Goal: Task Accomplishment & Management: Use online tool/utility

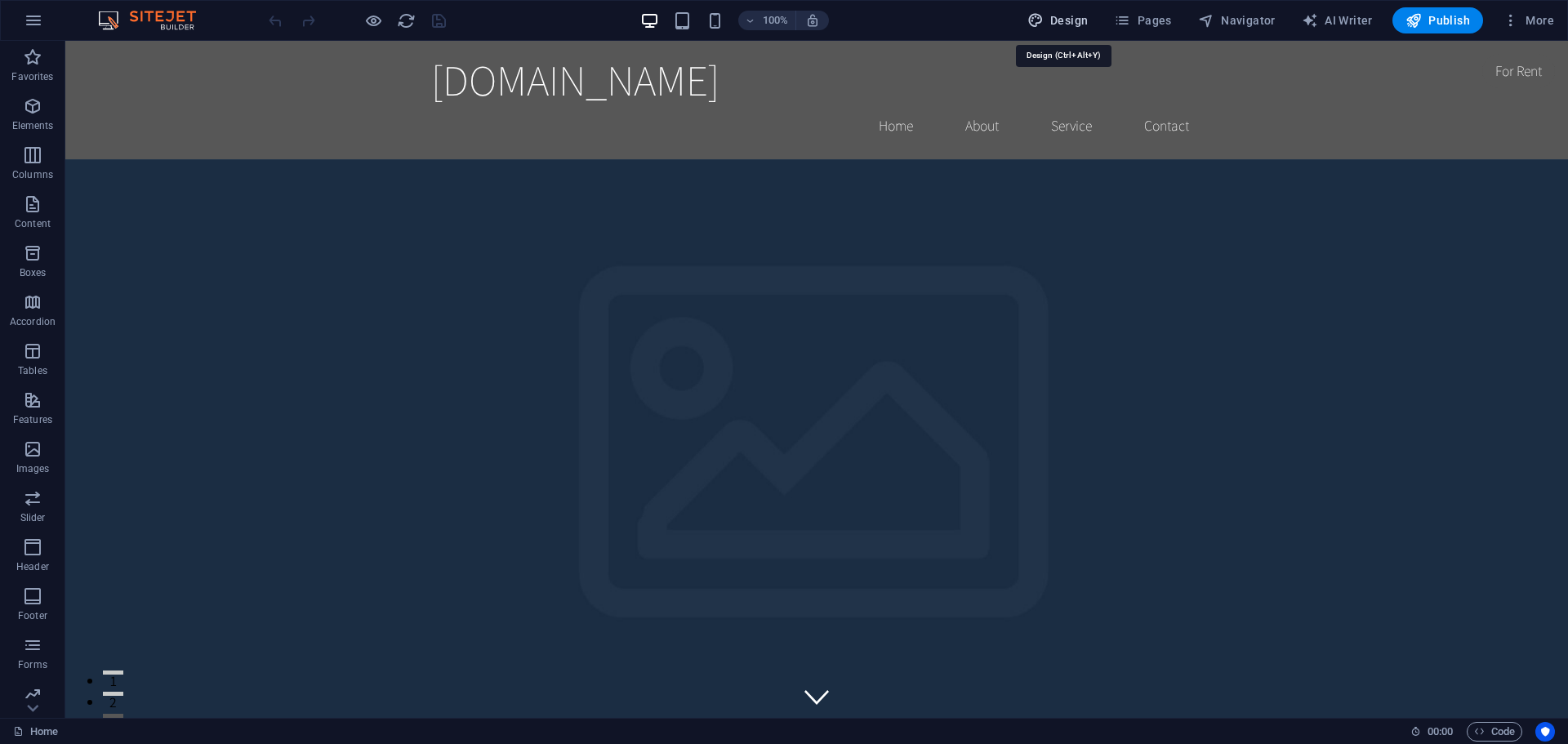
click at [1064, 18] on span "Design" at bounding box center [1058, 20] width 61 height 16
select select "rem"
select select "200"
select select "px"
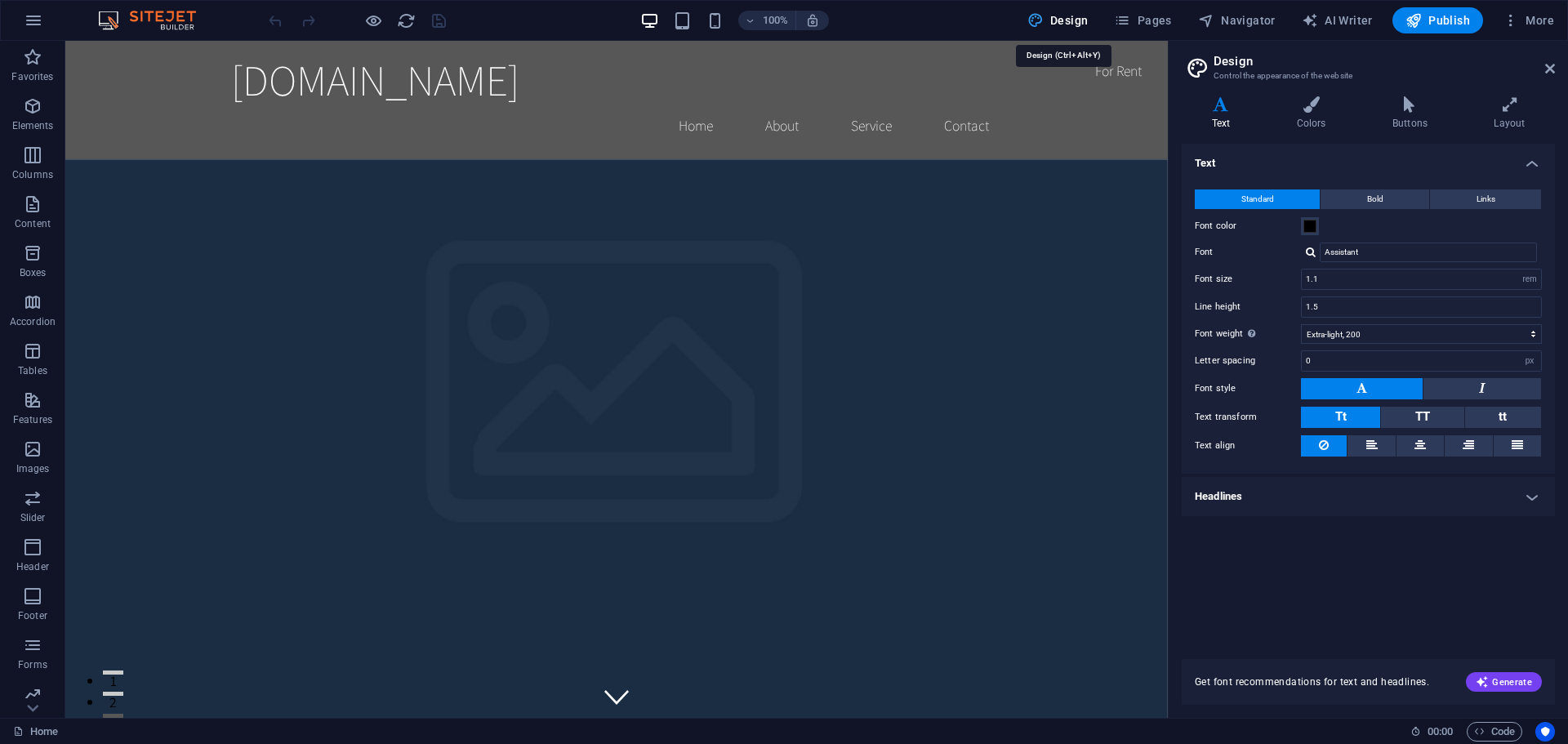
click at [1064, 18] on span "Design" at bounding box center [1058, 20] width 61 height 16
click at [1337, 20] on span "AI Writer" at bounding box center [1337, 20] width 71 height 16
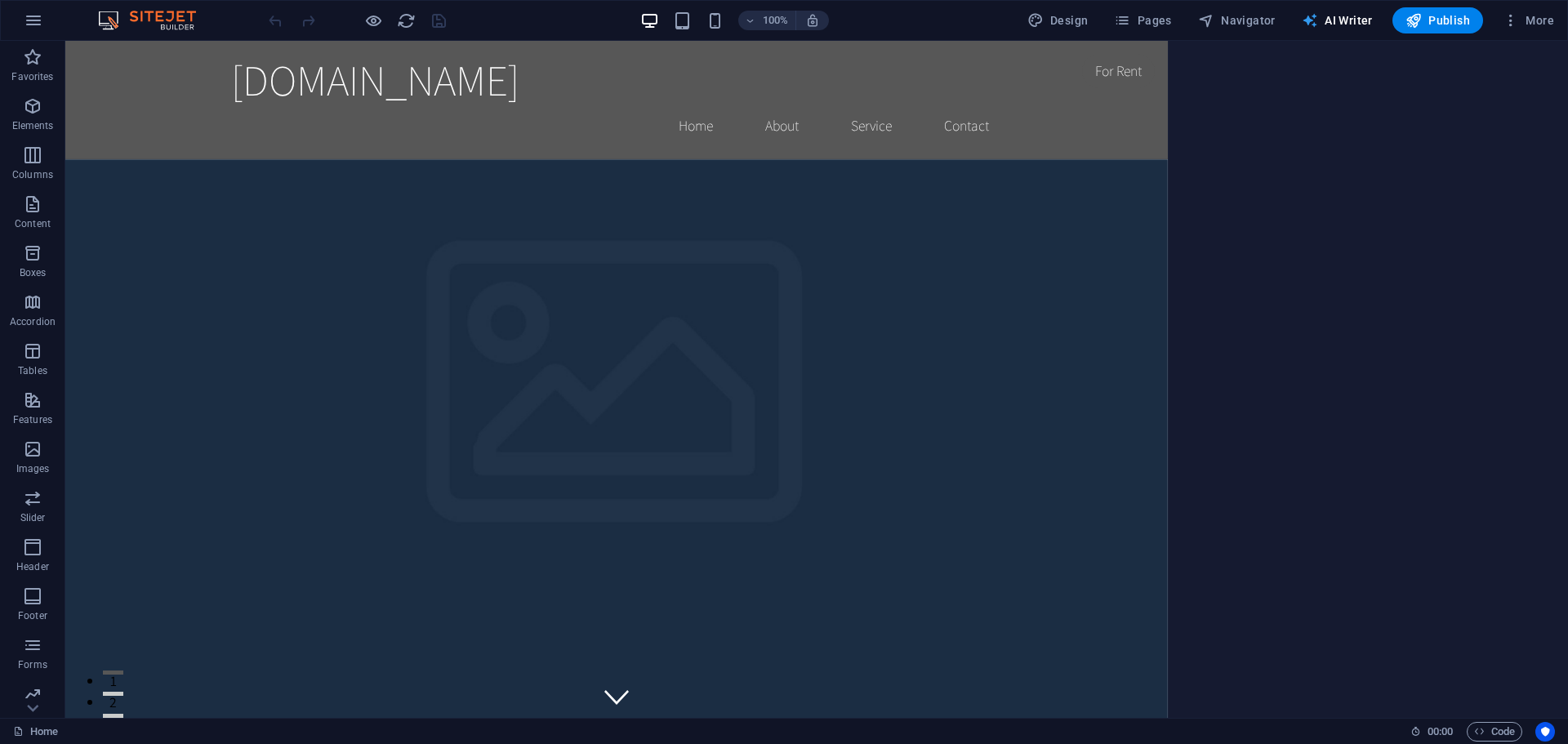
select select "English"
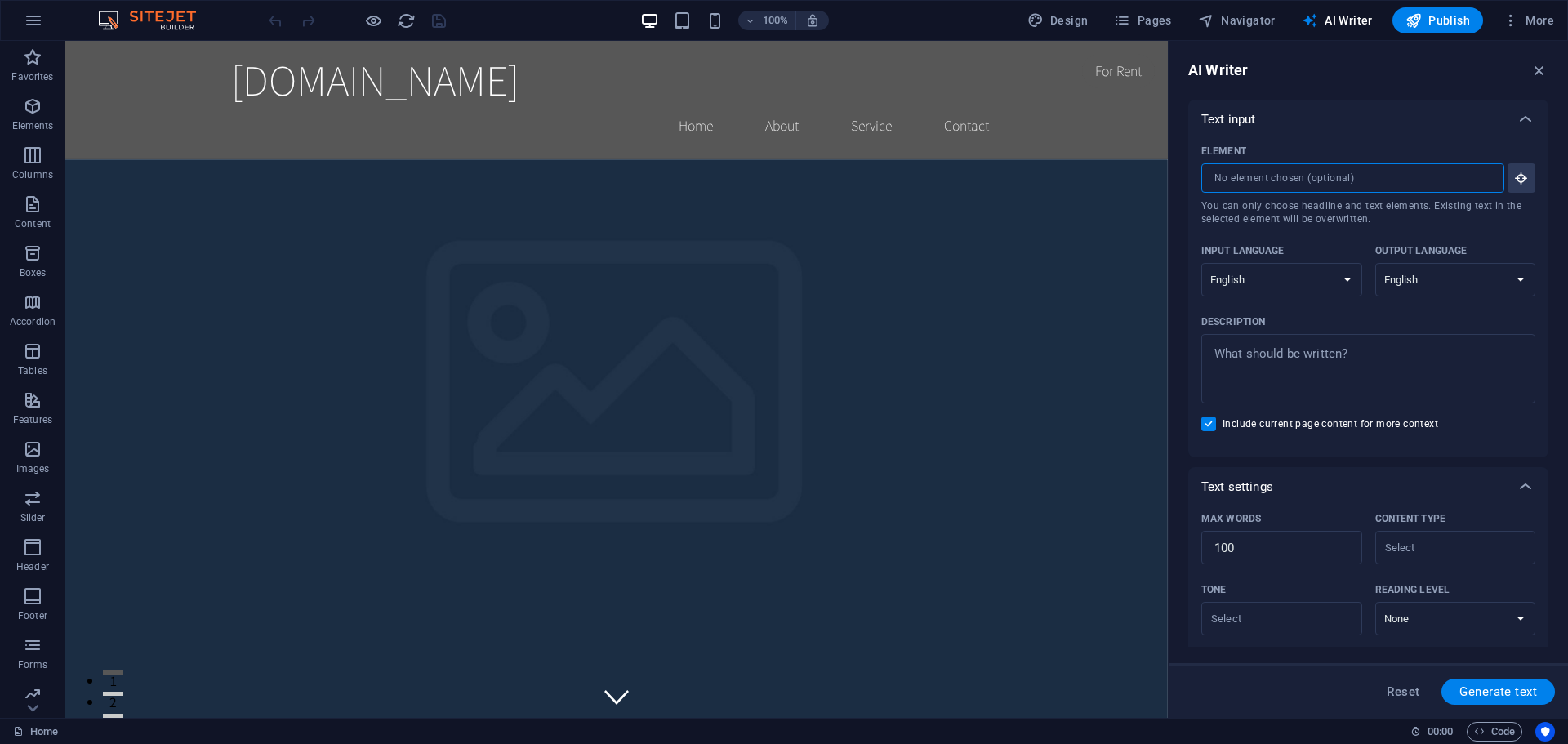
click at [1297, 178] on input "Element ​ You can only choose headline and text elements. Existing text in the …" at bounding box center [1347, 177] width 291 height 30
click at [1297, 179] on input "Element ​ You can only choose headline and text elements. Existing text in the …" at bounding box center [1347, 177] width 291 height 30
click at [1539, 68] on icon "button" at bounding box center [1539, 70] width 18 height 18
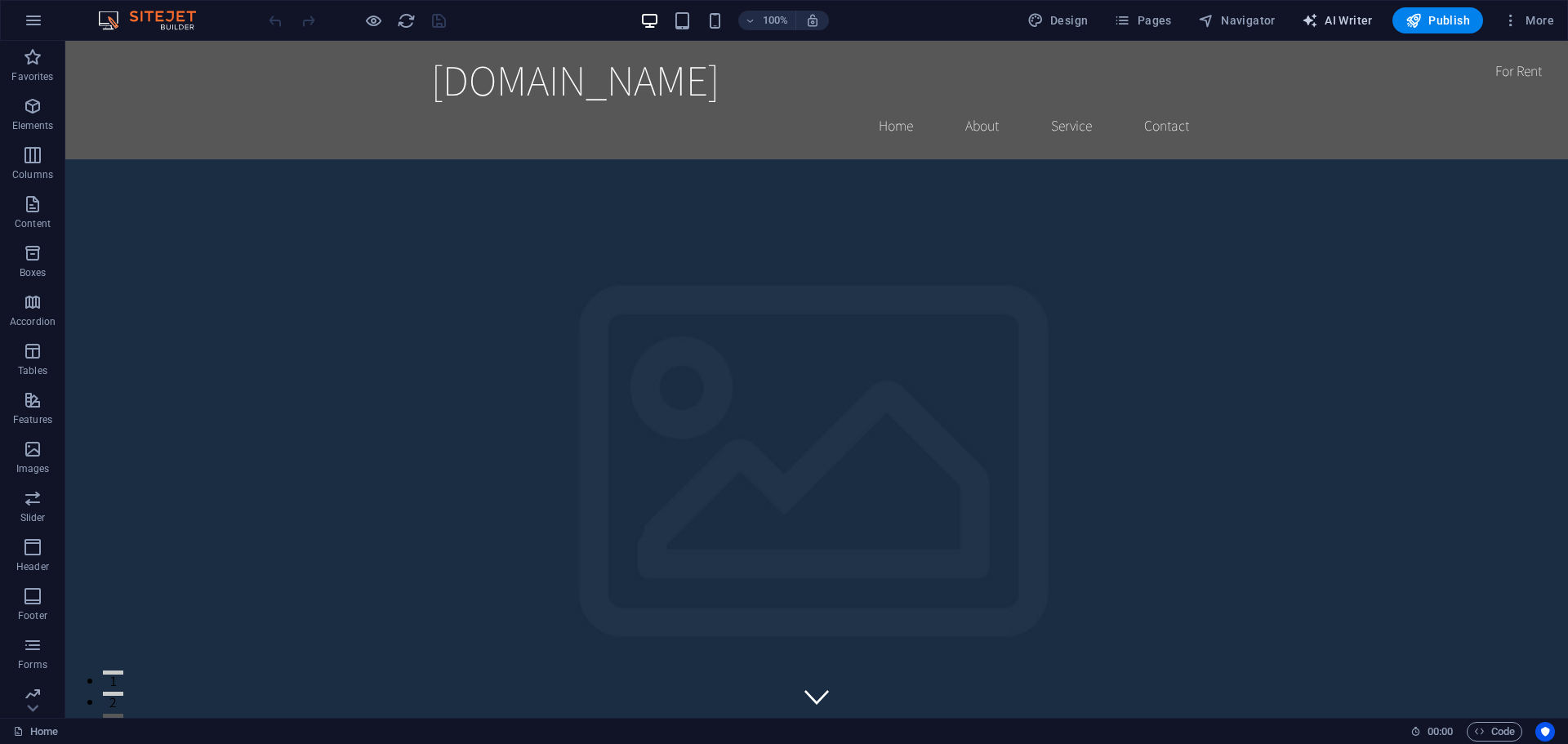
click at [1325, 19] on span "AI Writer" at bounding box center [1337, 20] width 71 height 16
select select "English"
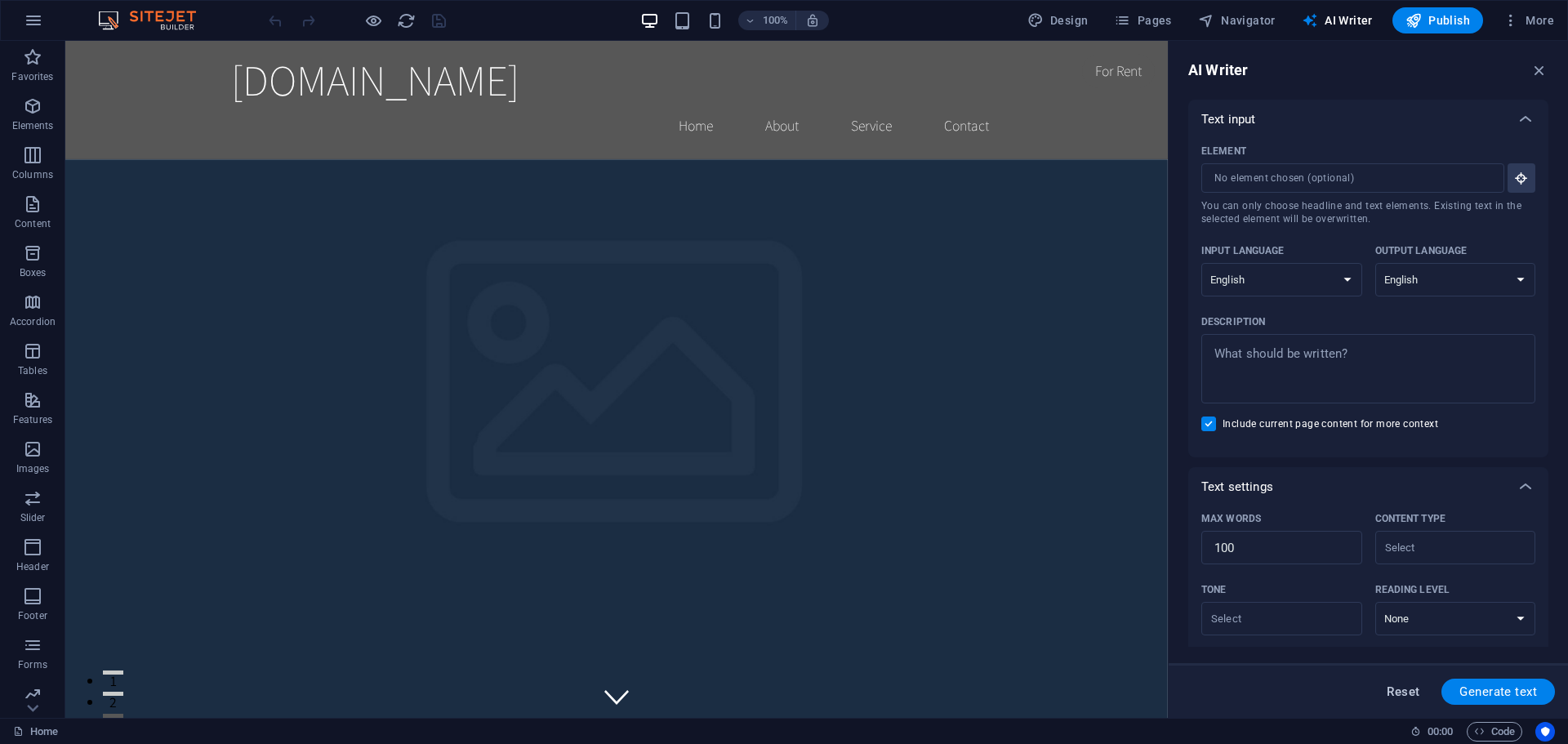
click at [1399, 690] on span "Reset" at bounding box center [1403, 692] width 32 height 13
type textarea "x"
click at [1399, 690] on span "Reset" at bounding box center [1403, 692] width 32 height 13
type textarea "x"
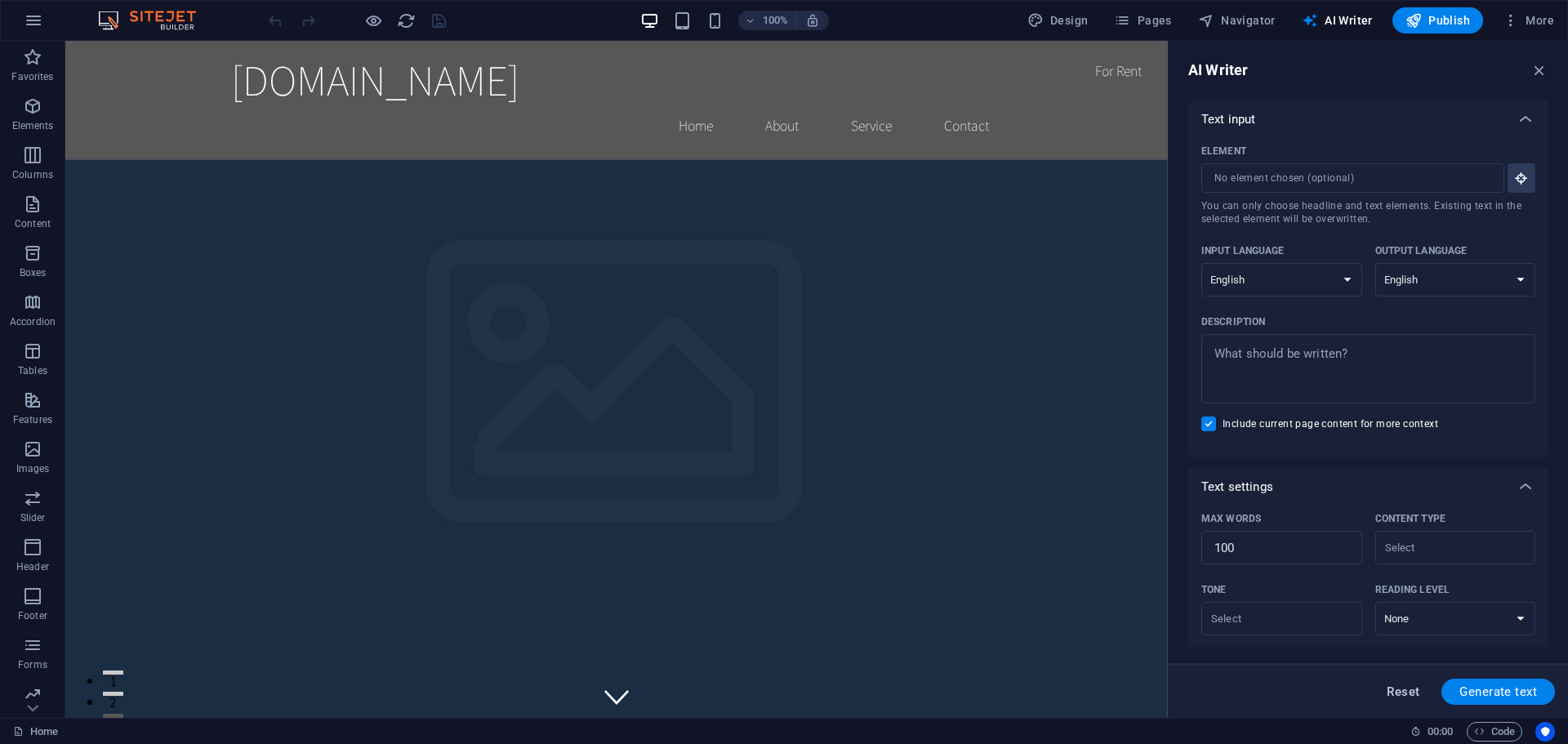
type textarea "x"
click at [1476, 690] on span "Generate text" at bounding box center [1498, 692] width 77 height 13
type textarea "x"
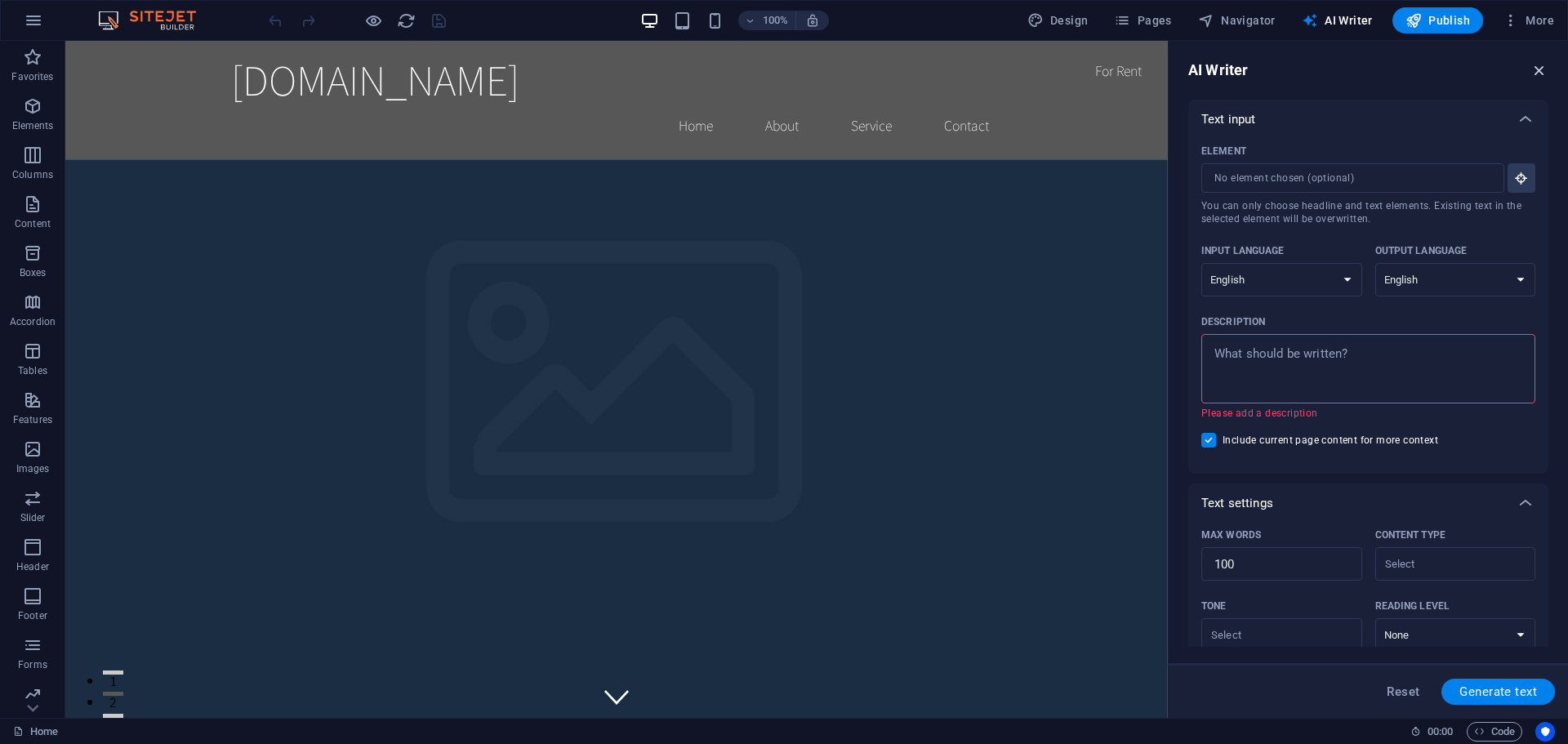
drag, startPoint x: 1538, startPoint y: 68, endPoint x: 1469, endPoint y: 30, distance: 78.8
click at [1538, 68] on icon "button" at bounding box center [1539, 70] width 18 height 18
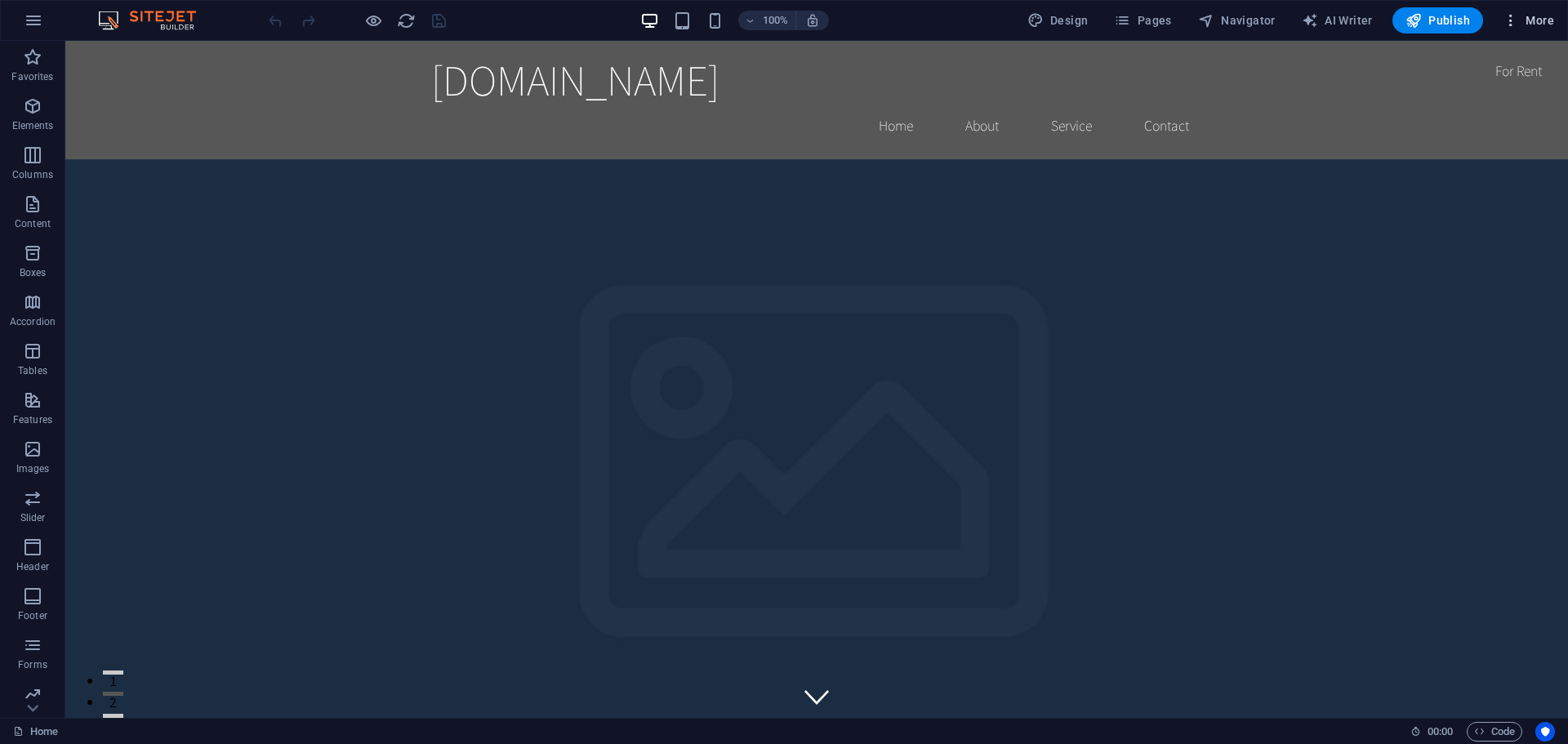
click at [1527, 22] on span "More" at bounding box center [1529, 20] width 51 height 16
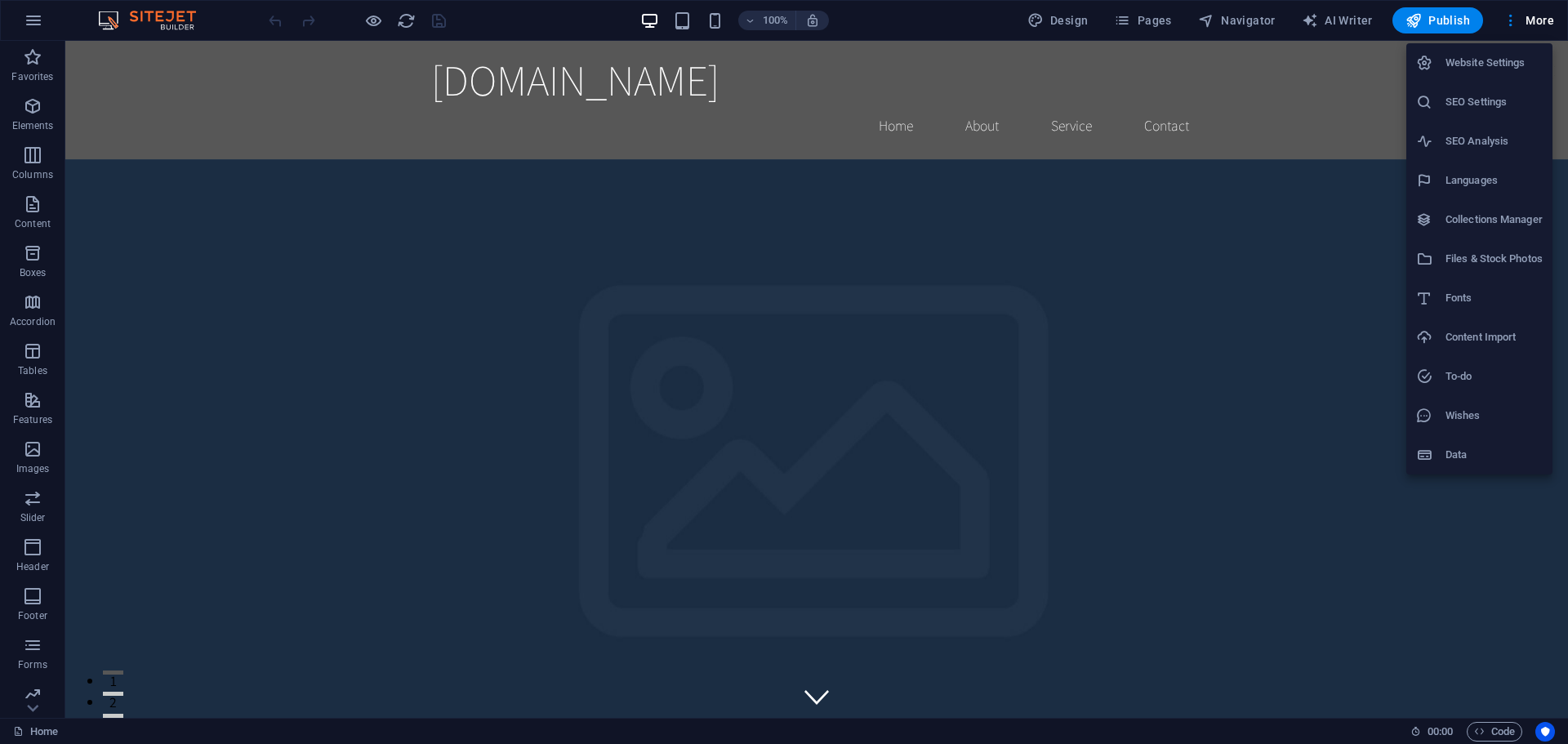
click at [30, 550] on div at bounding box center [784, 372] width 1568 height 744
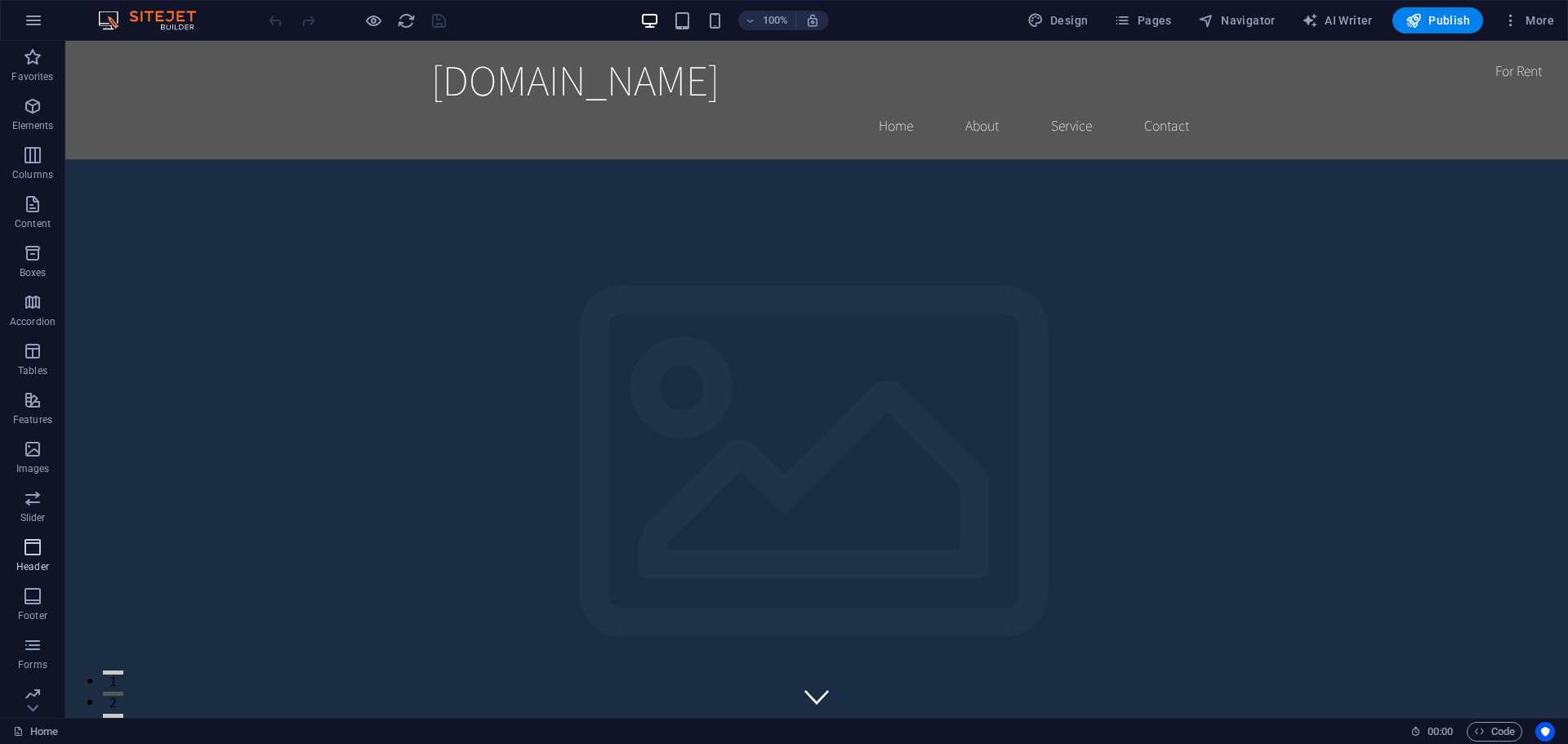
click at [31, 547] on icon "button" at bounding box center [32, 547] width 20 height 20
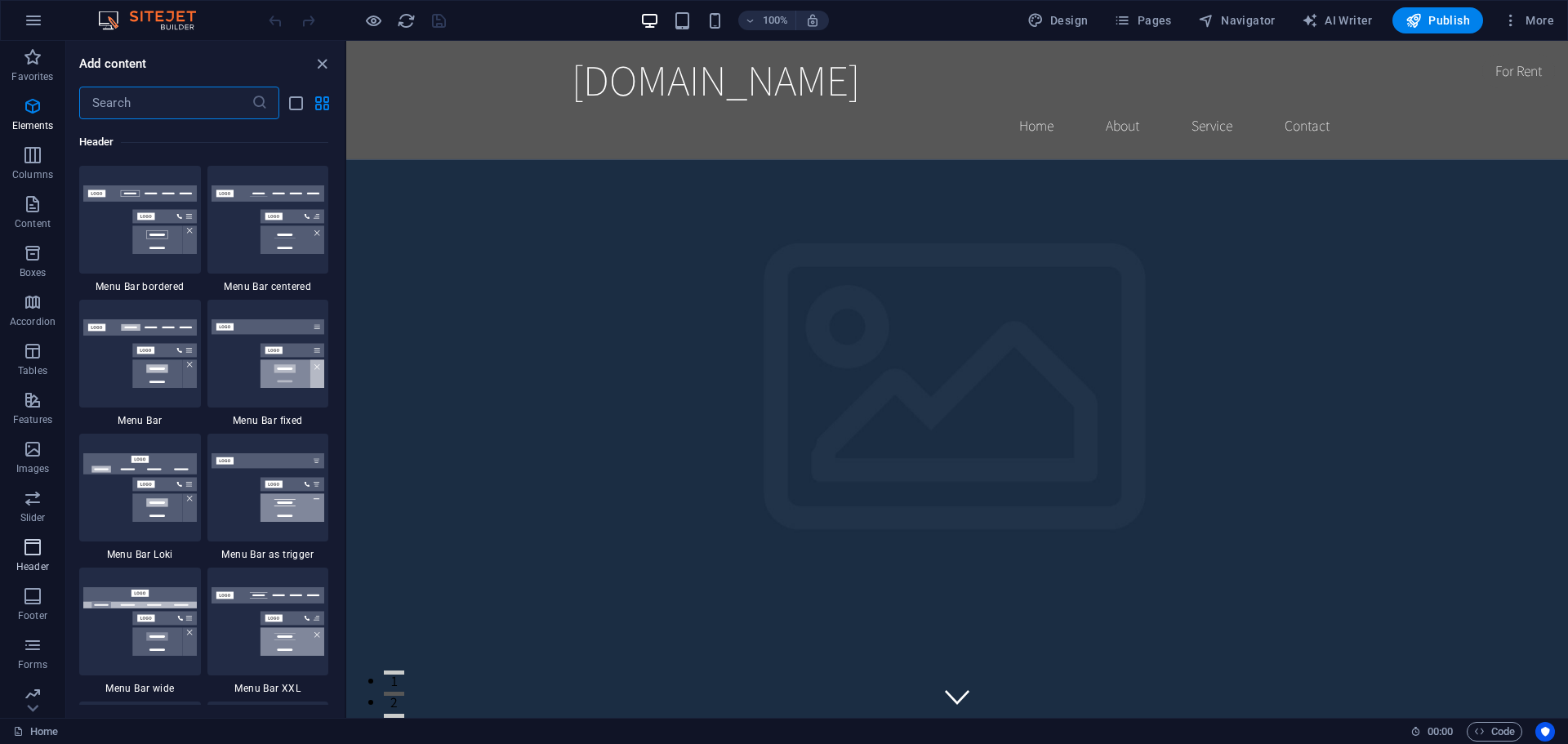
scroll to position [9835, 0]
click at [237, 251] on img at bounding box center [268, 220] width 113 height 69
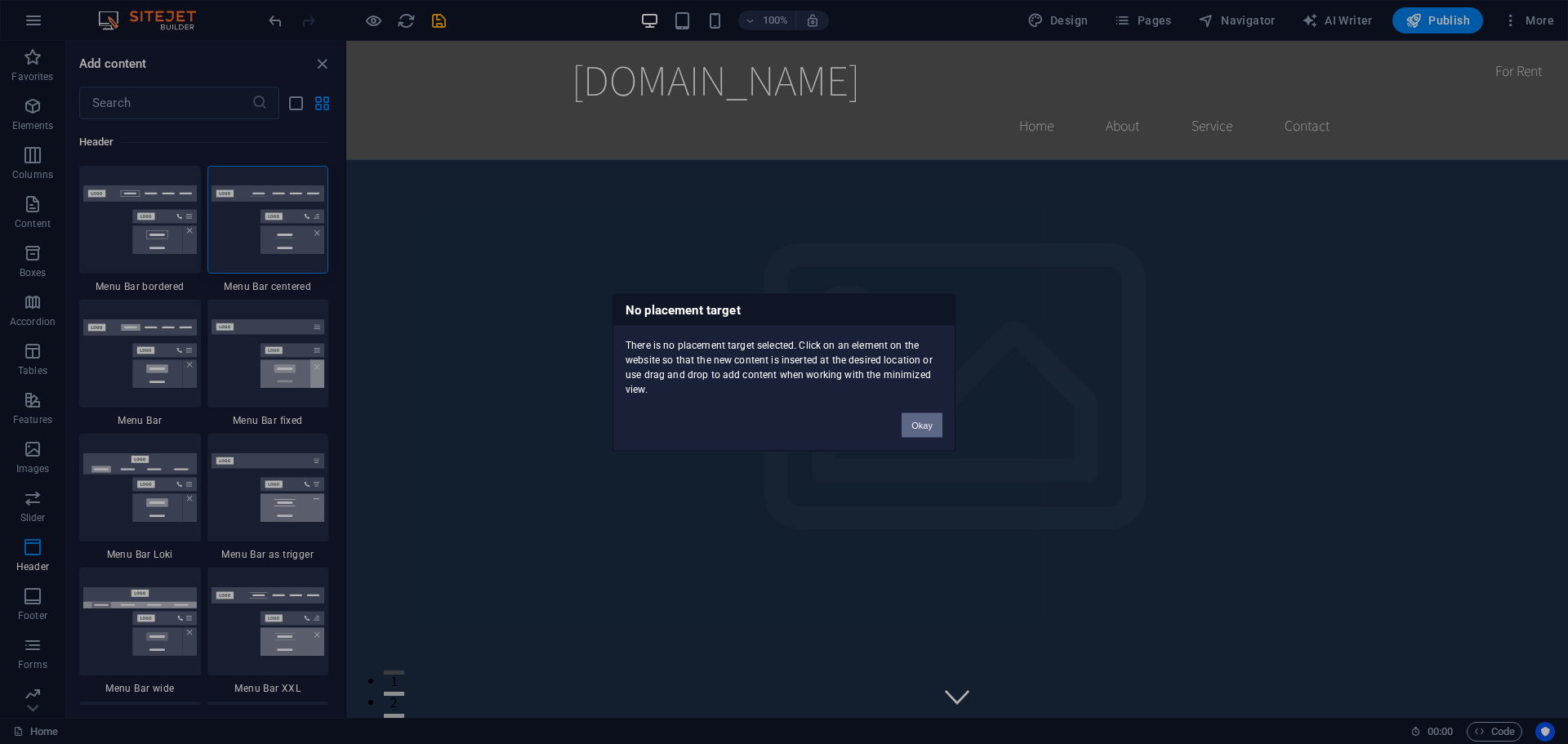
click at [916, 429] on button "Okay" at bounding box center [922, 425] width 41 height 25
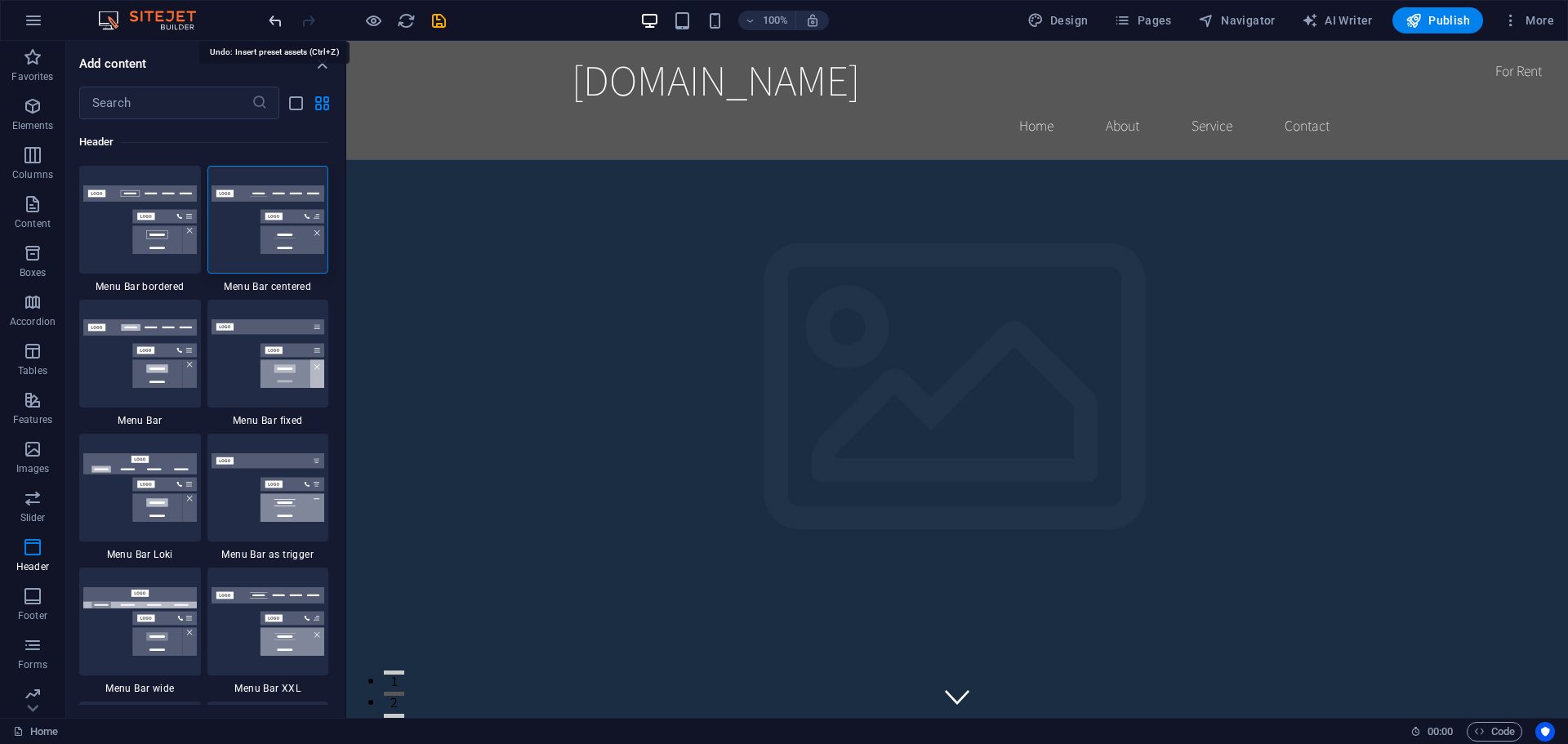
click at [275, 20] on icon "undo" at bounding box center [275, 21] width 19 height 19
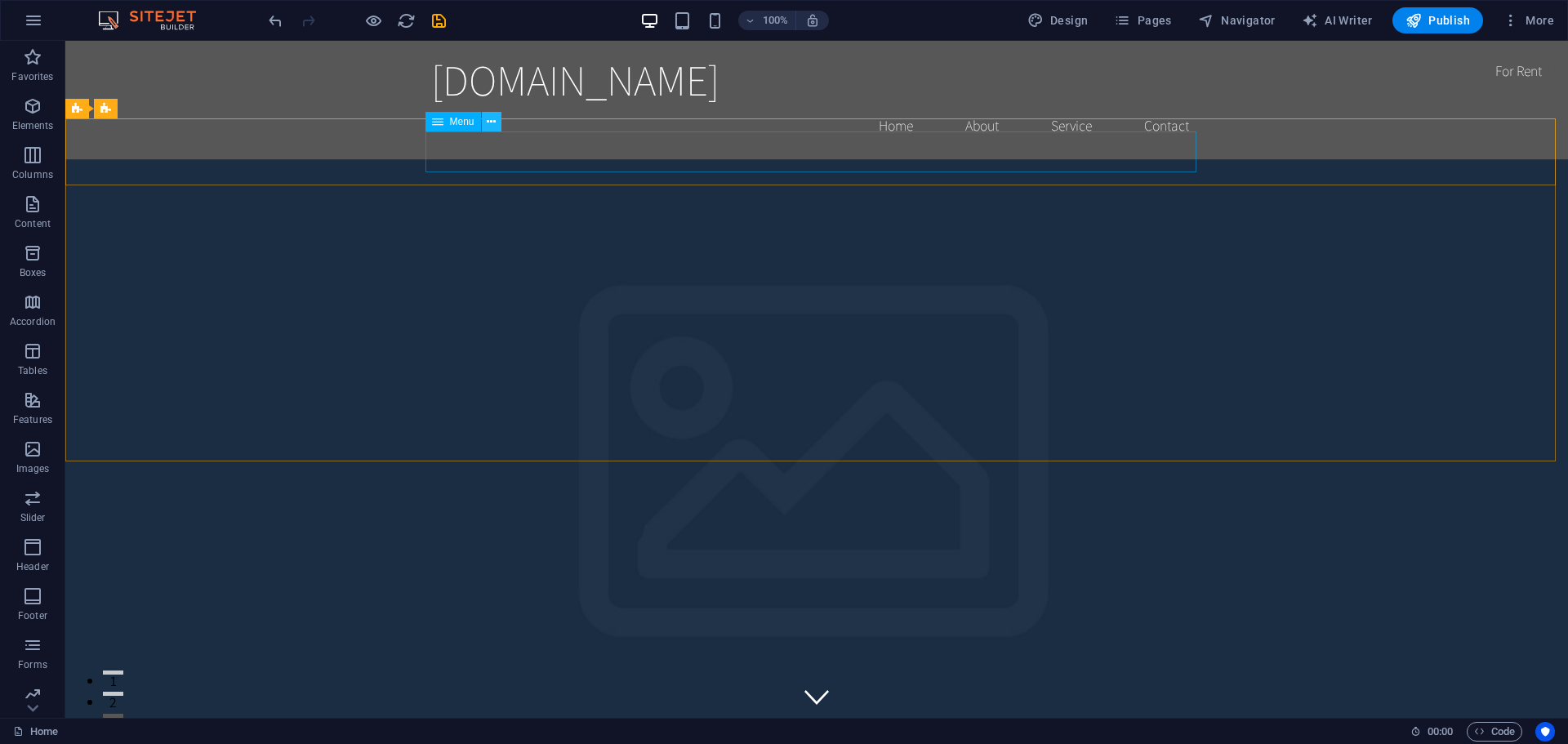
click at [488, 122] on icon at bounding box center [491, 122] width 9 height 17
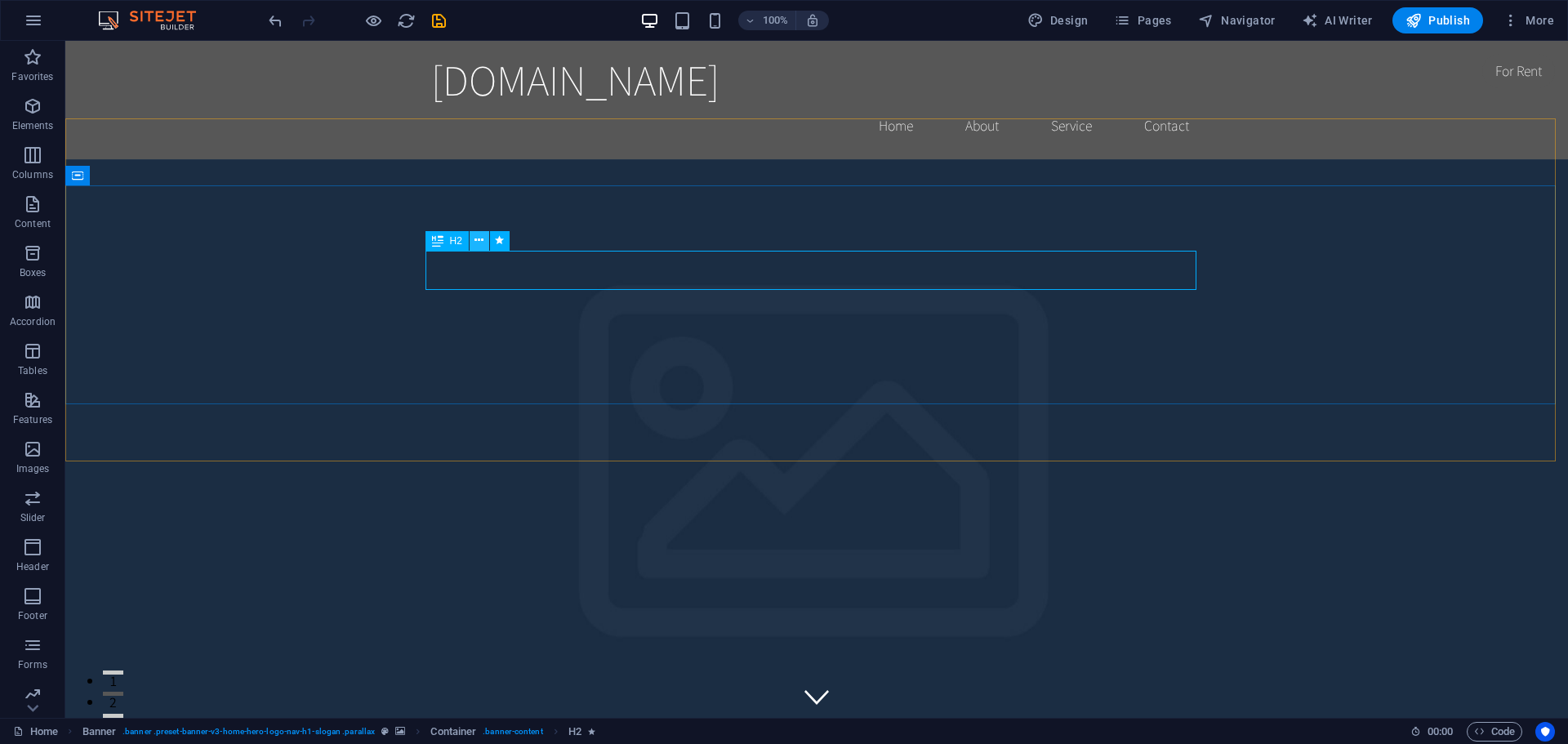
click at [477, 240] on icon at bounding box center [478, 240] width 9 height 17
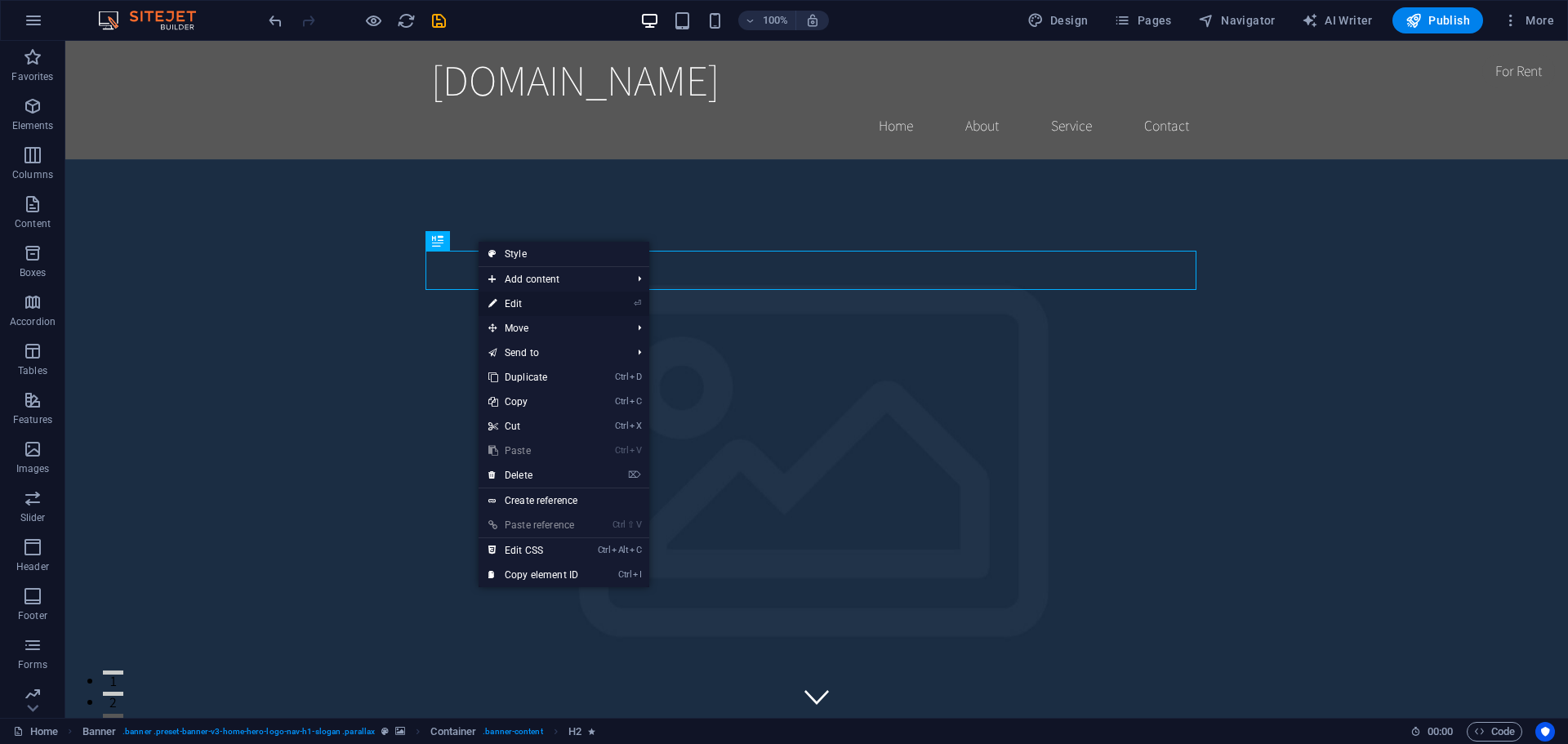
click at [516, 300] on link "⏎ Edit" at bounding box center [533, 304] width 110 height 25
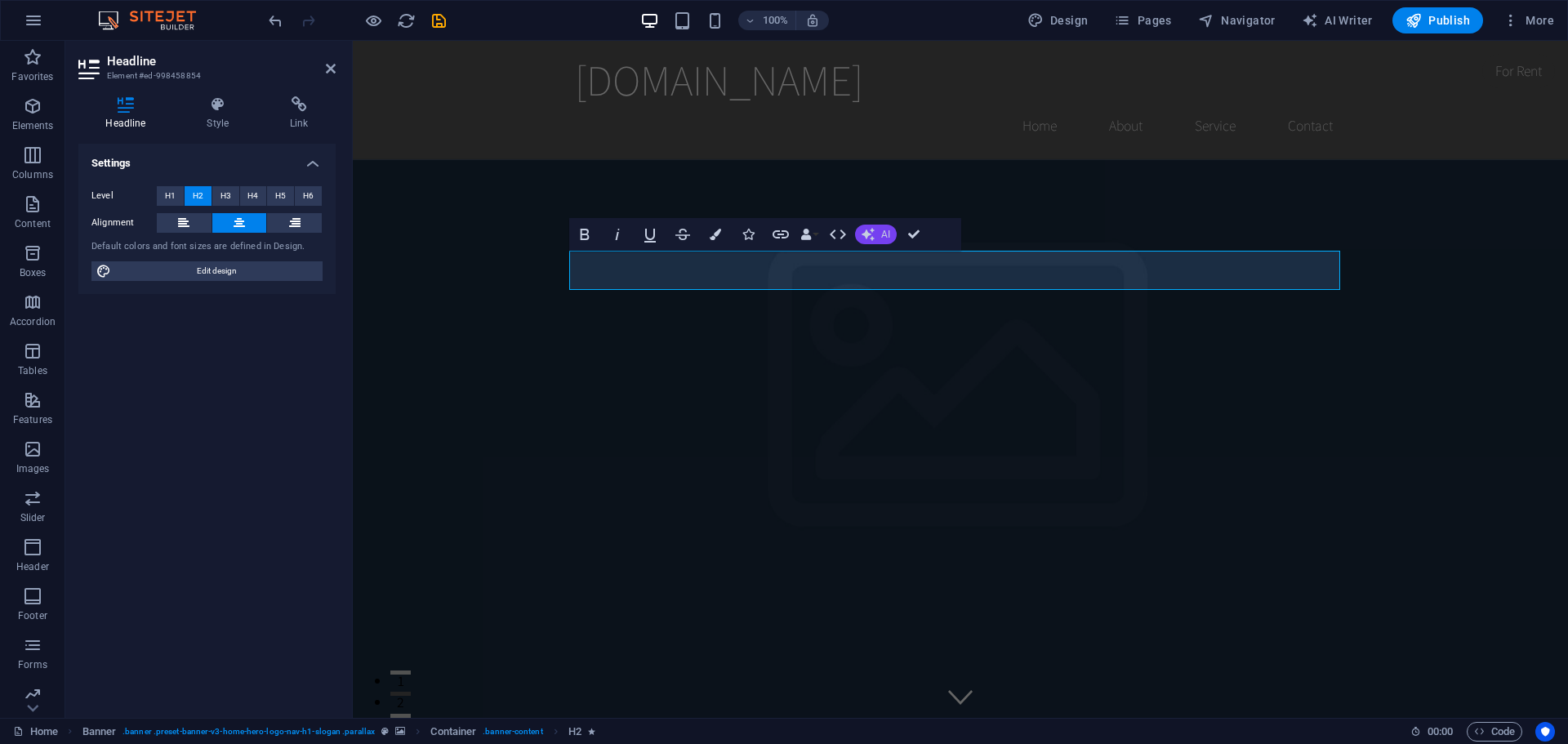
click at [881, 230] on span "AI" at bounding box center [885, 234] width 9 height 10
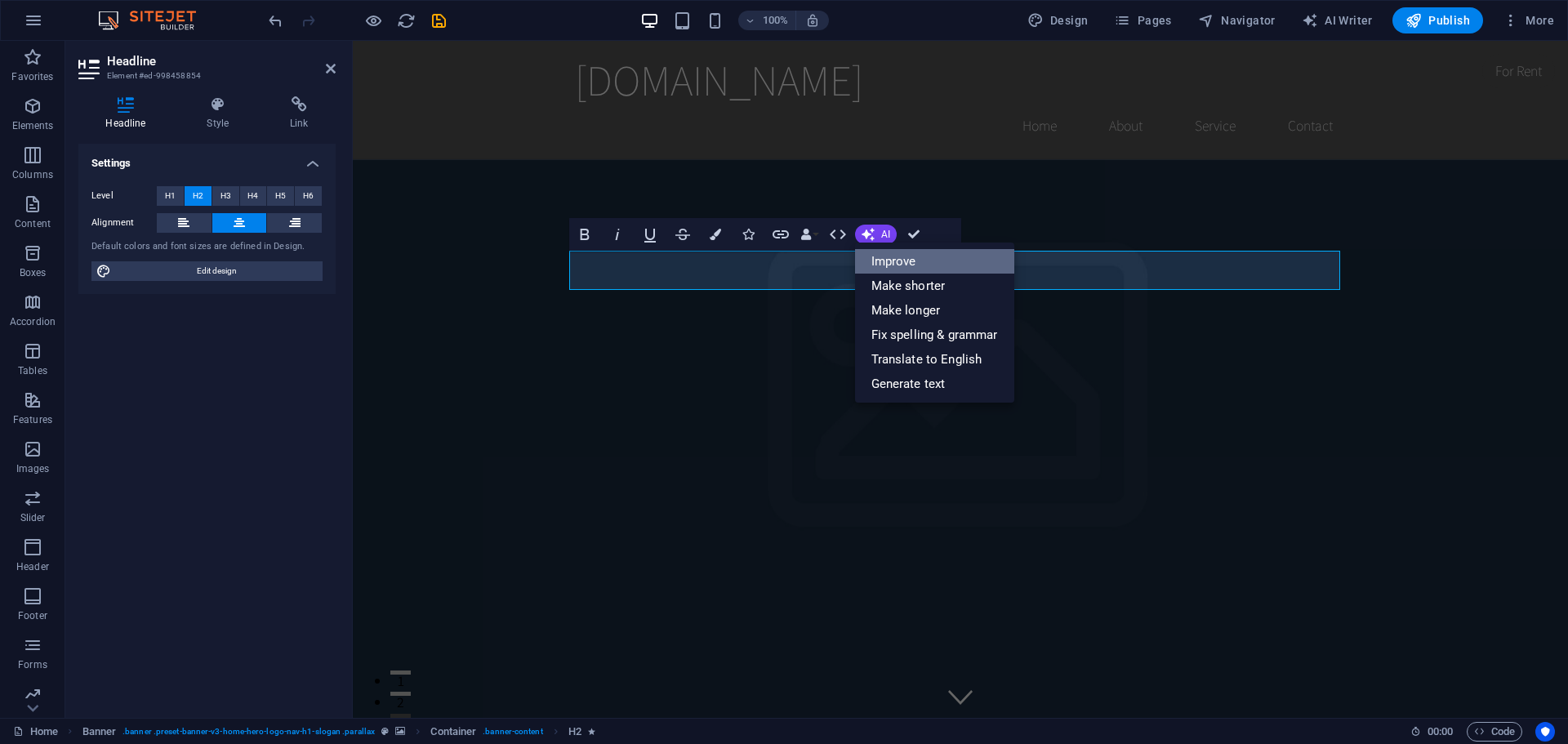
click at [883, 256] on link "Improve" at bounding box center [935, 261] width 159 height 25
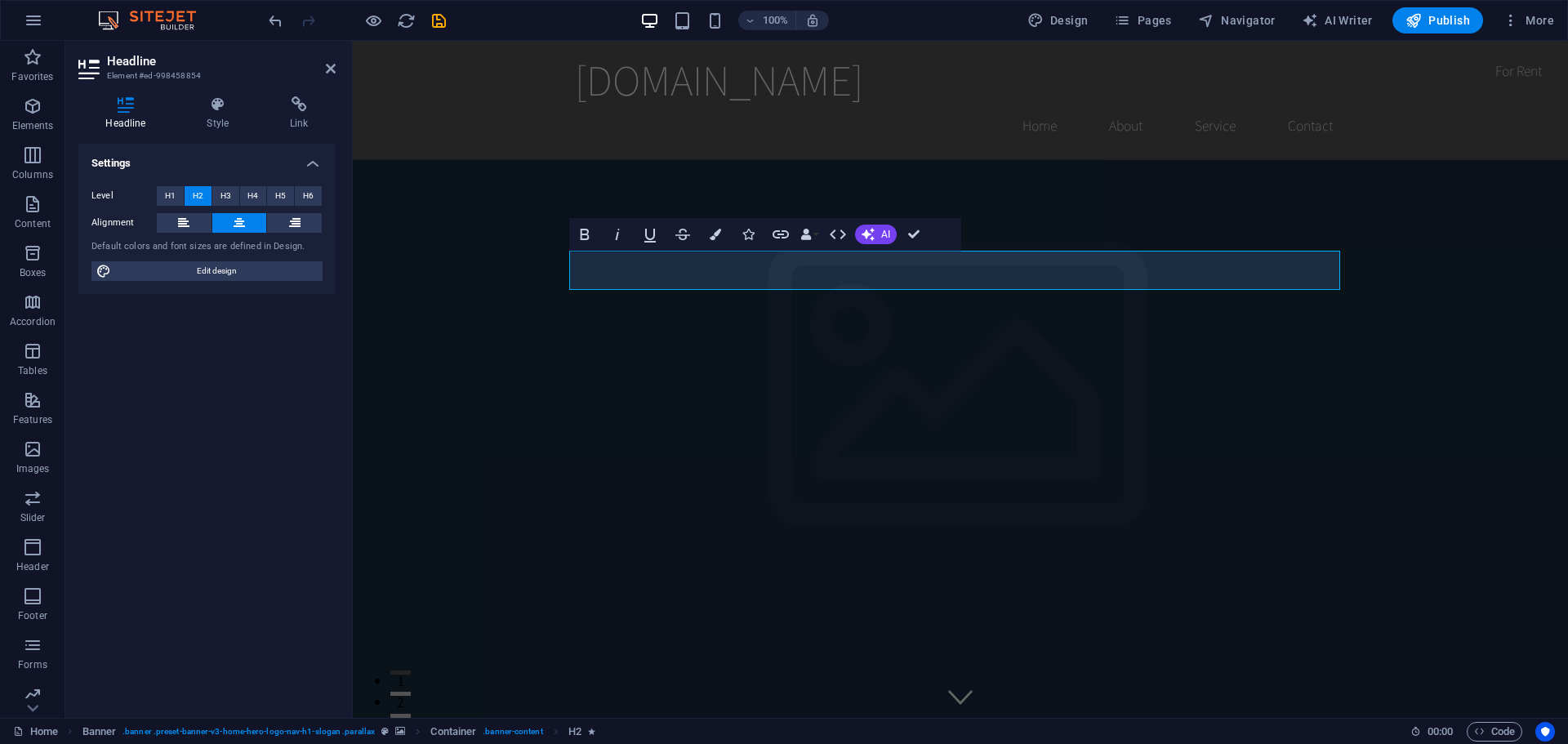
click at [942, 409] on figure at bounding box center [960, 497] width 1216 height 677
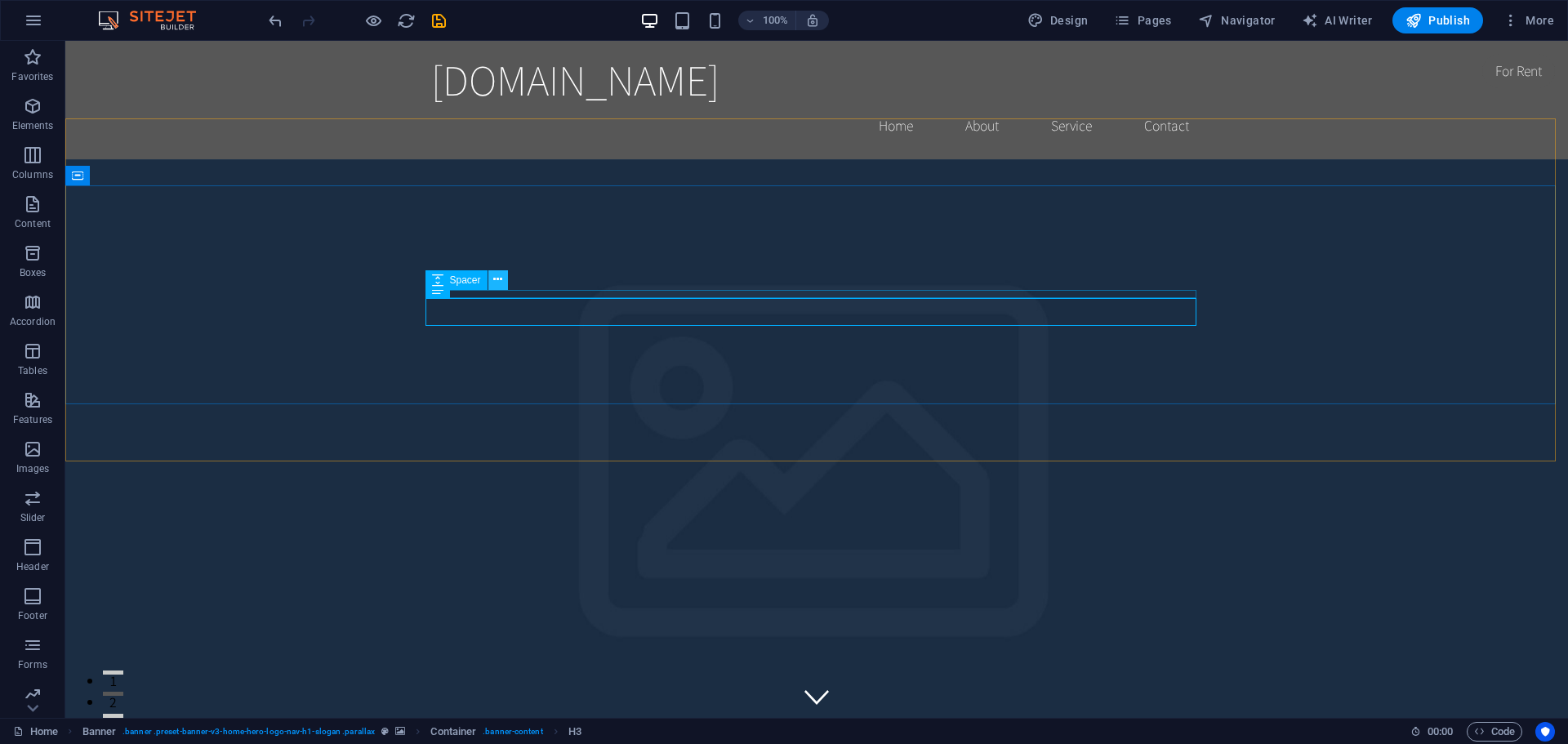
click at [498, 279] on icon at bounding box center [497, 280] width 9 height 17
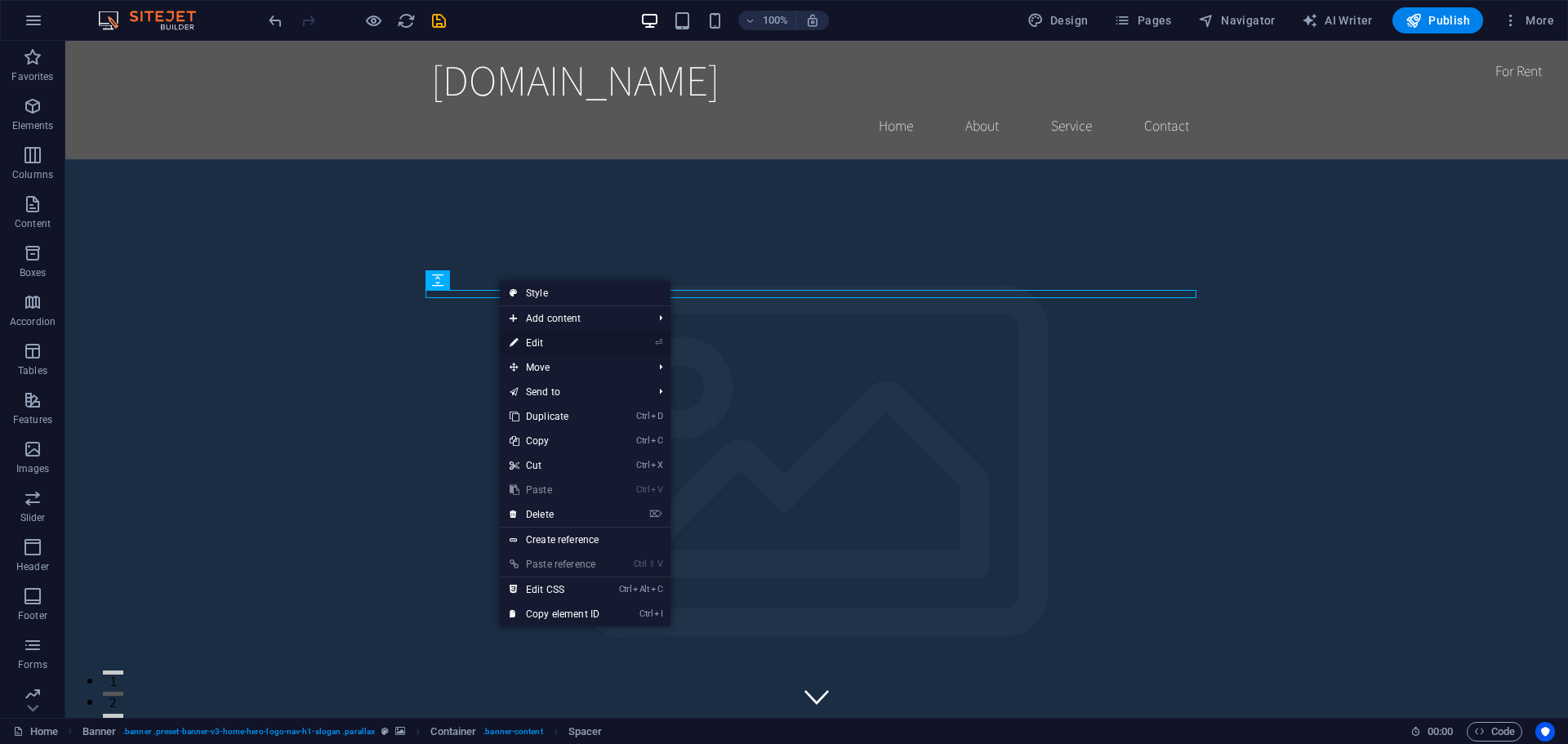
click at [541, 342] on link "⏎ Edit" at bounding box center [554, 343] width 110 height 25
select select "px"
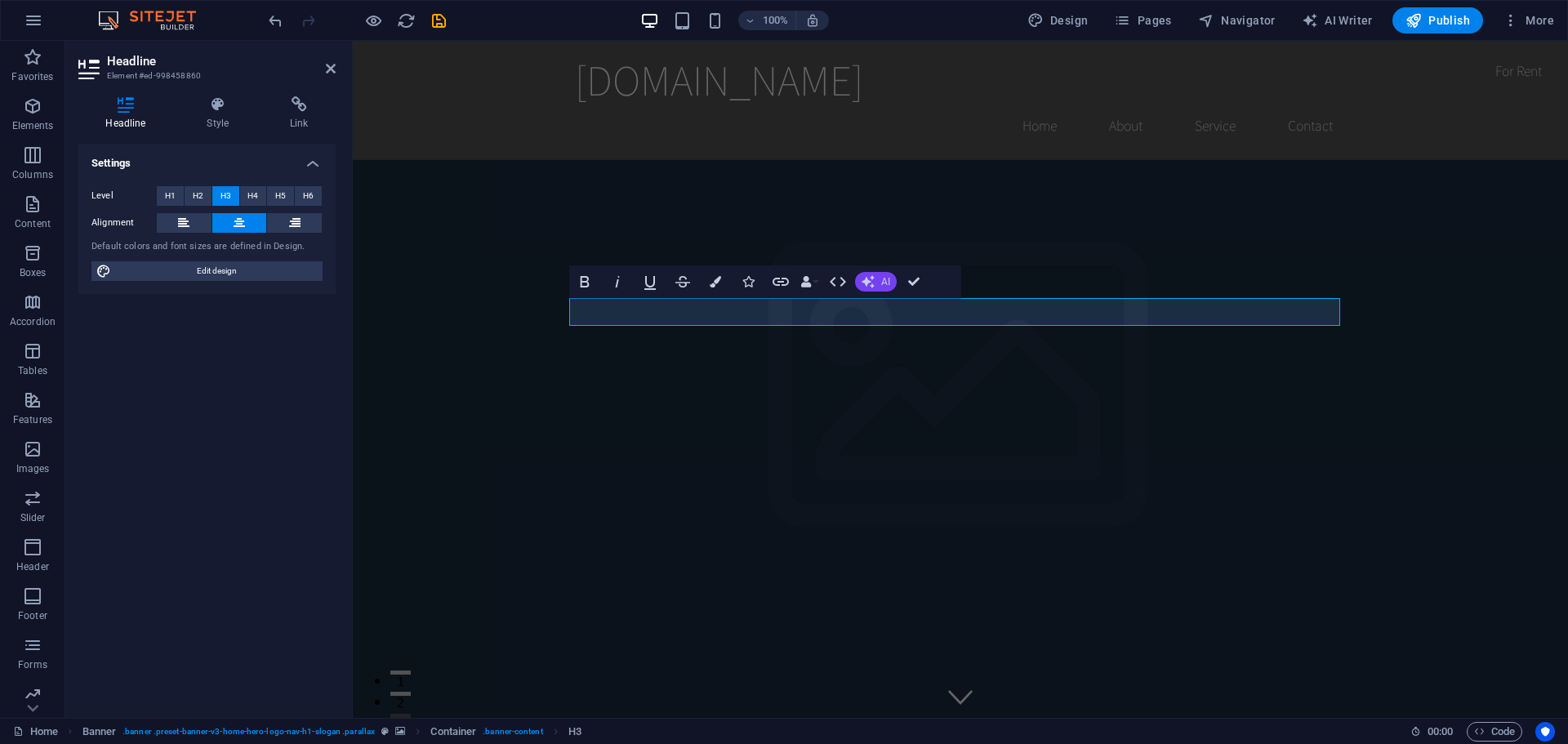
click at [881, 280] on span "AI" at bounding box center [885, 282] width 9 height 10
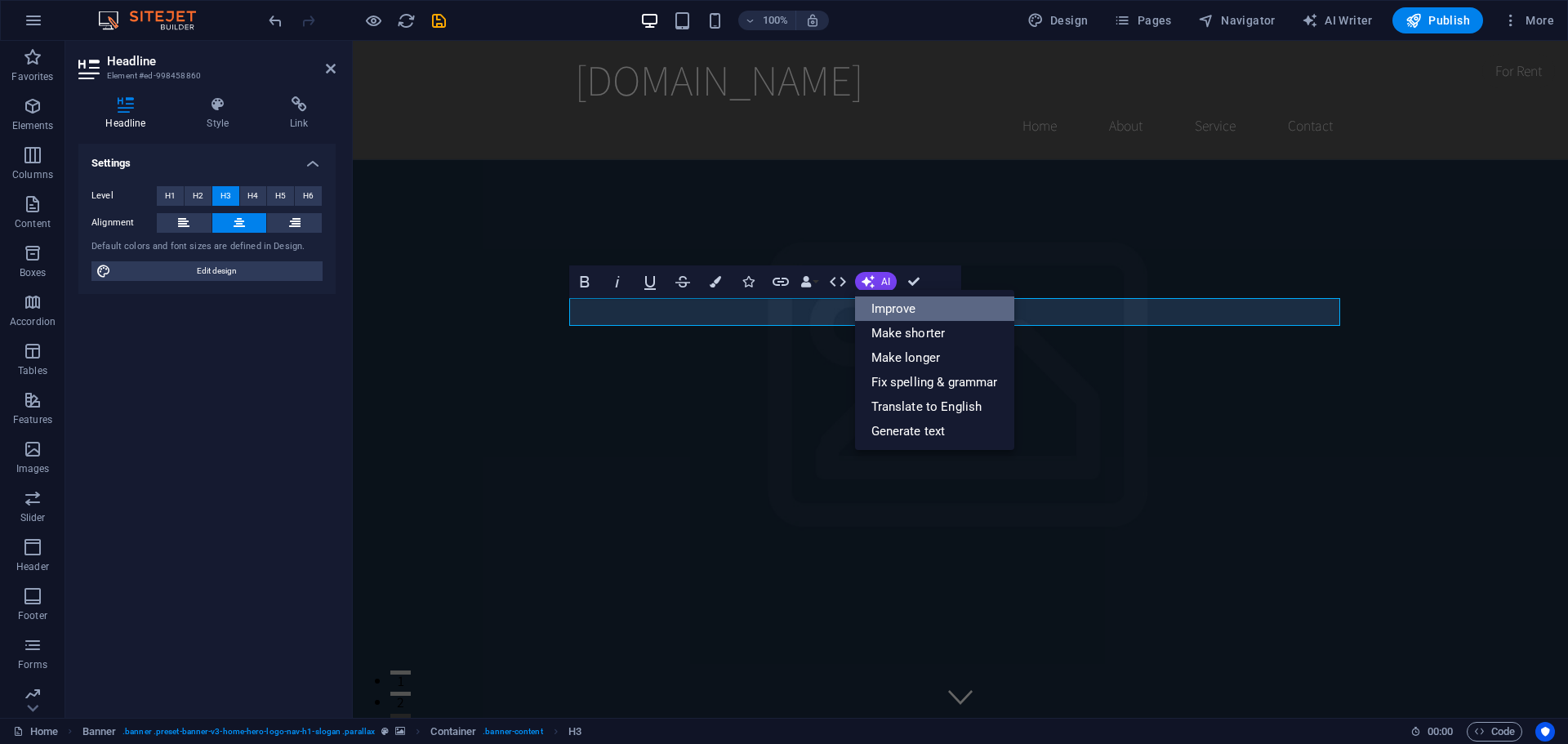
click at [890, 308] on link "Improve" at bounding box center [935, 309] width 159 height 25
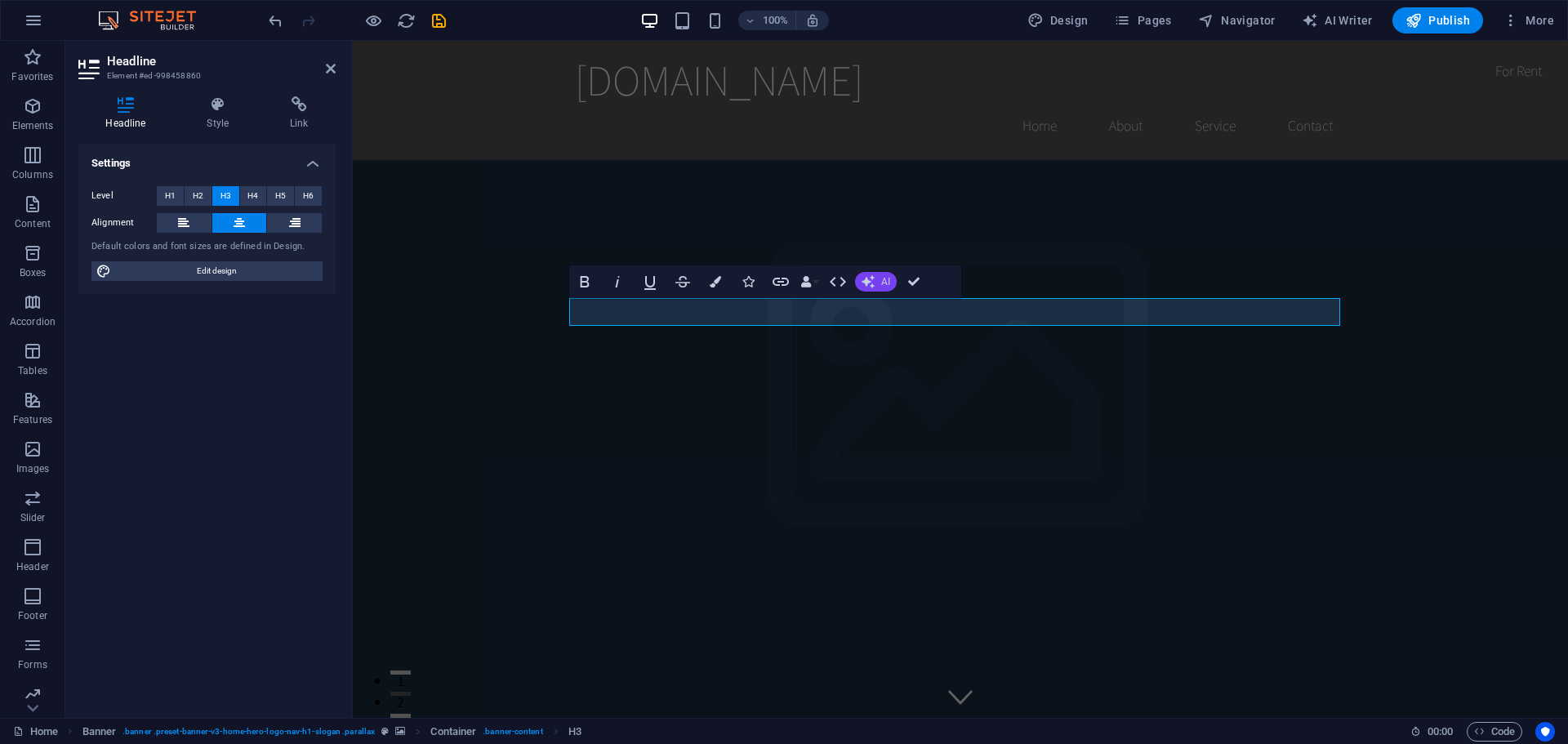
click at [874, 282] on icon "button" at bounding box center [869, 282] width 13 height 13
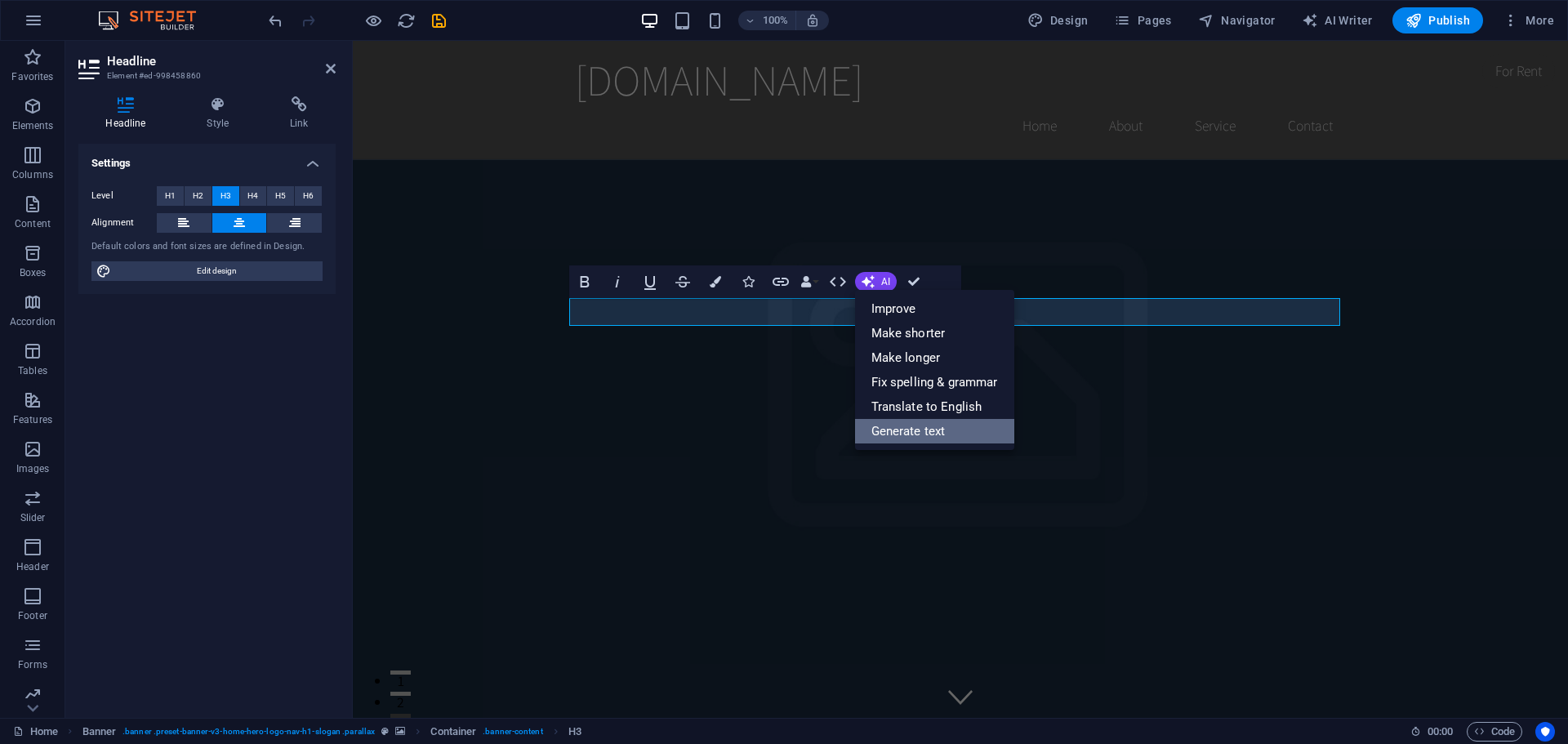
click at [885, 431] on link "Generate text" at bounding box center [935, 432] width 159 height 25
select select "English"
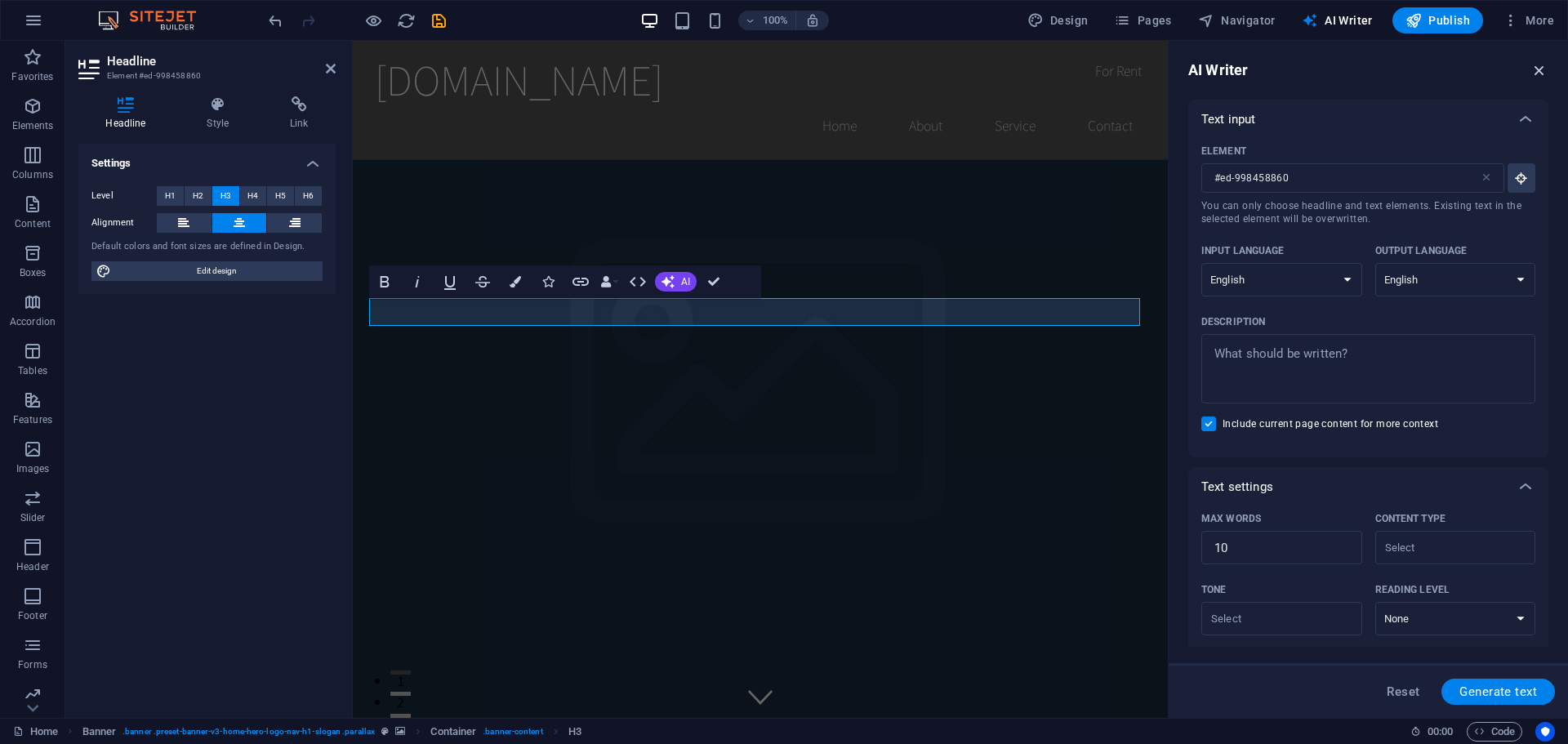
click at [1539, 68] on icon "button" at bounding box center [1539, 70] width 18 height 18
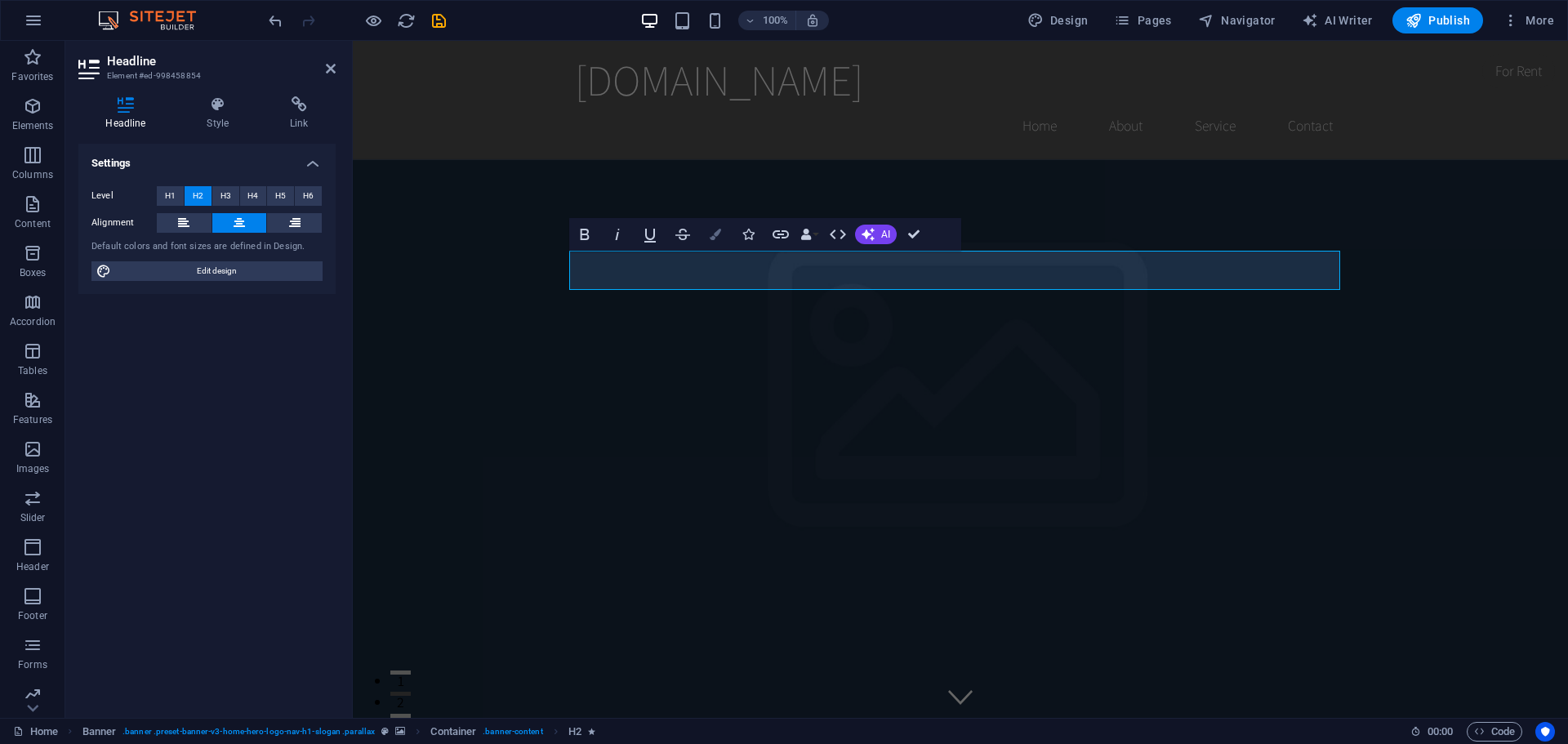
click at [715, 232] on icon "button" at bounding box center [715, 234] width 11 height 11
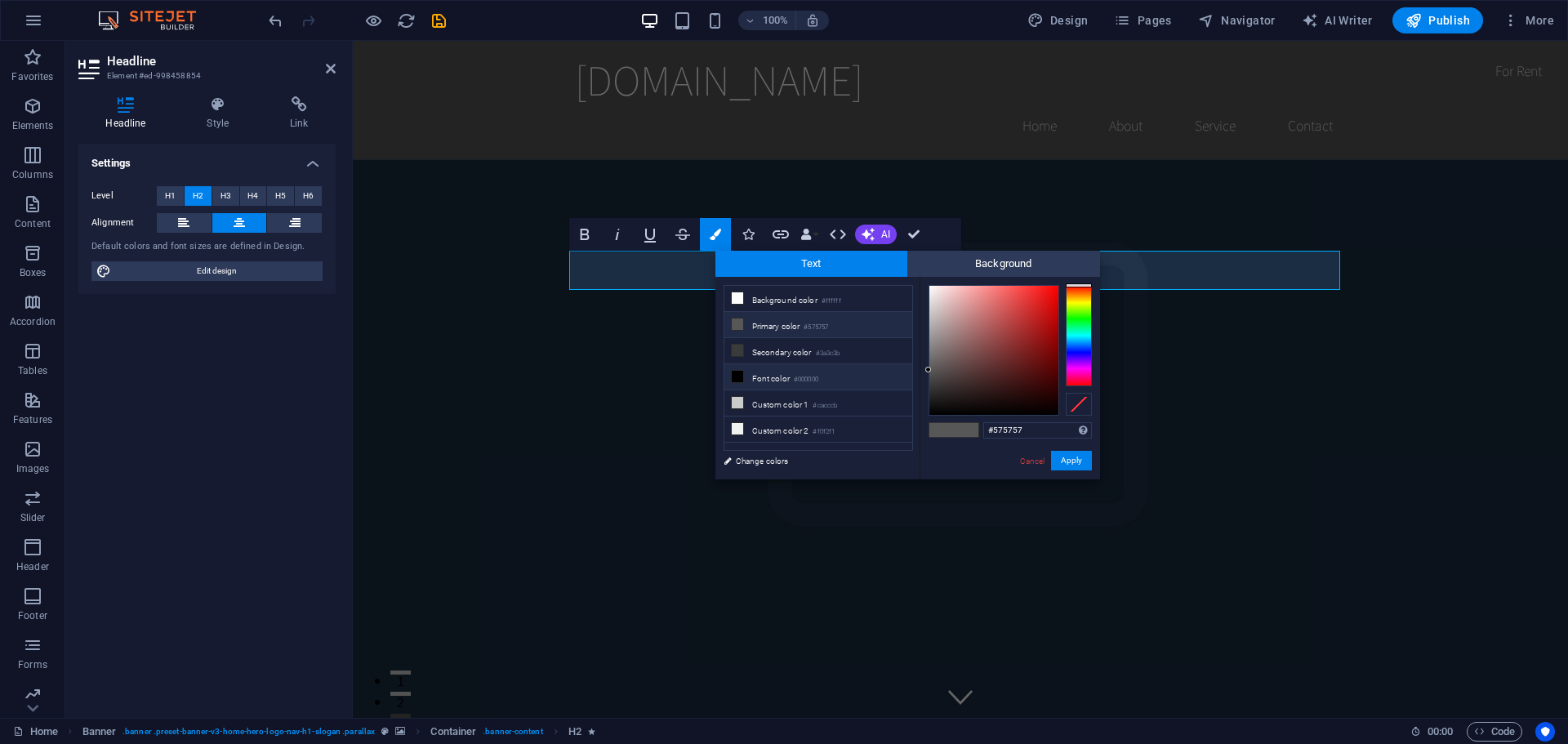
click at [771, 372] on li "Font color #000000" at bounding box center [817, 376] width 188 height 26
click at [1078, 317] on div at bounding box center [1078, 335] width 26 height 101
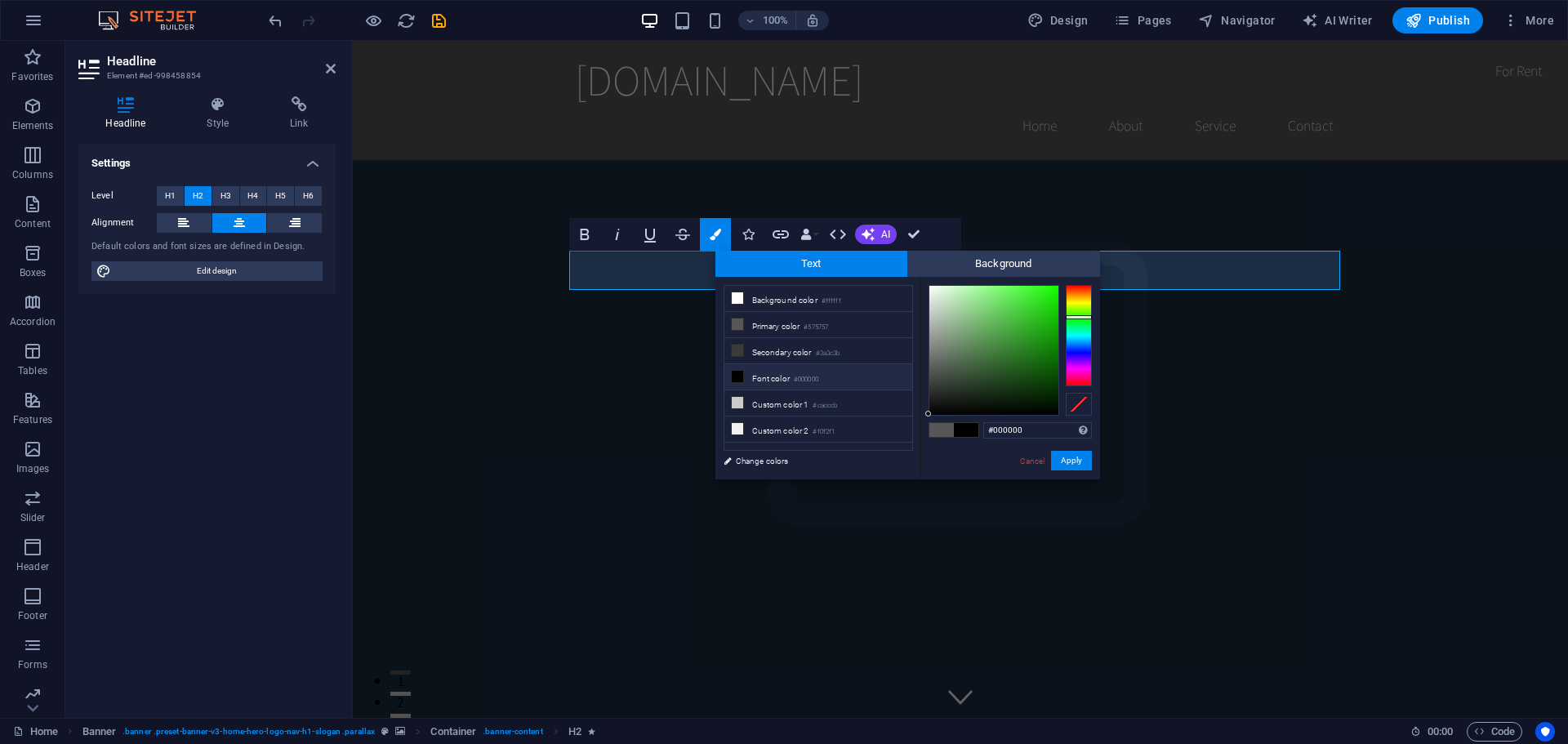
type input "#1ced0a"
click at [1052, 294] on div at bounding box center [994, 350] width 129 height 129
click at [1068, 459] on button "Apply" at bounding box center [1071, 460] width 41 height 20
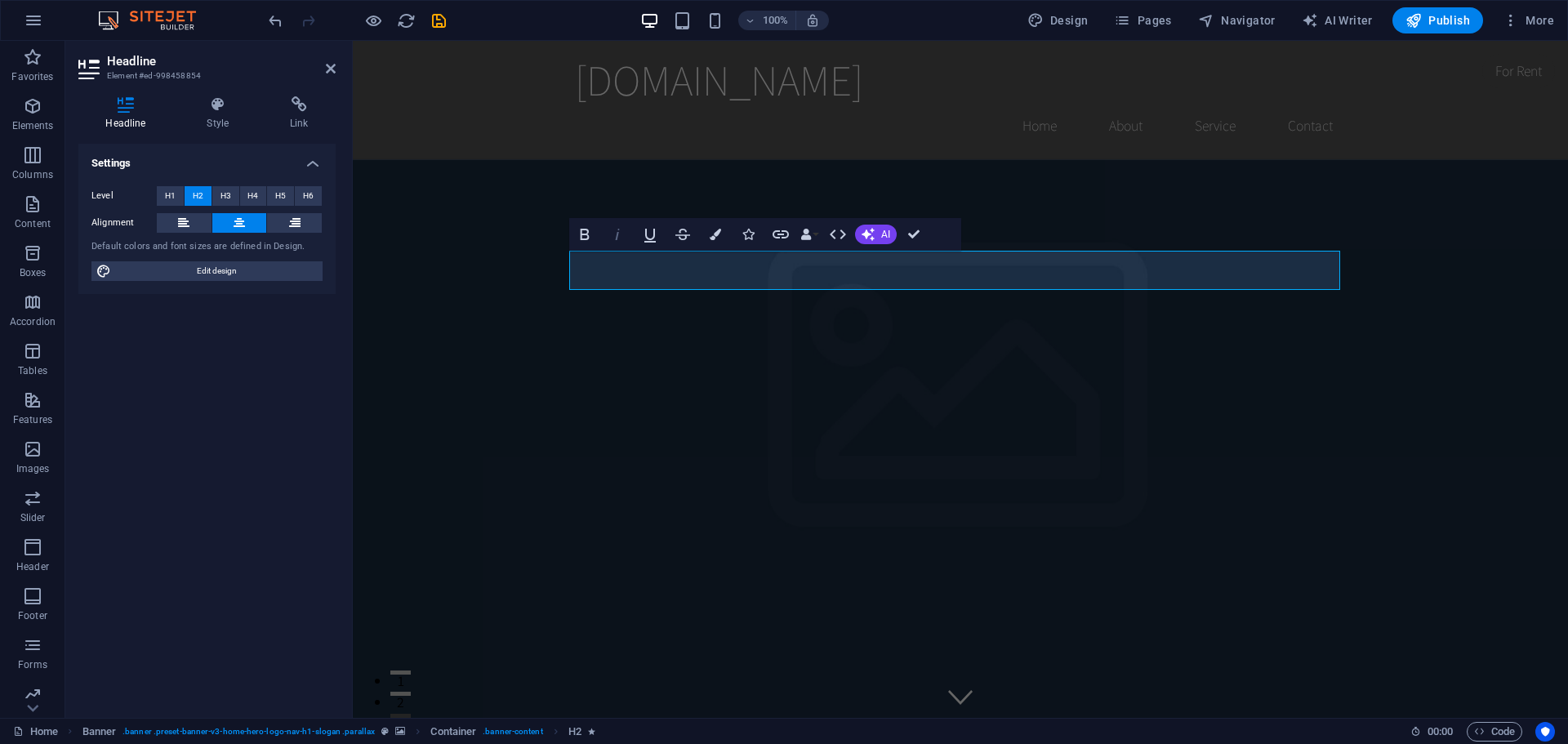
click at [619, 236] on icon "button" at bounding box center [617, 234] width 20 height 20
click at [585, 231] on icon "button" at bounding box center [585, 234] width 20 height 20
click at [583, 231] on icon "button" at bounding box center [585, 234] width 20 height 20
click at [584, 231] on icon "button" at bounding box center [585, 234] width 20 height 20
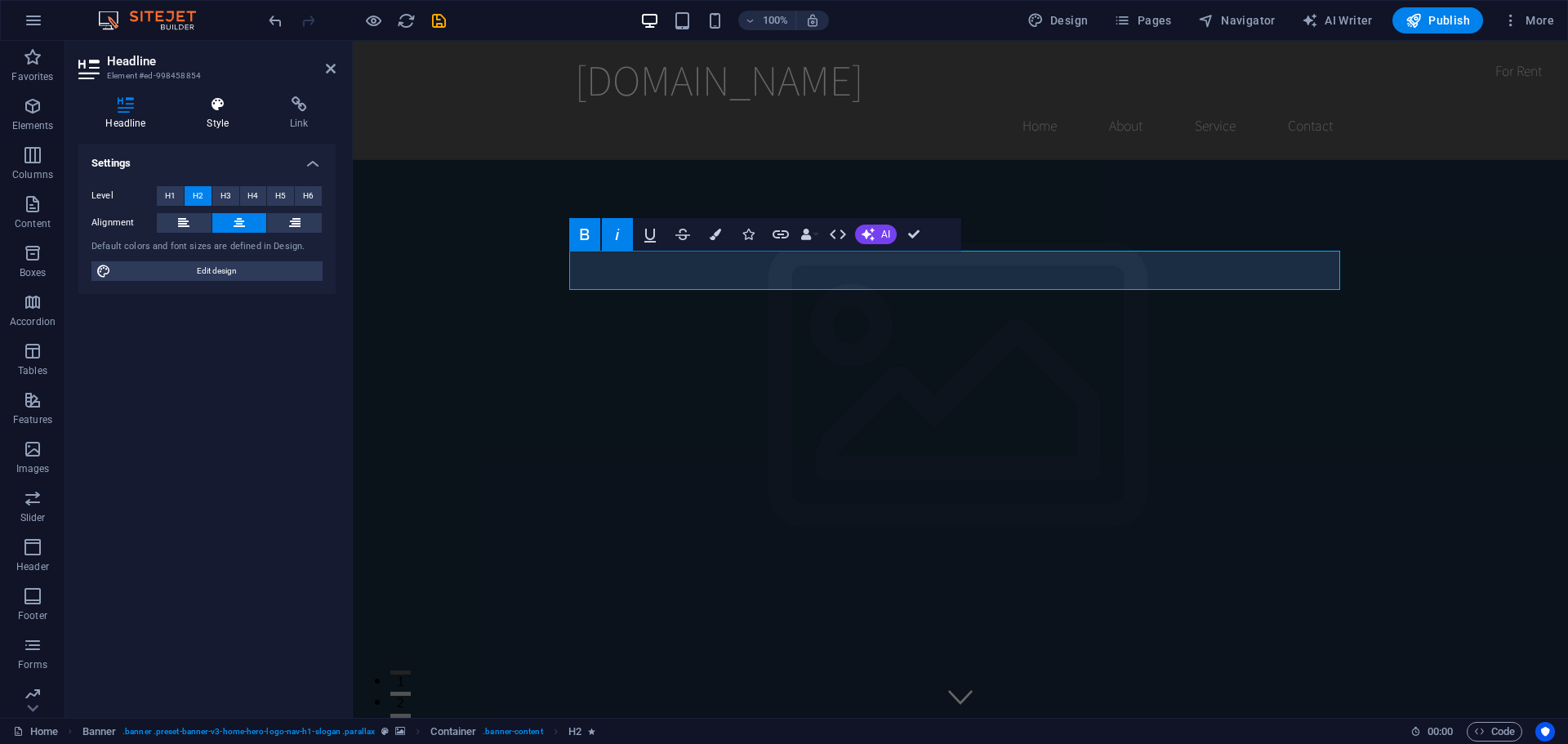
click at [219, 106] on icon at bounding box center [218, 104] width 77 height 16
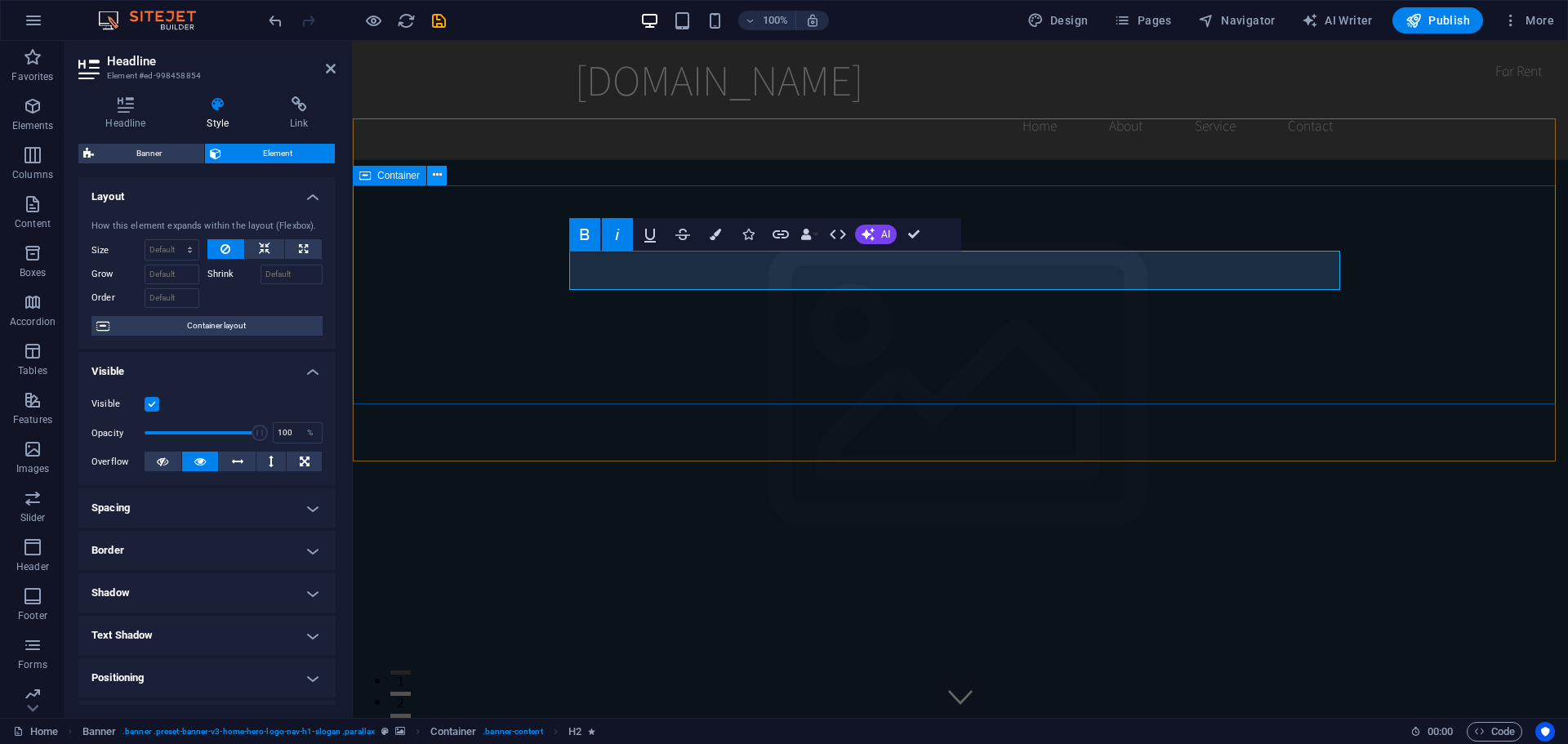
click at [434, 174] on icon at bounding box center [436, 175] width 9 height 17
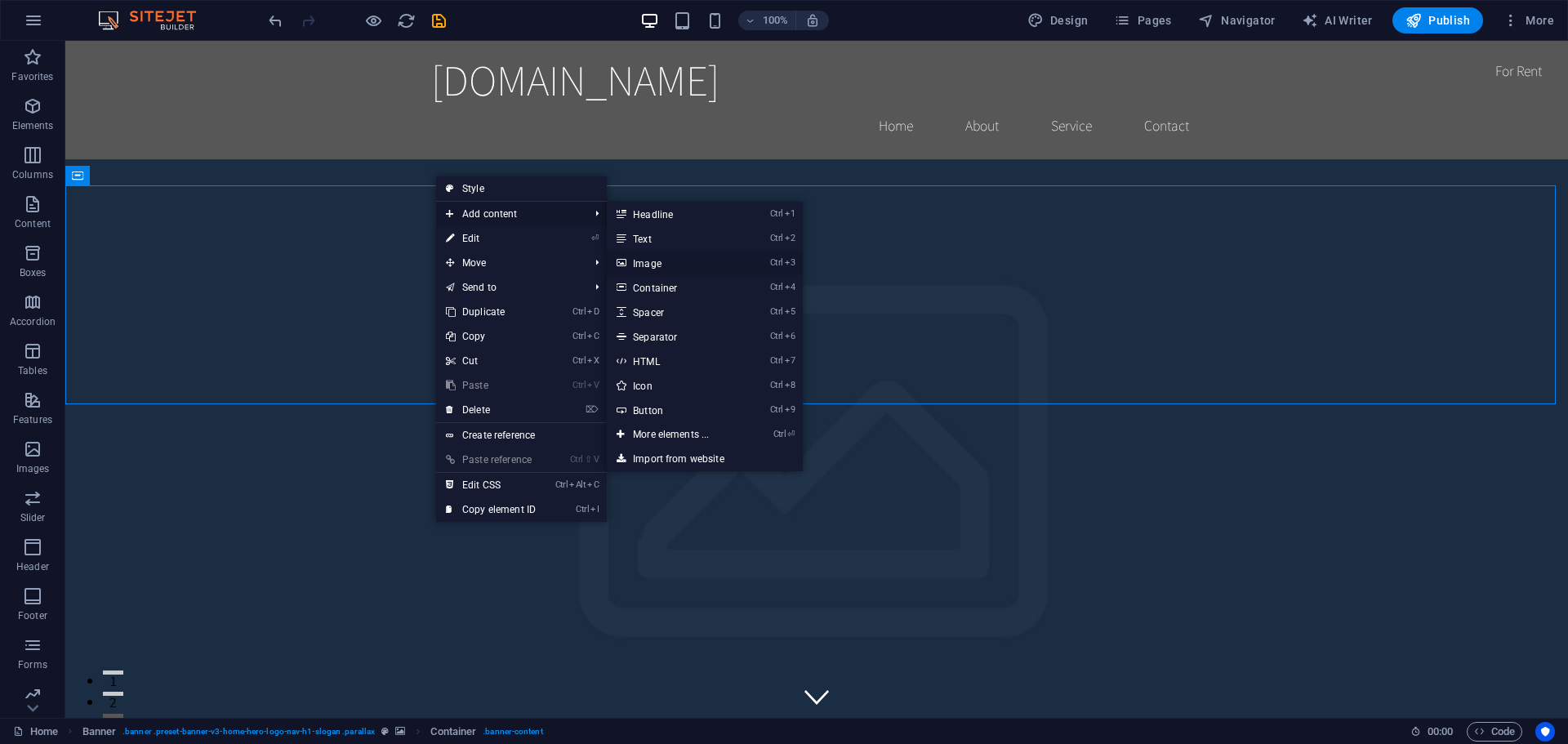
click at [656, 263] on link "Ctrl 3 Image" at bounding box center [673, 263] width 134 height 25
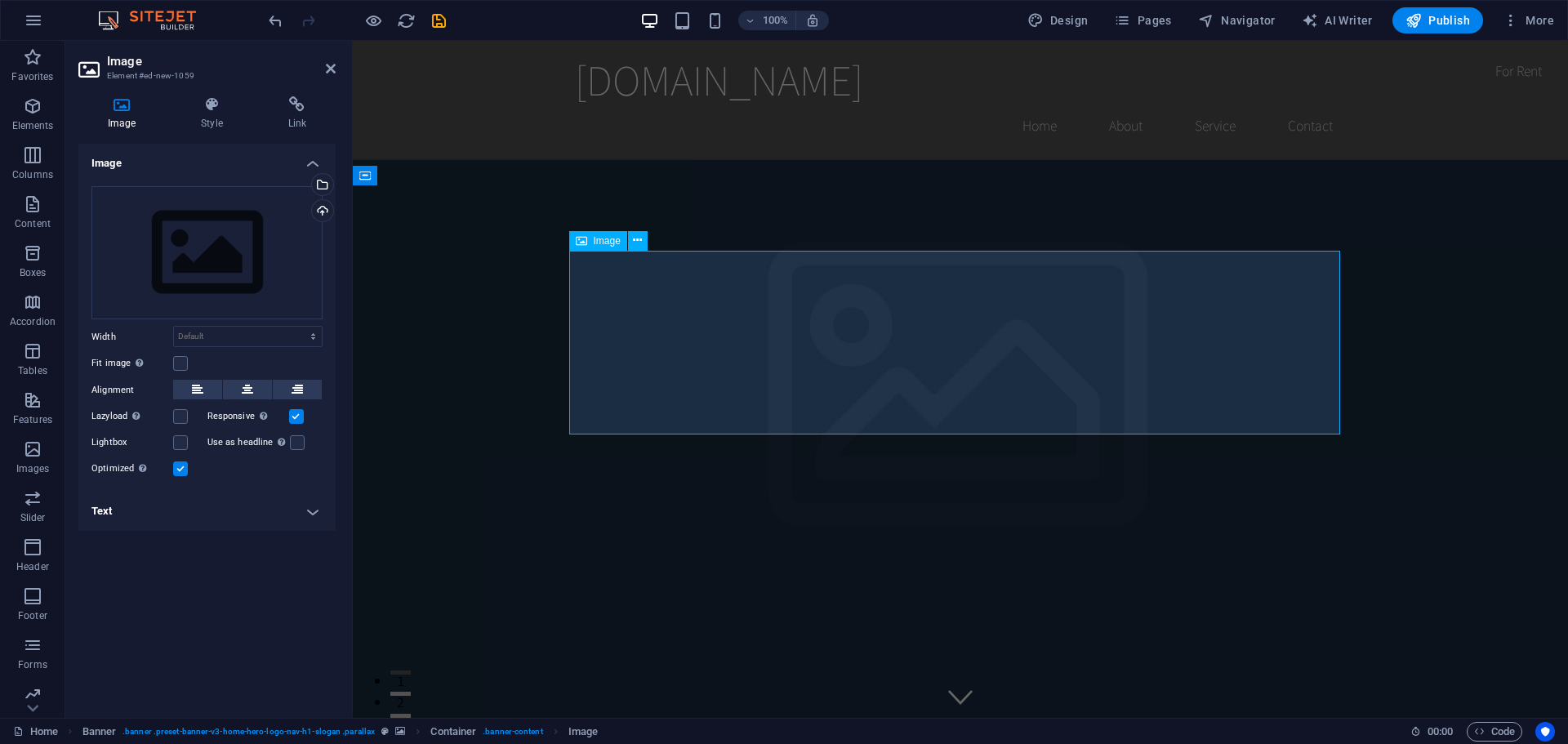
click at [216, 251] on div "Drag files here, click to choose files or select files from Files or our free s…" at bounding box center [207, 252] width 231 height 134
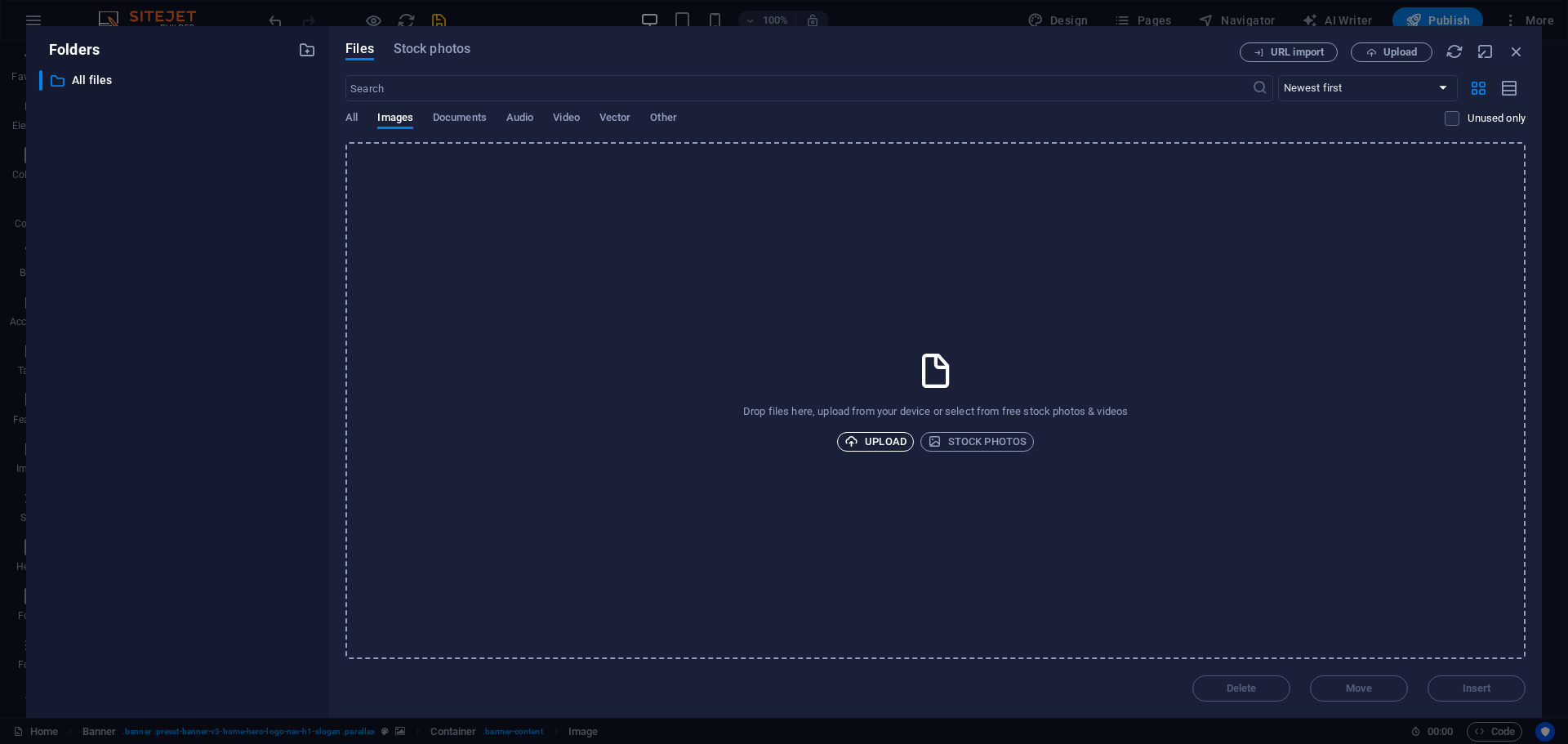
click at [874, 439] on span "Upload" at bounding box center [874, 442] width 62 height 20
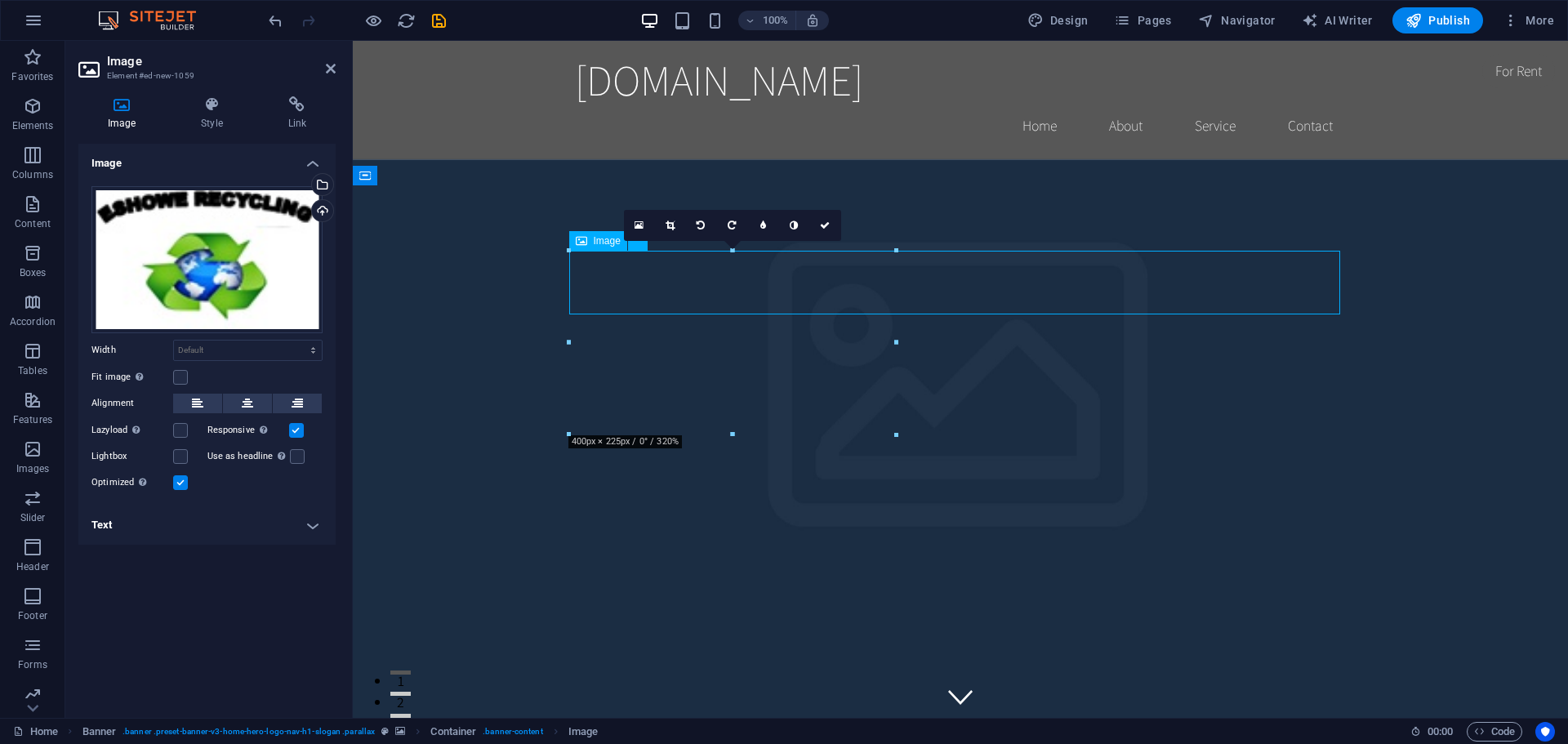
drag, startPoint x: 626, startPoint y: 268, endPoint x: 708, endPoint y: 277, distance: 82.5
click at [243, 401] on icon at bounding box center [248, 403] width 11 height 20
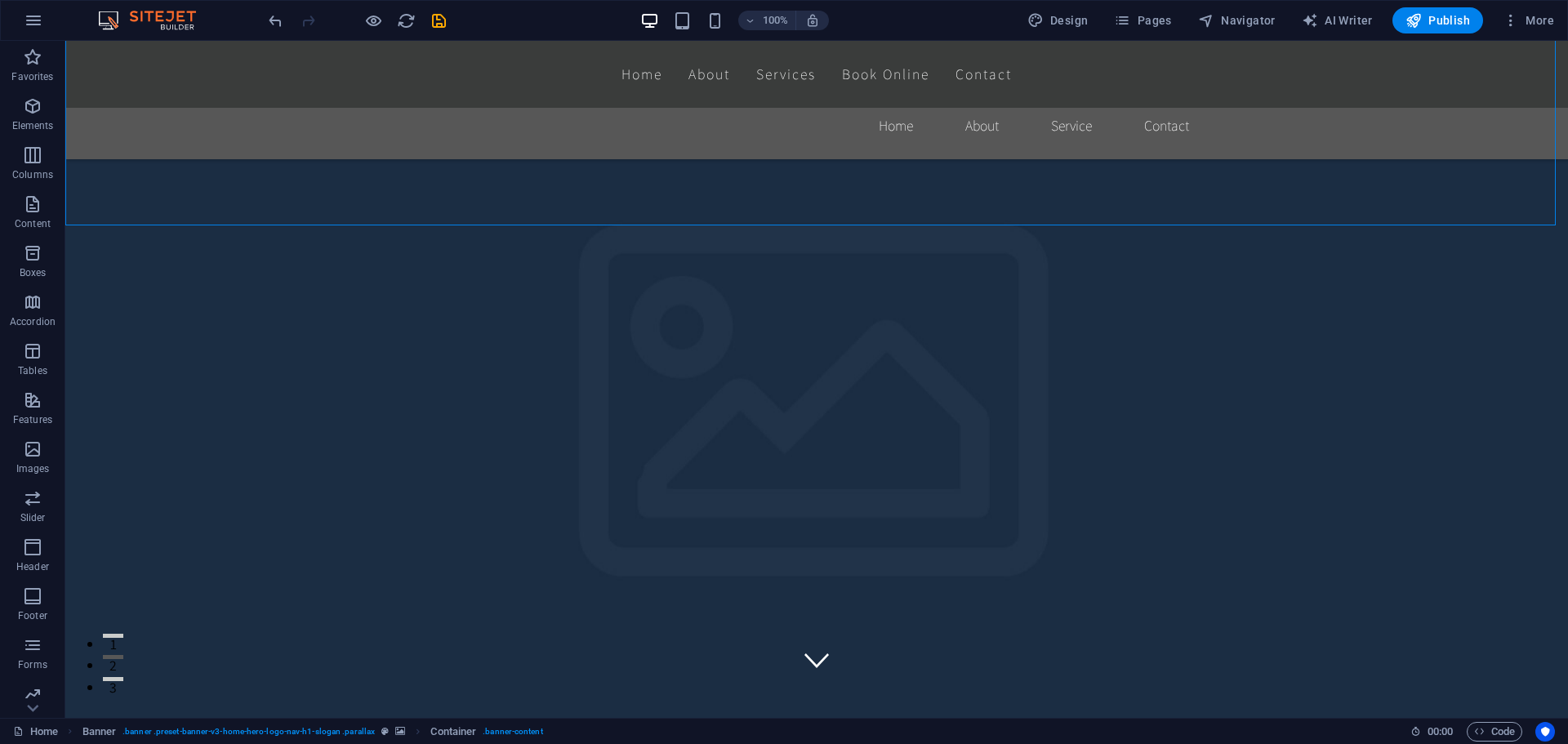
scroll to position [245, 0]
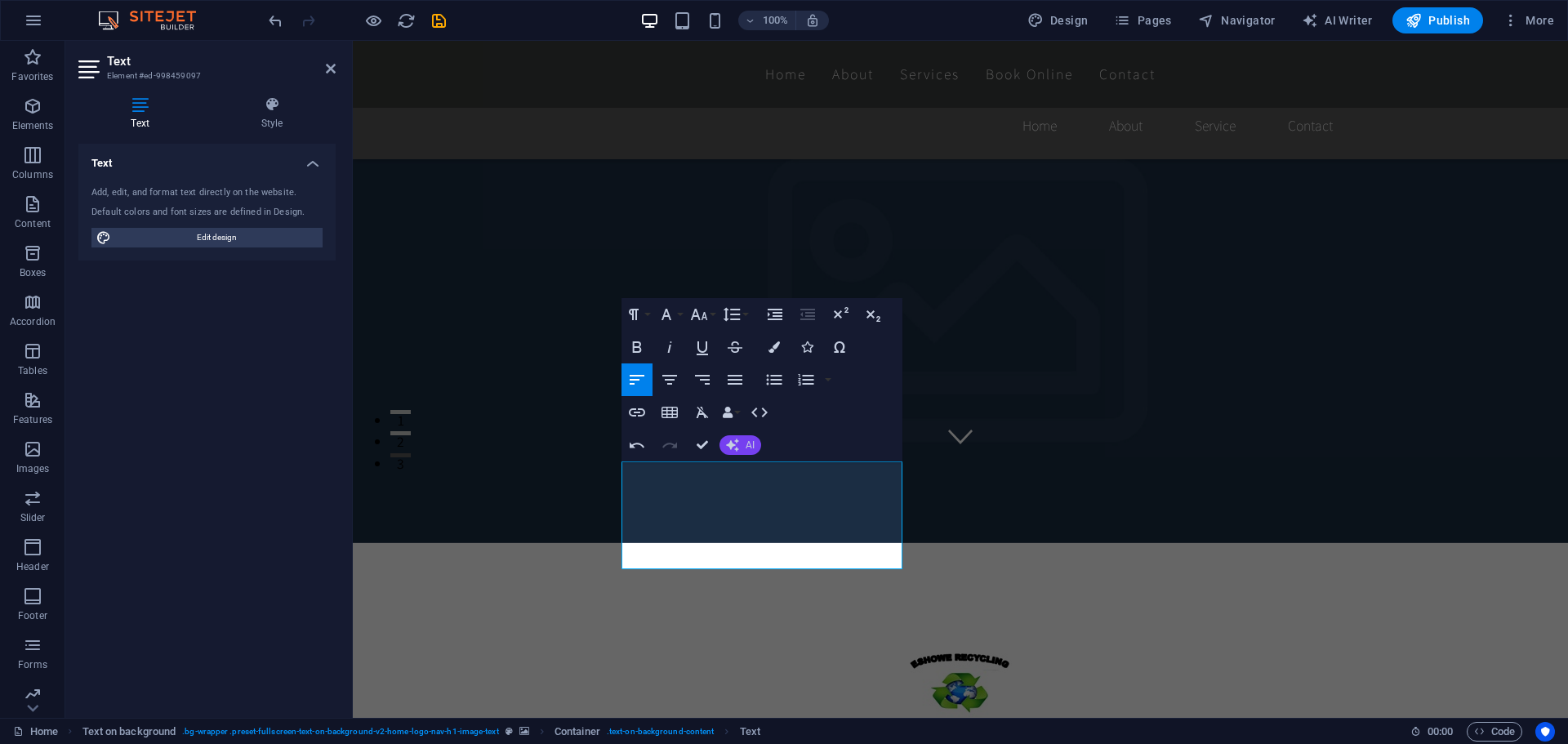
click at [739, 444] on button "AI" at bounding box center [740, 445] width 42 height 20
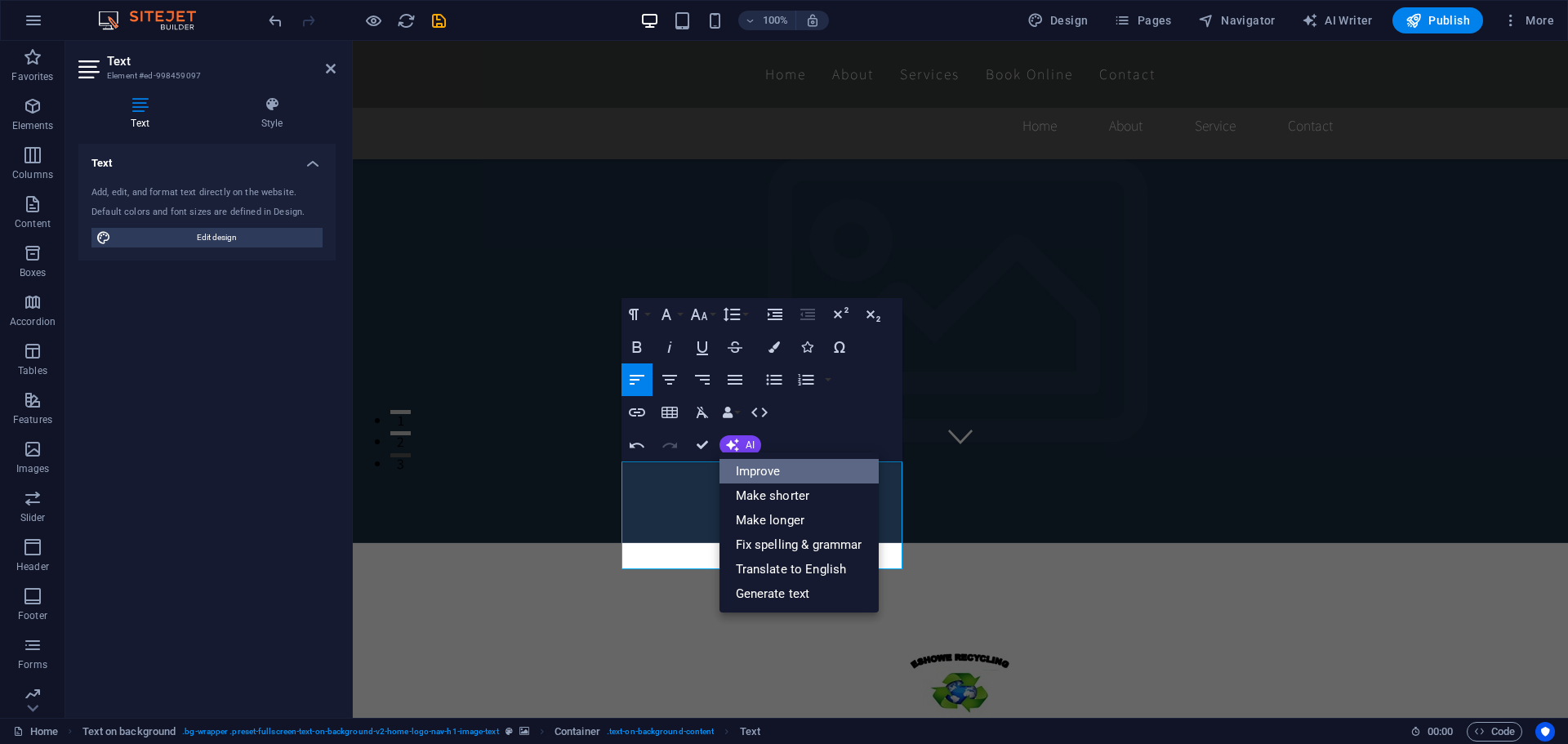
click at [745, 471] on link "Improve" at bounding box center [798, 472] width 159 height 25
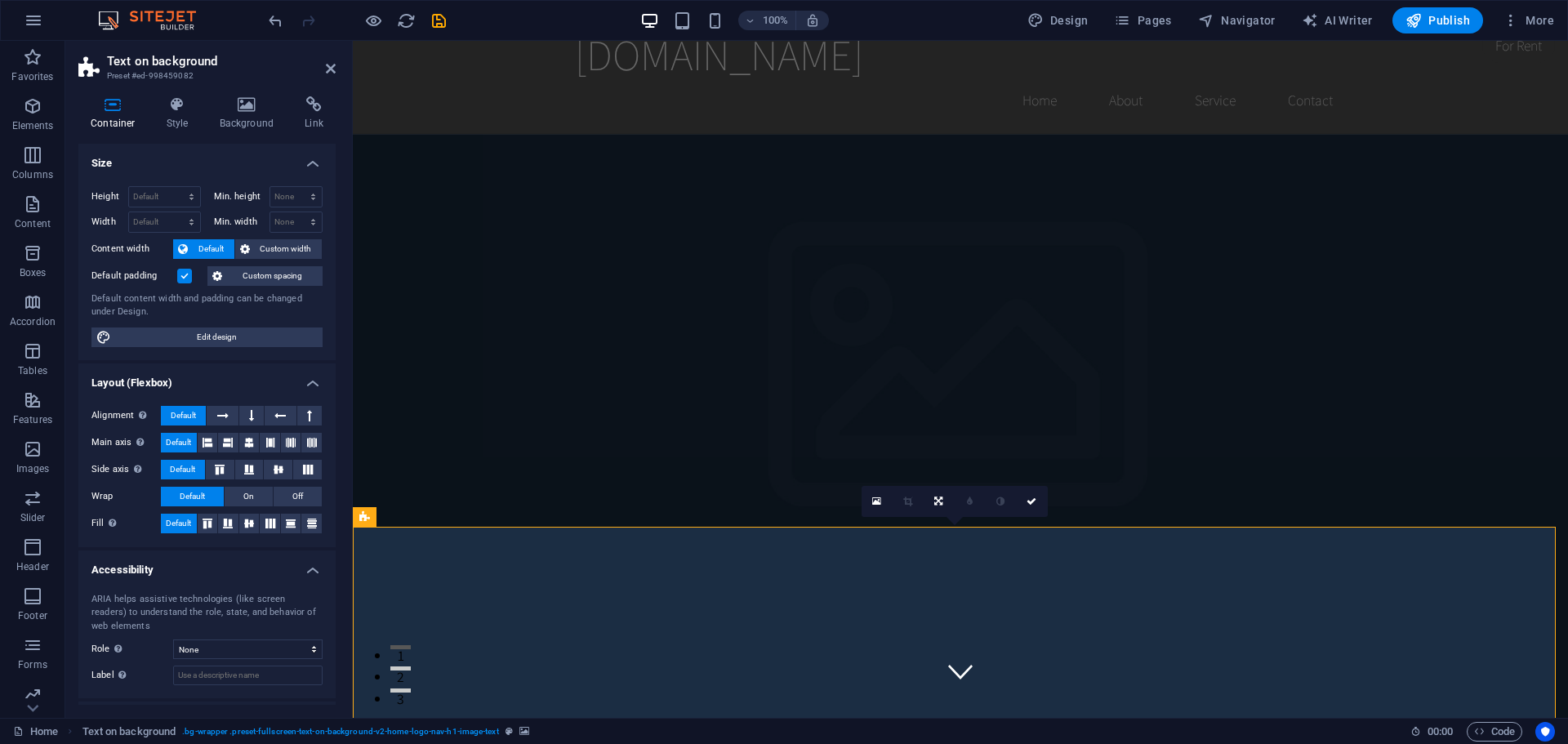
scroll to position [0, 0]
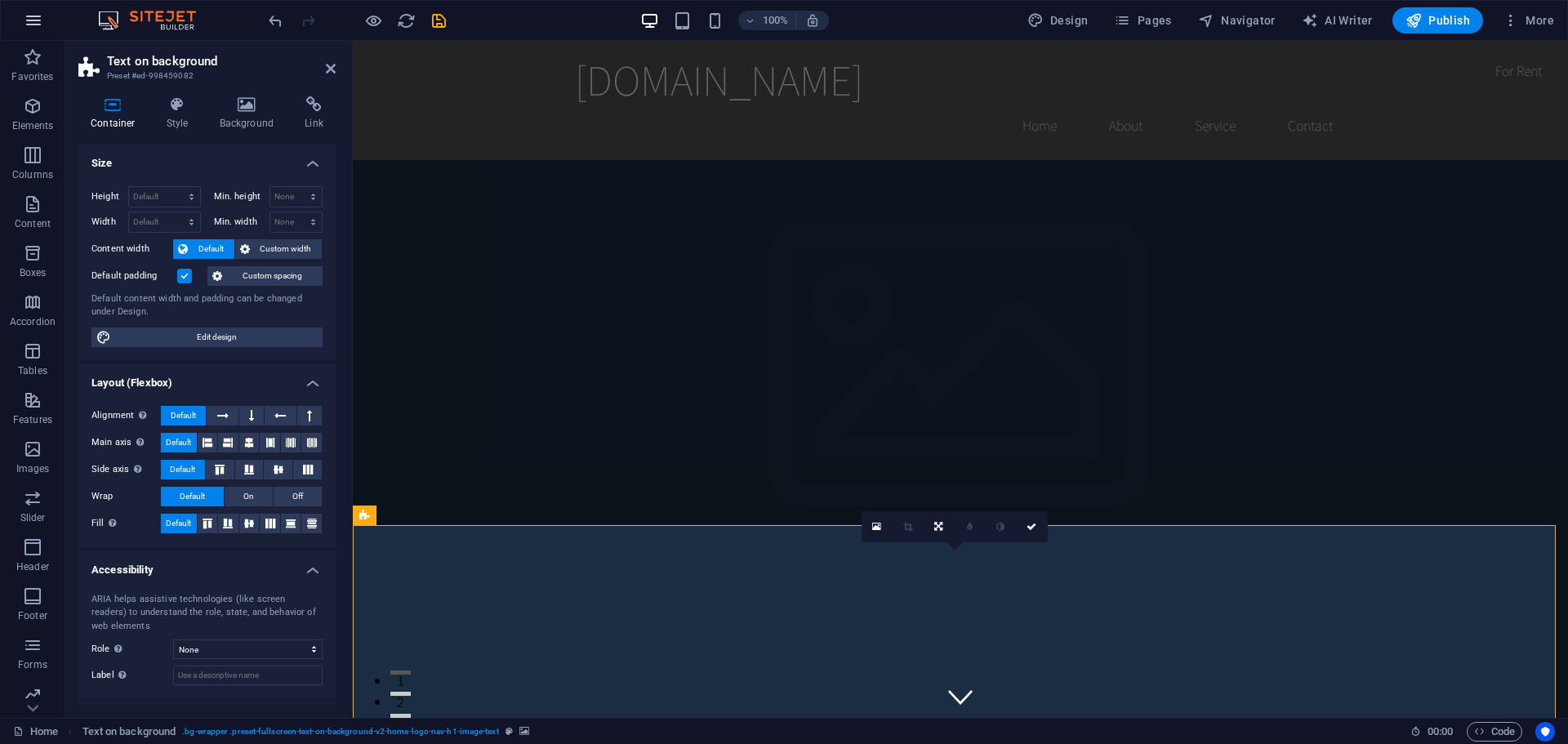
click at [31, 20] on icon "button" at bounding box center [33, 20] width 20 height 20
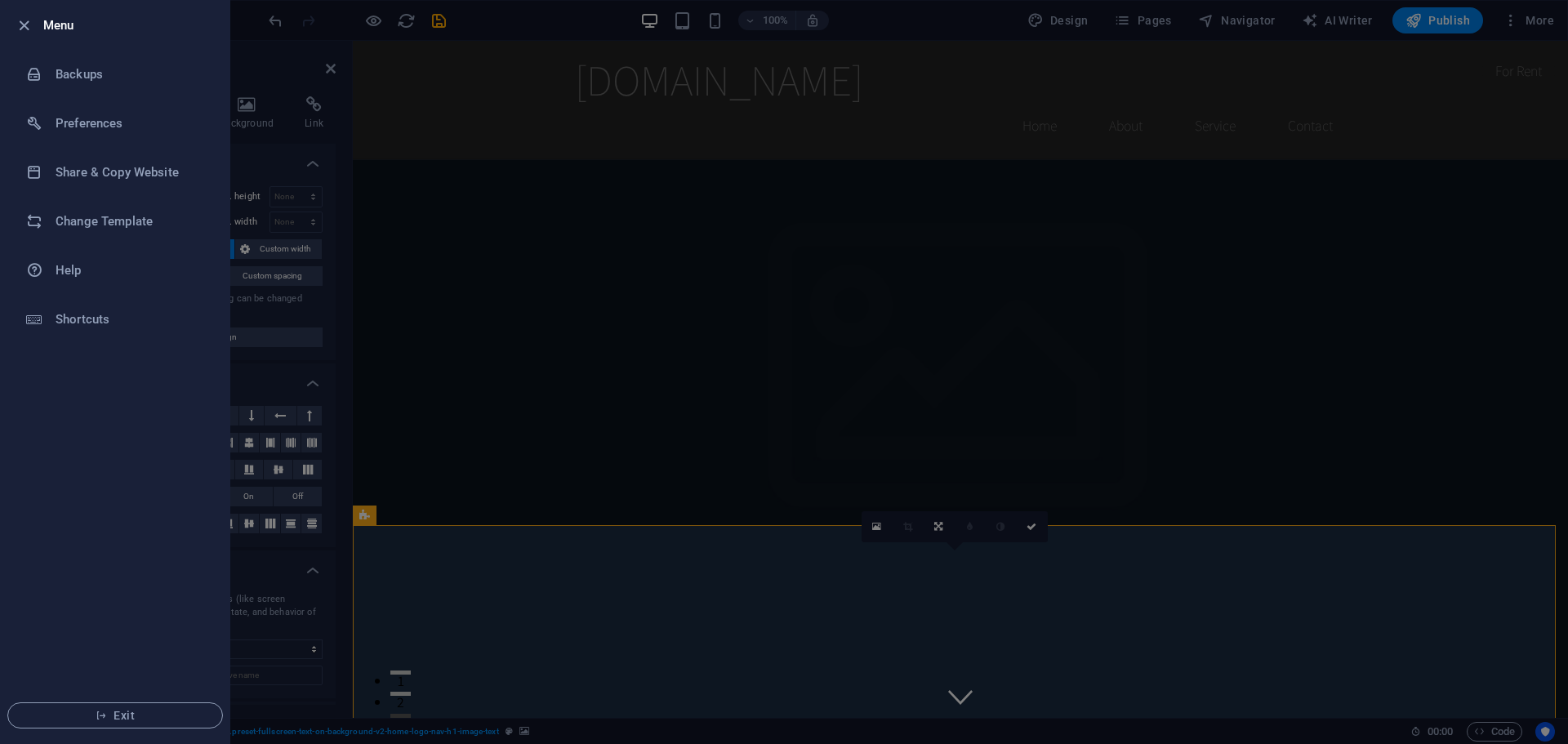
click at [708, 235] on div at bounding box center [784, 372] width 1568 height 744
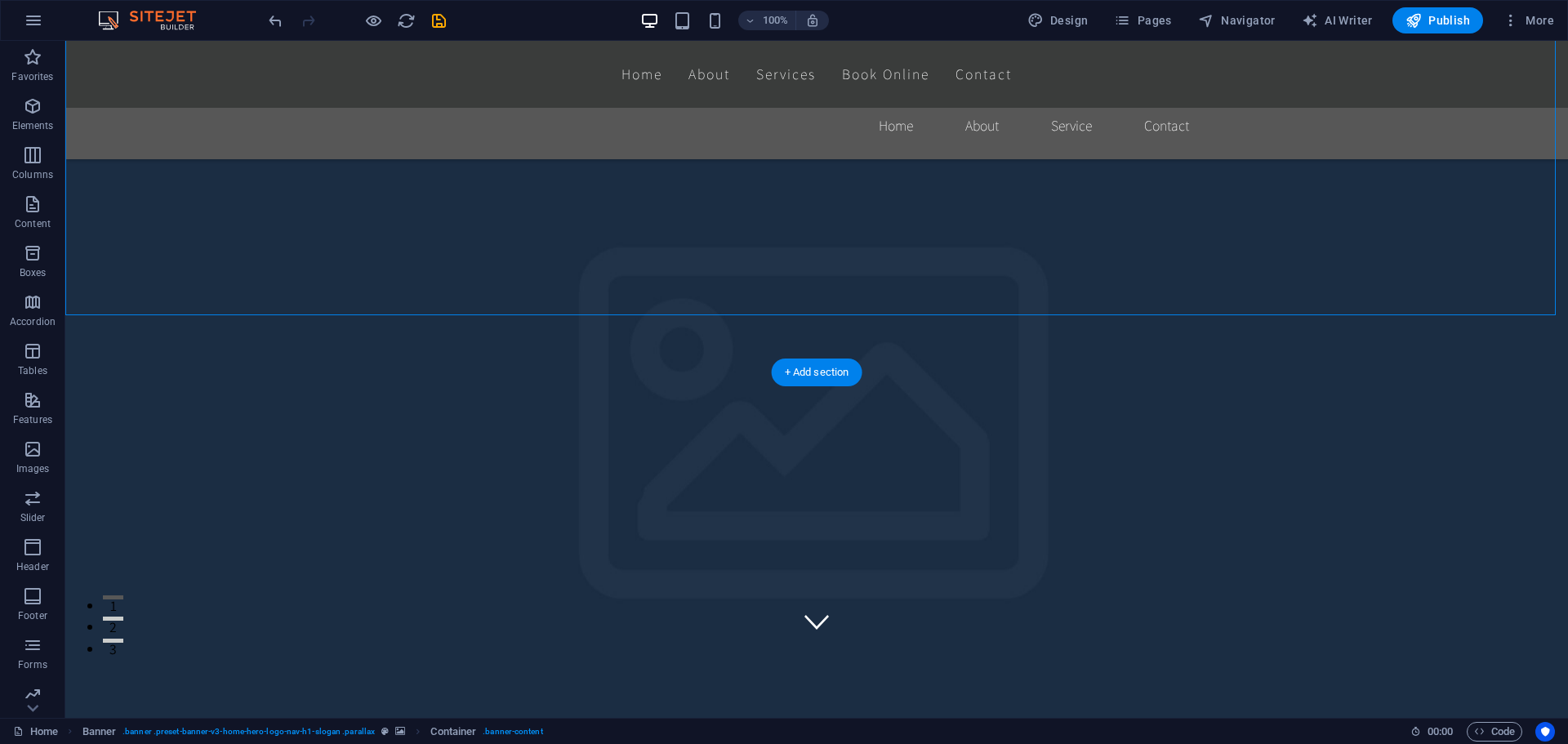
scroll to position [245, 0]
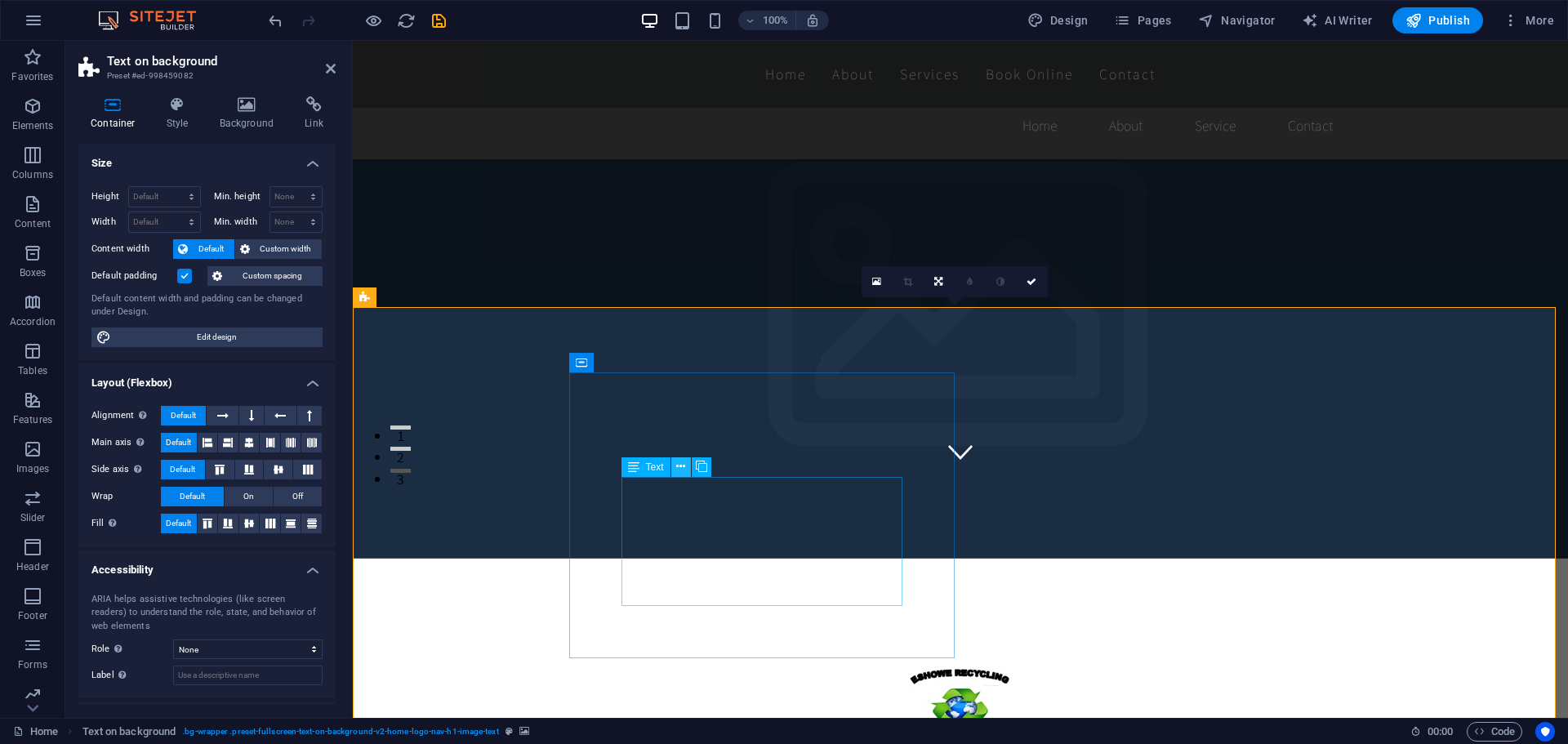
click at [680, 467] on icon at bounding box center [680, 467] width 9 height 17
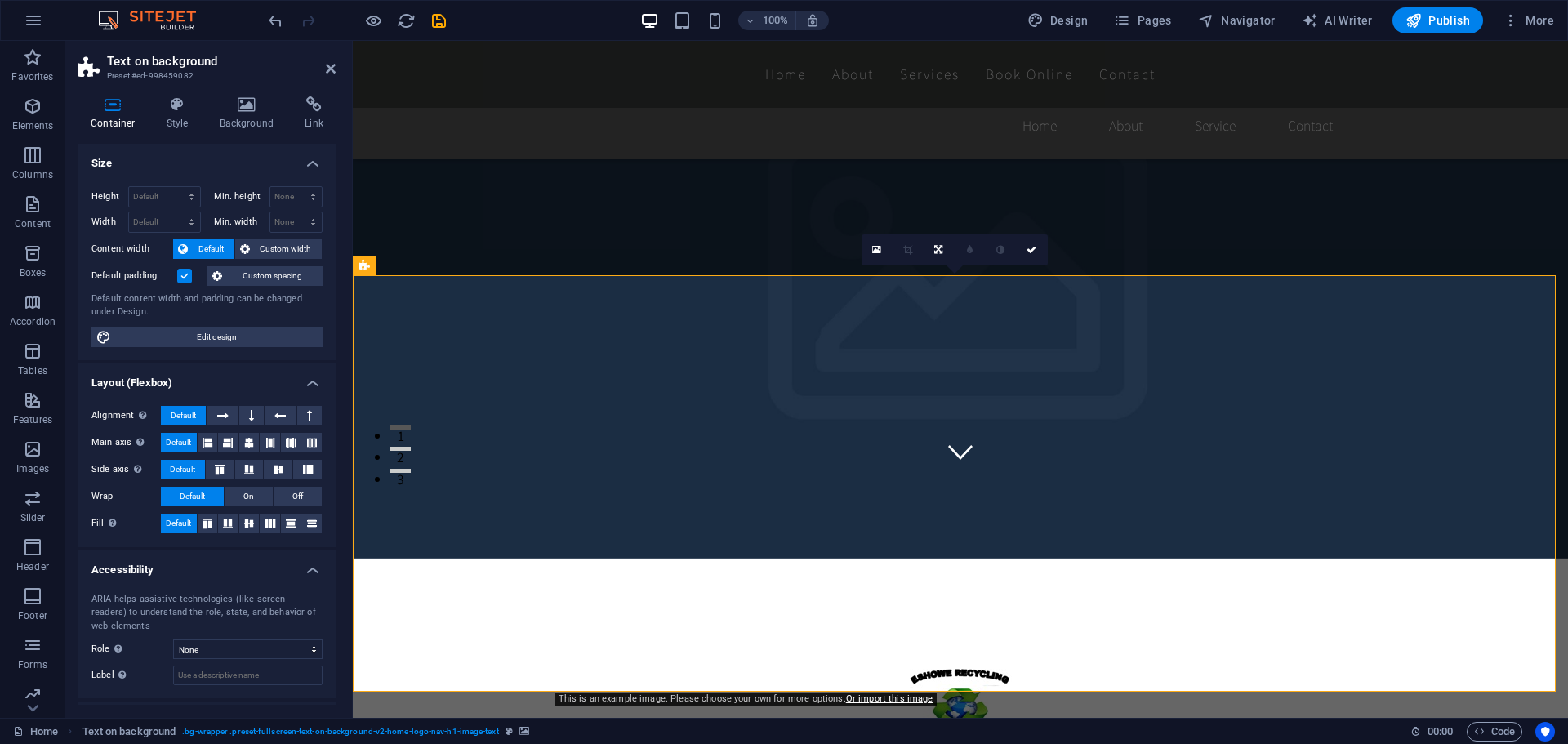
scroll to position [409, 0]
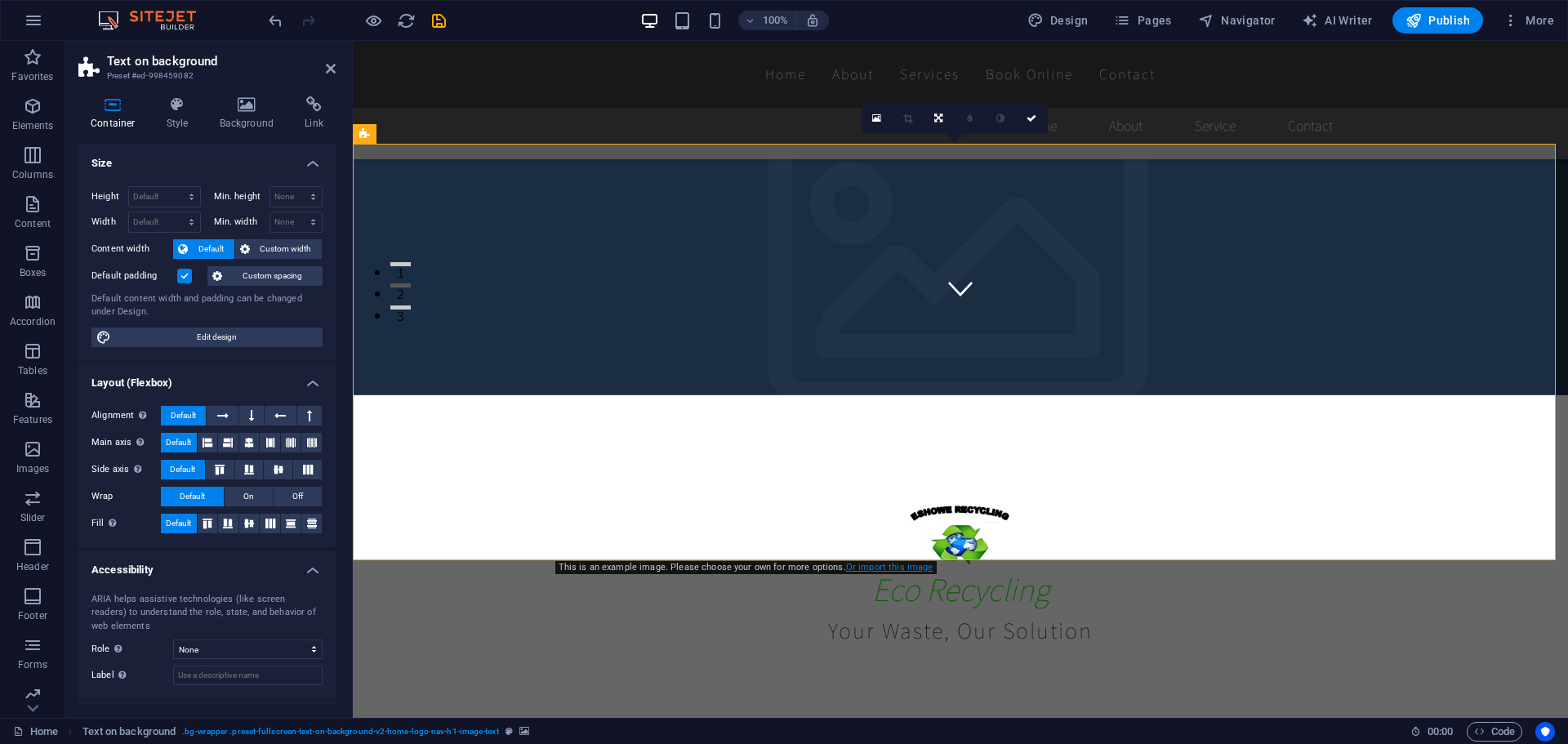
click at [874, 569] on link "Or import this image" at bounding box center [890, 567] width 88 height 10
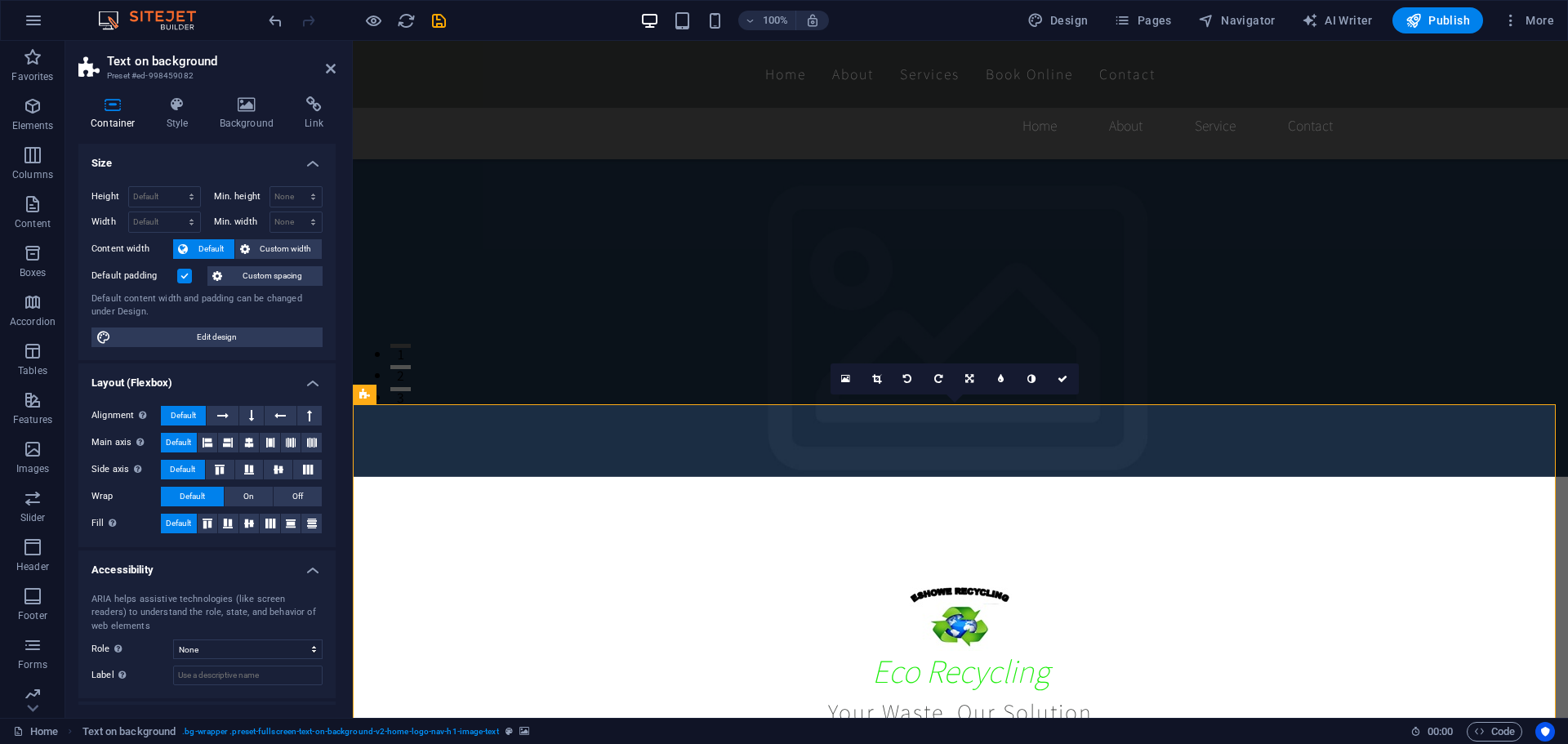
scroll to position [82, 0]
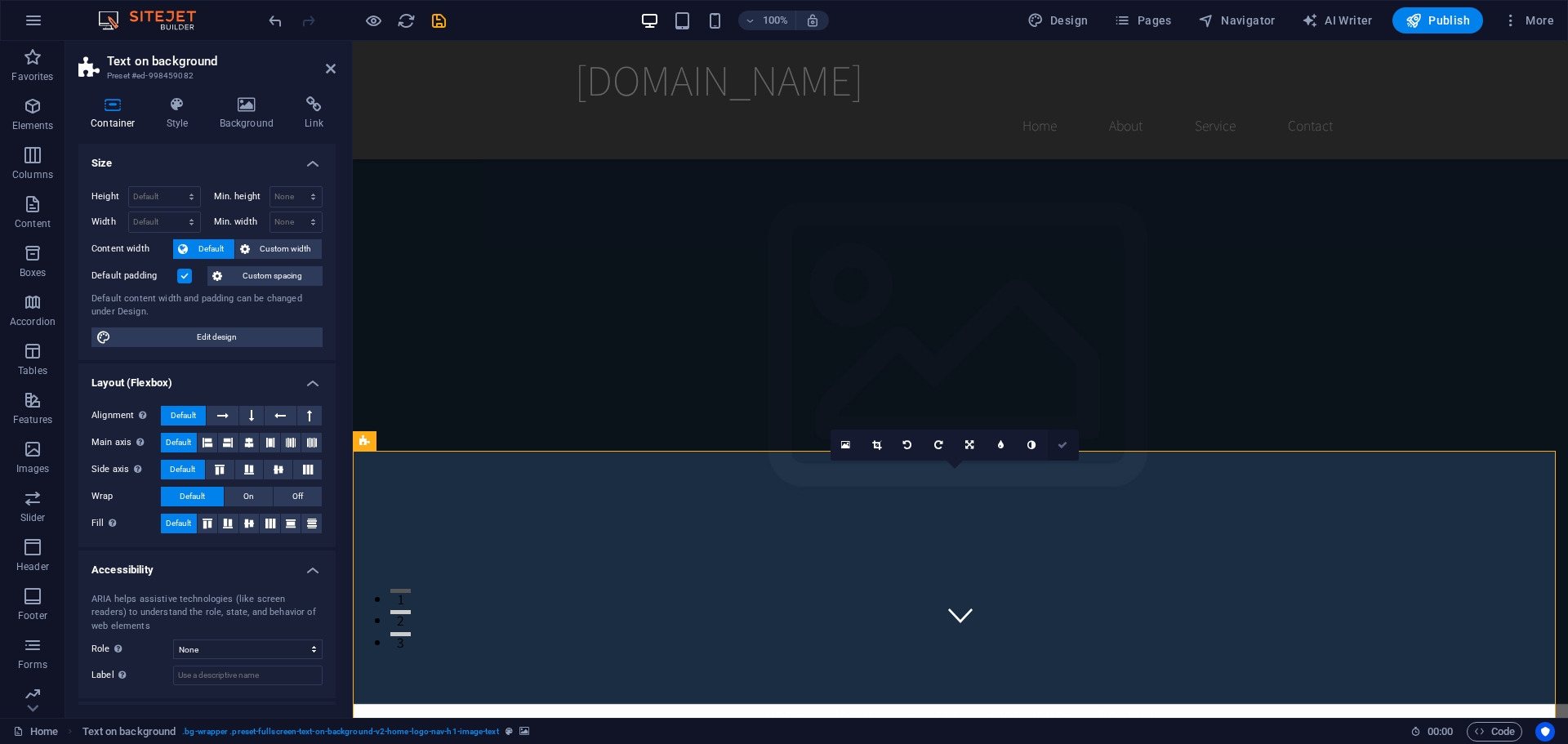
click at [1062, 446] on icon at bounding box center [1062, 445] width 10 height 10
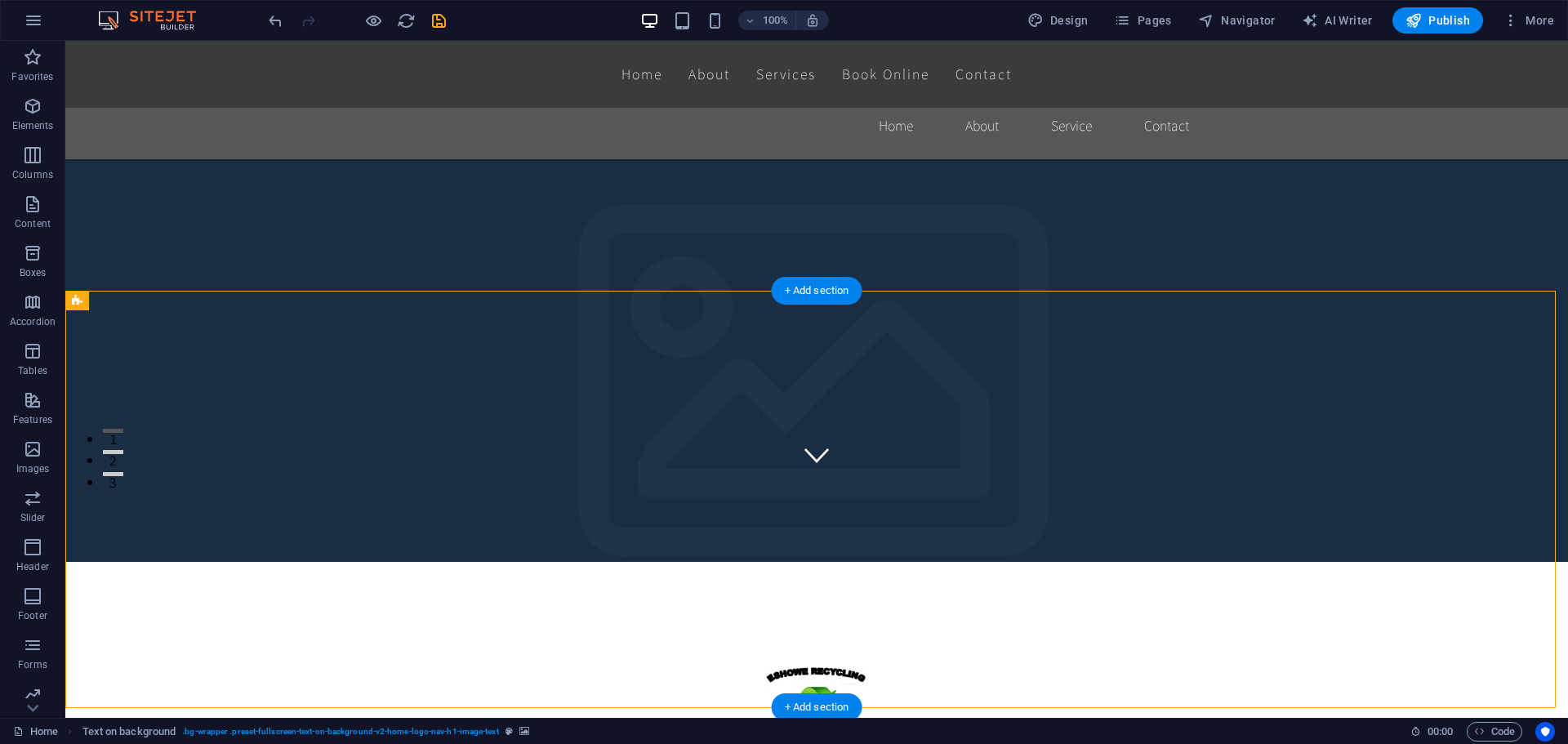
scroll to position [245, 0]
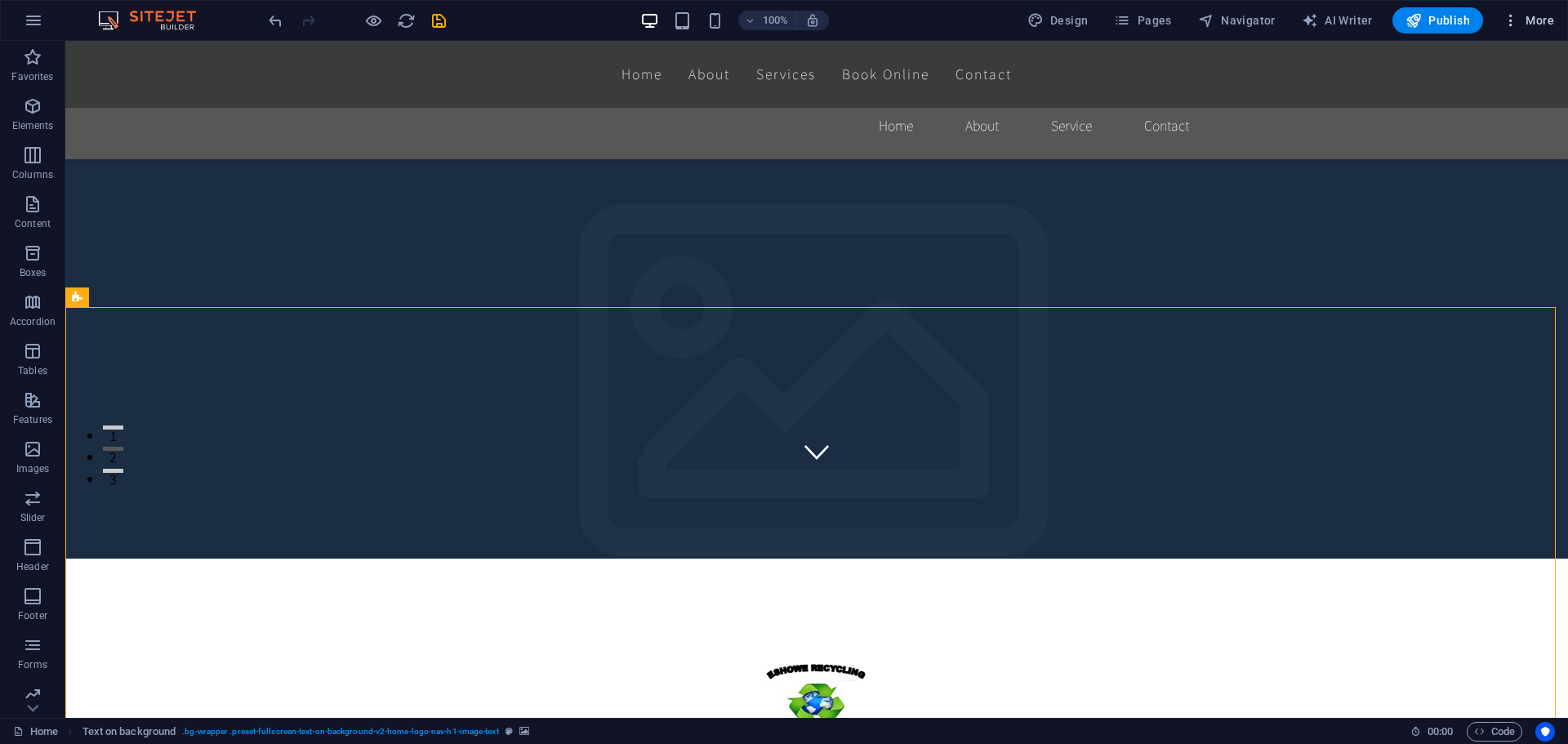
click at [1530, 22] on span "More" at bounding box center [1529, 20] width 51 height 16
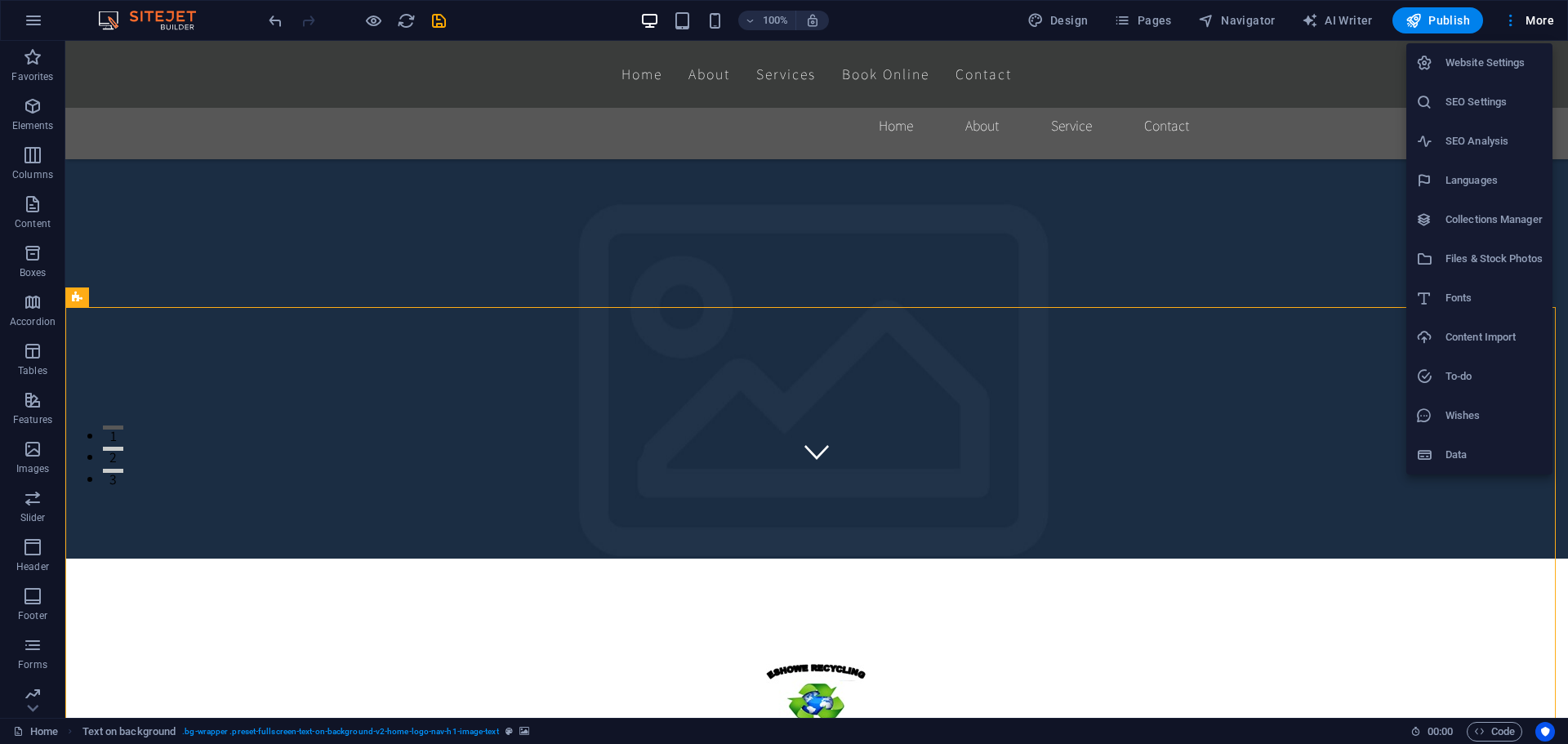
click at [1111, 487] on div at bounding box center [784, 372] width 1568 height 744
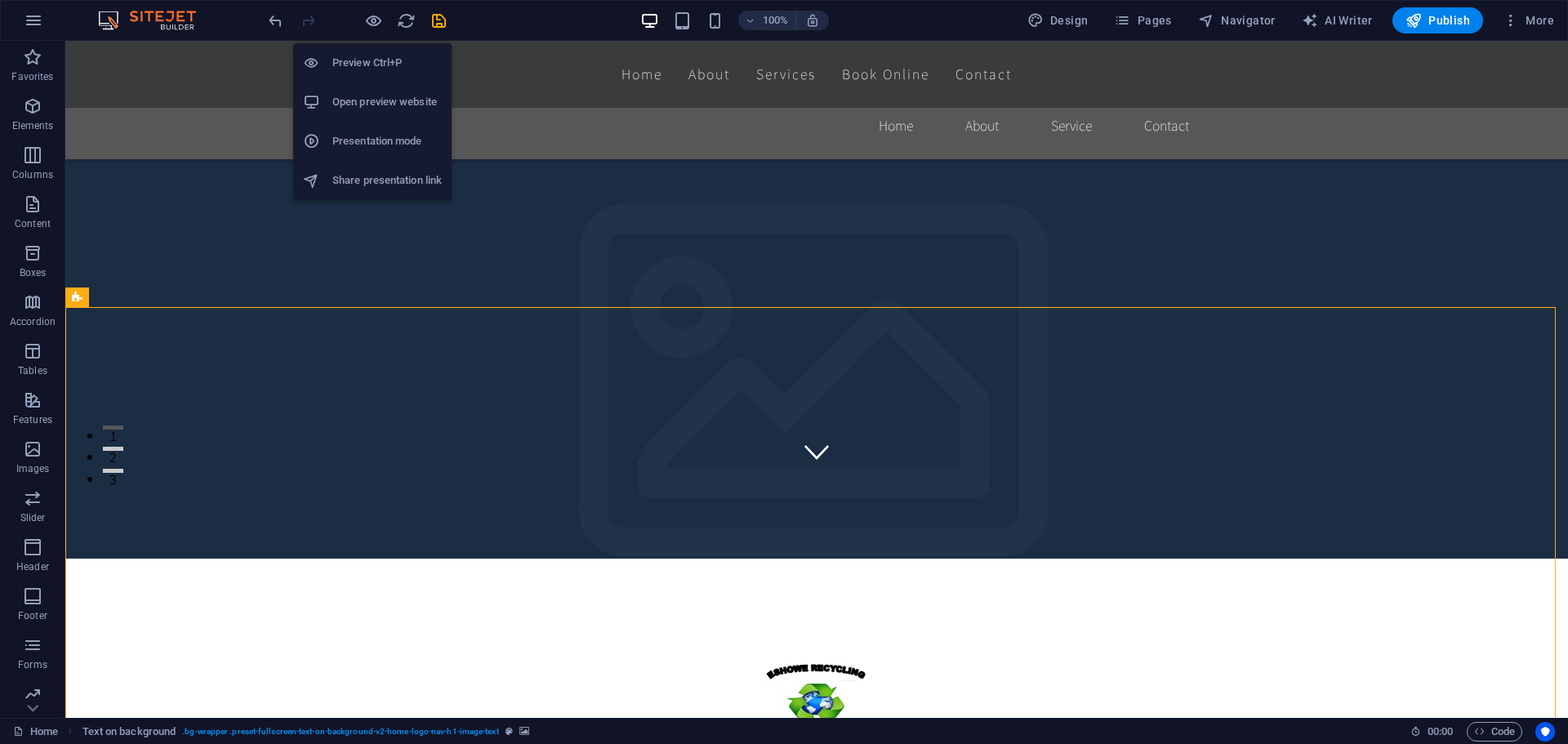
click at [347, 60] on h6 "Preview Ctrl+P" at bounding box center [387, 63] width 110 height 20
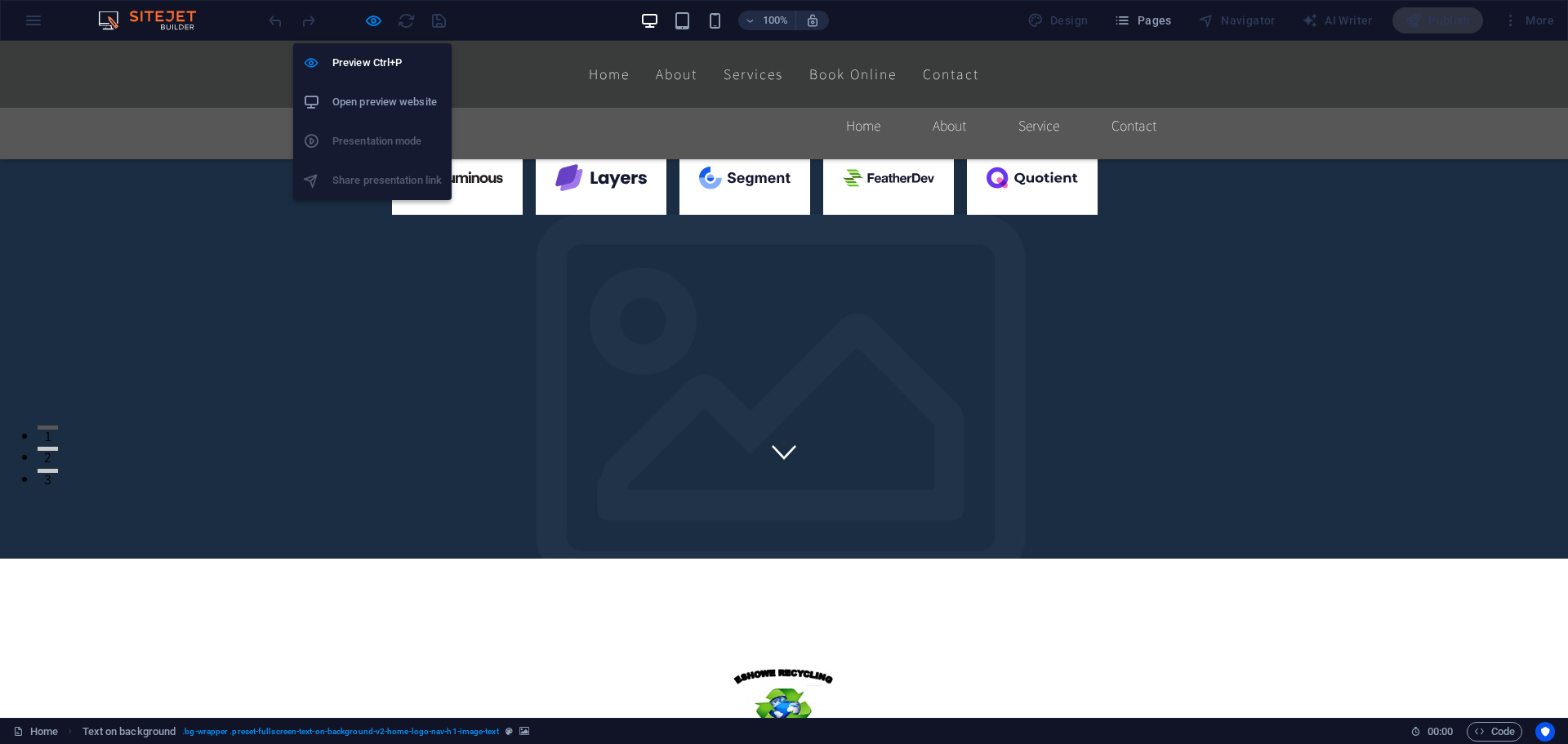
click at [356, 100] on h6 "Open preview website" at bounding box center [387, 102] width 110 height 20
click at [357, 141] on ul "Preview Ctrl+P Open preview website Presentation mode Share presentation link" at bounding box center [372, 121] width 158 height 157
click at [352, 135] on ul "Preview Ctrl+P Open preview website Presentation mode Share presentation link" at bounding box center [372, 121] width 158 height 157
click at [358, 59] on h6 "Preview Ctrl+P" at bounding box center [387, 63] width 110 height 20
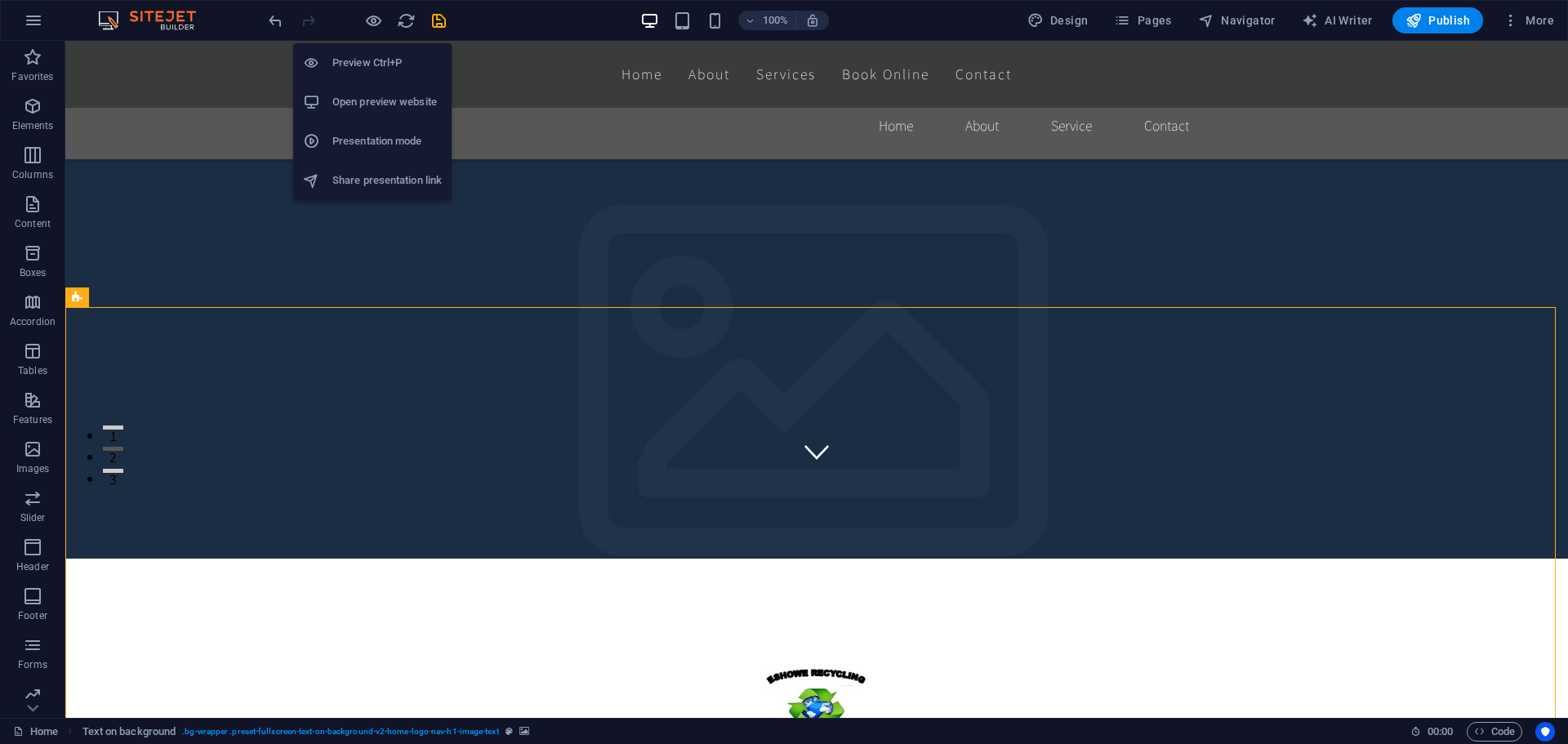
click at [370, 138] on h6 "Presentation mode" at bounding box center [387, 141] width 110 height 20
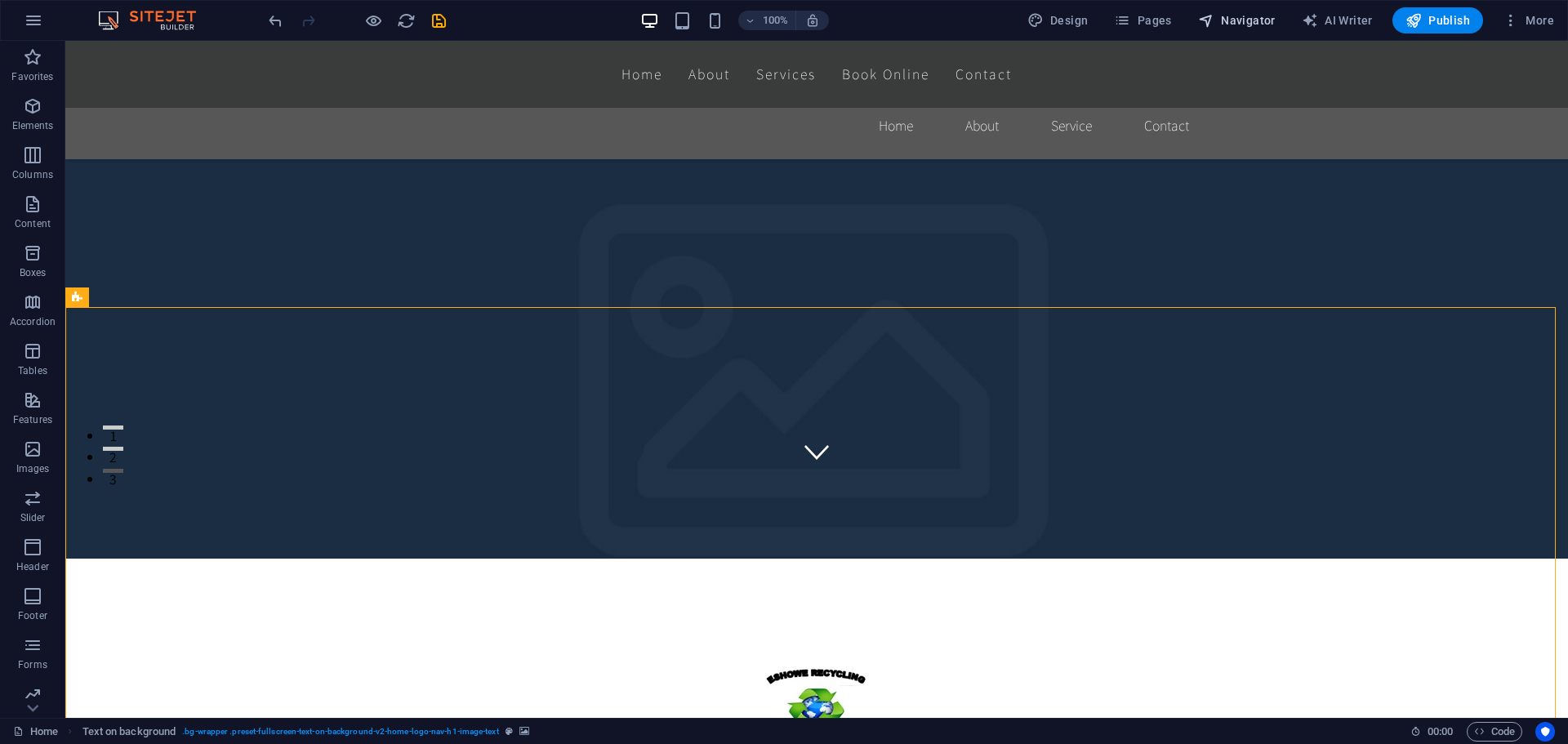
click at [1242, 19] on span "Navigator" at bounding box center [1236, 20] width 77 height 16
click at [1241, 19] on span "Navigator" at bounding box center [1236, 20] width 77 height 16
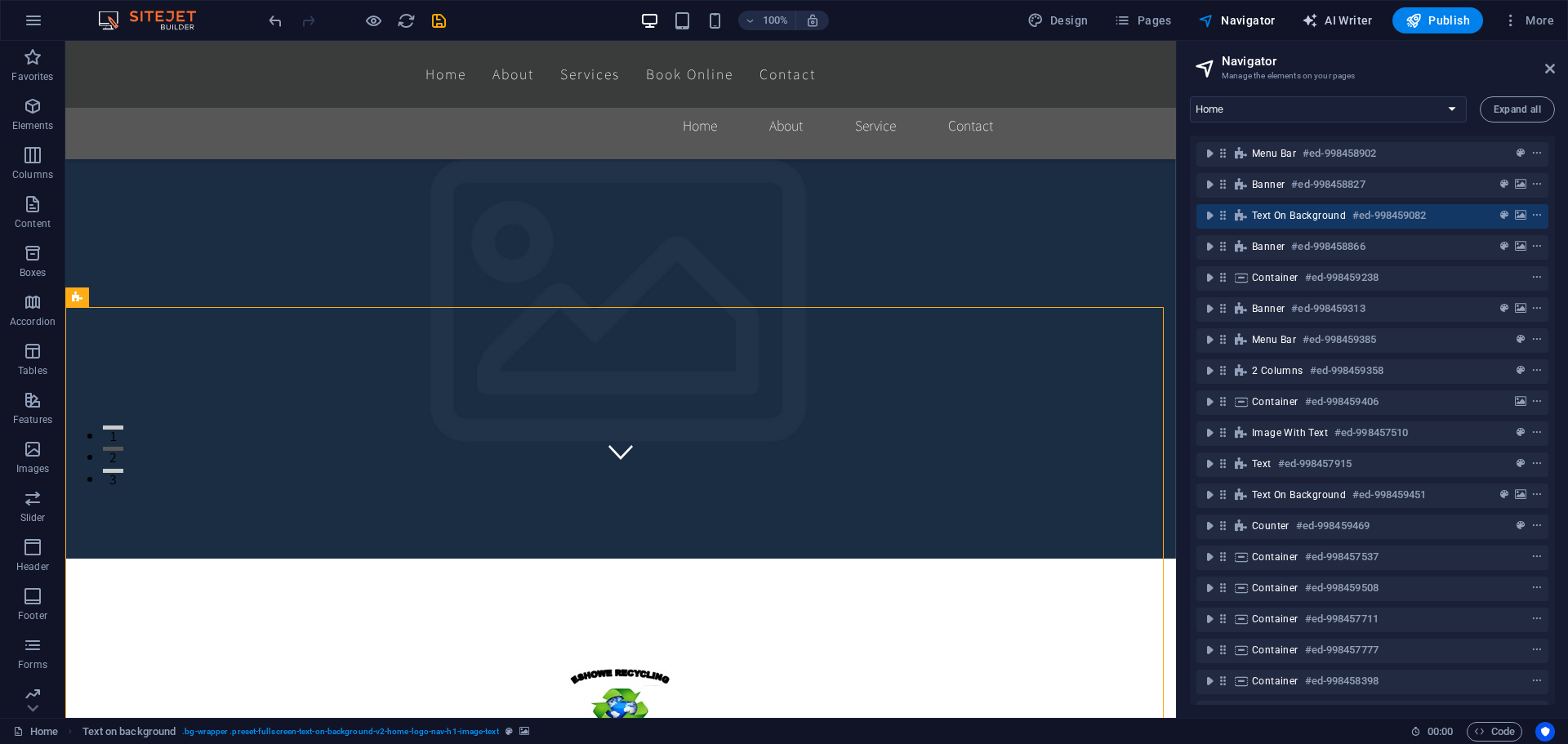
click at [1342, 21] on span "AI Writer" at bounding box center [1337, 20] width 71 height 16
select select "English"
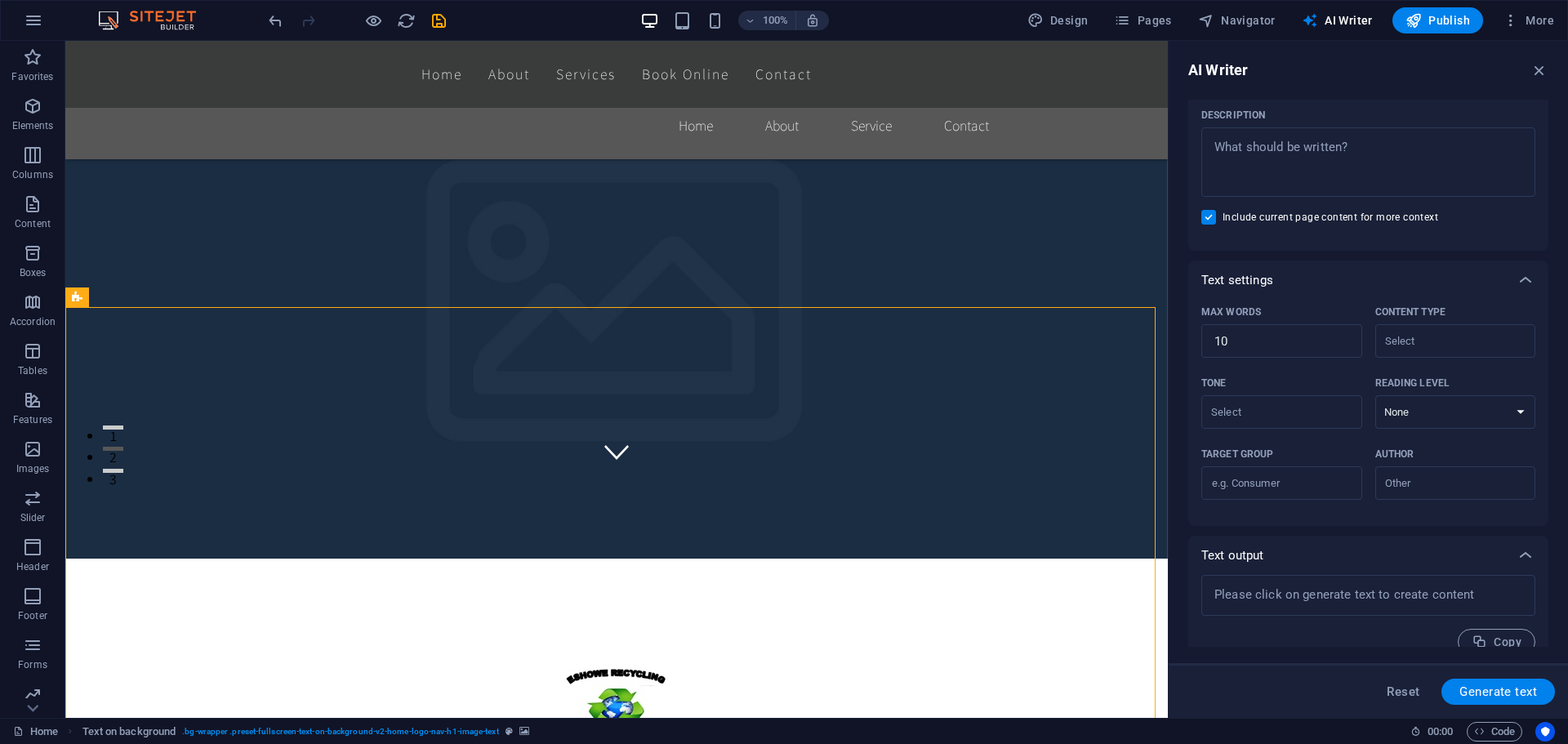
scroll to position [228, 0]
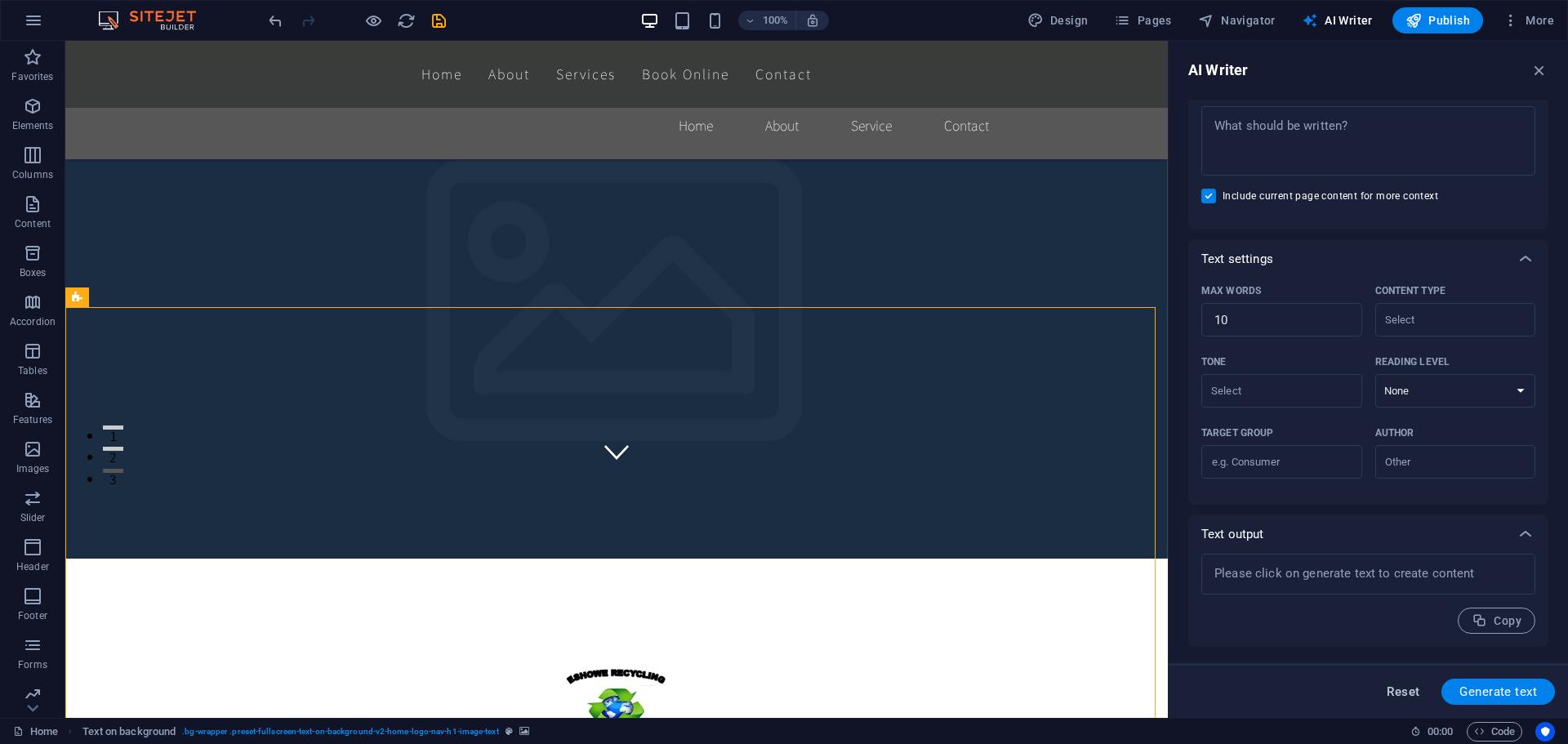
drag, startPoint x: 1405, startPoint y: 694, endPoint x: 1398, endPoint y: 690, distance: 8.1
click at [1401, 693] on span "Reset" at bounding box center [1403, 692] width 32 height 13
type textarea "x"
type input "100"
type textarea "x"
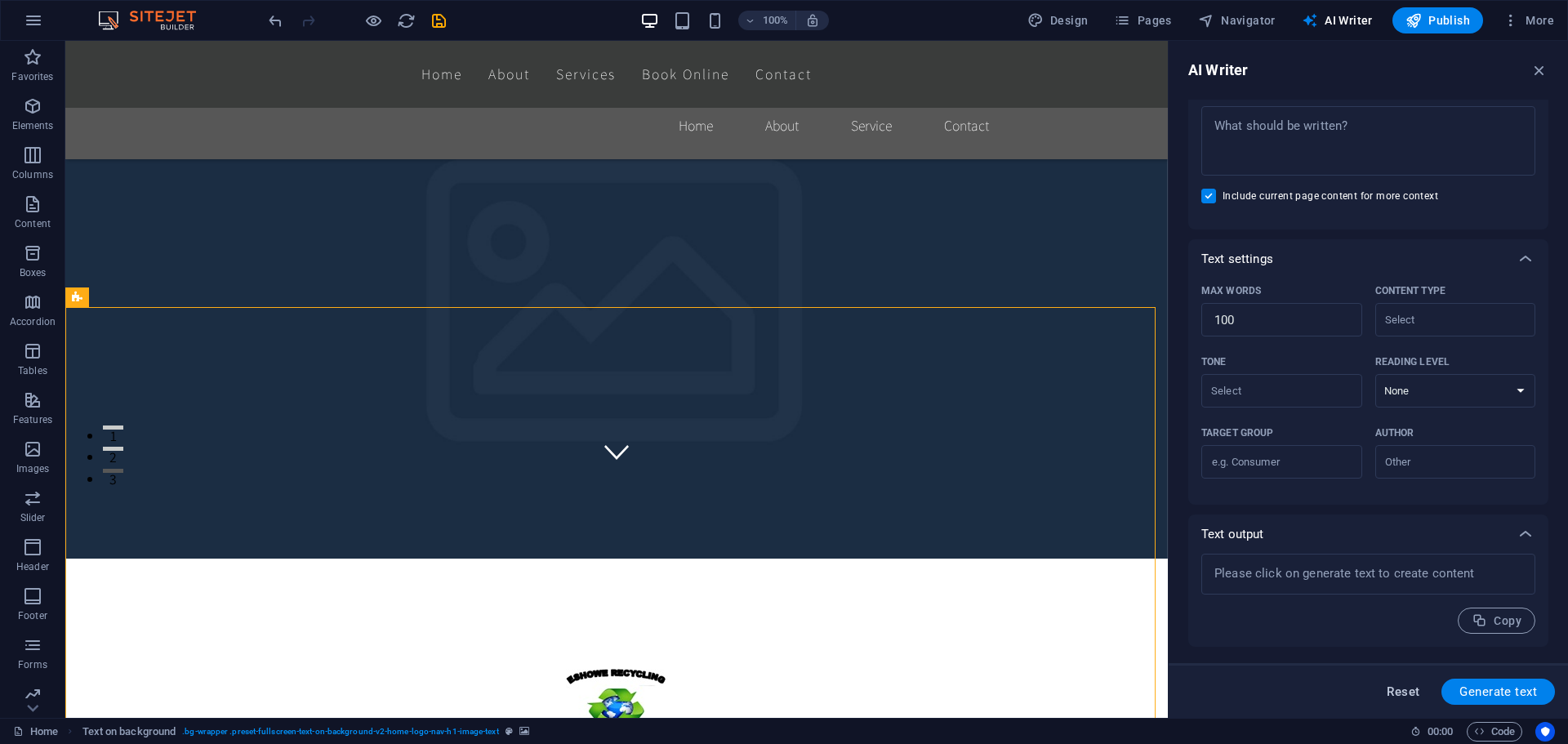
click at [1398, 690] on span "Reset" at bounding box center [1403, 692] width 32 height 13
type textarea "x"
click at [1398, 689] on span "Reset" at bounding box center [1403, 692] width 32 height 13
type textarea "x"
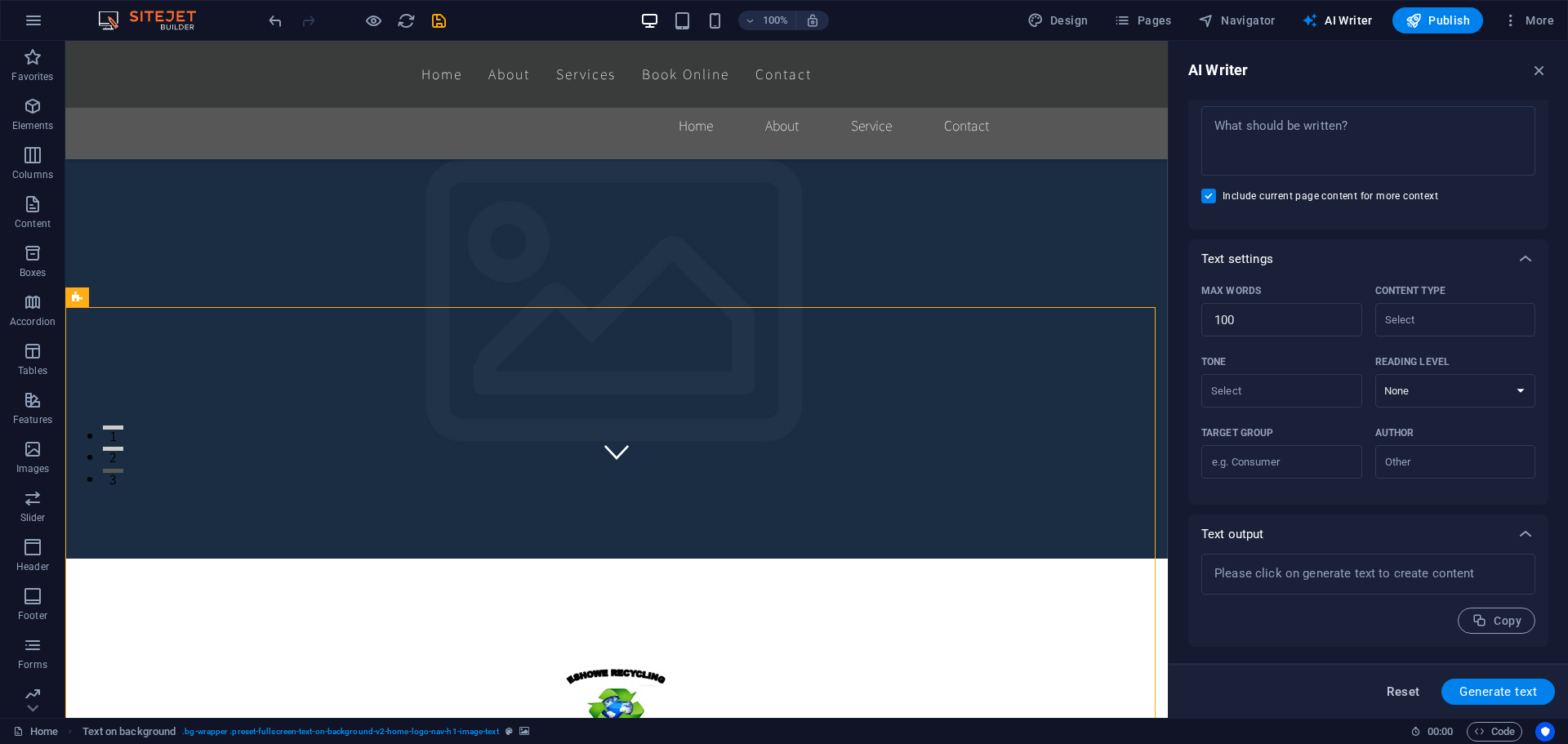
type textarea "x"
click at [1398, 689] on span "Reset" at bounding box center [1403, 692] width 32 height 13
type textarea "x"
click at [1399, 688] on span "Reset" at bounding box center [1403, 692] width 32 height 13
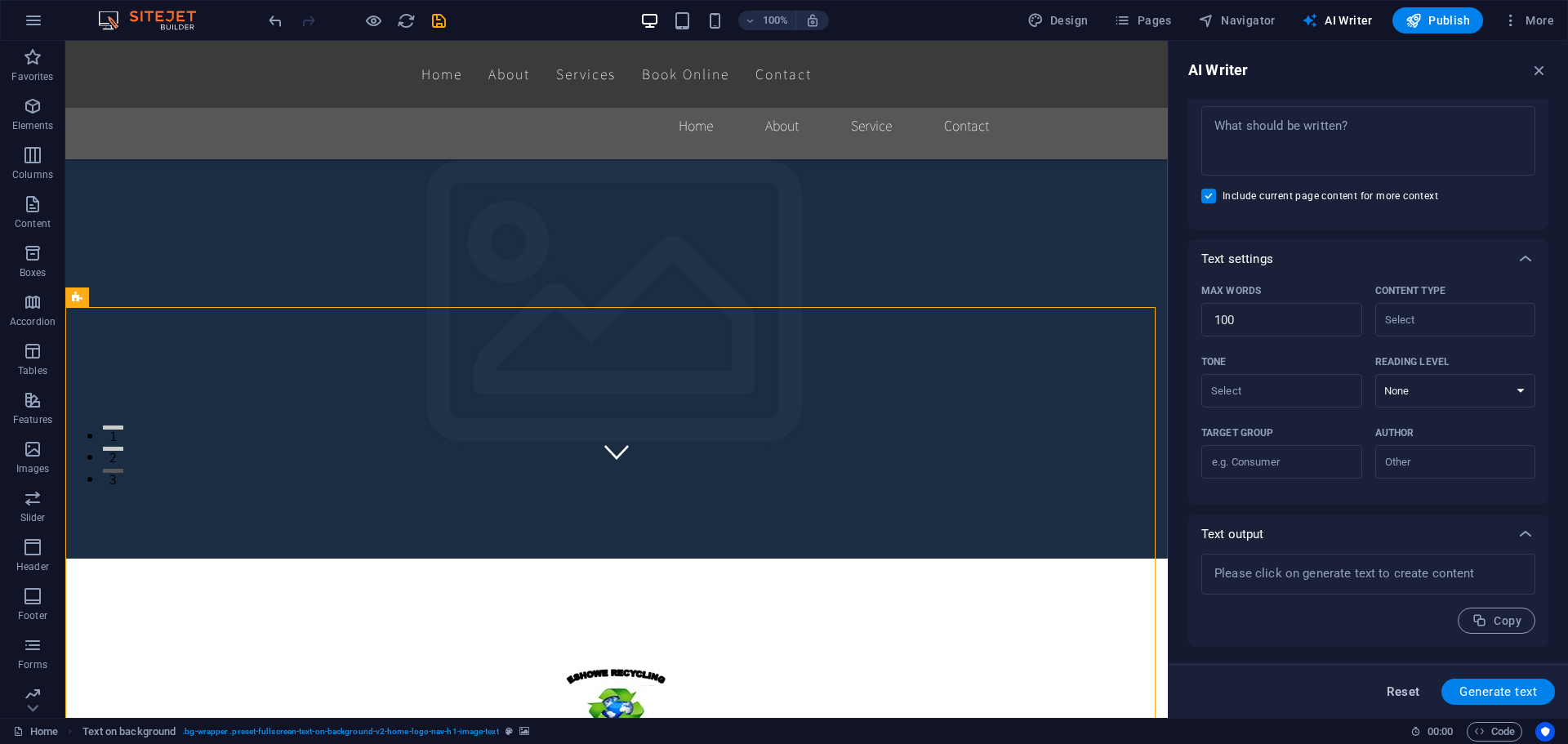
type textarea "x"
click at [1399, 688] on span "Reset" at bounding box center [1403, 692] width 32 height 13
type textarea "x"
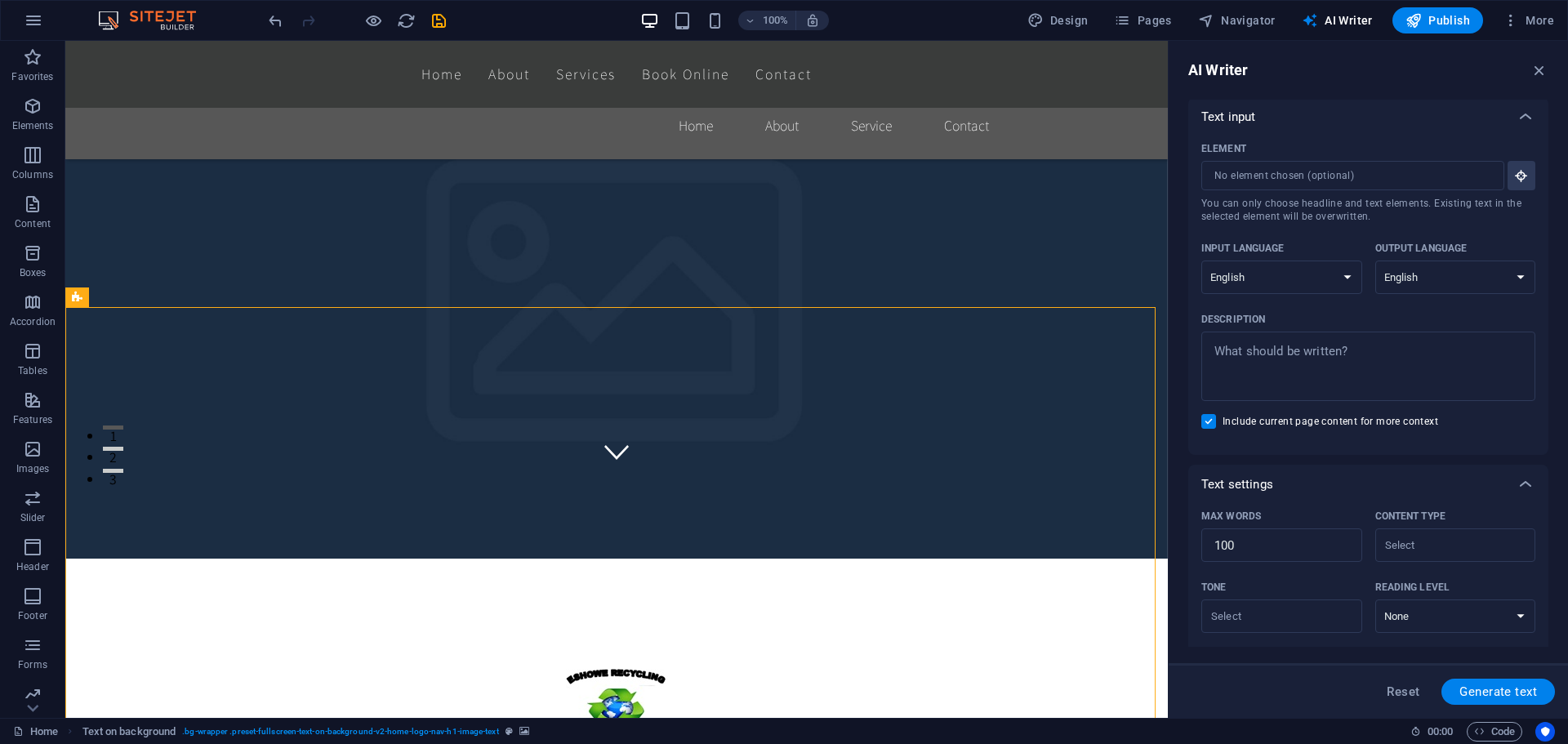
scroll to position [0, 0]
click at [35, 20] on icon "button" at bounding box center [33, 20] width 20 height 20
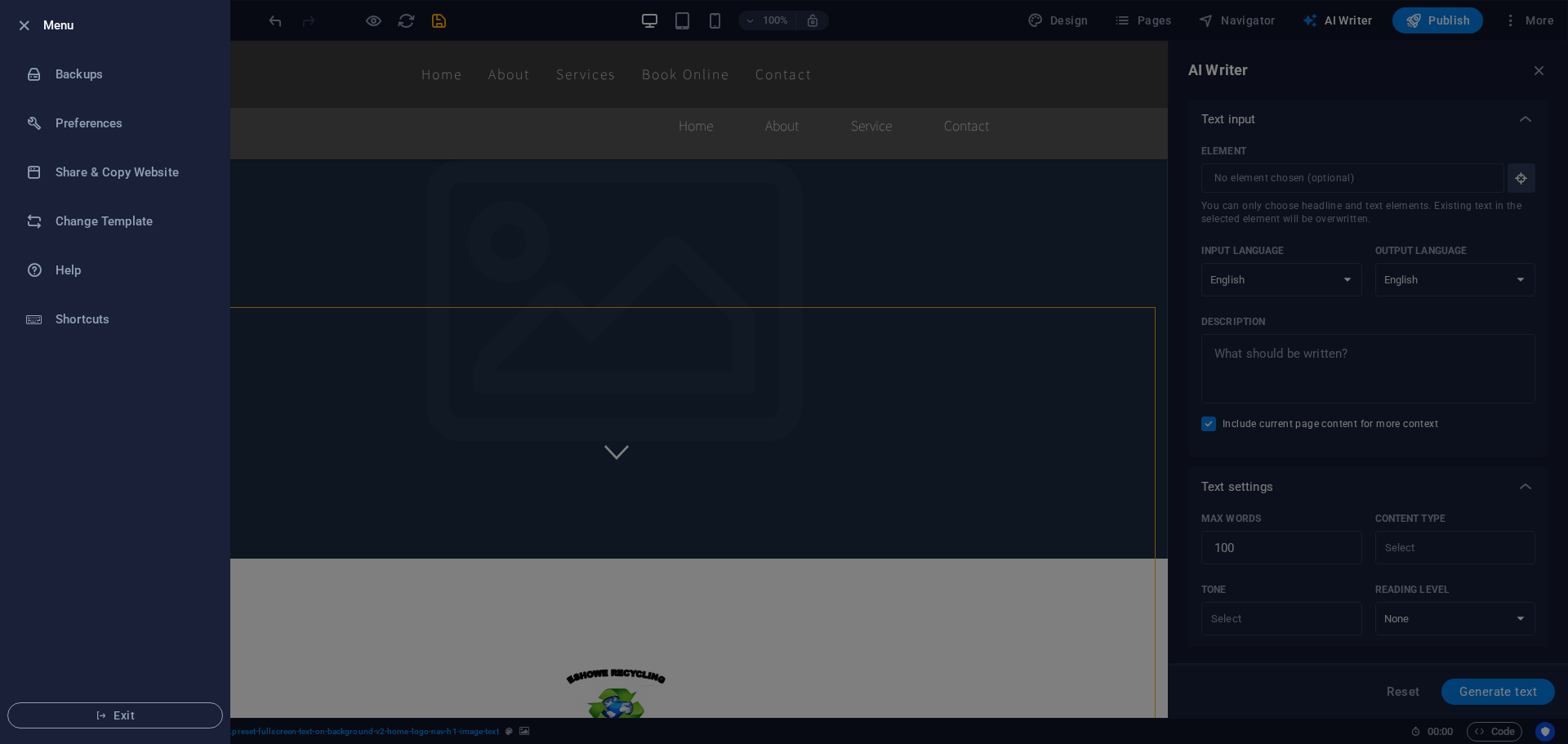
click at [440, 196] on div at bounding box center [784, 372] width 1568 height 744
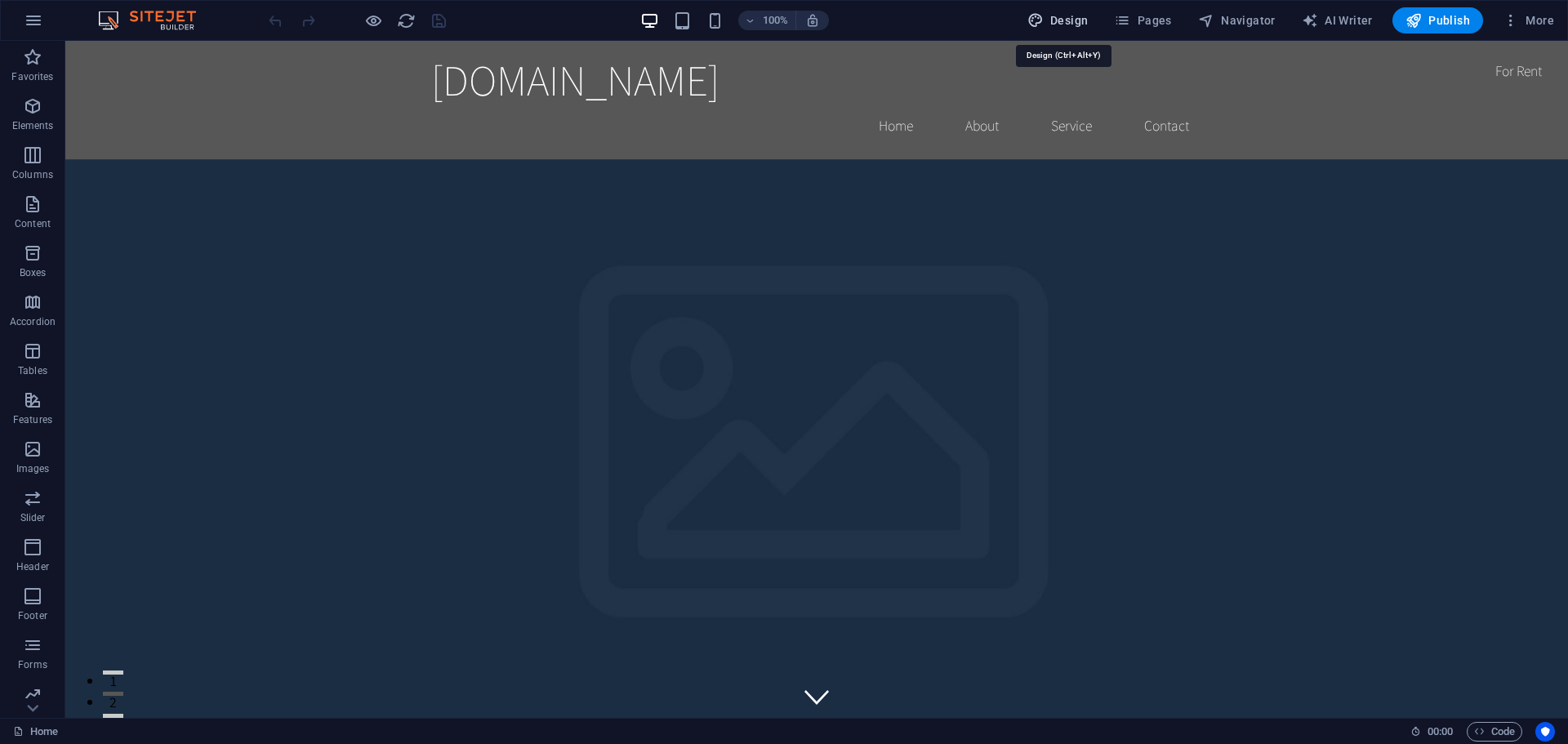
click at [1061, 15] on span "Design" at bounding box center [1058, 20] width 61 height 16
select select "rem"
select select "200"
select select "px"
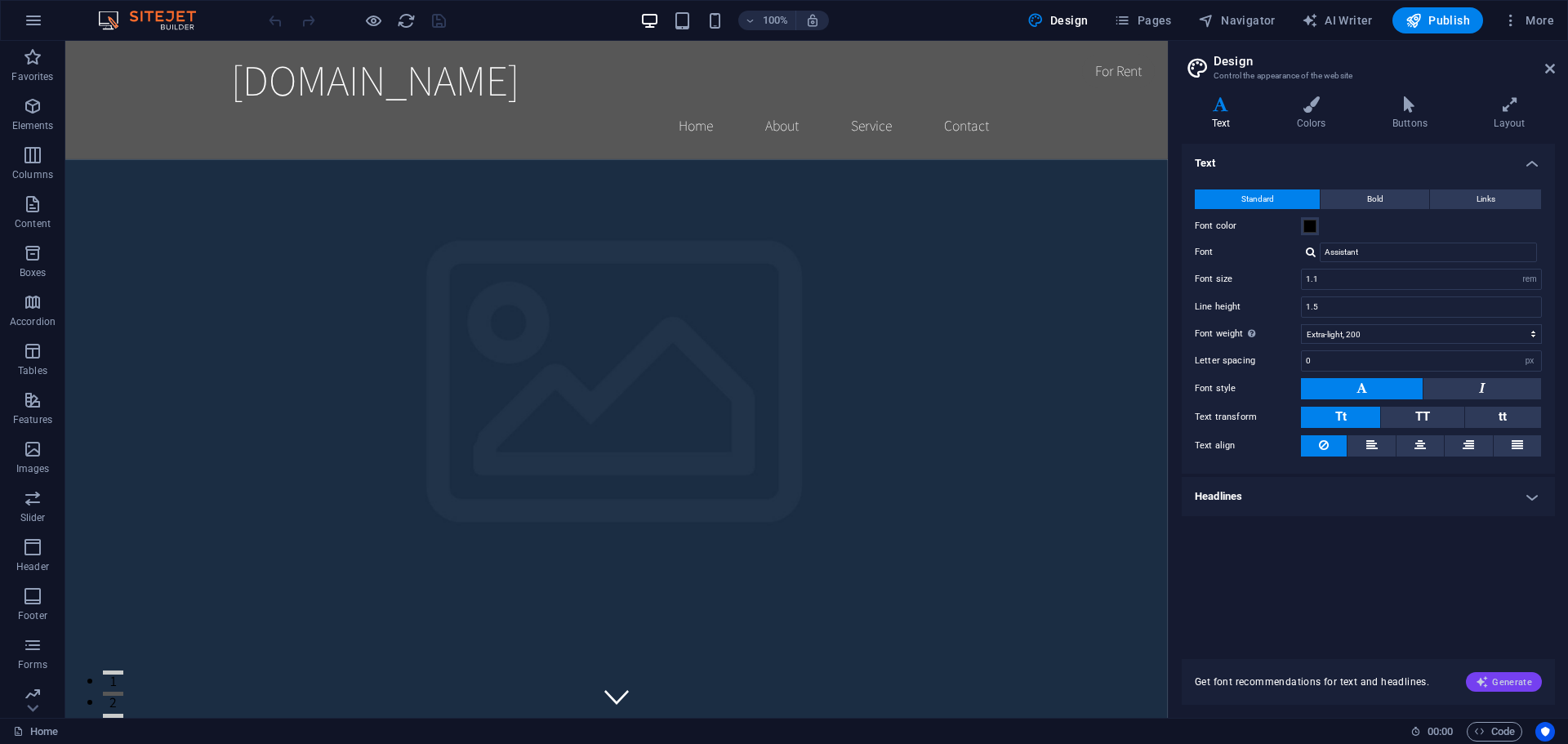
click at [1500, 681] on span "Generate" at bounding box center [1503, 682] width 56 height 13
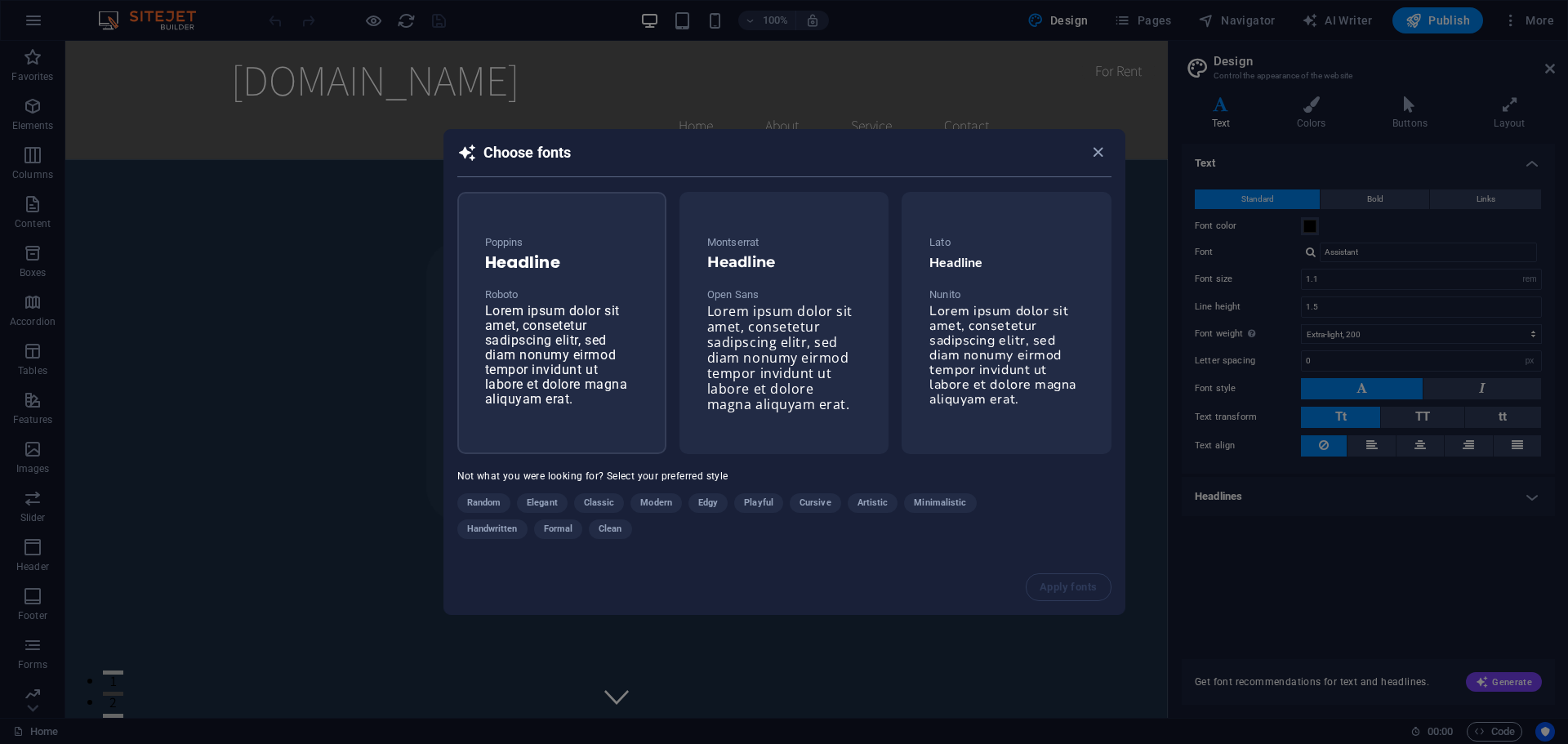
click at [553, 348] on span "Lorem ipsum dolor sit amet, consetetur sadipscing elitr, sed diam nonumy eirmod…" at bounding box center [556, 354] width 143 height 104
click at [1063, 587] on span "Apply fonts" at bounding box center [1069, 588] width 57 height 13
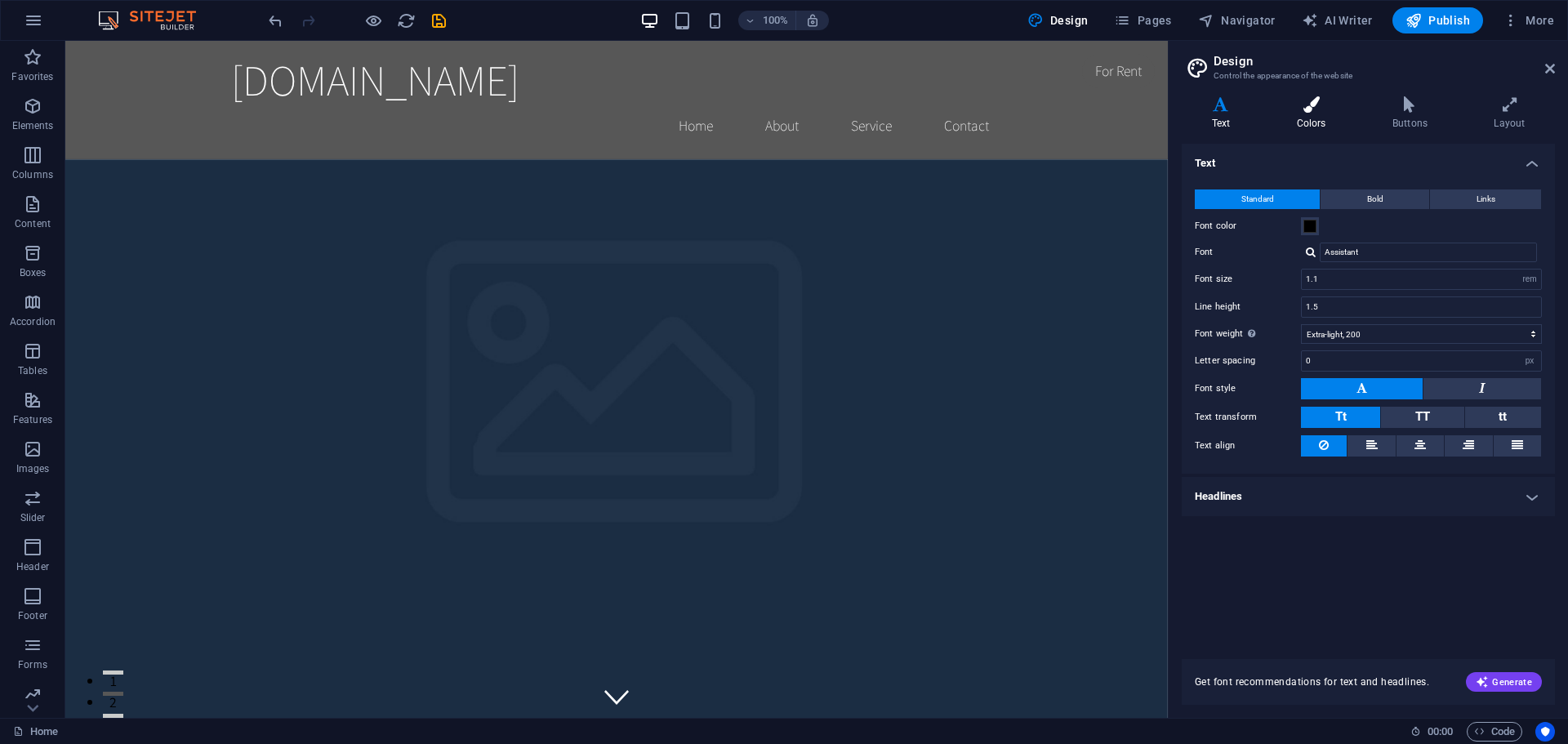
click at [1305, 111] on icon at bounding box center [1311, 104] width 89 height 16
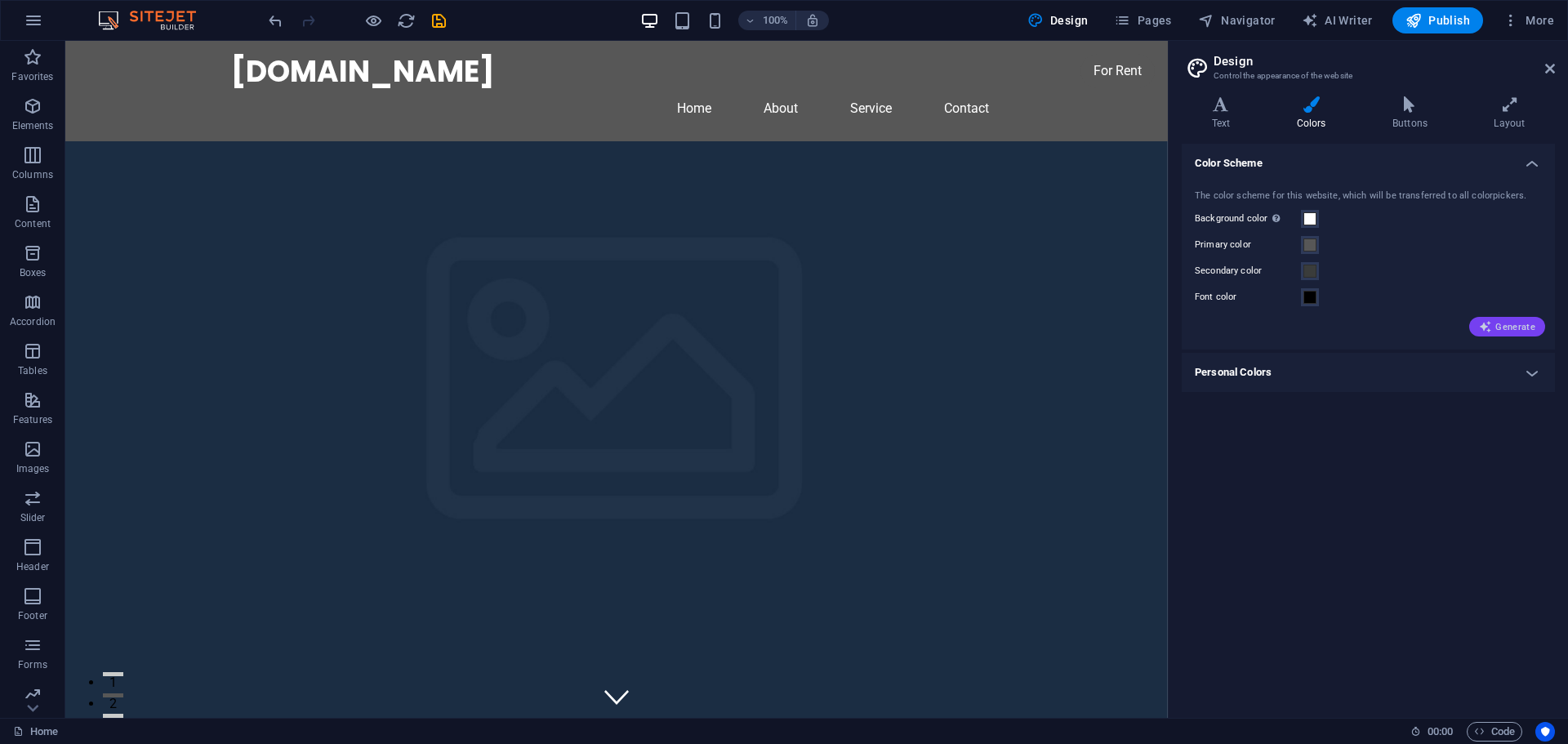
click at [1514, 324] on span "Generate" at bounding box center [1507, 327] width 56 height 13
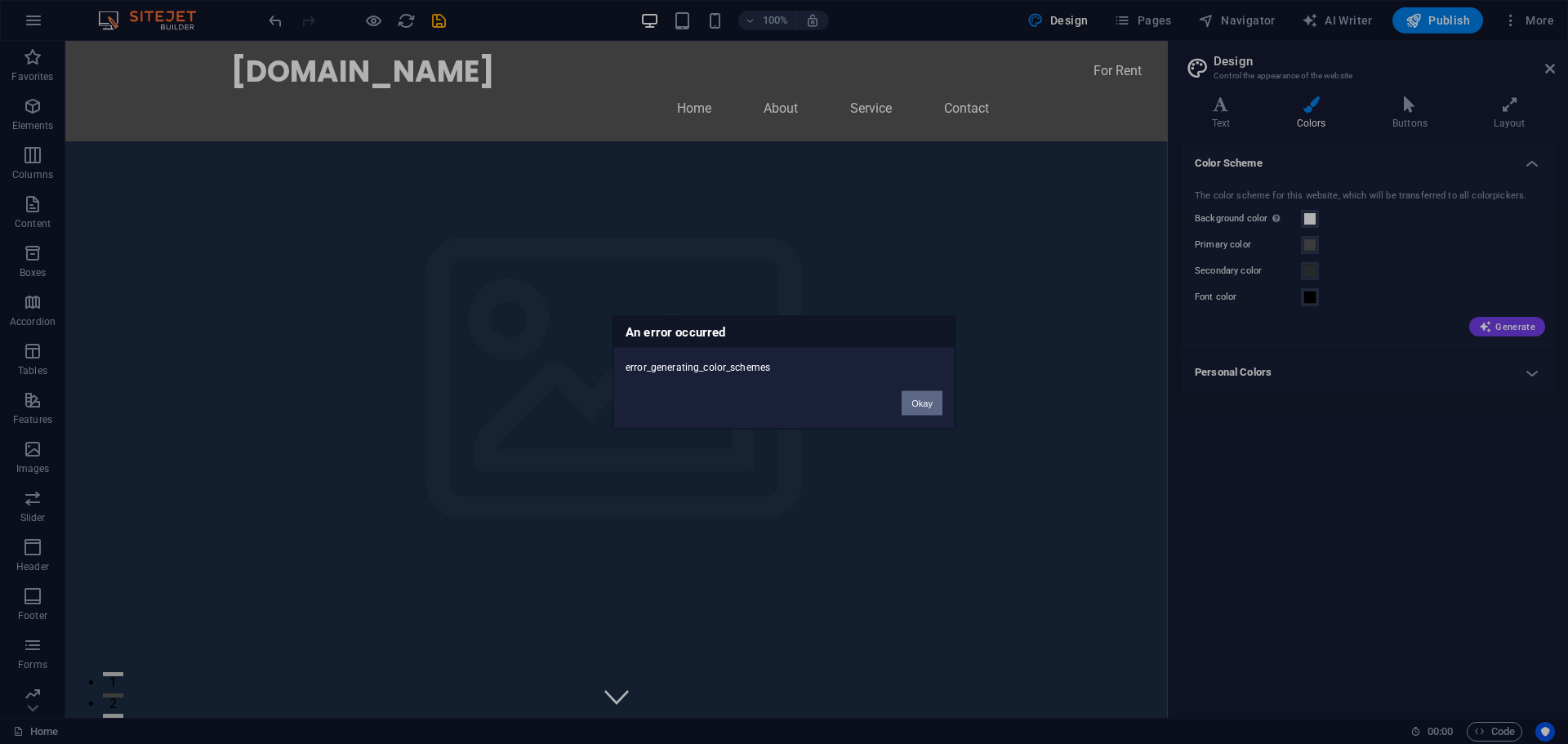
click at [922, 399] on button "Okay" at bounding box center [922, 403] width 41 height 25
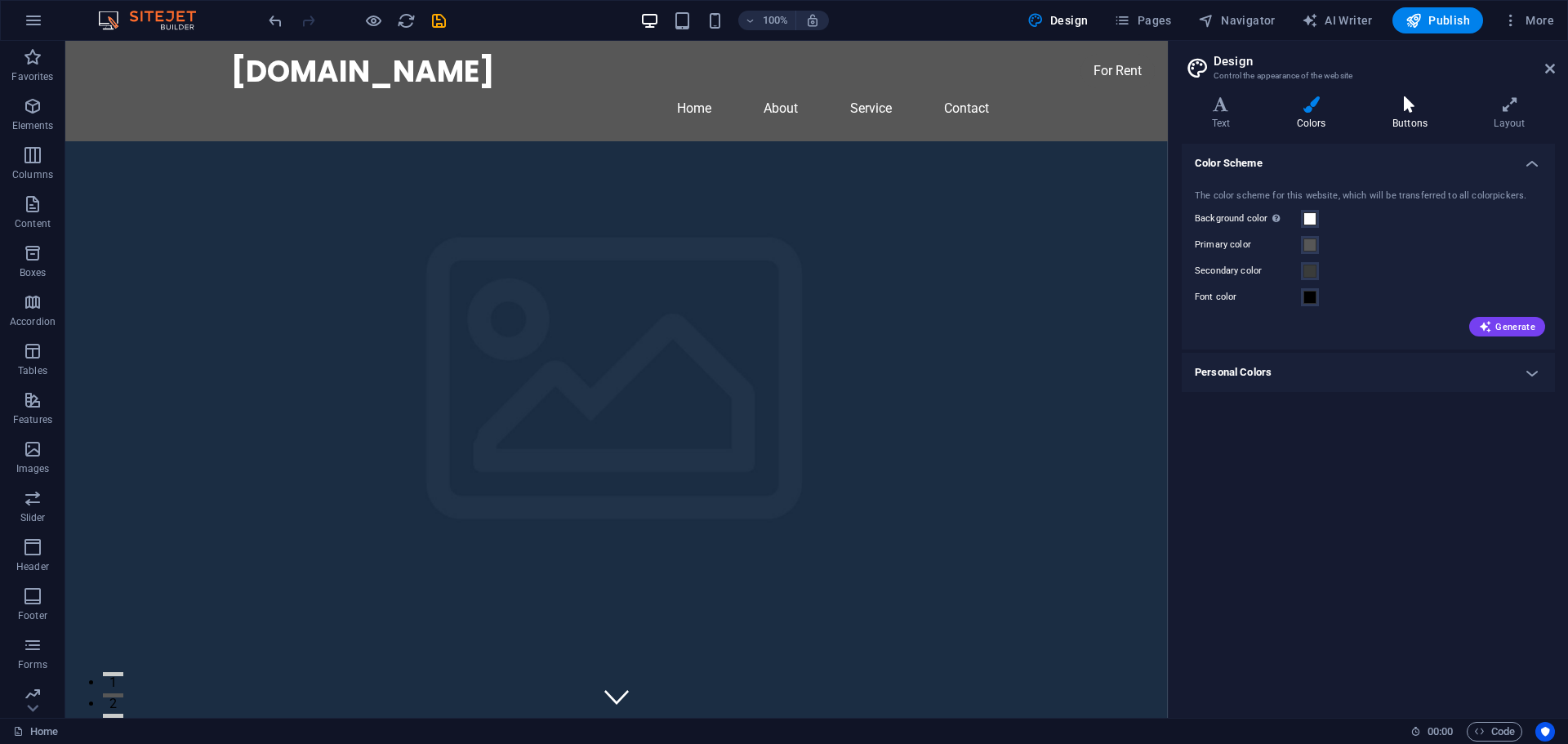
click at [1412, 108] on icon at bounding box center [1409, 104] width 94 height 16
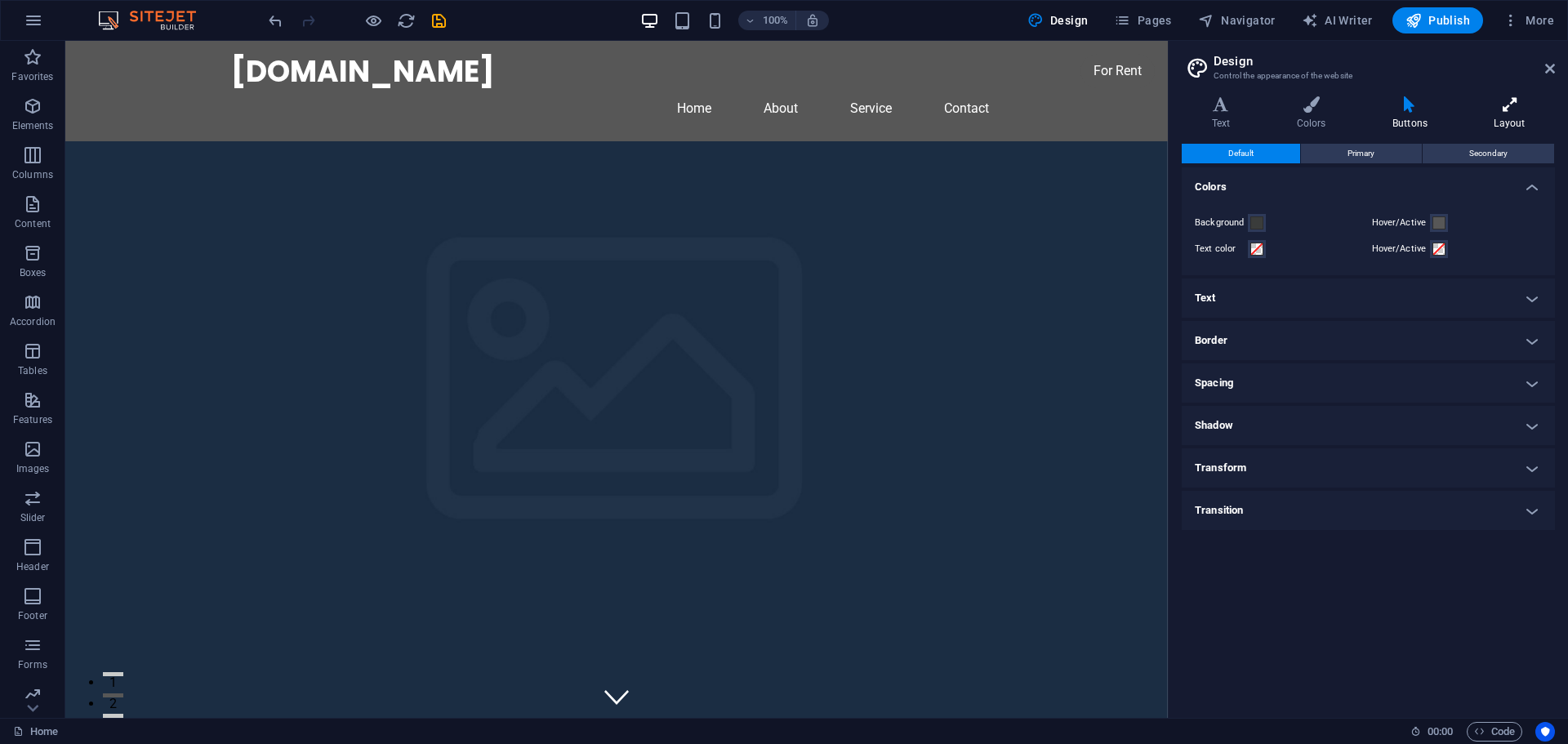
click at [1505, 111] on icon at bounding box center [1509, 104] width 90 height 16
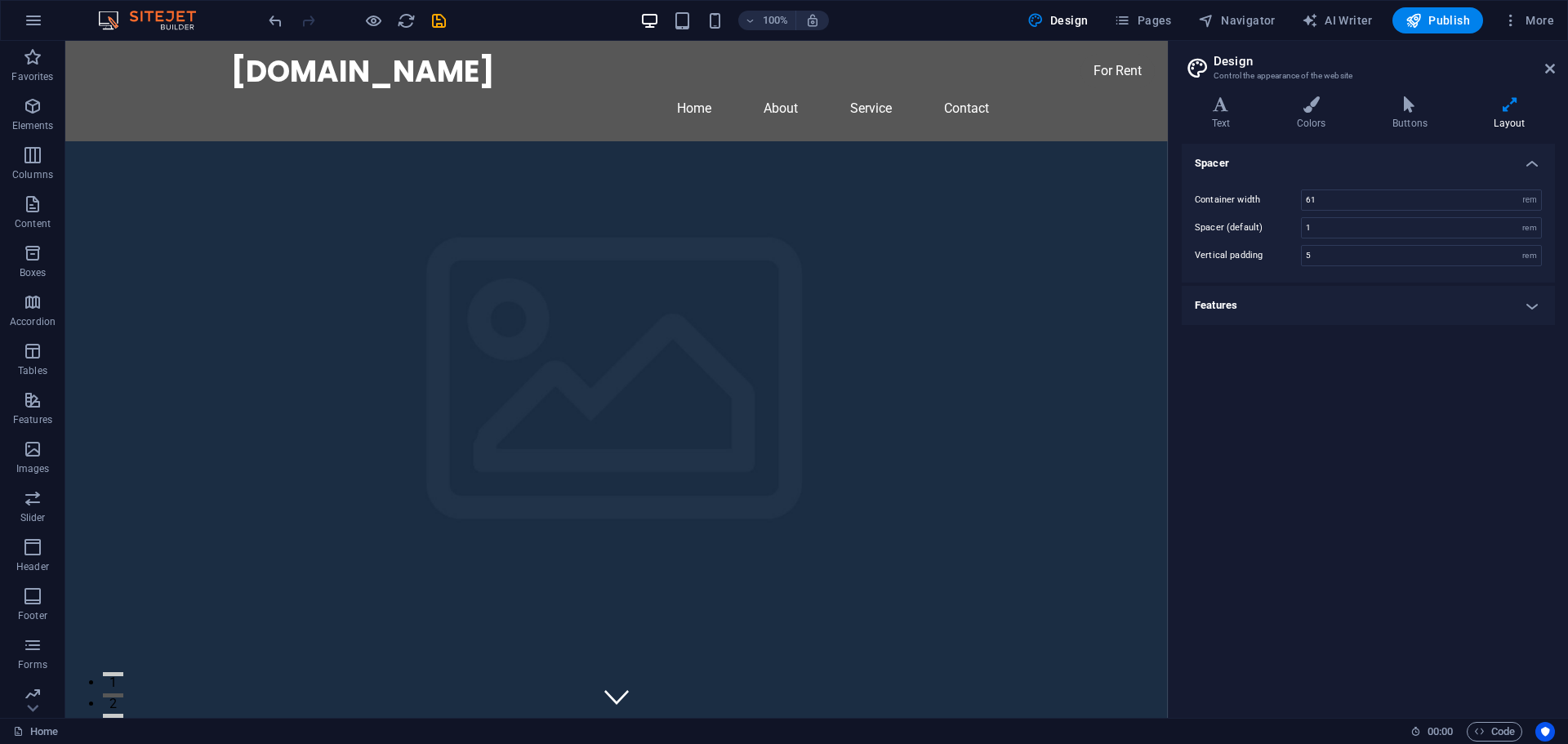
click at [1526, 306] on h4 "Features" at bounding box center [1369, 305] width 373 height 39
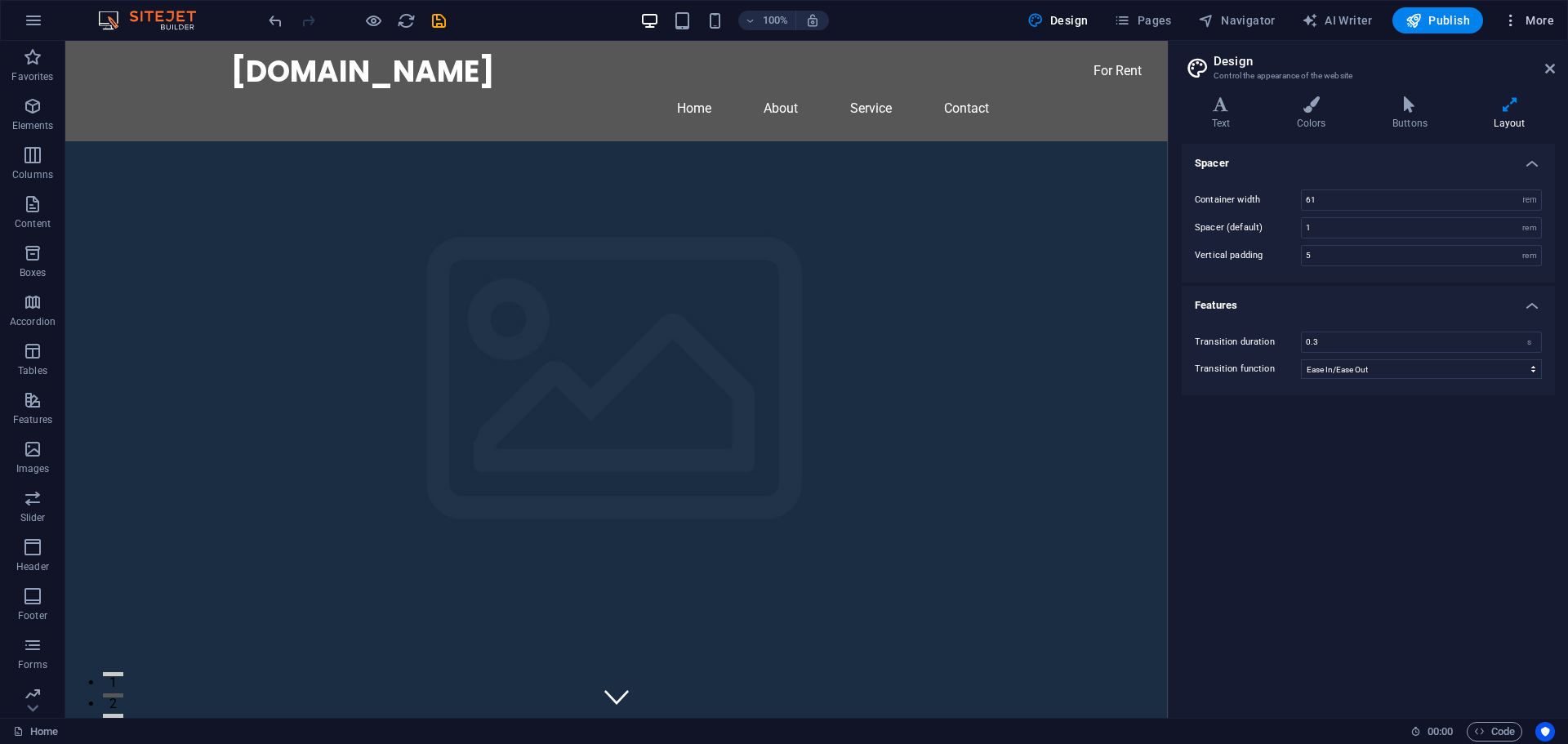
click at [1527, 19] on span "More" at bounding box center [1529, 20] width 51 height 16
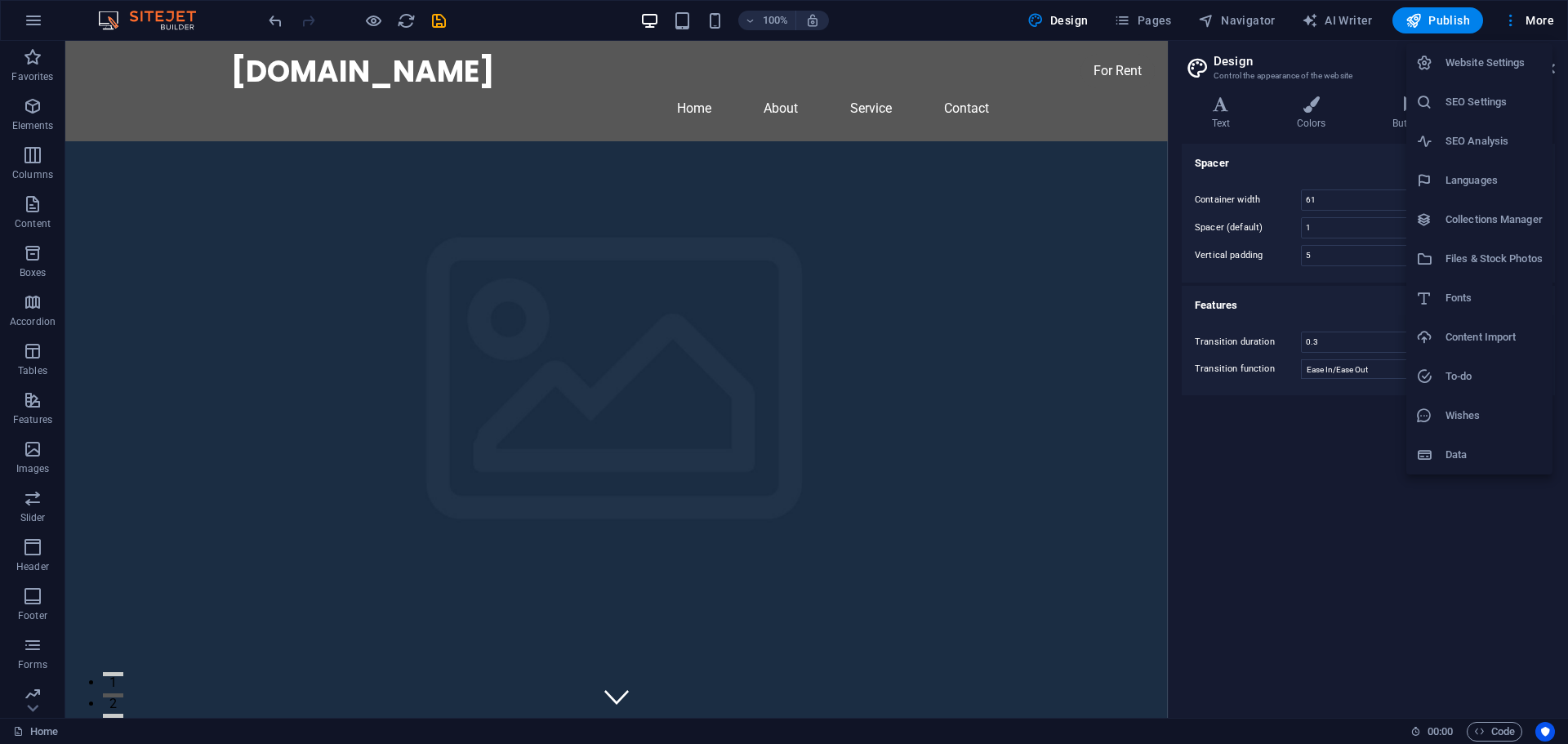
click at [1479, 61] on h6 "Website Settings" at bounding box center [1495, 63] width 97 height 20
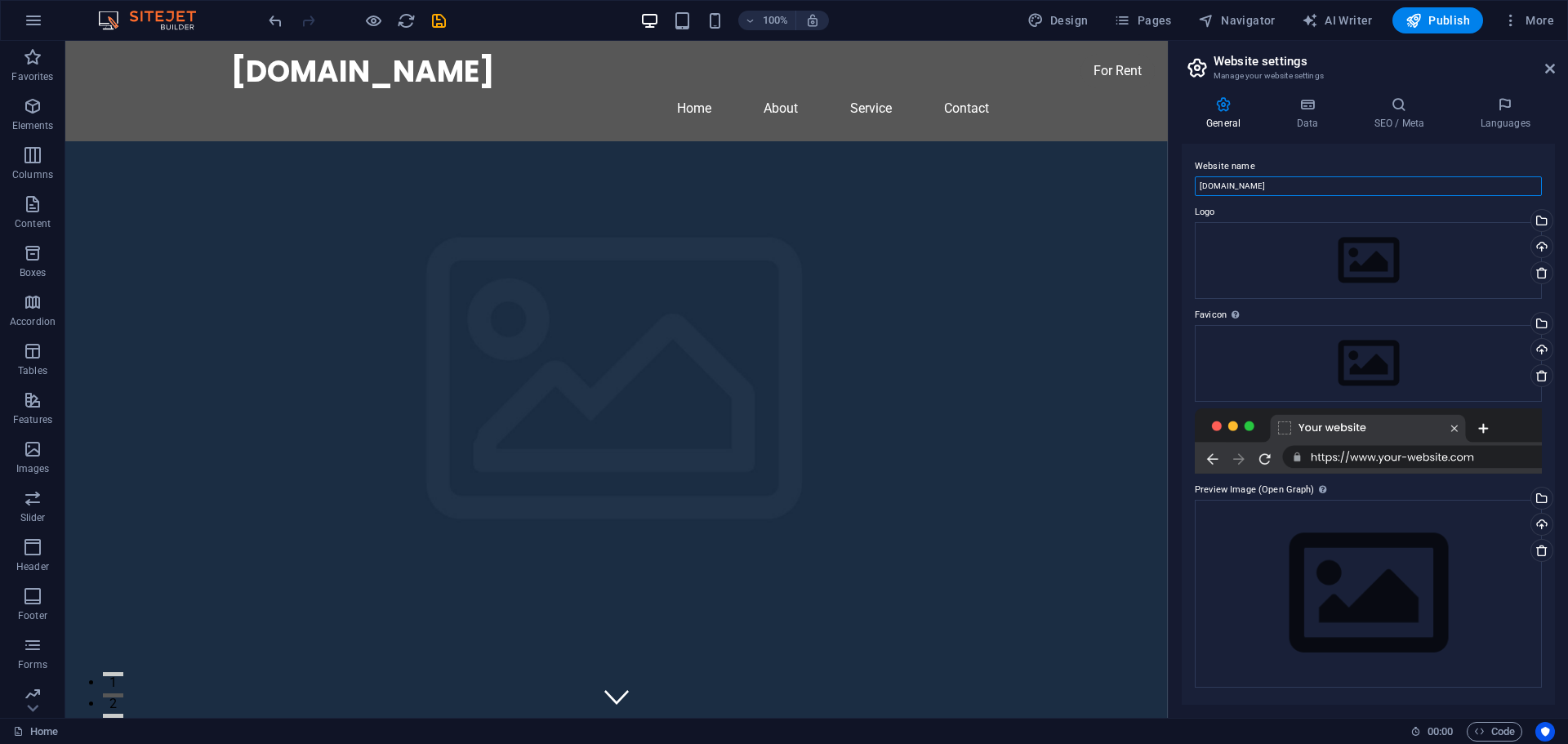
click at [1301, 184] on input "[DOMAIN_NAME]" at bounding box center [1368, 186] width 347 height 20
drag, startPoint x: 1301, startPoint y: 184, endPoint x: 1193, endPoint y: 175, distance: 108.4
click at [1193, 175] on div "Website name eshowerecycling.co.za Logo Drag files here, click to choose files …" at bounding box center [1369, 424] width 373 height 561
type input "ECO RECYCLING"
click at [1354, 262] on div "Drag files here, click to choose files or select files from Files or our free s…" at bounding box center [1368, 260] width 347 height 77
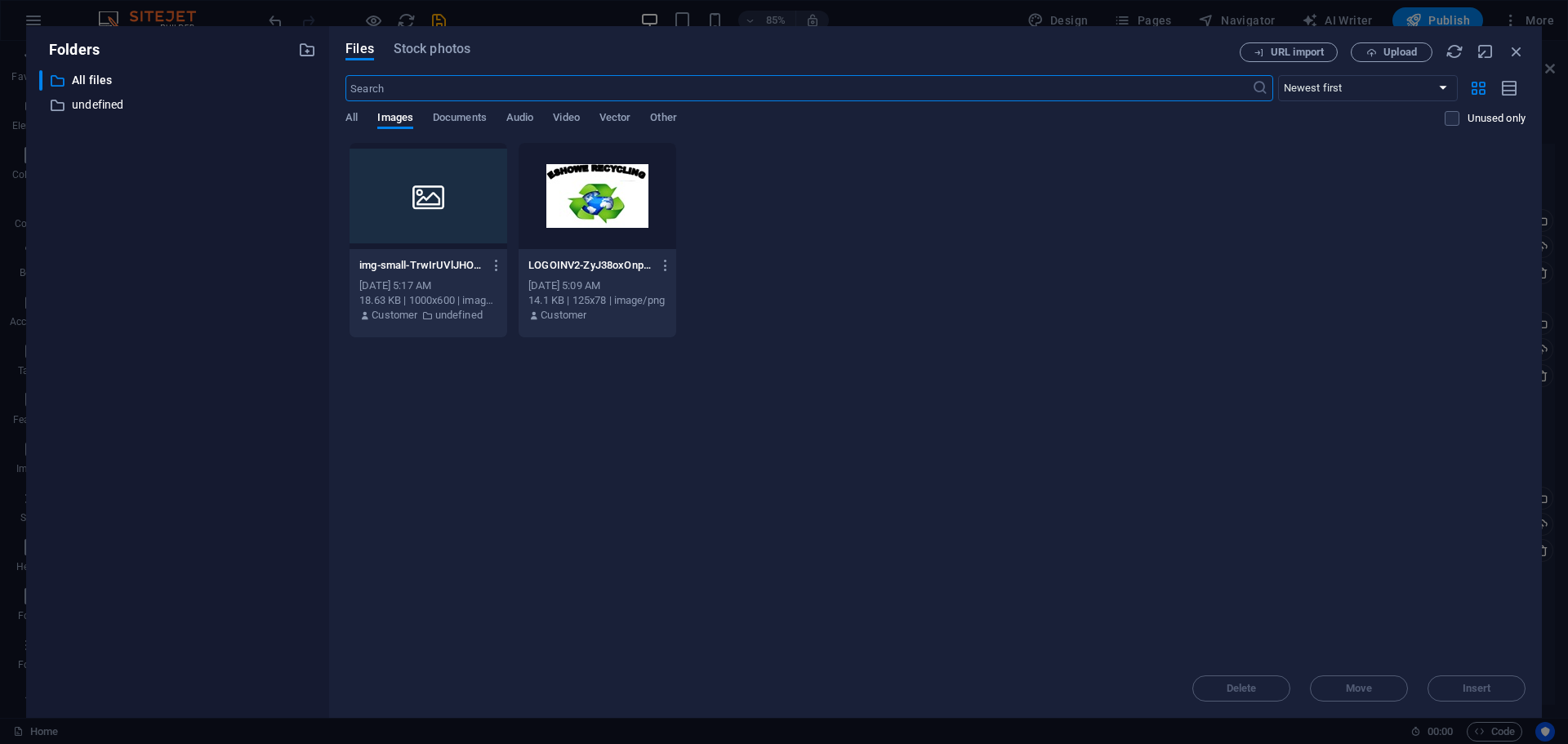
click at [600, 199] on div at bounding box center [596, 195] width 157 height 106
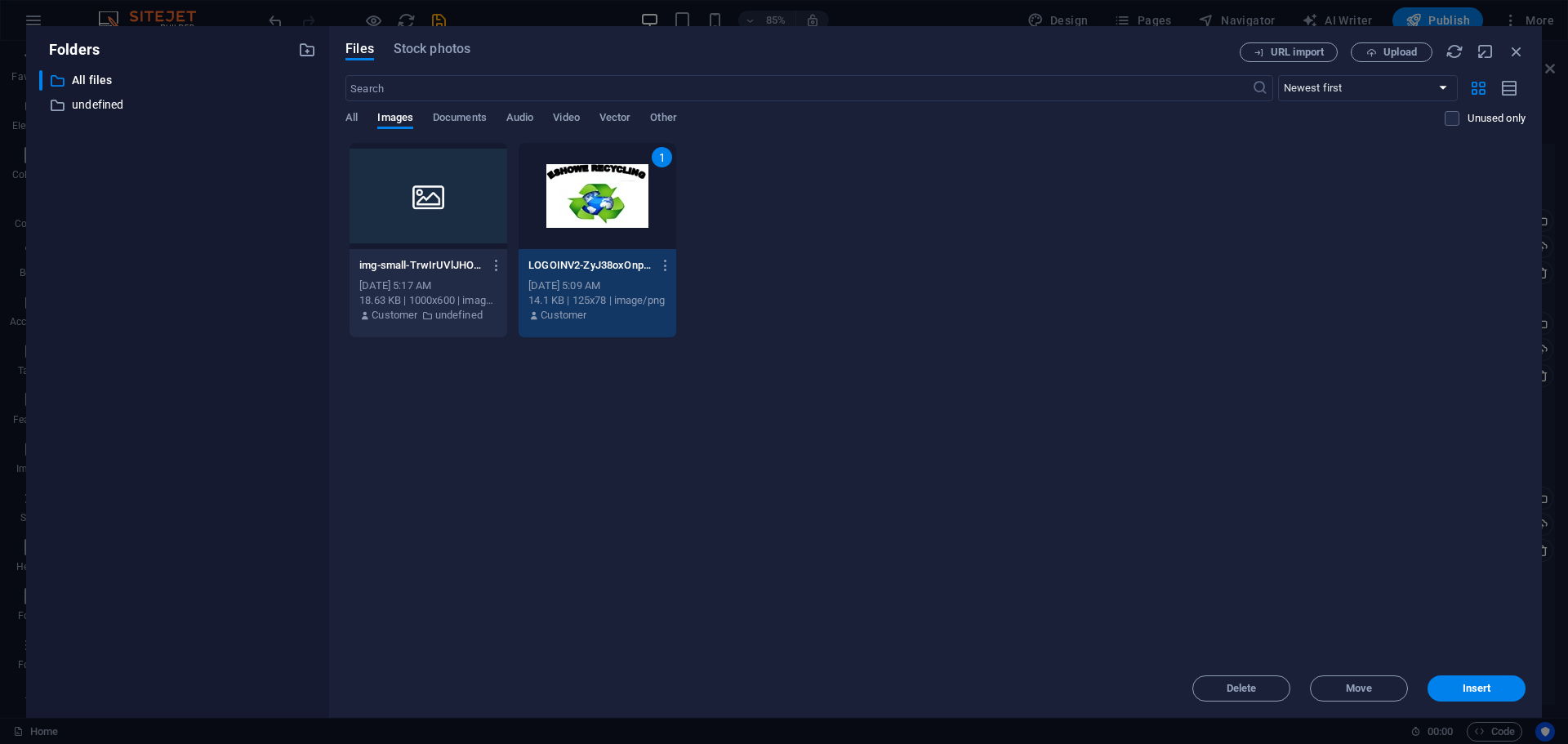
click at [600, 199] on div "1" at bounding box center [596, 195] width 157 height 106
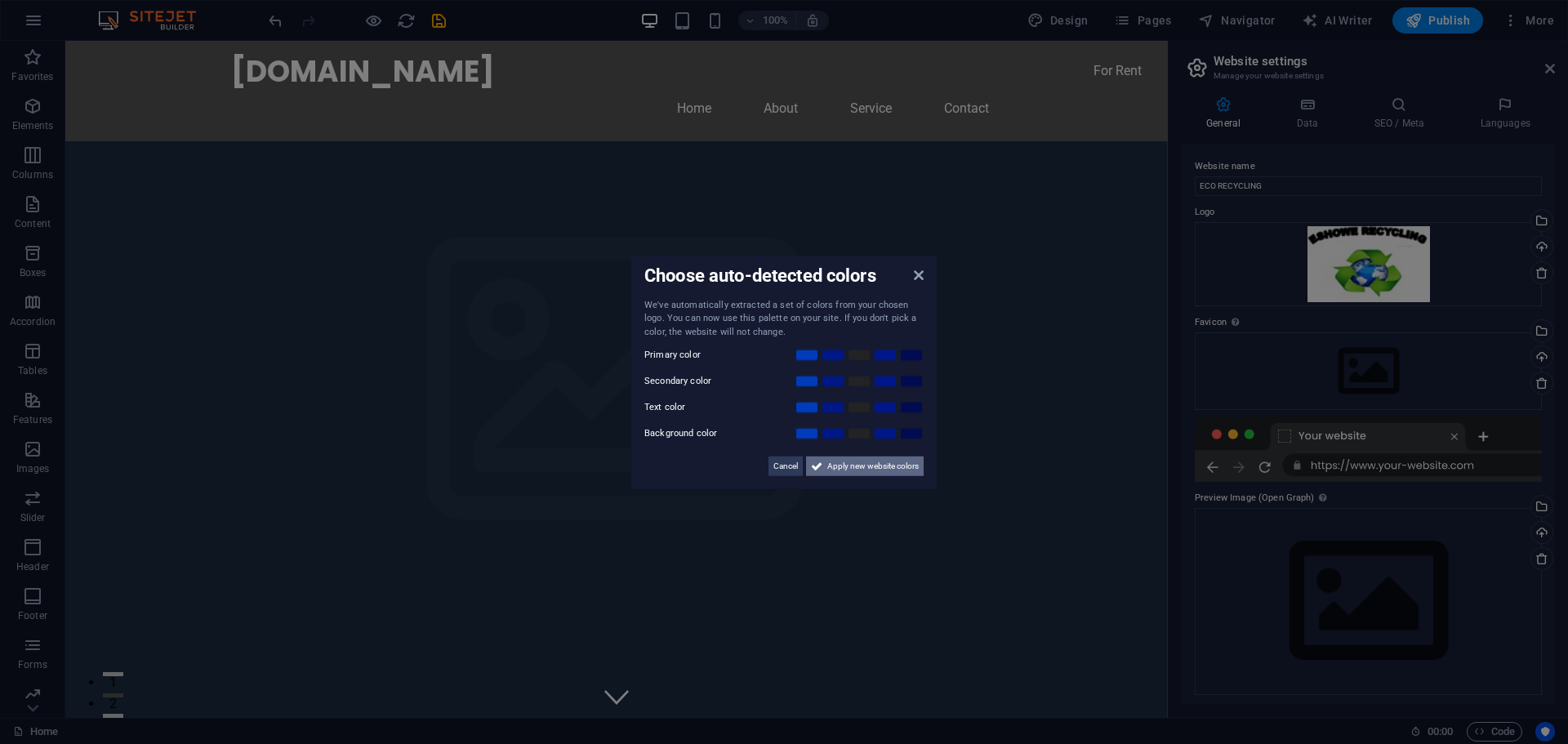
click at [849, 463] on span "Apply new website colors" at bounding box center [873, 466] width 91 height 20
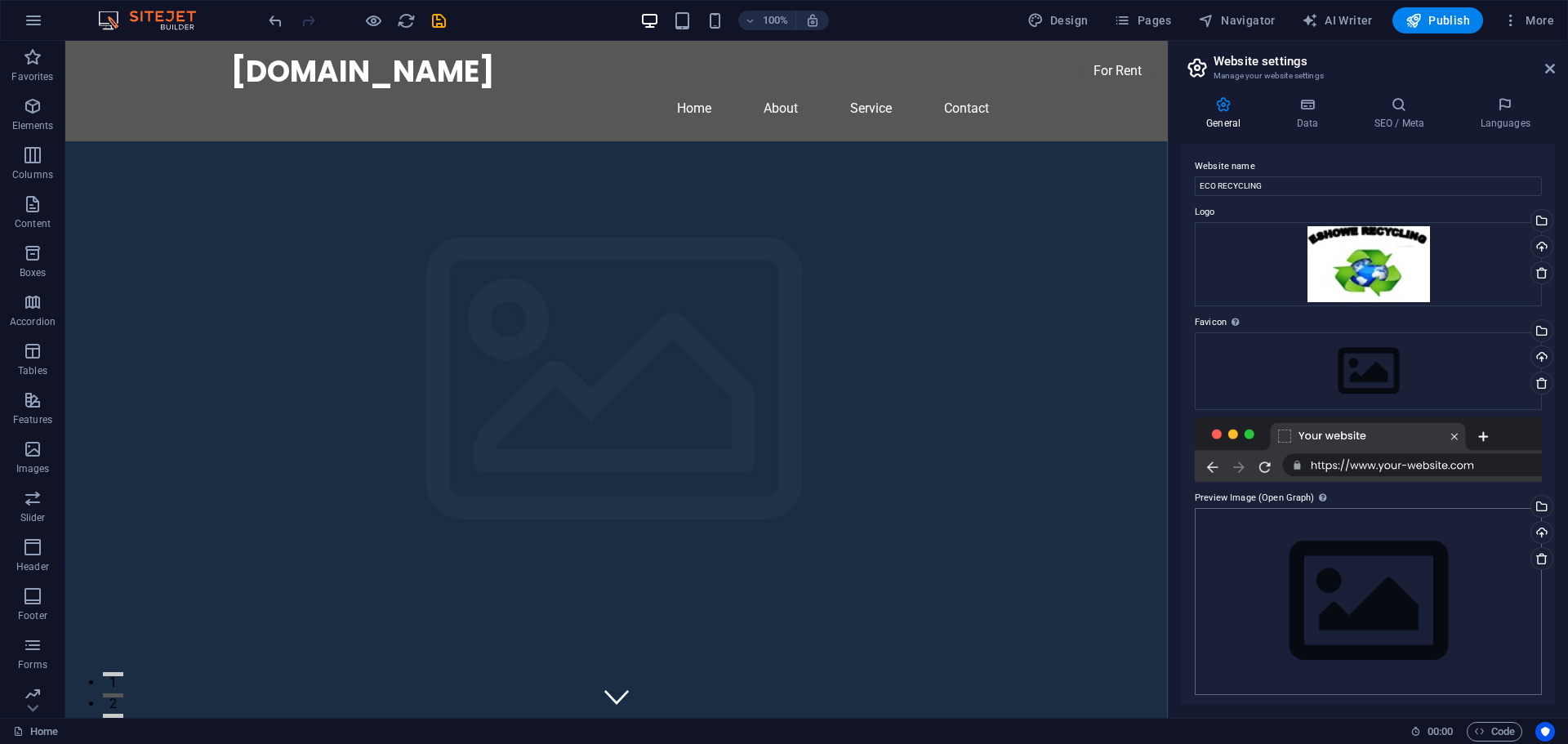
scroll to position [3, 0]
click at [1301, 111] on icon at bounding box center [1307, 104] width 71 height 16
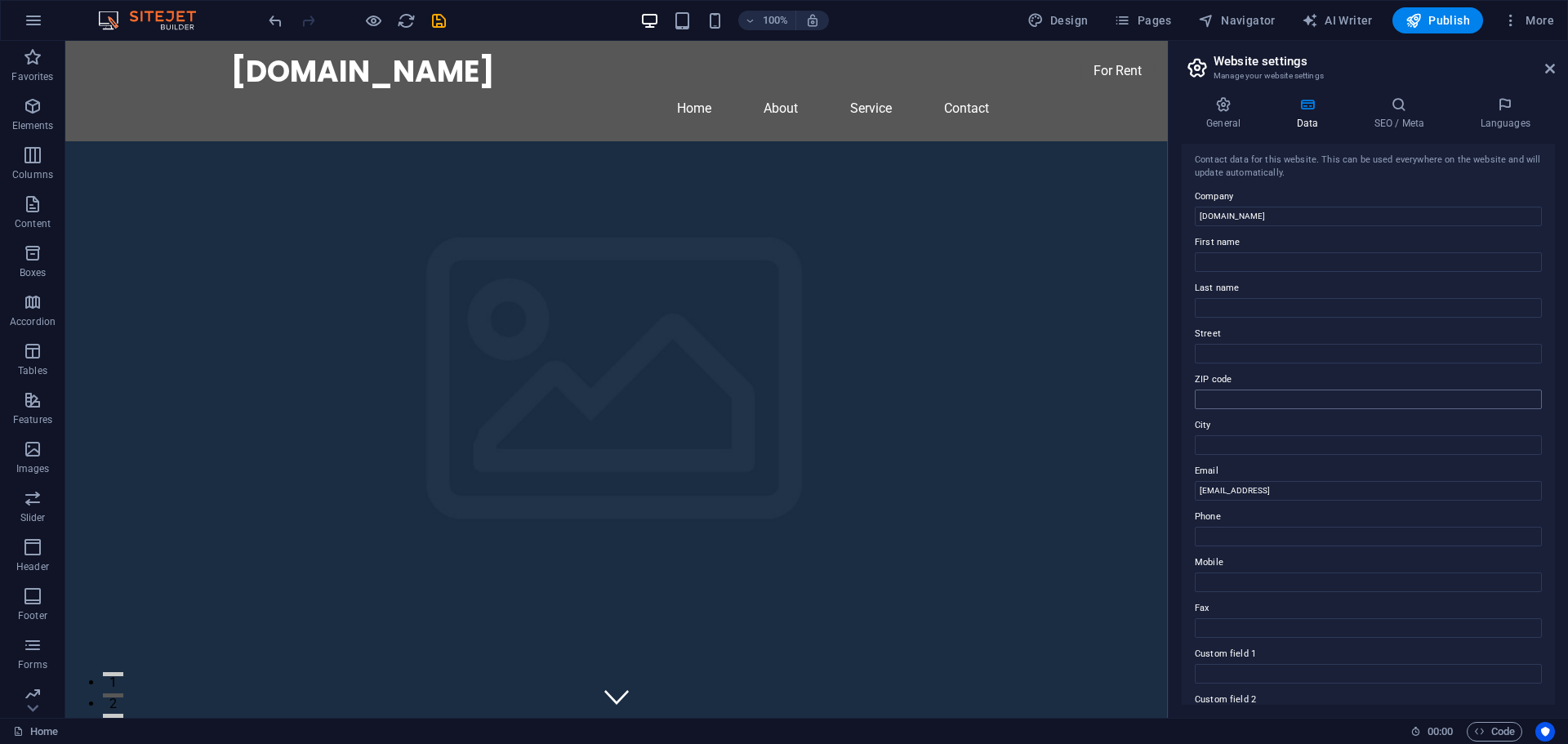
scroll to position [0, 0]
click at [1397, 120] on h4 "SEO / Meta" at bounding box center [1401, 113] width 106 height 34
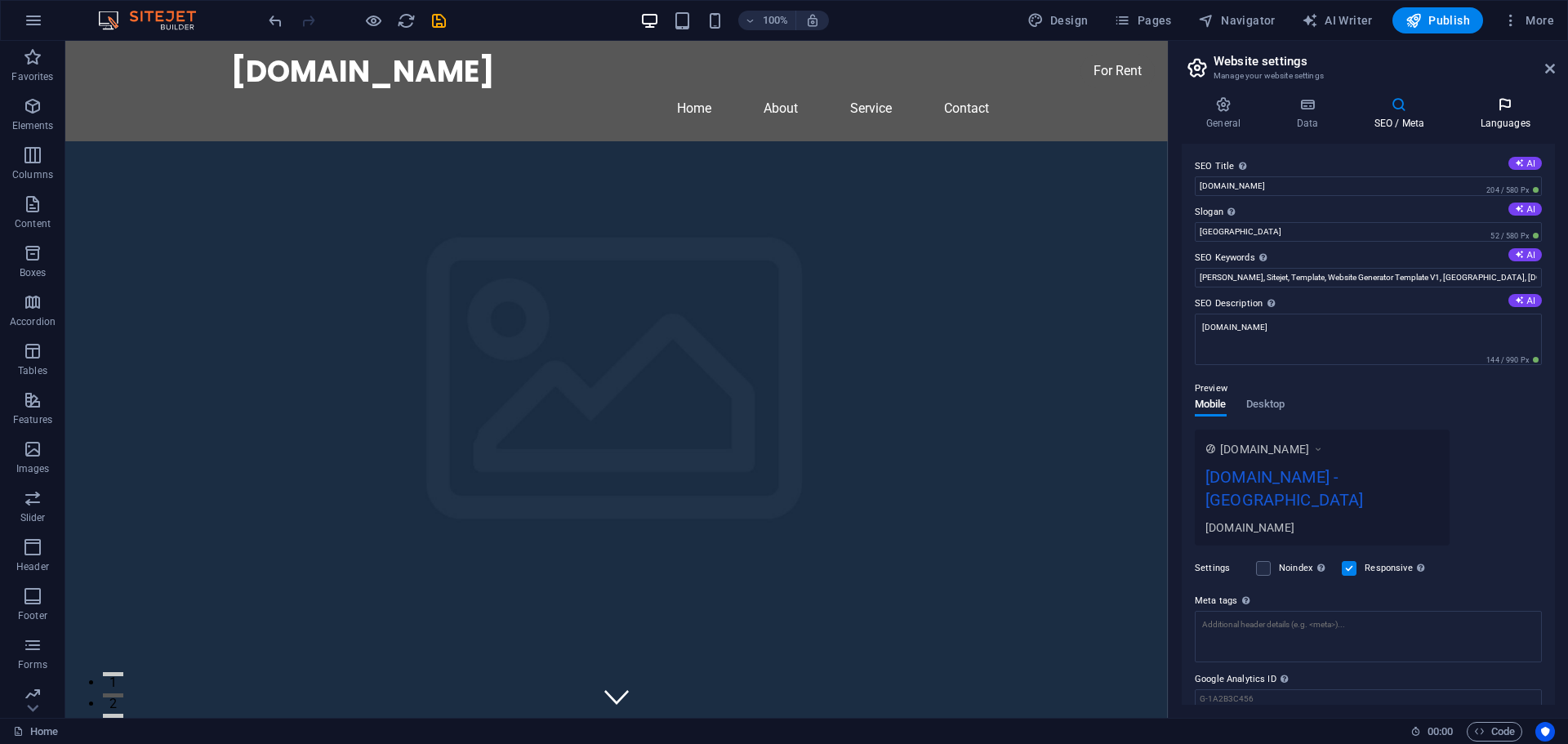
click at [1506, 118] on h4 "Languages" at bounding box center [1505, 113] width 100 height 34
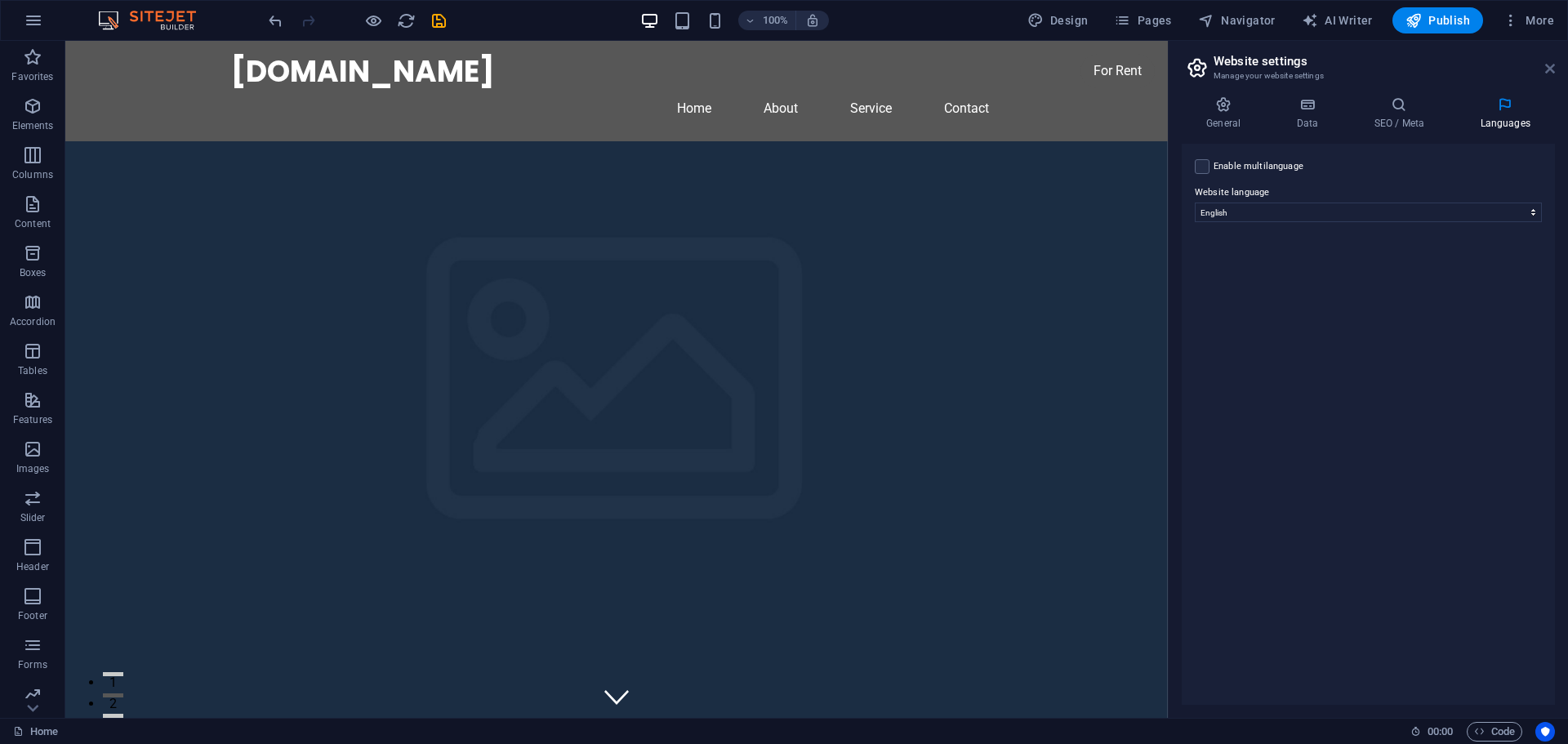
click at [1549, 70] on icon at bounding box center [1550, 69] width 10 height 13
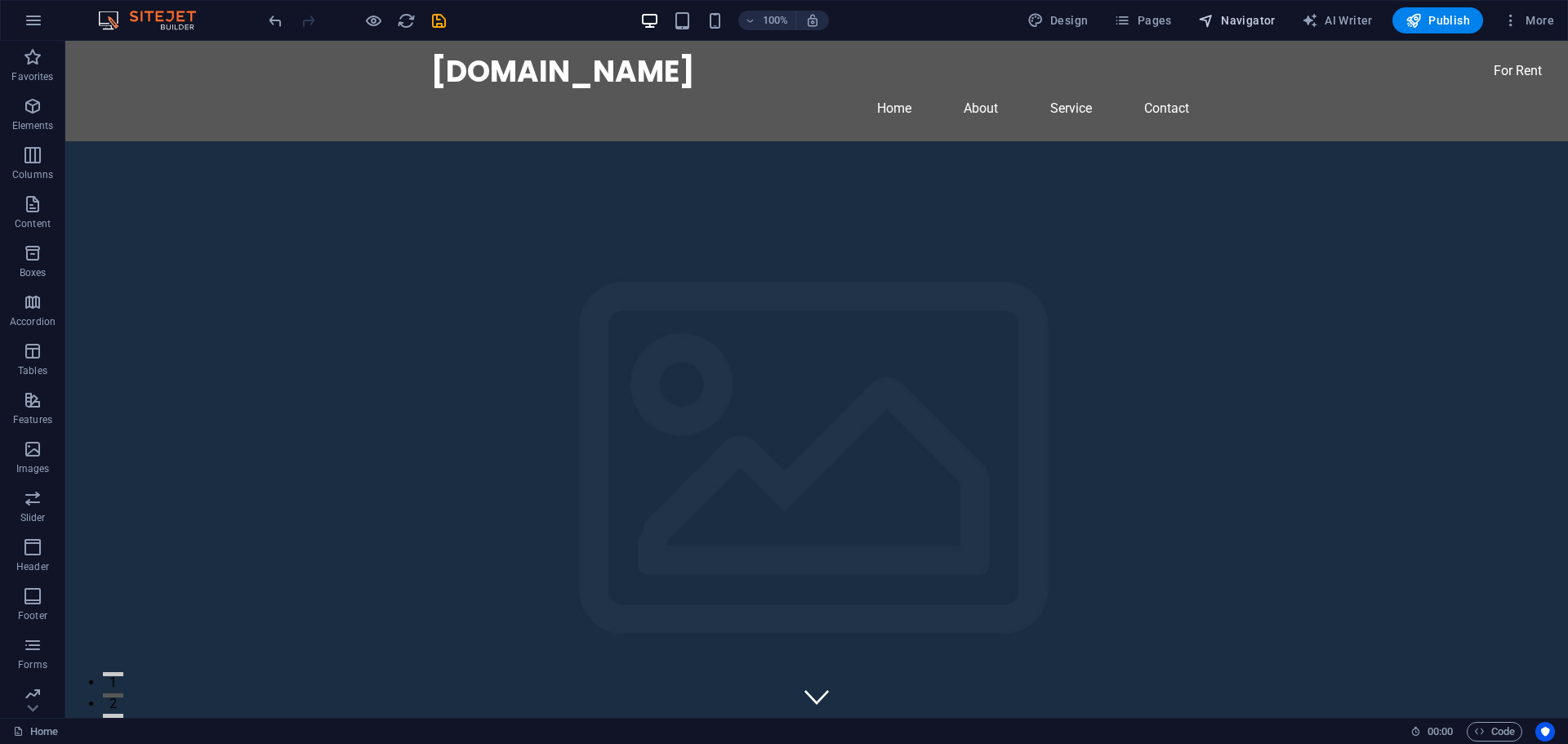
click at [1239, 19] on span "Navigator" at bounding box center [1236, 20] width 77 height 16
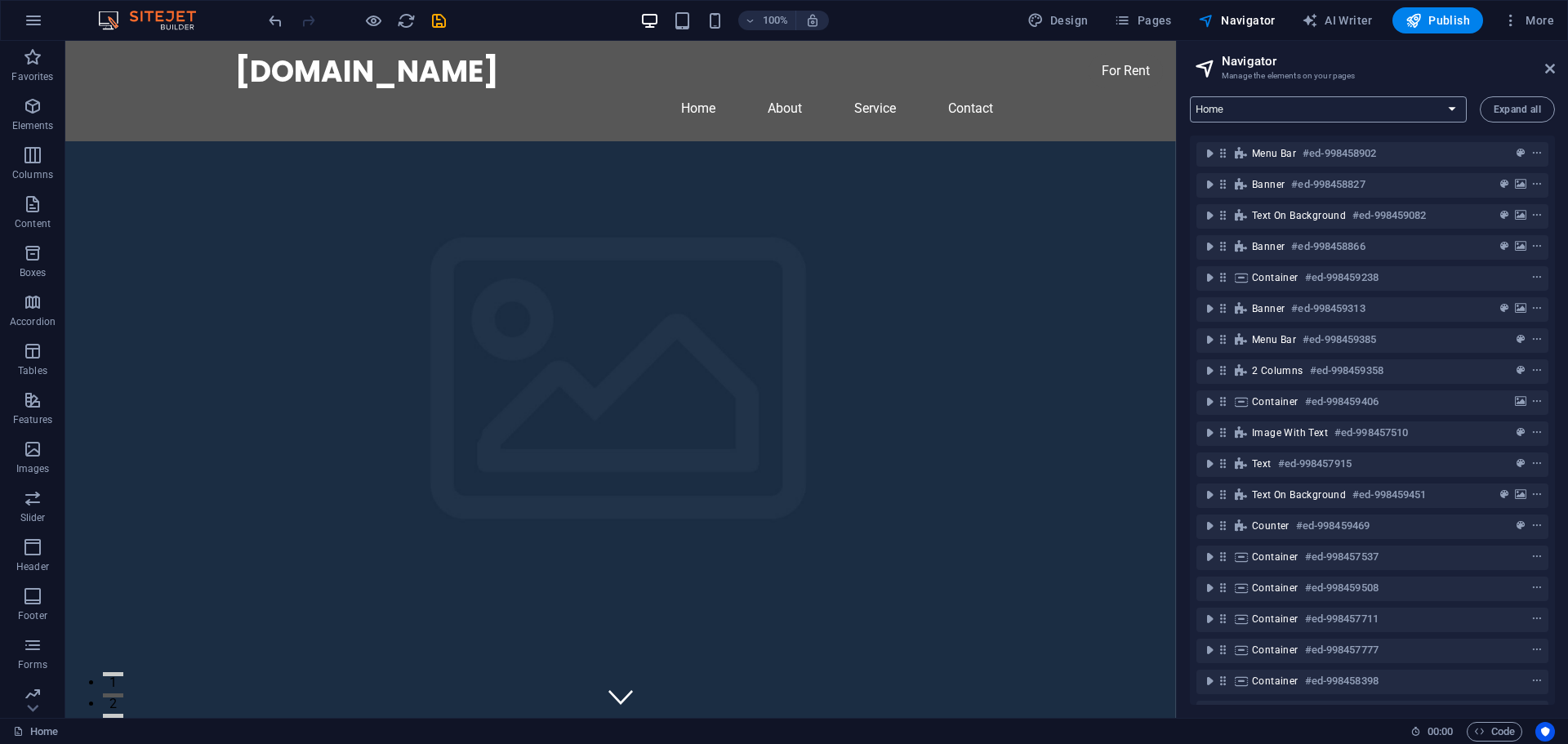
click at [1451, 108] on select "Home Subpage Legal Notice Privacy New Collection: Single Page Layout Real Estat…" at bounding box center [1328, 109] width 277 height 26
click at [1190, 96] on select "Home Subpage Legal Notice Privacy New Collection: Single Page Layout Real Estat…" at bounding box center [1328, 109] width 277 height 26
click at [35, 23] on icon "button" at bounding box center [33, 20] width 20 height 20
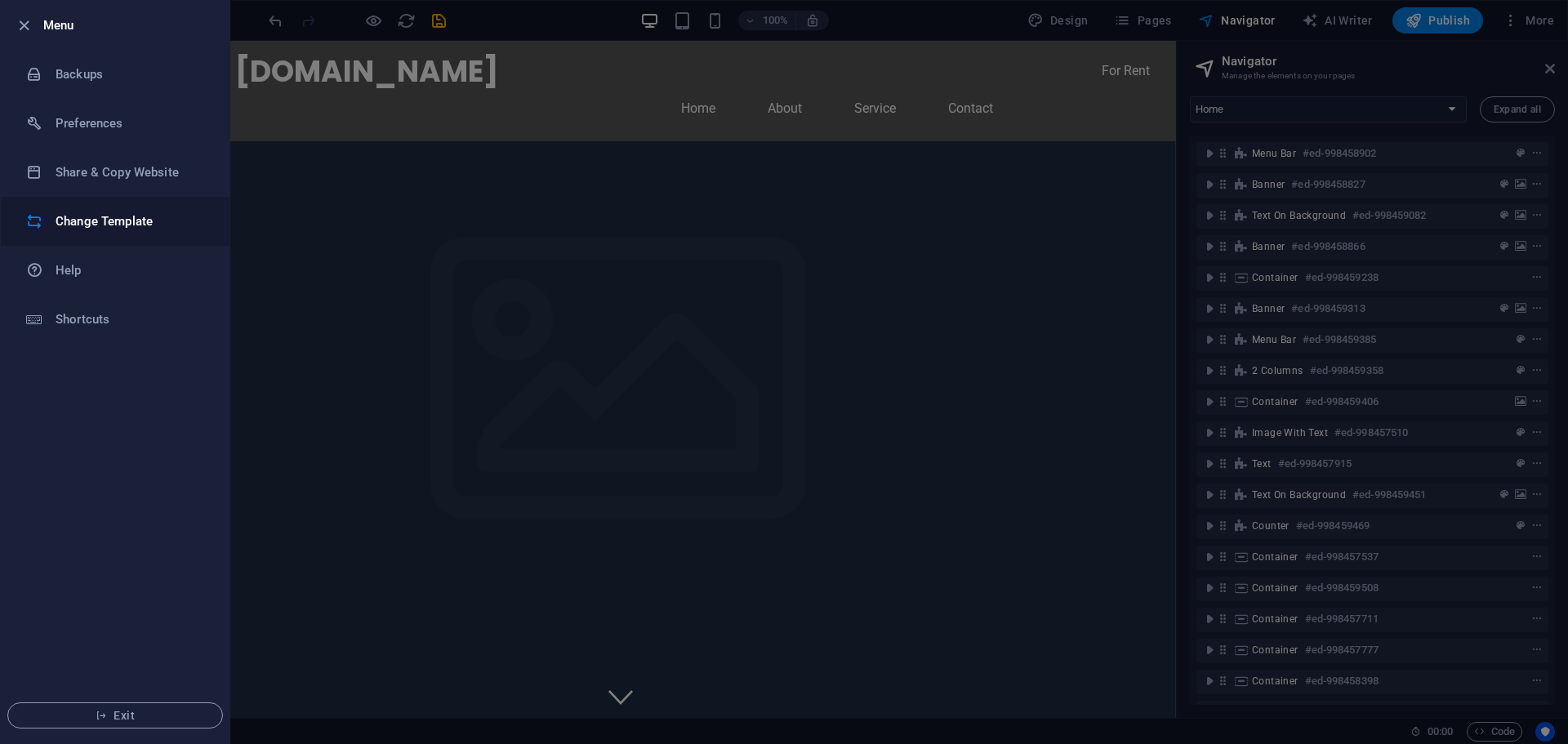
click at [91, 217] on h6 "Change Template" at bounding box center [131, 221] width 151 height 20
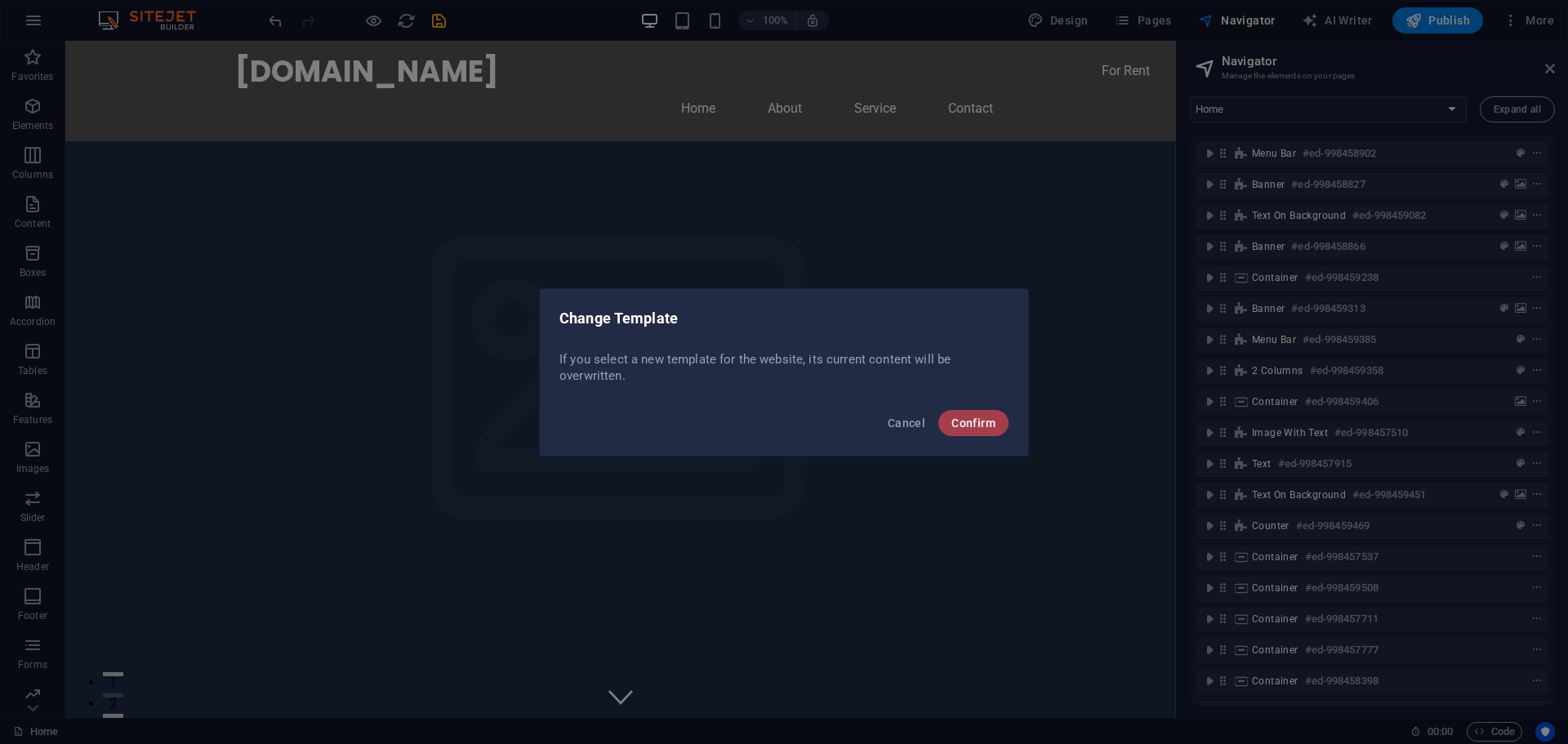
click at [971, 420] on span "Confirm" at bounding box center [974, 423] width 44 height 13
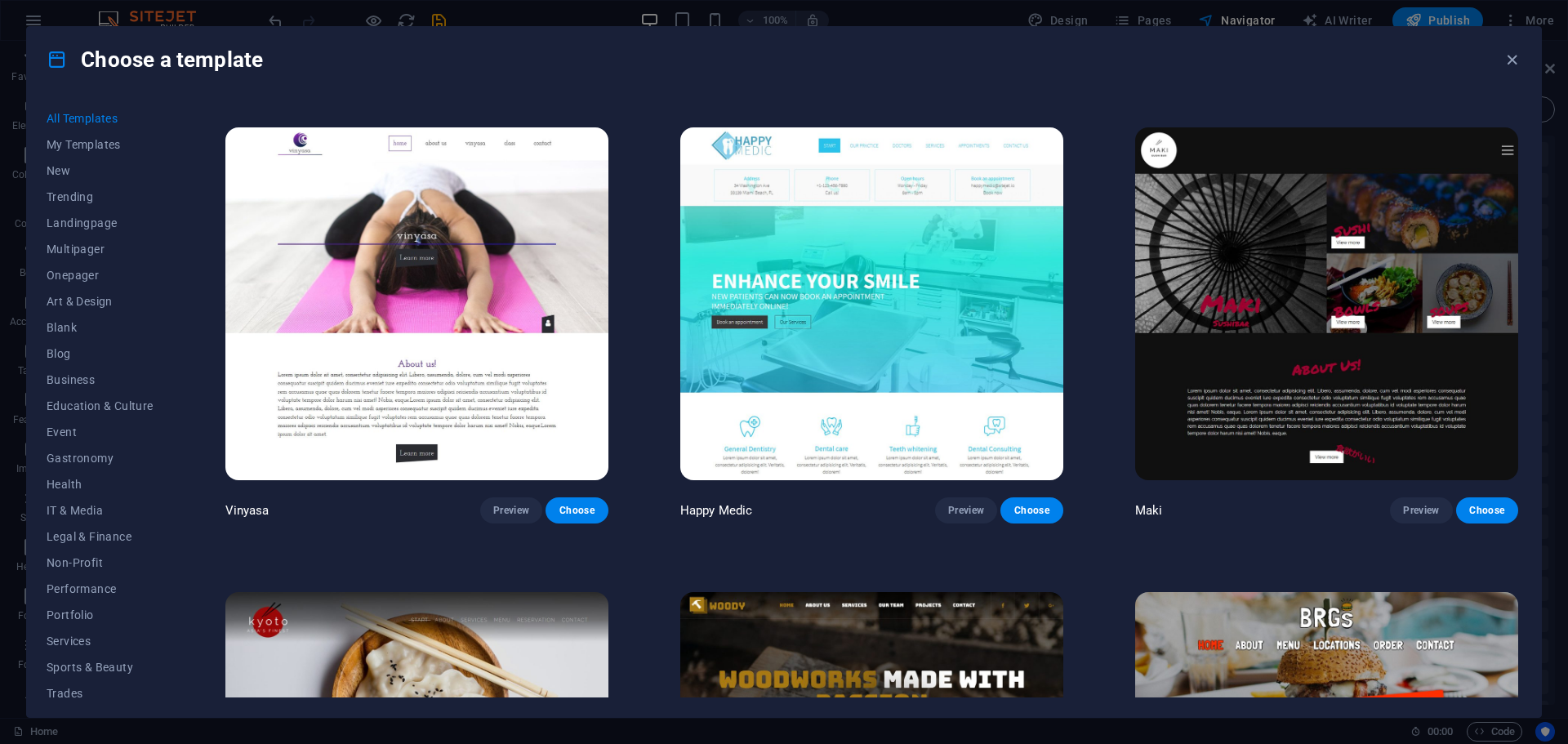
scroll to position [10536, 0]
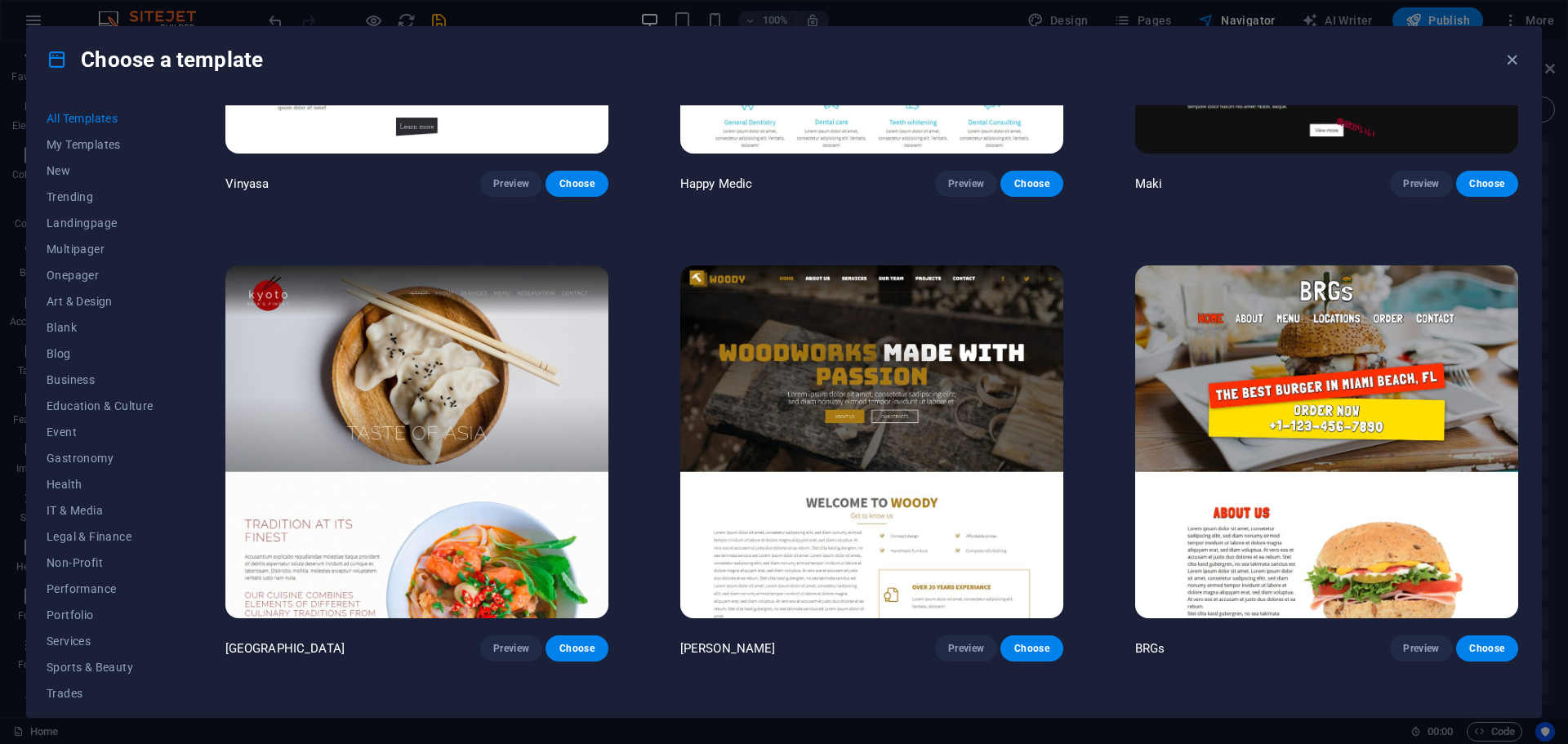
drag, startPoint x: 1554, startPoint y: 284, endPoint x: 1558, endPoint y: 347, distance: 63.1
click at [1558, 347] on div "Choose a template All Templates My Templates New Trending Landingpage Multipage…" at bounding box center [784, 372] width 1568 height 744
drag, startPoint x: 1554, startPoint y: 293, endPoint x: 1524, endPoint y: 403, distance: 114.0
click at [1555, 325] on div "Choose a template All Templates My Templates New Trending Landingpage Multipage…" at bounding box center [784, 372] width 1568 height 744
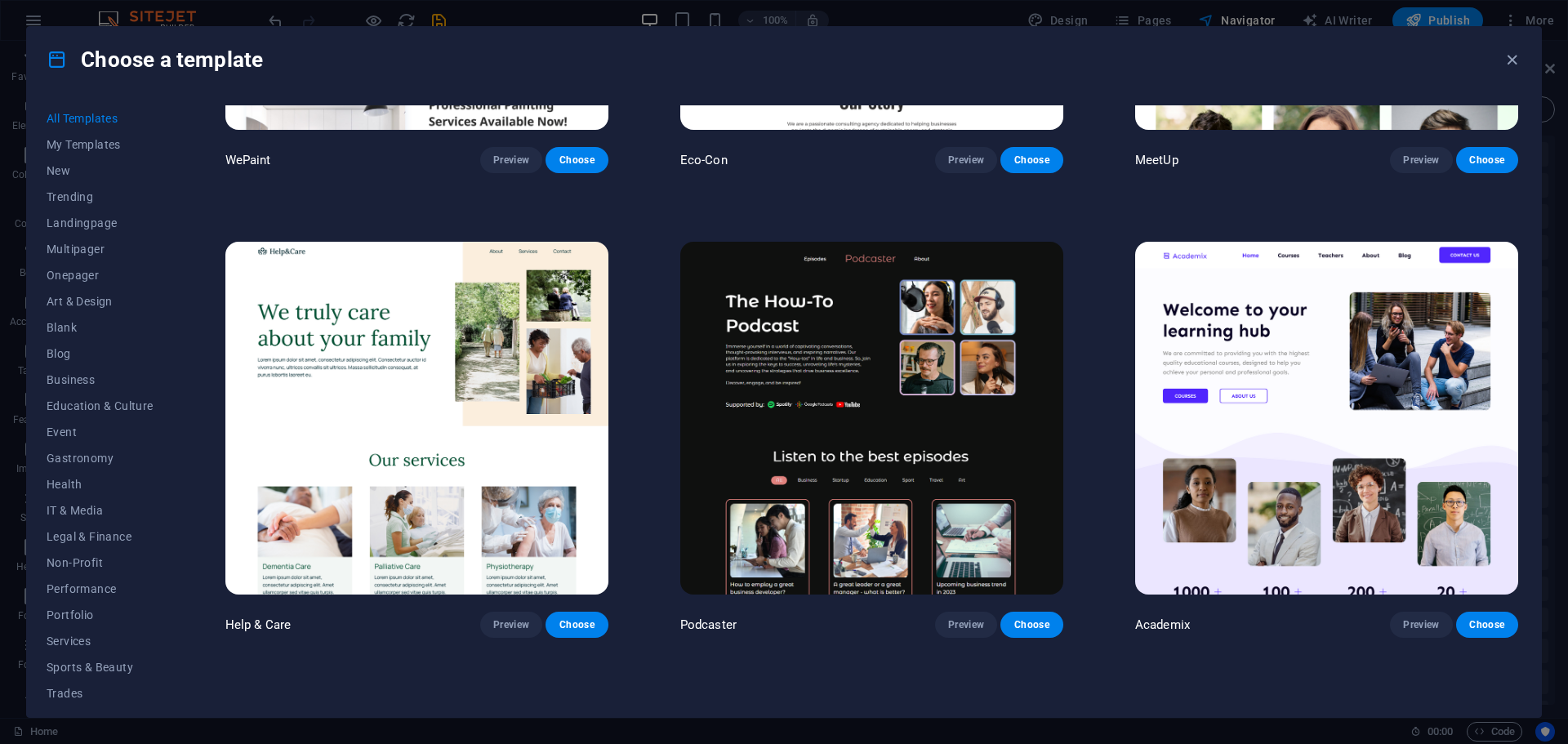
scroll to position [1797, 0]
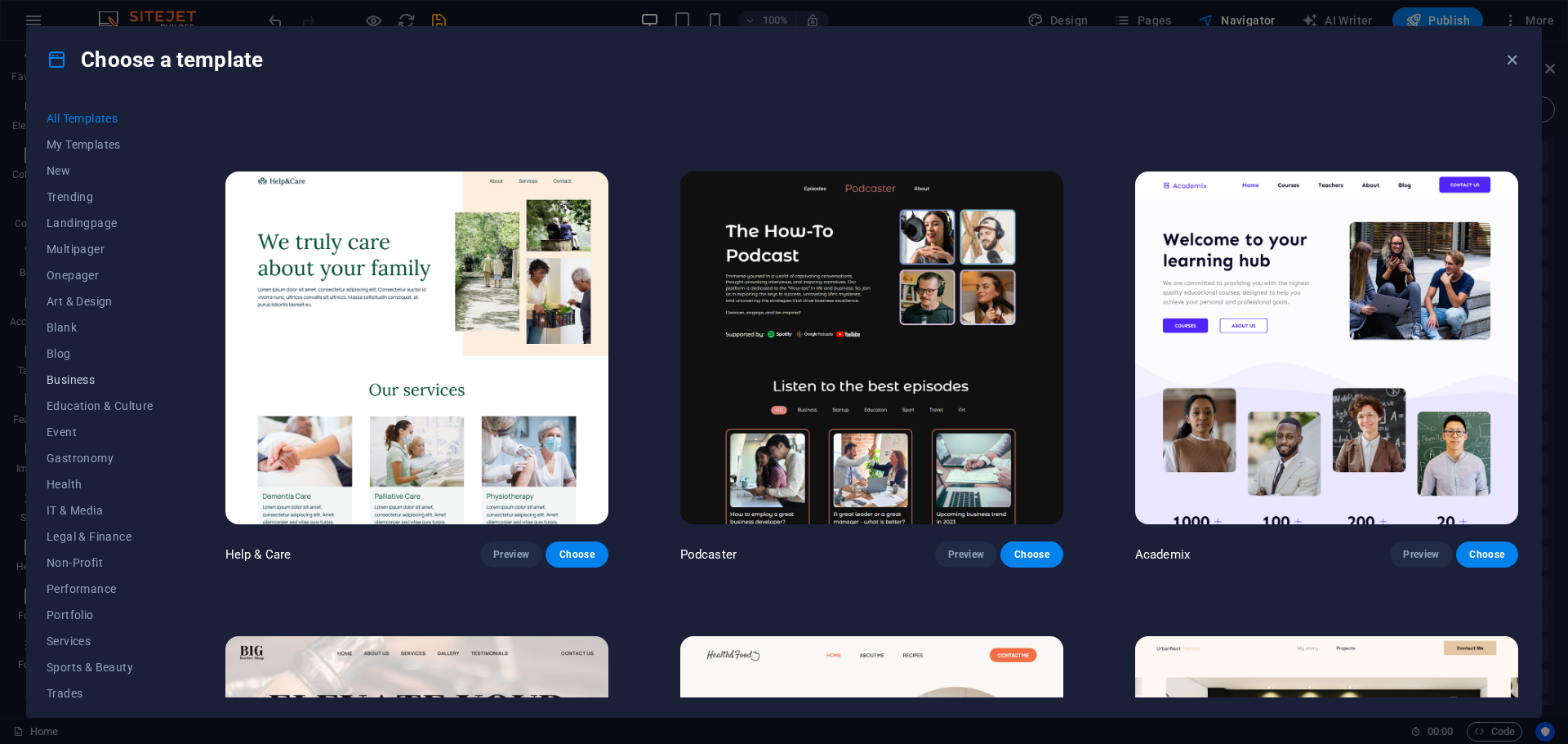
click at [80, 379] on span "Business" at bounding box center [100, 380] width 107 height 13
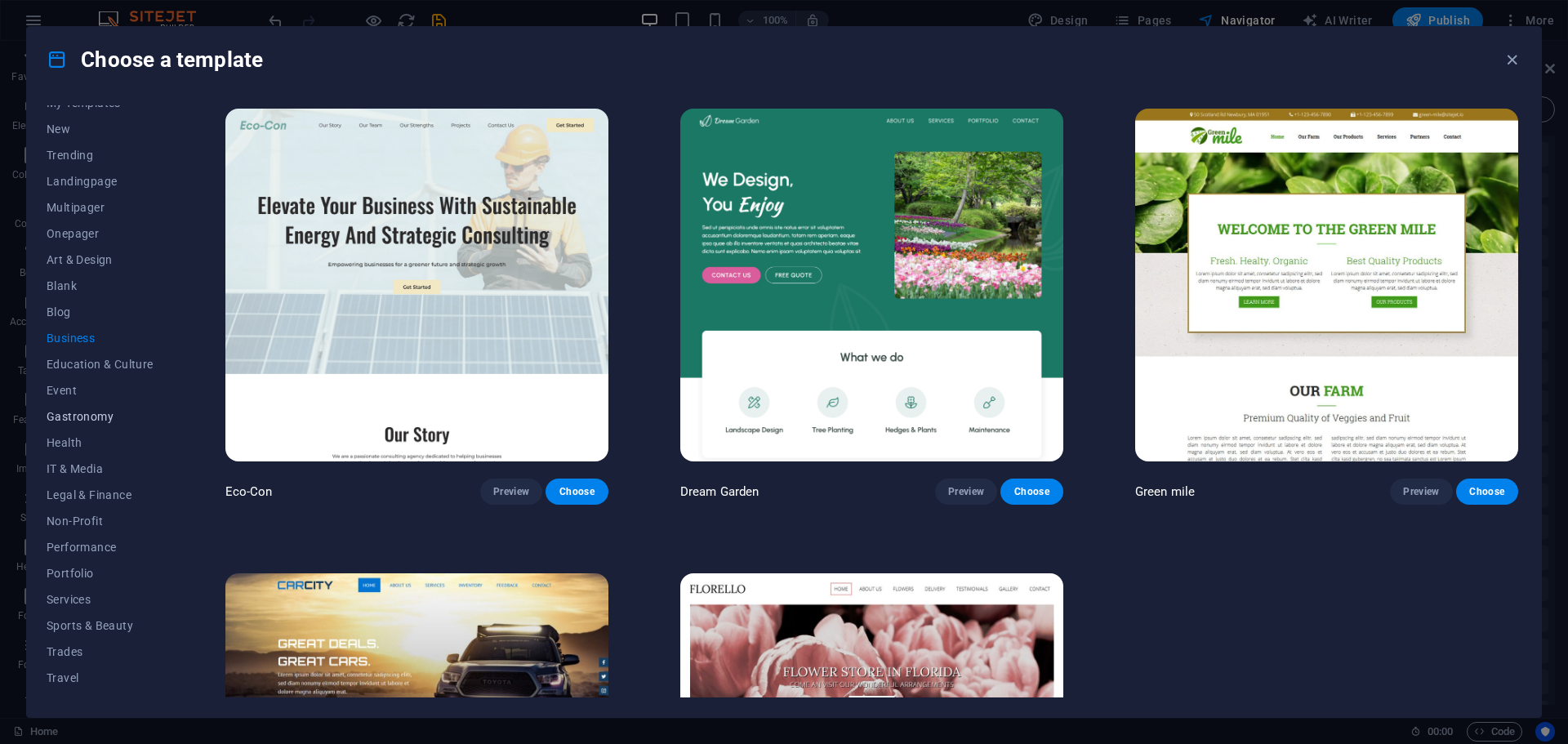
scroll to position [61, 0]
click at [85, 633] on span "Trades" at bounding box center [100, 633] width 107 height 13
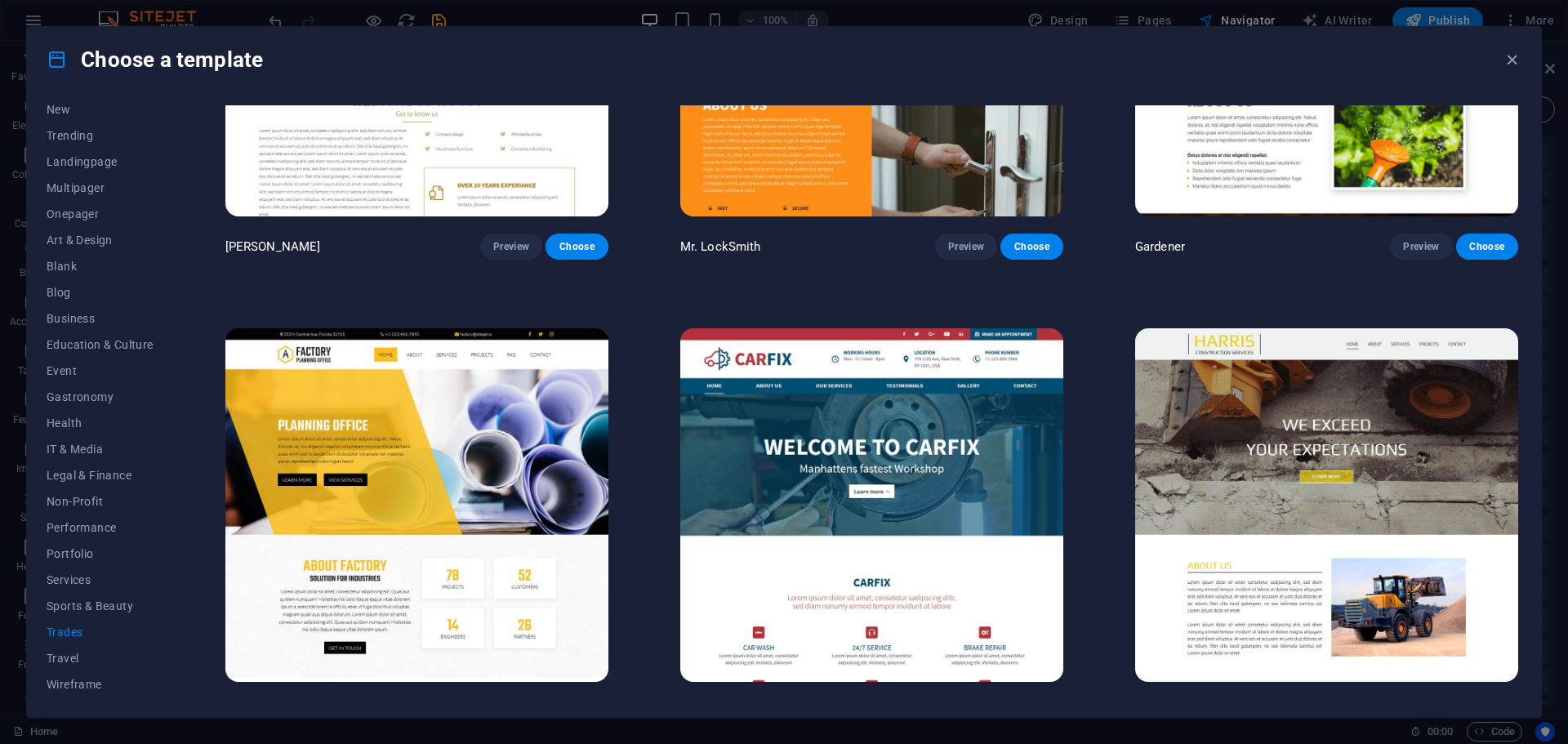
scroll to position [732, 0]
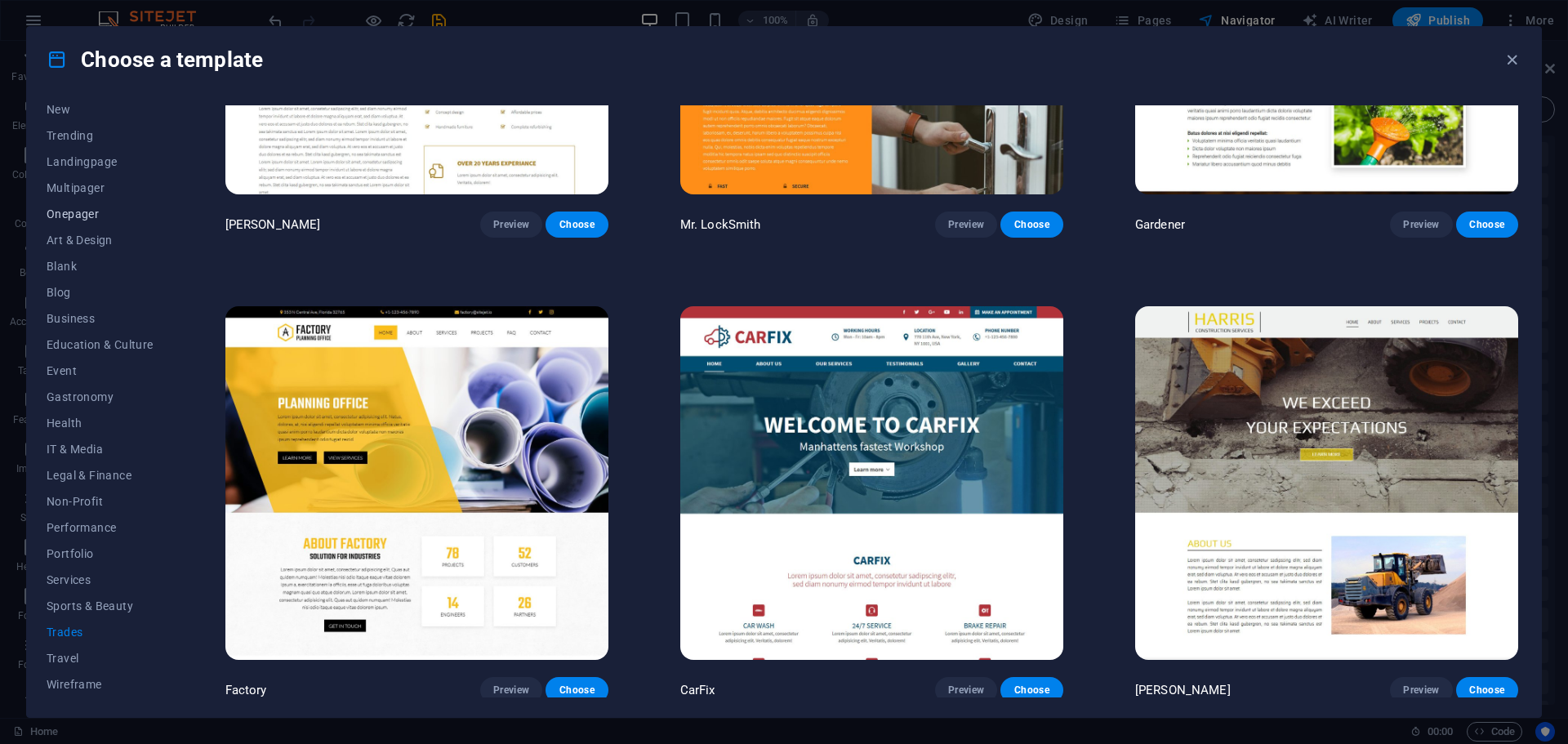
click at [71, 214] on span "Onepager" at bounding box center [100, 214] width 107 height 13
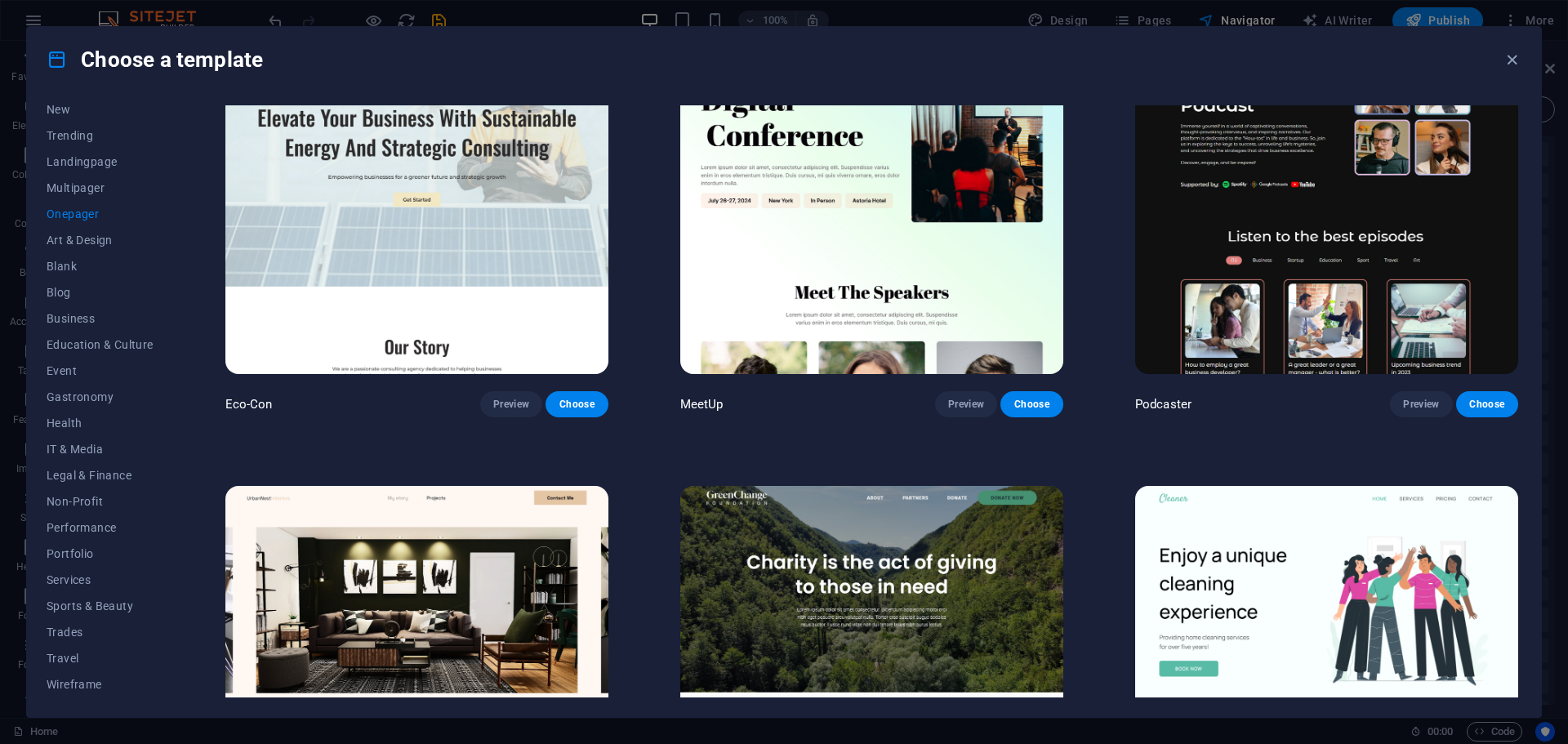
scroll to position [434, 0]
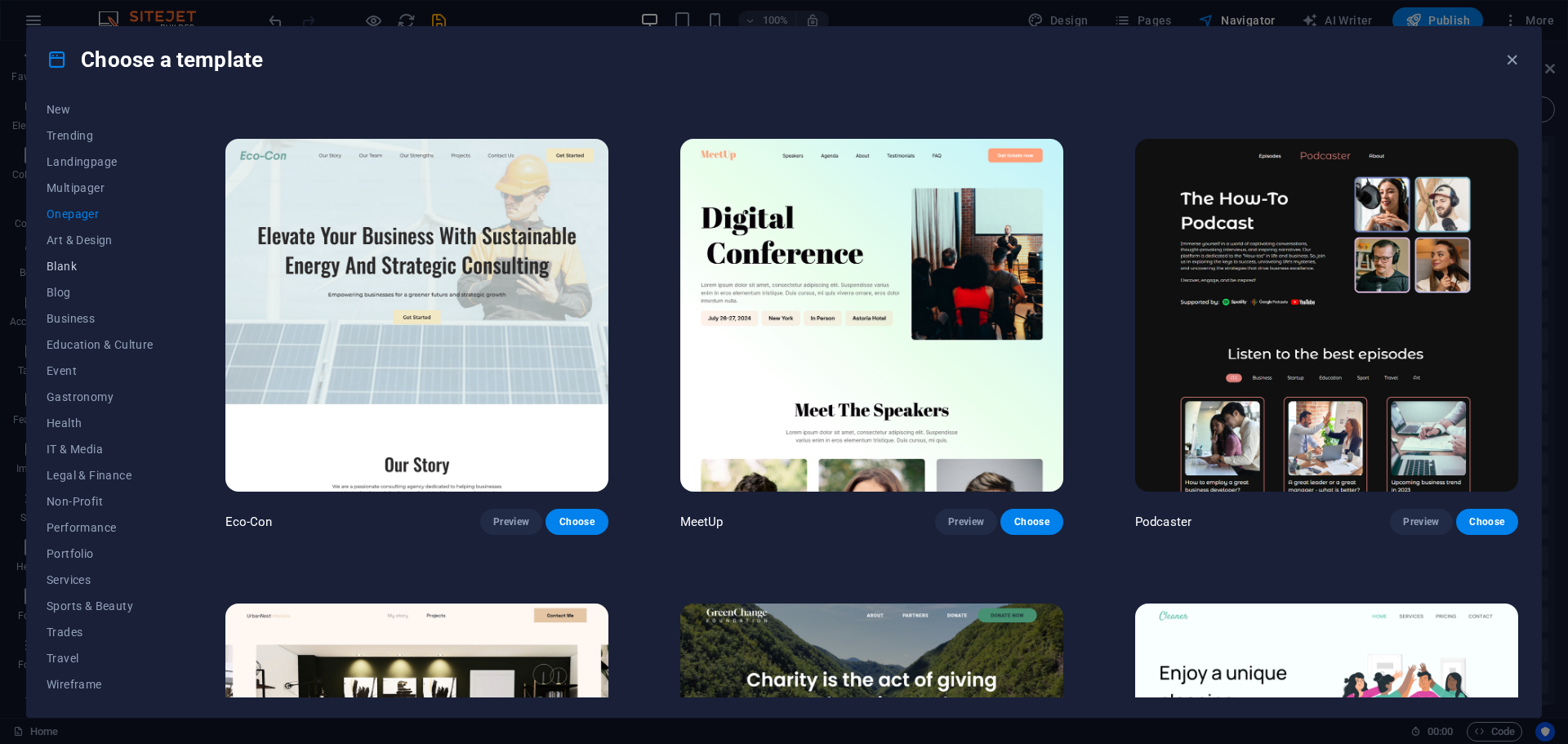
click at [65, 267] on span "Blank" at bounding box center [100, 267] width 107 height 13
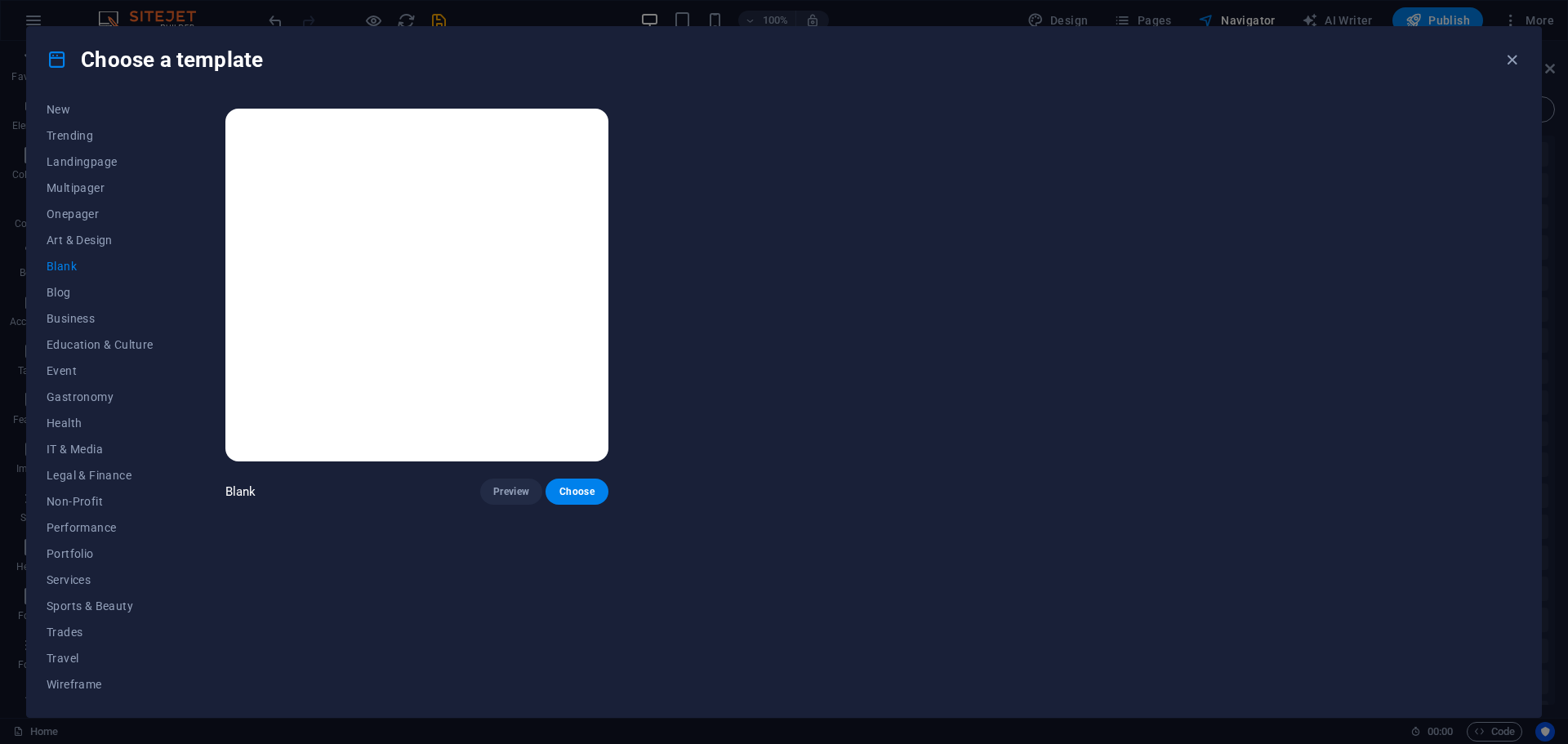
scroll to position [0, 0]
click at [71, 315] on span "Business" at bounding box center [100, 319] width 107 height 13
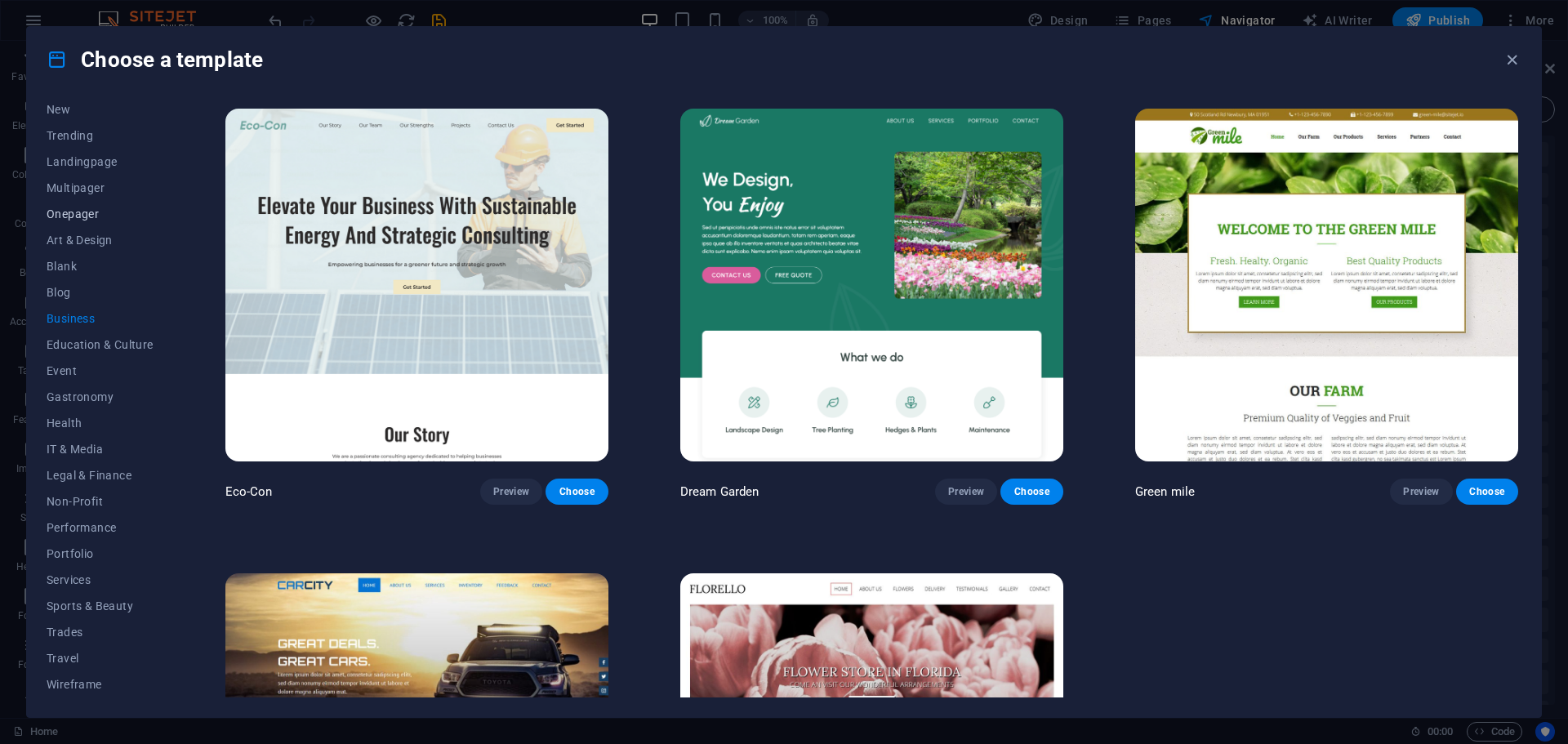
click at [75, 215] on span "Onepager" at bounding box center [100, 214] width 107 height 13
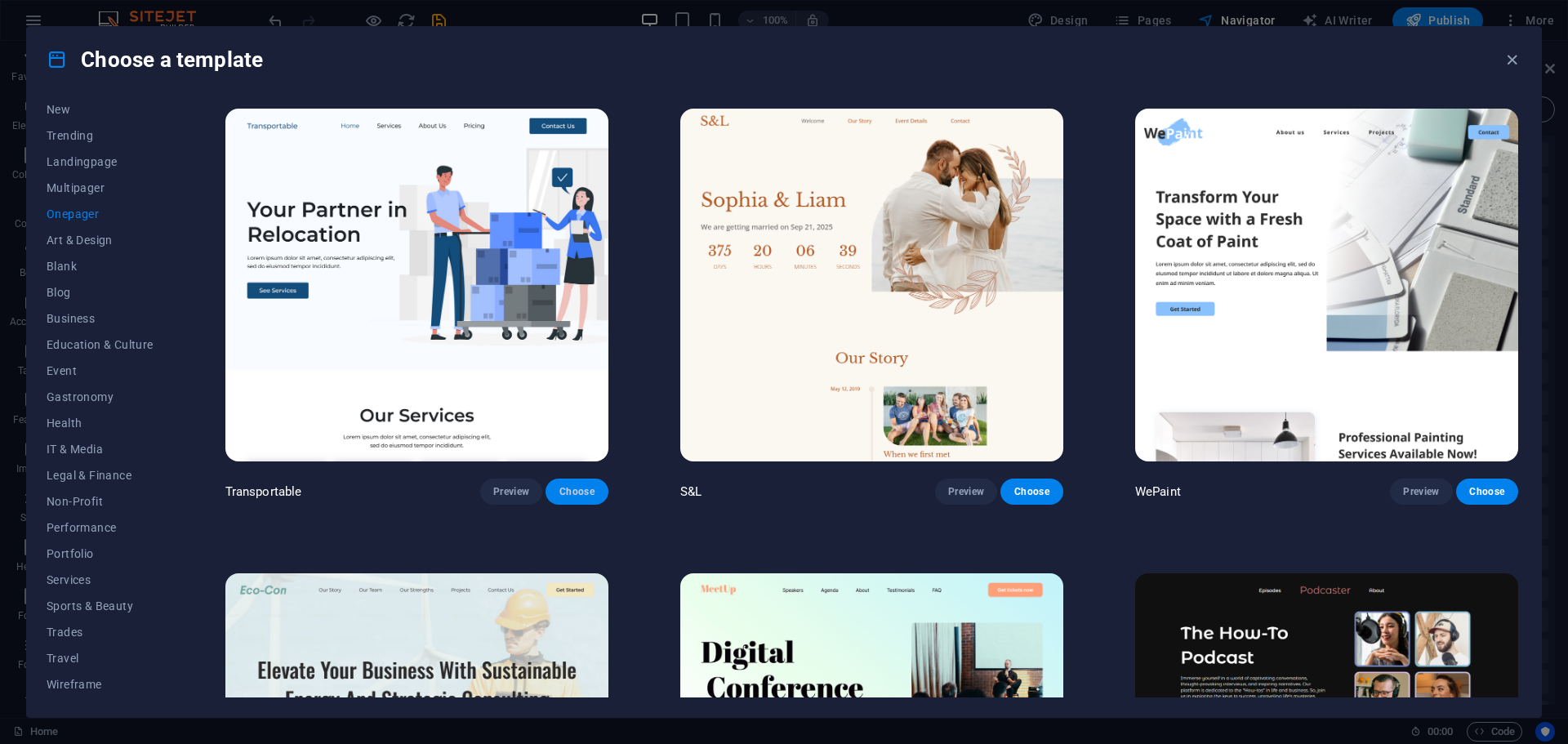
click at [576, 491] on span "Choose" at bounding box center [576, 492] width 36 height 13
checkbox input "false"
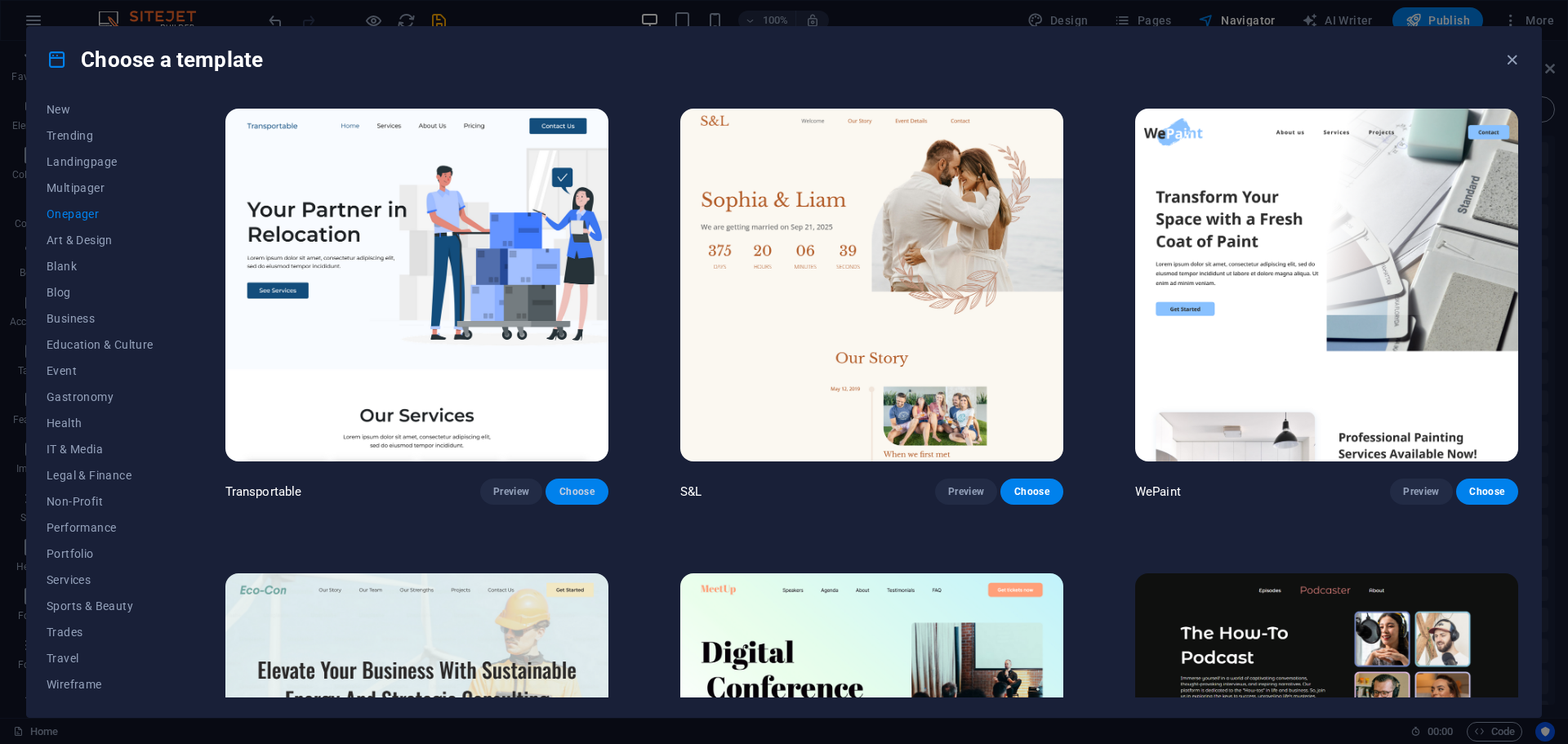
checkbox input "false"
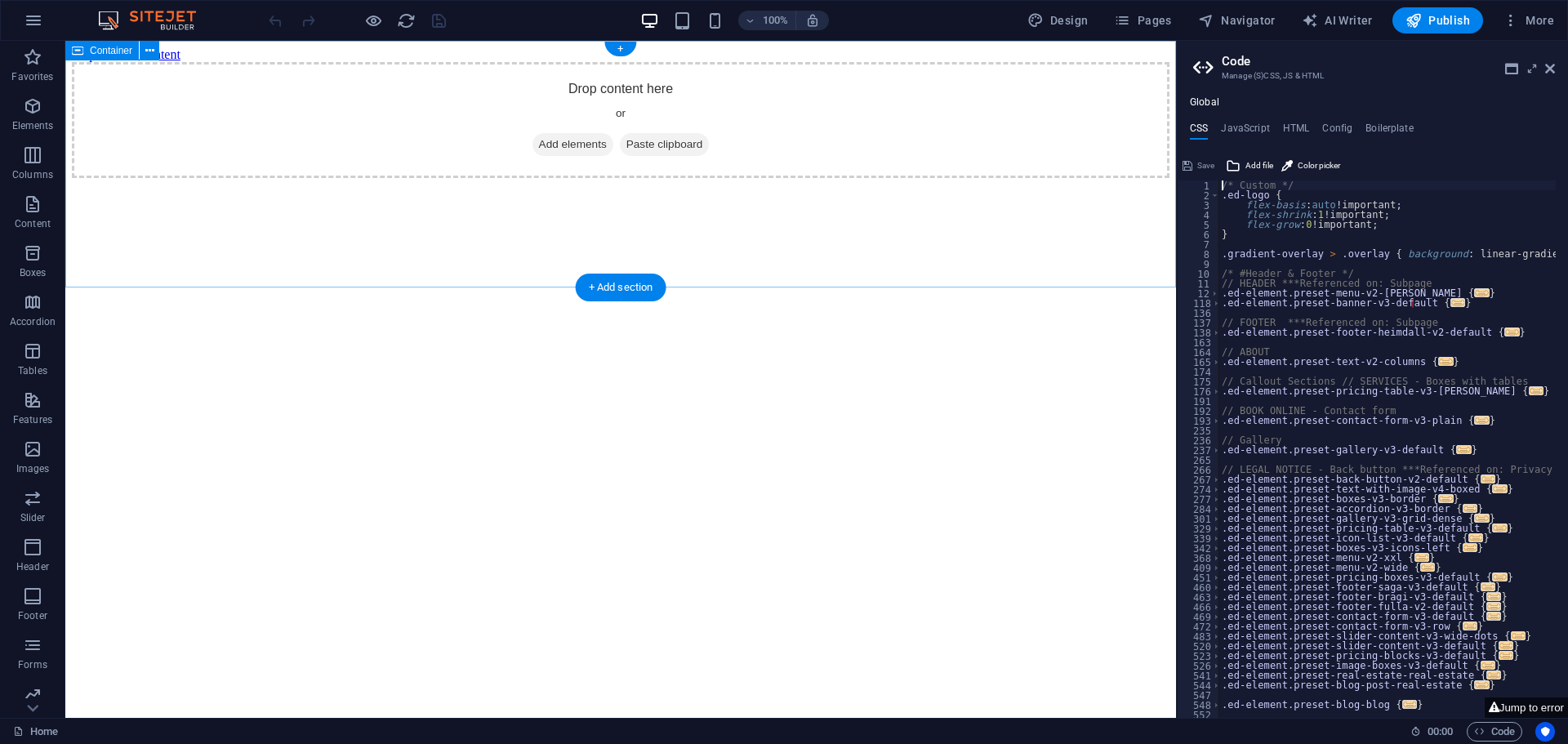
click at [597, 129] on div "Drop content here or Add elements Paste clipboard" at bounding box center [620, 120] width 1097 height 116
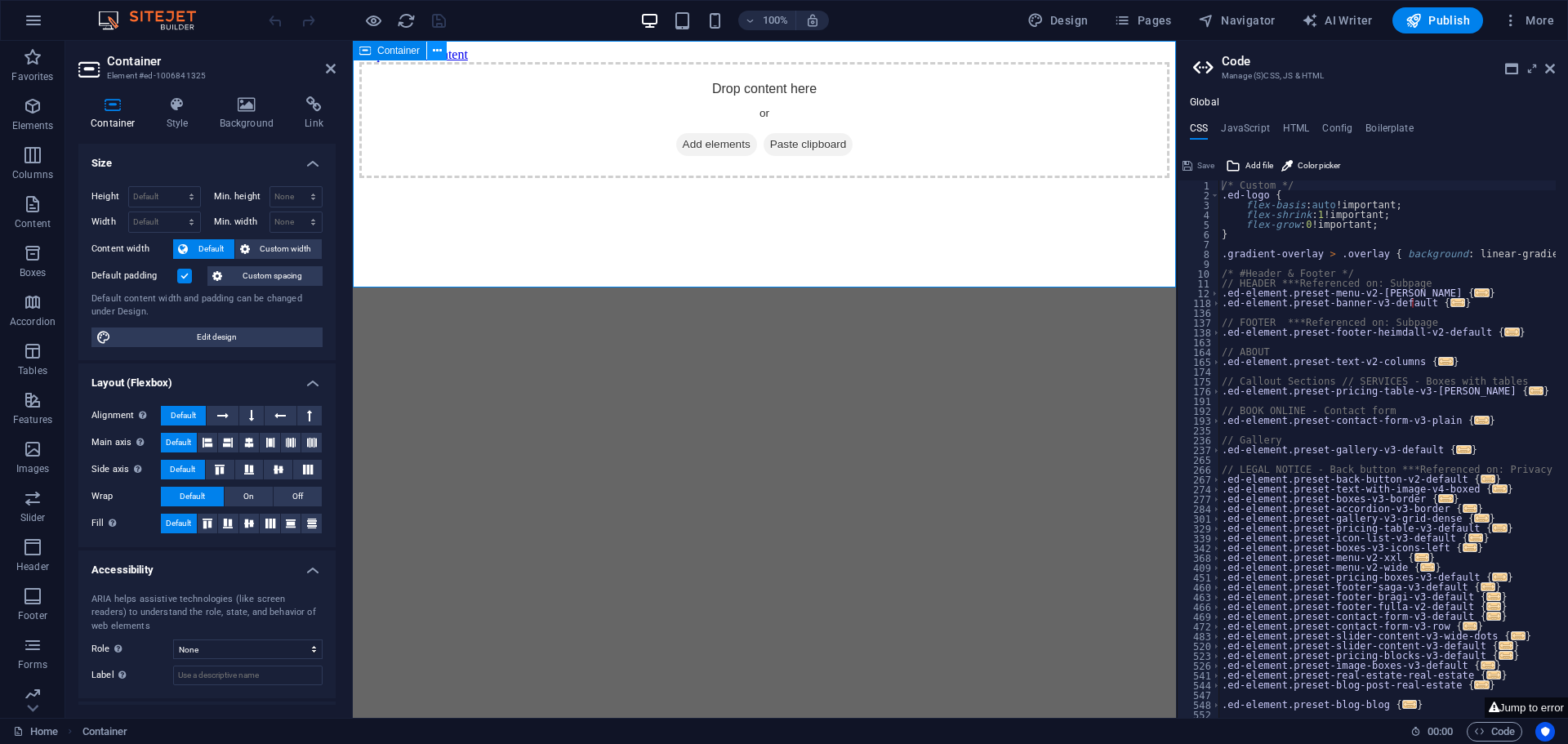
click at [436, 50] on icon at bounding box center [436, 51] width 9 height 17
click at [575, 185] on html "Skip to main content Drop content here or Add elements Paste clipboard" at bounding box center [764, 112] width 823 height 144
click at [34, 21] on icon "button" at bounding box center [33, 20] width 20 height 20
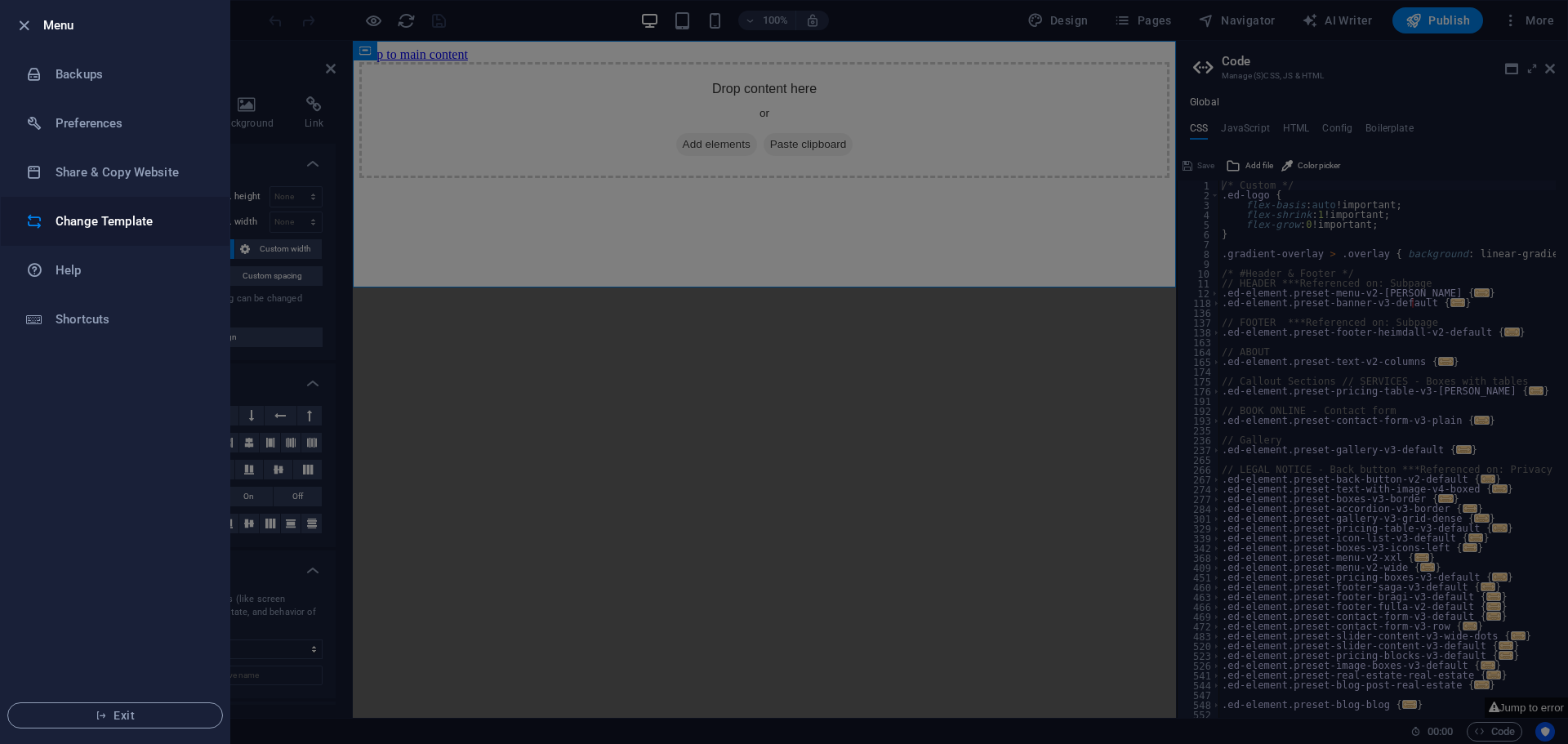
click at [77, 220] on h6 "Change Template" at bounding box center [131, 221] width 151 height 20
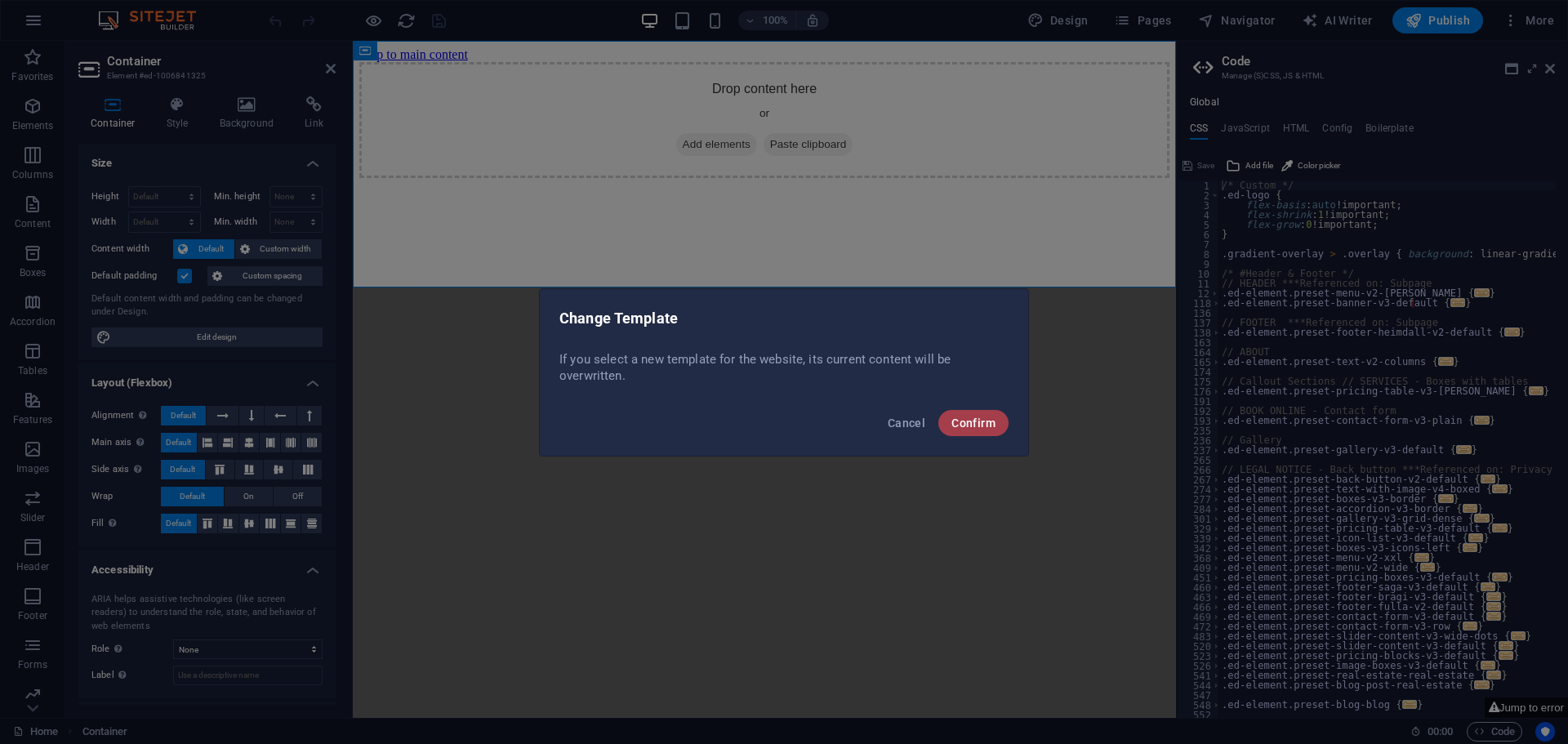
click at [971, 417] on span "Confirm" at bounding box center [974, 423] width 44 height 13
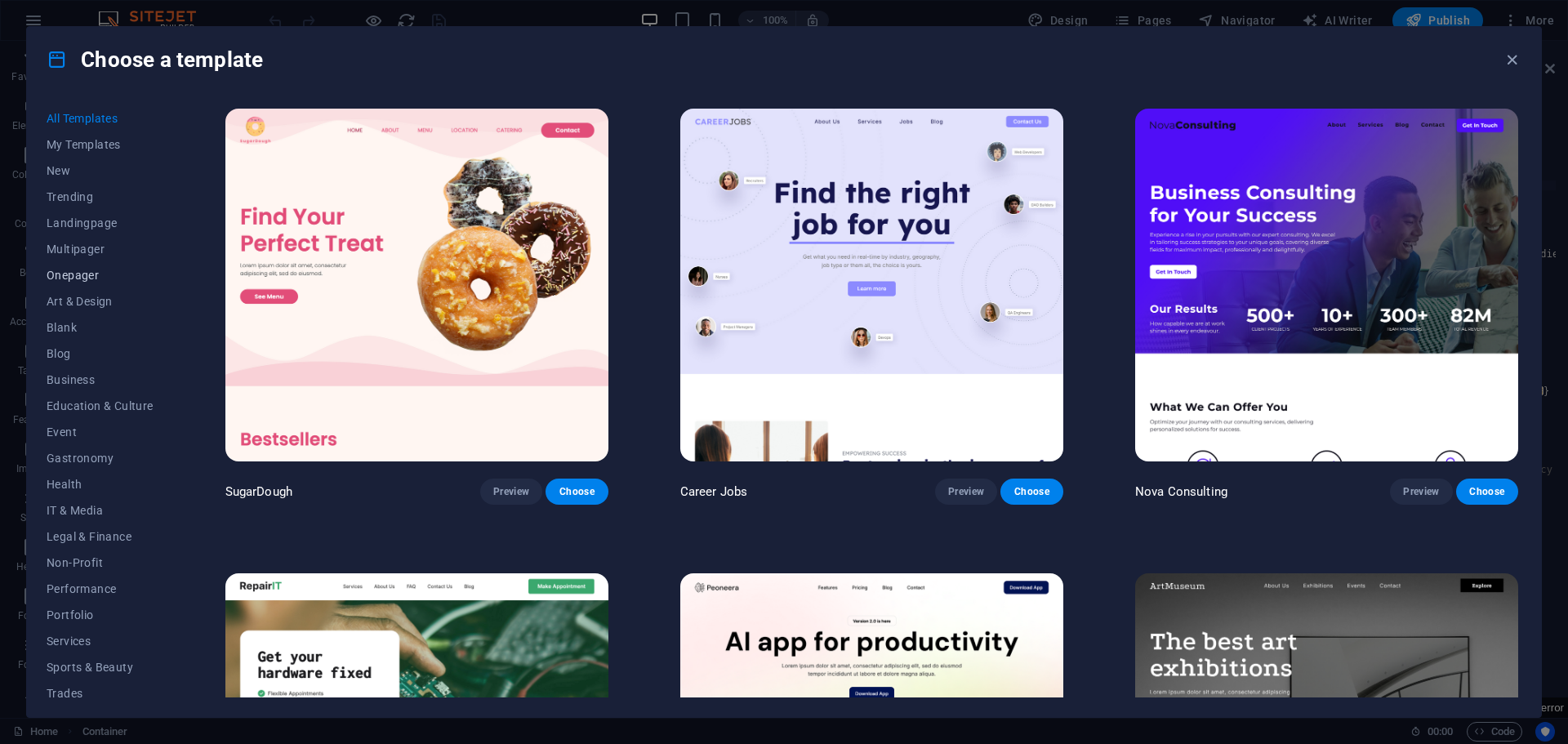
click at [68, 276] on span "Onepager" at bounding box center [100, 275] width 107 height 13
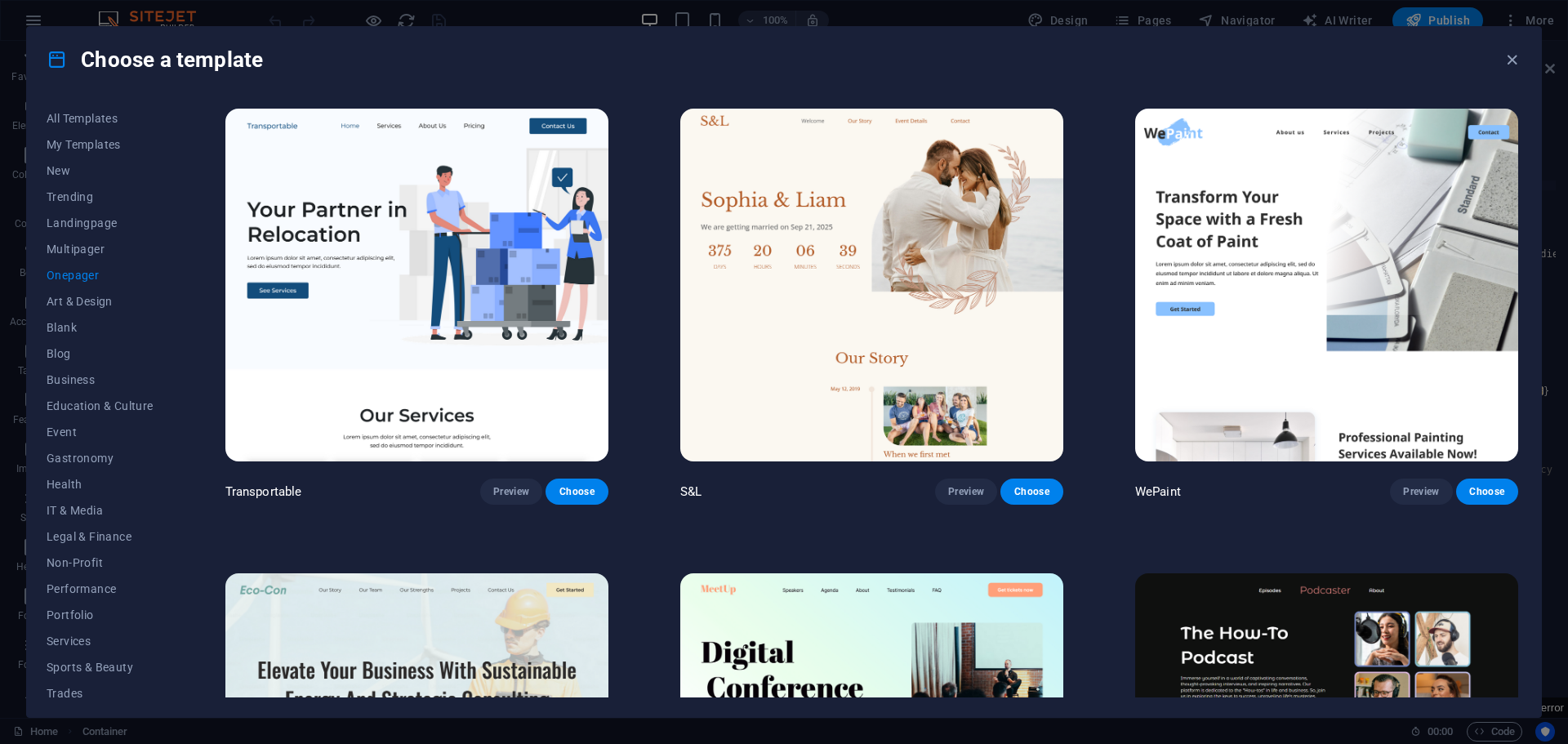
click at [391, 354] on img at bounding box center [417, 285] width 383 height 352
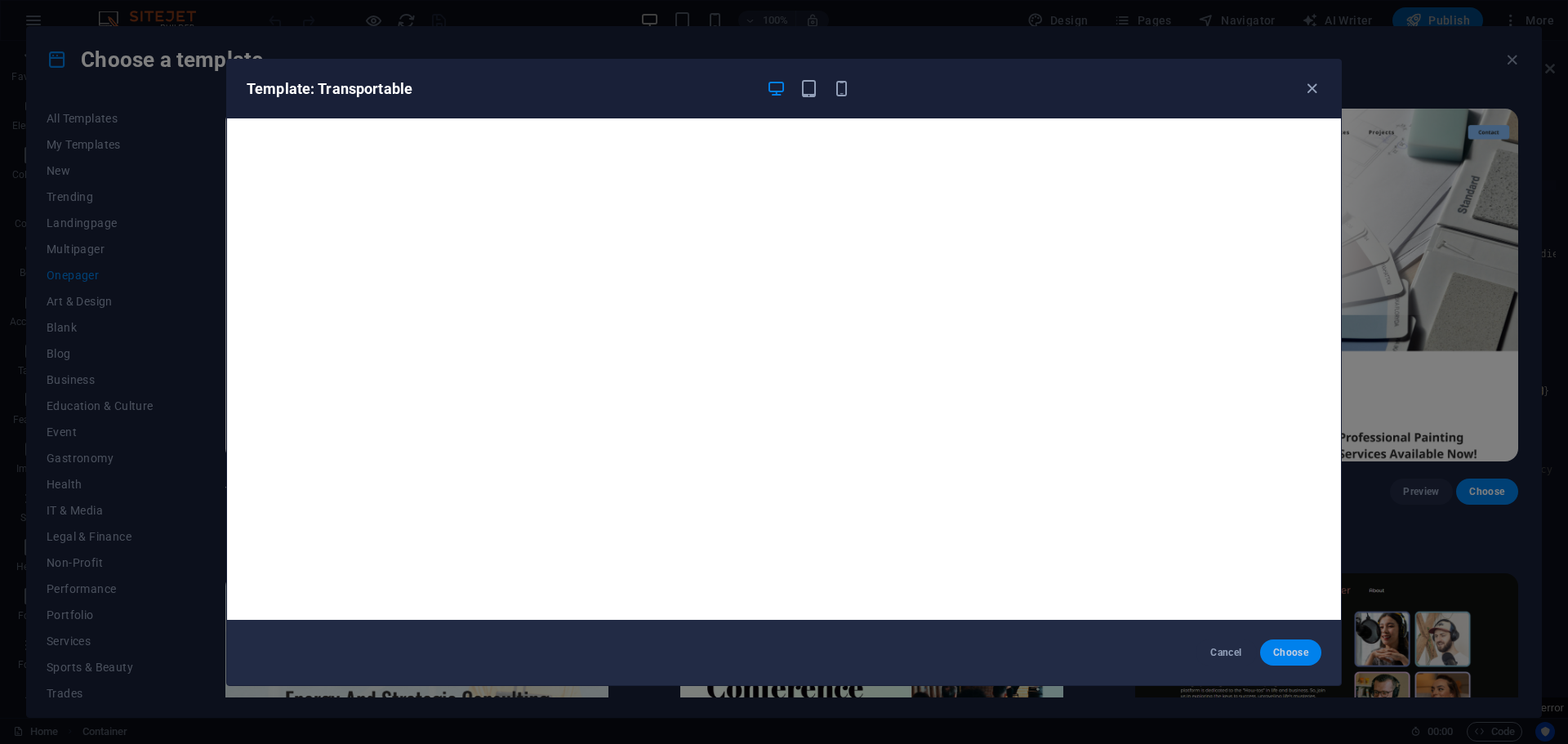
click at [1286, 652] on span "Choose" at bounding box center [1291, 653] width 35 height 13
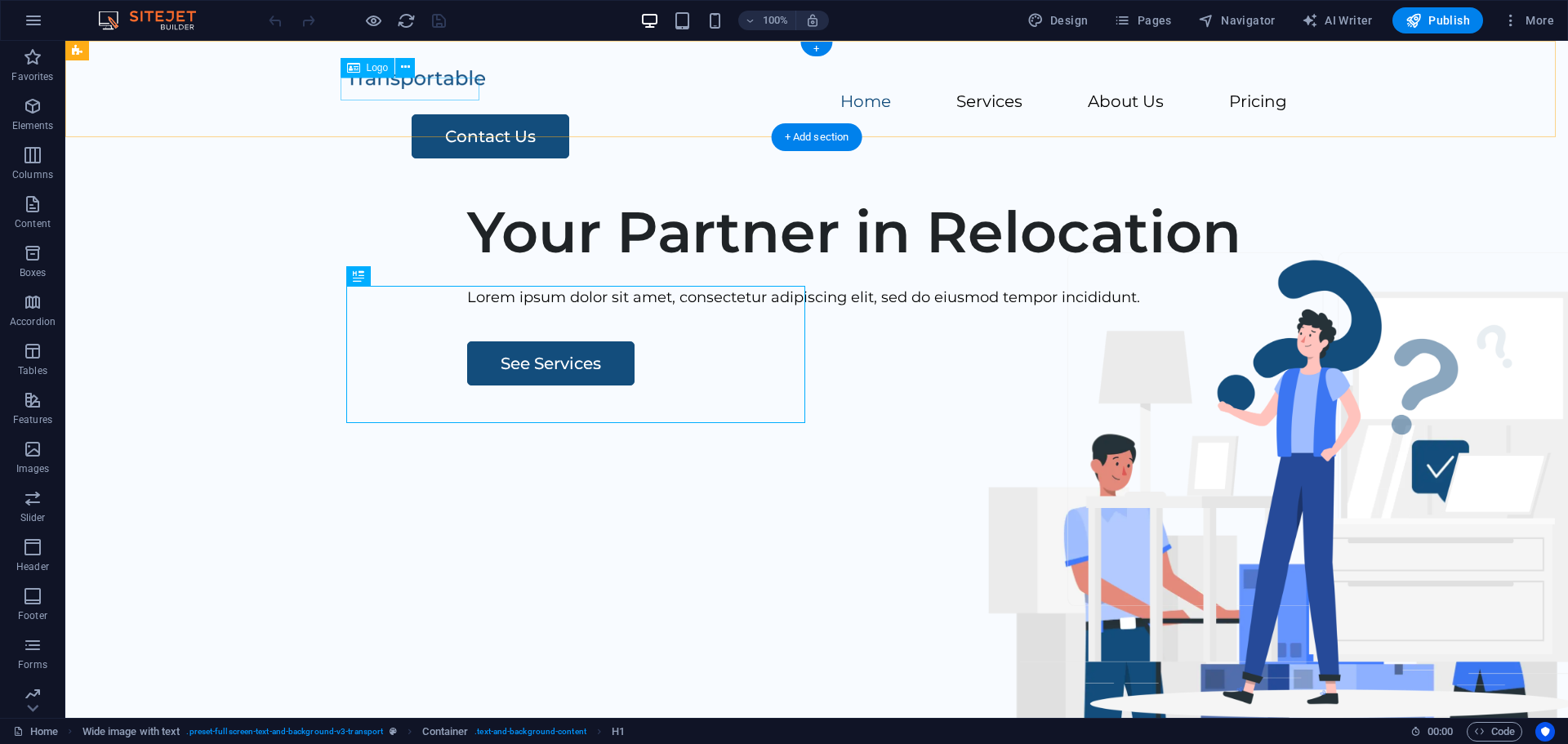
click at [448, 87] on div at bounding box center [817, 78] width 941 height 24
select select "px"
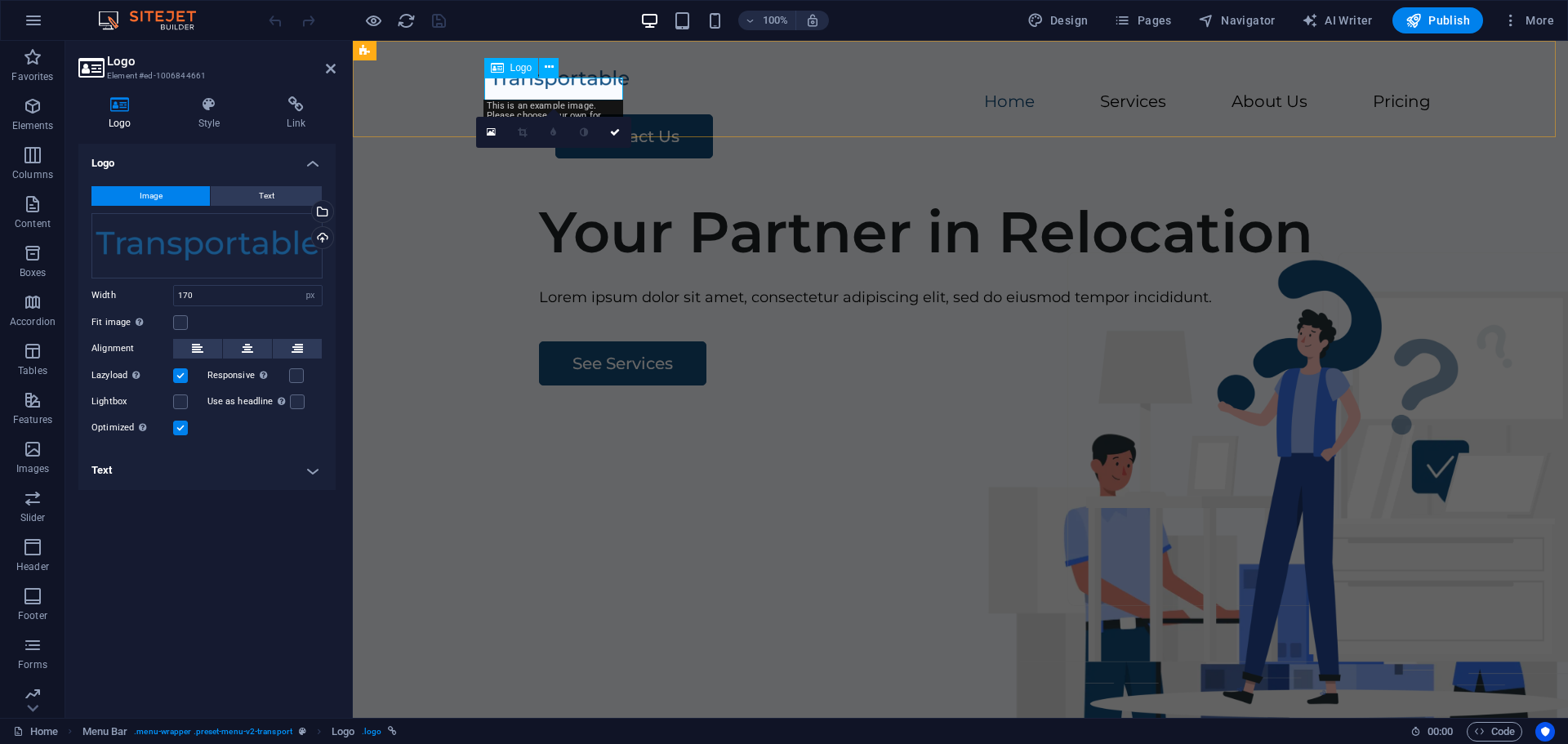
click at [526, 81] on div at bounding box center [960, 78] width 941 height 24
click at [525, 85] on div at bounding box center [960, 78] width 941 height 24
click at [228, 250] on div "Drag files here, click to choose files or select files from Files or our free s…" at bounding box center [207, 246] width 231 height 66
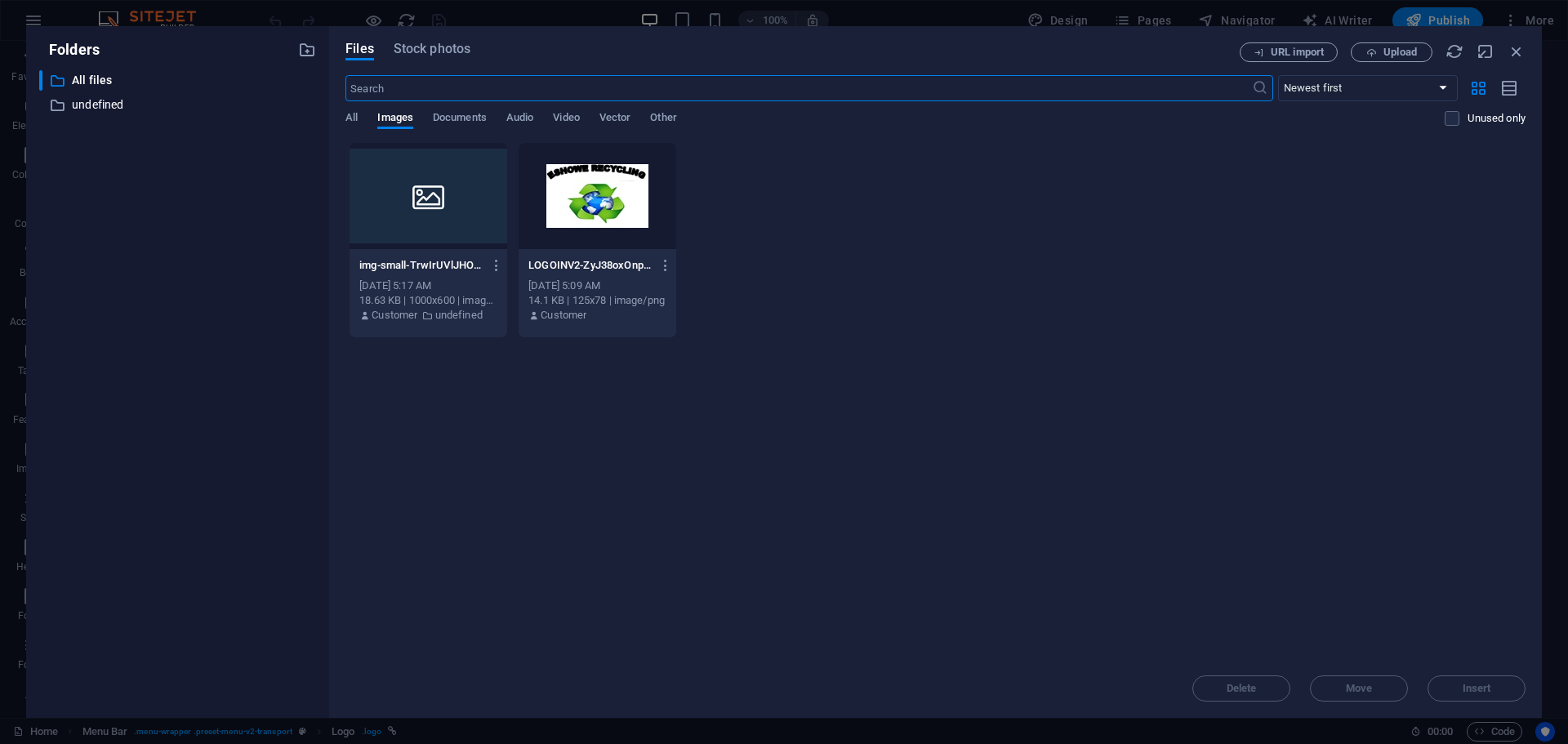
click at [596, 202] on div at bounding box center [596, 195] width 157 height 106
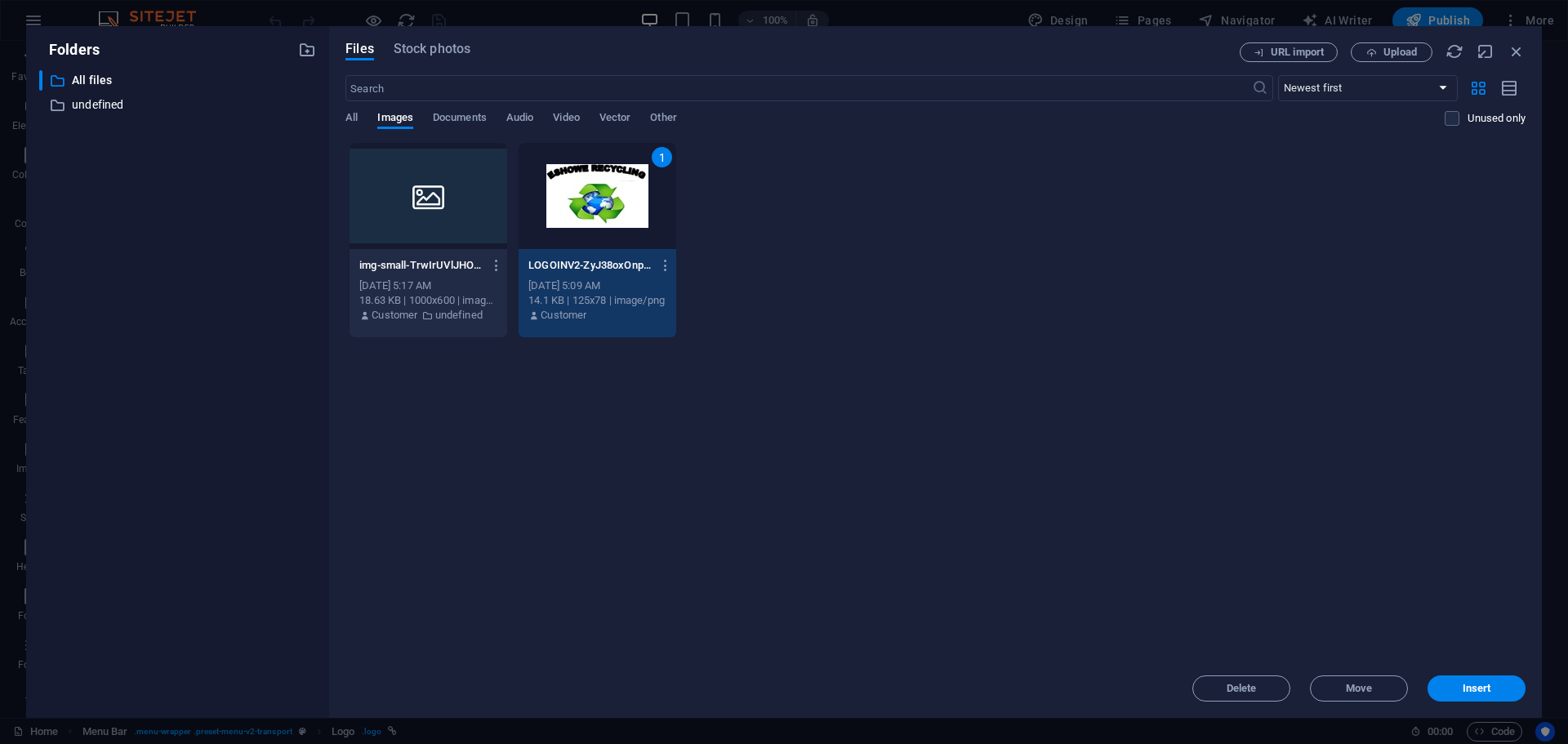
drag, startPoint x: 596, startPoint y: 202, endPoint x: 243, endPoint y: 160, distance: 355.5
click at [596, 201] on div "1" at bounding box center [596, 195] width 157 height 106
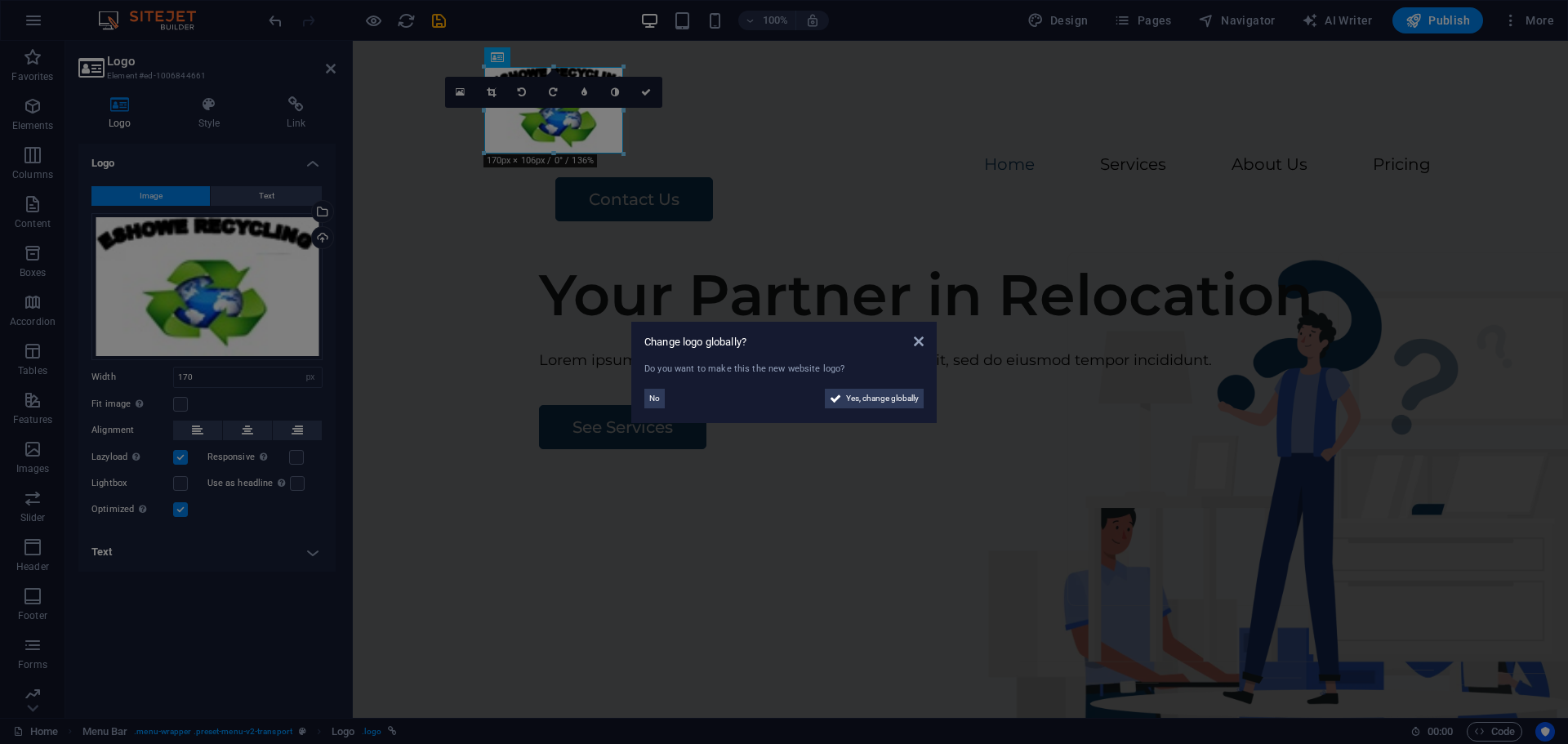
click at [645, 93] on aside "Change logo globally? Do you want to make this the new website logo? No Yes, ch…" at bounding box center [784, 372] width 1568 height 744
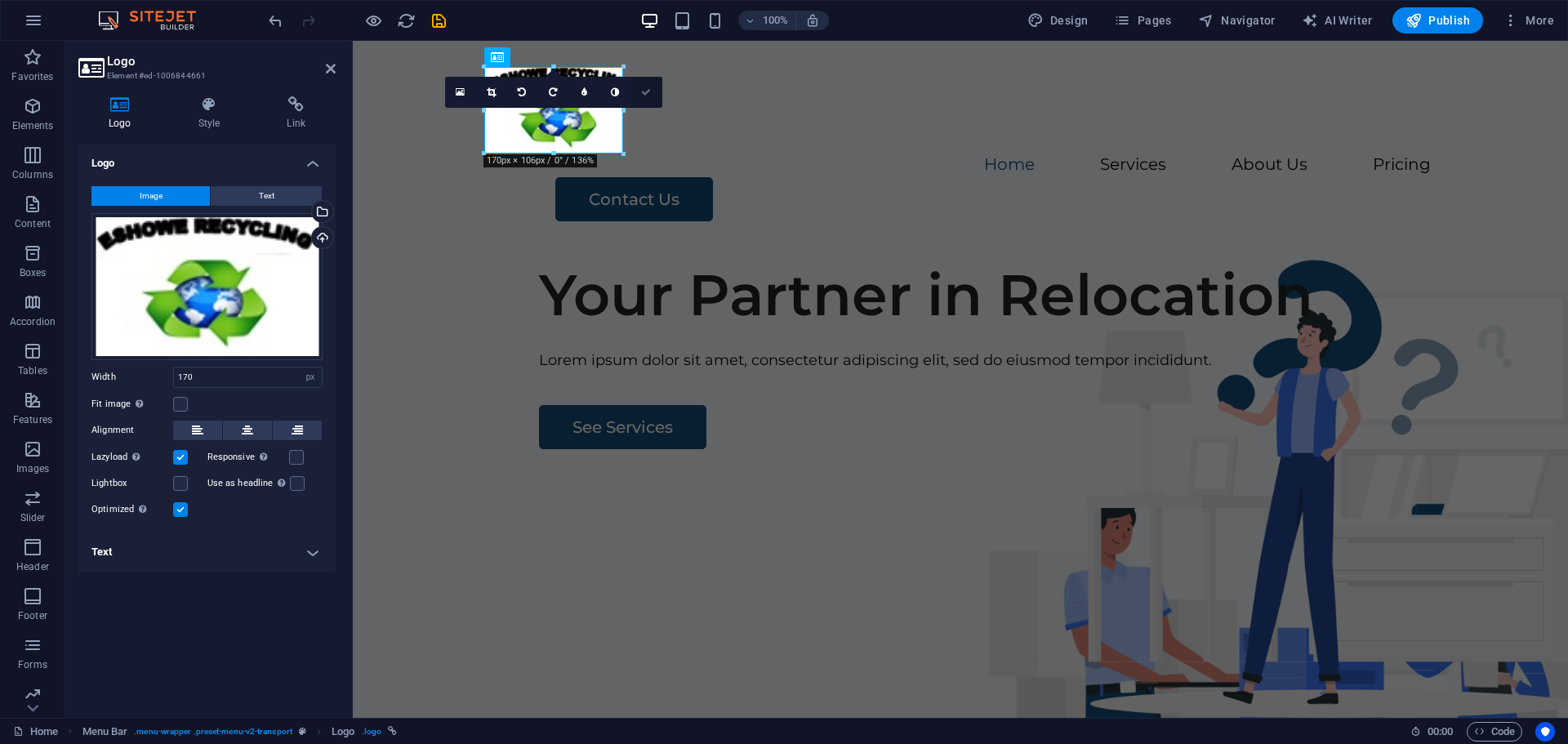
click at [645, 92] on icon at bounding box center [646, 92] width 10 height 10
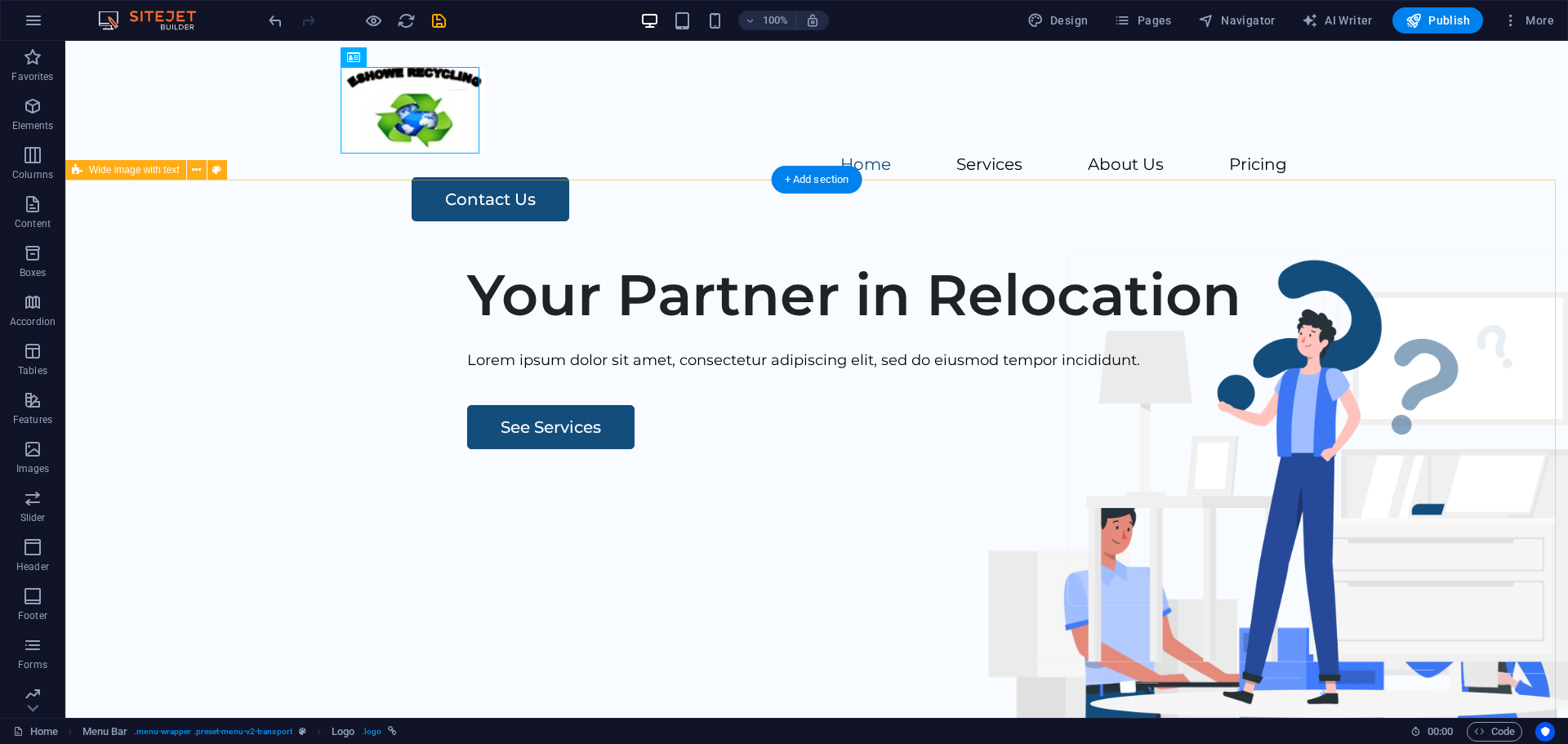
click at [629, 248] on div "Your Partner in Relocation Lorem ipsum dolor sit amet, consectetur adipiscing e…" at bounding box center [817, 560] width 1503 height 626
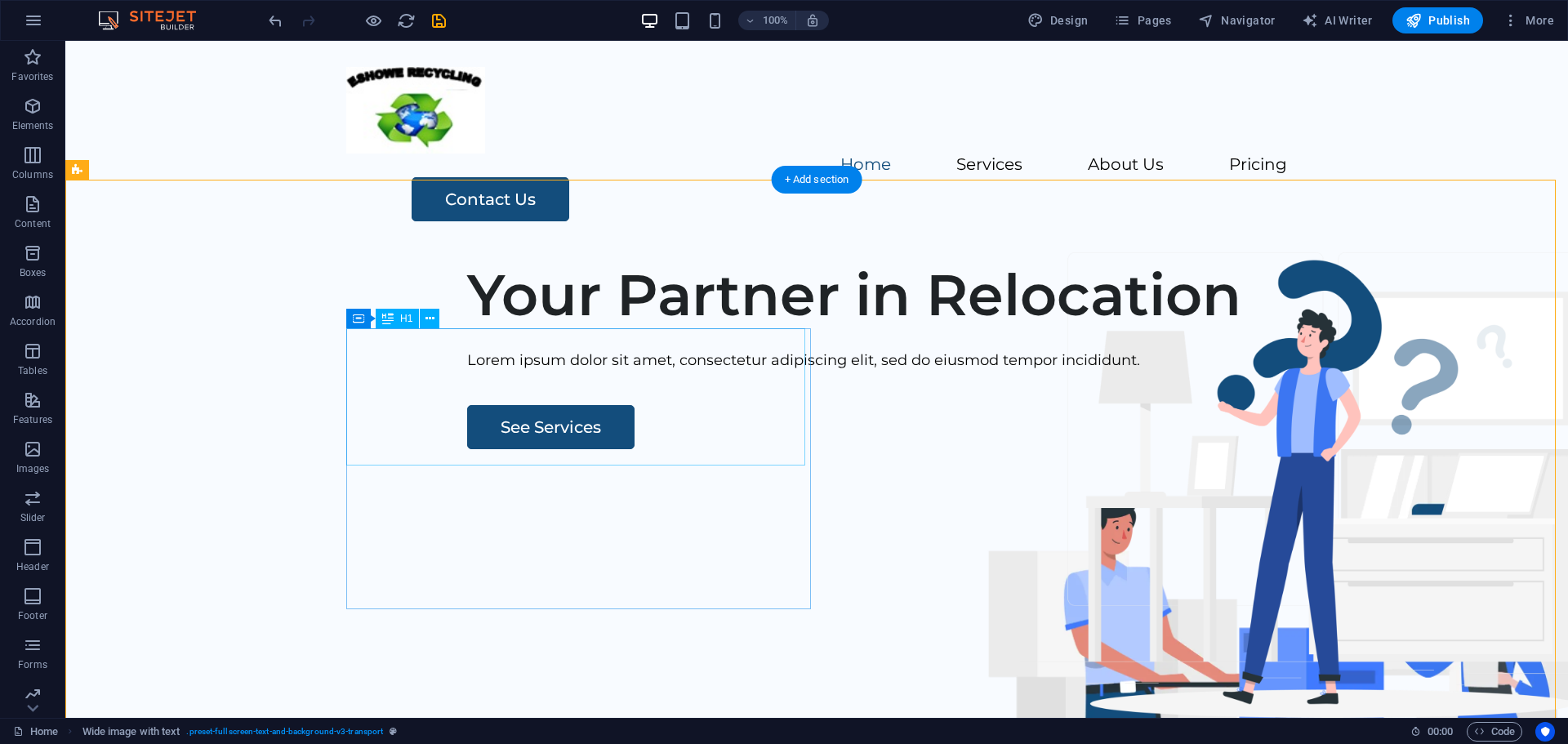
click at [492, 330] on div "Your Partner in Relocation" at bounding box center [950, 294] width 967 height 69
click at [493, 330] on div "Your Partner in Relocation" at bounding box center [950, 294] width 967 height 69
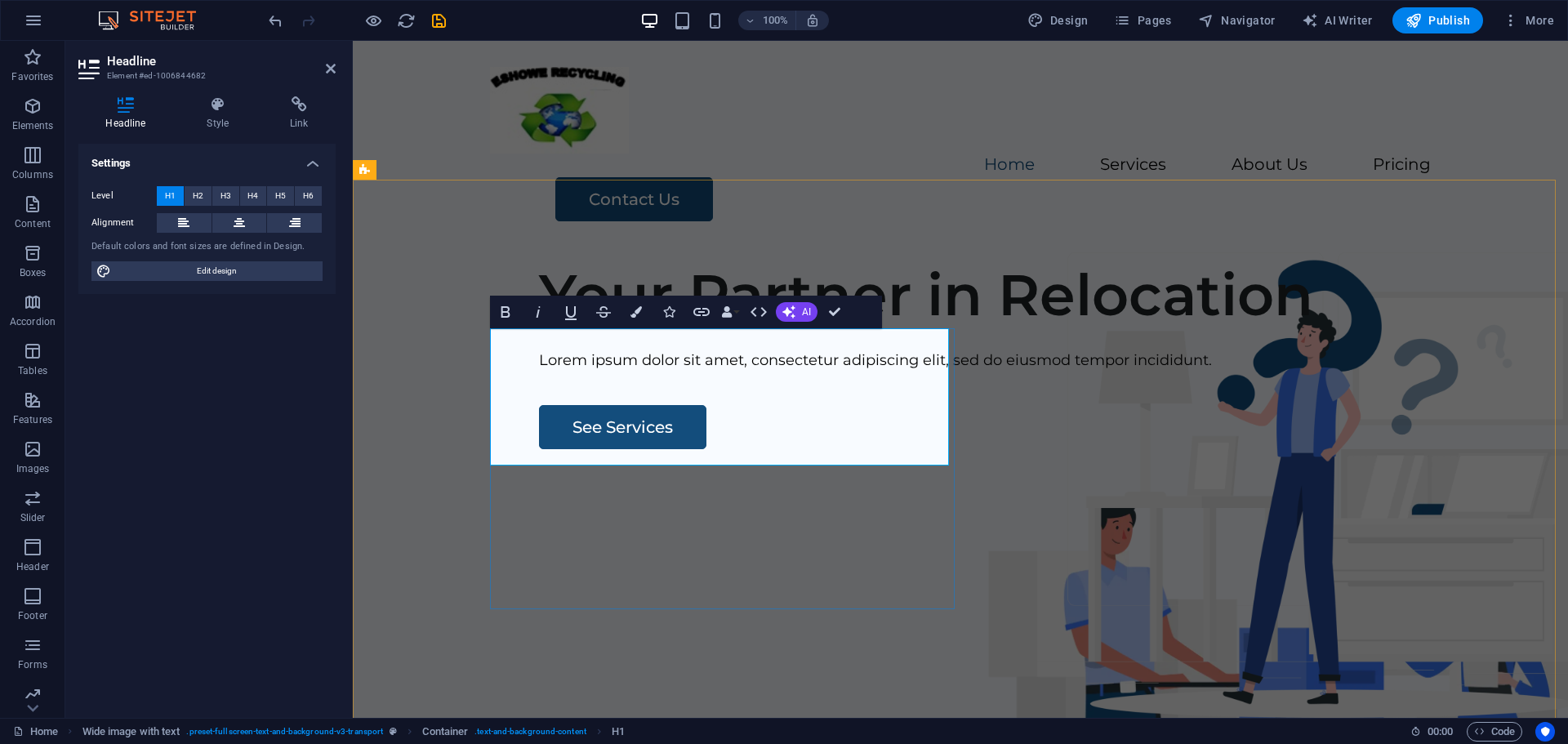
click at [539, 330] on h1 "Your Partner in Relocation" at bounding box center [1022, 294] width 967 height 69
click at [814, 330] on h1 "Your Partner in Relocation" at bounding box center [1022, 294] width 967 height 69
click at [803, 312] on span "AI" at bounding box center [806, 312] width 9 height 10
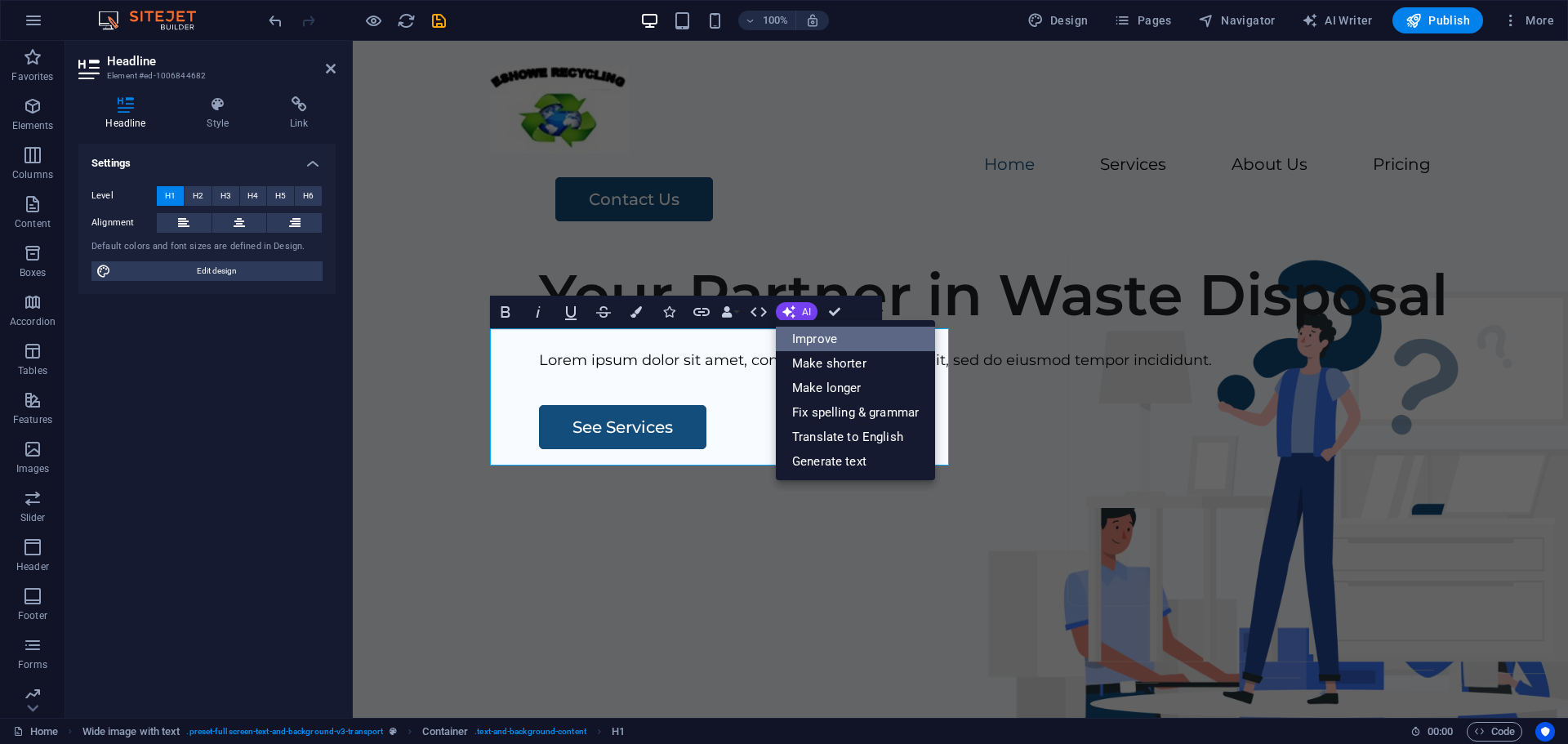
click at [807, 335] on link "Improve" at bounding box center [854, 339] width 159 height 25
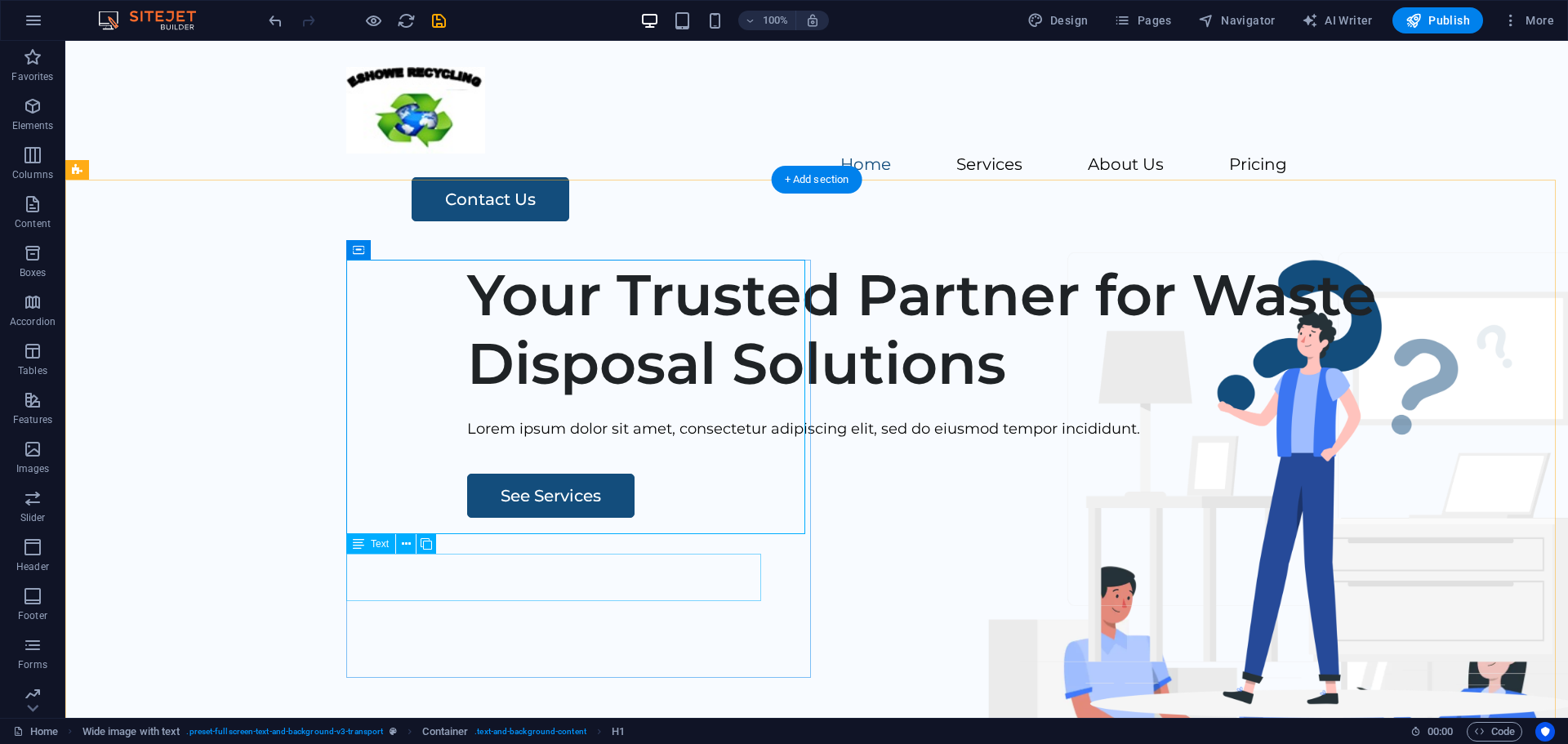
click at [577, 441] on div "Lorem ipsum dolor sit amet, consectetur adipiscing elit, sed do eiusmod tempor …" at bounding box center [950, 429] width 967 height 24
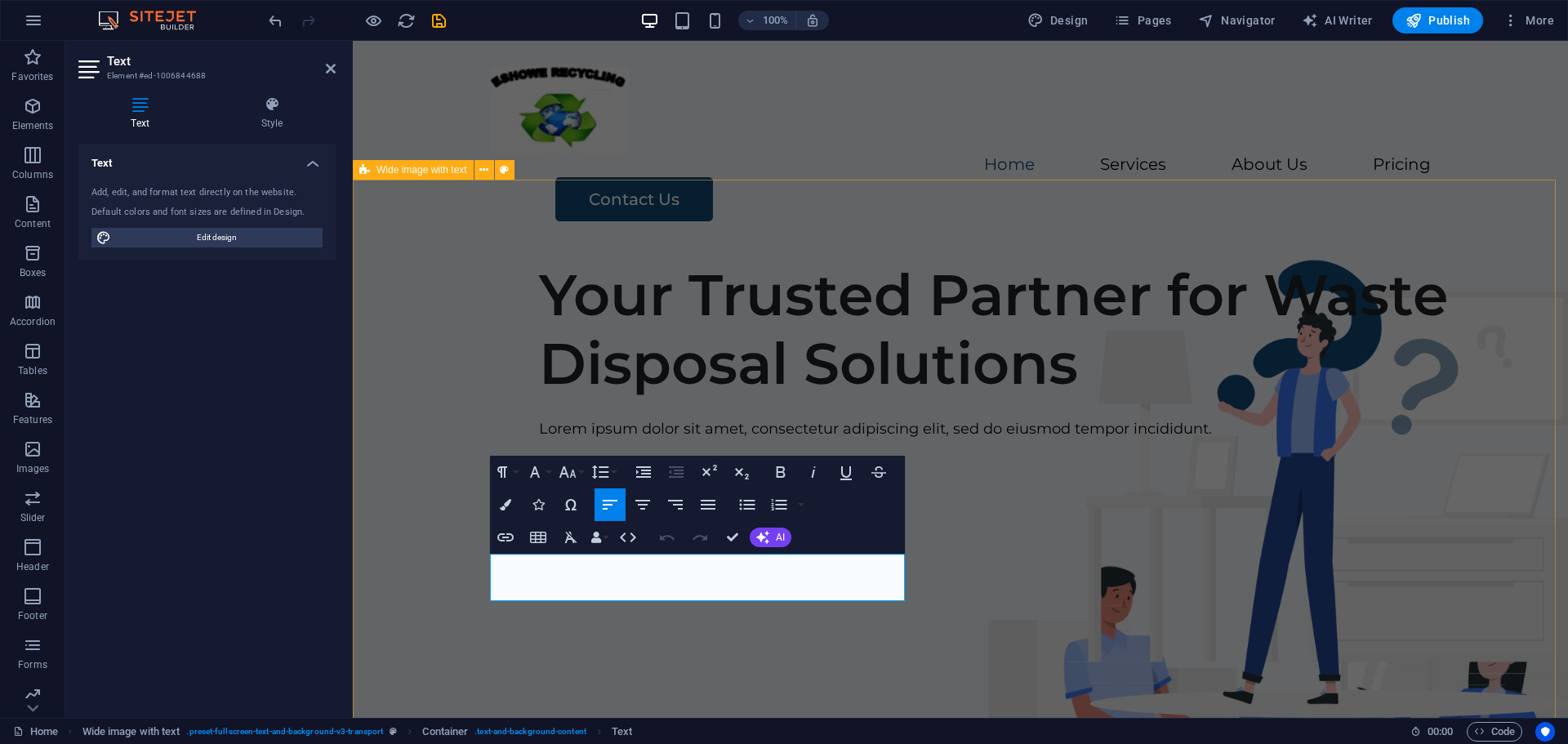
drag, startPoint x: 762, startPoint y: 590, endPoint x: 451, endPoint y: 548, distance: 313.8
click at [451, 548] on div "Your Trusted Partner for Waste Disposal Solutions Lorem ipsum dolor sit amet, c…" at bounding box center [960, 560] width 1216 height 626
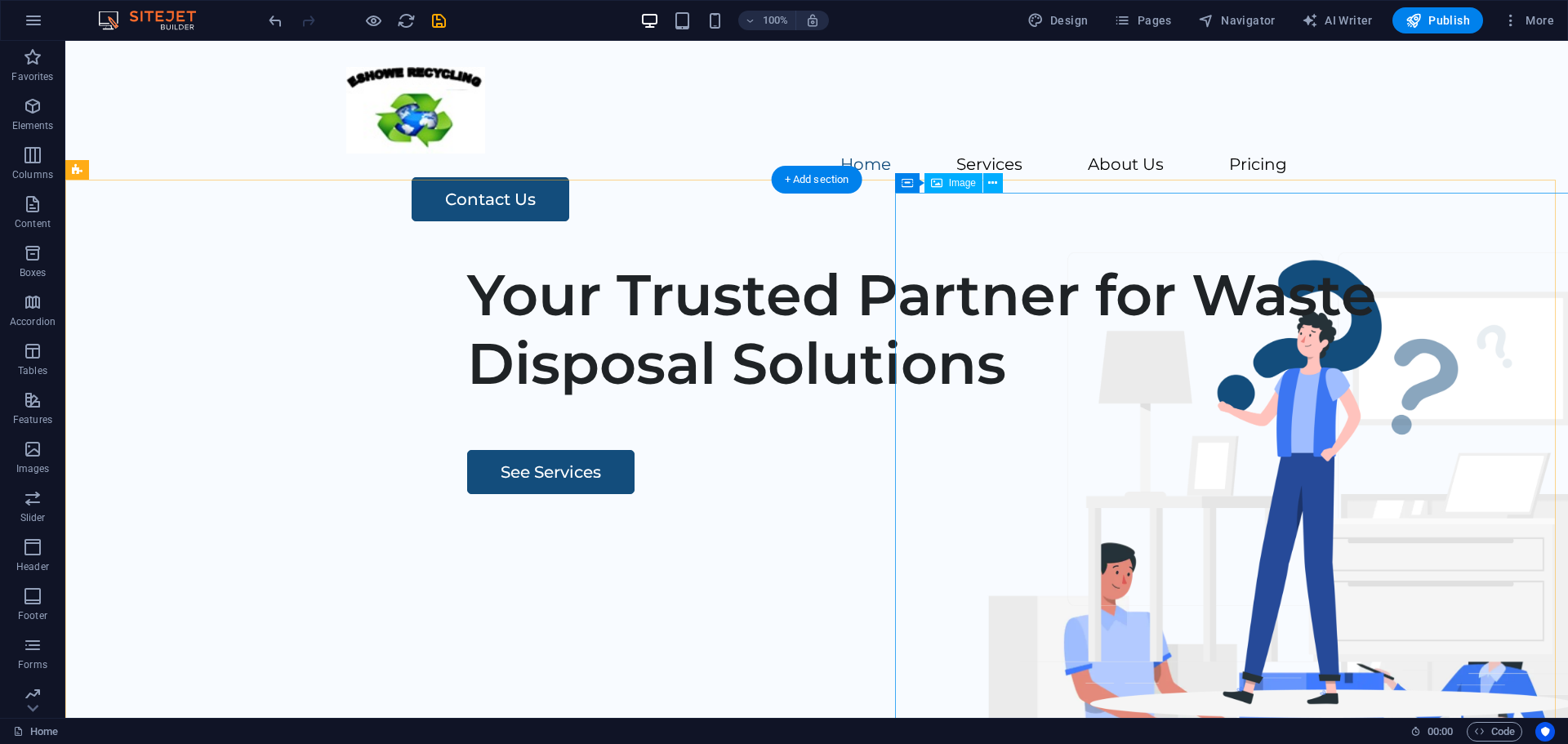
drag, startPoint x: 1222, startPoint y: 471, endPoint x: 935, endPoint y: 470, distance: 287.0
select select "px"
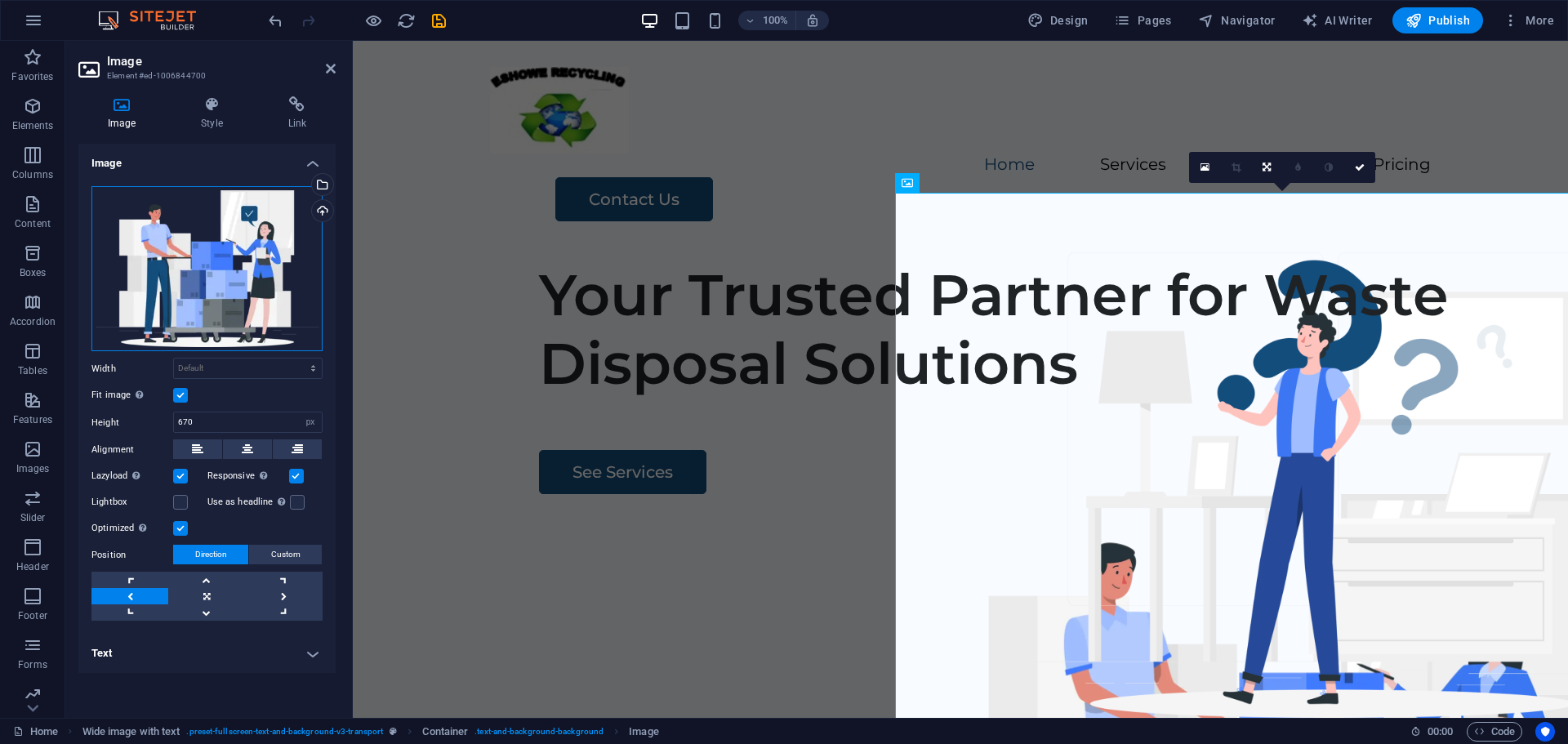
click at [227, 264] on div "Drag files here, click to choose files or select files from Files or our free s…" at bounding box center [207, 268] width 231 height 165
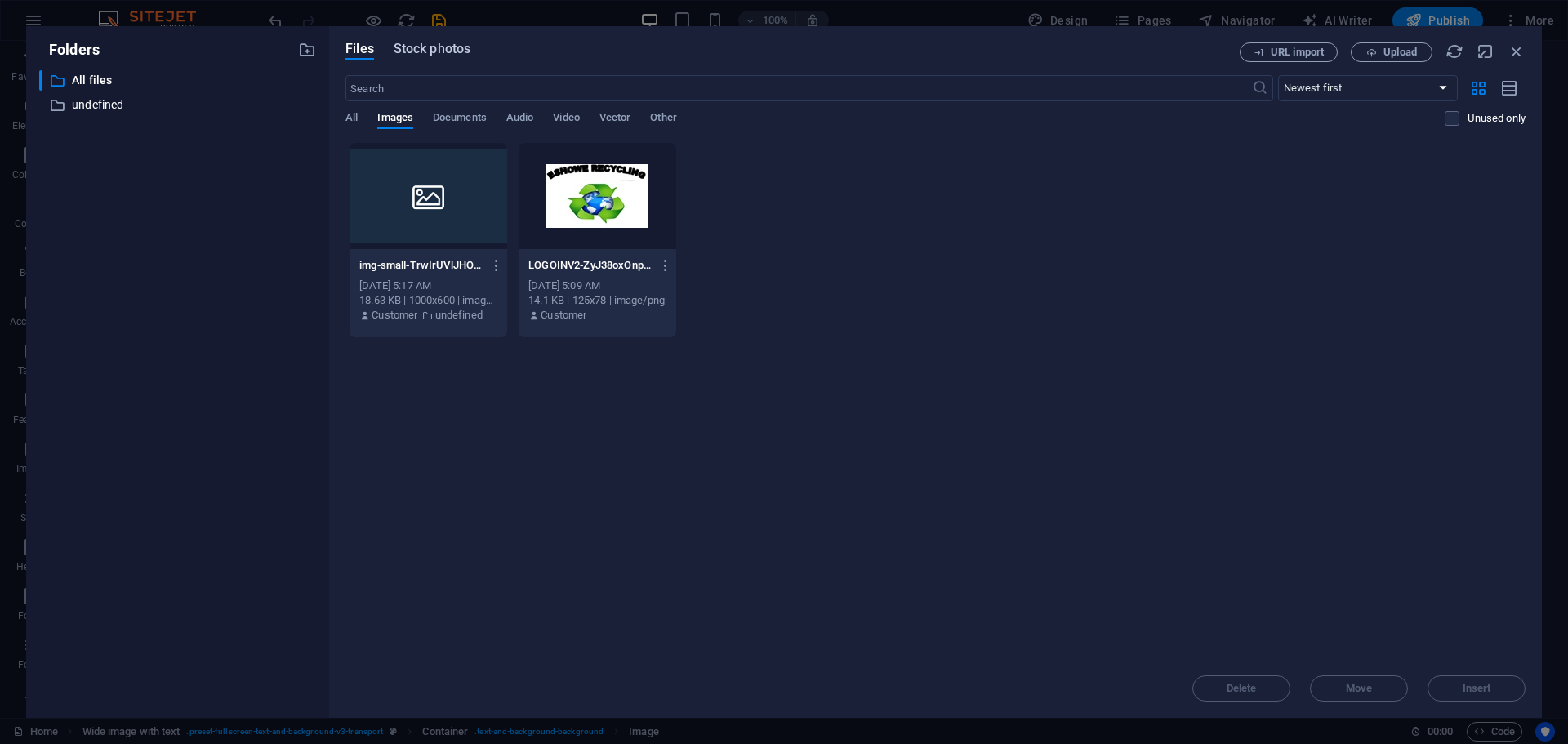
click at [432, 48] on span "Stock photos" at bounding box center [432, 49] width 77 height 20
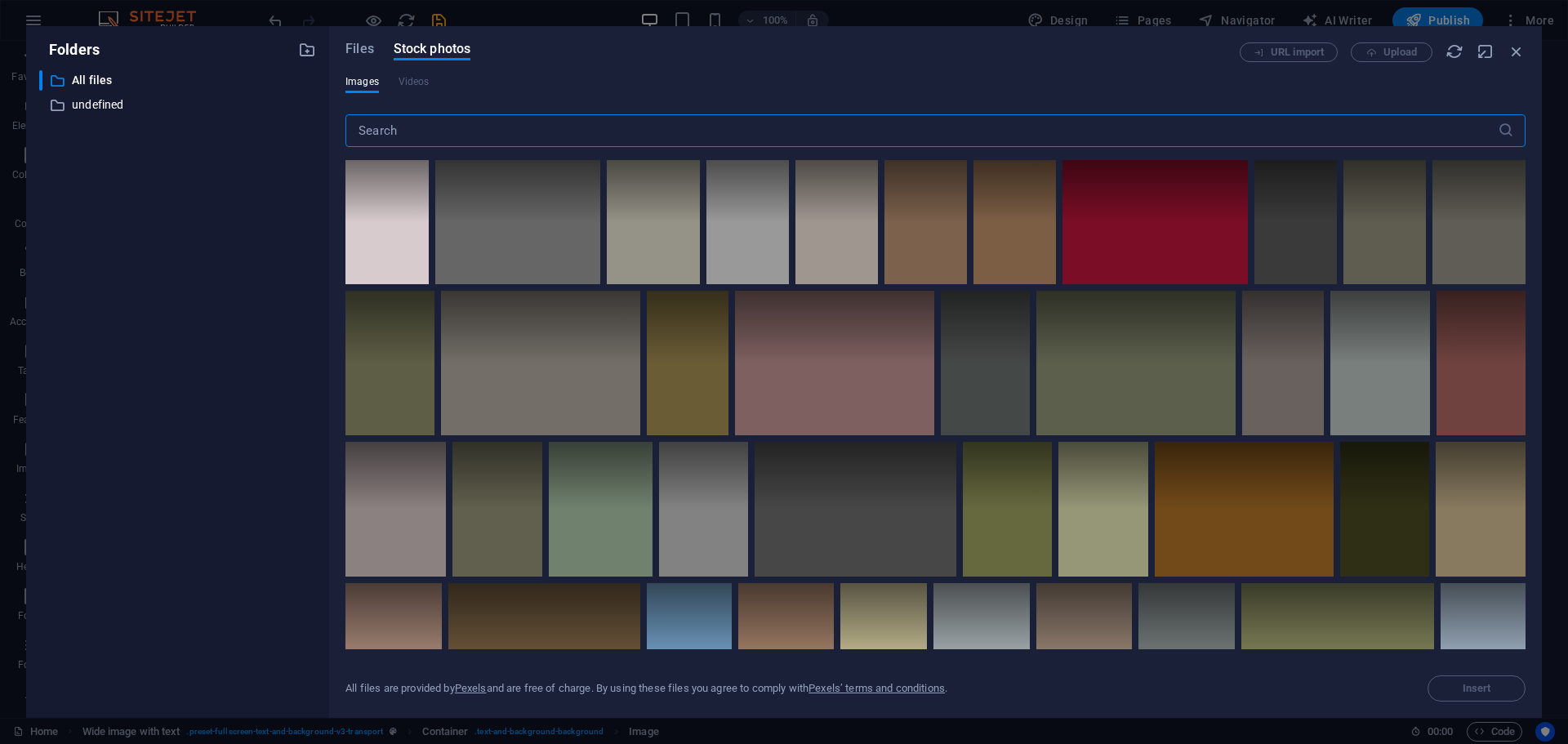
click at [404, 129] on input "text" at bounding box center [922, 131] width 1153 height 32
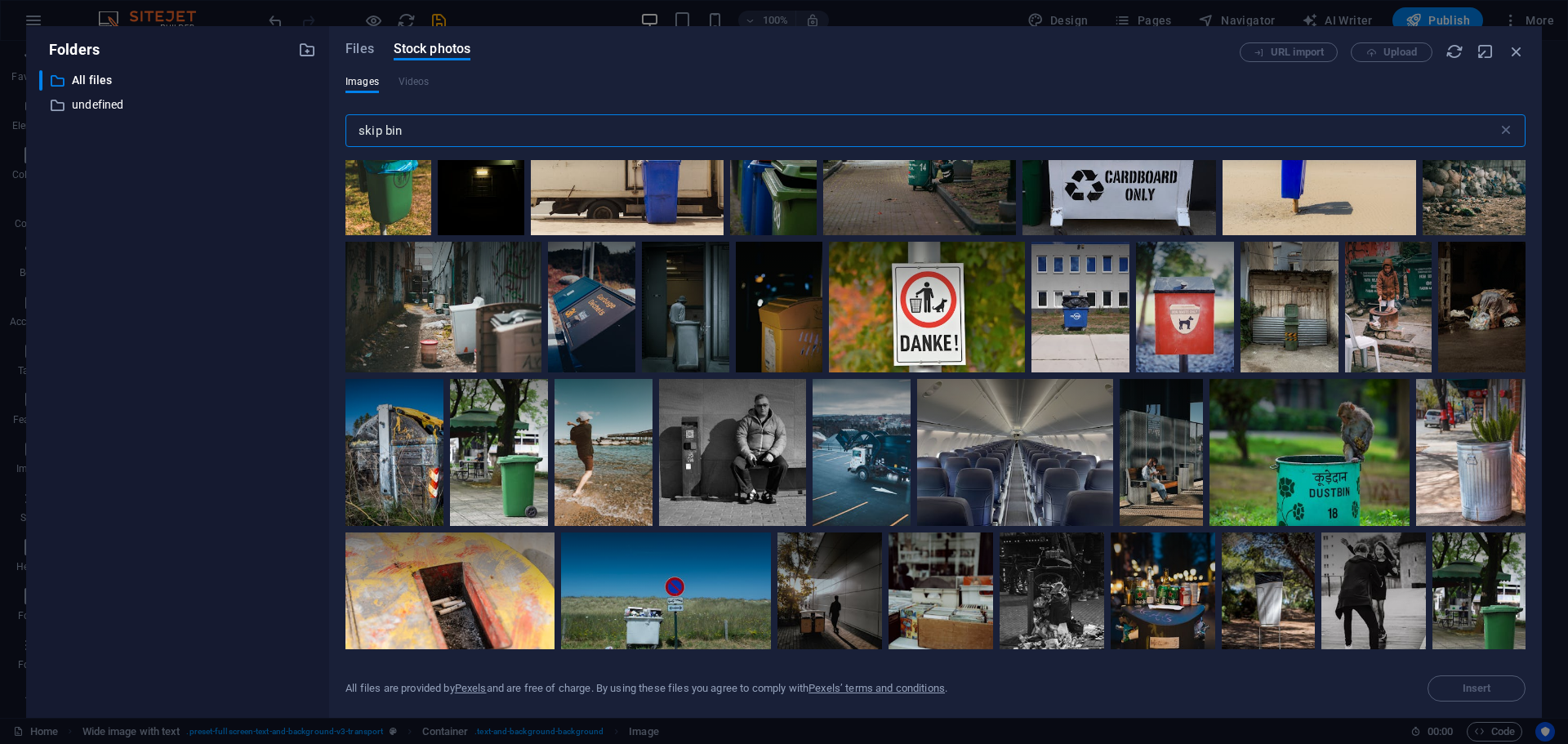
scroll to position [1053, 0]
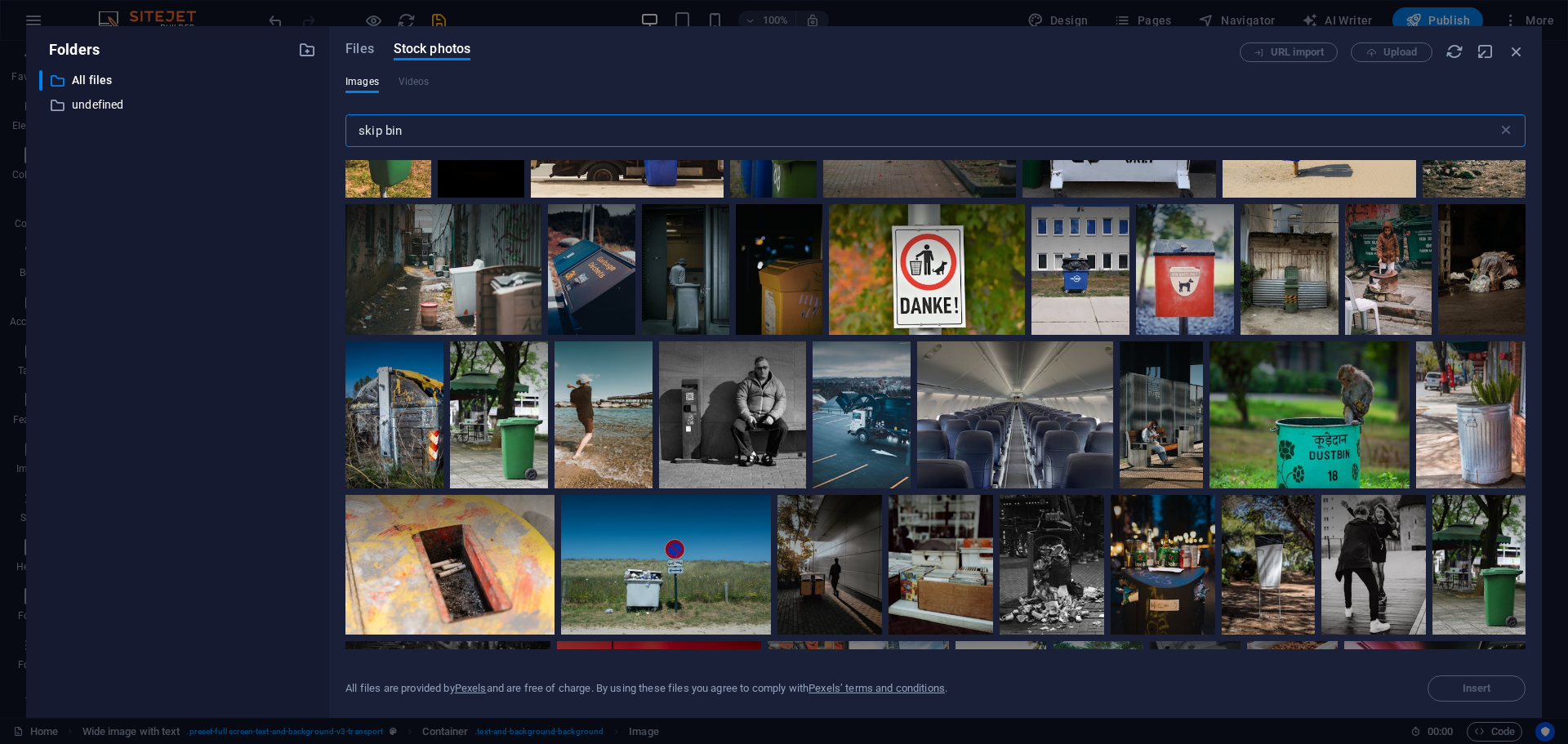
click at [406, 128] on input "skip bin" at bounding box center [922, 131] width 1153 height 32
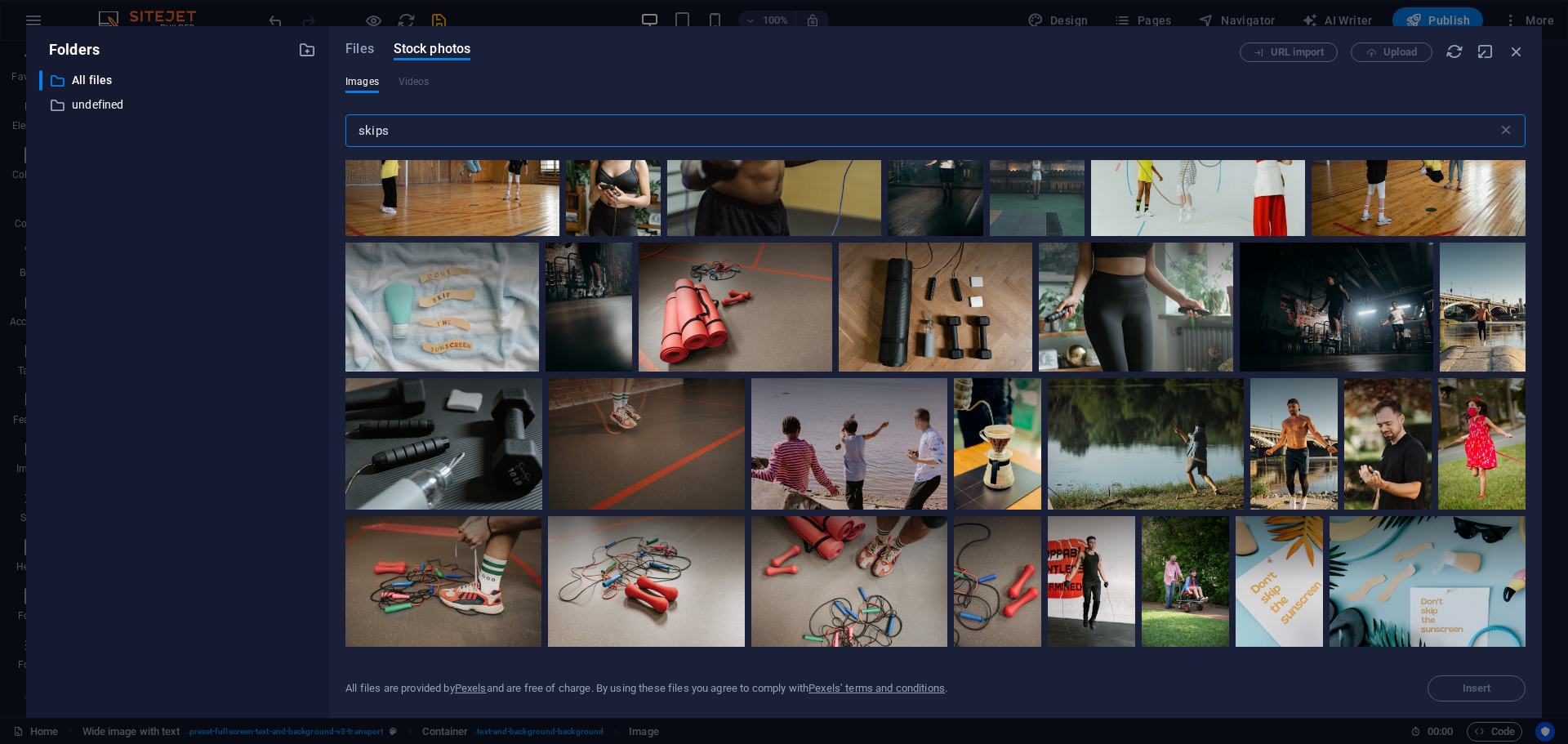
scroll to position [409, 0]
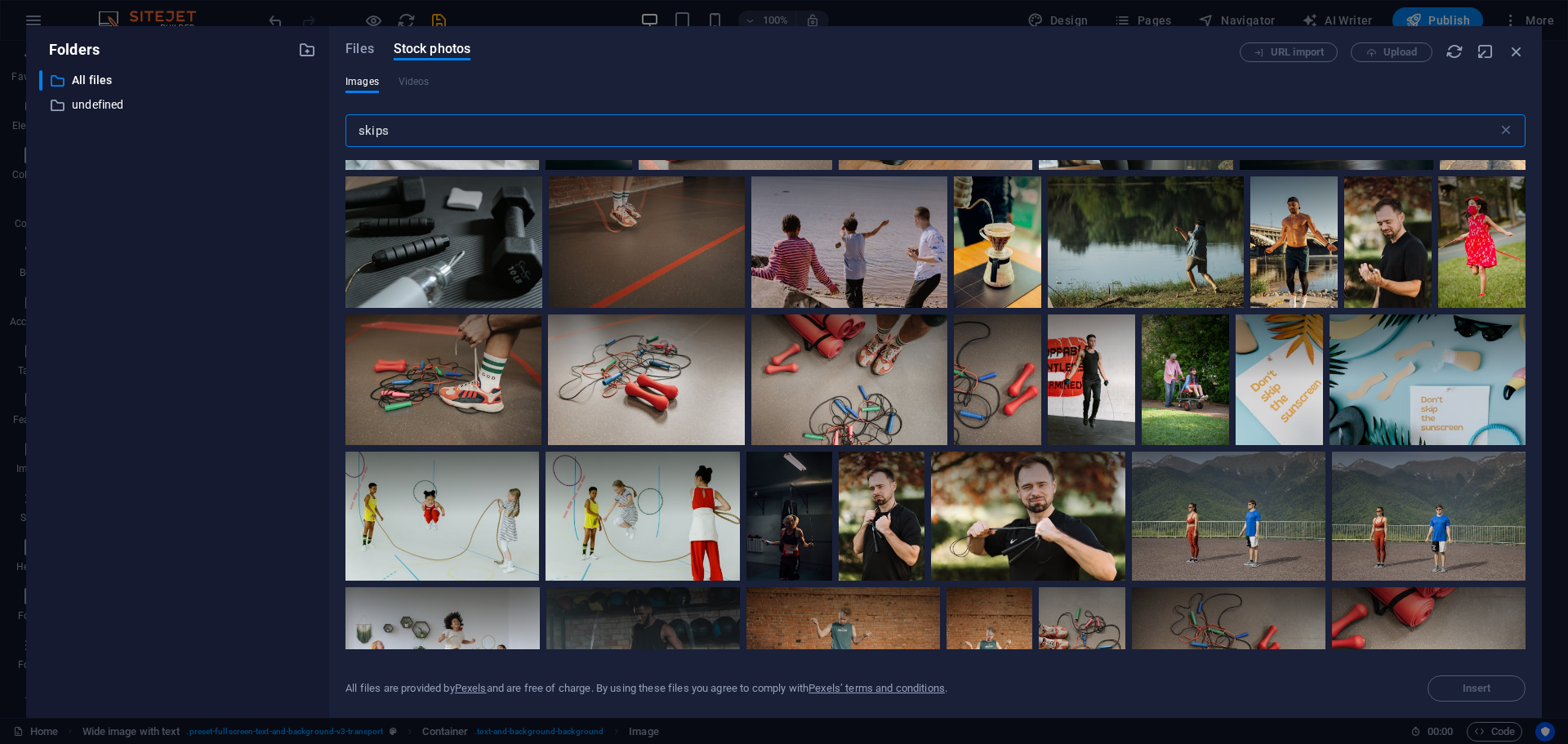
click at [358, 128] on input "skips" at bounding box center [922, 131] width 1153 height 32
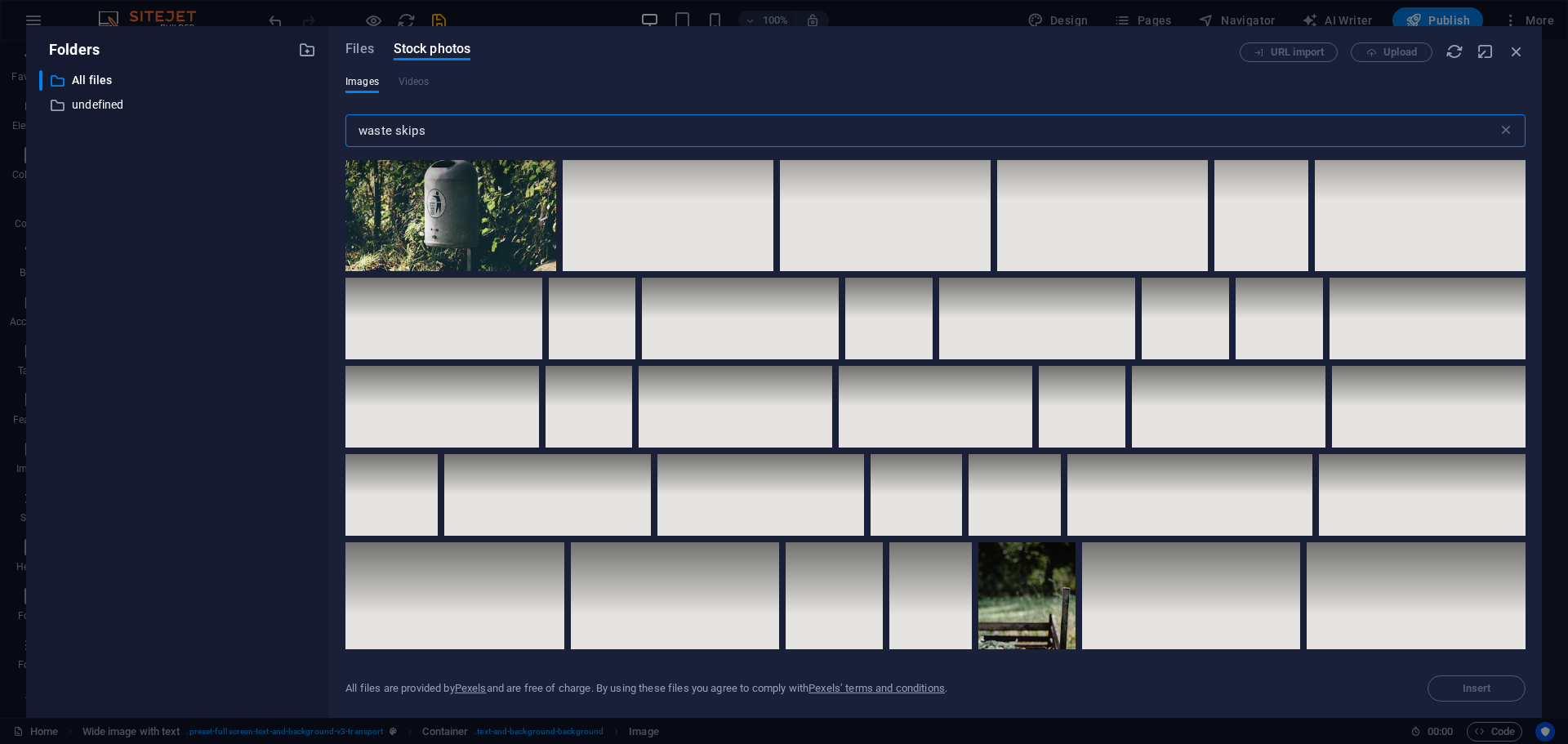
scroll to position [5148, 0]
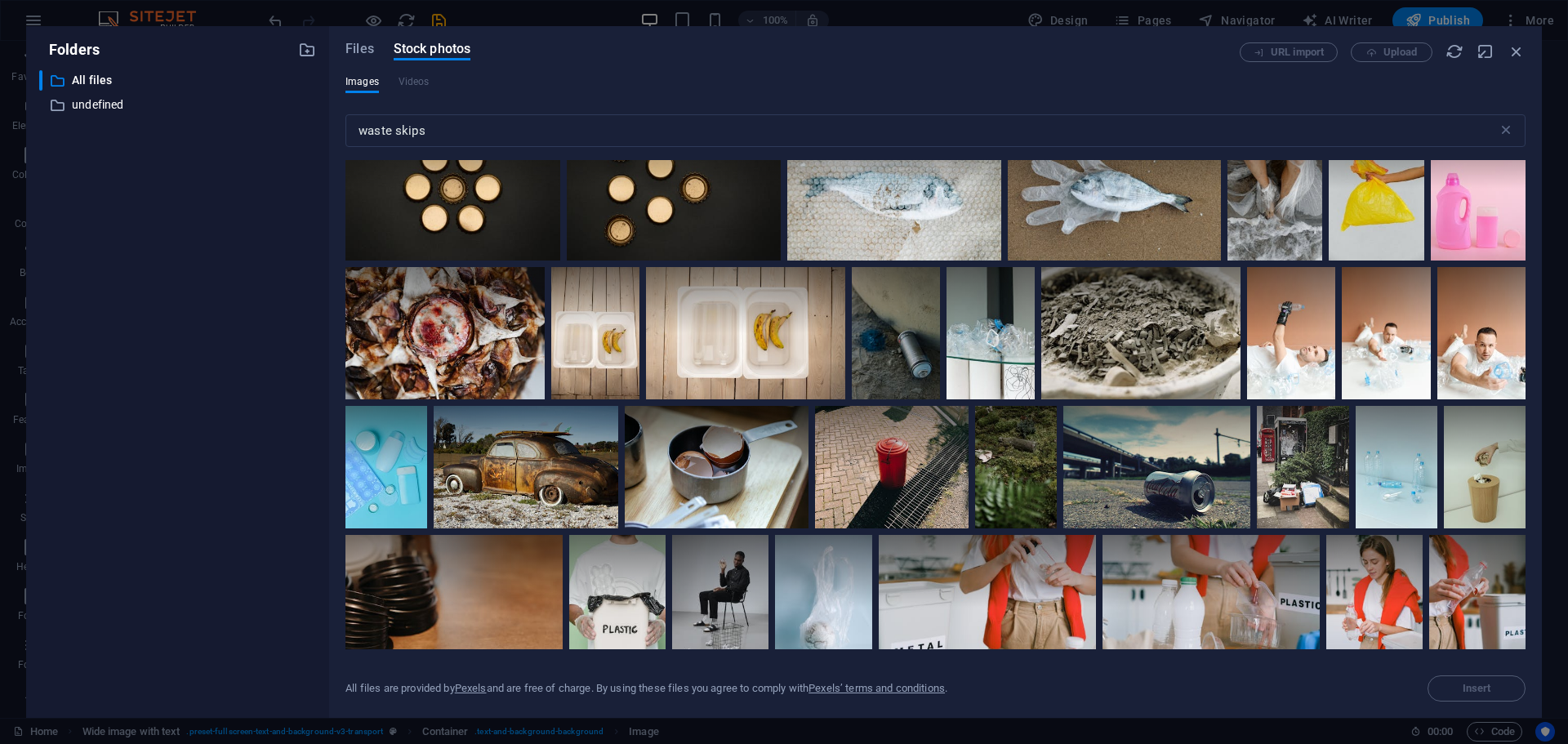
drag, startPoint x: 1526, startPoint y: 477, endPoint x: 1525, endPoint y: 609, distance: 132.0
click at [1525, 609] on div "Files Stock photos URL import Upload Images Videos waste skips ​ Exceeded numbe…" at bounding box center [935, 372] width 1213 height 692
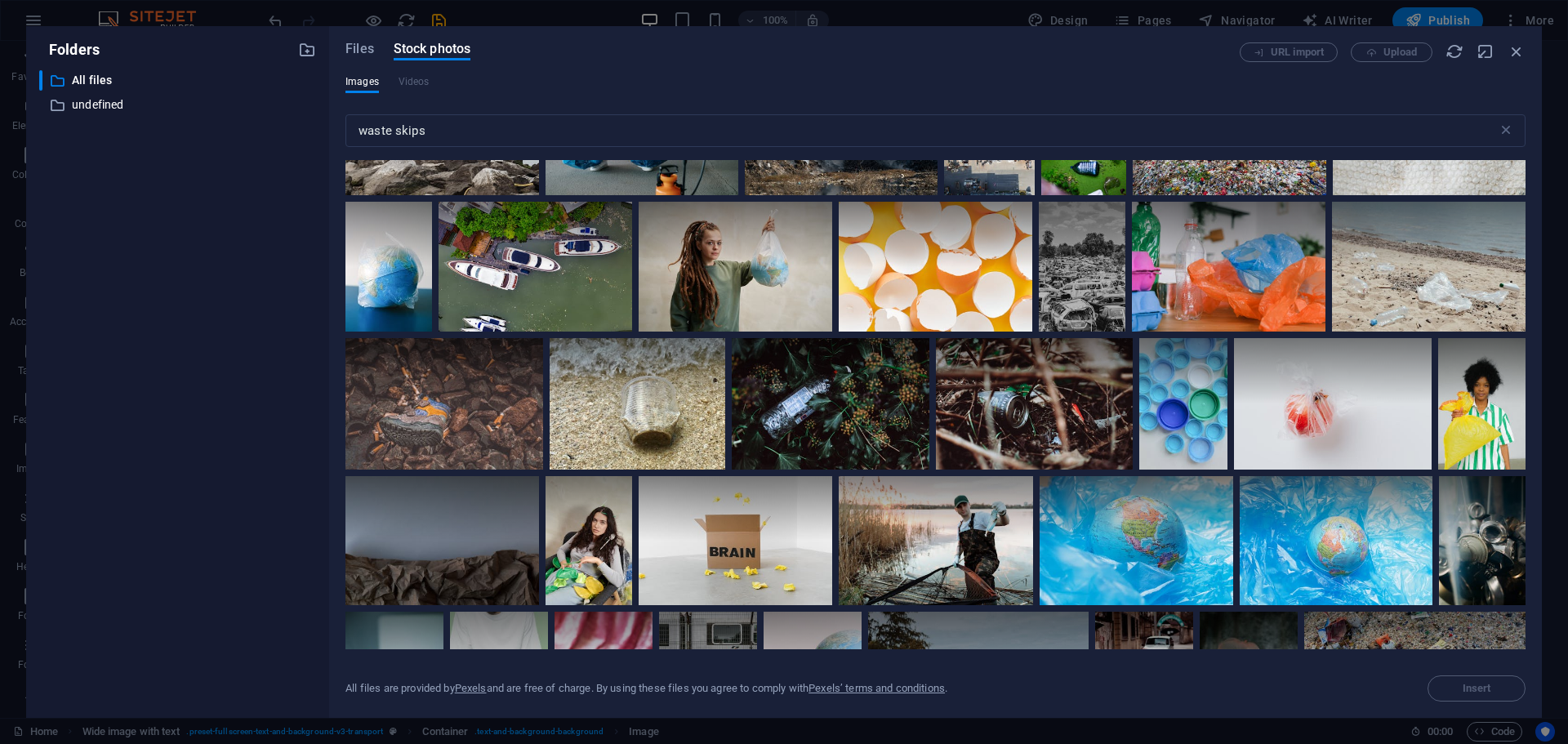
scroll to position [1680, 0]
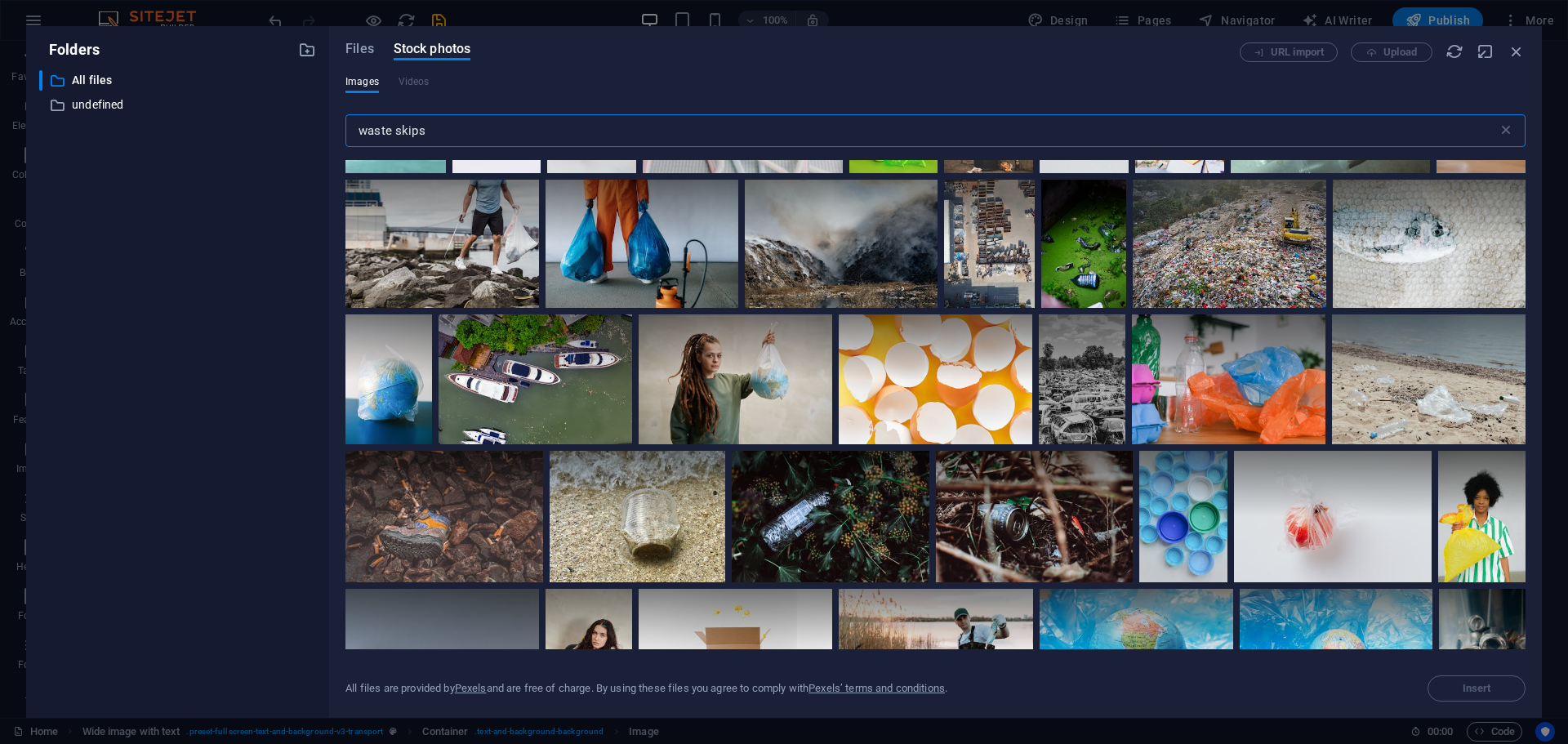
drag, startPoint x: 358, startPoint y: 129, endPoint x: 455, endPoint y: 125, distance: 97.1
click at [456, 125] on input "waste skips" at bounding box center [922, 131] width 1153 height 32
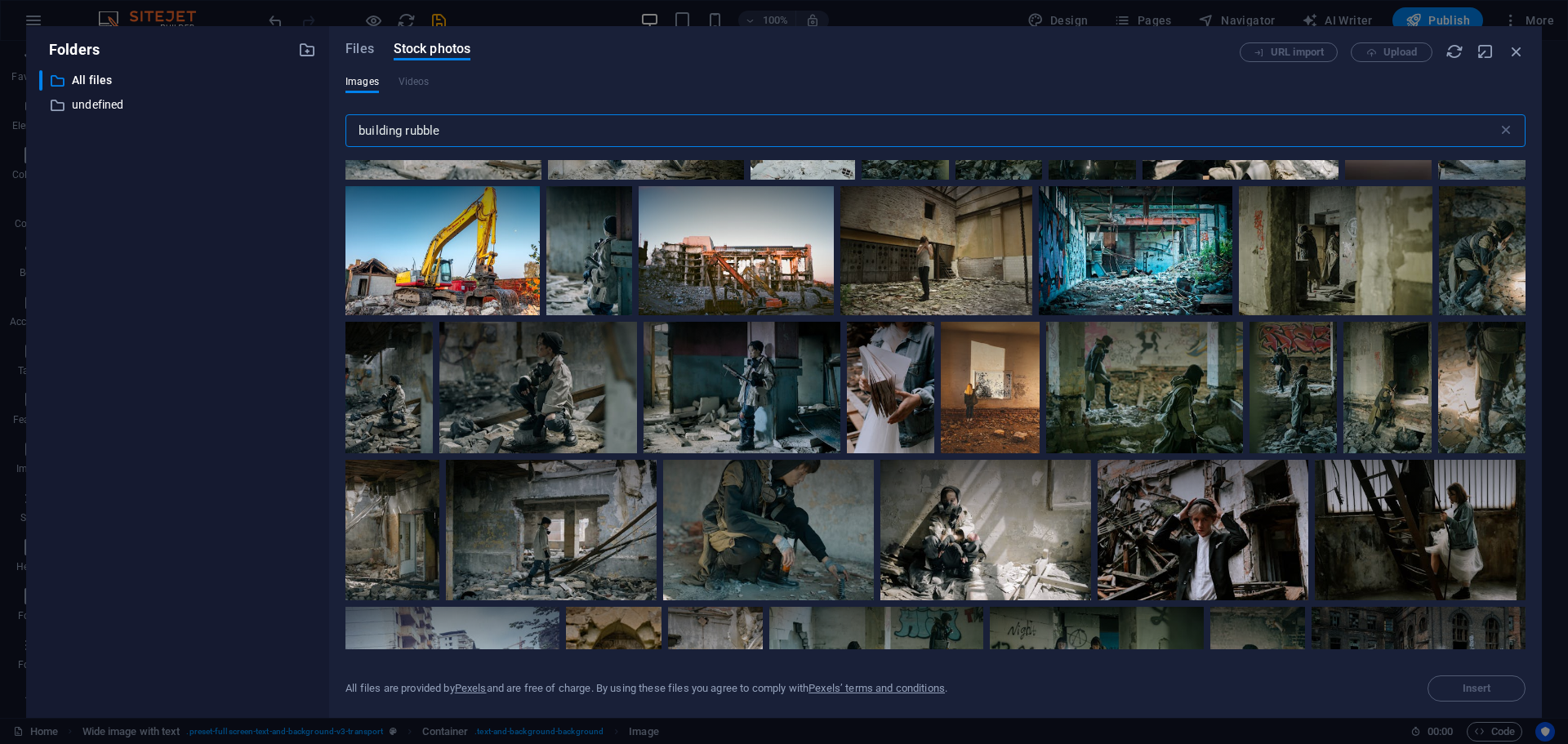
scroll to position [816, 0]
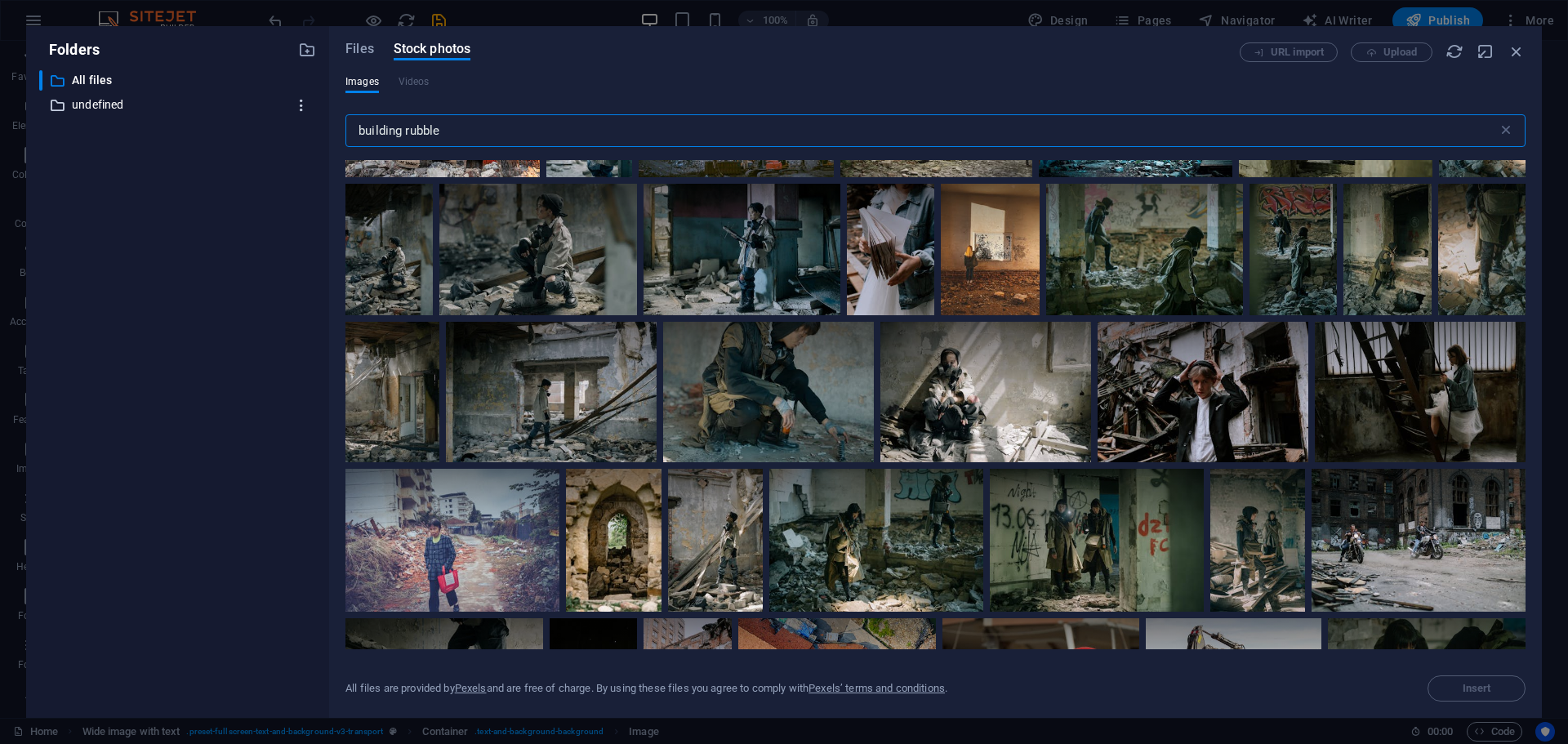
drag, startPoint x: 418, startPoint y: 127, endPoint x: 312, endPoint y: 111, distance: 107.2
click at [312, 111] on div "Folders ​ All files All files ​ undefined undefined Files Stock photos URL impo…" at bounding box center [783, 372] width 1516 height 692
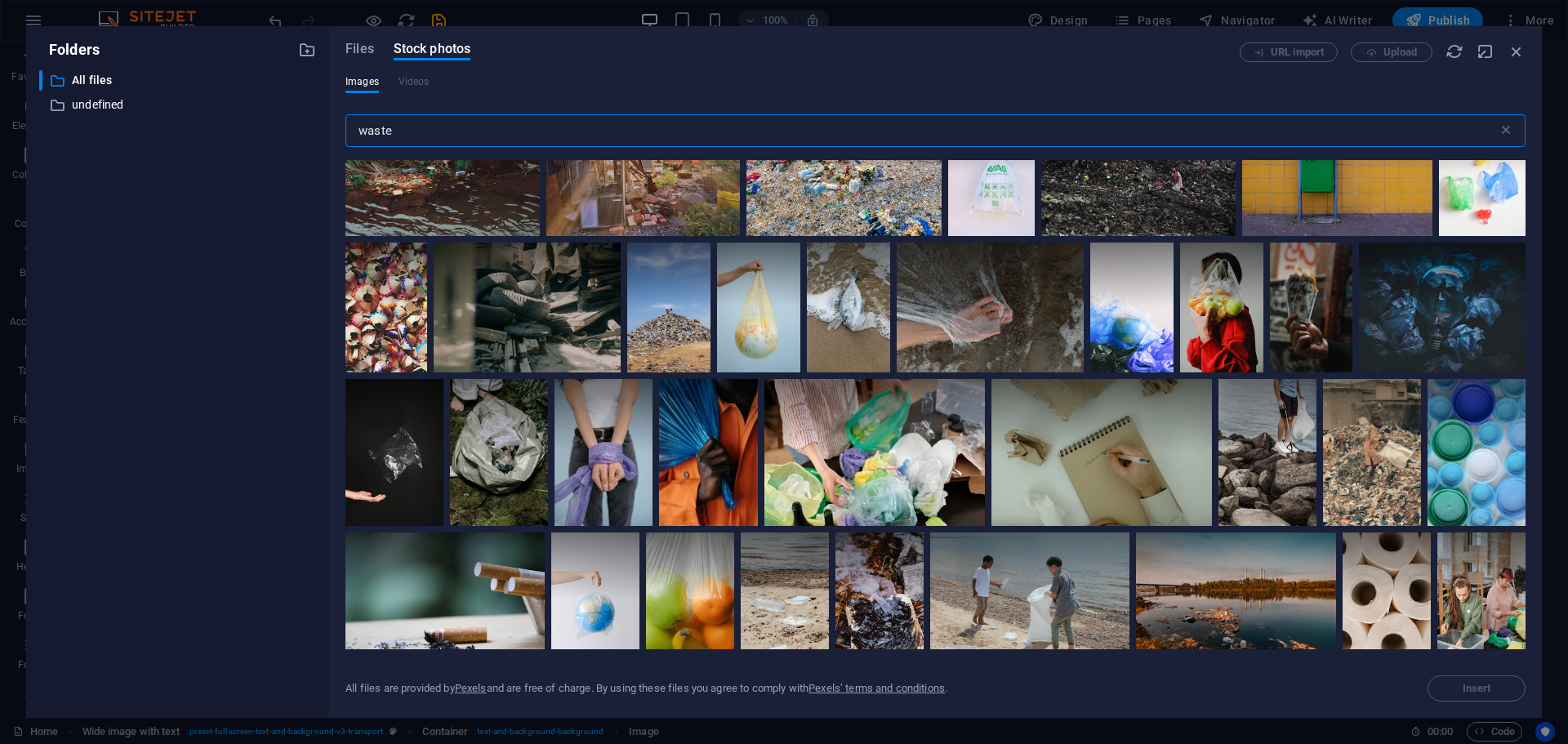
scroll to position [1388, 0]
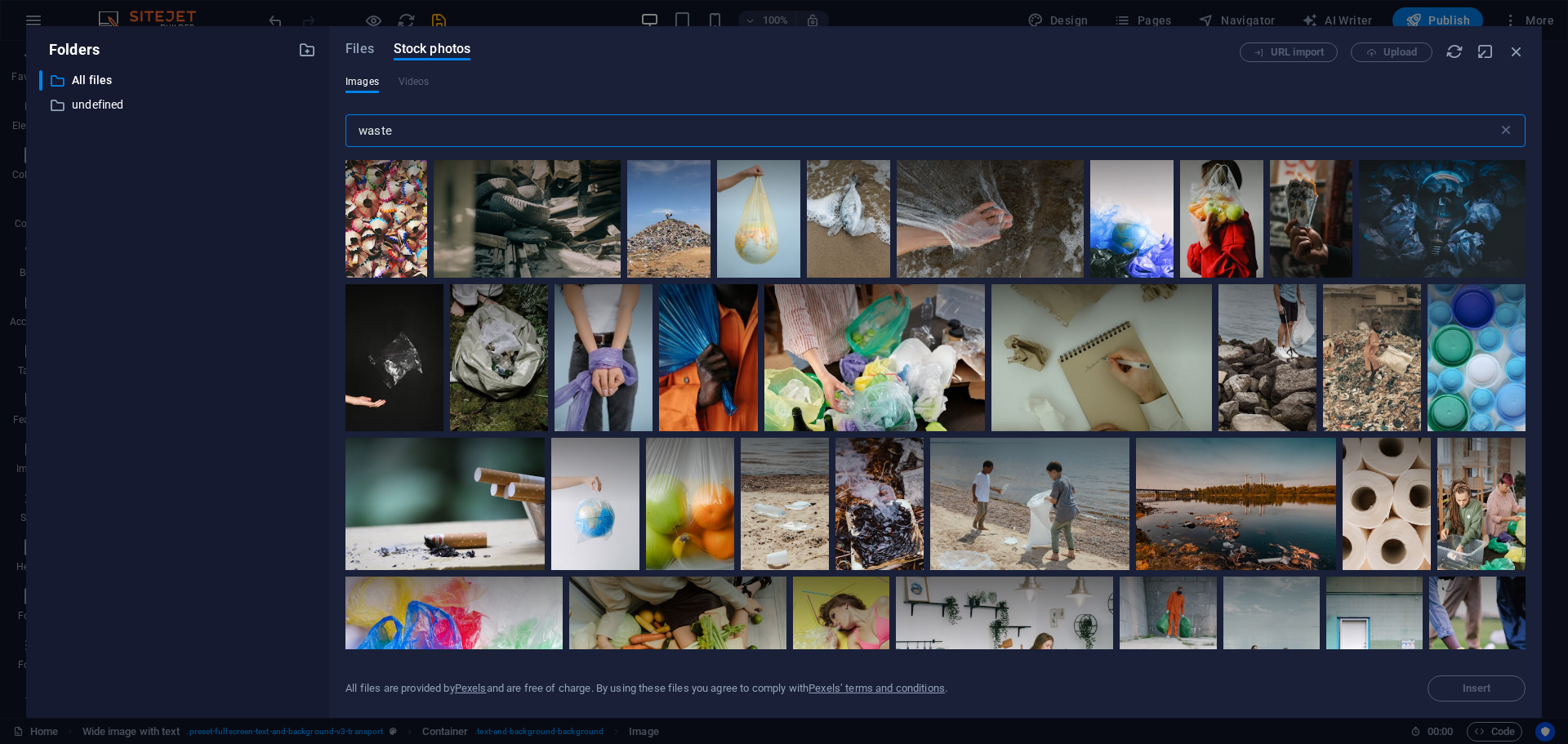
click at [359, 129] on input "waste" at bounding box center [922, 131] width 1153 height 32
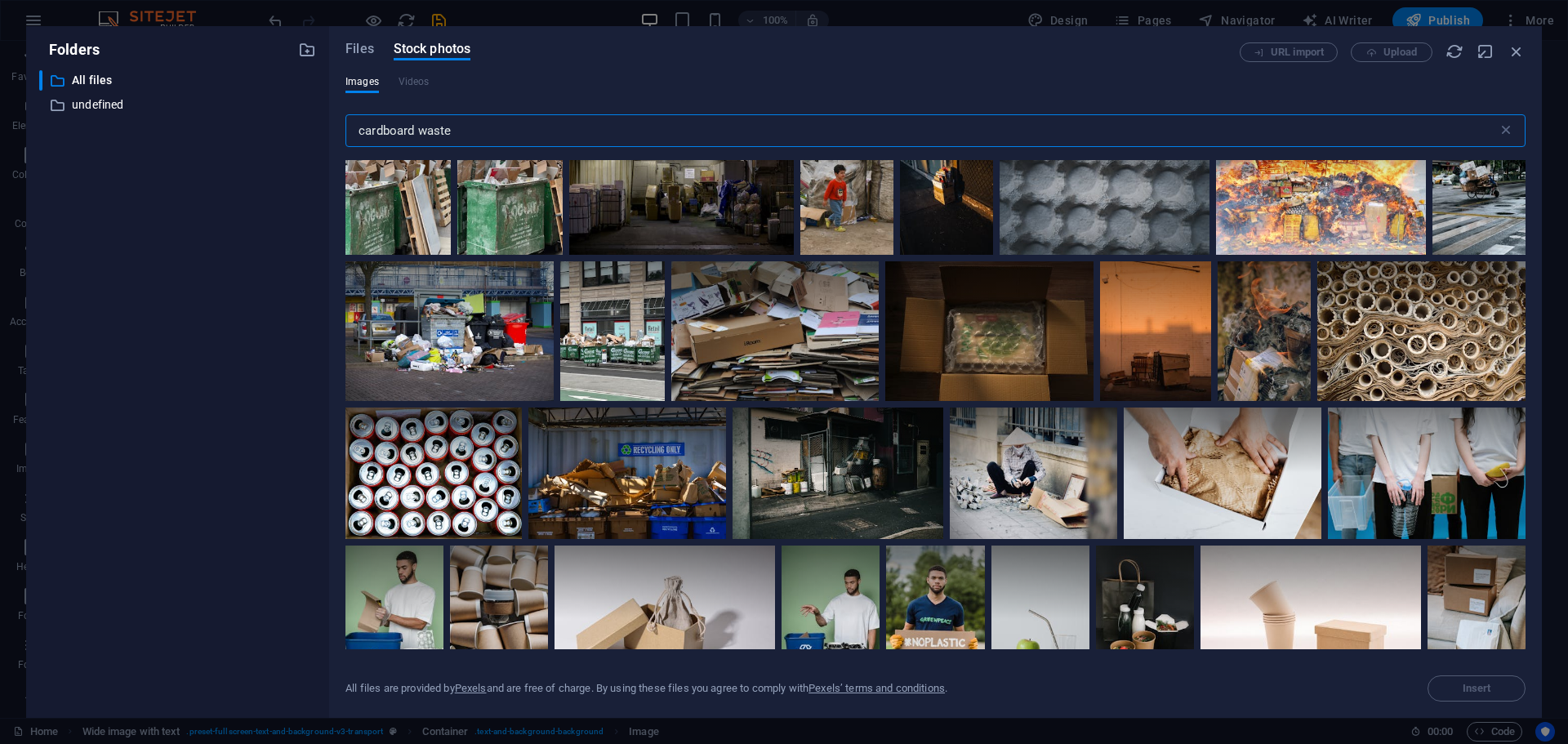
scroll to position [654, 0]
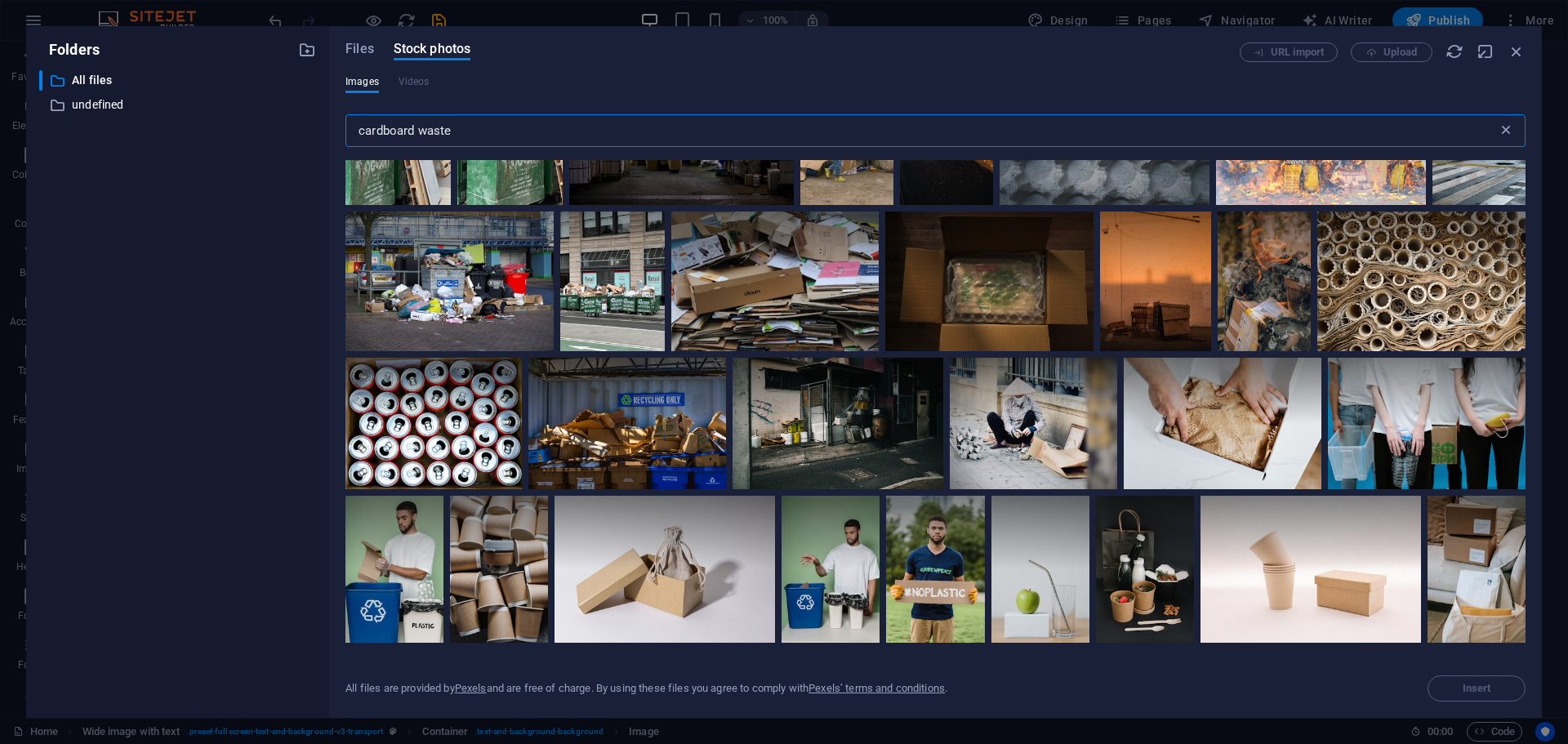
type input "cardboard waste"
click at [1503, 129] on icon at bounding box center [1505, 131] width 16 height 16
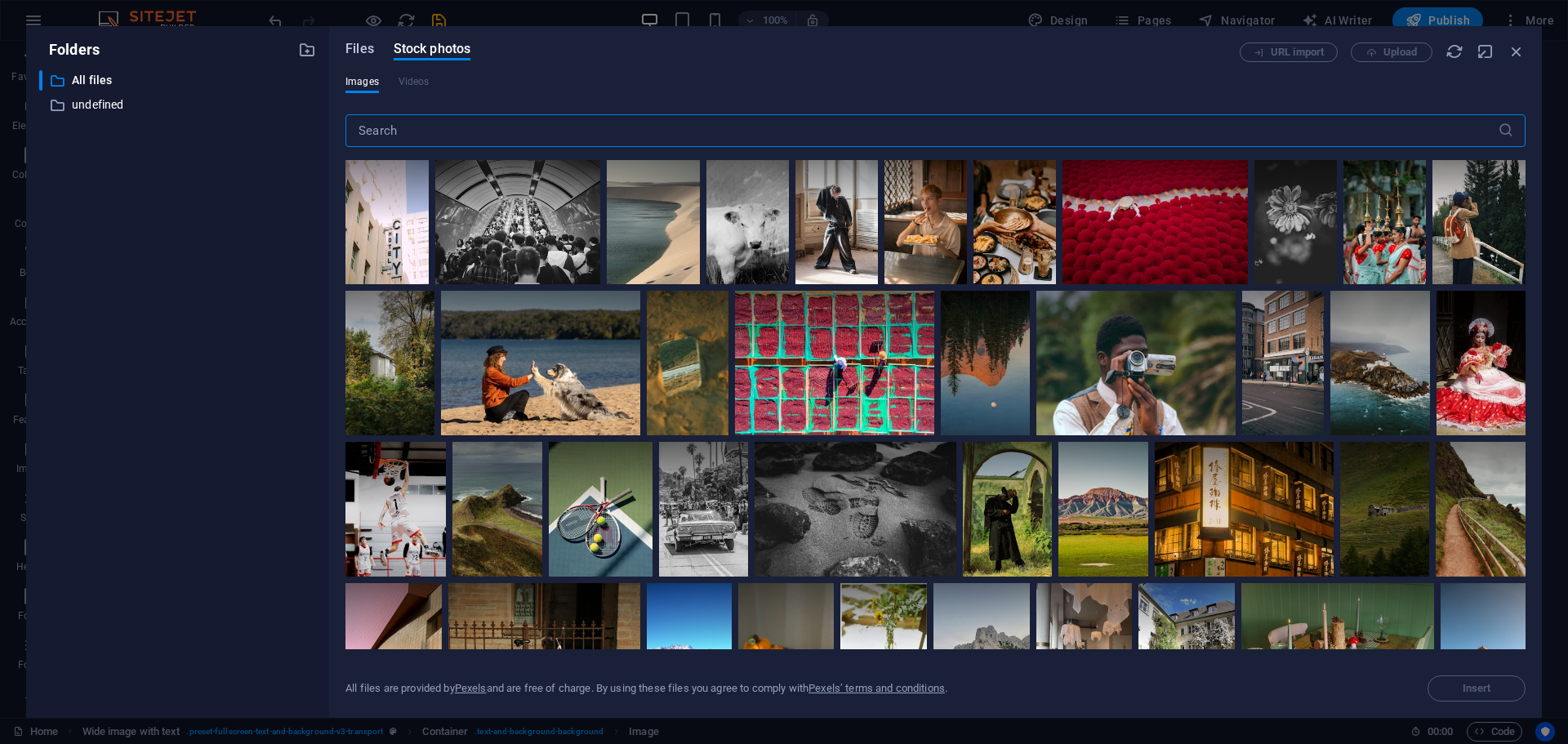
click at [358, 45] on span "Files" at bounding box center [360, 49] width 29 height 20
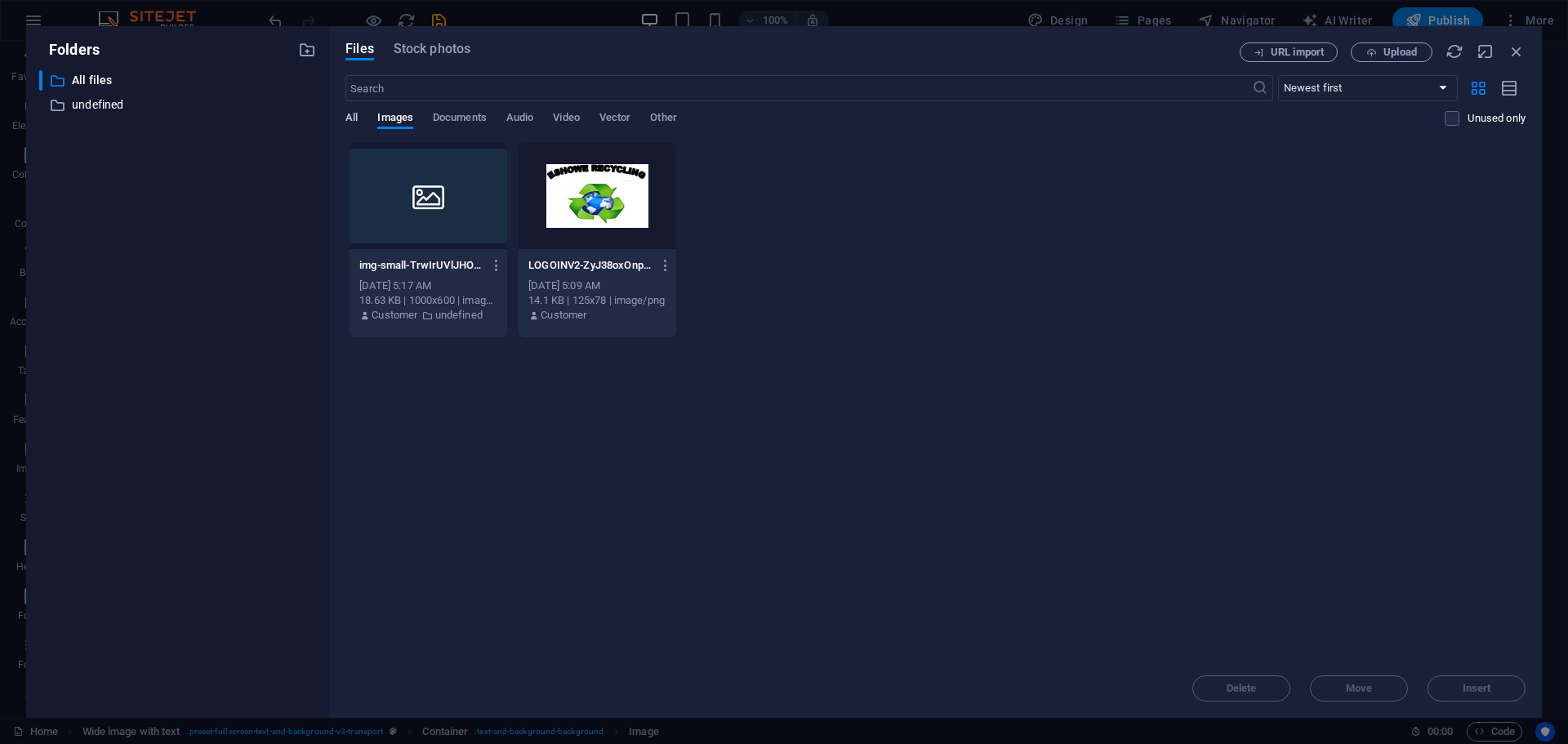
click at [352, 116] on span "All" at bounding box center [352, 119] width 12 height 23
click at [364, 50] on span "Files" at bounding box center [360, 49] width 29 height 20
click at [307, 50] on icon "button" at bounding box center [307, 50] width 18 height 18
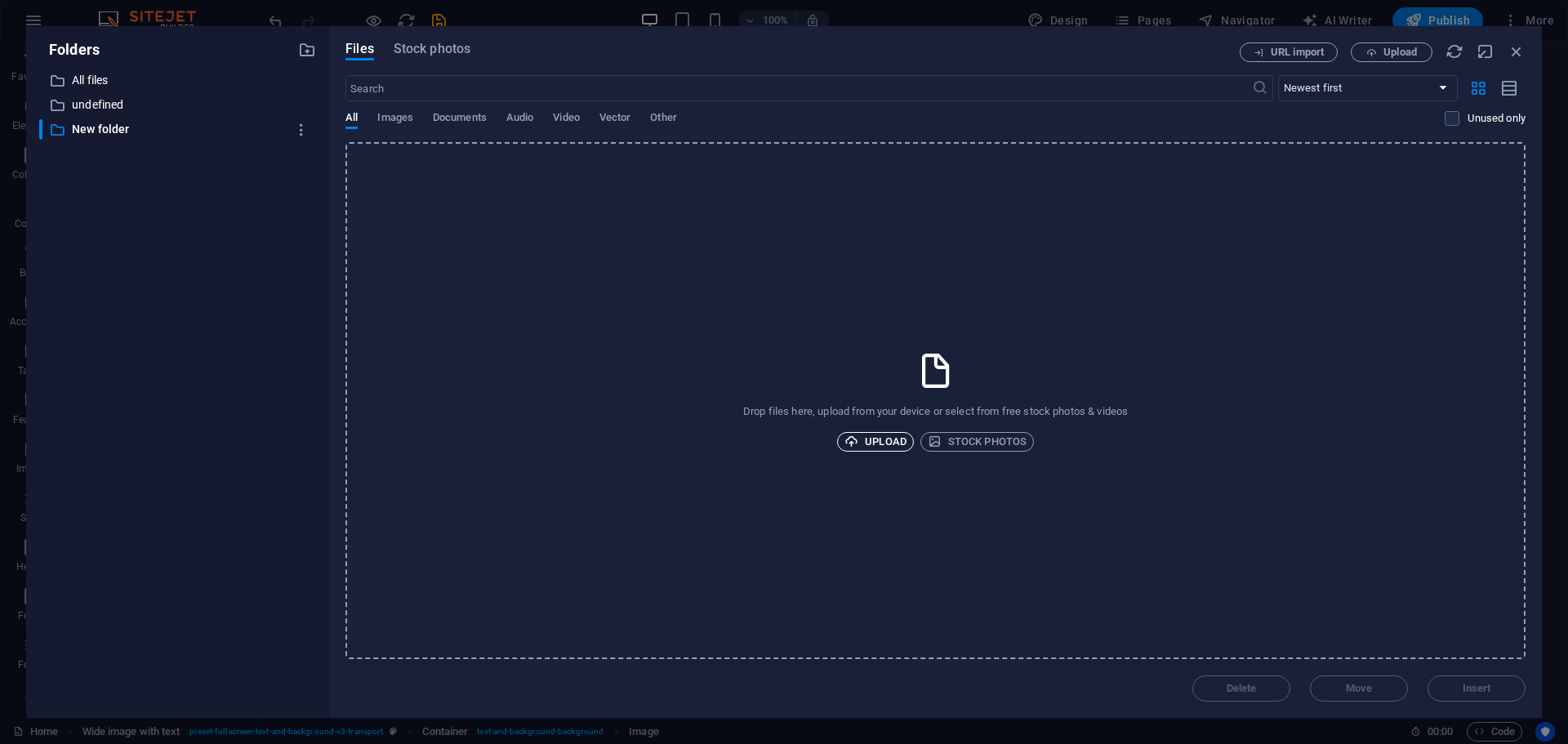
click at [880, 443] on span "Upload" at bounding box center [874, 442] width 62 height 20
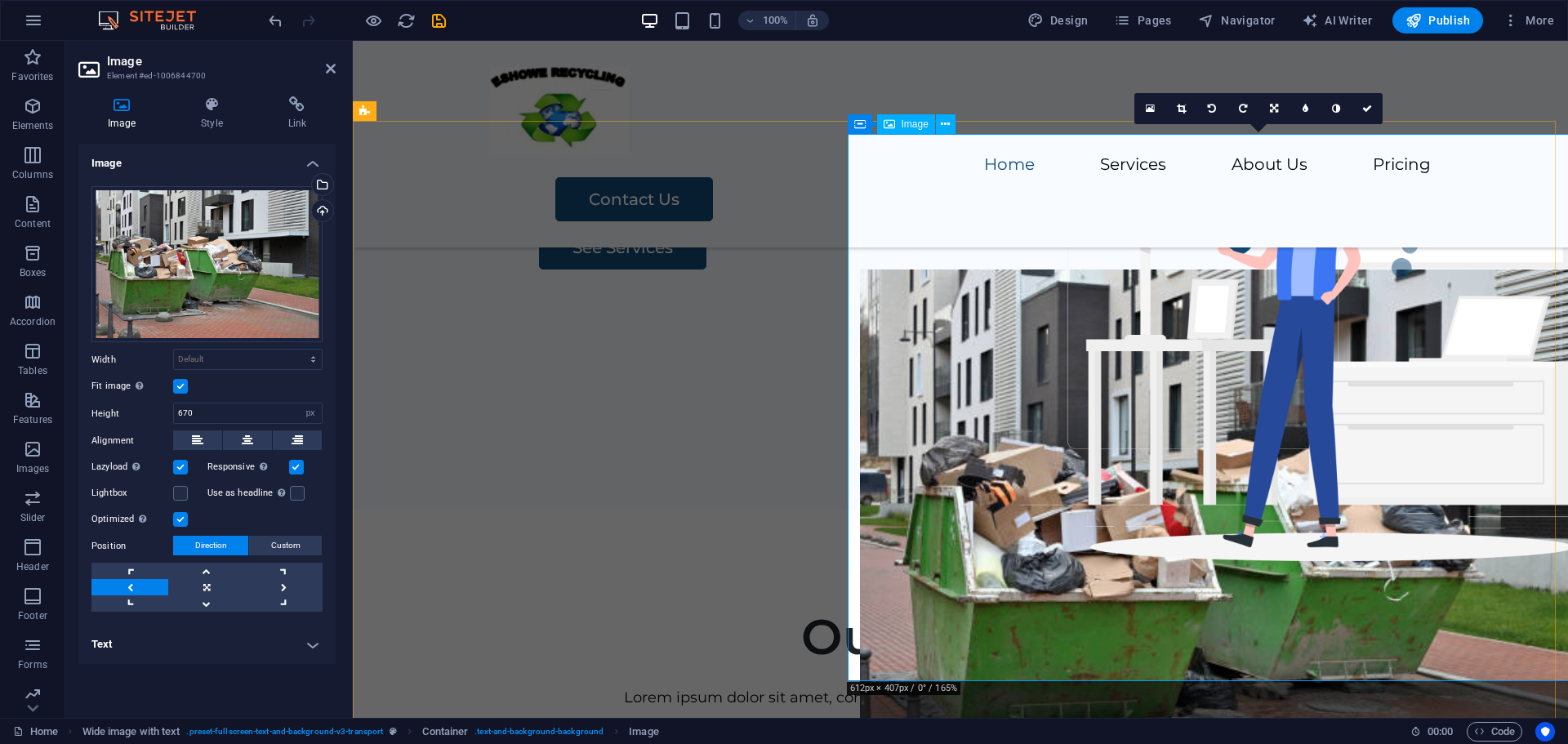
scroll to position [163, 0]
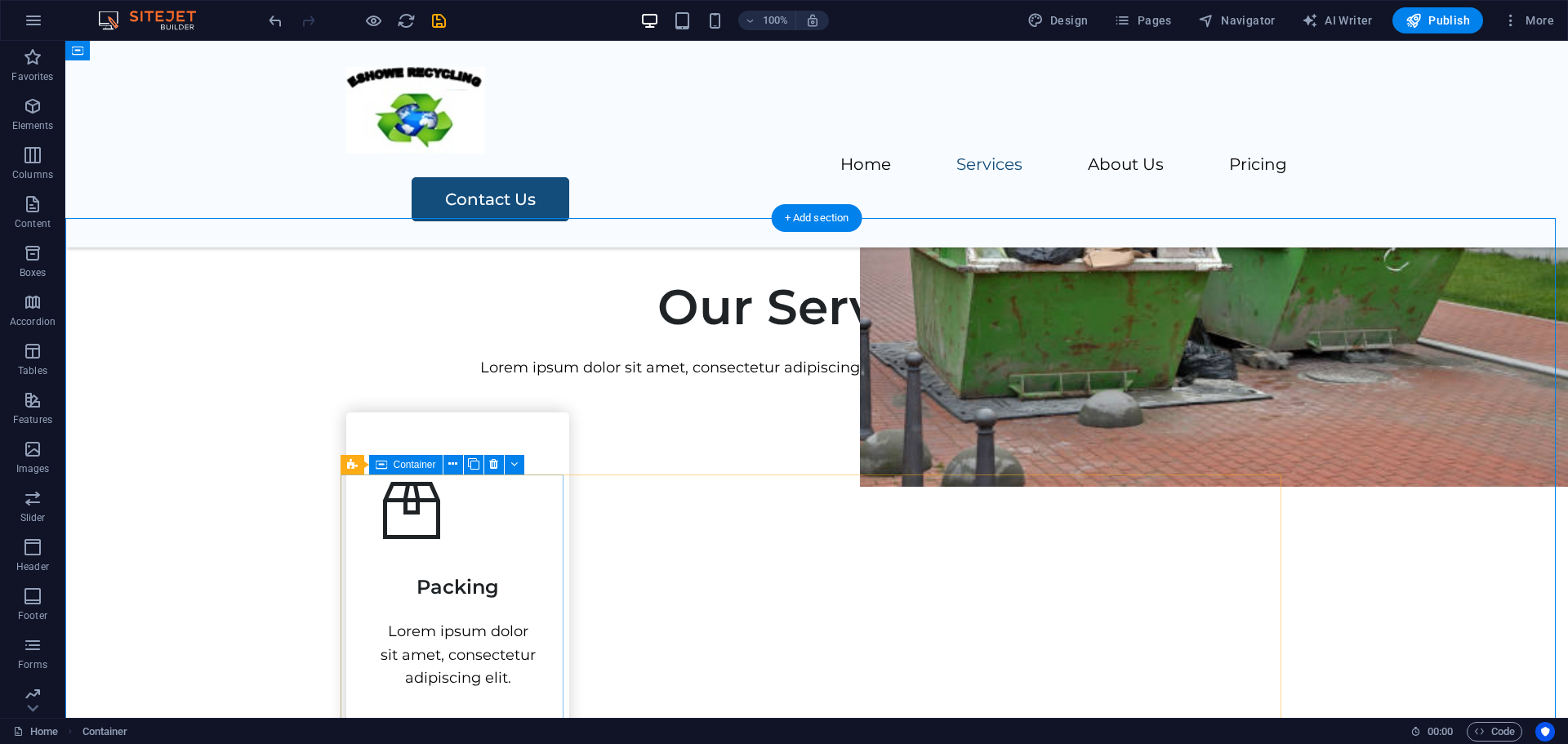
scroll to position [409, 0]
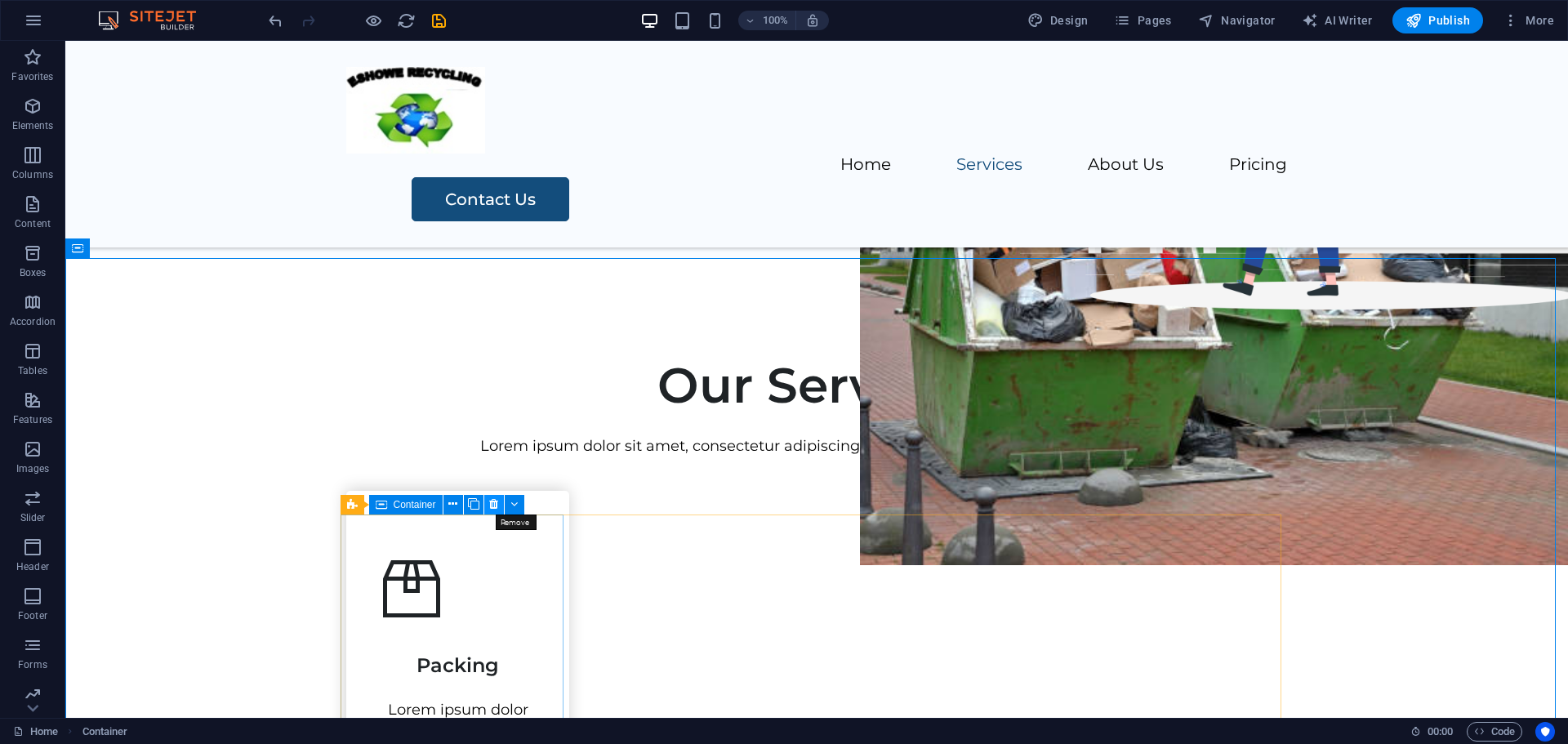
click at [493, 504] on icon at bounding box center [493, 504] width 9 height 17
click at [493, 501] on icon at bounding box center [493, 504] width 9 height 17
click at [488, 505] on button at bounding box center [493, 505] width 20 height 20
click at [450, 505] on icon at bounding box center [452, 504] width 9 height 17
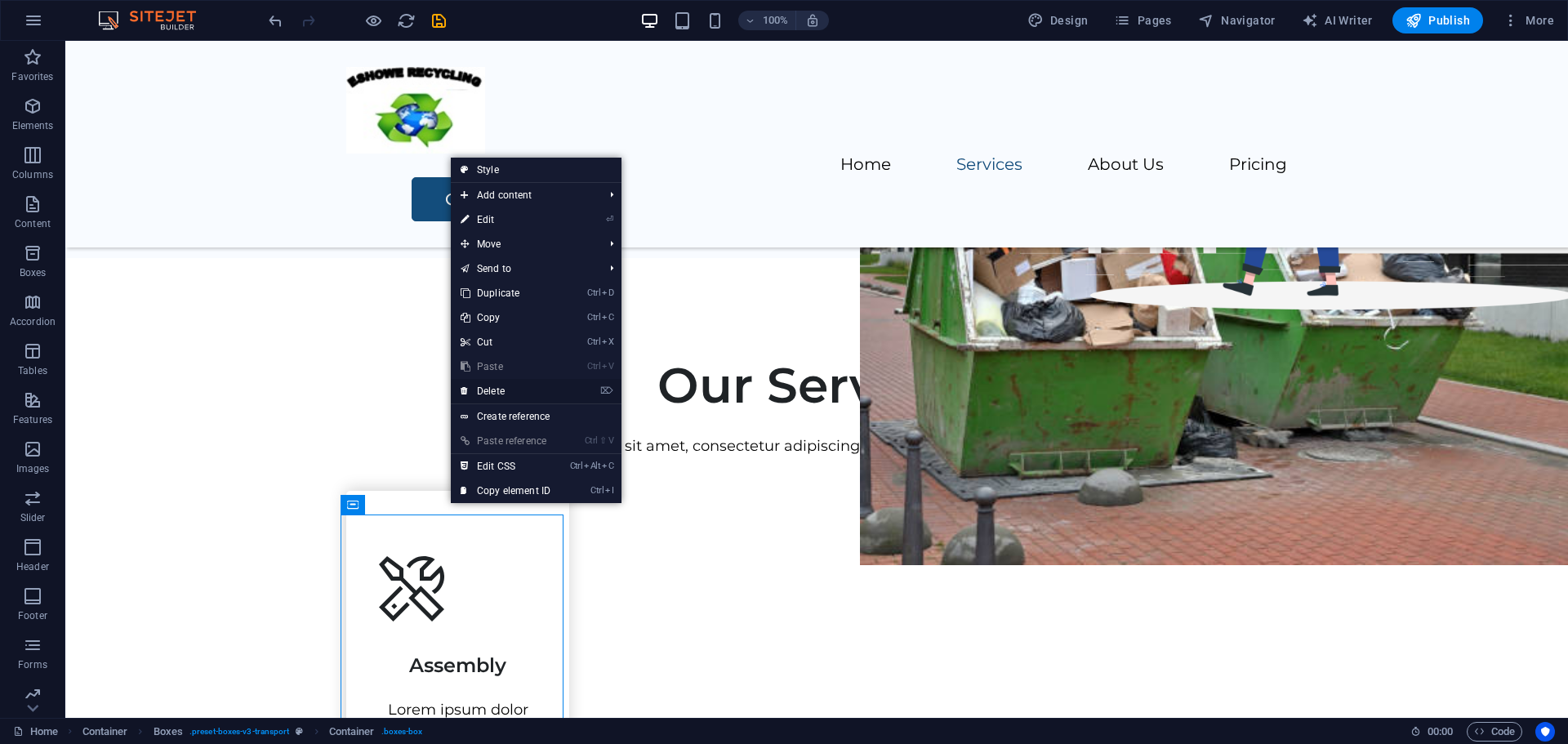
click at [501, 390] on link "⌦ Delete" at bounding box center [505, 392] width 110 height 25
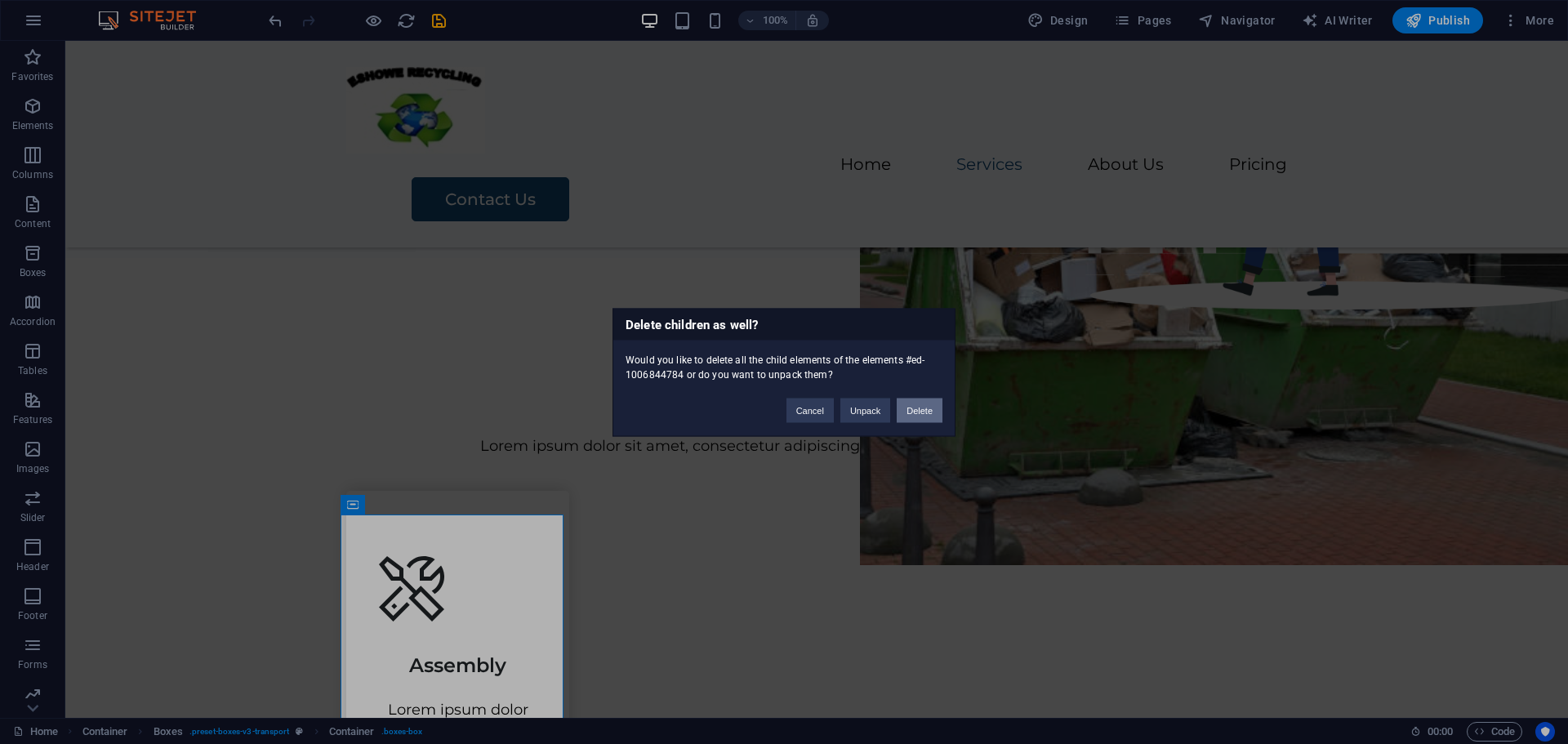
click at [925, 407] on button "Delete" at bounding box center [919, 411] width 46 height 25
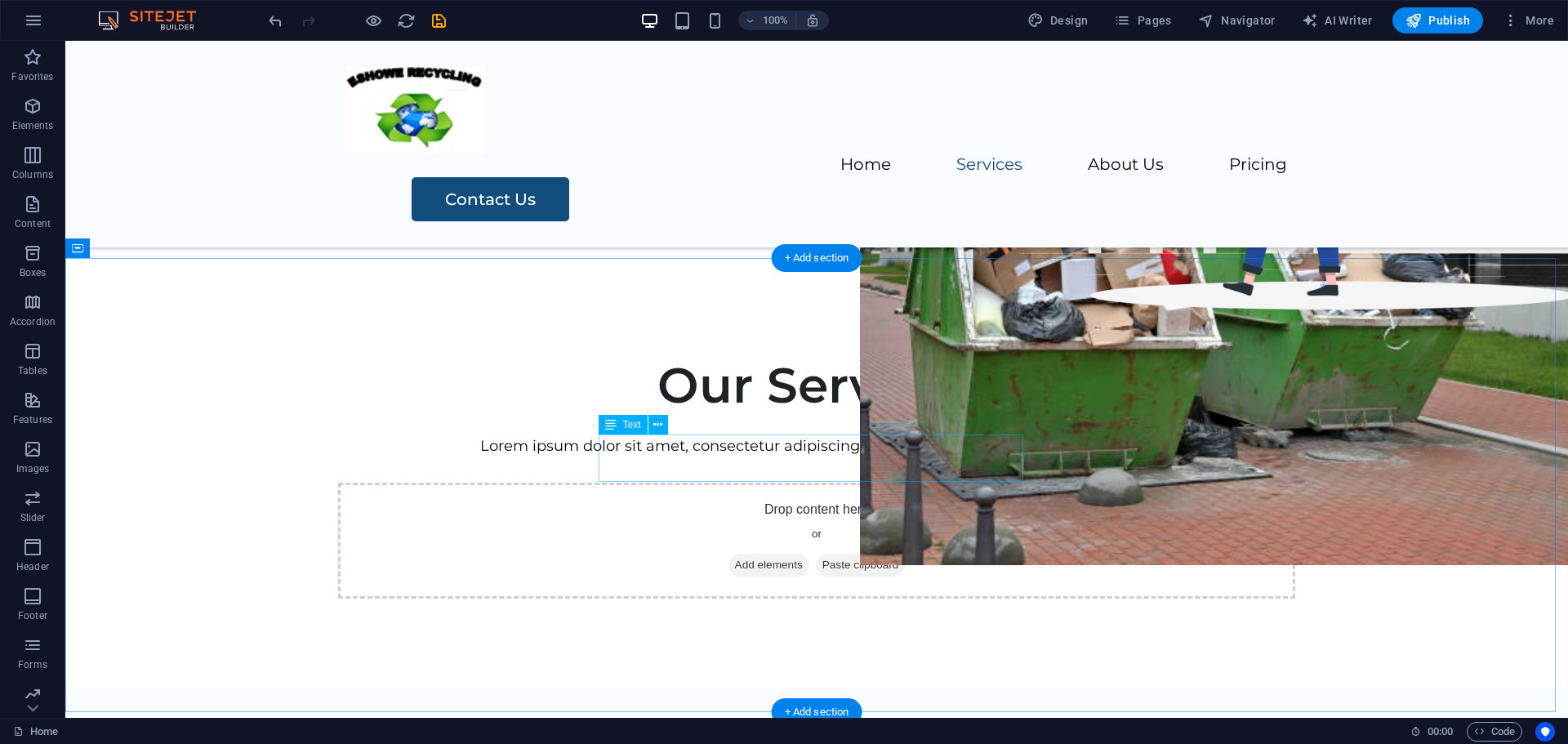
click at [900, 458] on div "Lorem ipsum dolor sit amet, consectetur adipiscing elit, sed do eiusmod tempor …" at bounding box center [817, 446] width 941 height 24
drag, startPoint x: 900, startPoint y: 462, endPoint x: 612, endPoint y: 461, distance: 288.0
click at [899, 458] on div "Lorem ipsum dolor sit amet, consectetur adipiscing elit, sed do eiusmod tempor …" at bounding box center [817, 446] width 941 height 24
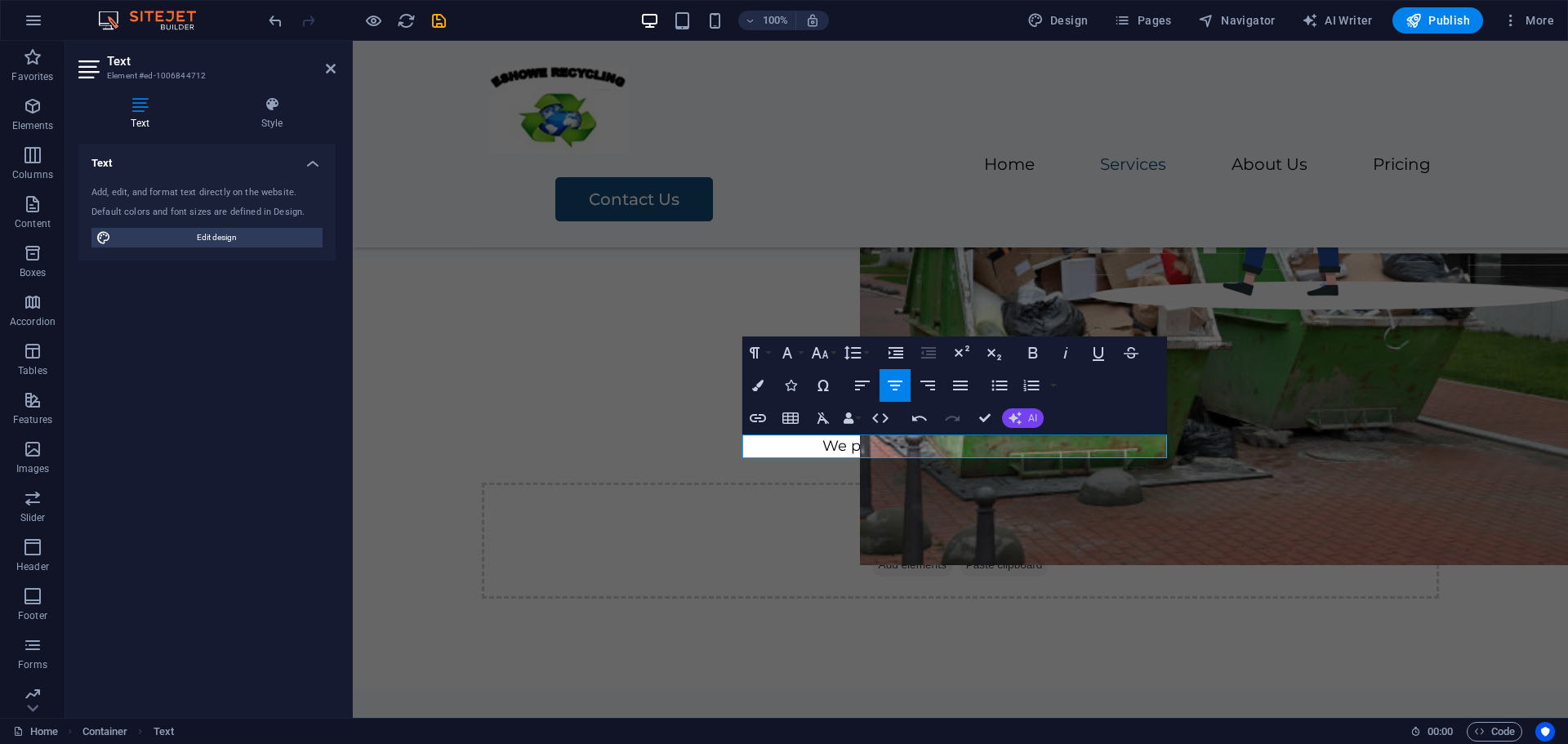
click at [1018, 417] on icon "button" at bounding box center [1015, 418] width 13 height 13
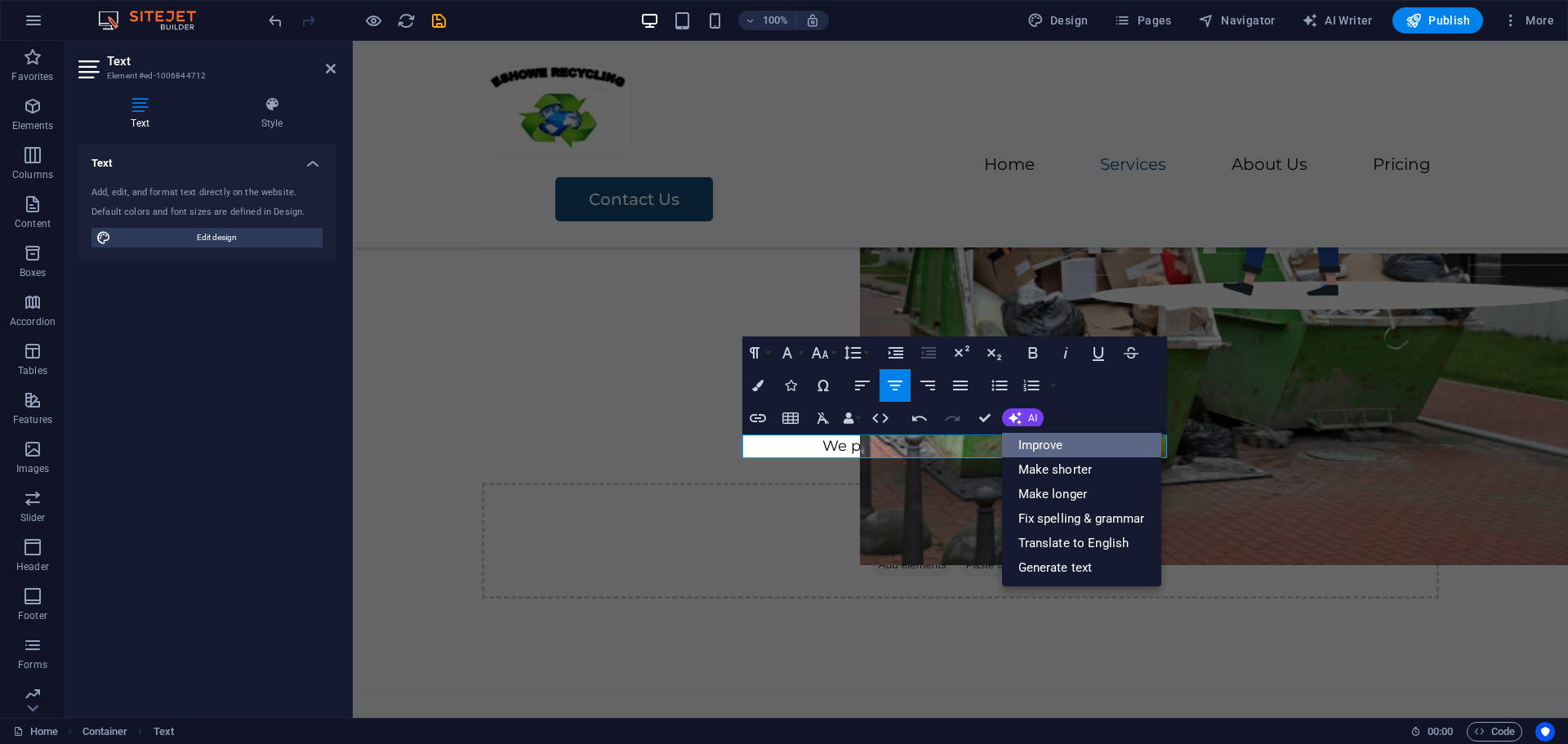
click at [1035, 444] on link "Improve" at bounding box center [1081, 445] width 159 height 25
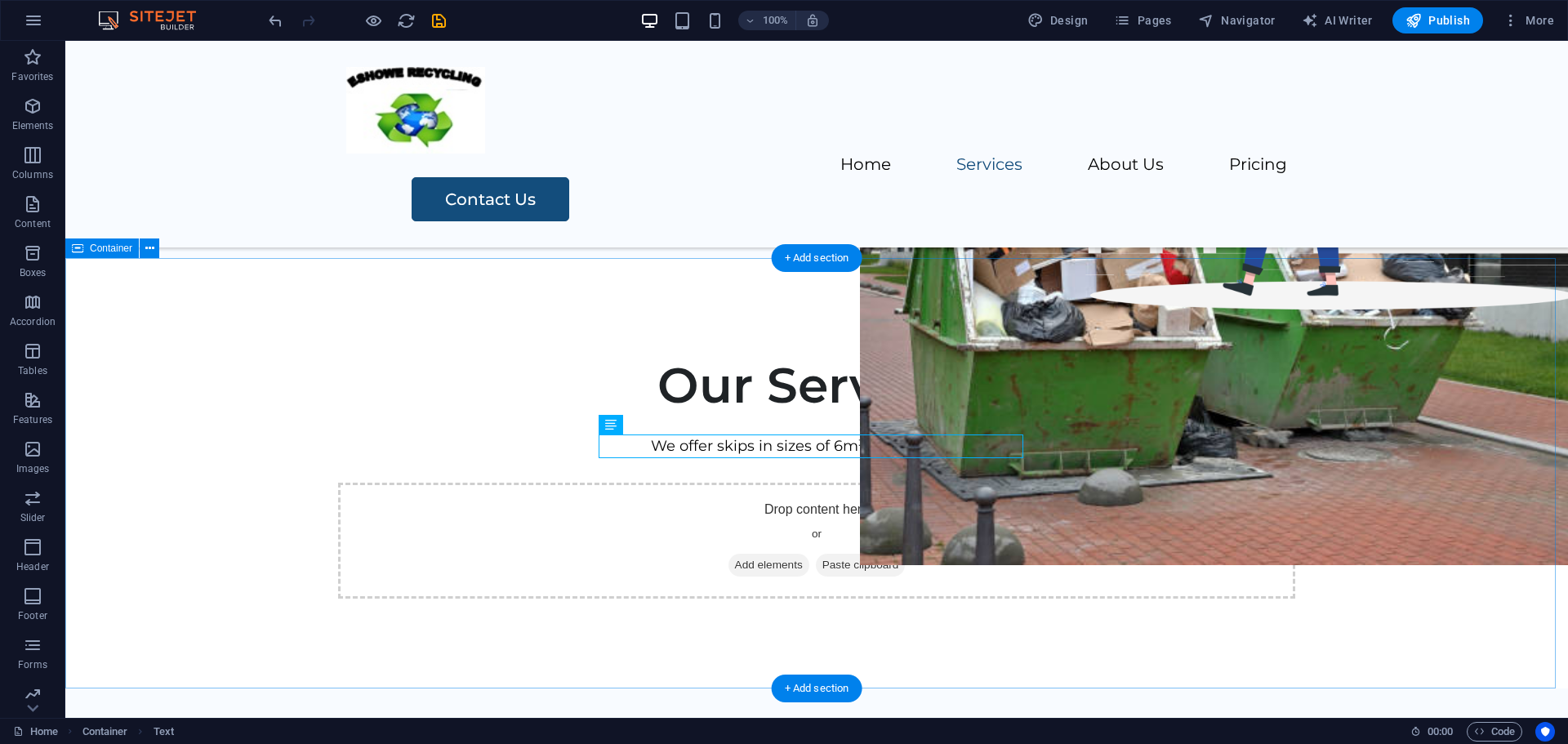
click at [1401, 513] on div "Our Services We offer skips in sizes of 6m³, 9m³, and 12m³. Drop content here o…" at bounding box center [817, 473] width 1503 height 431
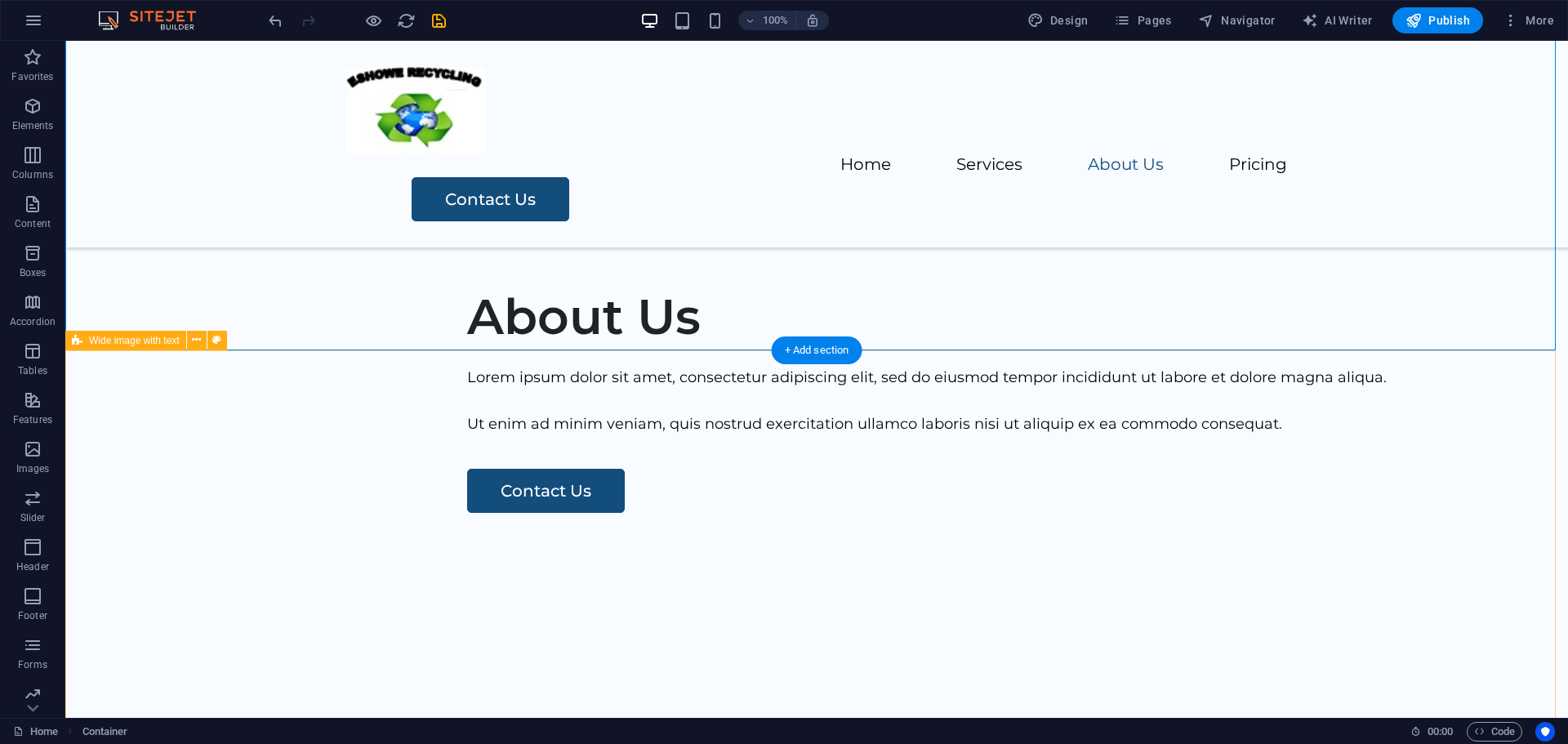
scroll to position [898, 0]
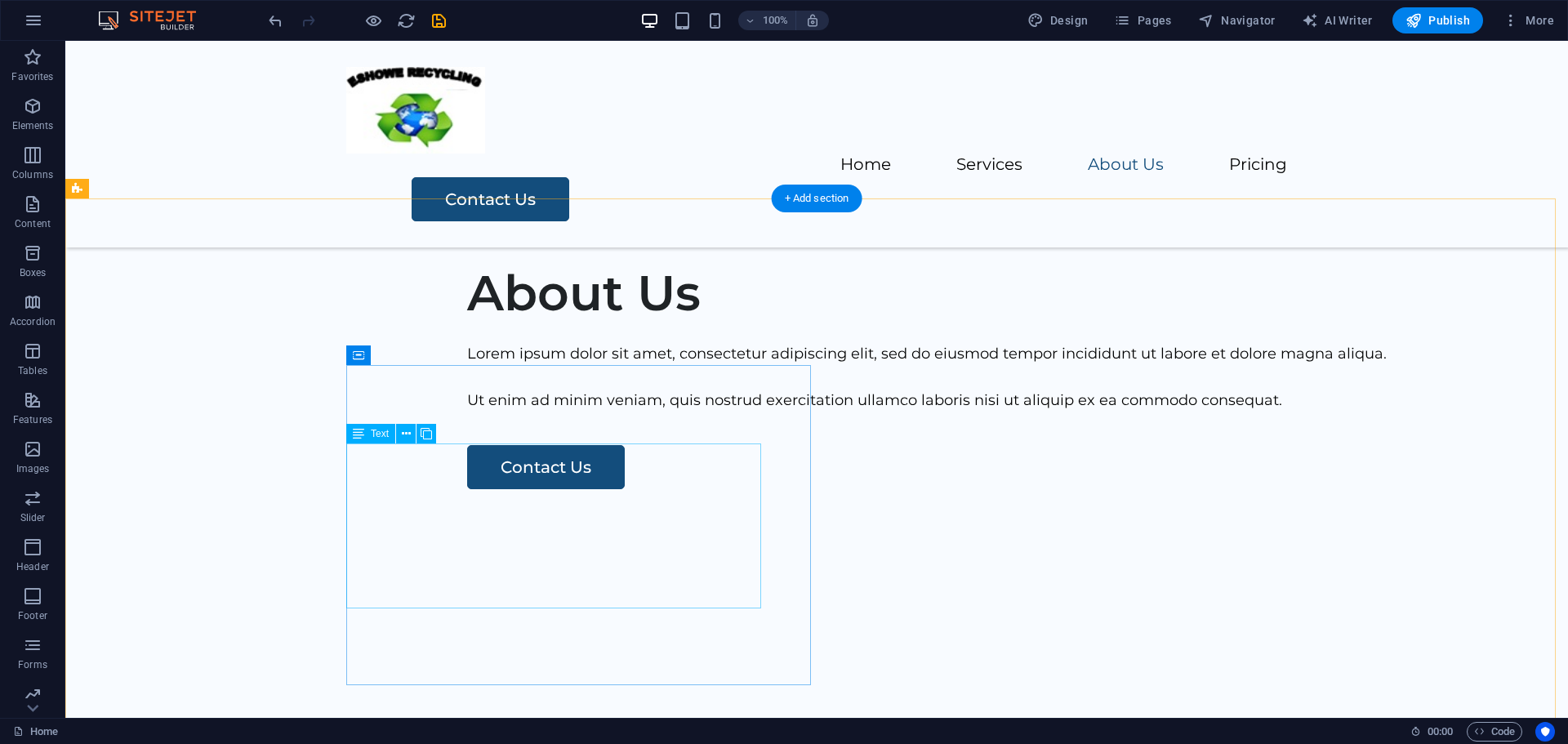
click at [504, 412] on div "Lorem ipsum dolor sit amet, consectetur adipiscing elit, sed do eiusmod tempor …" at bounding box center [950, 377] width 967 height 70
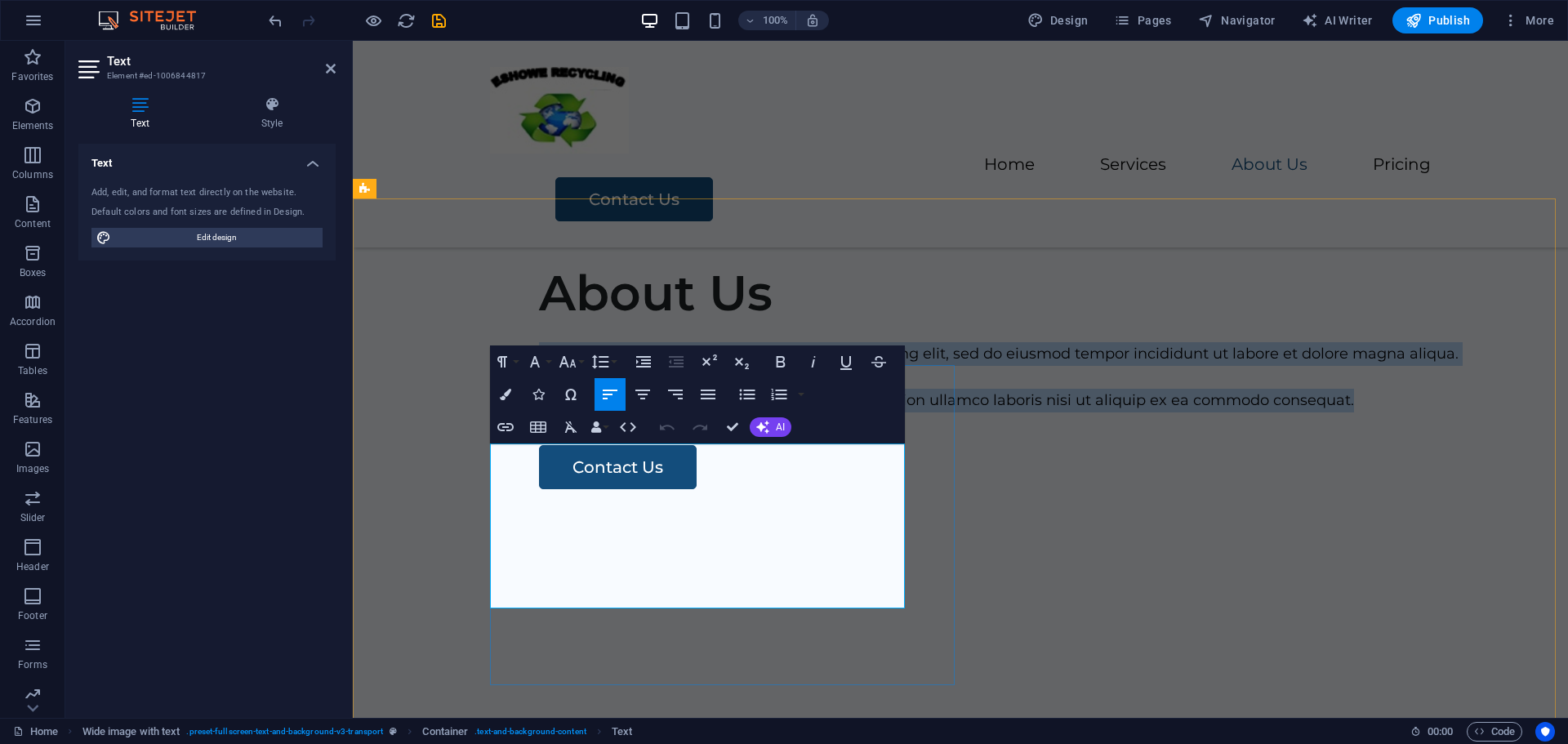
drag, startPoint x: 490, startPoint y: 447, endPoint x: 597, endPoint y: 586, distance: 175.4
click at [626, 412] on div "Lorem ipsum dolor sit amet, consectetur adipiscing elit, sed do eiusmod tempor …" at bounding box center [1022, 377] width 967 height 70
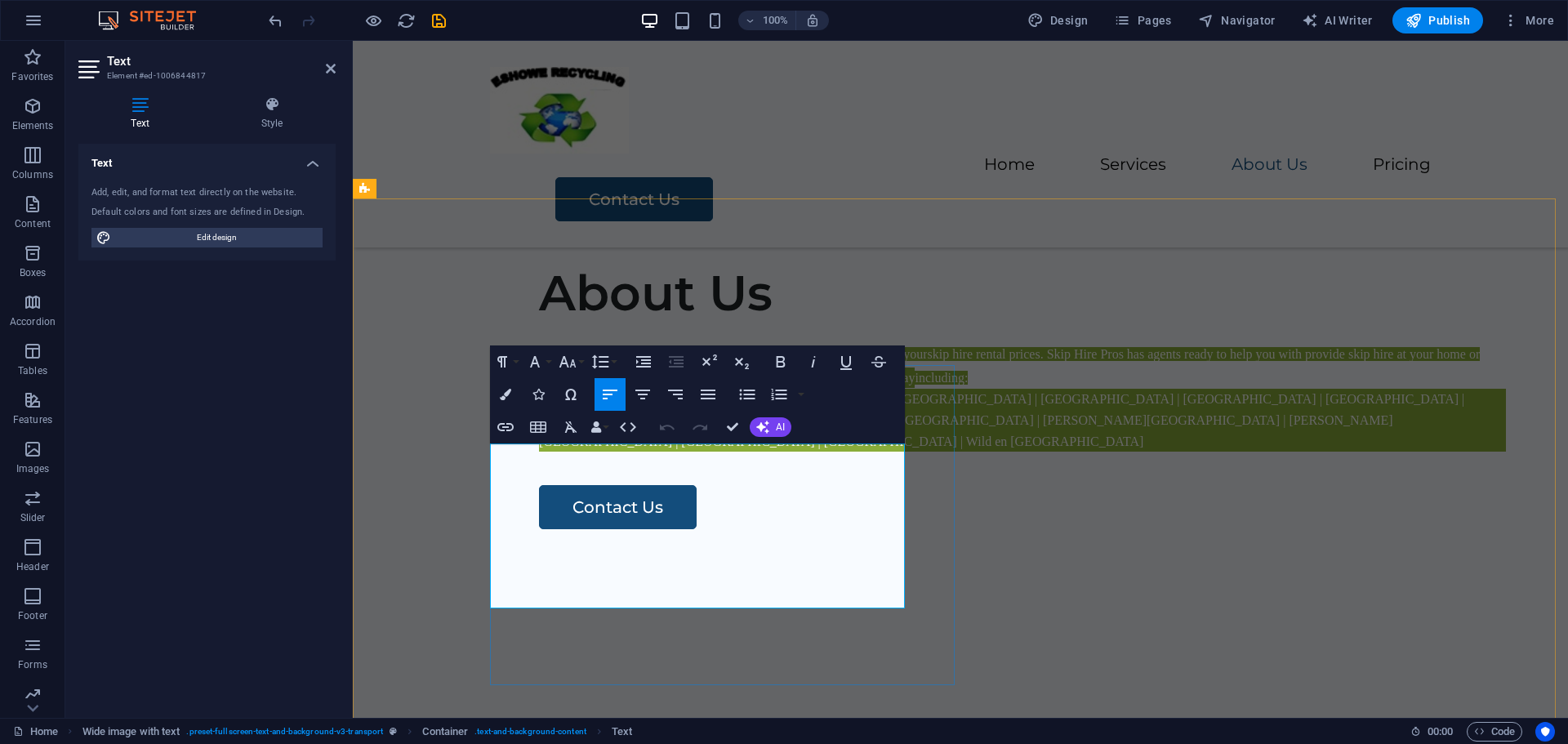
scroll to position [902, 0]
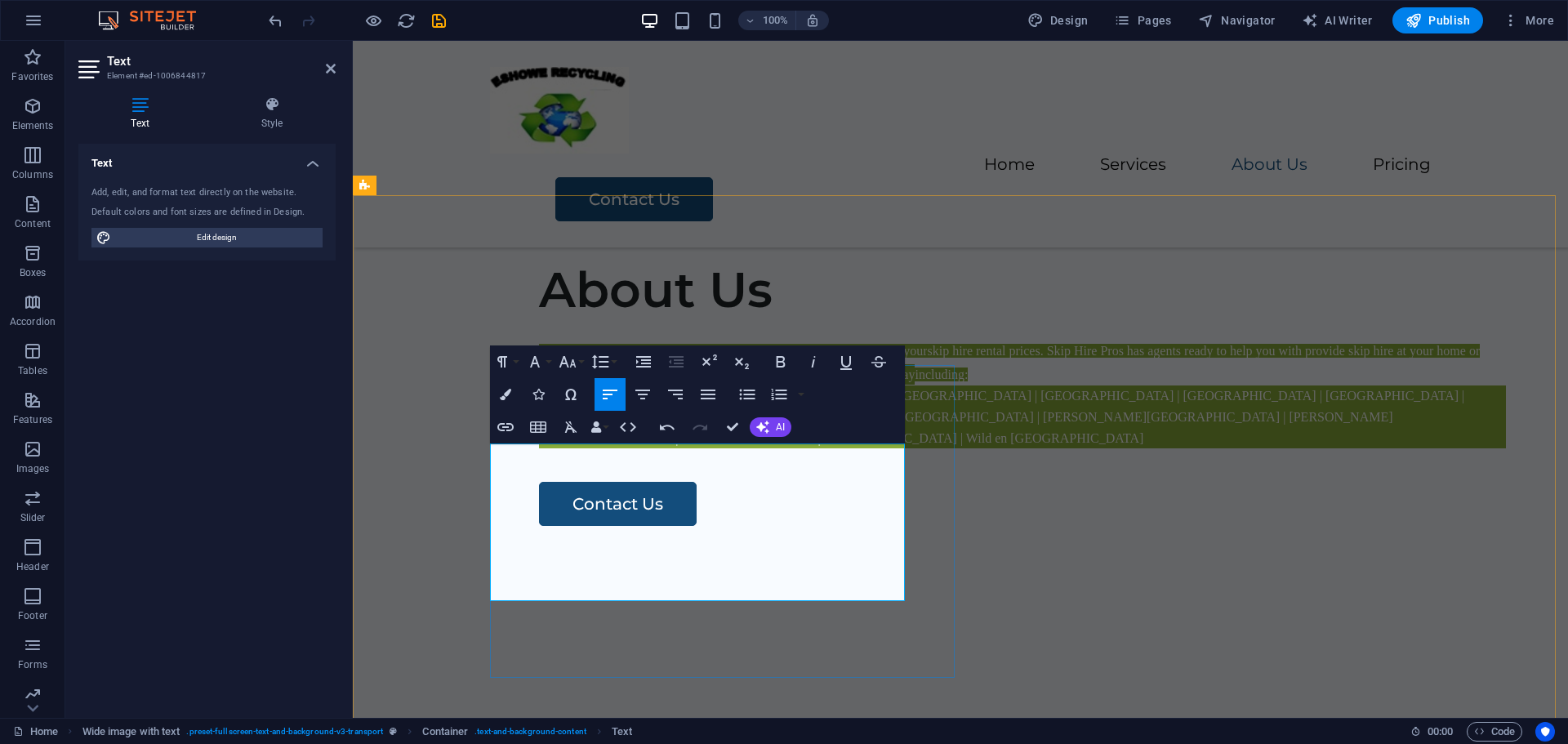
click at [581, 358] on span "Contact us [DATE] to speak to your local Skip Hire Pros agent to get your" at bounding box center [733, 351] width 388 height 14
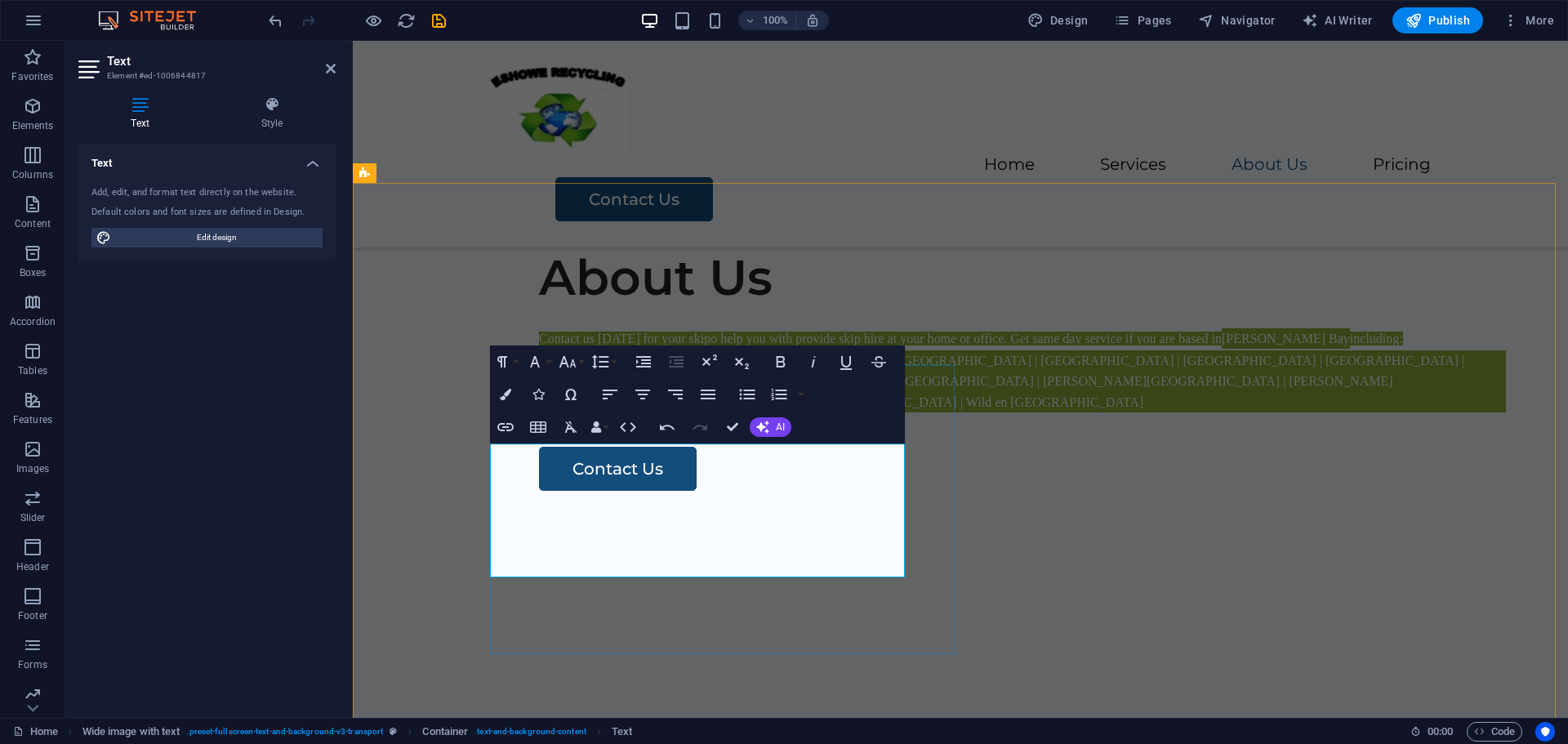
scroll to position [925, 0]
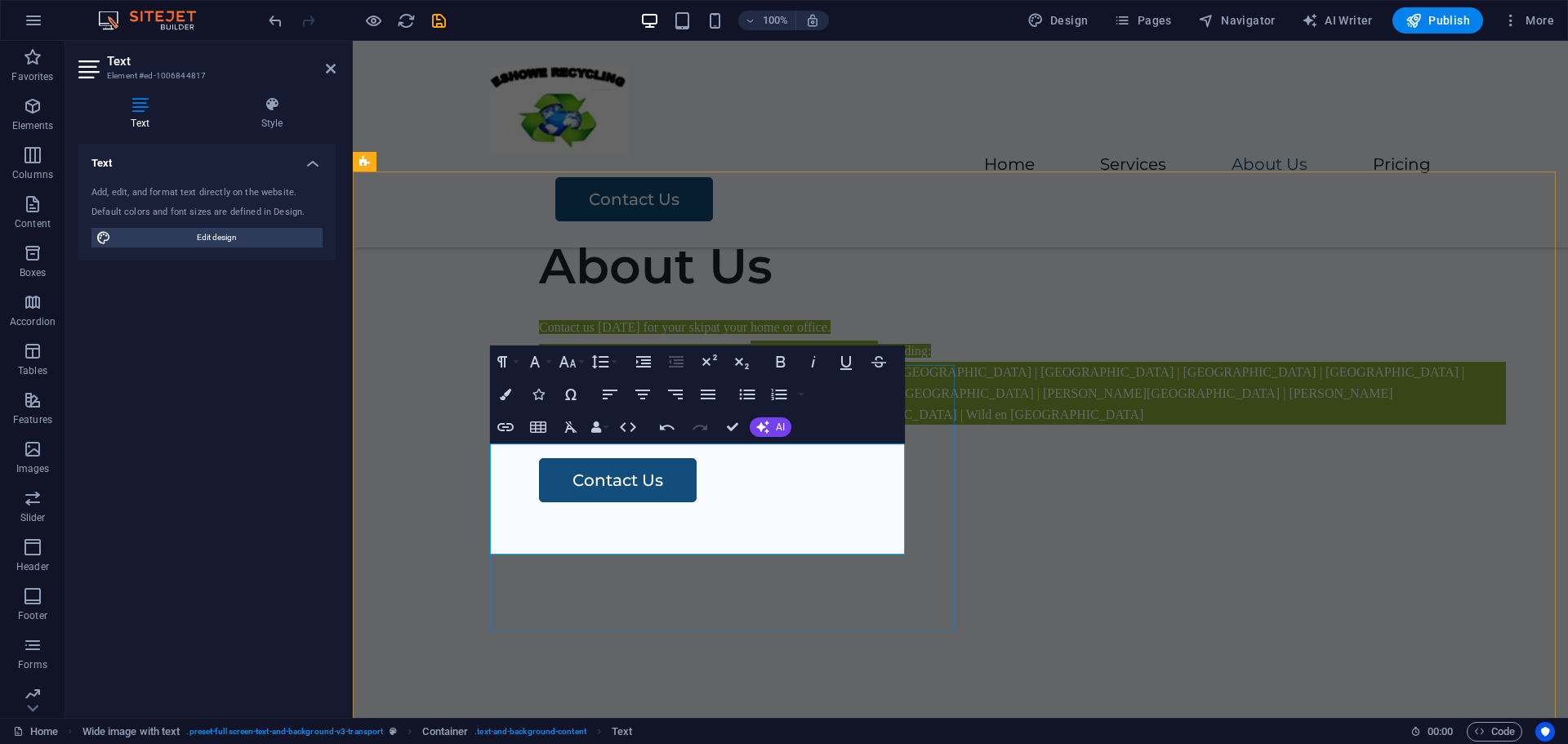
click at [751, 362] on span "[PERSON_NAME] Bay" at bounding box center [814, 352] width 129 height 21
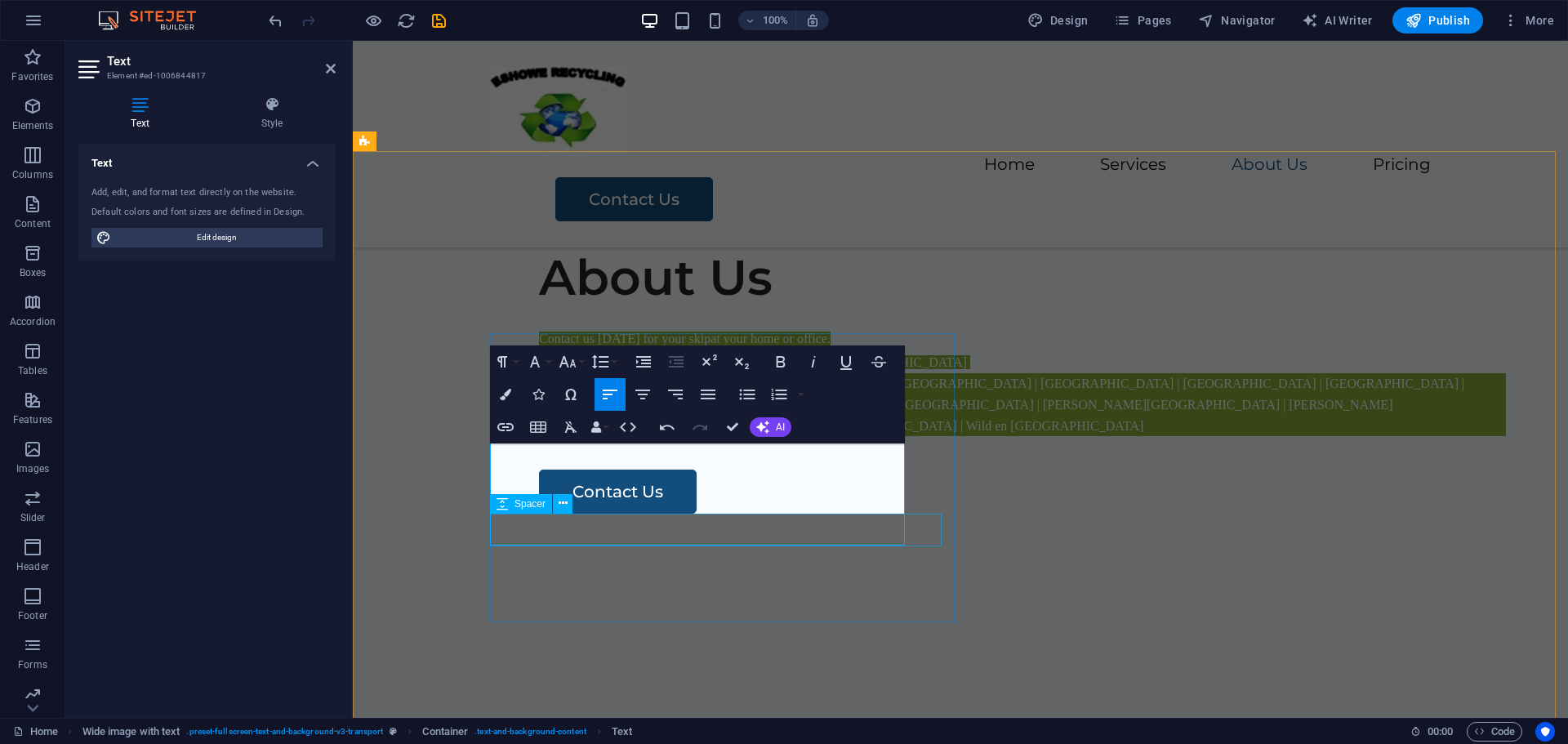
scroll to position [946, 0]
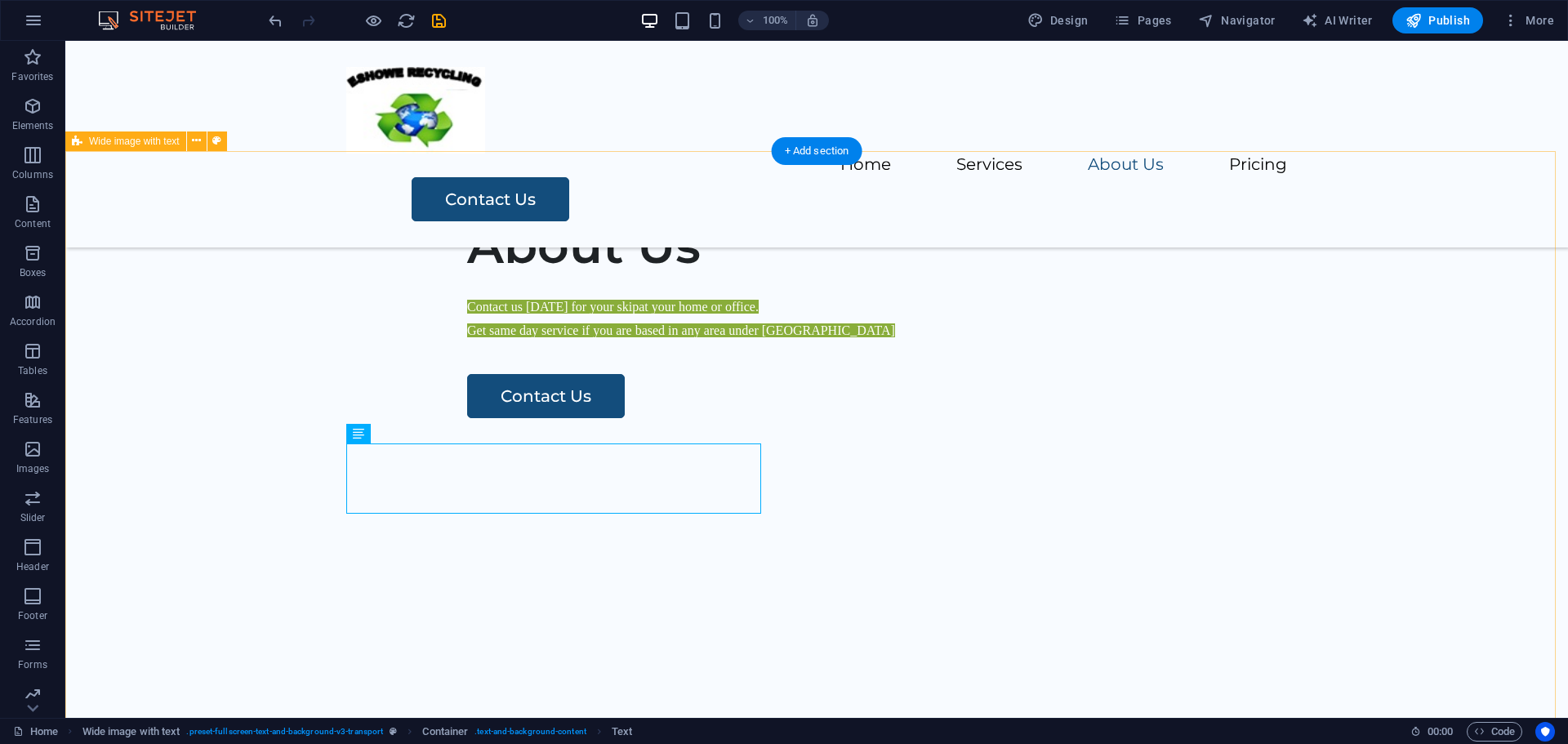
click at [915, 523] on div "About Us Contact us [DATE] for your skip at your home or office. Get same day s…" at bounding box center [817, 478] width 1503 height 654
click at [498, 342] on div "Contact us [DATE] for your skip at your home or office. Get same day service if…" at bounding box center [950, 319] width 967 height 48
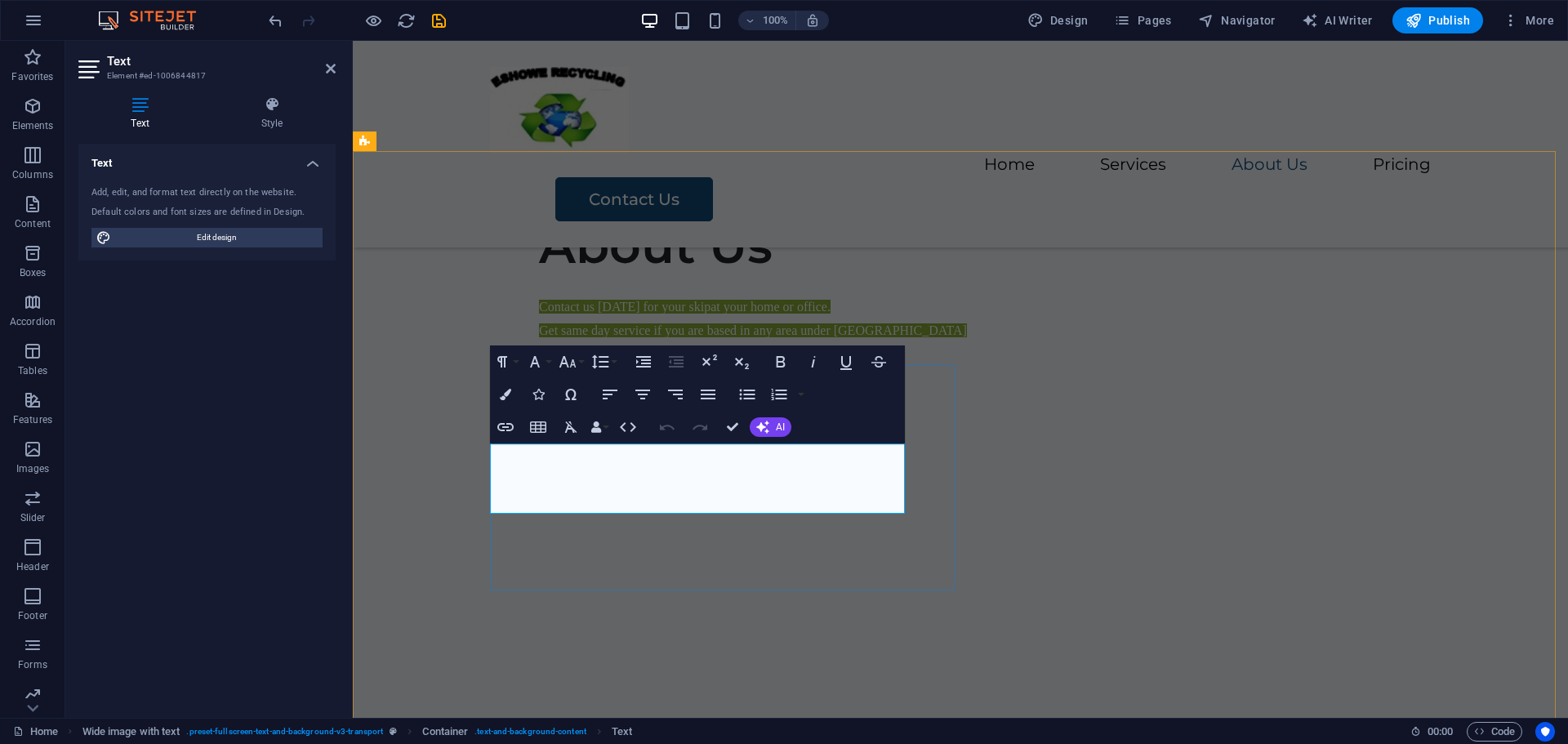
drag, startPoint x: 492, startPoint y: 455, endPoint x: 530, endPoint y: 496, distance: 55.9
click at [539, 342] on div "Contact us [DATE] for your skip at your home or office. Get same day service if…" at bounding box center [1022, 319] width 967 height 48
click at [847, 359] on icon "button" at bounding box center [846, 362] width 20 height 20
click at [844, 361] on icon "button" at bounding box center [846, 362] width 20 height 20
click at [539, 313] on span "Contact us [DATE] for your skip" at bounding box center [625, 307] width 171 height 14
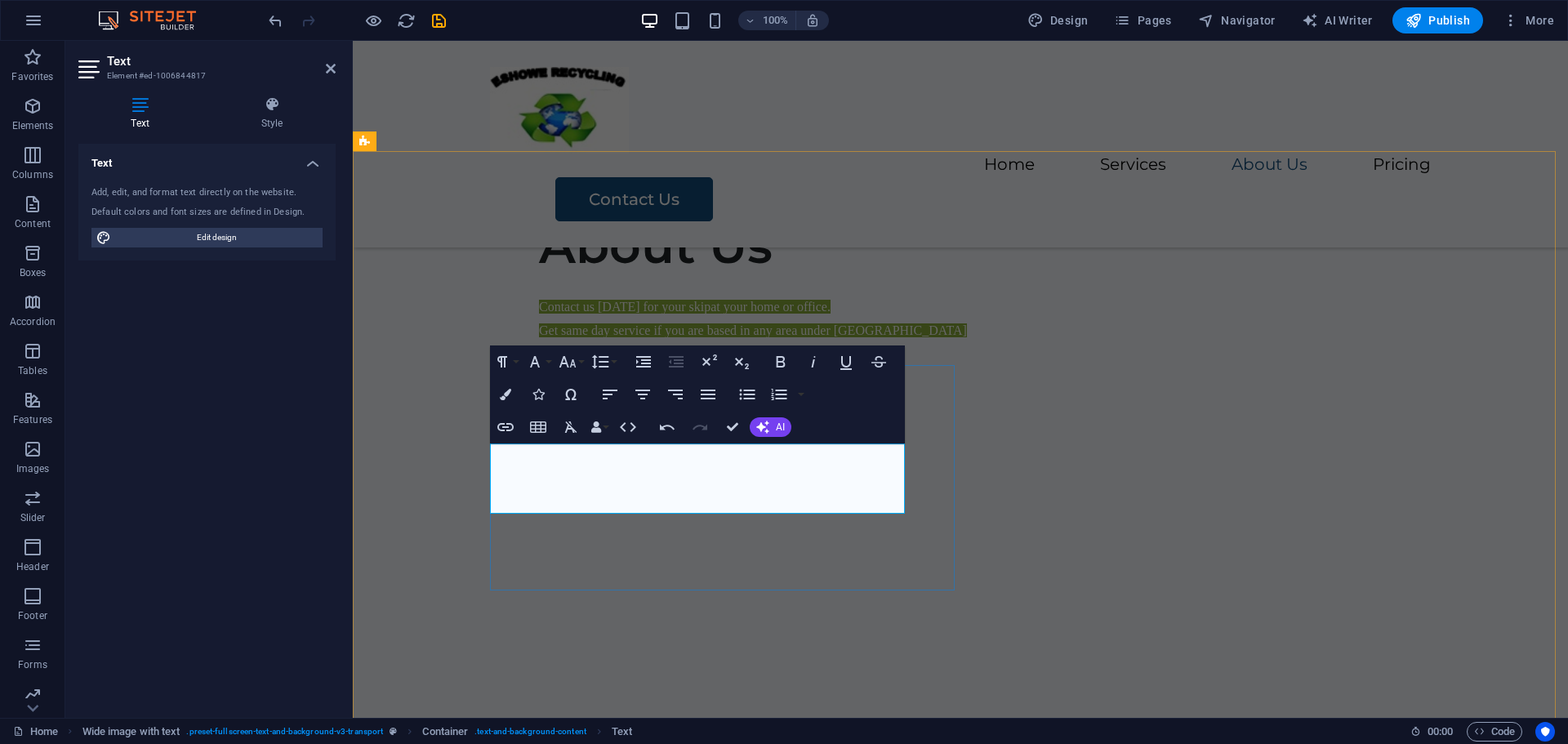
click at [539, 313] on span "Contact us [DATE] for your skip" at bounding box center [625, 307] width 171 height 14
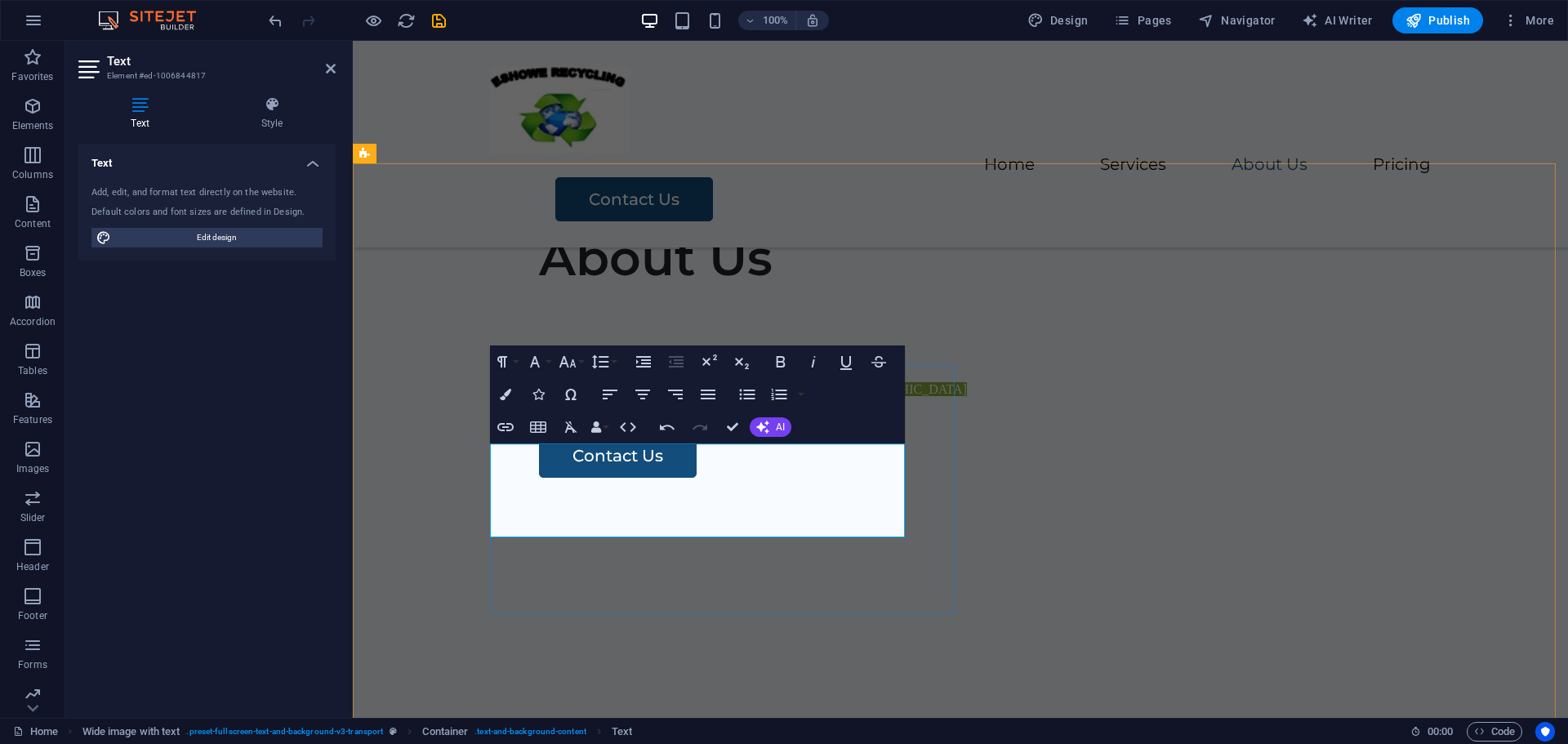
scroll to position [922, 0]
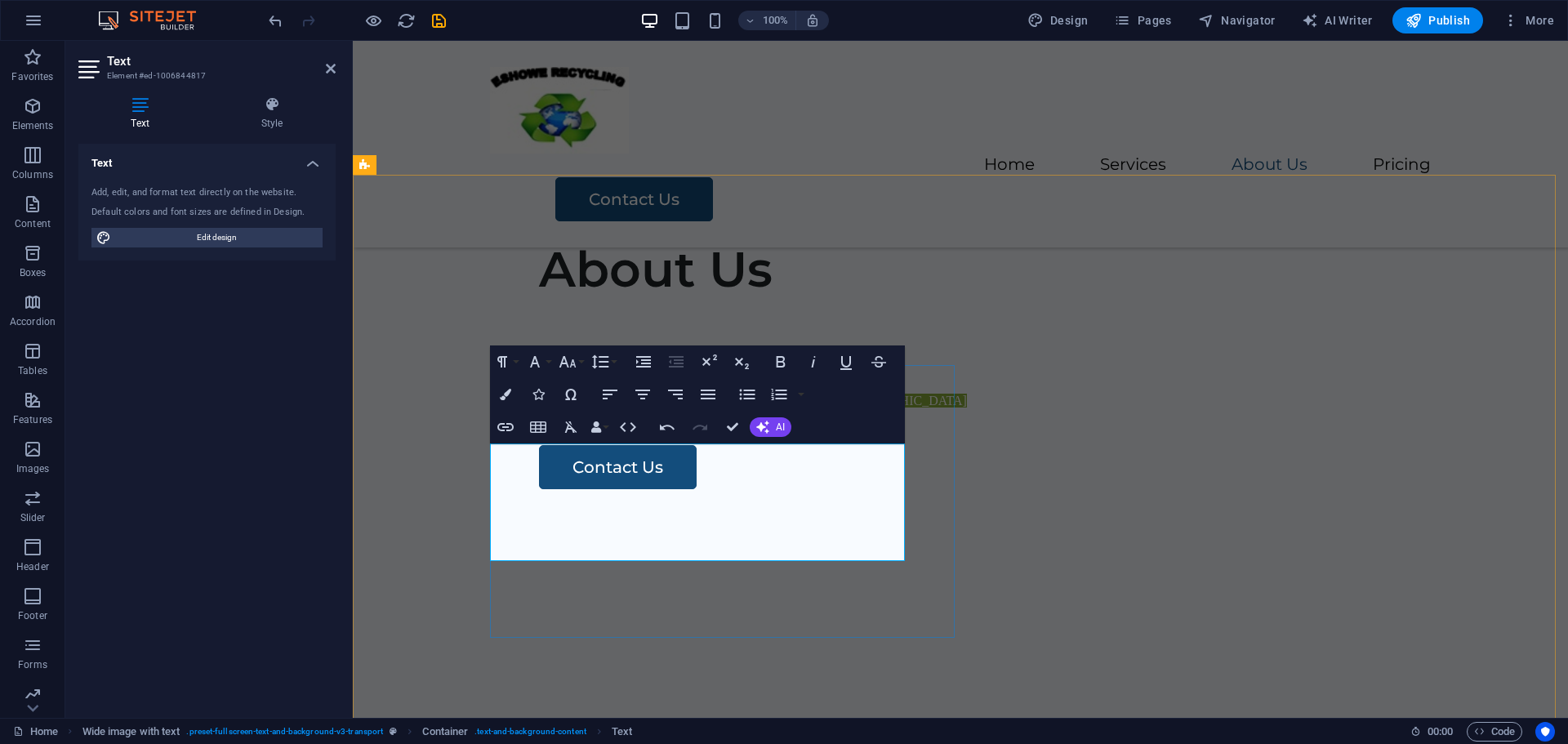
click at [539, 412] on div "Contact us [DATE] for your skip at your home or office. Get same day service if…" at bounding box center [1022, 365] width 967 height 94
click at [547, 363] on button "Font Family" at bounding box center [538, 362] width 31 height 32
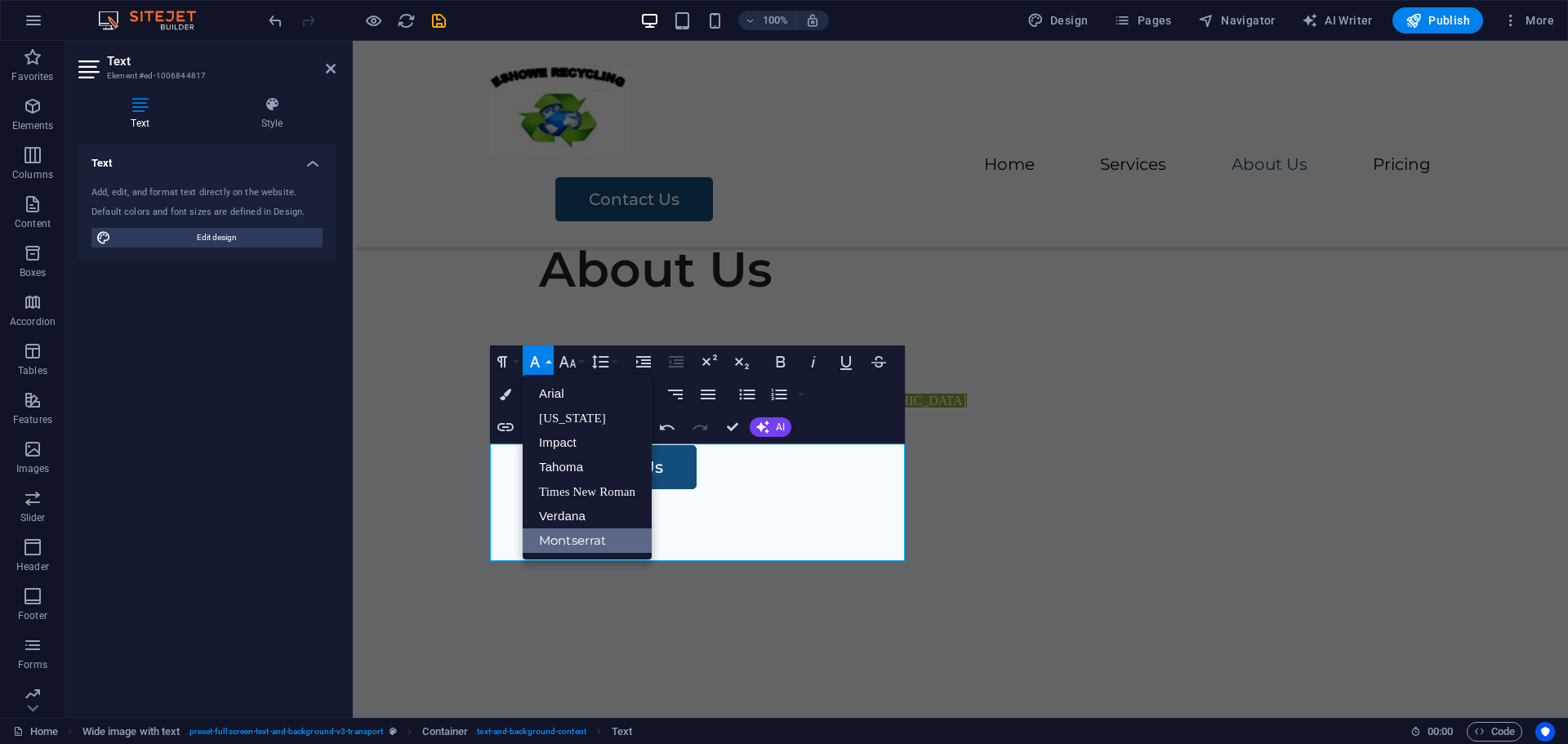
scroll to position [0, 0]
click at [552, 494] on link "Times New Roman" at bounding box center [587, 492] width 129 height 25
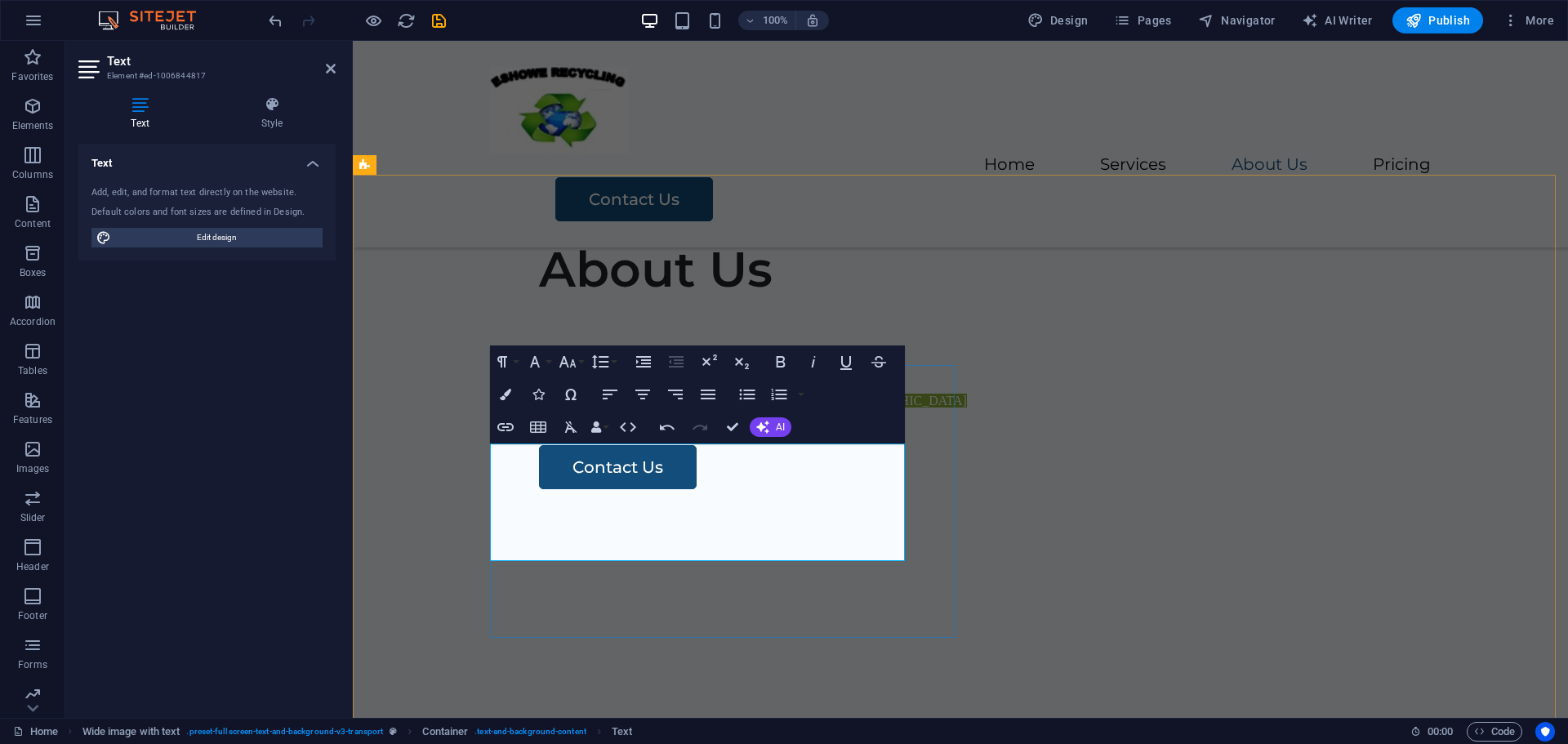
click at [539, 412] on div "​ ​ Contact us [DATE] for your skip at your home or office. Get same day servic…" at bounding box center [1022, 365] width 967 height 94
click at [547, 364] on button "Font Family" at bounding box center [538, 362] width 31 height 32
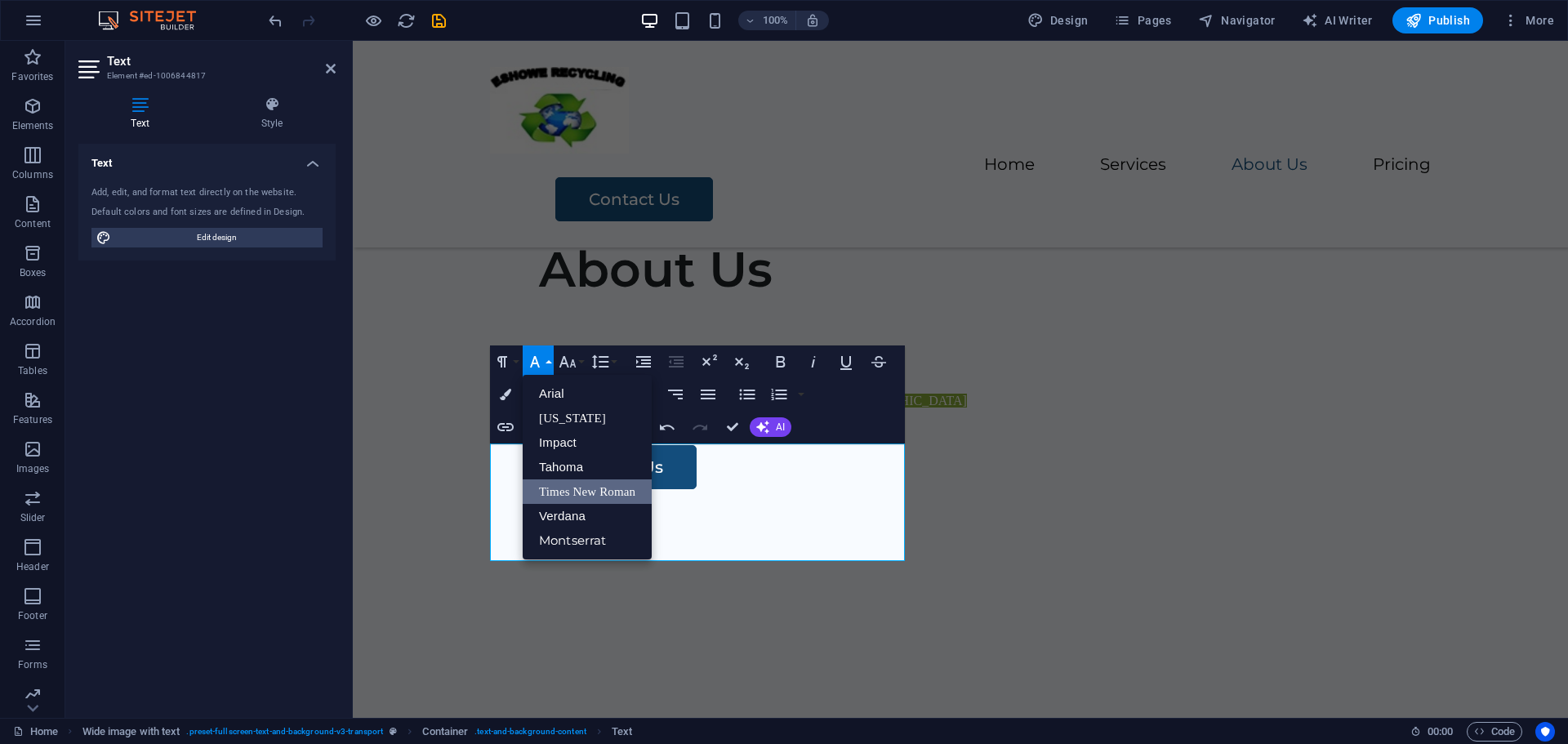
click at [556, 493] on link "Times New Roman" at bounding box center [587, 492] width 129 height 25
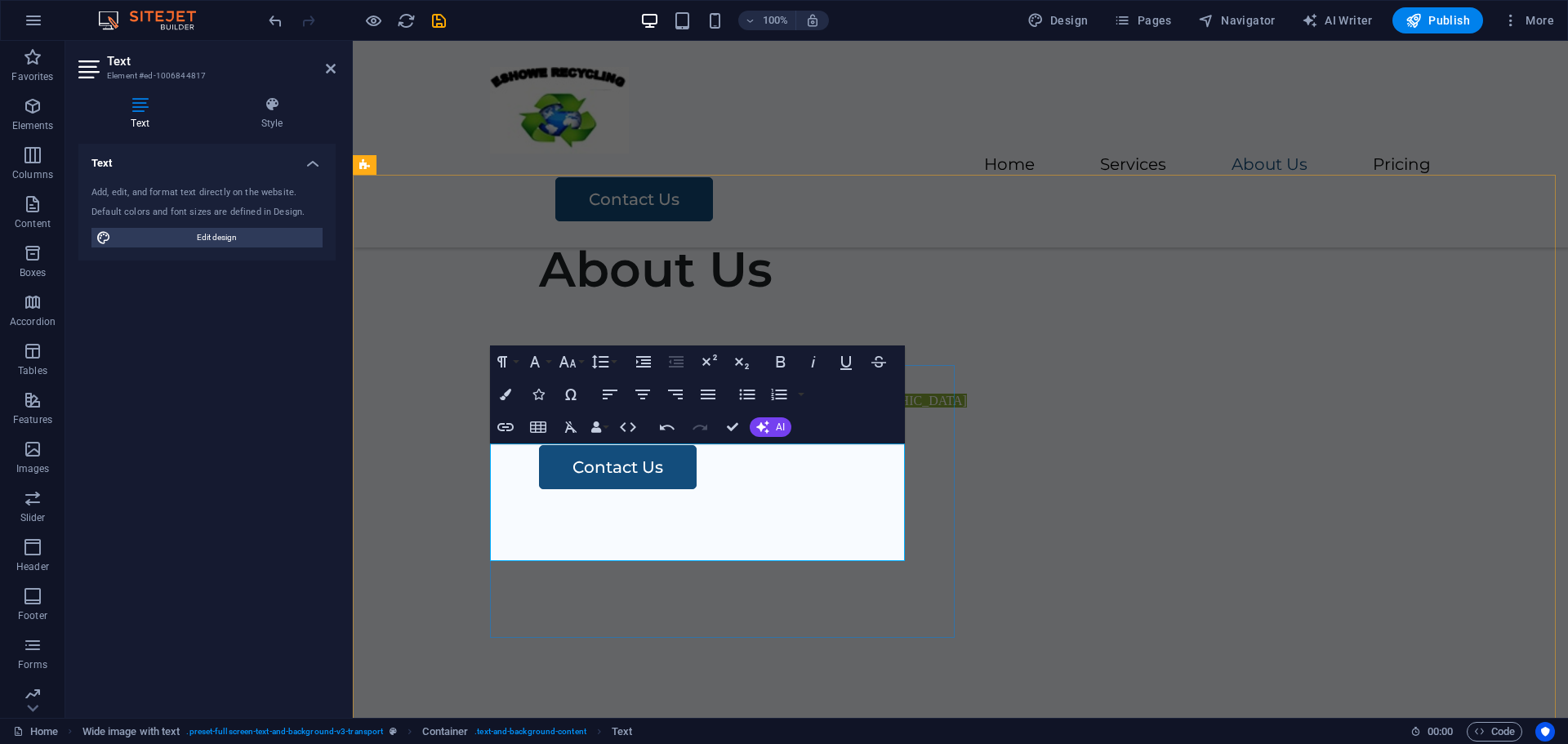
click at [539, 384] on span "Contact us [DATE] for your skip at your home or office." at bounding box center [687, 376] width 295 height 14
drag, startPoint x: 533, startPoint y: 552, endPoint x: 480, endPoint y: 491, distance: 80.8
click at [480, 491] on div "About Us ​ ​​ Contact us [DATE] for your skip at your home or office. Get same …" at bounding box center [960, 501] width 1216 height 654
click at [879, 361] on icon "button" at bounding box center [878, 362] width 20 height 20
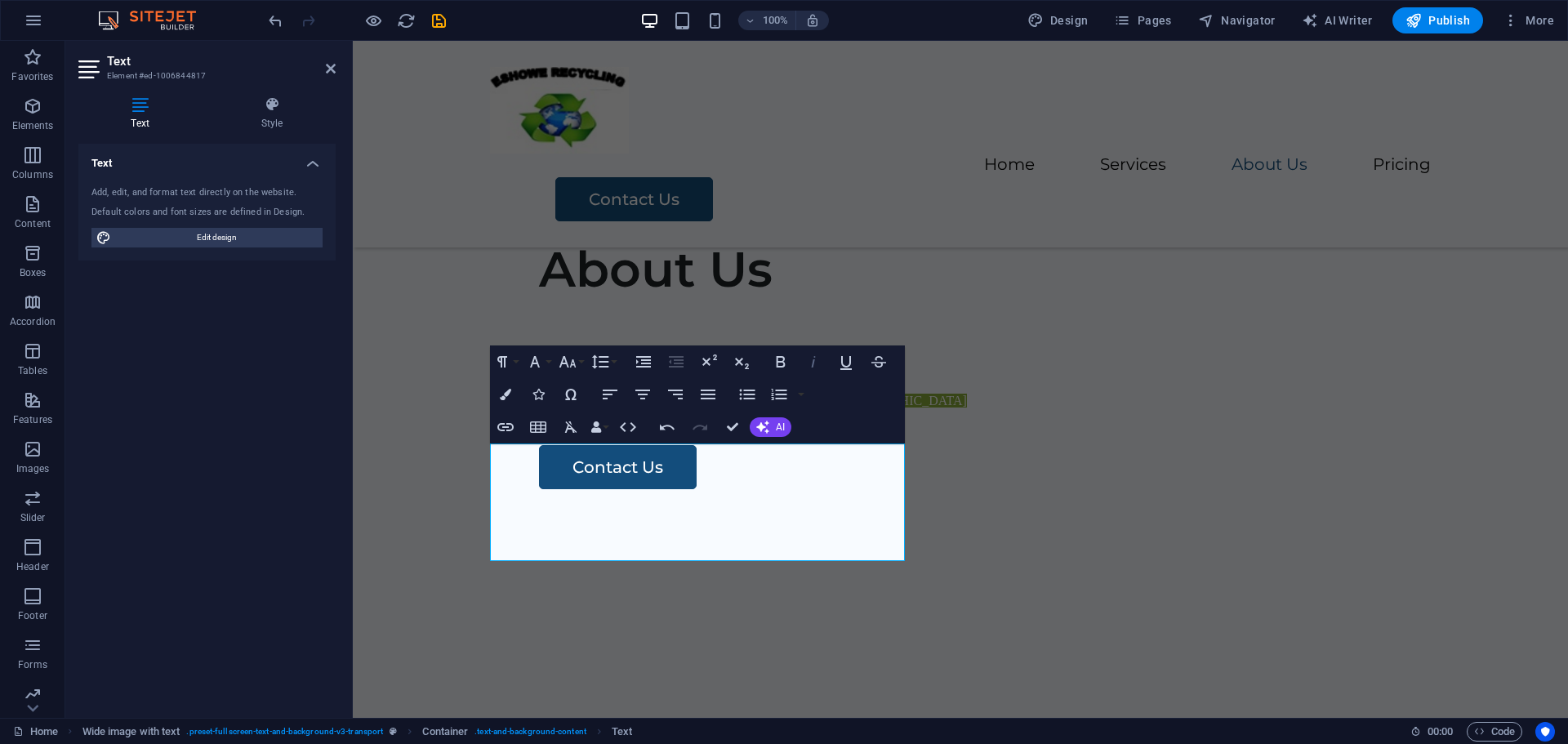
click at [809, 363] on icon "button" at bounding box center [814, 362] width 20 height 20
click at [502, 397] on icon "button" at bounding box center [506, 394] width 11 height 11
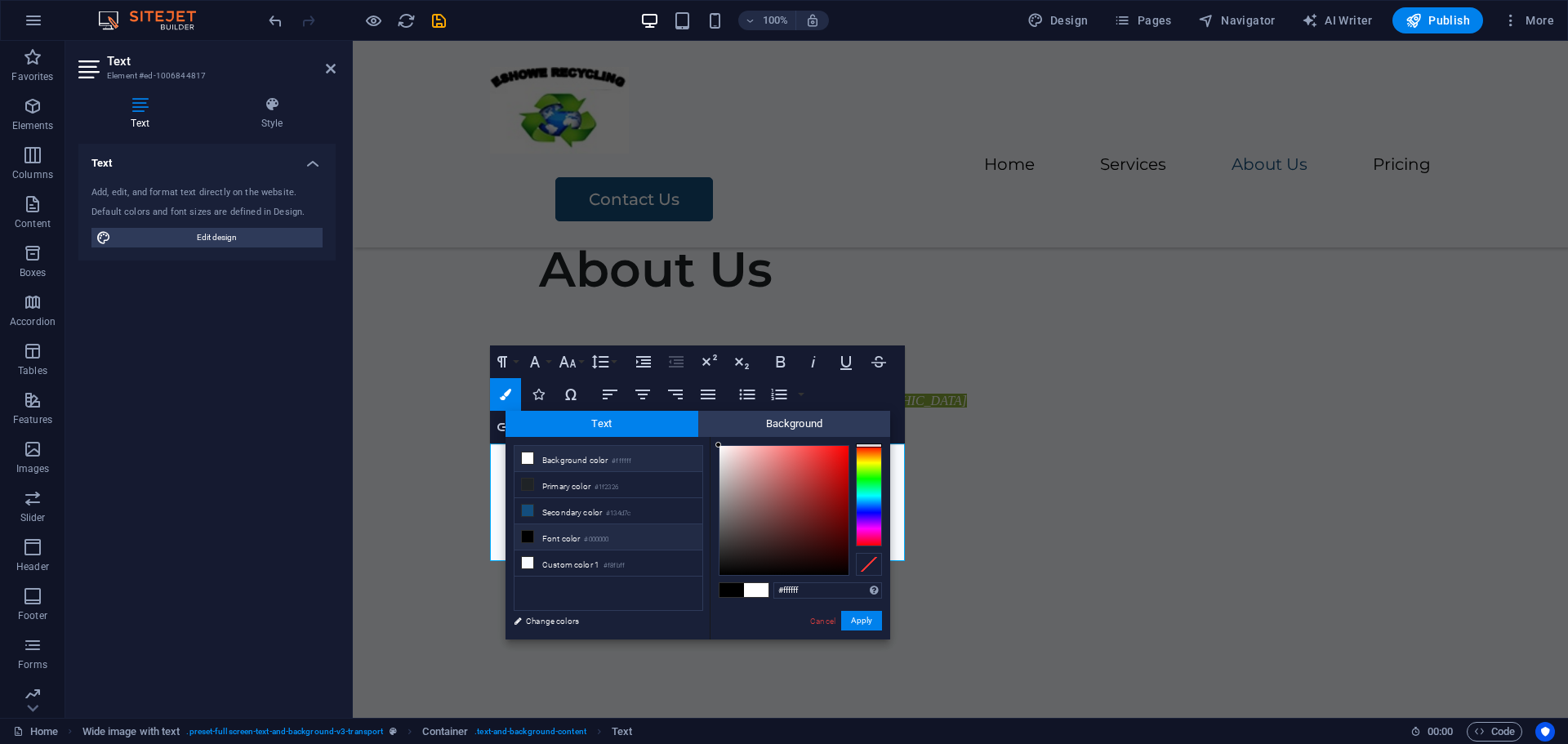
click at [528, 454] on icon at bounding box center [528, 458] width 11 height 11
click at [862, 618] on button "Apply" at bounding box center [861, 620] width 41 height 20
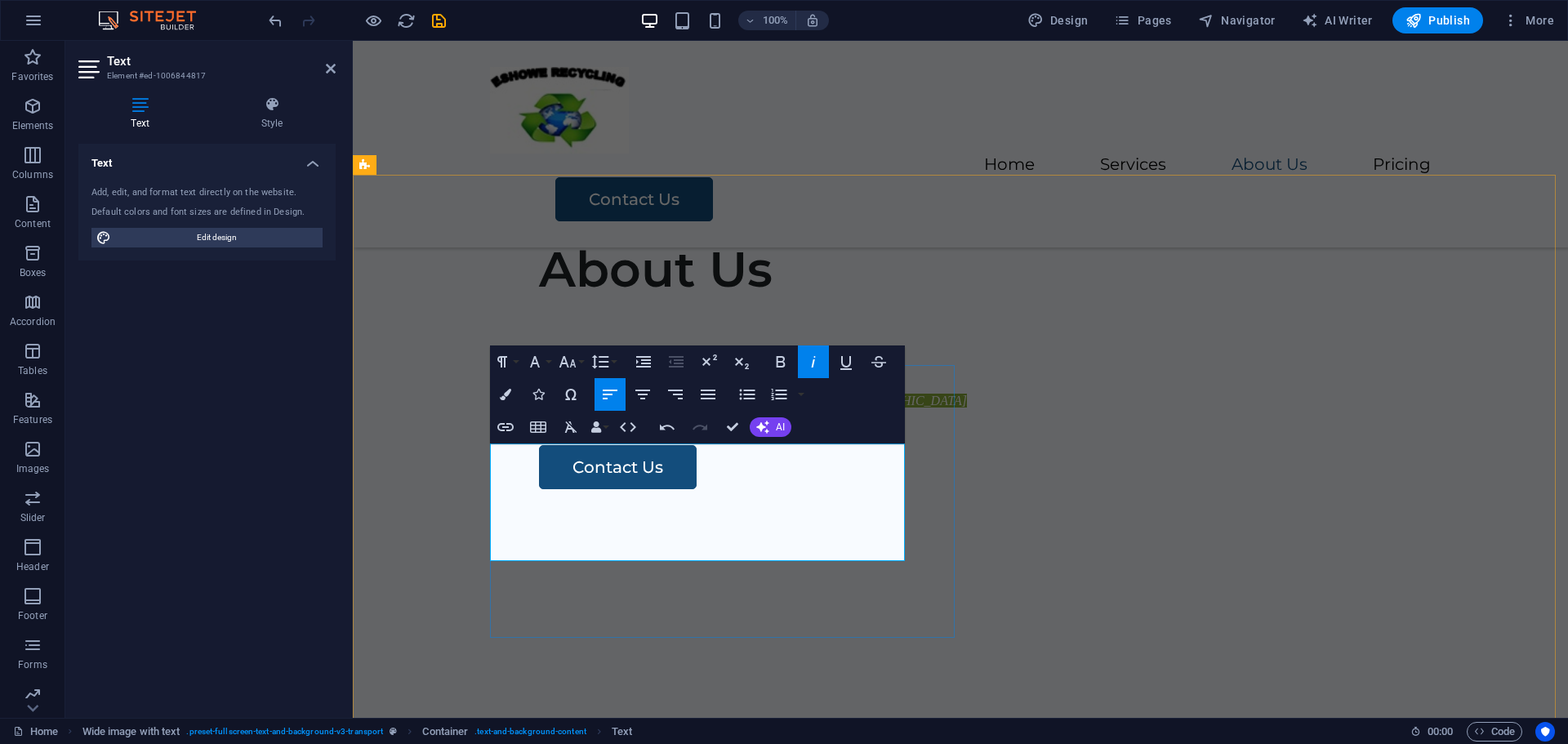
click at [539, 412] on div "​ ​​ Contact us [DATE] for your skip at your home or office. Get same day servi…" at bounding box center [1022, 365] width 967 height 94
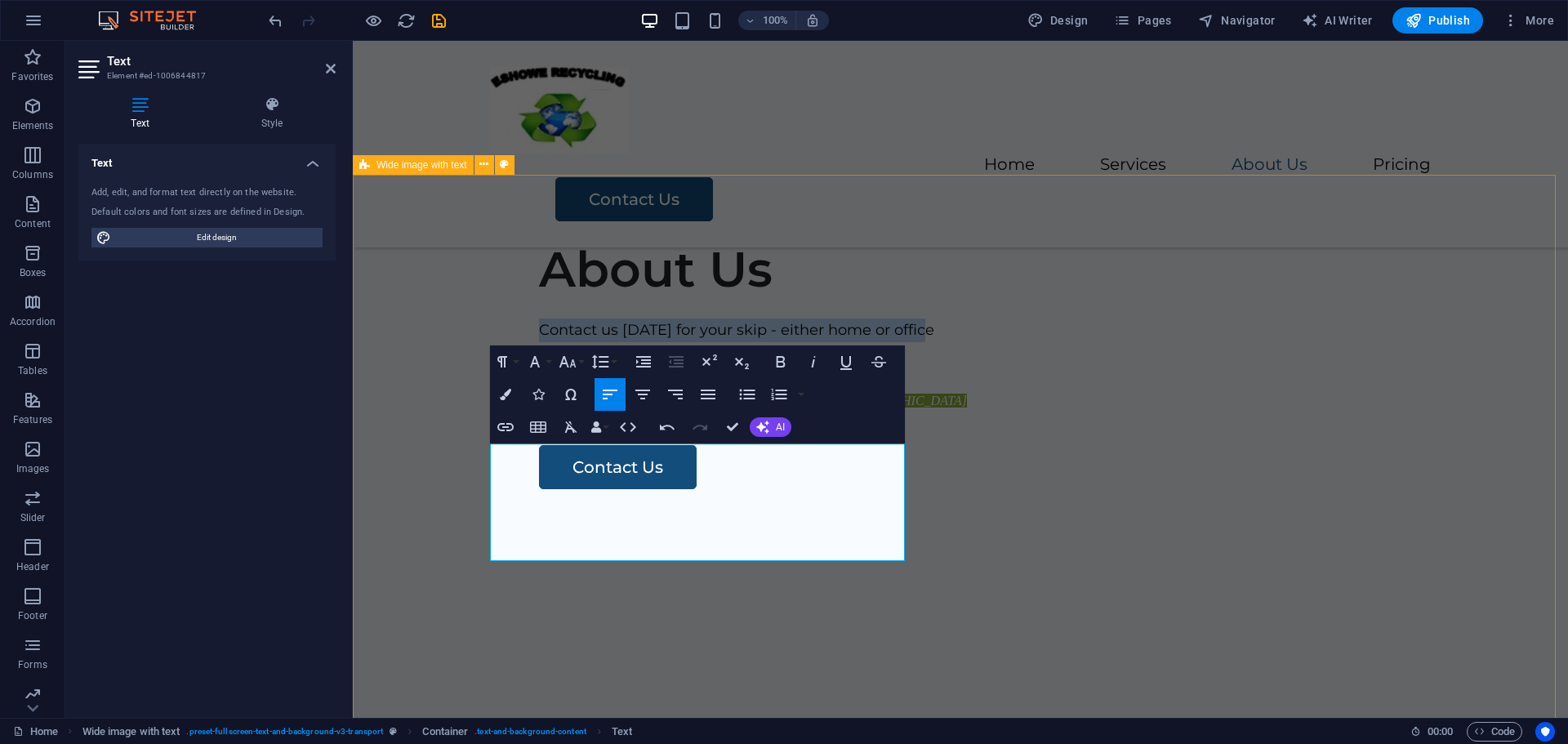
drag, startPoint x: 875, startPoint y: 455, endPoint x: 501, endPoint y: 450, distance: 374.0
click at [478, 440] on div "About Us ​Contact us [DATE] for your skip - either home or office ​​ Contact us…" at bounding box center [960, 501] width 1216 height 654
click at [548, 355] on button "Font Family" at bounding box center [538, 362] width 31 height 32
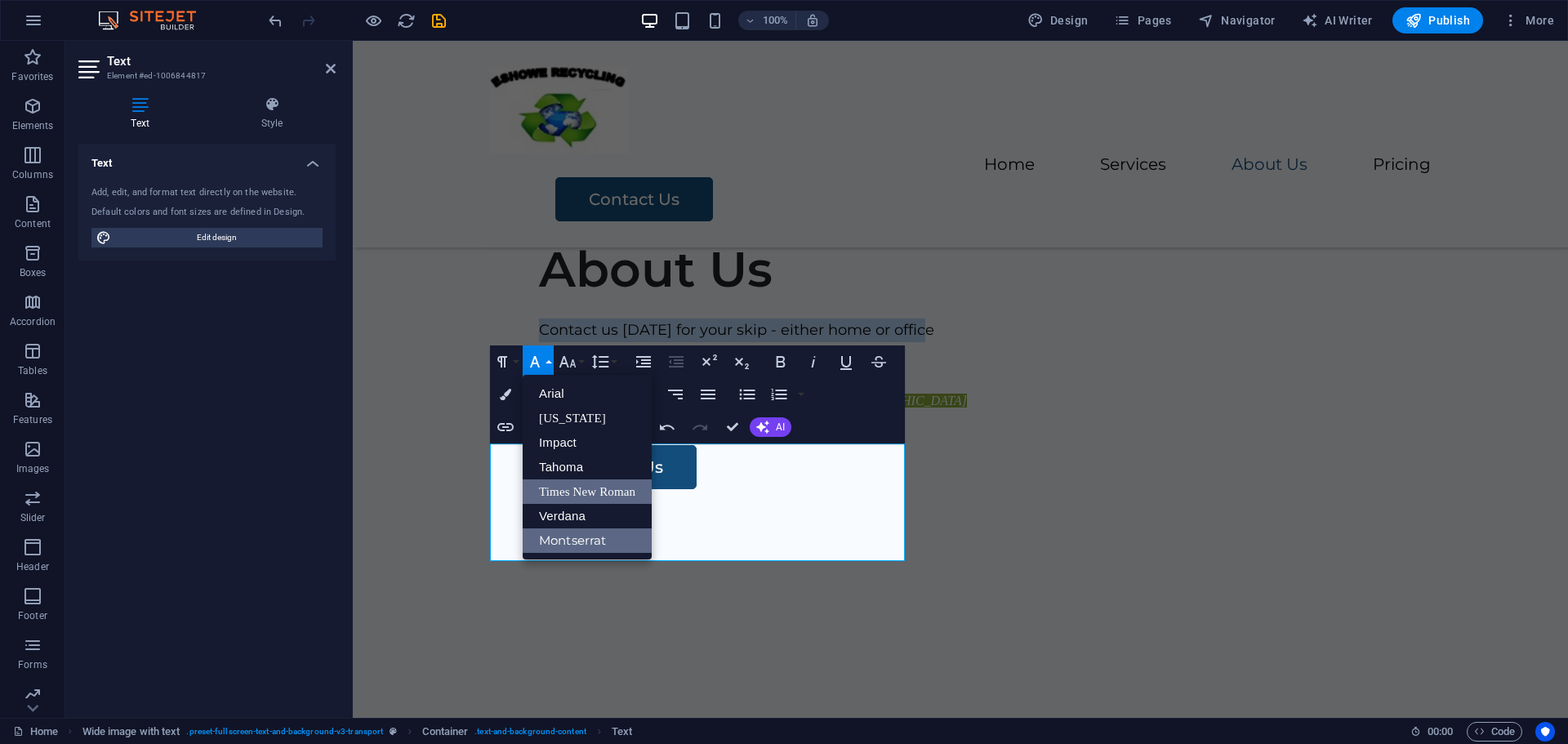
click at [559, 490] on link "Times New Roman" at bounding box center [587, 492] width 129 height 25
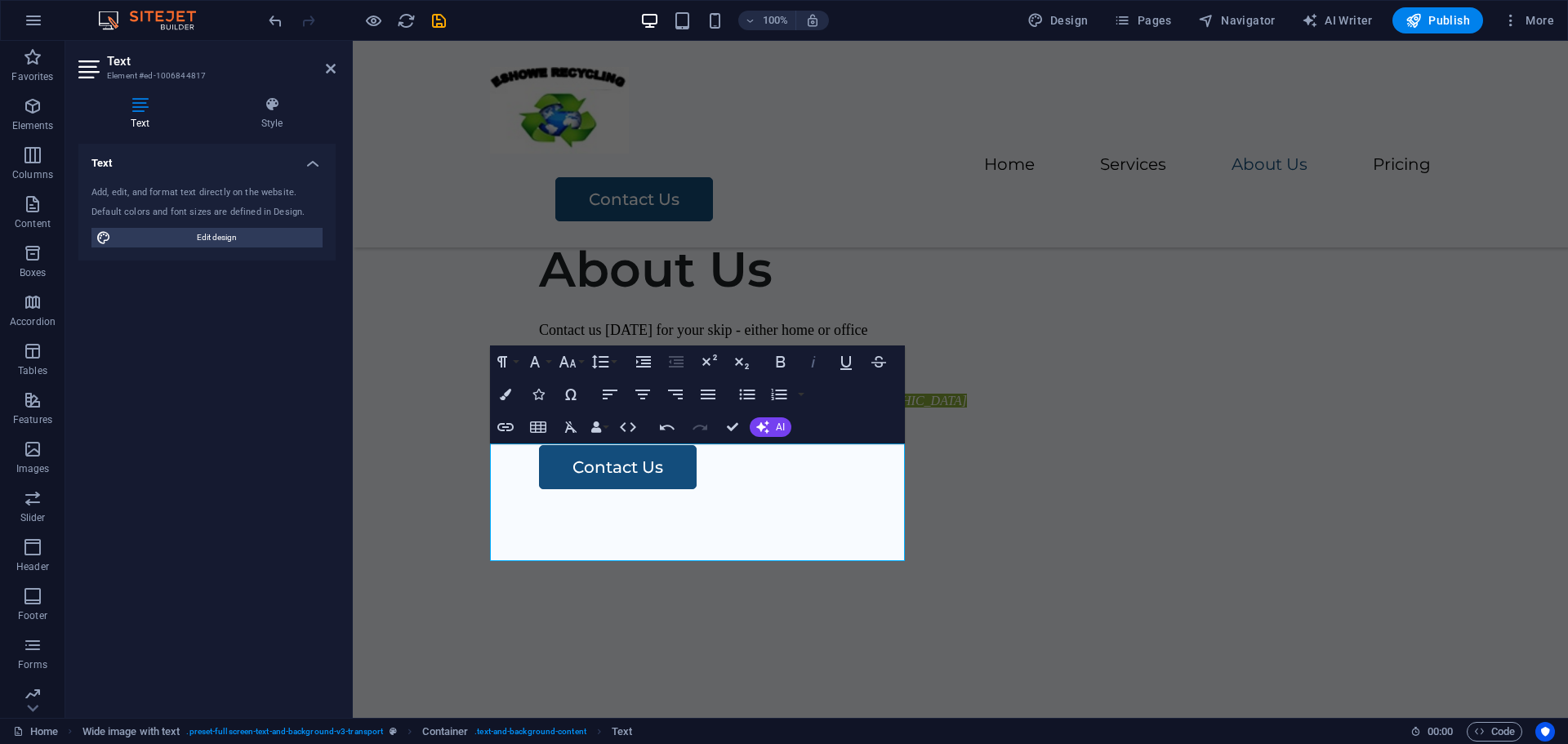
click at [815, 363] on icon "button" at bounding box center [814, 362] width 20 height 20
click at [273, 111] on icon at bounding box center [272, 104] width 128 height 16
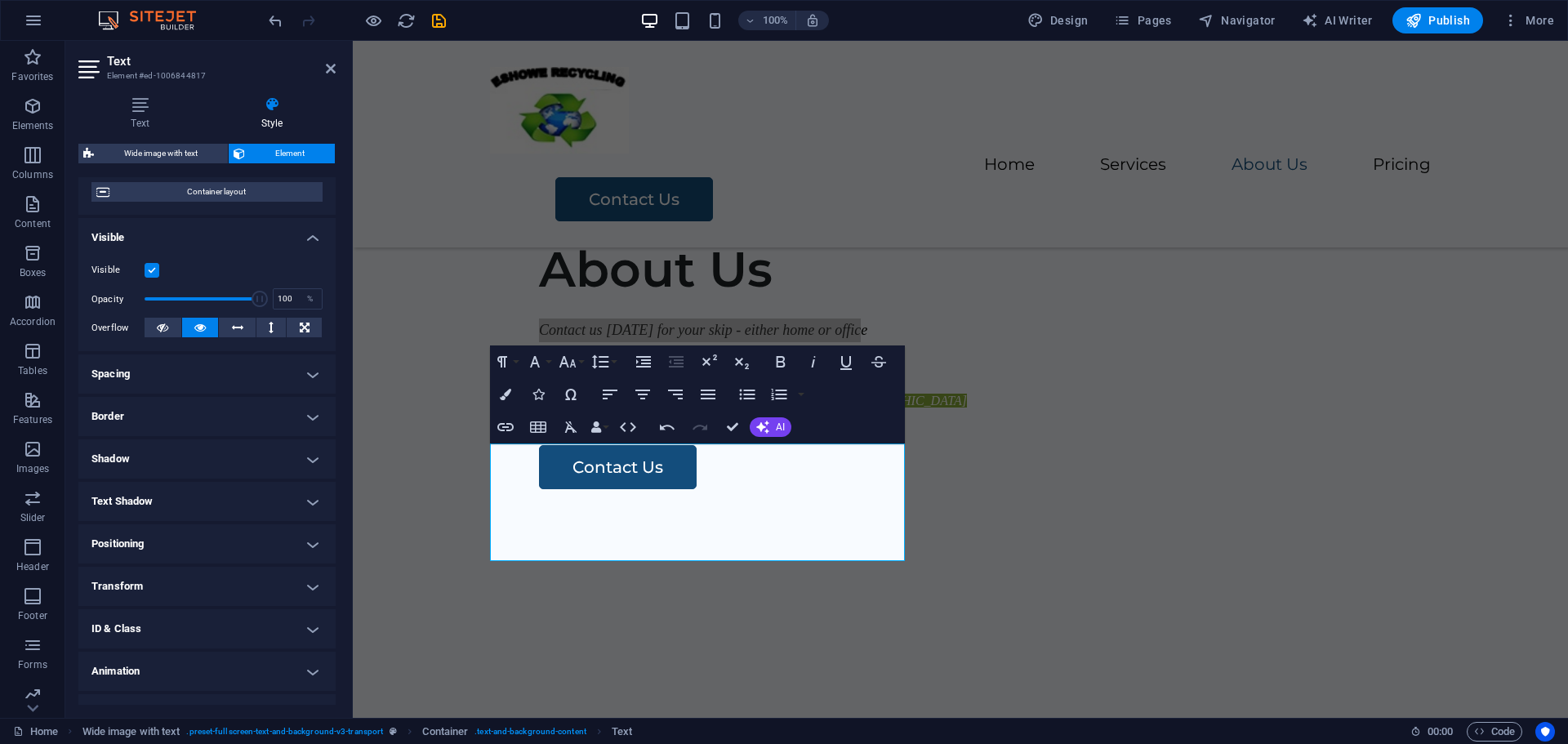
scroll to position [163, 0]
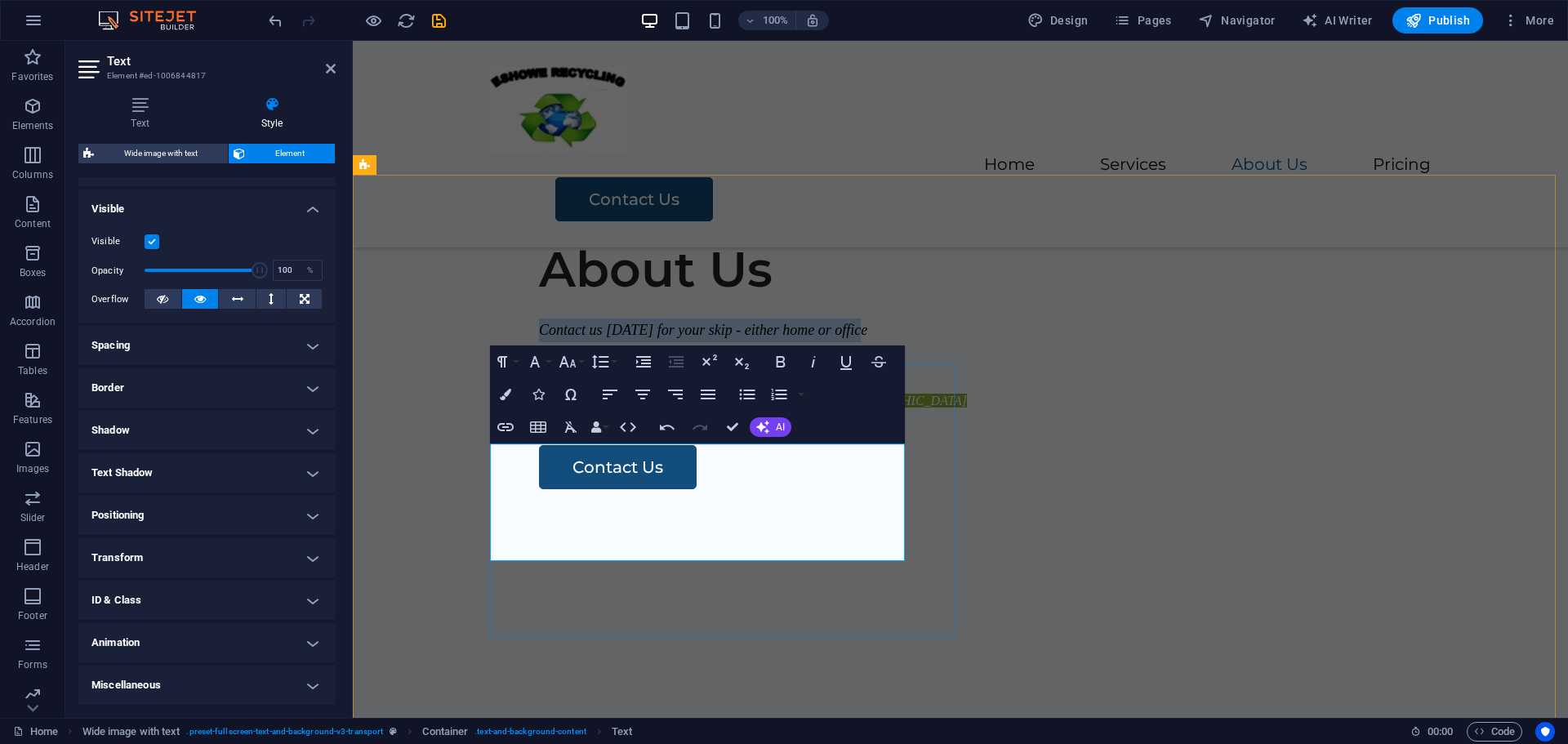
click at [815, 412] on div "​Contact us [DATE] for your skip - either home or office ​​ Contact us [DATE] f…" at bounding box center [1022, 365] width 967 height 94
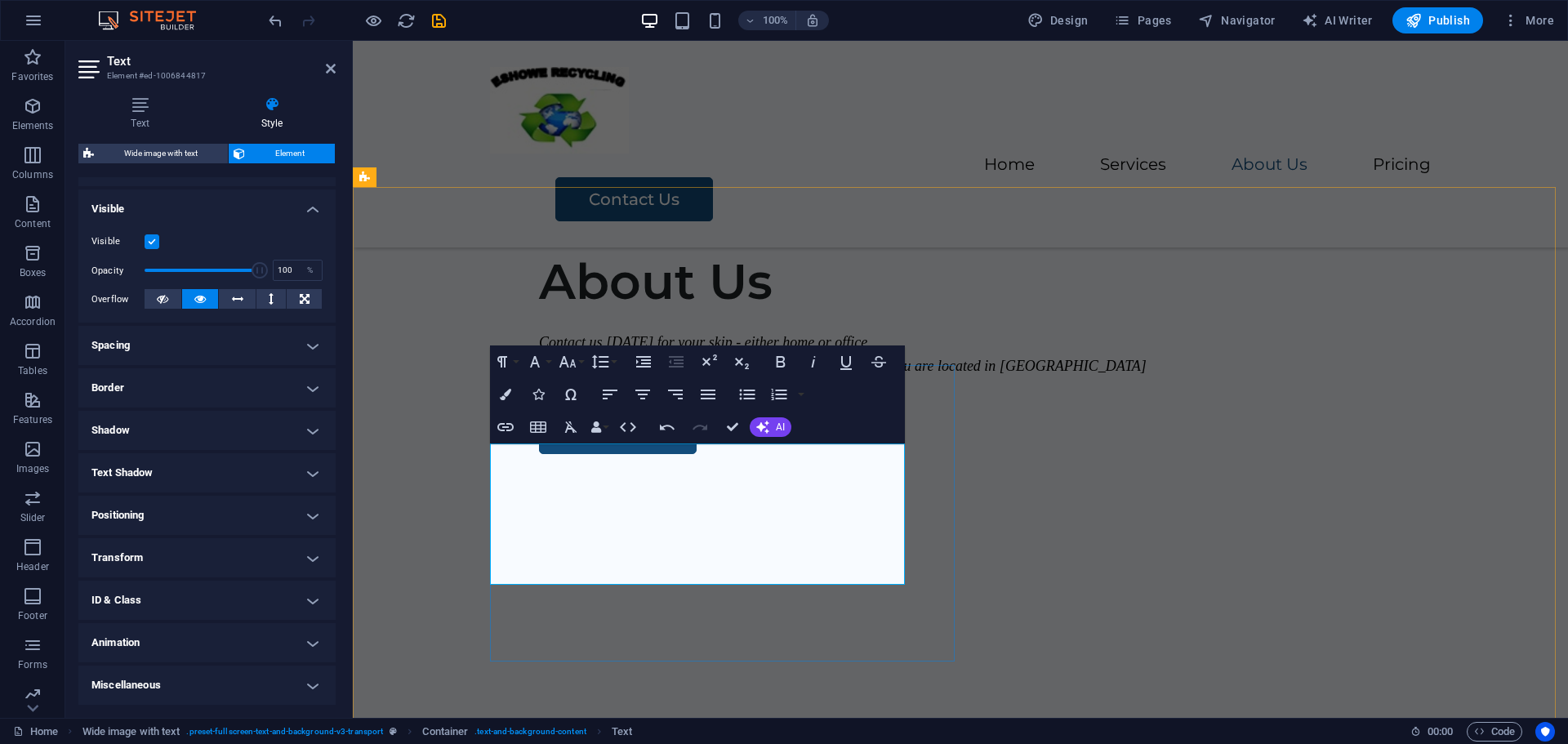
scroll to position [946, 0]
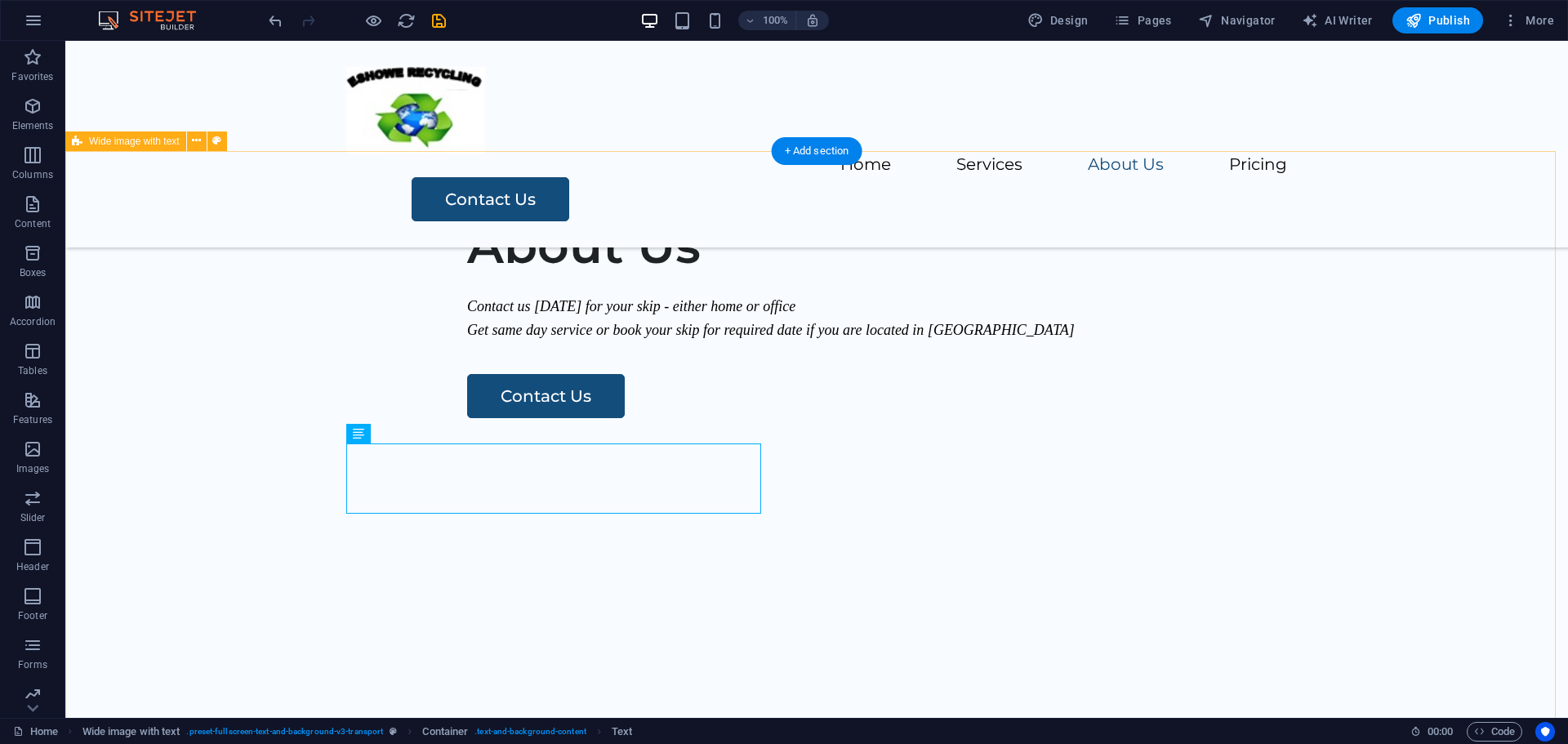
click at [989, 401] on div "About Us Contact us [DATE] for your skip - either home or office Get same day s…" at bounding box center [817, 478] width 1503 height 654
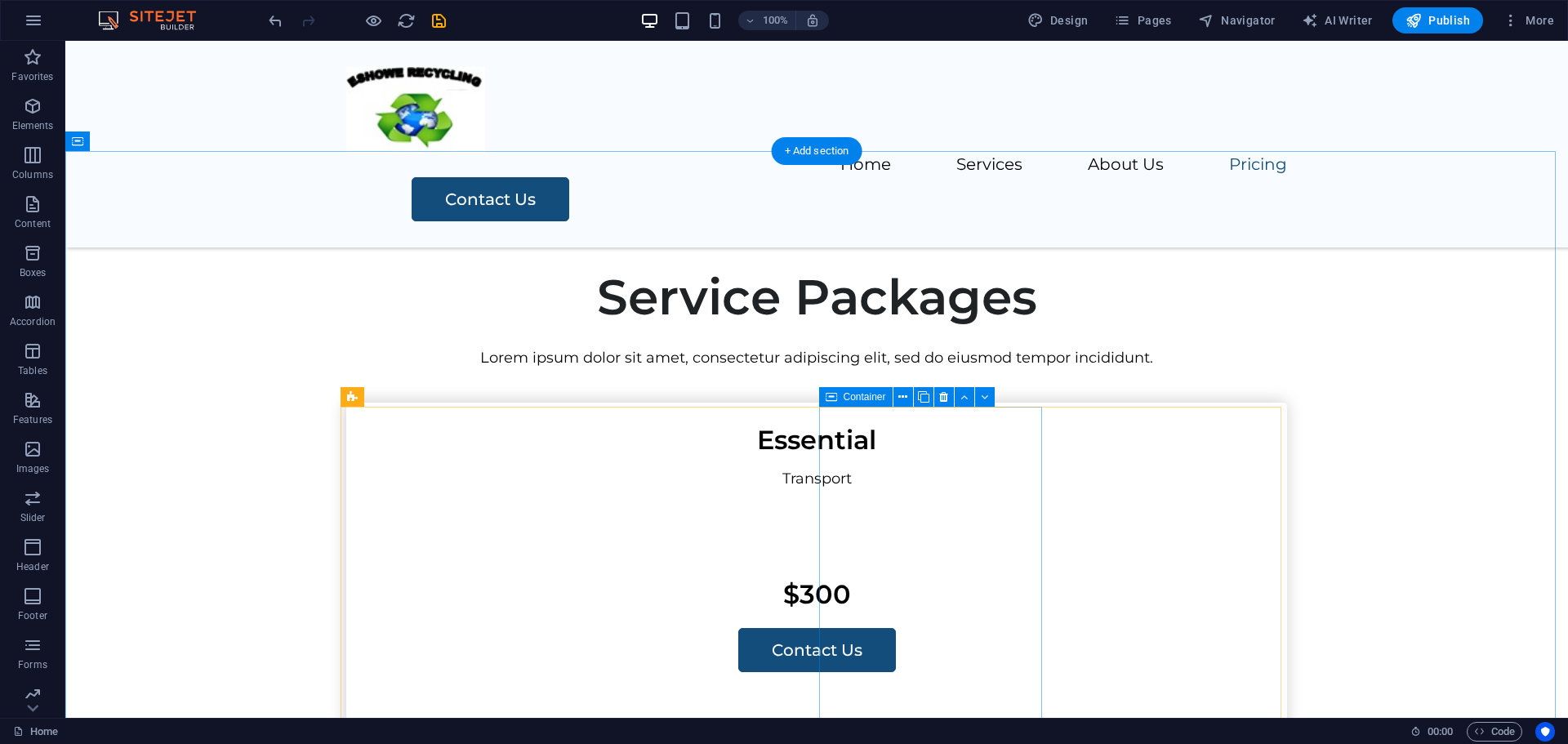
scroll to position [1599, 0]
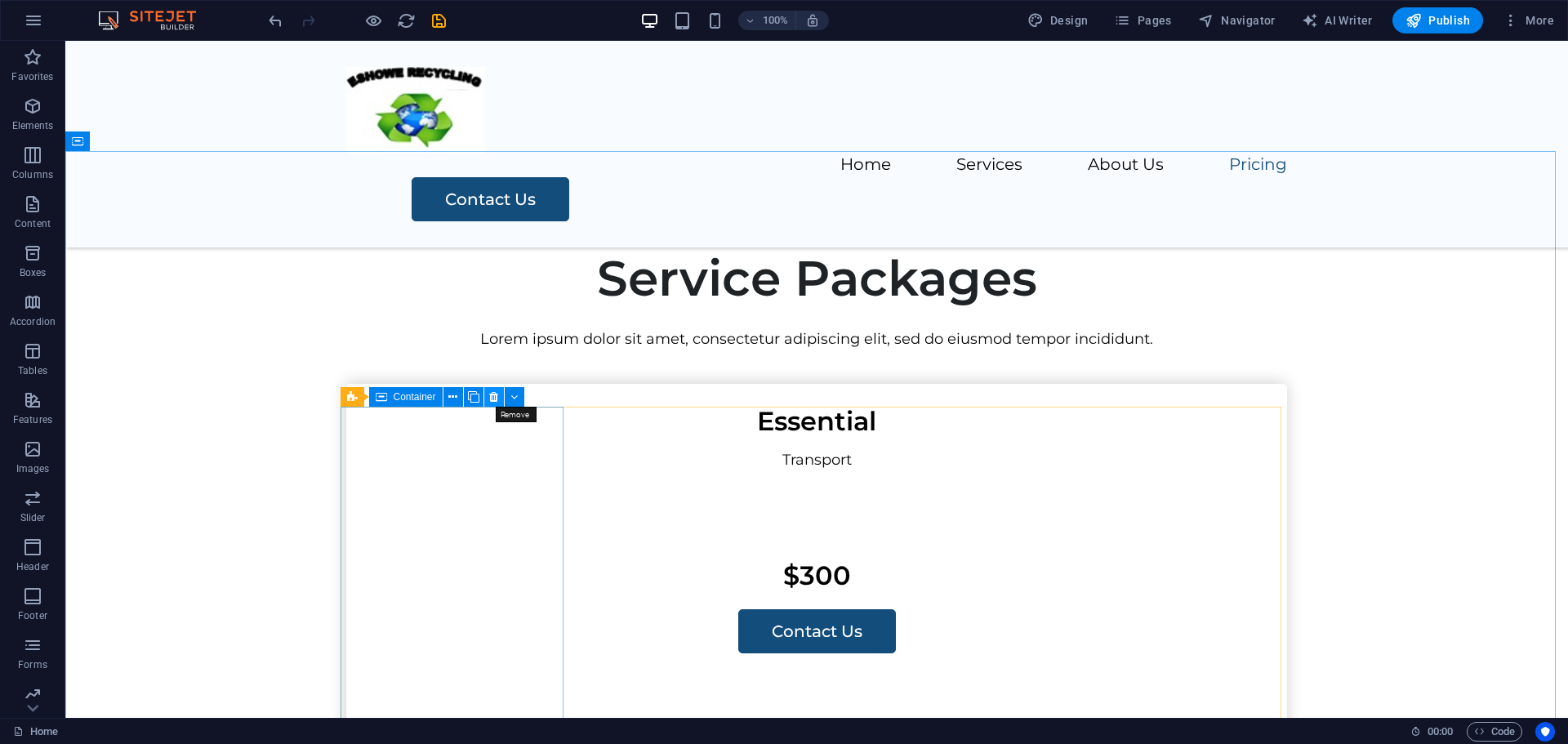
drag, startPoint x: 493, startPoint y: 398, endPoint x: 427, endPoint y: 356, distance: 78.2
click at [493, 397] on icon at bounding box center [493, 397] width 9 height 17
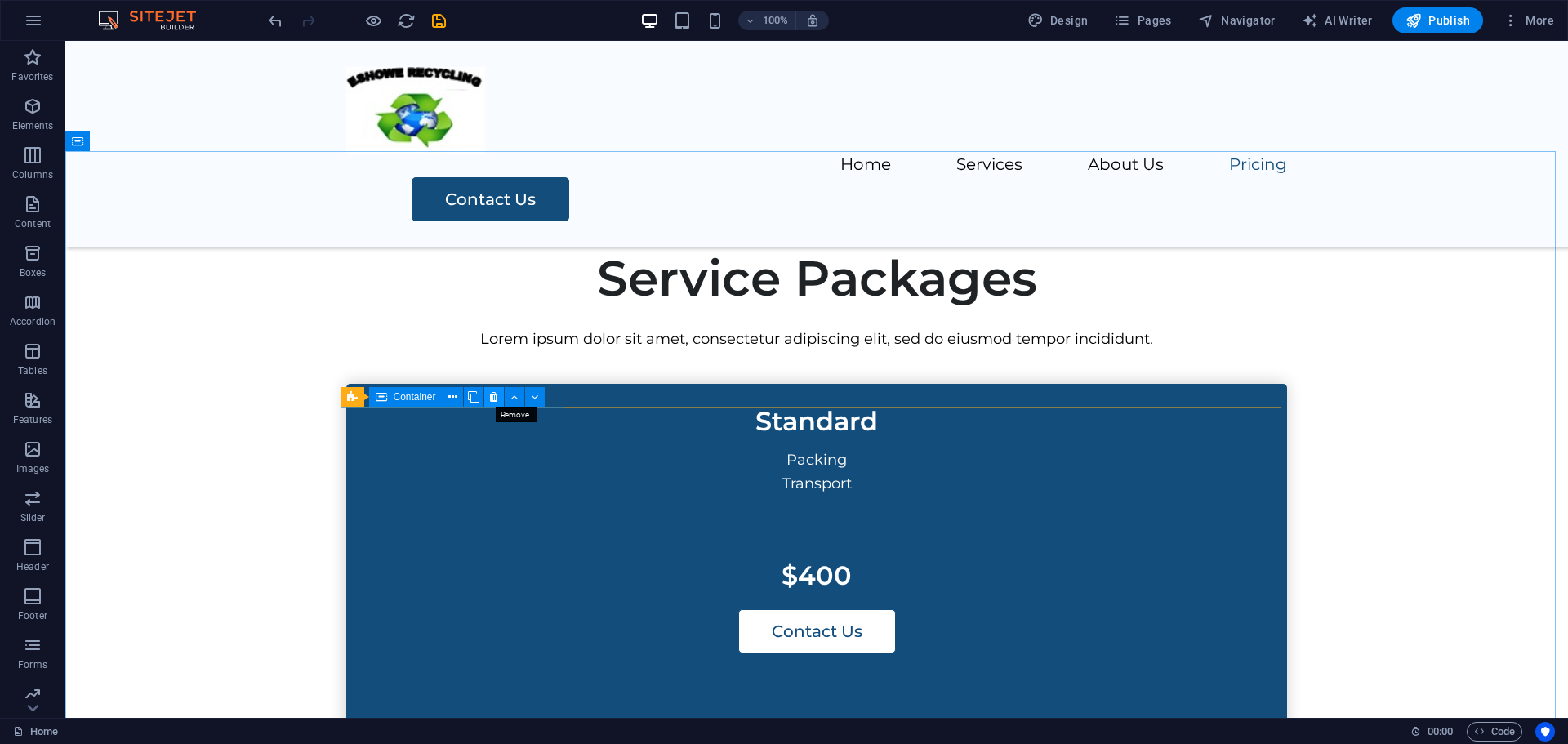
click at [495, 400] on icon at bounding box center [493, 397] width 9 height 17
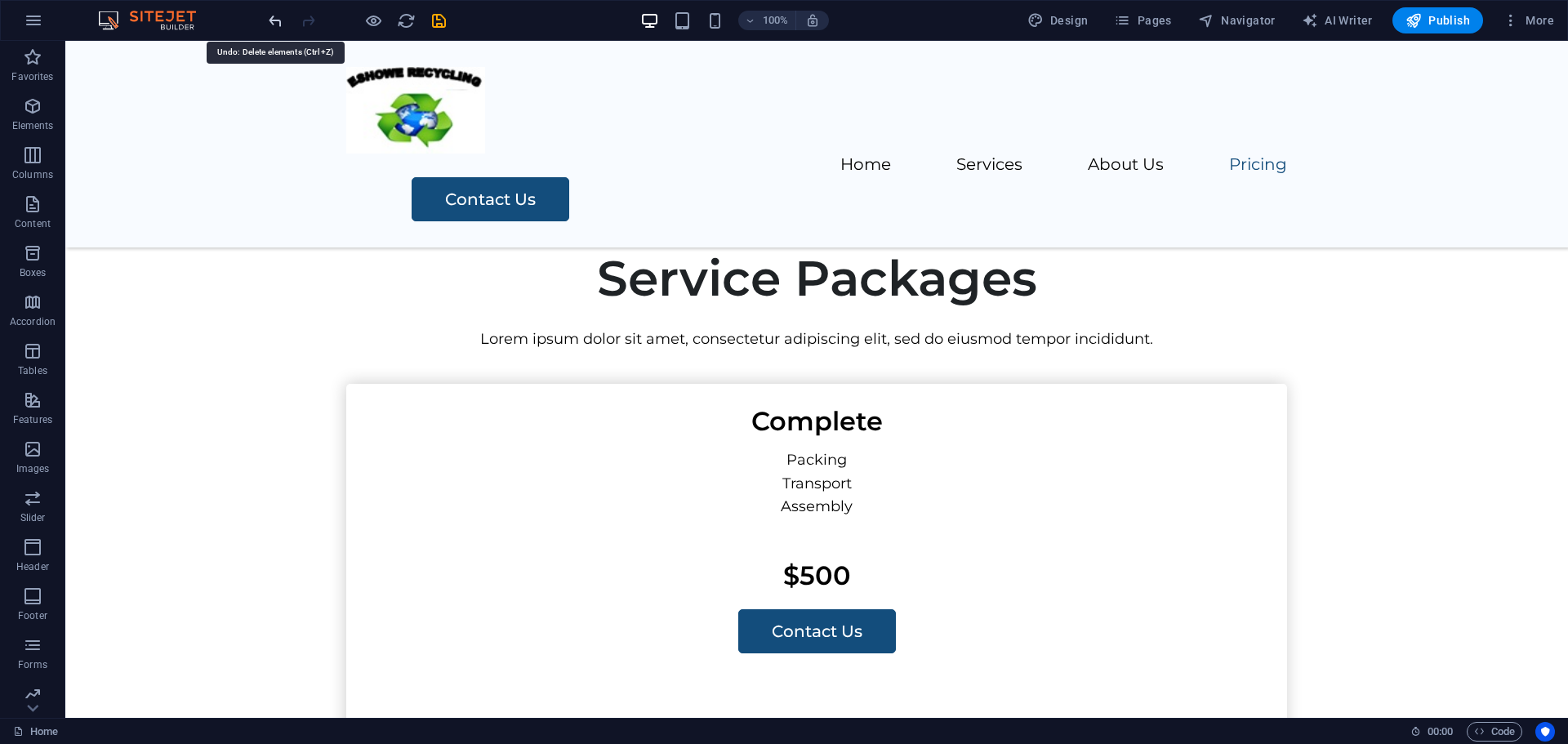
click at [276, 23] on icon "undo" at bounding box center [275, 21] width 19 height 19
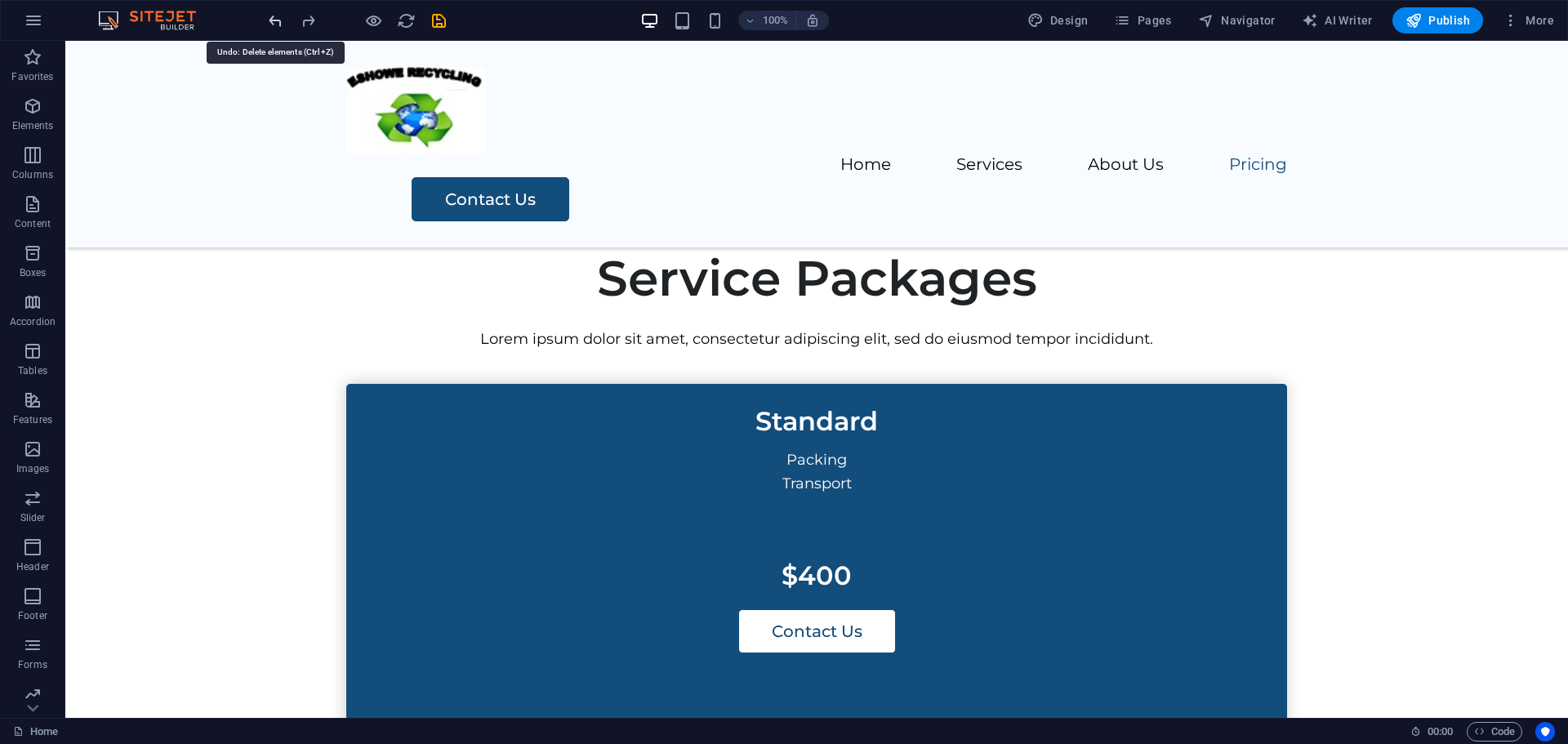
click at [276, 23] on icon "undo" at bounding box center [275, 21] width 19 height 19
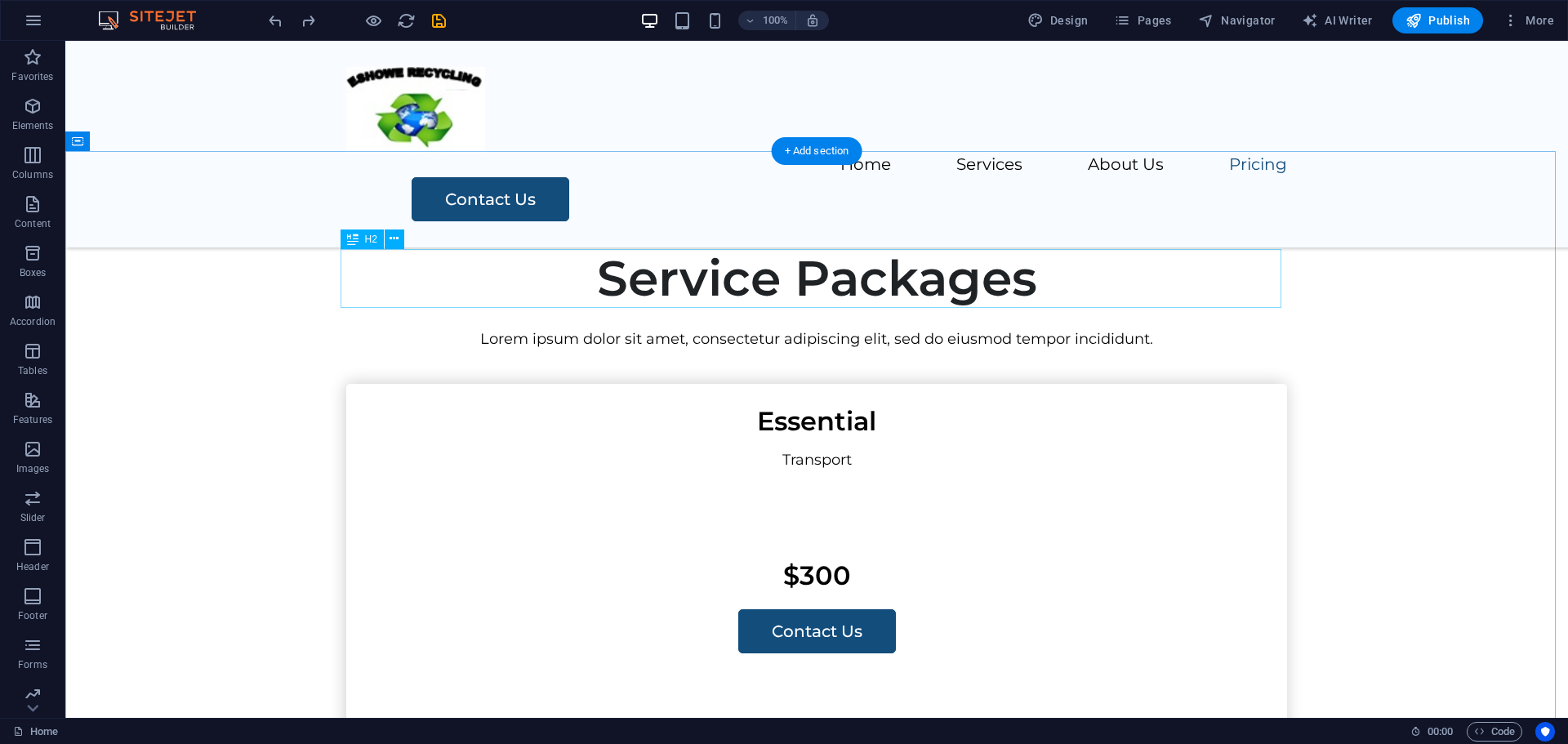
click at [874, 281] on div "Service Packages" at bounding box center [817, 278] width 941 height 59
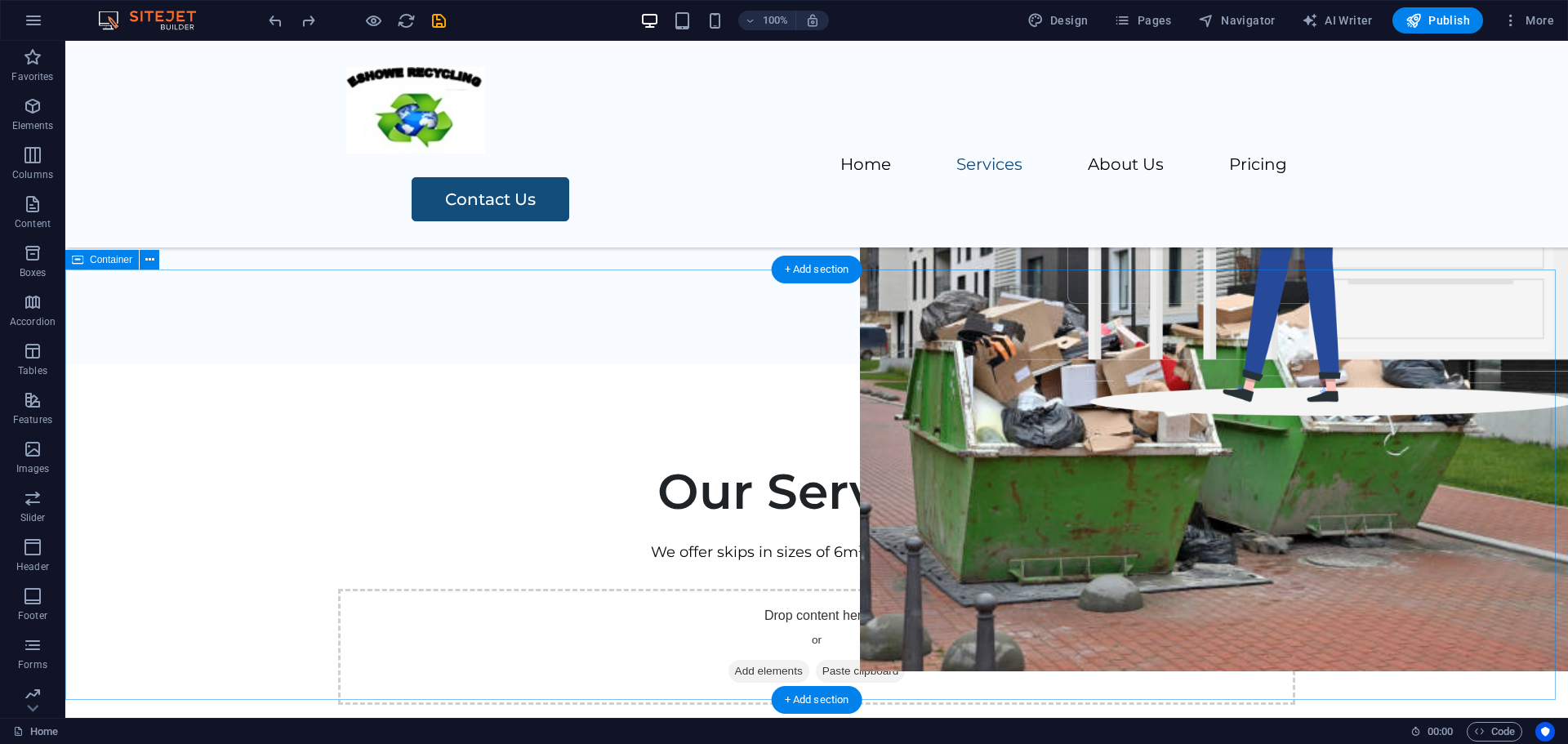
scroll to position [10, 0]
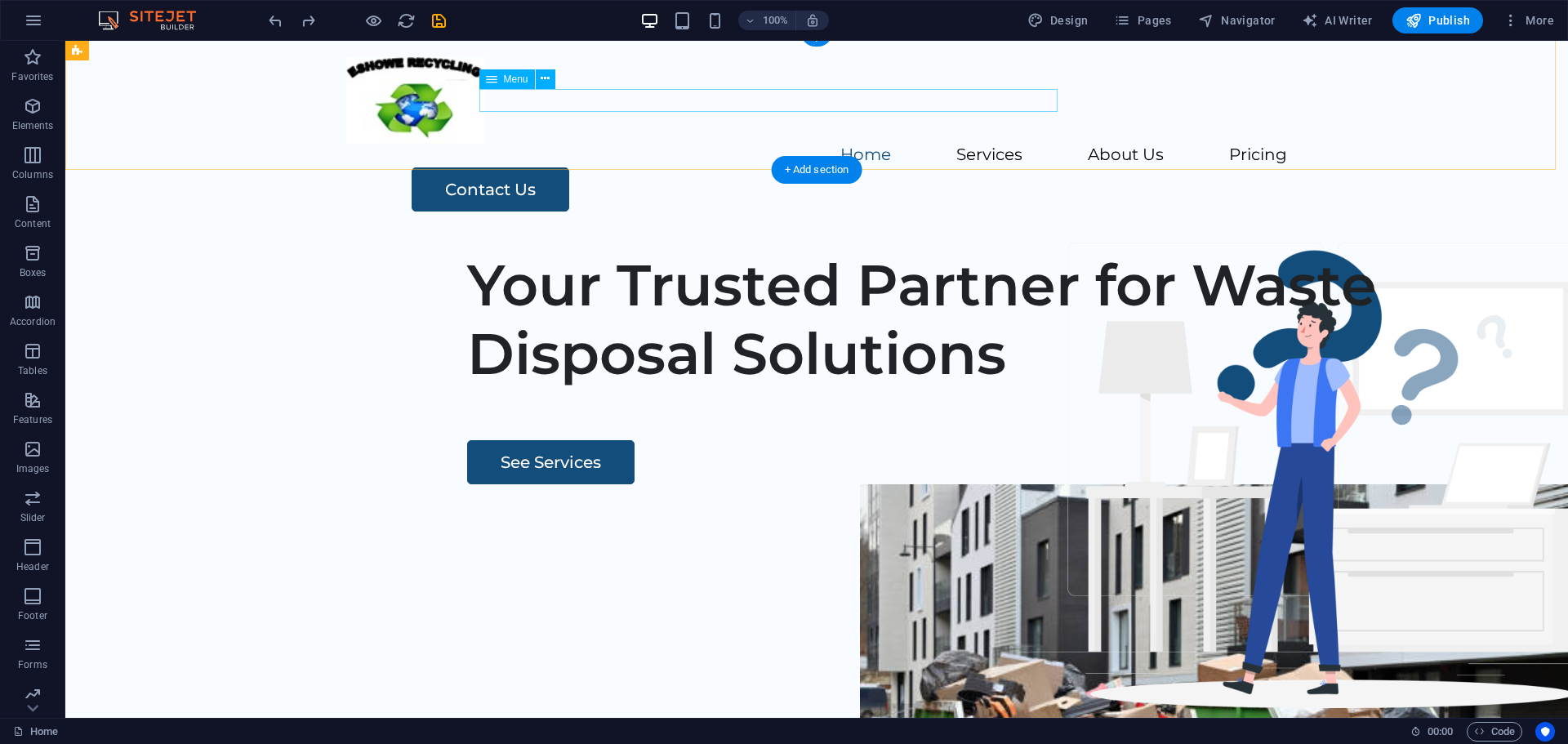
click at [758, 144] on nav "Home Services About Us Pricing" at bounding box center [817, 155] width 941 height 24
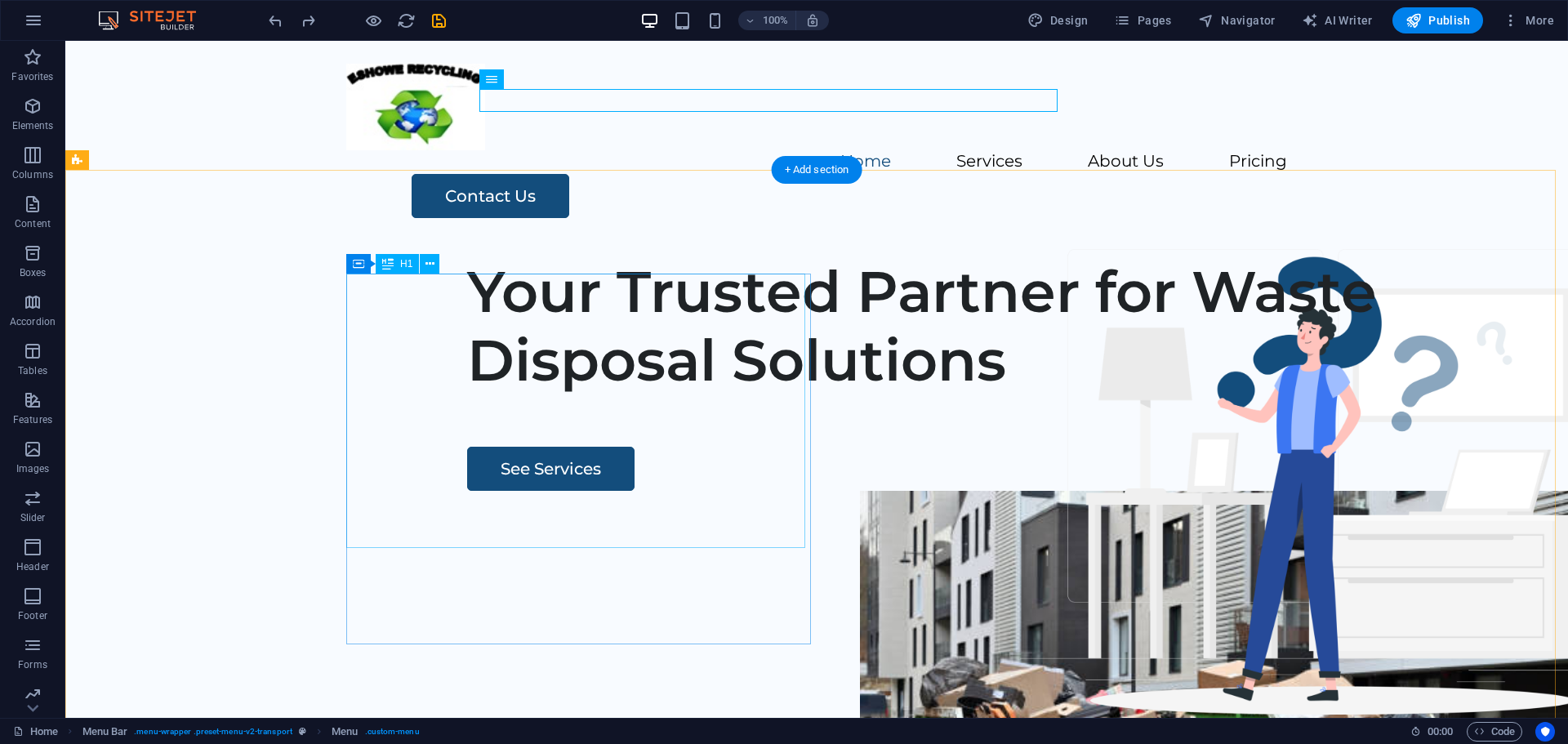
scroll to position [0, 0]
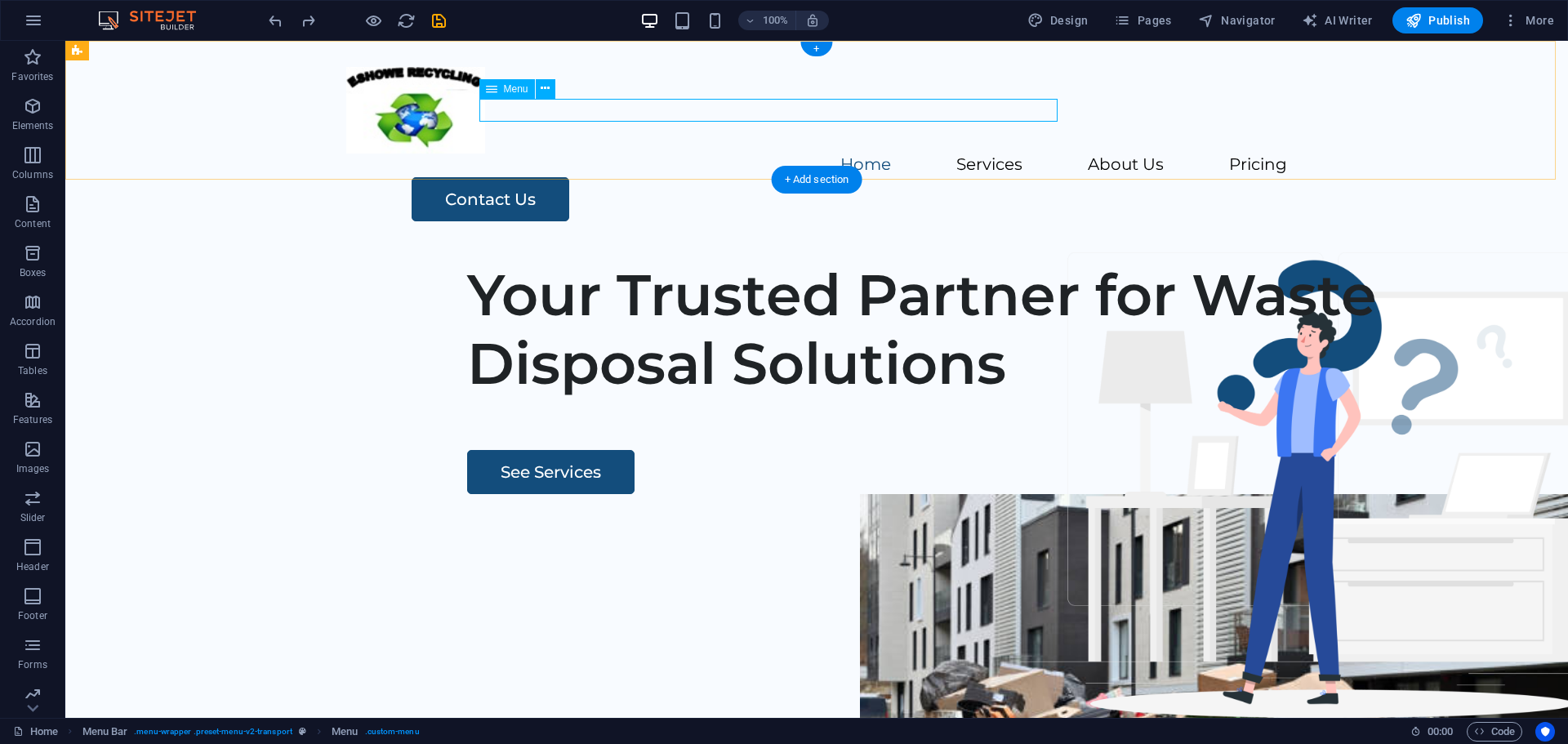
click at [898, 153] on nav "Home Services About Us Pricing" at bounding box center [817, 165] width 941 height 24
select select
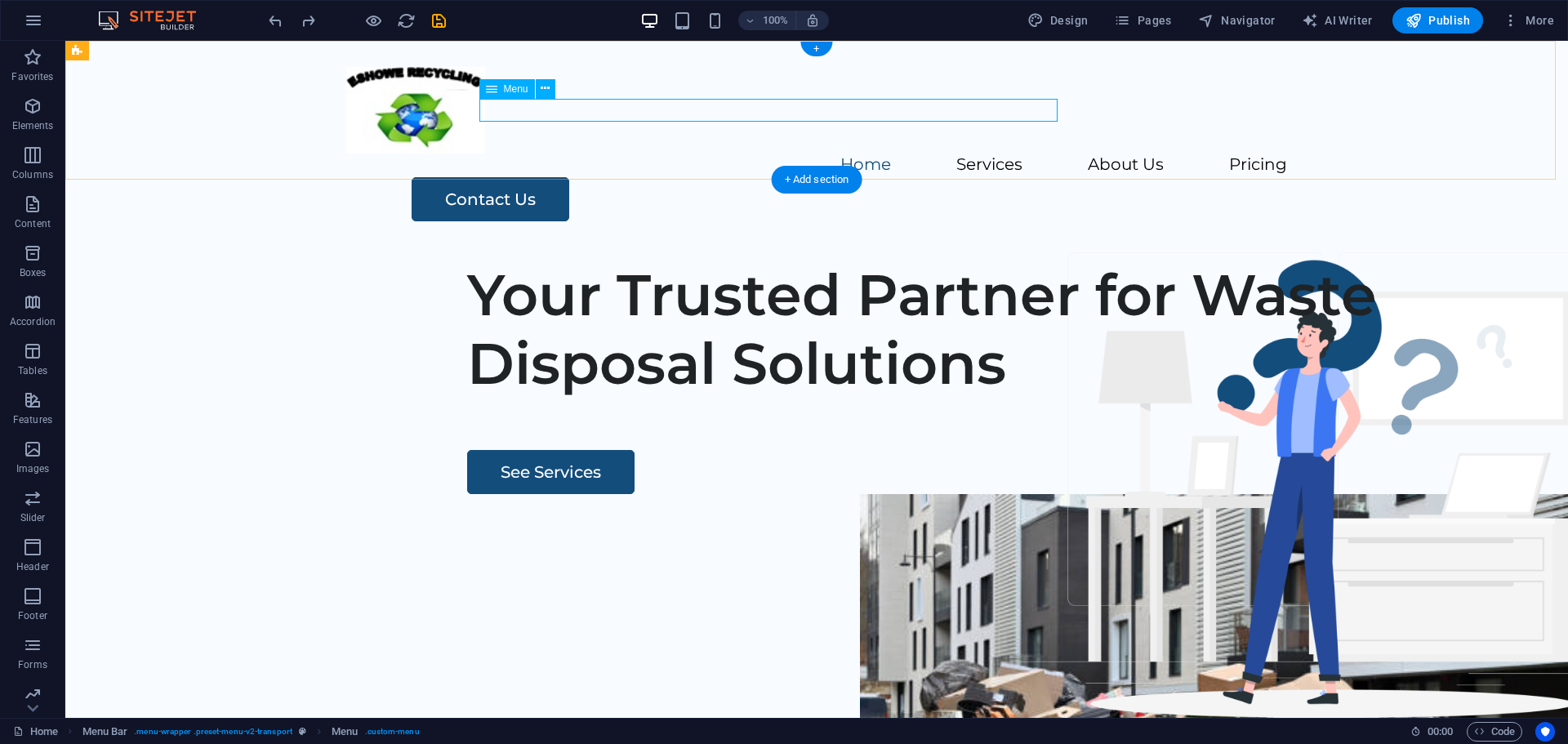
select select
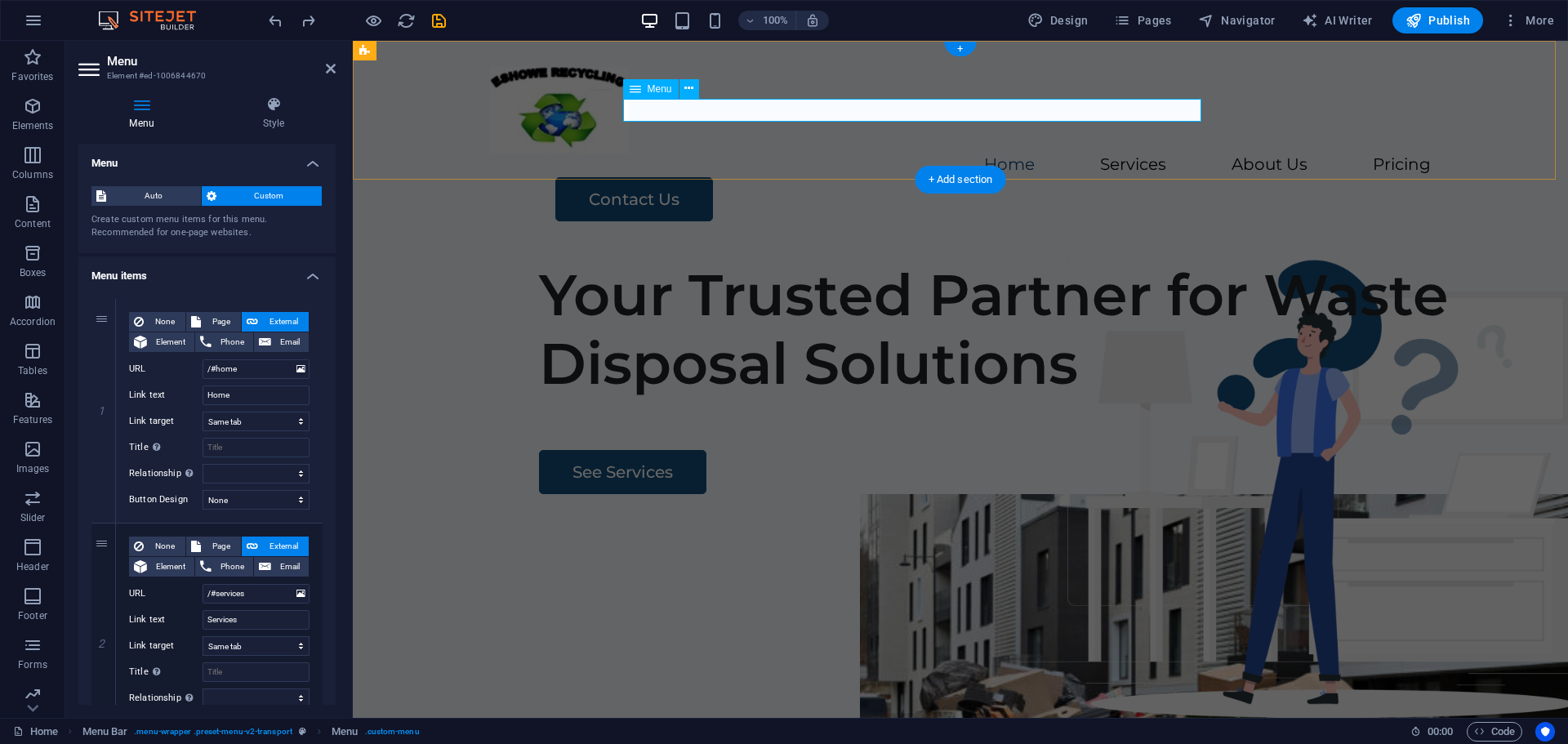
click at [1022, 153] on nav "Home Services About Us Pricing" at bounding box center [960, 165] width 941 height 24
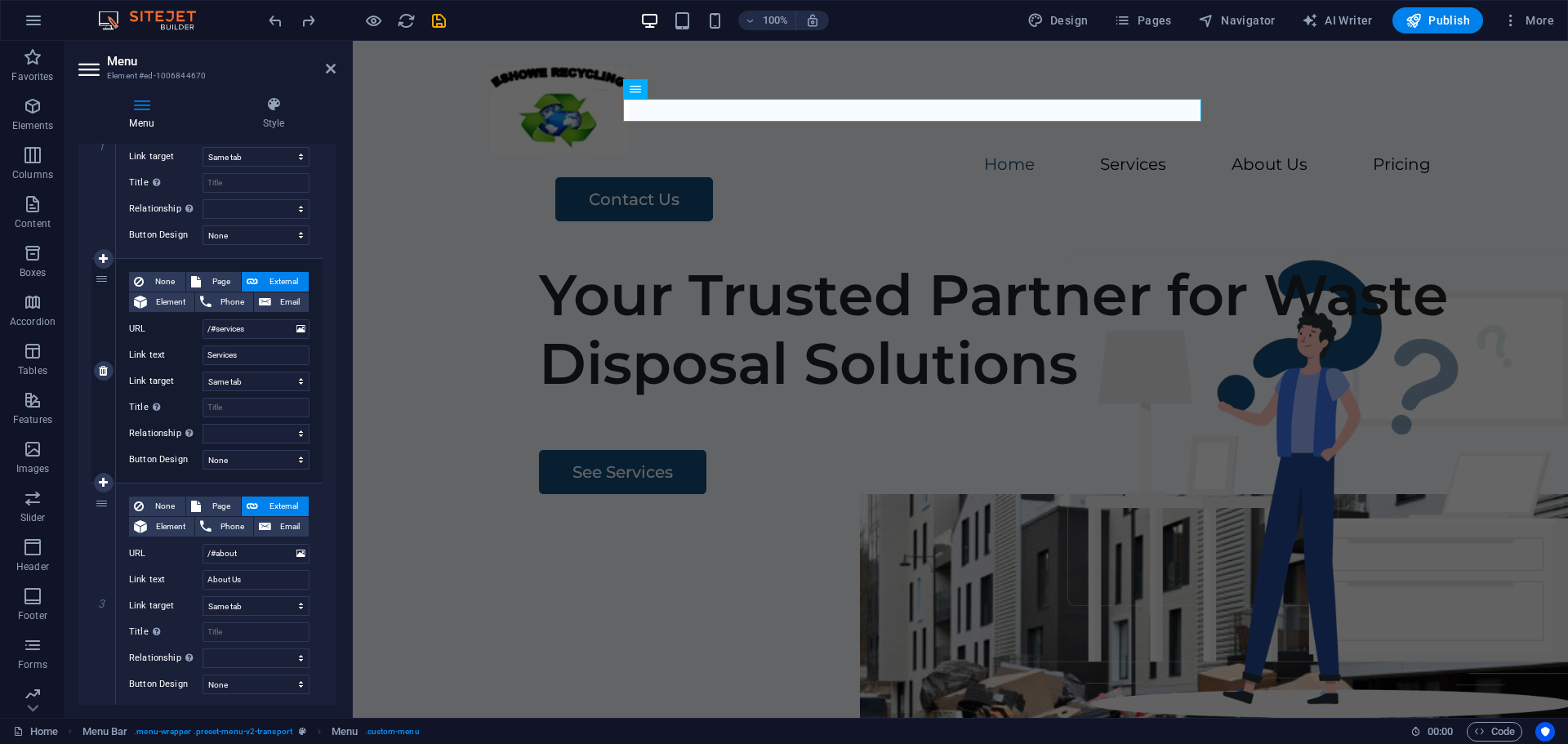
scroll to position [327, 0]
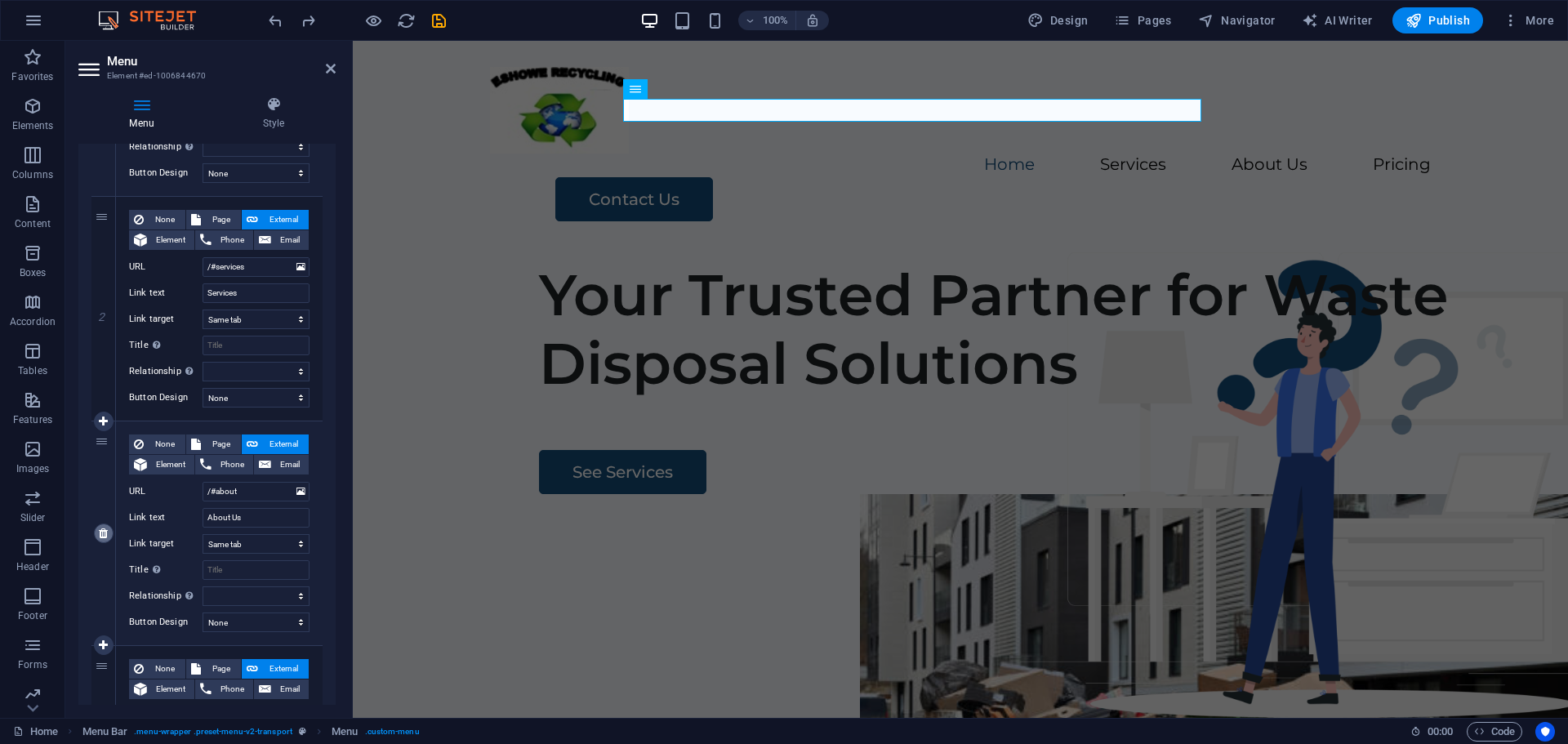
click at [104, 533] on icon at bounding box center [103, 533] width 9 height 11
select select
type input "/#pricing"
type input "Pricing"
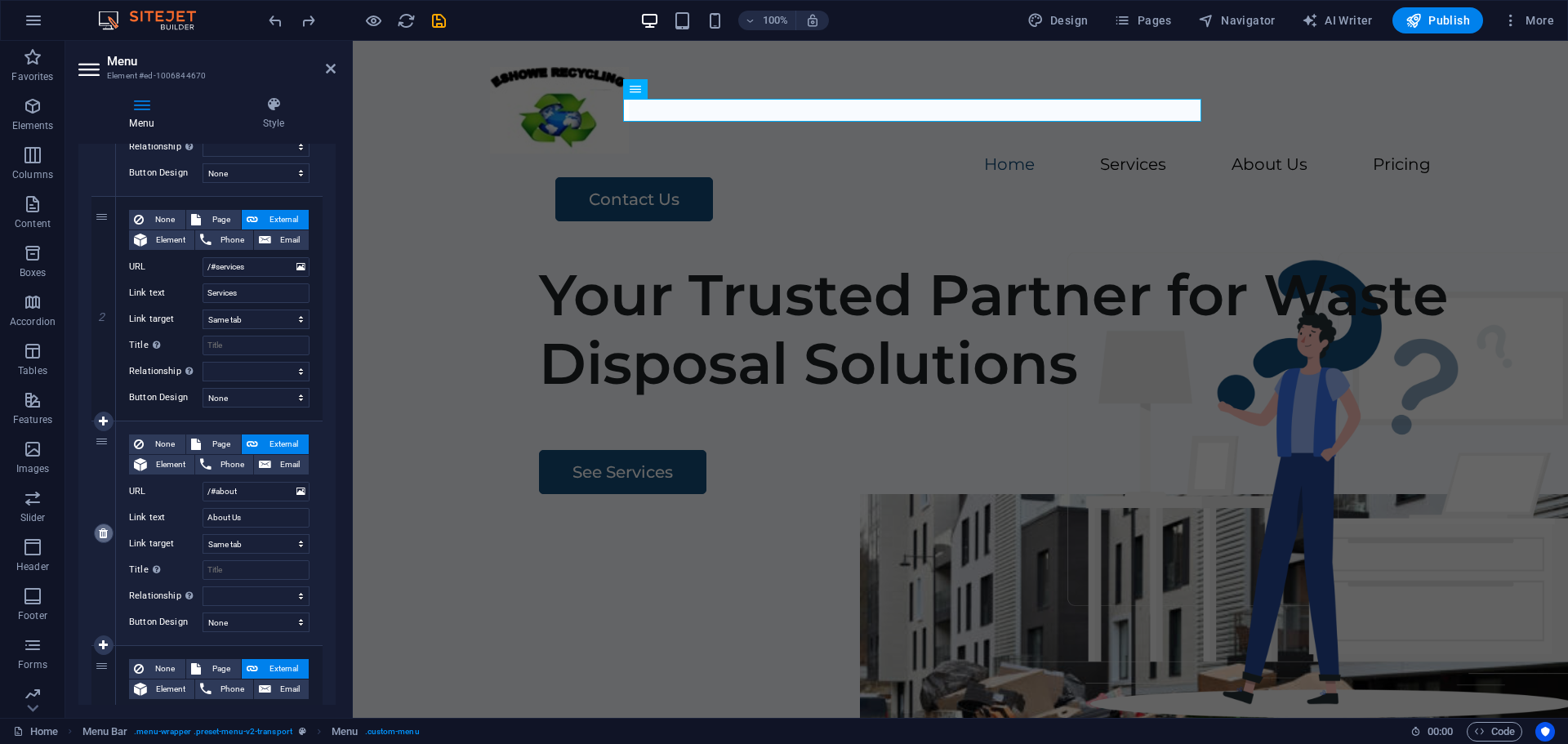
select select
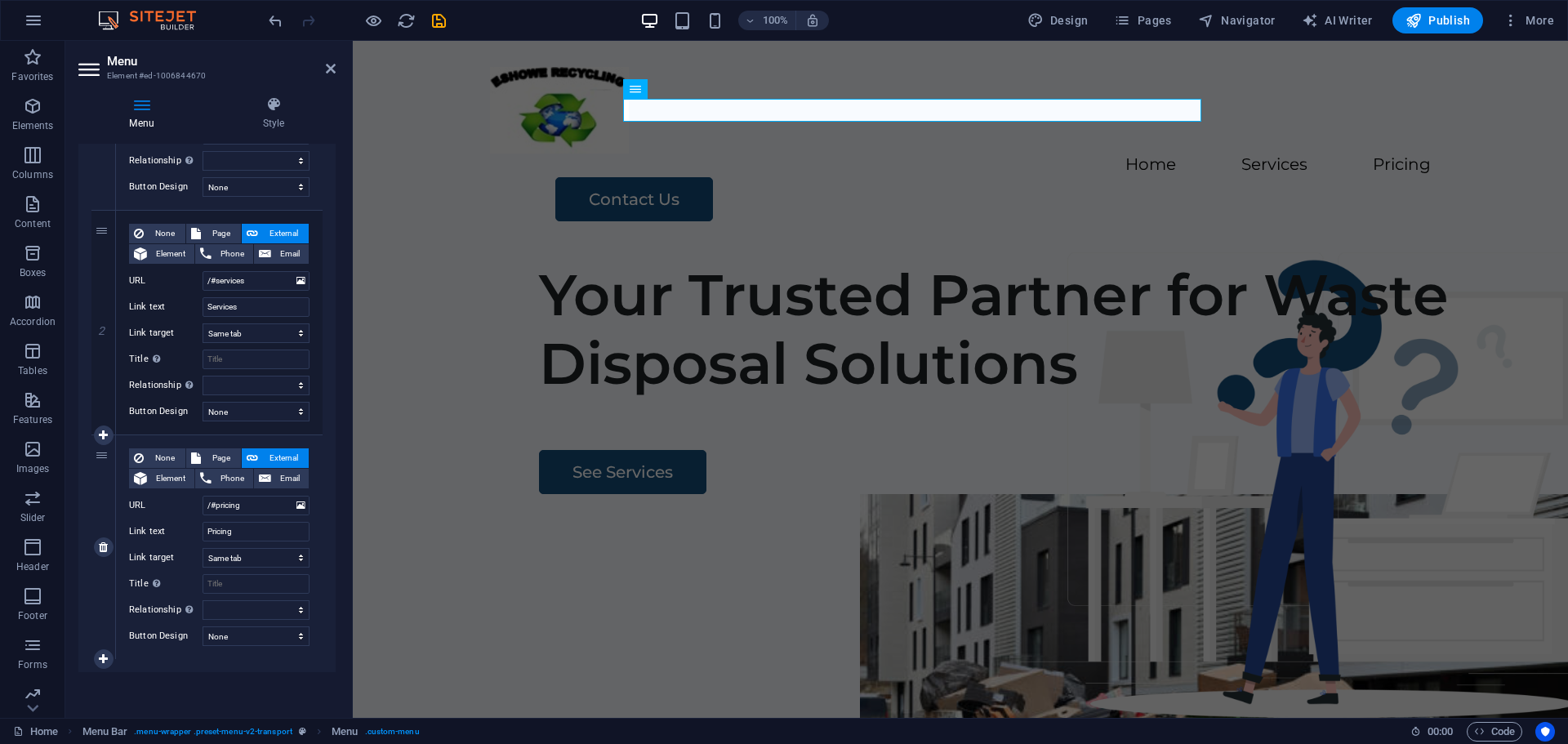
scroll to position [312, 0]
click at [102, 547] on icon at bounding box center [103, 547] width 9 height 11
select select
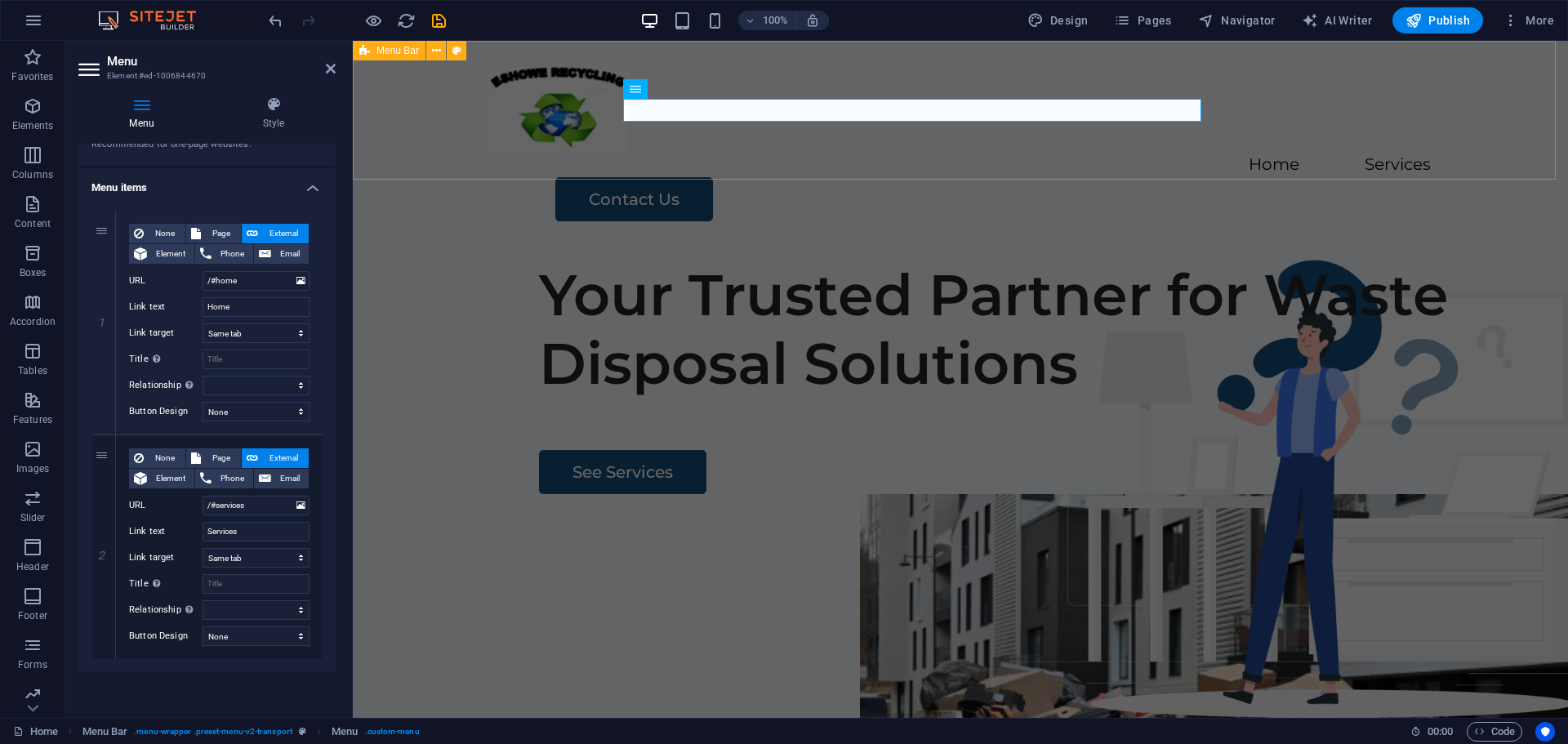
click at [672, 151] on div "Menu Home Services Contact Us" at bounding box center [960, 144] width 1216 height 207
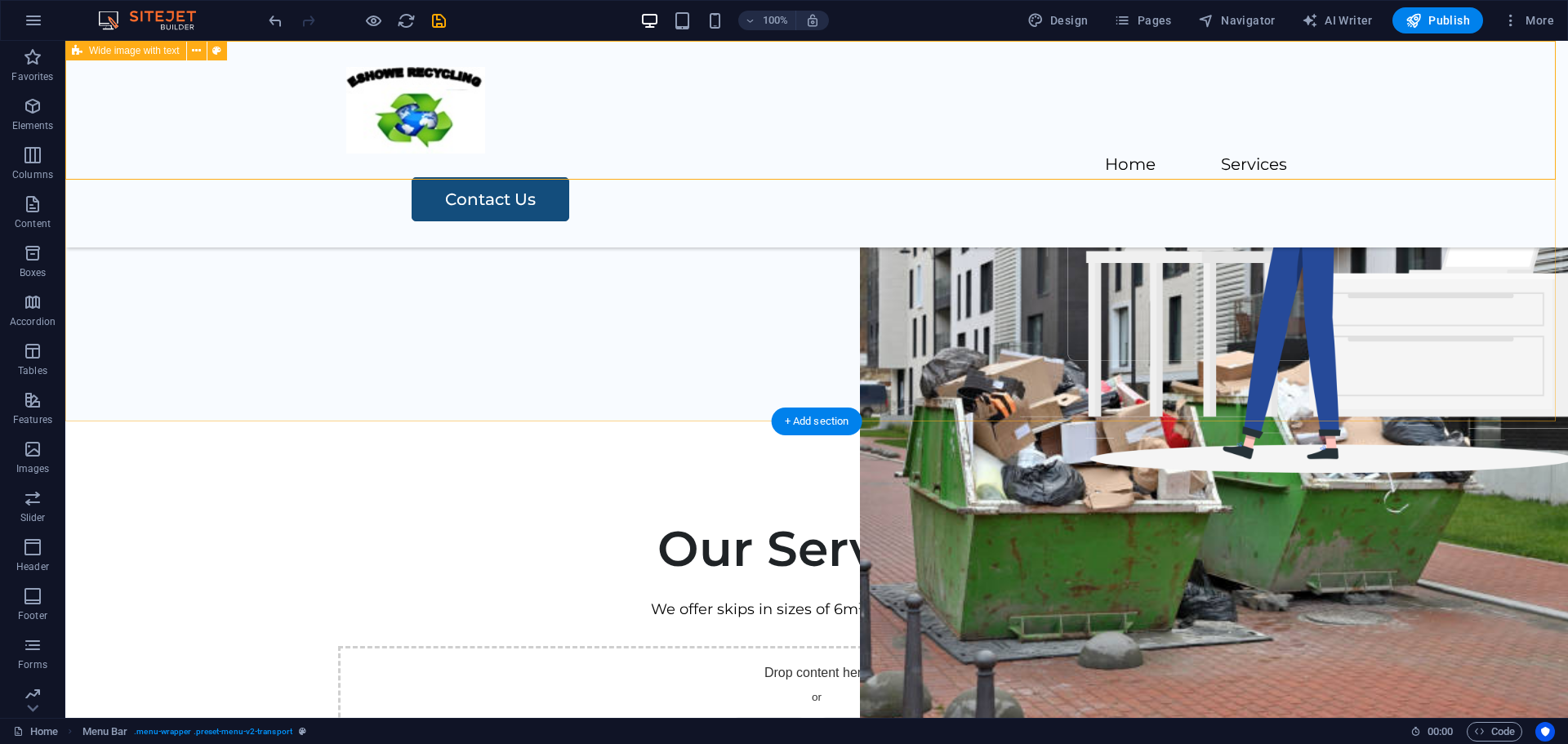
scroll to position [572, 0]
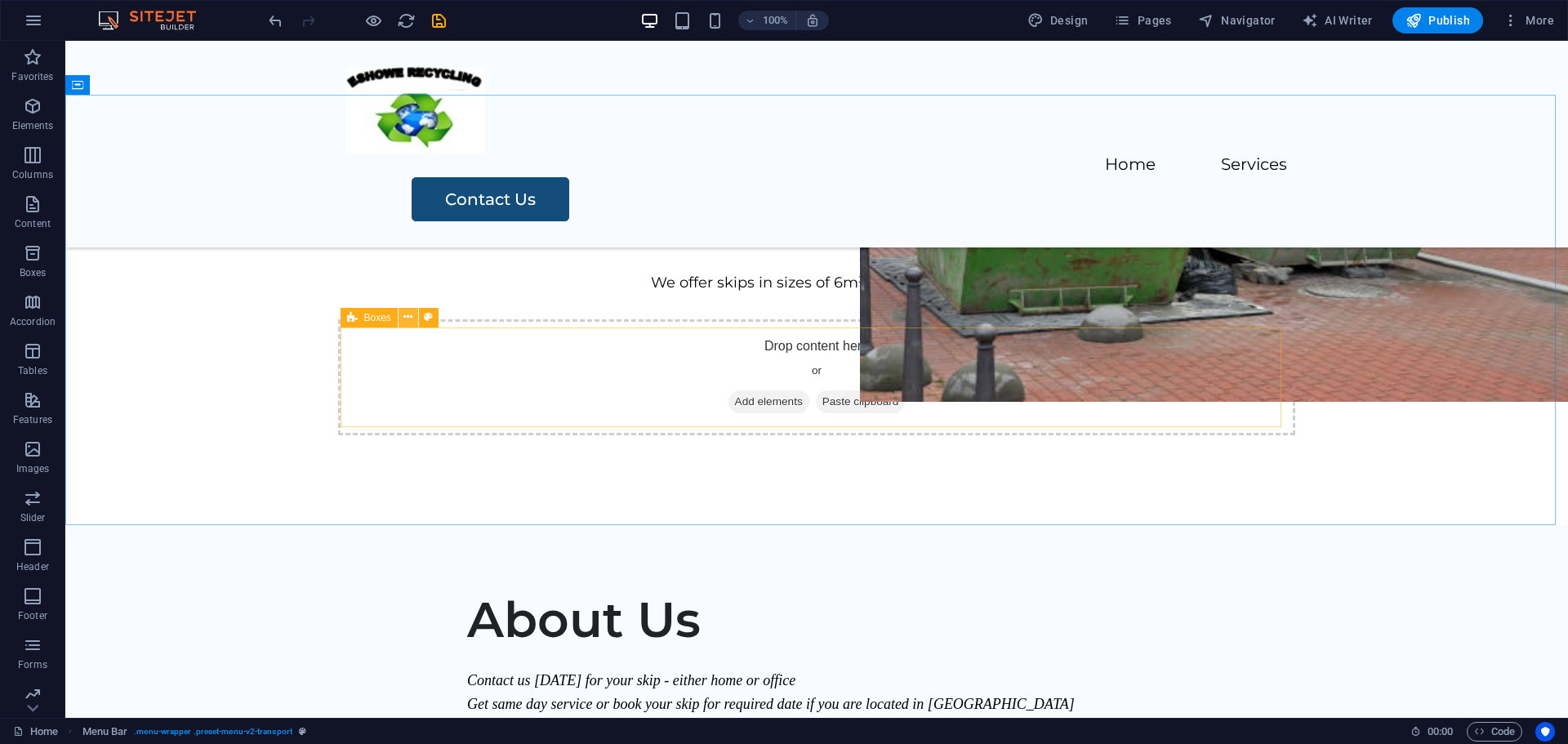
click at [406, 316] on icon at bounding box center [408, 317] width 9 height 17
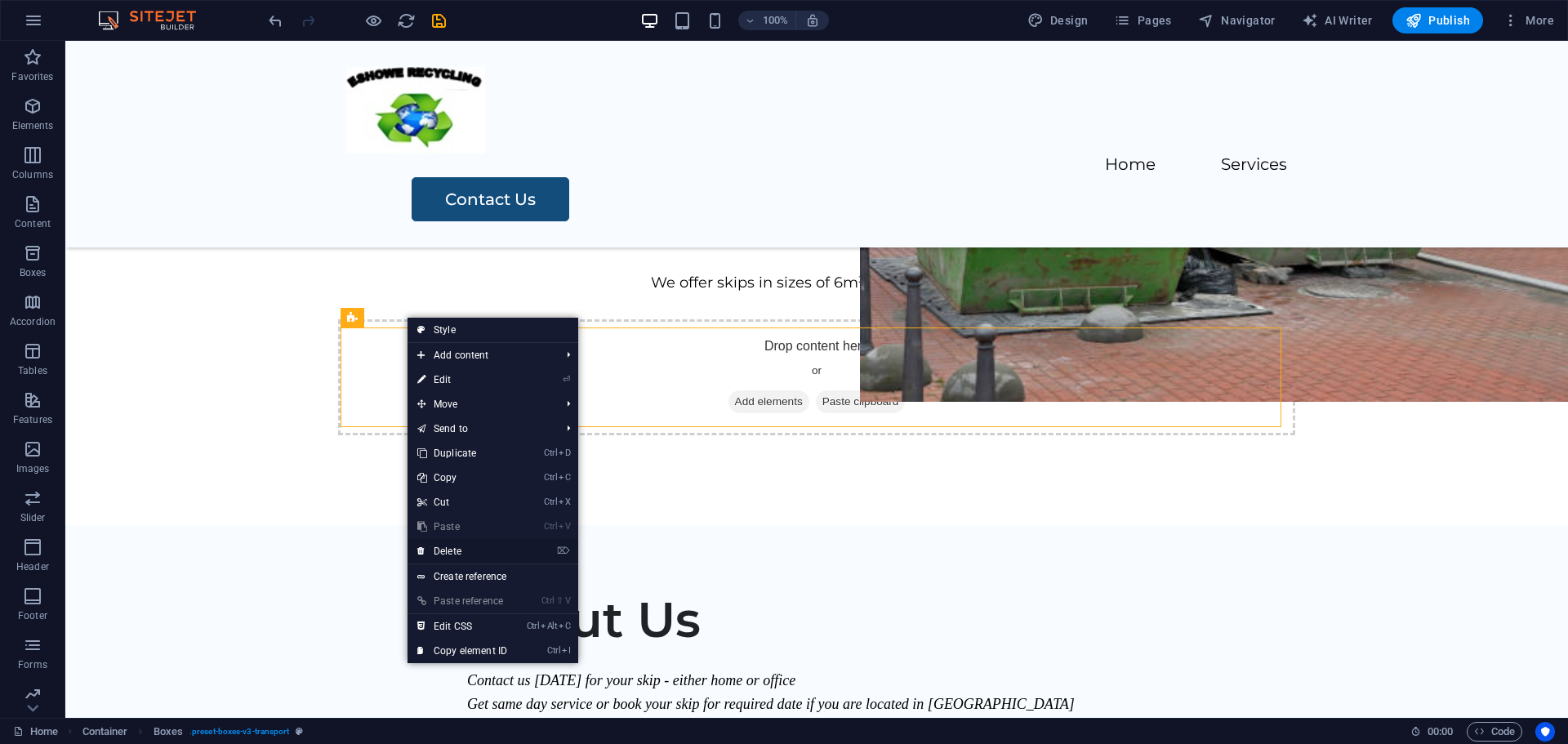
click at [450, 548] on link "⌦ Delete" at bounding box center [462, 552] width 110 height 25
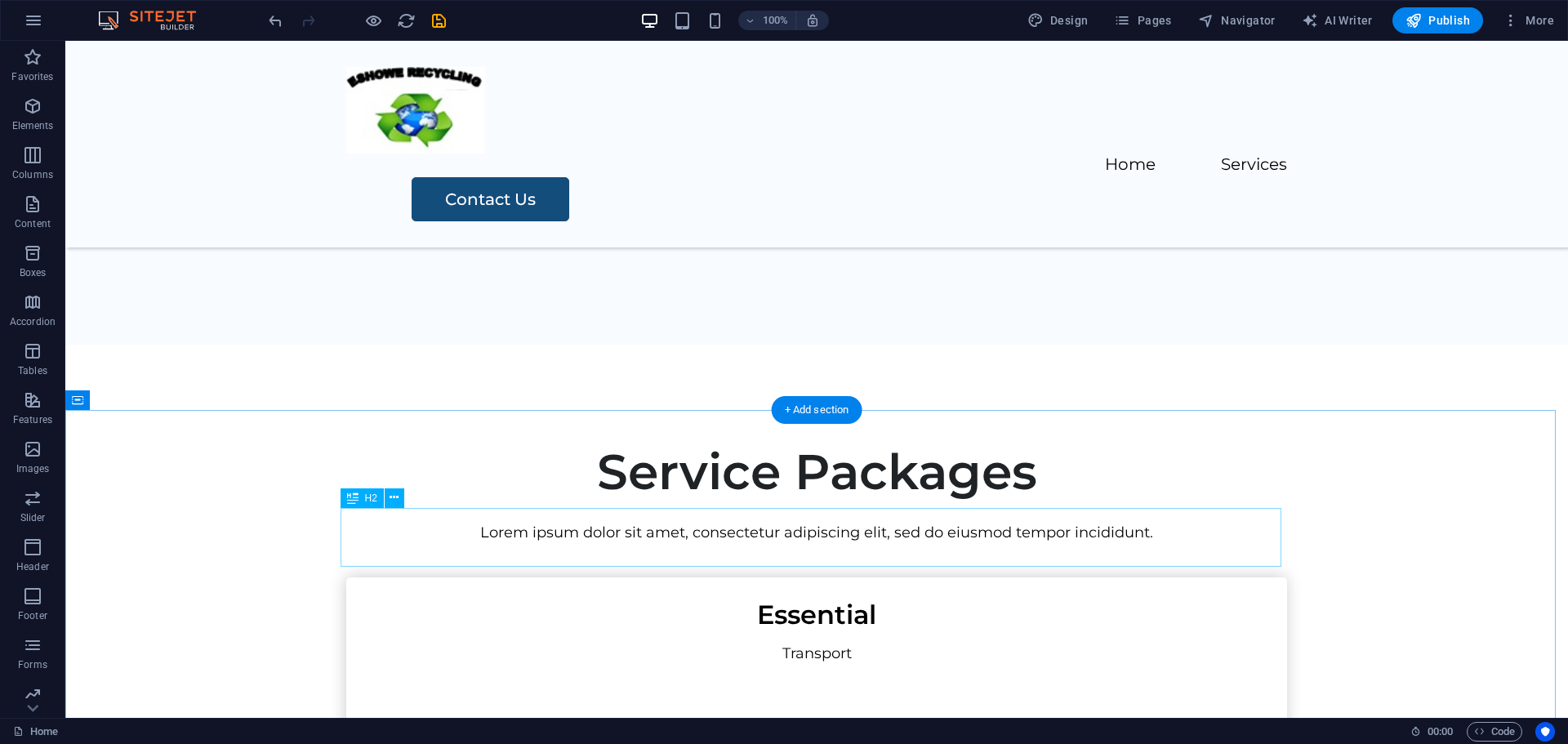
scroll to position [1307, 0]
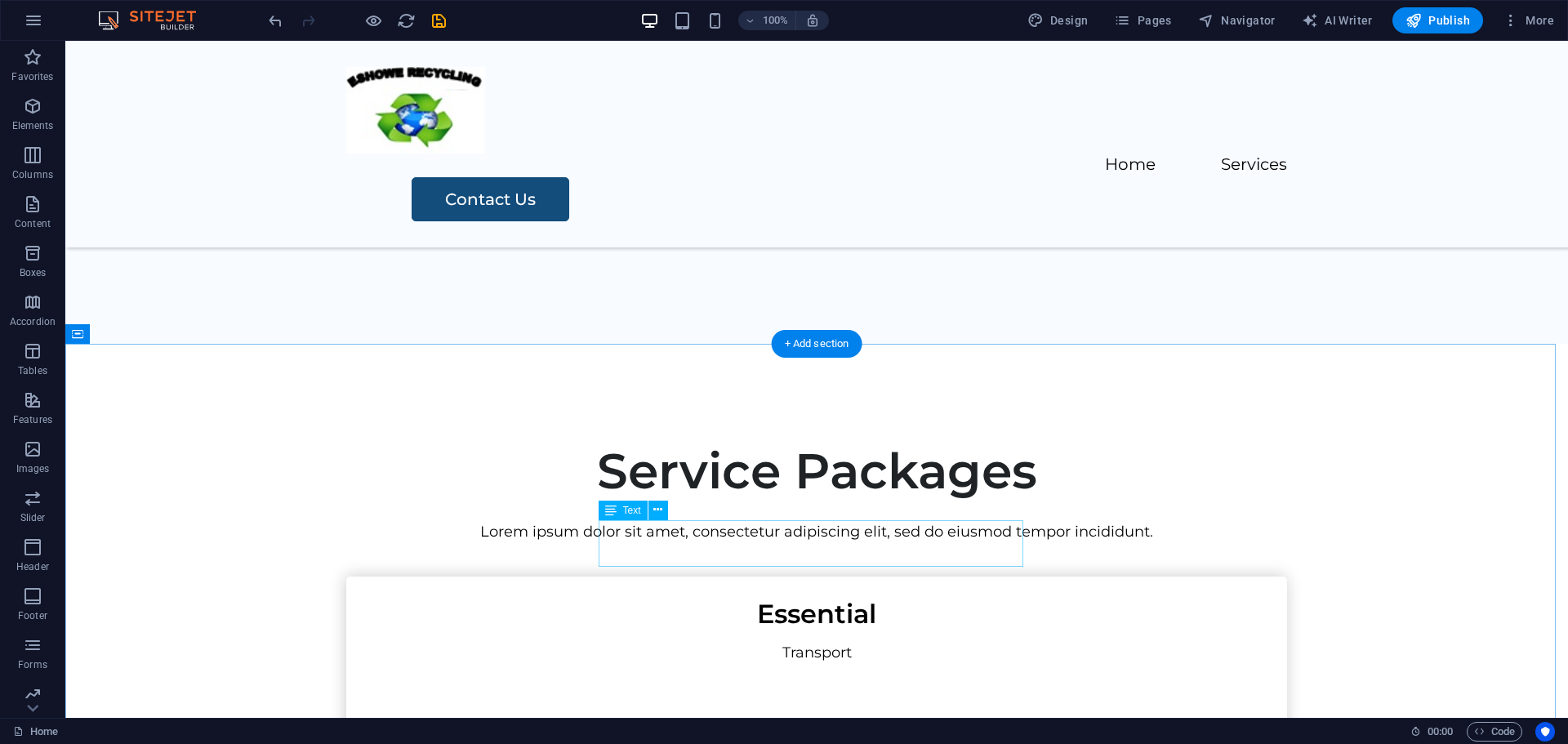
click at [885, 535] on div "Lorem ipsum dolor sit amet, consectetur adipiscing elit, sed do eiusmod tempor …" at bounding box center [817, 532] width 941 height 24
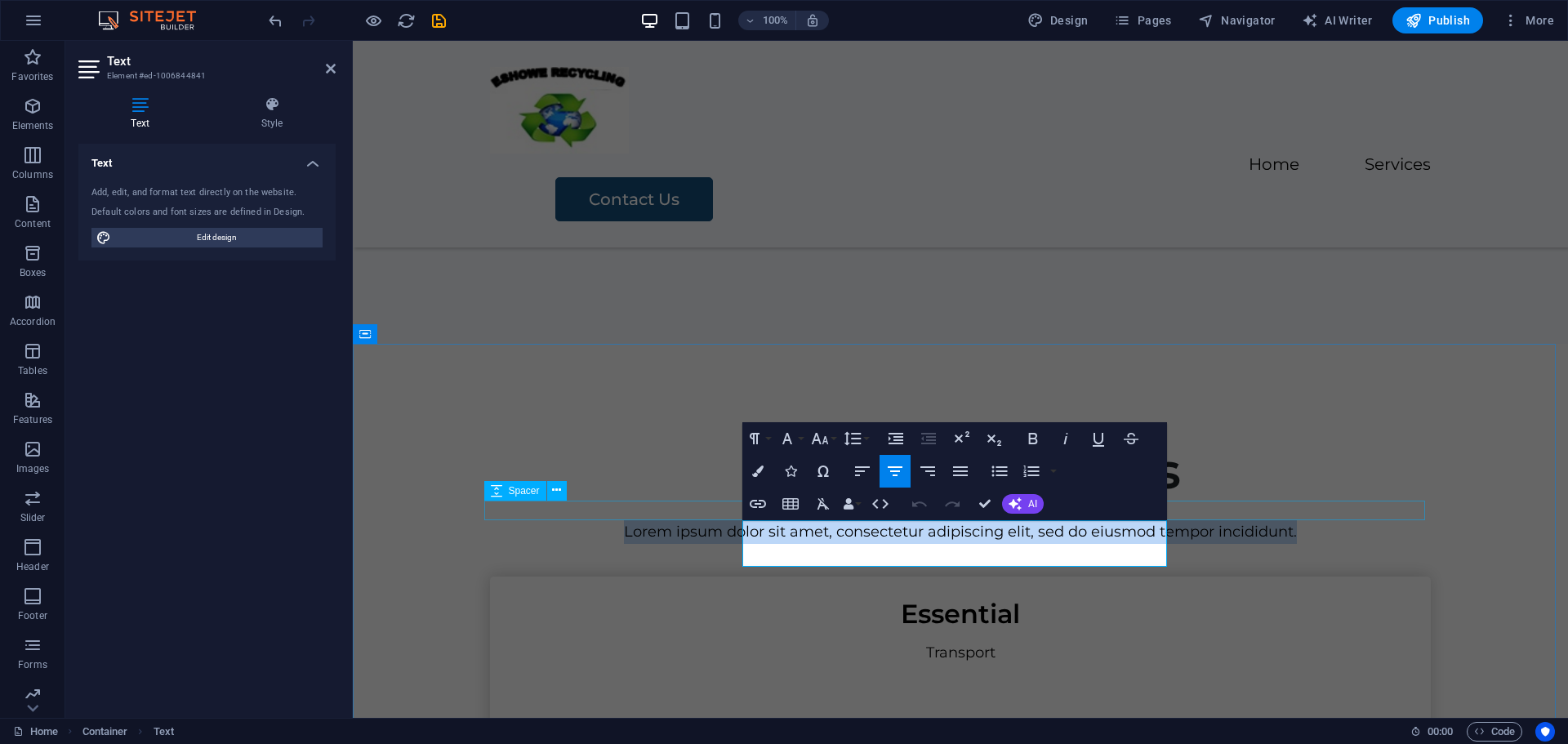
drag, startPoint x: 1095, startPoint y: 562, endPoint x: 690, endPoint y: 509, distance: 408.5
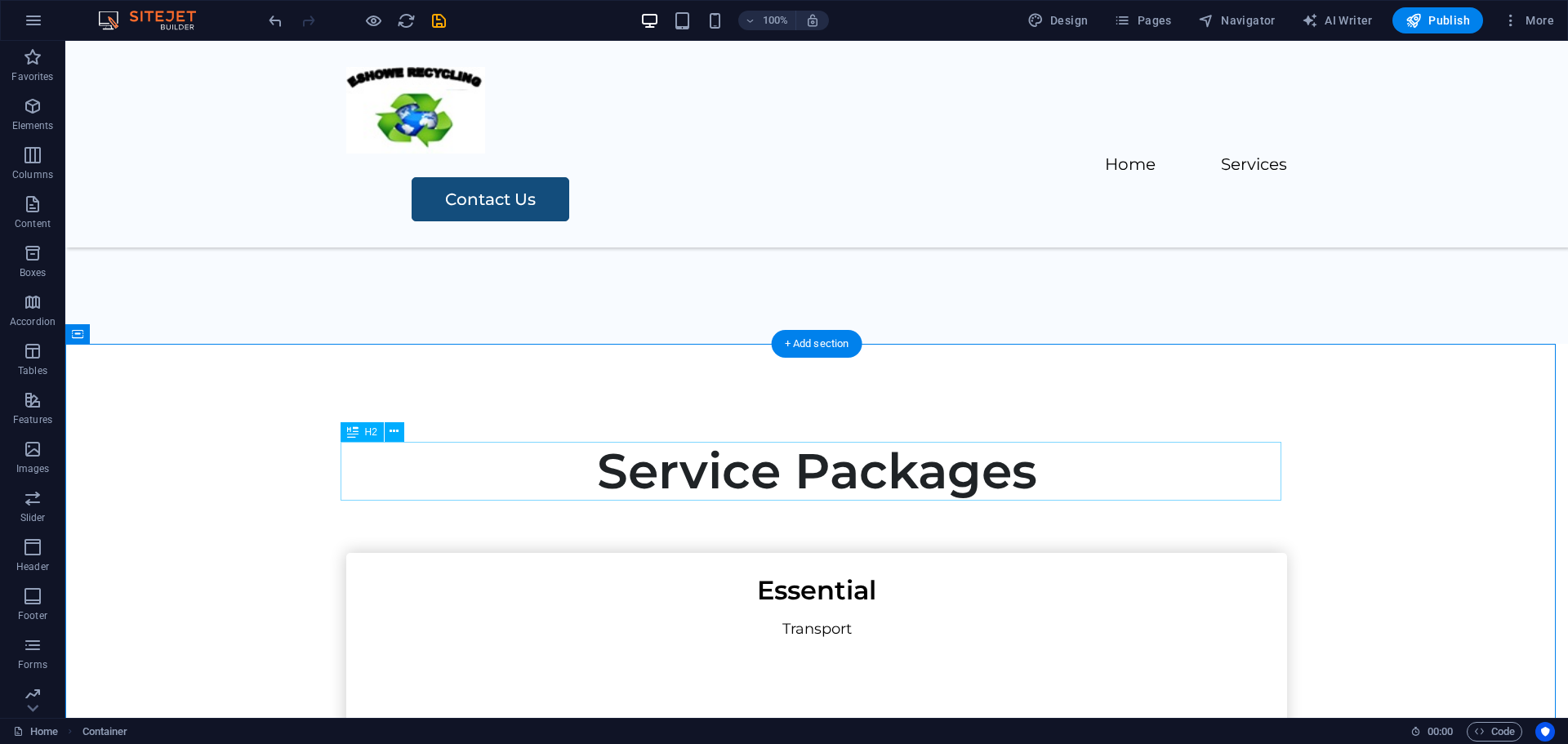
click at [922, 468] on div "Service Packages" at bounding box center [817, 472] width 941 height 59
drag, startPoint x: 922, startPoint y: 468, endPoint x: 634, endPoint y: 467, distance: 288.0
click at [922, 467] on div "Service Packages" at bounding box center [817, 472] width 941 height 59
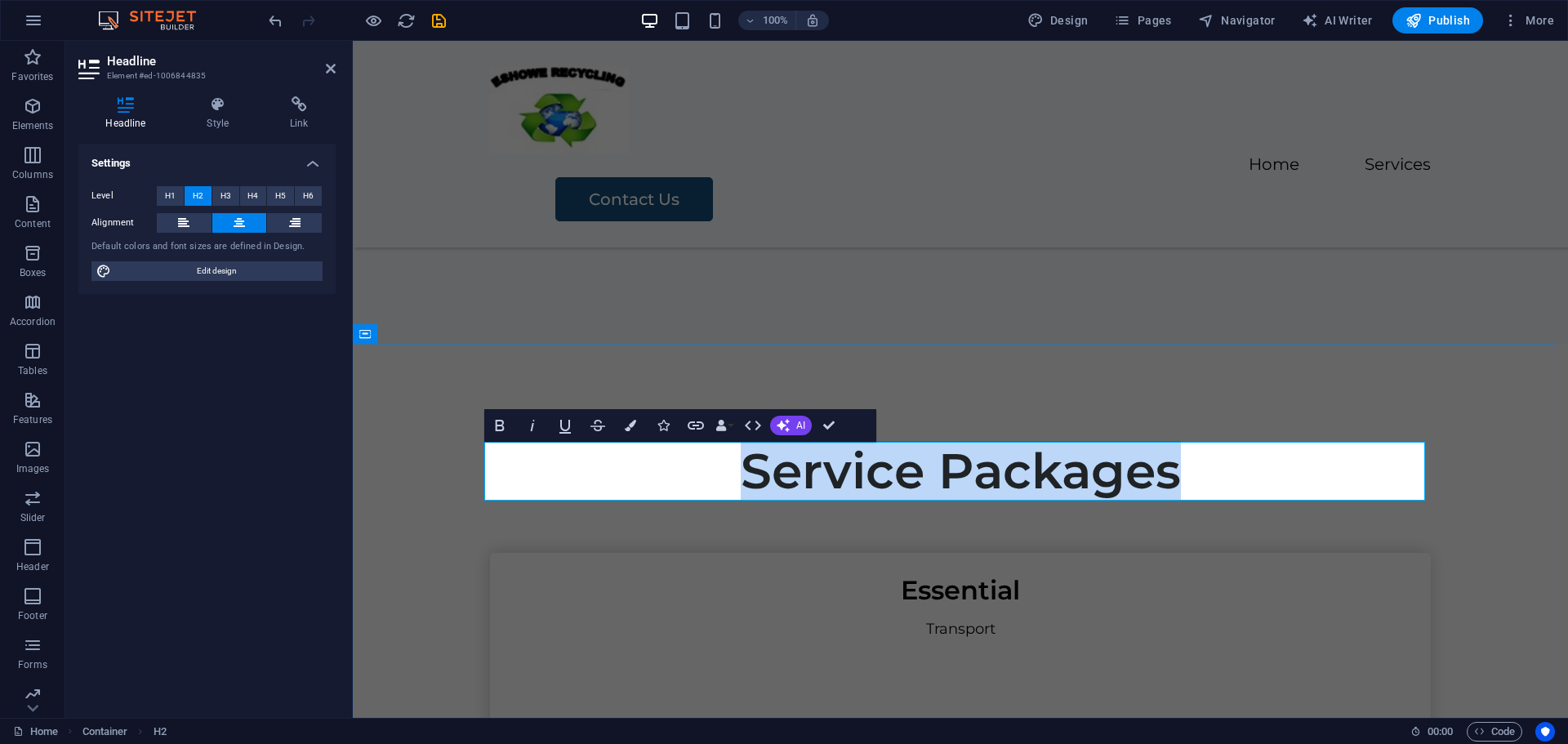
click at [766, 477] on h2 "Service Packages" at bounding box center [960, 472] width 941 height 59
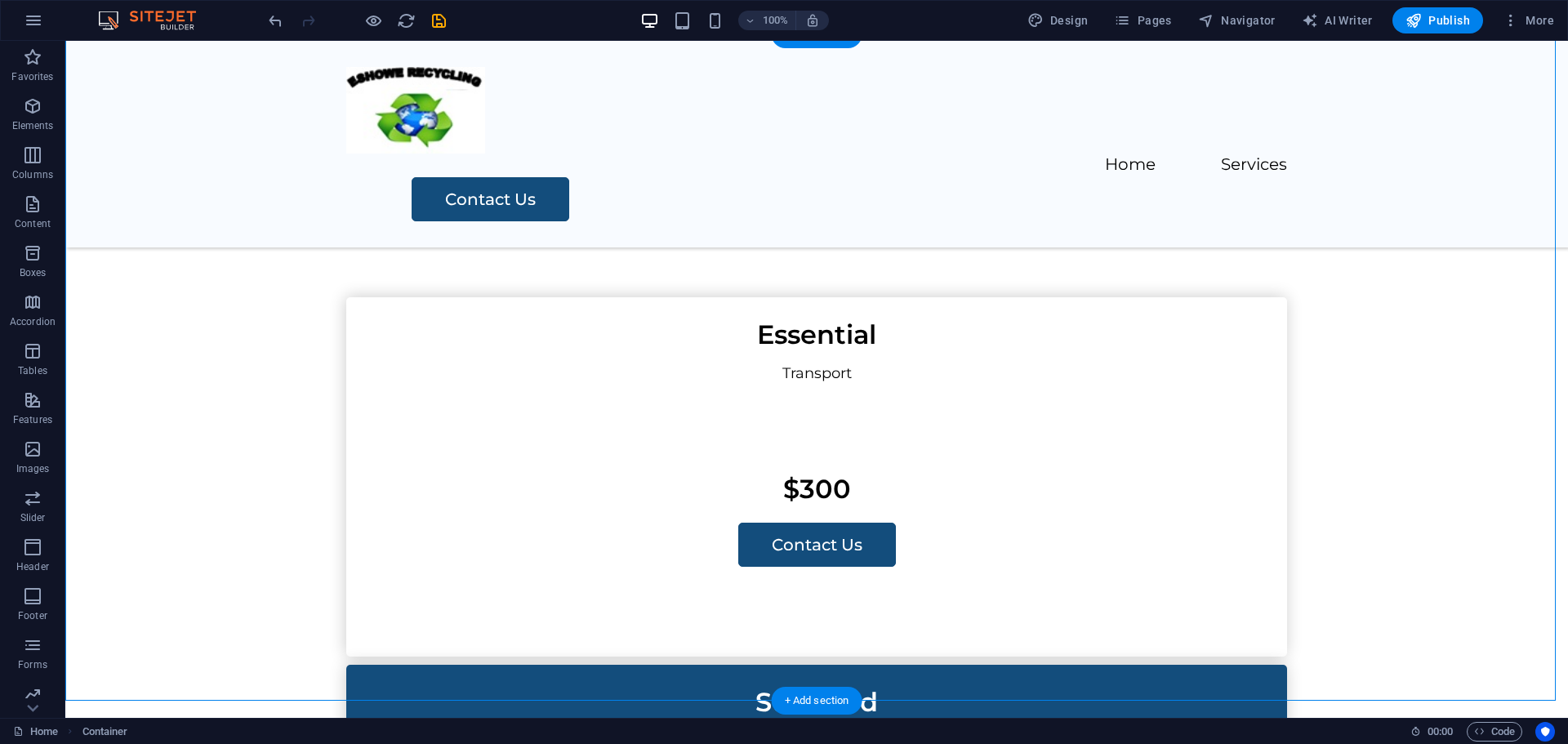
scroll to position [1634, 0]
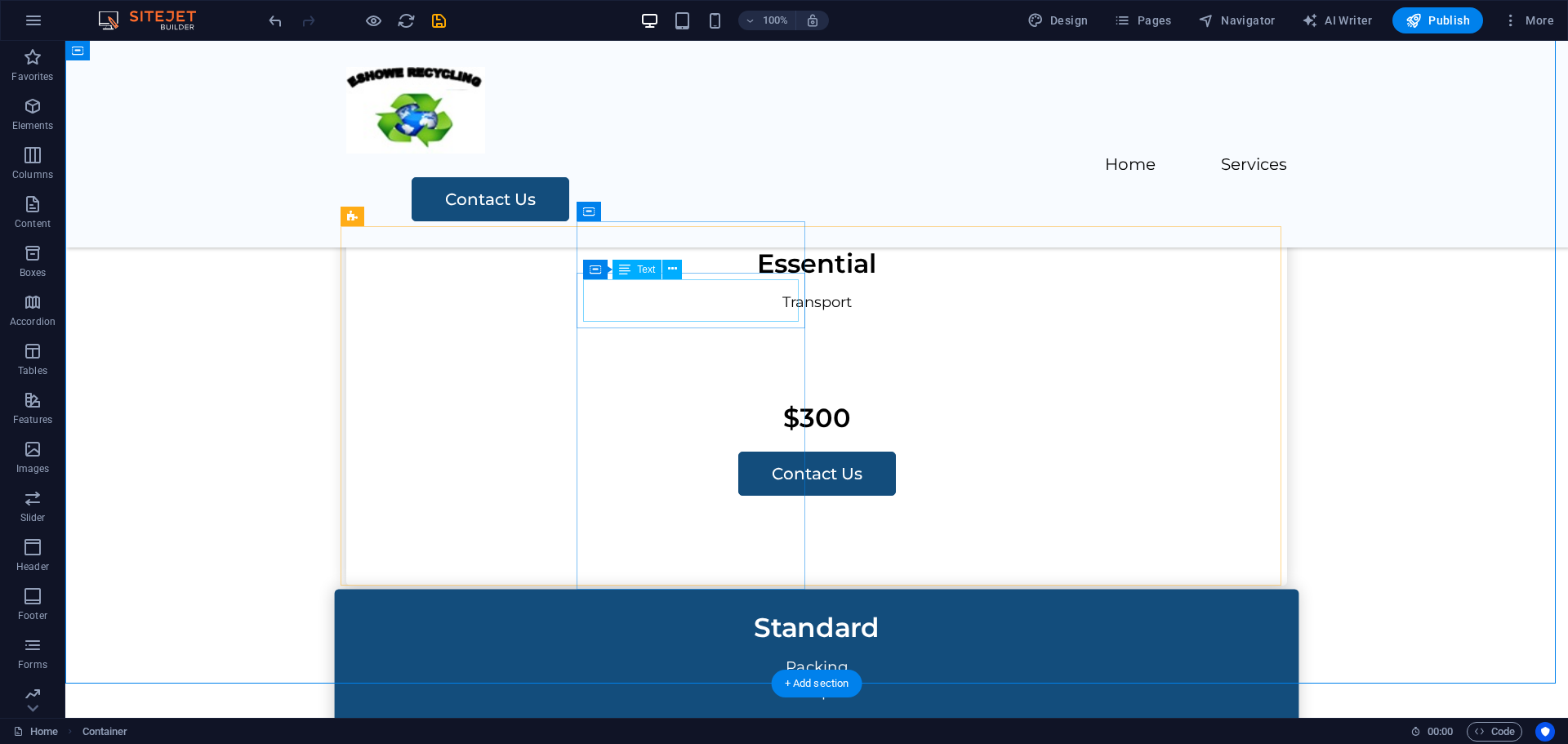
click at [691, 606] on div "Standard" at bounding box center [816, 627] width 951 height 43
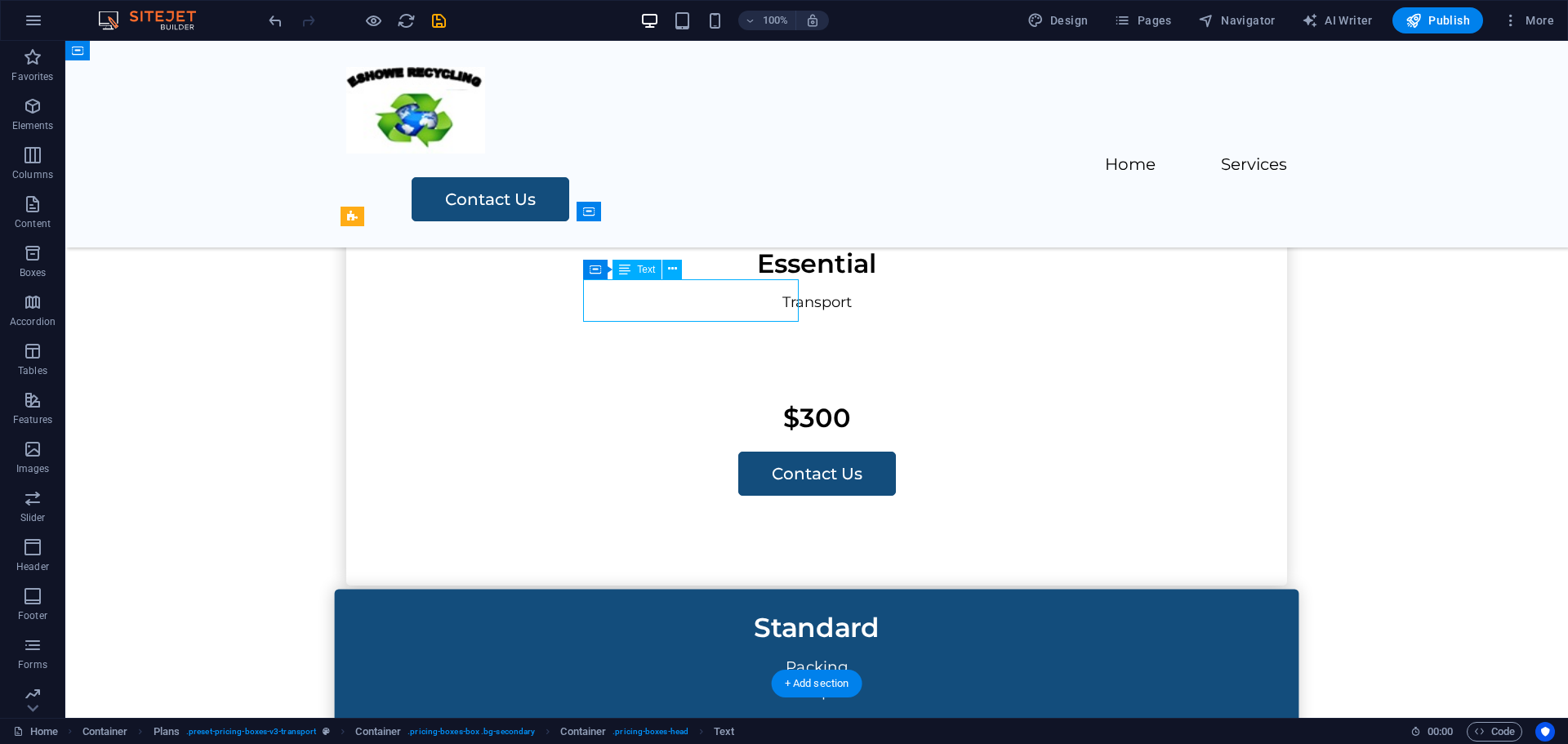
click at [691, 606] on div "Standard" at bounding box center [816, 627] width 951 height 43
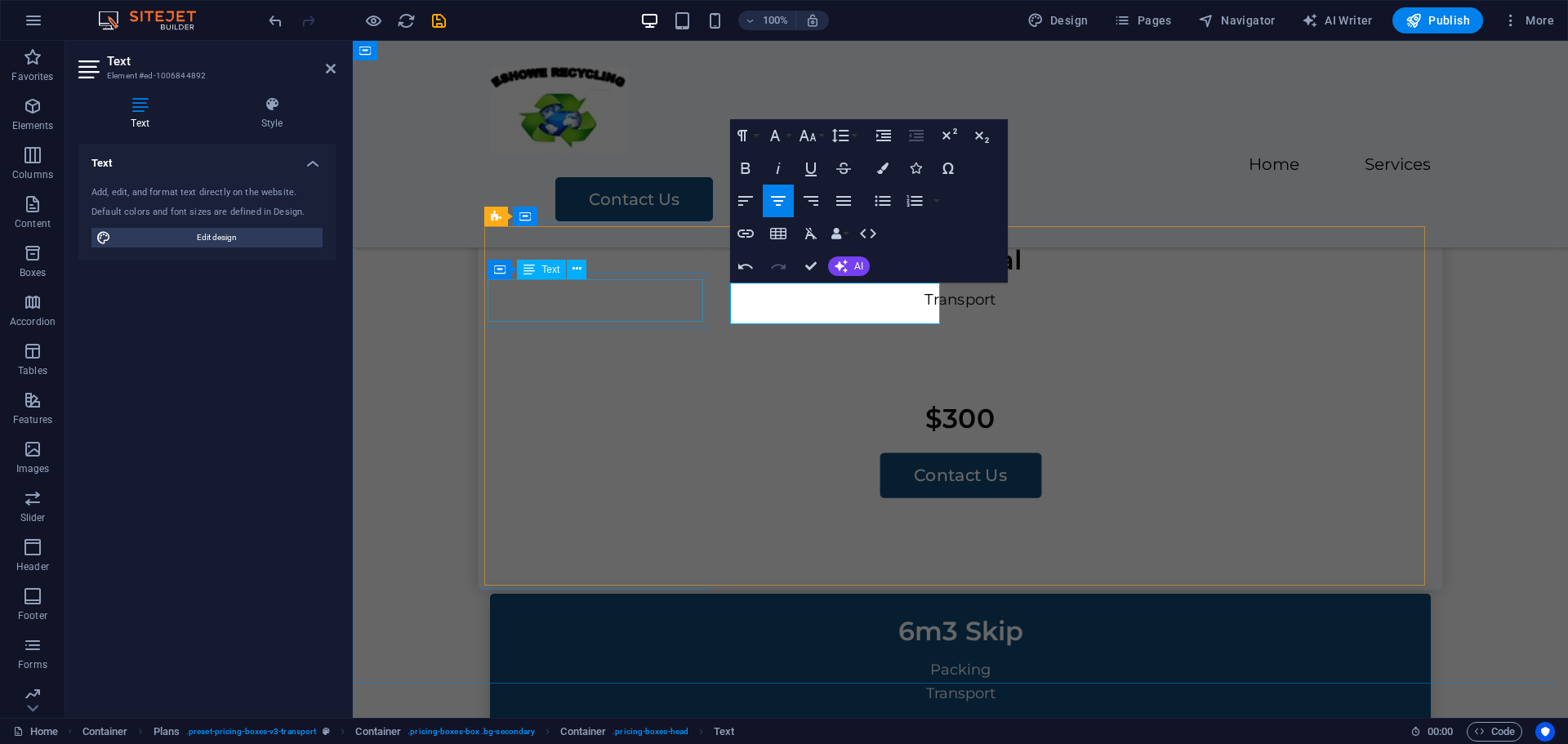
click at [653, 281] on div "Essential" at bounding box center [960, 259] width 951 height 43
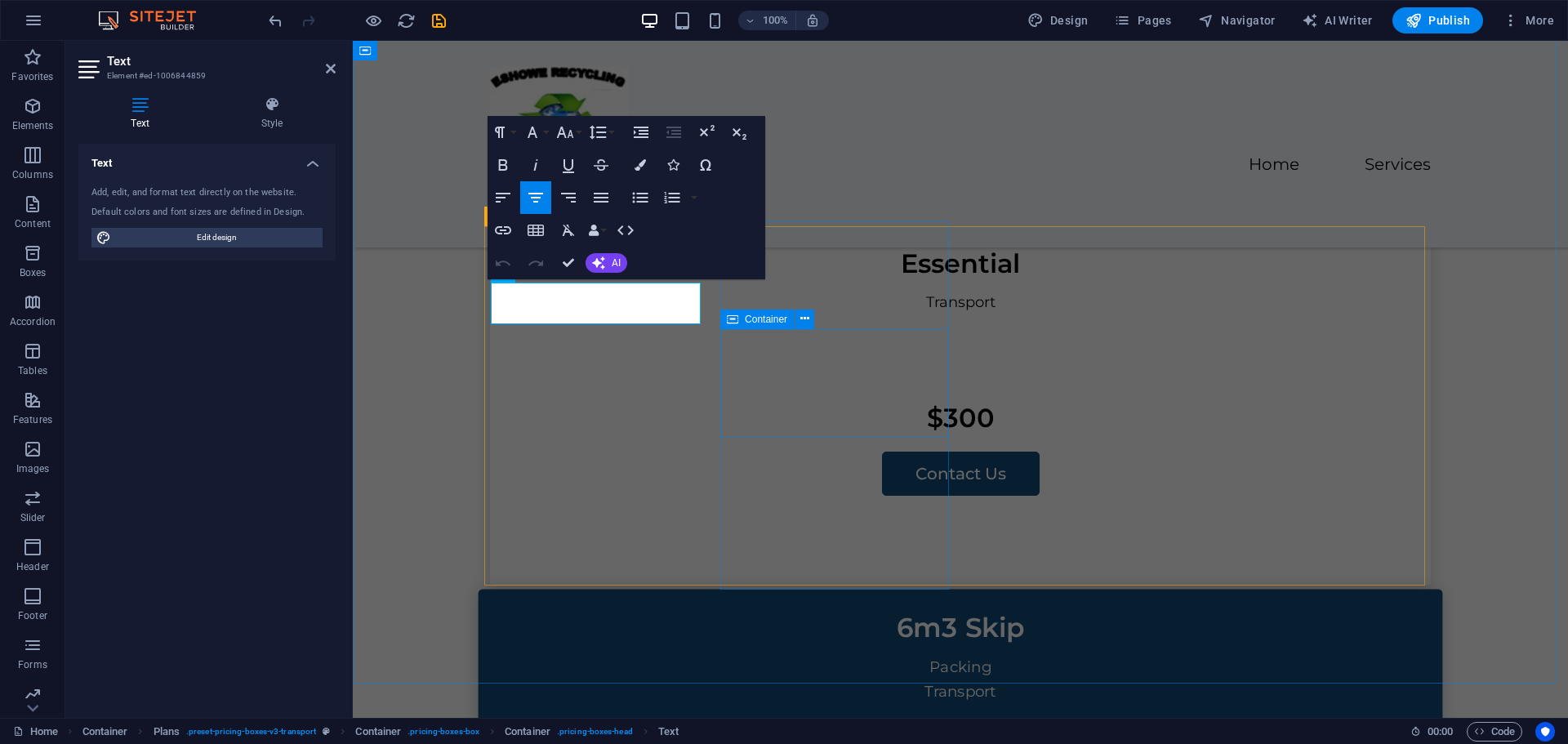
click at [761, 655] on div "Packing Transport" at bounding box center [960, 710] width 965 height 109
select select "px"
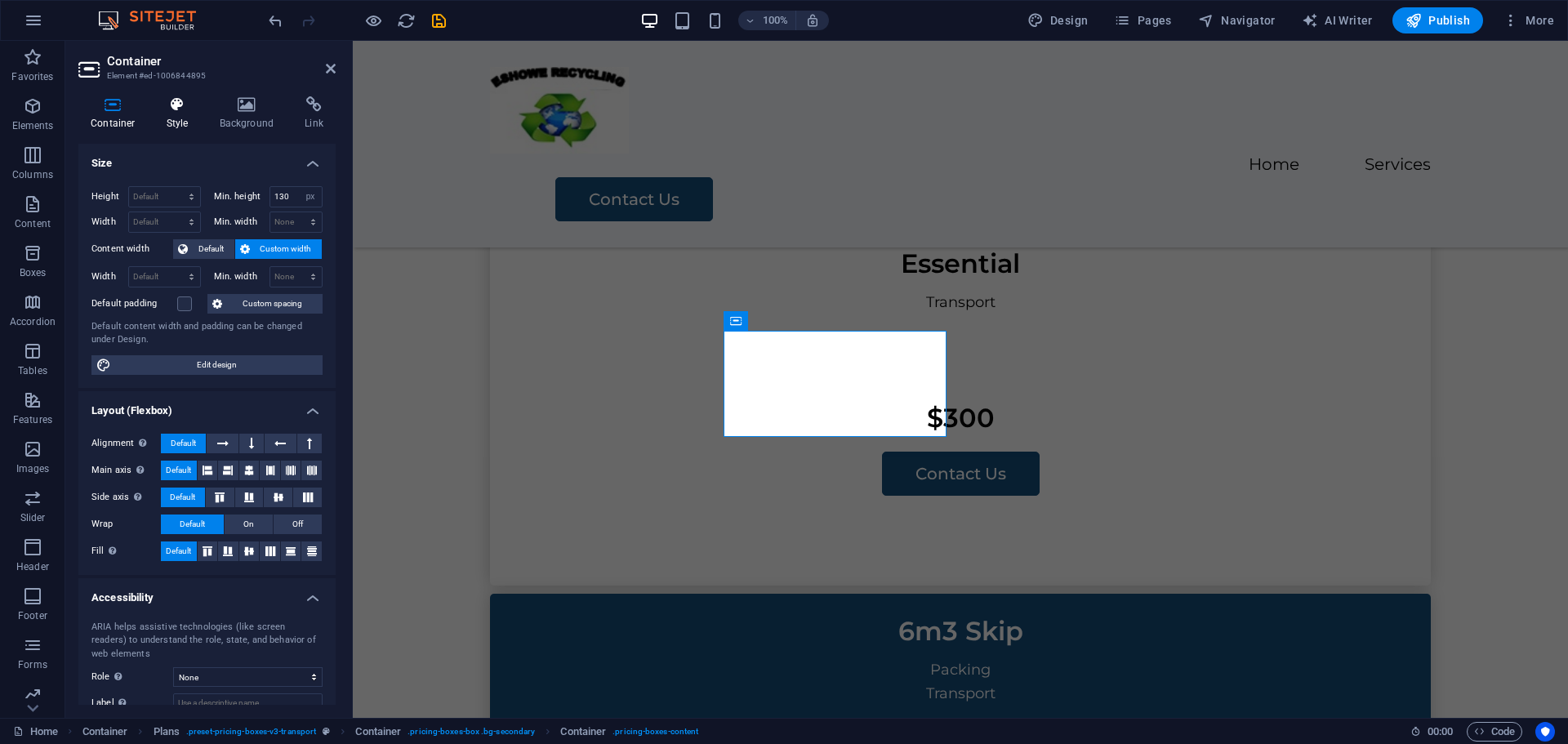
click at [174, 109] on icon at bounding box center [177, 104] width 47 height 16
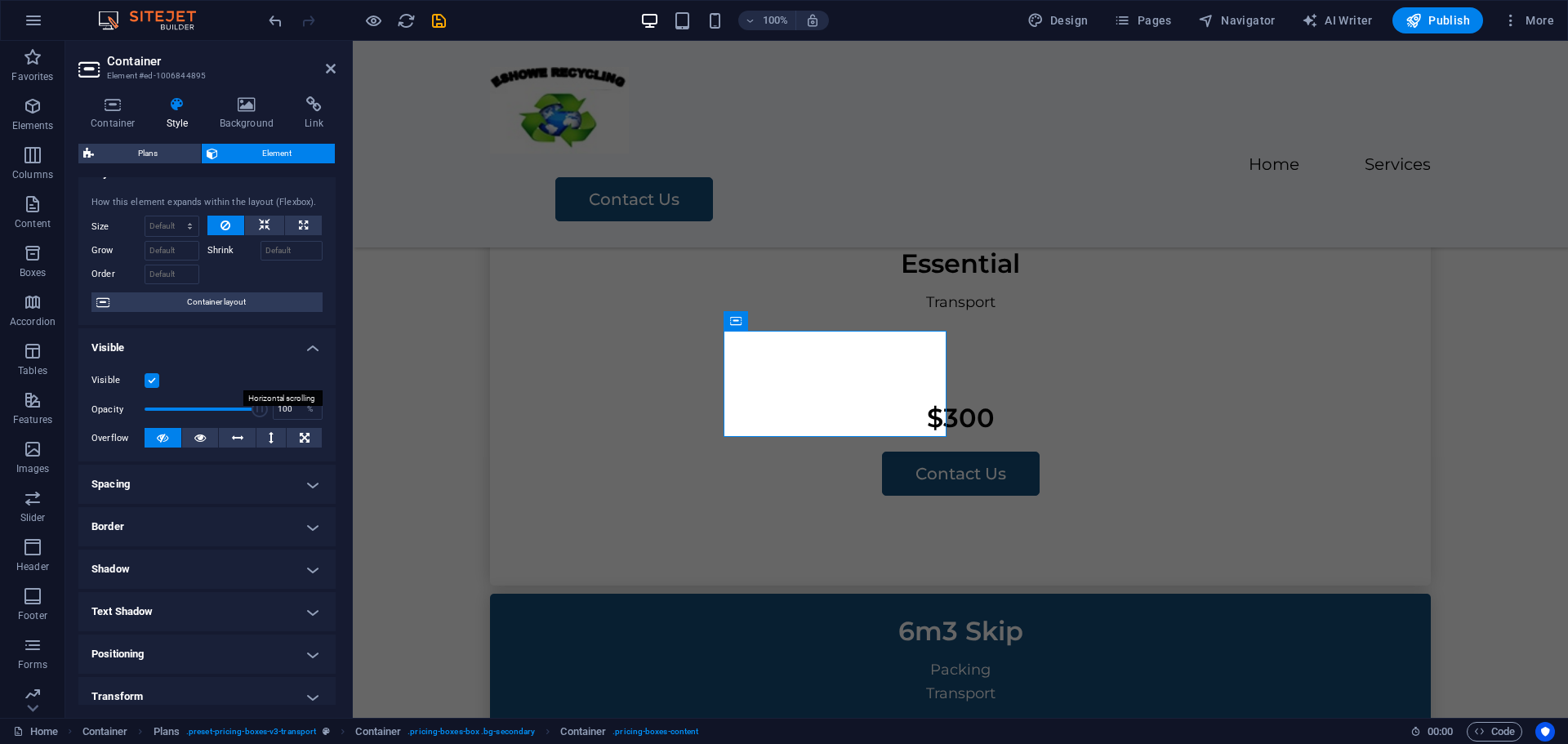
scroll to position [0, 0]
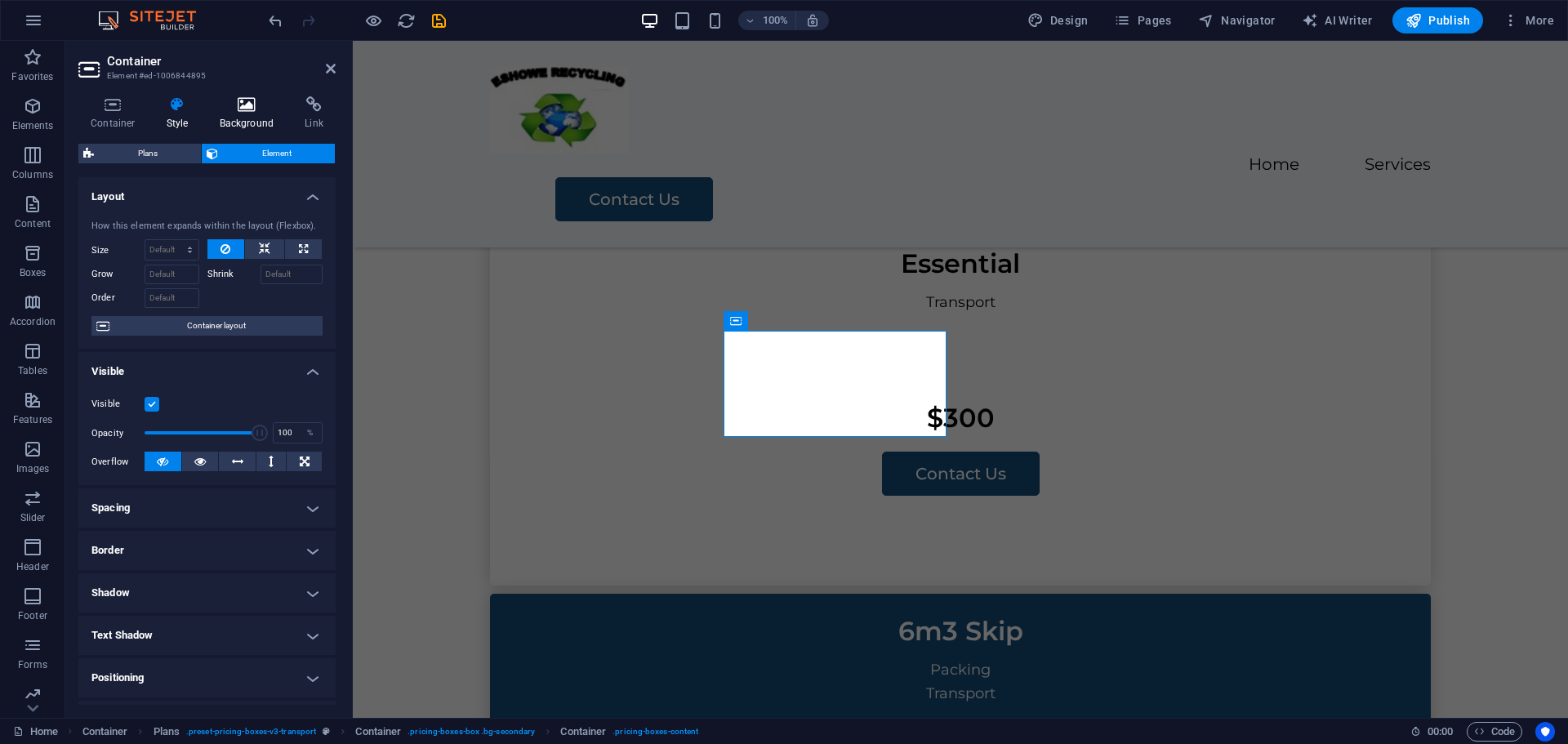
click at [248, 102] on icon at bounding box center [247, 104] width 79 height 16
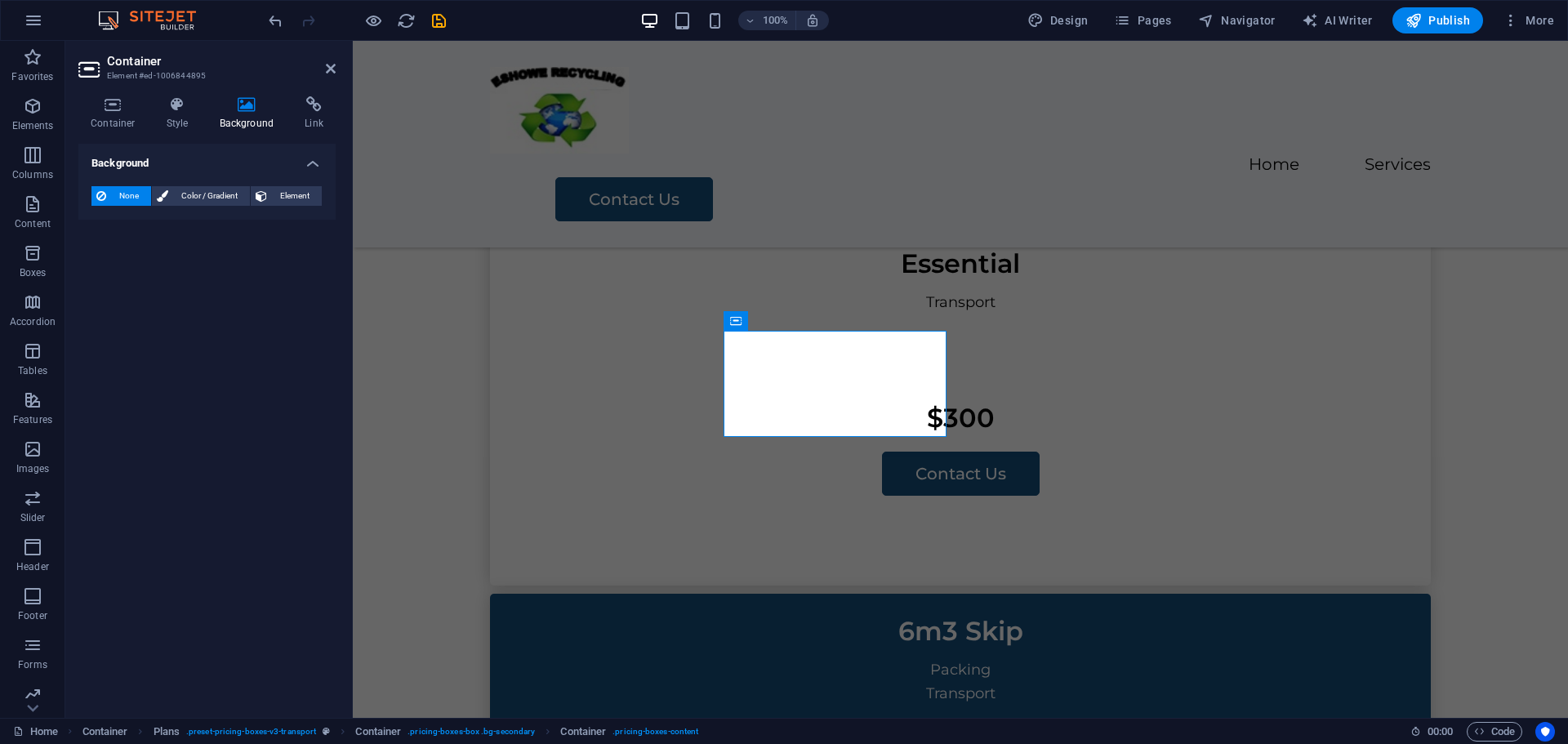
click at [129, 194] on span "None" at bounding box center [129, 195] width 35 height 20
click at [191, 194] on span "Color / Gradient" at bounding box center [209, 195] width 71 height 20
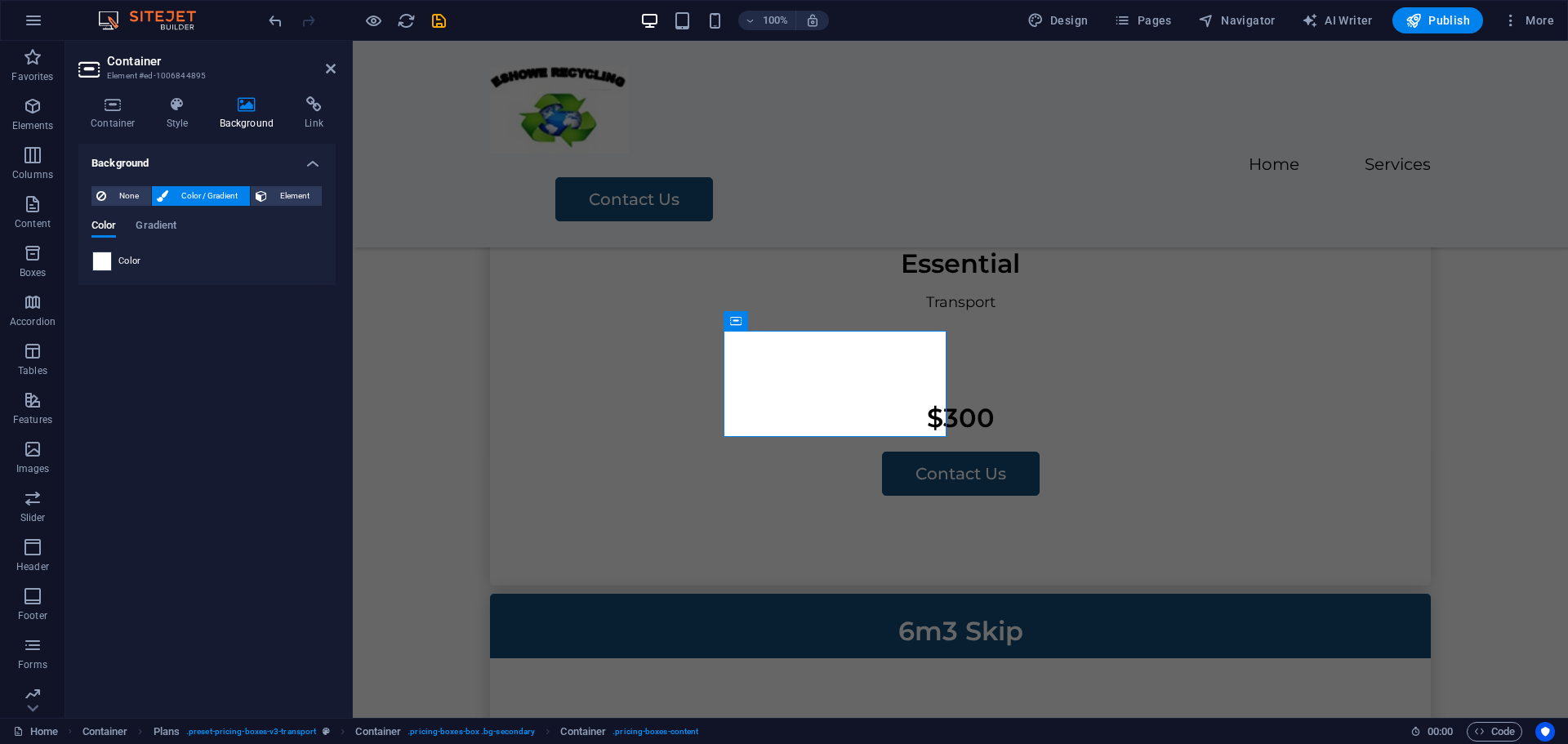
click at [102, 259] on span at bounding box center [102, 261] width 18 height 18
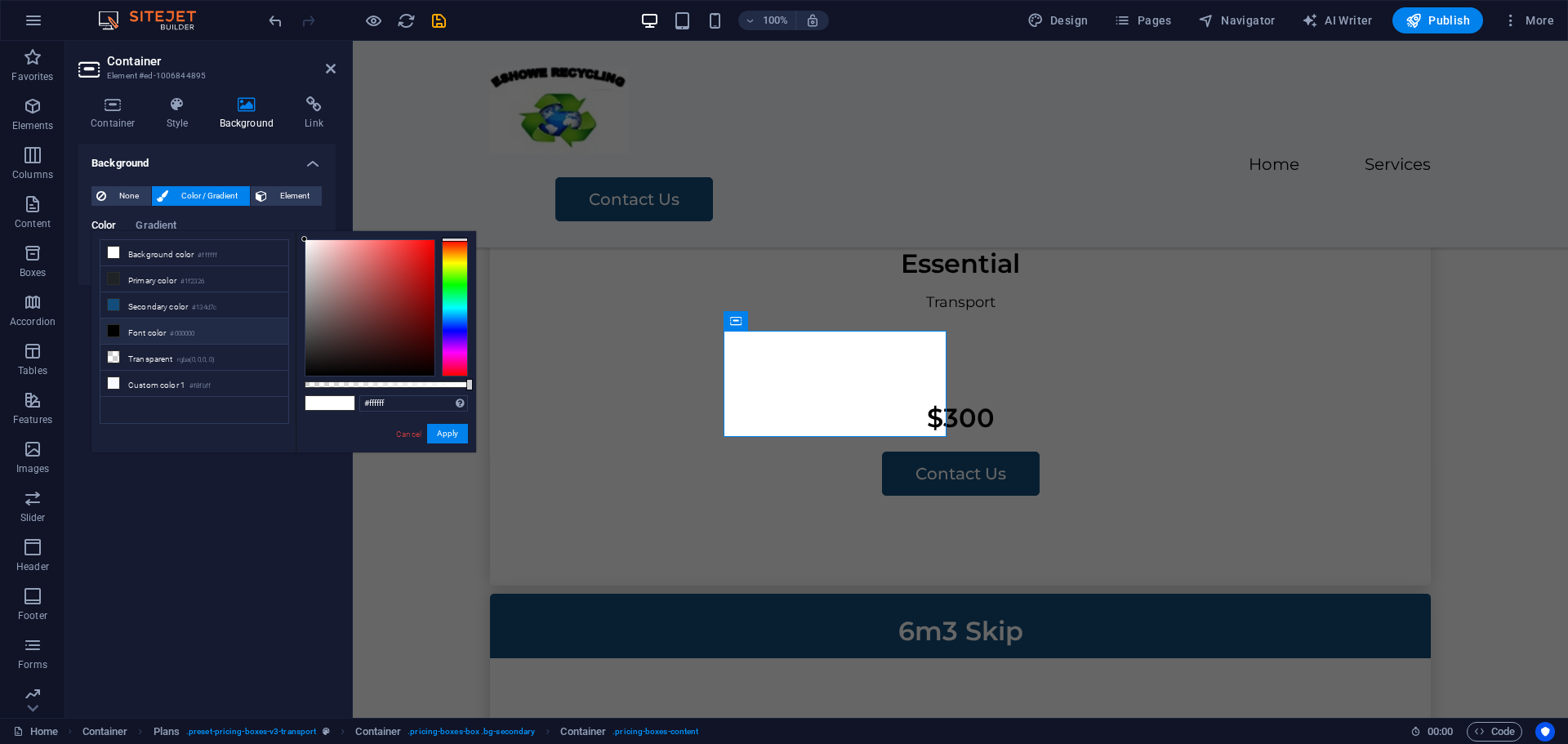
click at [102, 259] on li "Background color #ffffff" at bounding box center [193, 252] width 188 height 26
click at [118, 249] on icon at bounding box center [113, 252] width 11 height 11
click at [114, 379] on icon at bounding box center [113, 383] width 11 height 11
type input "#f8fbff"
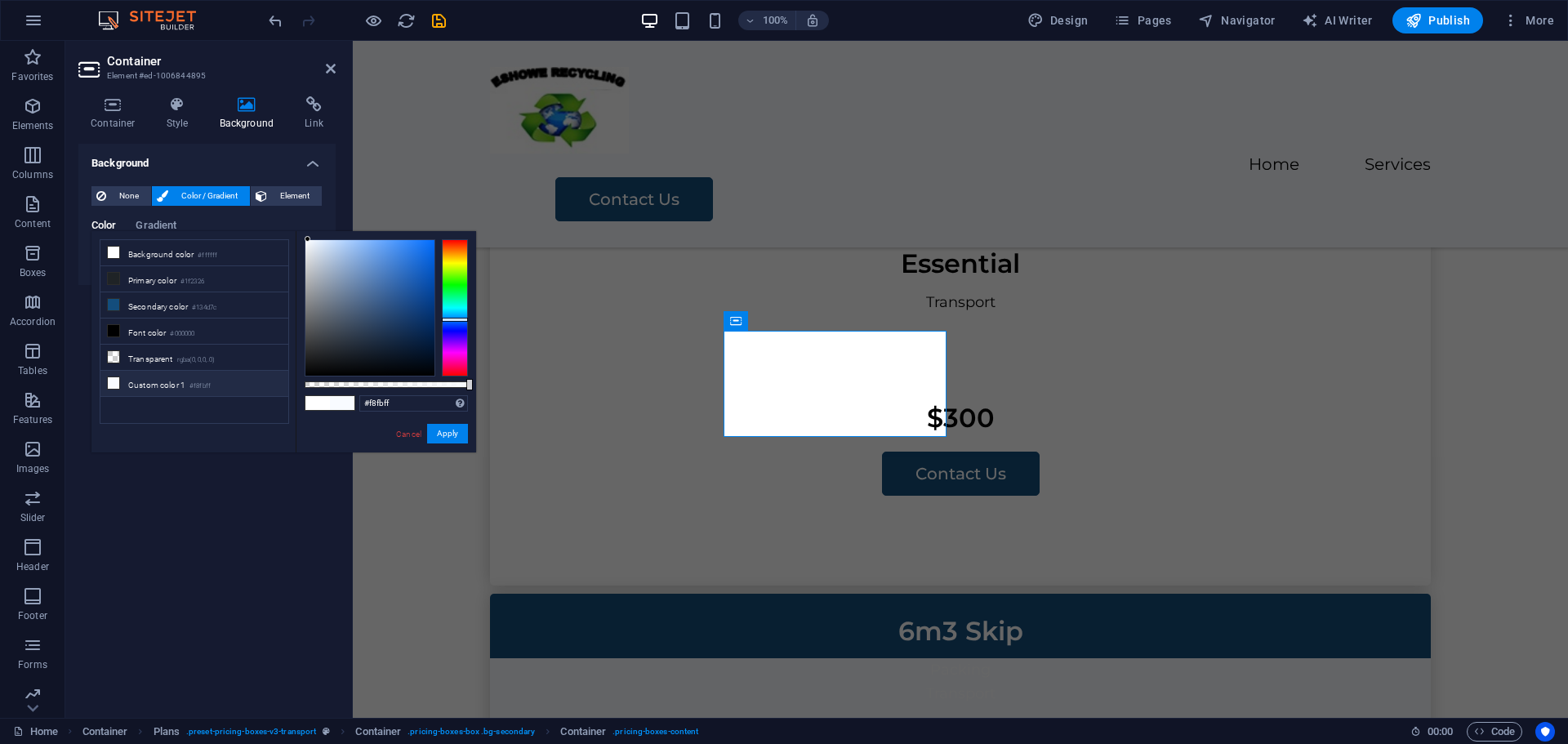
click at [114, 379] on icon at bounding box center [113, 383] width 11 height 11
click at [445, 432] on button "Apply" at bounding box center [447, 433] width 41 height 20
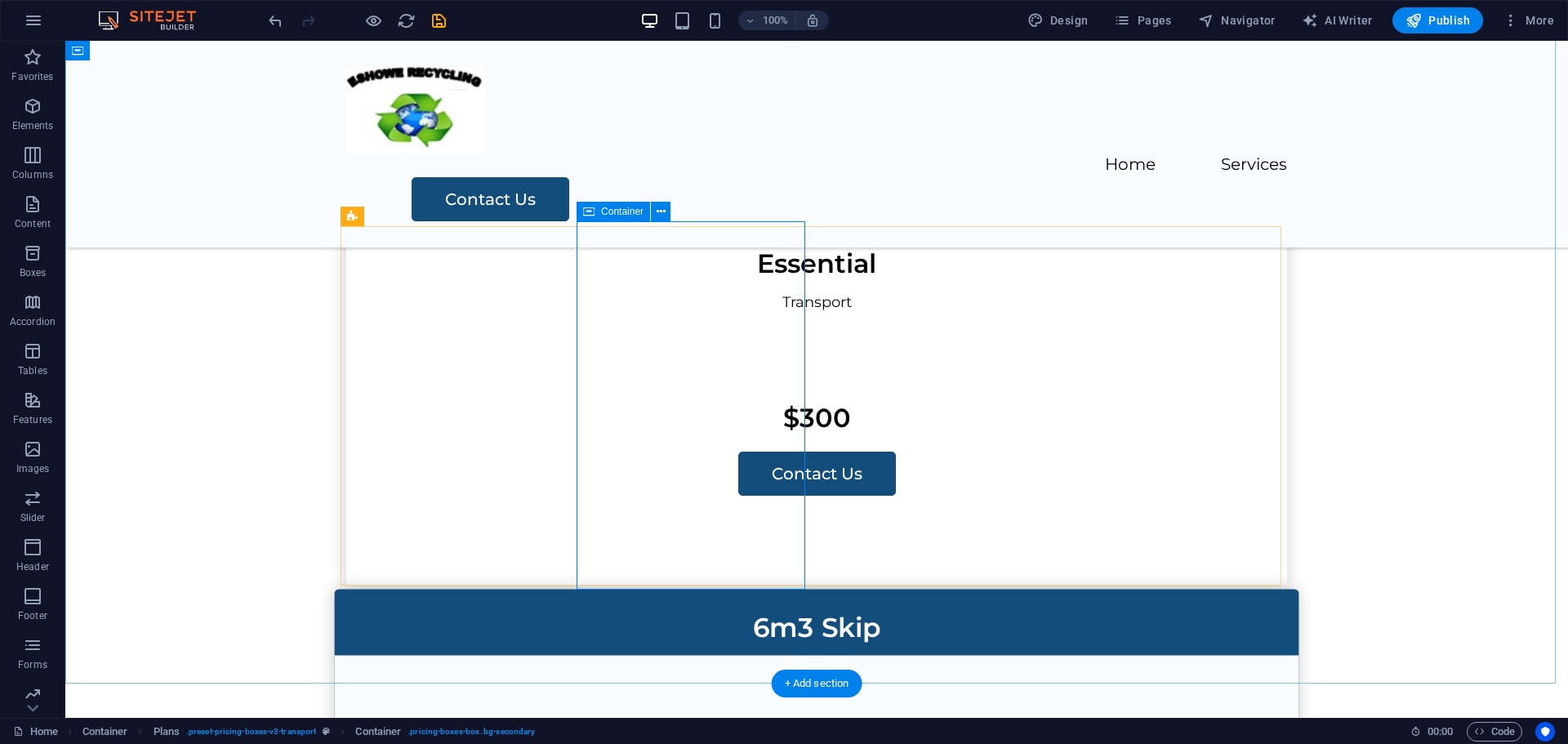
select select "px"
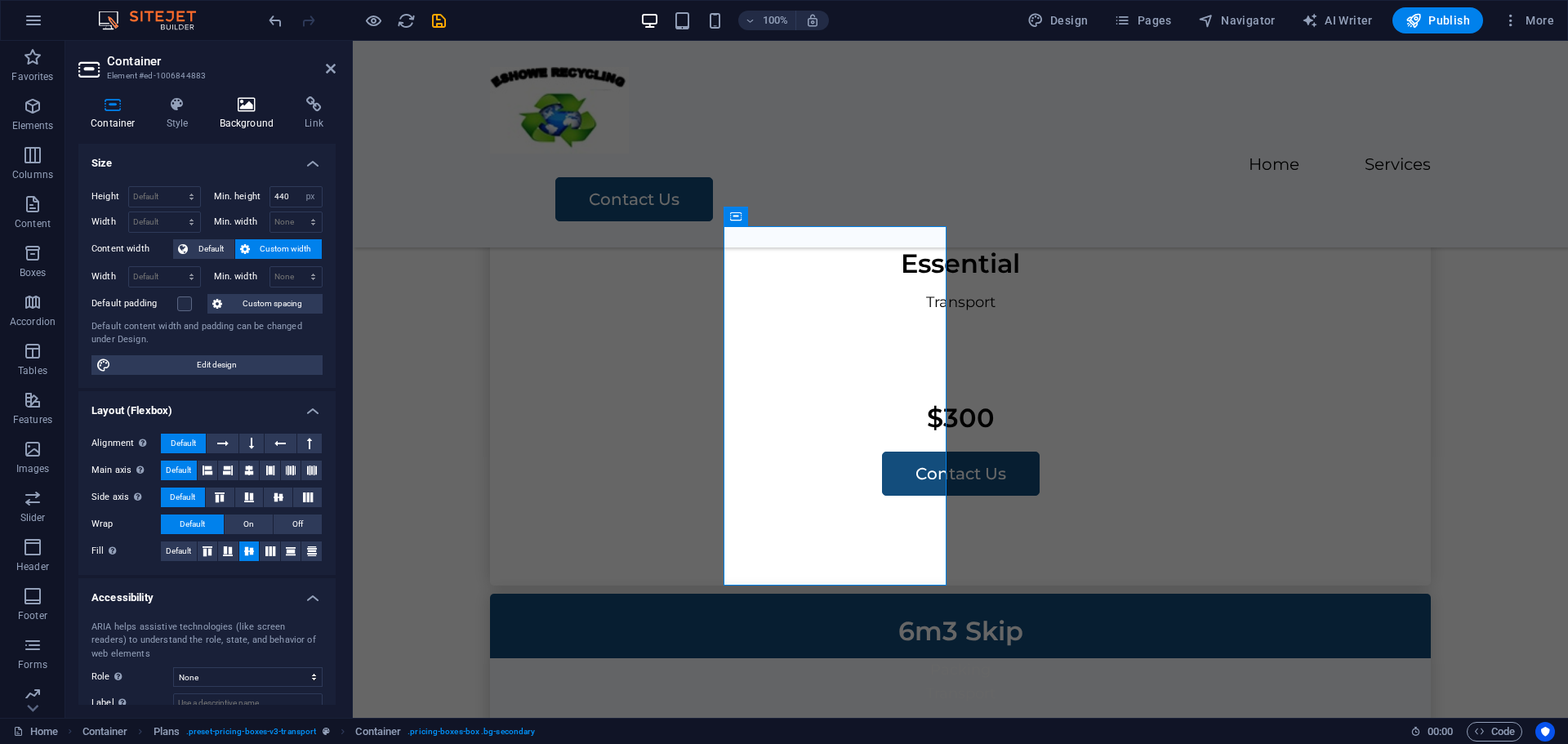
click at [245, 110] on icon at bounding box center [247, 104] width 79 height 16
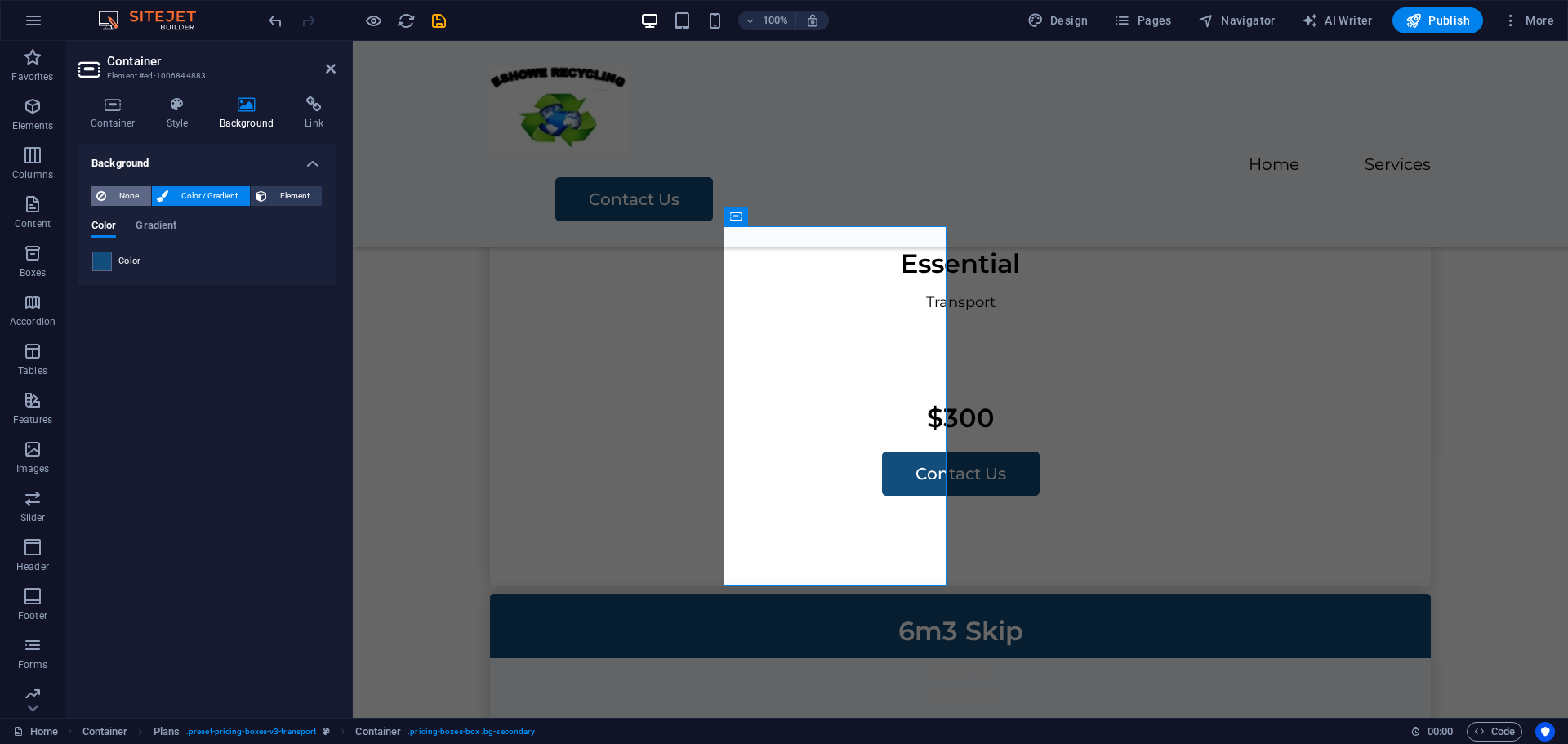
click at [121, 193] on span "None" at bounding box center [129, 195] width 35 height 20
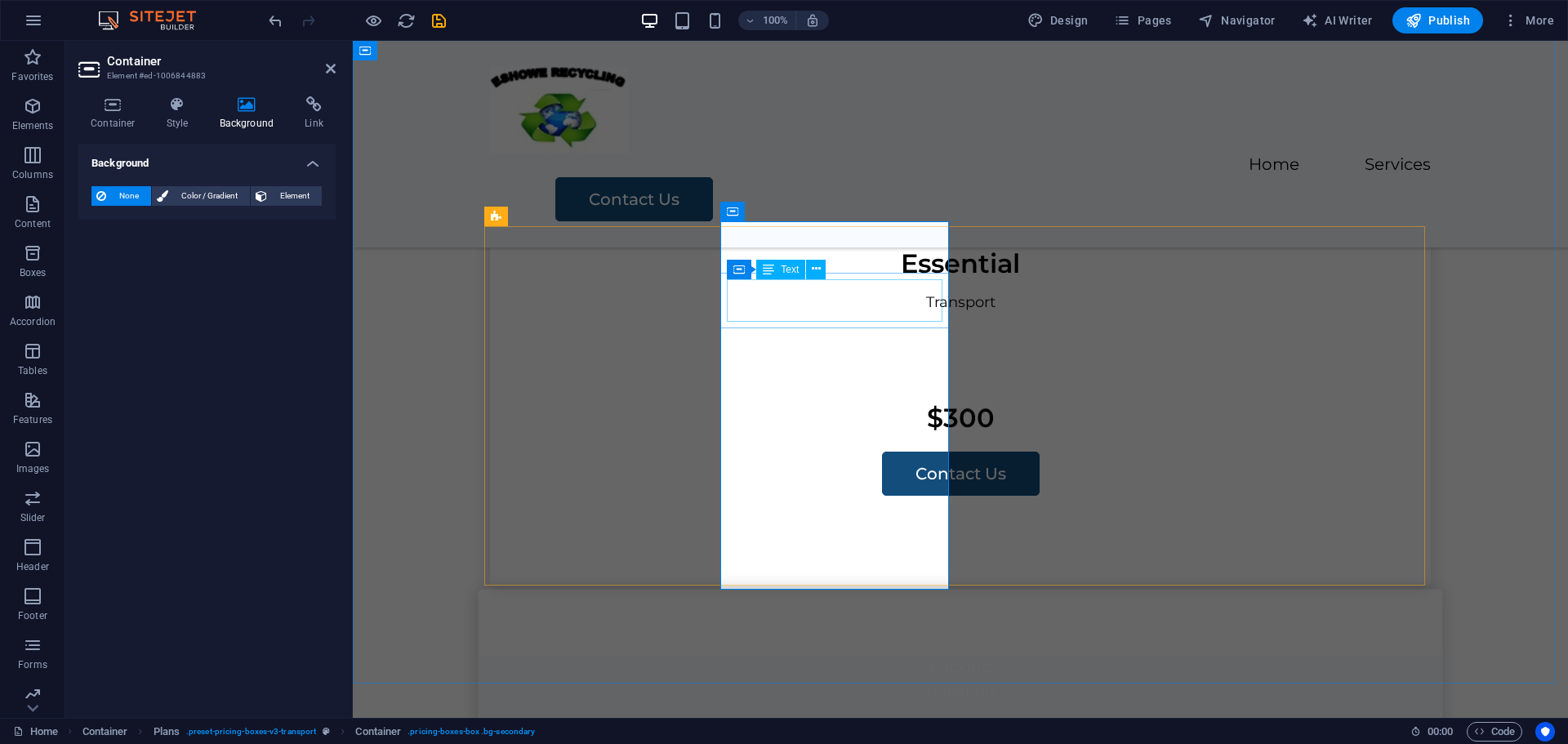
click at [798, 606] on div "6m3 Skip" at bounding box center [960, 627] width 951 height 43
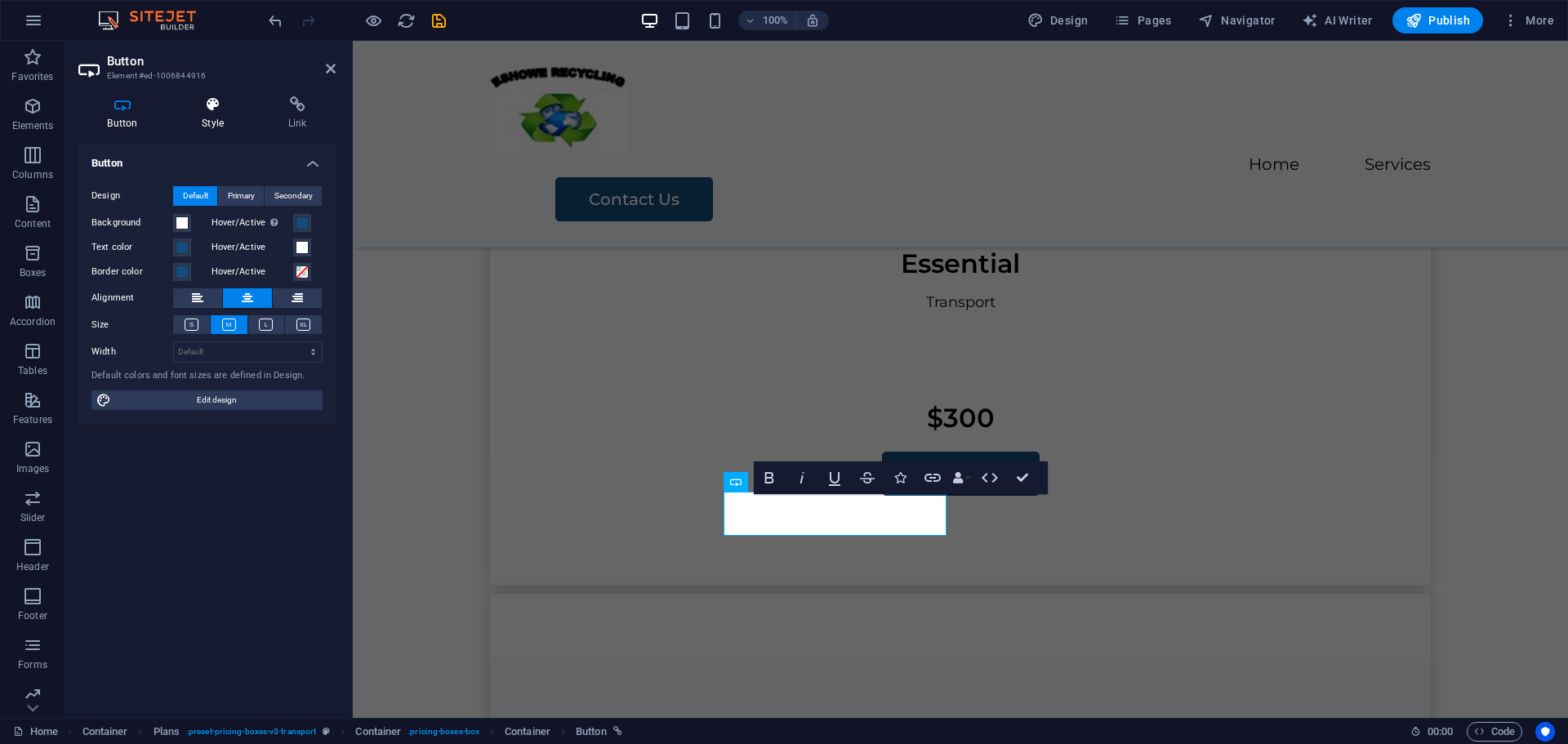
click at [211, 105] on icon at bounding box center [213, 104] width 80 height 16
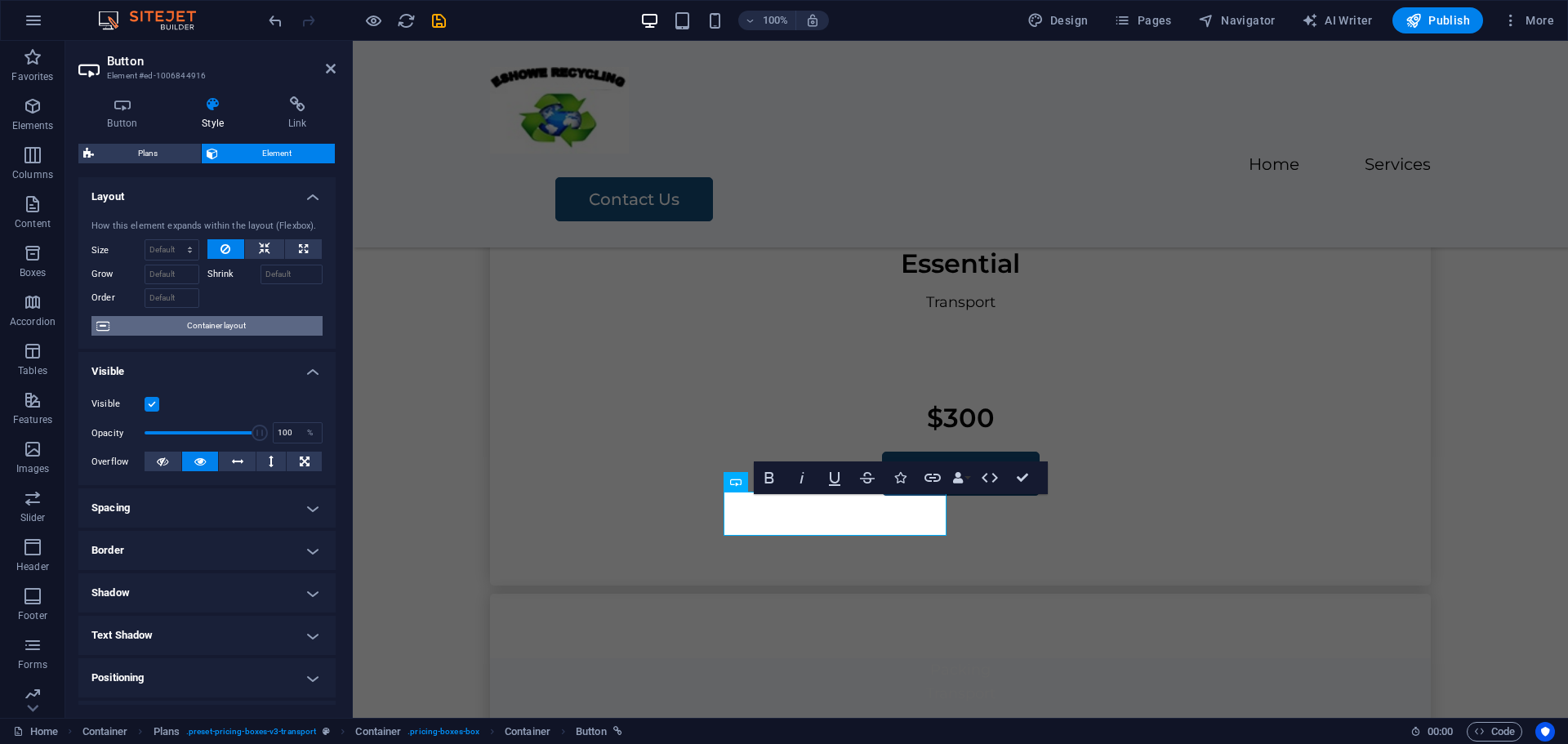
click at [224, 331] on span "Container layout" at bounding box center [215, 326] width 203 height 20
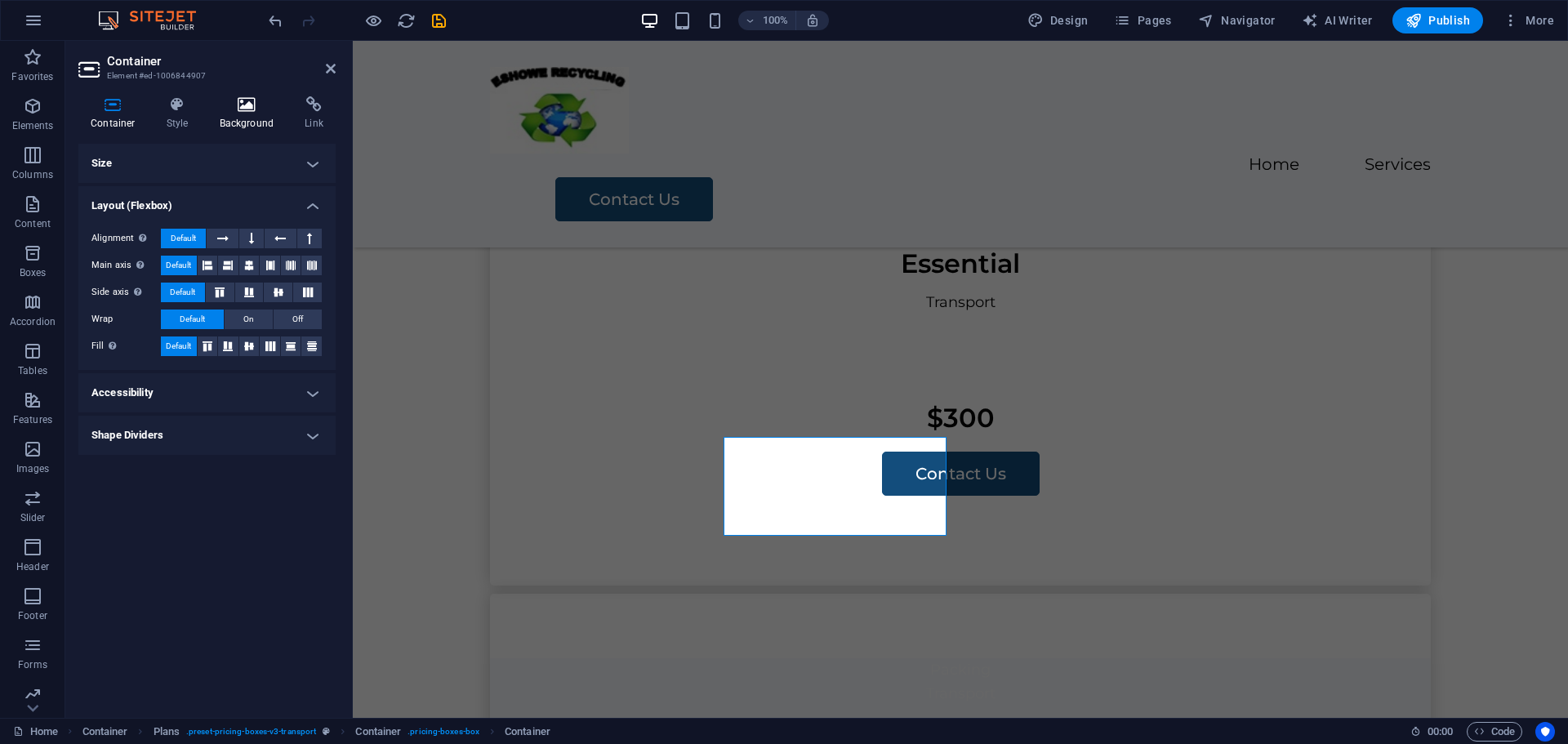
click at [247, 108] on icon at bounding box center [247, 104] width 79 height 16
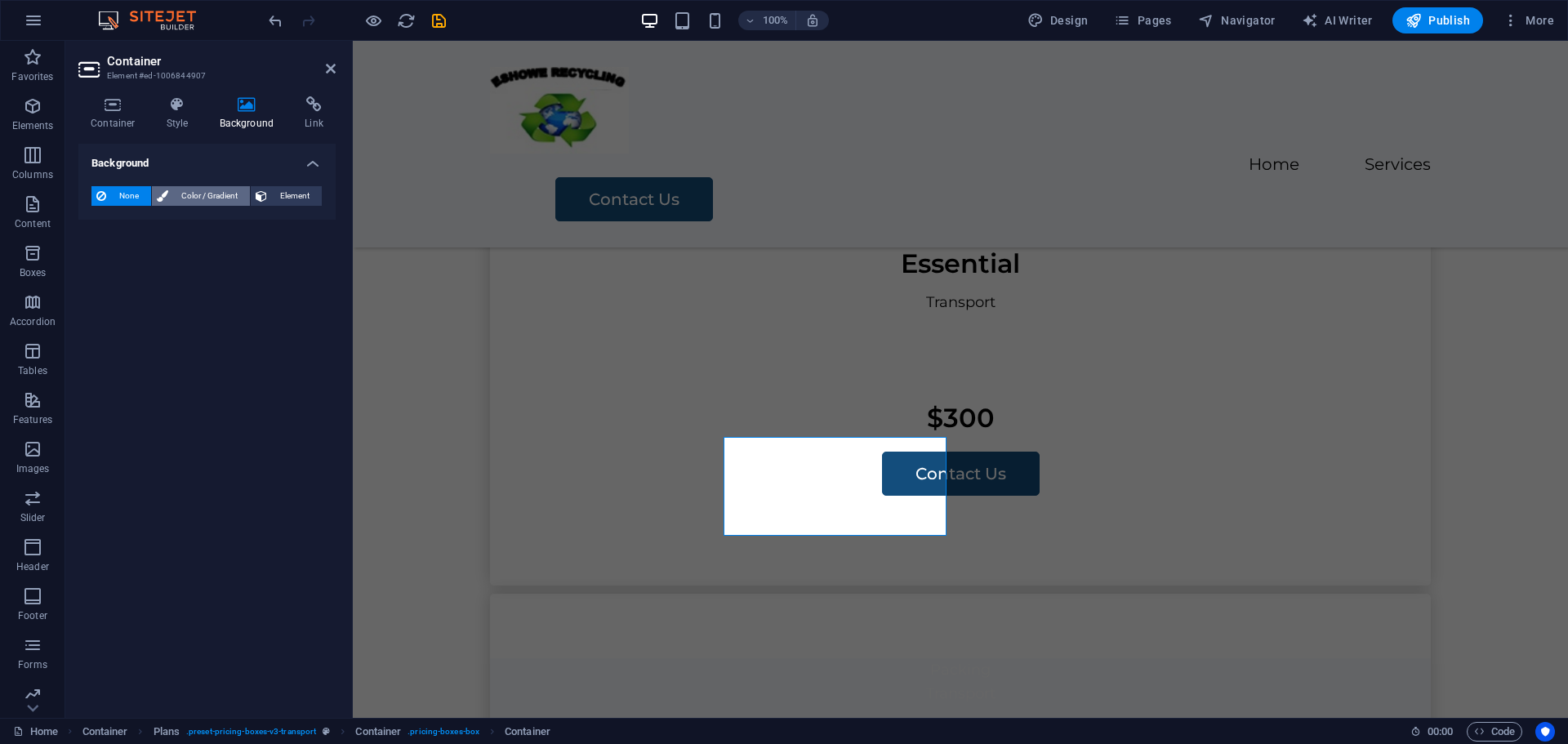
click at [187, 193] on span "Color / Gradient" at bounding box center [209, 195] width 71 height 20
click at [106, 224] on span "Color" at bounding box center [104, 227] width 25 height 23
click at [126, 261] on span "Color" at bounding box center [130, 261] width 23 height 13
click at [105, 258] on span at bounding box center [102, 261] width 18 height 18
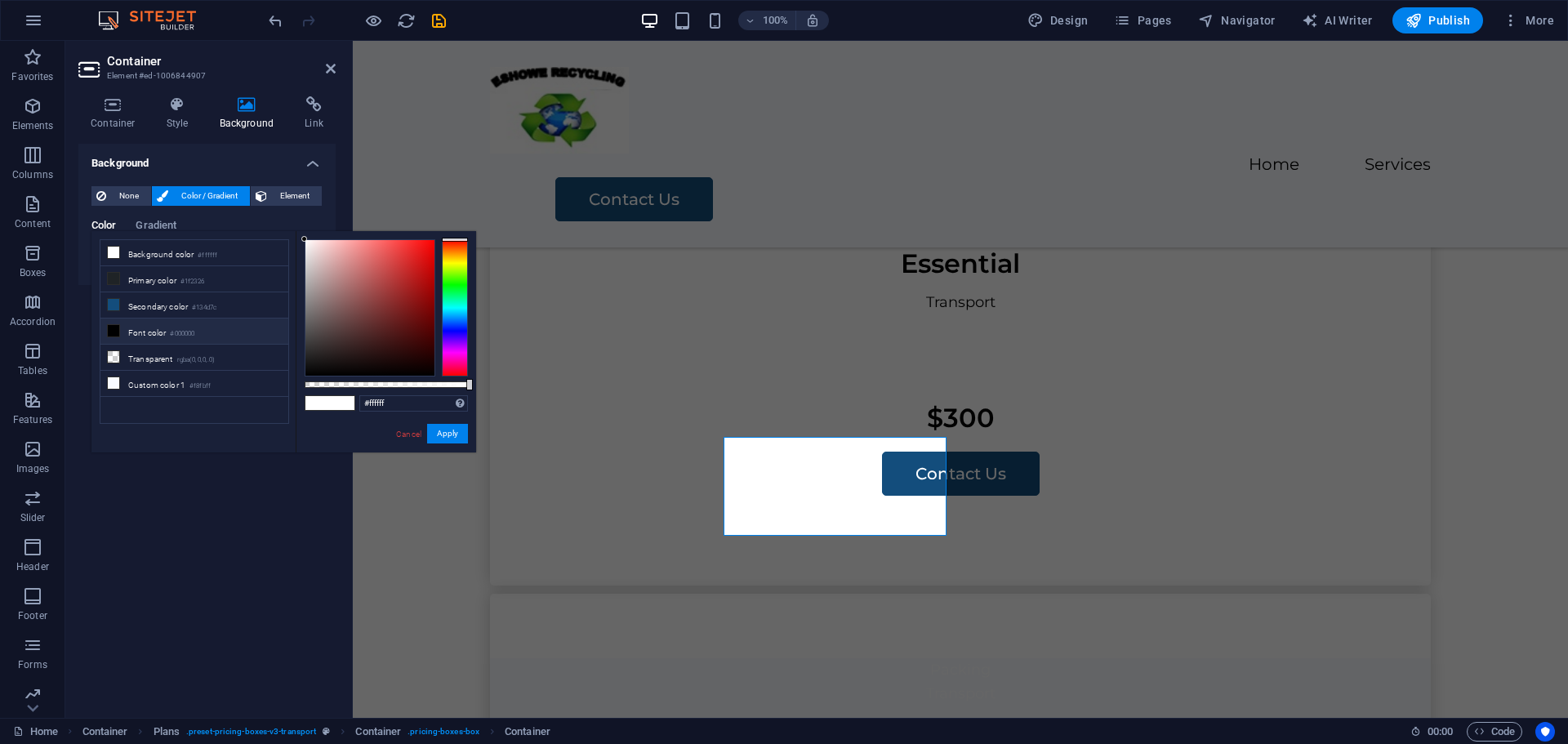
click at [105, 258] on li "Background color #ffffff" at bounding box center [193, 252] width 188 height 26
click at [117, 301] on icon at bounding box center [113, 305] width 11 height 11
type input "#134d7c"
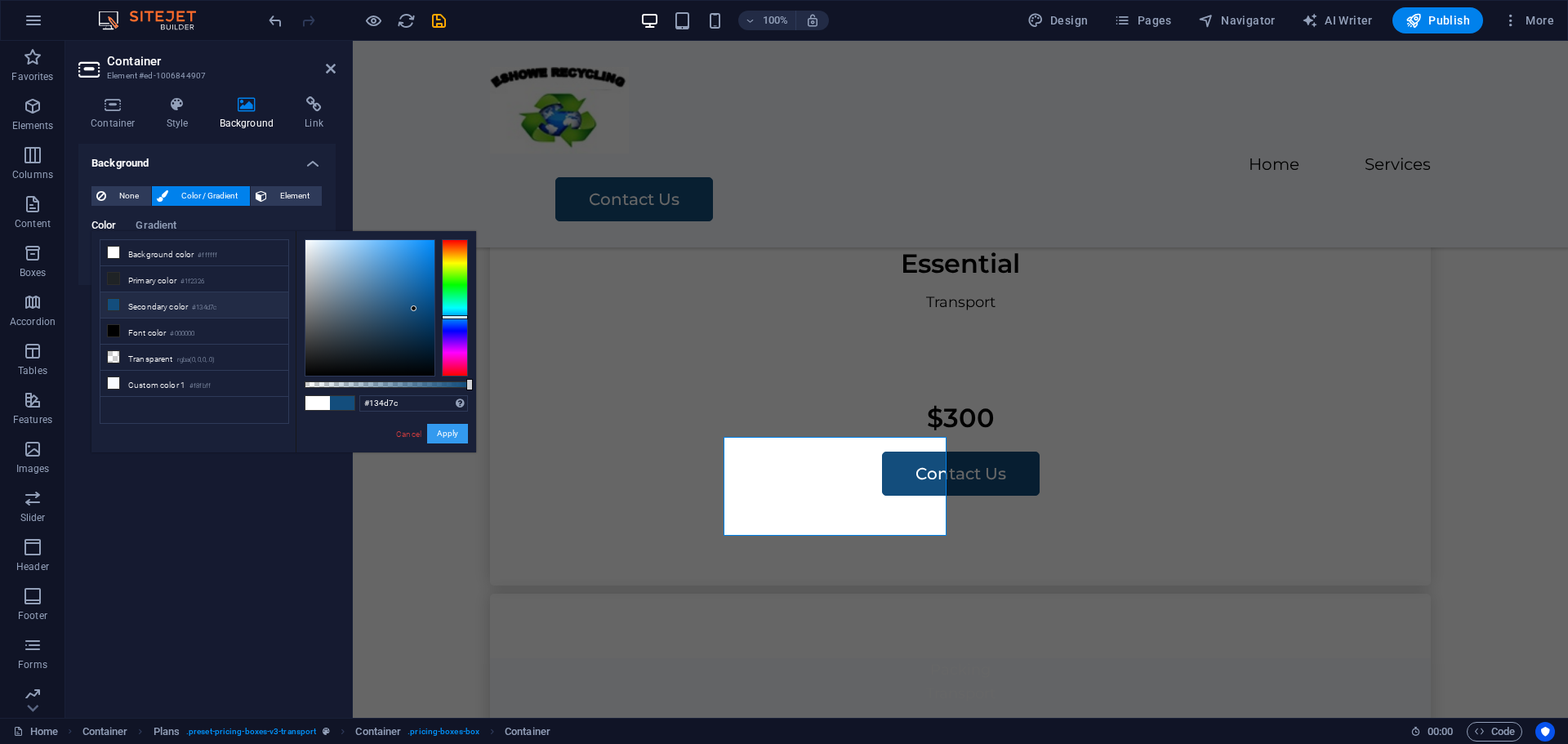
click at [446, 432] on button "Apply" at bounding box center [447, 433] width 41 height 20
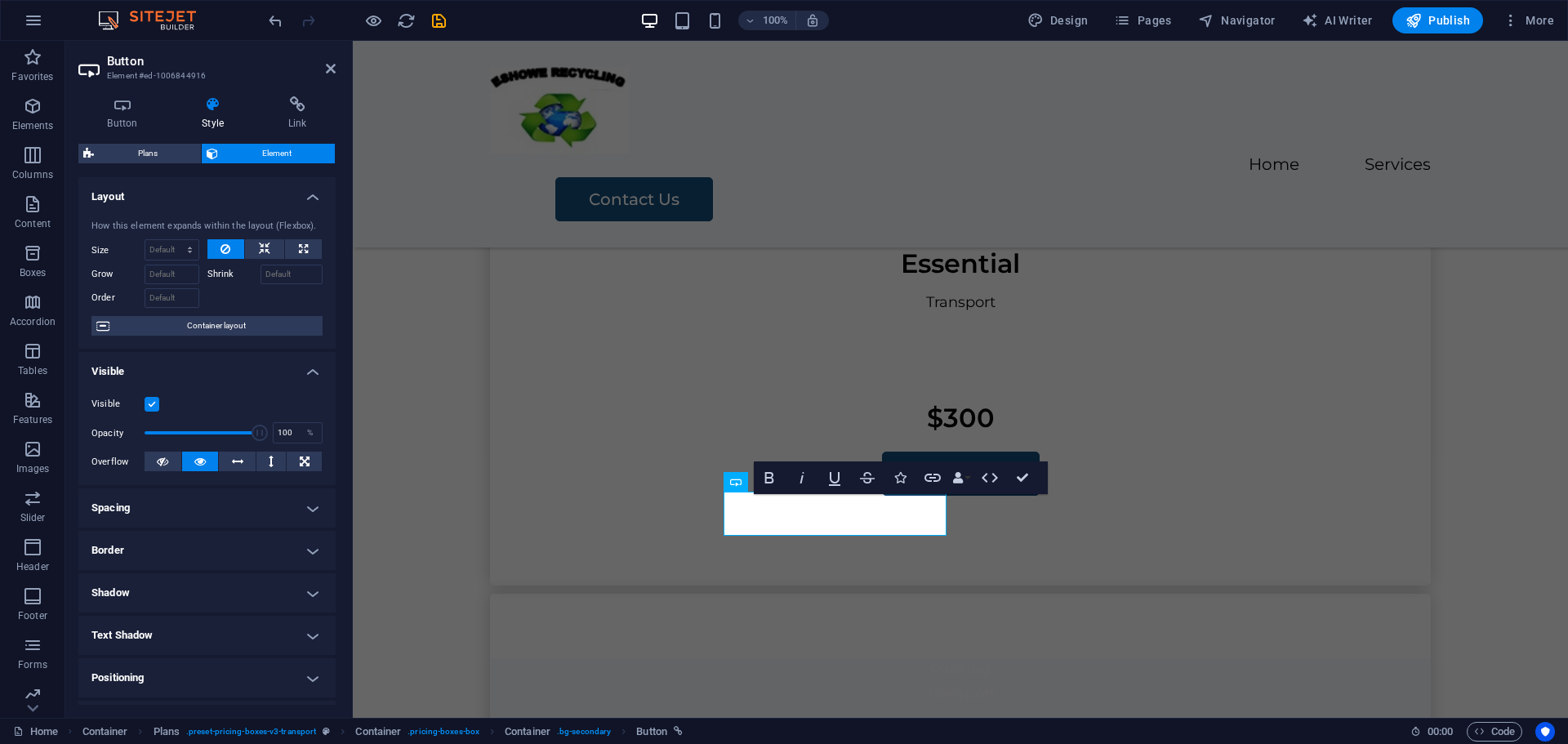
click at [212, 106] on icon at bounding box center [213, 104] width 80 height 16
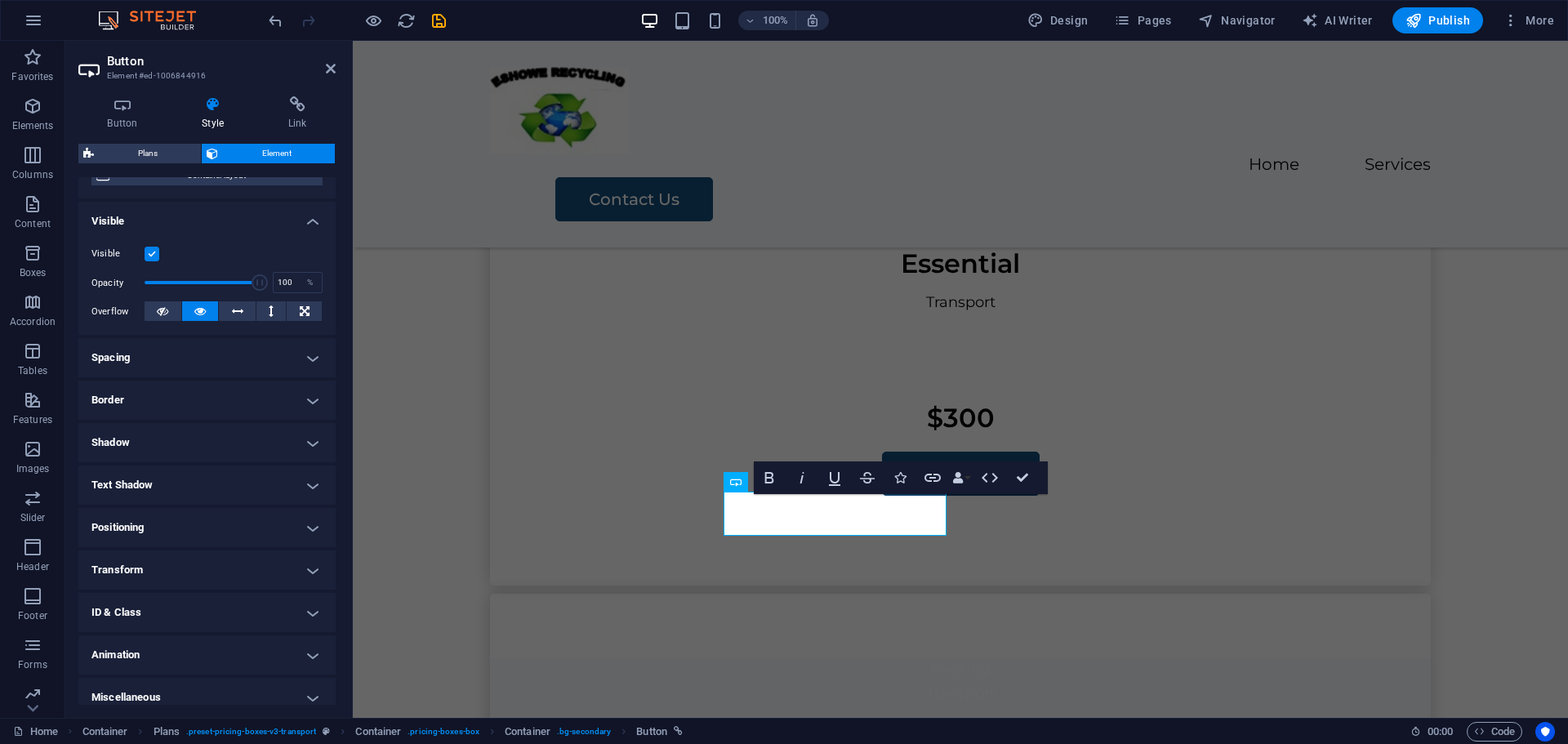
scroll to position [163, 0]
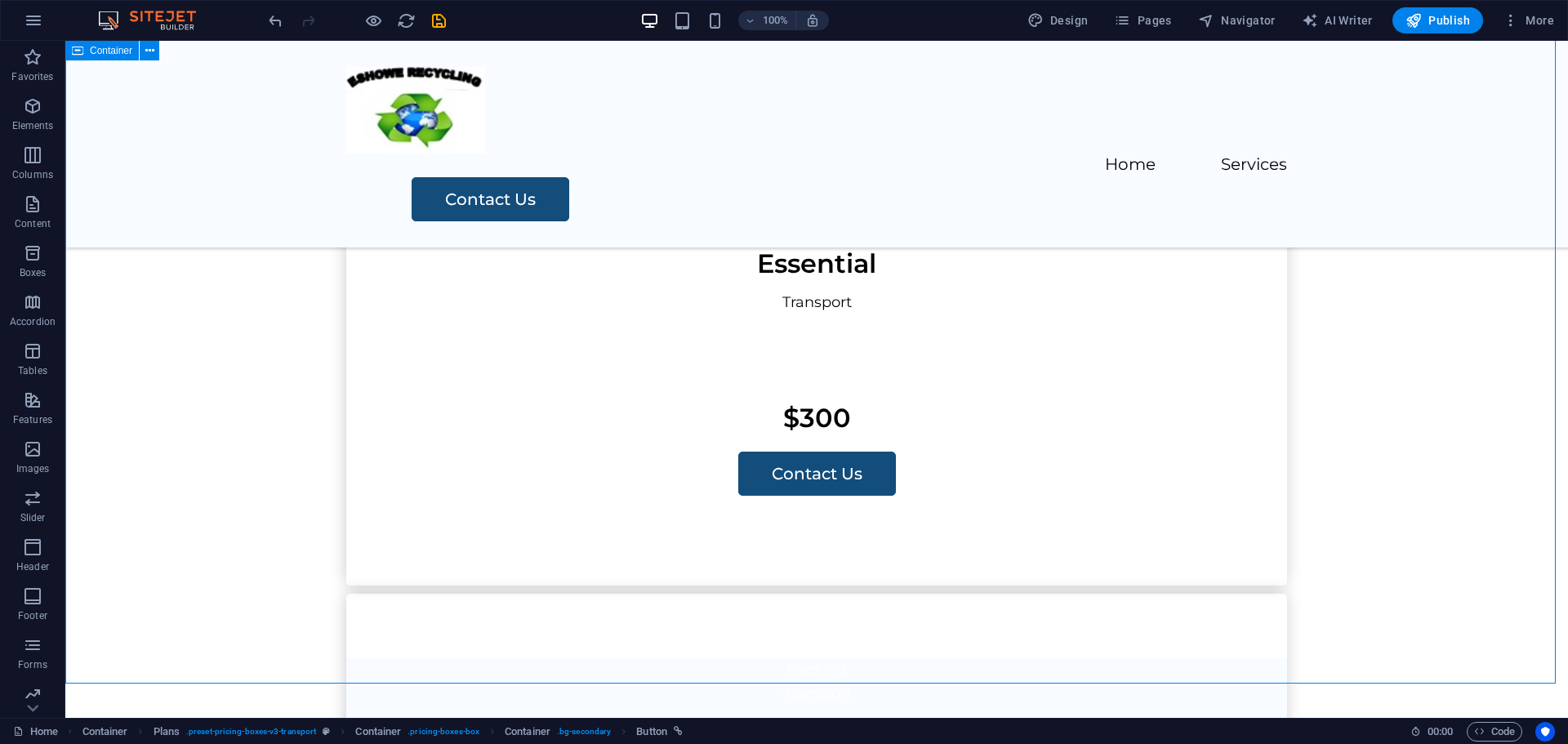
click at [788, 657] on div "Menu Home Services Contact Us Your Trusted Partner for Waste Disposal Solutions…" at bounding box center [817, 688] width 1503 height 4561
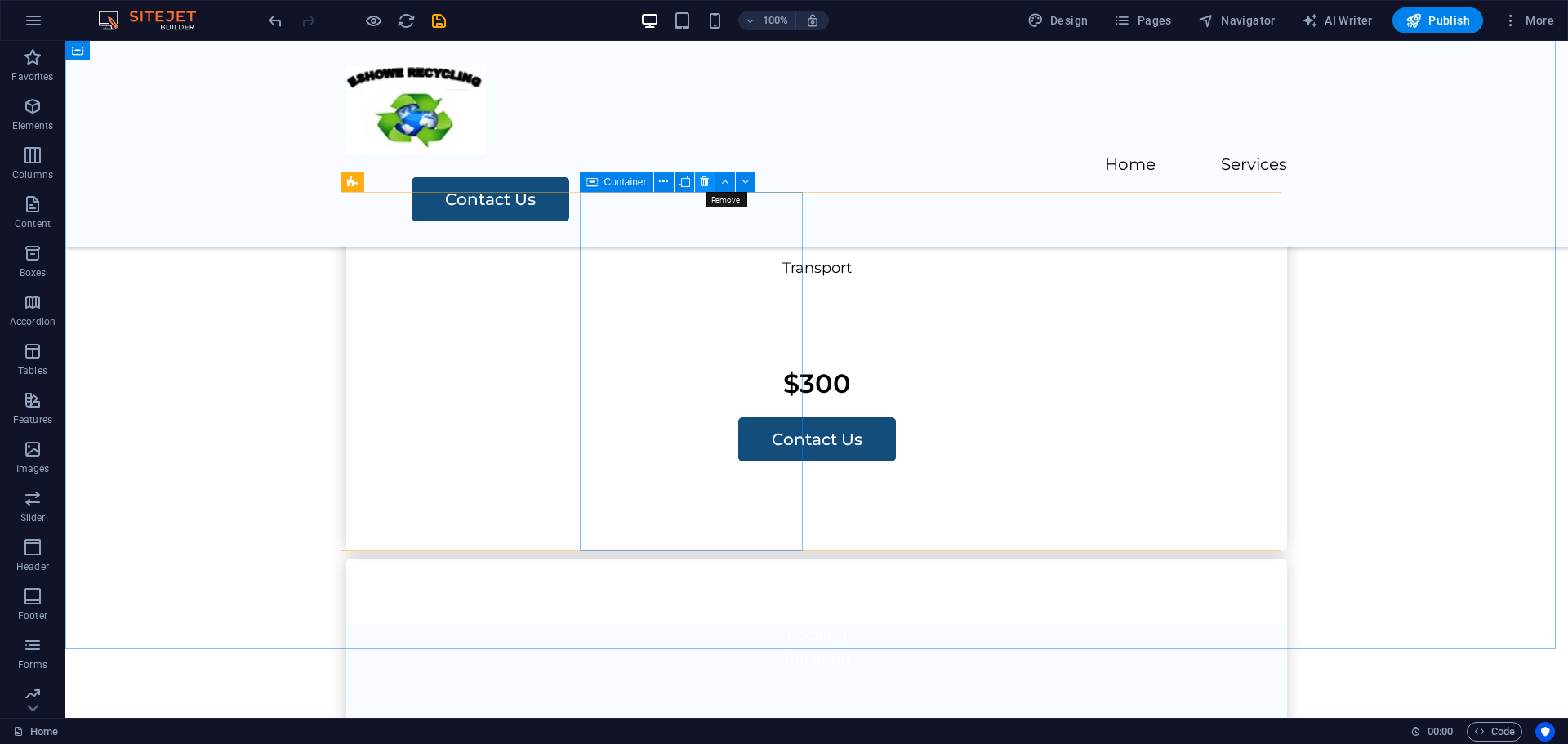
click at [702, 184] on icon at bounding box center [704, 182] width 9 height 17
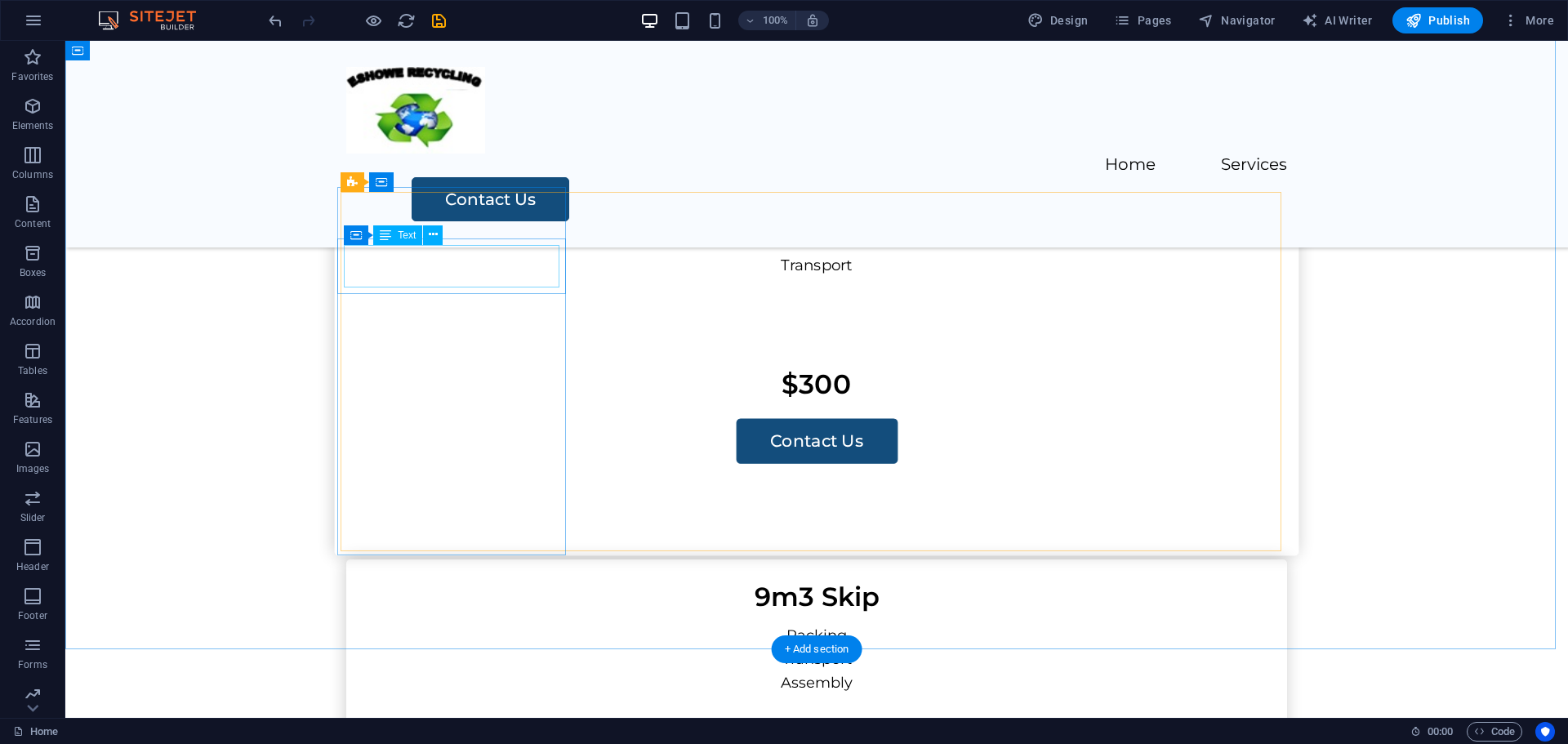
click at [460, 247] on div "Essential" at bounding box center [816, 225] width 951 height 43
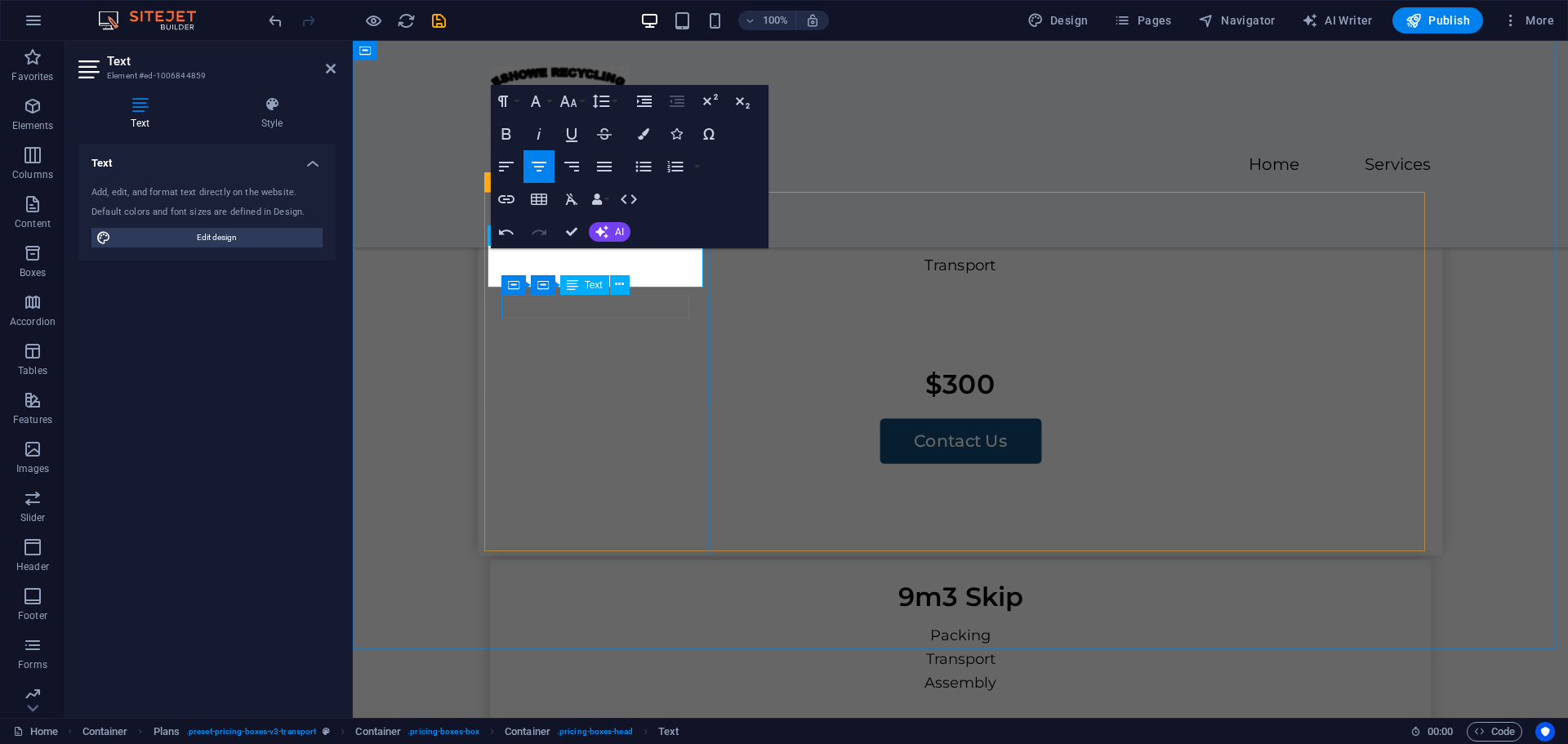
click at [617, 277] on div "Transport" at bounding box center [960, 266] width 925 height 25
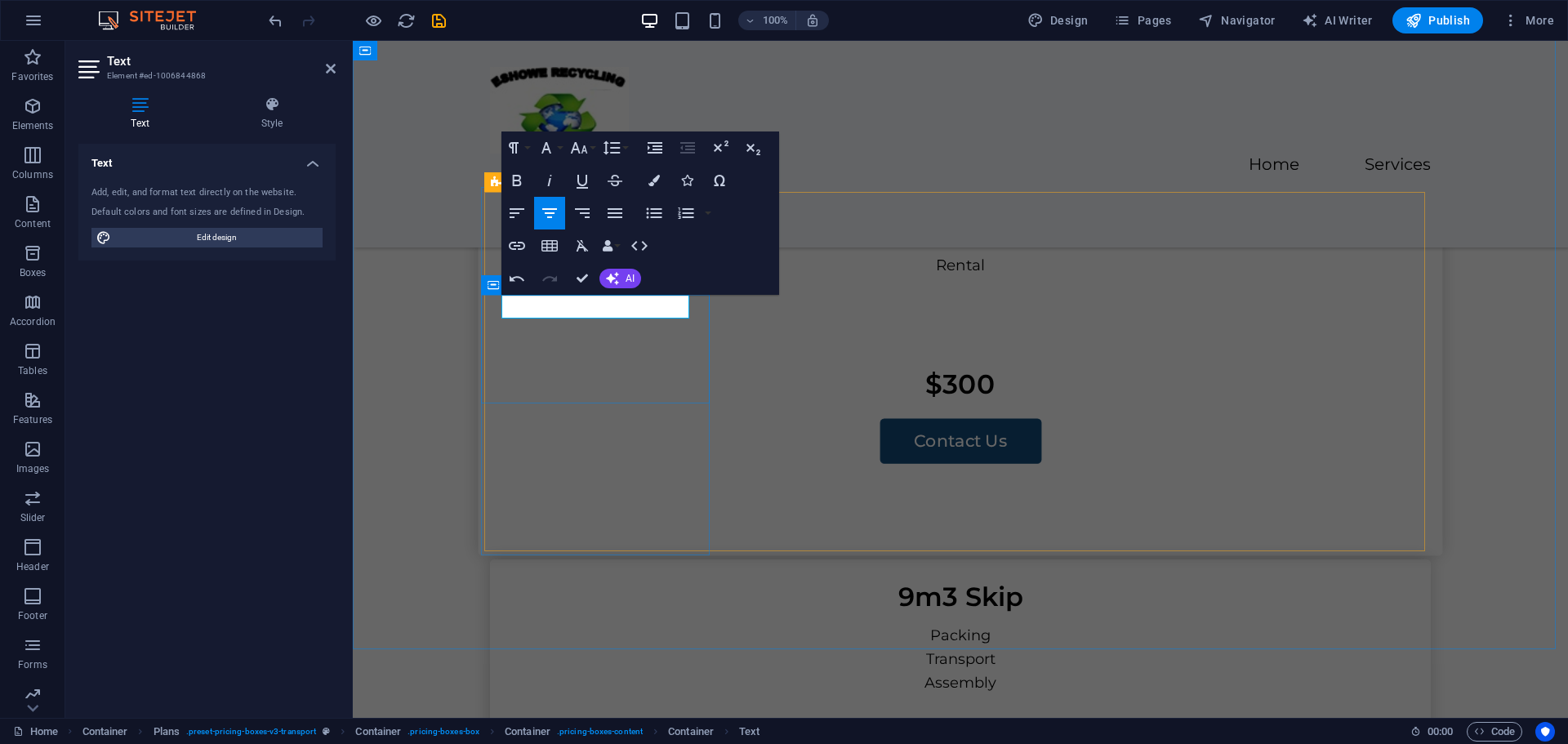
click at [593, 331] on div "Rental" at bounding box center [960, 308] width 965 height 109
select select "px"
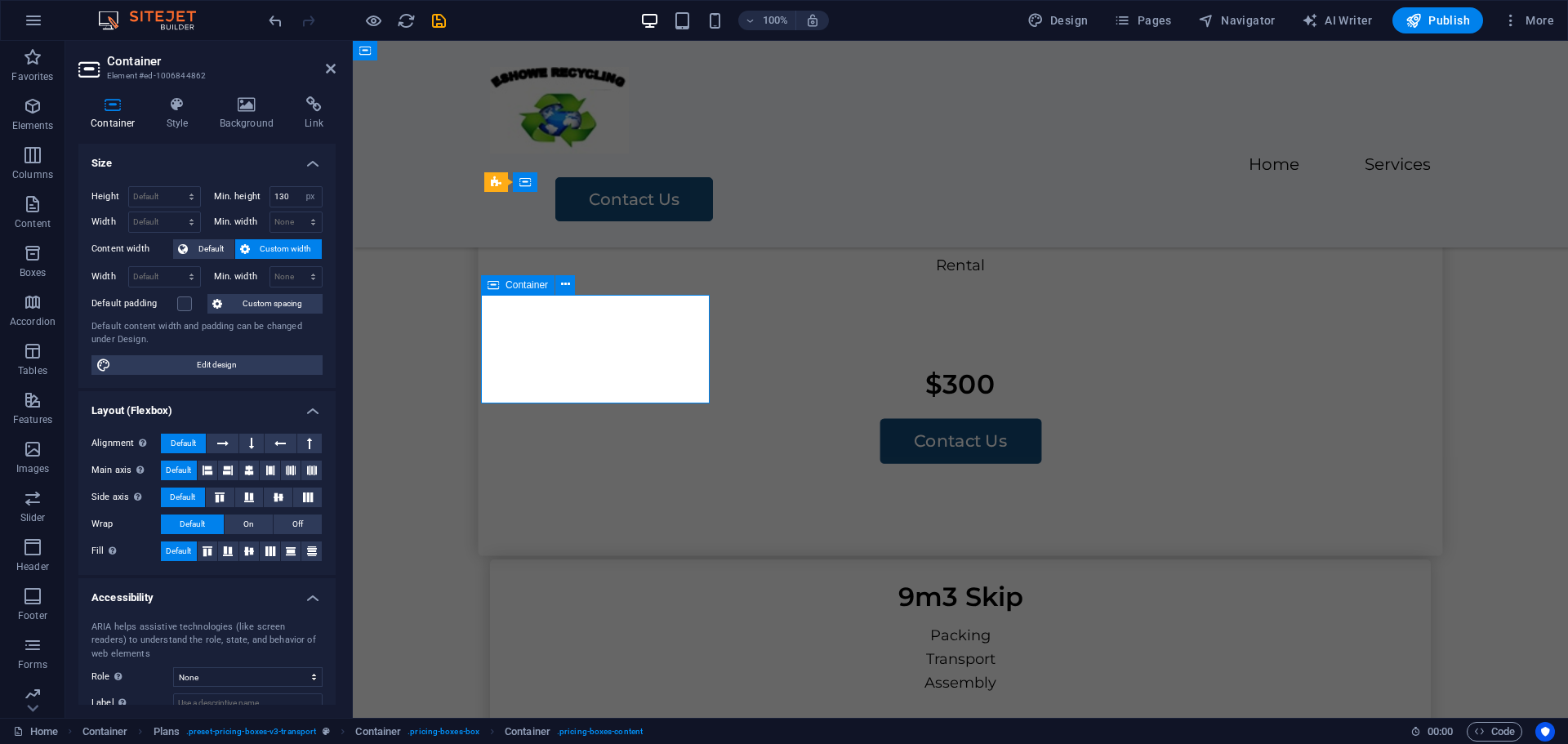
click at [603, 325] on div "Rental" at bounding box center [960, 308] width 965 height 109
click at [603, 324] on div "Rental" at bounding box center [960, 308] width 965 height 109
click at [637, 277] on div "Rental" at bounding box center [960, 266] width 925 height 25
click at [613, 332] on div "Rental" at bounding box center [960, 308] width 965 height 109
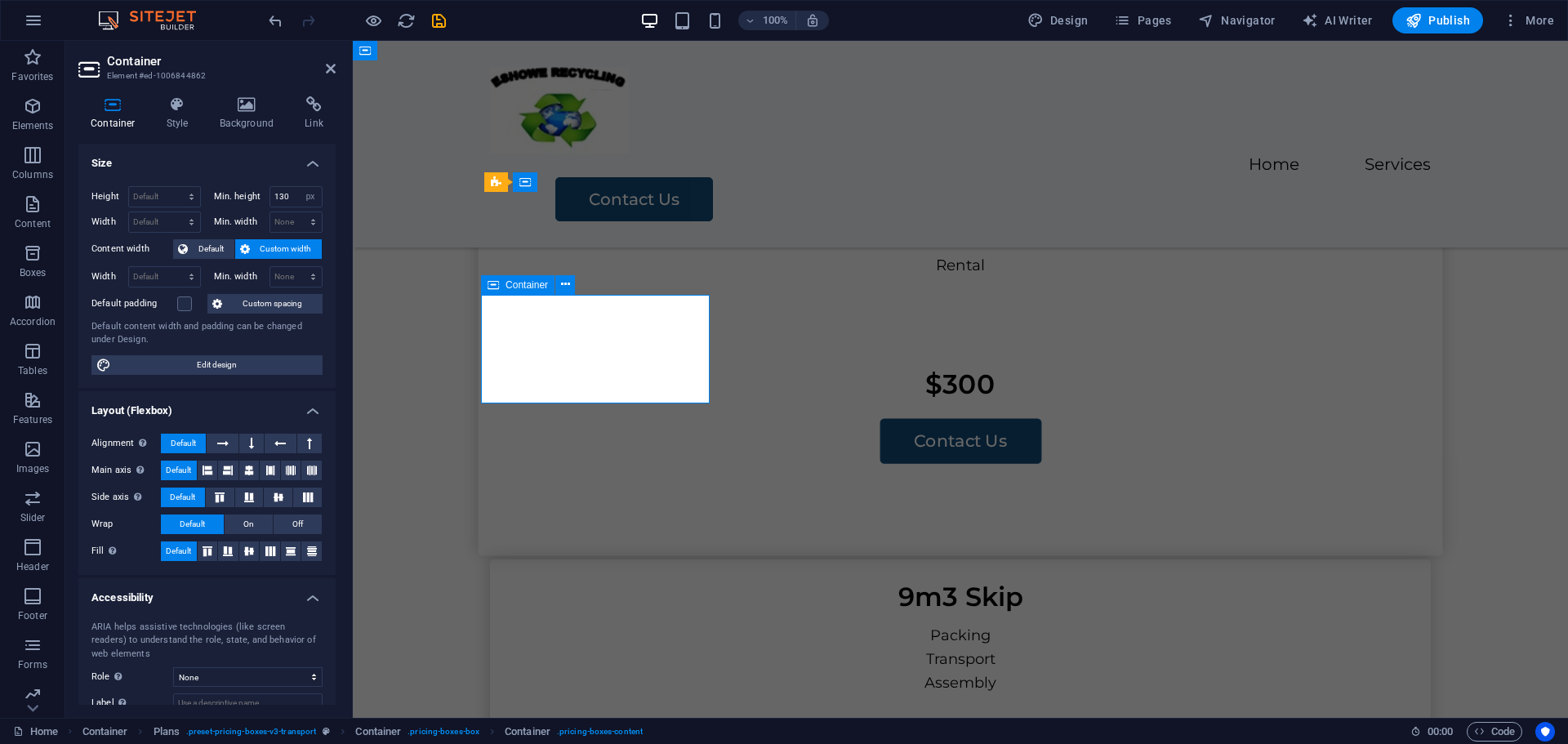
click at [613, 332] on div "Rental" at bounding box center [960, 308] width 965 height 109
click at [633, 277] on div "Rental" at bounding box center [960, 266] width 925 height 25
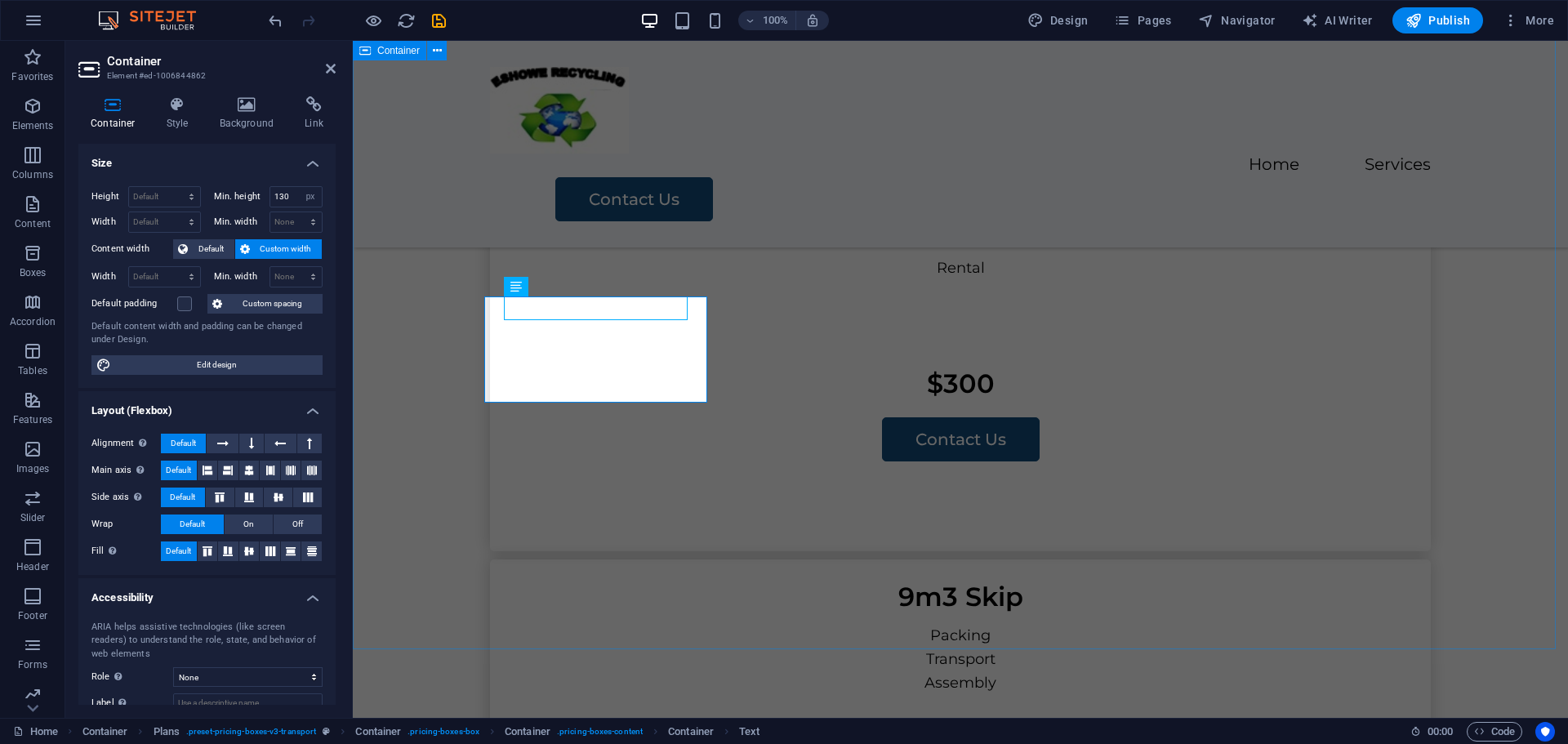
click at [653, 613] on div "Skip Pricing 6m3 Skip Rental $300 Contact Us 9m3 Skip Packing Transport Assembl…" at bounding box center [960, 683] width 1216 height 1401
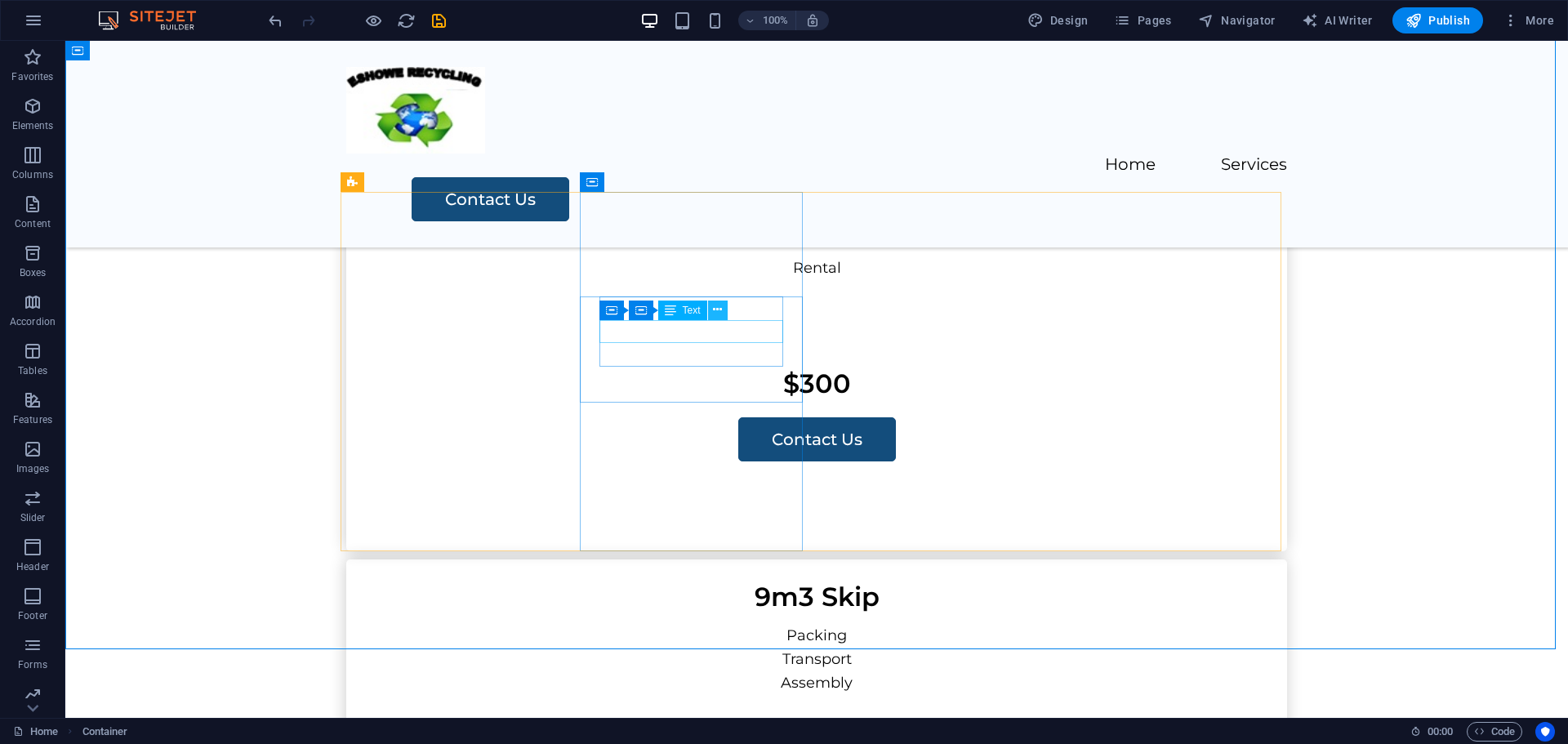
click at [716, 308] on icon at bounding box center [716, 310] width 9 height 17
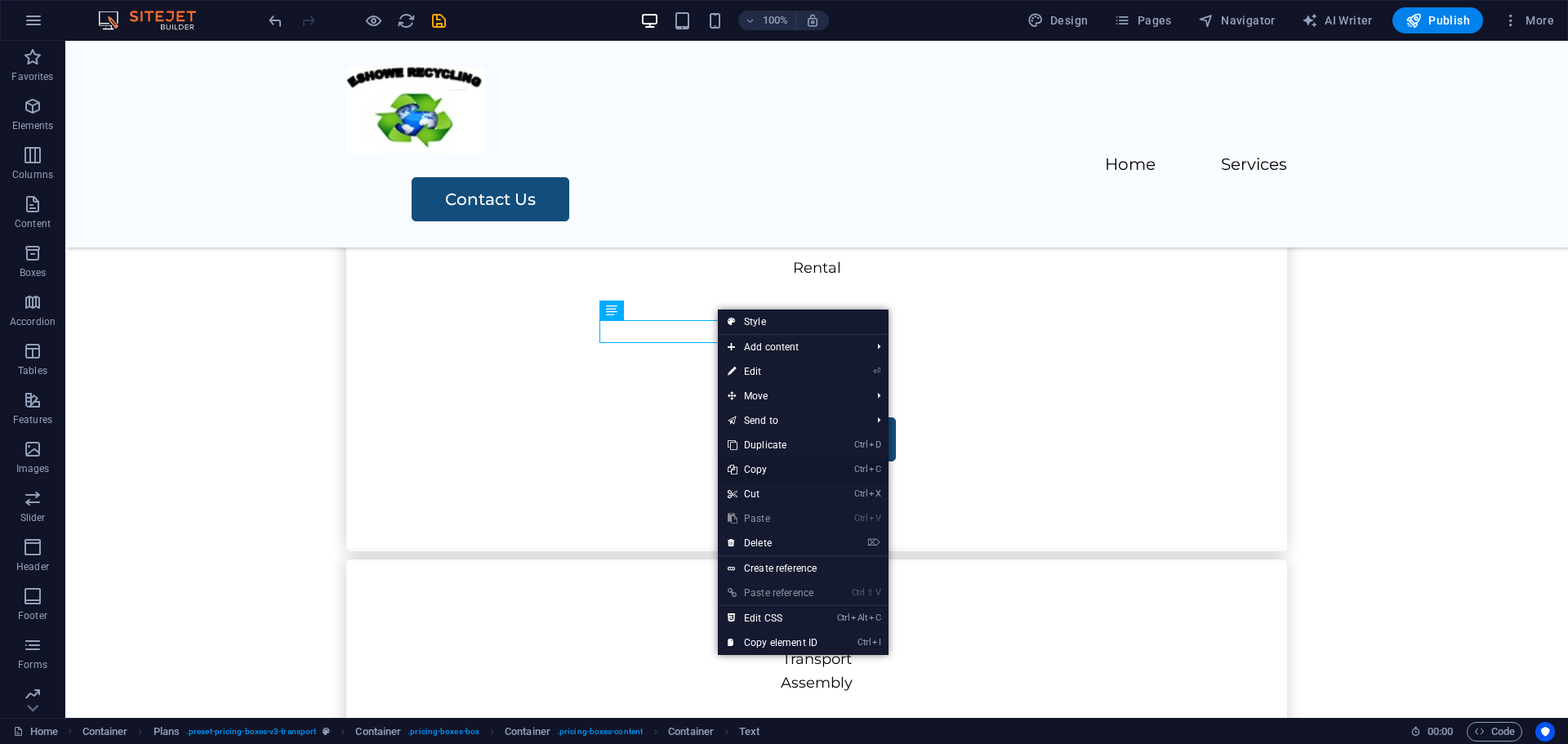
click at [758, 465] on link "Ctrl C Copy" at bounding box center [773, 470] width 110 height 25
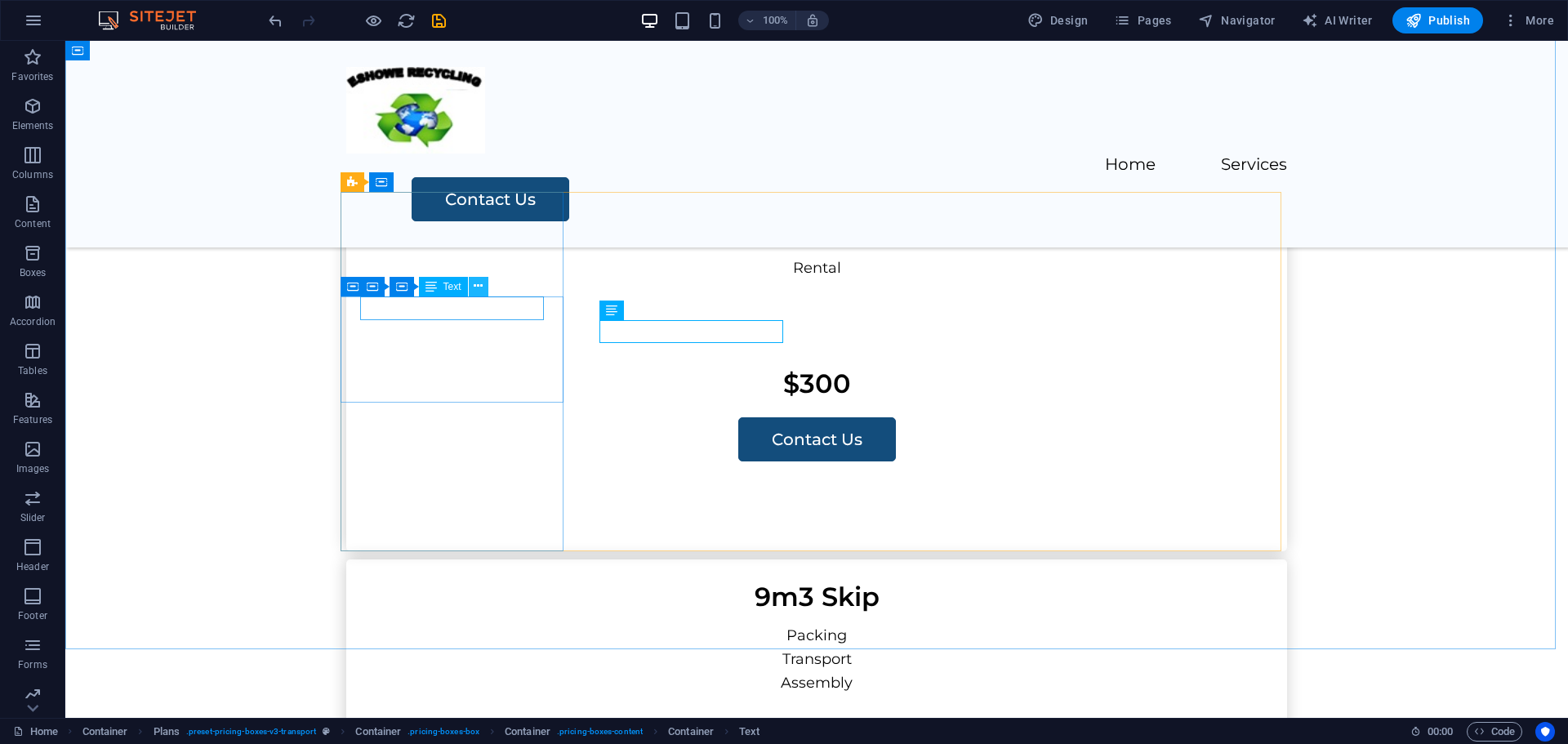
click at [478, 290] on icon at bounding box center [477, 286] width 9 height 17
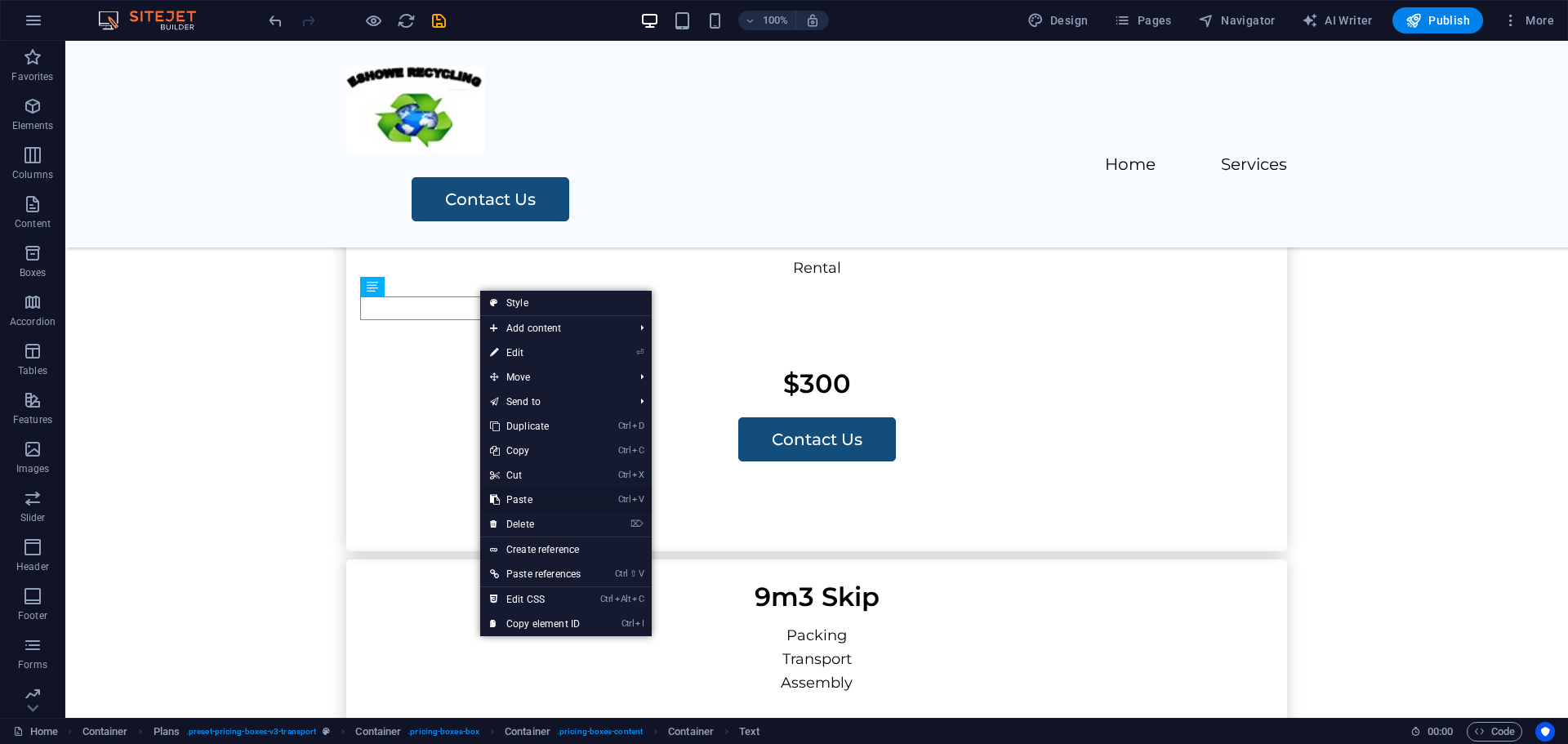
click at [522, 494] on link "Ctrl V Paste" at bounding box center [535, 500] width 111 height 25
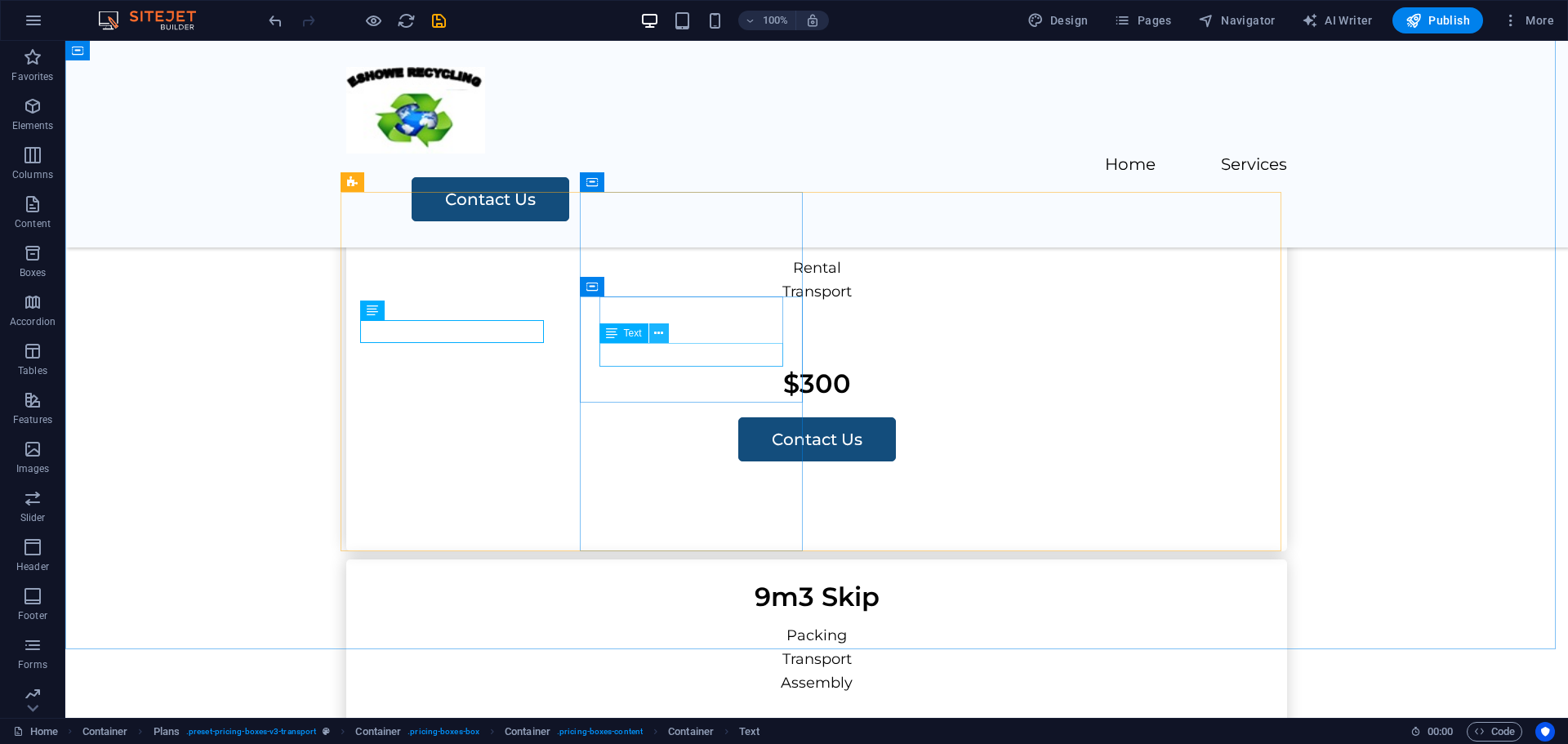
click at [655, 332] on icon at bounding box center [658, 333] width 9 height 17
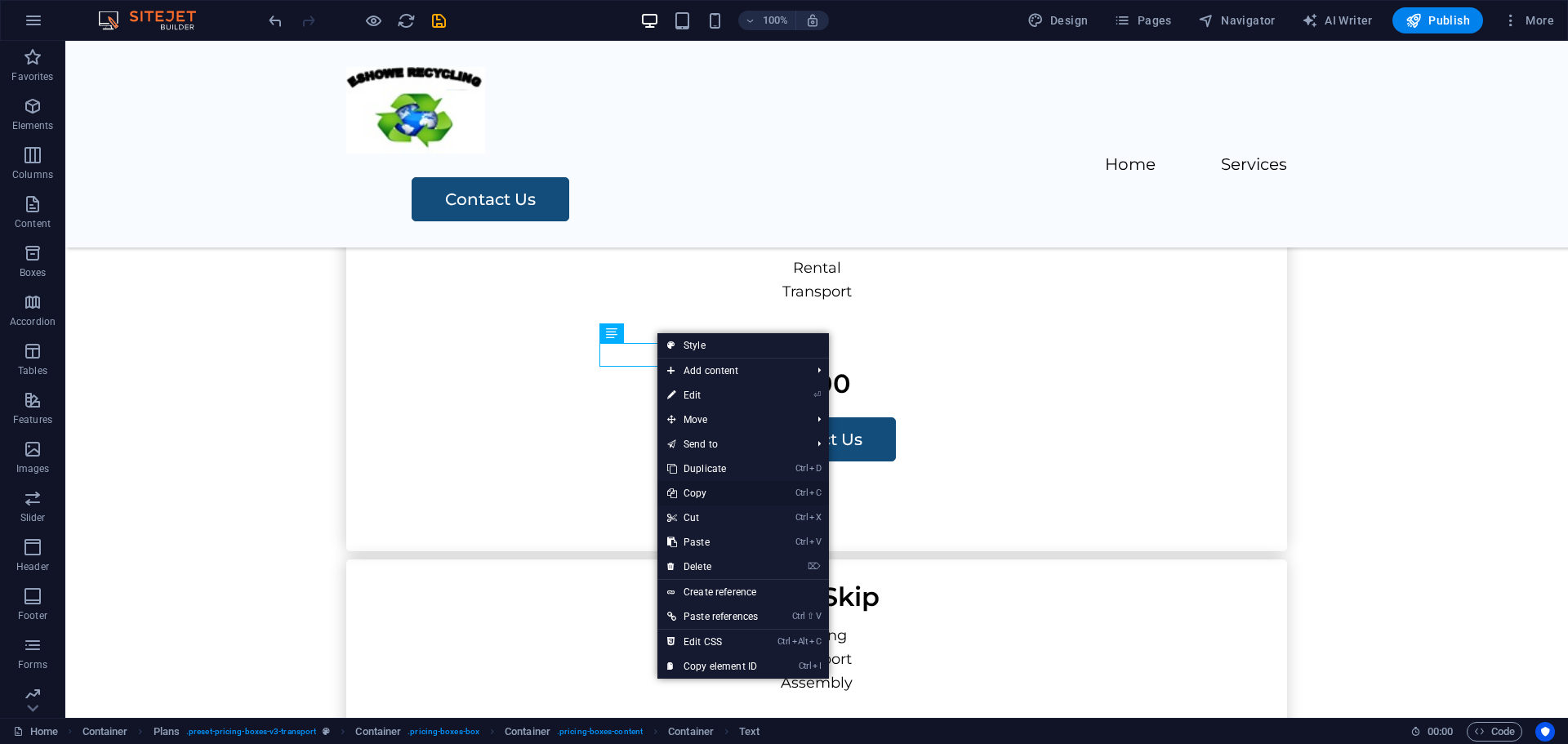
click at [692, 493] on link "Ctrl C Copy" at bounding box center [713, 493] width 111 height 25
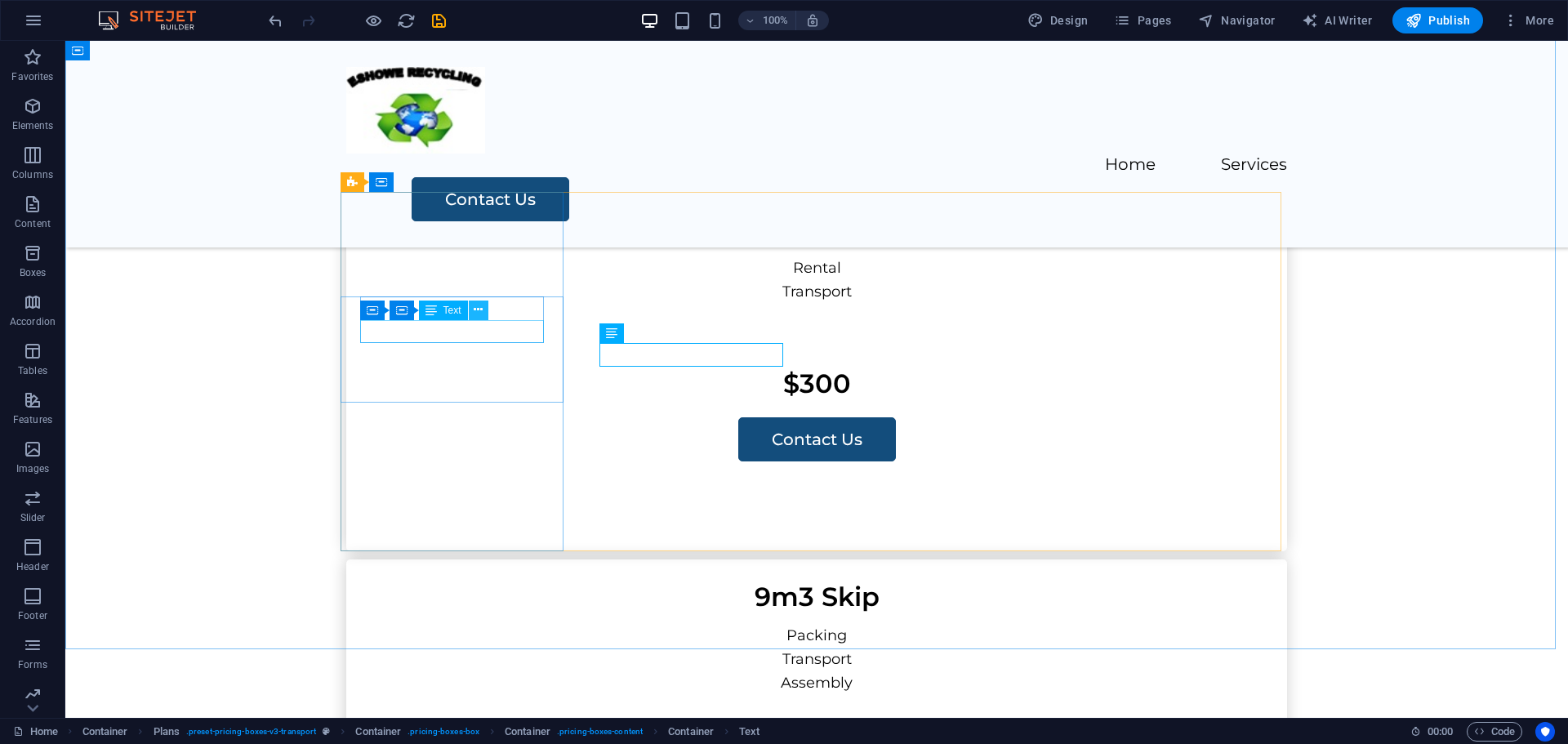
click at [477, 309] on icon at bounding box center [477, 310] width 9 height 17
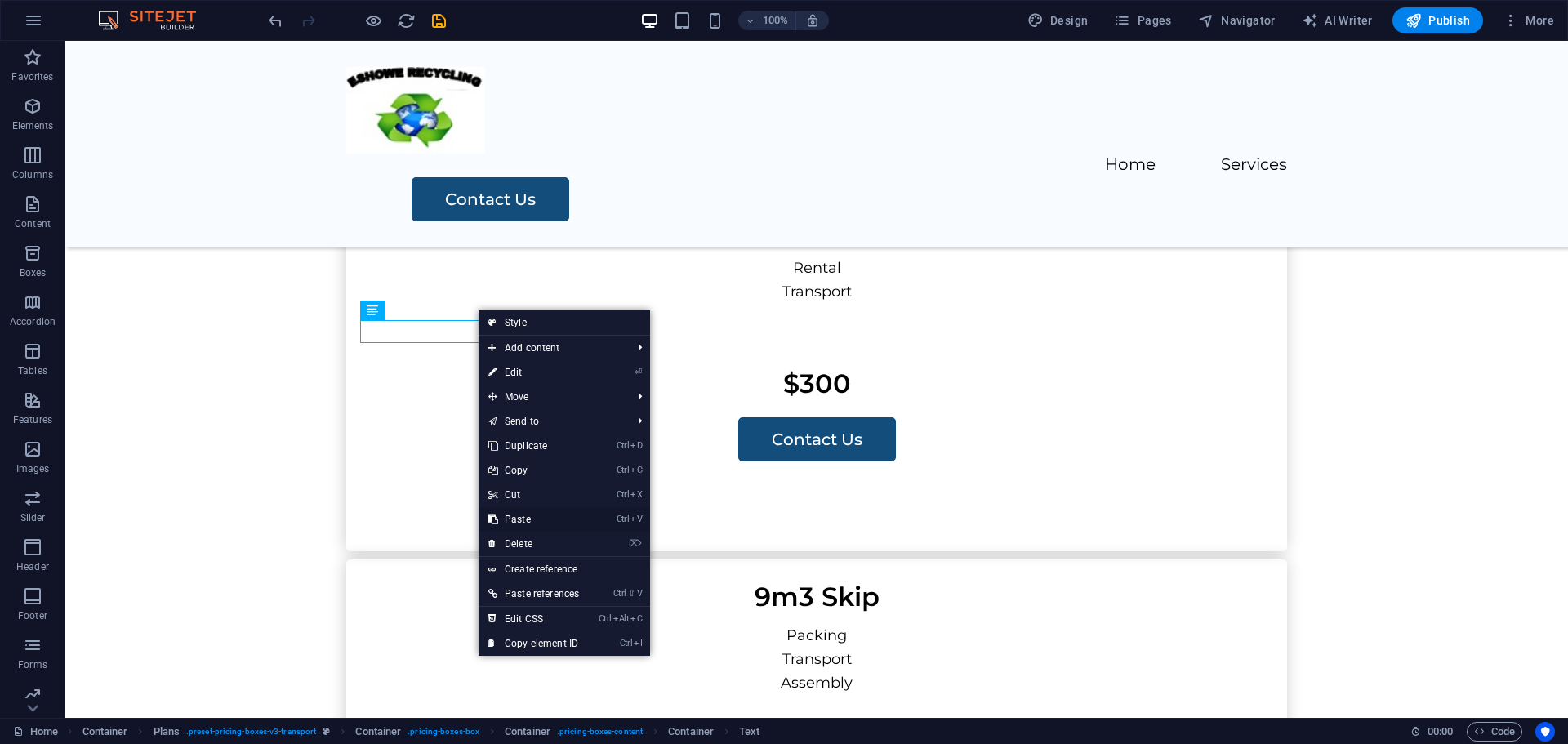
click at [521, 517] on link "Ctrl V Paste" at bounding box center [533, 519] width 111 height 25
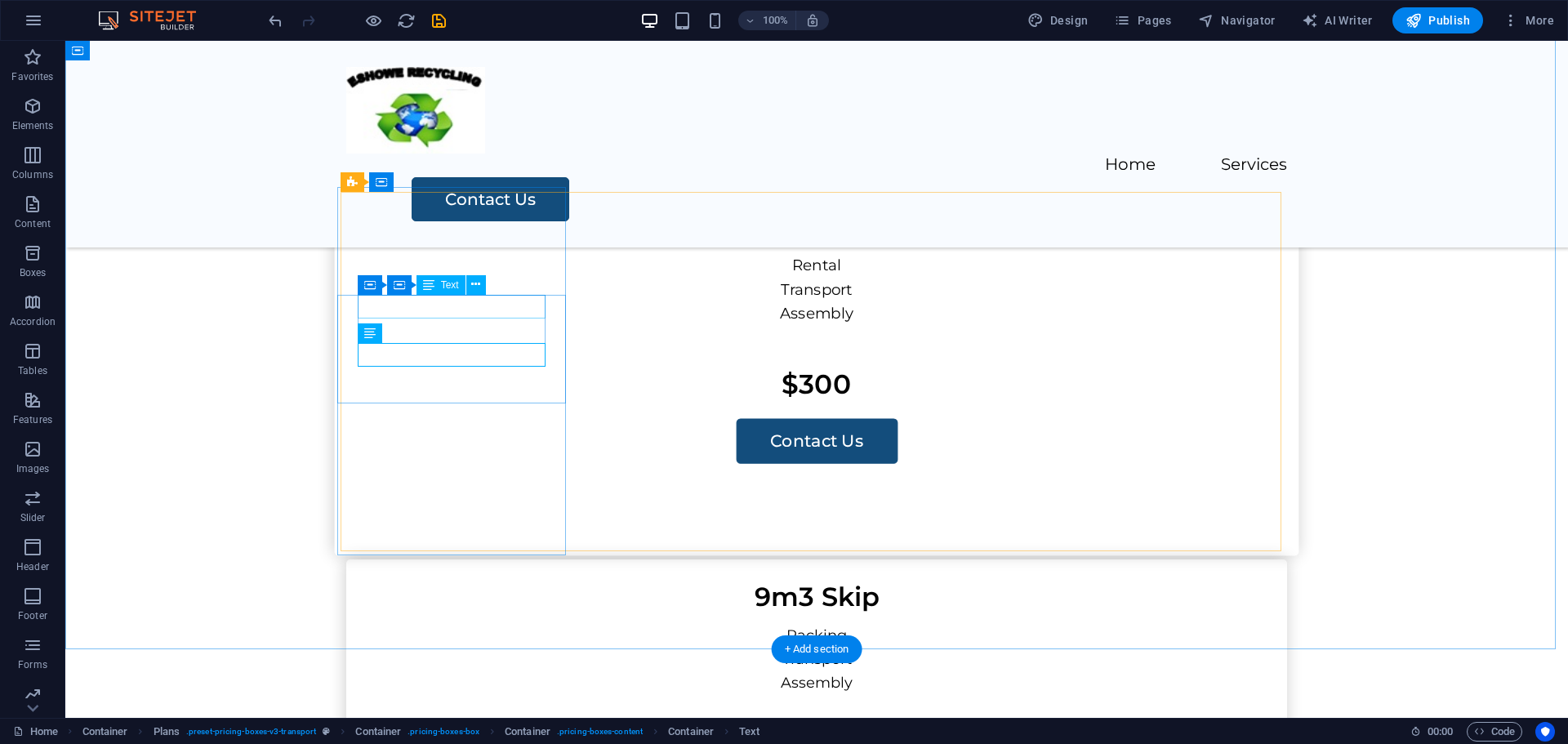
click at [443, 277] on div "Rental" at bounding box center [816, 266] width 925 height 25
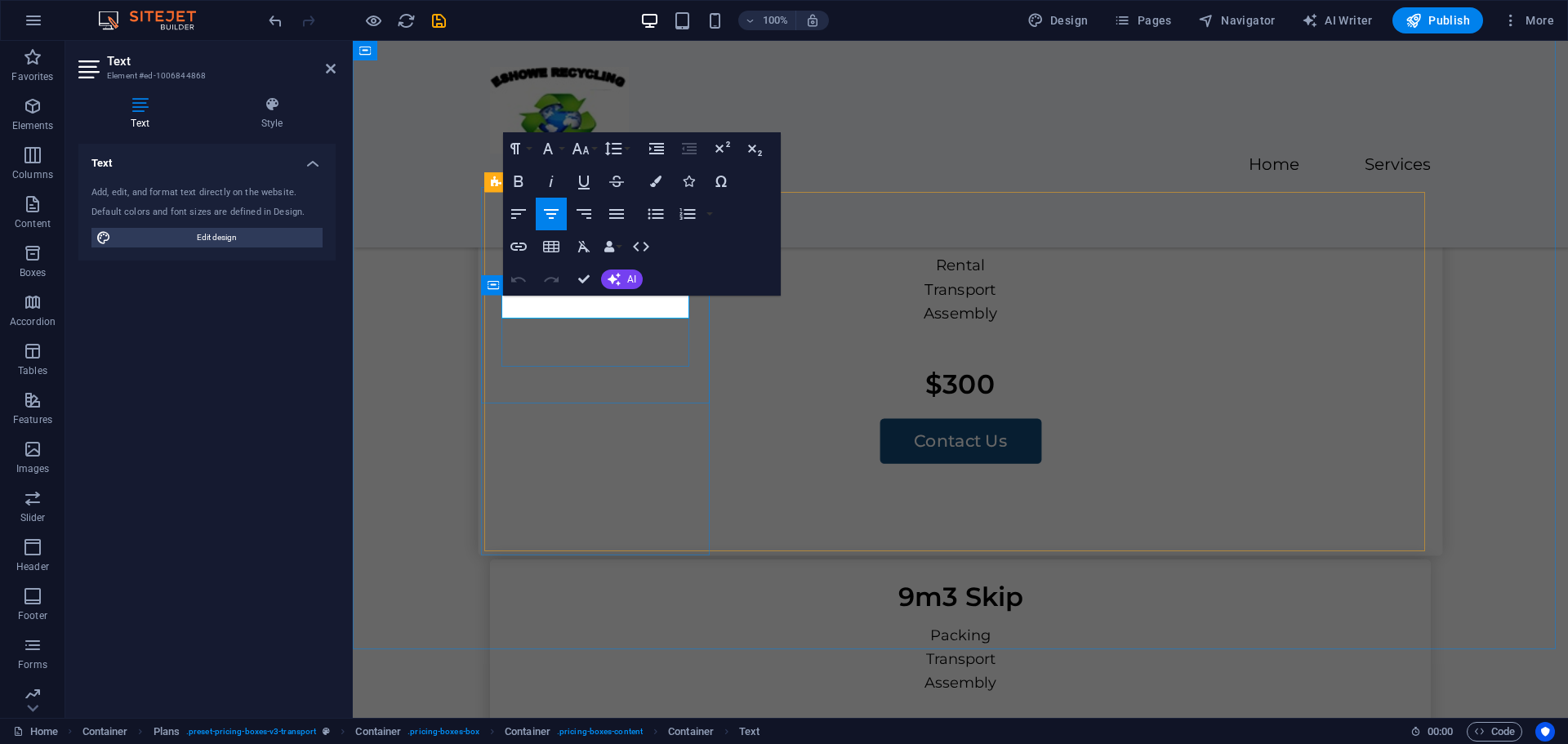
click at [631, 277] on p "Rental" at bounding box center [960, 266] width 925 height 25
click at [593, 302] on div "Transport" at bounding box center [960, 290] width 925 height 25
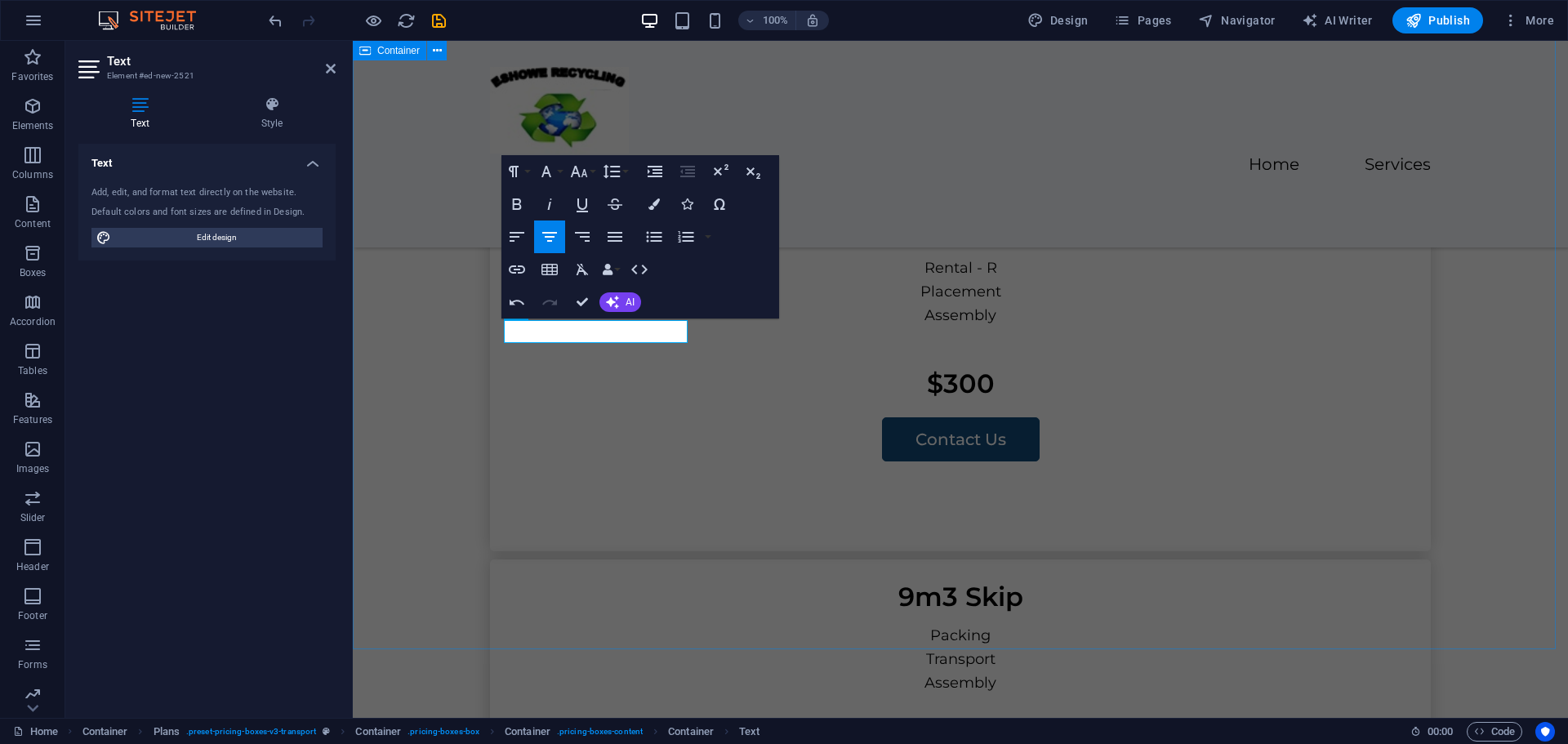
click at [763, 589] on div "Skip Pricing 6m3 Skip Rental - R Placement Assembly $300 Contact Us 9m3 Skip Pa…" at bounding box center [960, 683] width 1216 height 1401
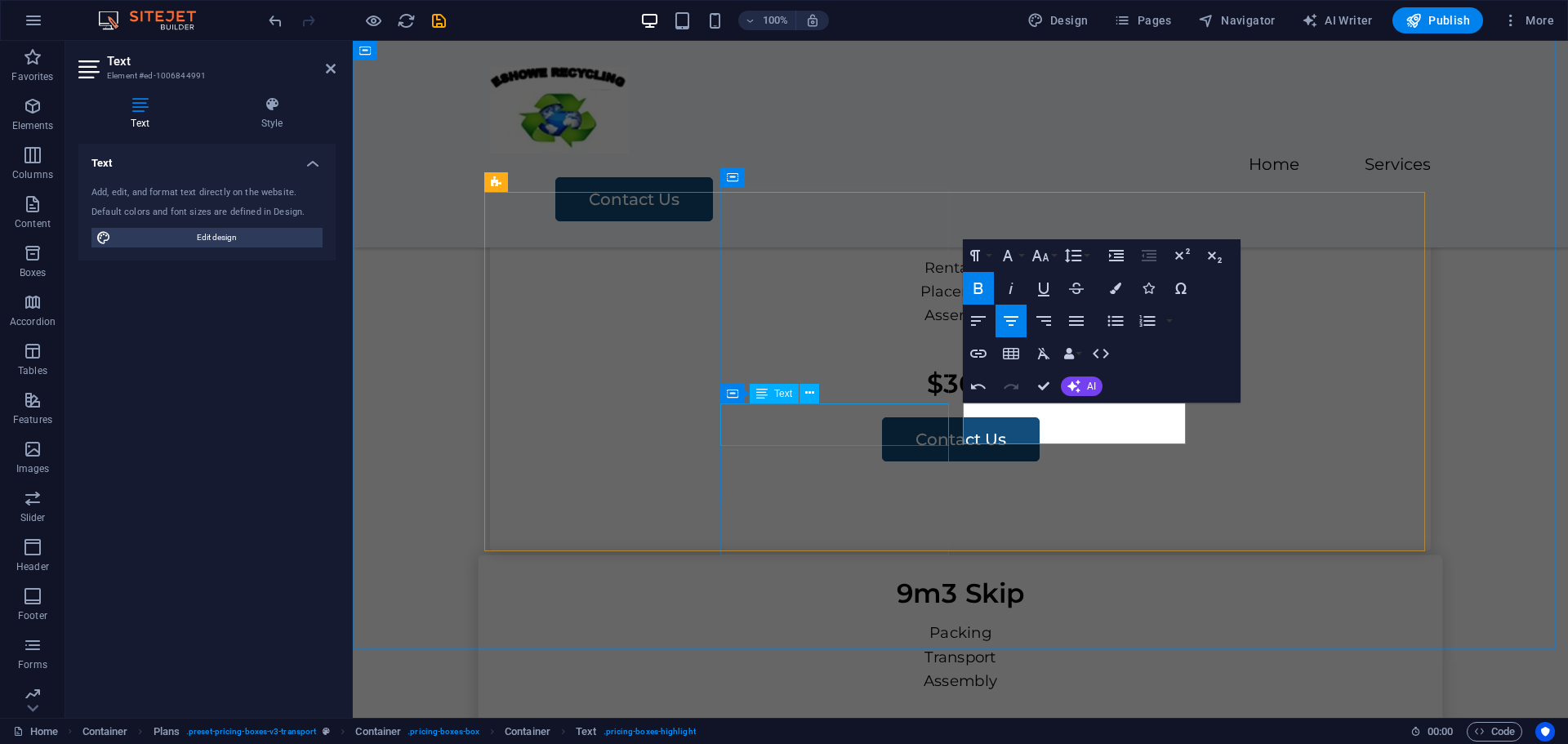
click at [849, 730] on div "$500" at bounding box center [960, 751] width 965 height 43
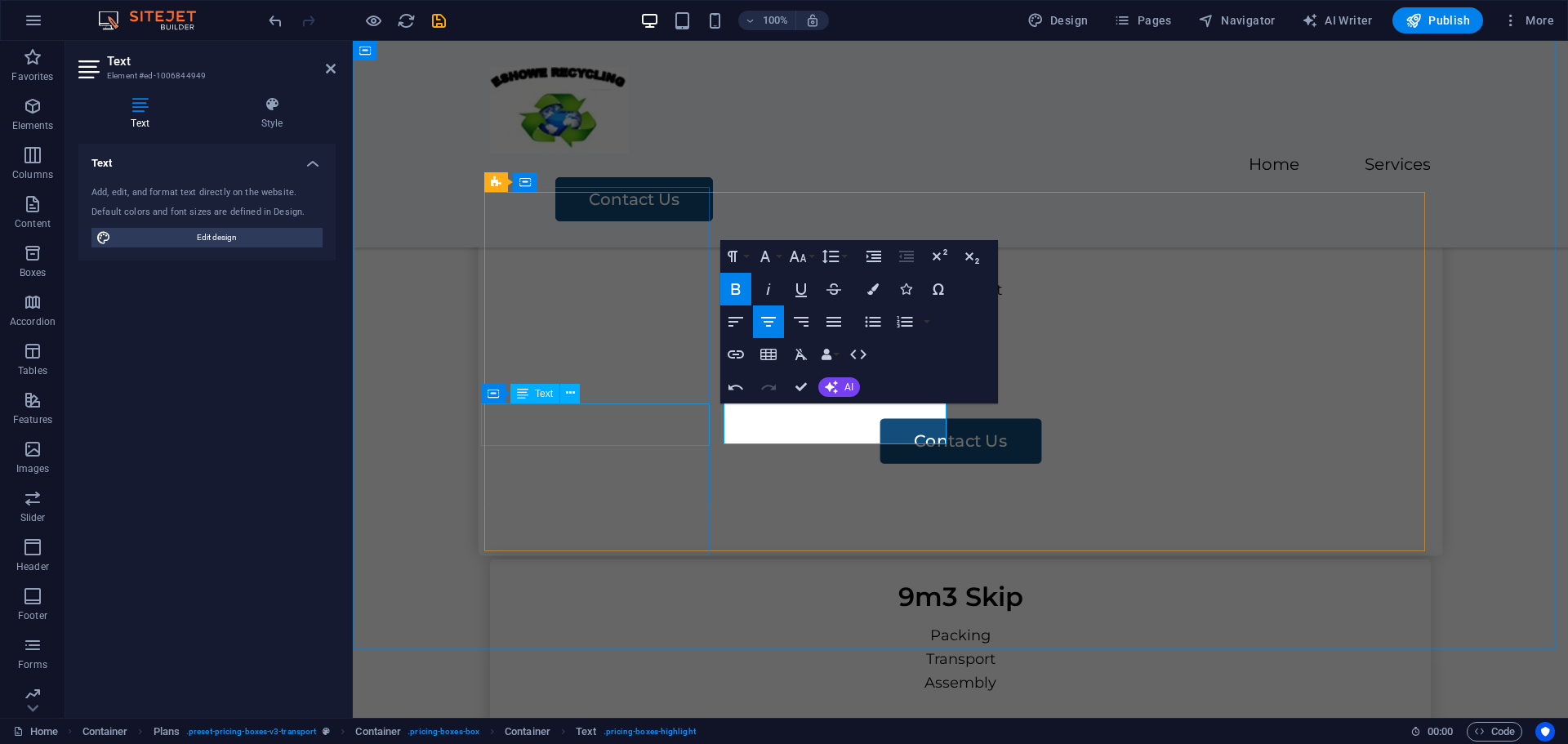
click at [593, 405] on div "$300" at bounding box center [960, 384] width 965 height 43
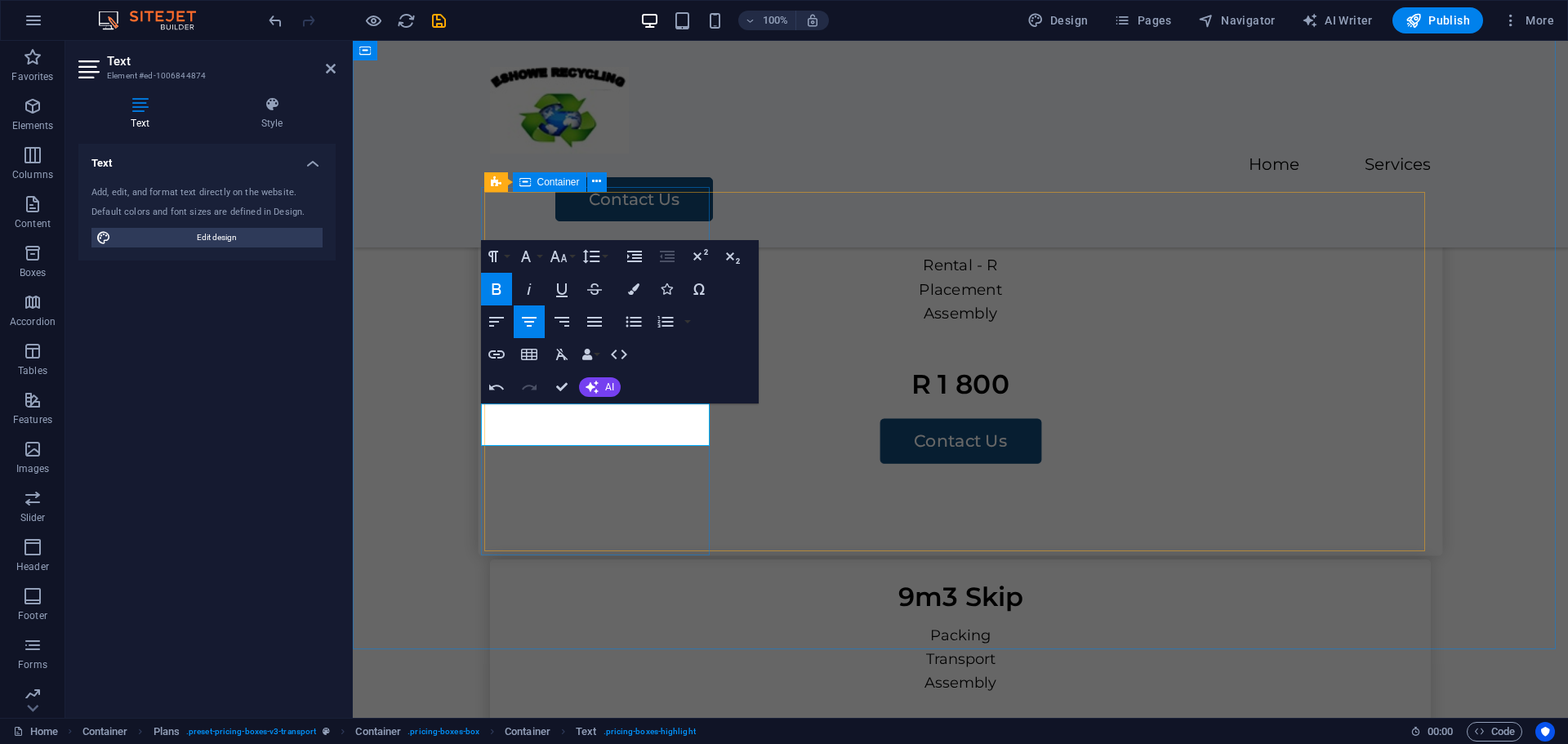
click at [653, 528] on div "6m3 Skip Rental - R Placement Assembly R 1 800 Contact Us" at bounding box center [960, 371] width 965 height 369
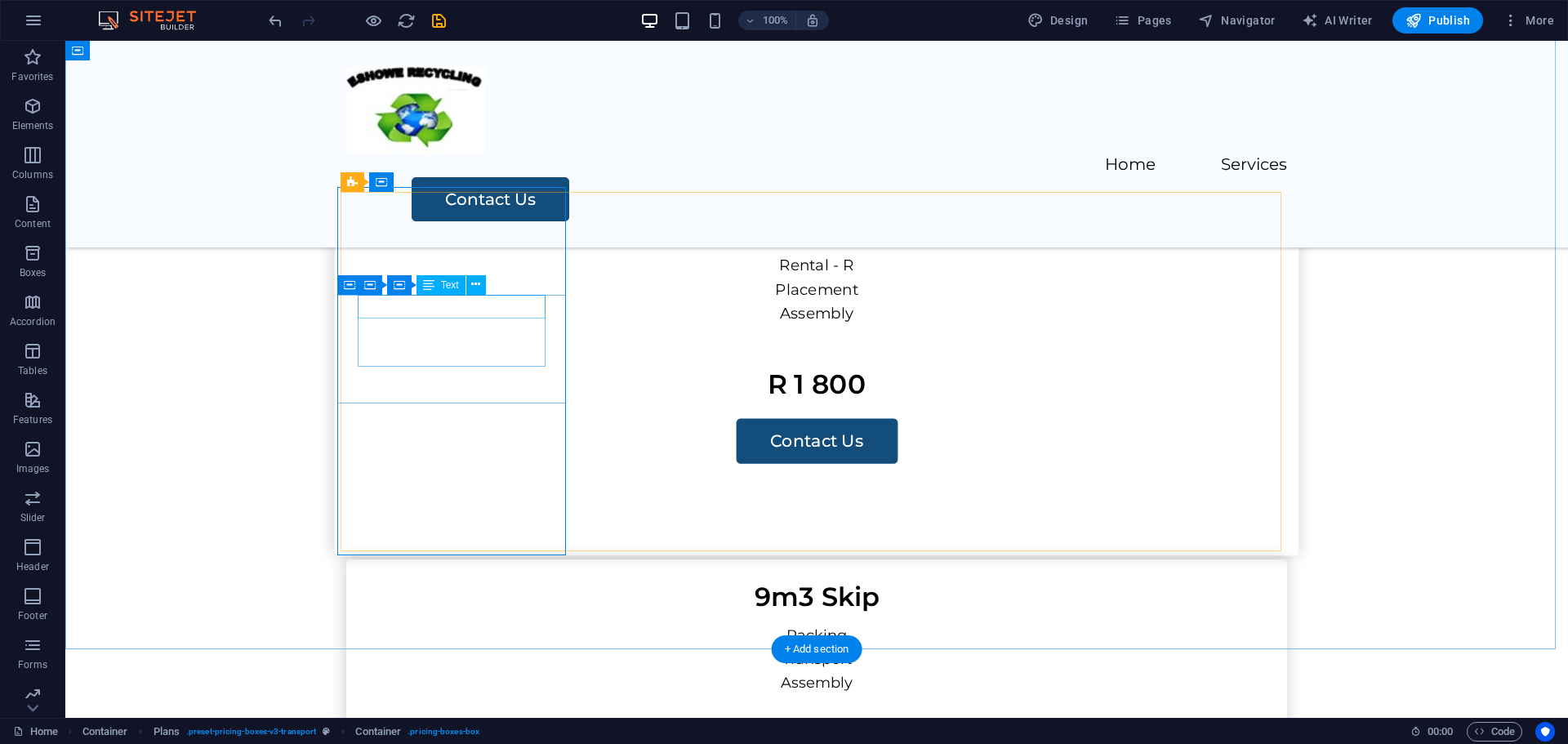
click at [500, 277] on div "Rental - R" at bounding box center [816, 266] width 925 height 25
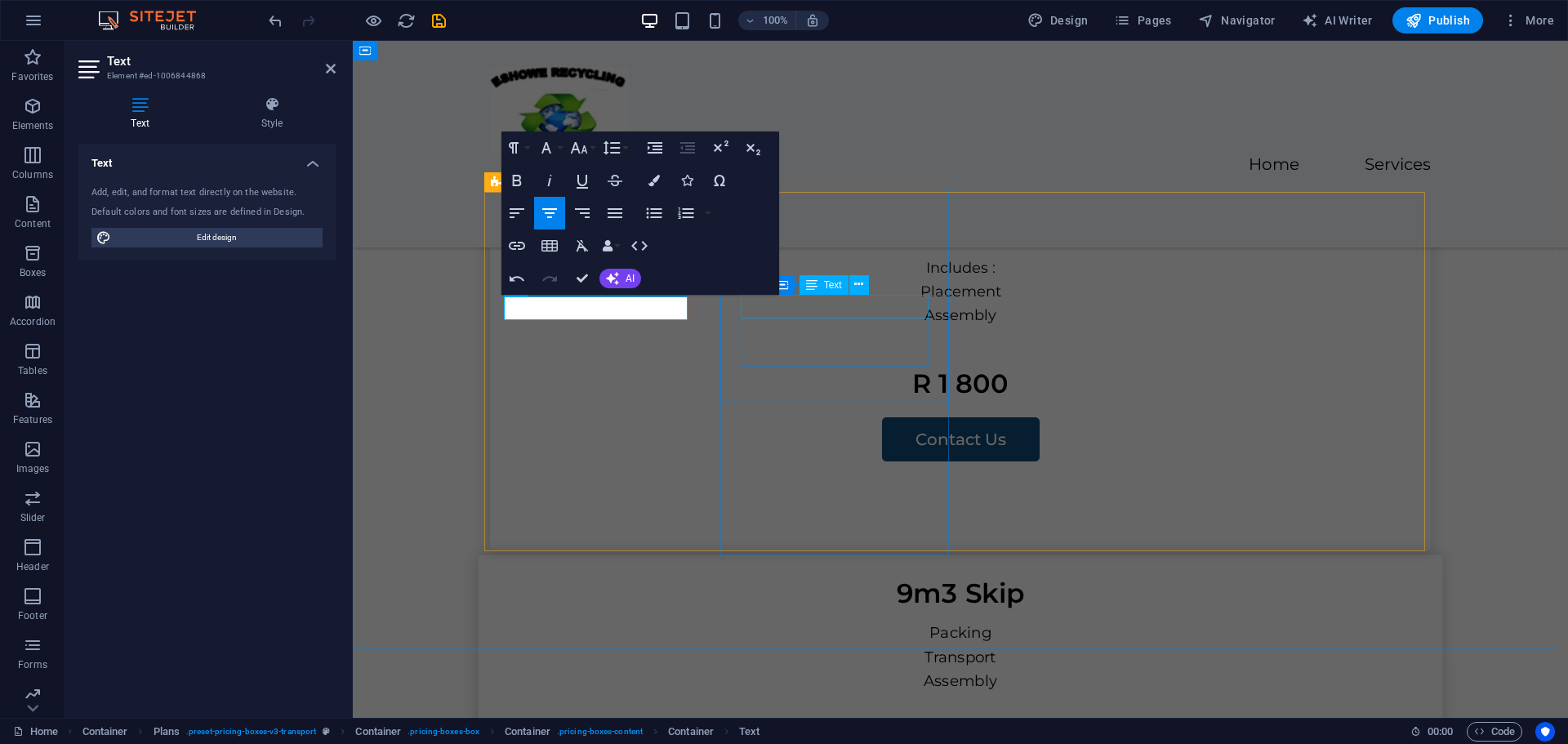
click at [883, 621] on div "Packing" at bounding box center [960, 633] width 925 height 25
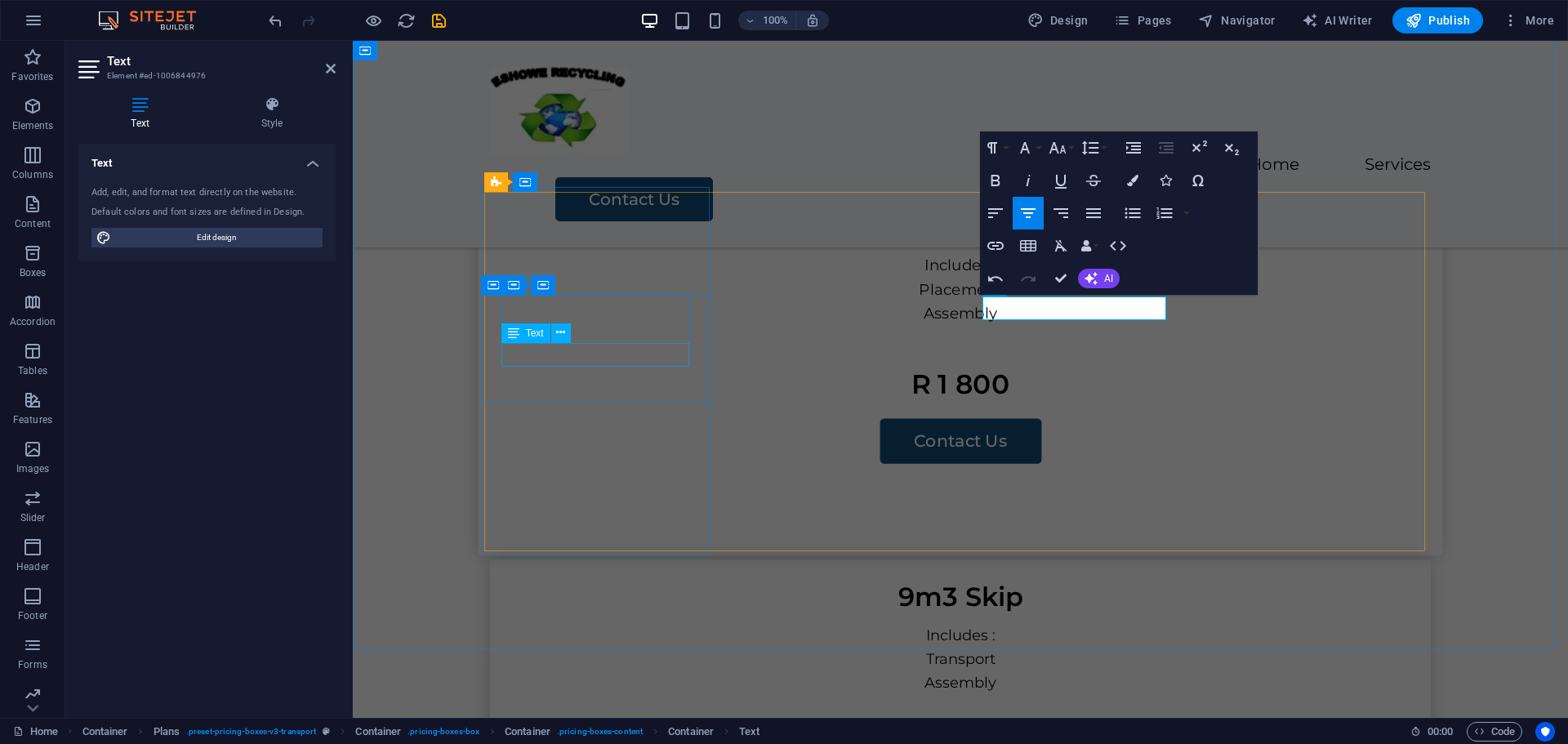
click at [594, 326] on div "Assembly" at bounding box center [960, 313] width 925 height 25
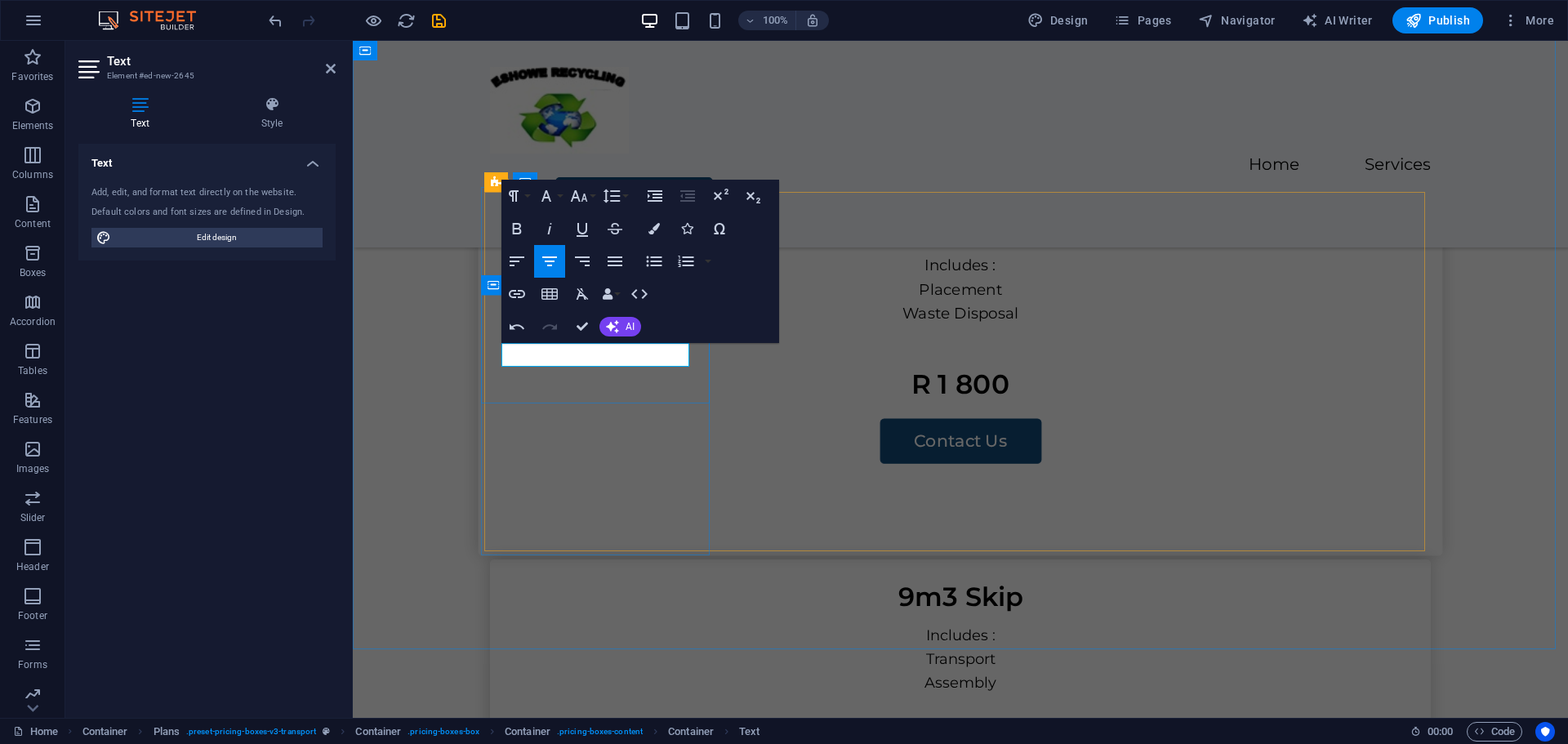
click at [608, 362] on div "Includes : Placement Waste Disposal" at bounding box center [960, 308] width 965 height 109
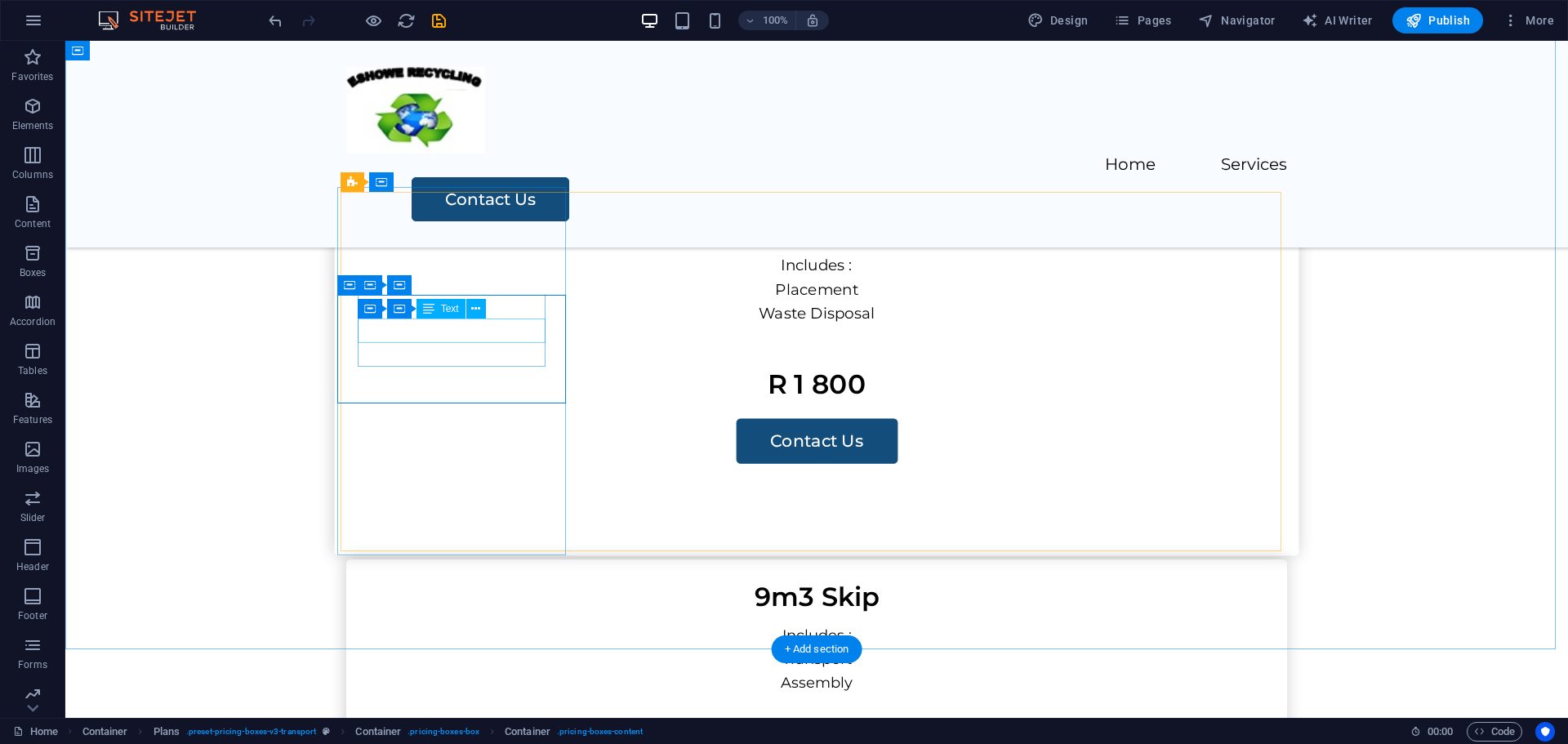
click at [443, 302] on div "Placement" at bounding box center [816, 290] width 925 height 25
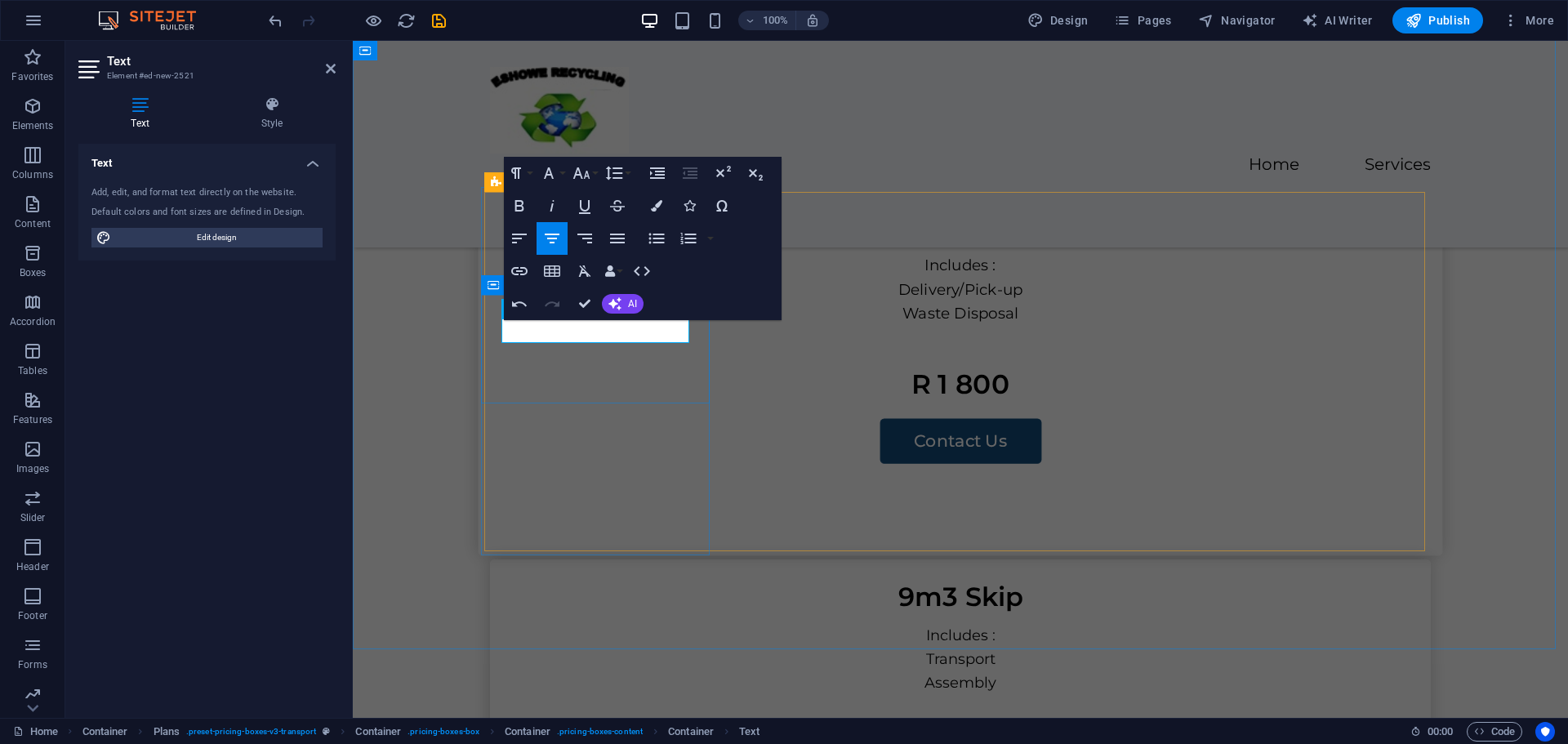
click at [611, 362] on div "Includes : Delivery/Pick-up Waste Disposal" at bounding box center [960, 308] width 965 height 109
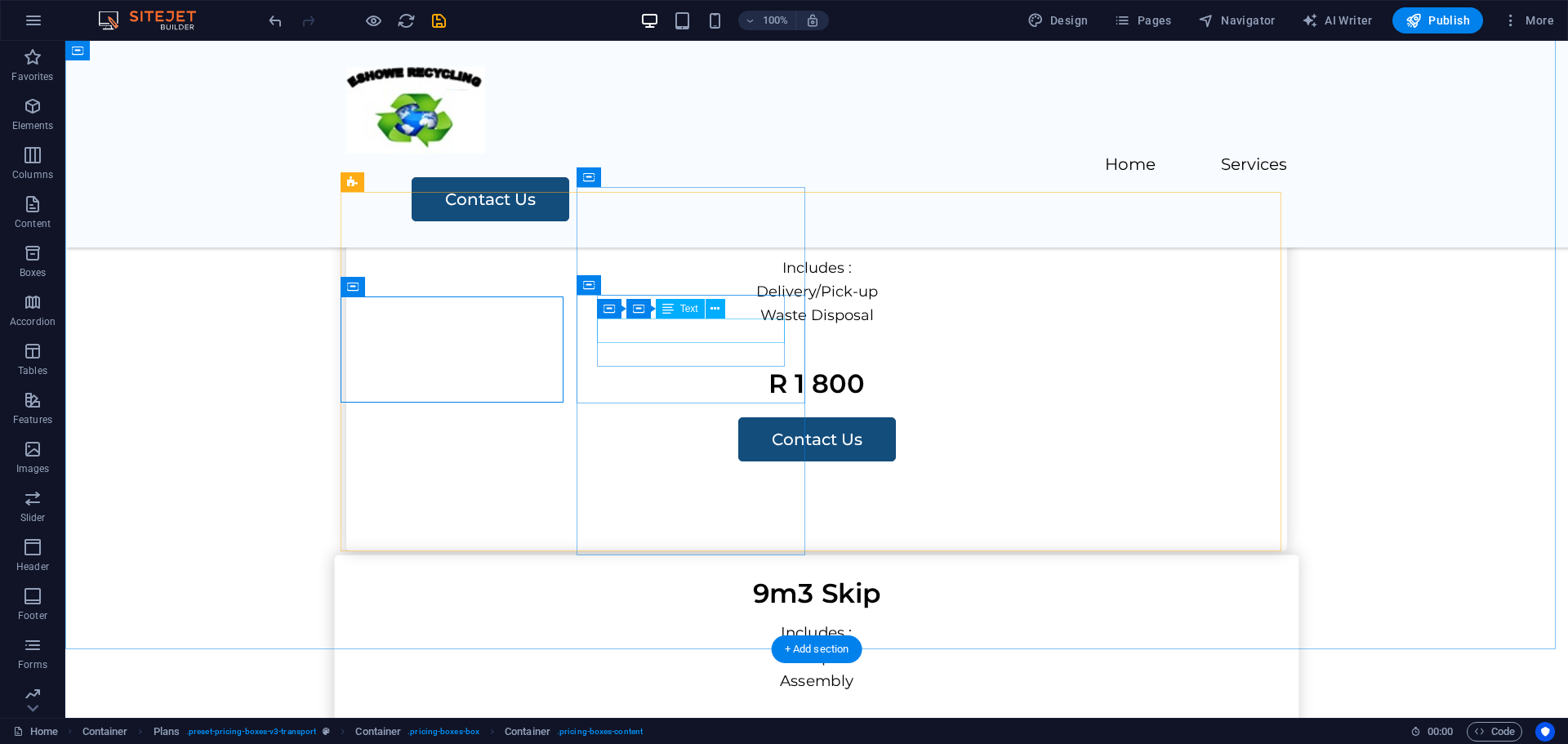
click at [686, 645] on div "Transport" at bounding box center [816, 657] width 925 height 25
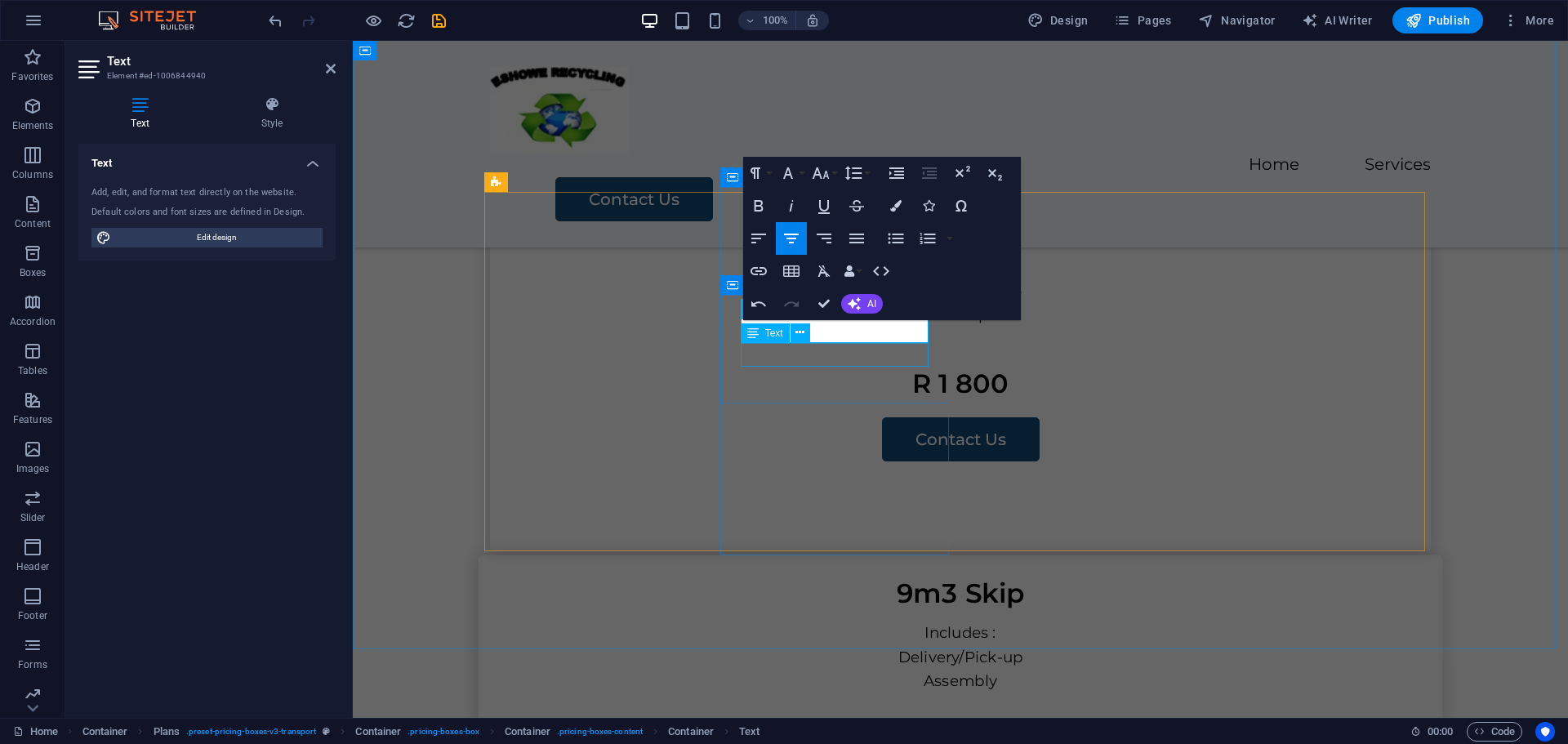
click at [793, 669] on div "Assembly" at bounding box center [960, 681] width 925 height 25
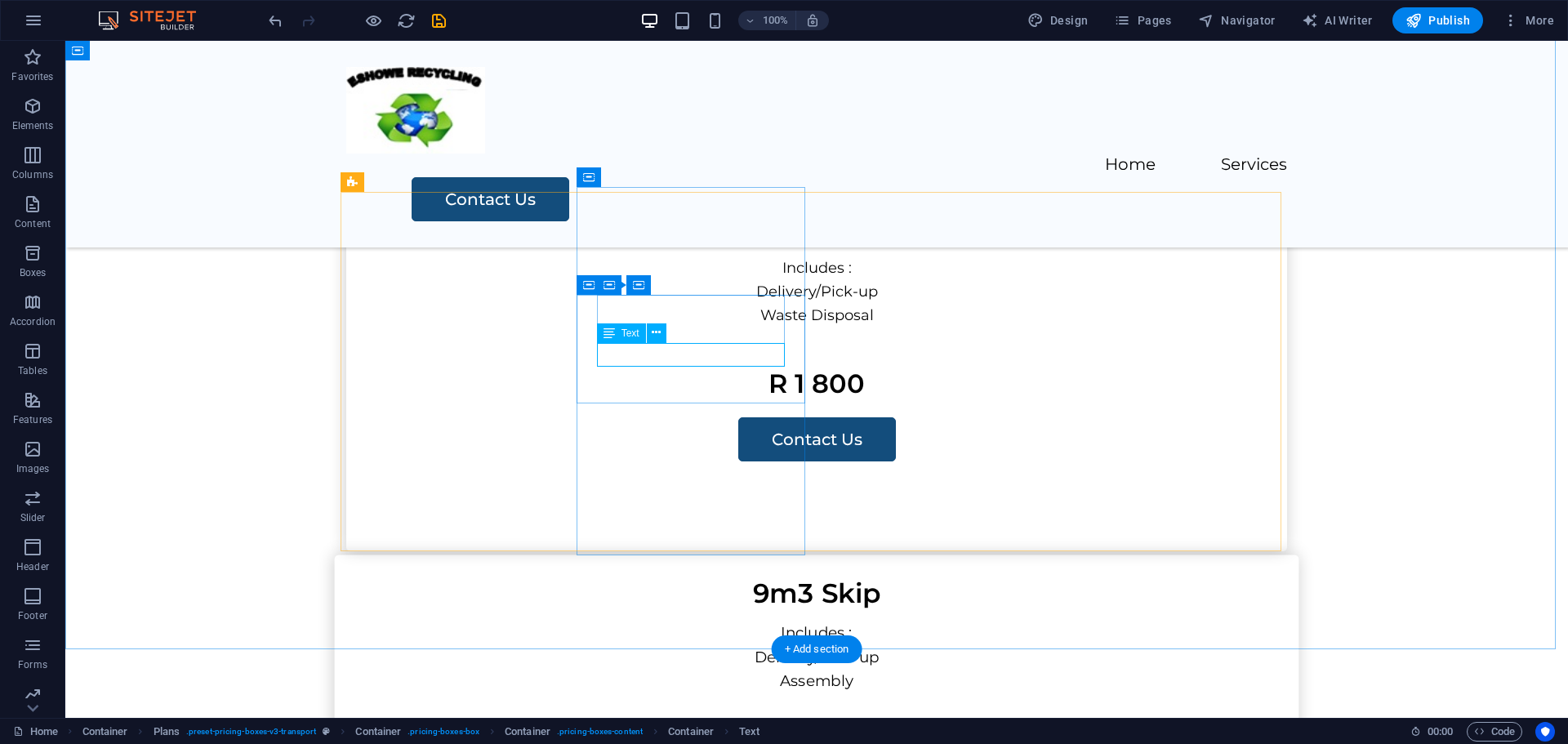
click at [725, 669] on div "Assembly" at bounding box center [816, 681] width 925 height 25
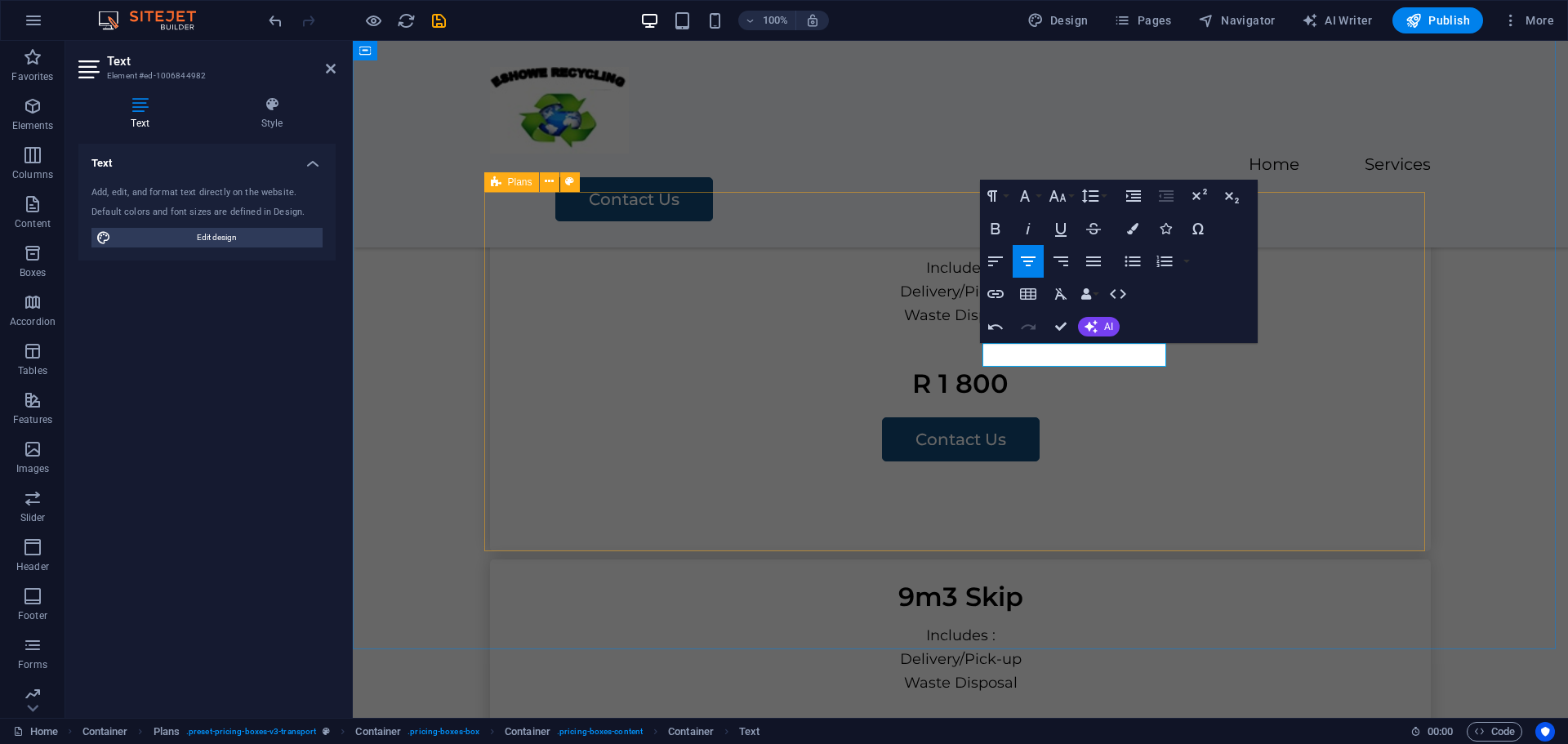
click at [1219, 435] on div "6m3 Skip Includes : Delivery/Pick-up Waste Disposal R 1 800 Contact Us 9m3 Skip…" at bounding box center [960, 738] width 941 height 1095
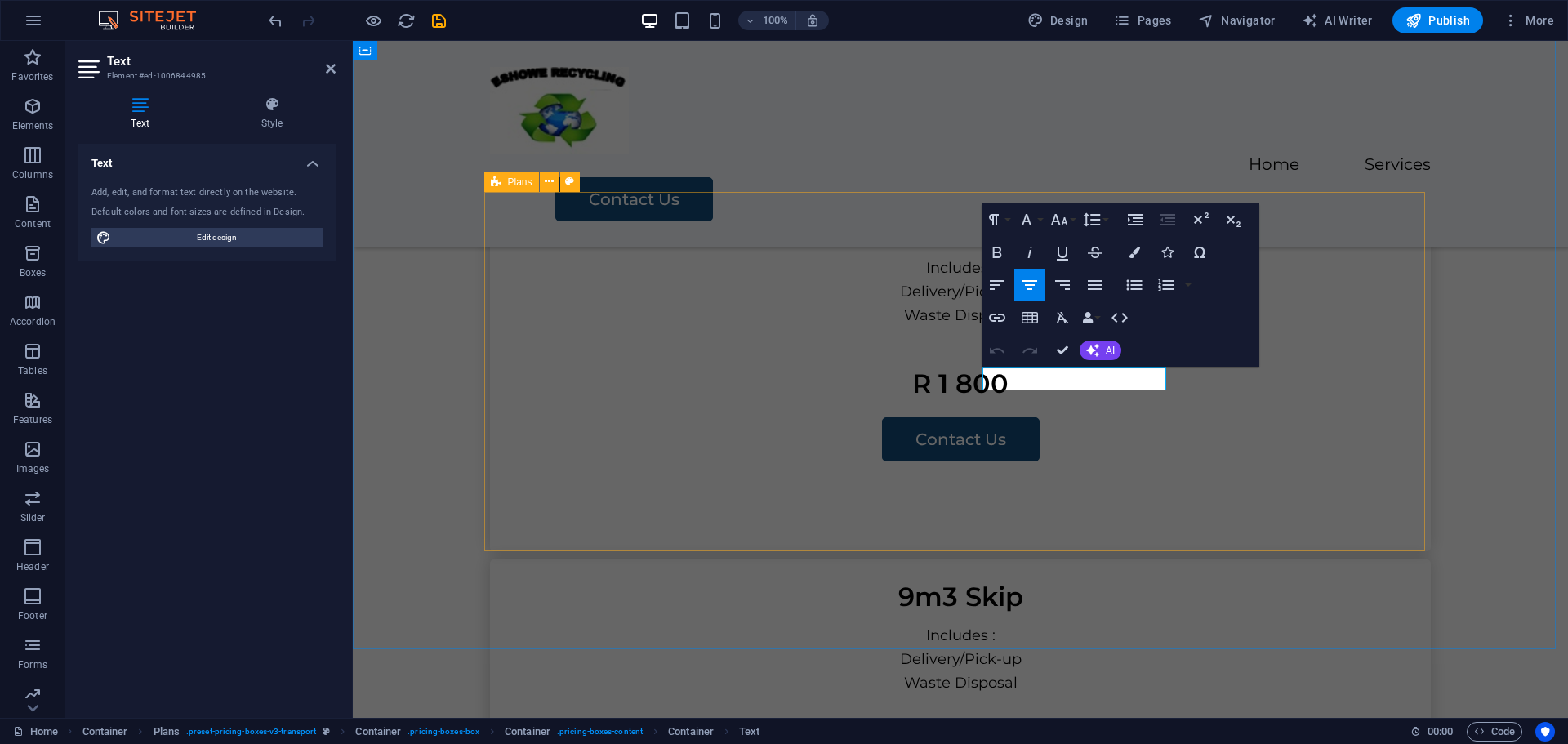
click at [1241, 425] on div "6m3 Skip Includes : Delivery/Pick-up Waste Disposal R 1 800 Contact Us 9m3 Skip…" at bounding box center [960, 738] width 941 height 1095
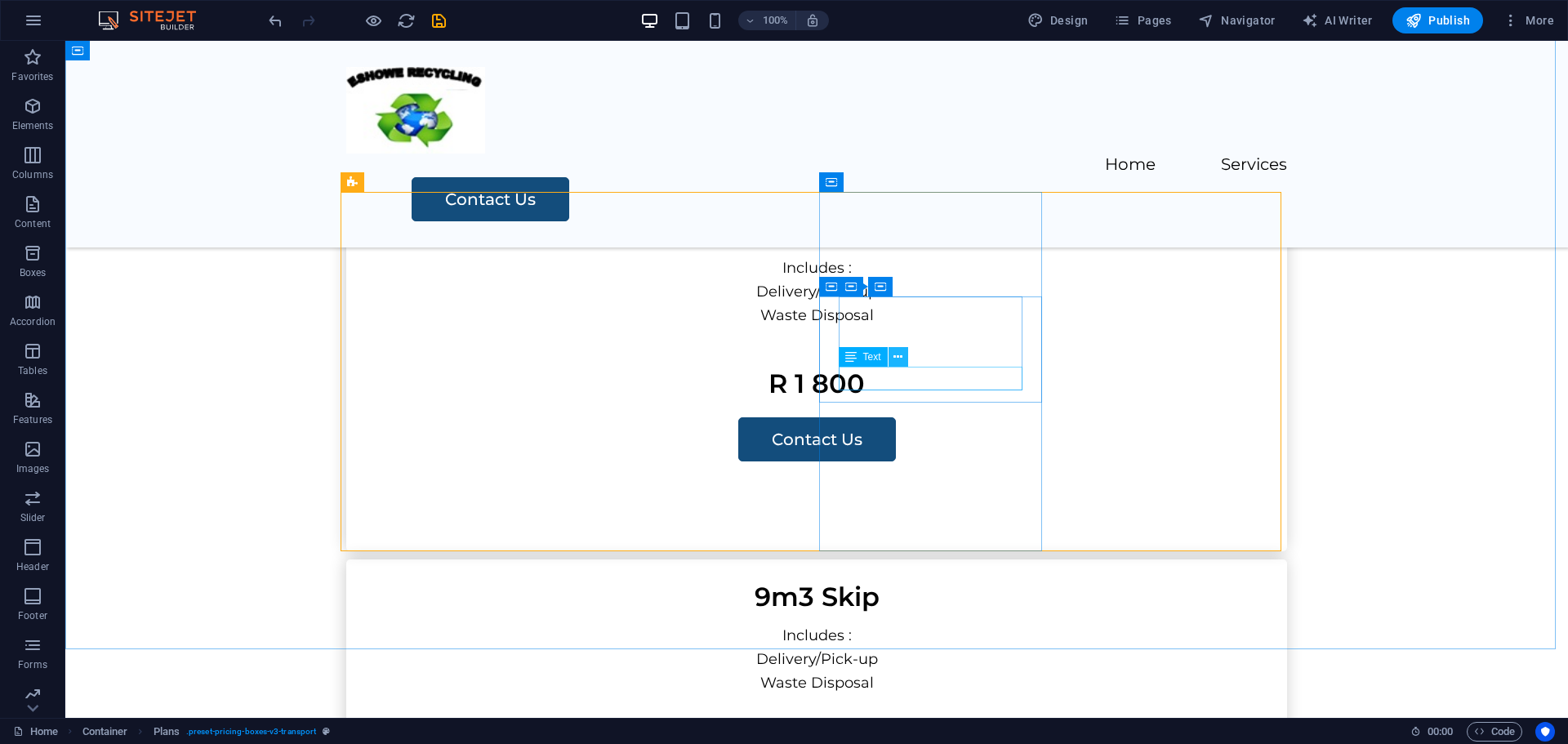
click at [900, 357] on icon at bounding box center [897, 357] width 9 height 17
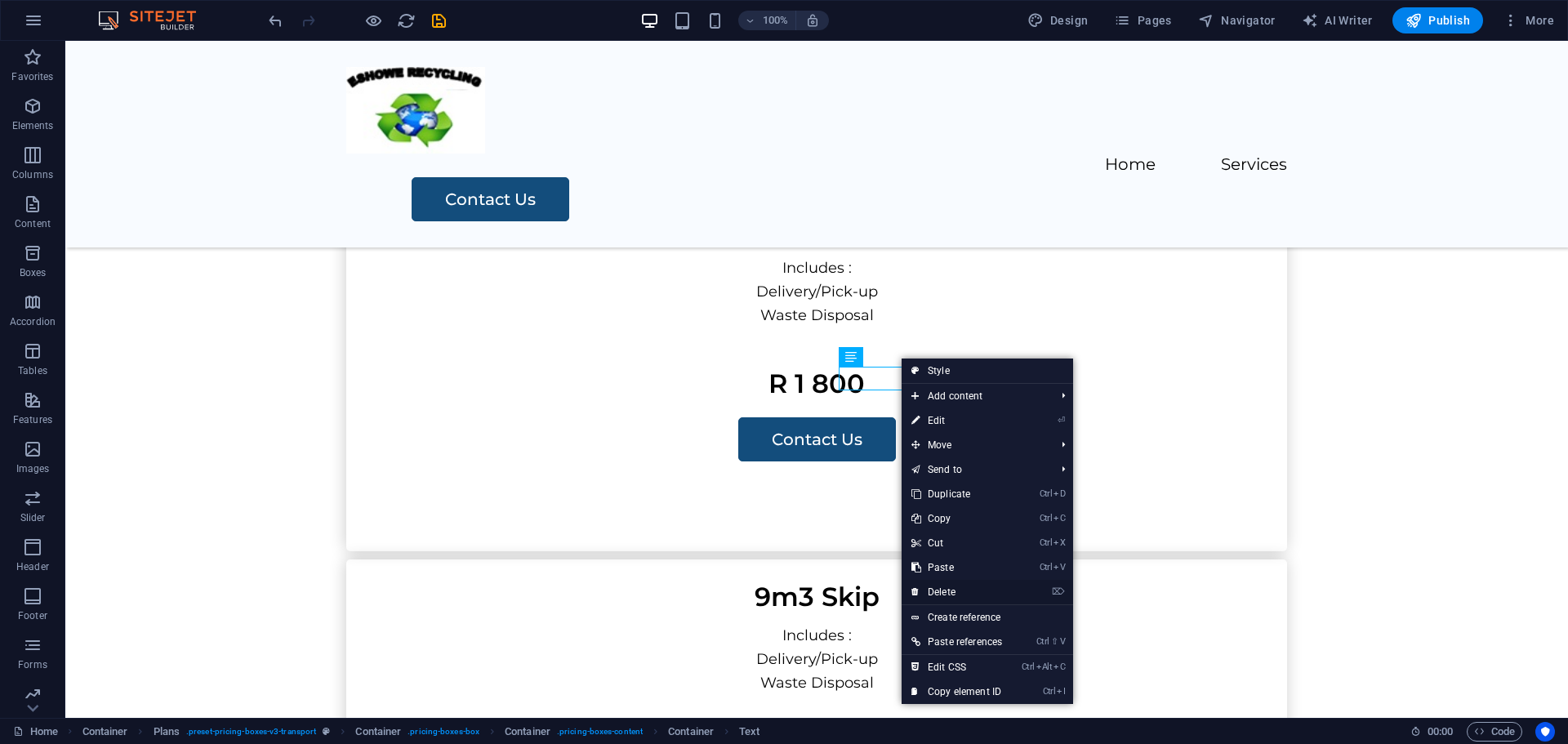
click at [942, 590] on link "⌦ Delete" at bounding box center [957, 593] width 111 height 25
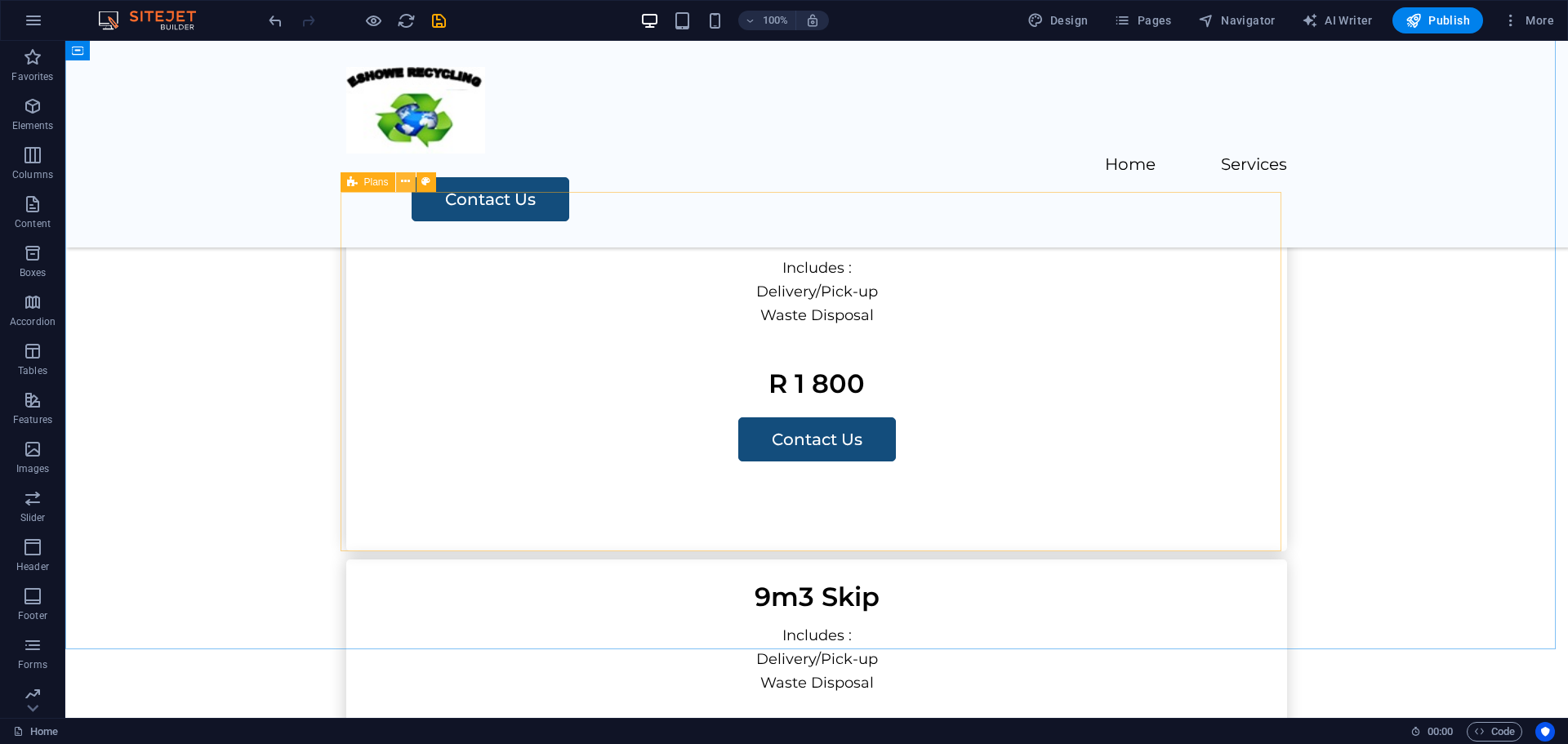
click at [404, 182] on icon at bounding box center [405, 182] width 9 height 17
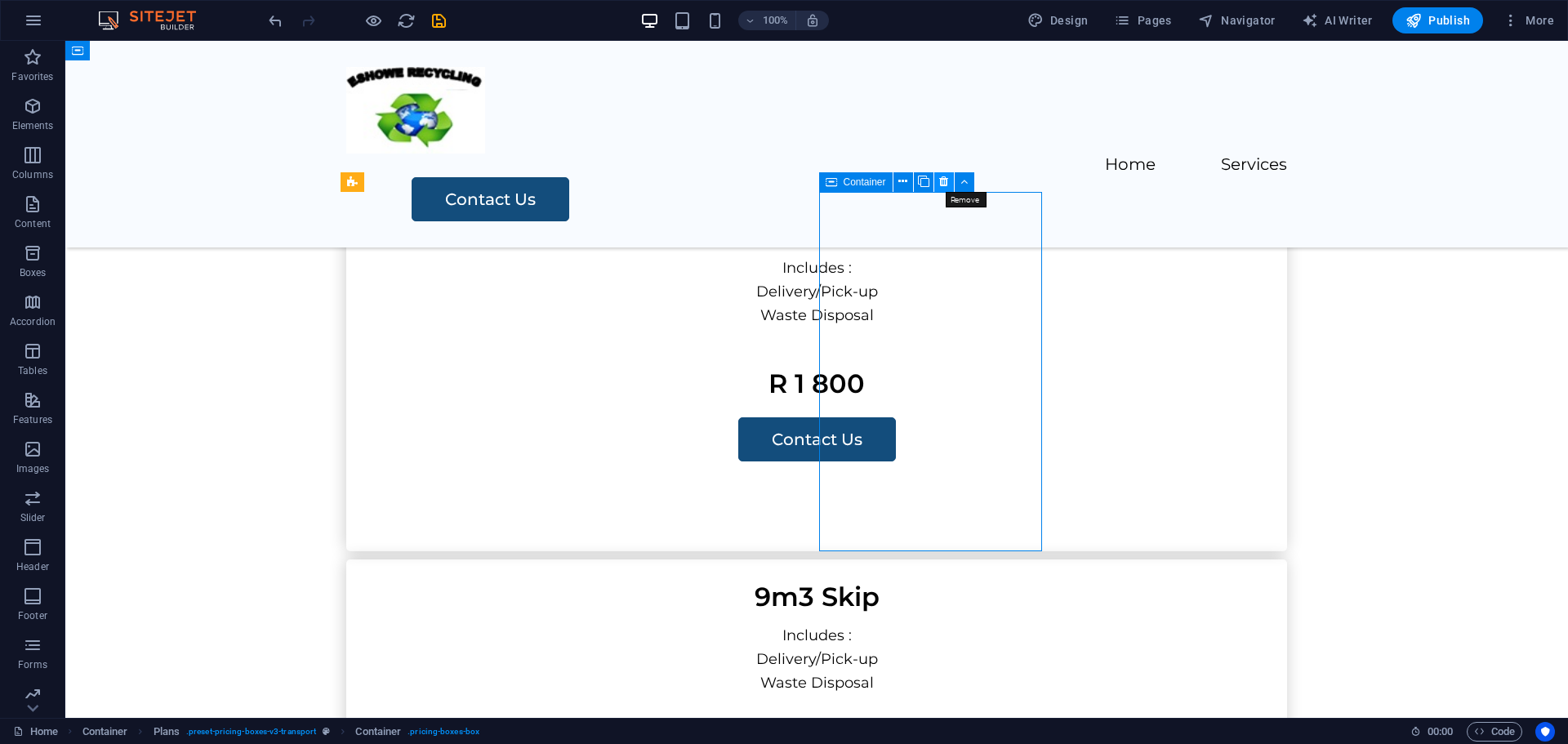
drag, startPoint x: 860, startPoint y: 183, endPoint x: 937, endPoint y: 185, distance: 77.0
click at [937, 185] on div "Container" at bounding box center [902, 182] width 166 height 20
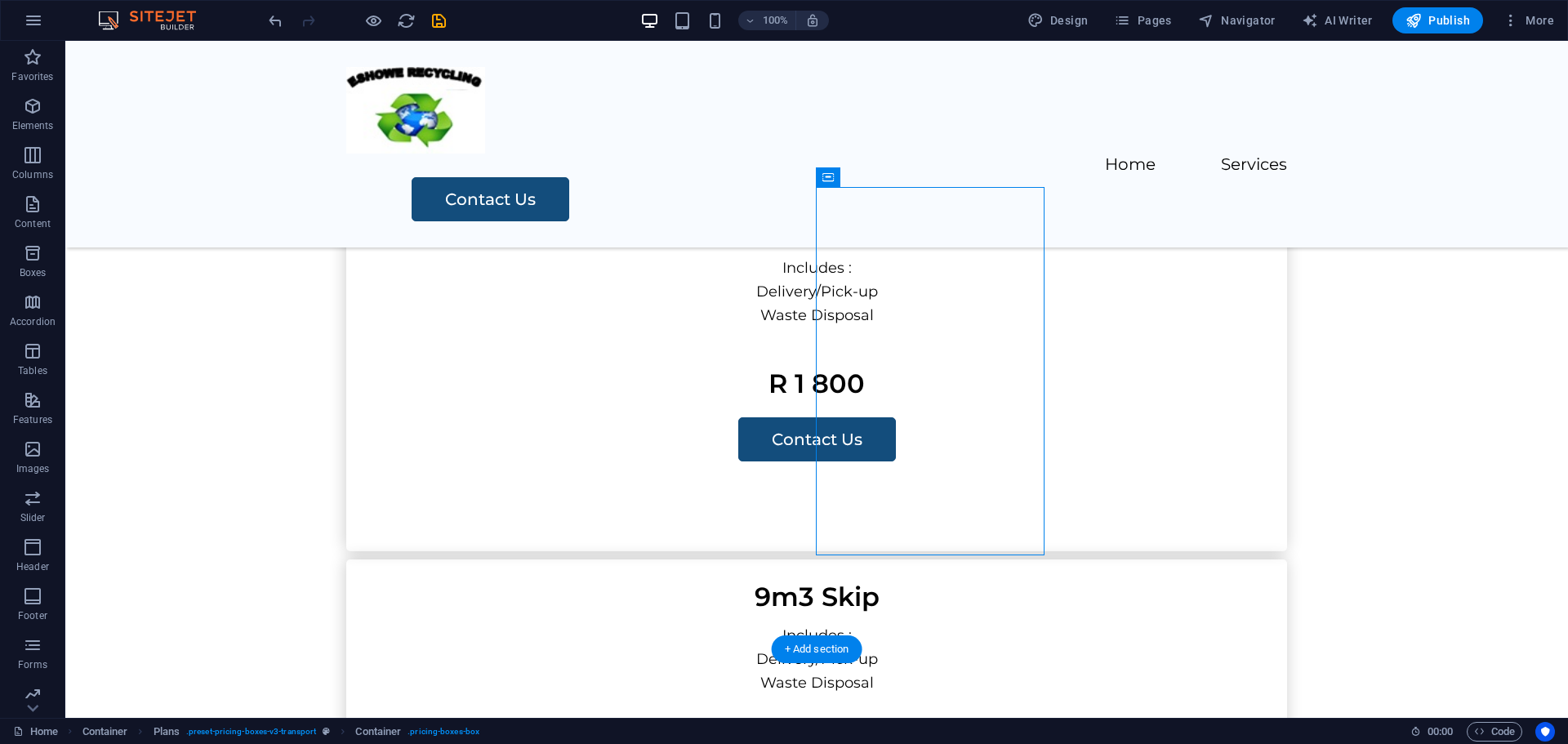
drag, startPoint x: 929, startPoint y: 218, endPoint x: 992, endPoint y: 212, distance: 63.3
click at [271, 466] on div "Skip Pricing 6m3 Skip Includes : Delivery/Pick-up Waste Disposal R 1 800 Contac…" at bounding box center [817, 683] width 1503 height 1401
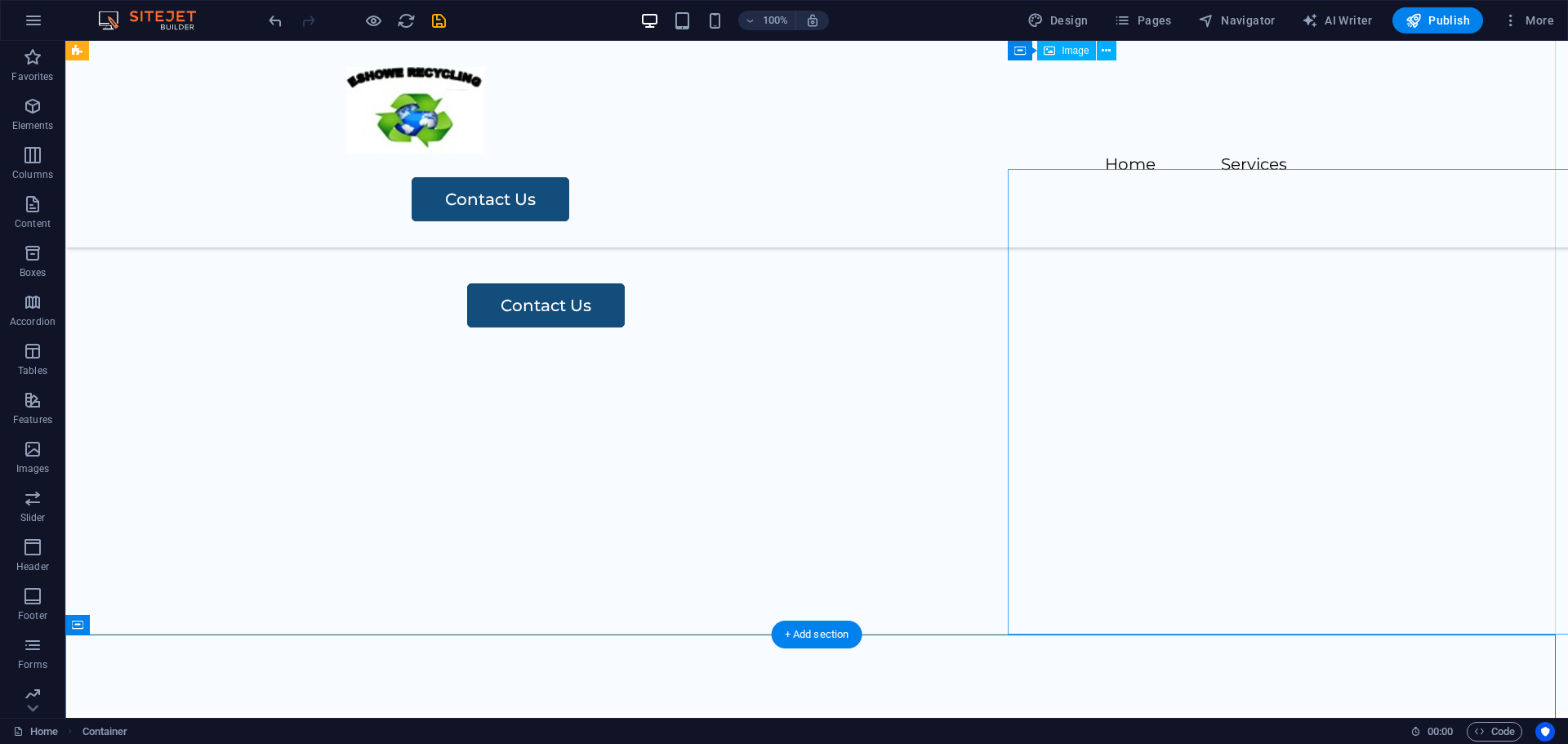
scroll to position [933, 0]
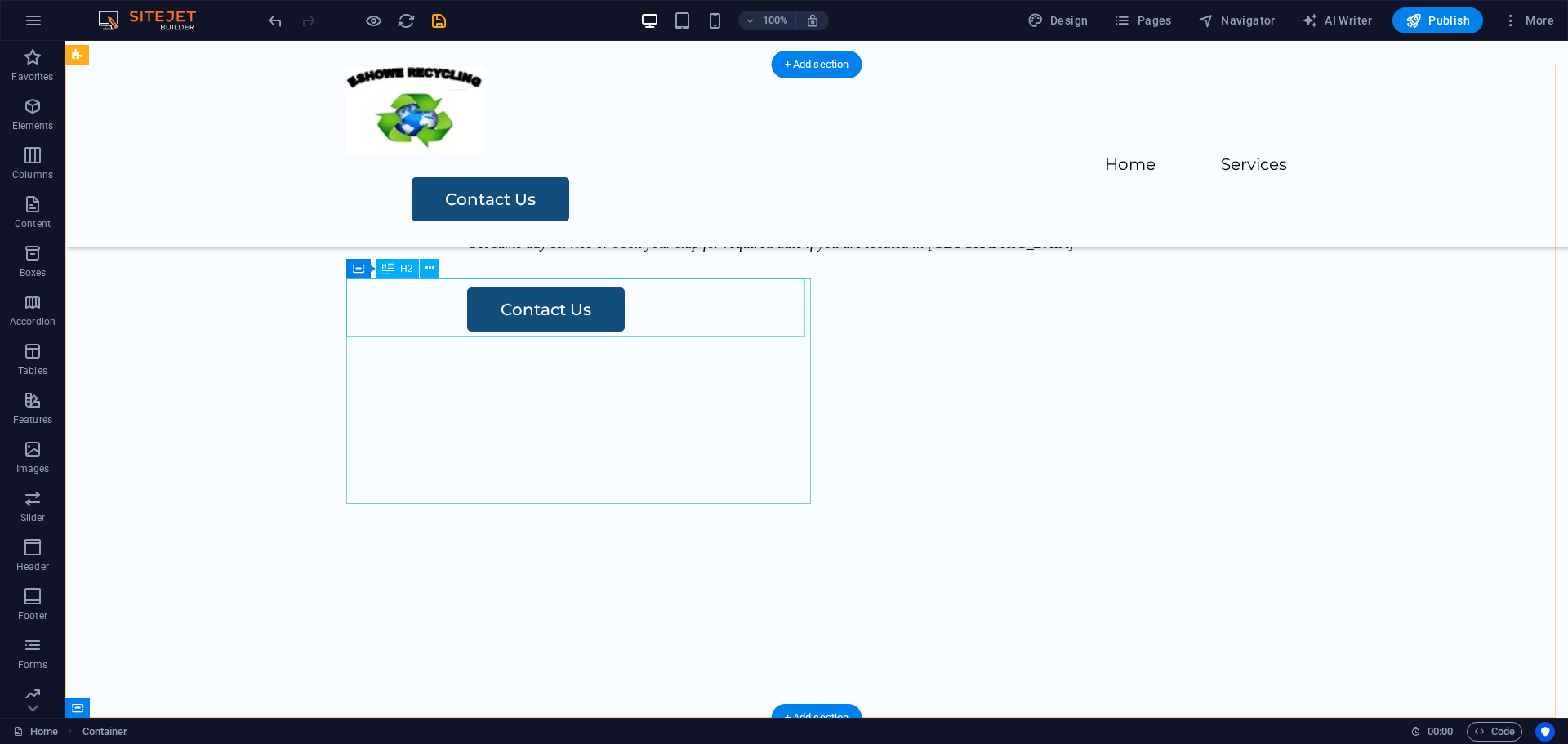
click at [467, 189] on div "About Us" at bounding box center [950, 159] width 967 height 59
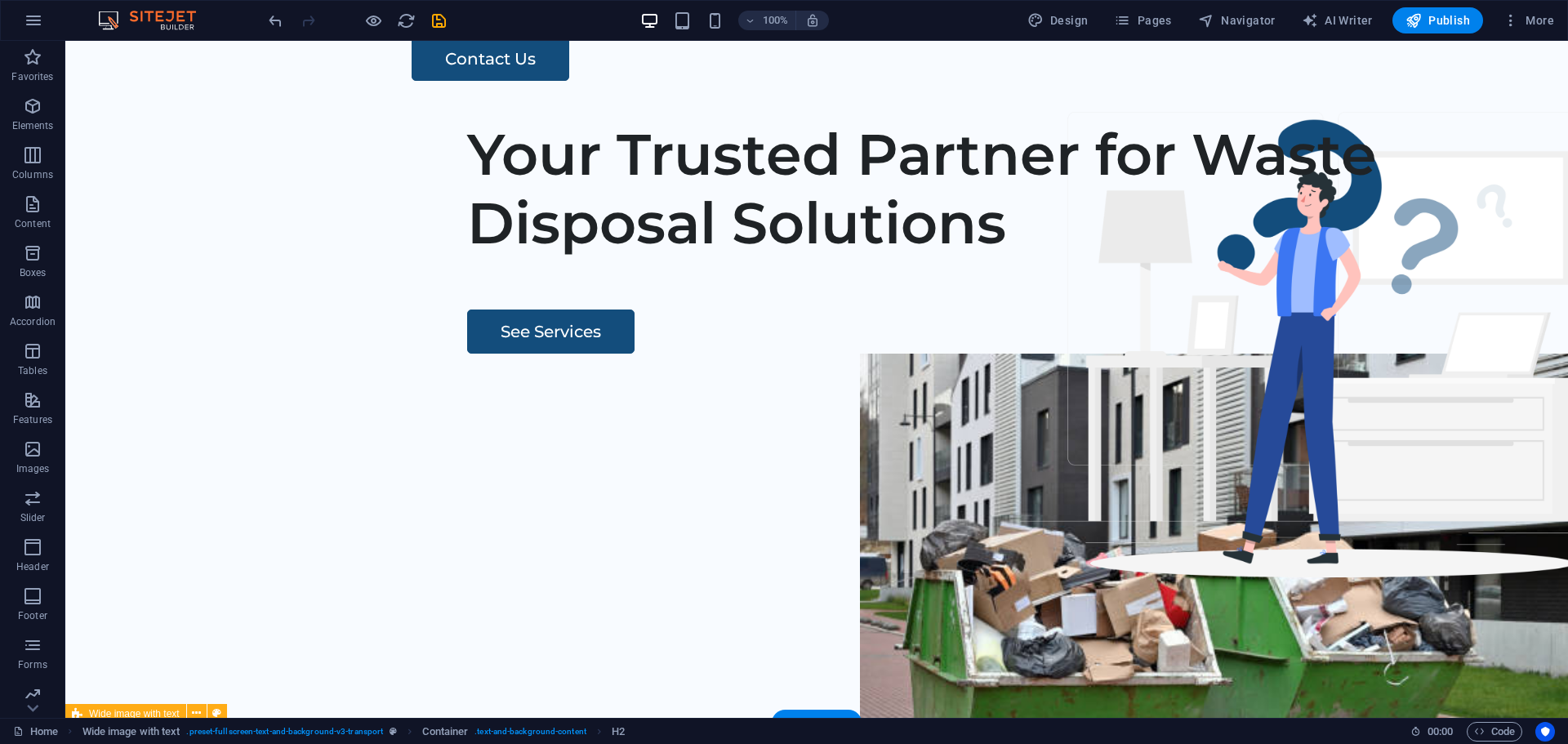
scroll to position [0, 0]
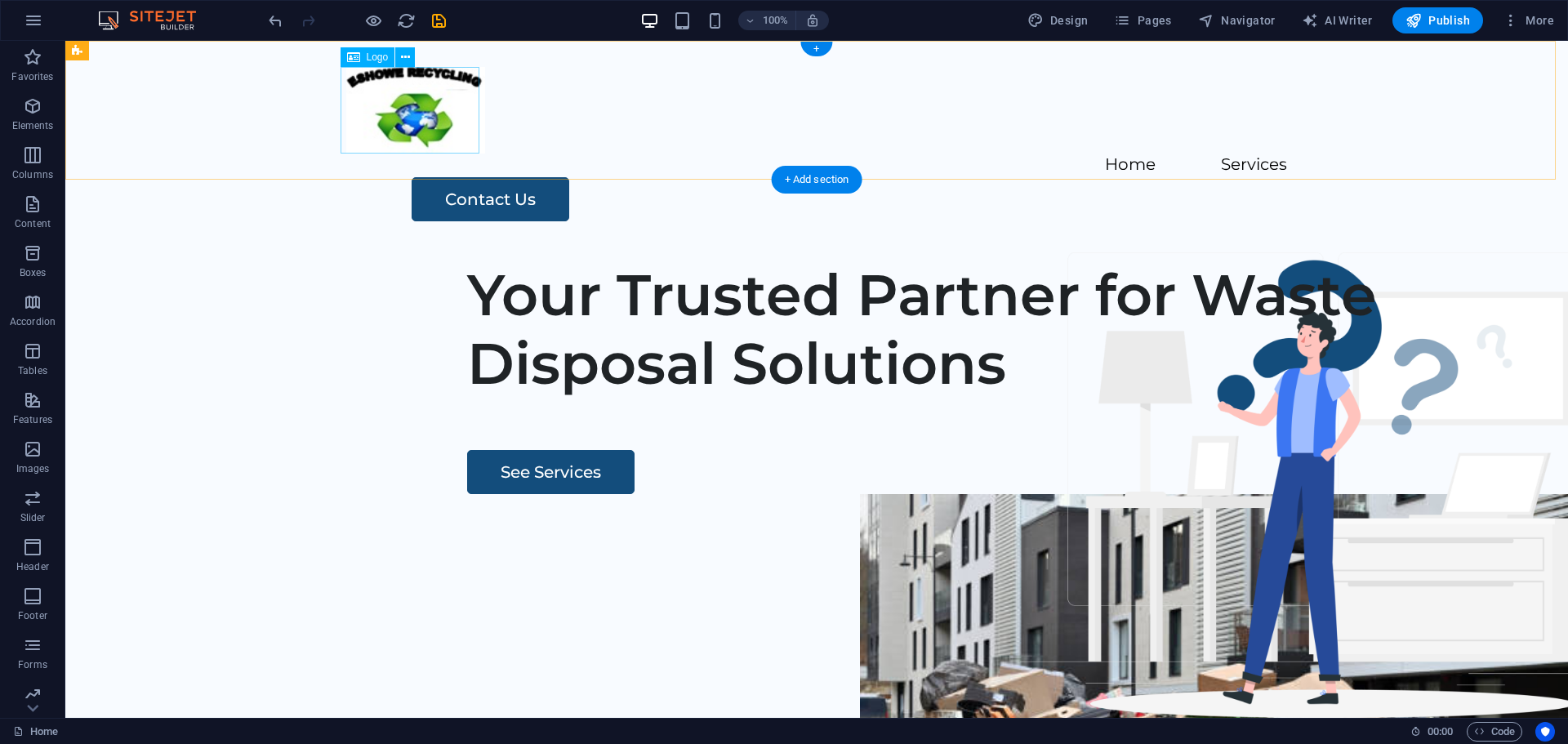
click at [424, 104] on div at bounding box center [817, 110] width 941 height 87
select select "px"
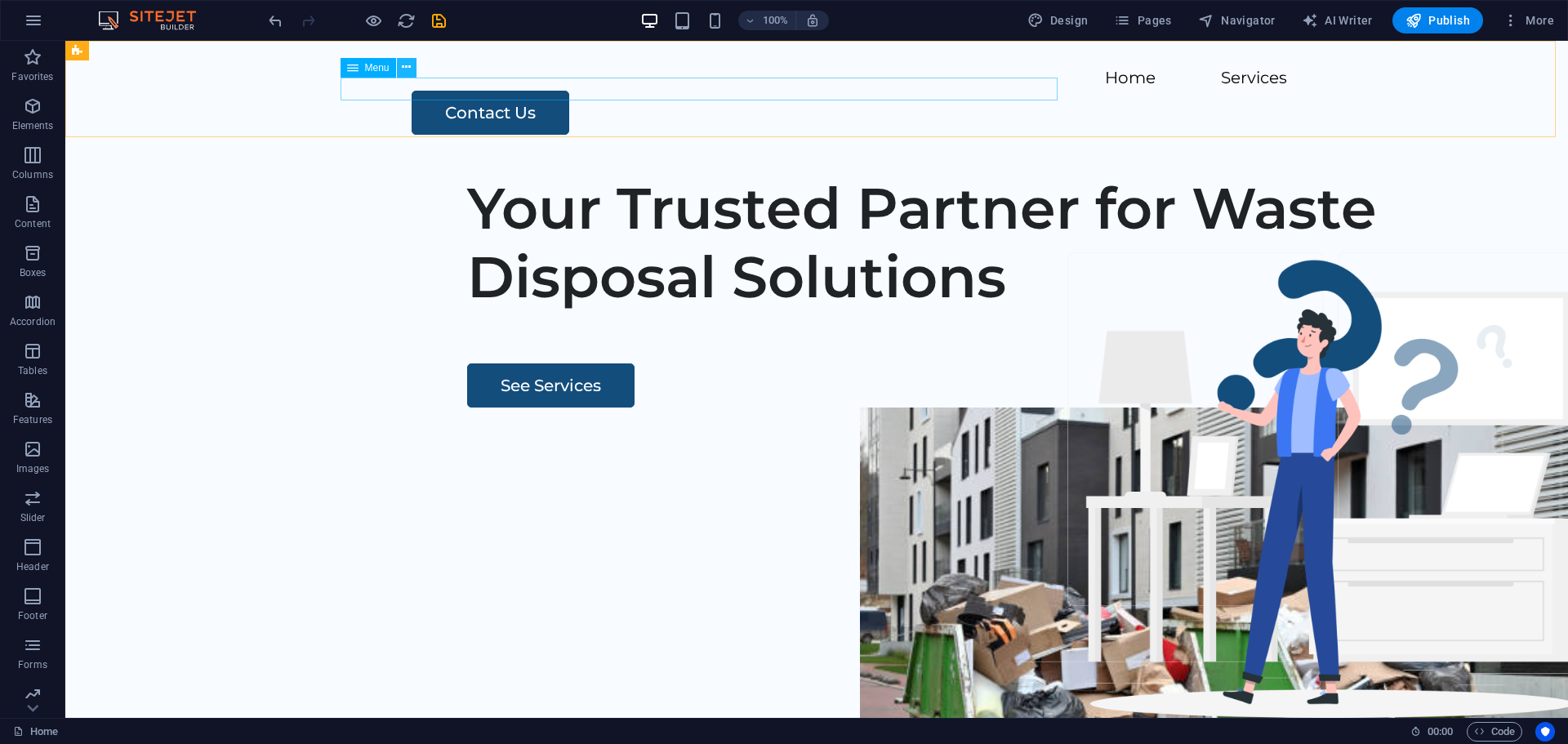
click at [406, 66] on icon at bounding box center [406, 68] width 9 height 17
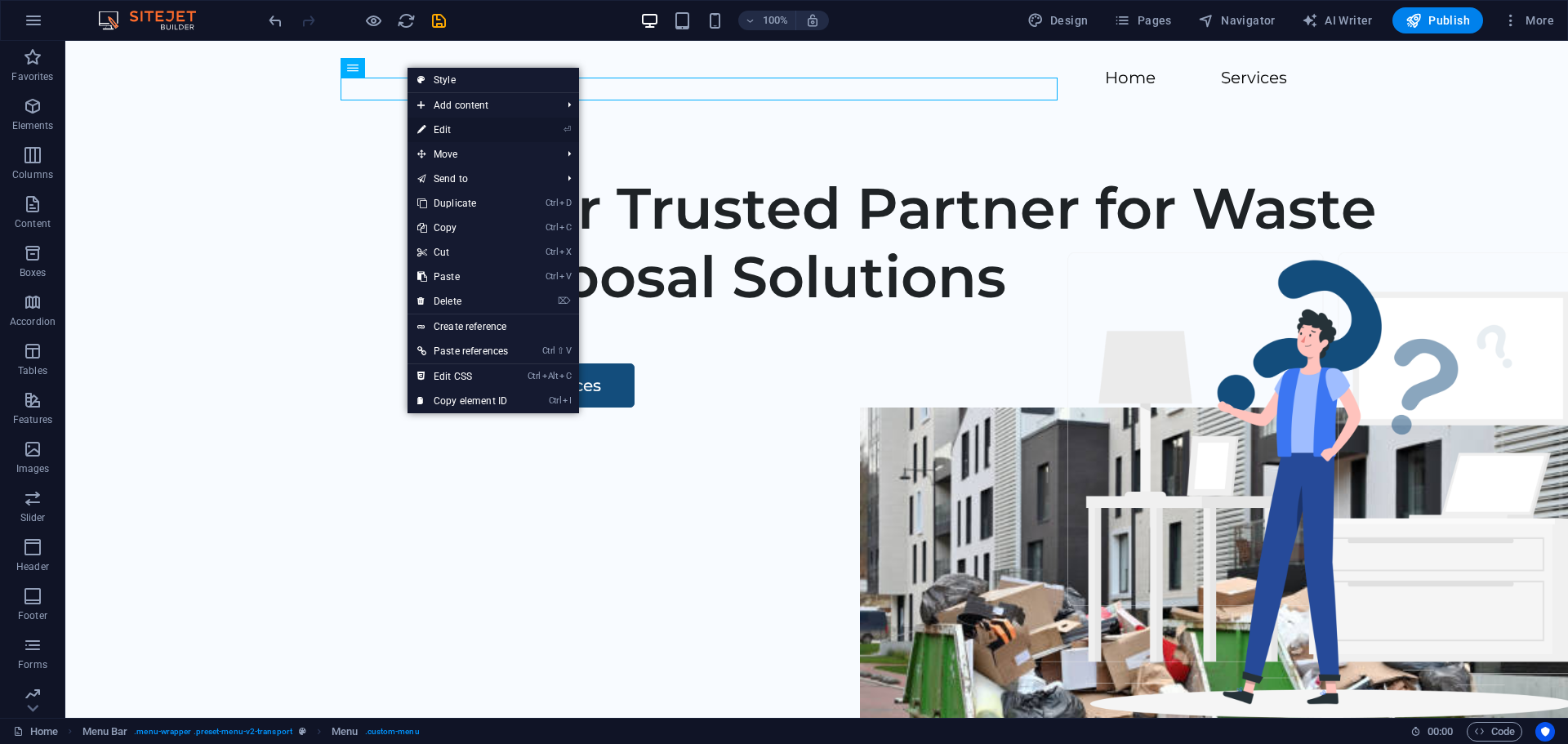
click at [444, 129] on link "⏎ Edit" at bounding box center [463, 130] width 111 height 25
select select
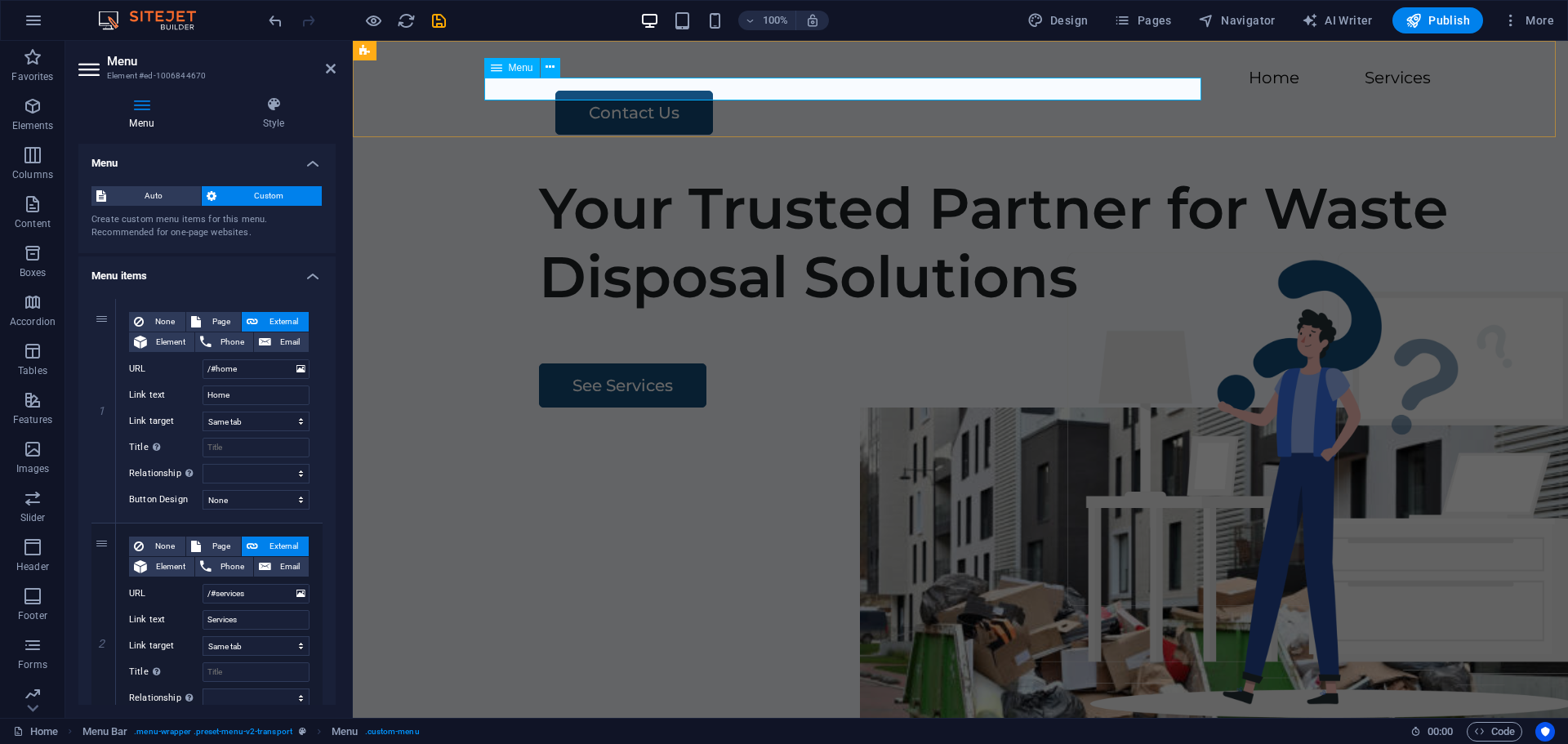
click at [505, 89] on nav "Home Services" at bounding box center [960, 78] width 941 height 24
click at [433, 51] on icon at bounding box center [436, 51] width 9 height 17
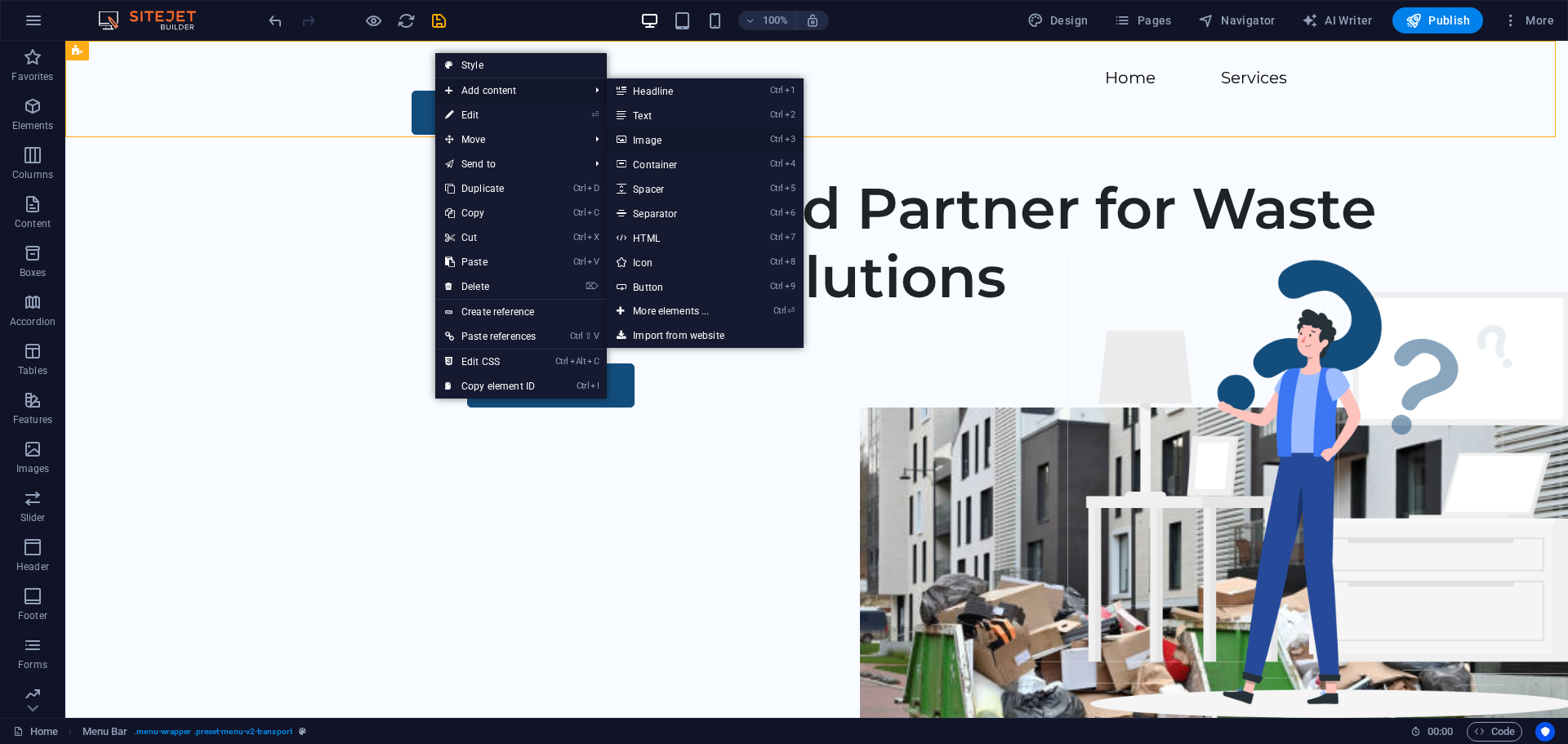
click at [660, 136] on link "Ctrl 3 Image" at bounding box center [673, 140] width 134 height 25
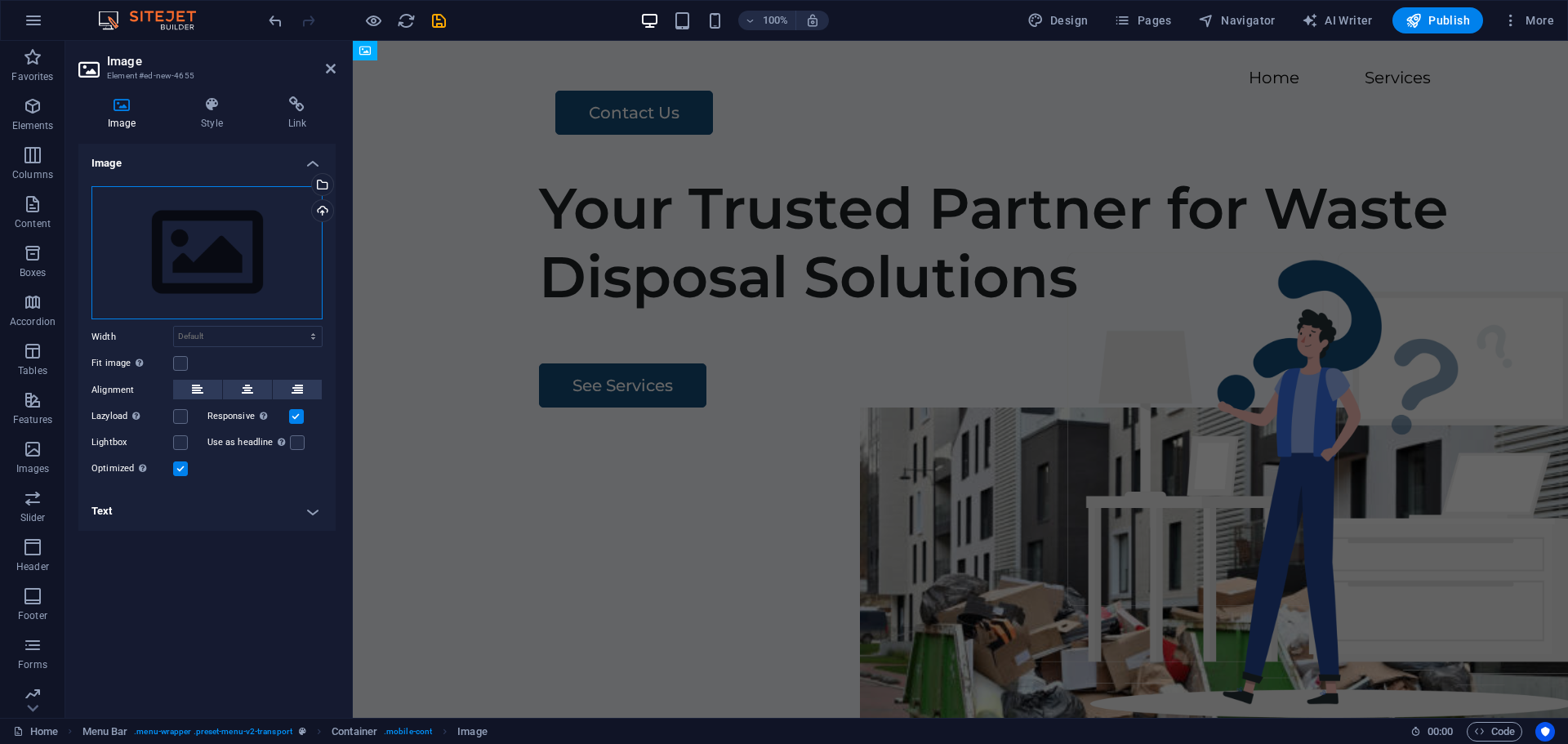
click at [191, 249] on div "Drag files here, click to choose files or select files from Files or our free s…" at bounding box center [207, 252] width 231 height 134
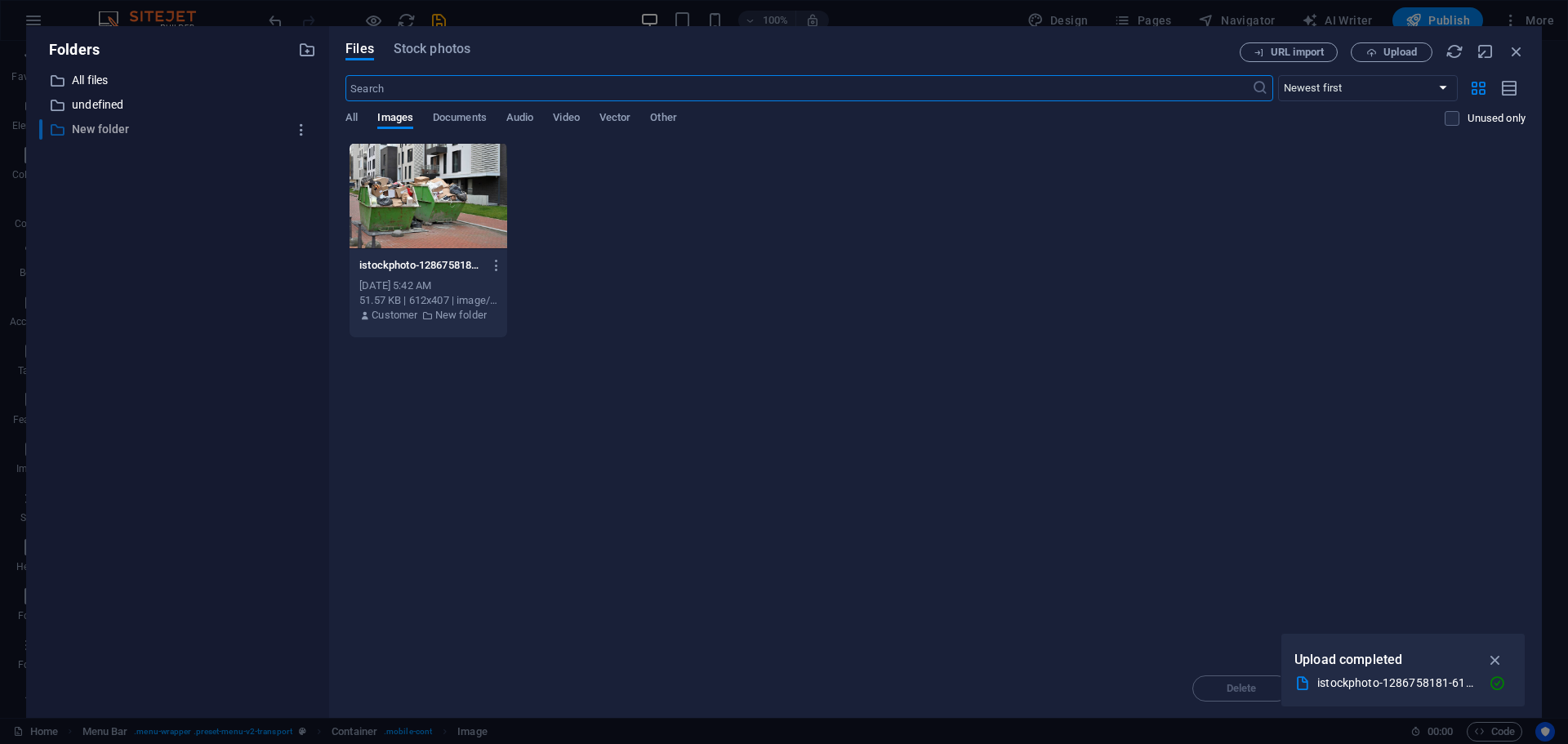
click at [112, 127] on p "New folder" at bounding box center [178, 130] width 214 height 19
click at [304, 129] on icon "button" at bounding box center [302, 130] width 17 height 16
click at [89, 127] on div at bounding box center [784, 372] width 1568 height 744
click at [89, 127] on folder "Rename Download Delete" at bounding box center [784, 376] width 1568 height 734
click at [1496, 661] on icon "button" at bounding box center [1496, 659] width 19 height 18
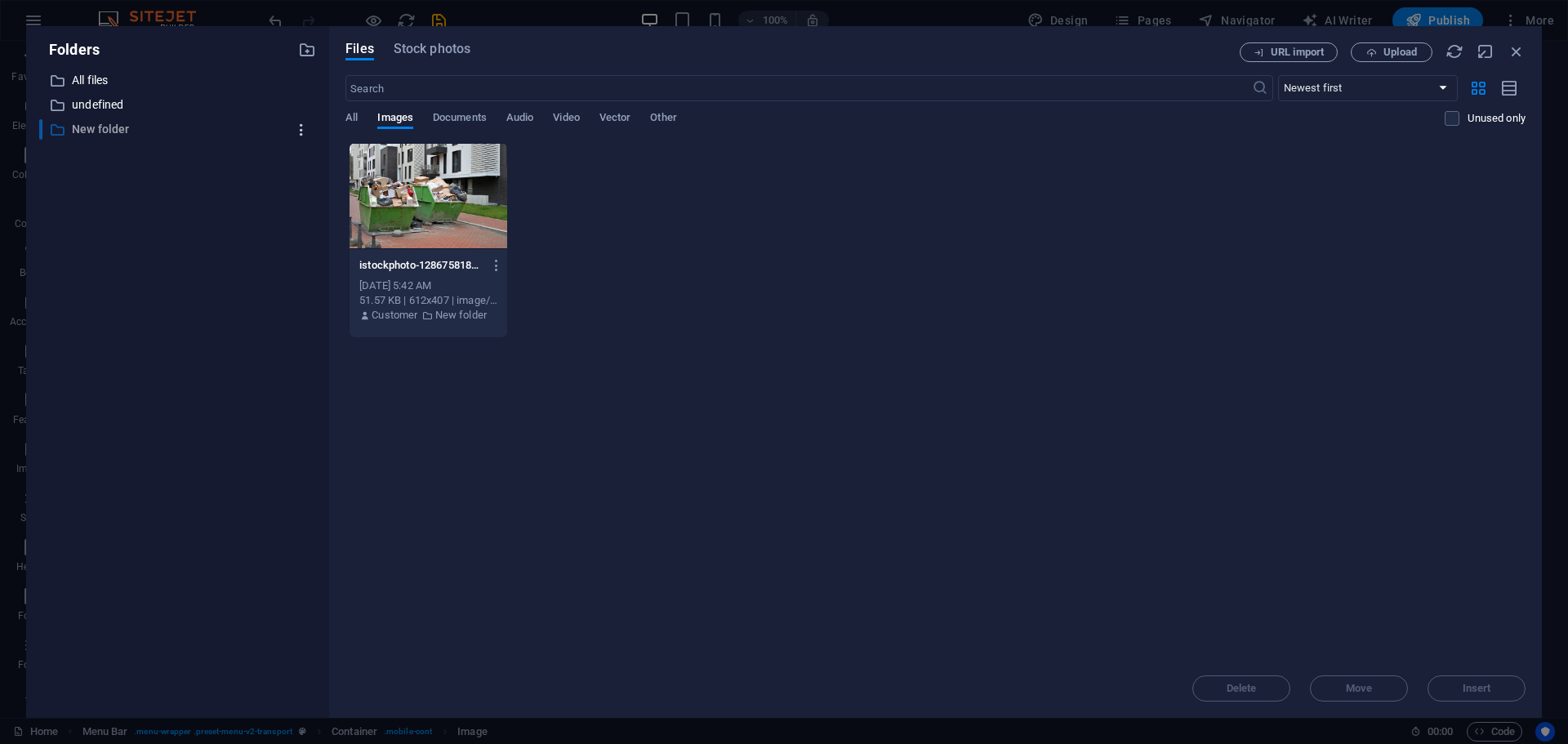
click at [301, 132] on icon "button" at bounding box center [302, 130] width 17 height 16
click at [670, 115] on div at bounding box center [784, 372] width 1568 height 744
click at [667, 116] on span "Other" at bounding box center [662, 119] width 26 height 23
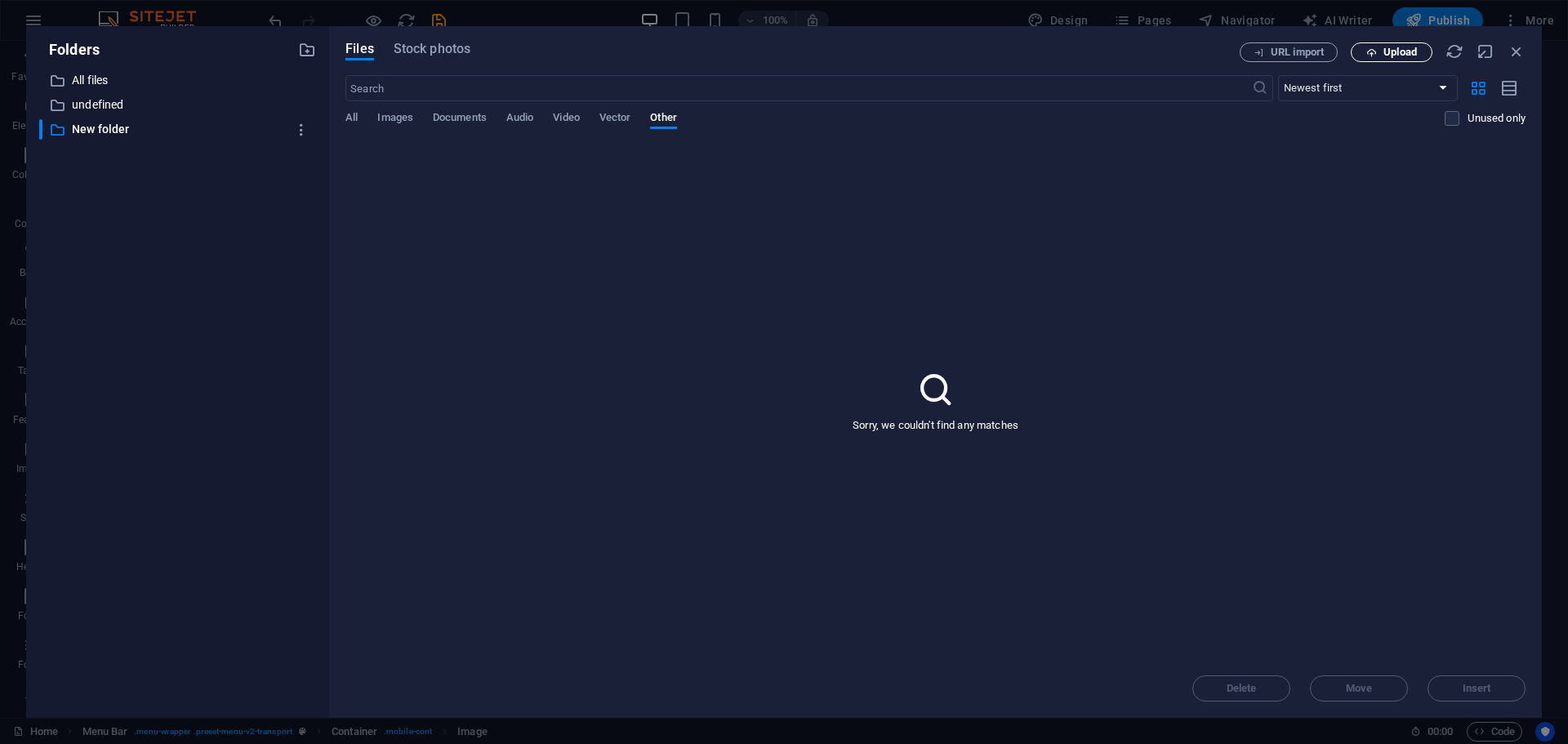
click at [1388, 54] on span "Upload" at bounding box center [1399, 52] width 33 height 10
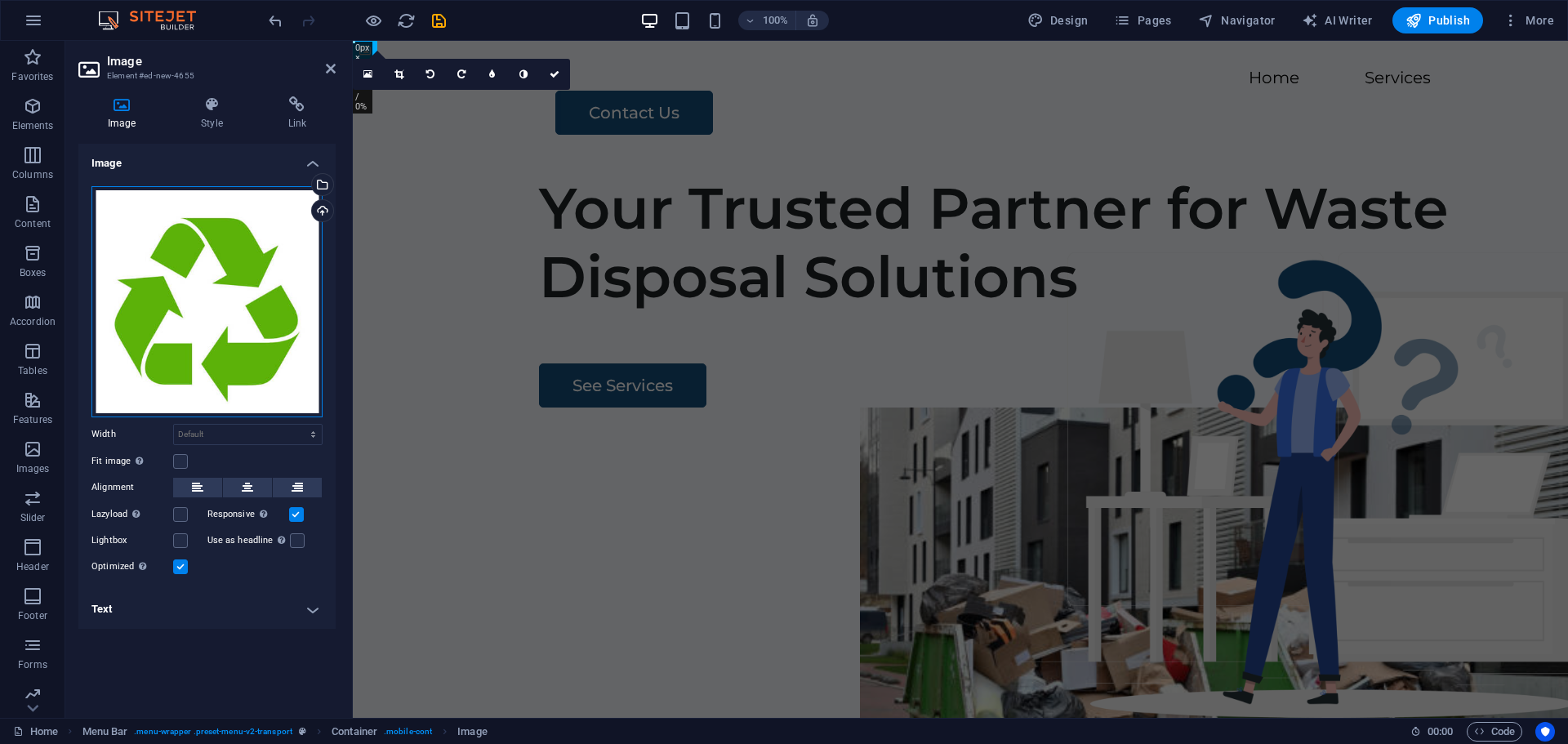
click at [197, 251] on div "Drag files here, click to choose files or select files from Files or our free s…" at bounding box center [207, 301] width 231 height 231
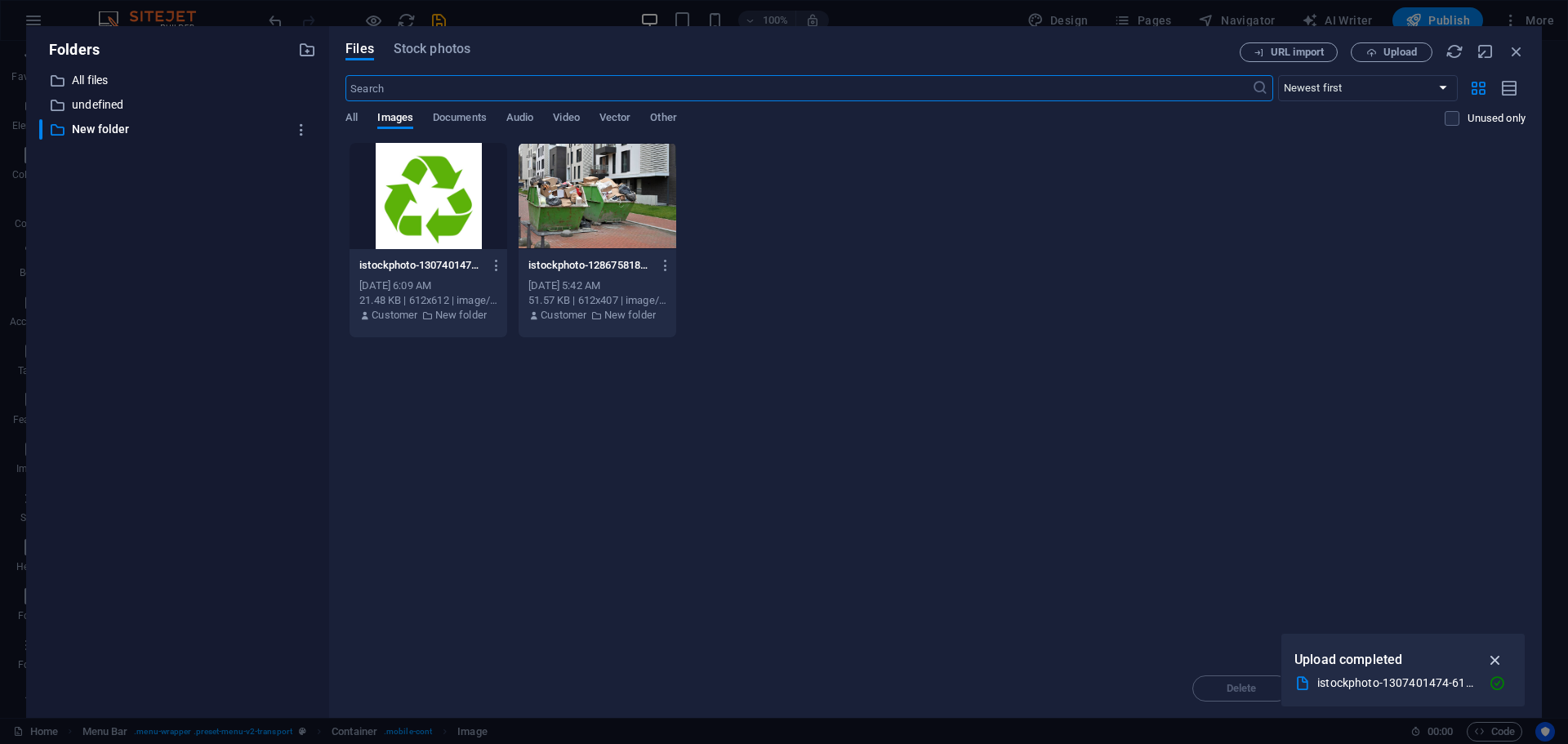
click at [1492, 658] on icon "button" at bounding box center [1496, 659] width 19 height 18
drag, startPoint x: 1159, startPoint y: 11, endPoint x: 1517, endPoint y: 50, distance: 360.1
click at [1517, 50] on icon "button" at bounding box center [1517, 51] width 18 height 18
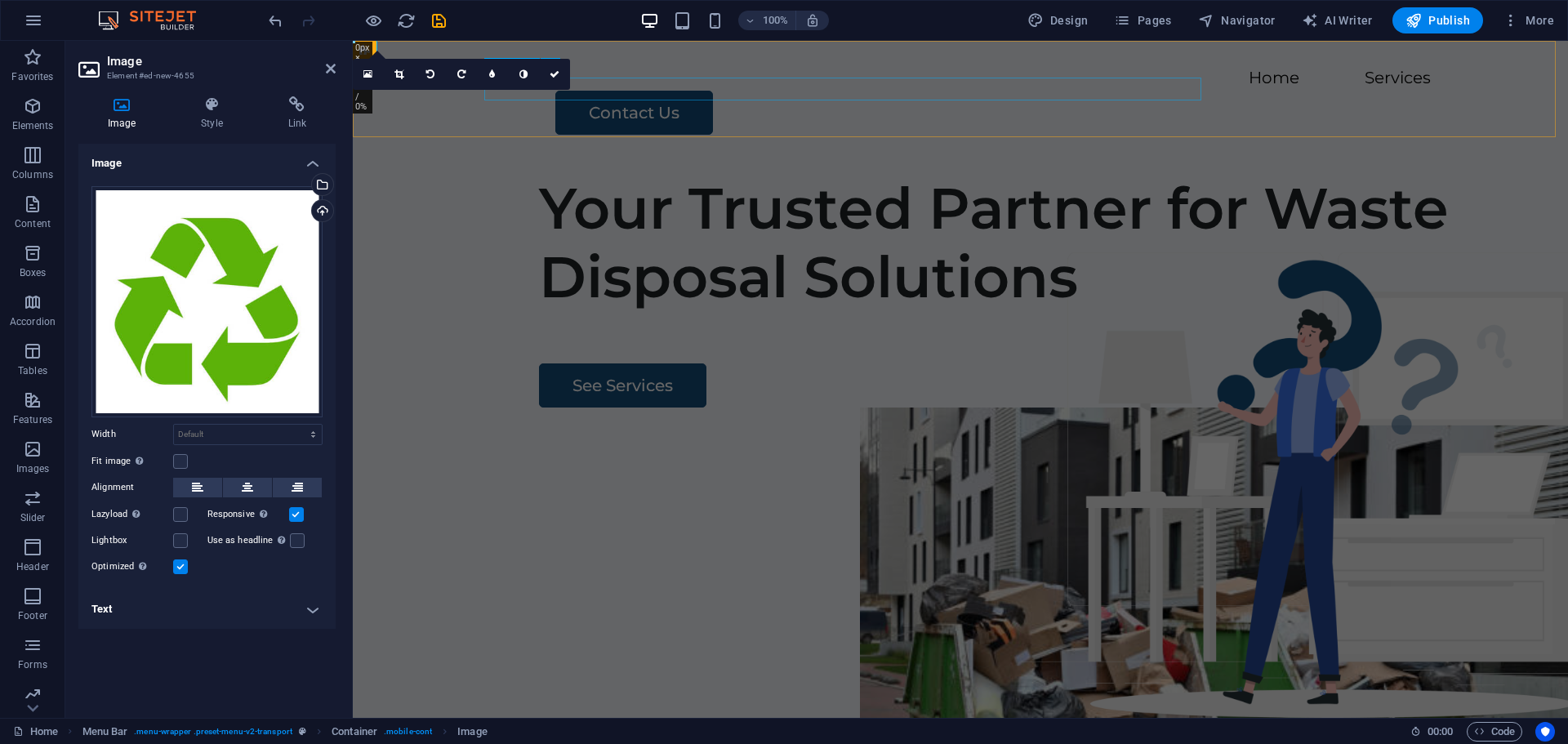
click at [701, 90] on nav "Home Services" at bounding box center [960, 78] width 941 height 24
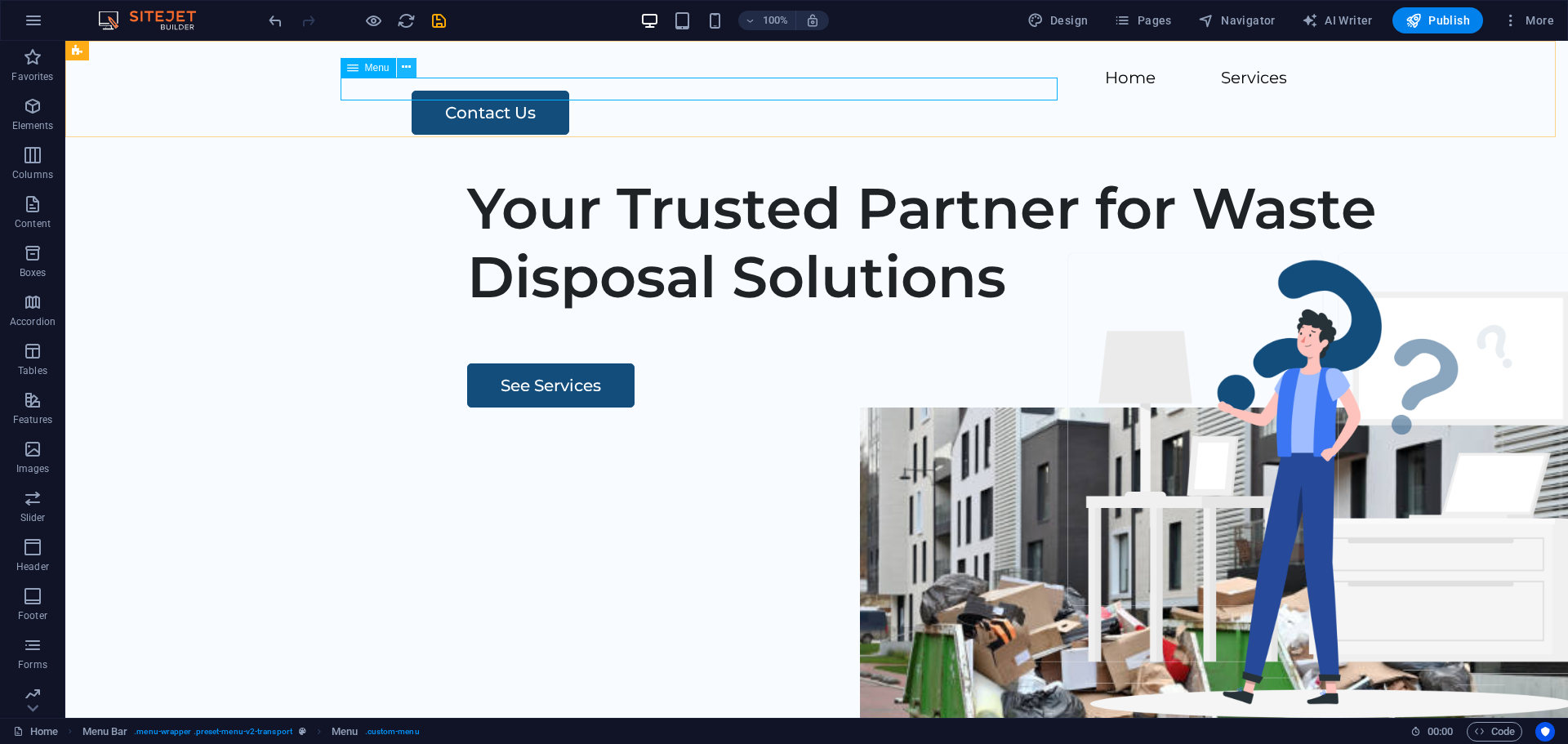
click at [407, 67] on icon at bounding box center [406, 68] width 9 height 17
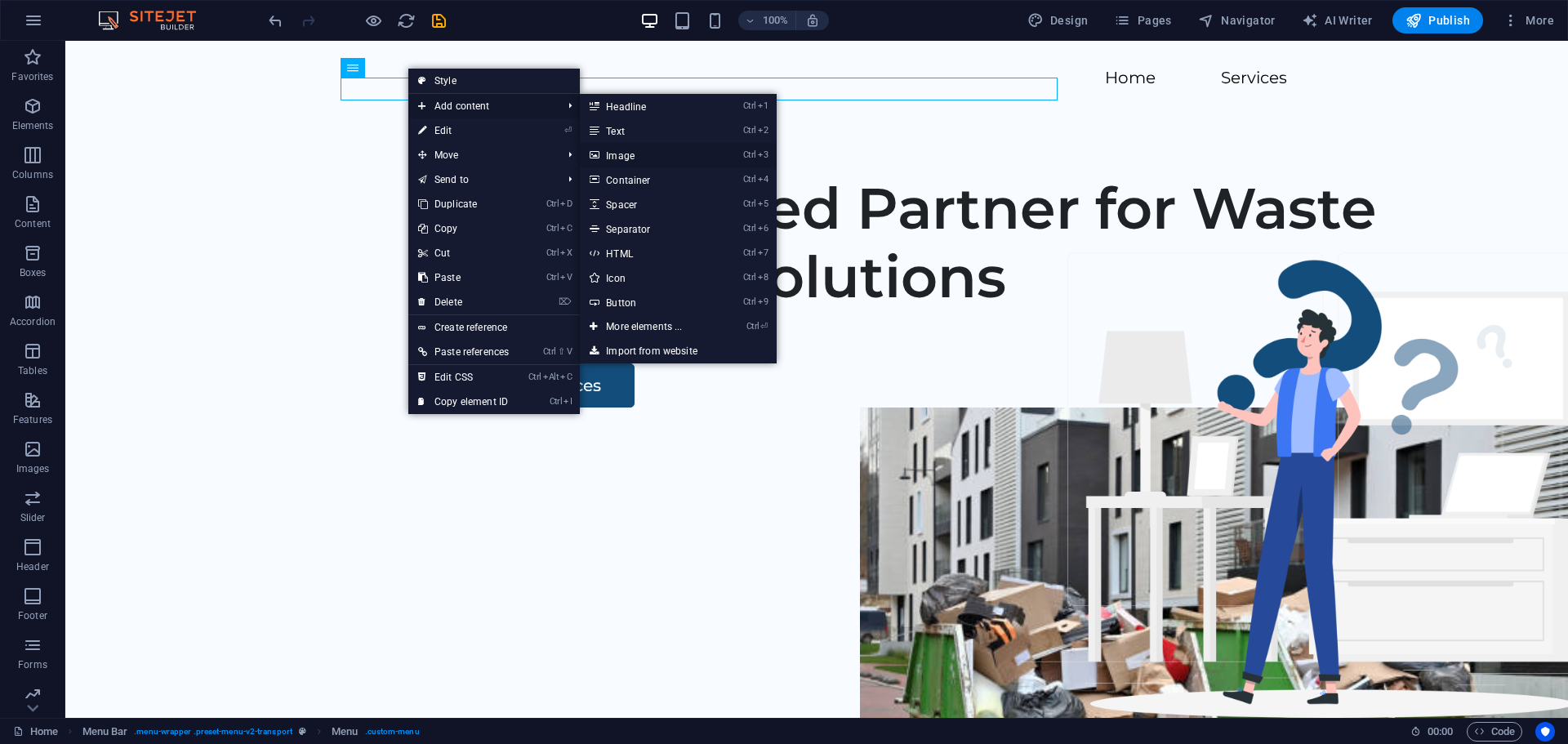
click at [621, 151] on link "Ctrl 3 Image" at bounding box center [647, 155] width 134 height 25
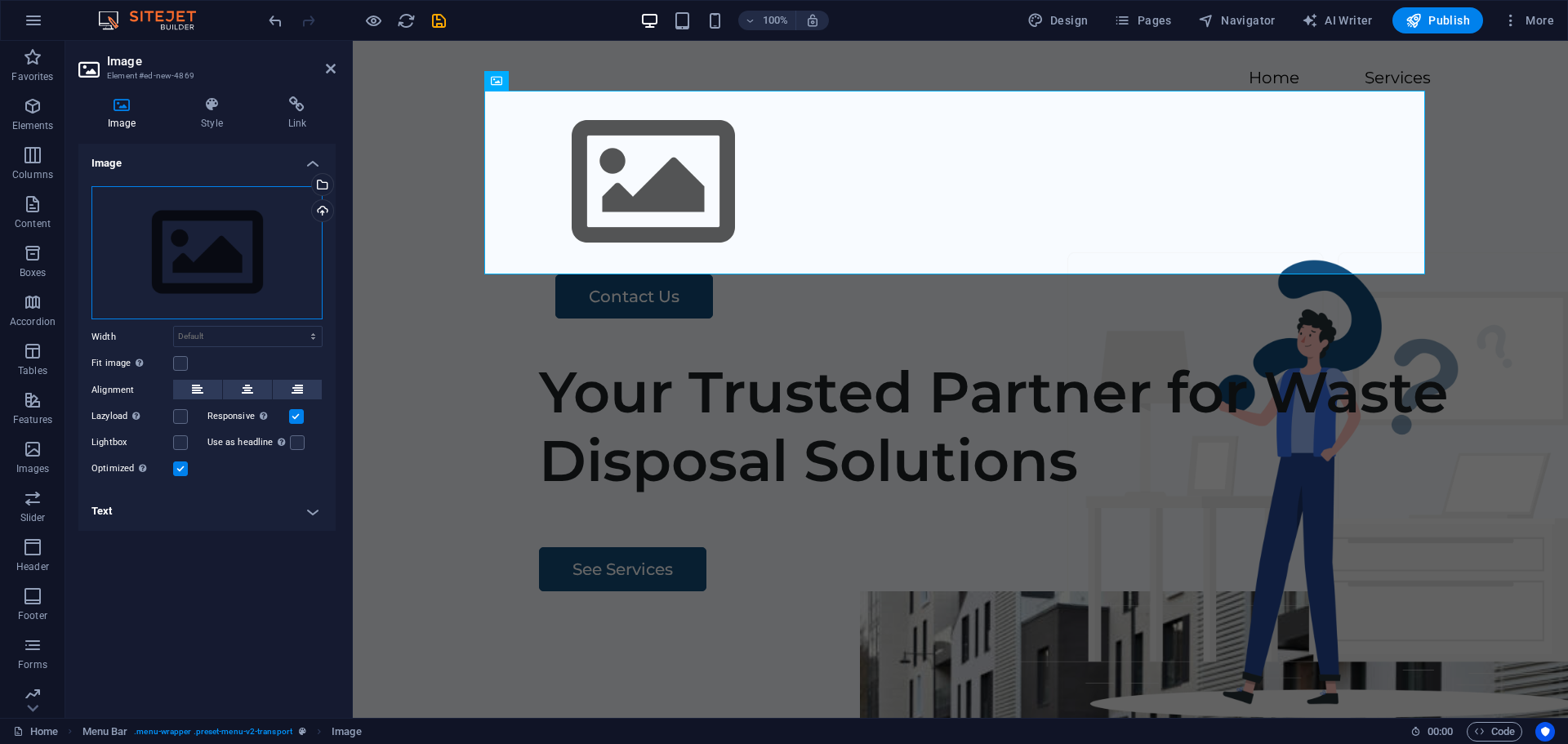
click at [231, 259] on div "Drag files here, click to choose files or select files from Files or our free s…" at bounding box center [207, 252] width 231 height 134
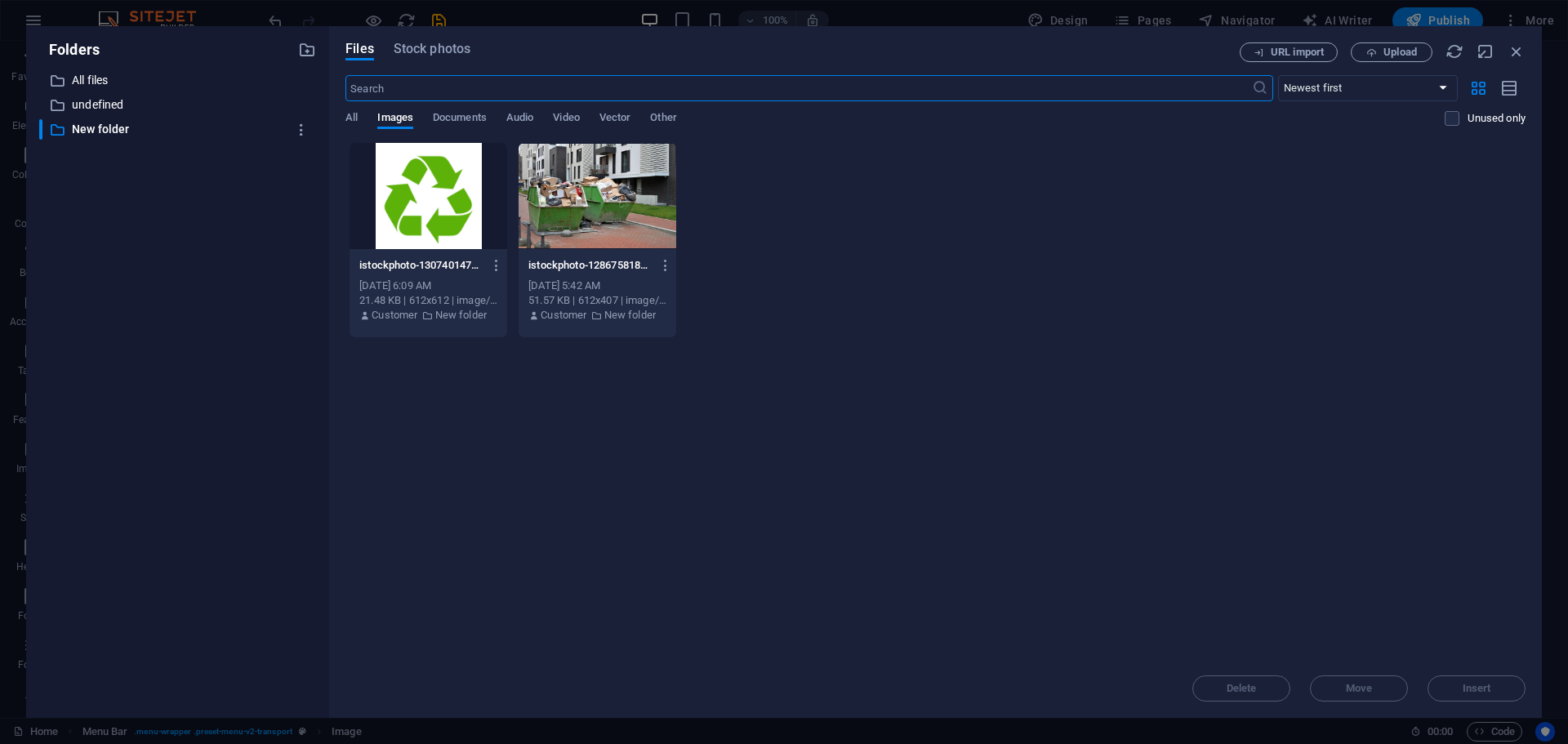
click at [435, 203] on div at bounding box center [428, 195] width 157 height 106
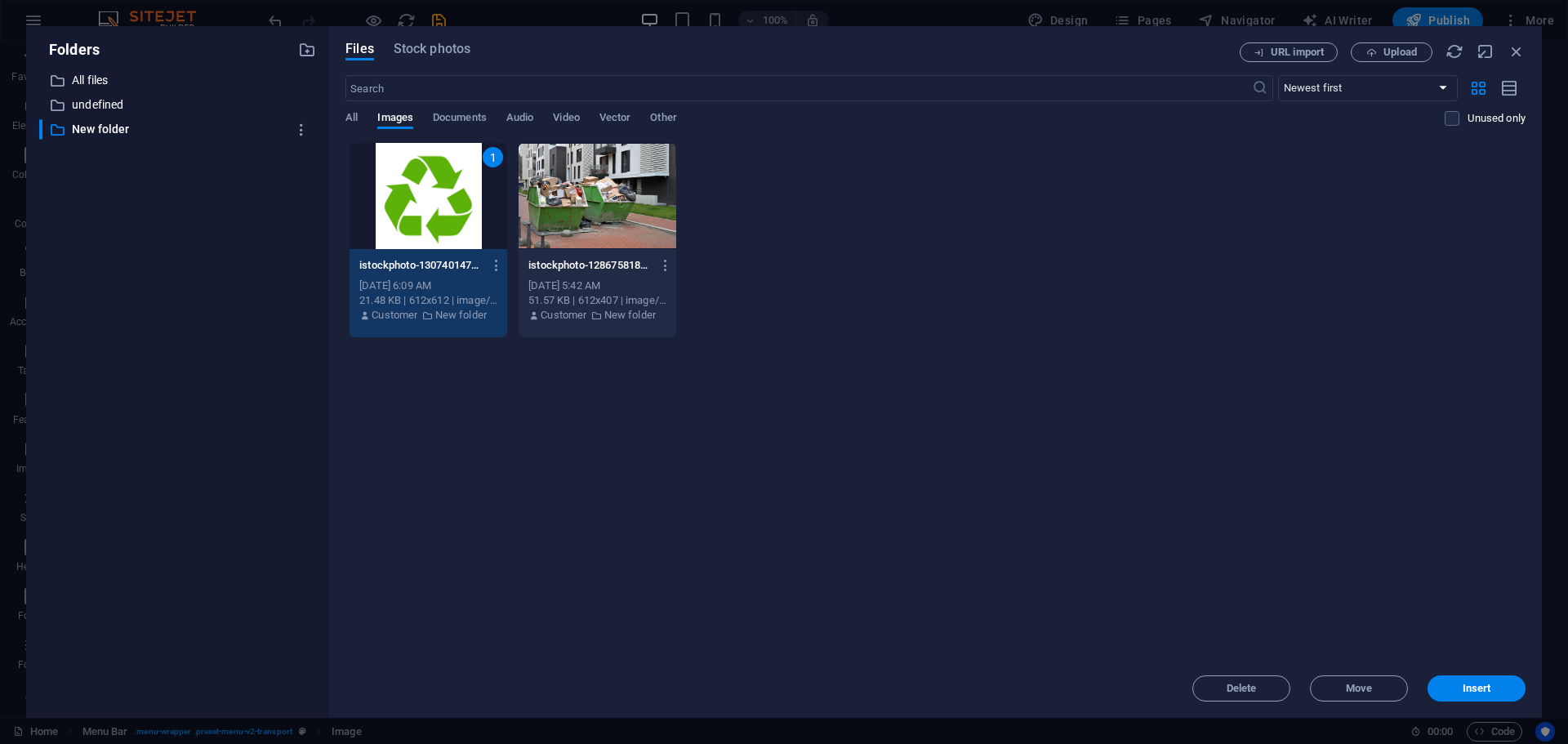
click at [435, 203] on div "1" at bounding box center [428, 195] width 157 height 106
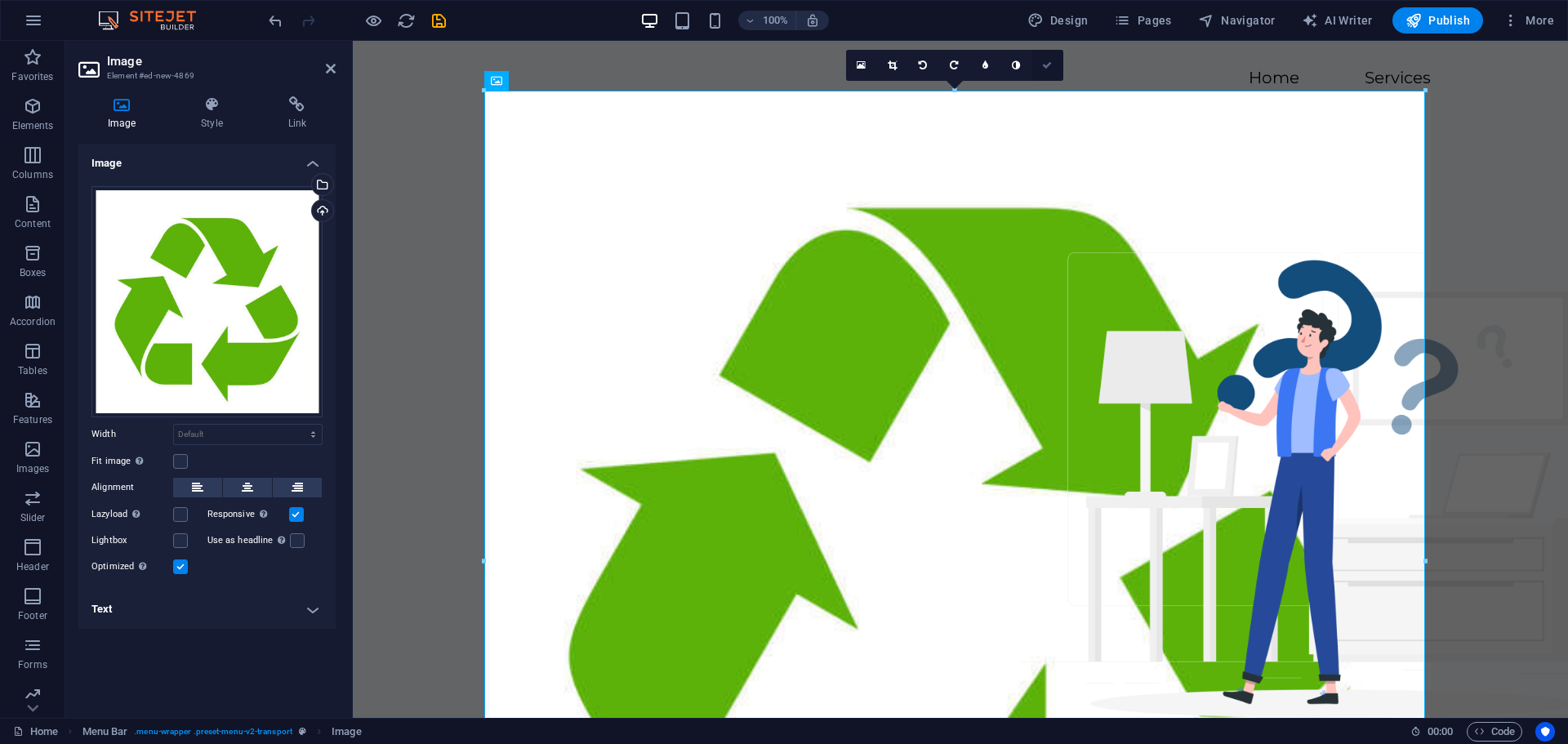
click at [1049, 67] on icon at bounding box center [1047, 65] width 10 height 10
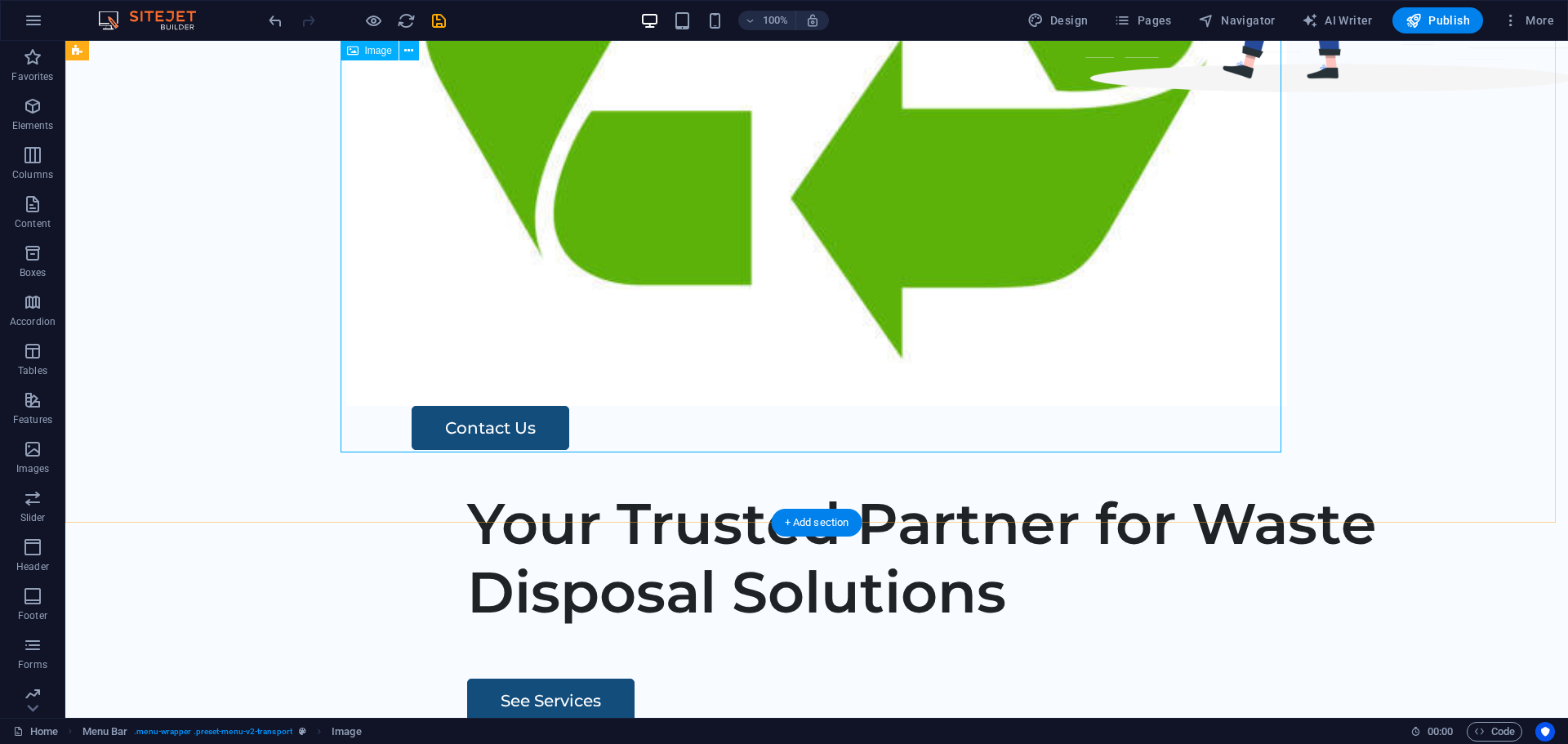
scroll to position [409, 0]
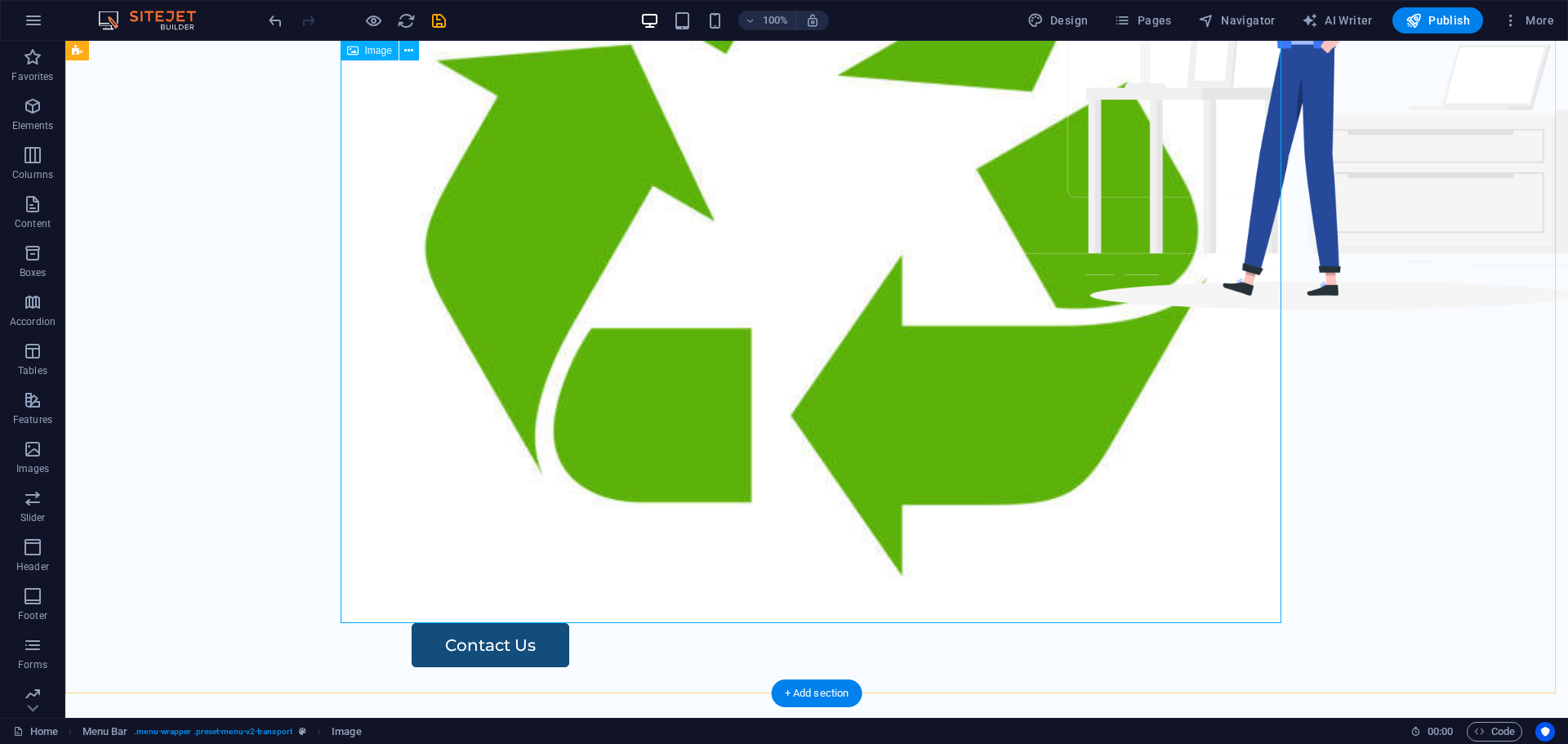
click at [861, 188] on figure at bounding box center [817, 152] width 941 height 941
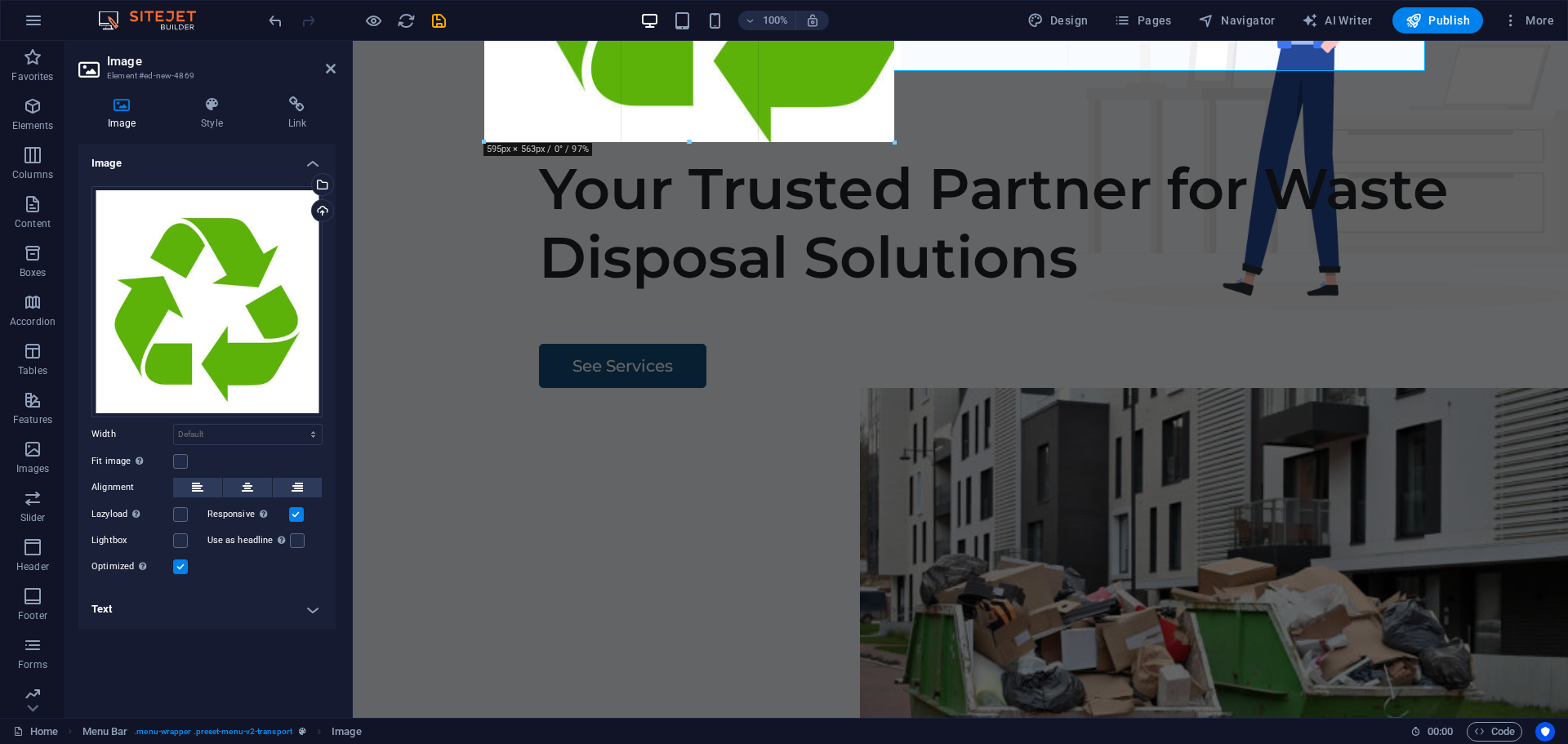
drag, startPoint x: 1423, startPoint y: 624, endPoint x: 810, endPoint y: 71, distance: 825.6
type input "502"
select select "px"
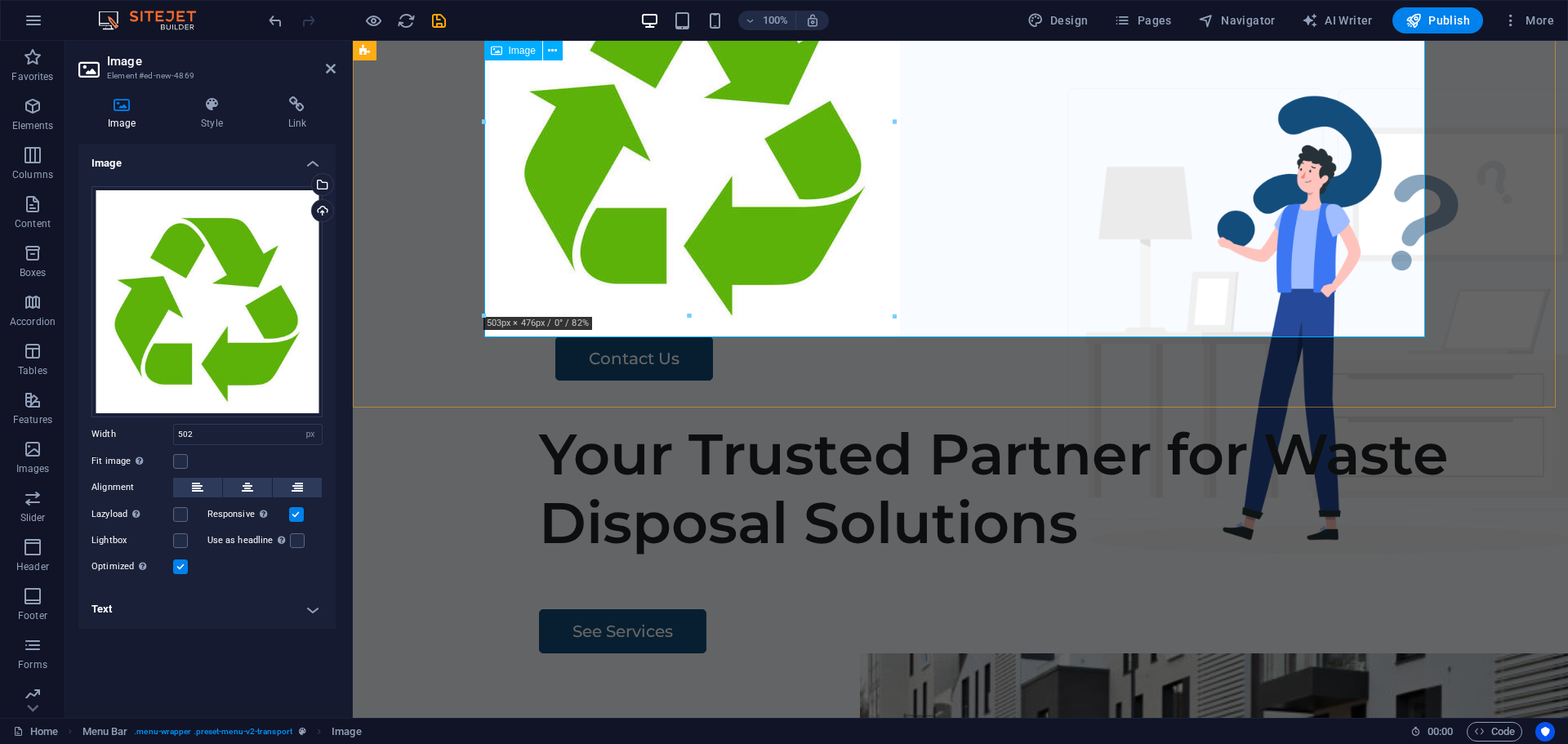
scroll to position [163, 0]
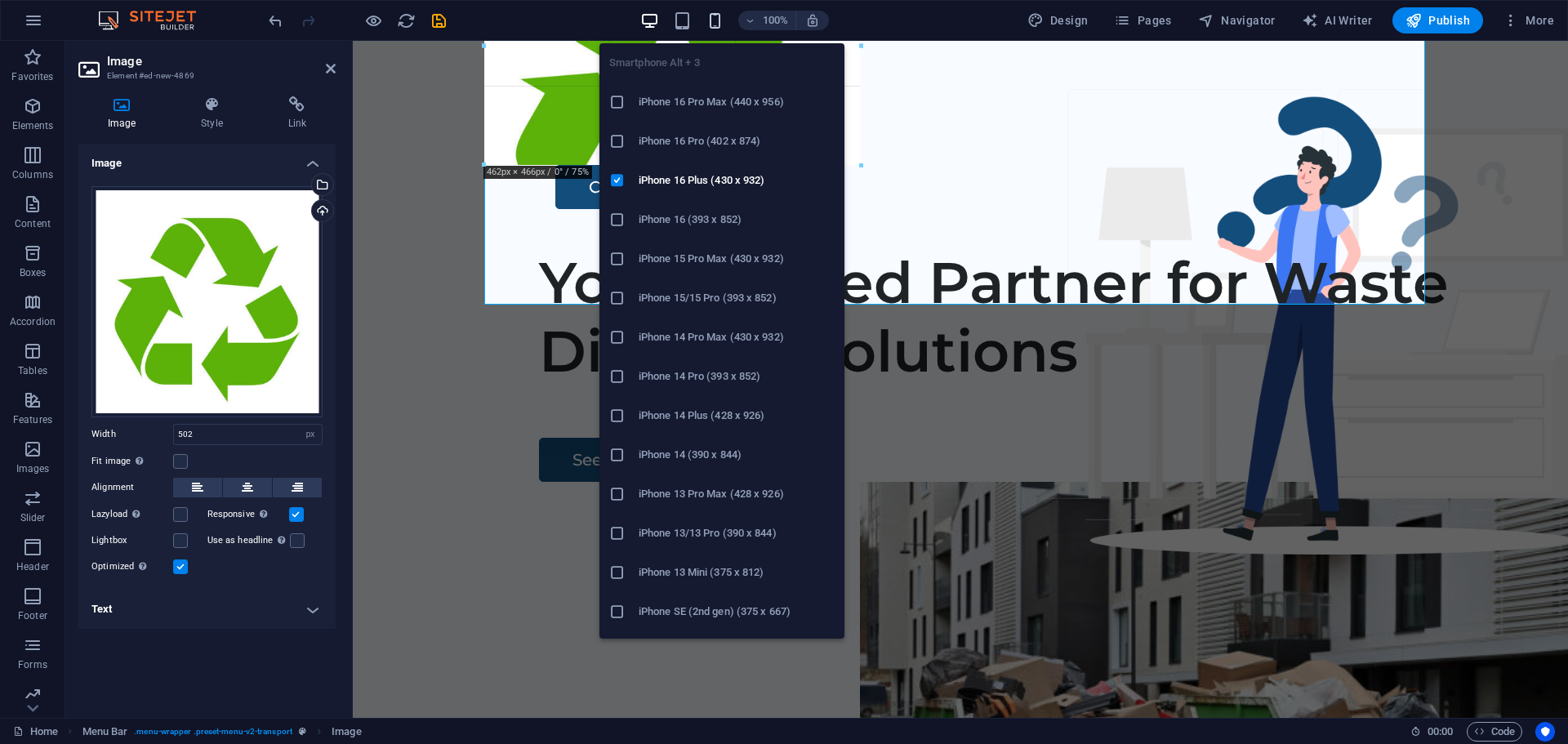
drag, startPoint x: 895, startPoint y: 341, endPoint x: 721, endPoint y: 21, distance: 364.2
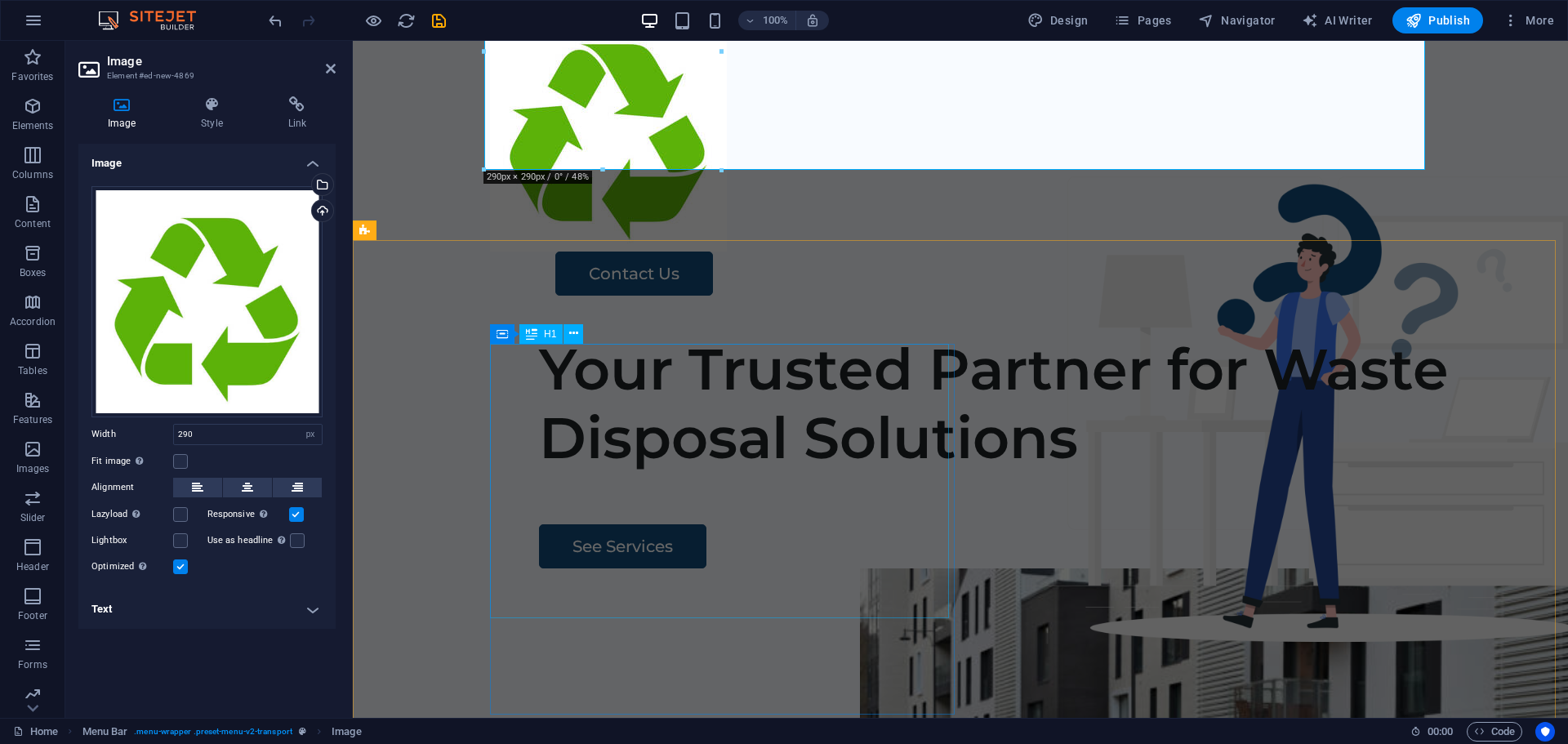
scroll to position [0, 0]
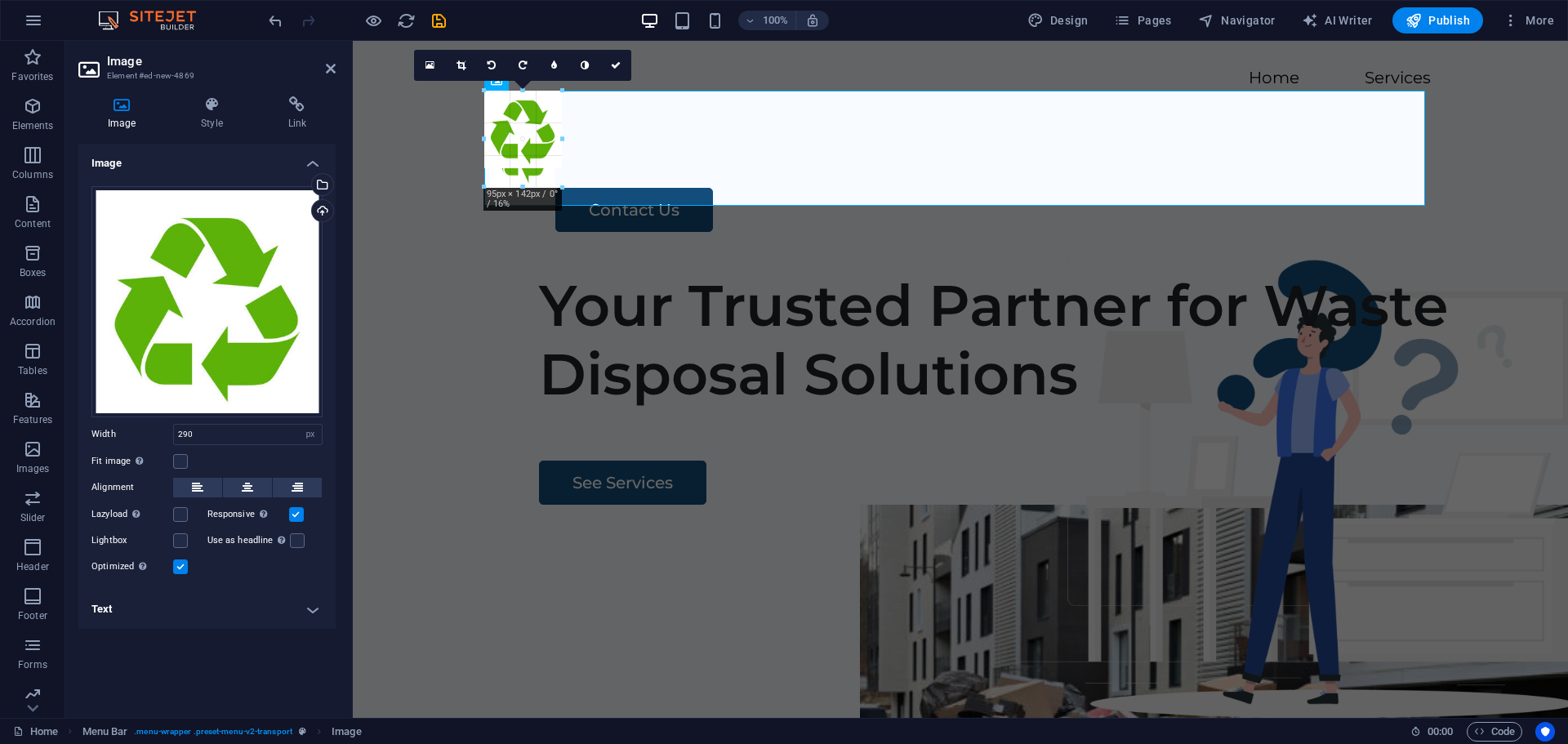
drag, startPoint x: 720, startPoint y: 327, endPoint x: 550, endPoint y: -22, distance: 388.2
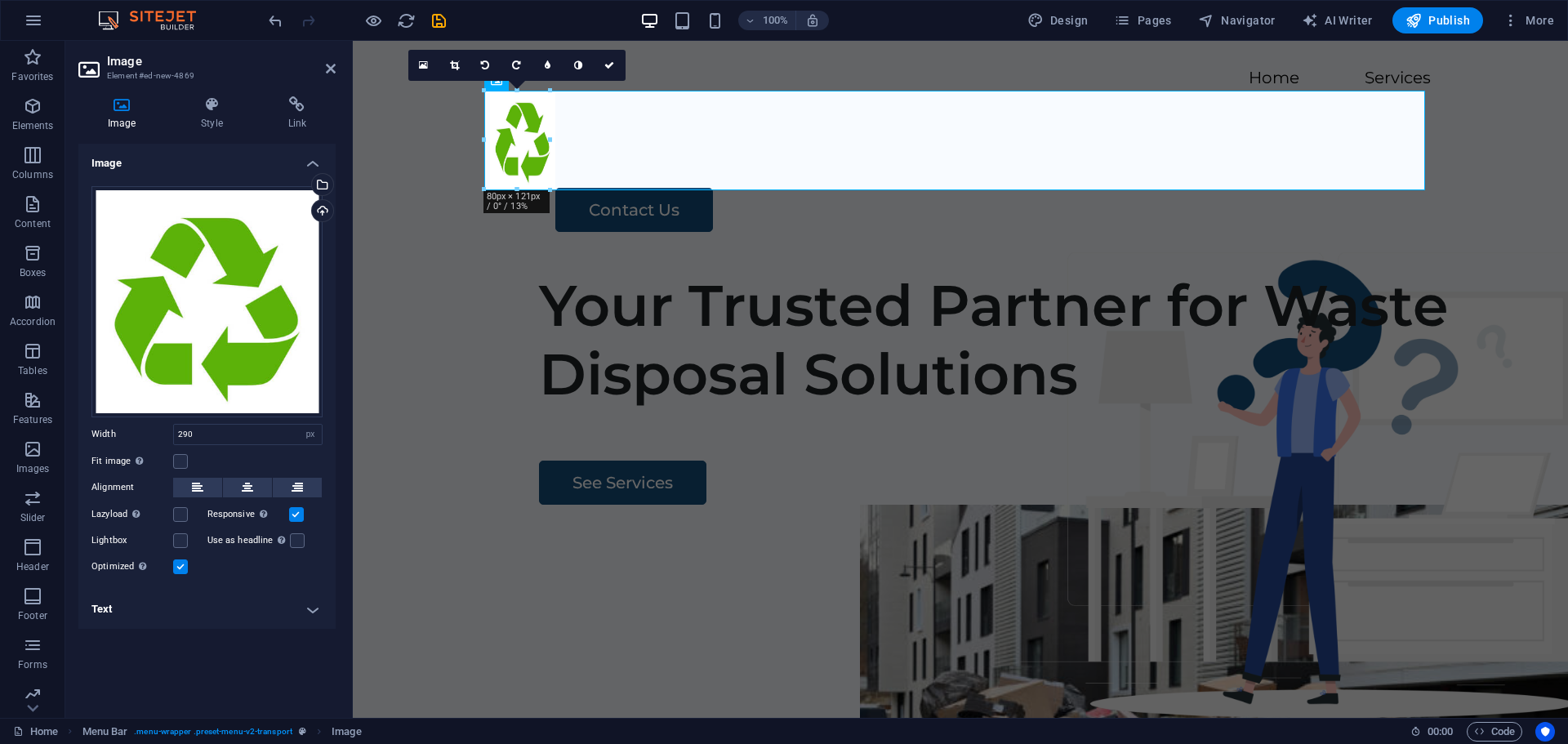
type input "80"
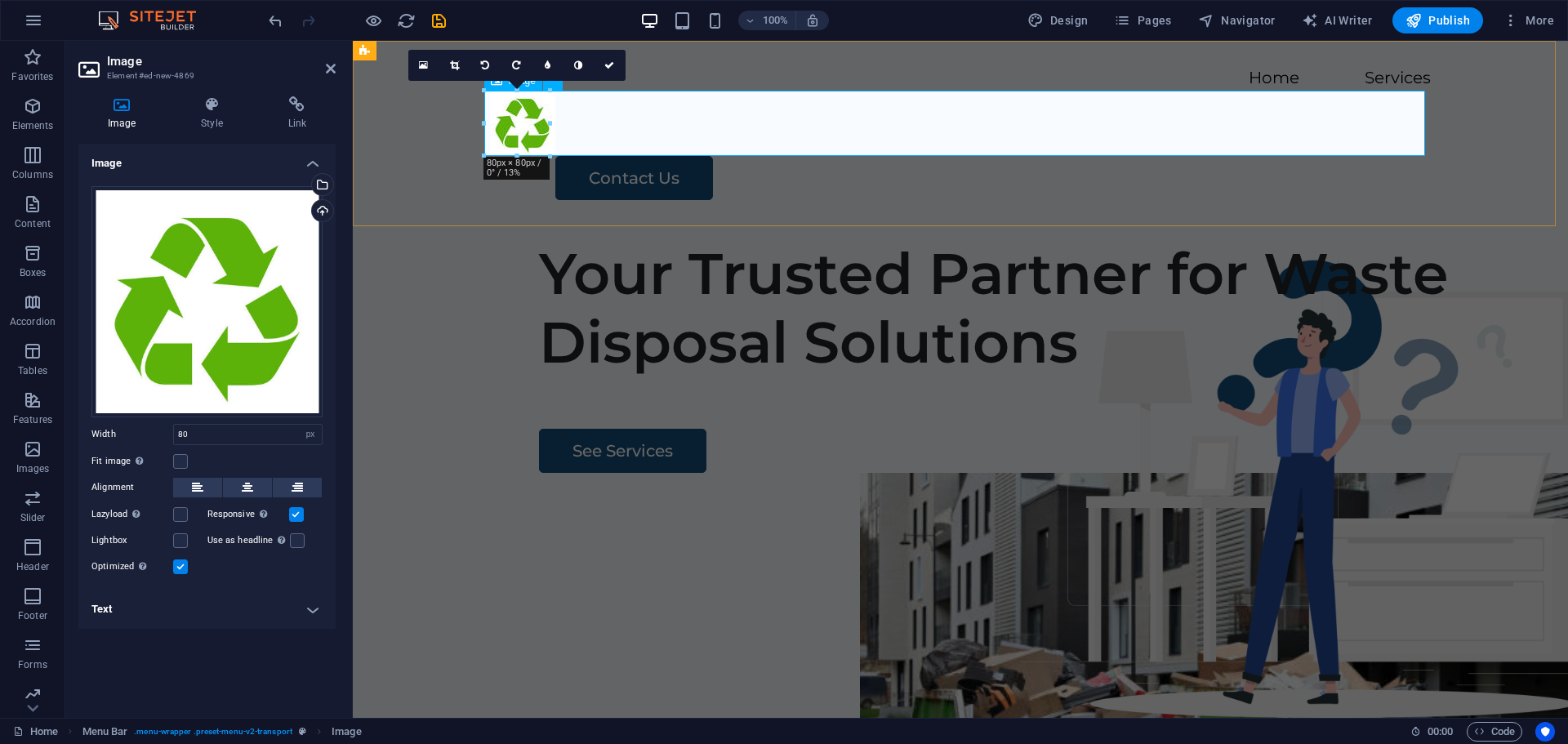
click at [608, 120] on figure at bounding box center [960, 123] width 941 height 66
click at [610, 121] on figure at bounding box center [960, 123] width 941 height 66
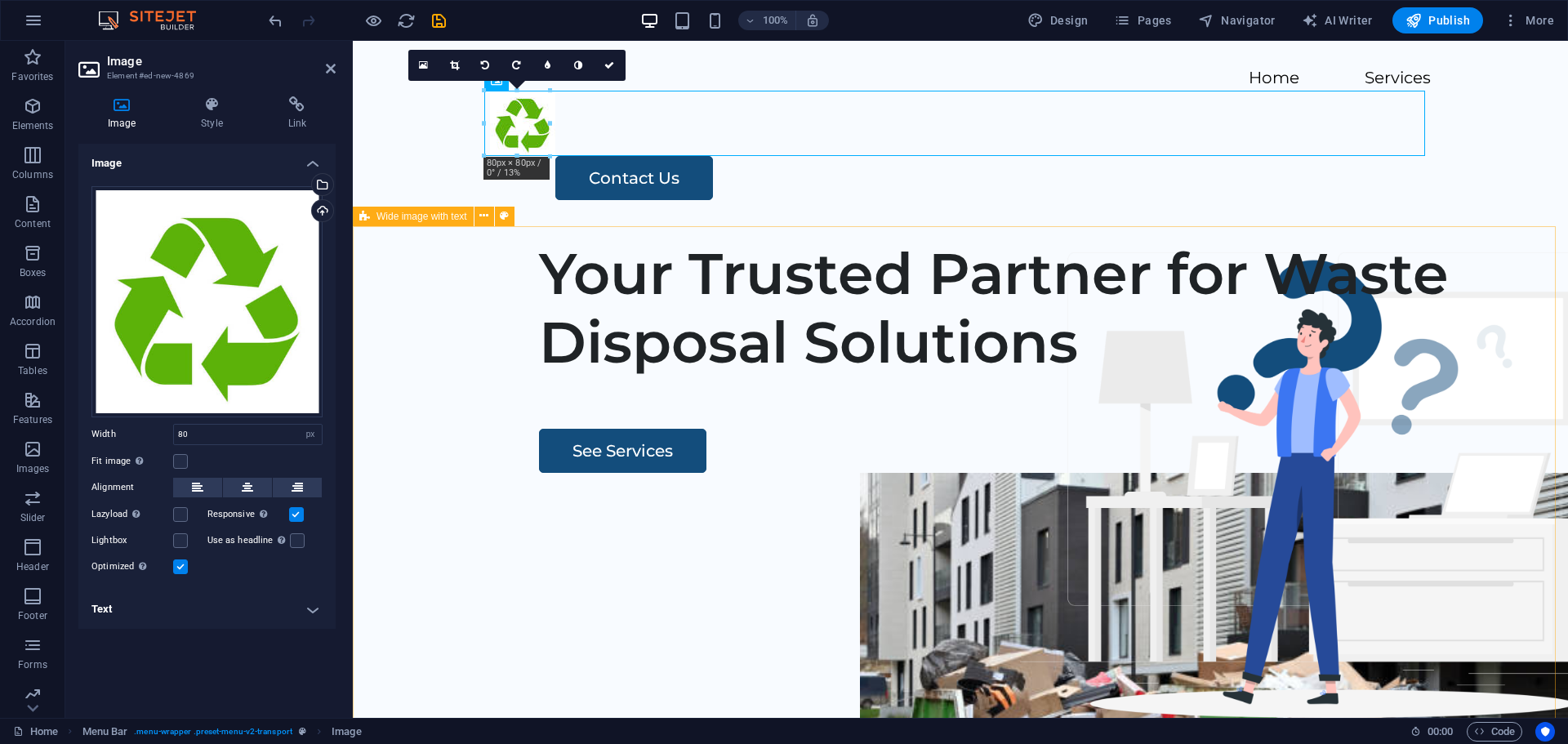
click at [559, 265] on div "Your Trusted Partner for Waste Disposal Solutions See Services" at bounding box center [960, 538] width 1216 height 626
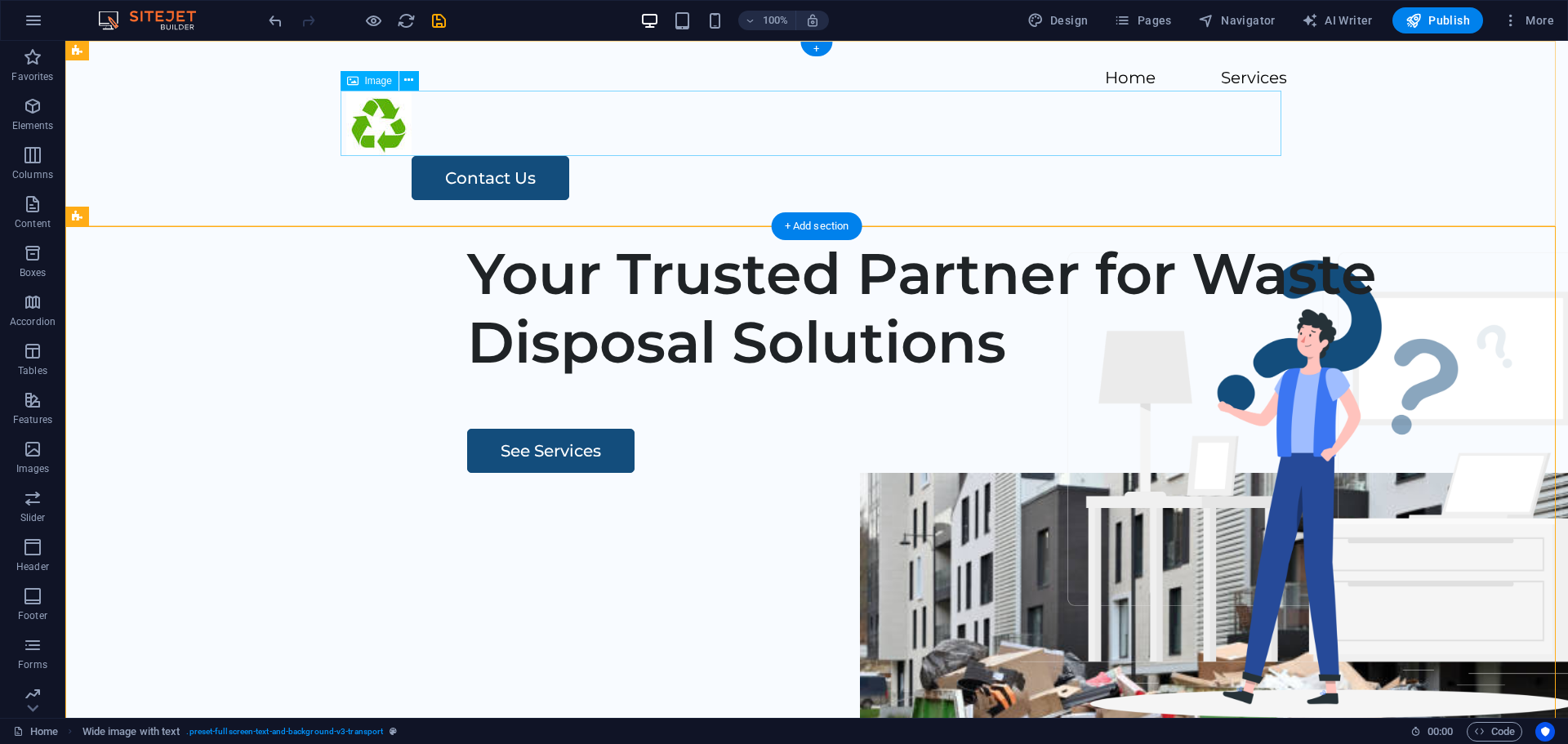
click at [385, 128] on figure at bounding box center [817, 123] width 941 height 66
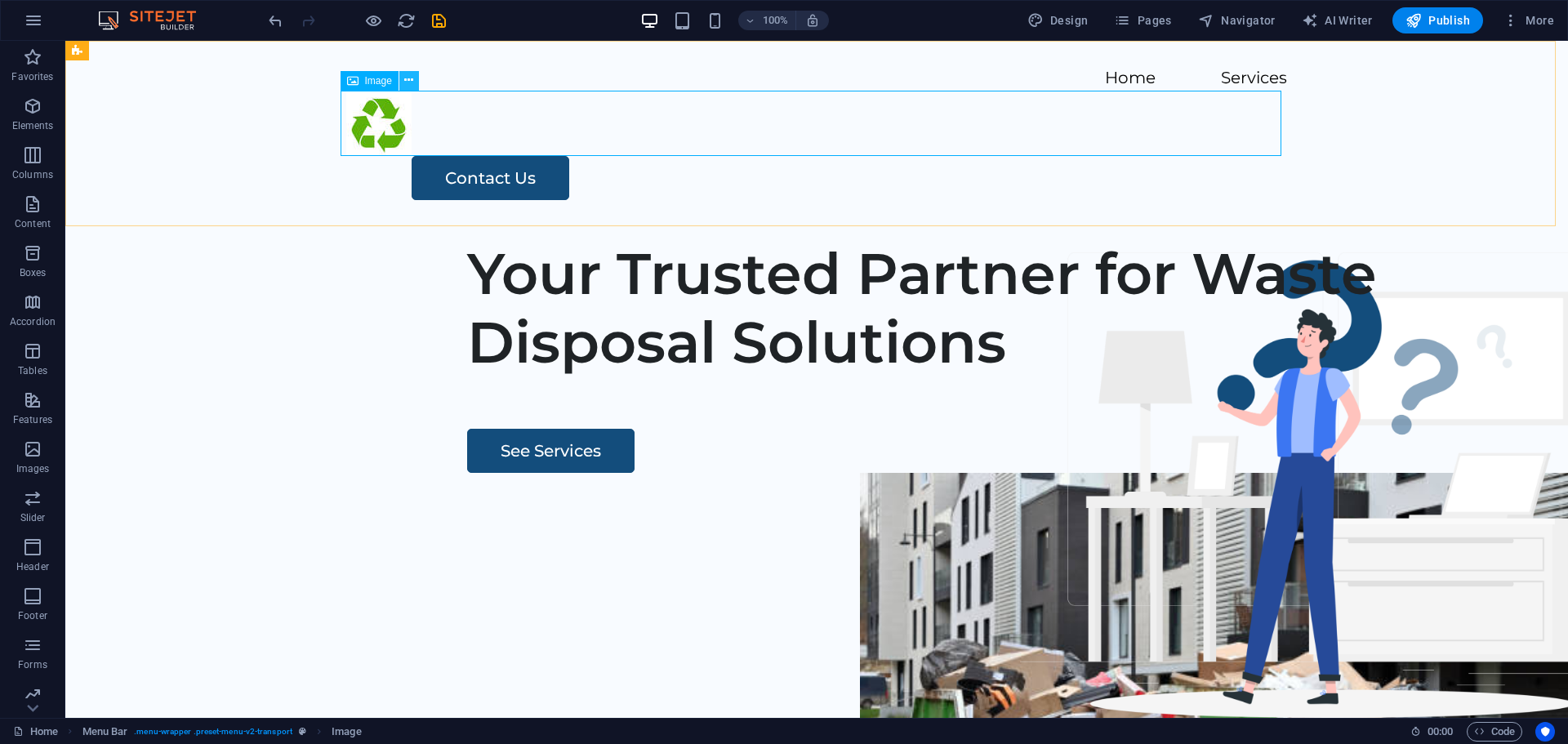
click at [412, 80] on icon at bounding box center [408, 80] width 9 height 17
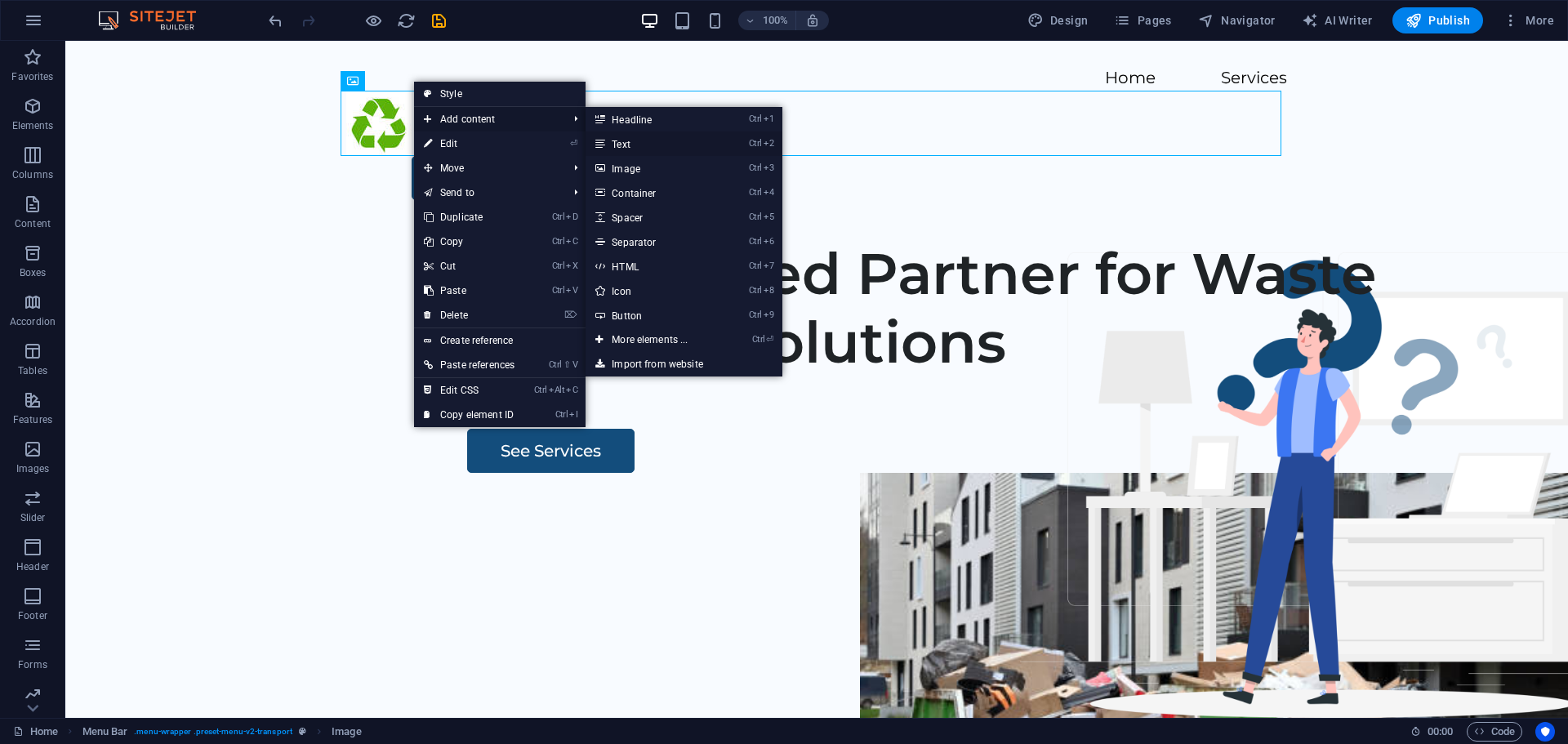
click at [638, 140] on link "Ctrl 2 Text" at bounding box center [653, 144] width 134 height 25
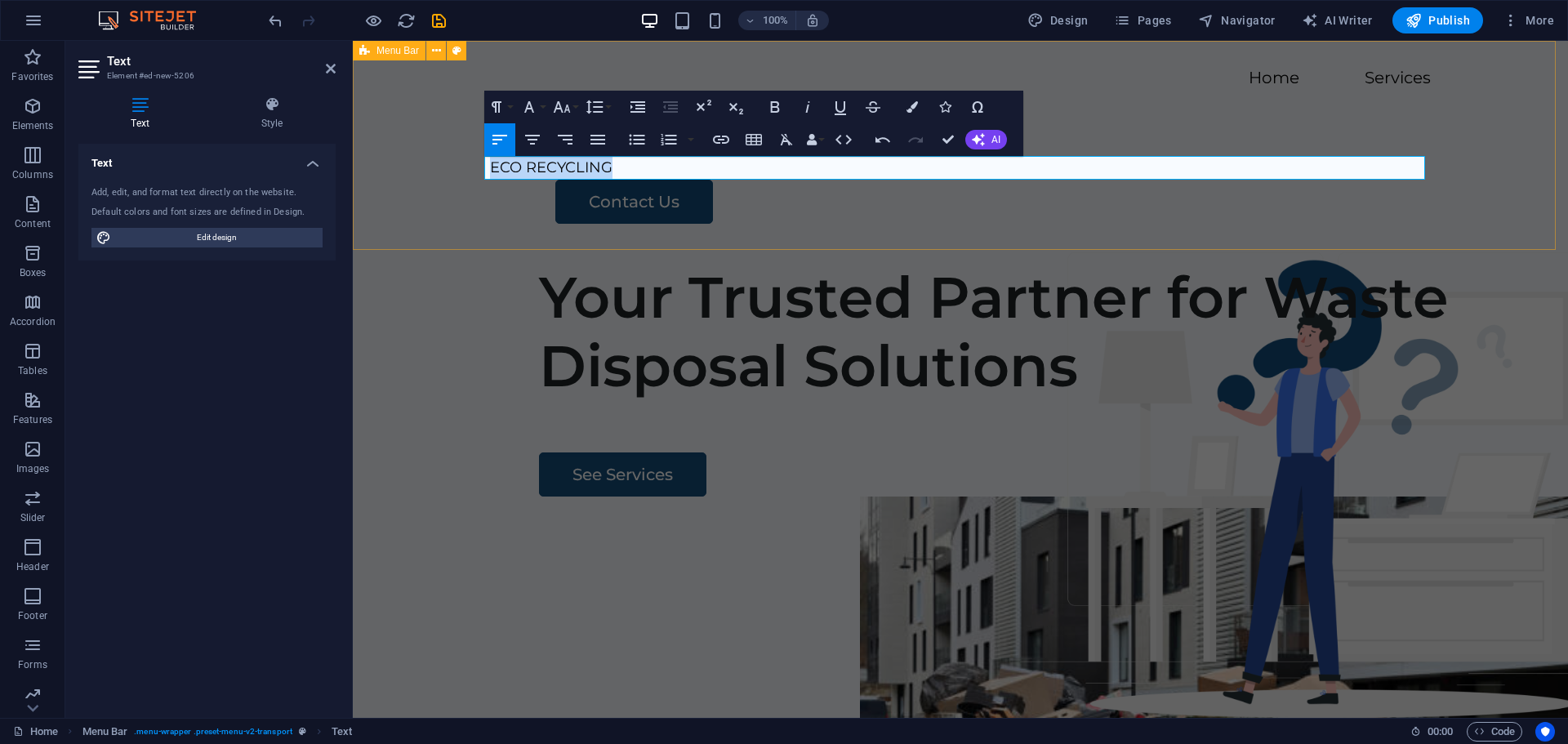
drag, startPoint x: 615, startPoint y: 167, endPoint x: 474, endPoint y: 158, distance: 141.3
click at [474, 158] on div "Menu Home Services ECO RECYCLING Contact Us" at bounding box center [960, 145] width 1216 height 209
click at [776, 106] on icon "button" at bounding box center [774, 107] width 9 height 11
click at [808, 108] on icon "button" at bounding box center [807, 107] width 4 height 11
click at [983, 136] on icon "button" at bounding box center [978, 140] width 13 height 13
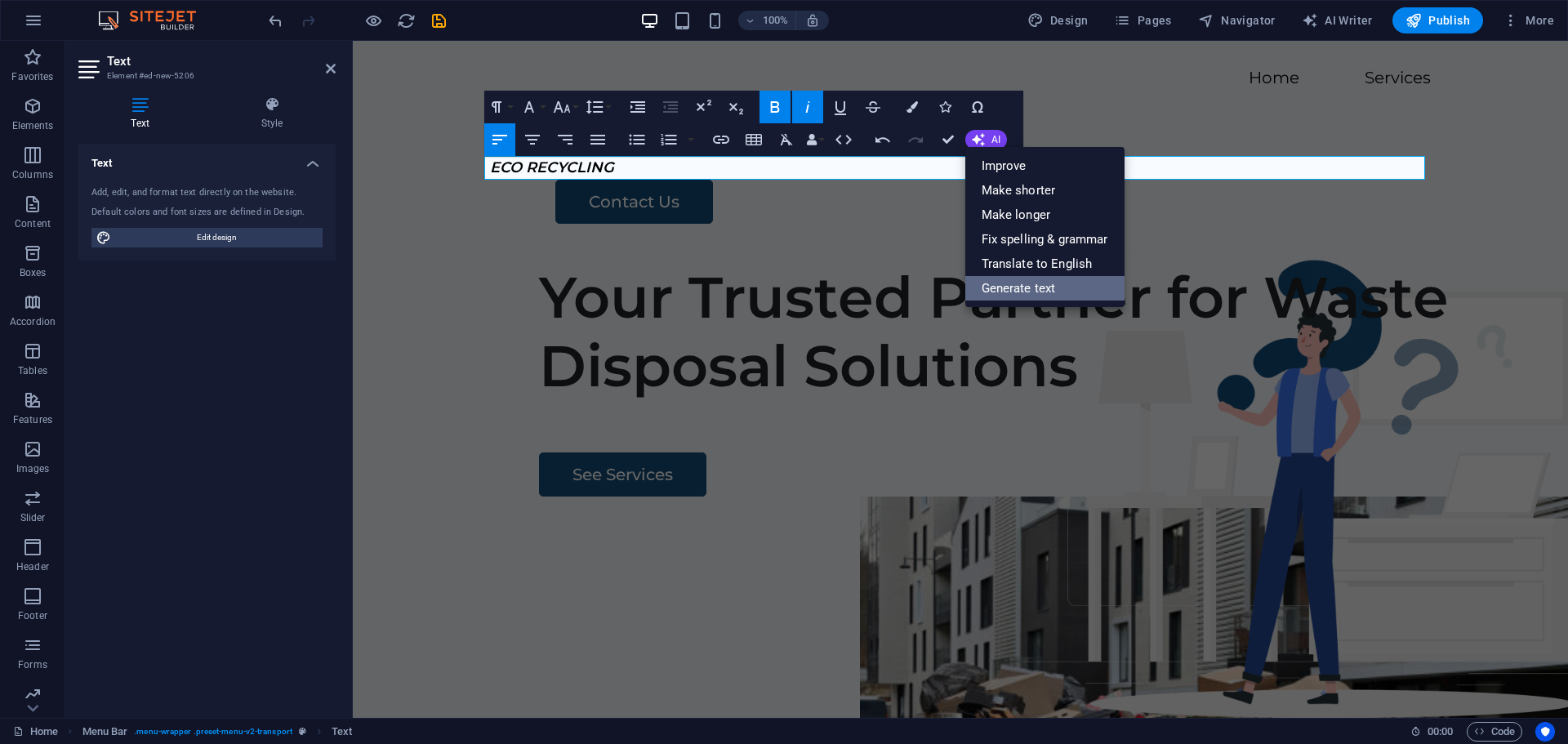
click at [1018, 288] on link "Generate text" at bounding box center [1044, 289] width 159 height 25
select select "English"
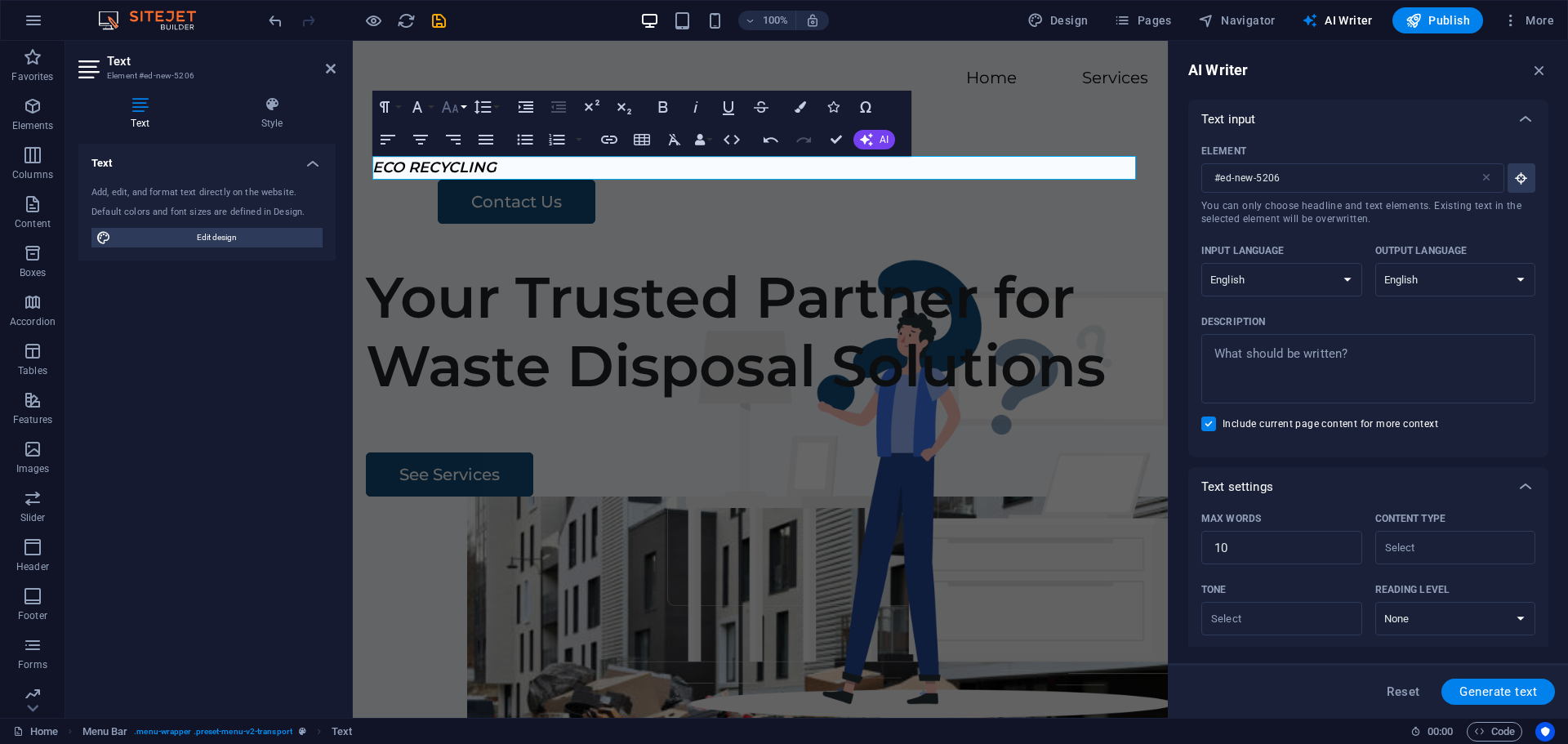
click at [460, 108] on button "Font Size" at bounding box center [453, 107] width 31 height 32
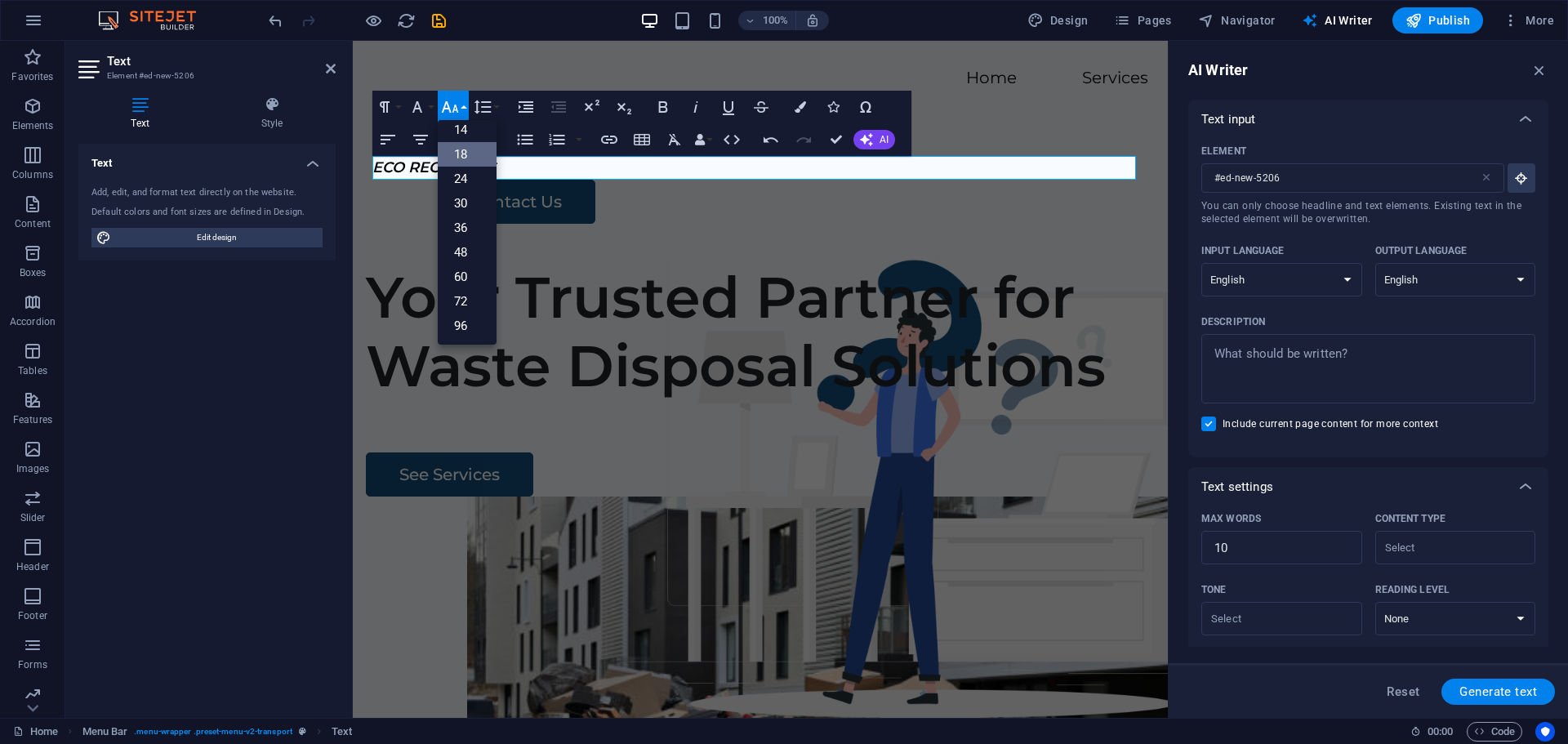
scroll to position [131, 0]
click at [465, 298] on link "72" at bounding box center [468, 302] width 59 height 25
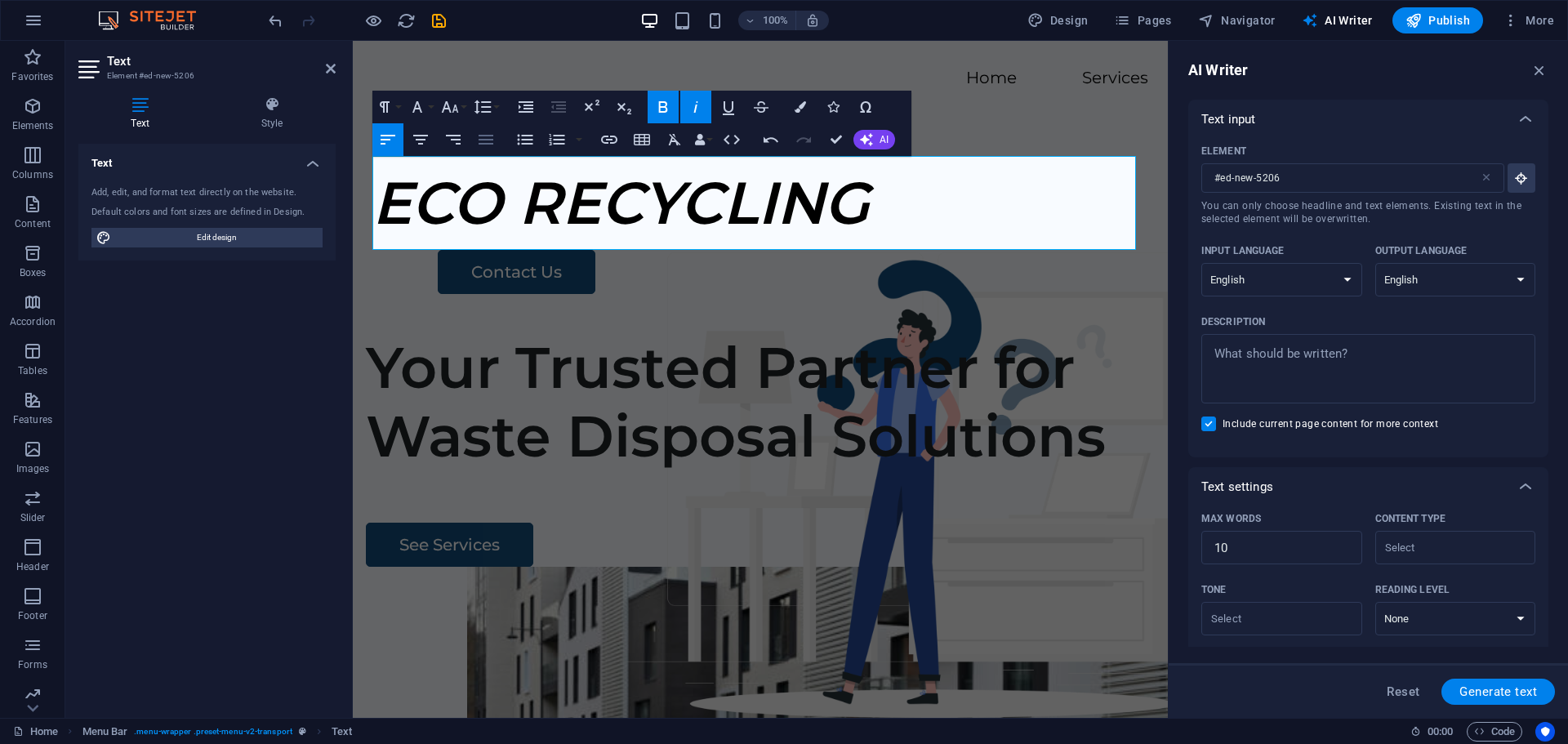
click at [485, 140] on icon "button" at bounding box center [485, 139] width 14 height 10
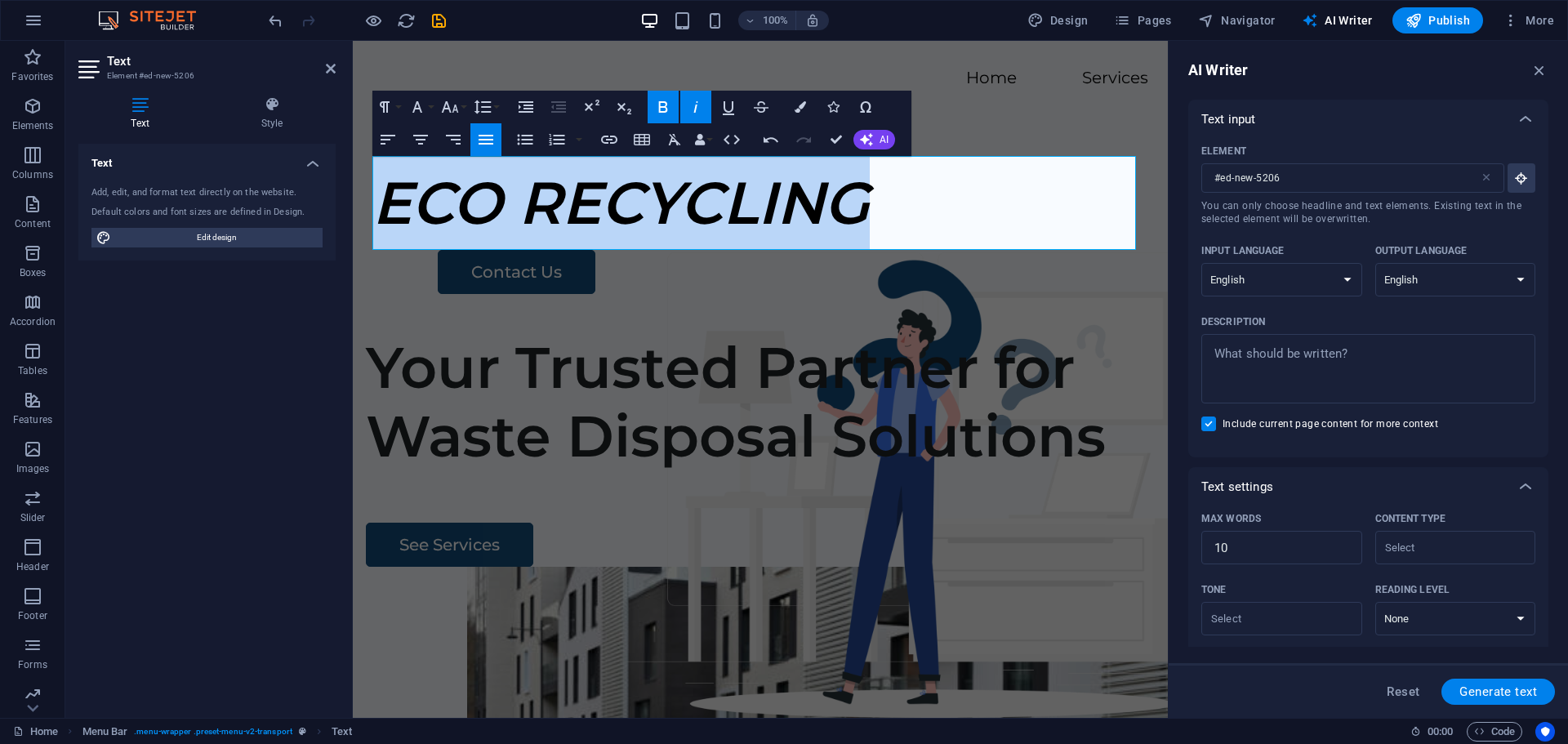
click at [485, 140] on icon "button" at bounding box center [485, 139] width 14 height 10
click at [525, 105] on icon "button" at bounding box center [525, 107] width 14 height 11
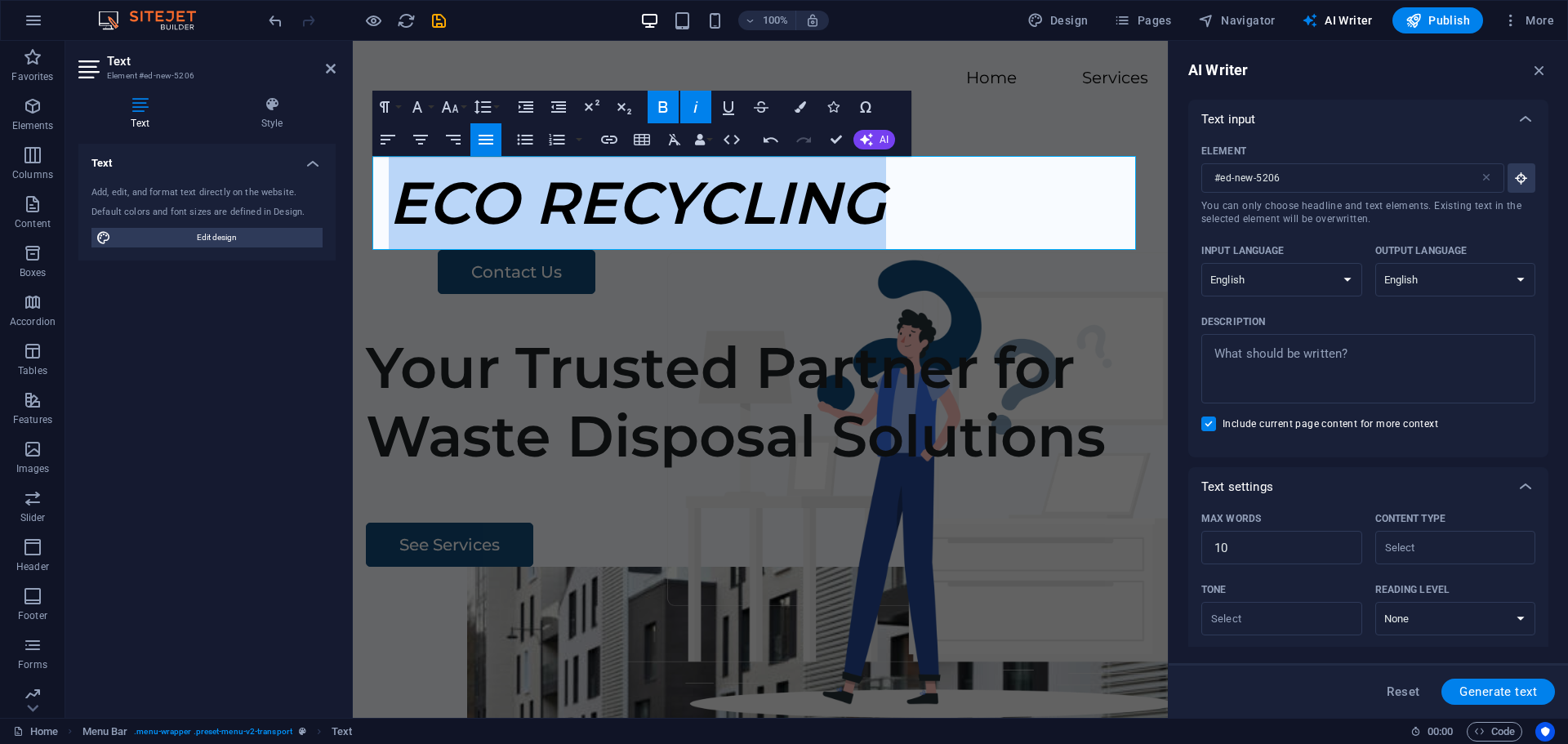
click at [484, 140] on icon "button" at bounding box center [486, 139] width 20 height 20
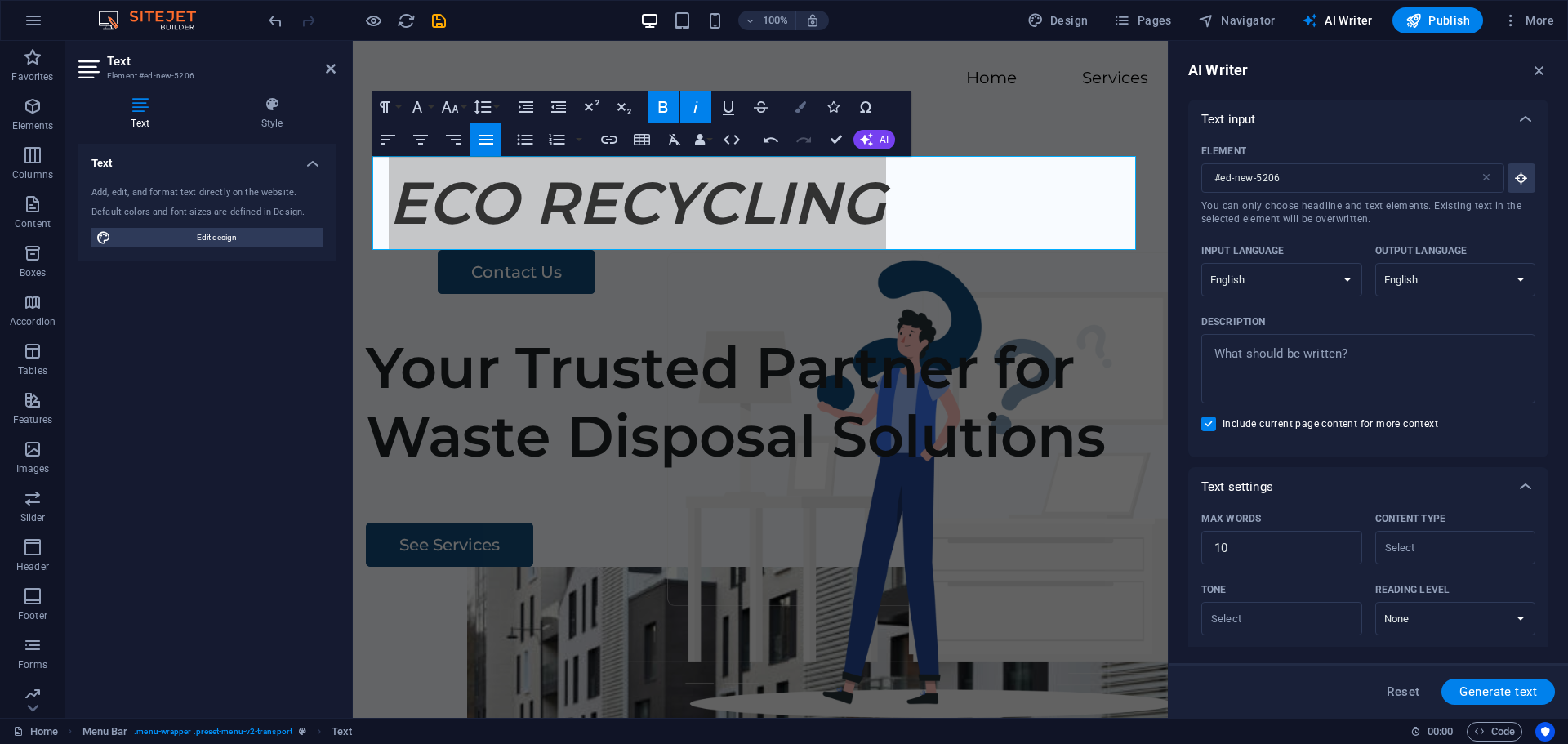
click at [800, 106] on icon "button" at bounding box center [800, 107] width 11 height 11
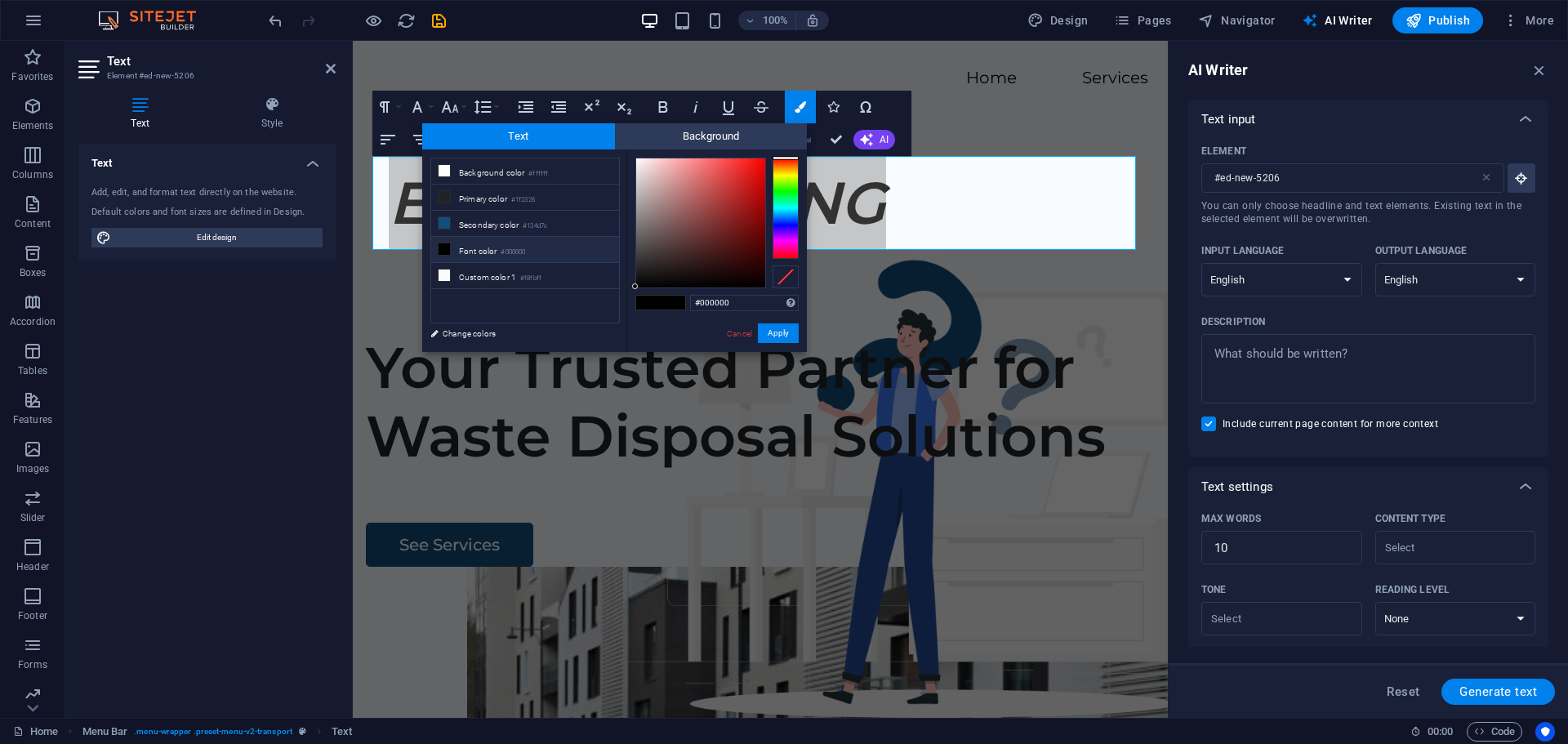
click at [781, 194] on div at bounding box center [785, 208] width 26 height 101
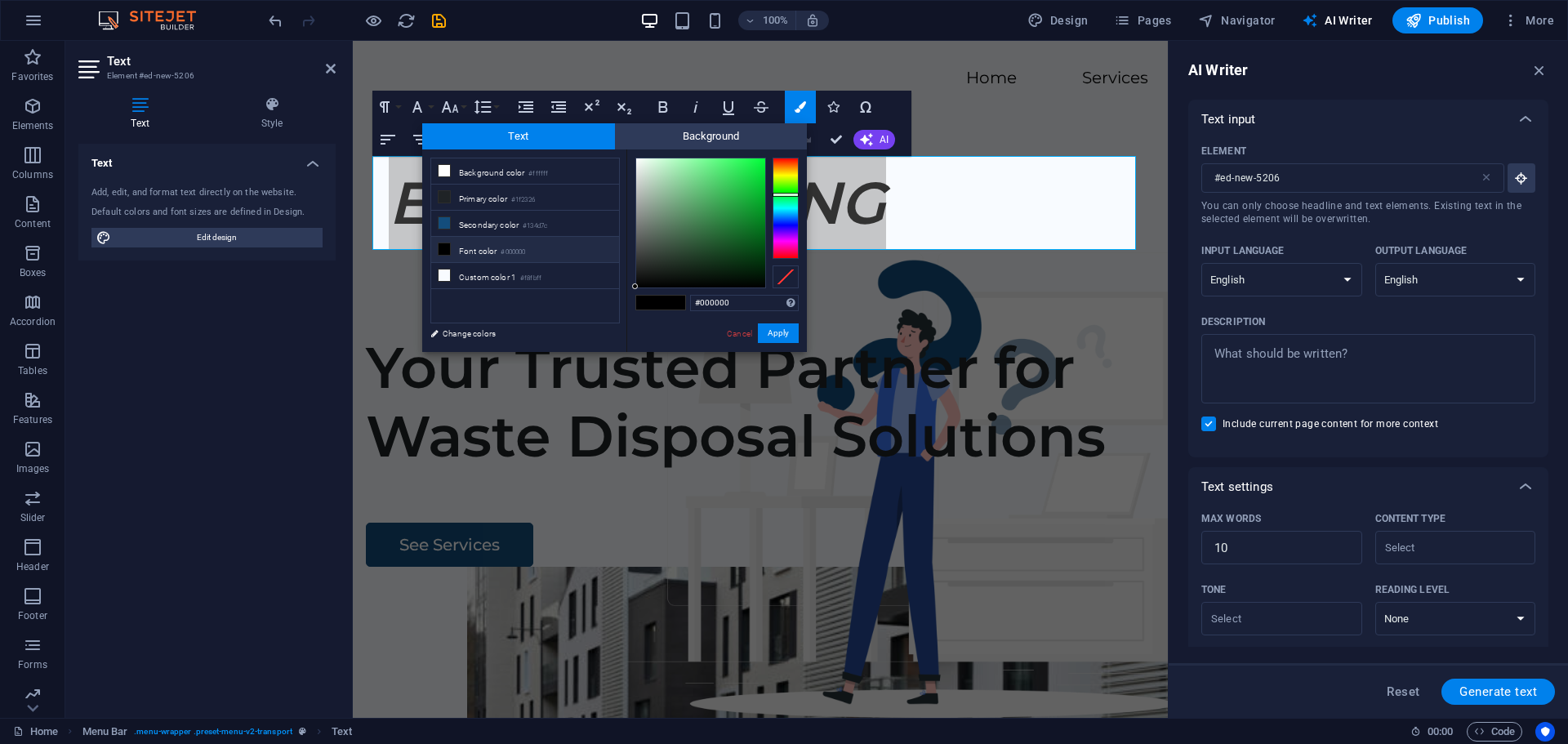
click at [781, 194] on div at bounding box center [785, 194] width 26 height 4
click at [754, 226] on div at bounding box center [700, 222] width 129 height 129
type input "#097a23"
click at [754, 225] on div at bounding box center [754, 224] width 6 height 6
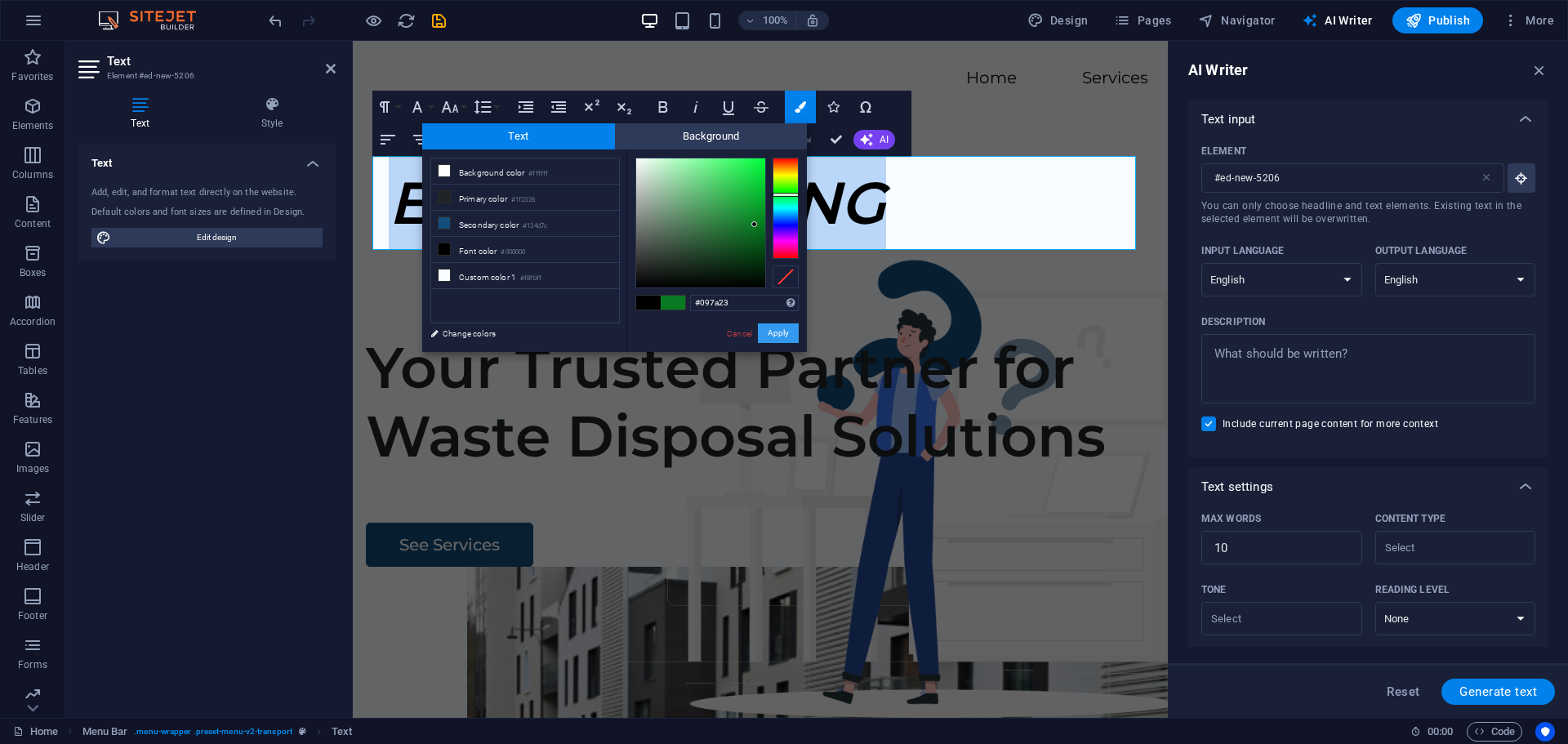
click at [776, 332] on button "Apply" at bounding box center [778, 333] width 41 height 20
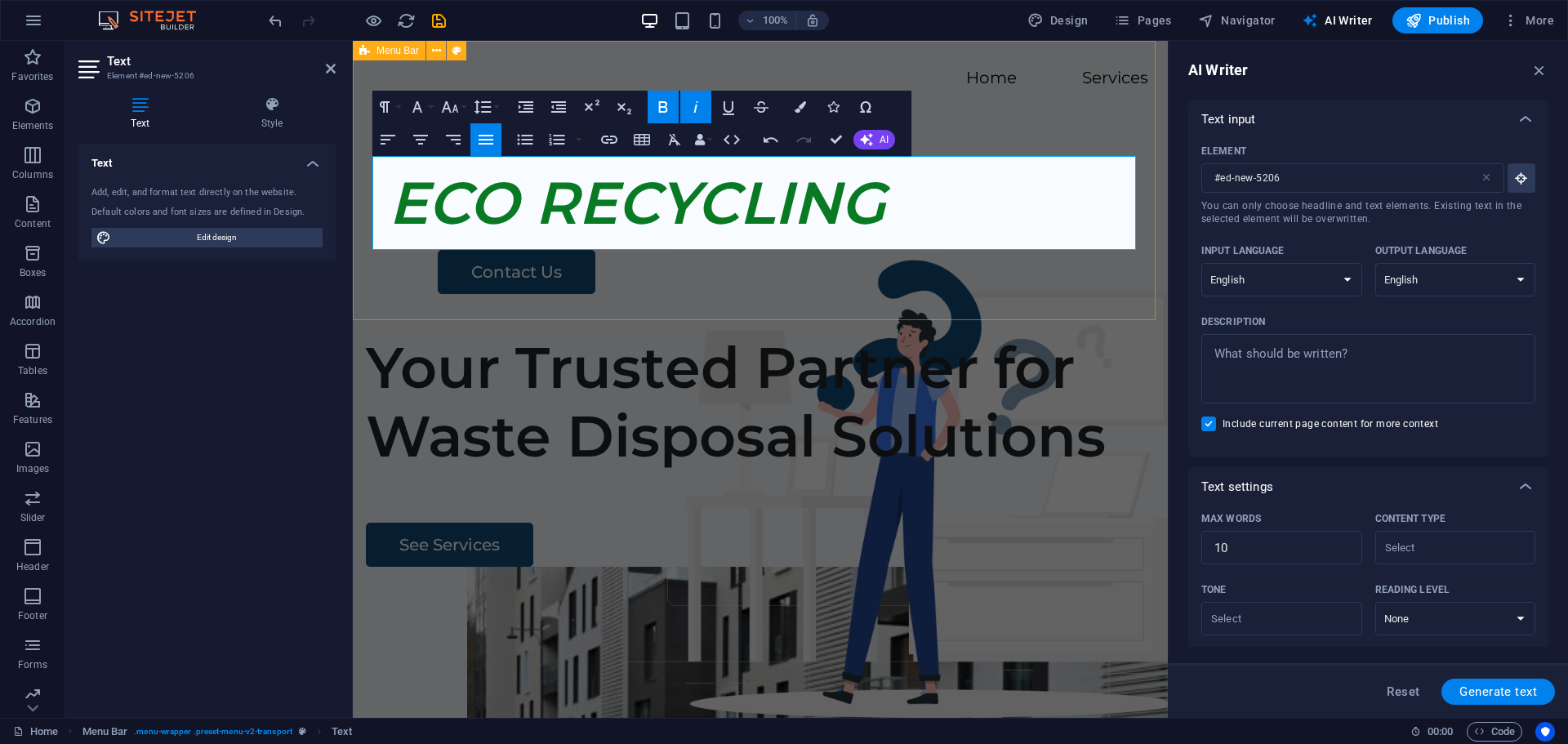
click at [875, 283] on div "Menu Home Services ECO RECYCLING Contact Us" at bounding box center [760, 180] width 815 height 279
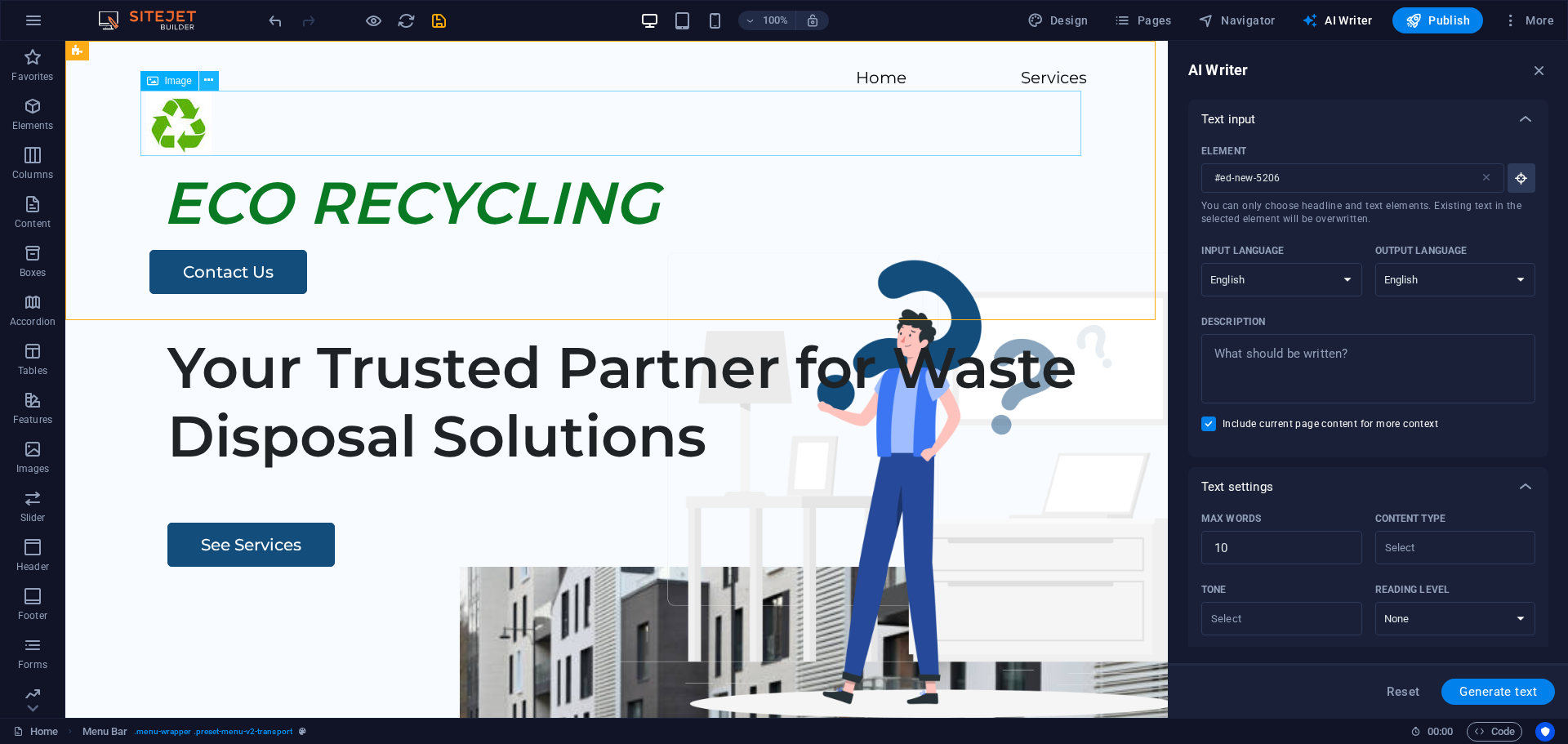
click at [209, 80] on icon at bounding box center [208, 80] width 9 height 17
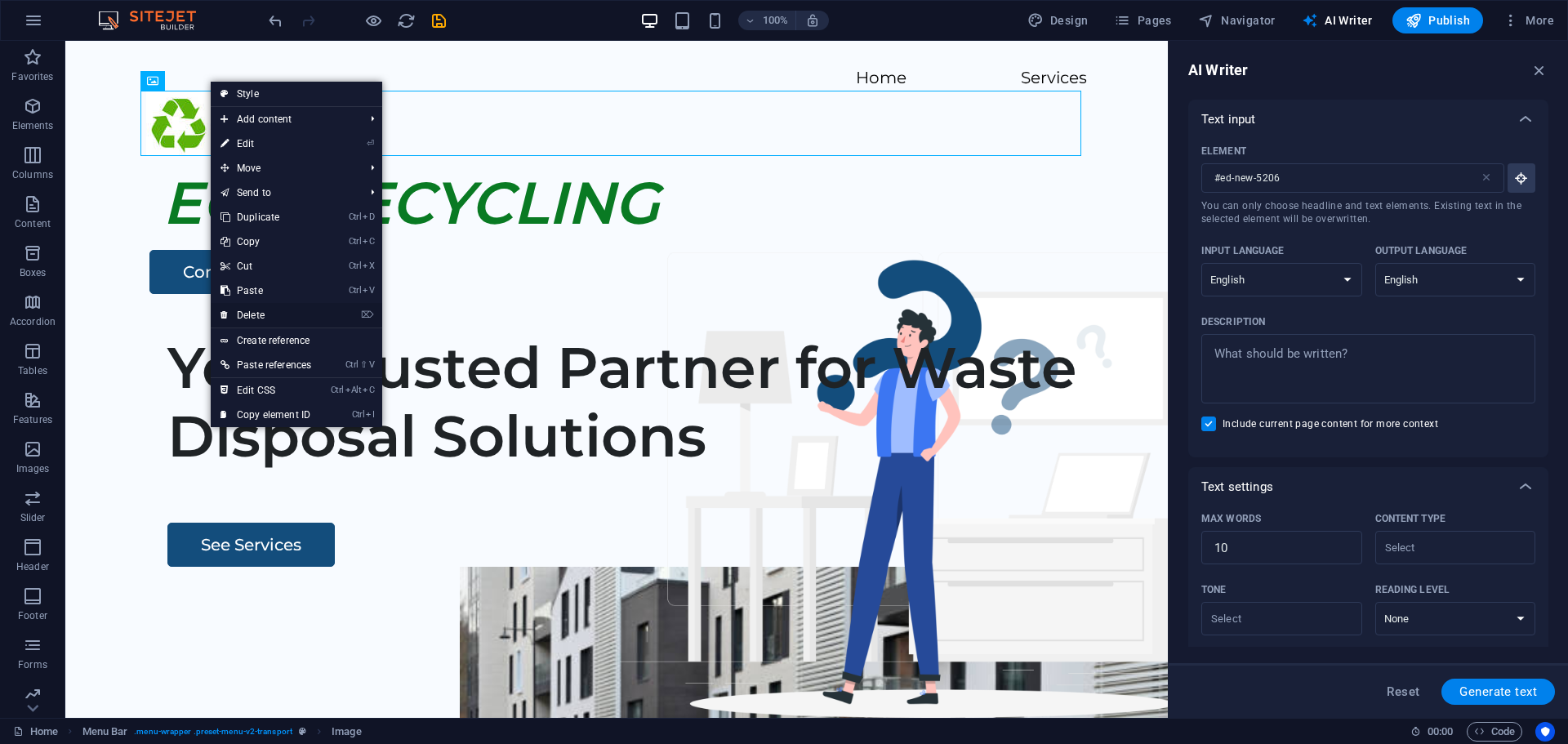
drag, startPoint x: 260, startPoint y: 312, endPoint x: 194, endPoint y: 271, distance: 77.7
click at [260, 312] on link "⌦ Delete" at bounding box center [266, 315] width 111 height 25
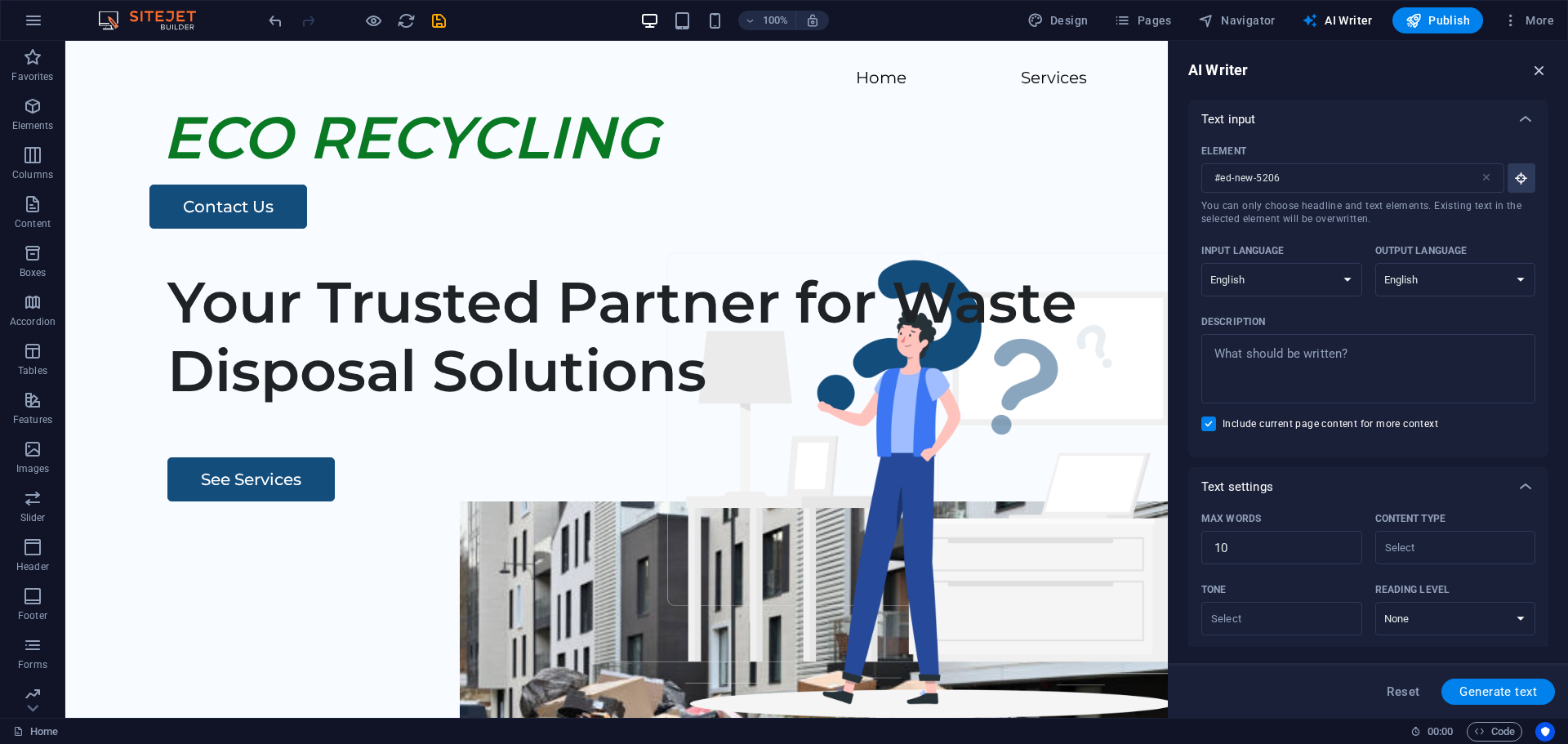
click at [1537, 71] on icon "button" at bounding box center [1539, 70] width 18 height 18
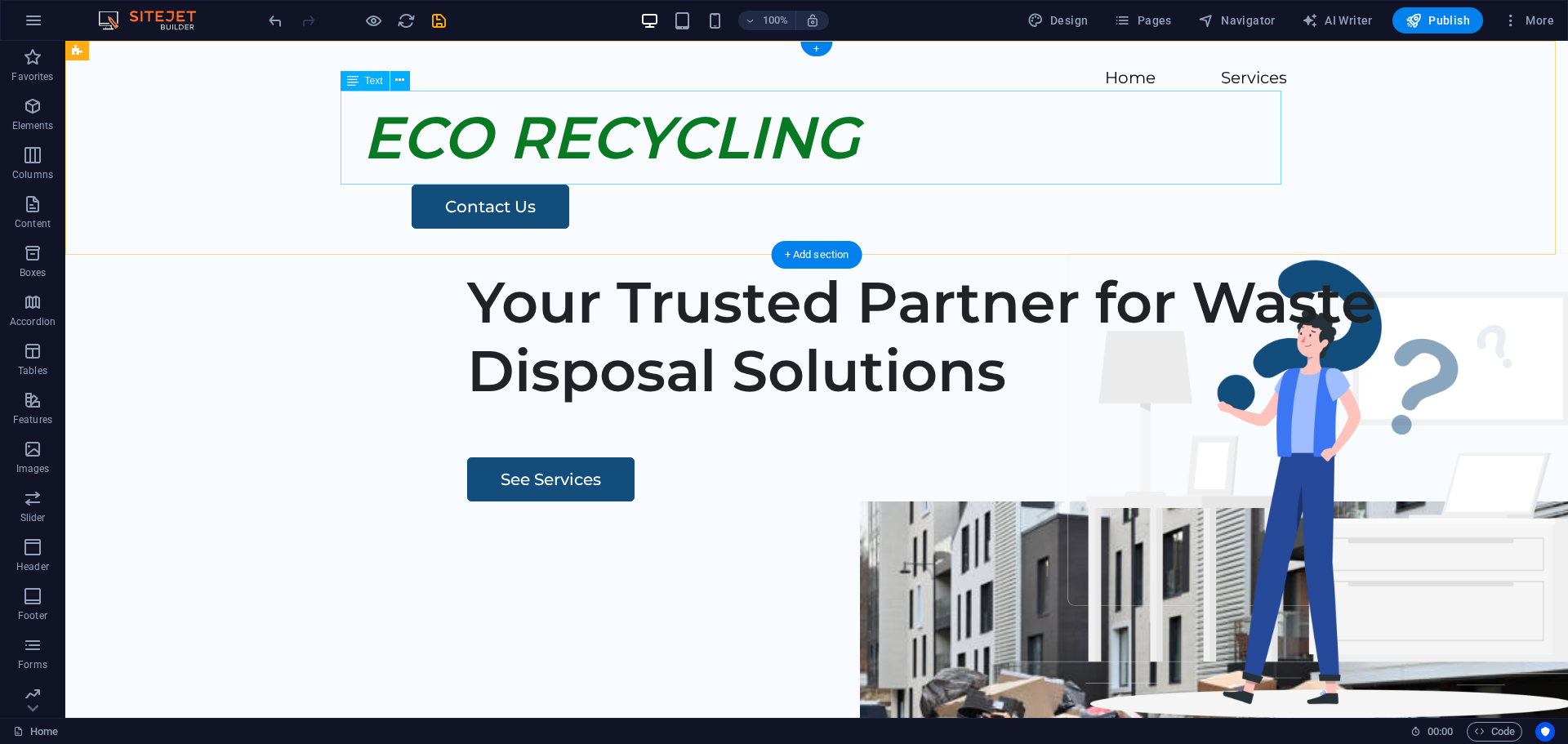
click at [366, 135] on div "ECO RECYCLING" at bounding box center [817, 137] width 941 height 94
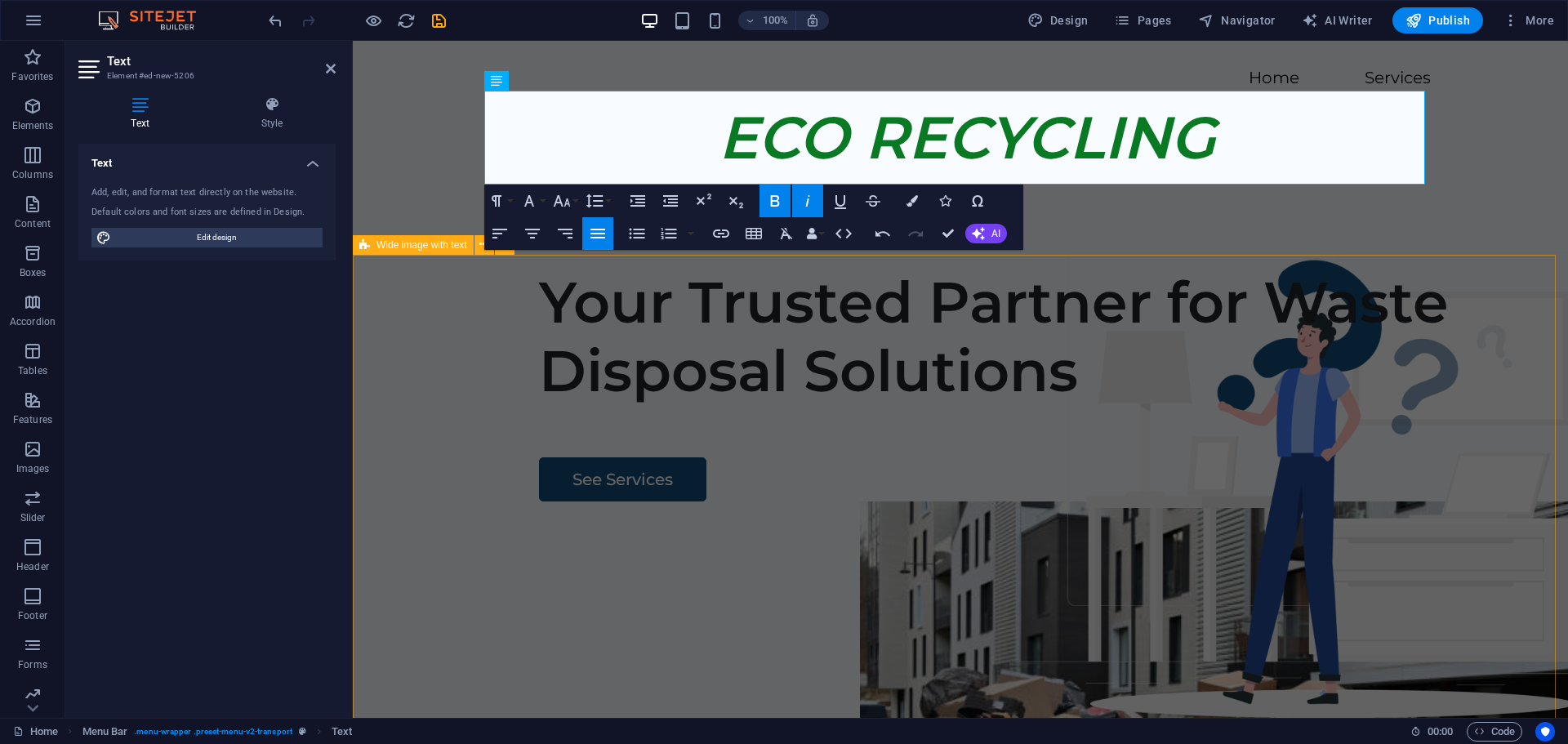
click at [420, 338] on div "Your Trusted Partner for Waste Disposal Solutions See Services" at bounding box center [960, 567] width 1216 height 626
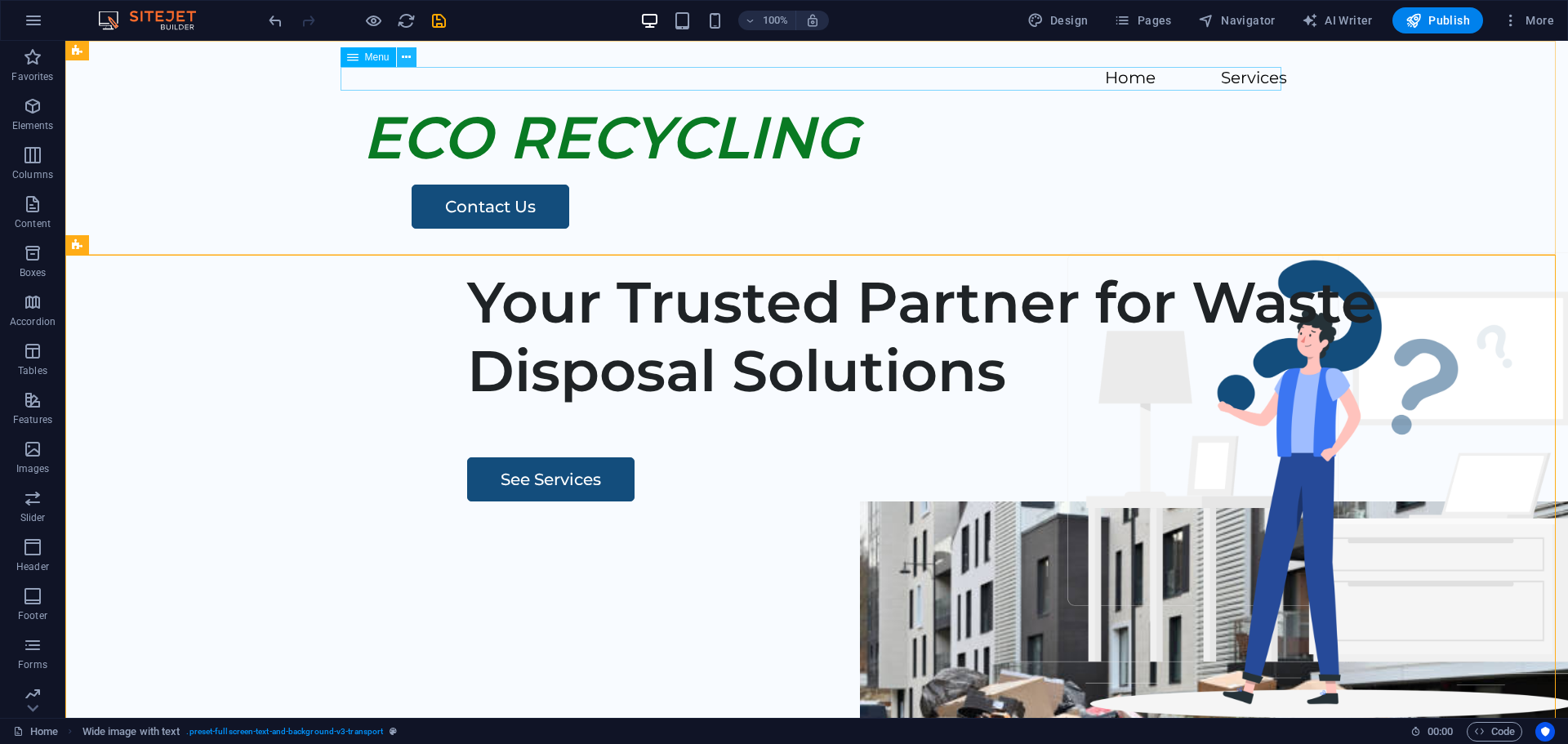
click at [405, 59] on icon at bounding box center [406, 57] width 9 height 17
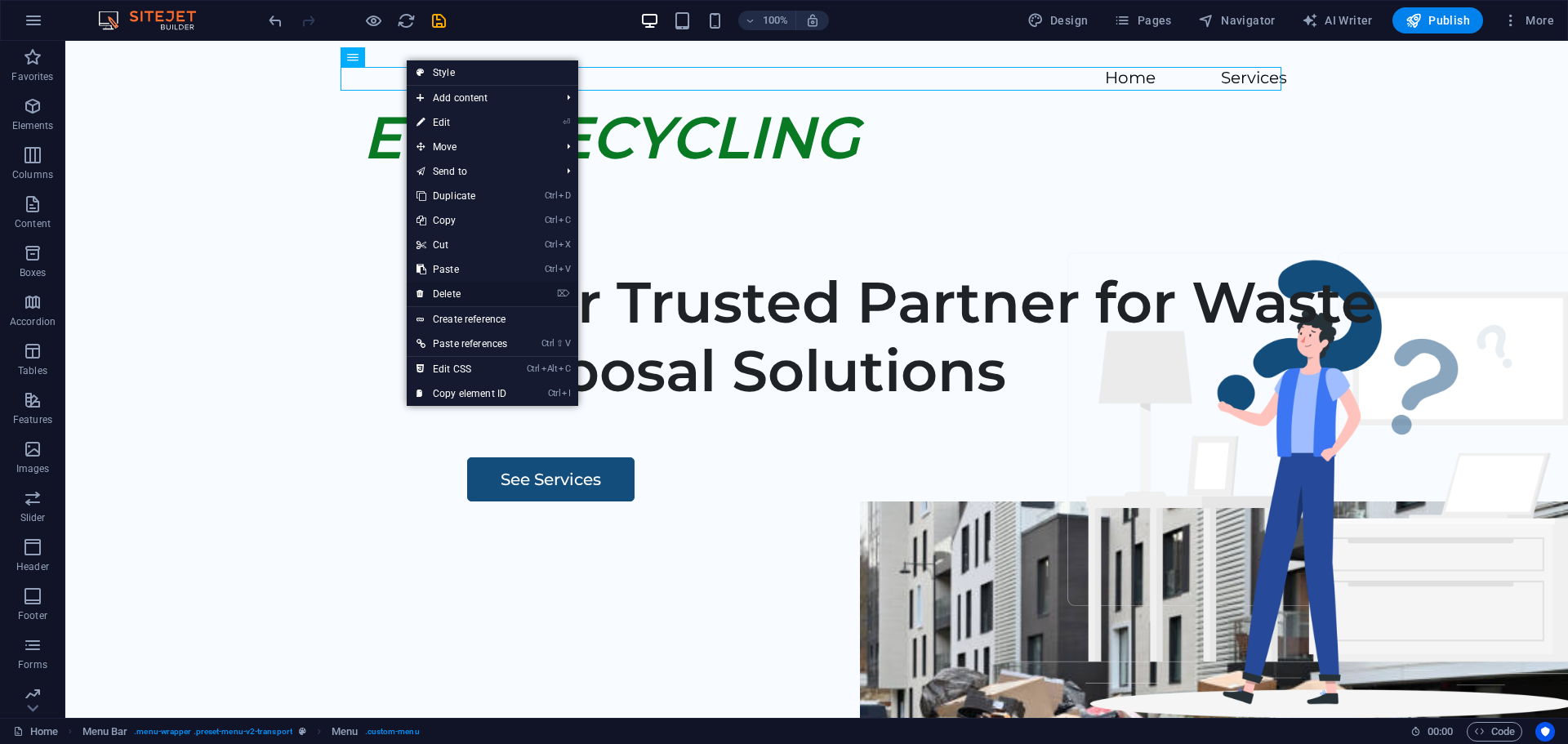
click at [447, 293] on link "⌦ Delete" at bounding box center [462, 294] width 111 height 25
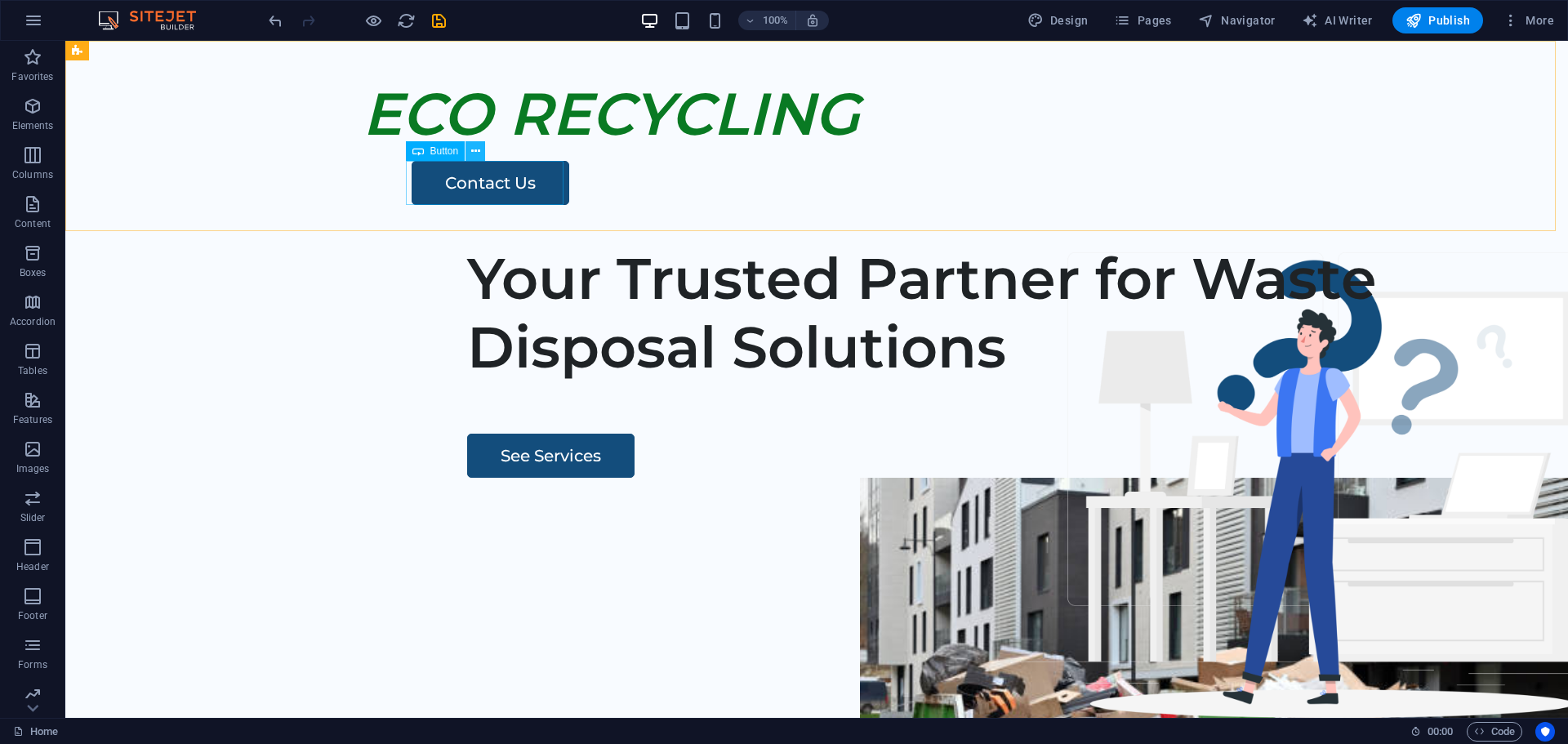
click at [476, 149] on icon at bounding box center [475, 151] width 9 height 17
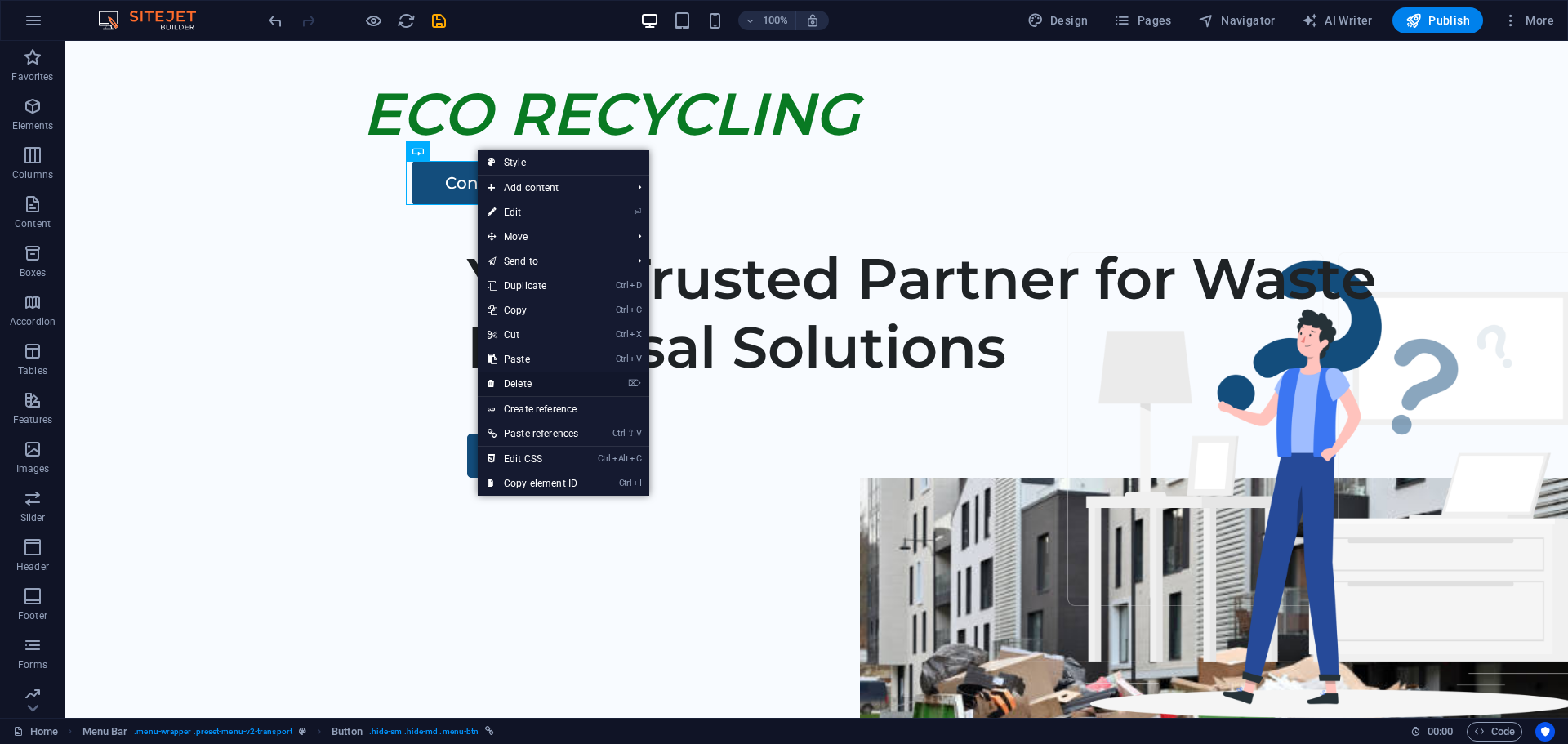
click at [527, 383] on link "⌦ Delete" at bounding box center [533, 384] width 111 height 25
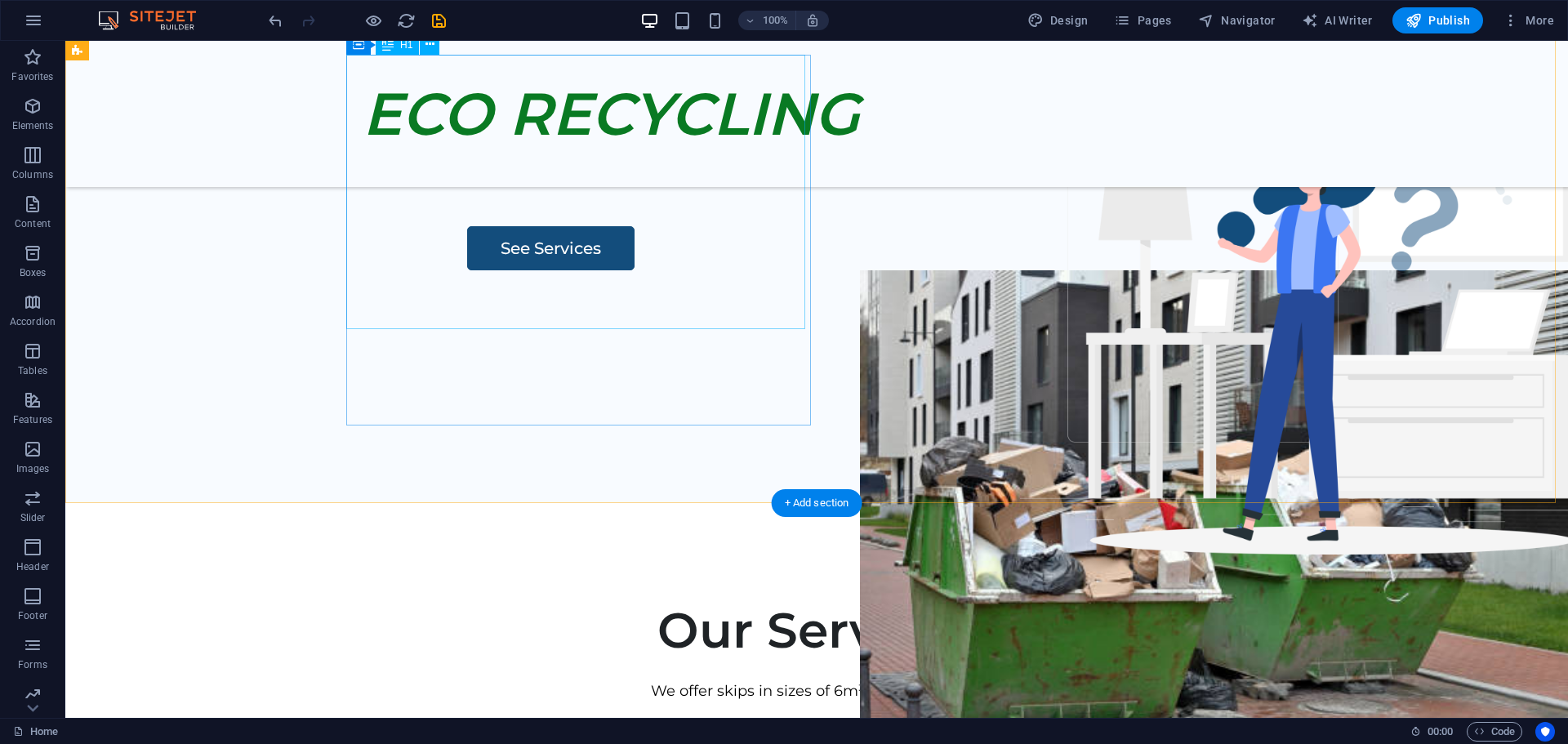
scroll to position [245, 0]
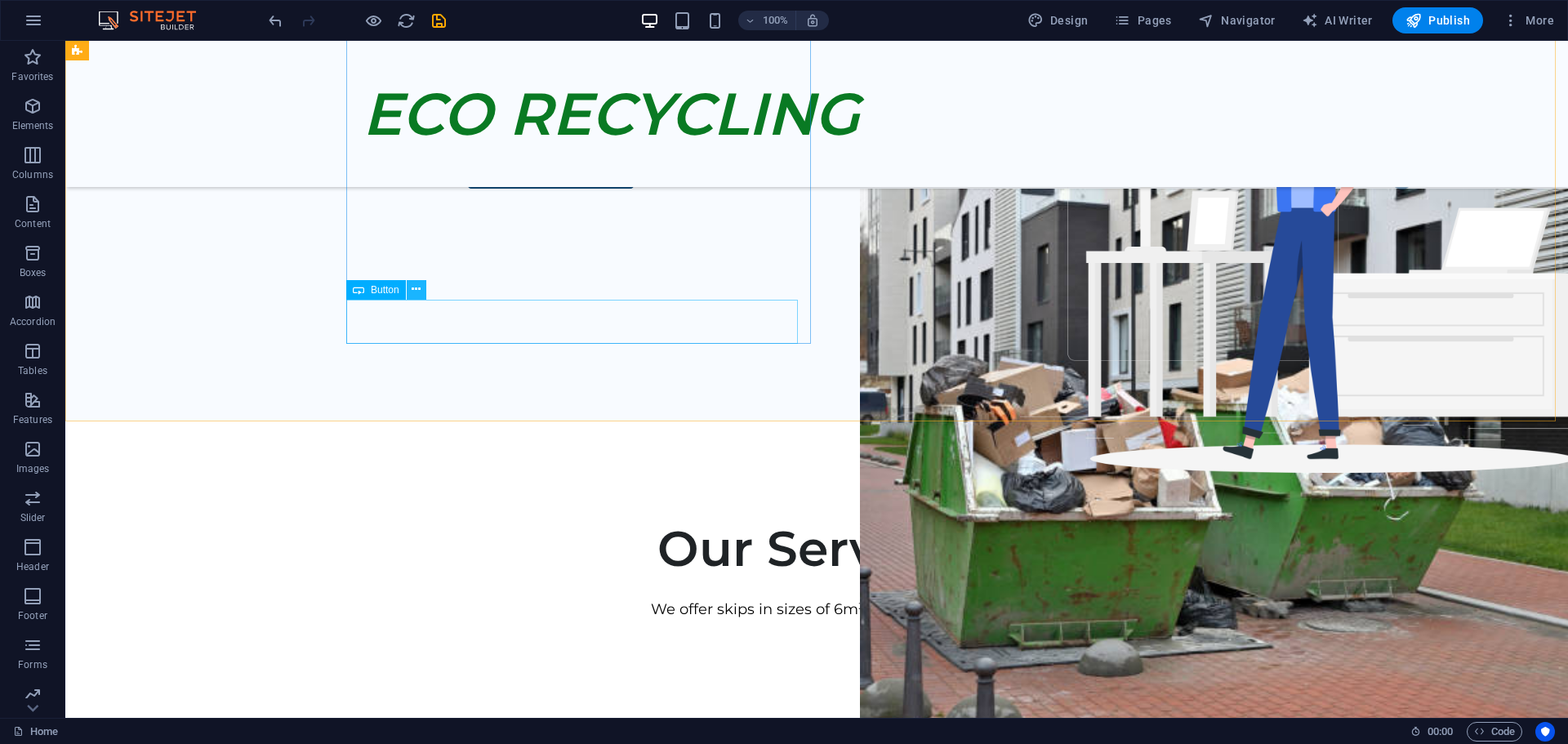
click at [413, 290] on icon at bounding box center [415, 290] width 9 height 17
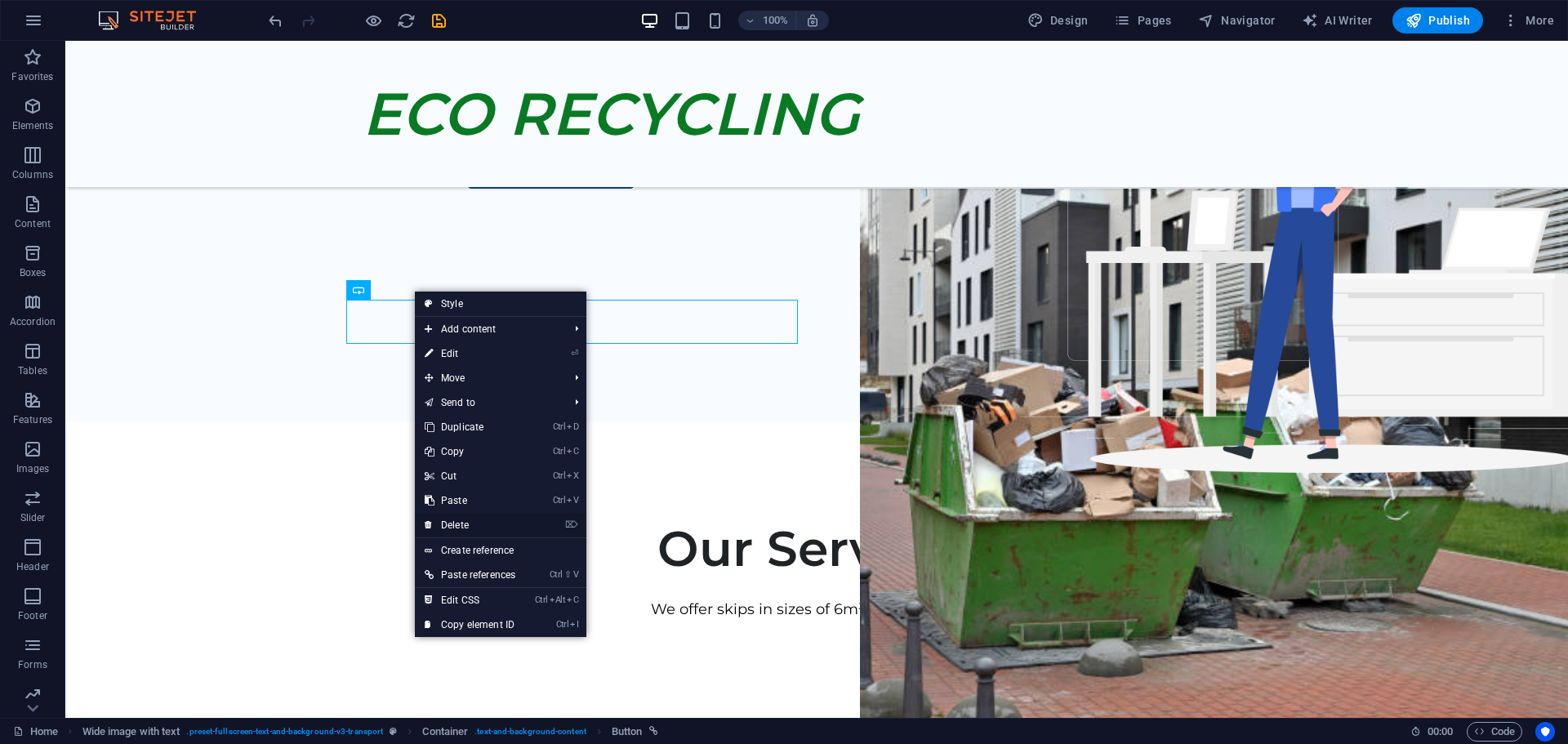
click at [456, 526] on link "⌦ Delete" at bounding box center [471, 525] width 111 height 25
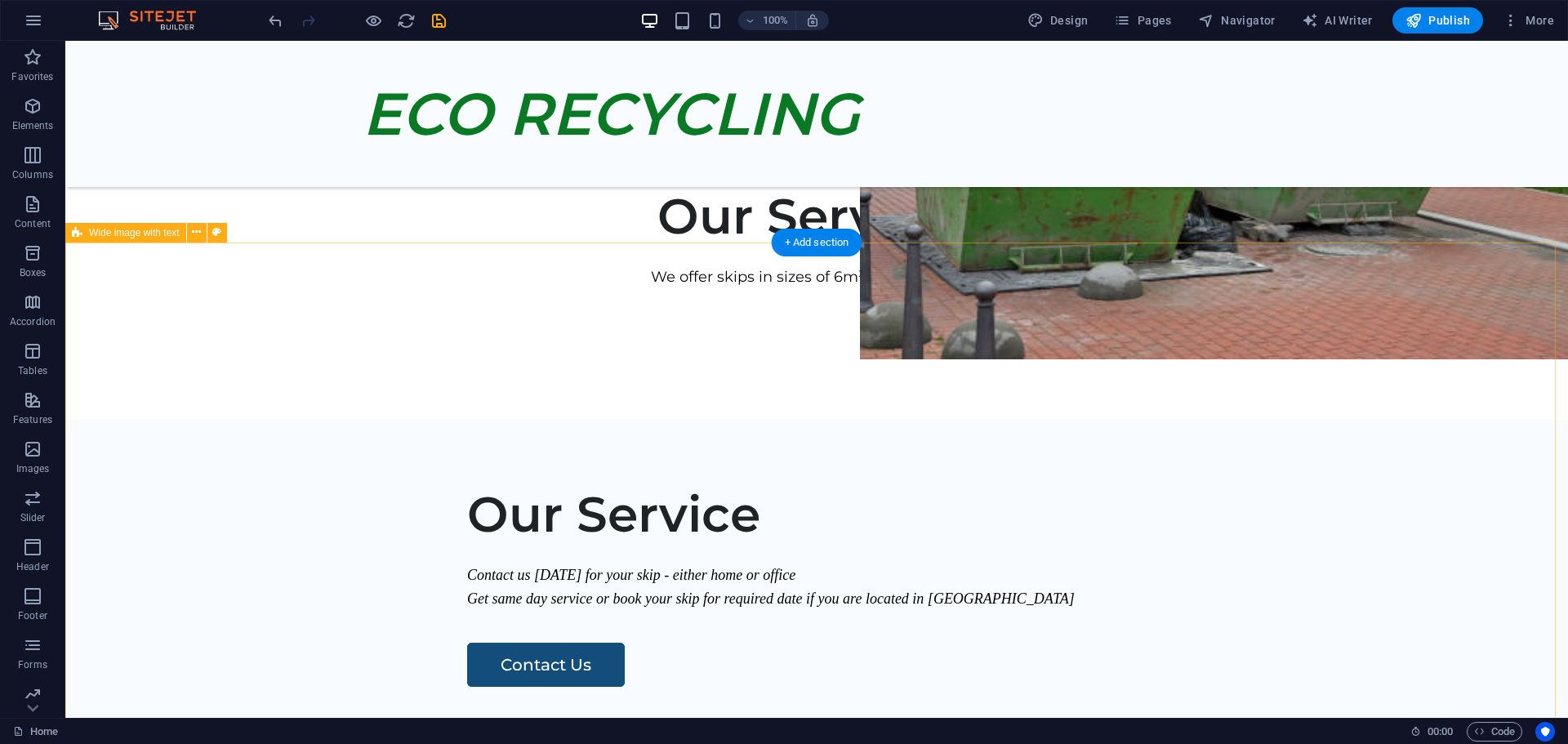
scroll to position [572, 0]
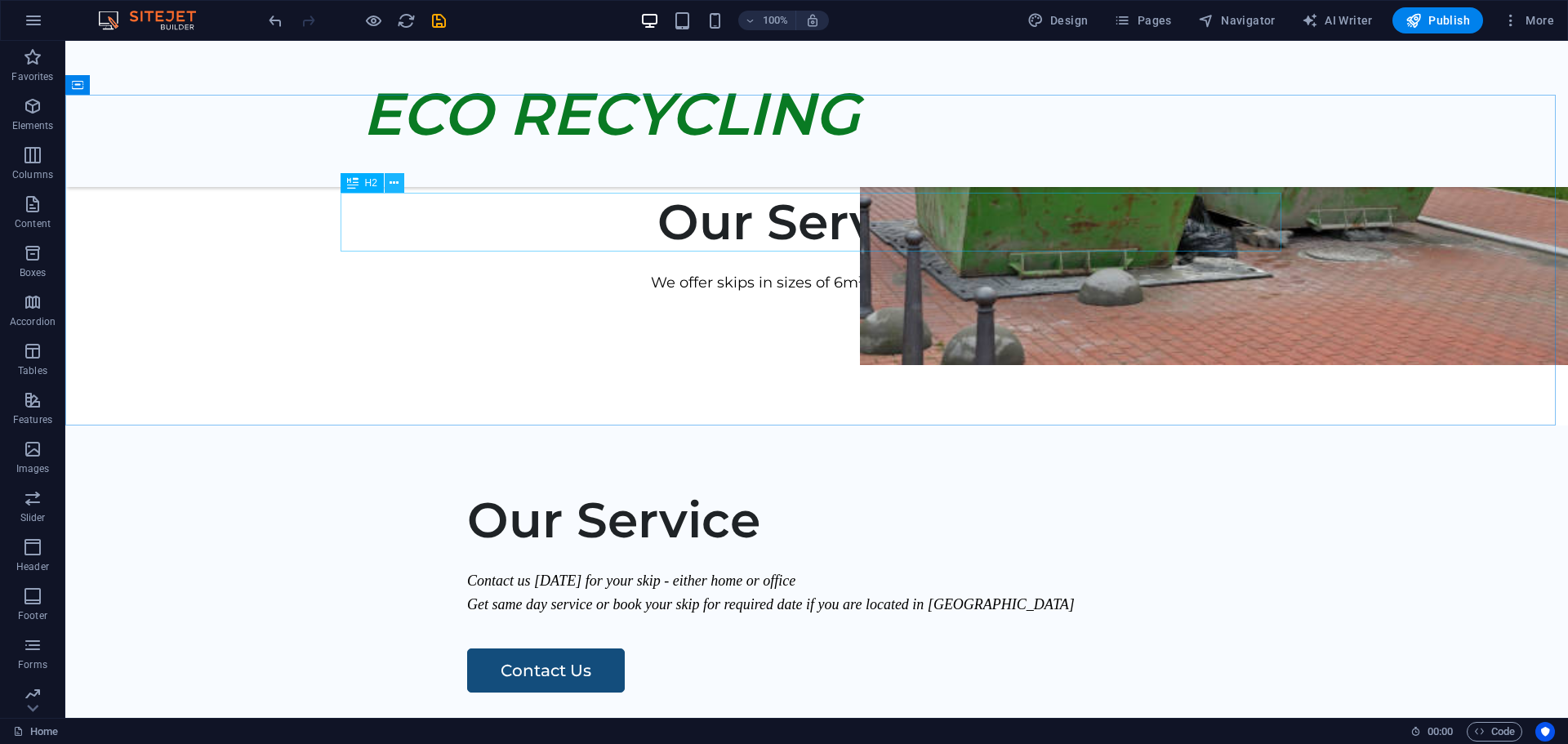
click at [396, 186] on icon at bounding box center [393, 183] width 9 height 17
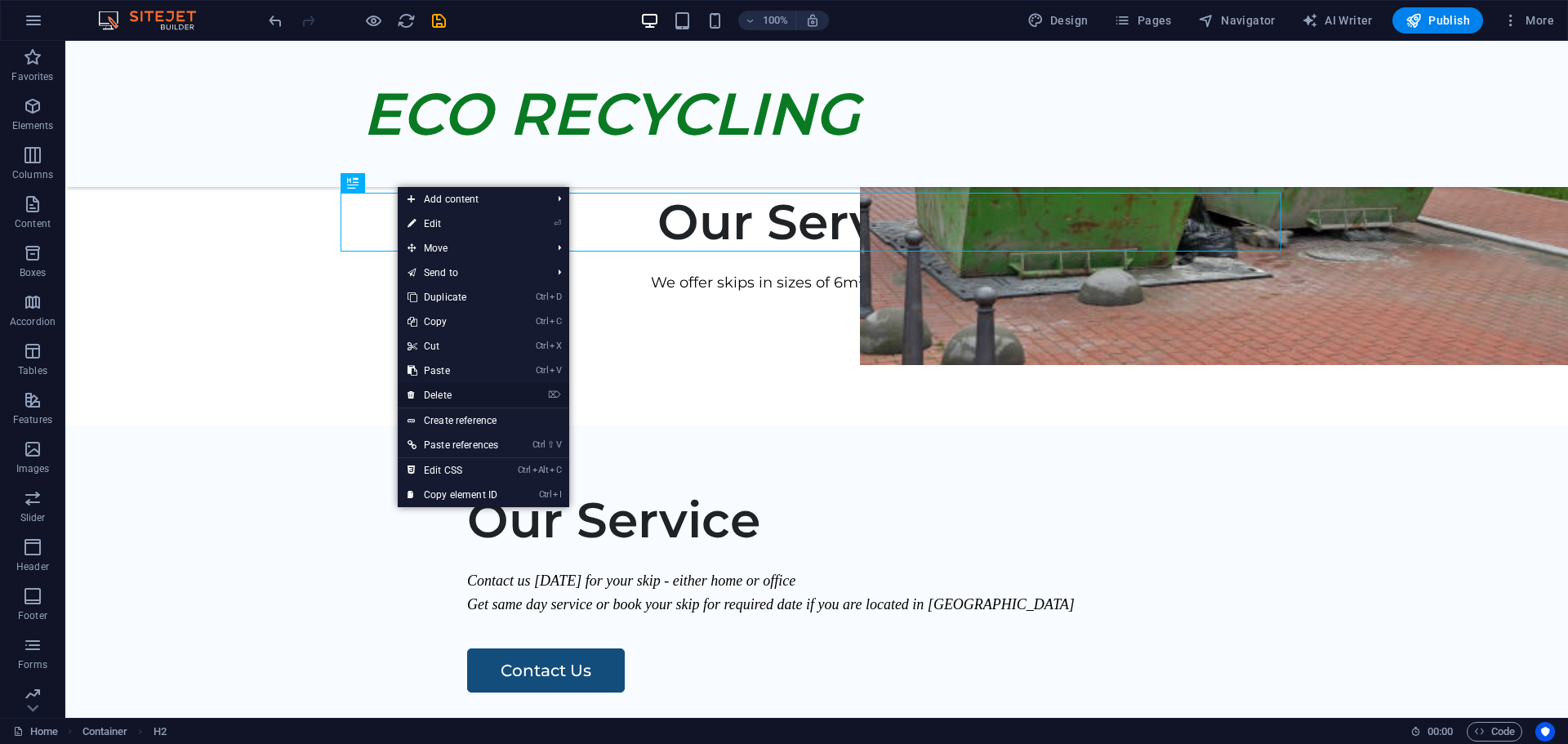
click at [443, 392] on link "⌦ Delete" at bounding box center [453, 395] width 111 height 25
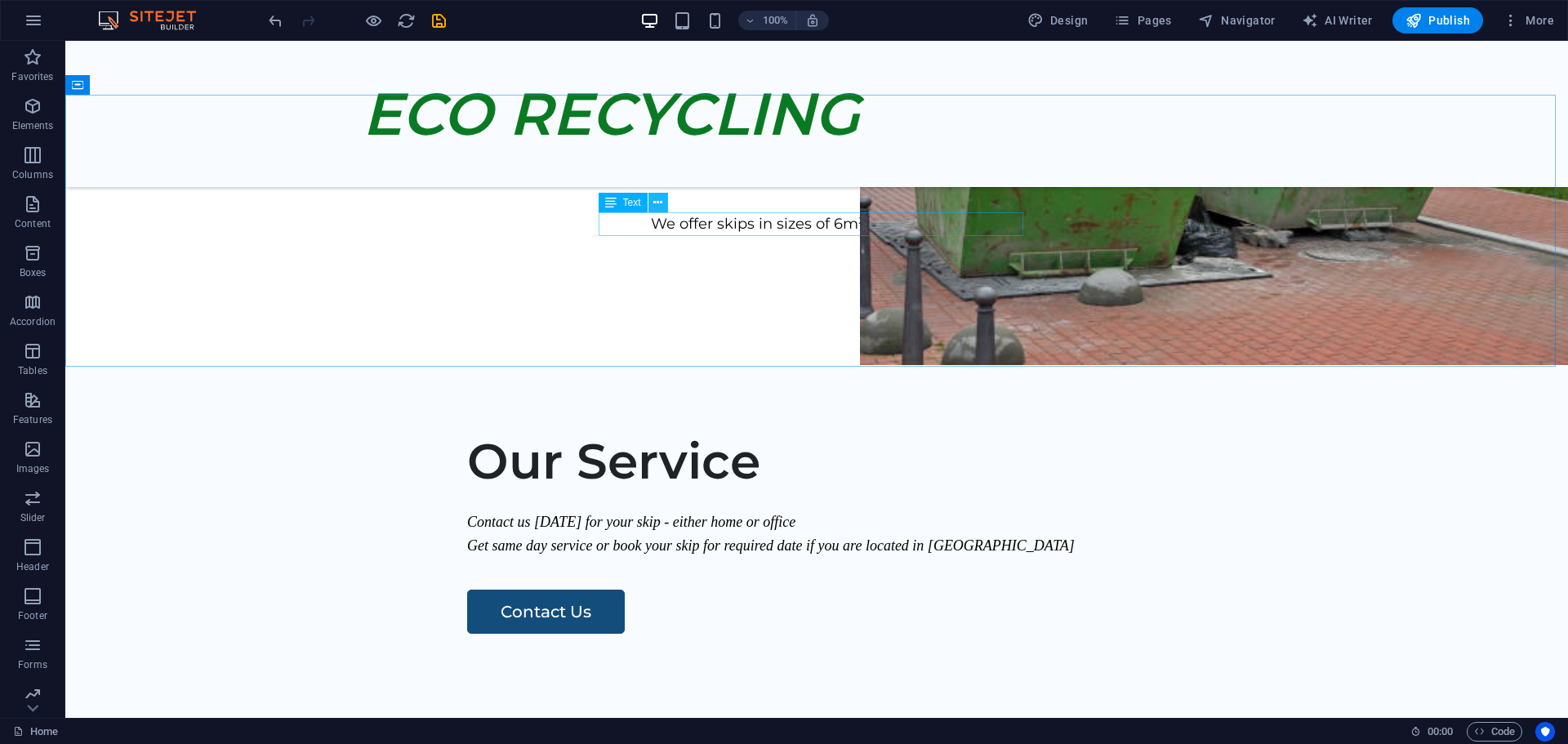
click at [657, 201] on icon at bounding box center [657, 203] width 9 height 17
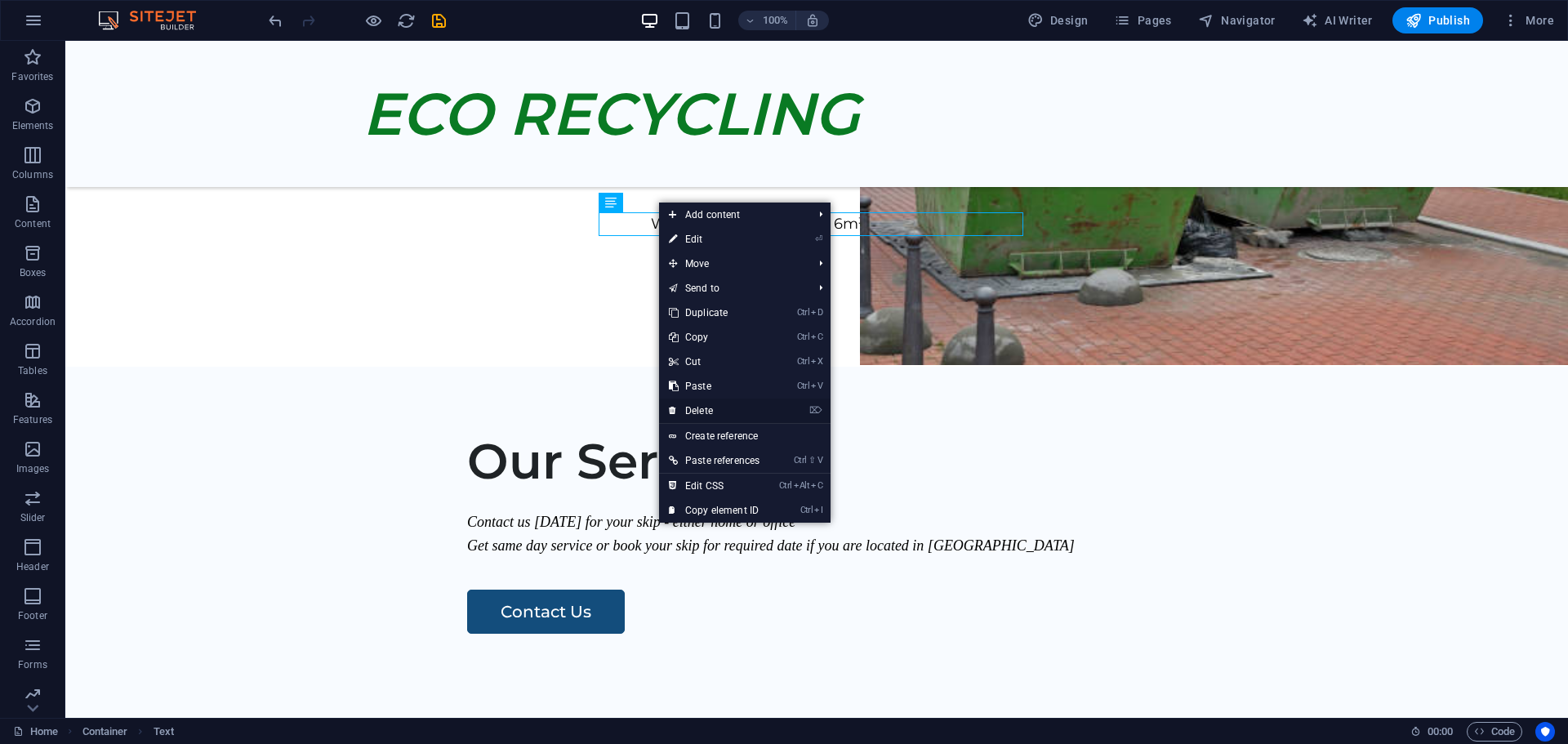
drag, startPoint x: 700, startPoint y: 407, endPoint x: 634, endPoint y: 365, distance: 78.2
click at [700, 406] on link "⌦ Delete" at bounding box center [714, 411] width 111 height 25
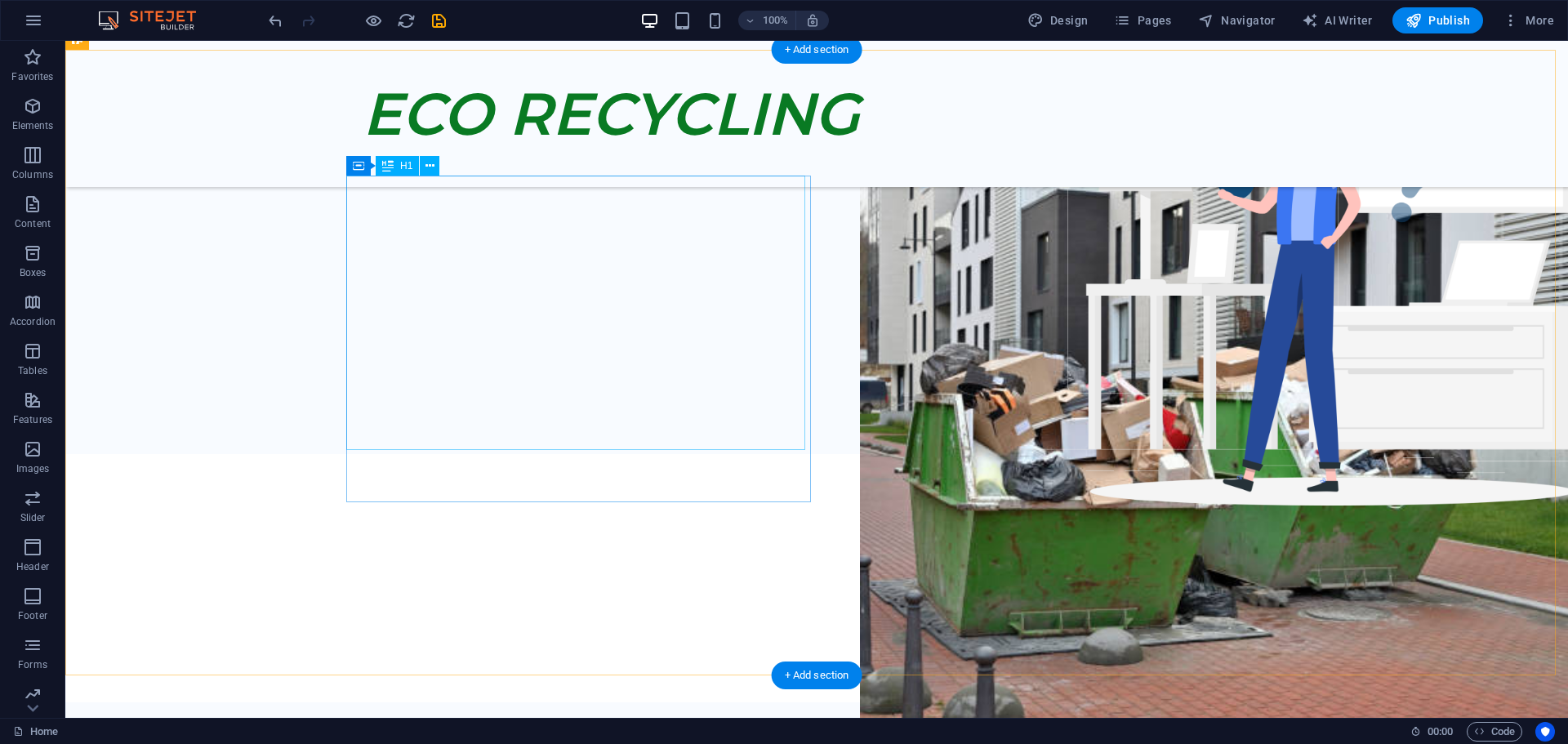
scroll to position [409, 0]
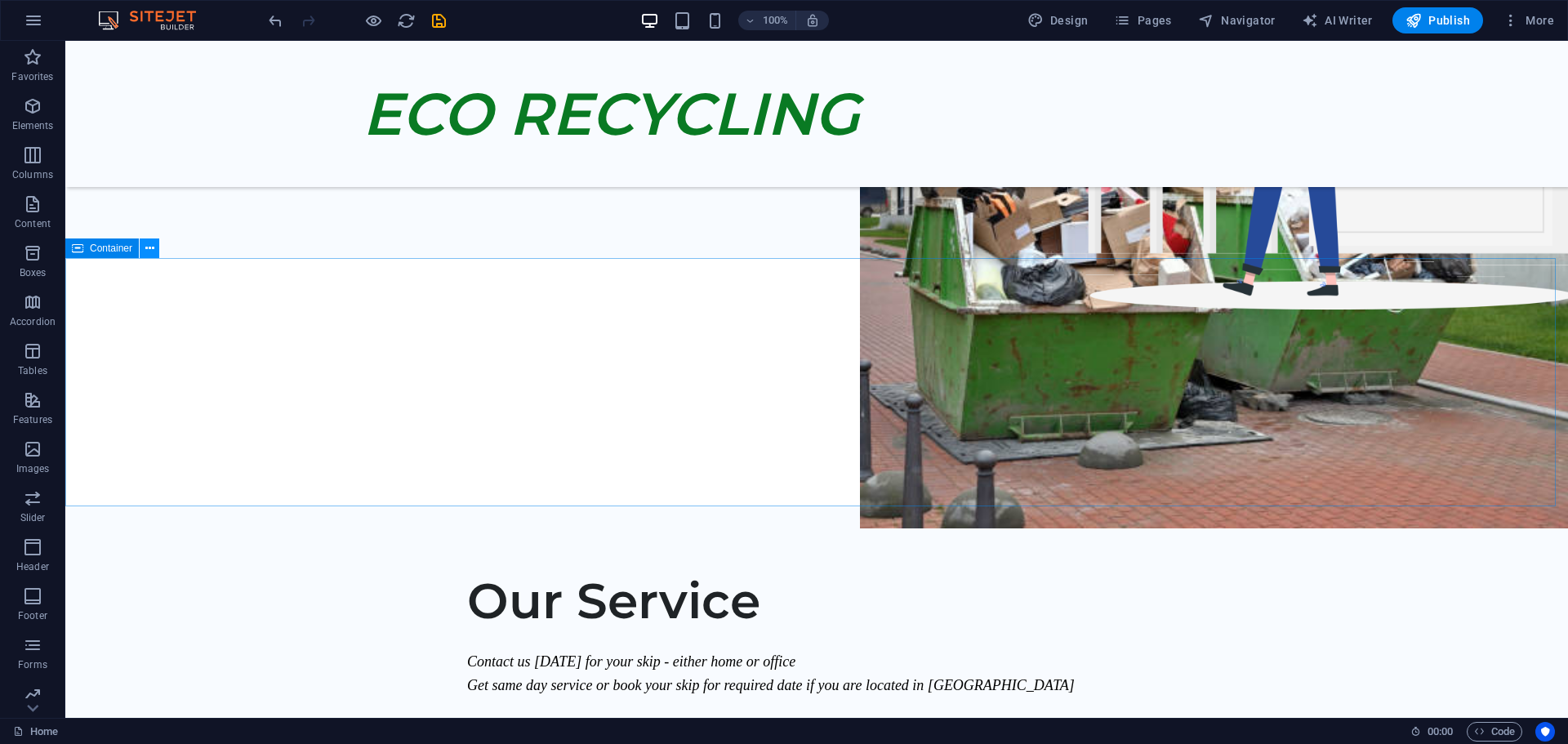
click at [150, 250] on icon at bounding box center [150, 249] width 9 height 17
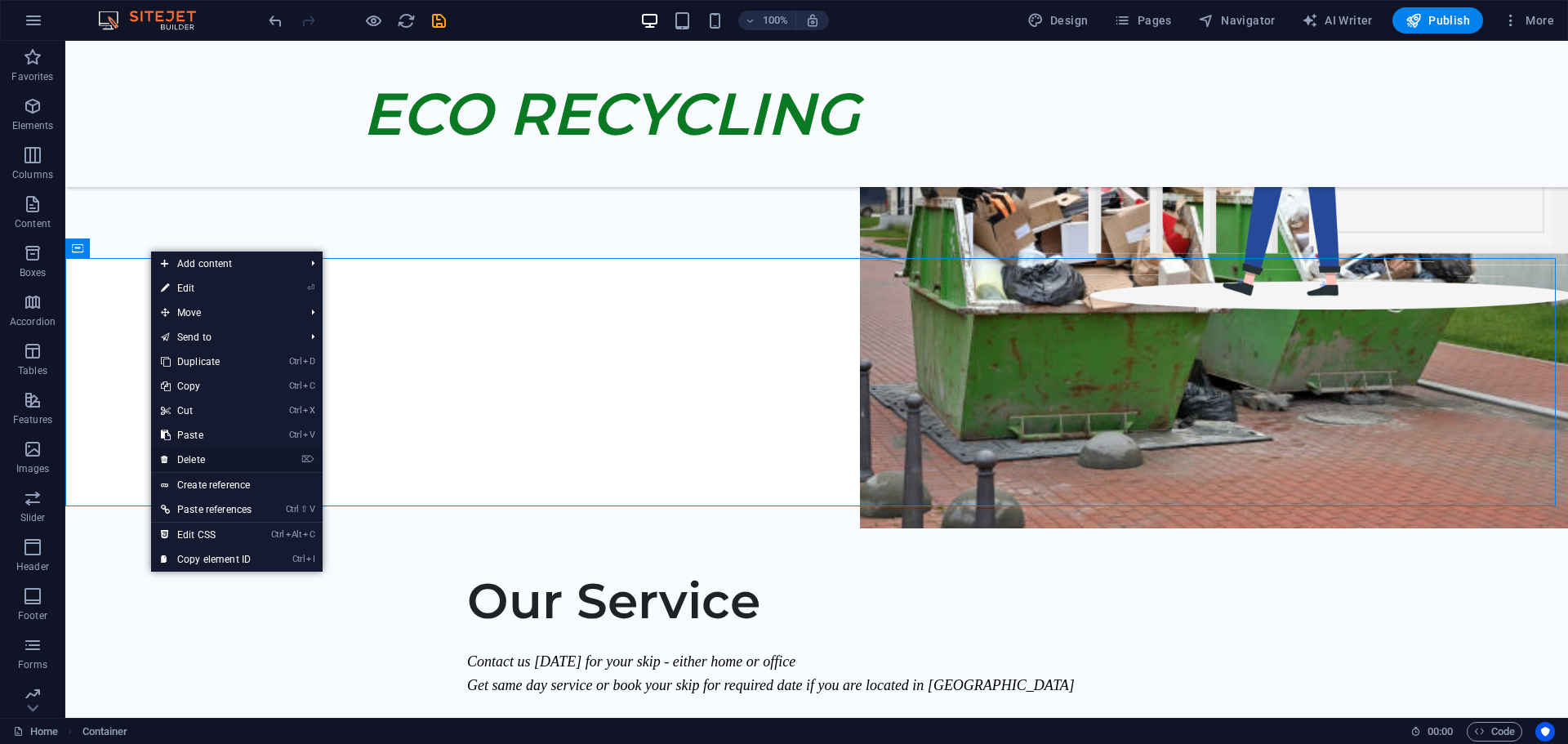
click at [211, 459] on link "⌦ Delete" at bounding box center [207, 460] width 111 height 25
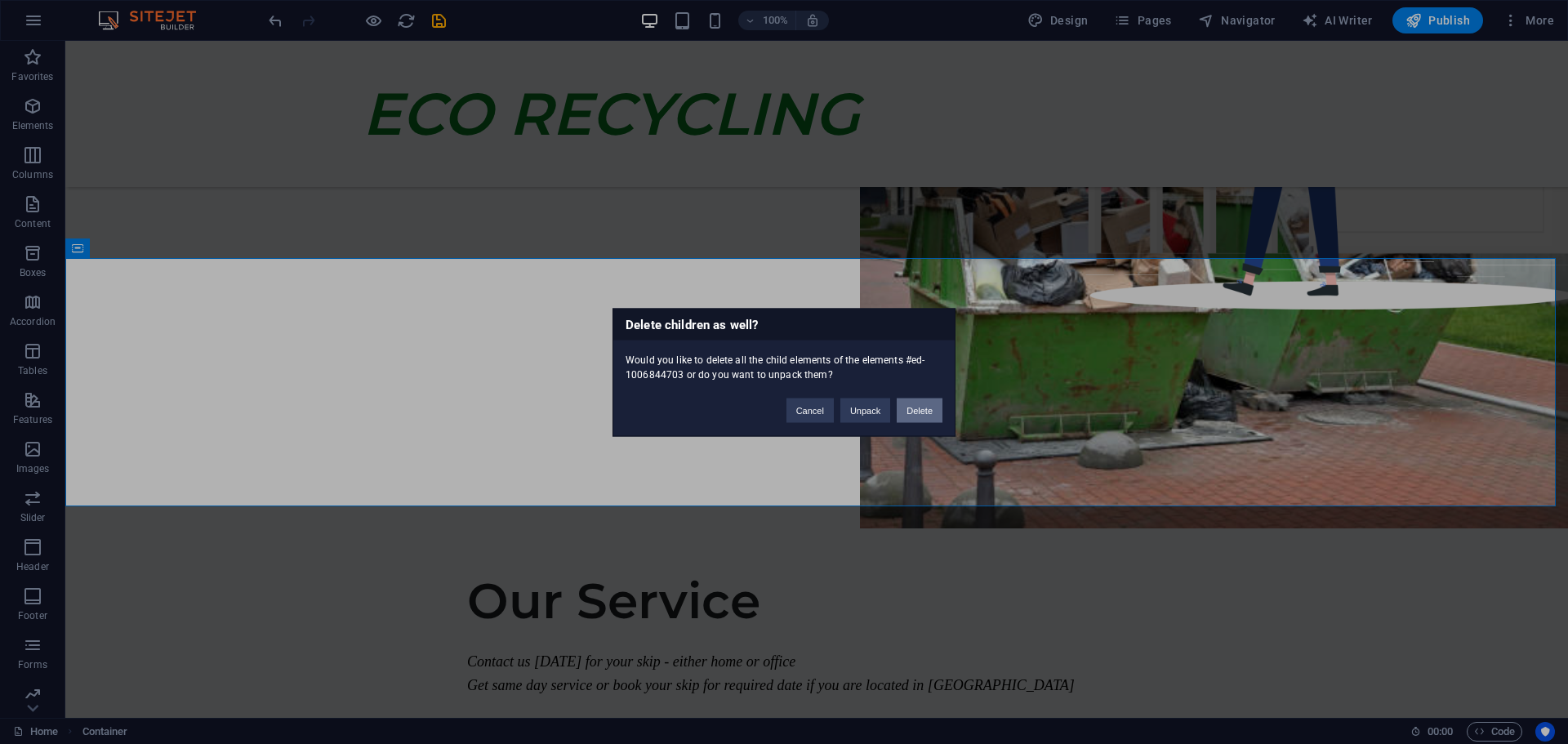
click at [919, 411] on button "Delete" at bounding box center [919, 411] width 46 height 25
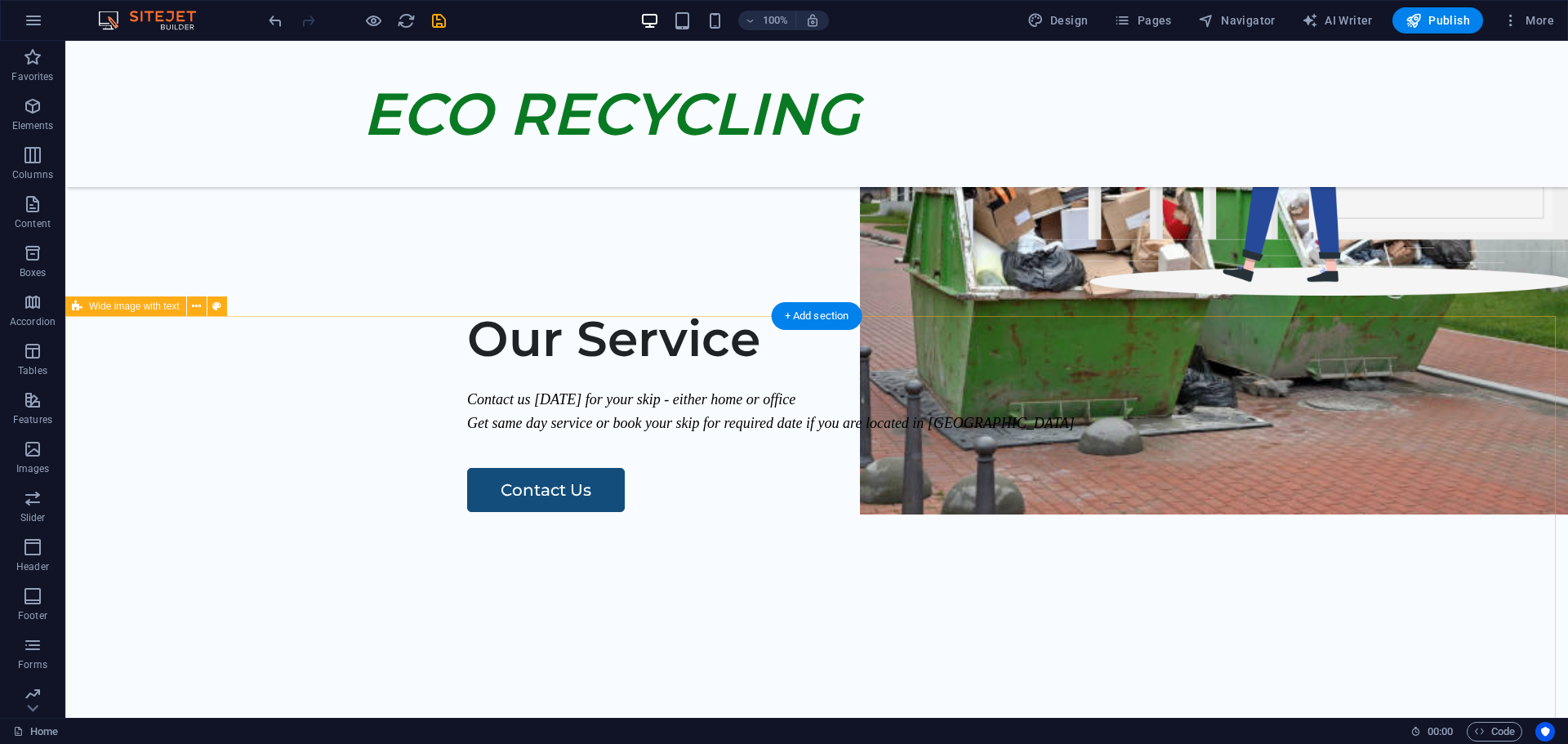
scroll to position [654, 0]
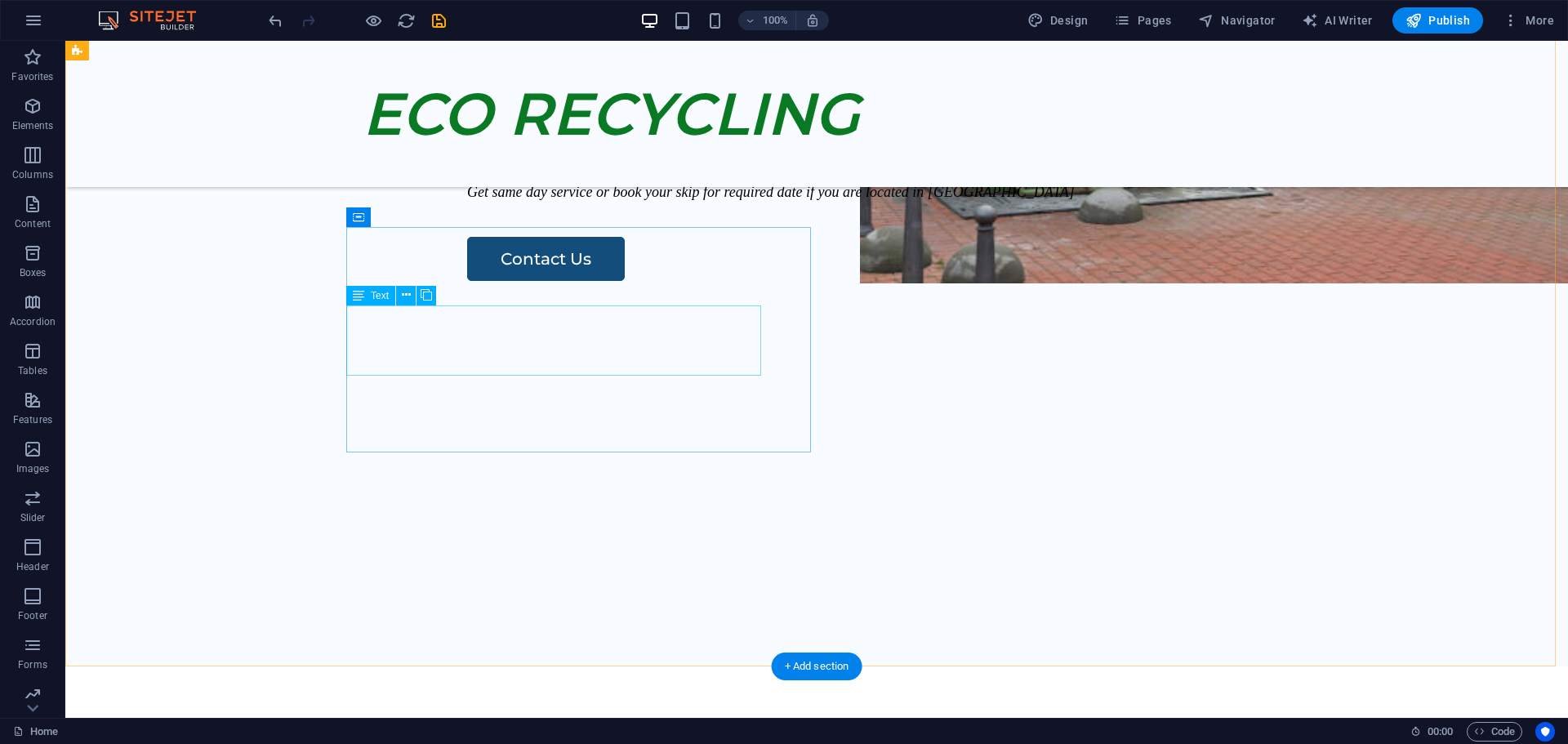
click at [467, 204] on div "Contact us [DATE] for your skip - either home or office Get same day service or…" at bounding box center [950, 181] width 967 height 48
select select "px"
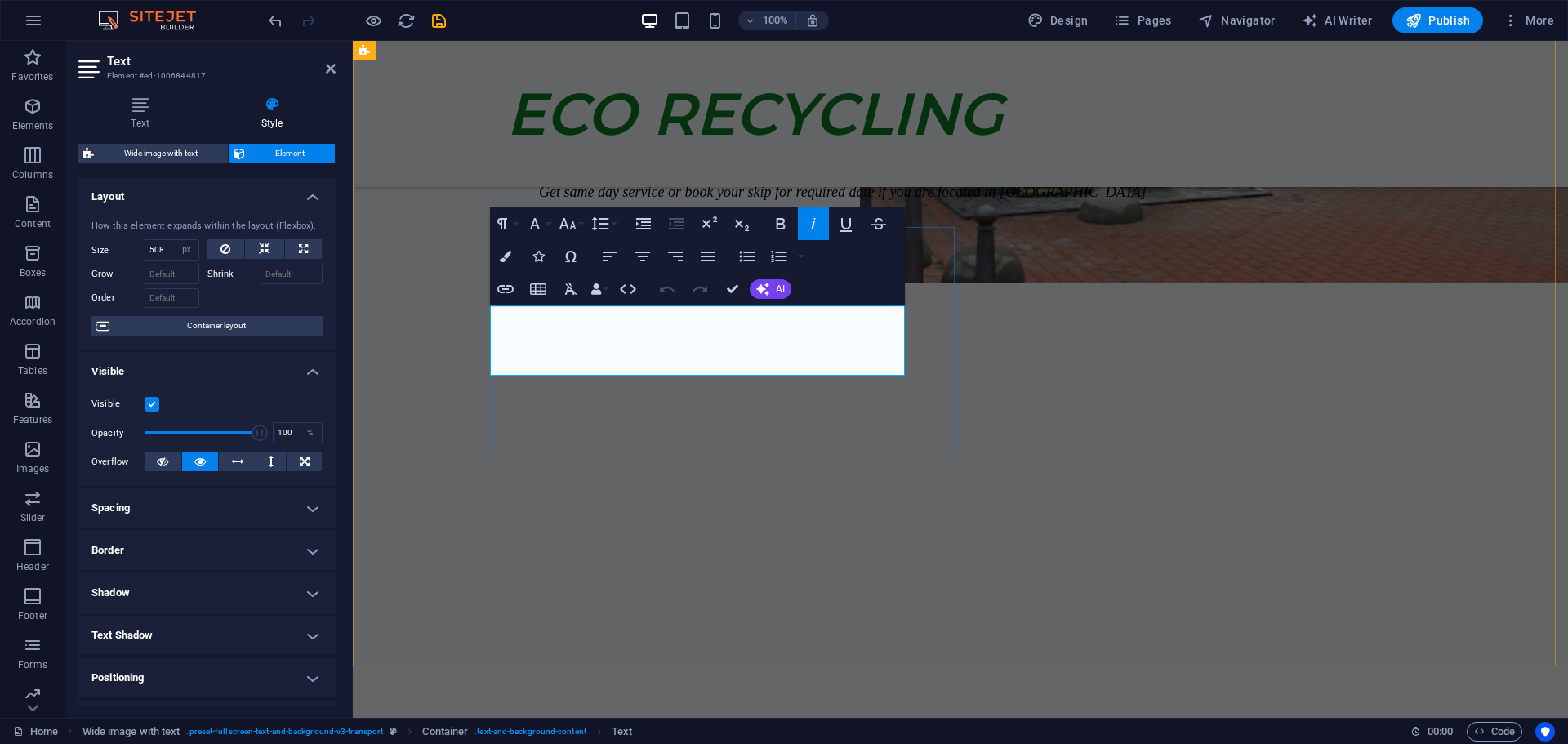
click at [708, 204] on div "Contact us [DATE] for your skip - either home or office Get same day service or…" at bounding box center [1022, 181] width 967 height 48
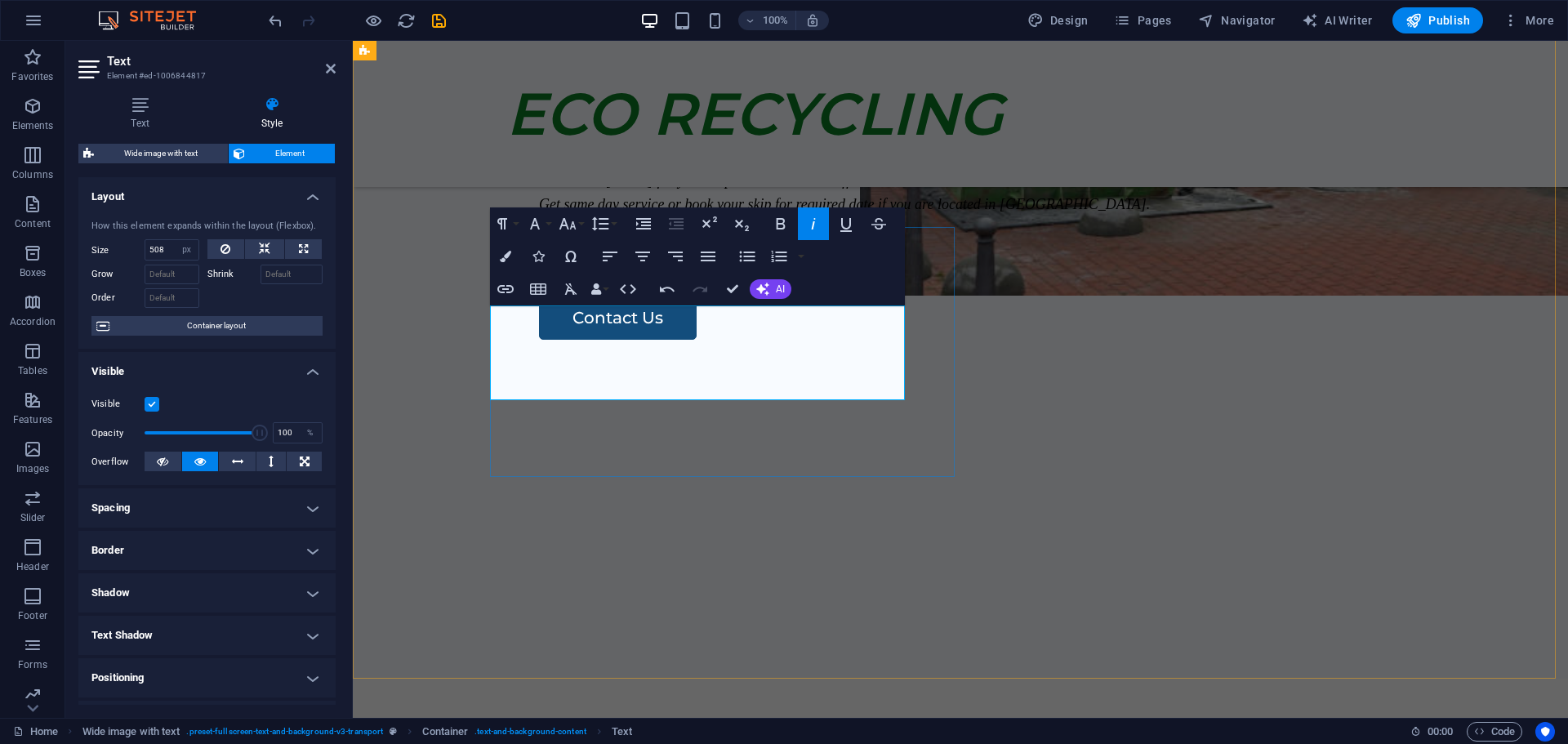
scroll to position [630, 0]
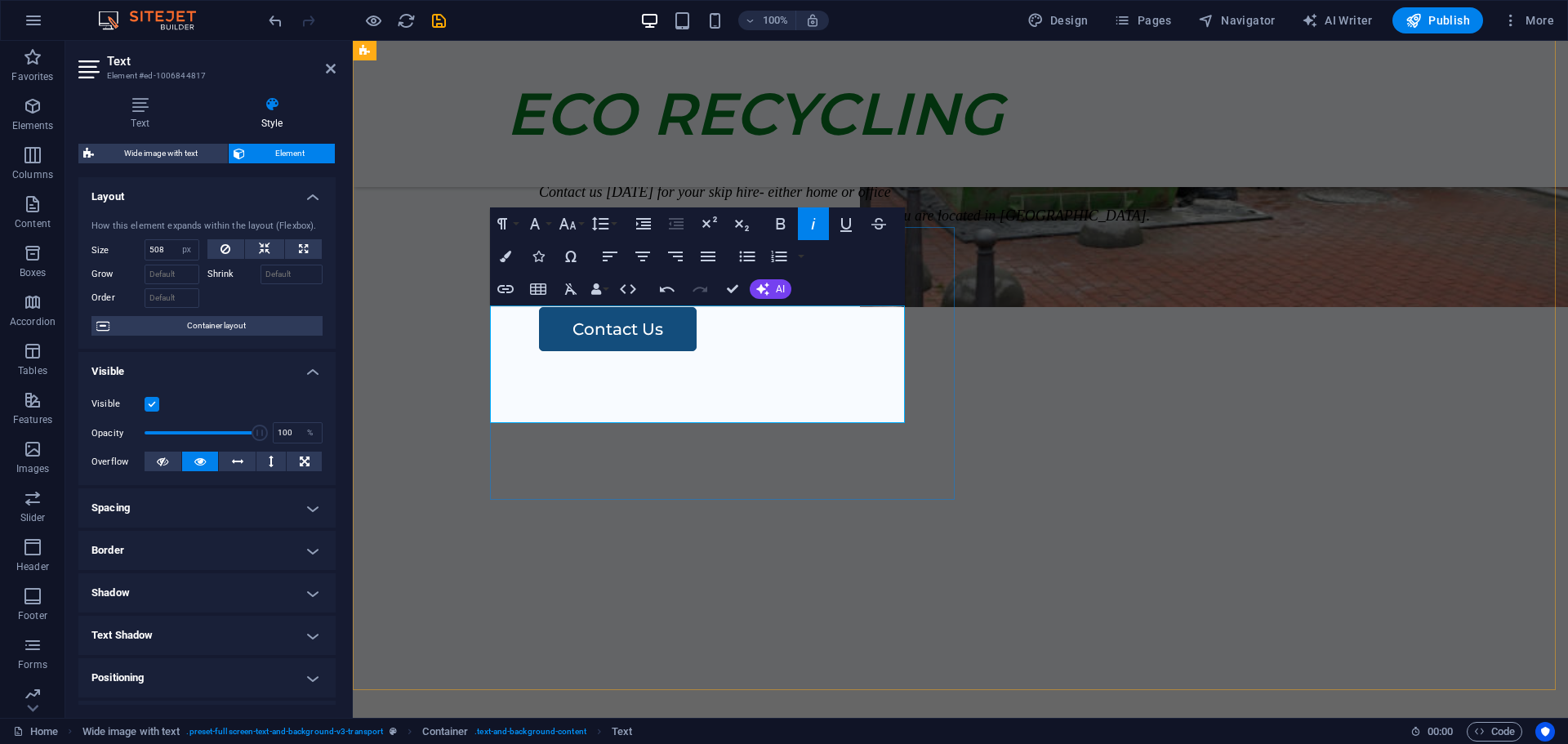
click at [695, 200] on em "Contact us [DATE] for your skip hire - either home or office" at bounding box center [715, 191] width 352 height 16
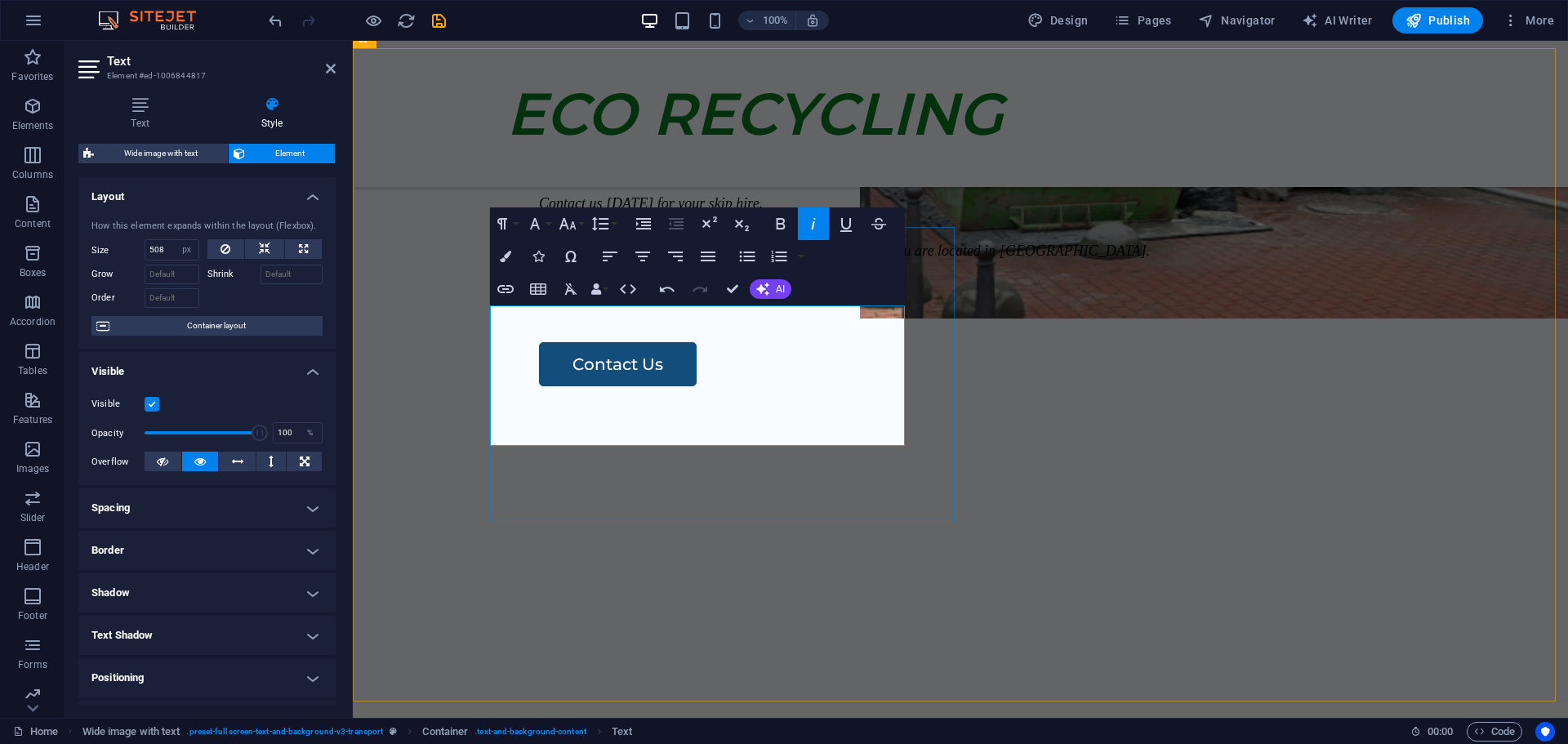
scroll to position [606, 0]
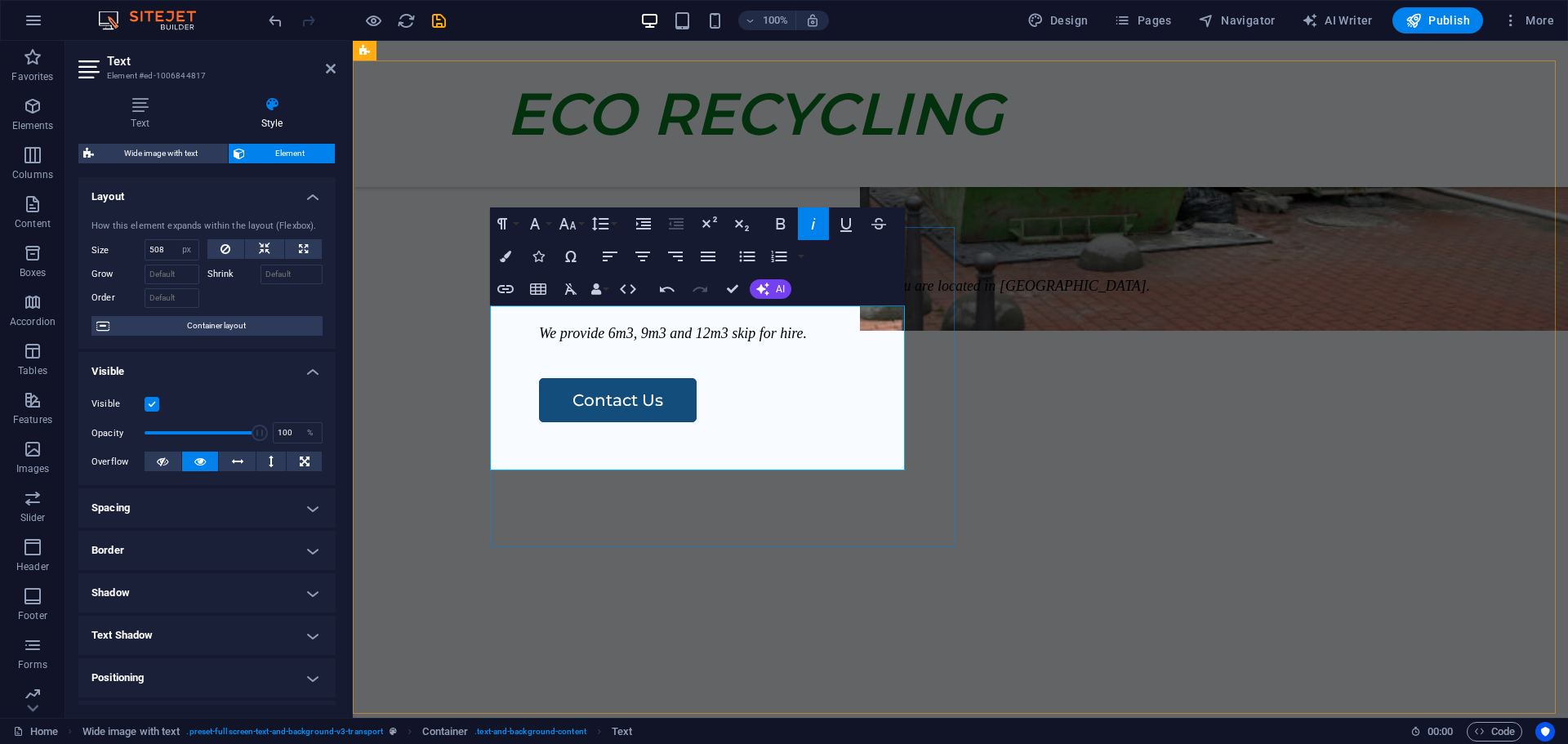
click at [539, 271] on em "- either home or office" at bounding box center [605, 262] width 131 height 16
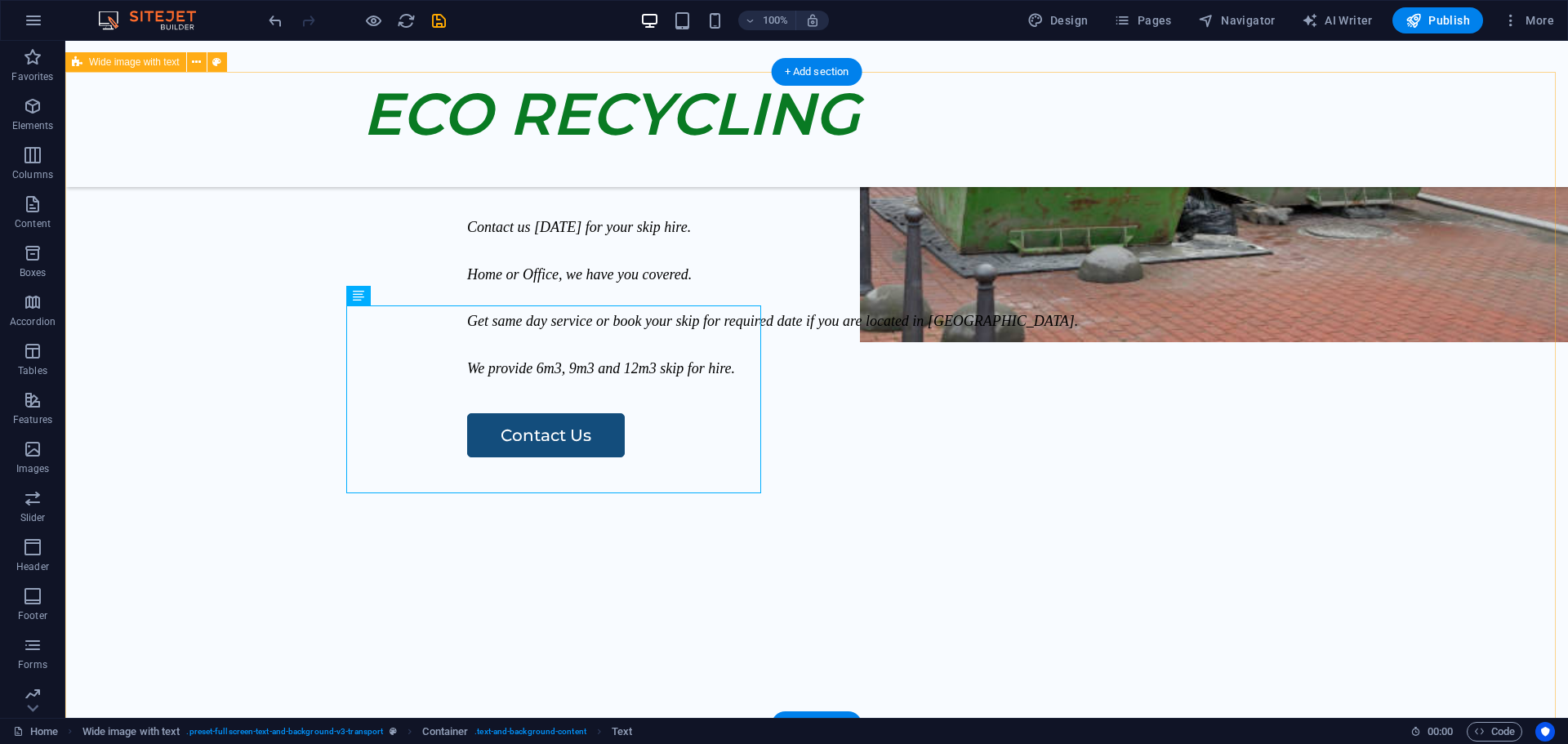
click at [903, 461] on div "Our Service Contact us [DATE] for your skip hire. Home or Office, we have you c…" at bounding box center [817, 398] width 1503 height 654
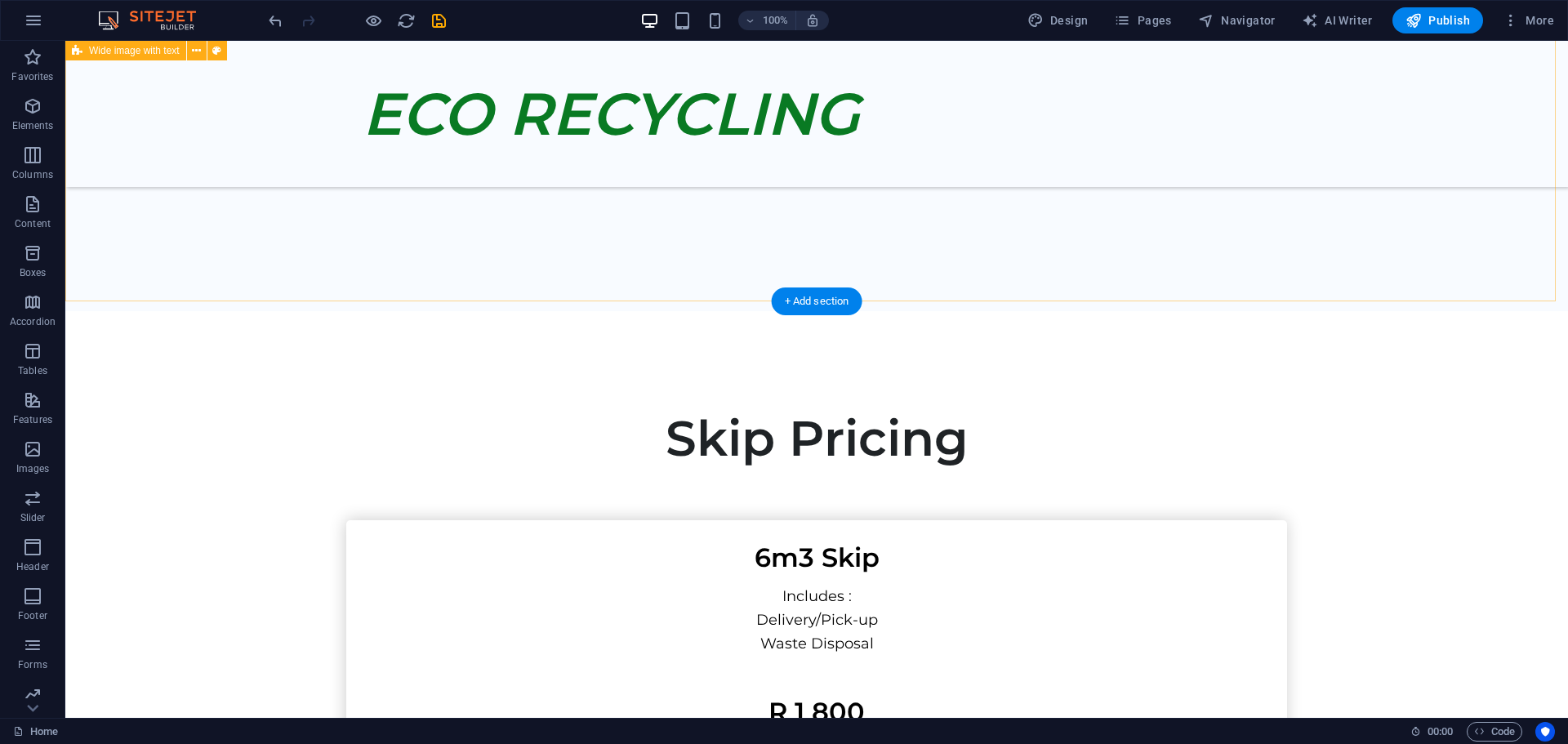
scroll to position [1003, 0]
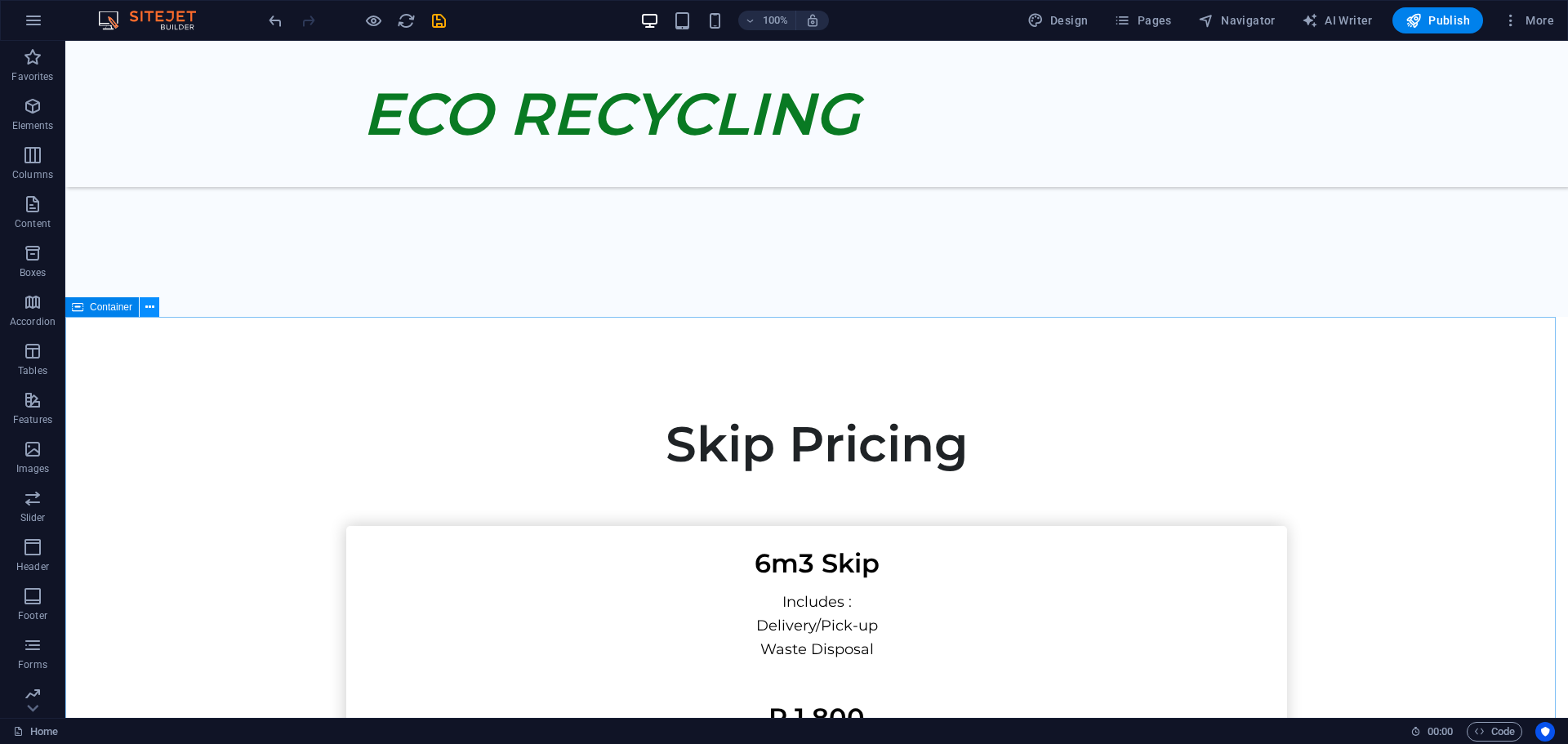
click at [151, 307] on icon at bounding box center [150, 308] width 9 height 17
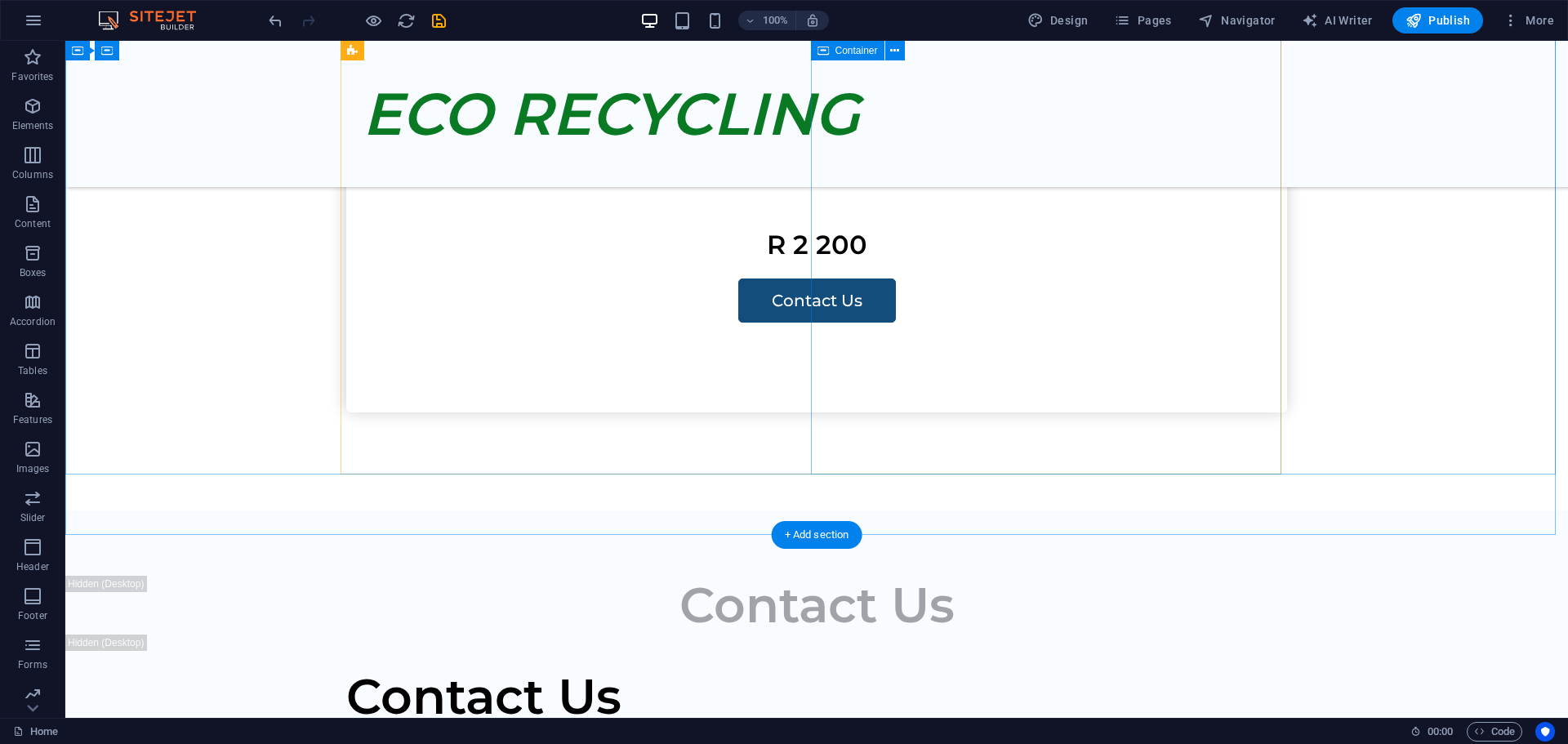
scroll to position [2310, 0]
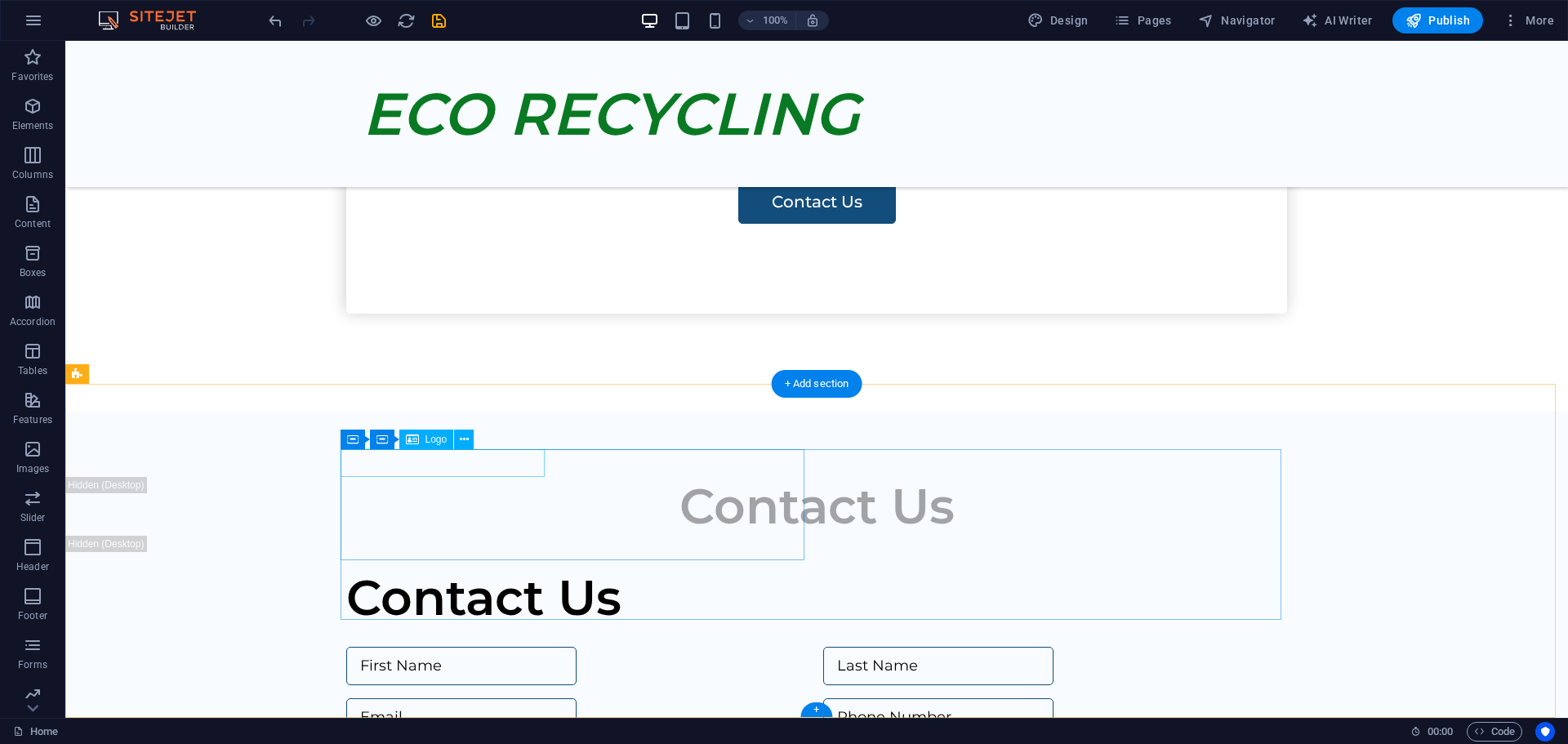
select select "px"
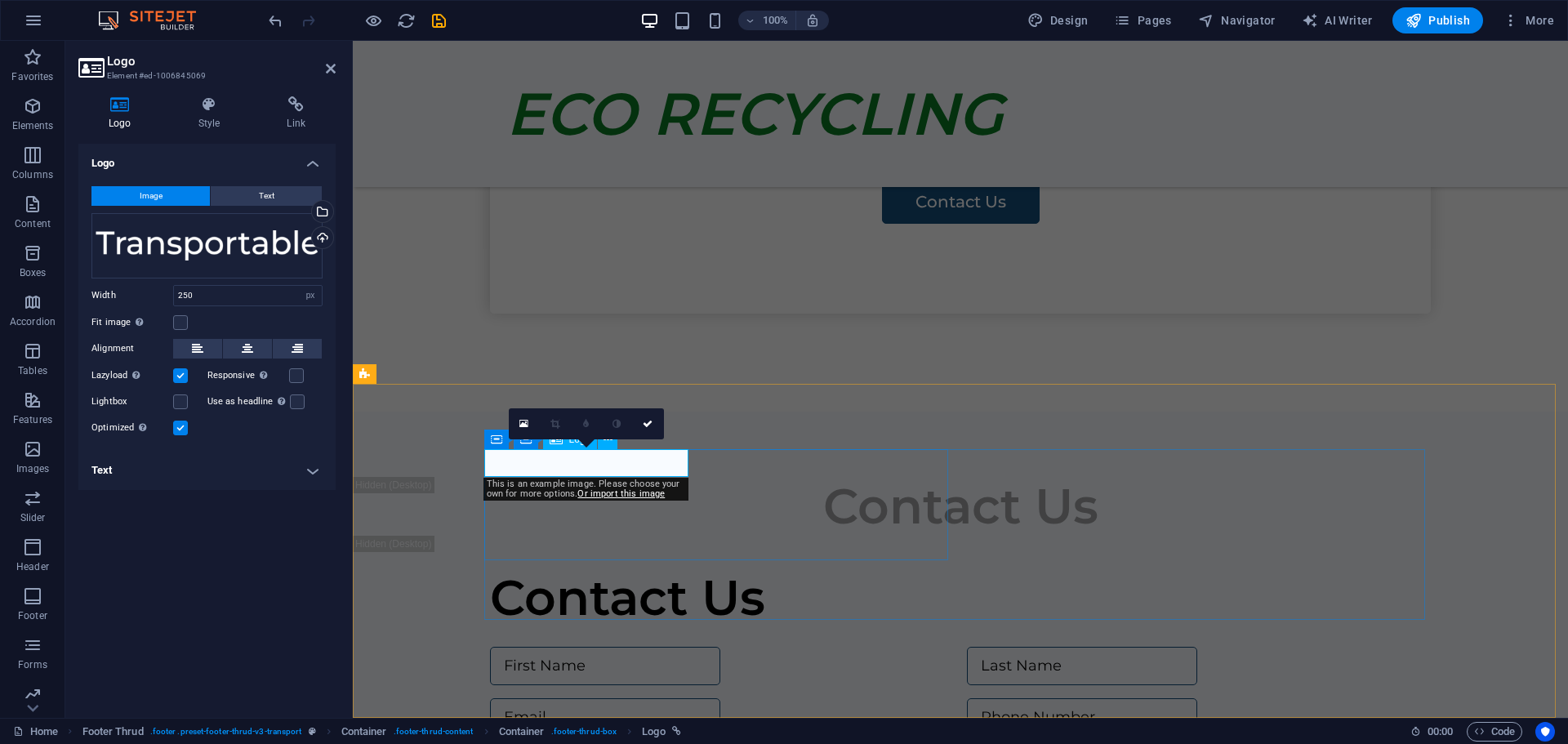
click at [106, 238] on div "Drag files here, click to choose files or select files from Files or our free s…" at bounding box center [207, 246] width 231 height 66
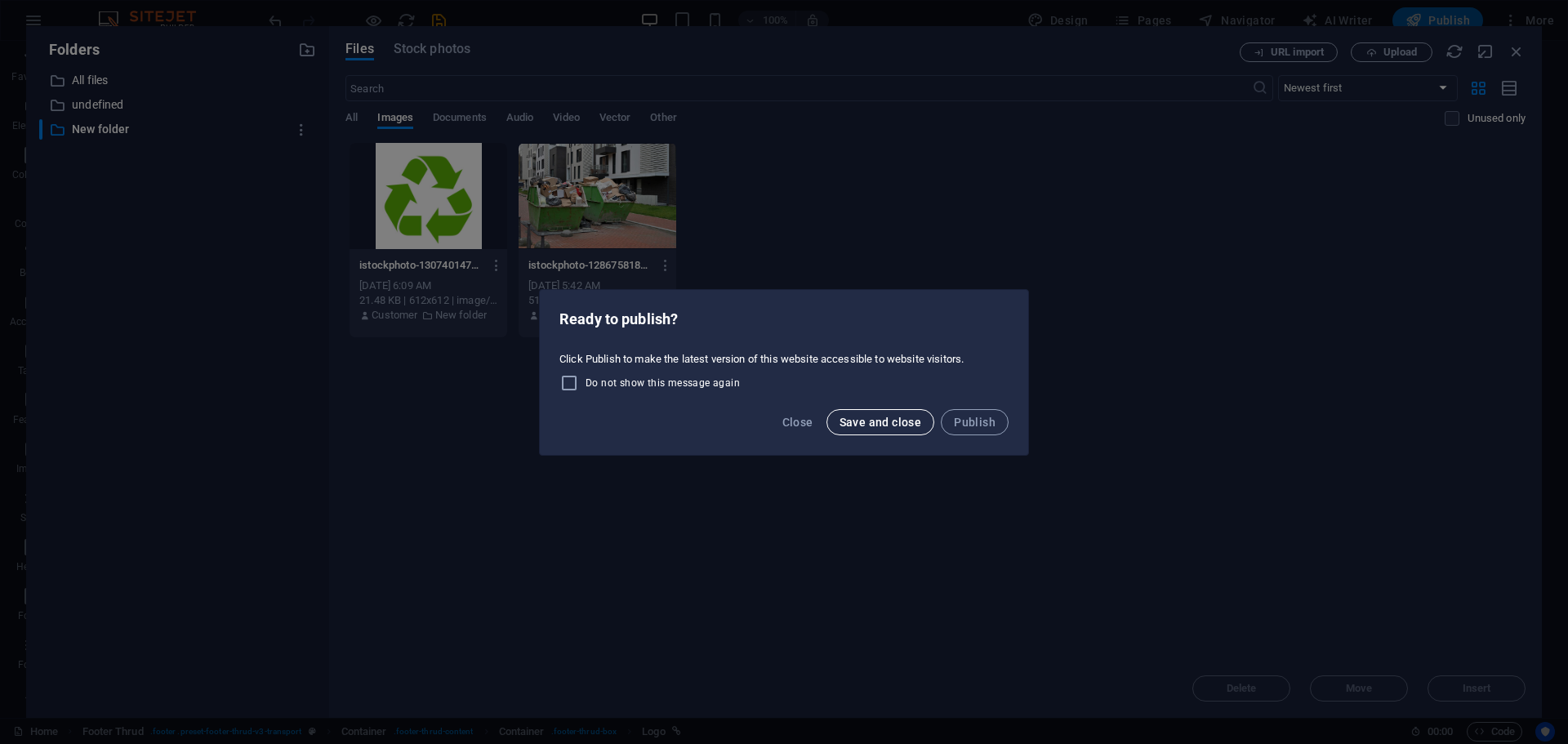
click at [862, 421] on span "Save and close" at bounding box center [880, 422] width 83 height 13
checkbox input "false"
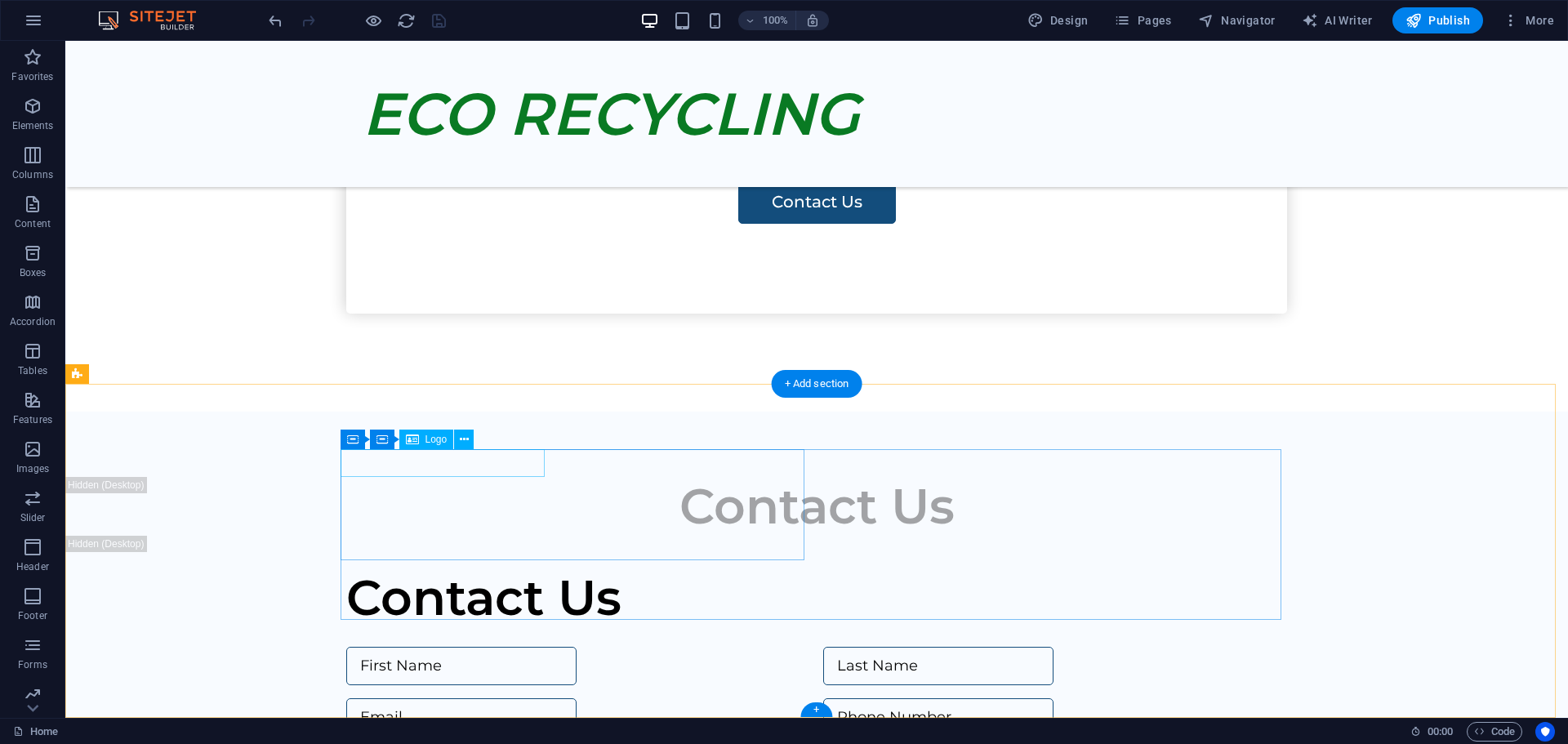
select select "px"
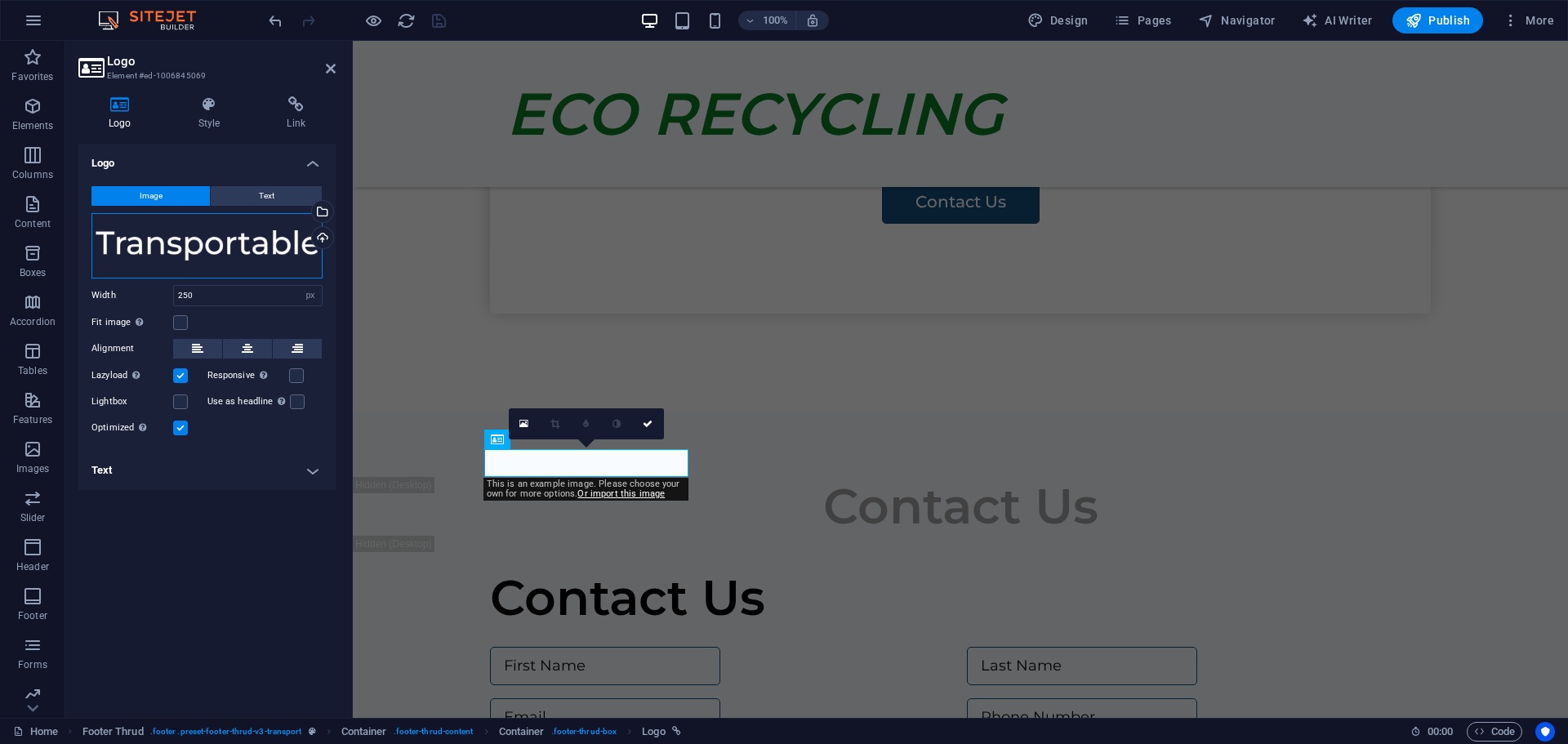
click at [106, 243] on div "Drag files here, click to choose files or select files from Files or our free s…" at bounding box center [207, 246] width 231 height 66
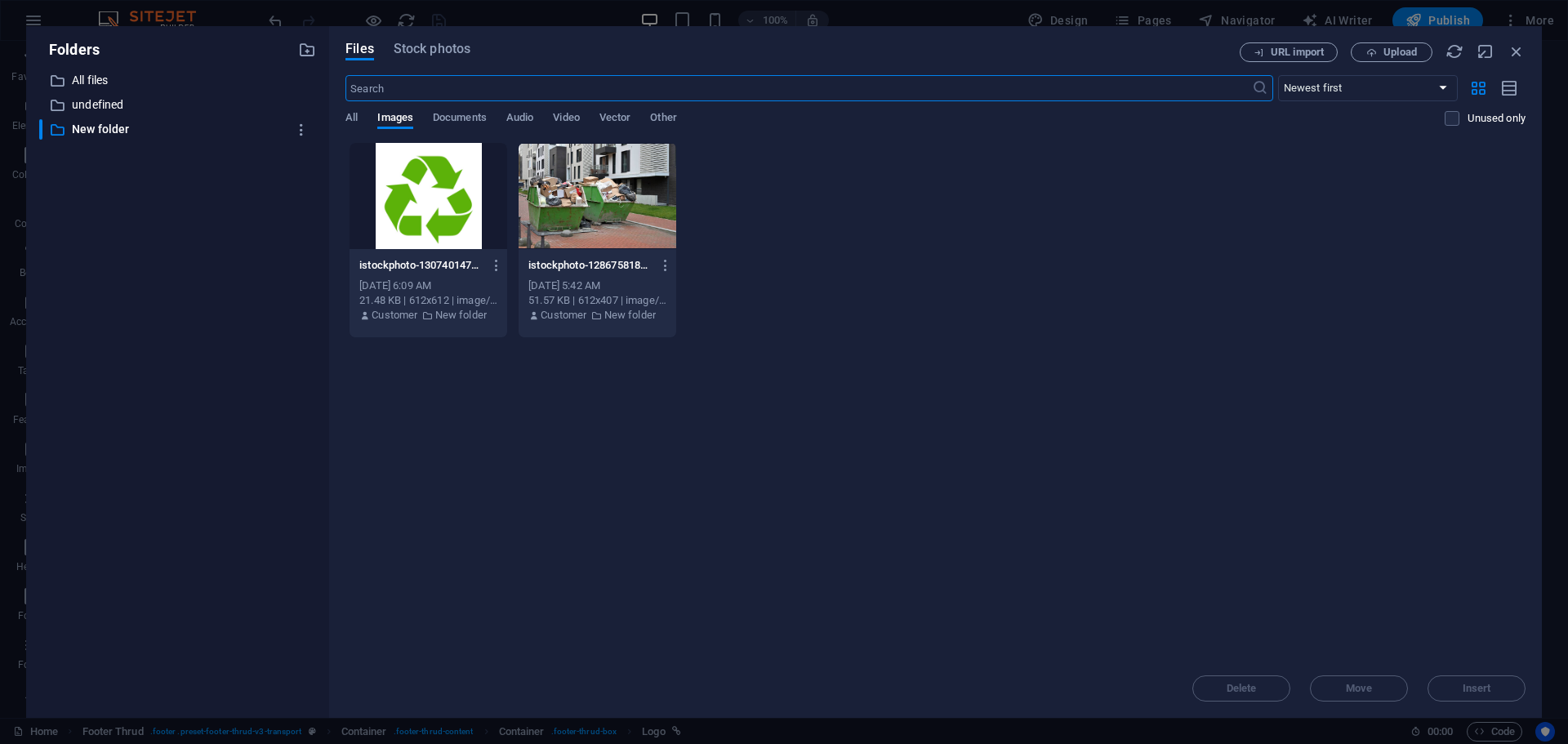
scroll to position [2304, 0]
click at [669, 115] on span "Other" at bounding box center [662, 119] width 26 height 23
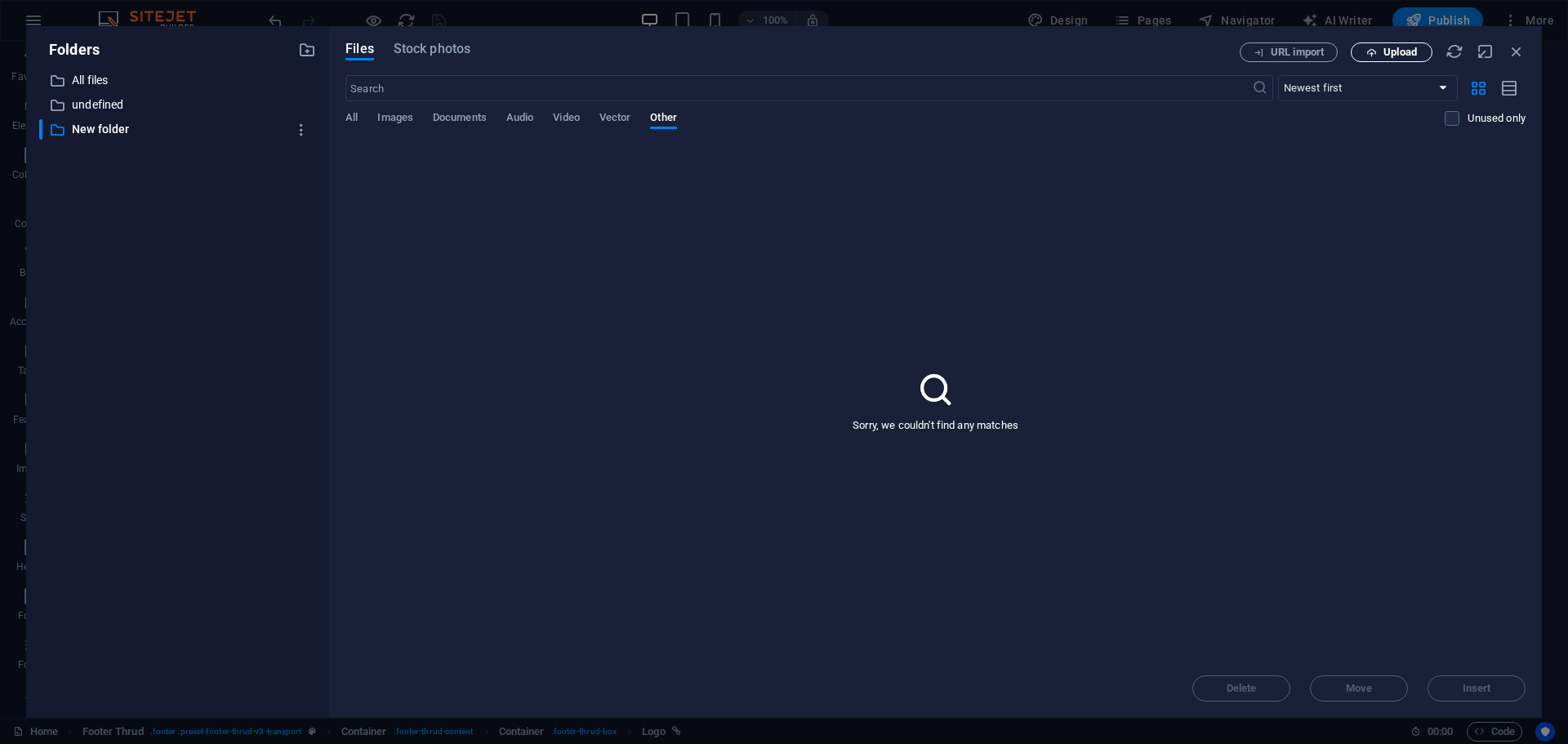
click at [1390, 51] on span "Upload" at bounding box center [1399, 52] width 33 height 10
click at [1516, 51] on icon "button" at bounding box center [1517, 51] width 18 height 18
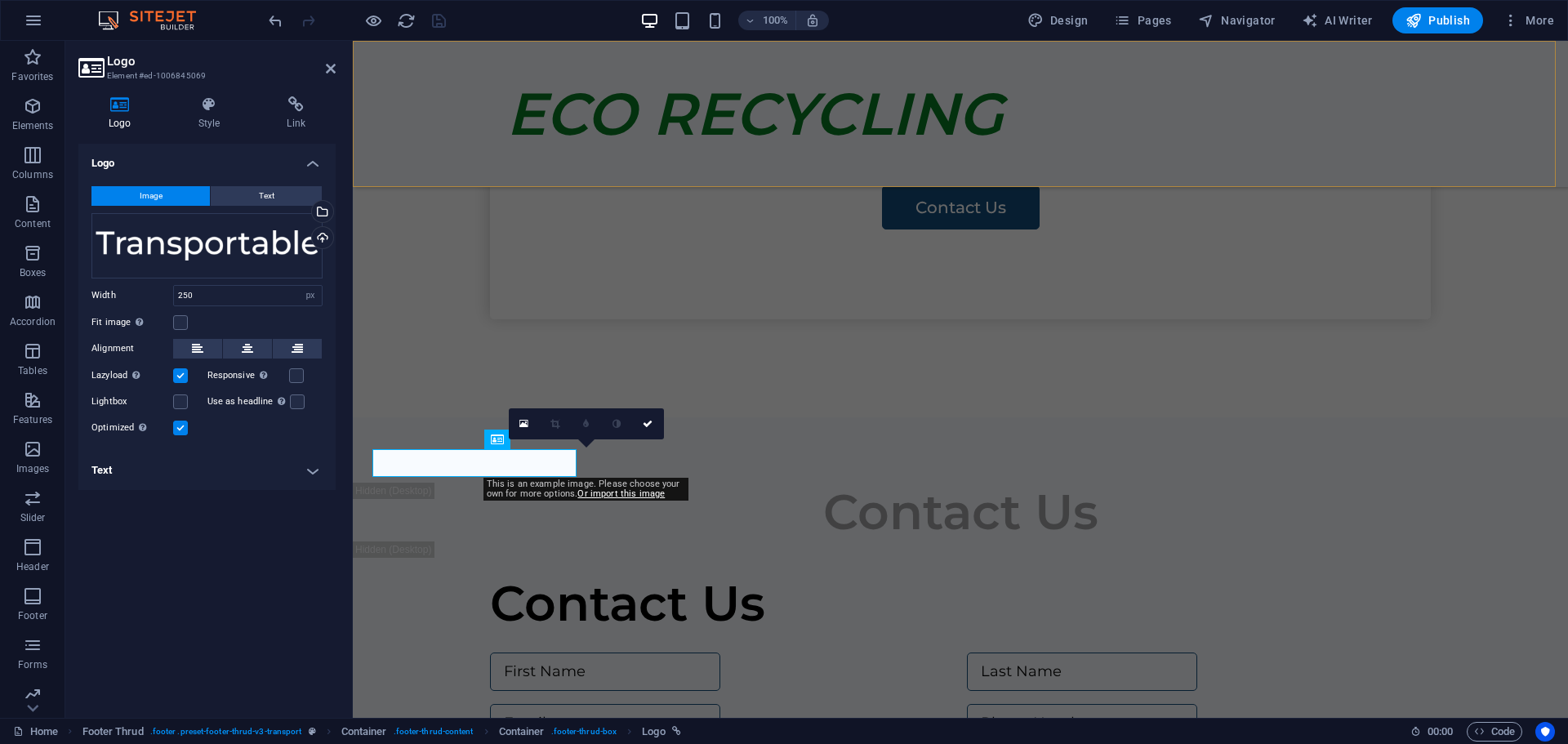
scroll to position [2310, 0]
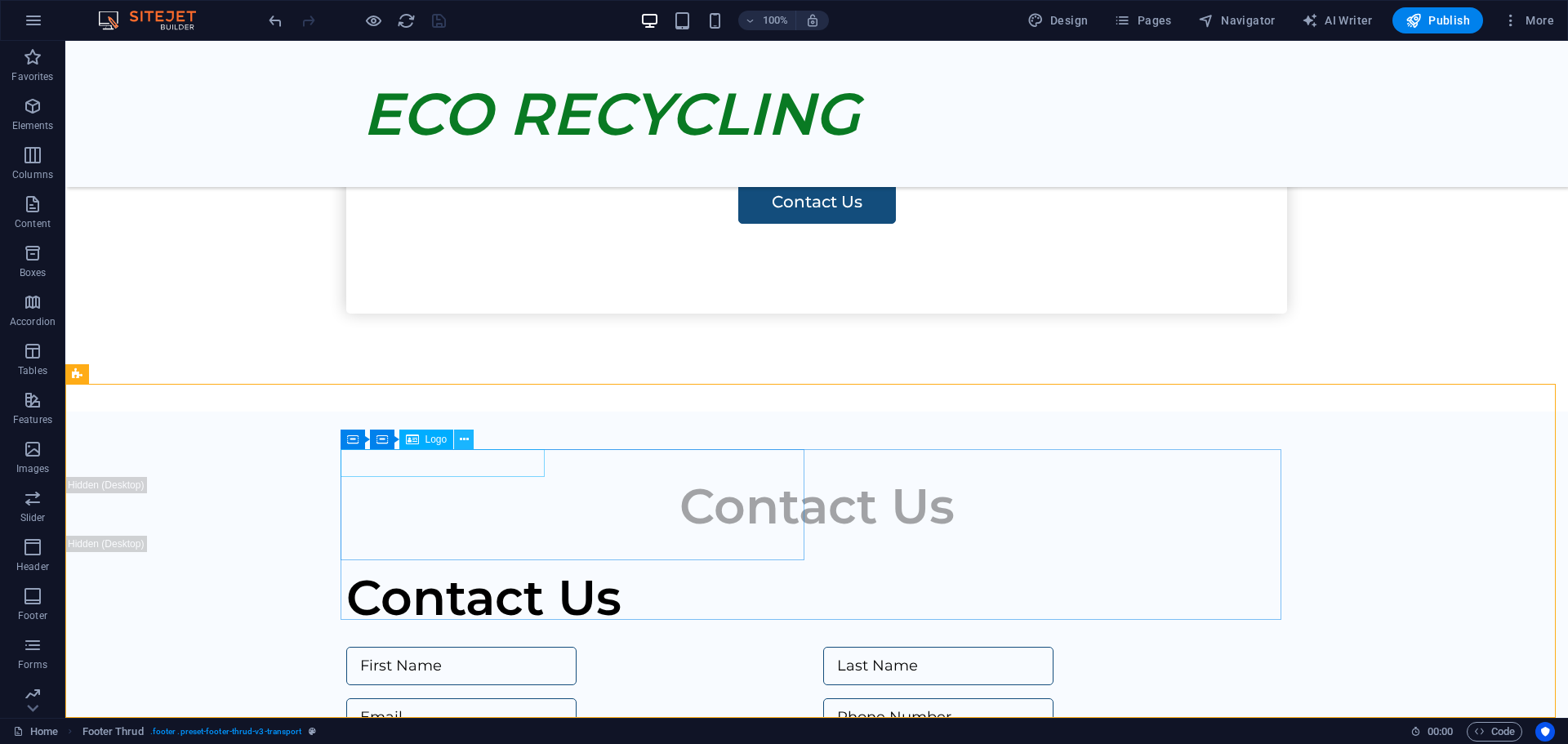
click at [461, 440] on icon at bounding box center [464, 440] width 9 height 17
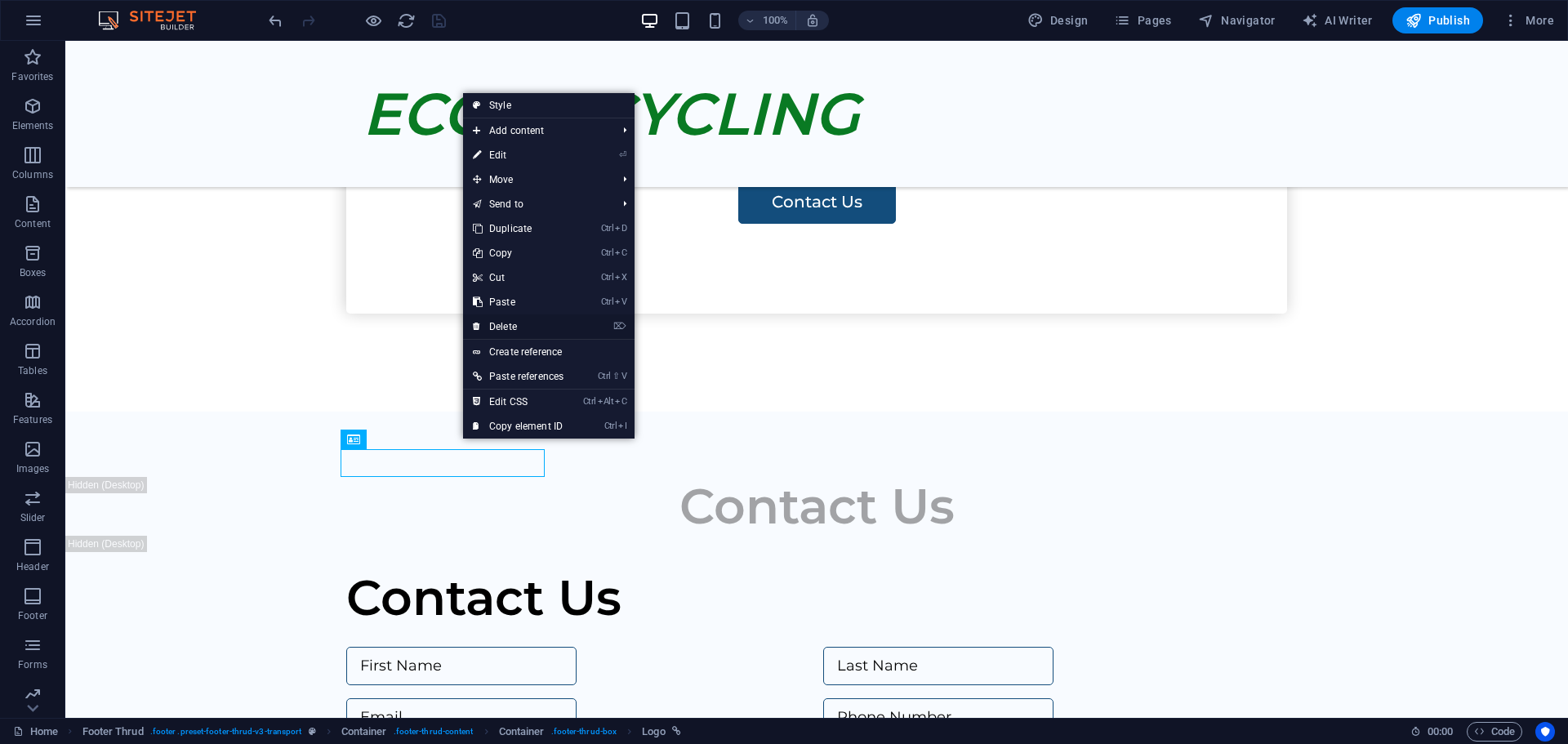
click at [494, 325] on link "⌦ Delete" at bounding box center [518, 327] width 111 height 25
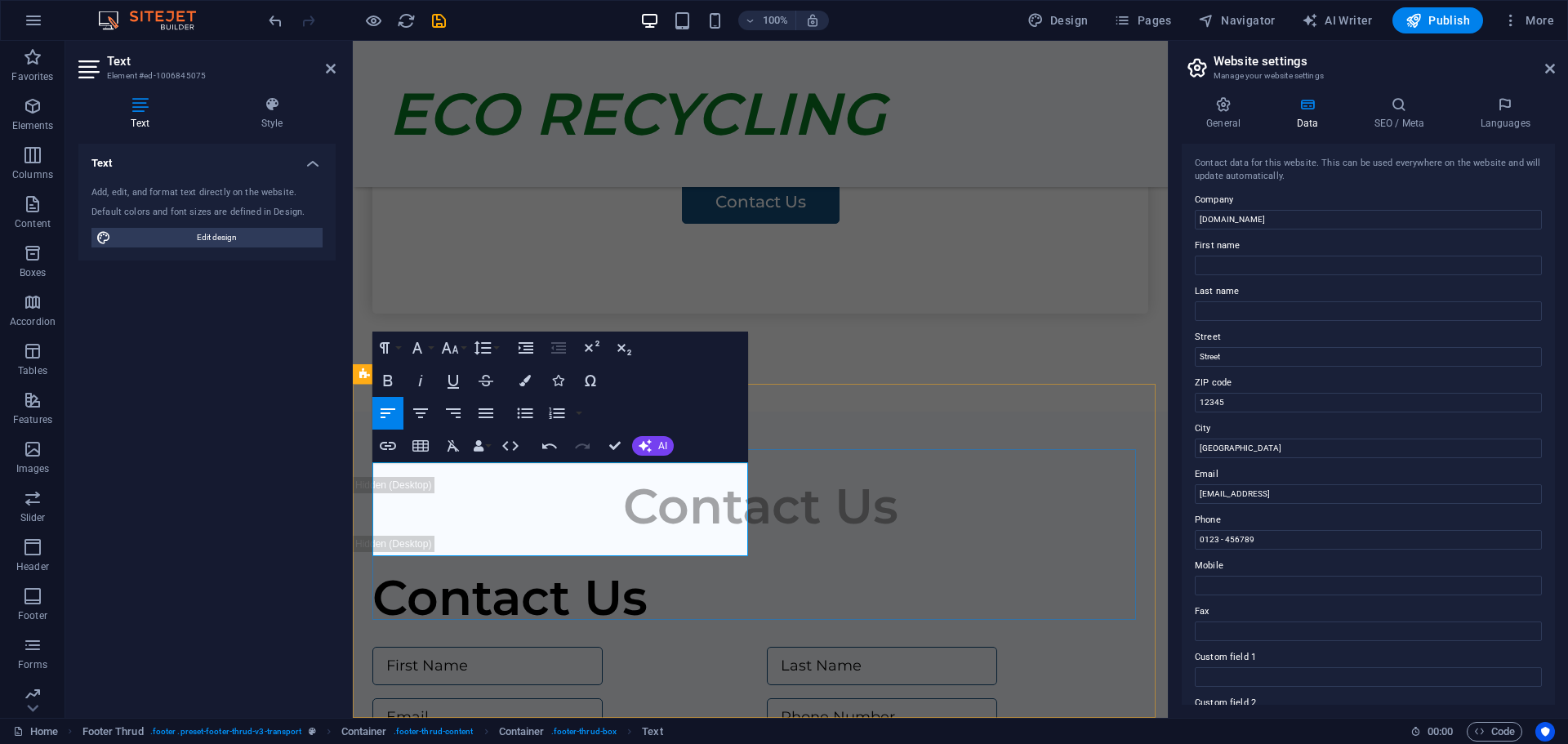
drag, startPoint x: 569, startPoint y: 493, endPoint x: 572, endPoint y: 504, distance: 11.4
drag, startPoint x: 543, startPoint y: 497, endPoint x: 572, endPoint y: 474, distance: 37.0
drag, startPoint x: 472, startPoint y: 495, endPoint x: 510, endPoint y: 564, distance: 78.8
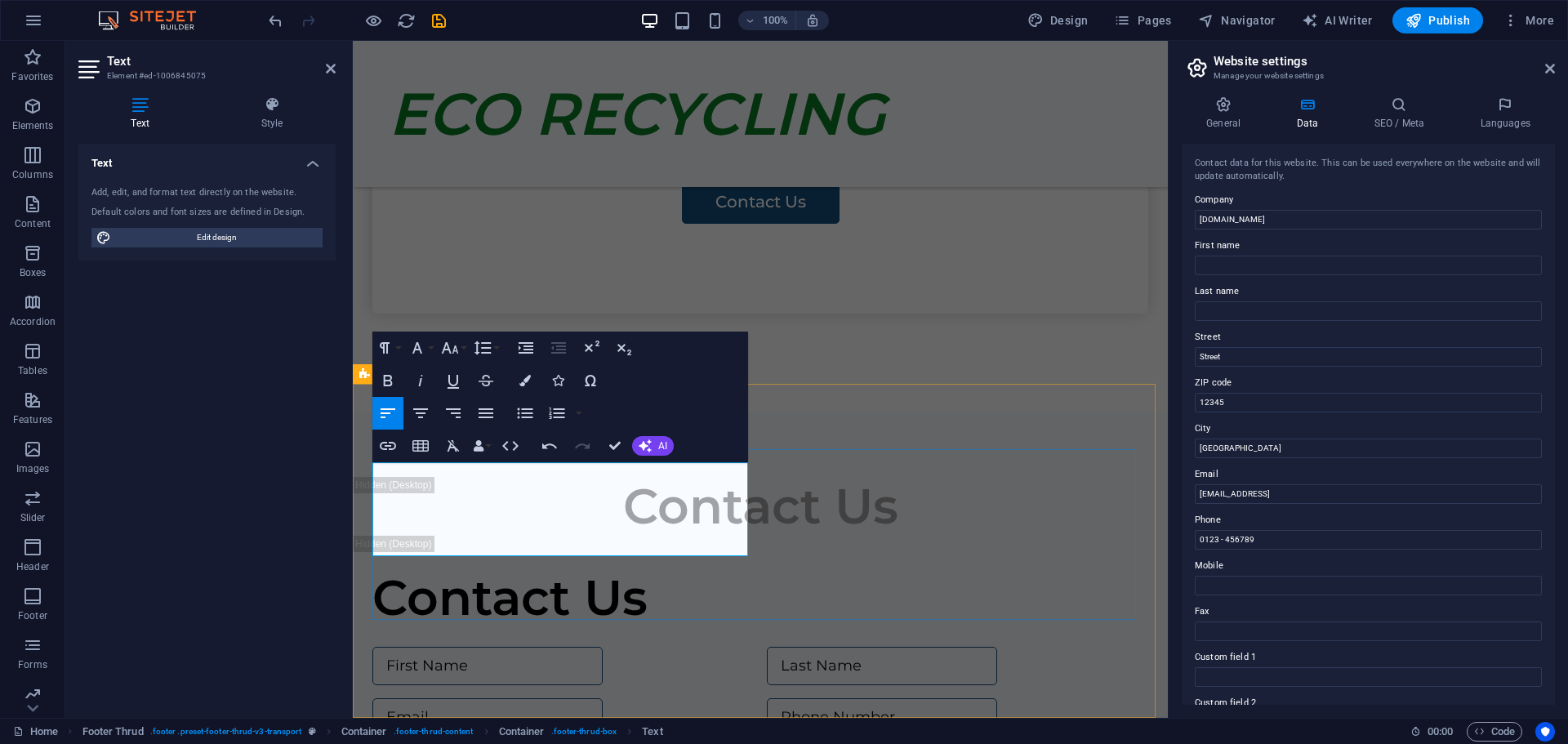
drag, startPoint x: 718, startPoint y: 541, endPoint x: 429, endPoint y: 543, distance: 289.0
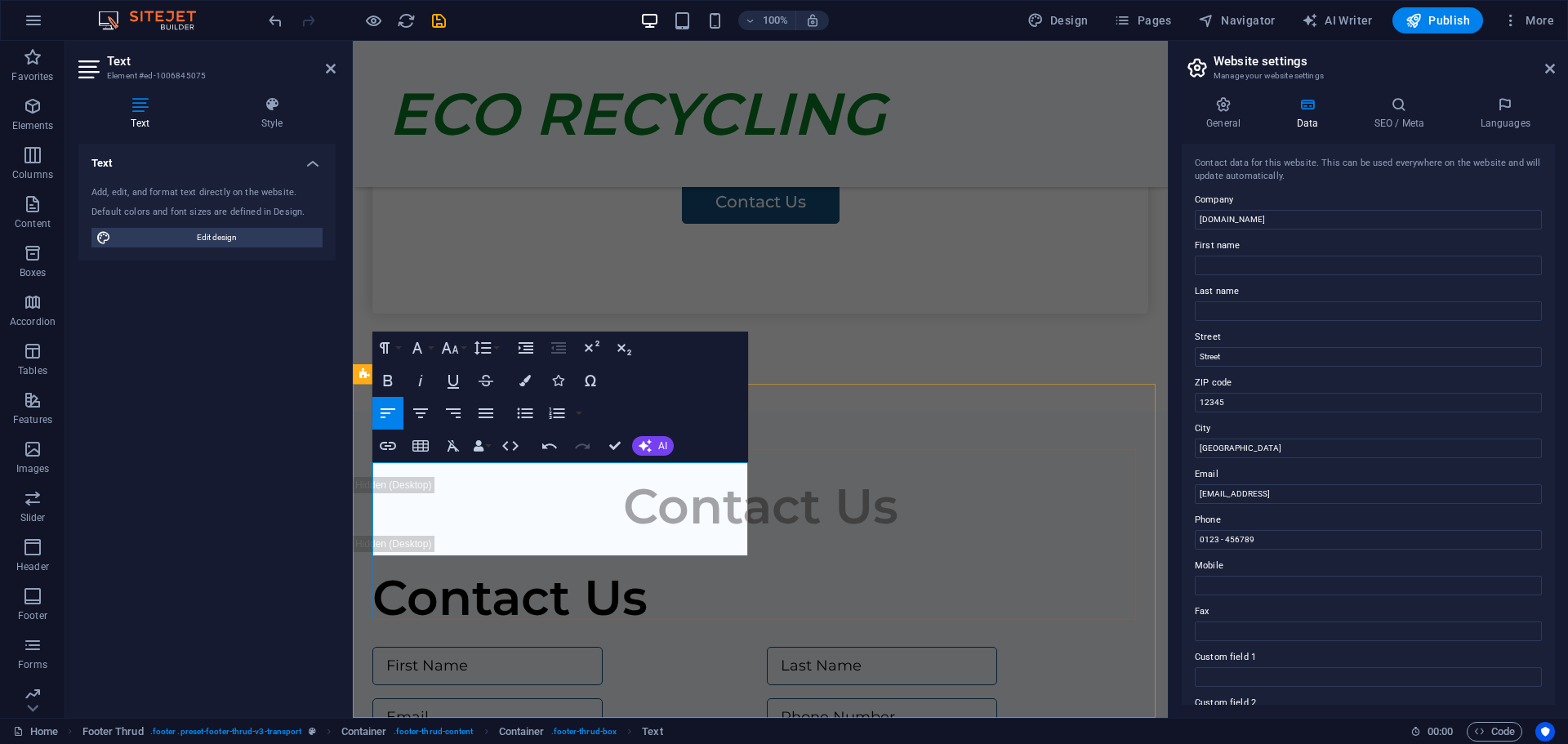
drag, startPoint x: 1291, startPoint y: 220, endPoint x: 1182, endPoint y: 232, distance: 109.7
click at [1185, 226] on div "Contact data for this website. This can be used everywhere on the website and w…" at bounding box center [1369, 424] width 373 height 561
type input "Eco Recycling"
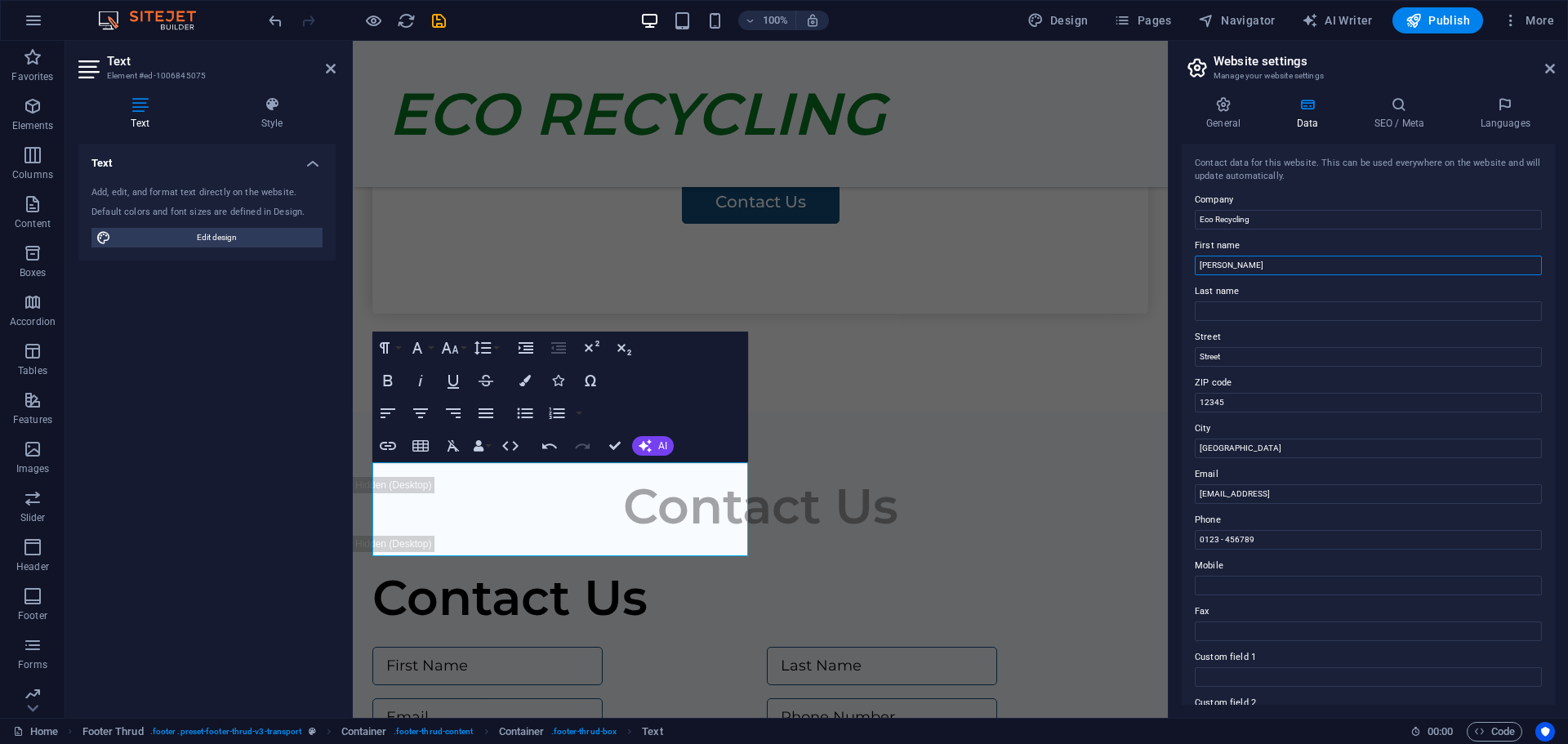
type input "[PERSON_NAME]"
type input "Kachelhoffer"
type input "5"
type input "[STREET_ADDRESS][PERSON_NAME]"
type input "3875"
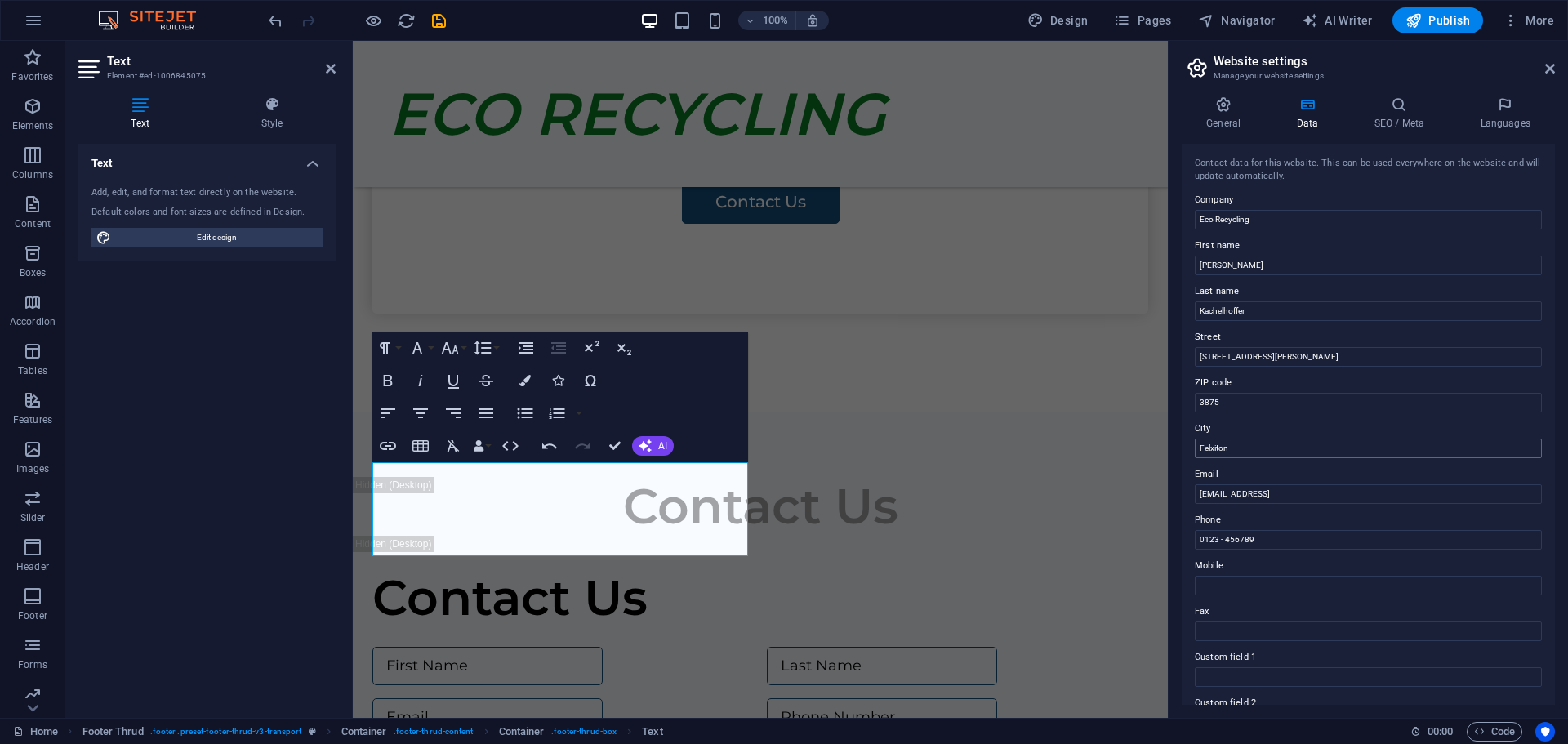
type input "Felxiton"
type input "[EMAIL_ADDRESS][DOMAIN_NAME]"
drag, startPoint x: 1285, startPoint y: 545, endPoint x: 1194, endPoint y: 548, distance: 91.0
click at [1194, 548] on div "Contact data for this website. This can be used everywhere on the website and w…" at bounding box center [1369, 424] width 373 height 561
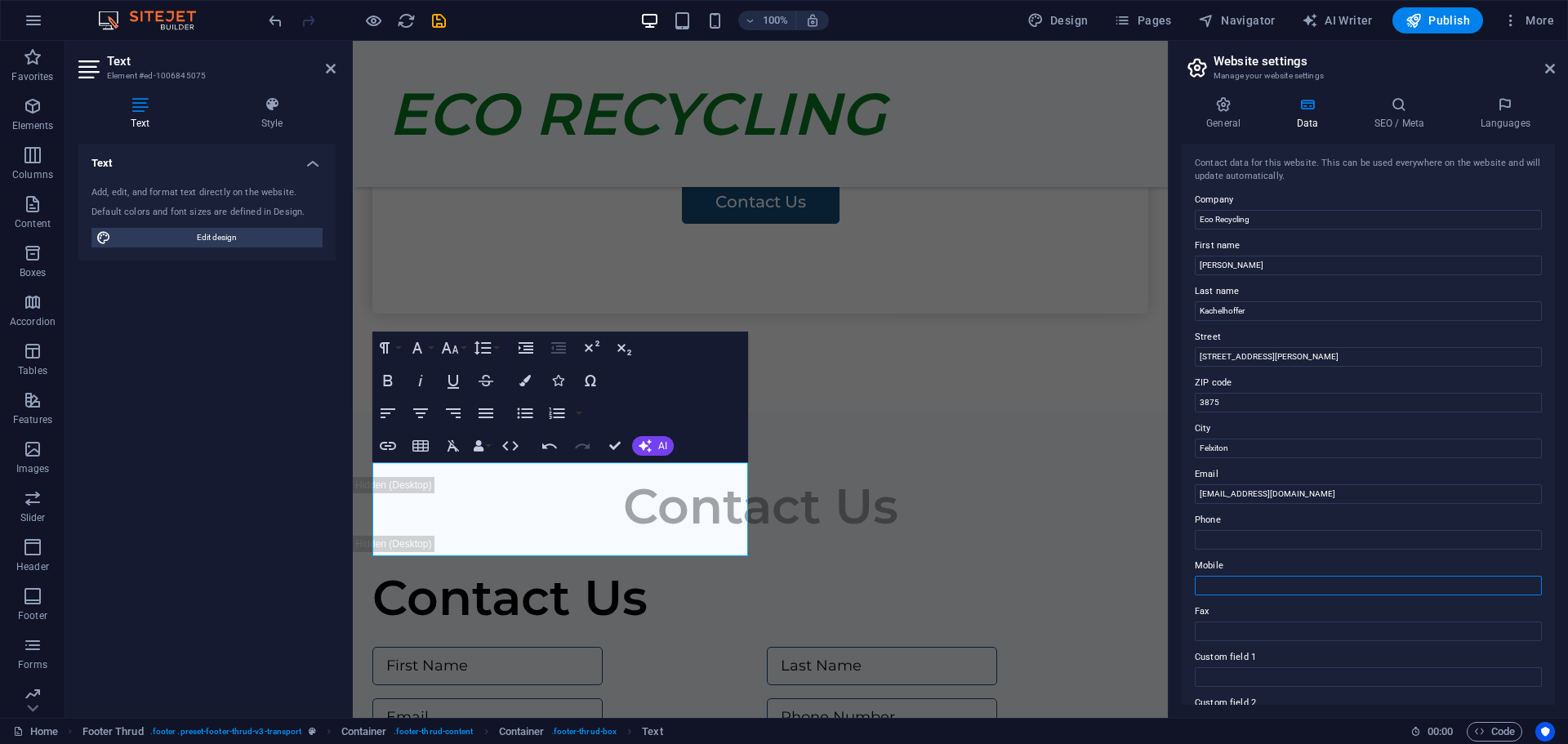
click at [1210, 586] on input "Mobile" at bounding box center [1368, 585] width 347 height 20
type input "0"
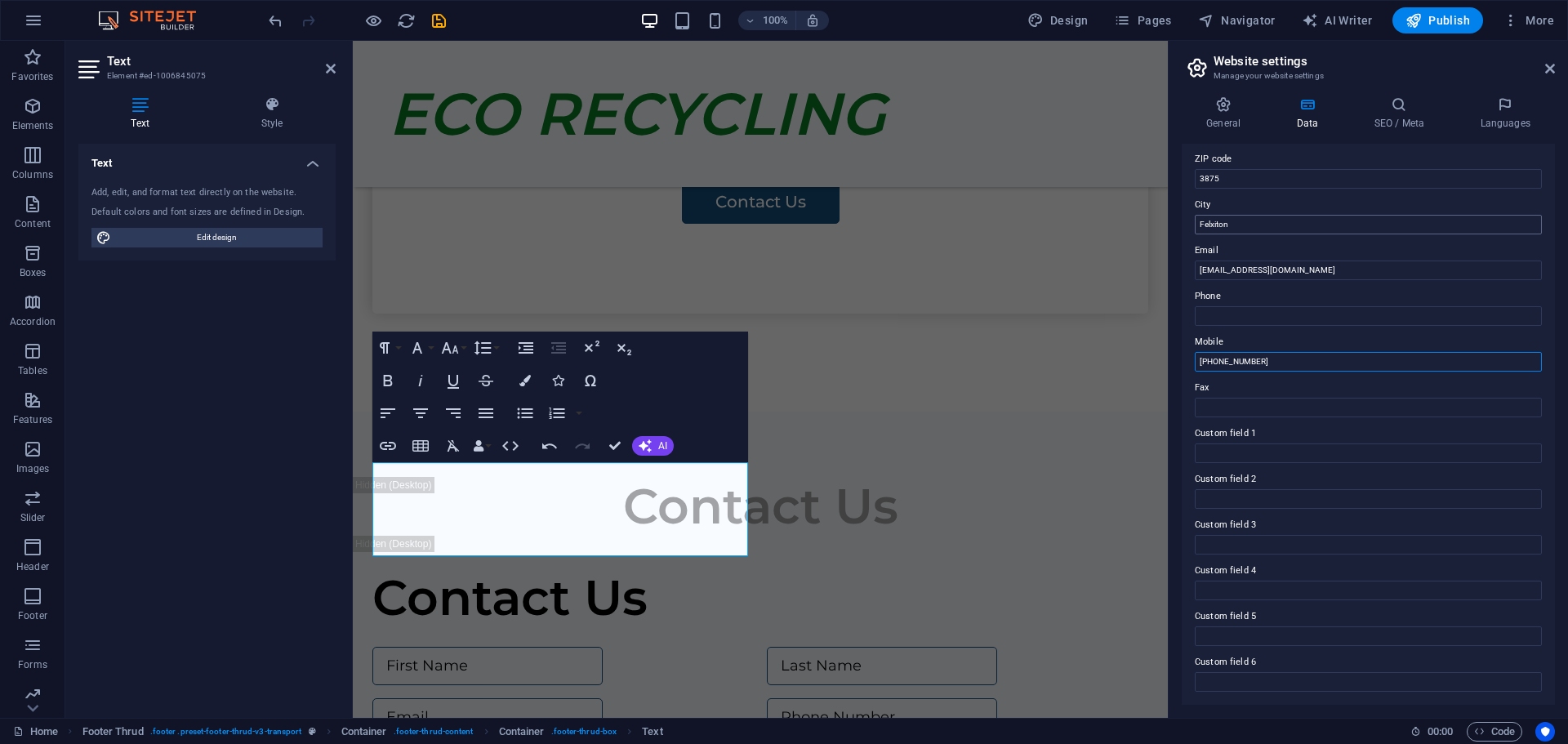
type input "[PHONE_NUMBER]"
click at [1216, 219] on input "Felxiton" at bounding box center [1368, 224] width 347 height 20
click at [1211, 226] on input "Felxton" at bounding box center [1368, 224] width 347 height 20
type input "Felixton"
click at [1549, 70] on icon at bounding box center [1550, 69] width 10 height 13
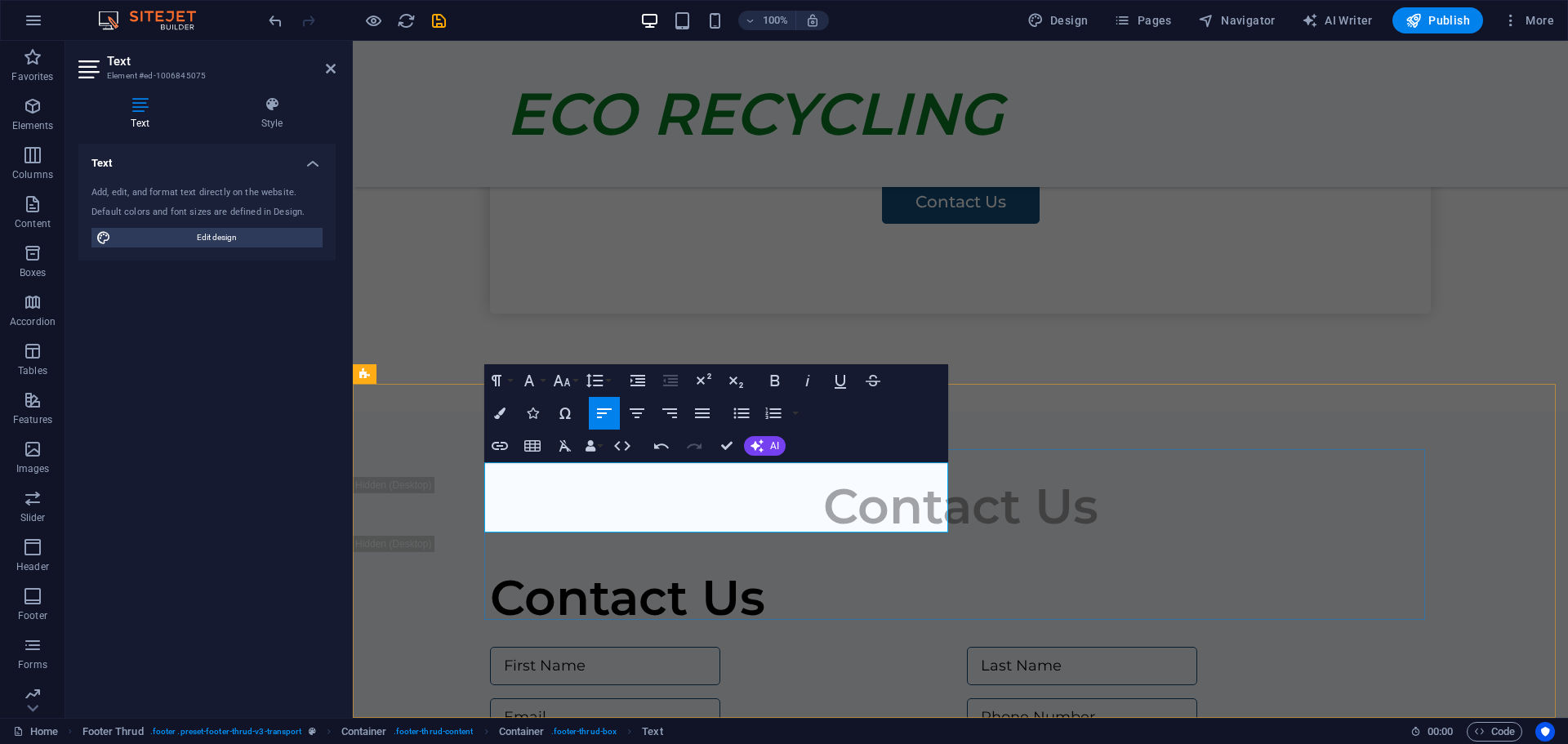
drag, startPoint x: 748, startPoint y: 530, endPoint x: 746, endPoint y: 553, distance: 23.1
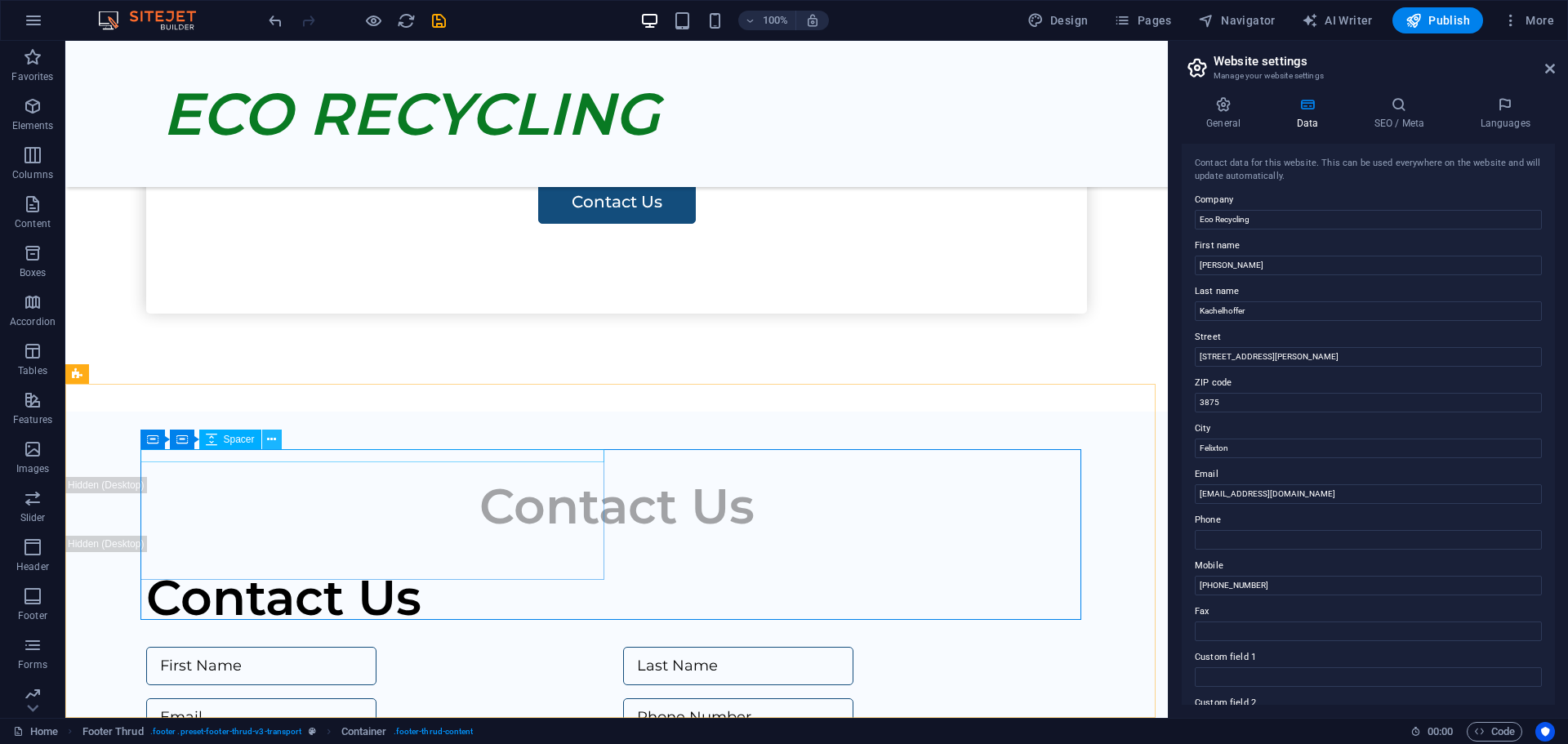
click at [272, 438] on icon at bounding box center [271, 440] width 9 height 17
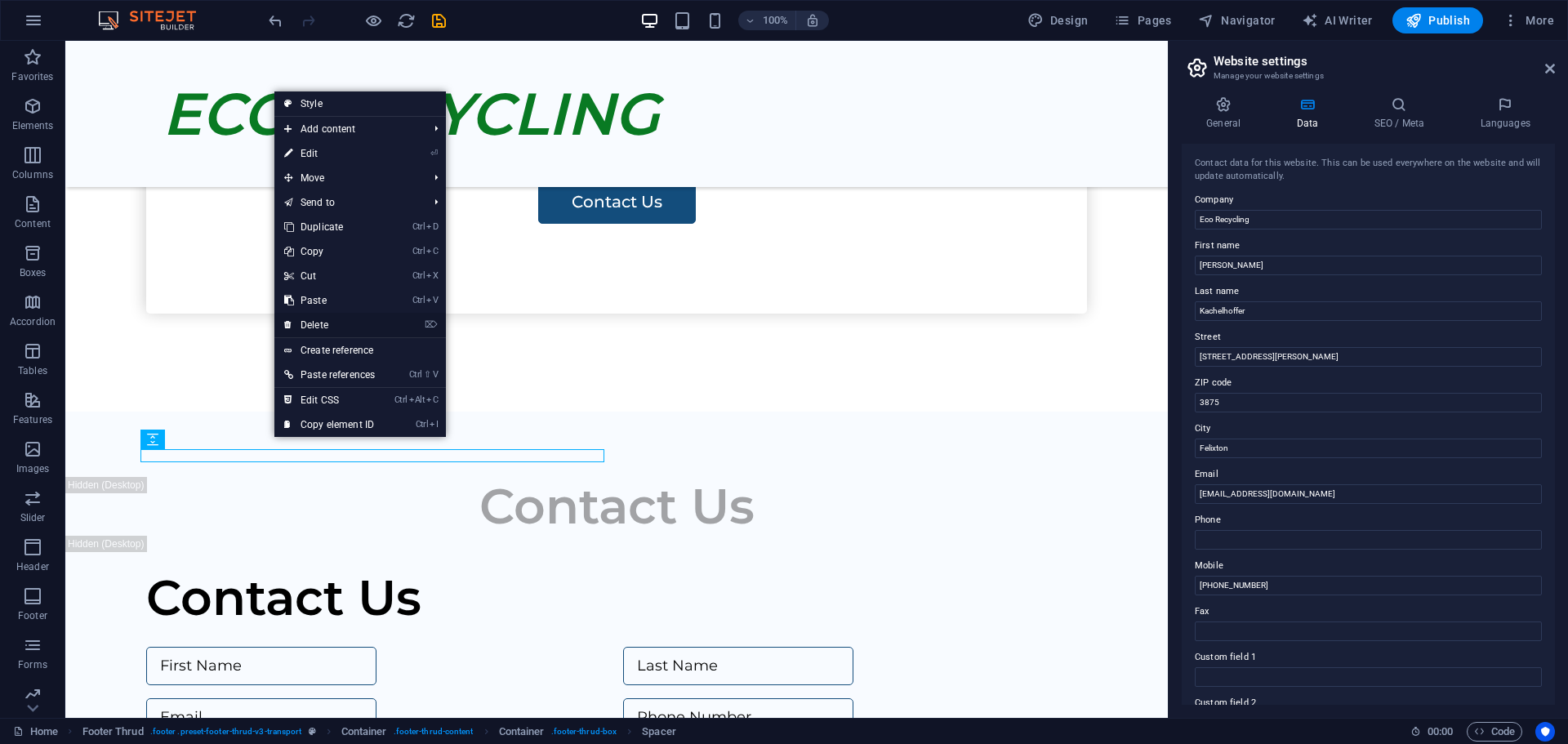
click at [312, 321] on link "⌦ Delete" at bounding box center [330, 325] width 111 height 25
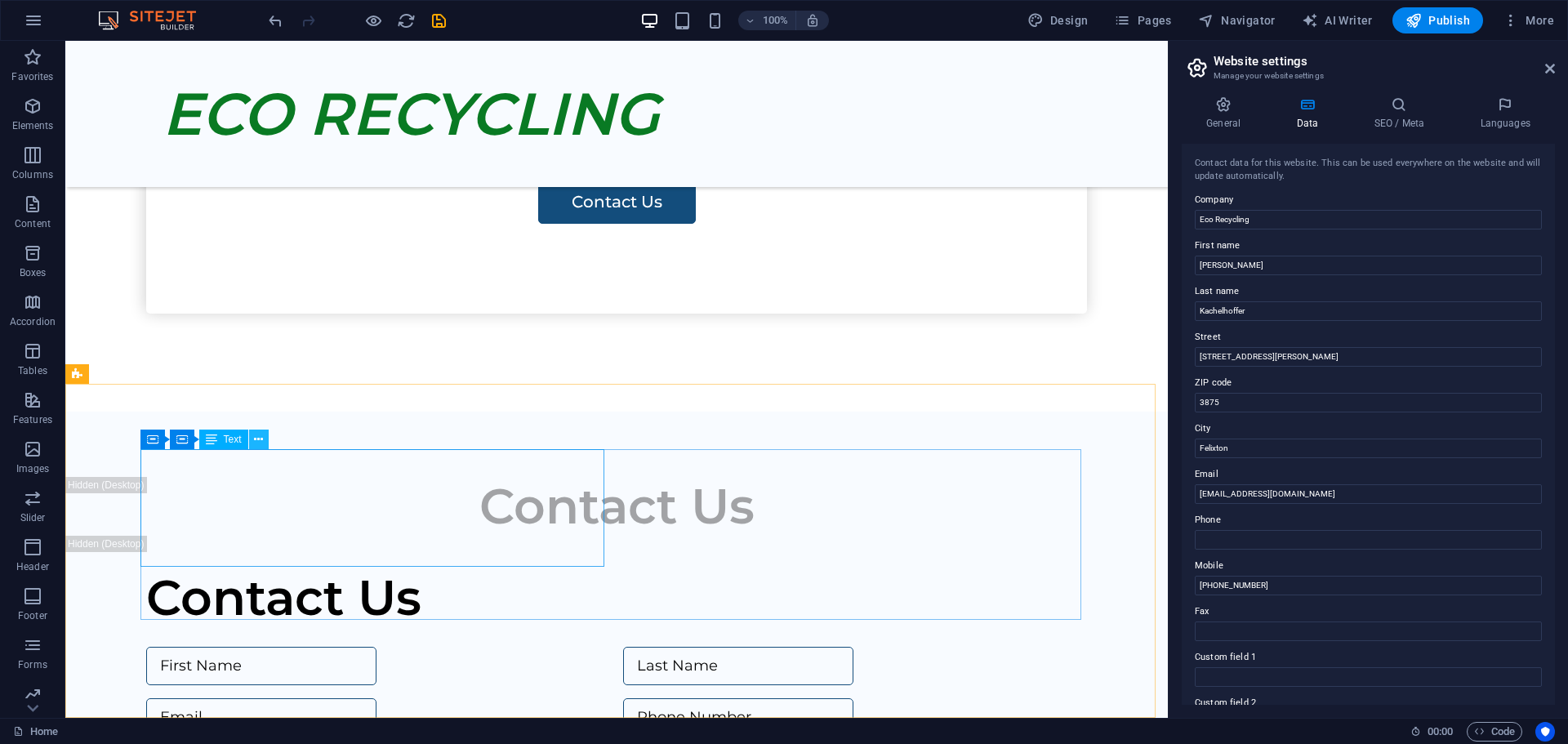
click at [260, 438] on icon at bounding box center [258, 440] width 9 height 17
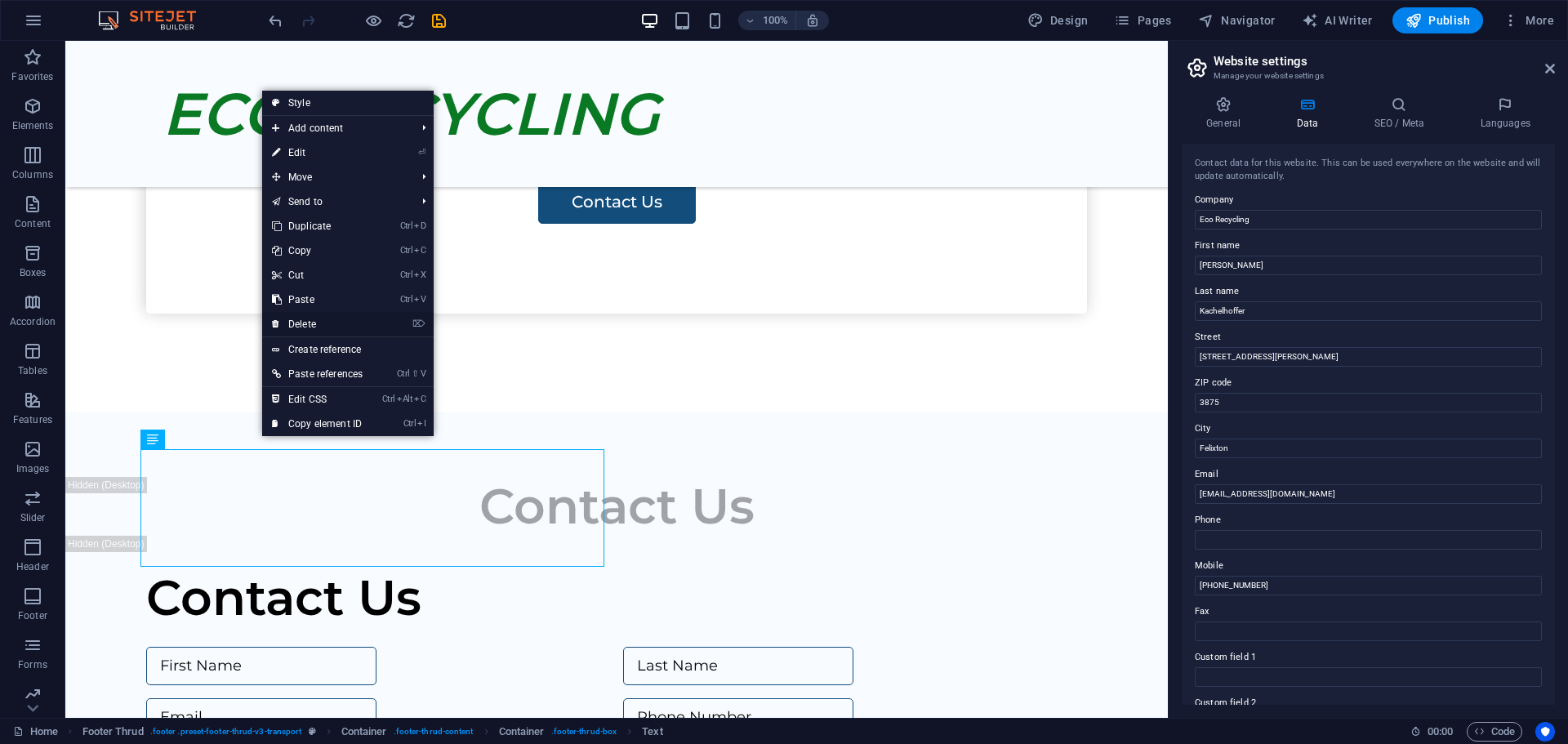
click at [307, 319] on link "⌦ Delete" at bounding box center [317, 325] width 111 height 25
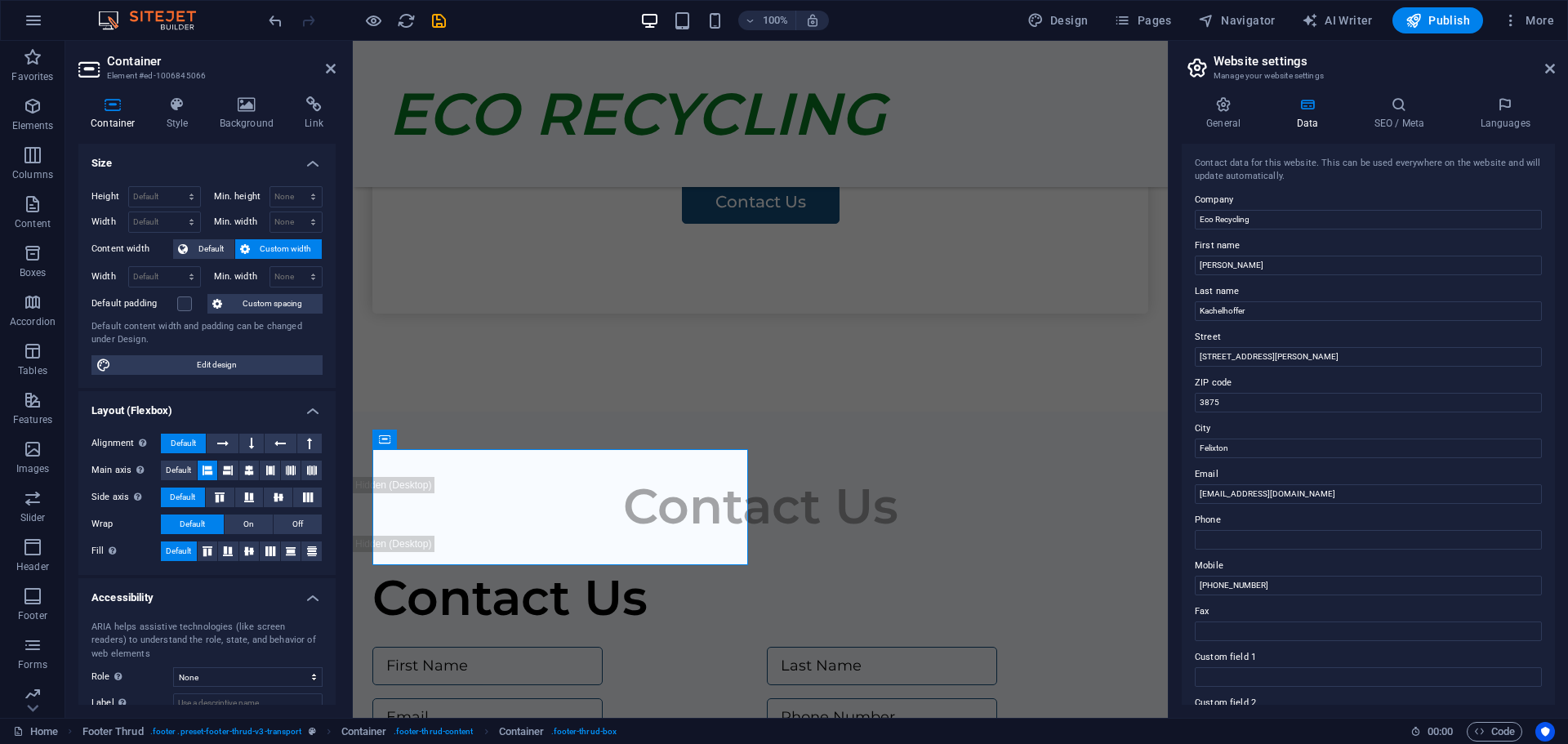
click at [1311, 111] on icon at bounding box center [1307, 104] width 71 height 16
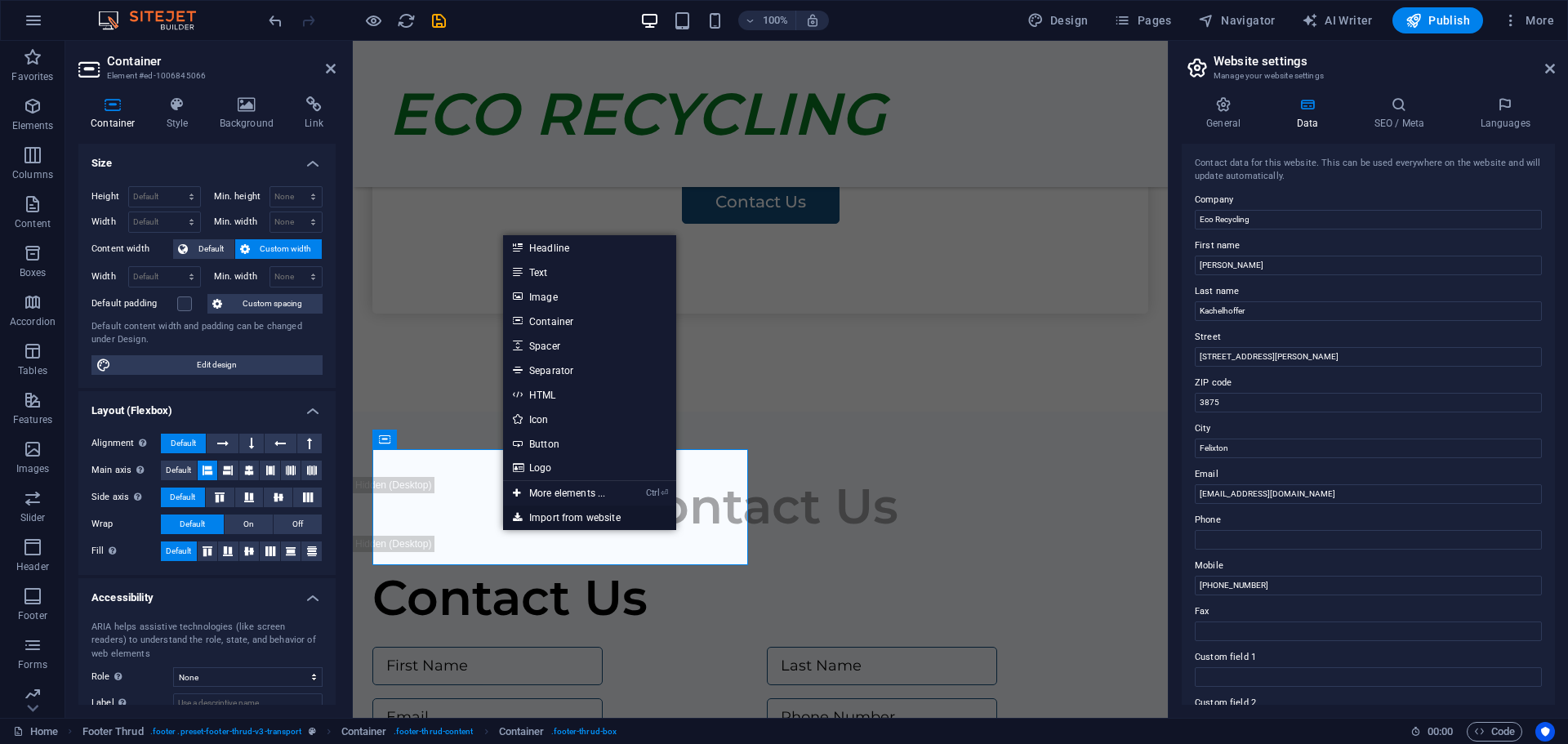
click at [556, 516] on link "Import from website" at bounding box center [590, 518] width 173 height 25
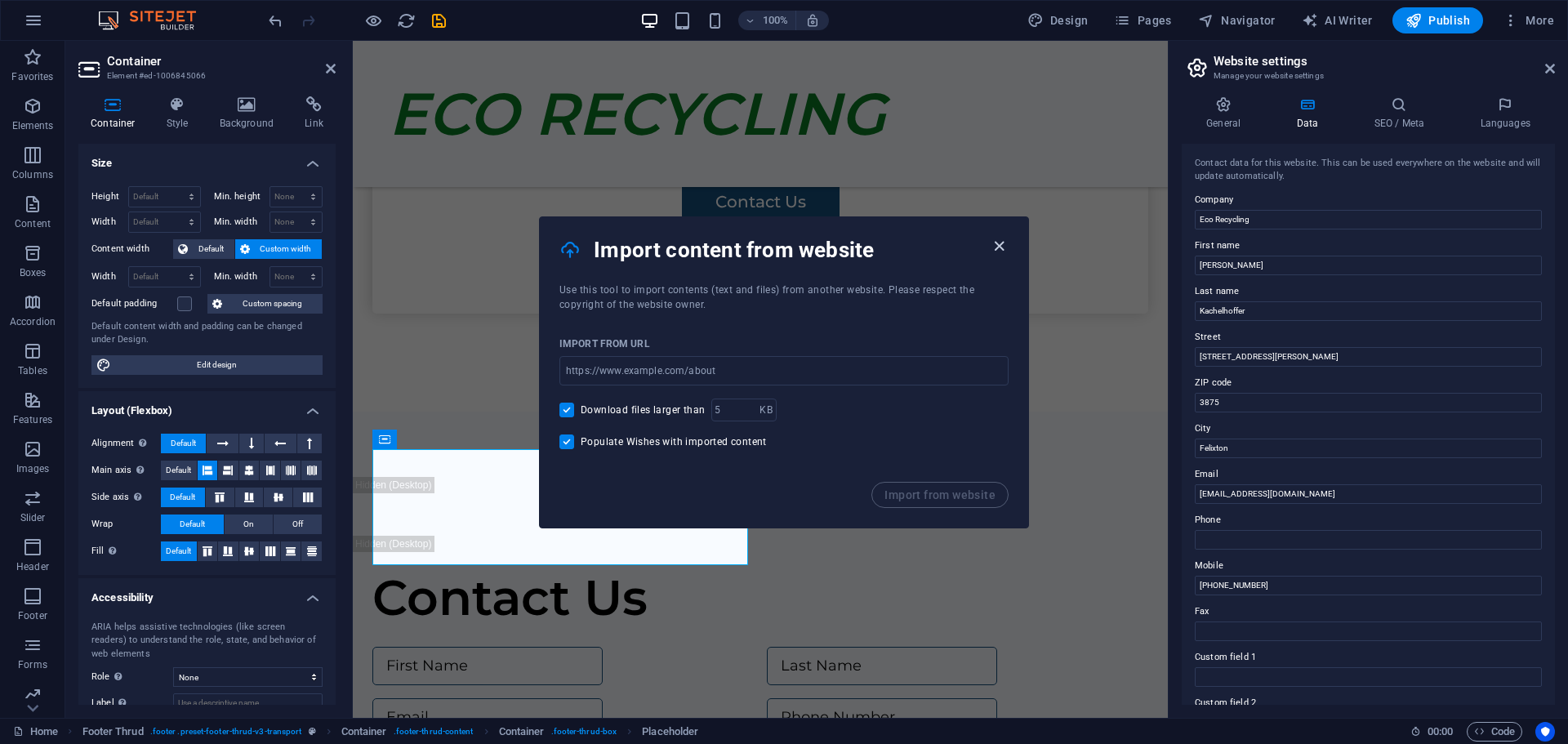
click at [997, 248] on icon "button" at bounding box center [999, 247] width 19 height 19
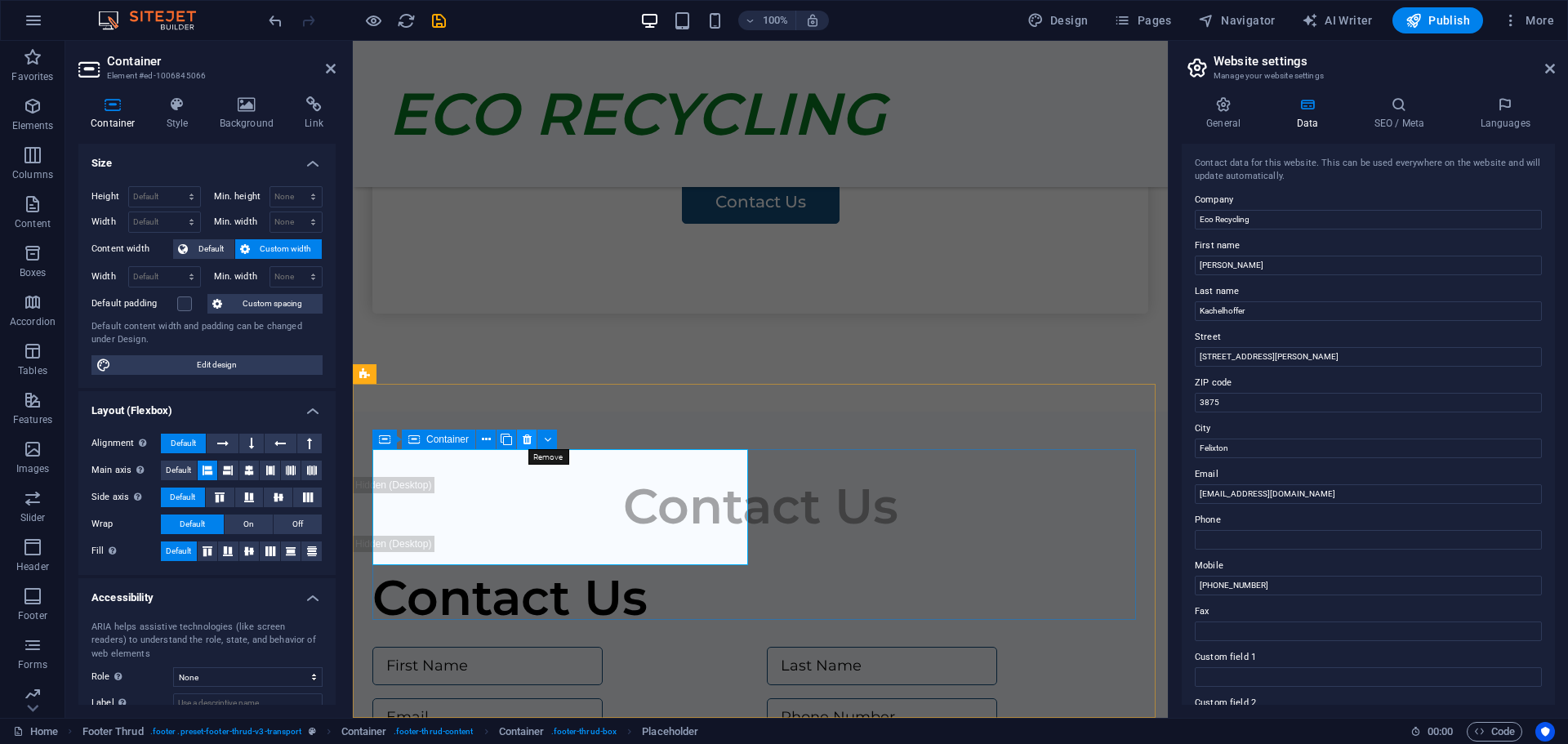
click at [528, 437] on icon at bounding box center [527, 440] width 9 height 17
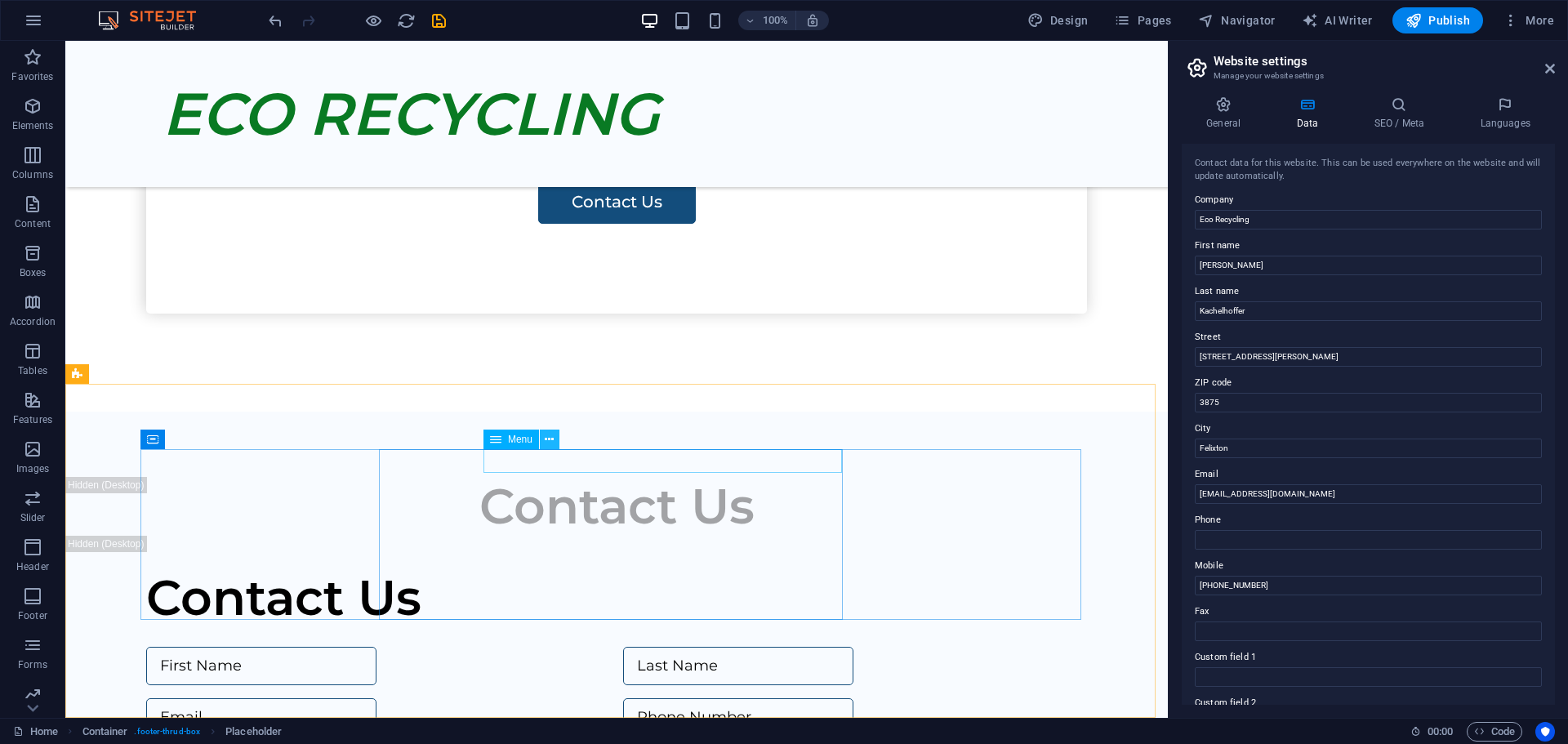
click at [550, 439] on icon at bounding box center [549, 440] width 9 height 17
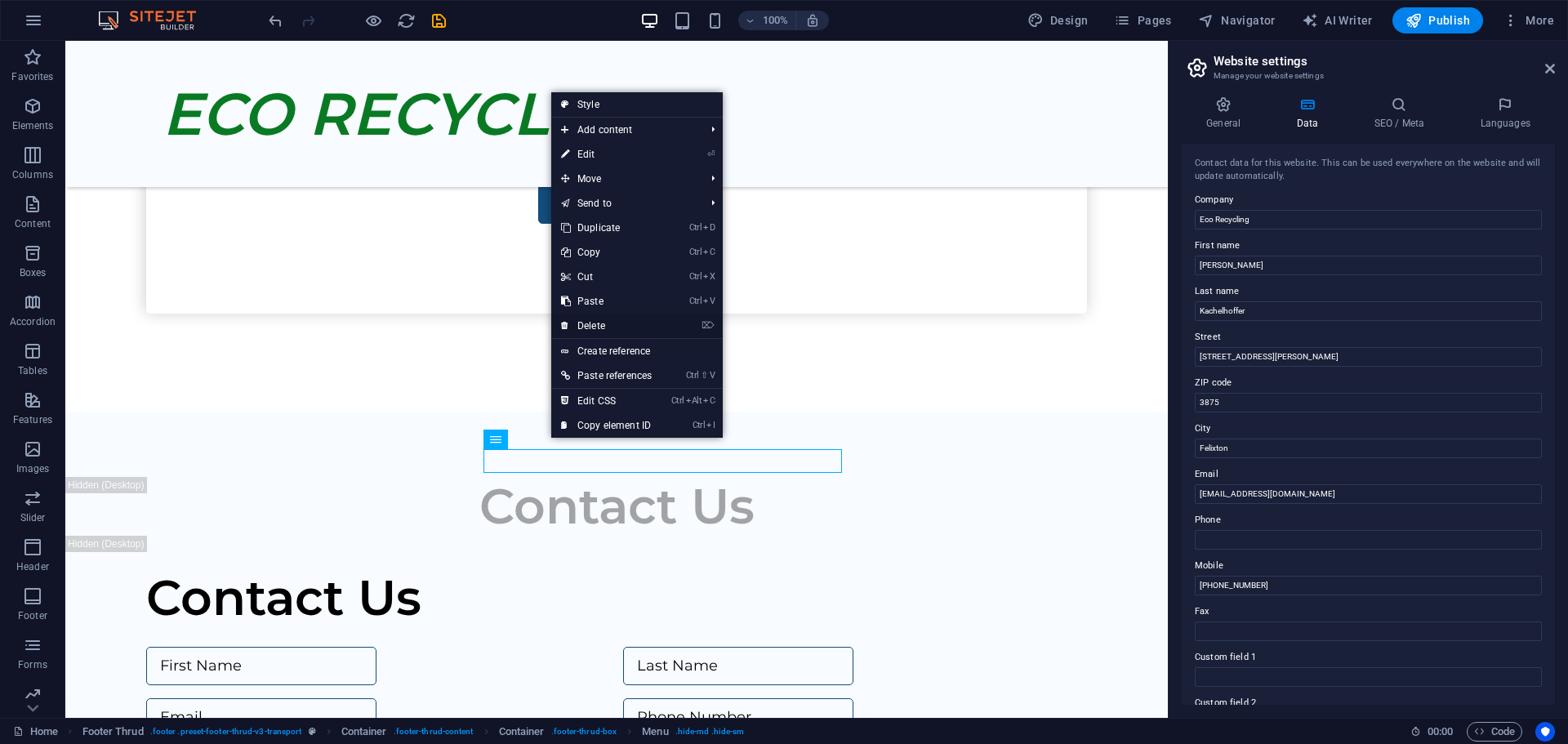
drag, startPoint x: 602, startPoint y: 324, endPoint x: 536, endPoint y: 284, distance: 77.2
click at [602, 324] on link "⌦ Delete" at bounding box center [607, 326] width 111 height 25
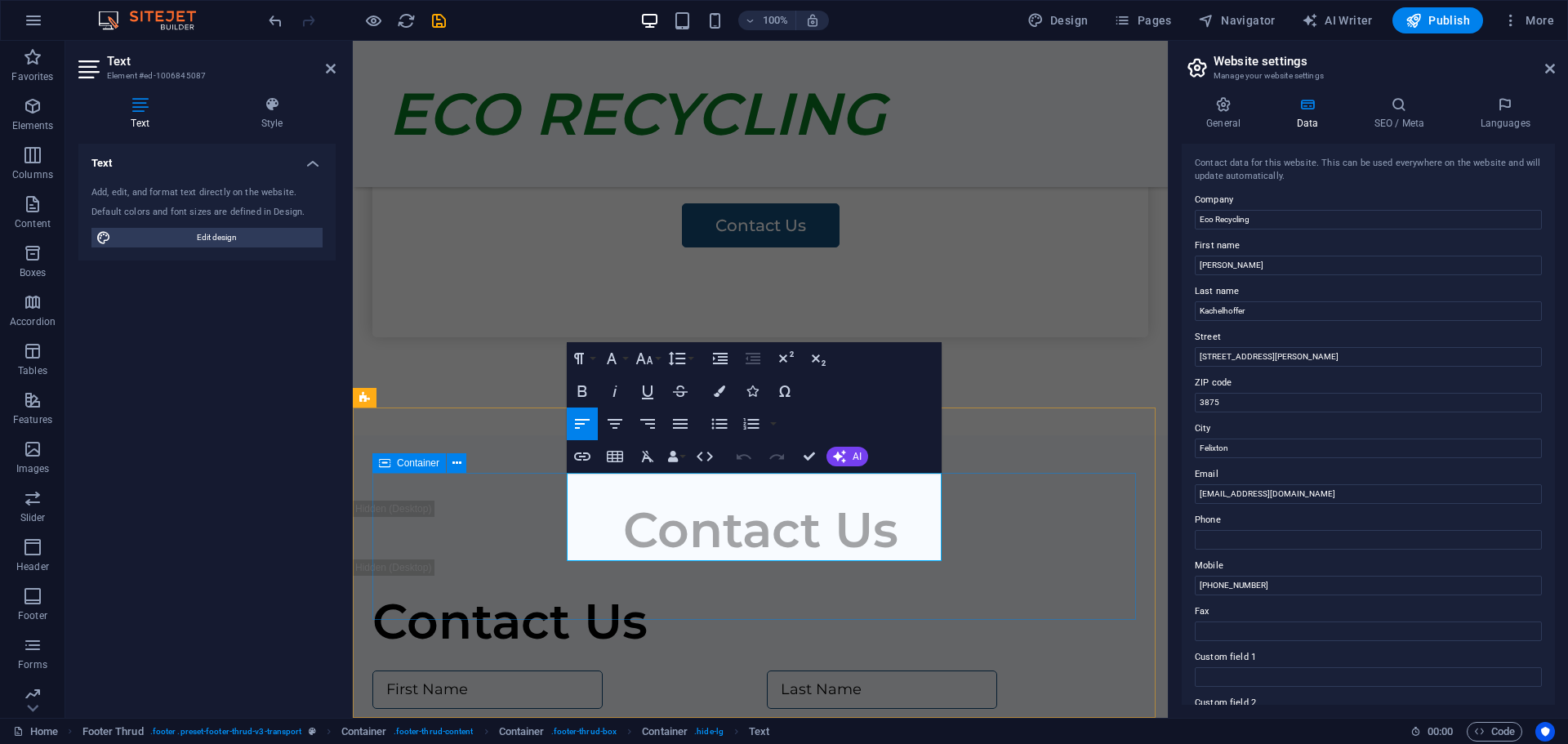
drag, startPoint x: 653, startPoint y: 485, endPoint x: 533, endPoint y: 478, distance: 120.2
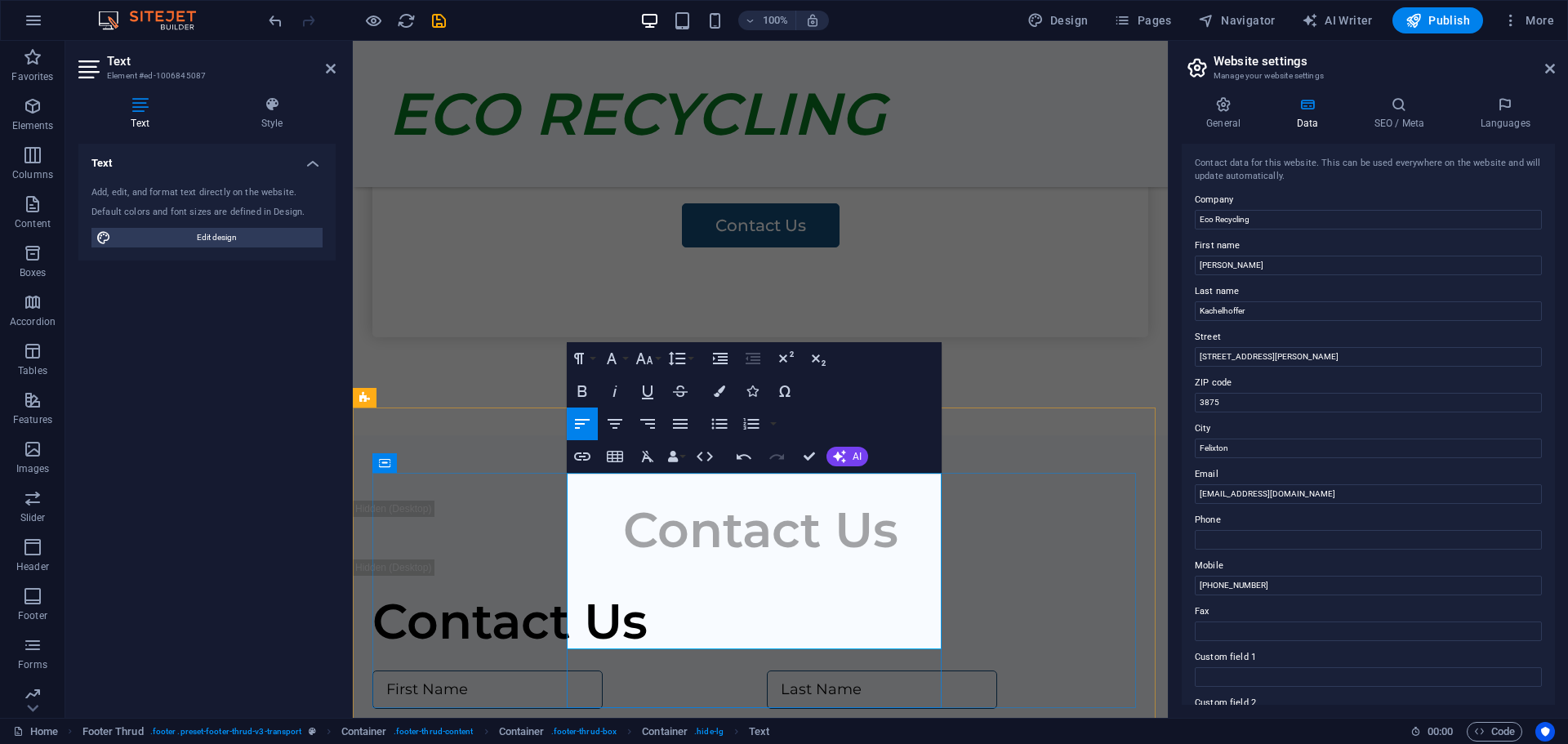
drag, startPoint x: 574, startPoint y: 488, endPoint x: 698, endPoint y: 610, distance: 174.0
click at [650, 361] on icon "button" at bounding box center [645, 358] width 17 height 11
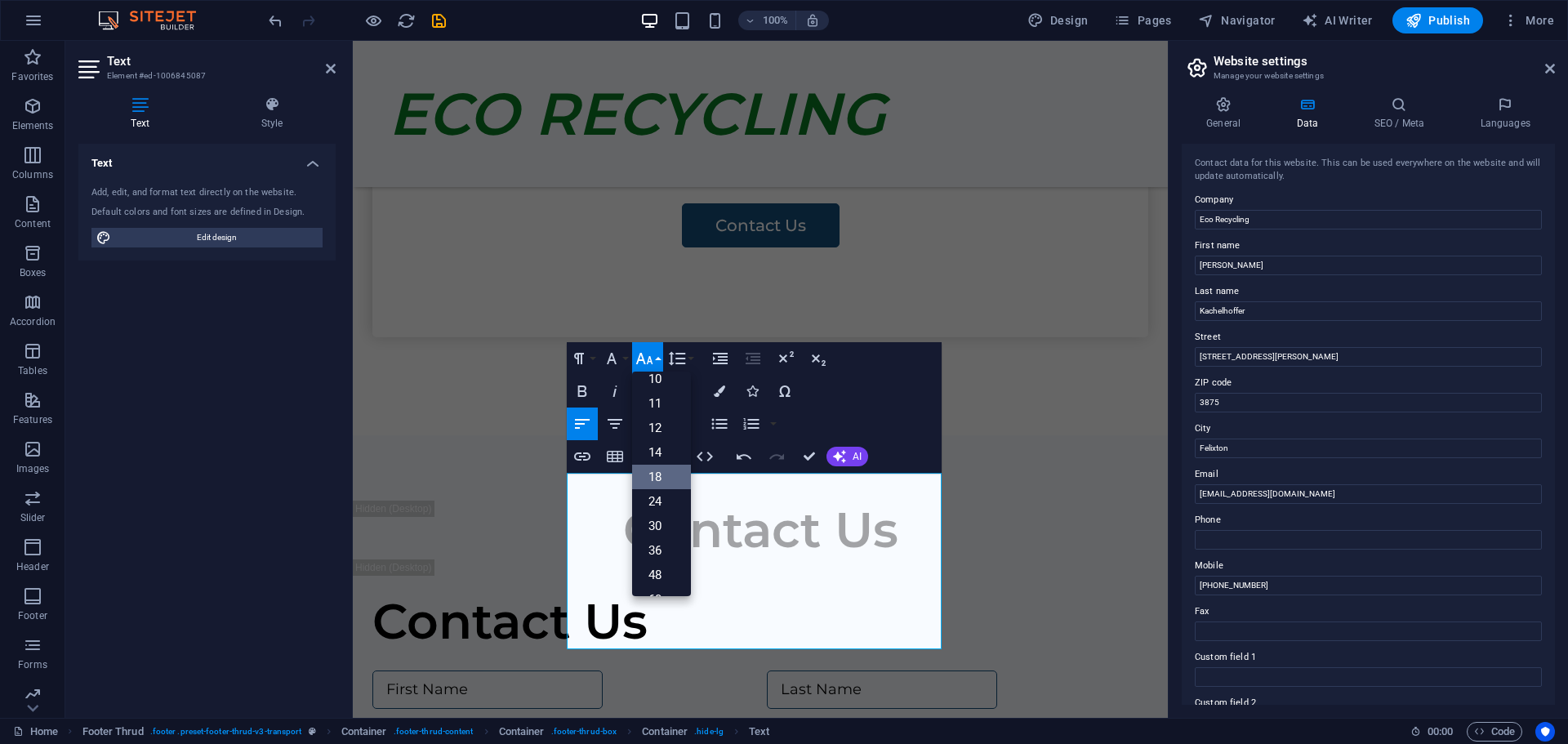
scroll to position [58, 0]
click at [656, 431] on link "12" at bounding box center [662, 431] width 59 height 25
click at [677, 423] on icon "button" at bounding box center [679, 424] width 14 height 10
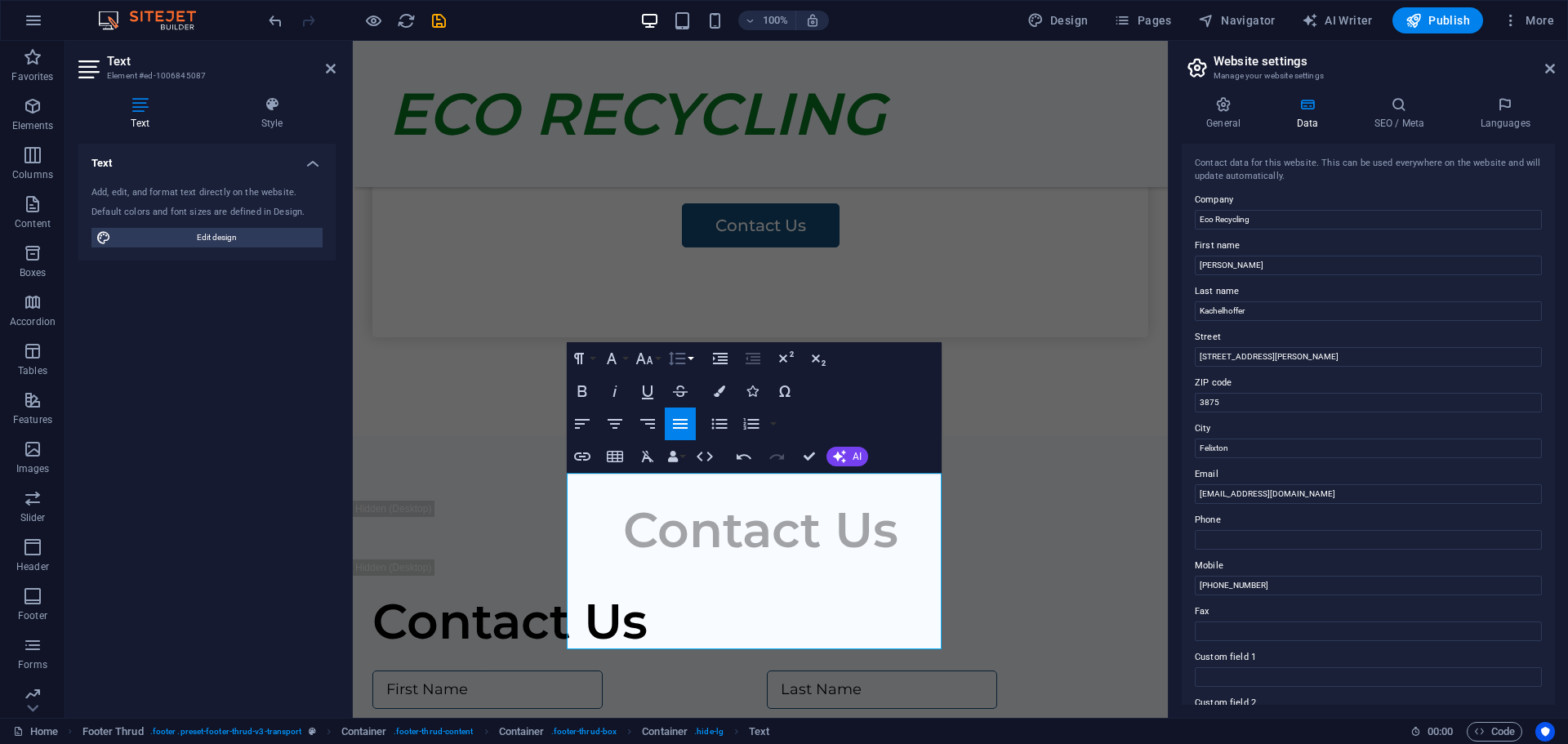
click at [691, 358] on button "Line Height" at bounding box center [680, 358] width 31 height 32
click at [695, 414] on link "Single" at bounding box center [701, 415] width 72 height 25
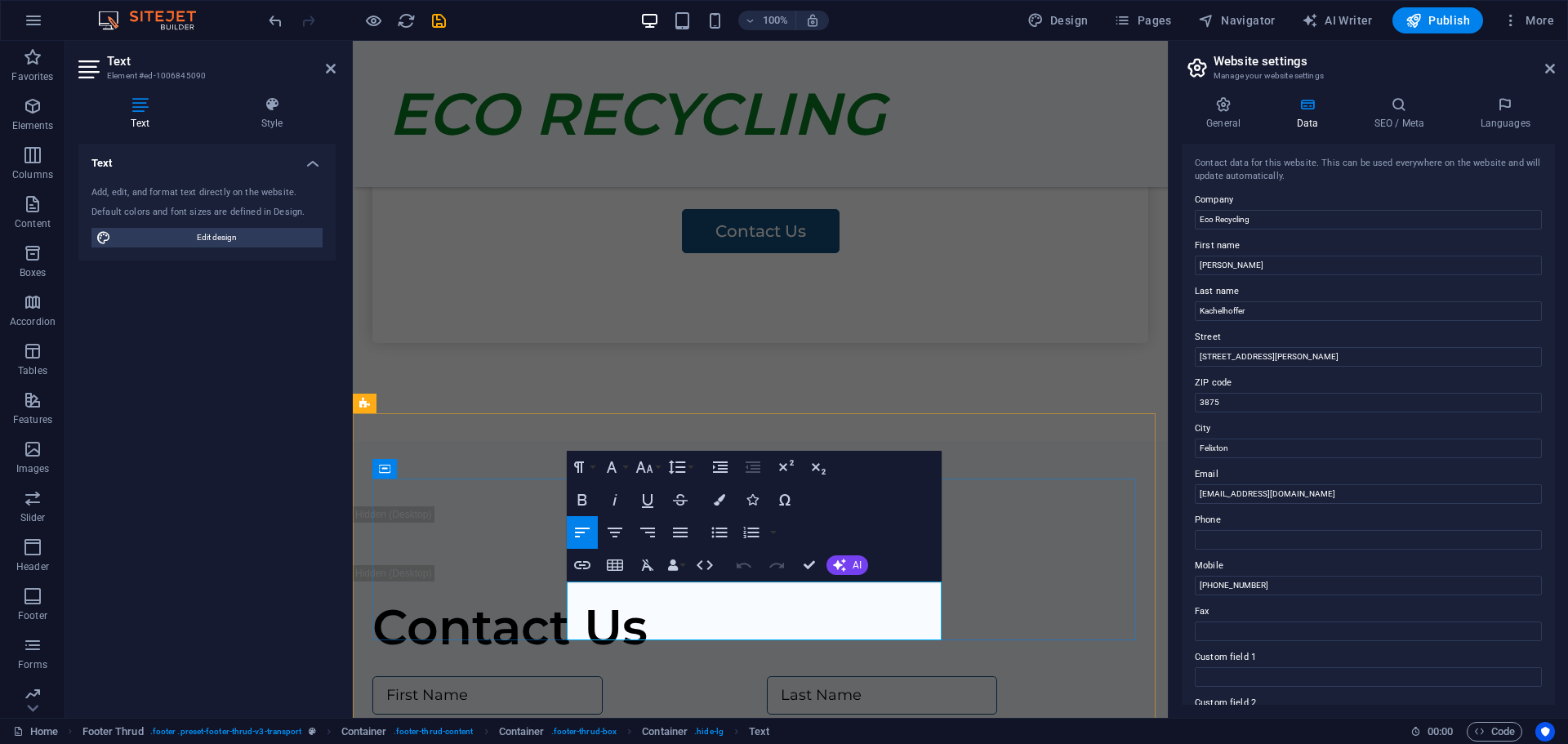
drag, startPoint x: 570, startPoint y: 596, endPoint x: 684, endPoint y: 627, distance: 118.1
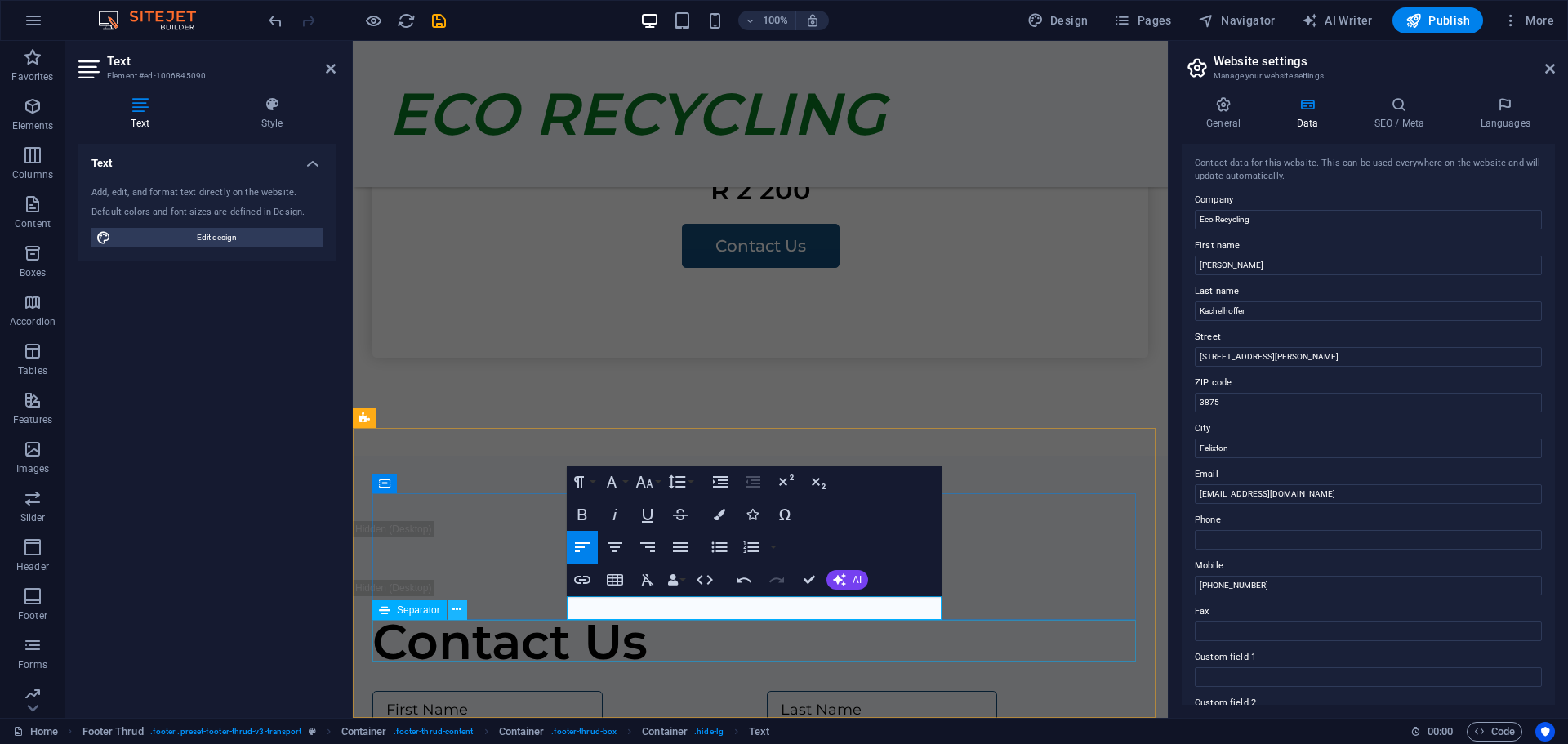
click at [455, 613] on icon at bounding box center [456, 610] width 9 height 17
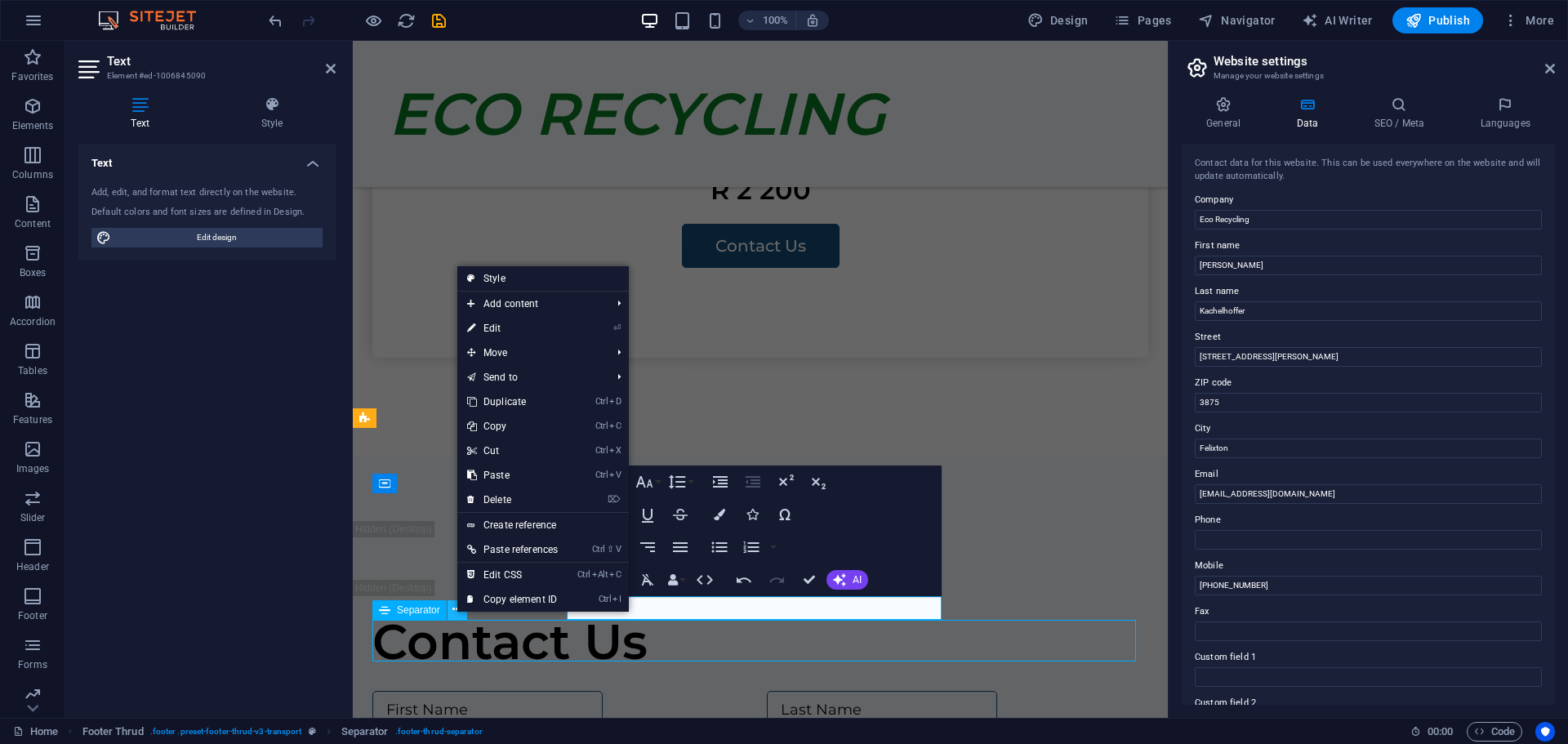
scroll to position [2242, 0]
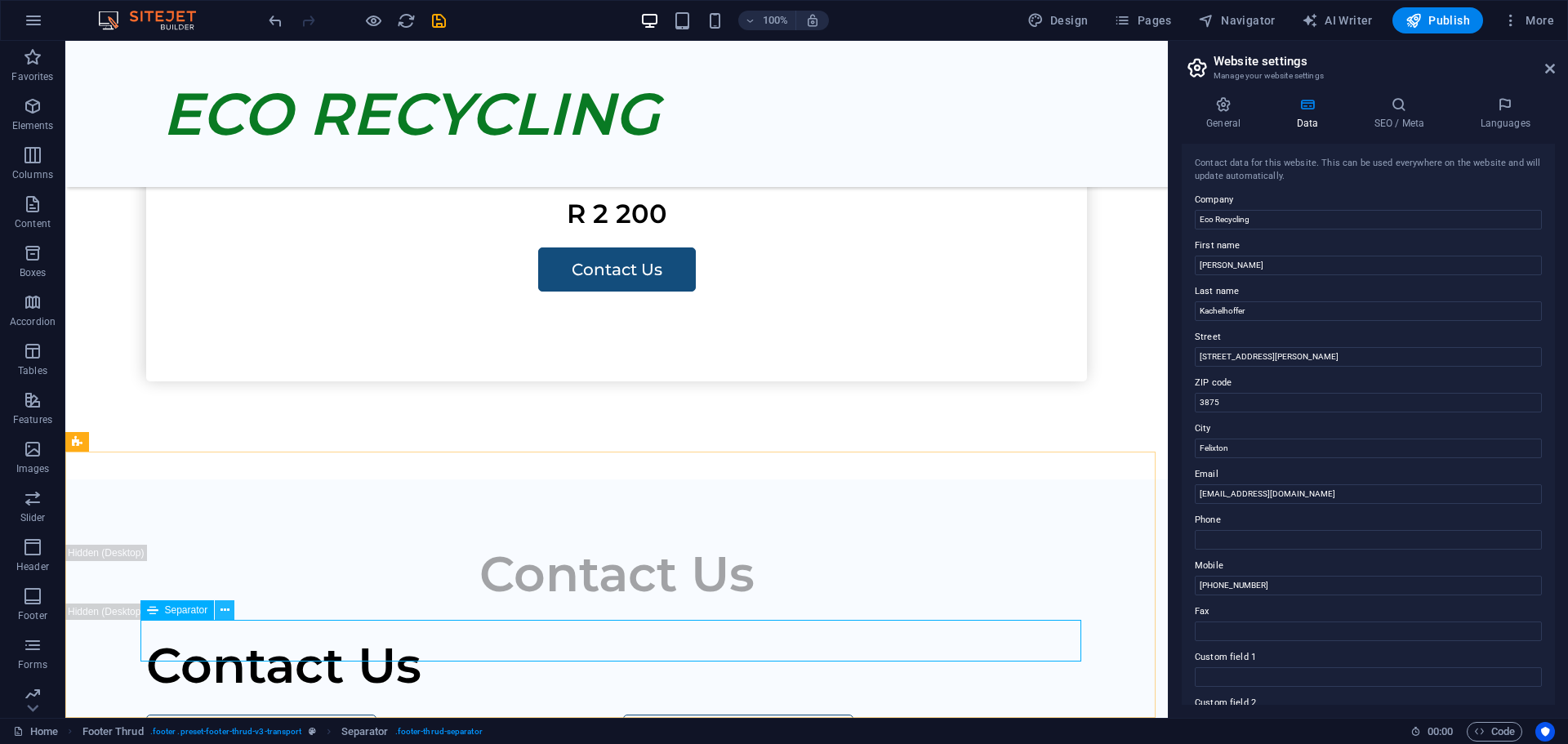
click at [226, 611] on icon at bounding box center [224, 611] width 9 height 17
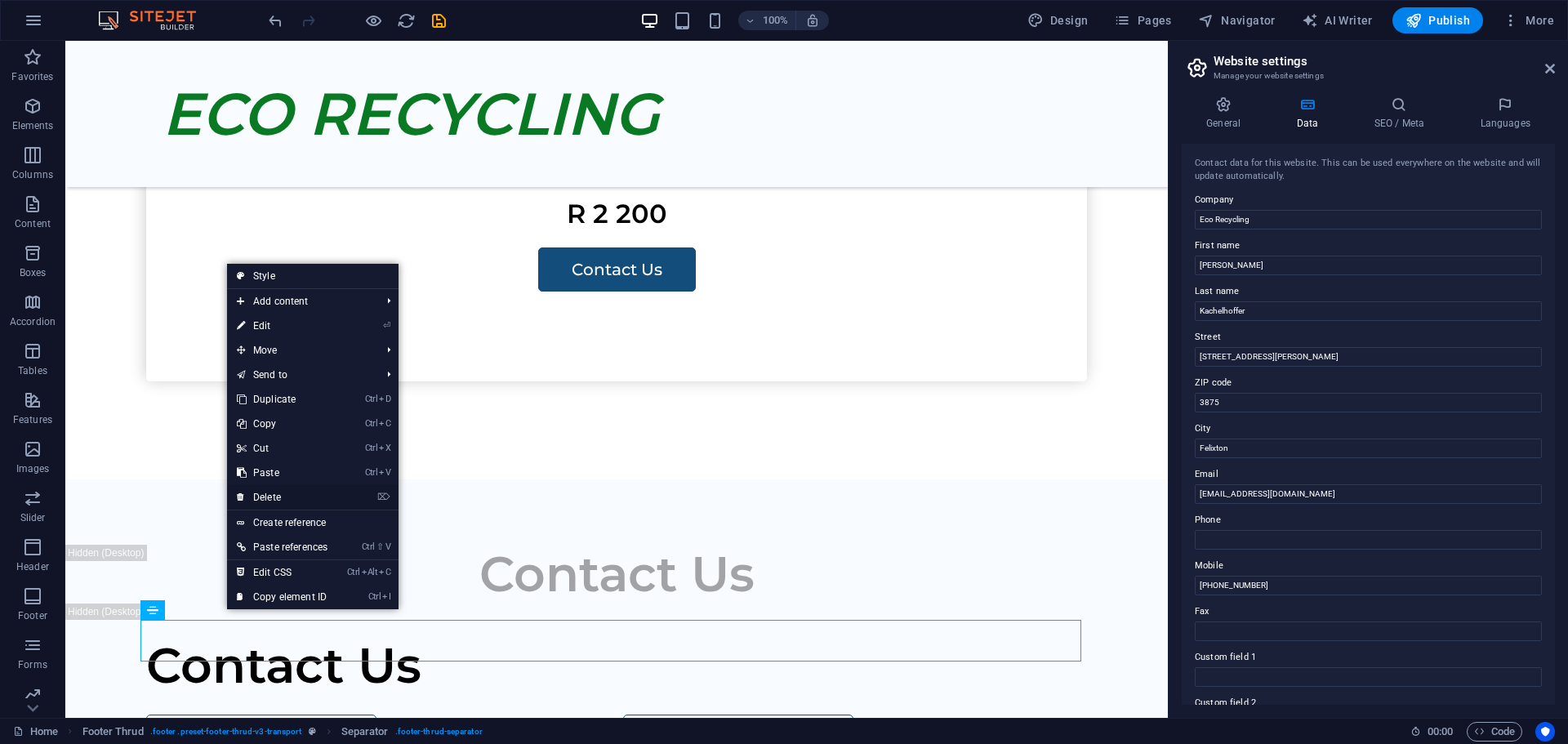
click at [278, 493] on link "⌦ Delete" at bounding box center [282, 497] width 111 height 25
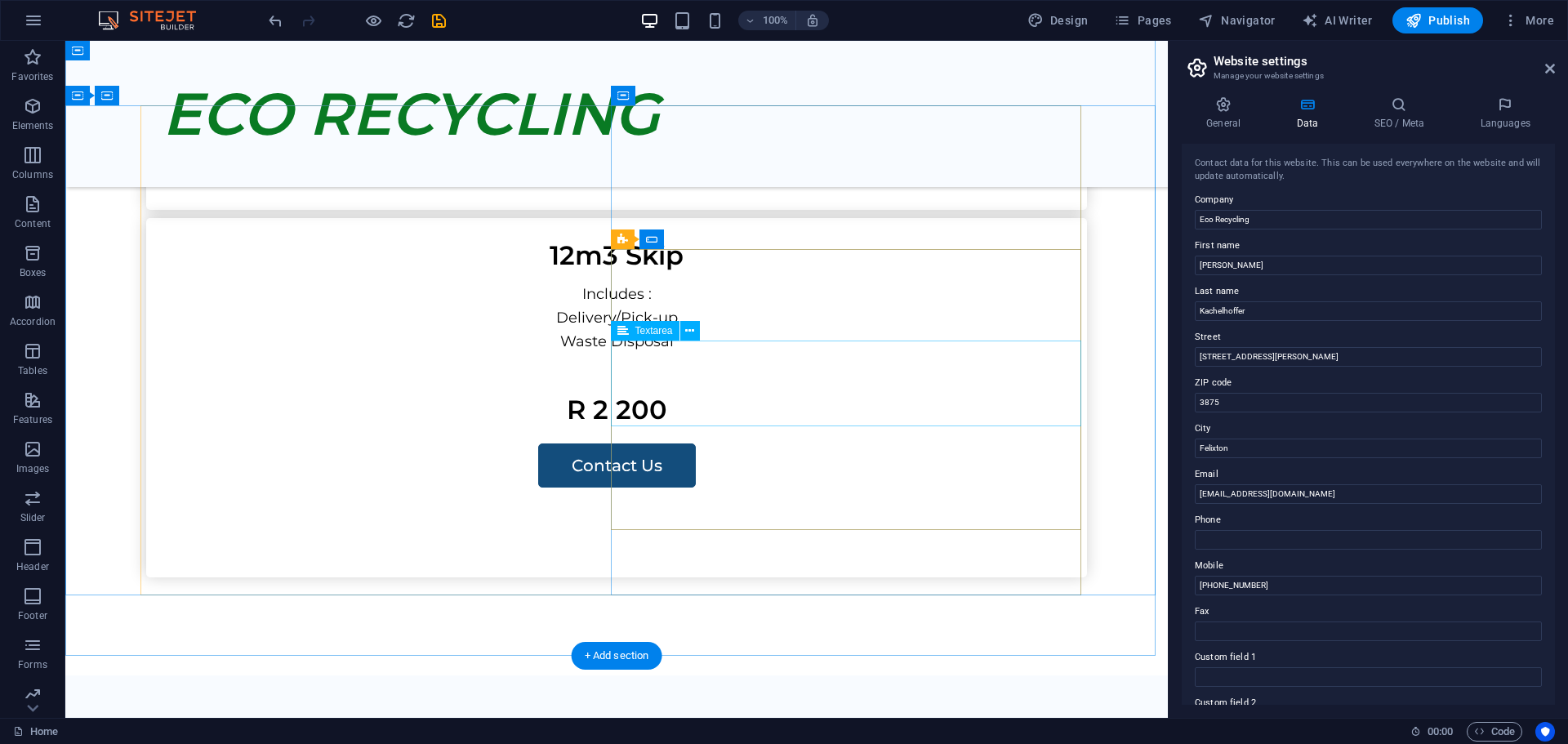
scroll to position [2037, 0]
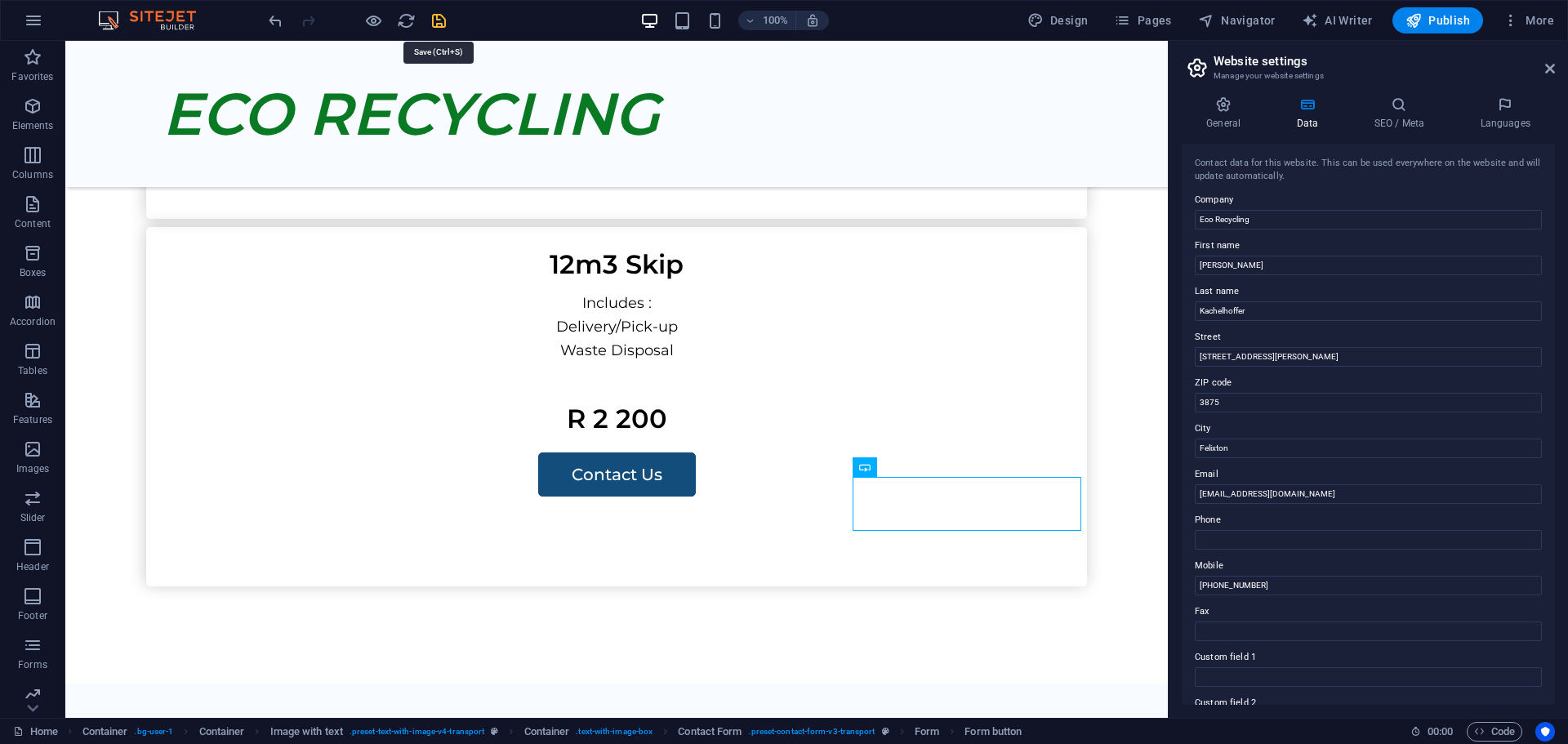
click at [438, 20] on icon "save" at bounding box center [439, 21] width 19 height 19
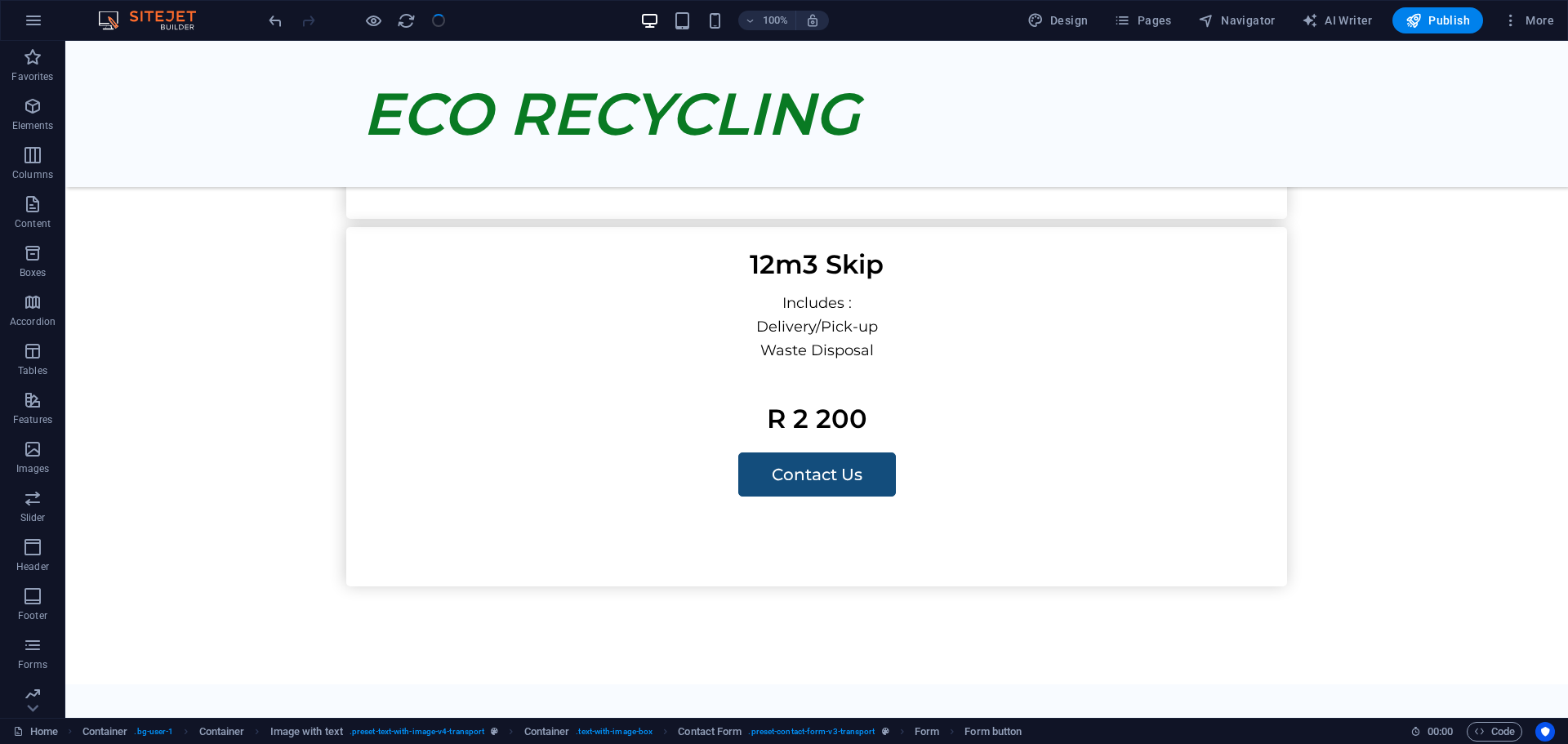
checkbox input "false"
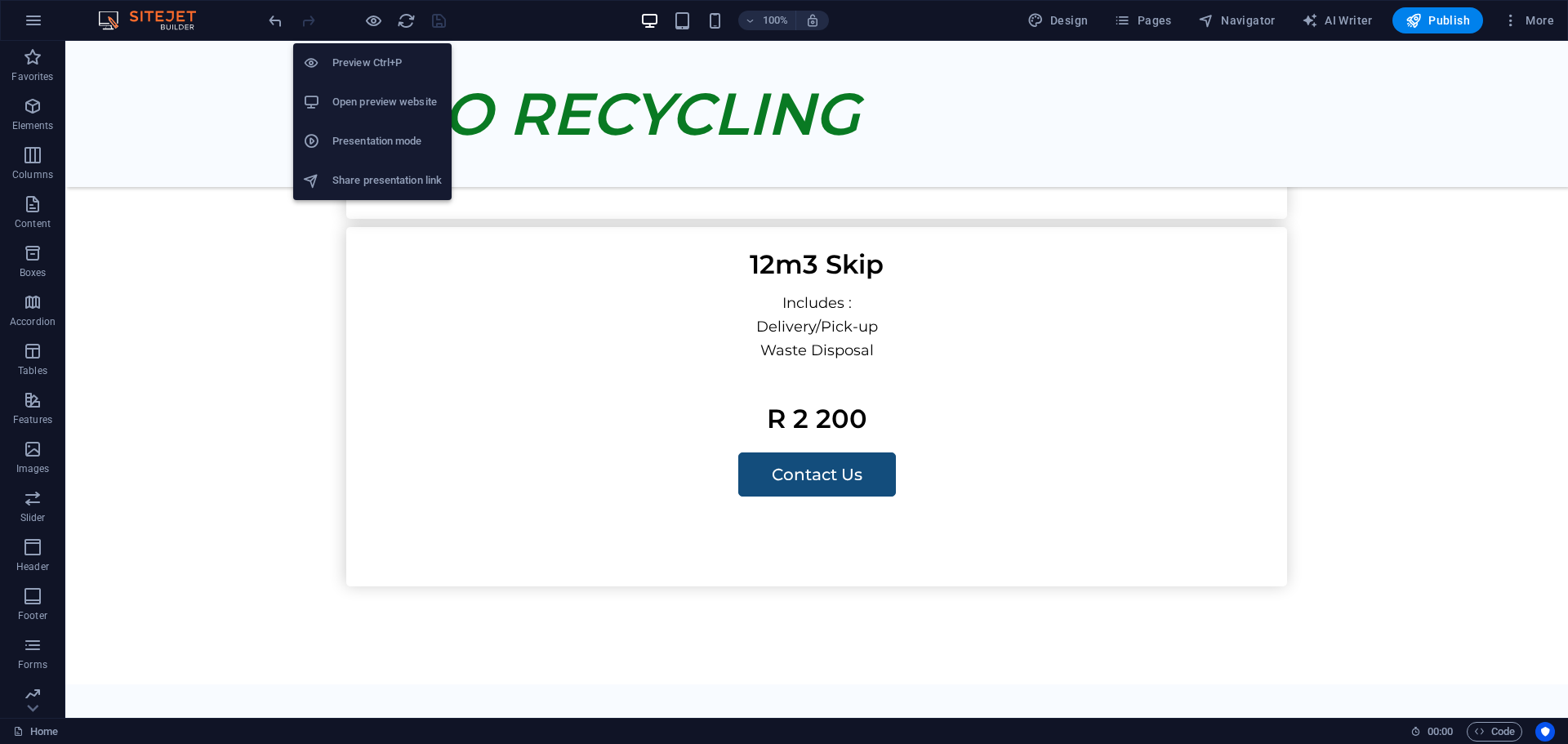
click at [369, 102] on h6 "Open preview website" at bounding box center [387, 102] width 110 height 20
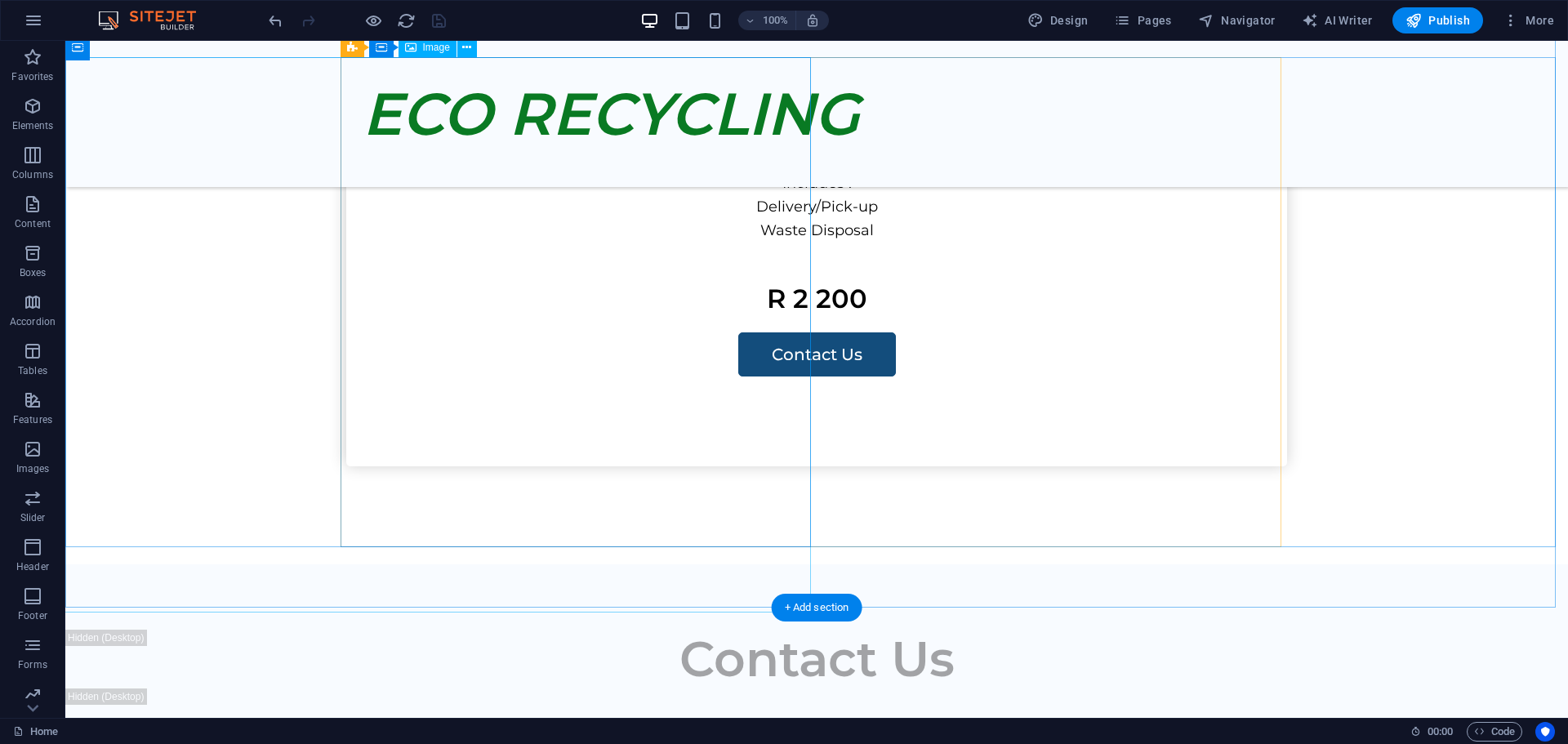
scroll to position [2201, 0]
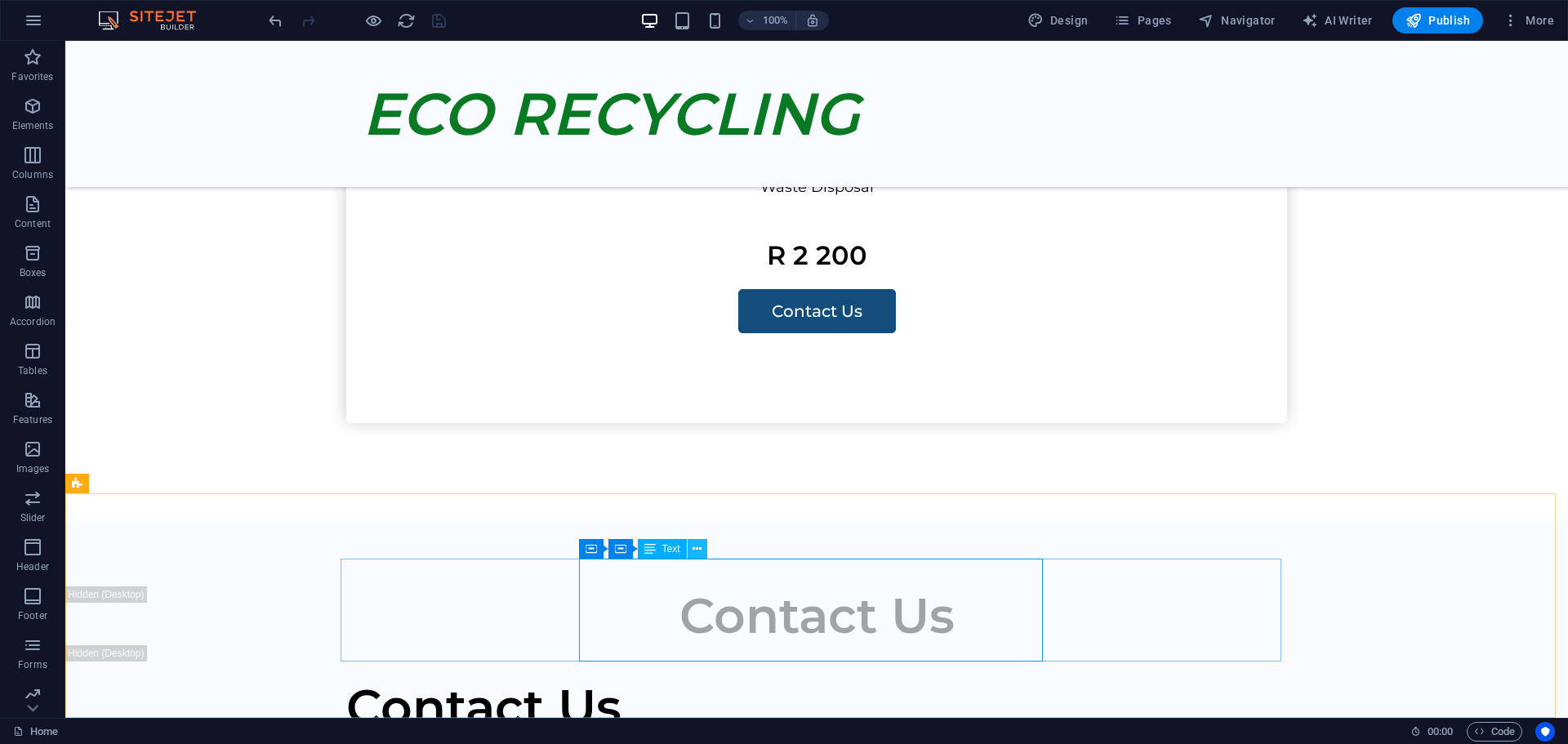
click at [694, 549] on icon at bounding box center [696, 550] width 9 height 17
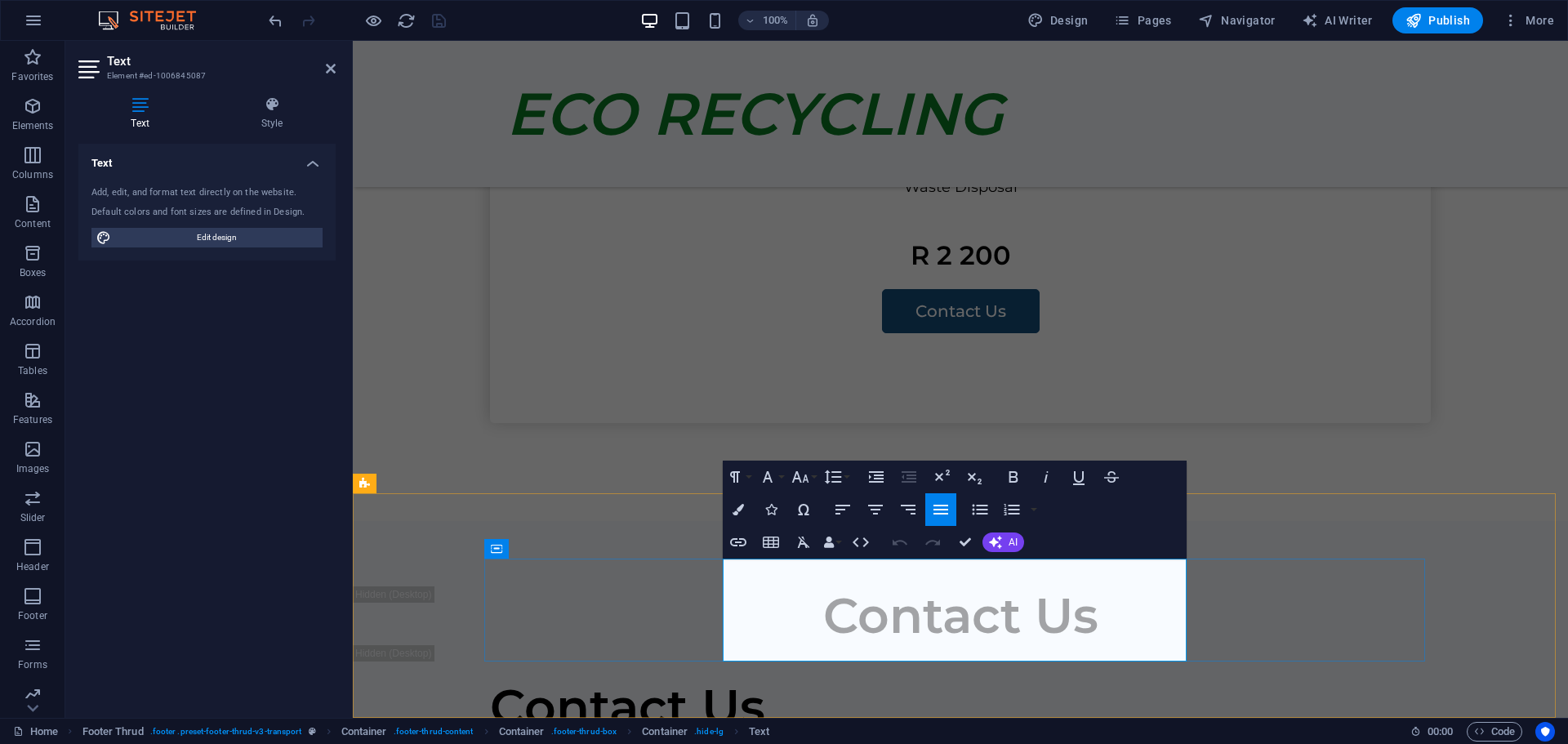
drag, startPoint x: 812, startPoint y: 629, endPoint x: 733, endPoint y: 621, distance: 79.4
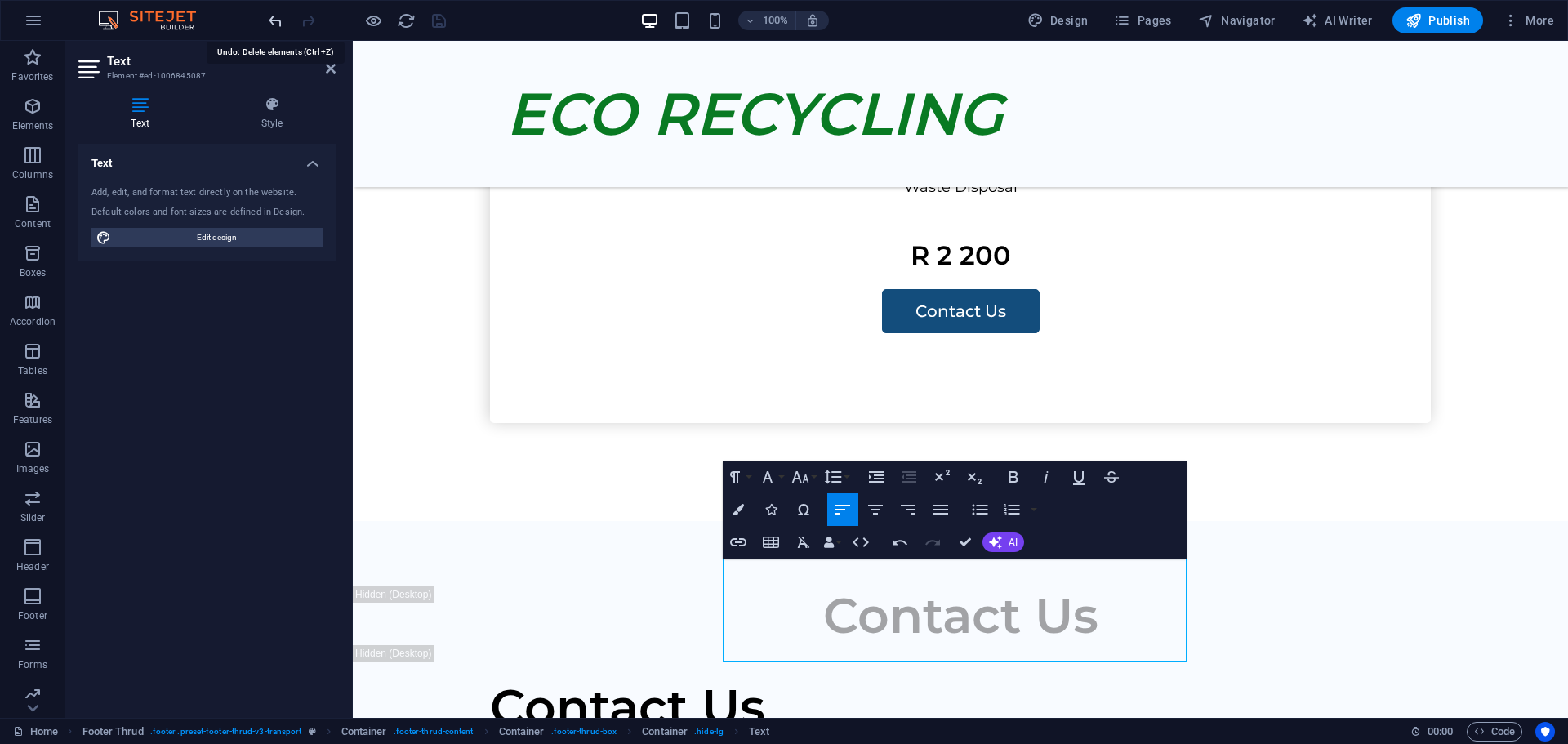
click at [276, 23] on icon "undo" at bounding box center [275, 21] width 19 height 19
click at [276, 26] on icon "undo" at bounding box center [275, 21] width 19 height 19
click at [897, 539] on icon "button" at bounding box center [900, 542] width 20 height 20
drag, startPoint x: 724, startPoint y: 566, endPoint x: 790, endPoint y: 648, distance: 105.3
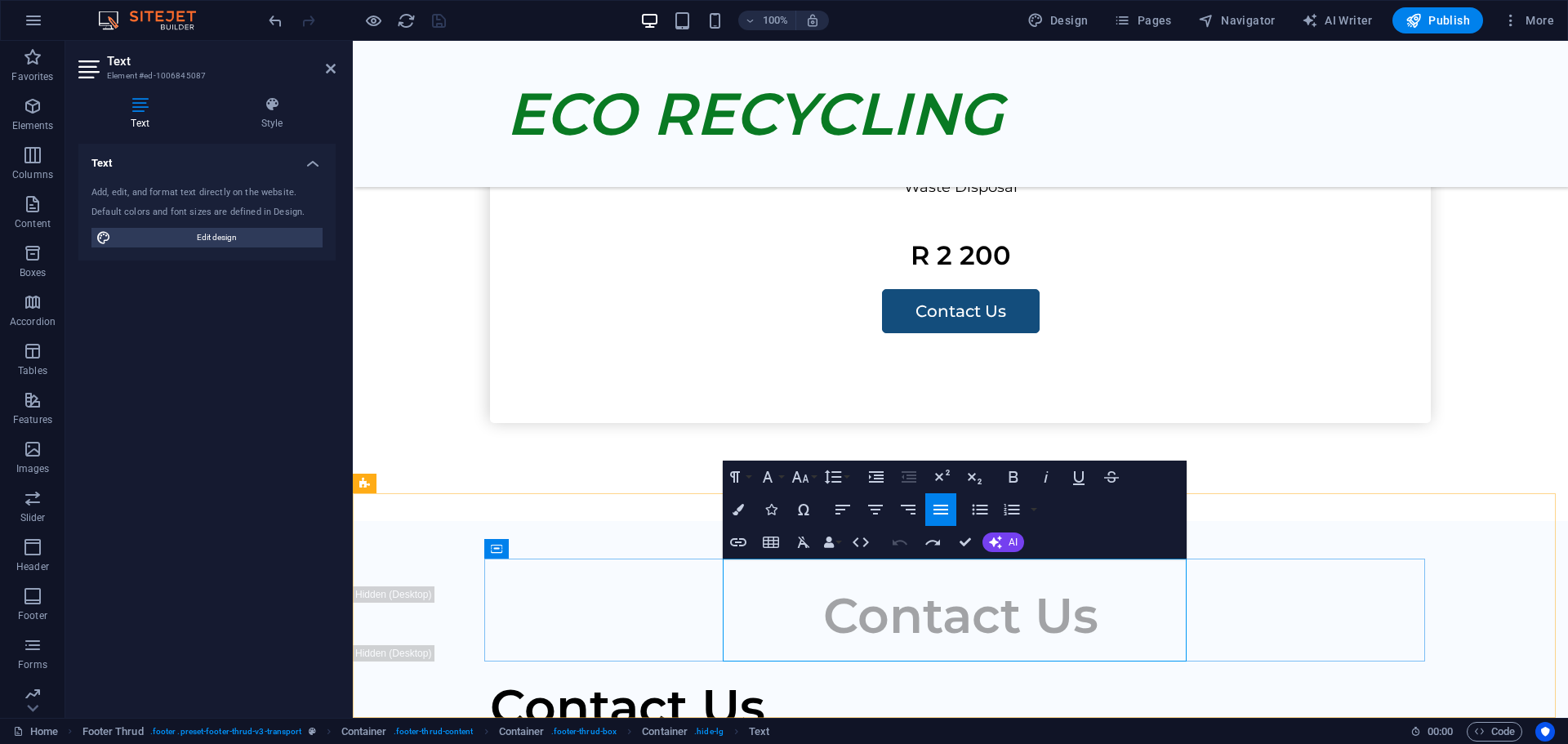
copy div "[STREET_ADDRESS][PERSON_NAME] [EMAIL_ADDRESS][DOMAIN_NAME] [PHONE_NUMBER]"
drag, startPoint x: 393, startPoint y: 517, endPoint x: 684, endPoint y: 517, distance: 291.0
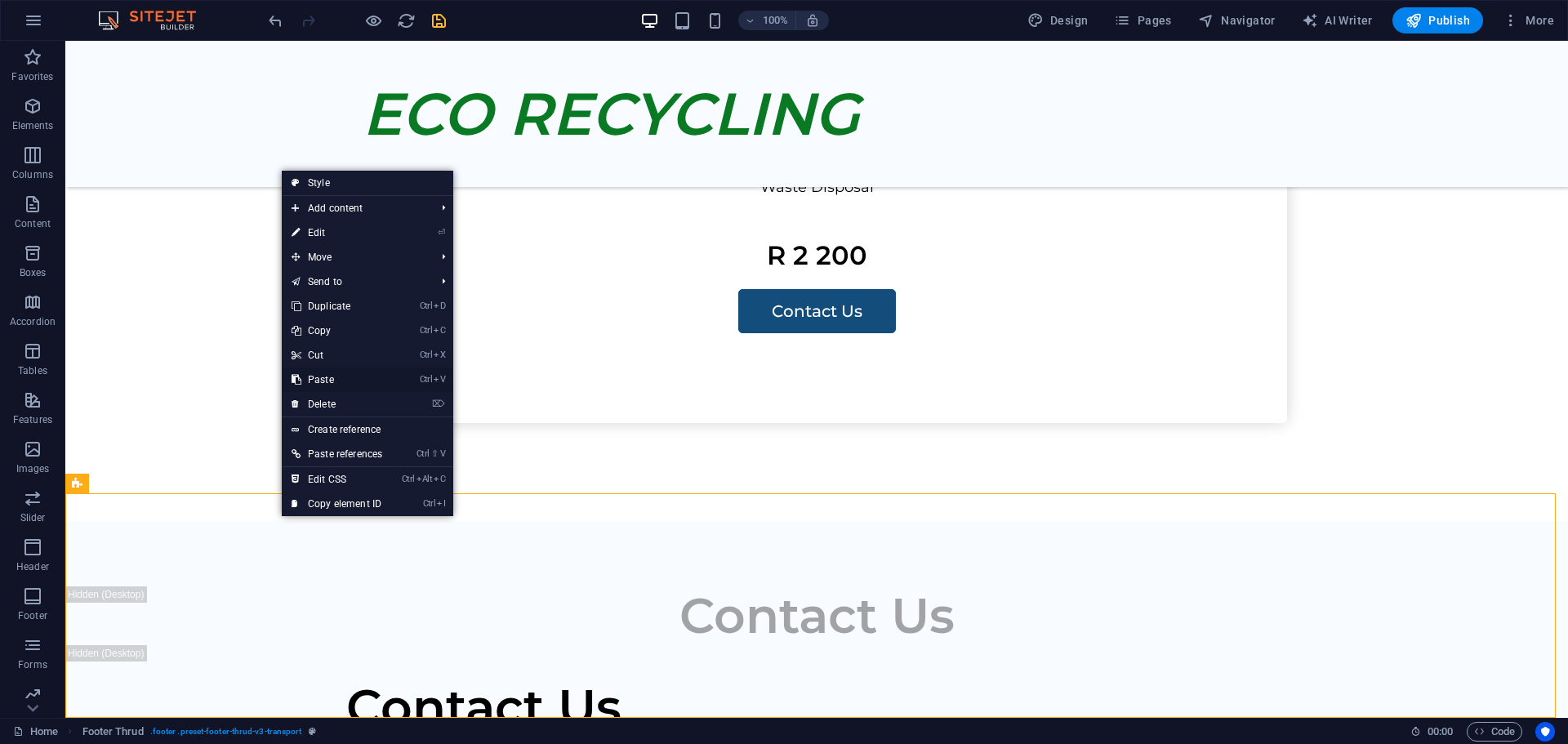
click at [330, 378] on link "Ctrl V Paste" at bounding box center [337, 380] width 111 height 25
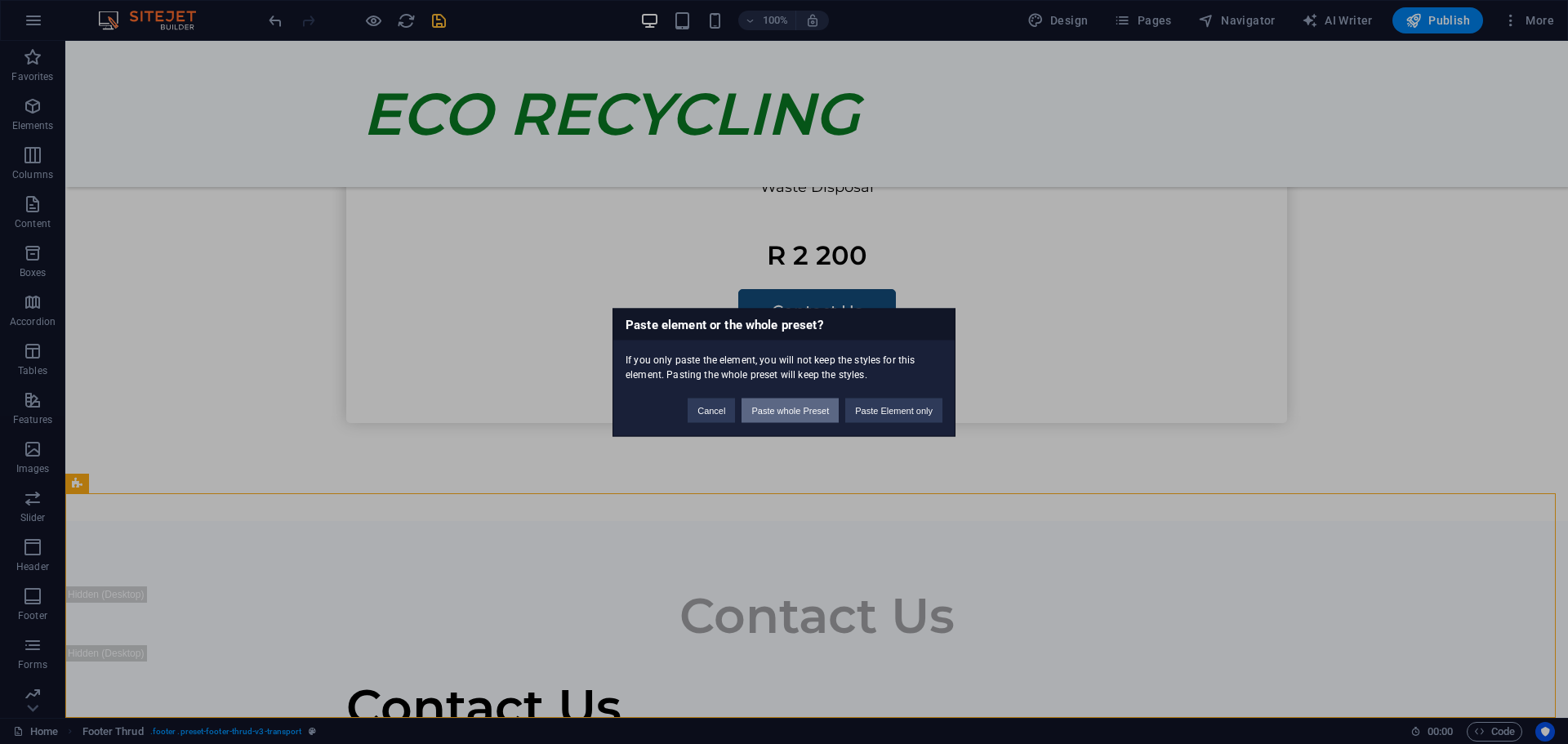
click at [795, 409] on button "Paste whole Preset" at bounding box center [790, 411] width 97 height 25
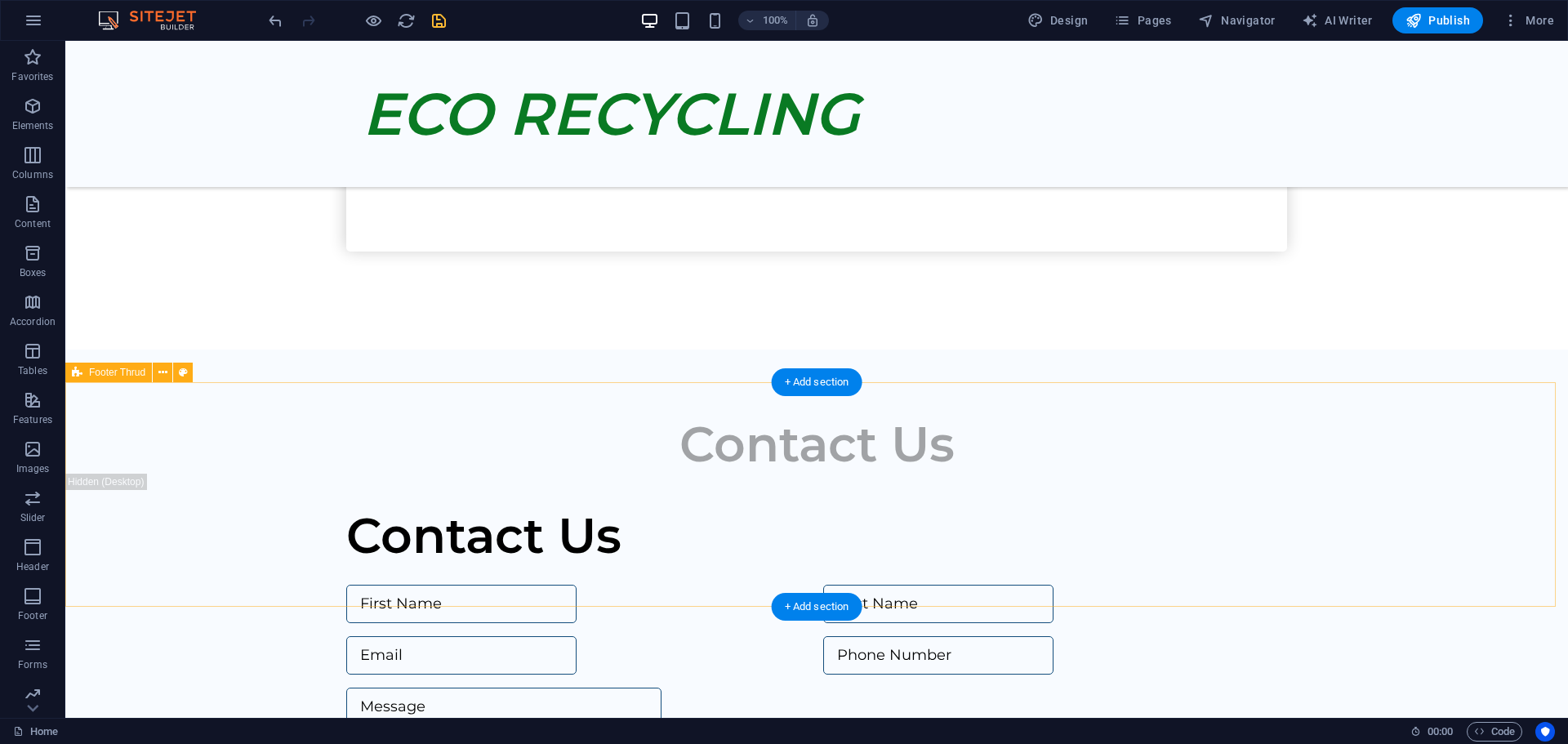
scroll to position [2699, 0]
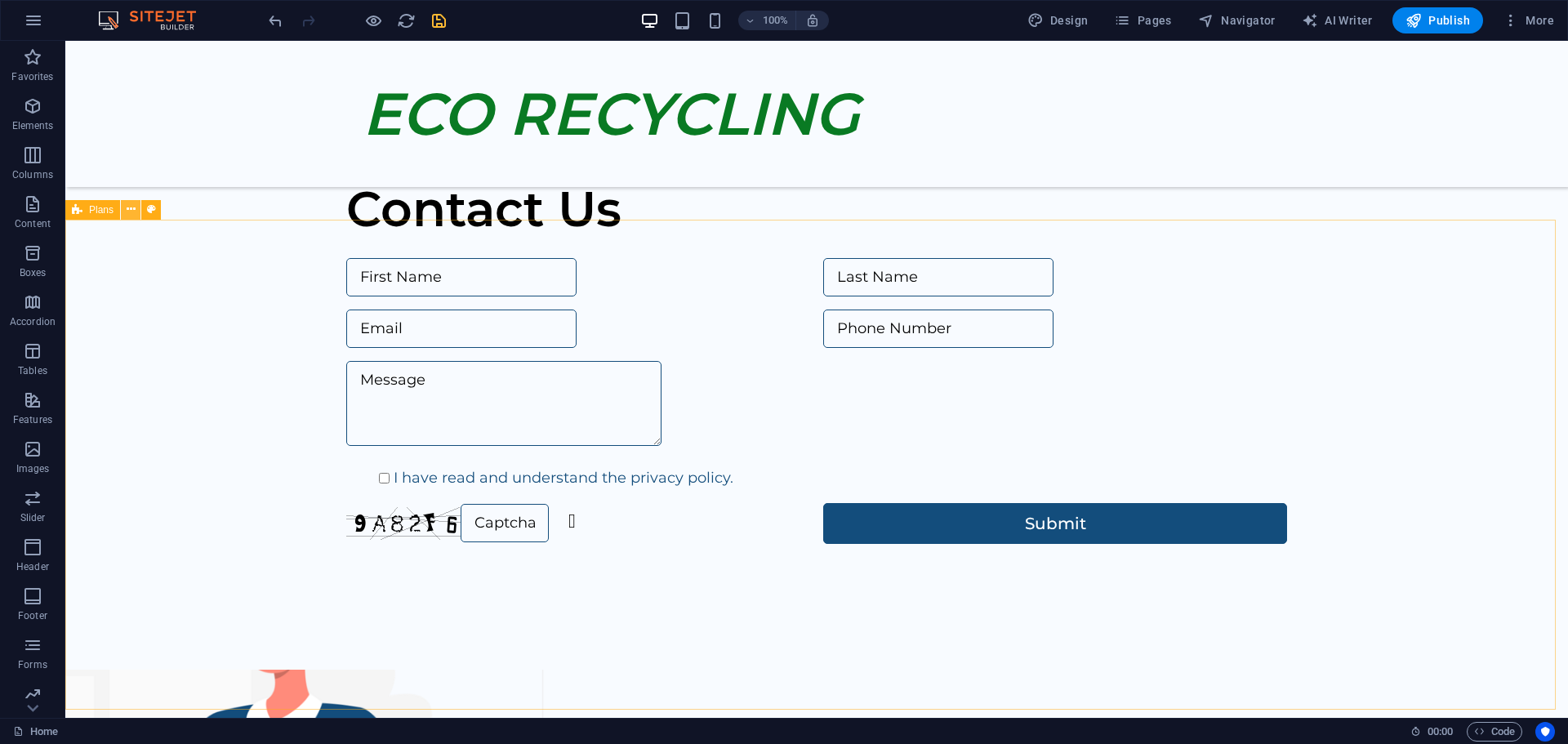
click at [131, 203] on icon at bounding box center [131, 210] width 9 height 17
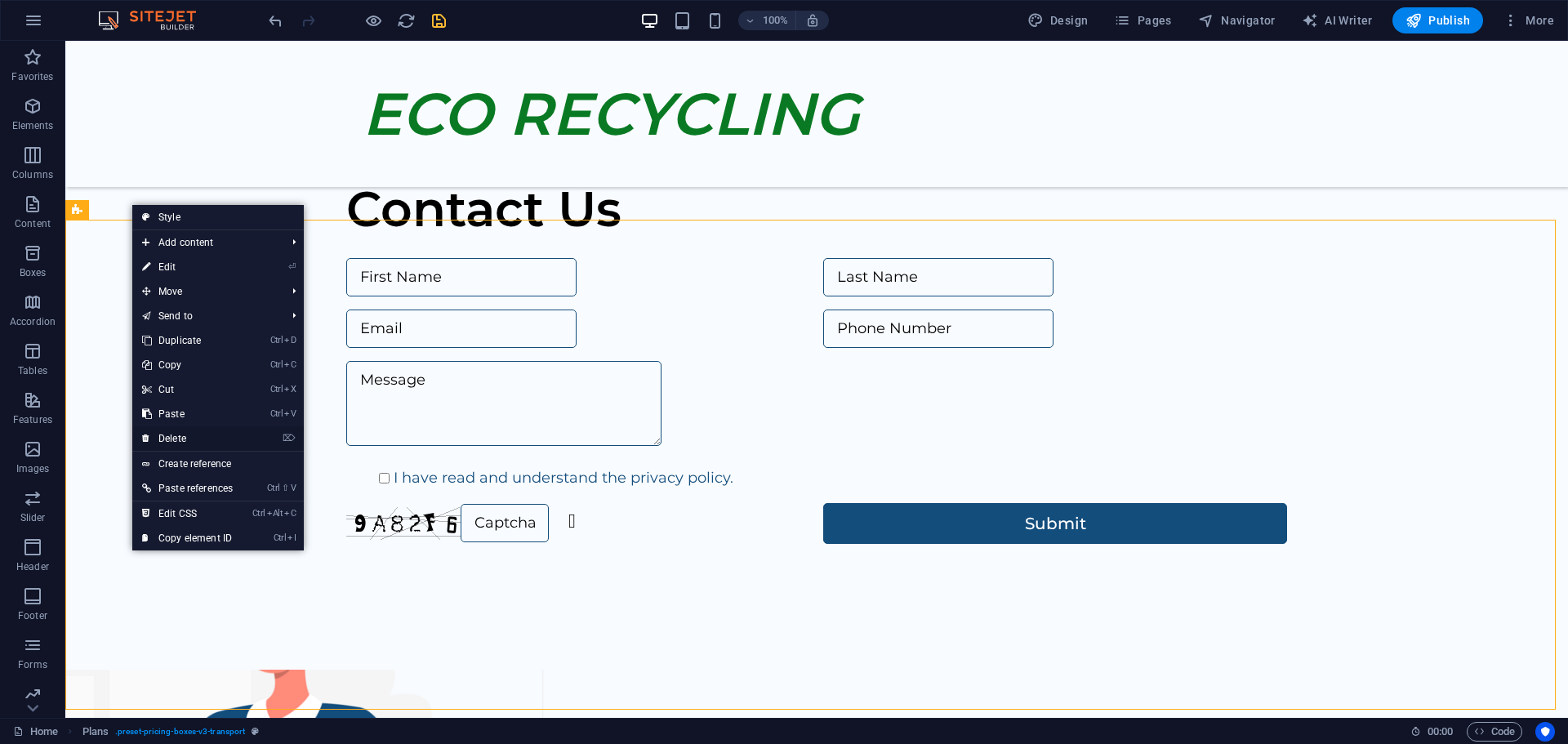
click at [180, 437] on link "⌦ Delete" at bounding box center [188, 439] width 111 height 25
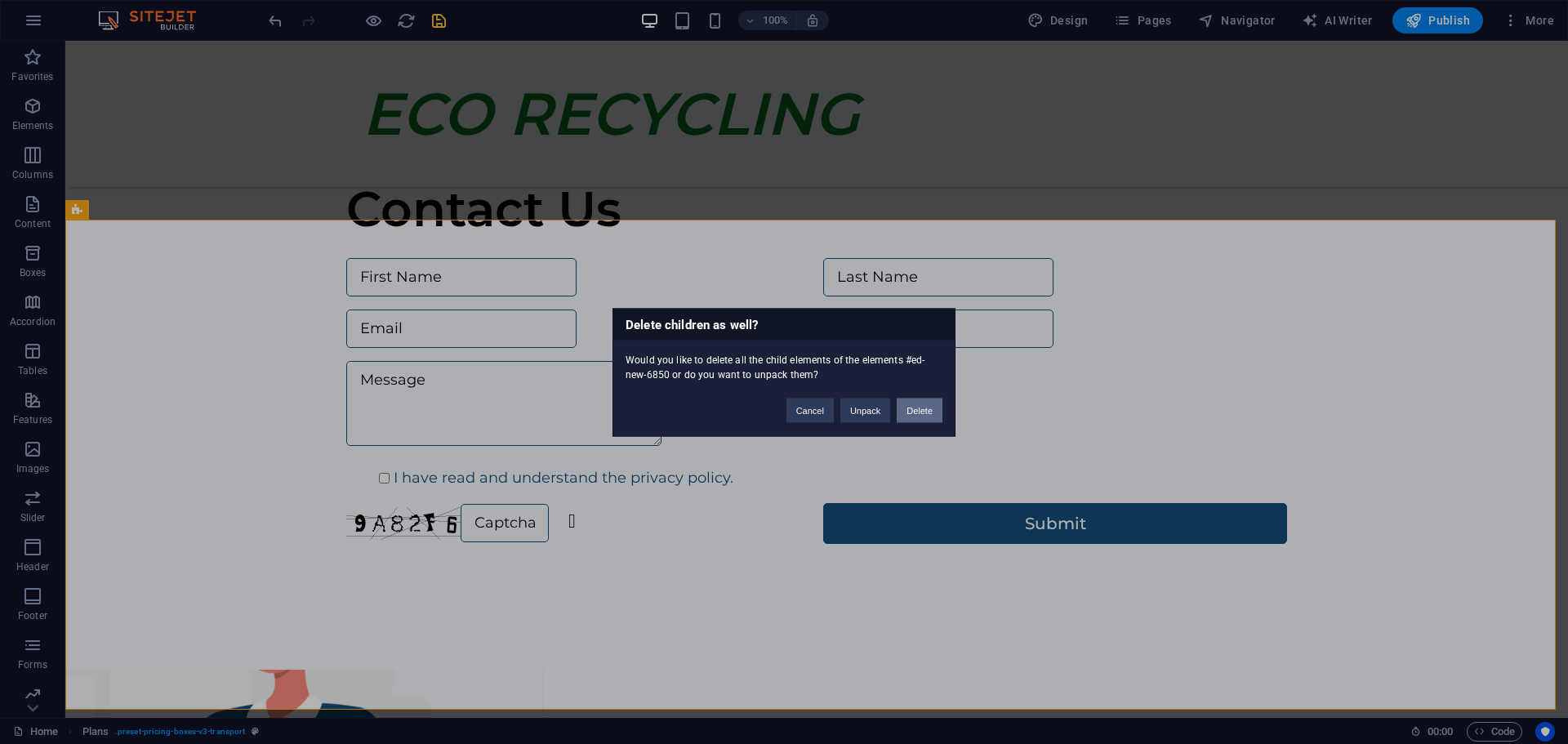
click at [913, 410] on button "Delete" at bounding box center [919, 411] width 46 height 25
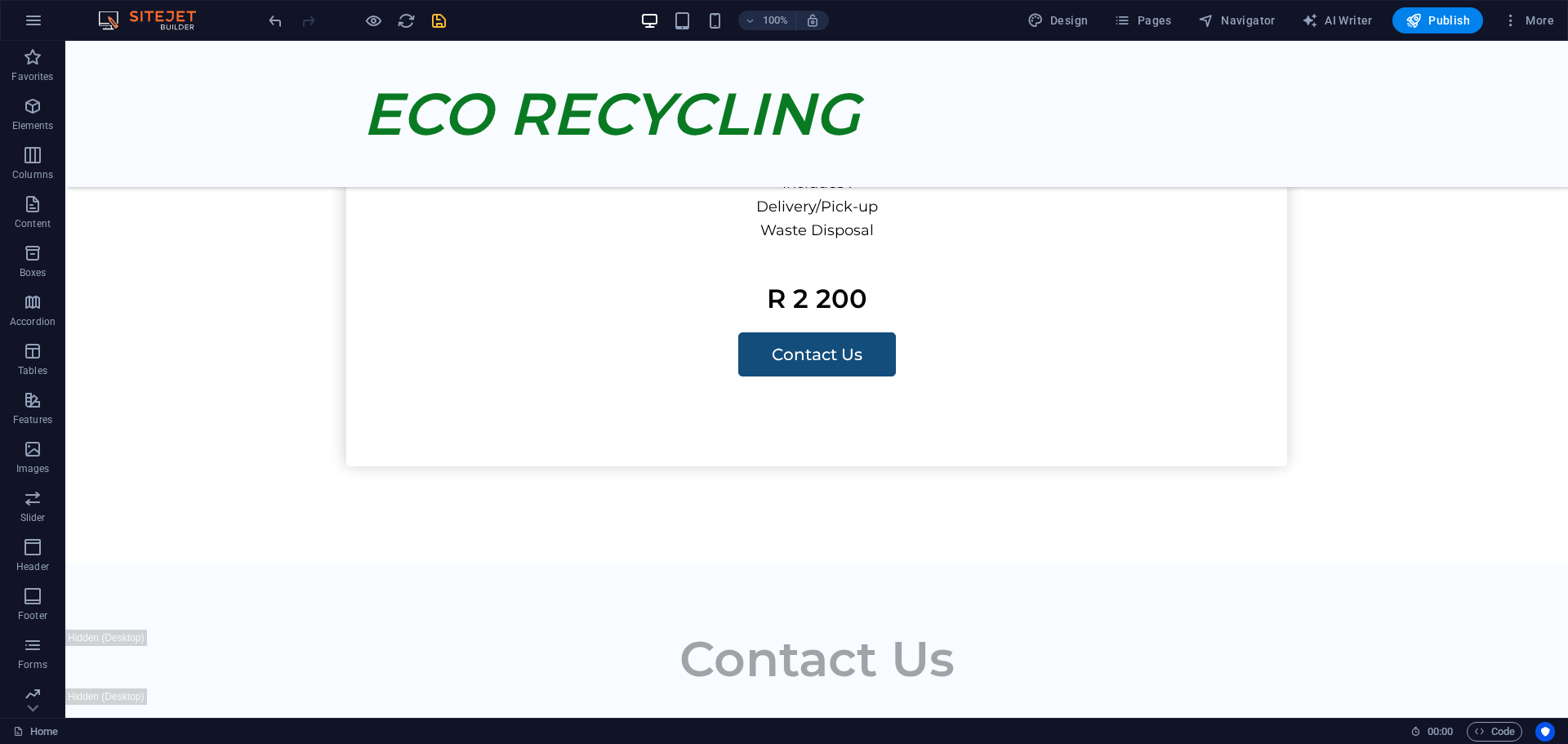
scroll to position [2201, 0]
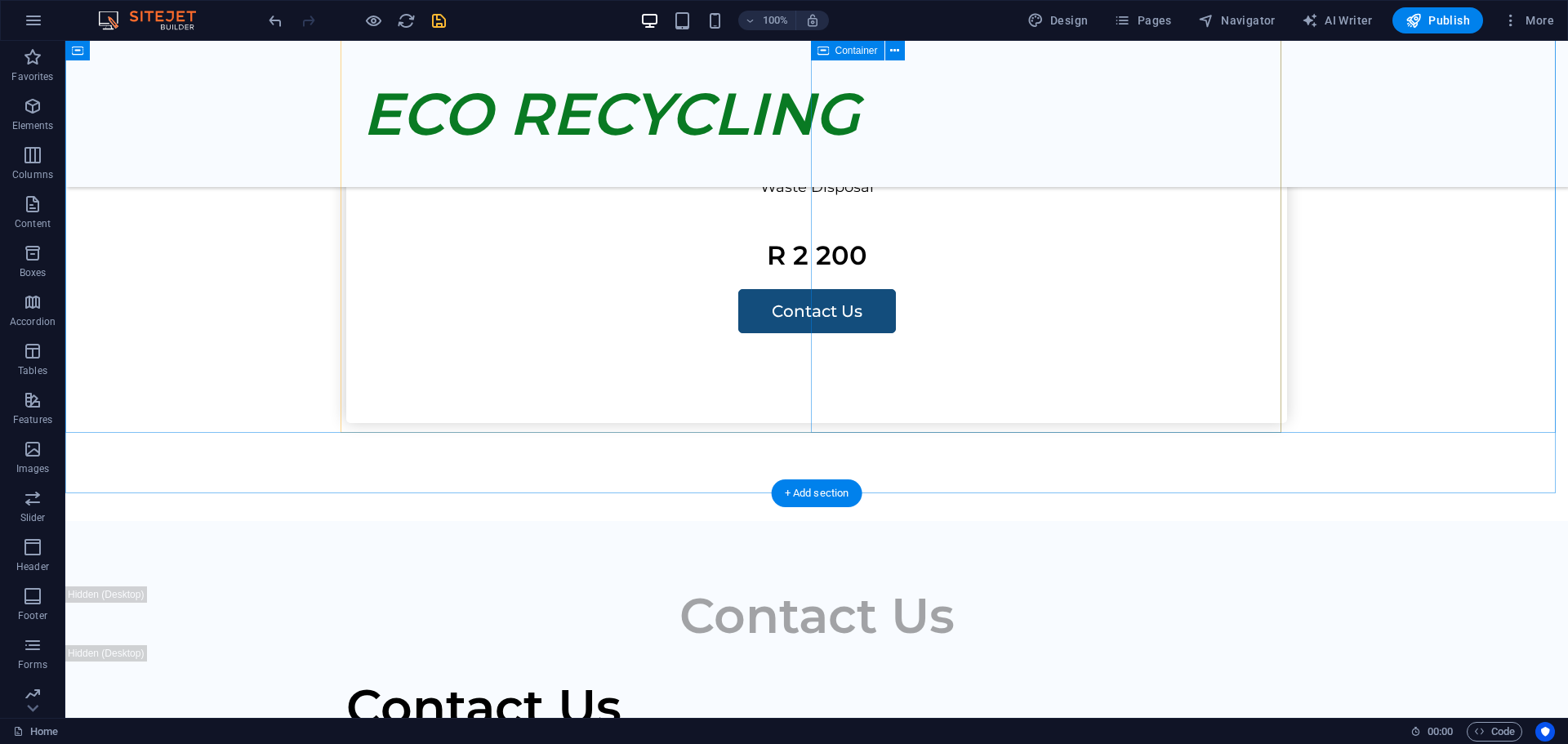
select select "px"
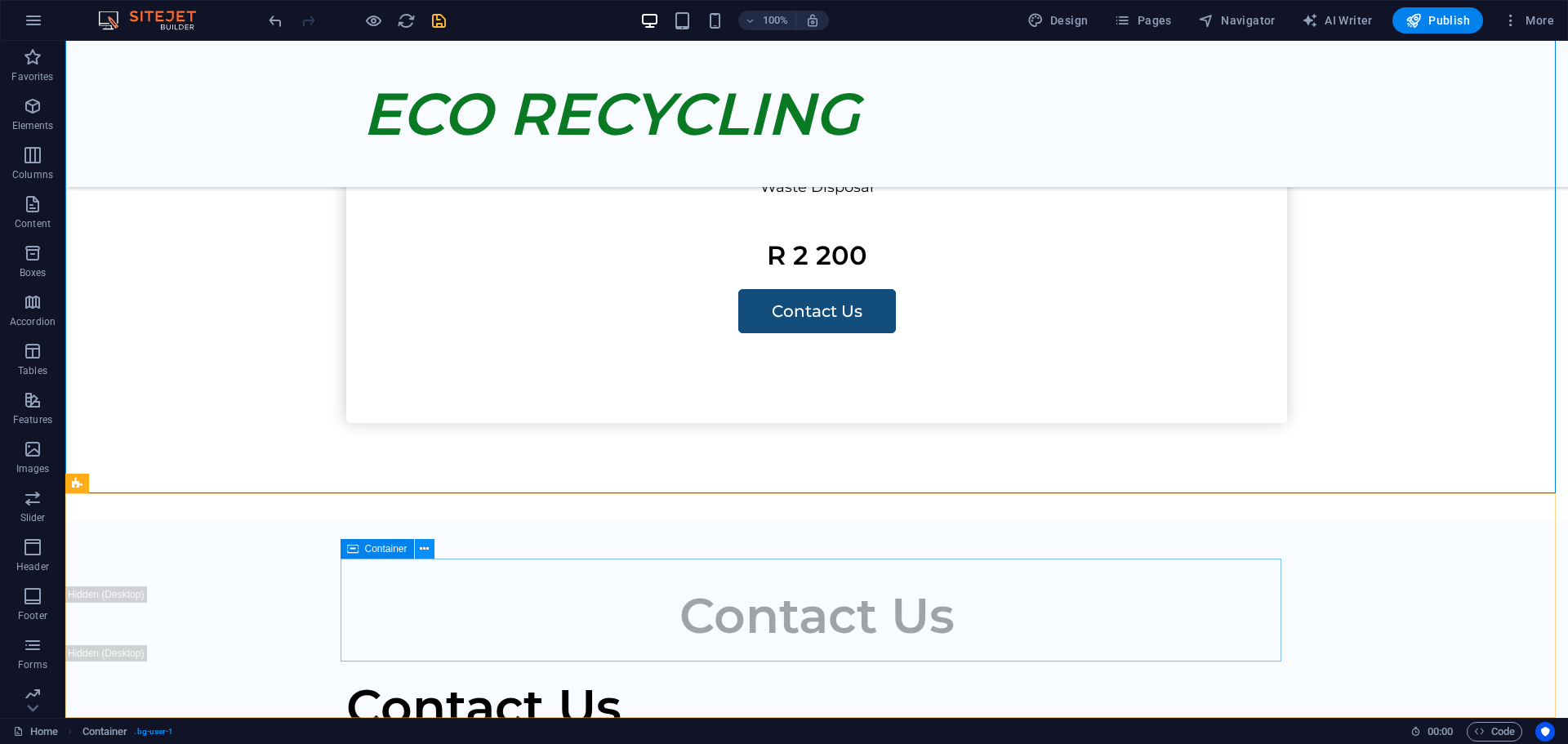
click at [425, 548] on icon at bounding box center [424, 550] width 9 height 17
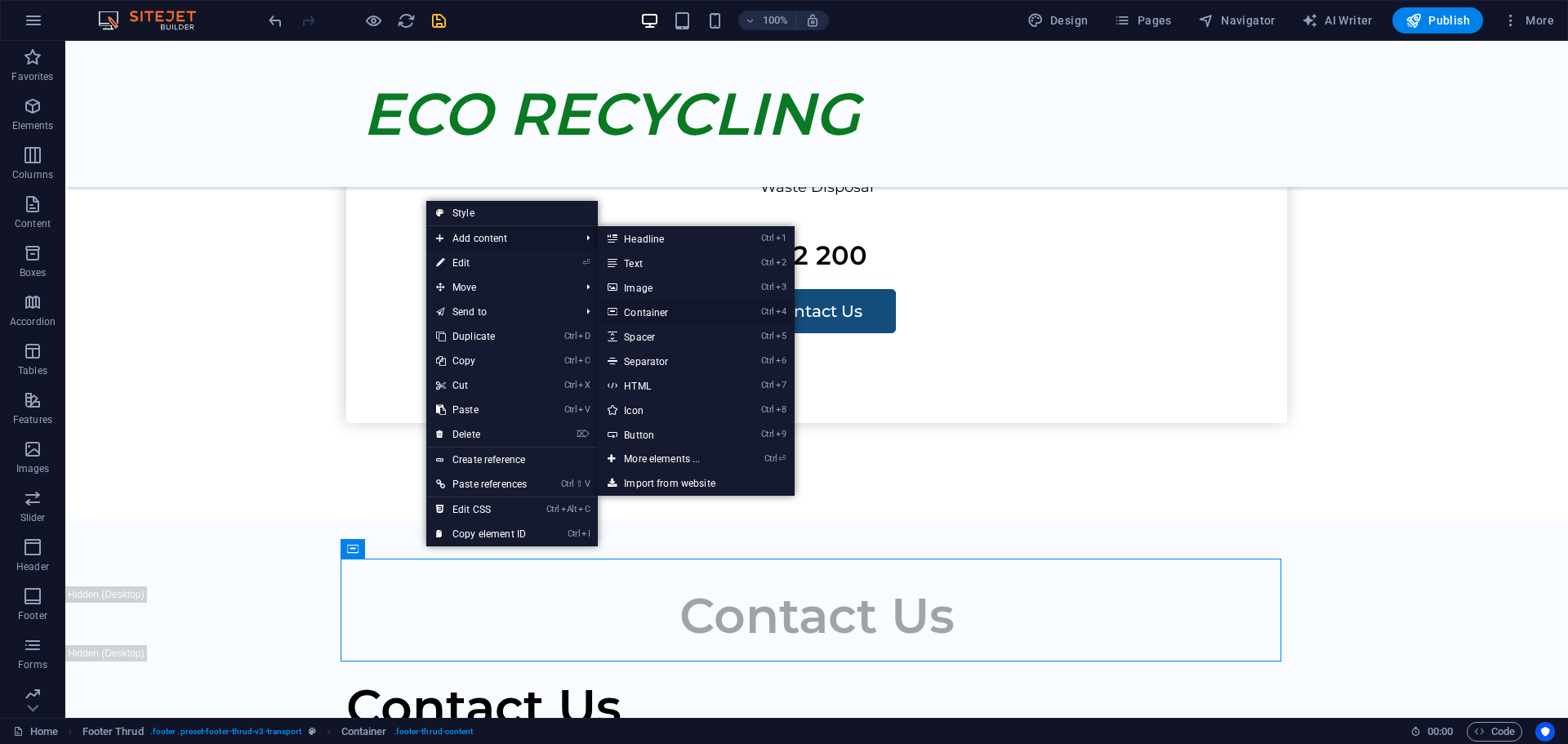
drag, startPoint x: 301, startPoint y: 270, endPoint x: 653, endPoint y: 311, distance: 354.4
click at [653, 311] on link "Ctrl 4 Container" at bounding box center [665, 312] width 134 height 25
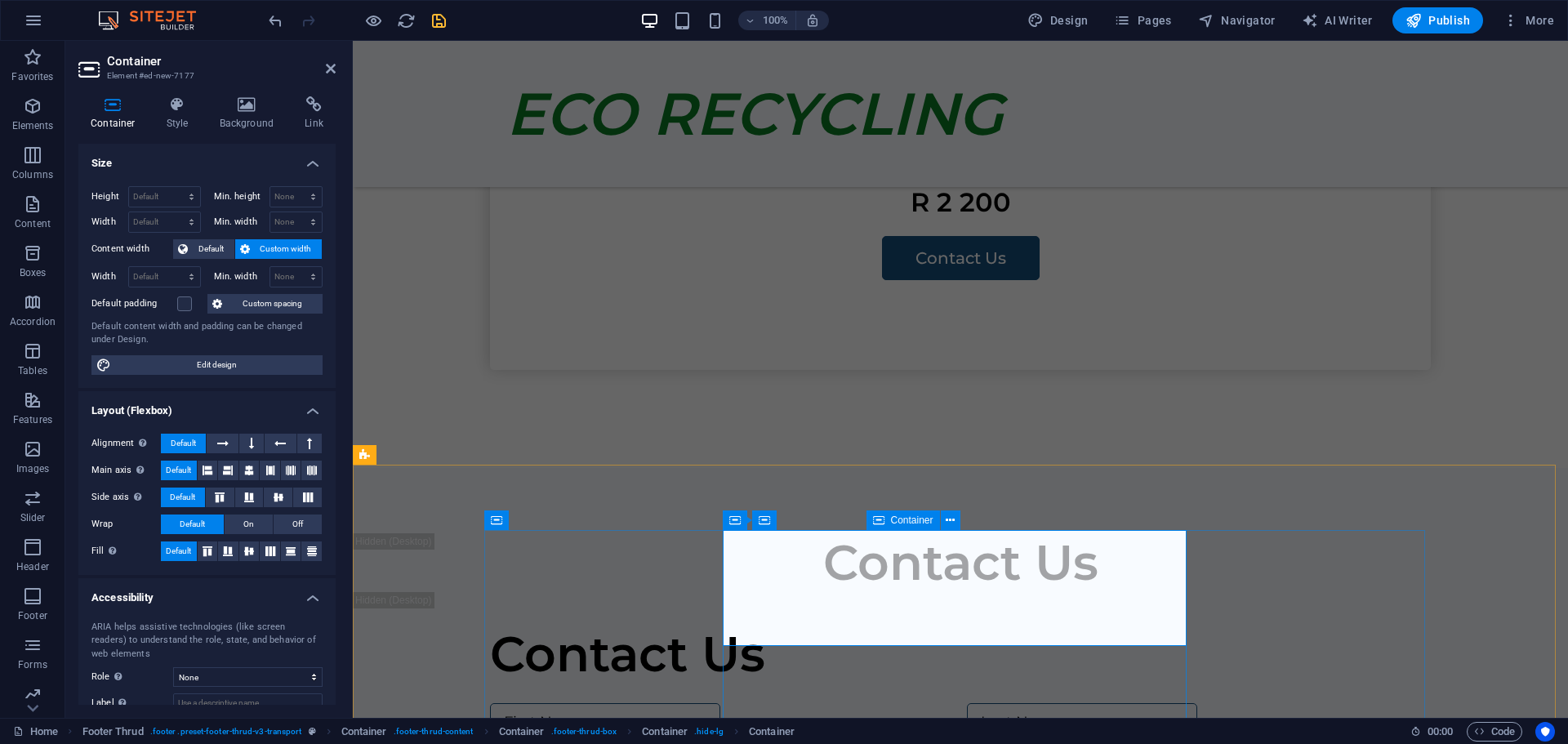
scroll to position [2316, 0]
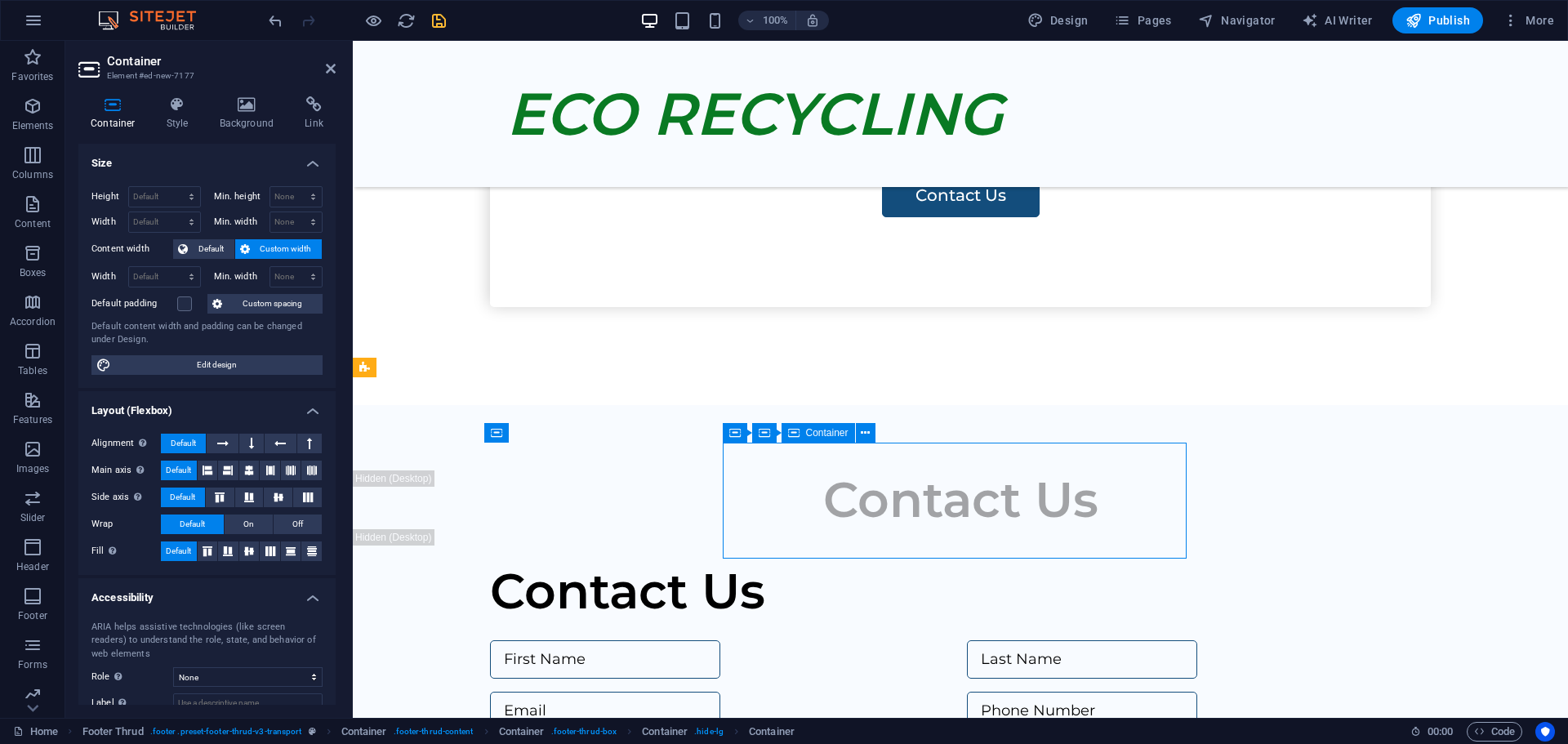
drag, startPoint x: 930, startPoint y: 491, endPoint x: 828, endPoint y: 496, distance: 102.1
click at [569, 432] on icon at bounding box center [568, 433] width 9 height 17
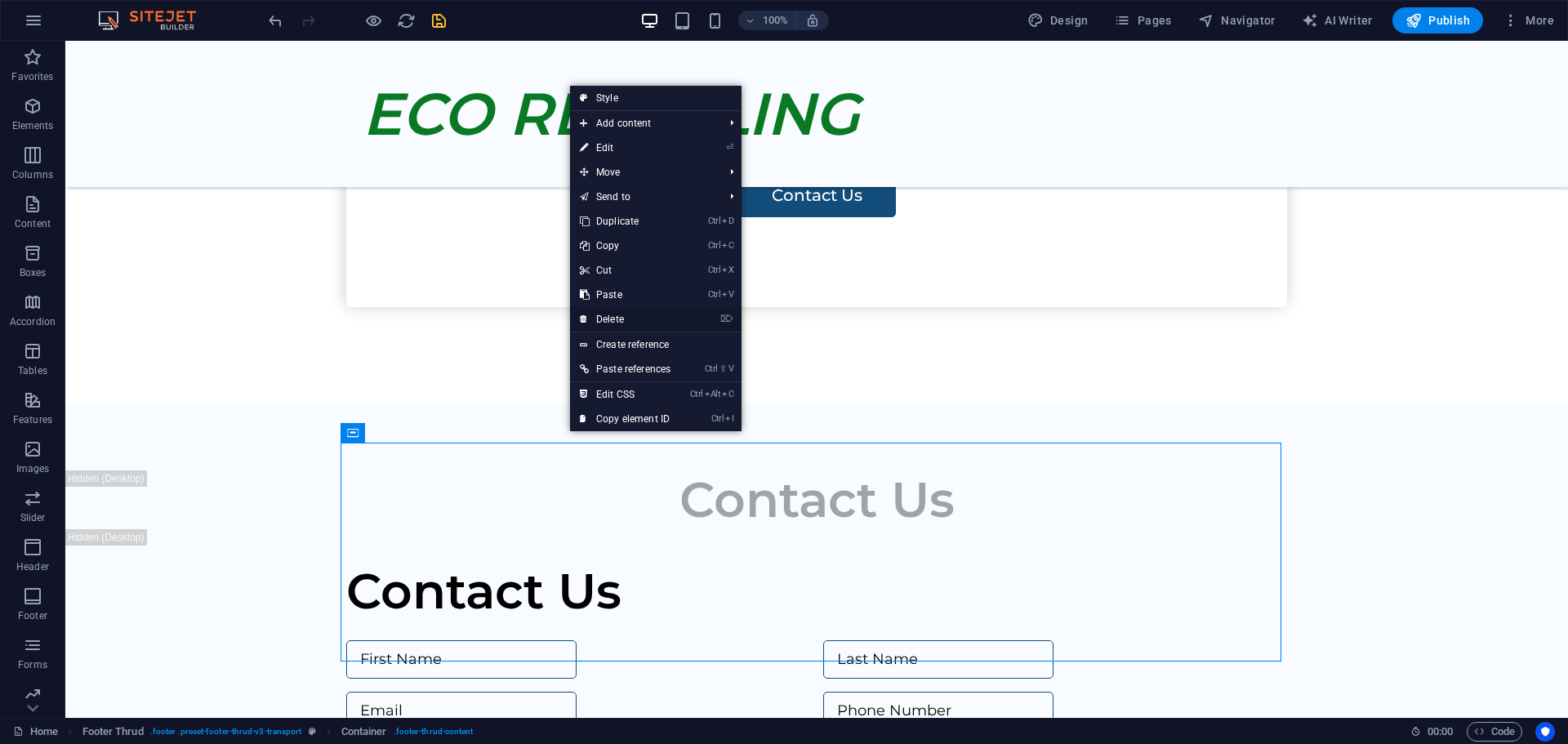
click at [612, 311] on link "⌦ Delete" at bounding box center [625, 319] width 111 height 25
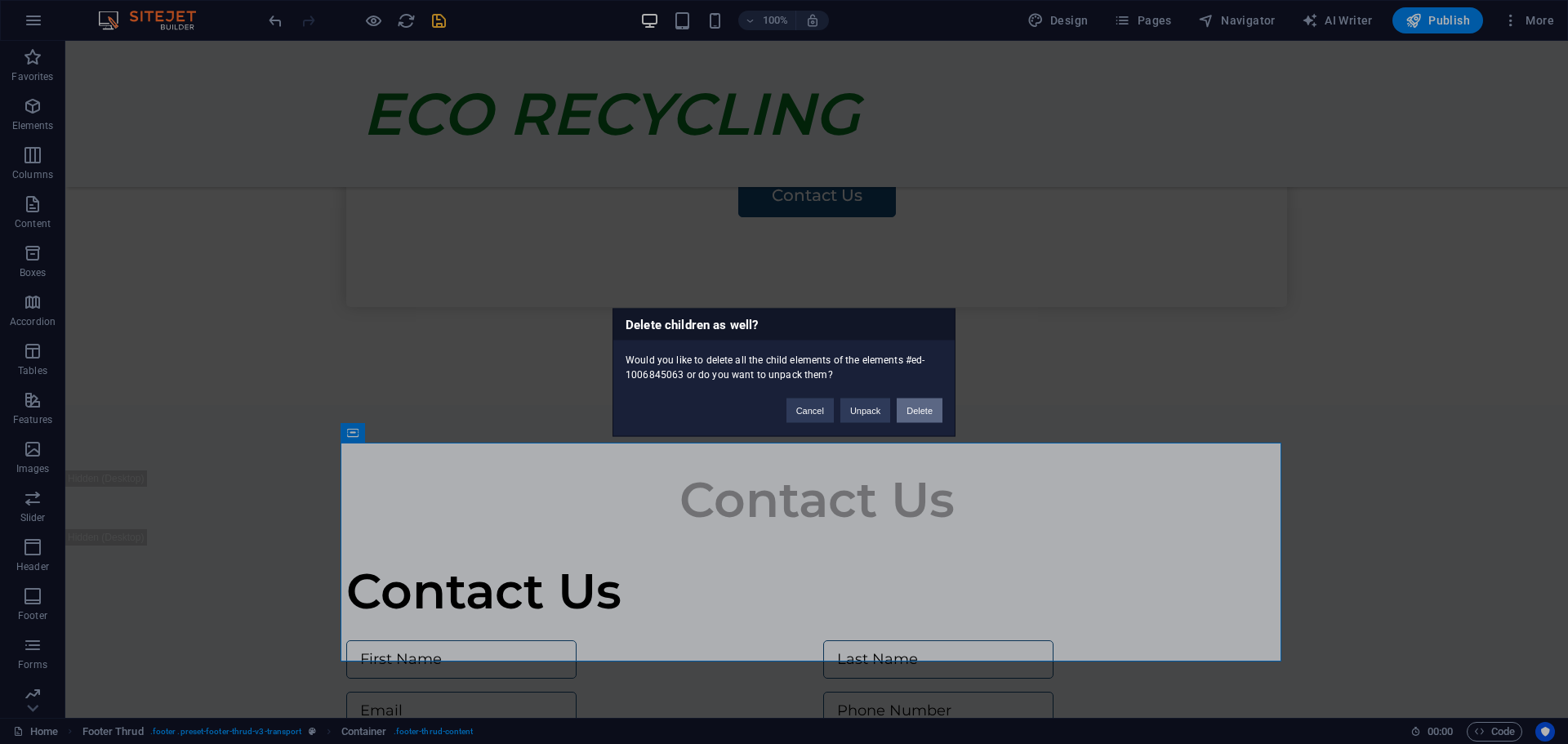
click at [914, 410] on button "Delete" at bounding box center [919, 411] width 46 height 25
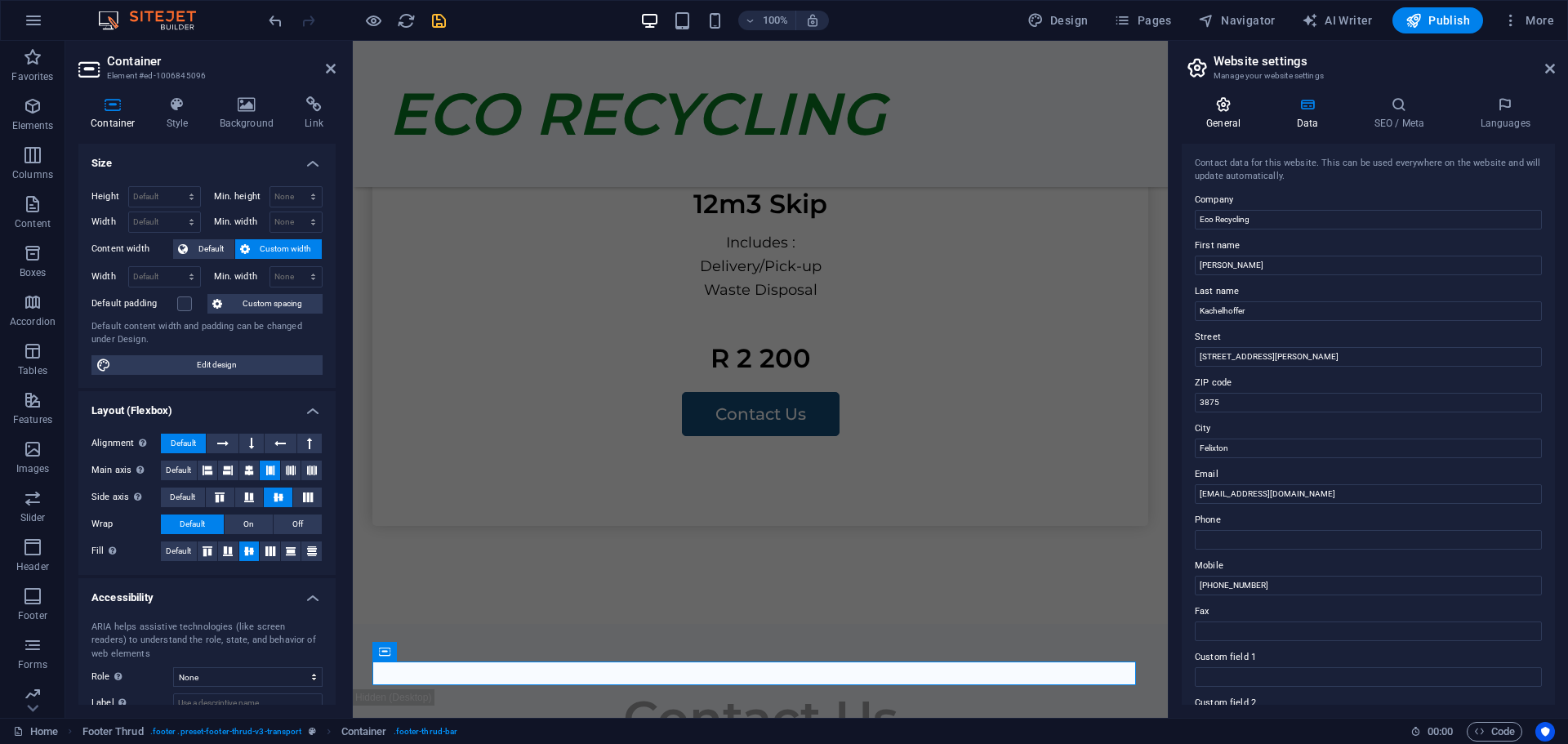
click at [1223, 106] on icon at bounding box center [1223, 104] width 83 height 16
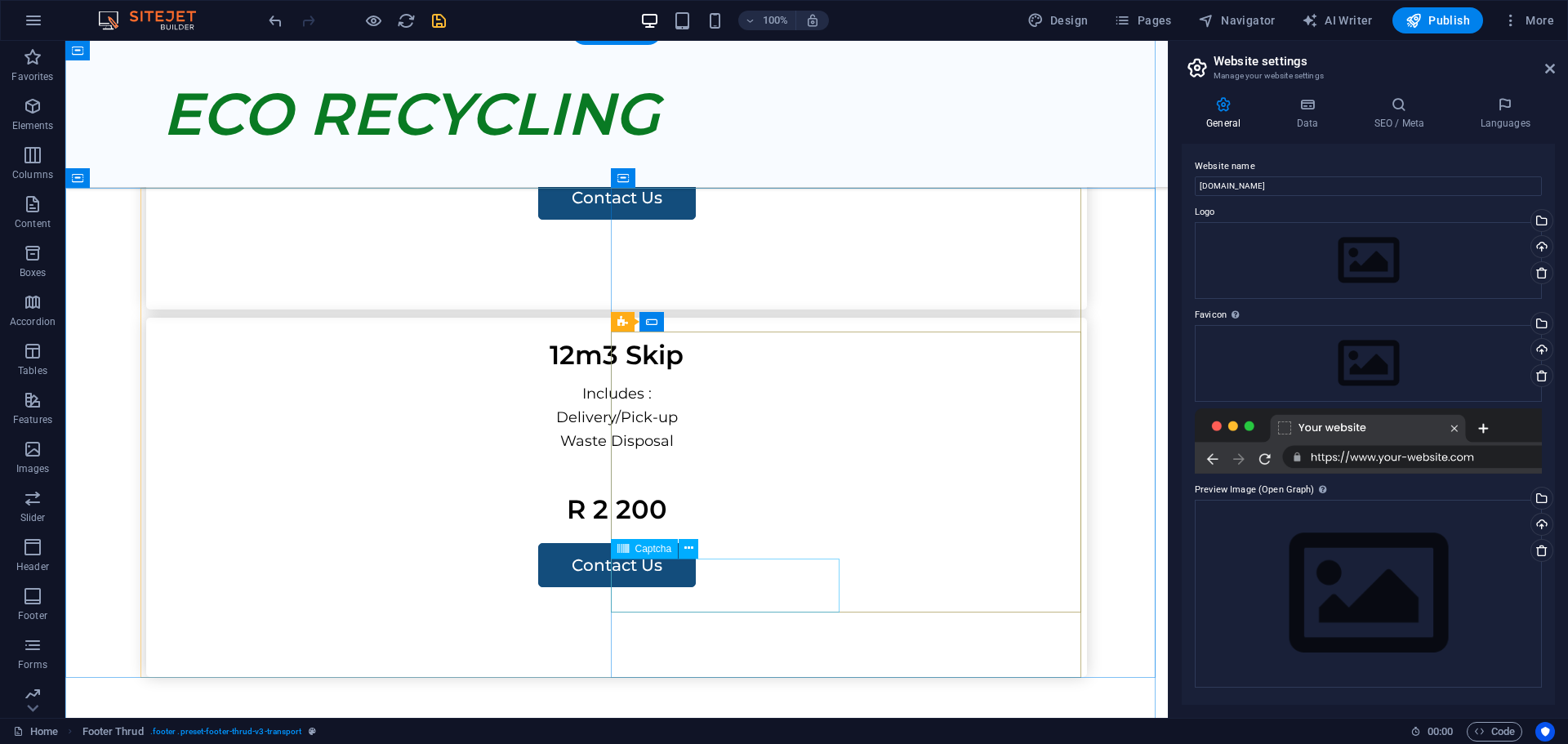
scroll to position [1934, 0]
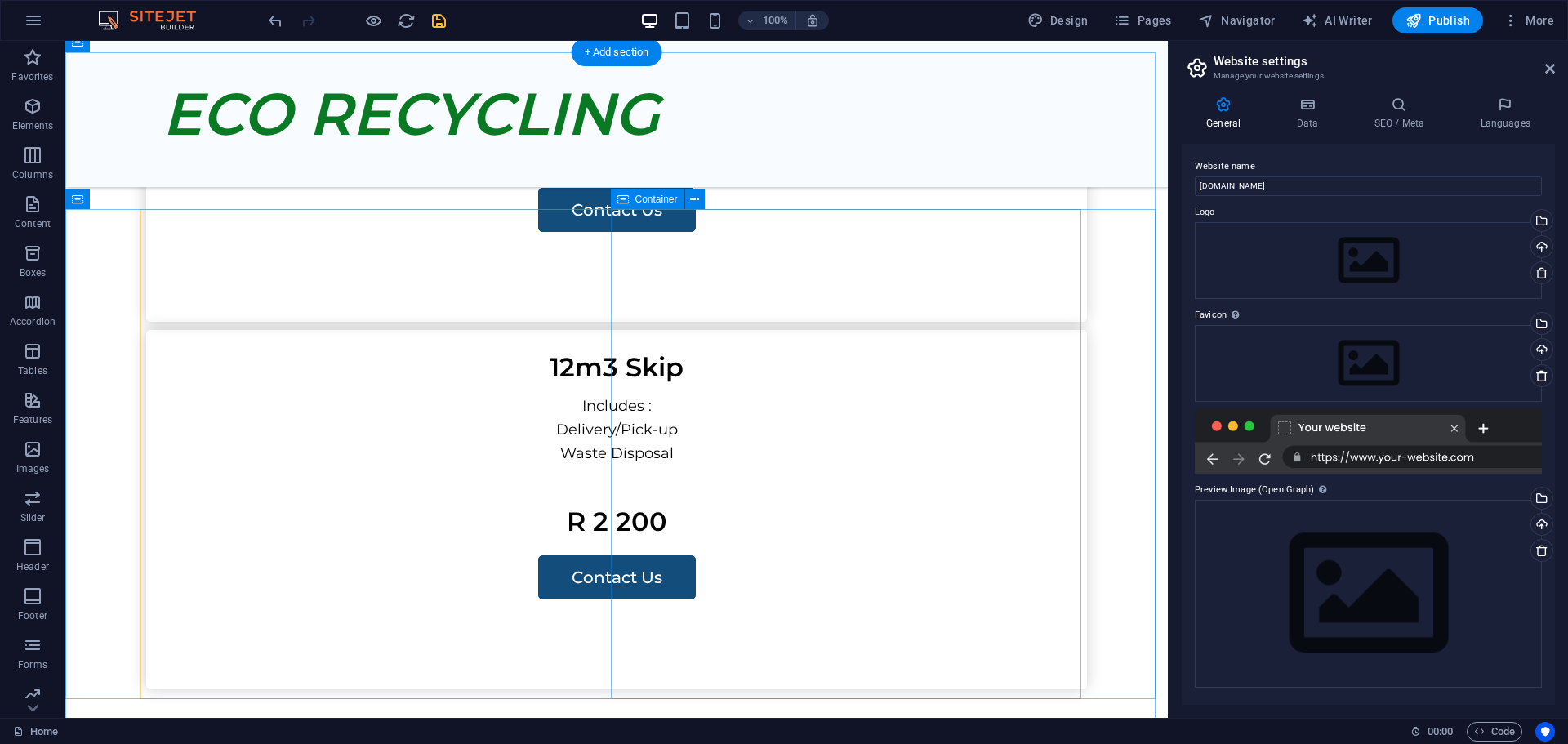
select select "px"
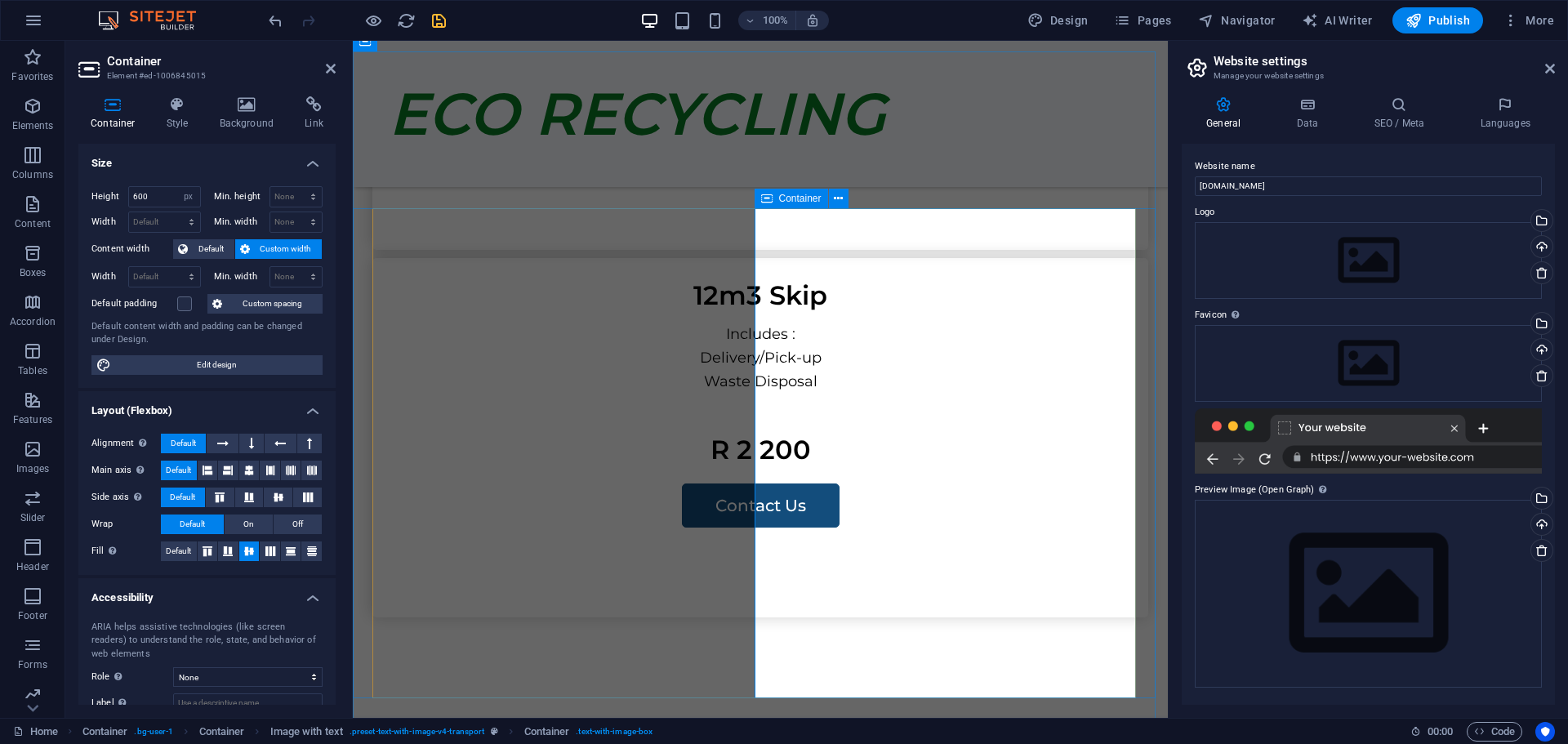
scroll to position [2098, 0]
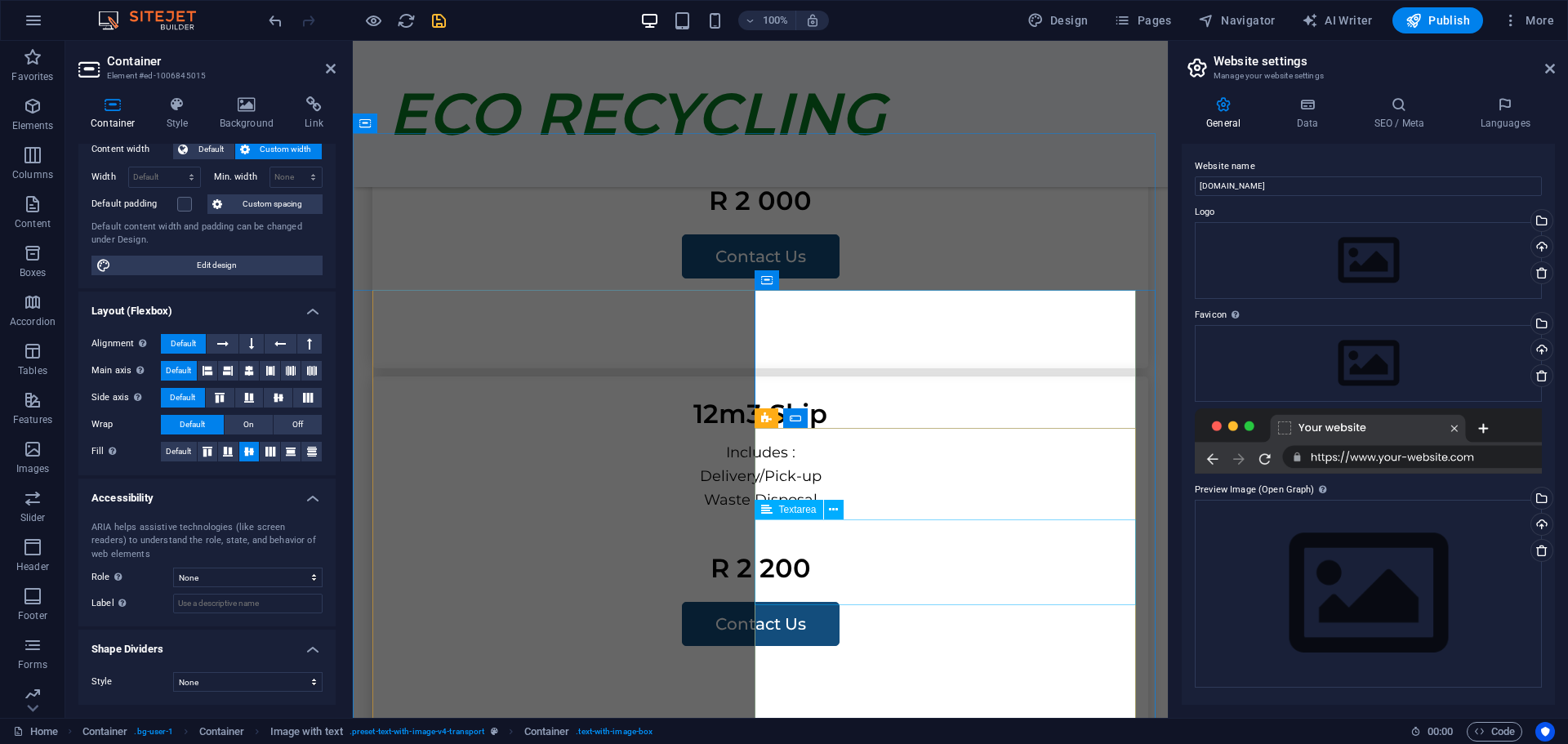
scroll to position [1852, 0]
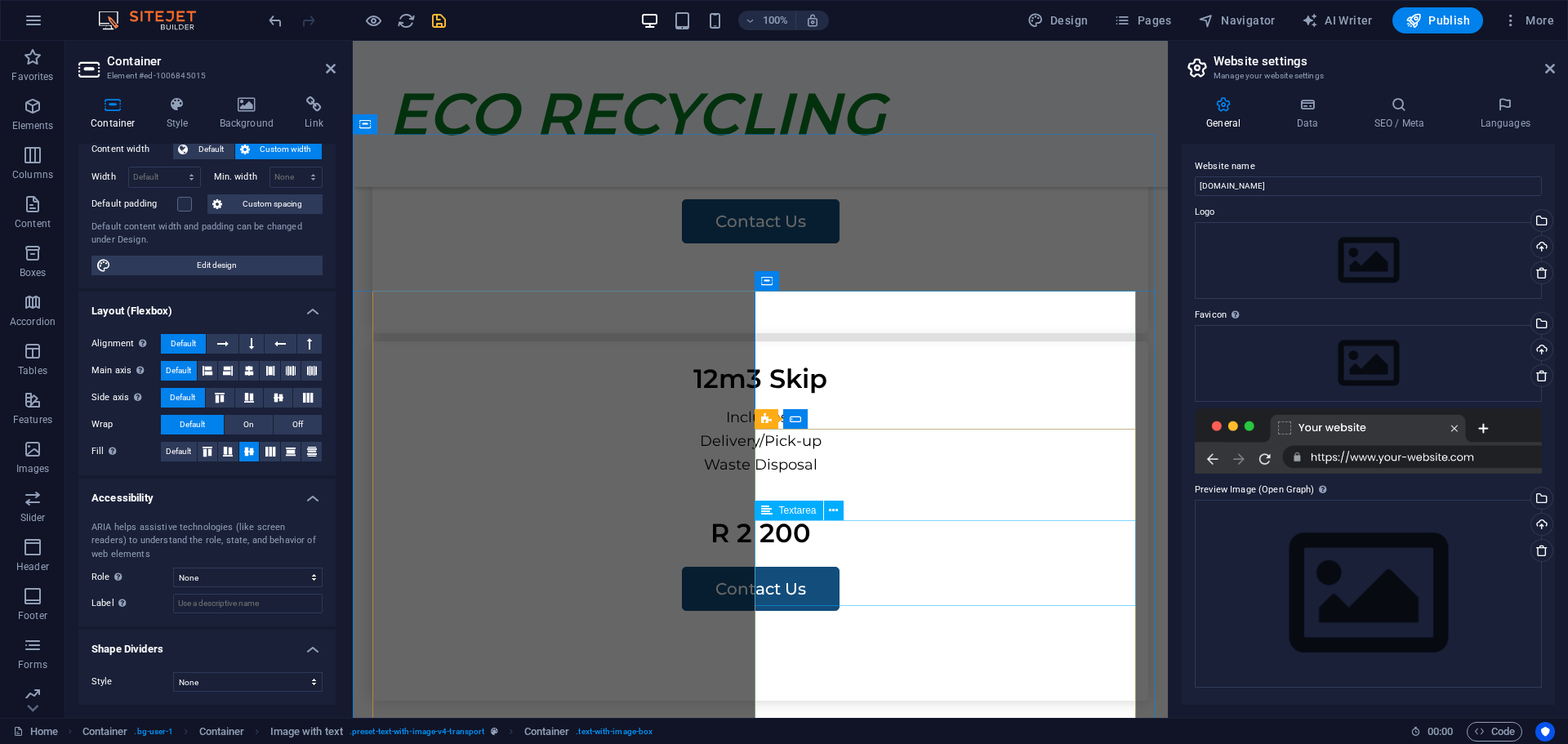
scroll to position [2098, 0]
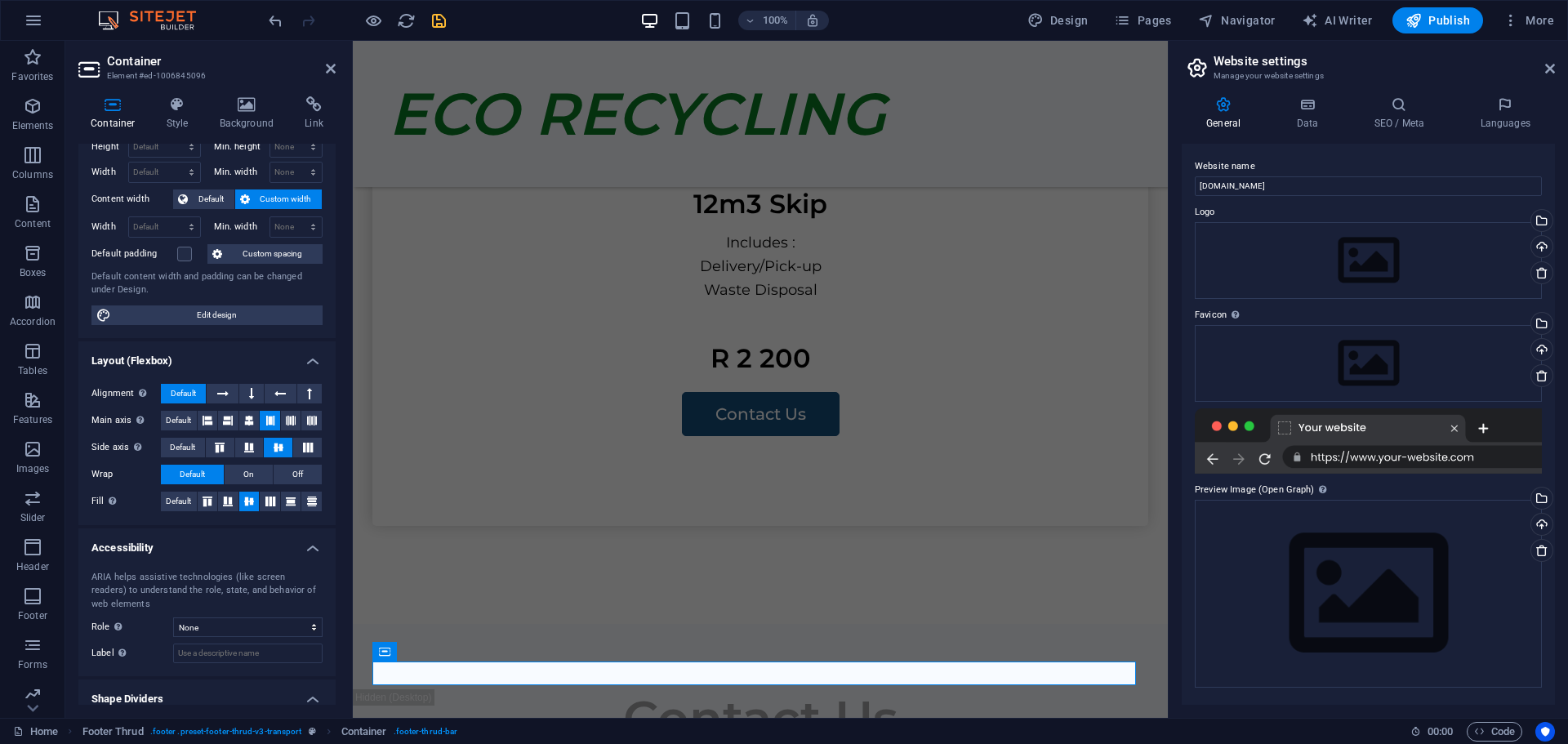
scroll to position [100, 0]
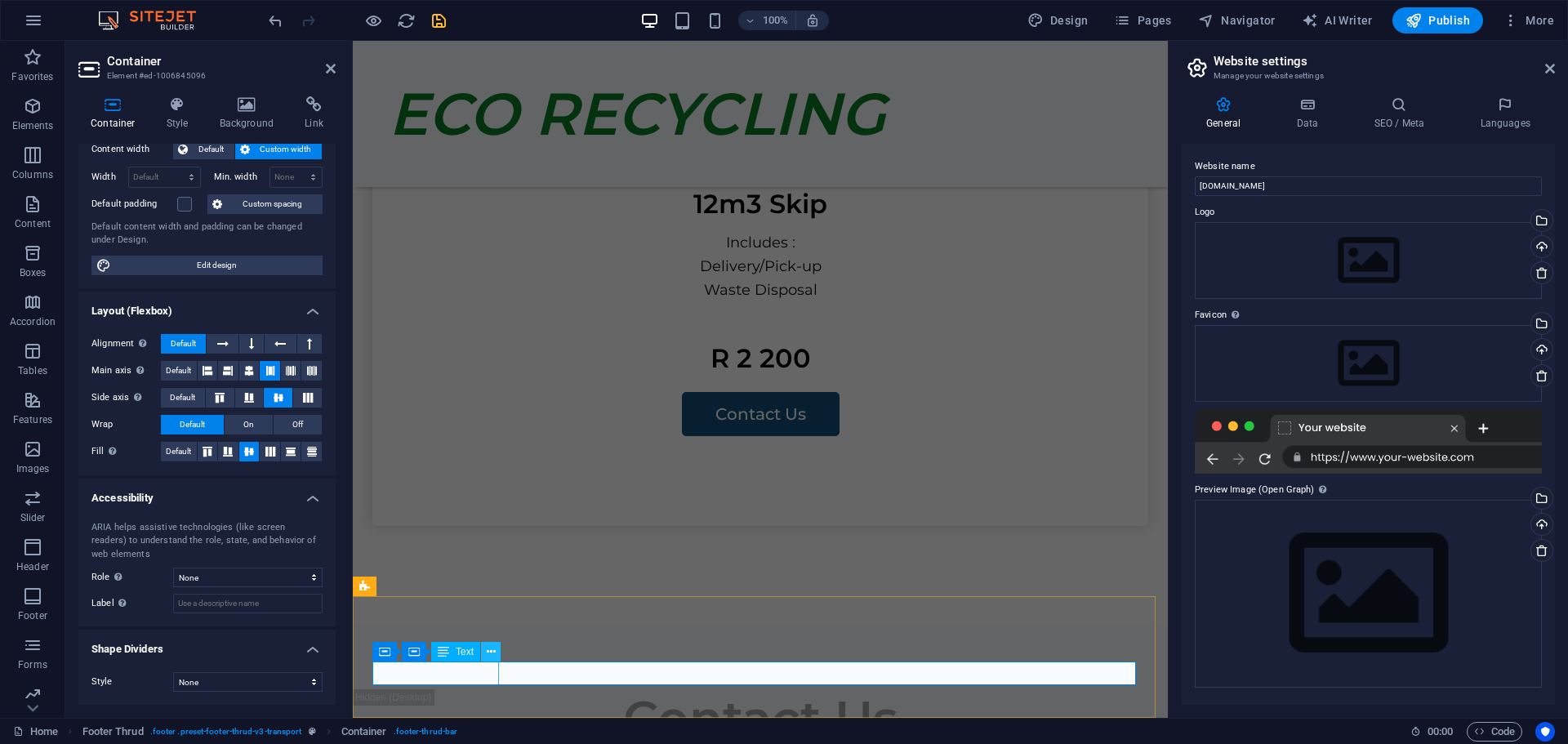
click at [489, 652] on icon at bounding box center [491, 653] width 9 height 17
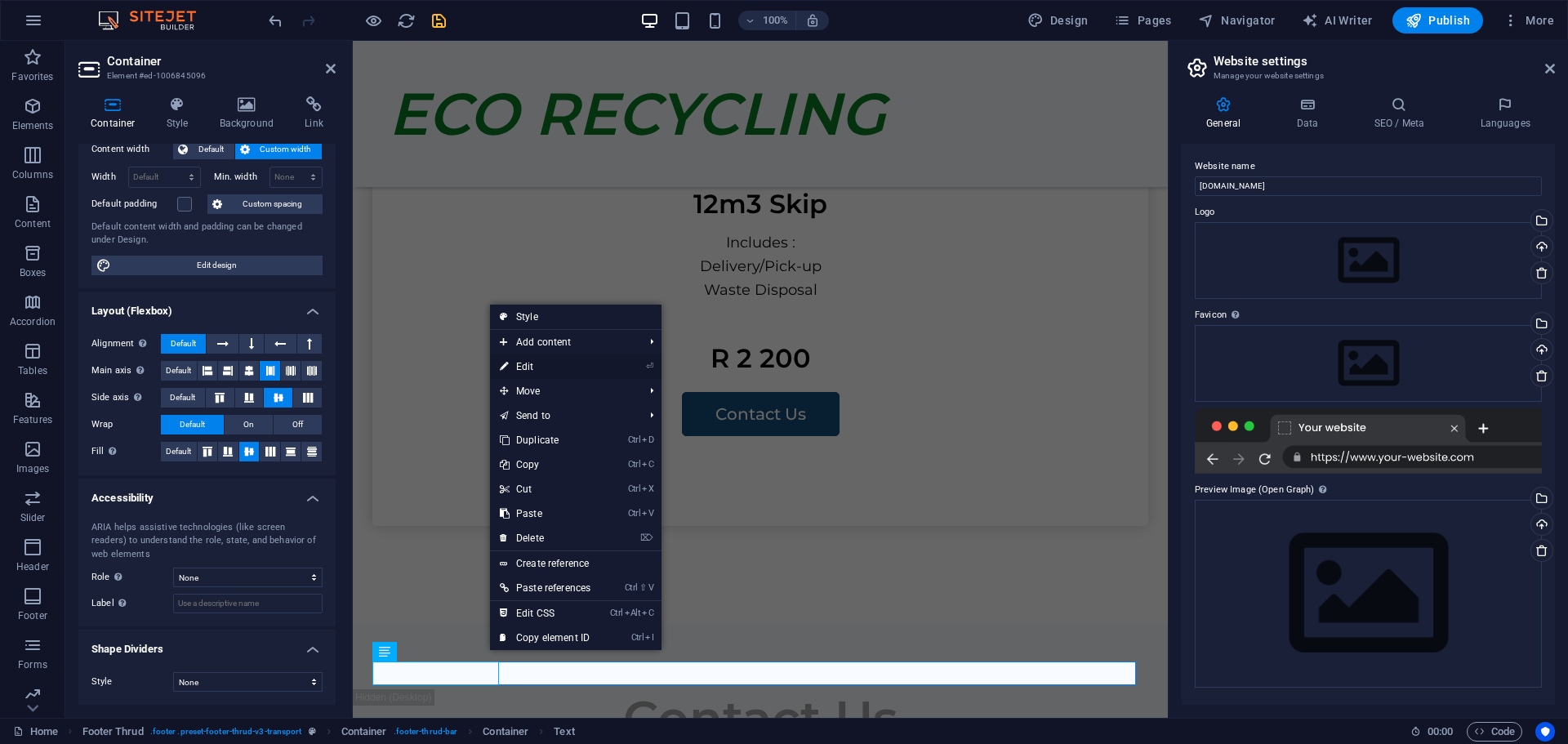
click at [530, 365] on link "⏎ Edit" at bounding box center [545, 367] width 111 height 25
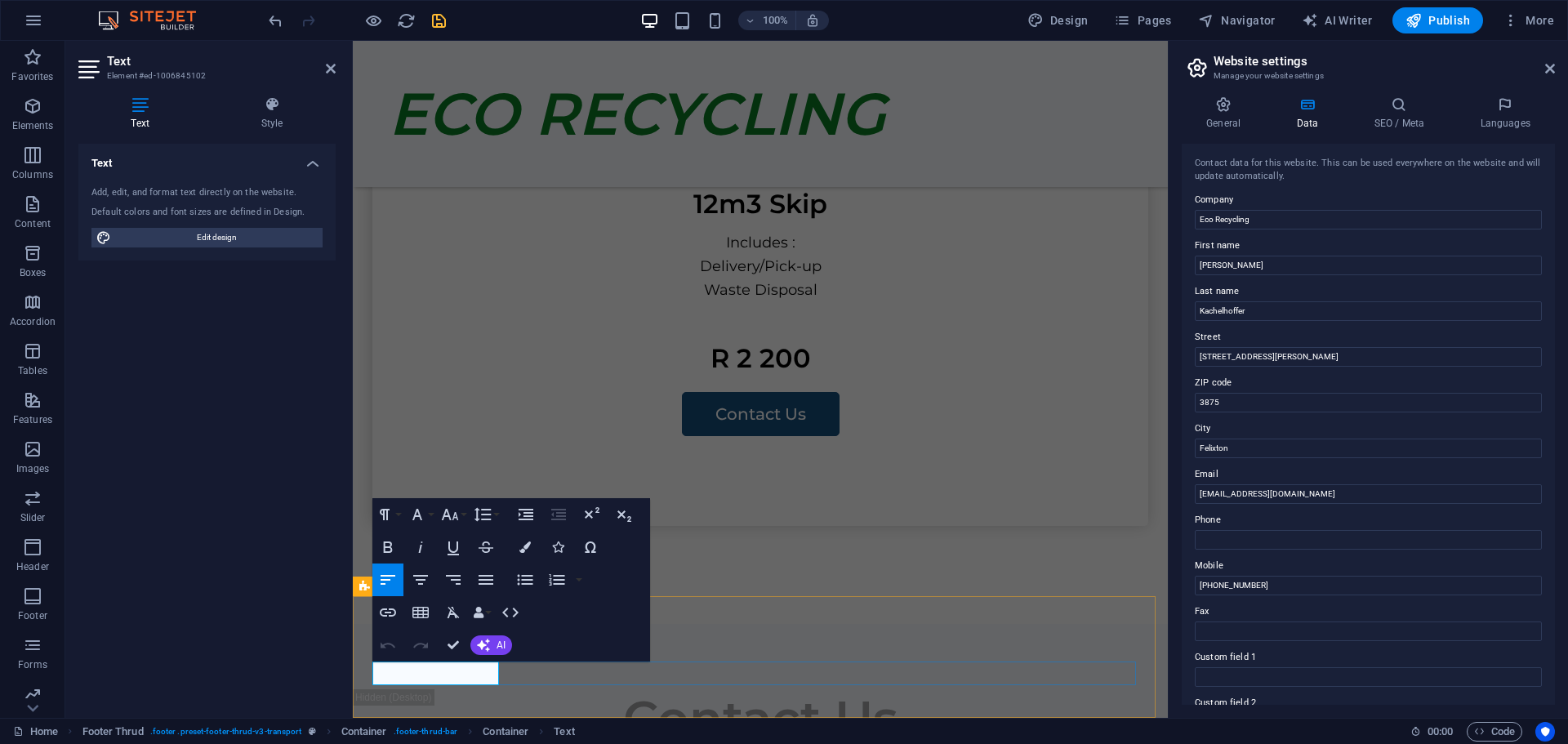
drag, startPoint x: 496, startPoint y: 672, endPoint x: 536, endPoint y: 670, distance: 40.0
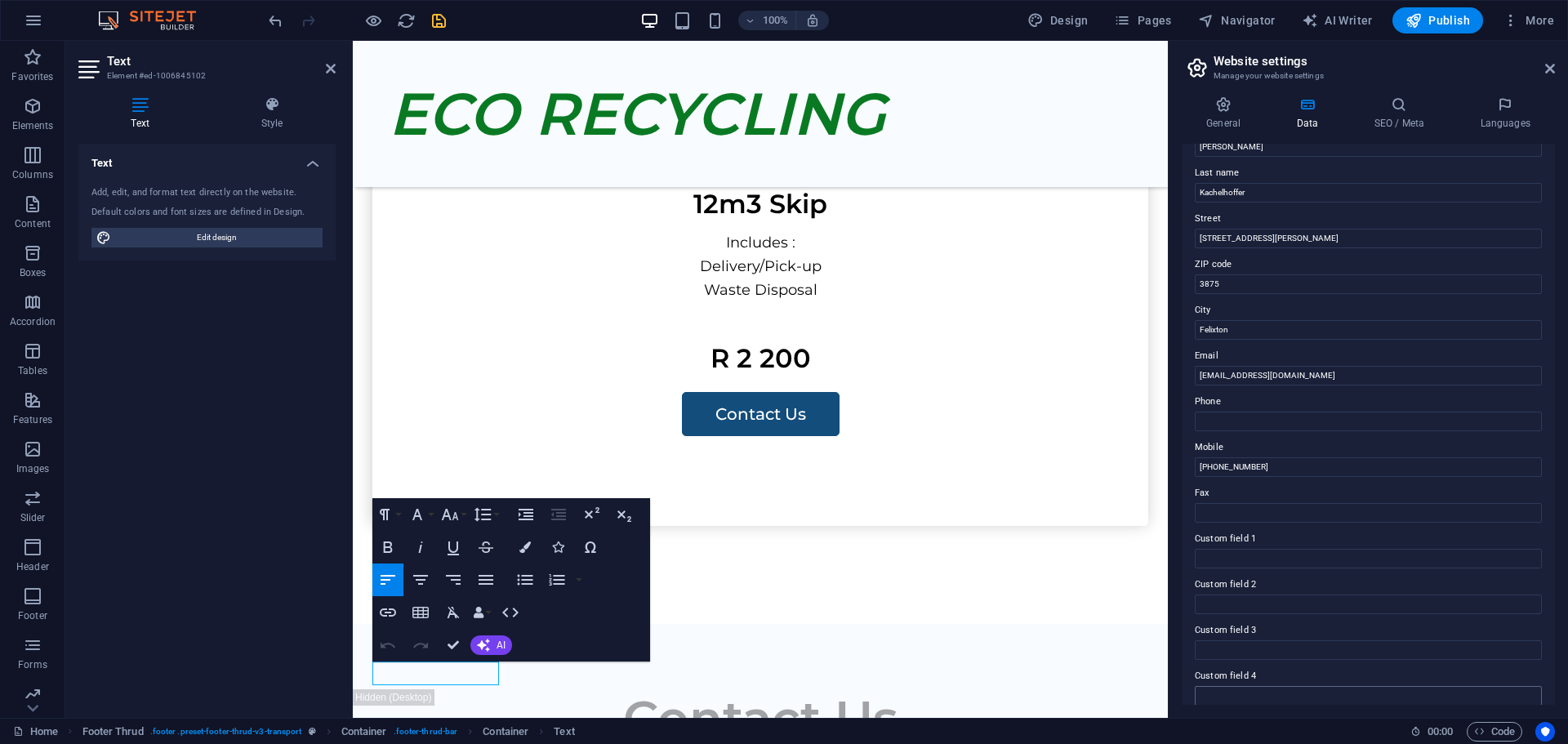
scroll to position [0, 0]
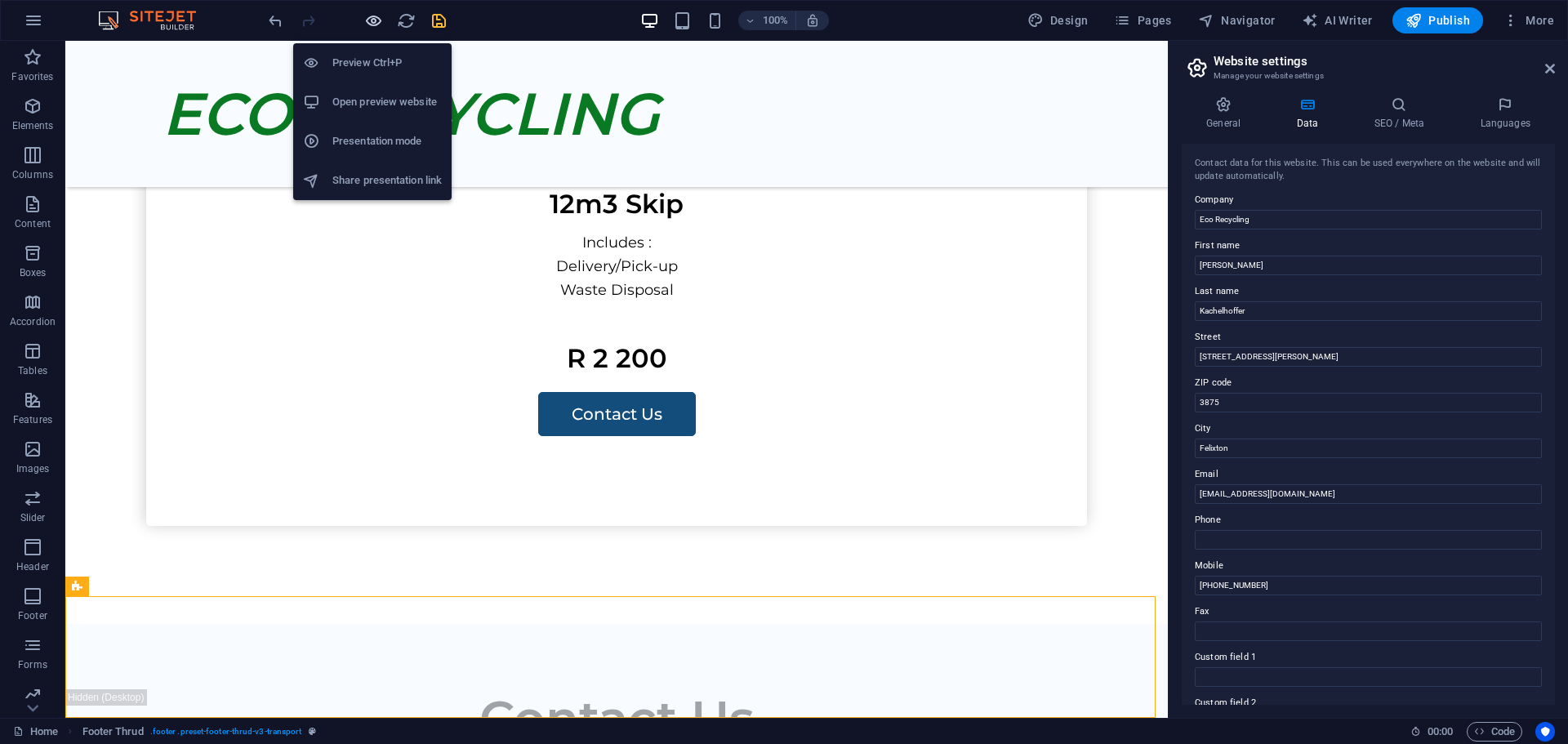
click at [373, 20] on icon "button" at bounding box center [373, 21] width 19 height 19
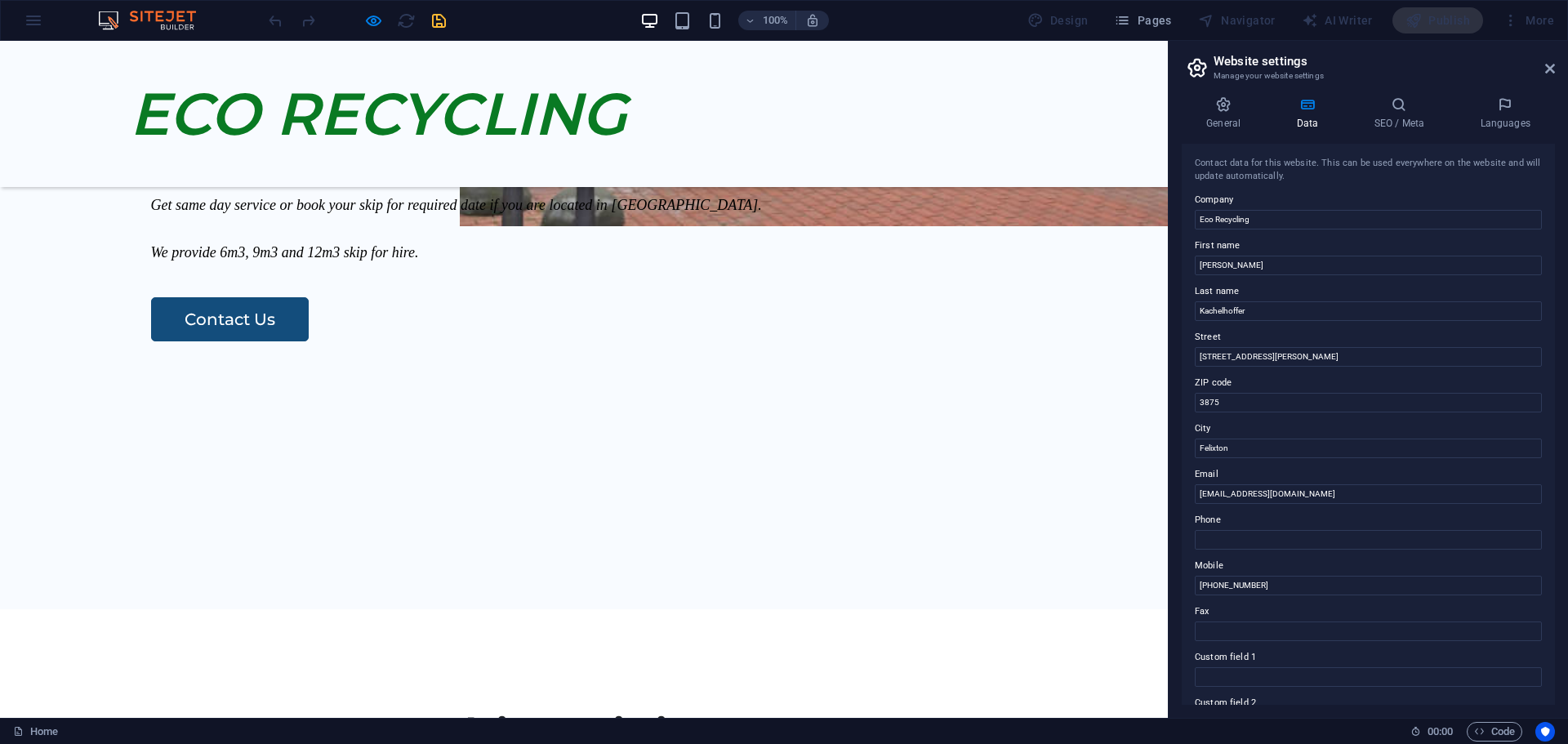
scroll to position [735, 0]
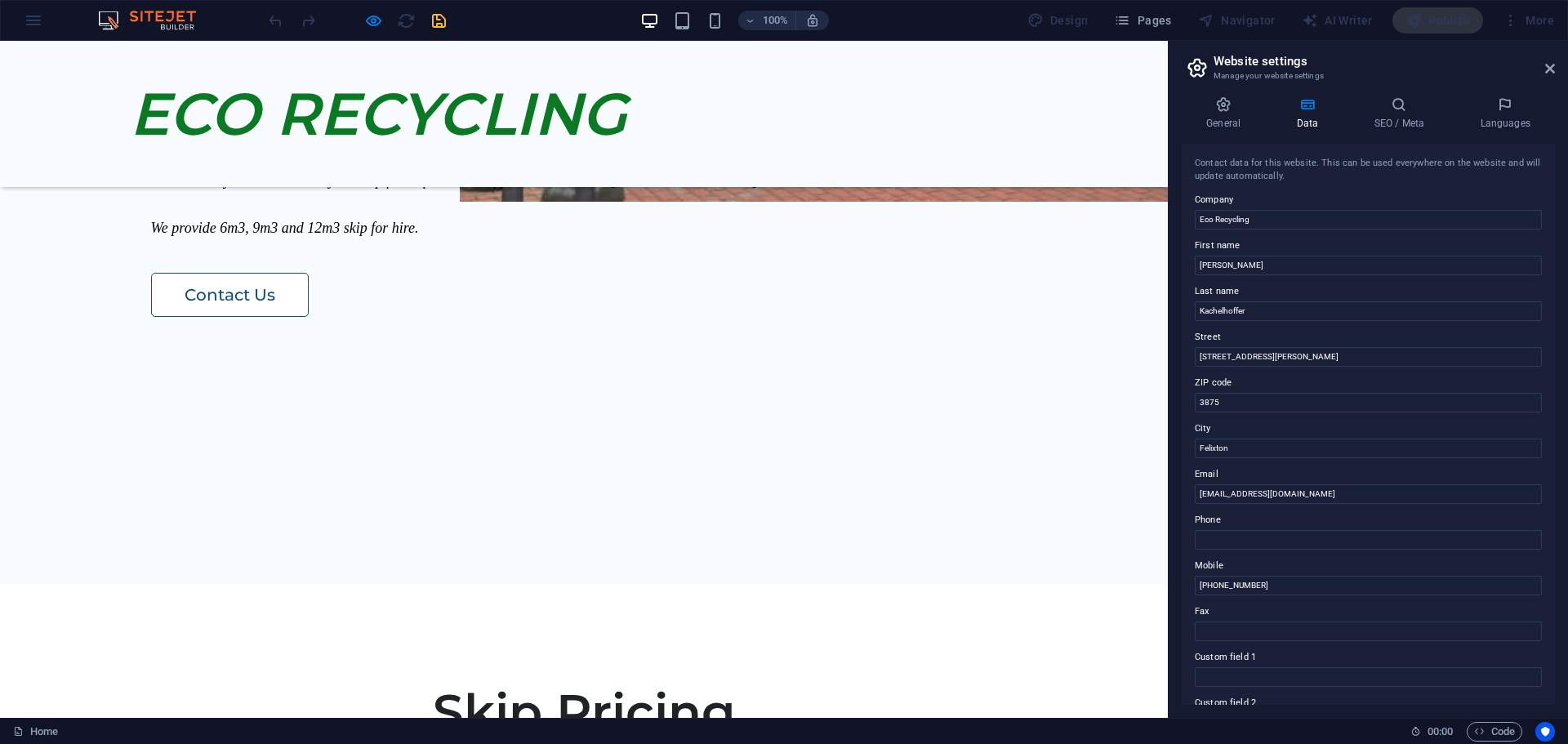
click at [193, 317] on link "Contact Us" at bounding box center [230, 294] width 157 height 44
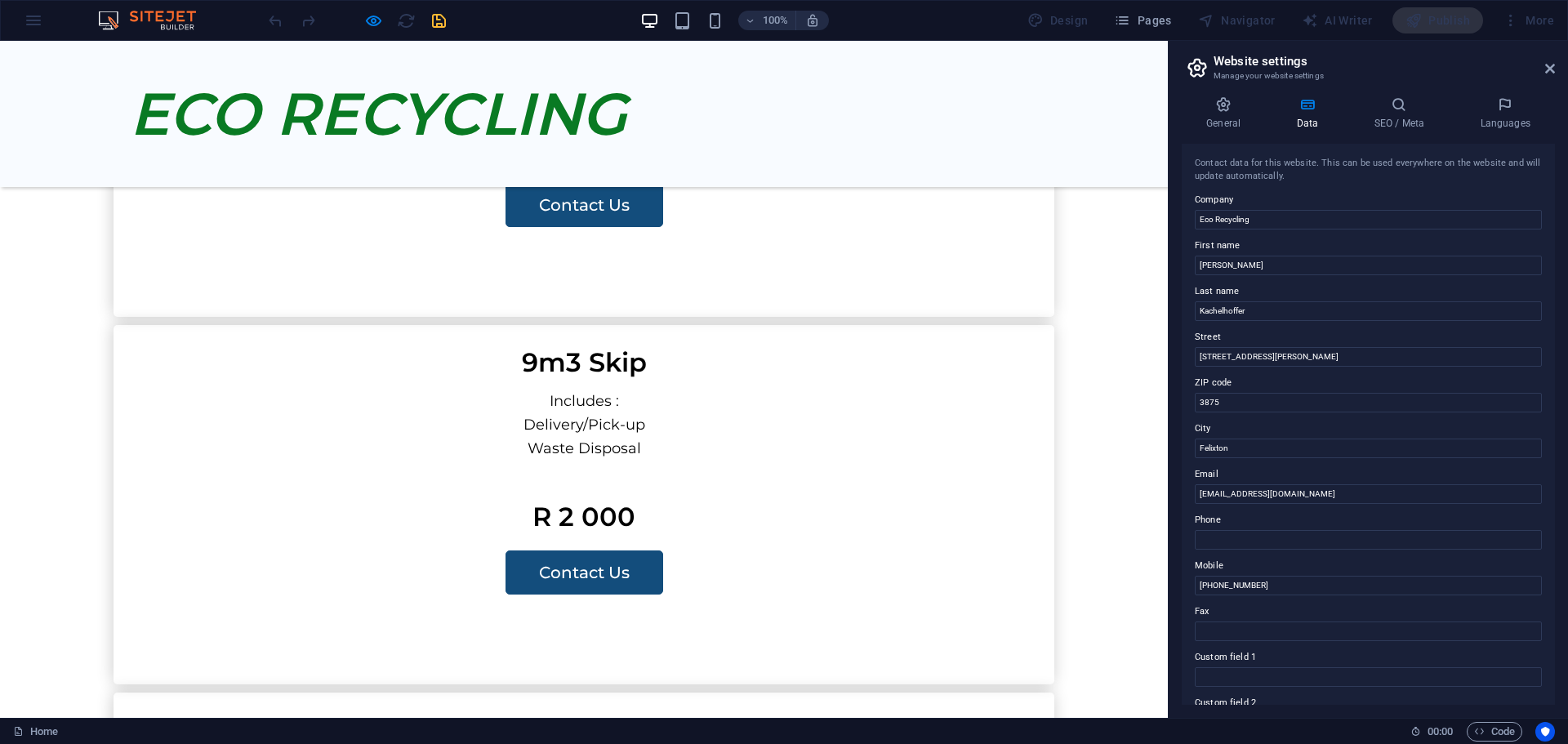
scroll to position [1800, 0]
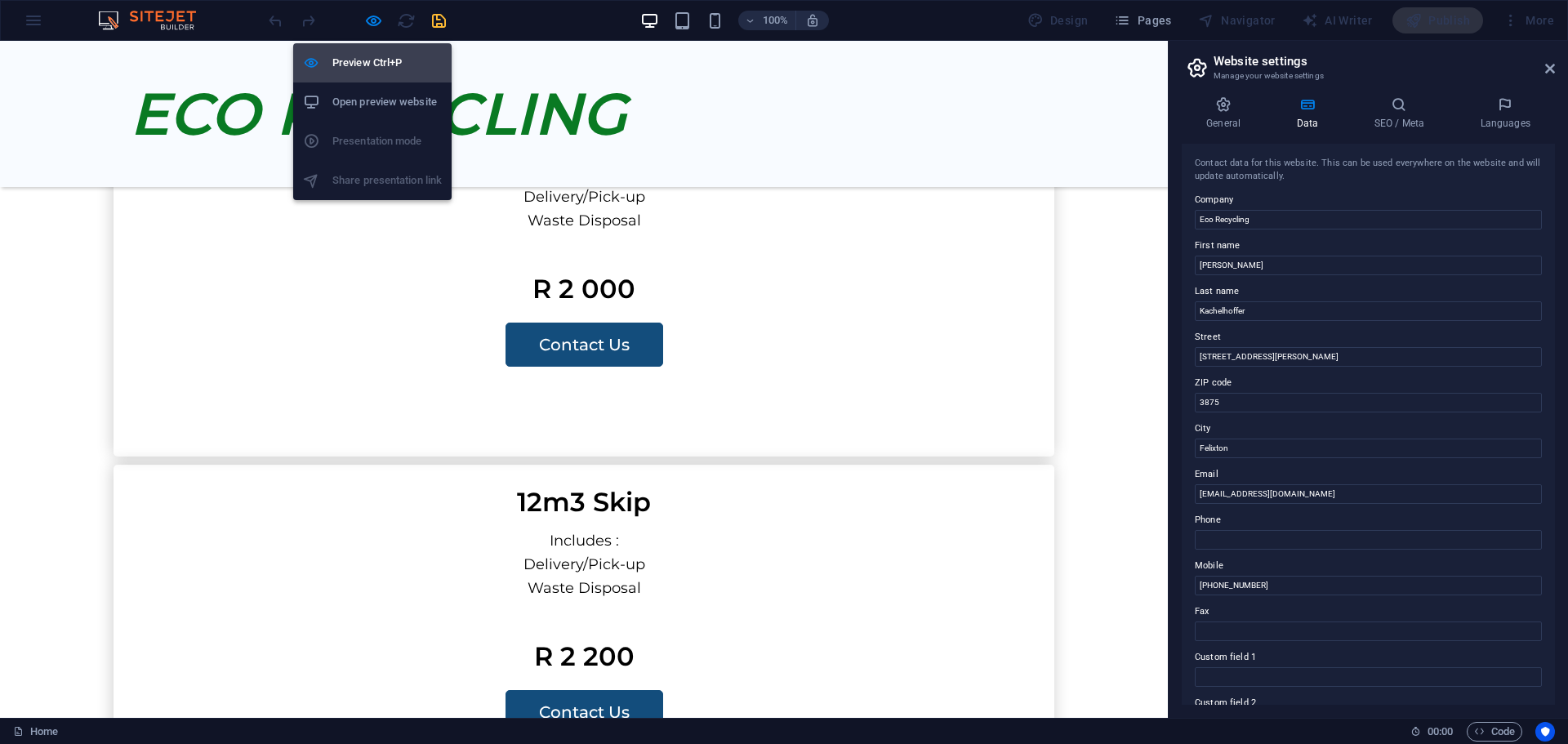
click at [366, 64] on h6 "Preview Ctrl+P" at bounding box center [387, 63] width 110 height 20
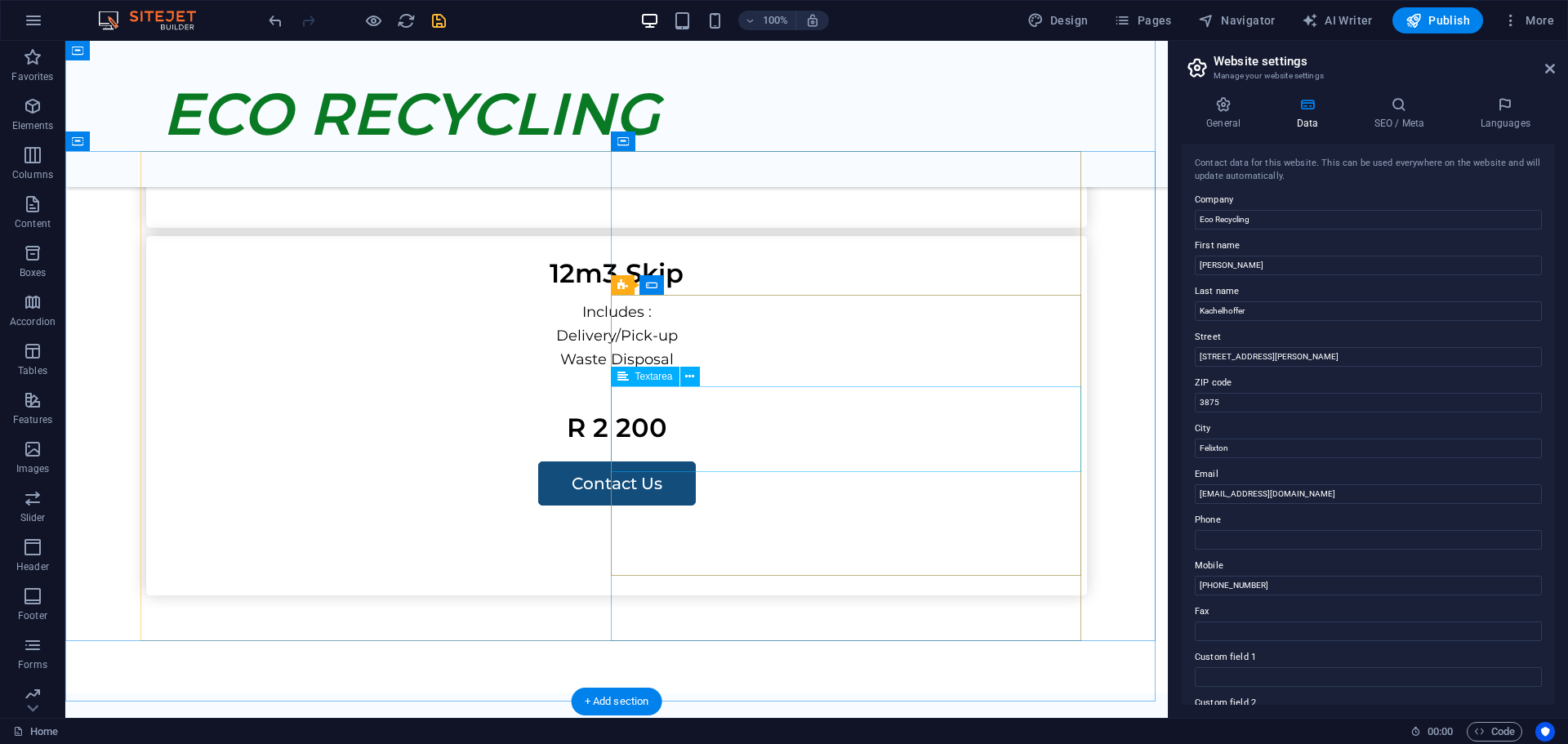
scroll to position [2044, 0]
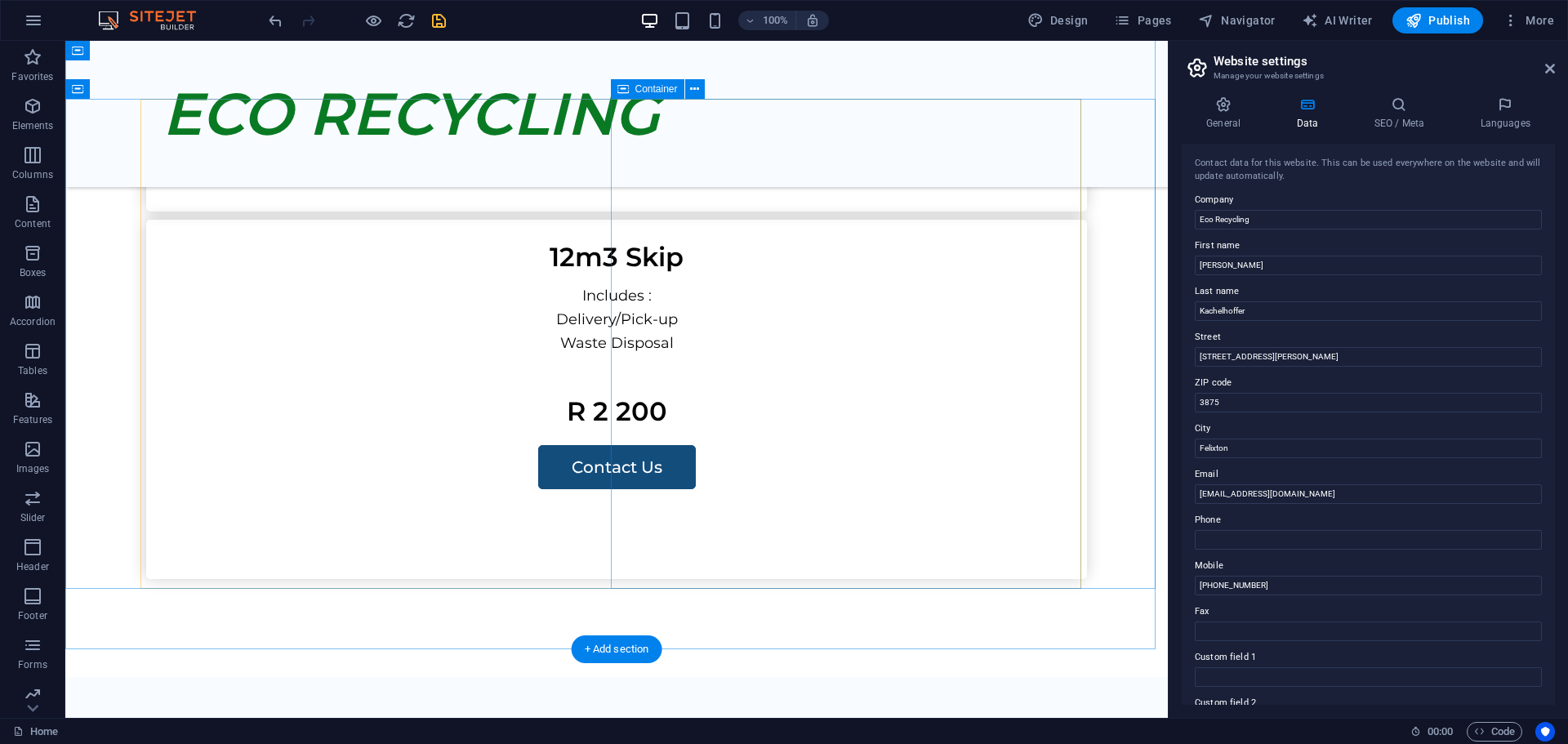
select select "px"
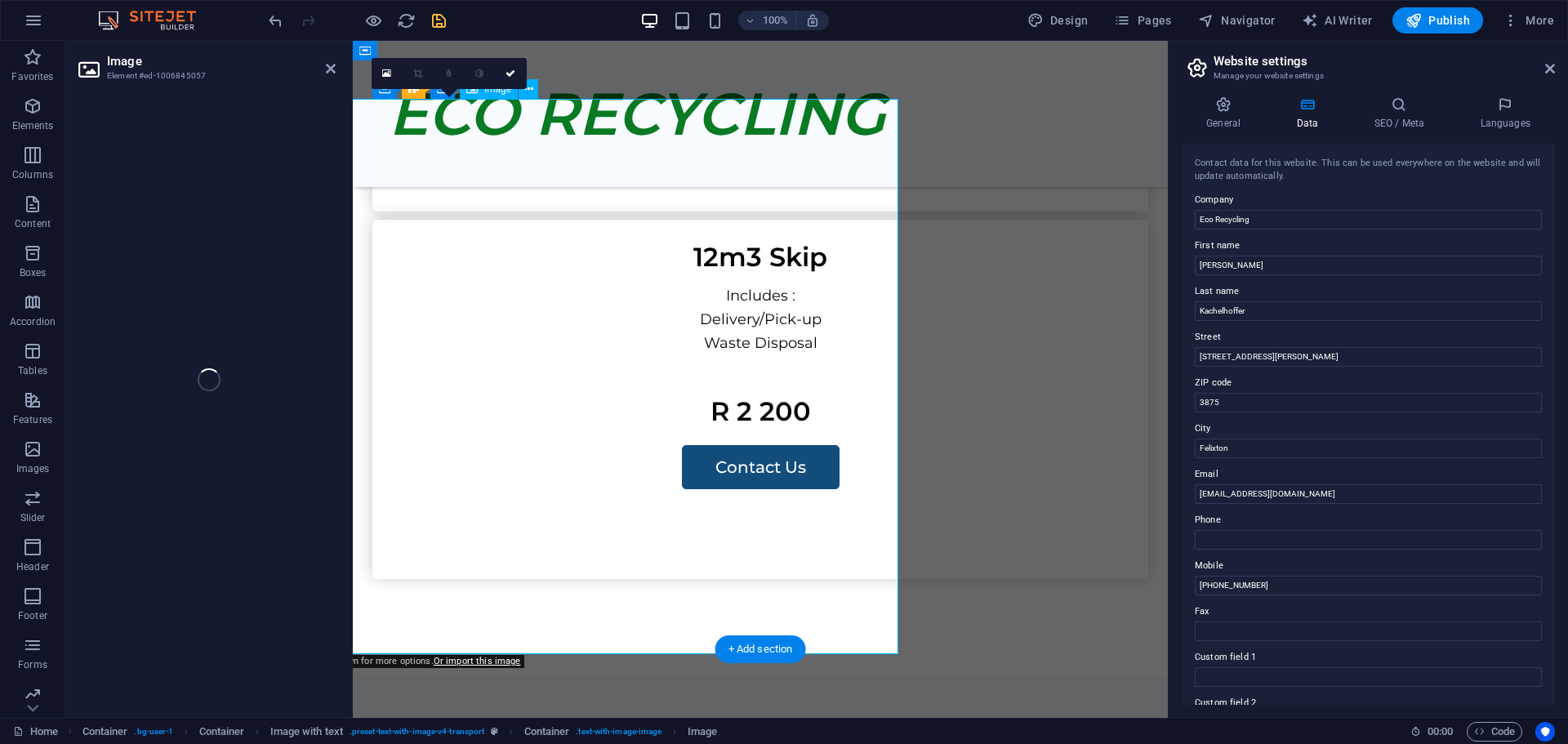
select select "vw"
select select "px"
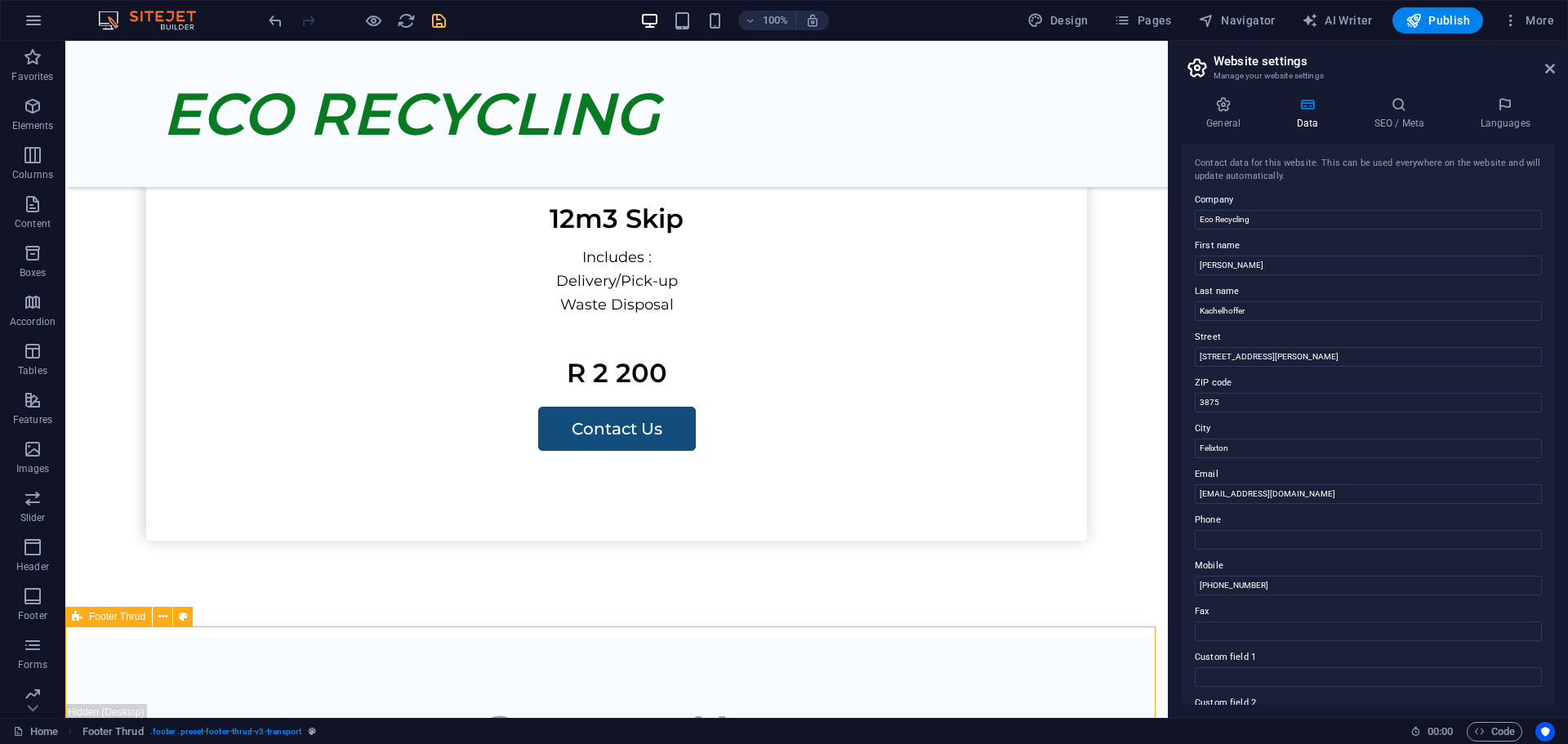
scroll to position [2098, 0]
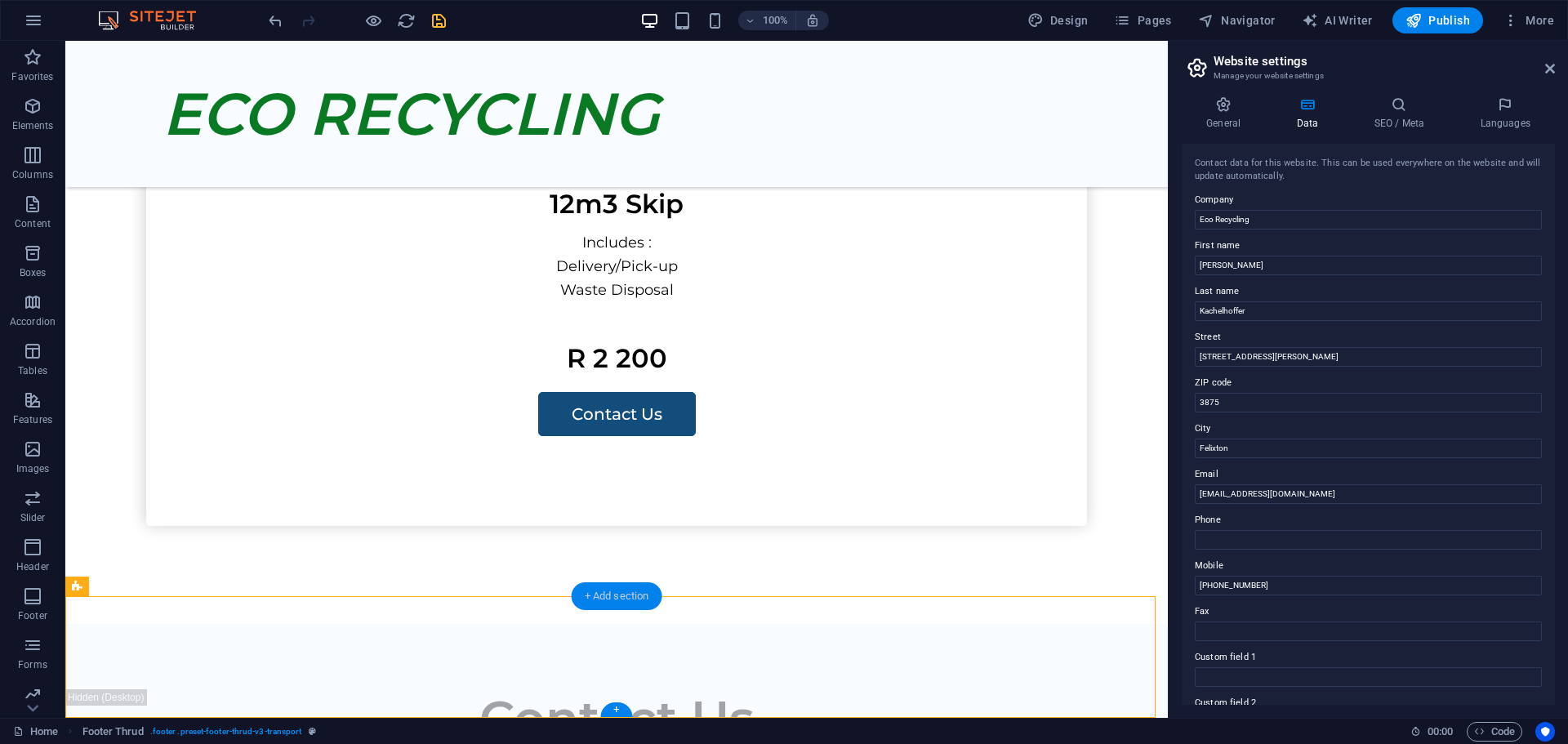
click at [587, 593] on div "+ Add section" at bounding box center [616, 595] width 90 height 28
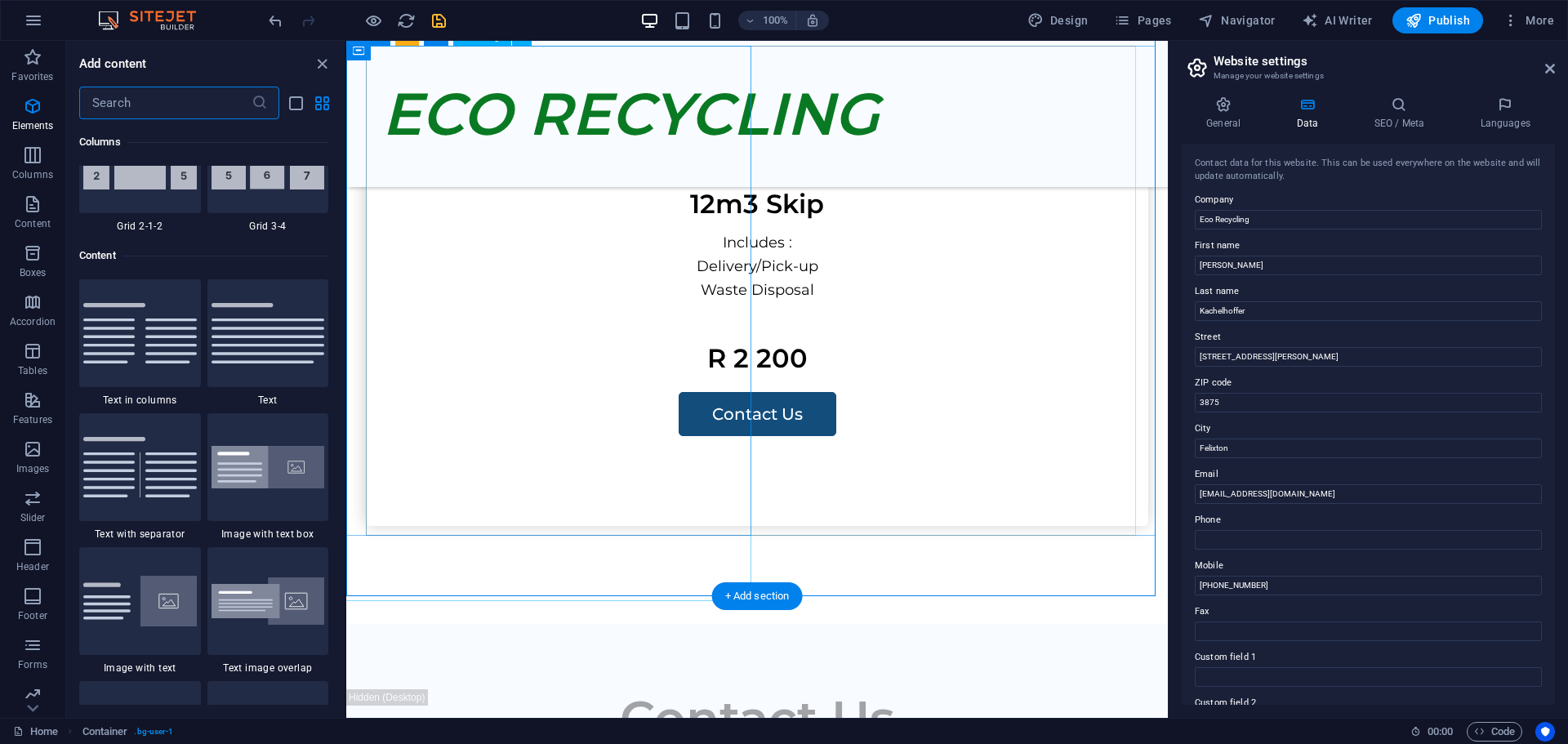
scroll to position [2858, 0]
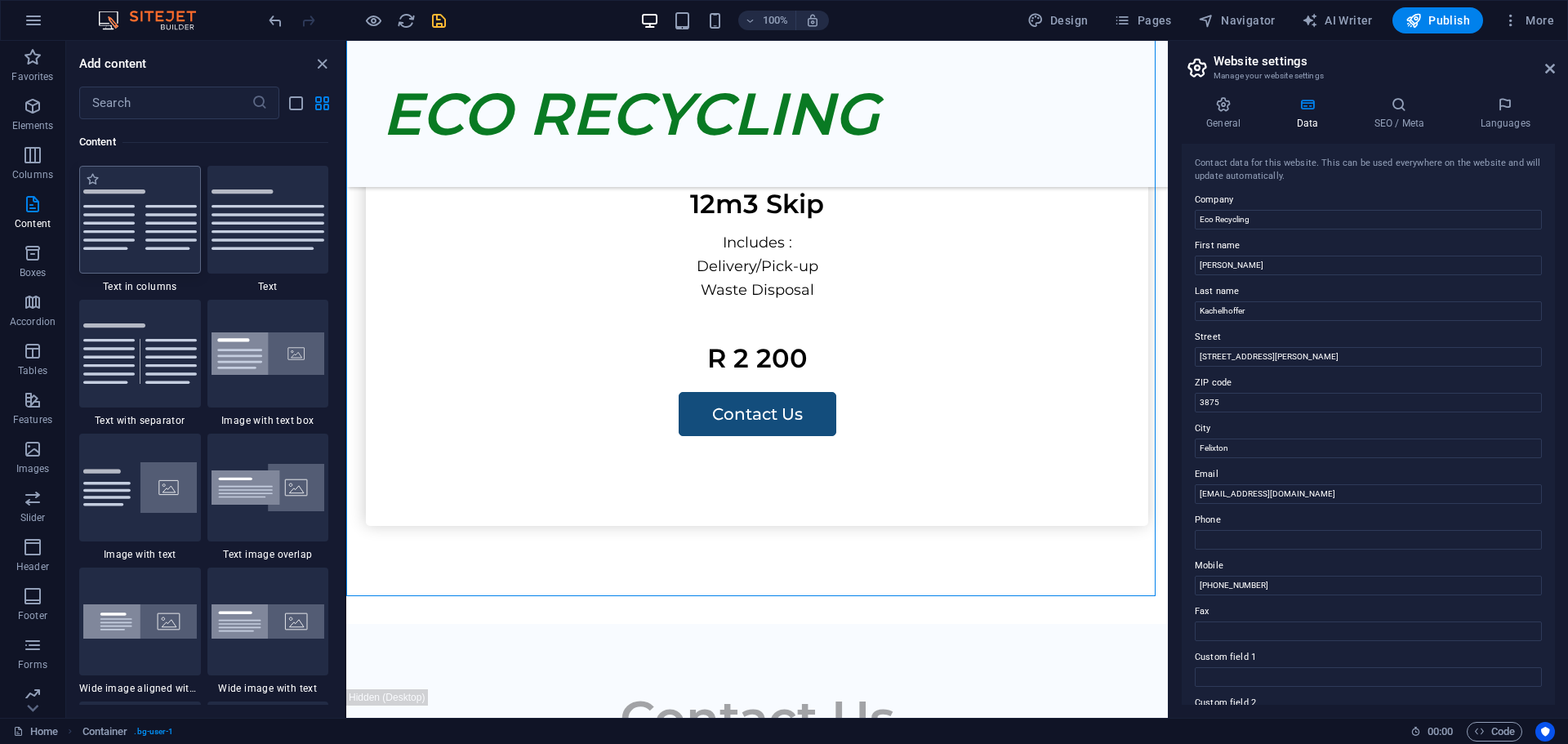
click at [130, 237] on img at bounding box center [139, 219] width 113 height 60
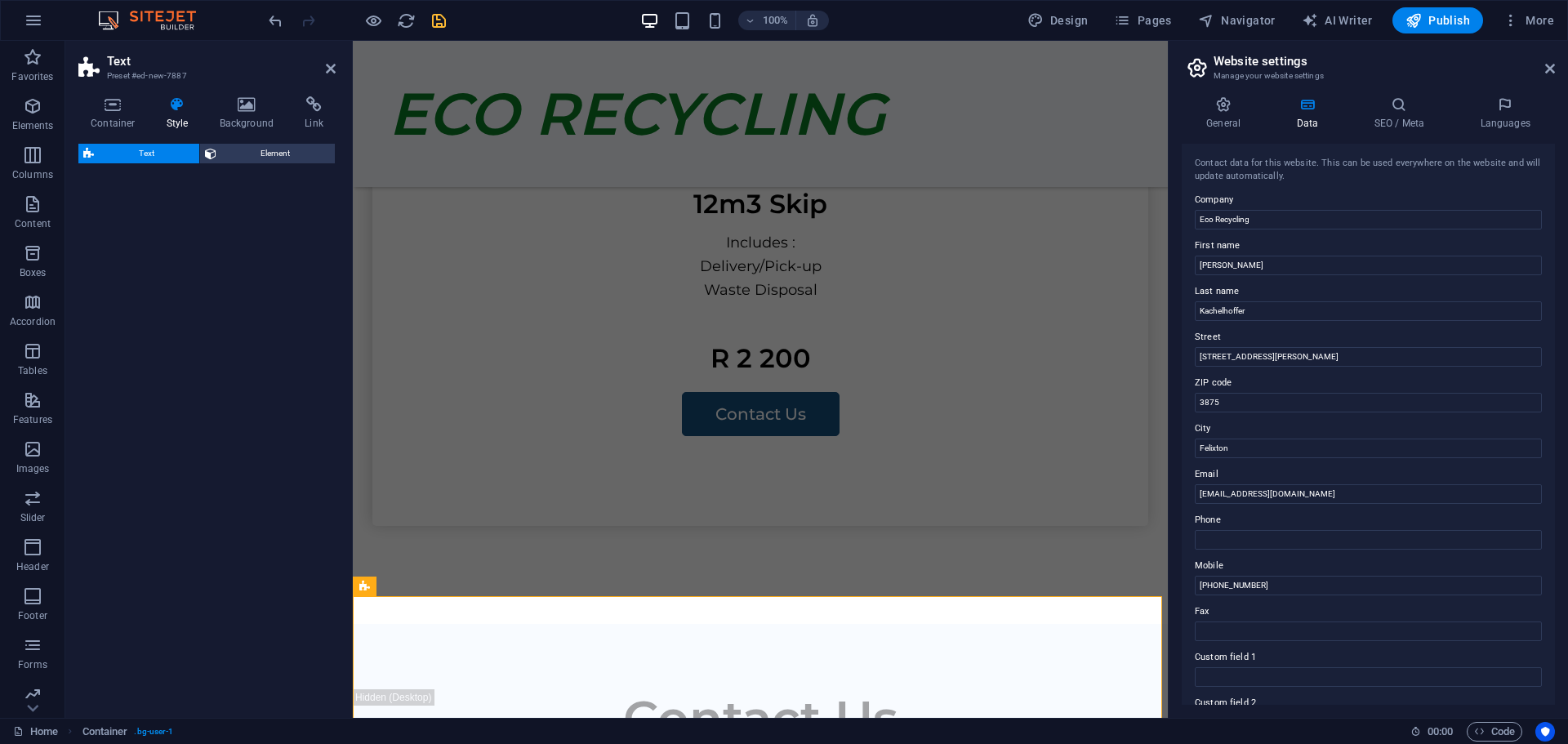
select select "rem"
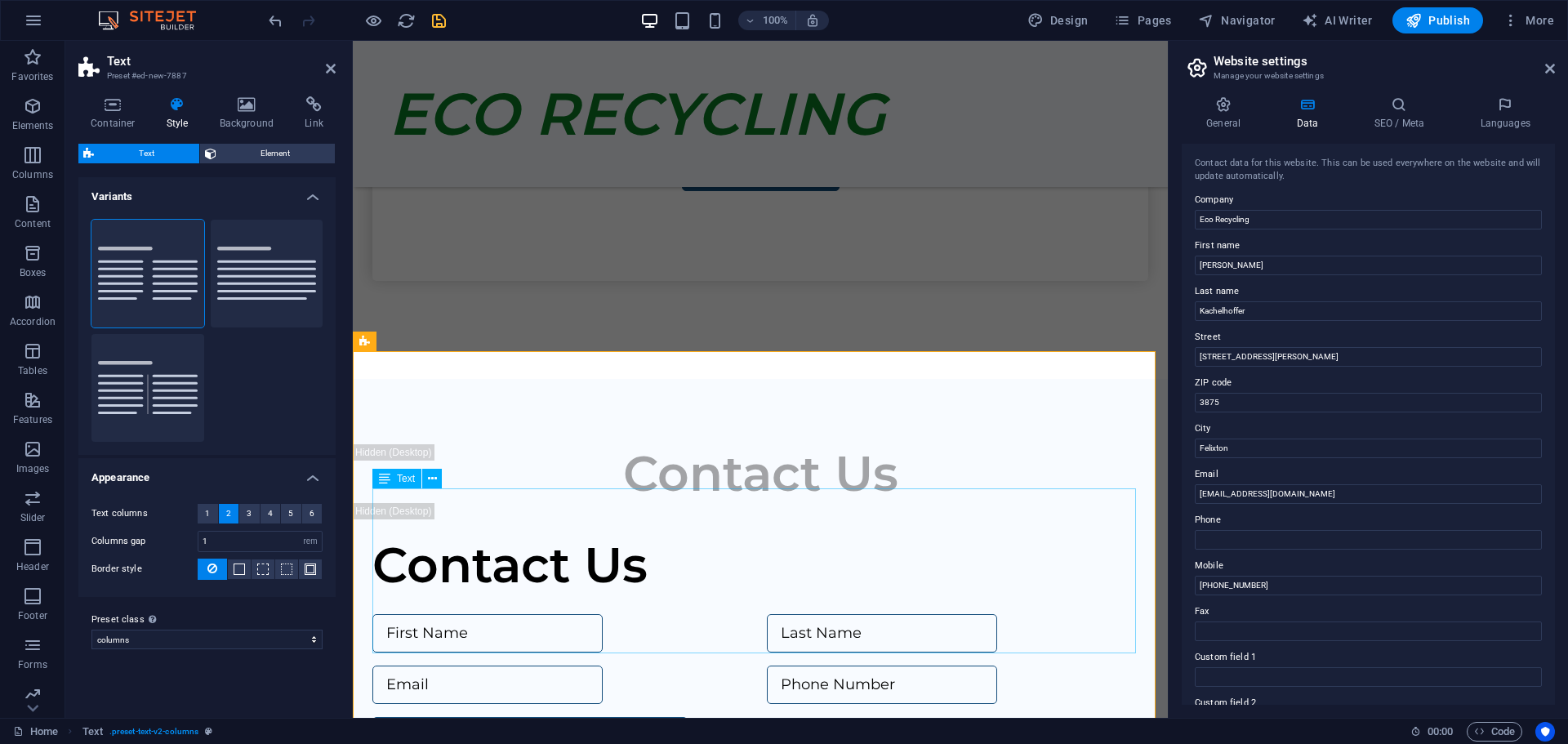
scroll to position [2464, 0]
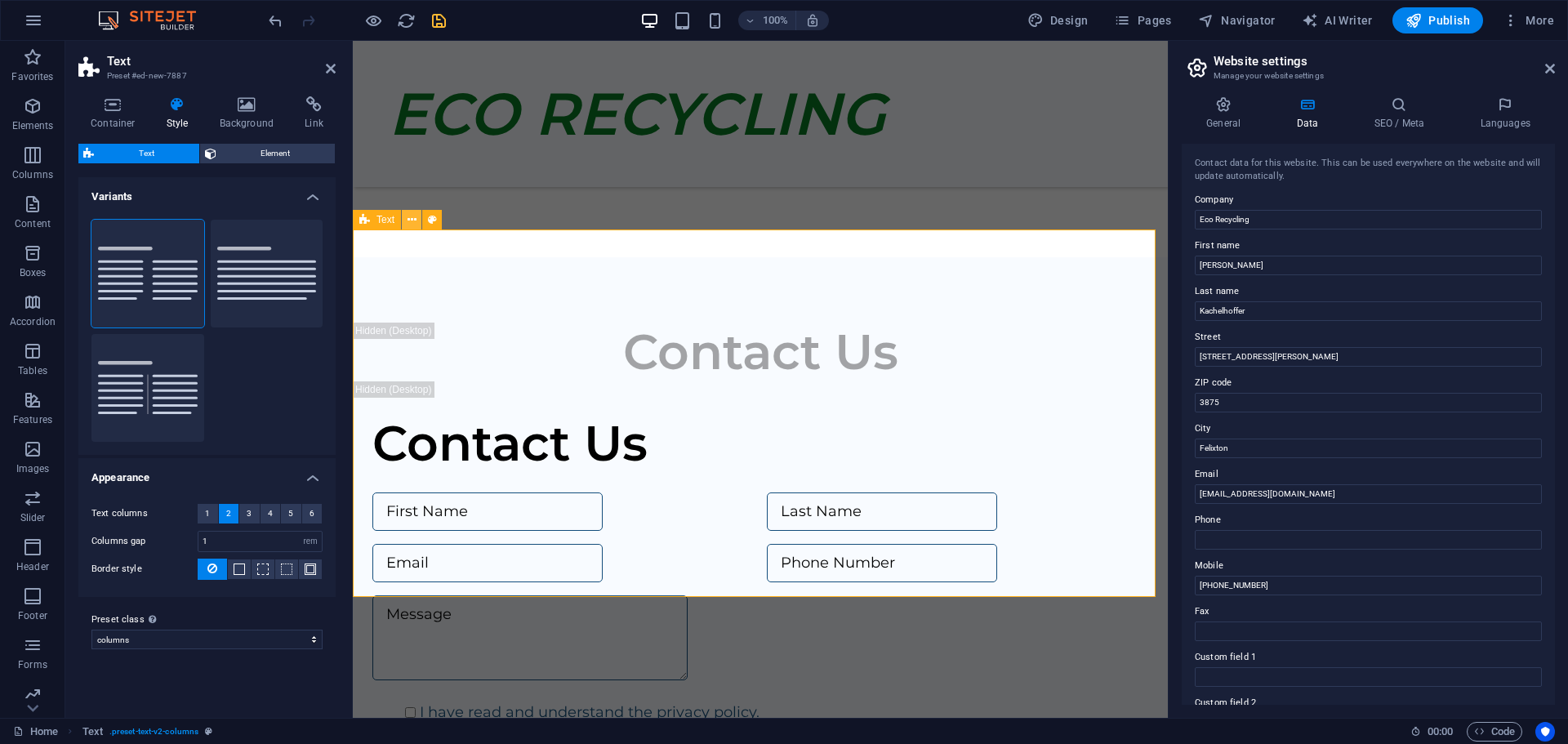
click at [412, 219] on icon at bounding box center [412, 220] width 9 height 17
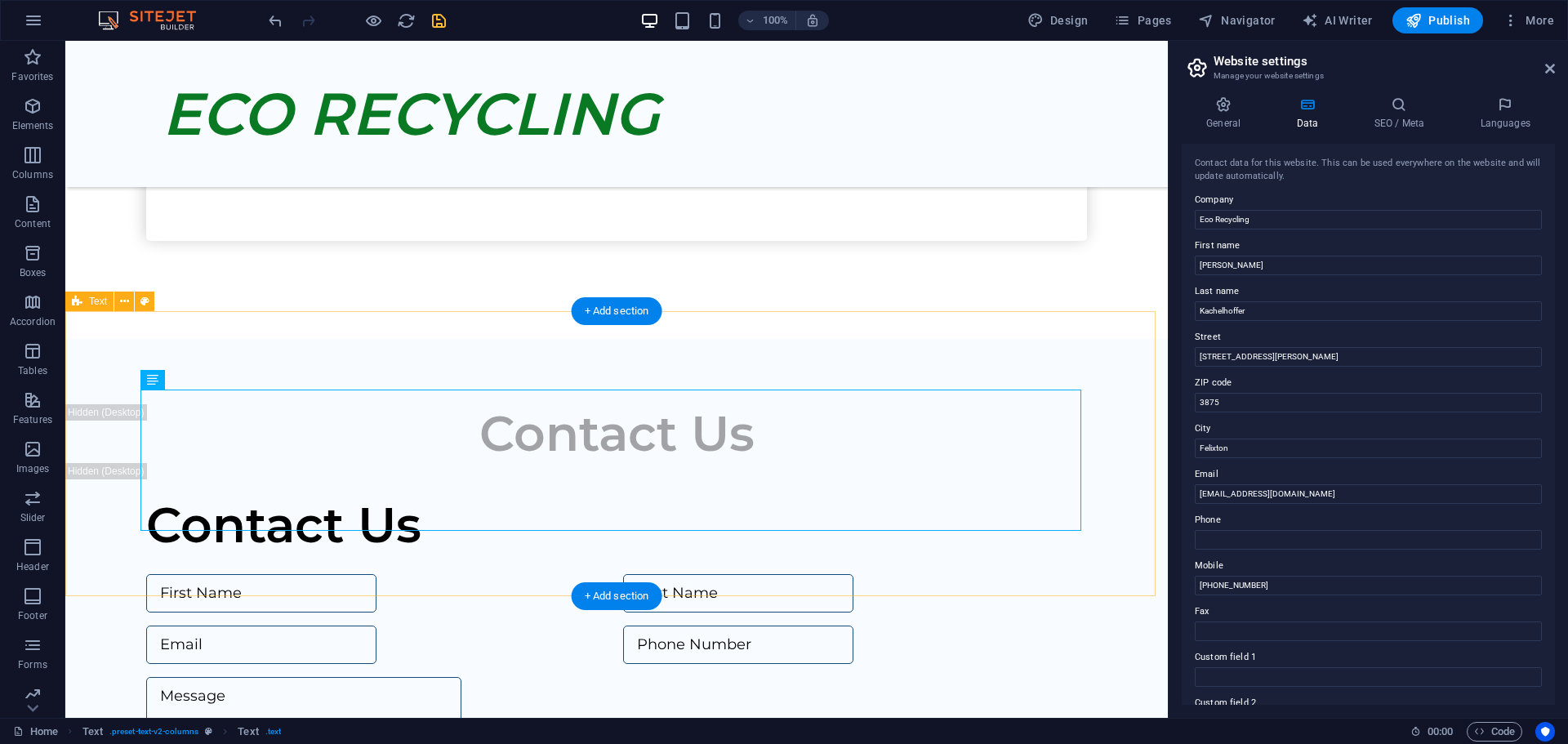
drag, startPoint x: 351, startPoint y: 432, endPoint x: 415, endPoint y: 472, distance: 75.5
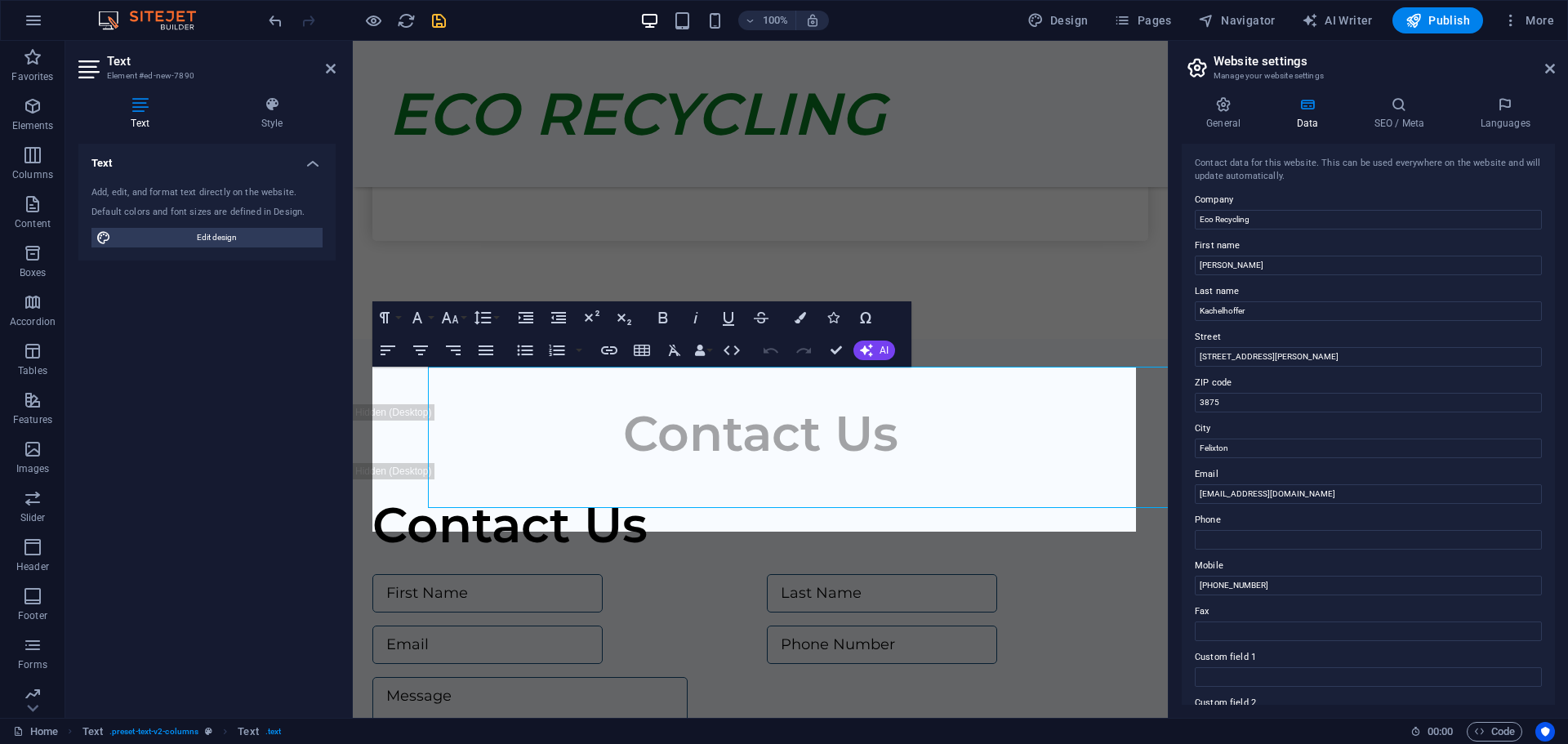
scroll to position [2405, 0]
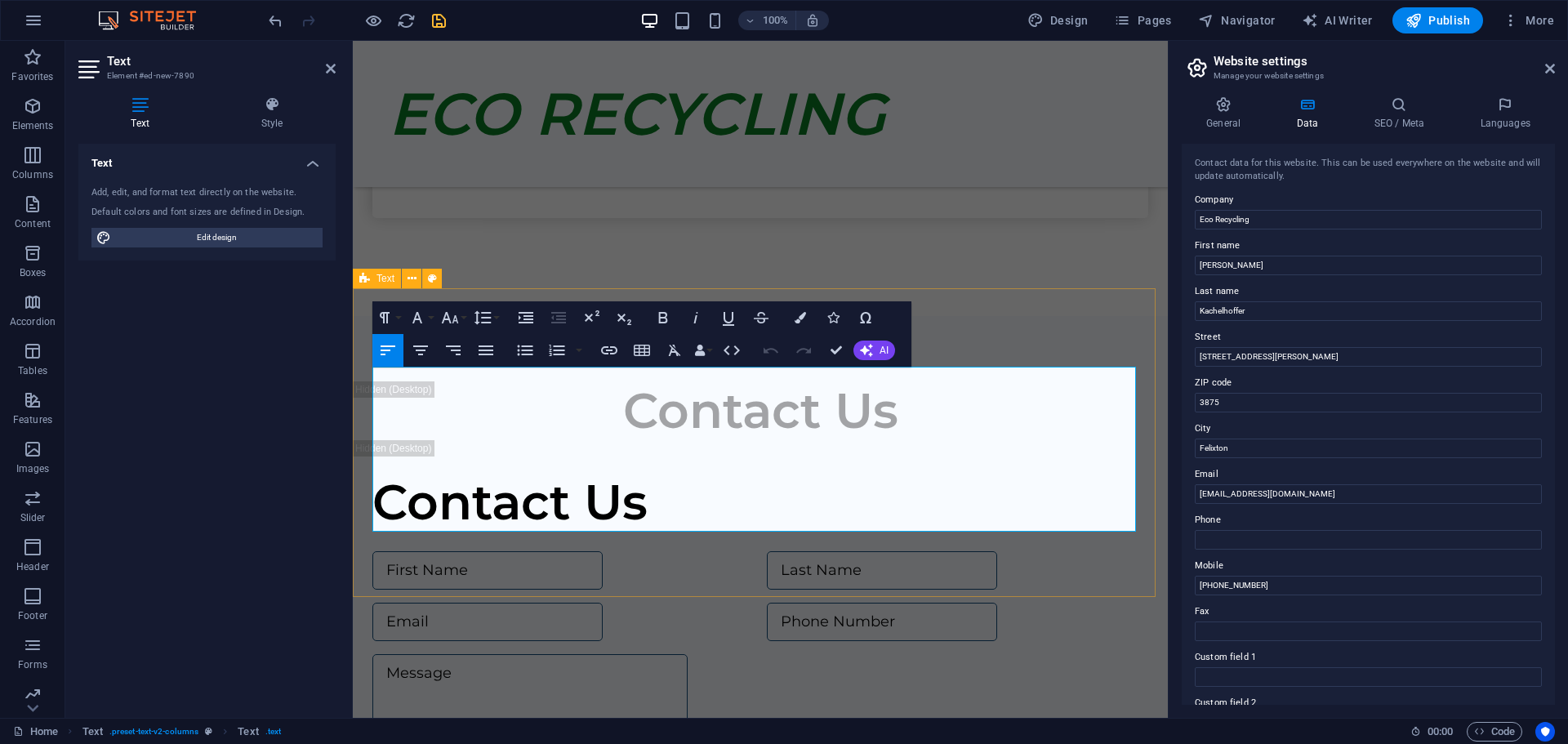
drag, startPoint x: 373, startPoint y: 377, endPoint x: 1098, endPoint y: 547, distance: 744.7
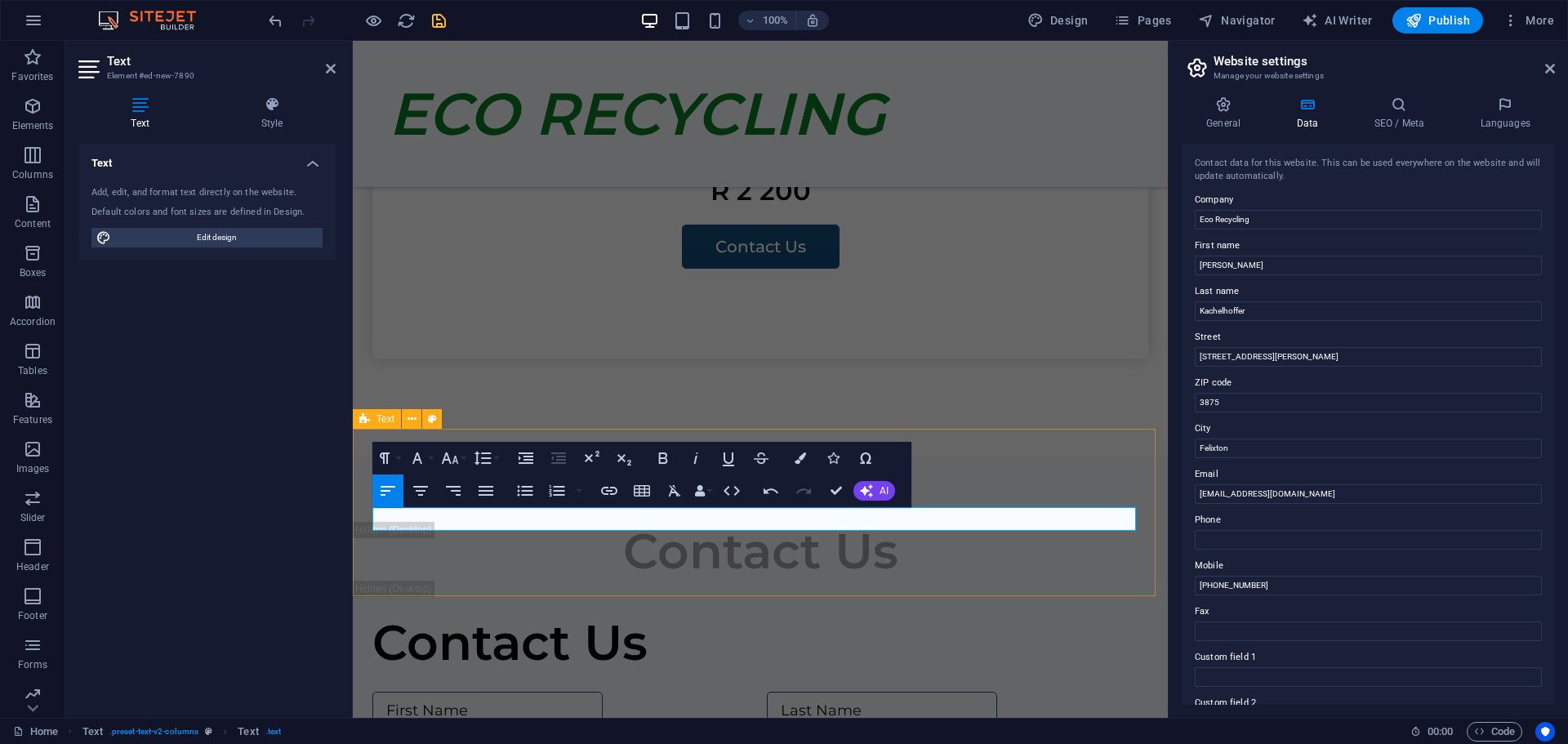
scroll to position [2287, 0]
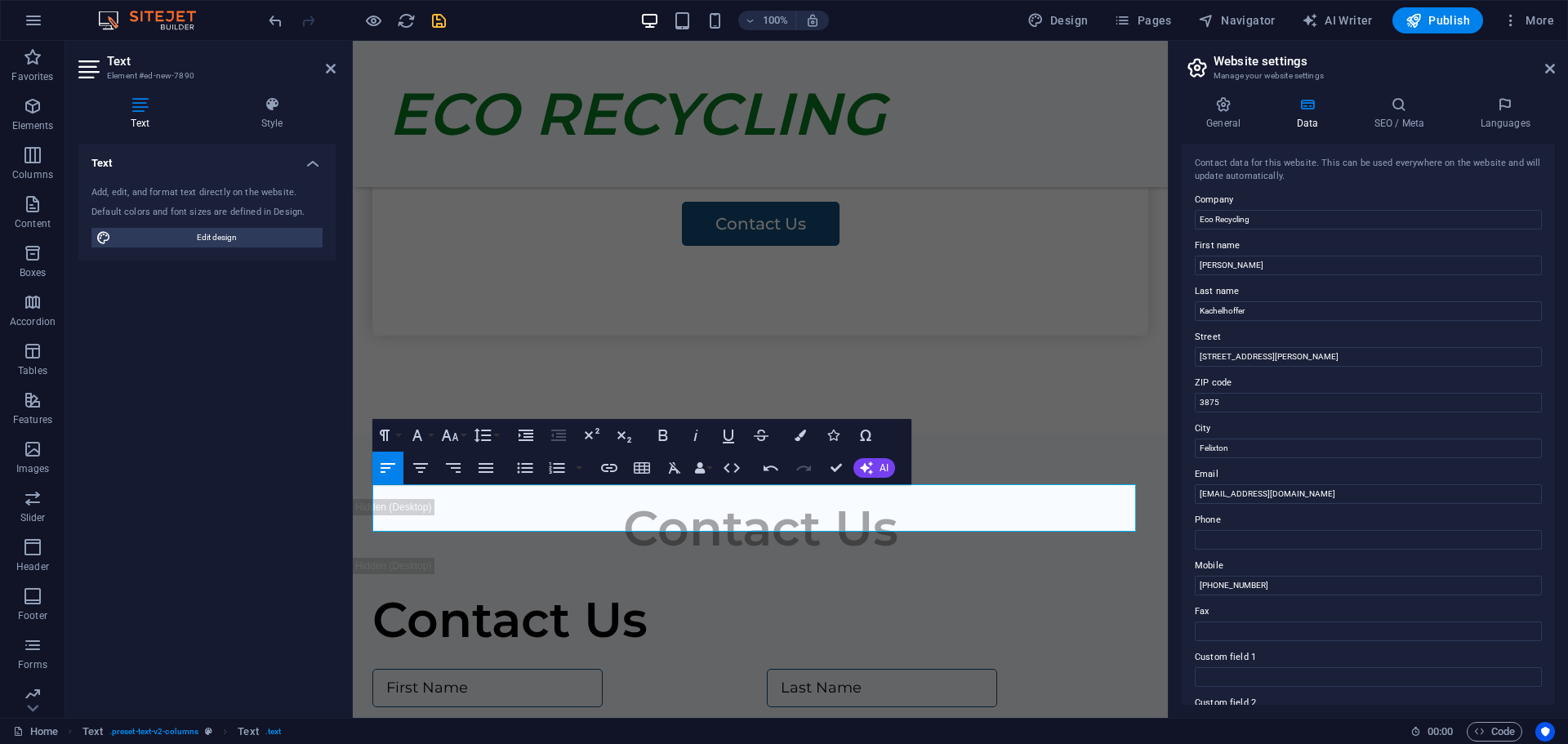
click at [381, 463] on icon "button" at bounding box center [388, 468] width 14 height 10
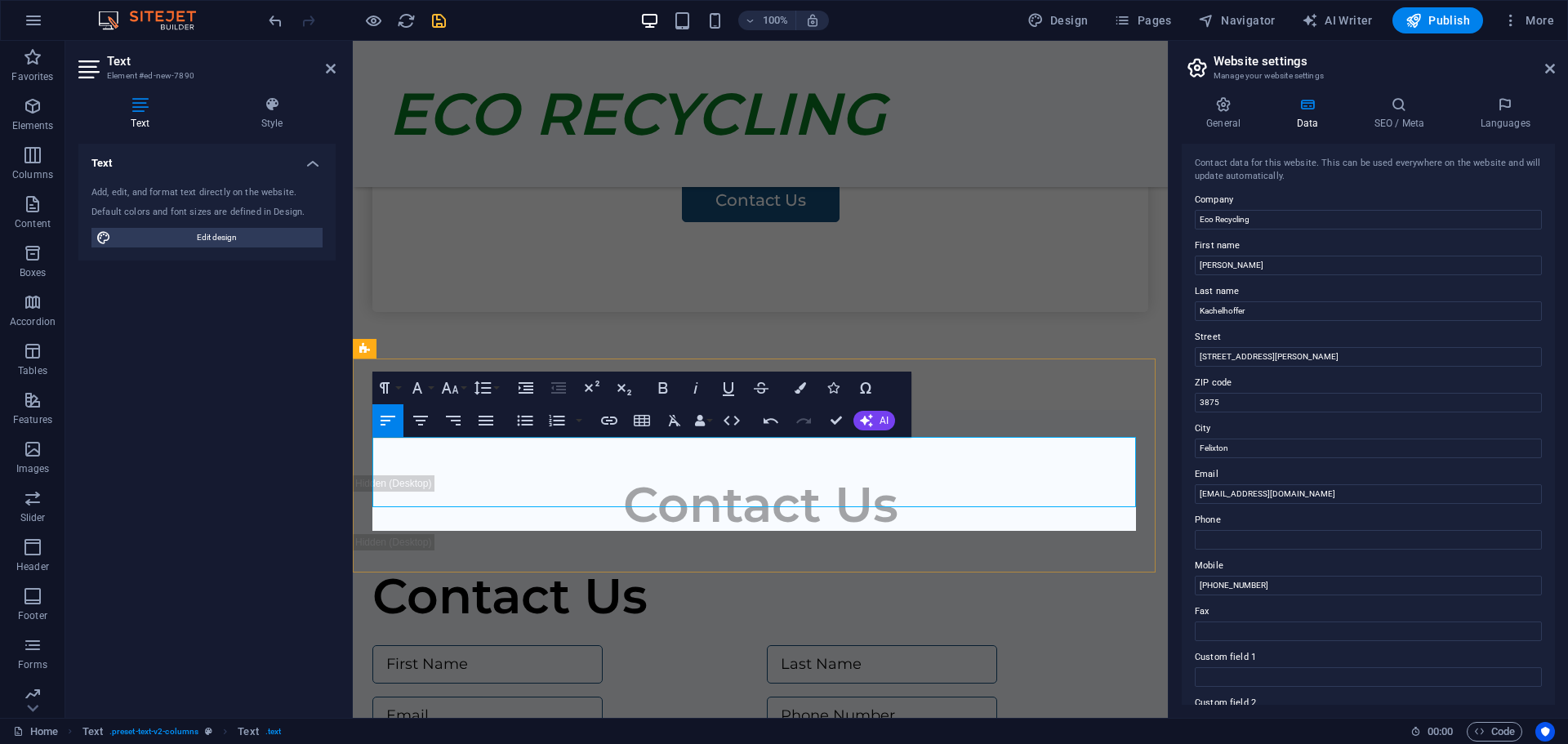
scroll to position [2335, 0]
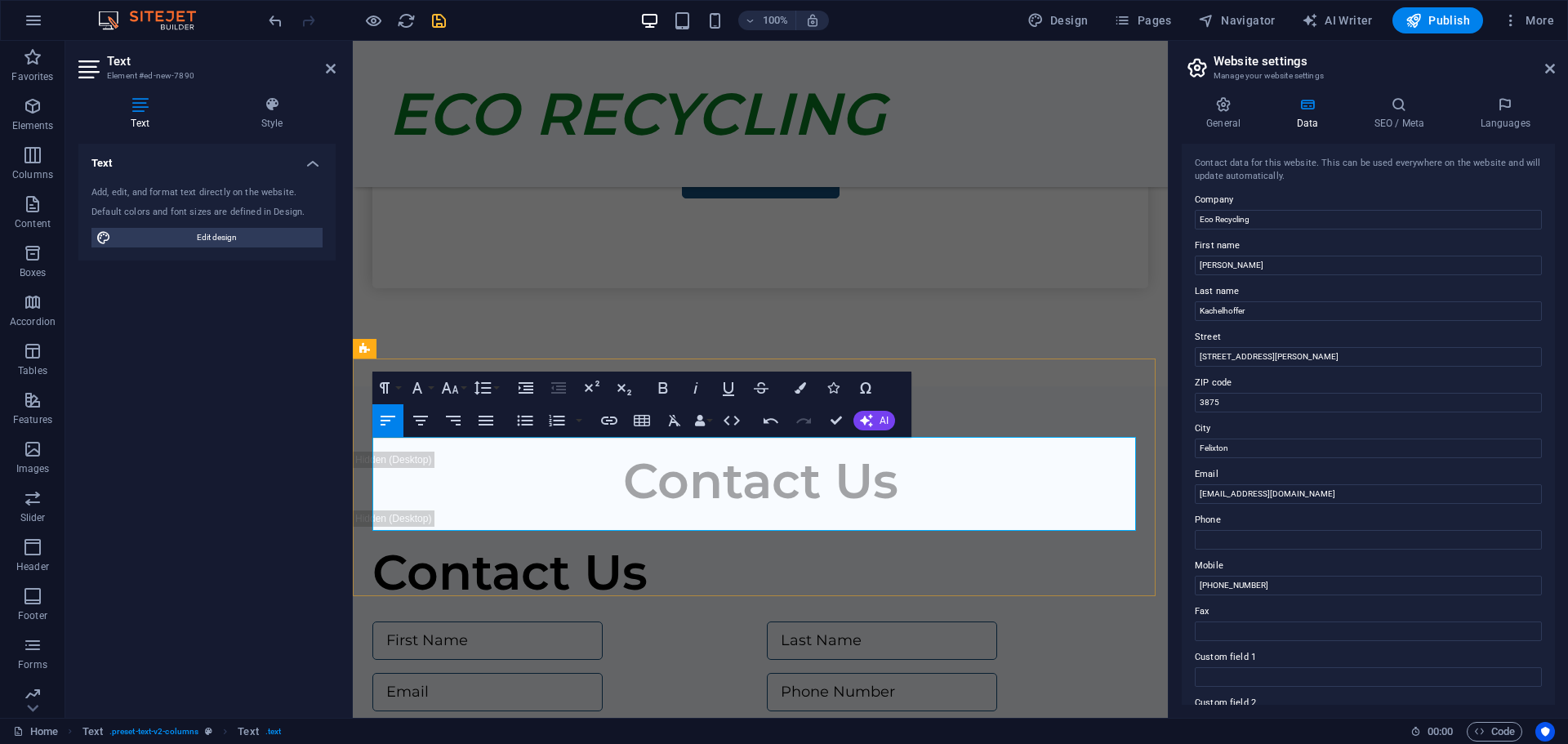
drag, startPoint x: 537, startPoint y: 522, endPoint x: 323, endPoint y: 432, distance: 232.2
click at [449, 383] on icon "button" at bounding box center [450, 388] width 20 height 20
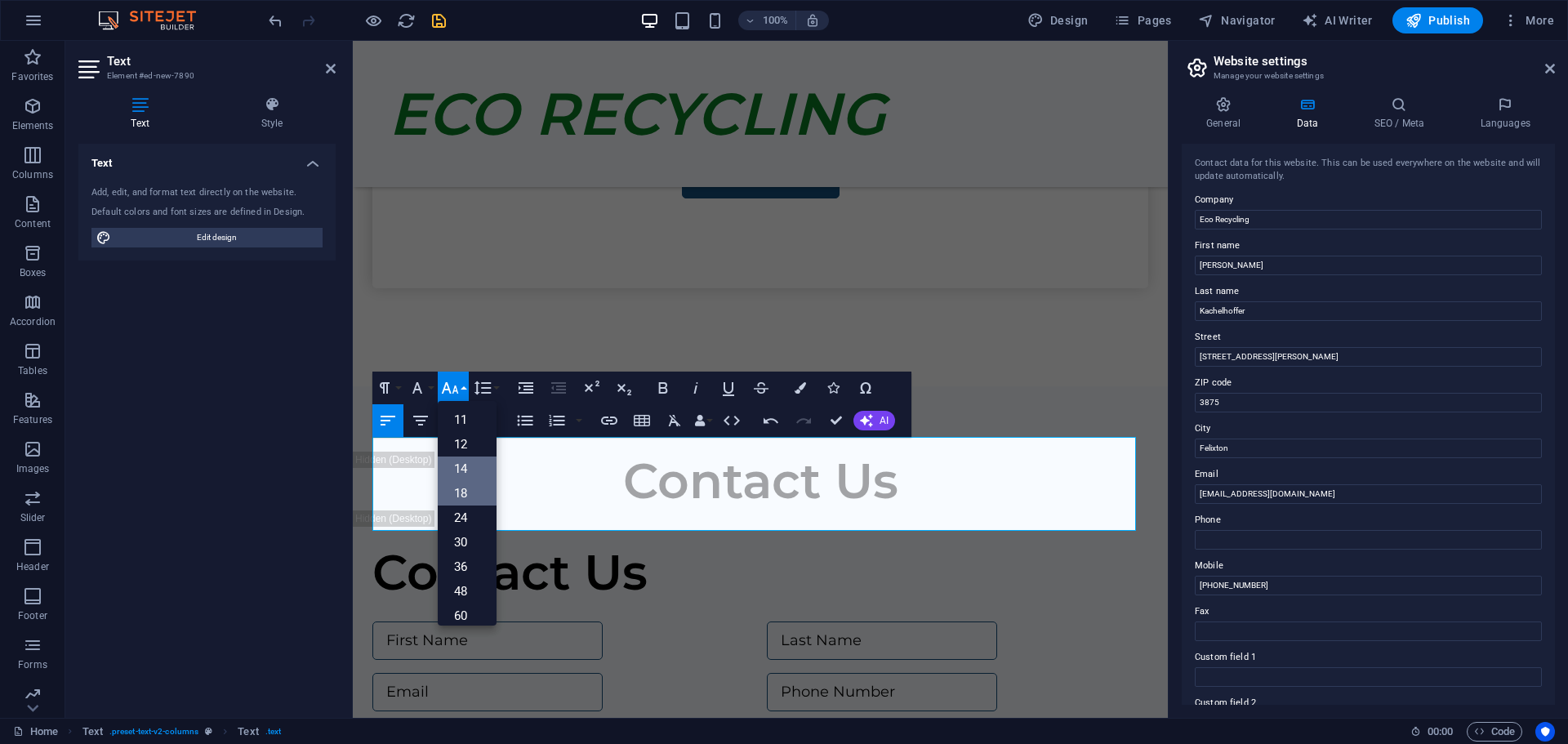
scroll to position [0, 0]
click at [463, 467] on link "10" at bounding box center [468, 469] width 59 height 25
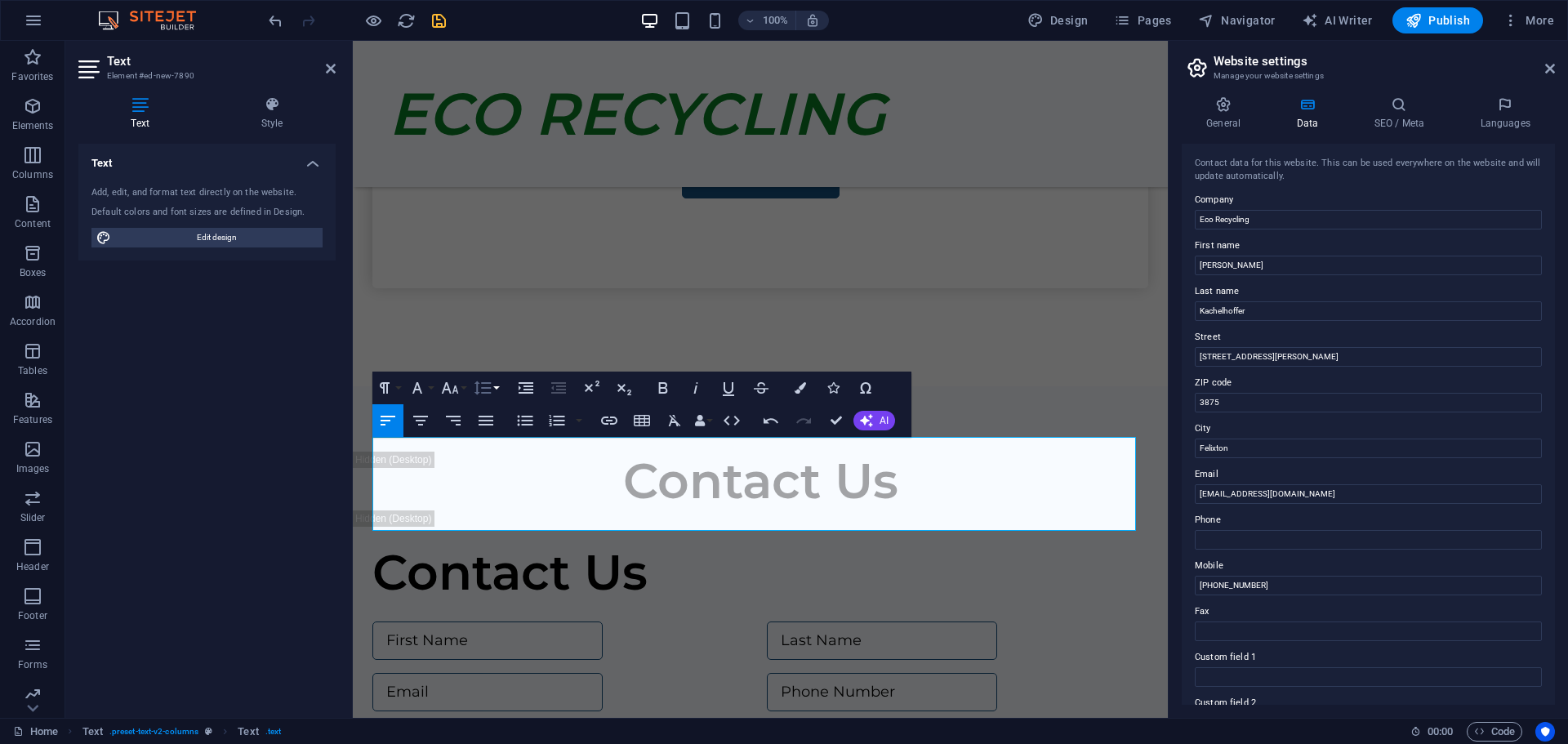
click at [488, 389] on icon "button" at bounding box center [483, 388] width 17 height 14
click at [495, 444] on link "Single" at bounding box center [507, 445] width 72 height 25
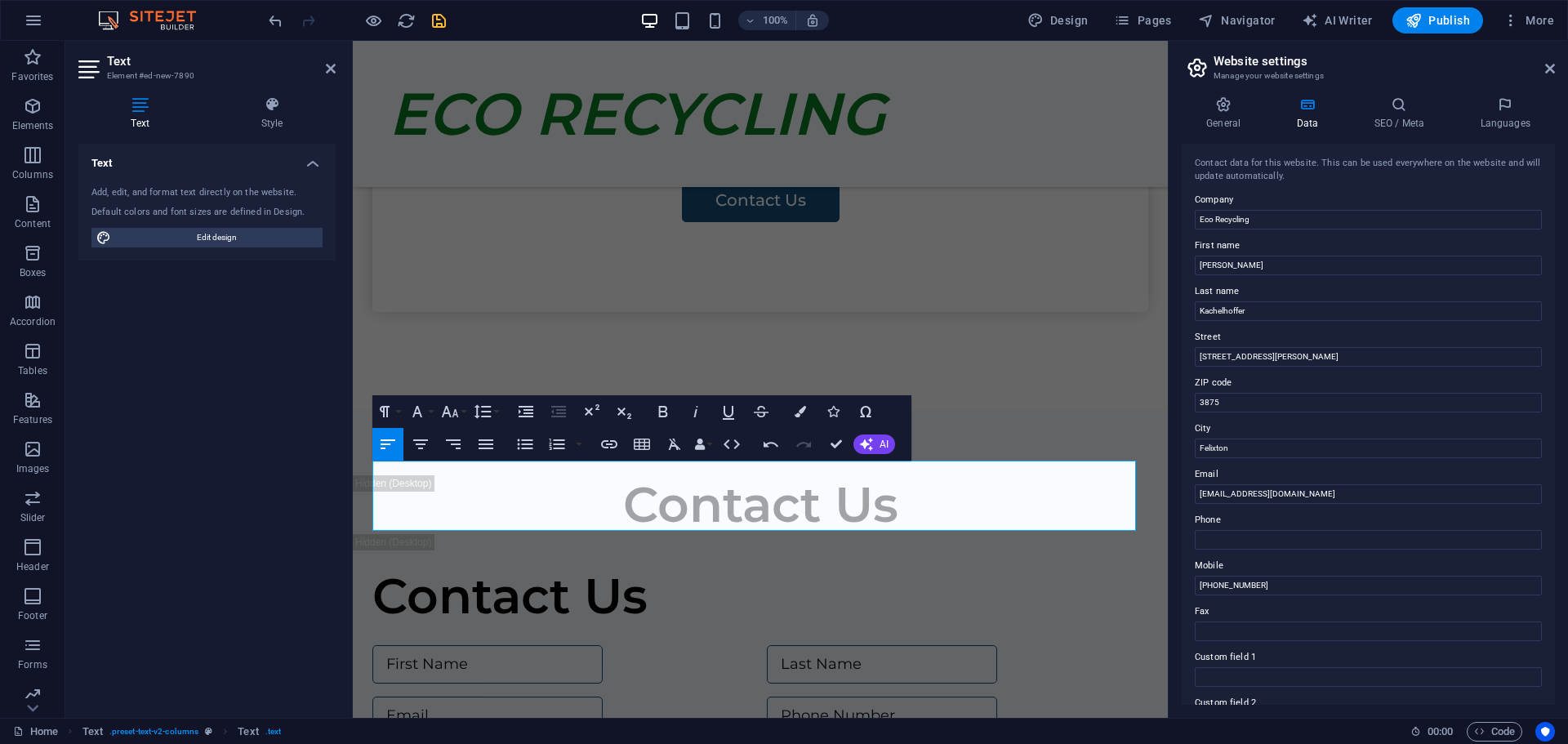
click at [308, 578] on div "Text Add, edit, and format text directly on the website. Default colors and fon…" at bounding box center [207, 424] width 257 height 561
click at [308, 610] on div "Text Add, edit, and format text directly on the website. Default colors and fon…" at bounding box center [207, 424] width 257 height 561
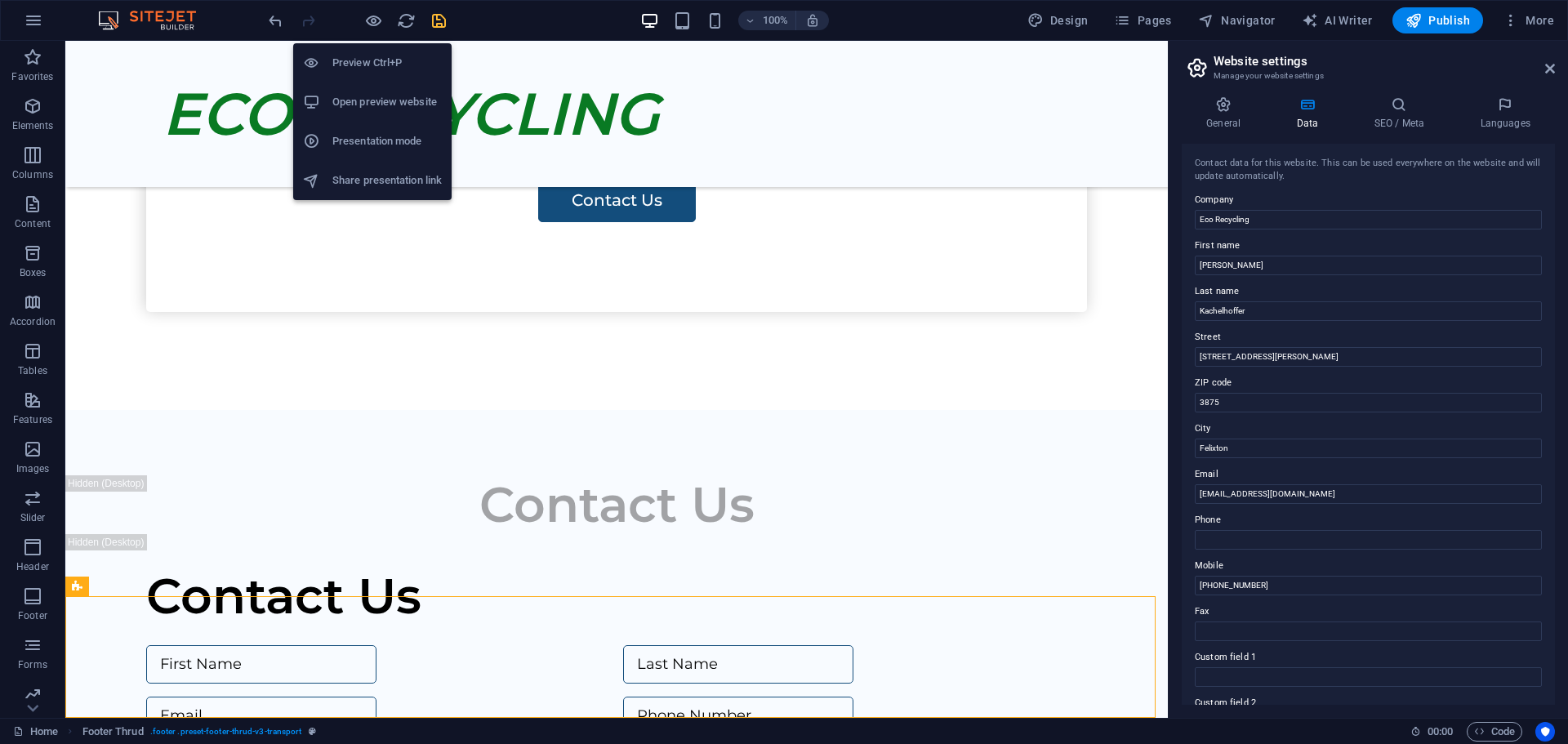
click at [371, 100] on h6 "Open preview website" at bounding box center [387, 102] width 110 height 20
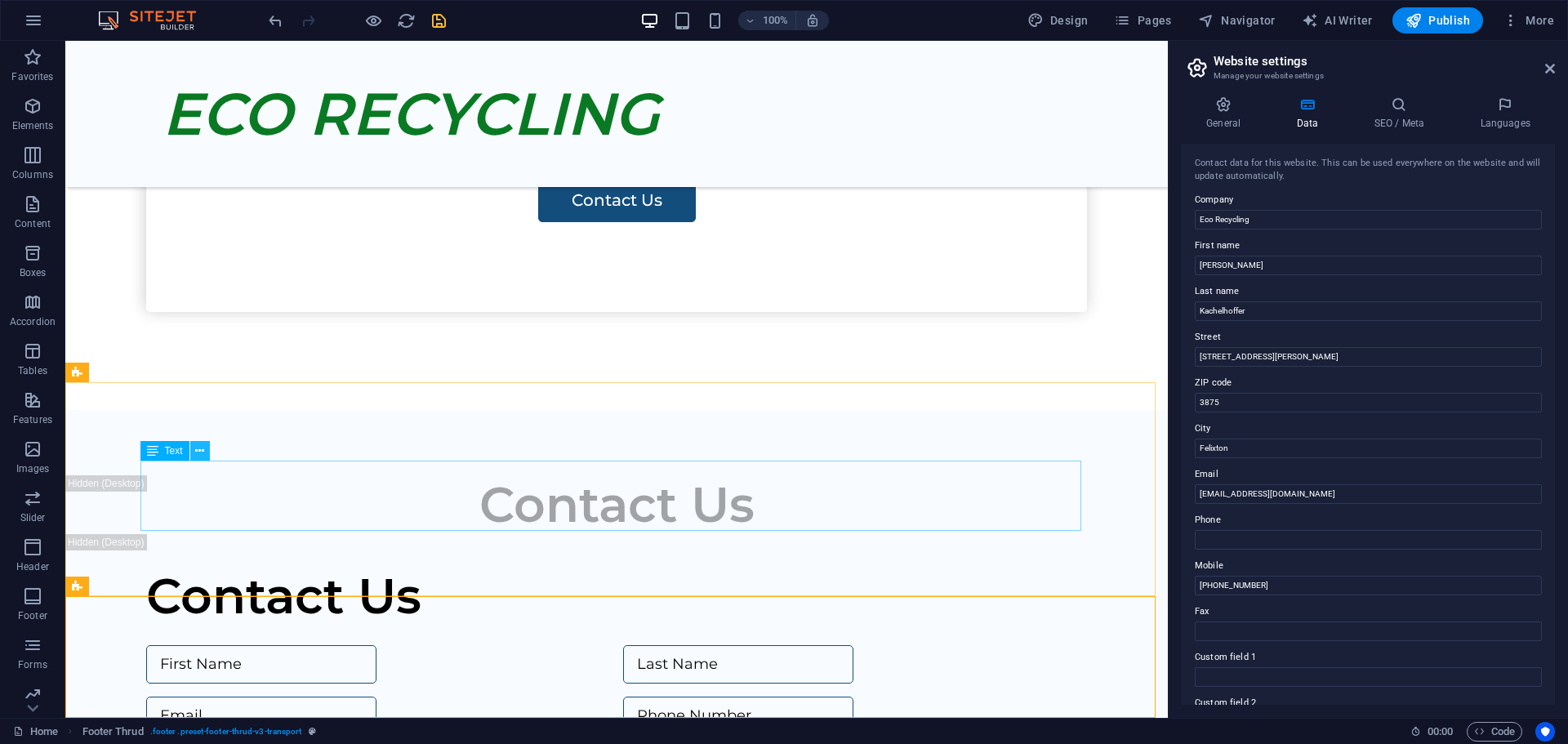
click at [197, 451] on icon at bounding box center [199, 452] width 9 height 17
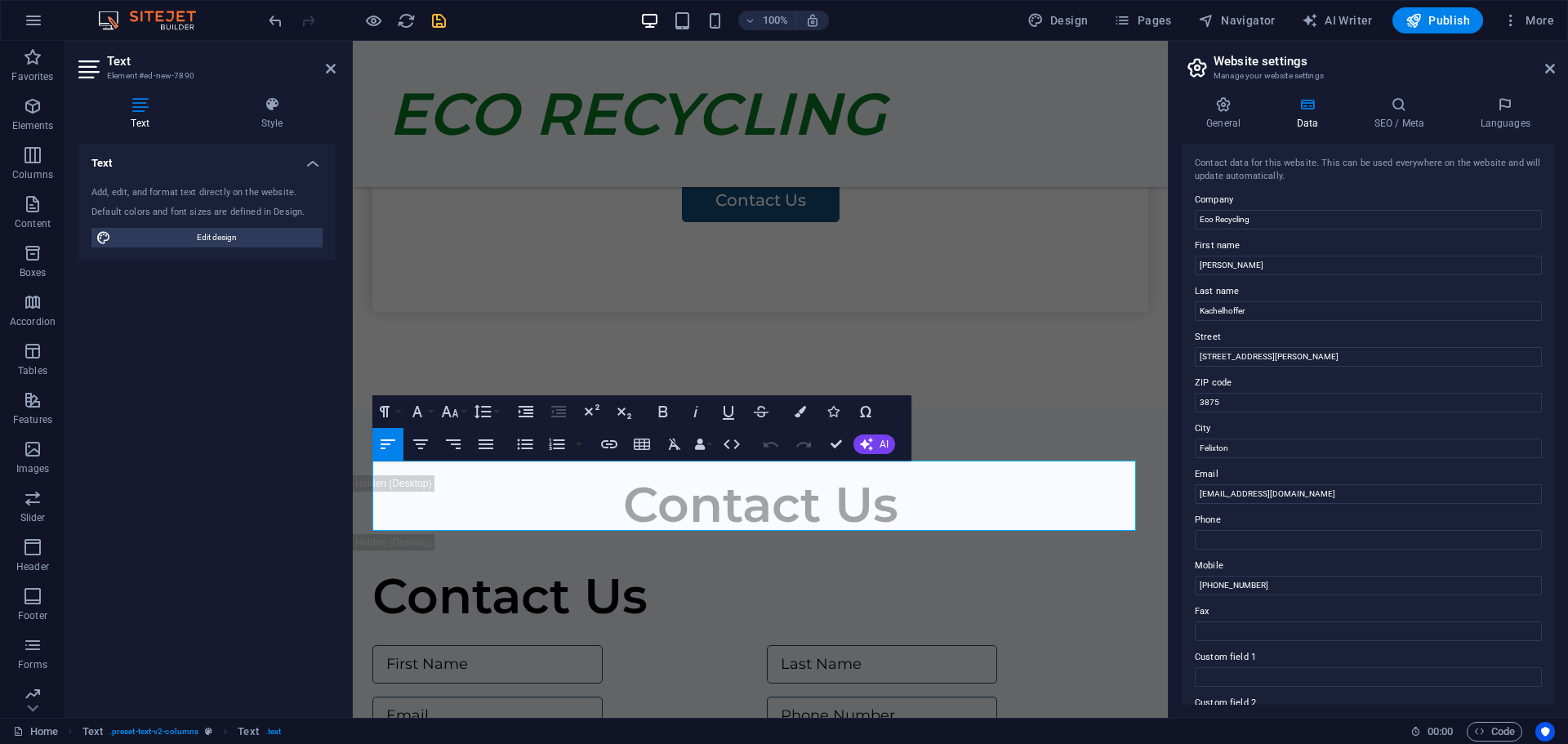
drag, startPoint x: 471, startPoint y: 513, endPoint x: 702, endPoint y: 501, distance: 231.3
copy div "[STREET_ADDRESS][PERSON_NAME] E-mail : [EMAIL_ADDRESS][DOMAIN_NAME] Cell : [PHO…"
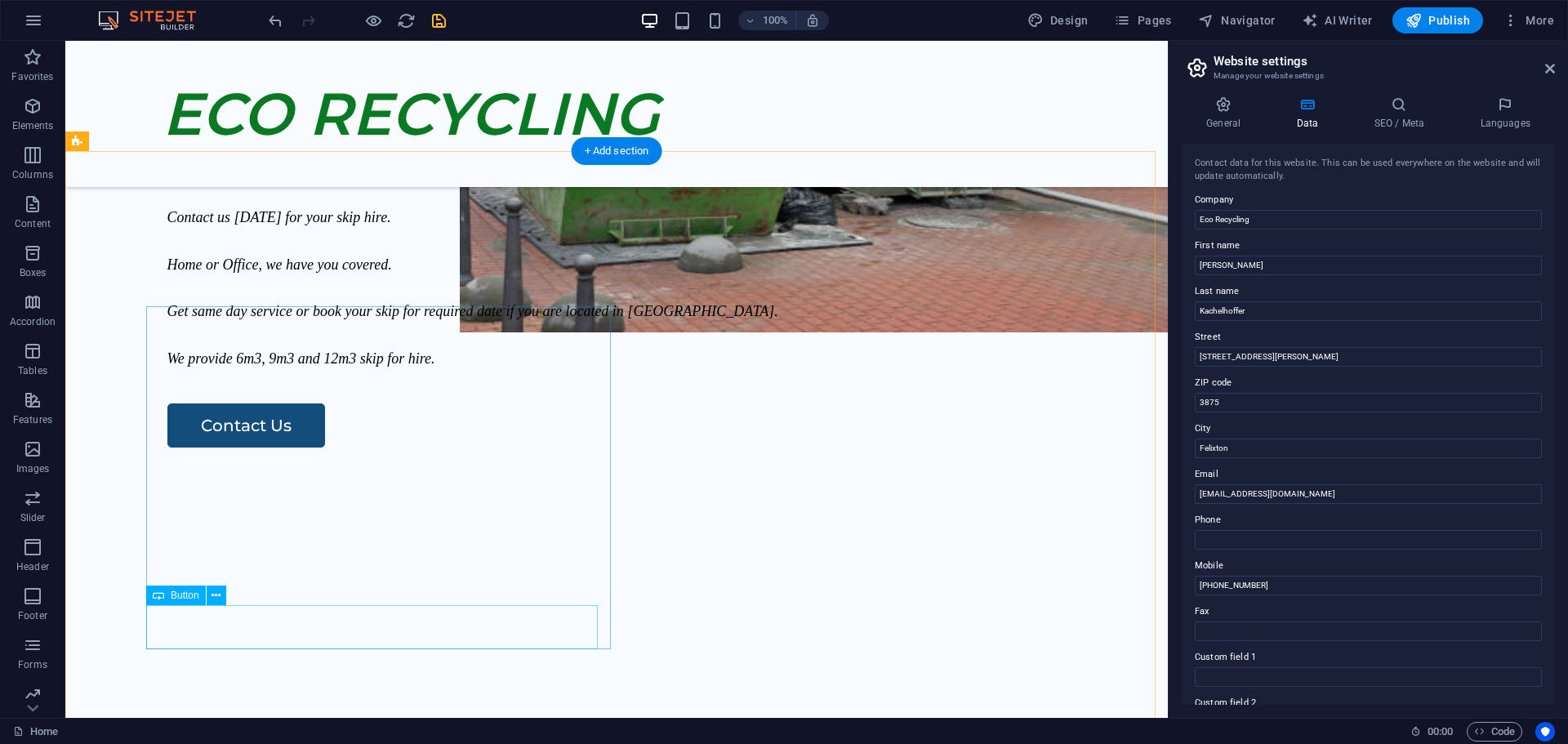
scroll to position [654, 0]
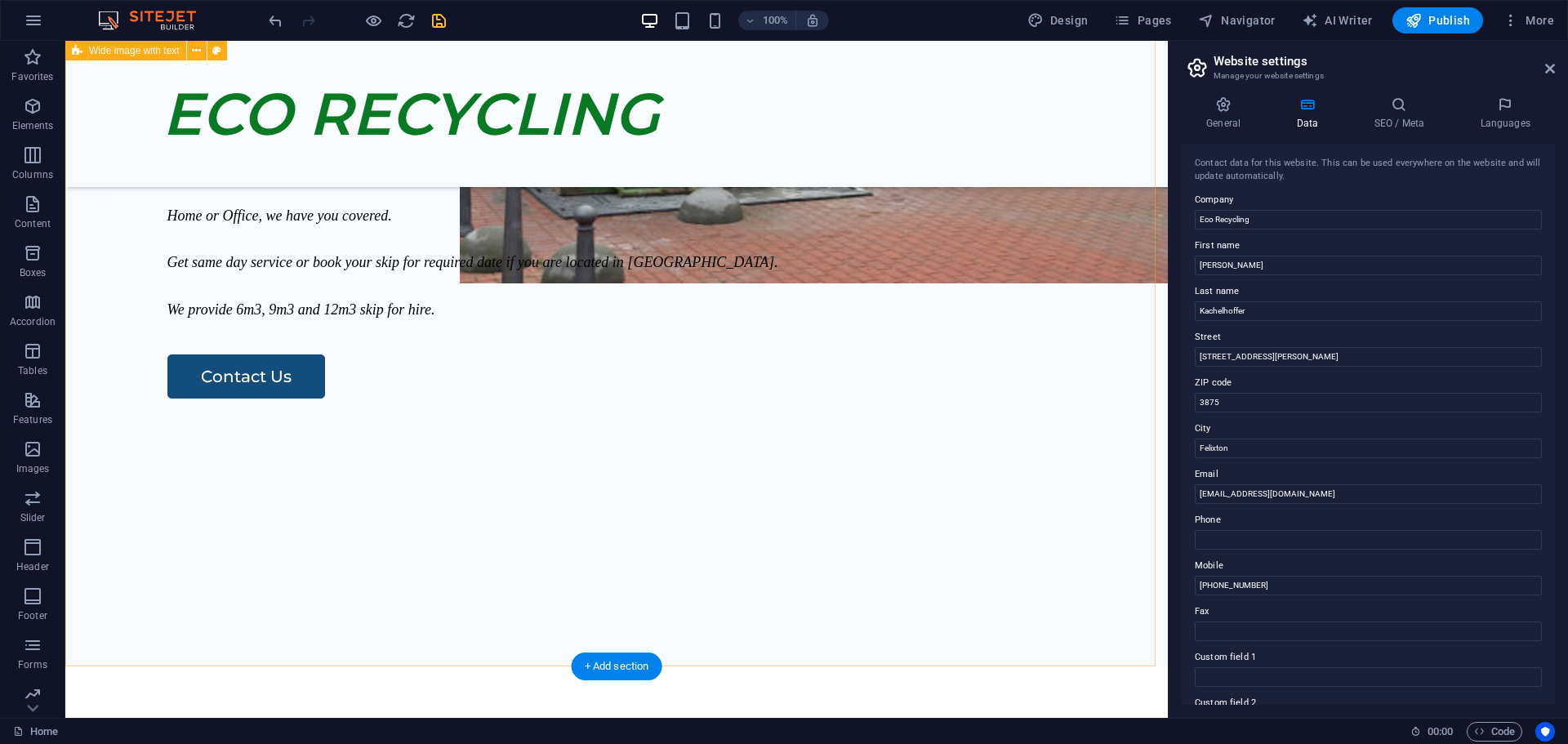
click at [213, 537] on div "Our Service Contact us [DATE] for your skip hire. Home or Office, we have you c…" at bounding box center [616, 340] width 1102 height 654
click at [217, 540] on div "Our Service Contact us [DATE] for your skip hire. Home or Office, we have you c…" at bounding box center [616, 340] width 1102 height 654
select select "px"
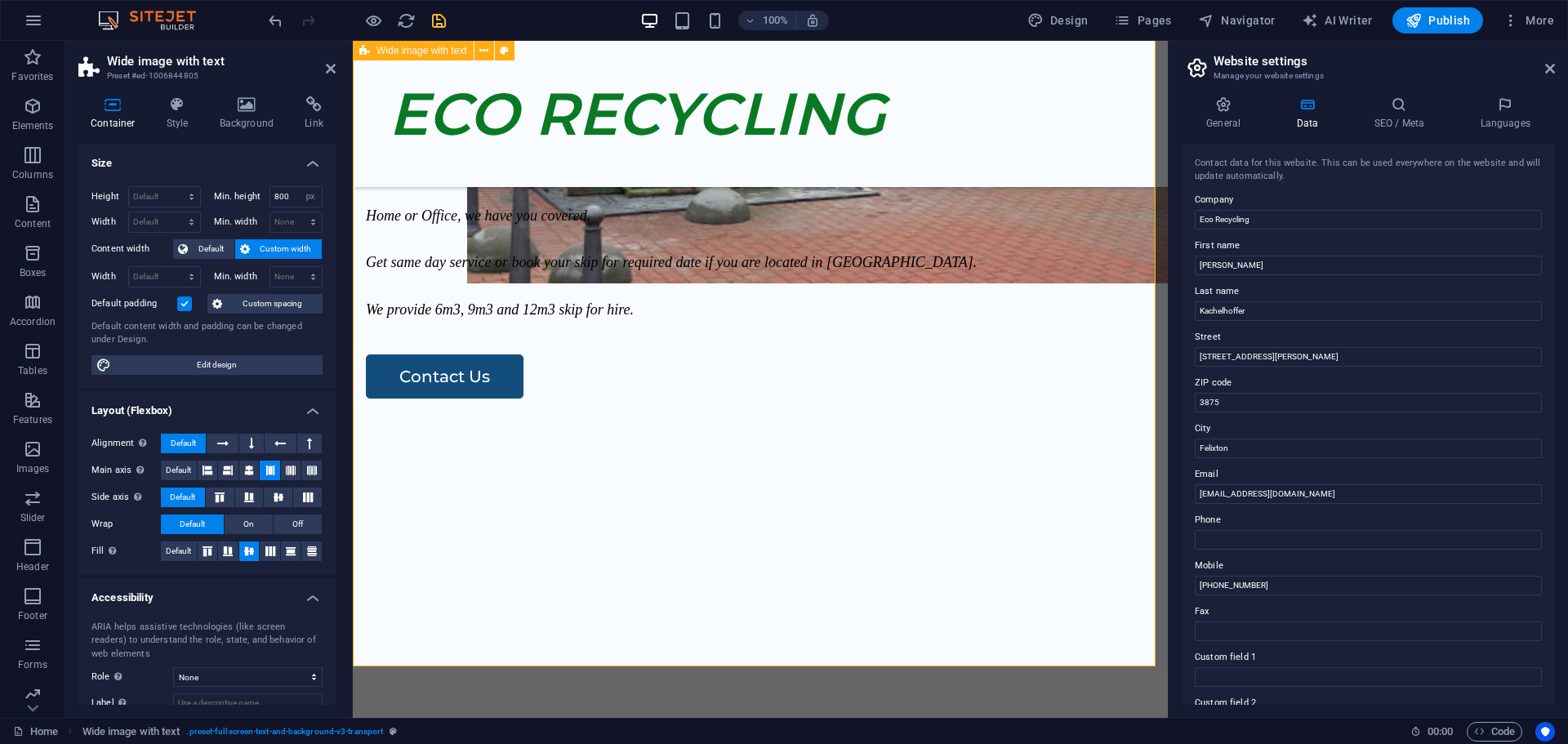
click at [414, 571] on div "Our Service Contact us [DATE] for your skip hire. Home or Office, we have you c…" at bounding box center [760, 340] width 815 height 654
click at [537, 354] on div at bounding box center [760, 338] width 789 height 32
select select "px"
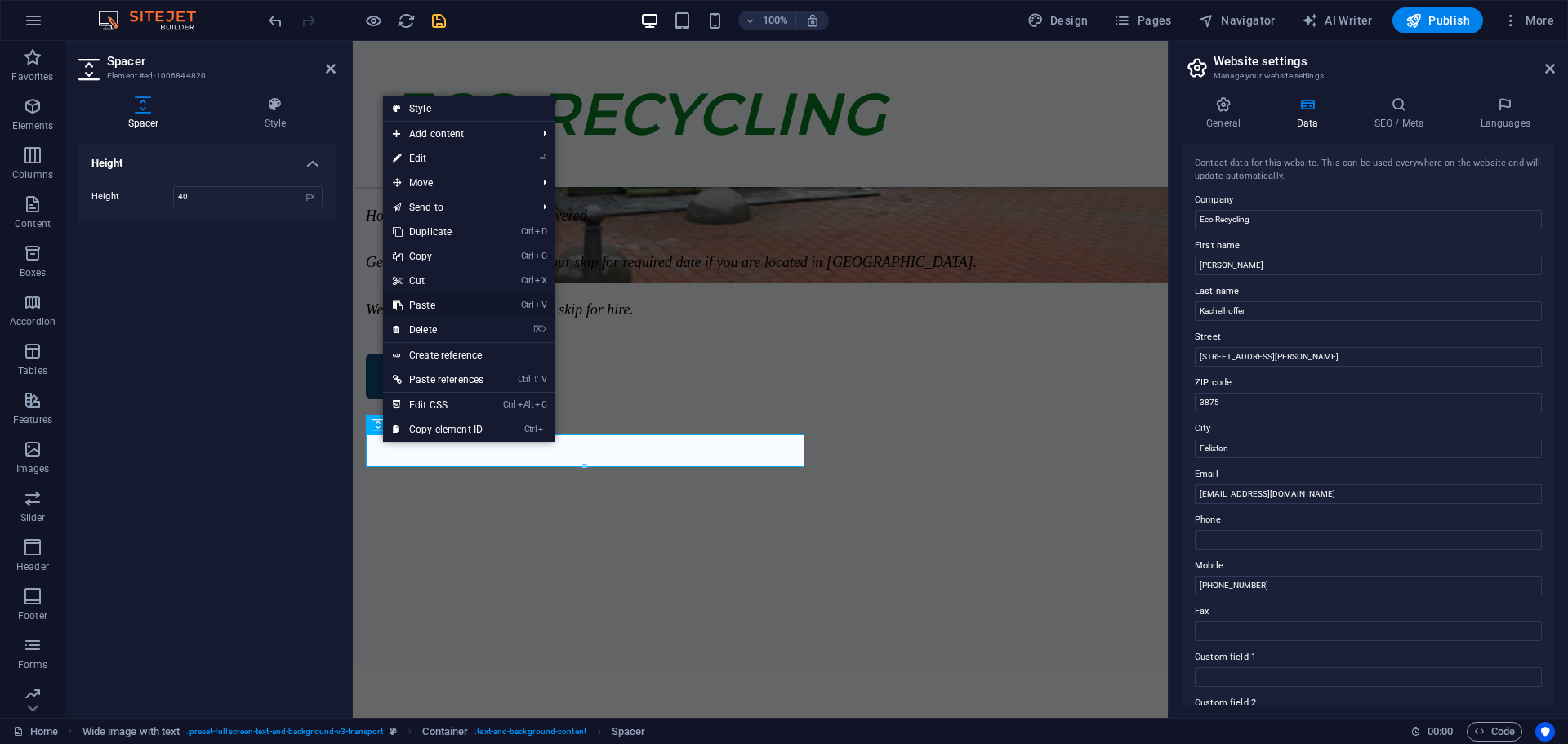
click at [425, 305] on link "Ctrl V Paste" at bounding box center [438, 306] width 111 height 25
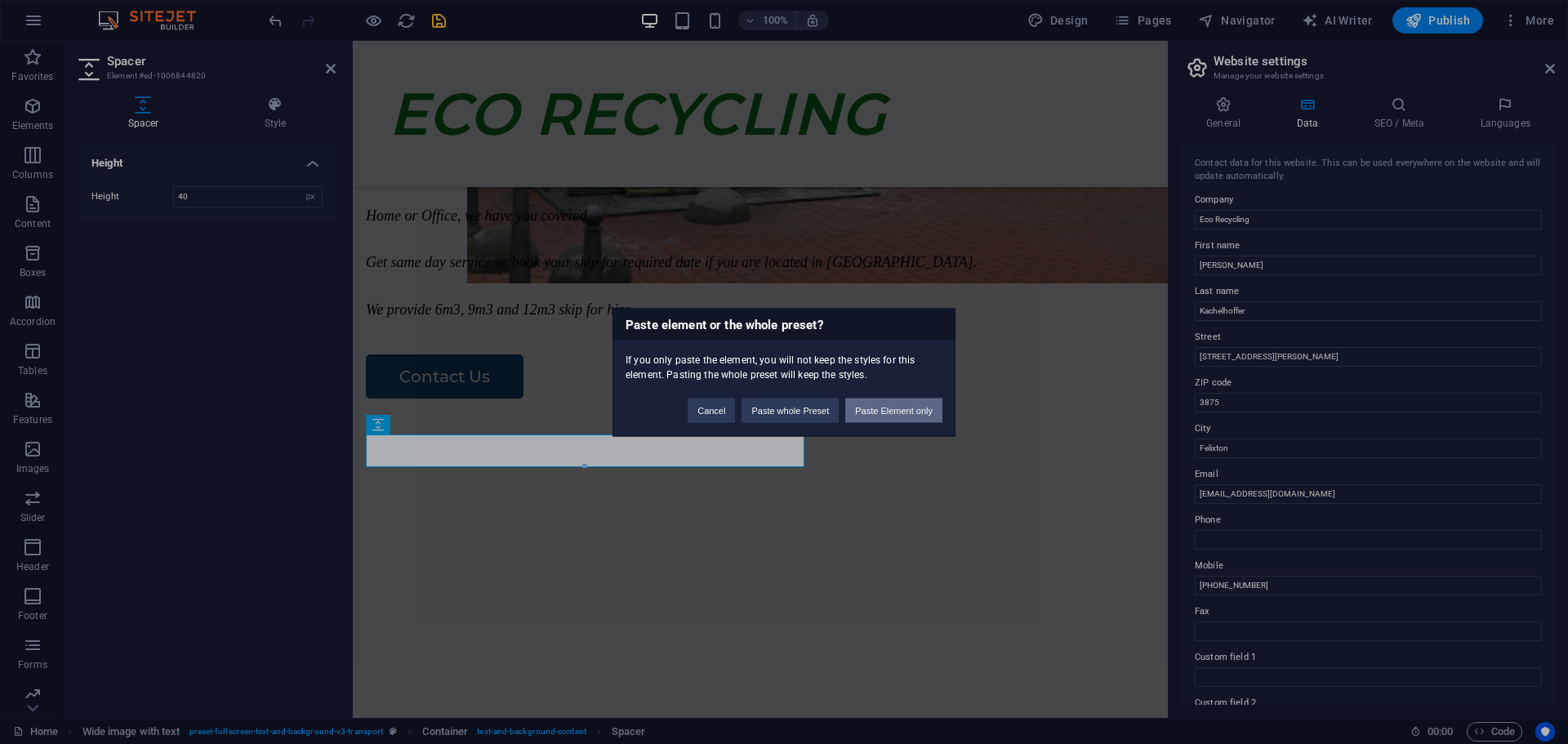
drag, startPoint x: 874, startPoint y: 407, endPoint x: 521, endPoint y: 366, distance: 355.4
click at [874, 407] on button "Paste Element only" at bounding box center [894, 411] width 97 height 25
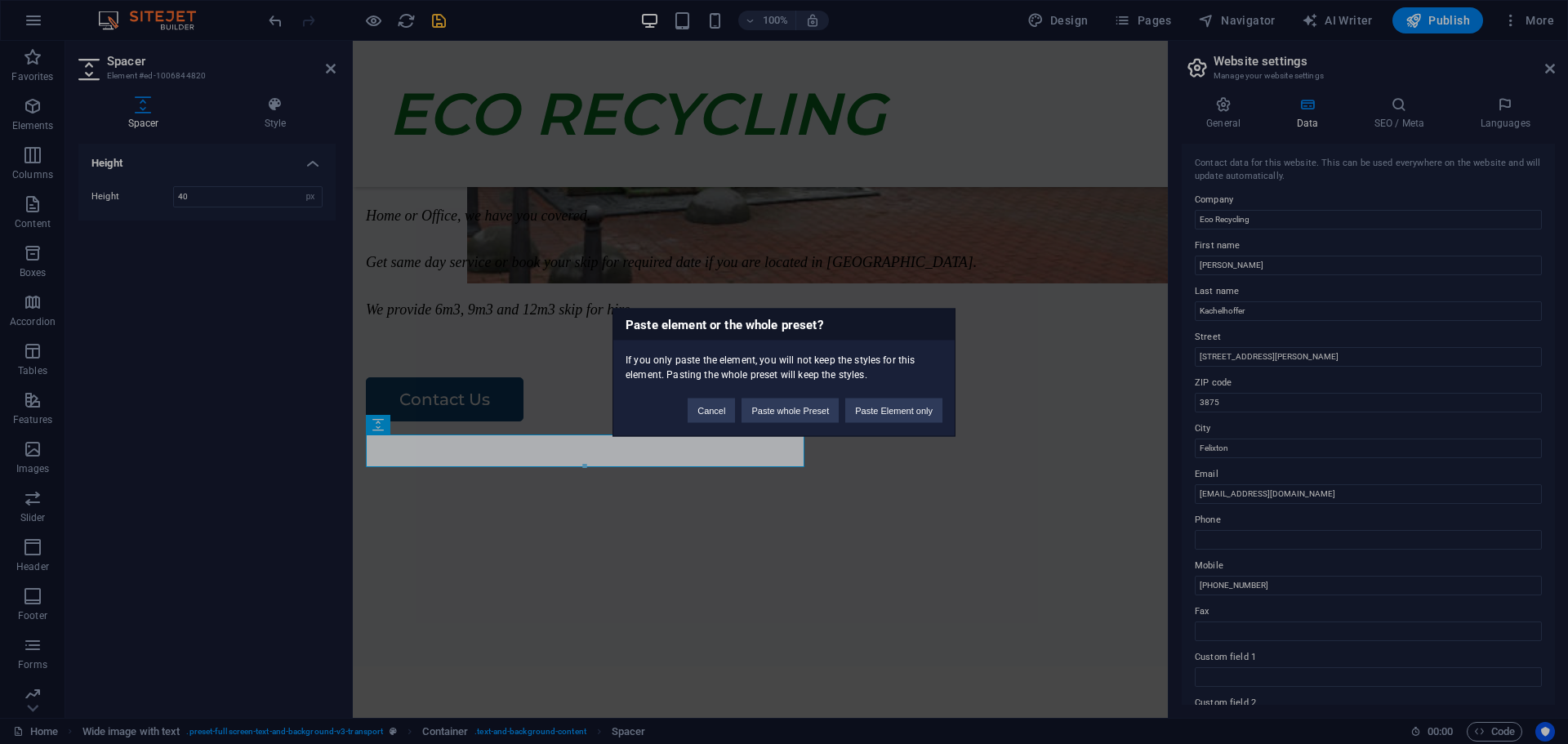
scroll to position [641, 0]
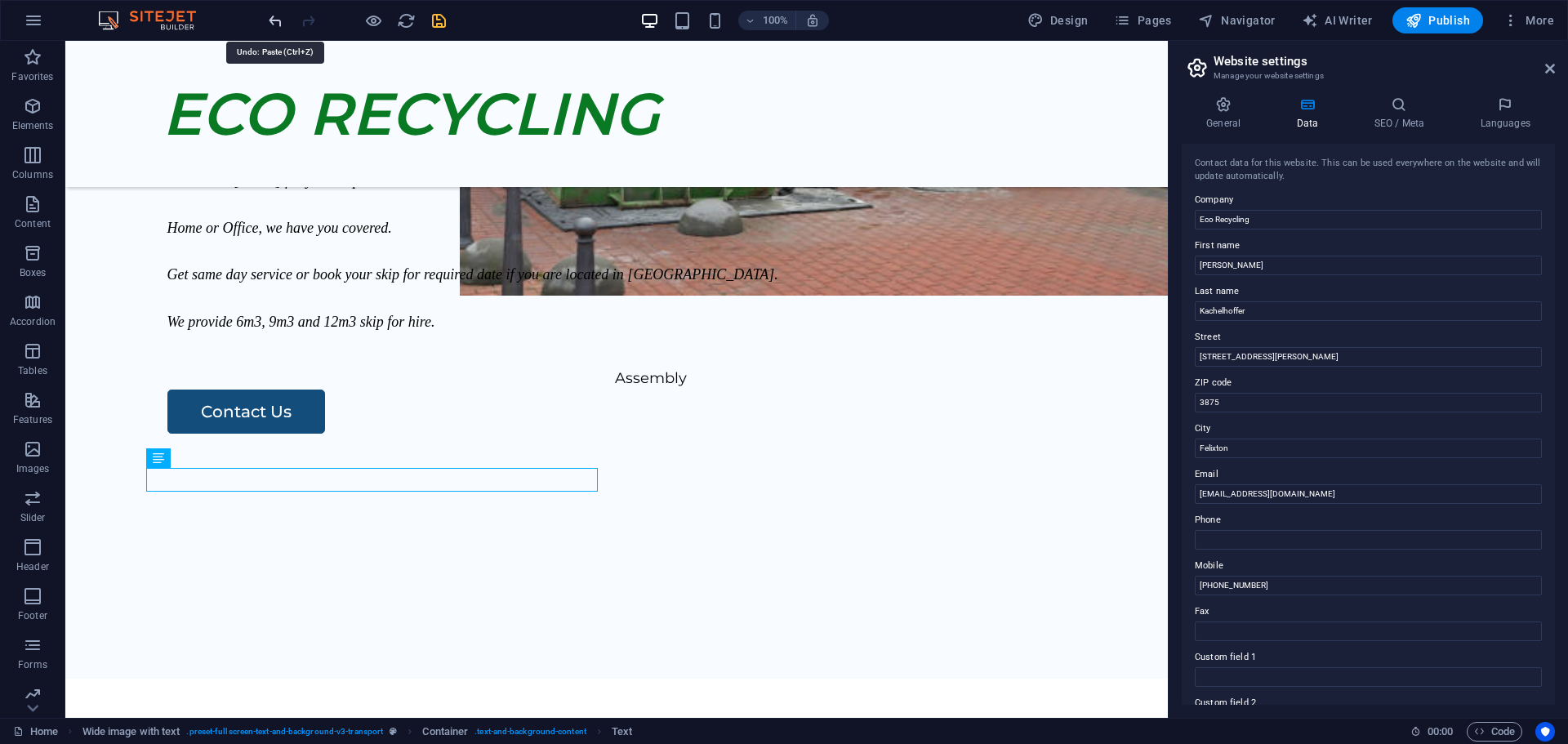
click at [271, 22] on icon "undo" at bounding box center [275, 21] width 19 height 19
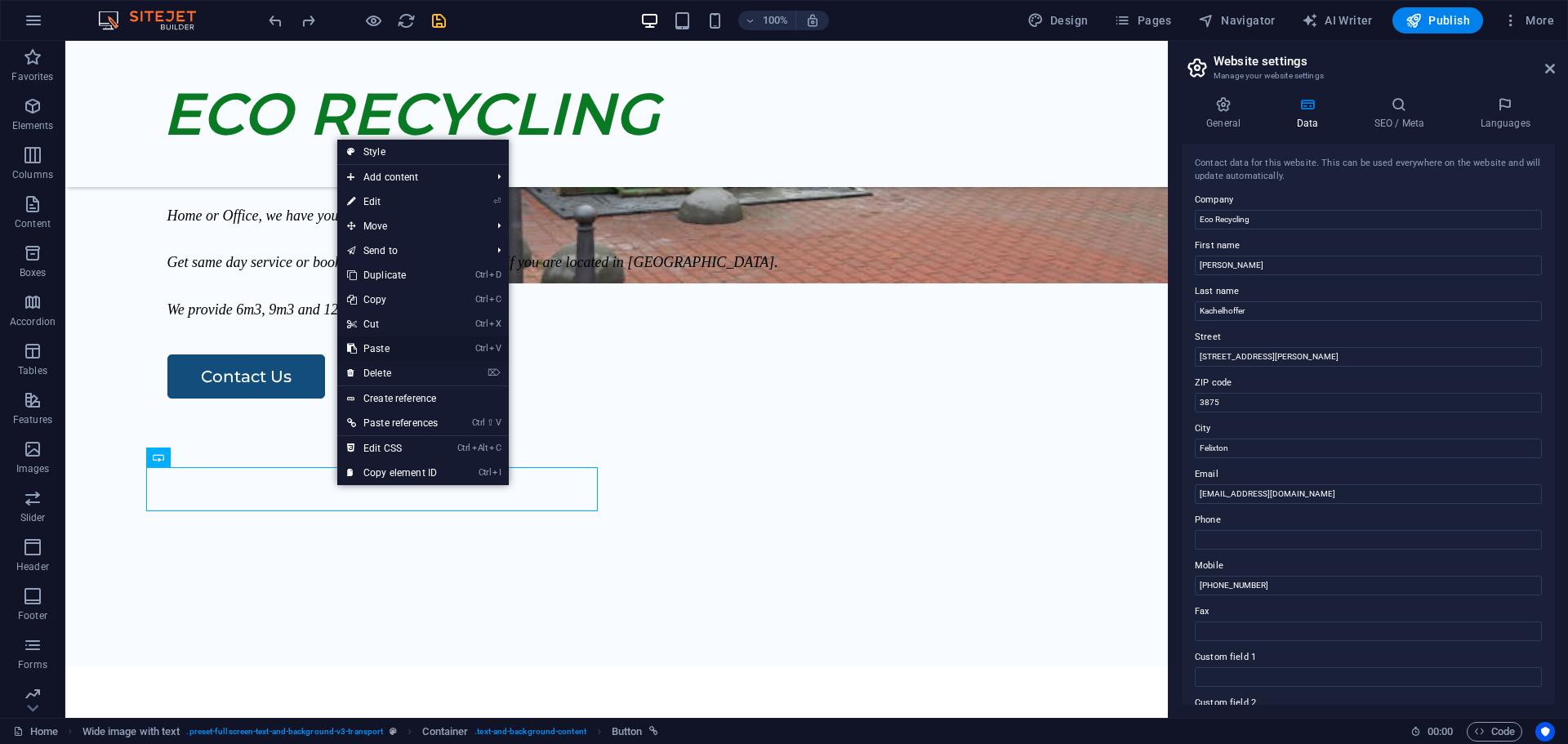
click at [386, 341] on link "Ctrl V Paste" at bounding box center [392, 349] width 111 height 25
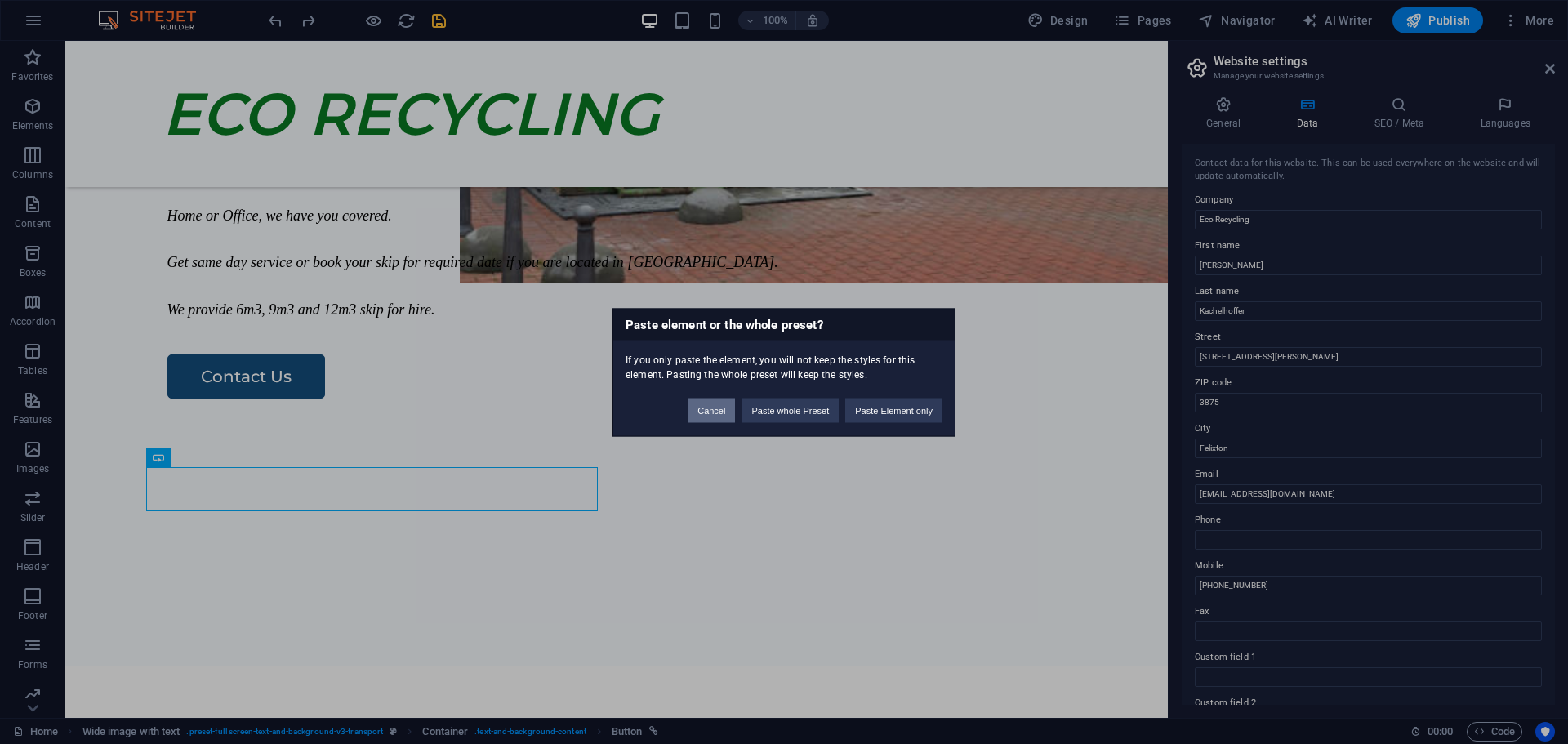
click at [711, 408] on button "Cancel" at bounding box center [712, 411] width 48 height 25
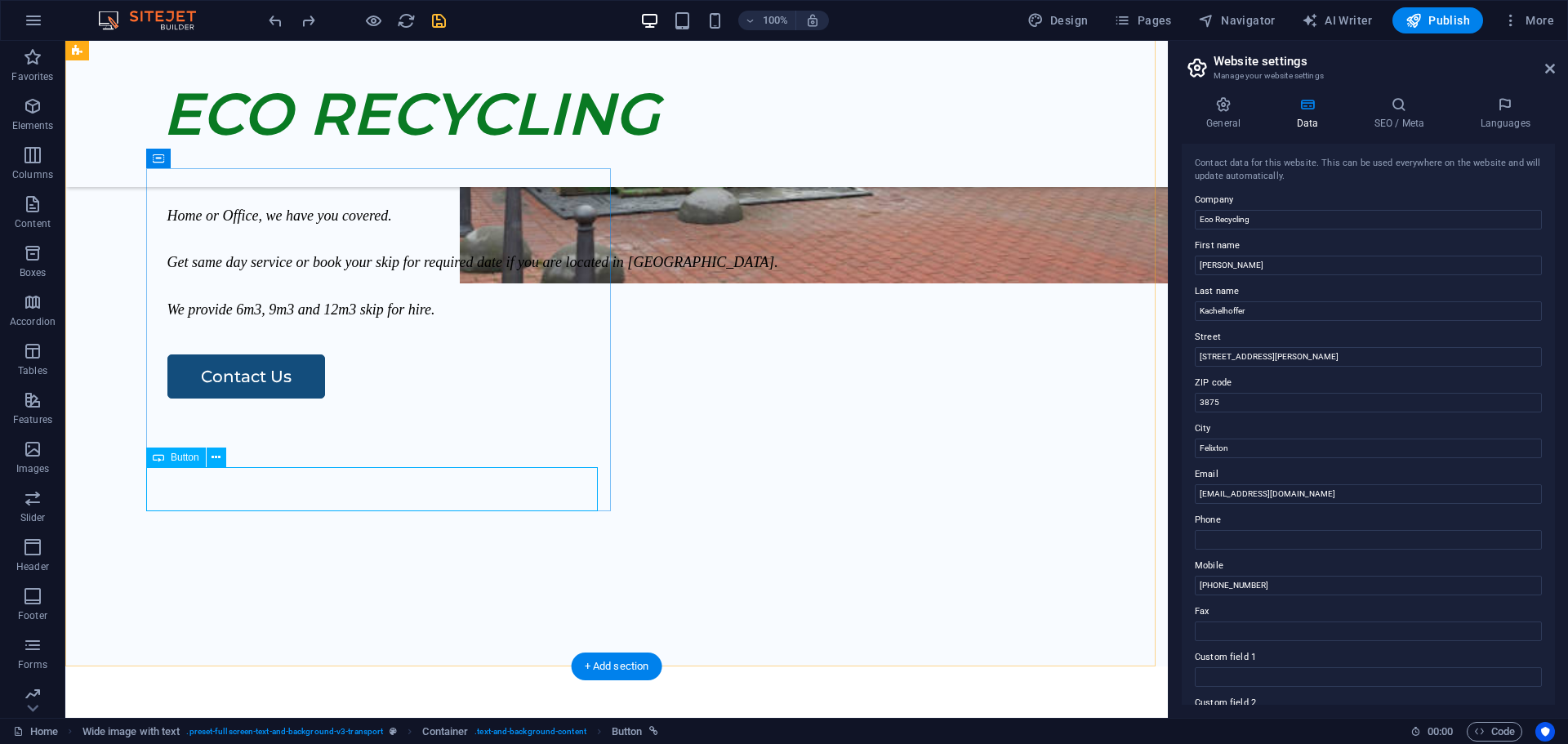
click at [366, 398] on div "Contact Us" at bounding box center [651, 376] width 967 height 44
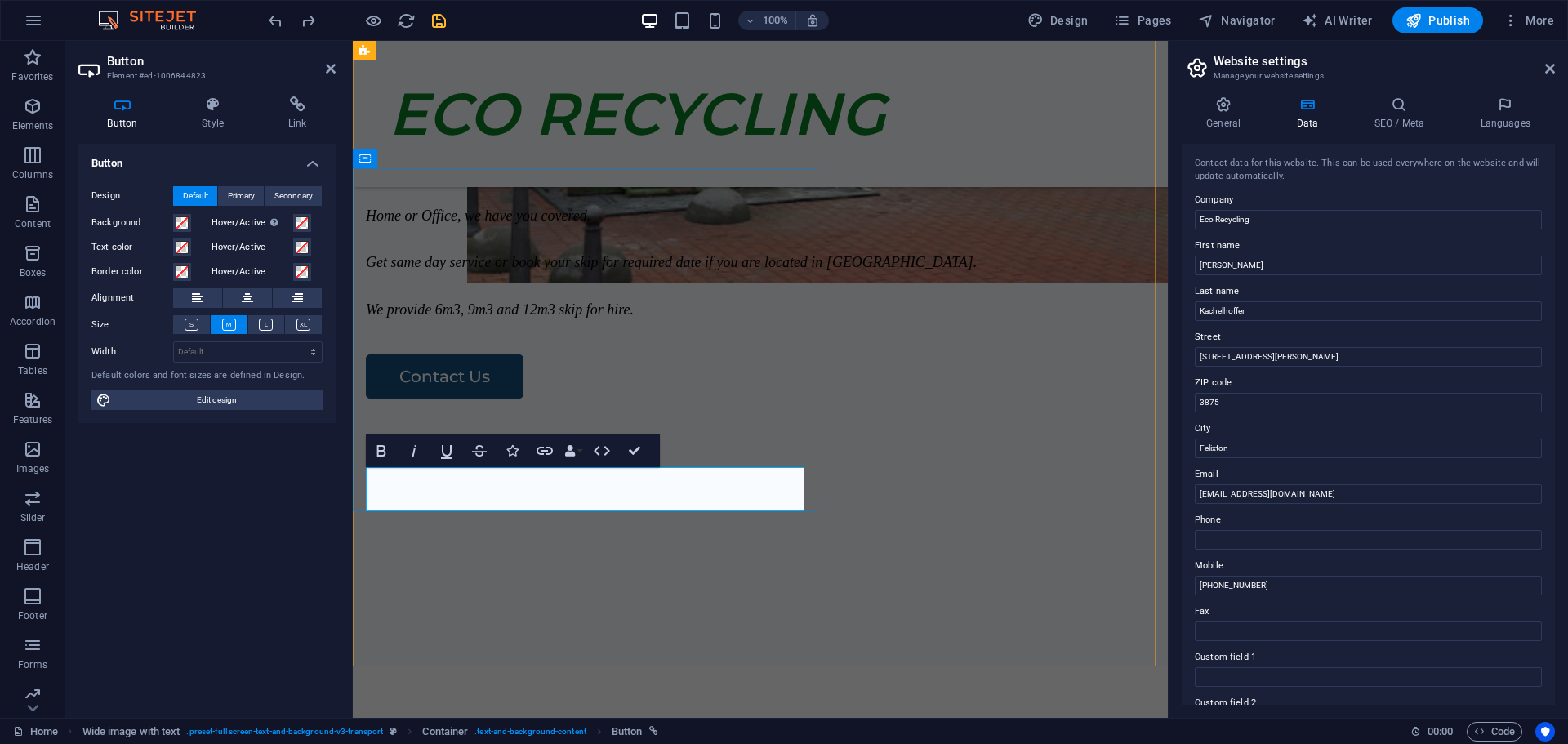
click at [561, 398] on div "Contact Us" at bounding box center [760, 376] width 789 height 44
click at [495, 591] on div "Our Service Contact us [DATE] for your skip hire. Home or Office, we have you c…" at bounding box center [760, 340] width 815 height 654
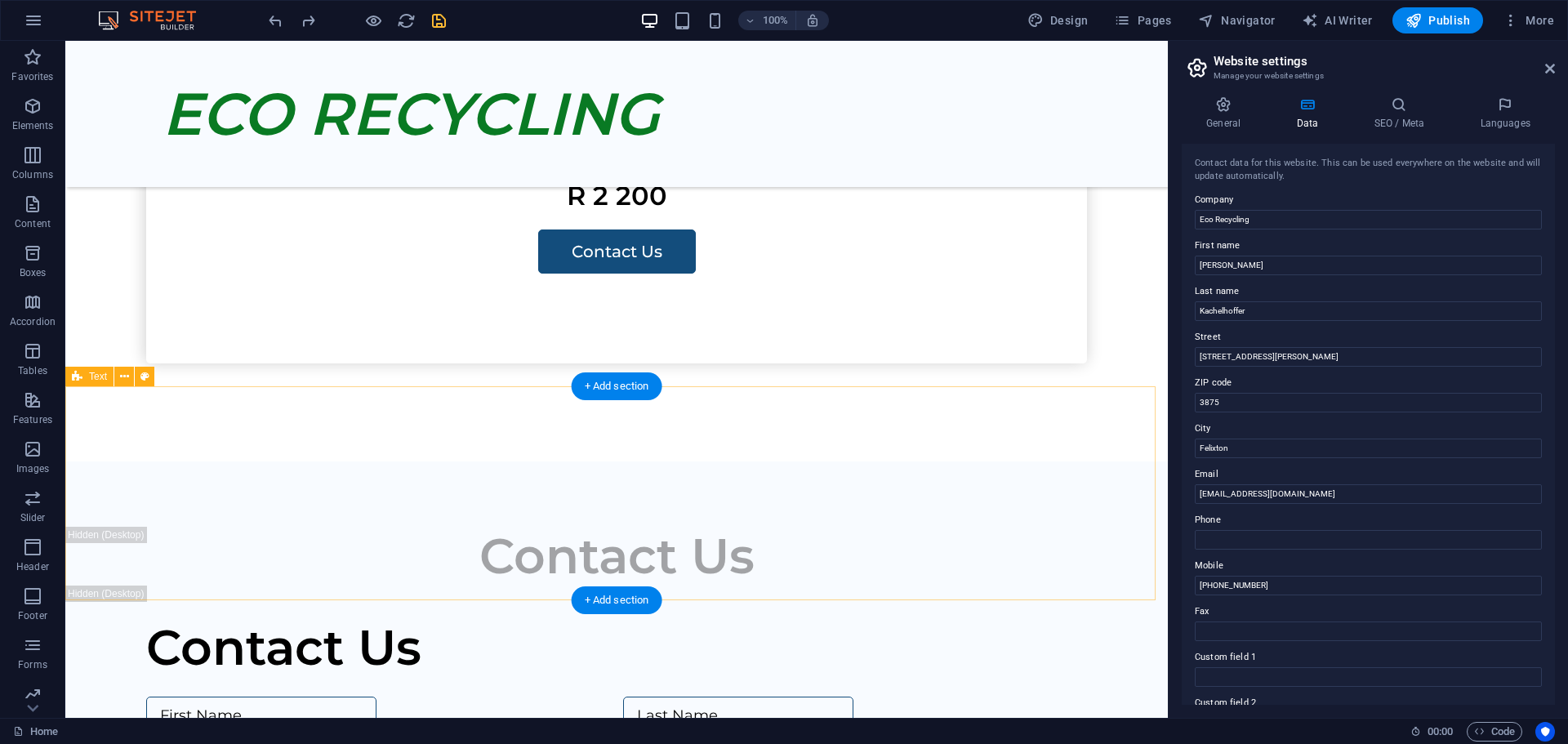
scroll to position [2311, 0]
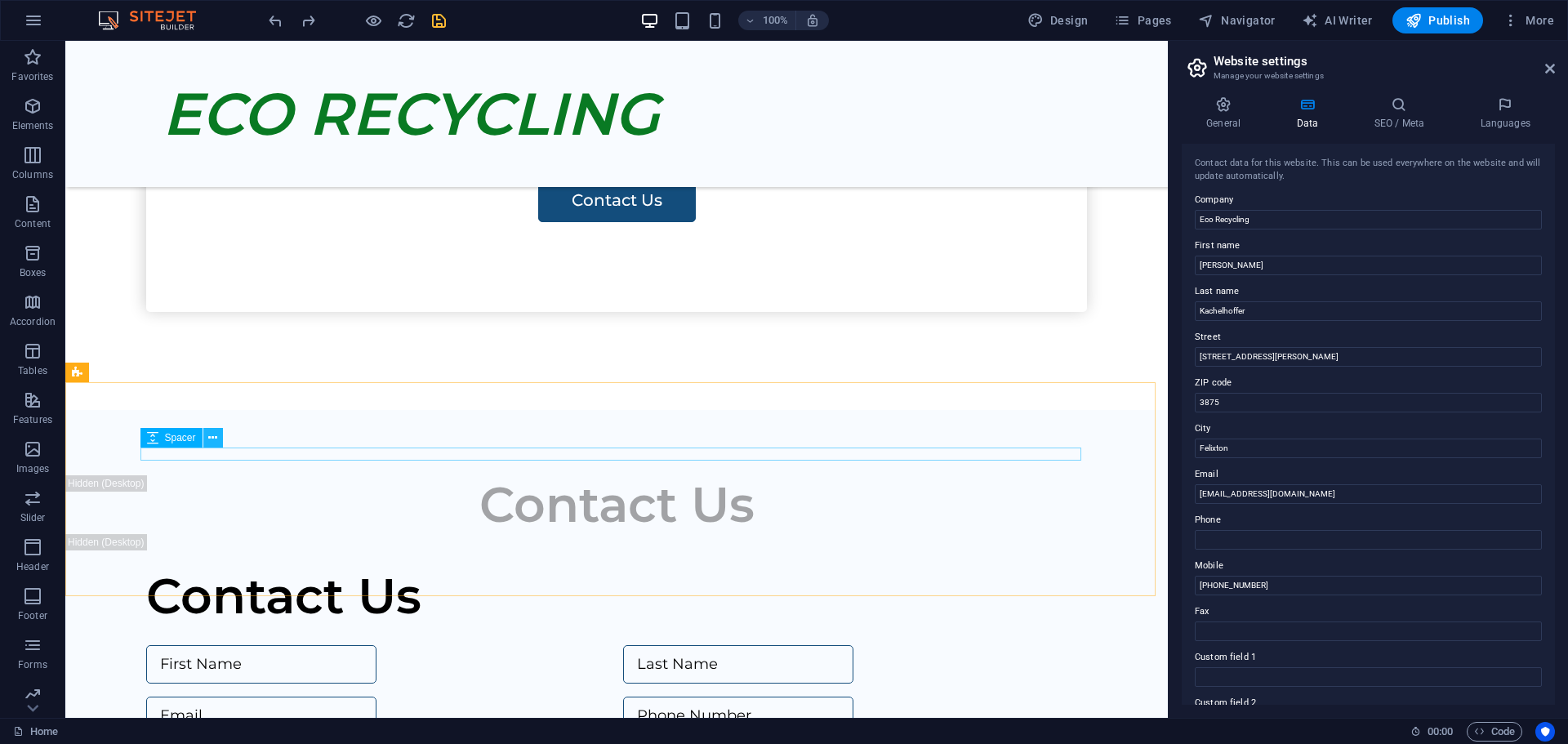
click at [212, 438] on icon at bounding box center [212, 438] width 9 height 17
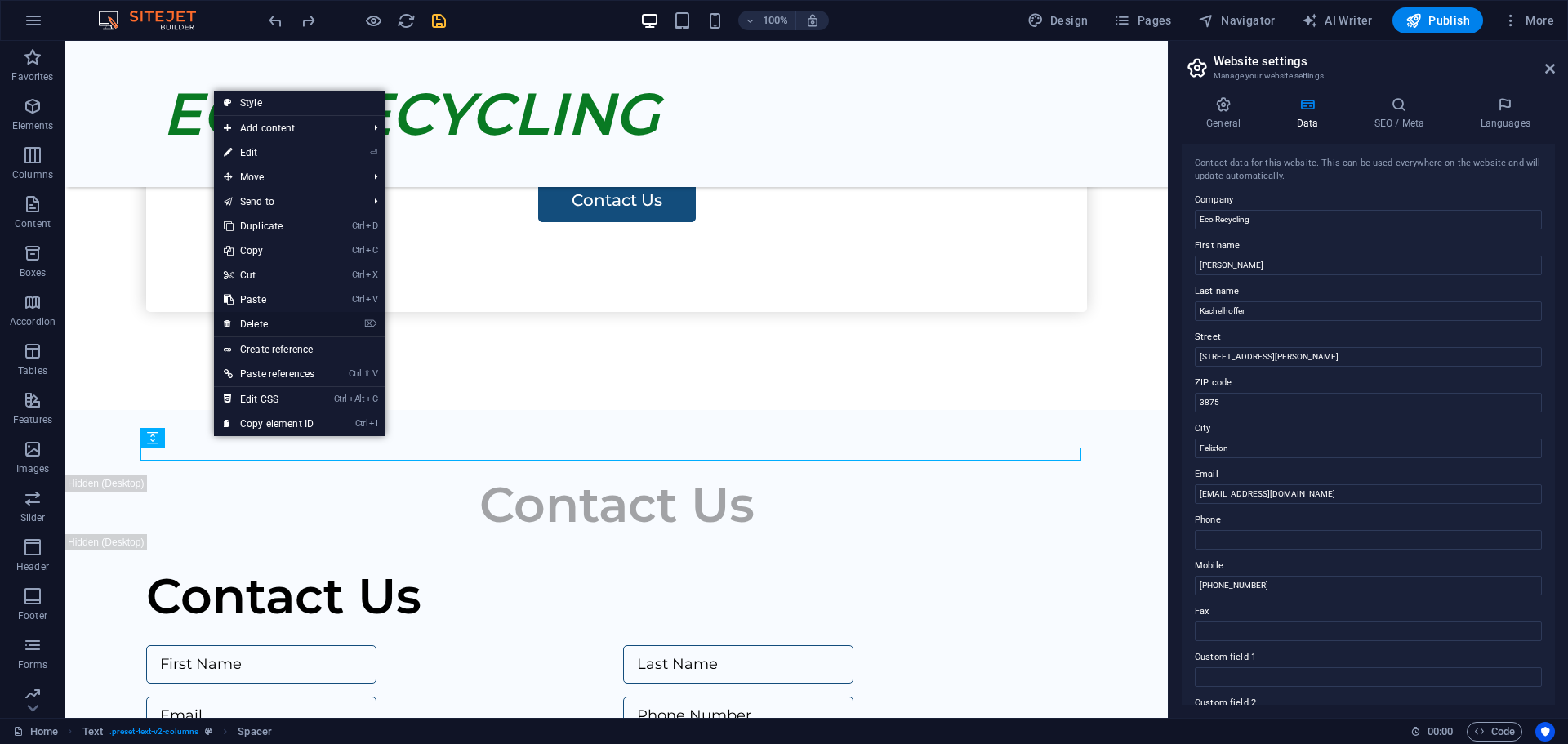
click at [271, 318] on link "⌦ Delete" at bounding box center [270, 325] width 111 height 25
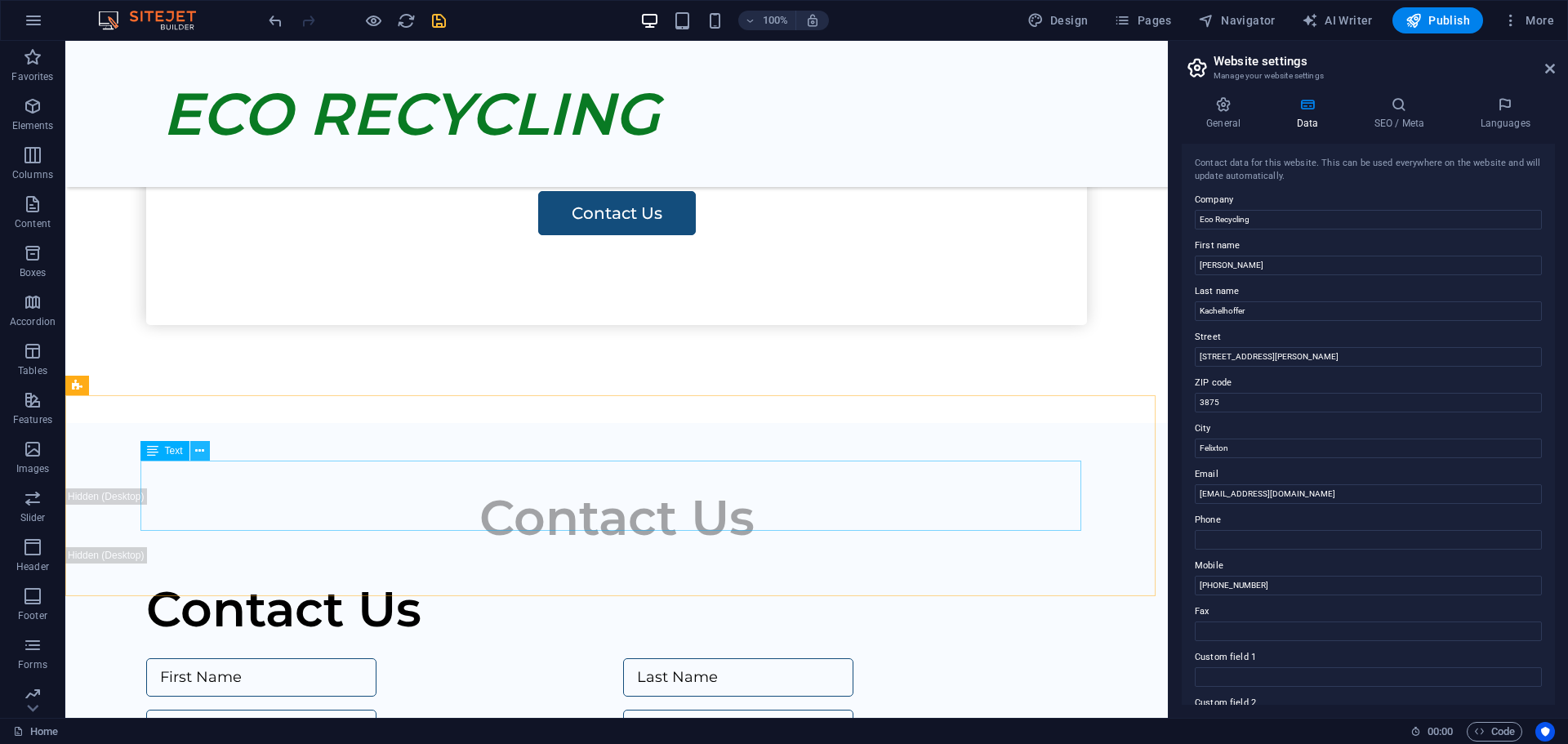
click at [200, 447] on icon at bounding box center [199, 452] width 9 height 17
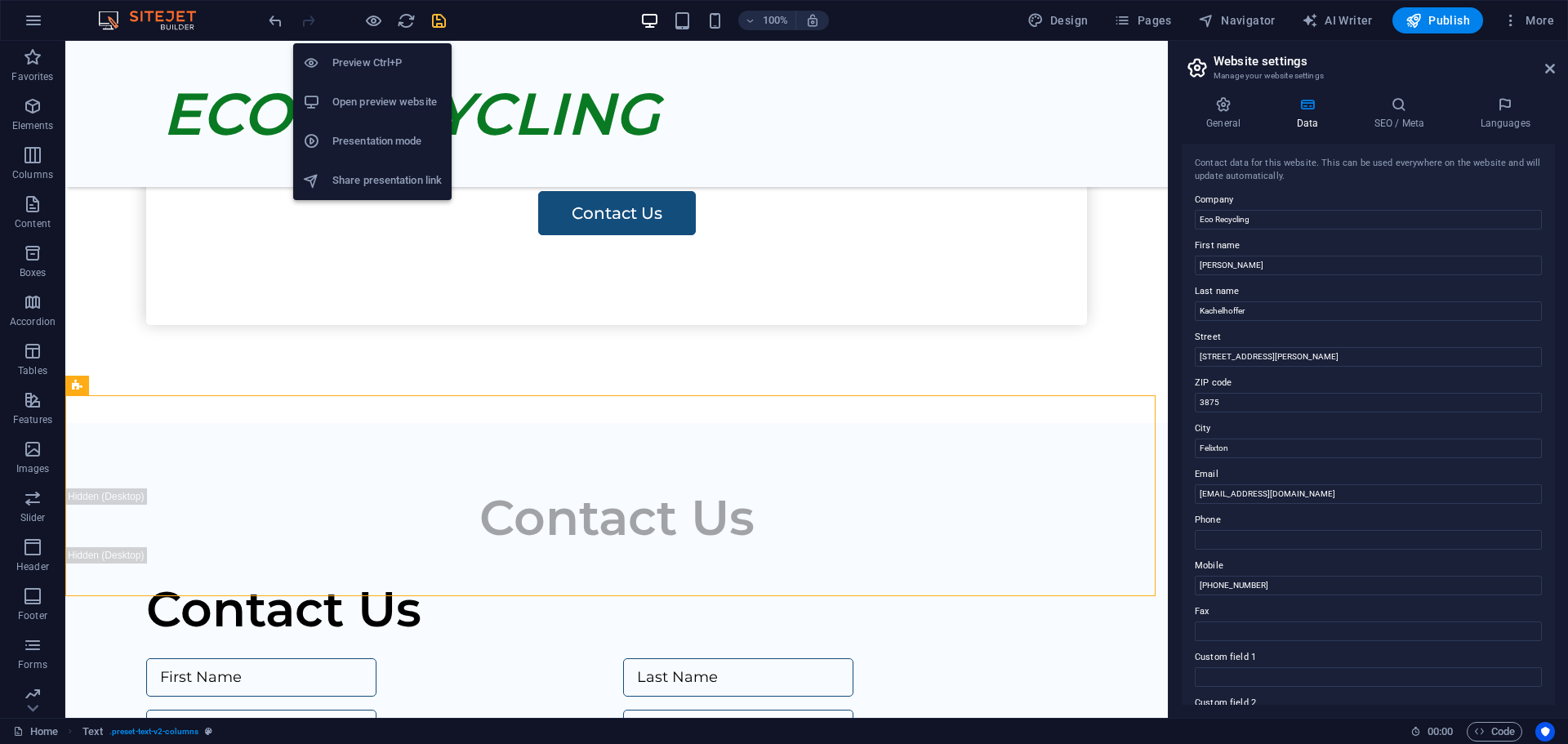
click at [358, 59] on h6 "Preview Ctrl+P" at bounding box center [387, 63] width 110 height 20
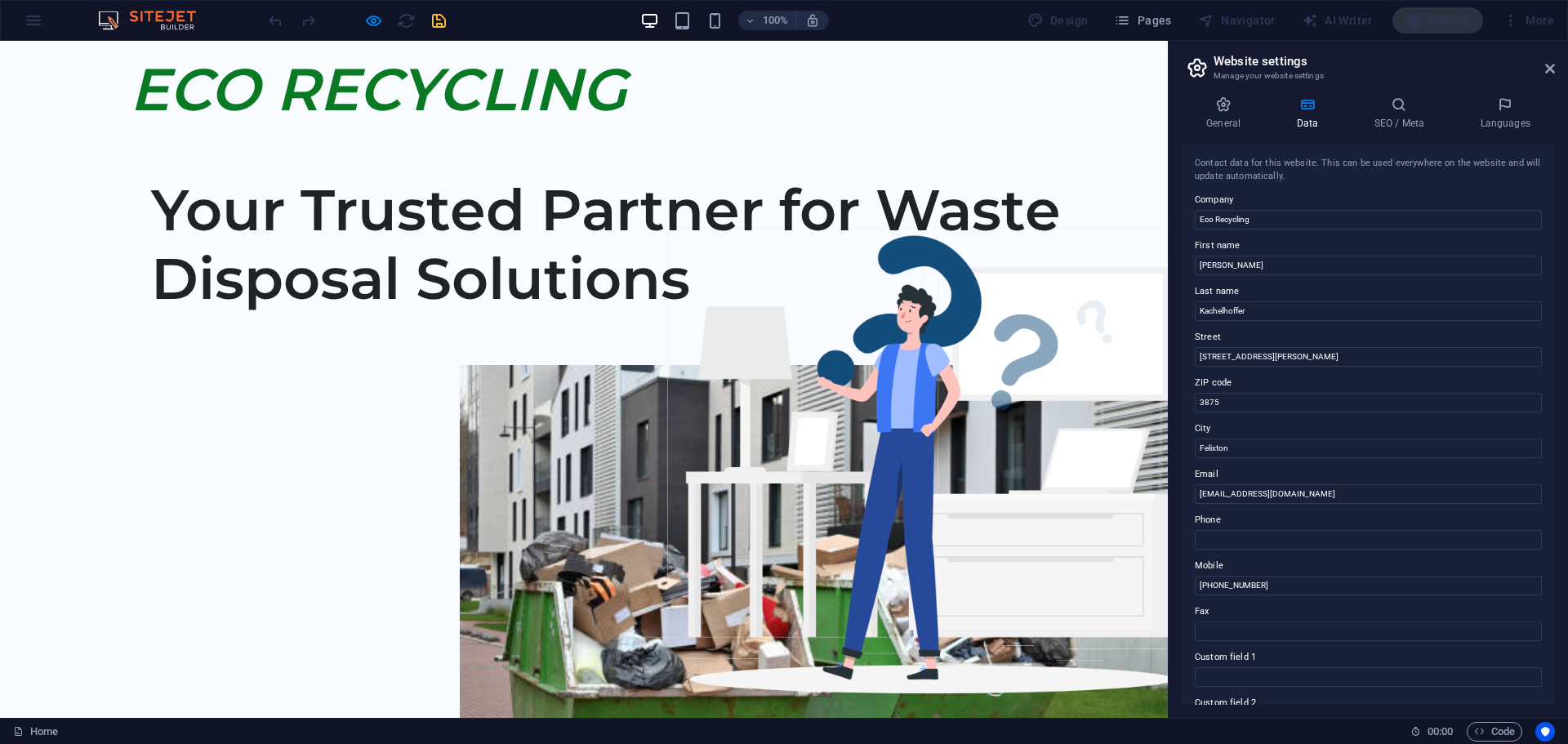
scroll to position [0, 0]
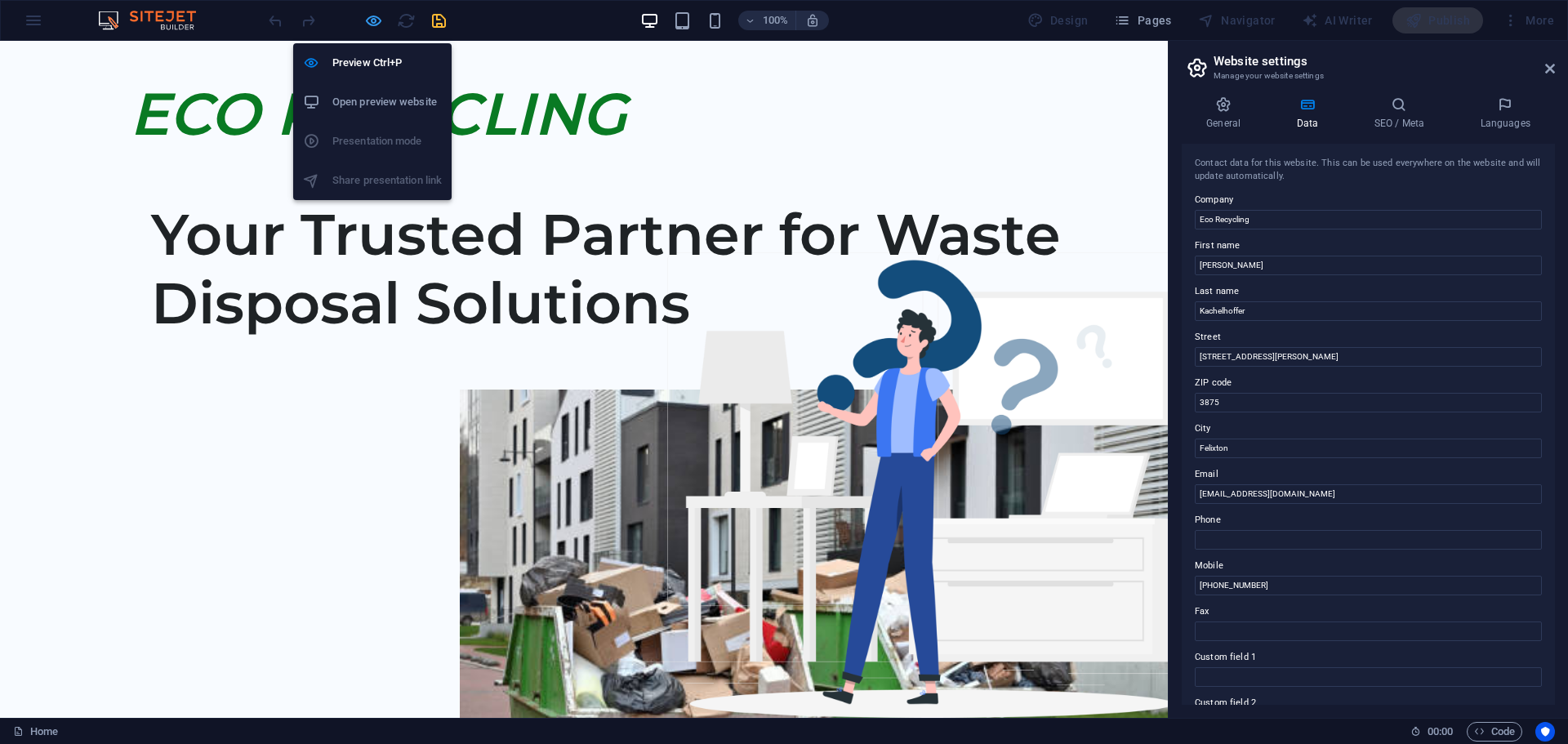
click at [375, 20] on icon "button" at bounding box center [373, 21] width 19 height 19
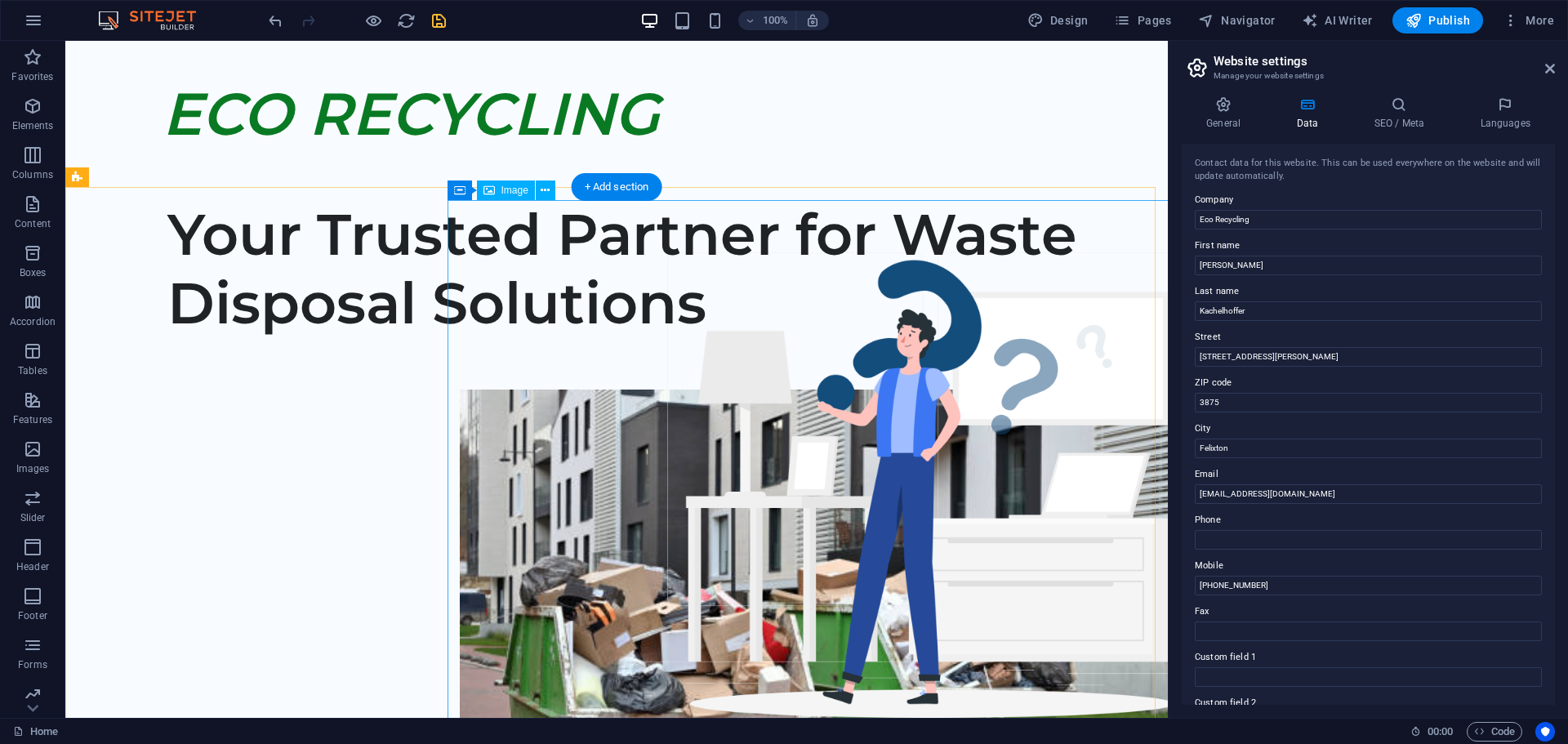
click at [737, 444] on figure at bounding box center [871, 663] width 822 height 547
click at [741, 444] on figure at bounding box center [871, 663] width 822 height 547
select select "px"
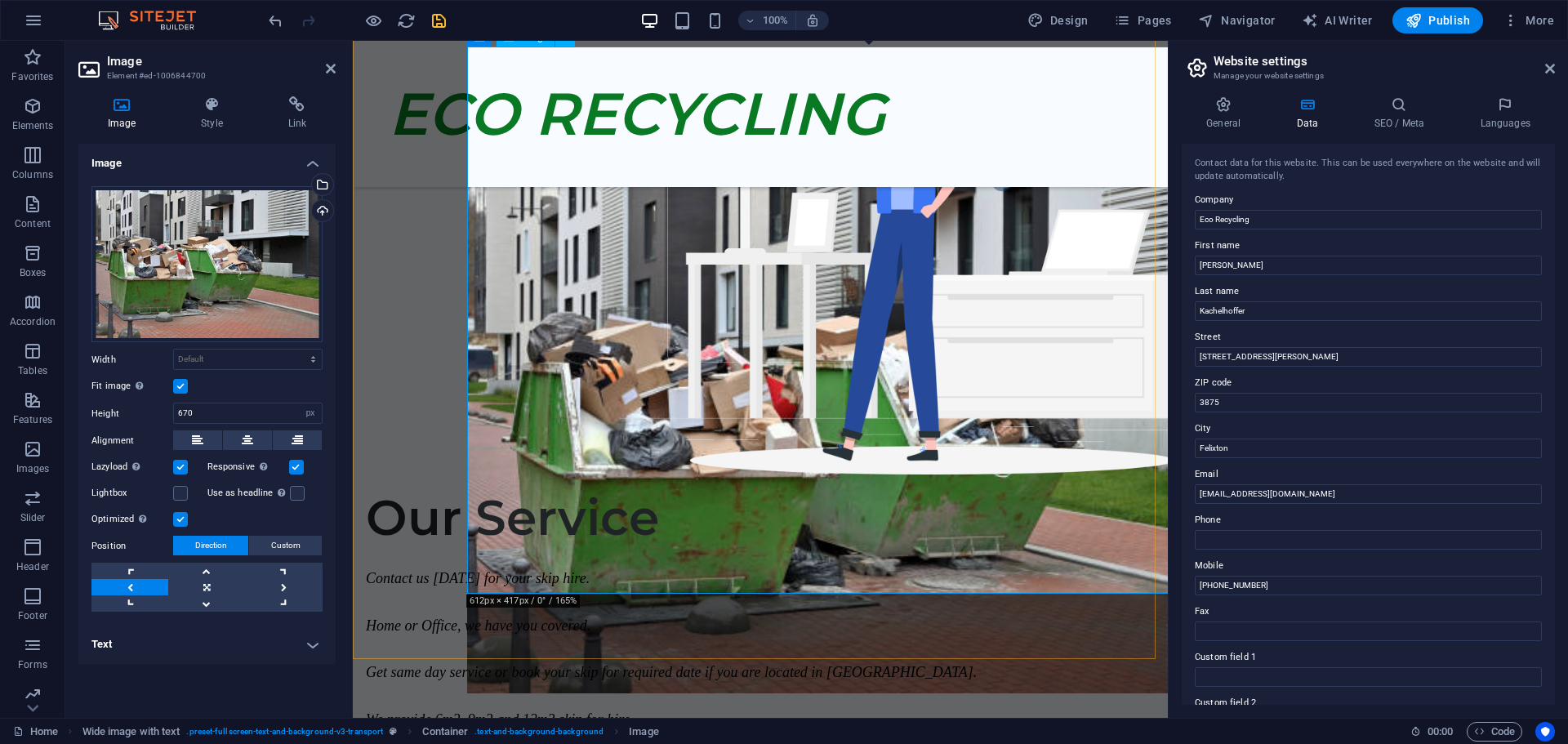
scroll to position [245, 0]
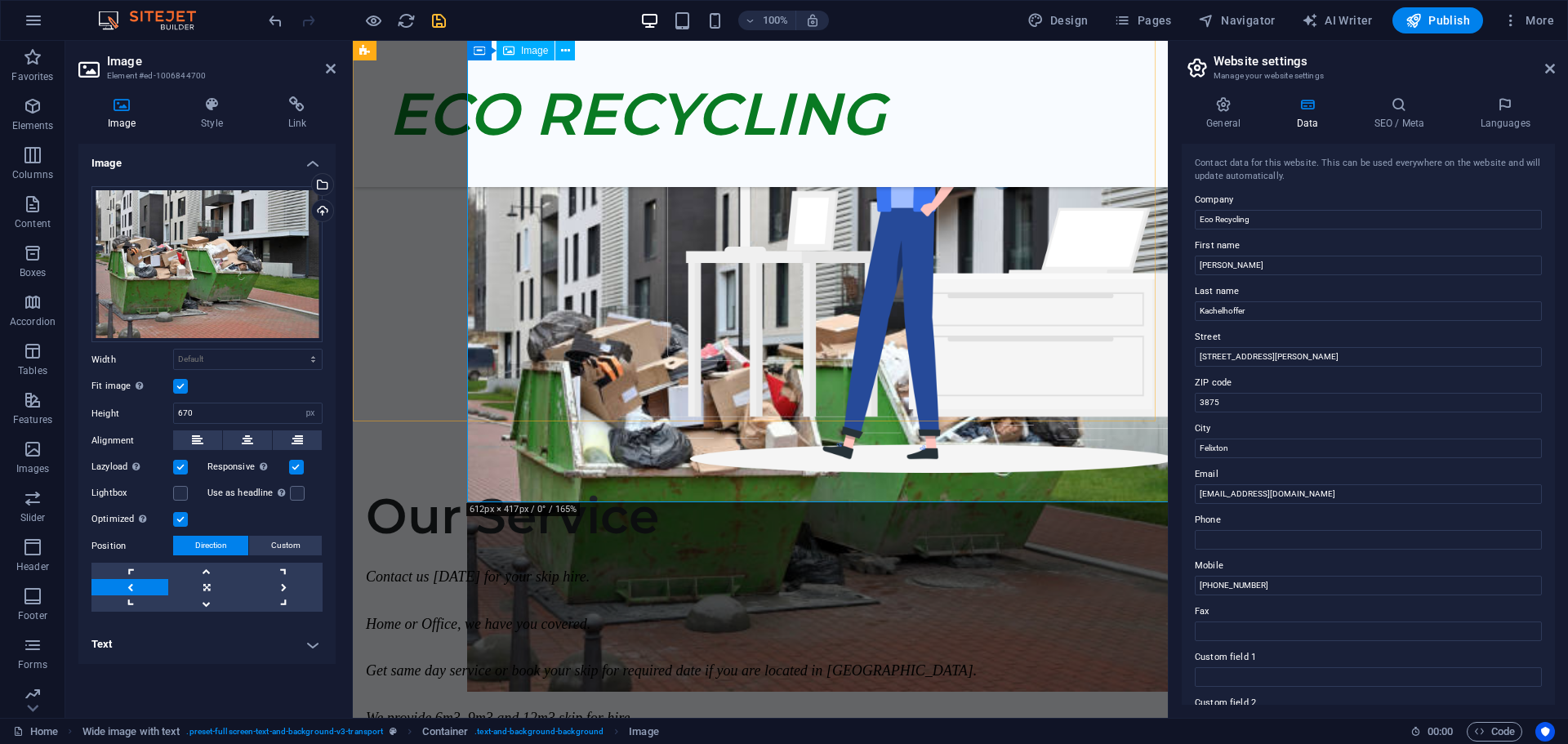
click at [1055, 367] on figure at bounding box center [874, 418] width 815 height 547
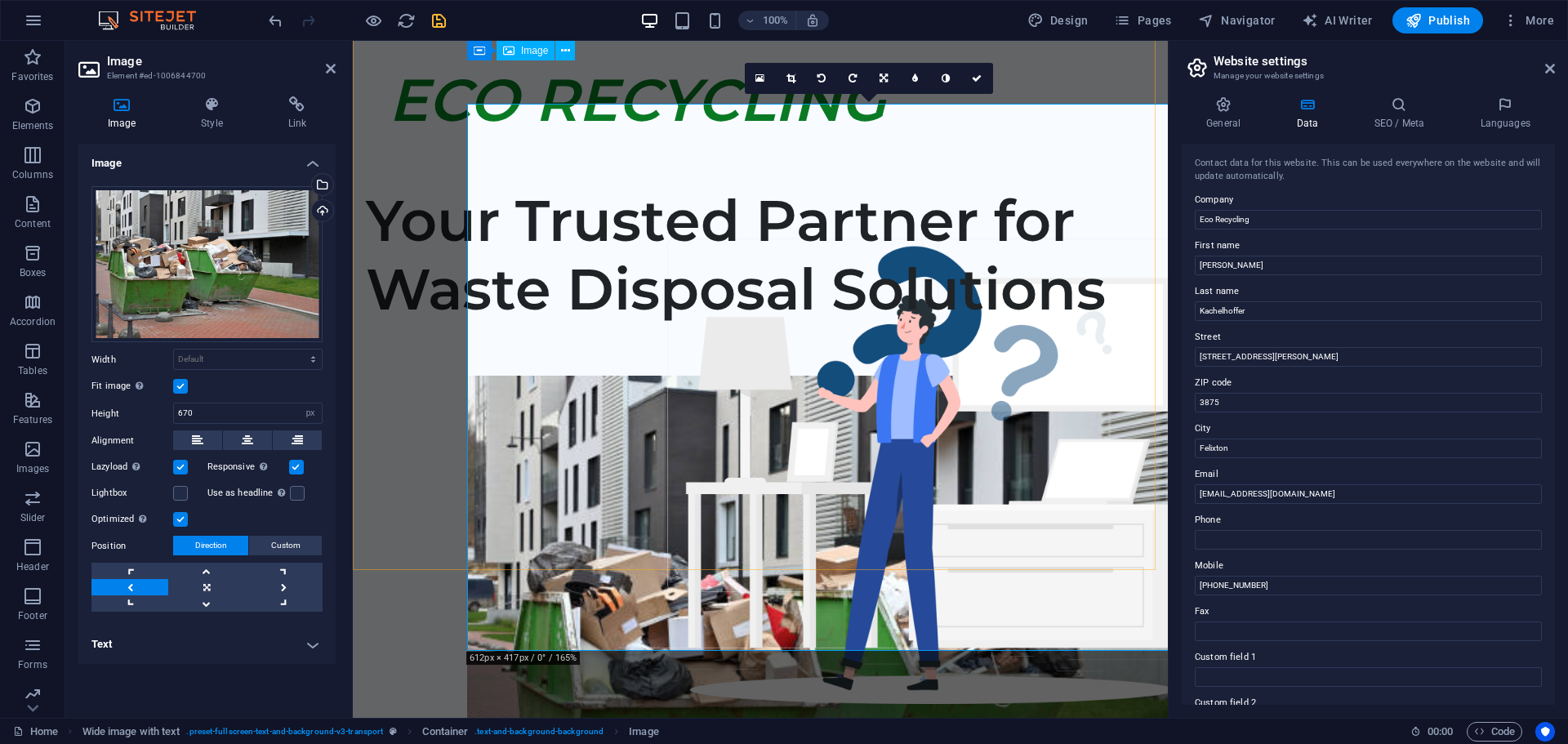
scroll to position [0, 0]
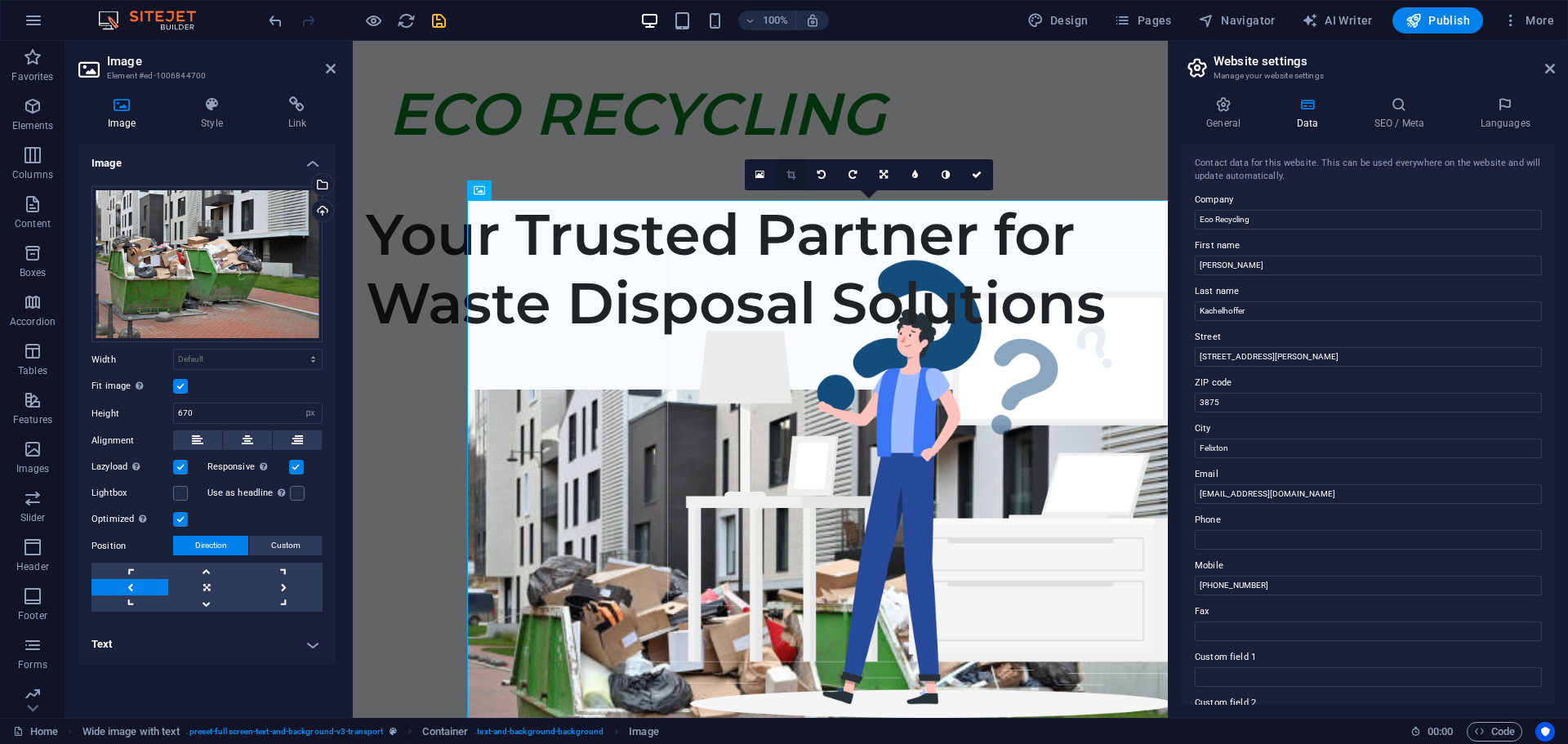
click at [792, 174] on icon at bounding box center [791, 174] width 9 height 10
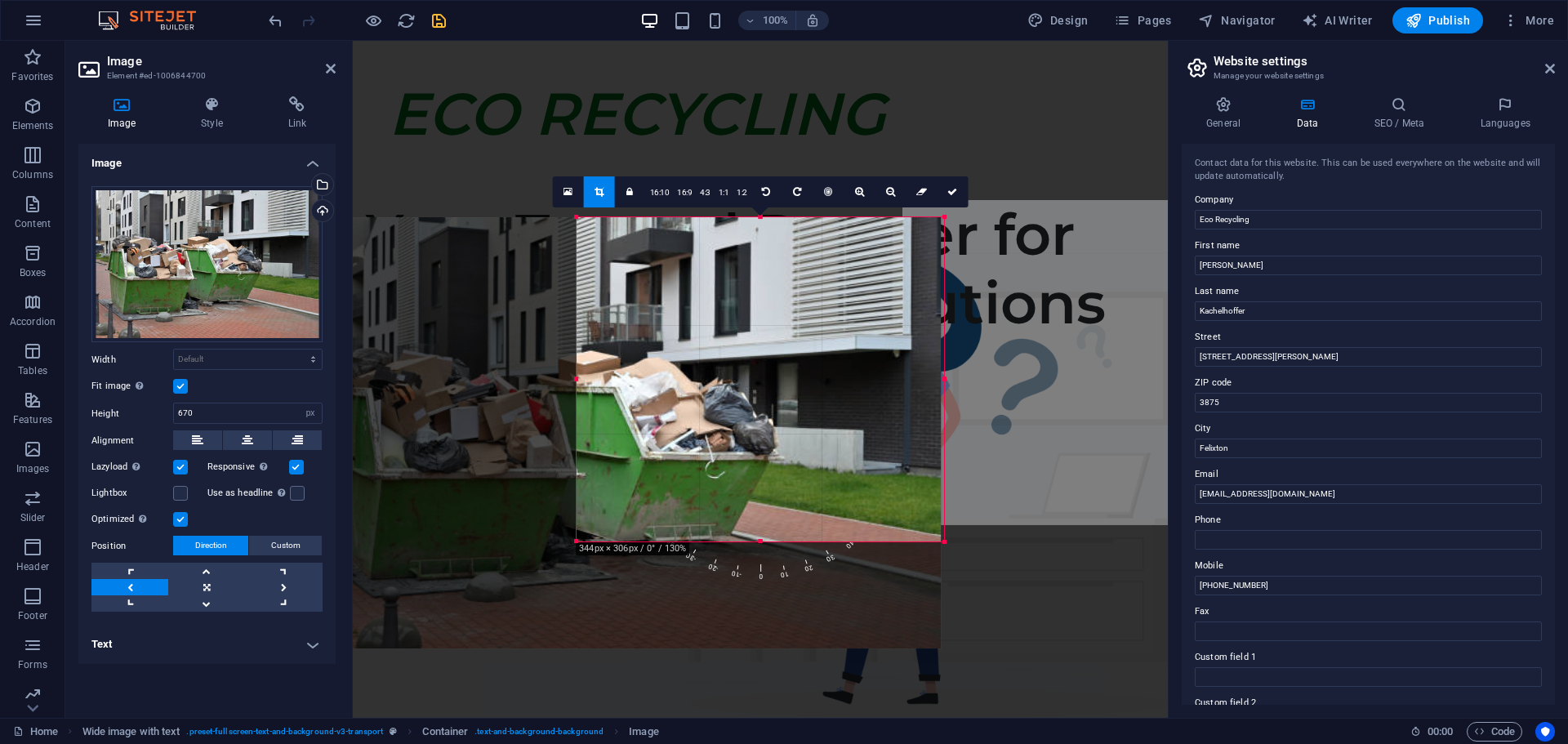
drag, startPoint x: 433, startPoint y: 593, endPoint x: 720, endPoint y: 485, distance: 306.6
click at [720, 485] on div "180 170 160 150 140 130 120 110 100 90 80 70 60 50 40 30 20 10 0 -10 -20 -30 -4…" at bounding box center [760, 379] width 368 height 325
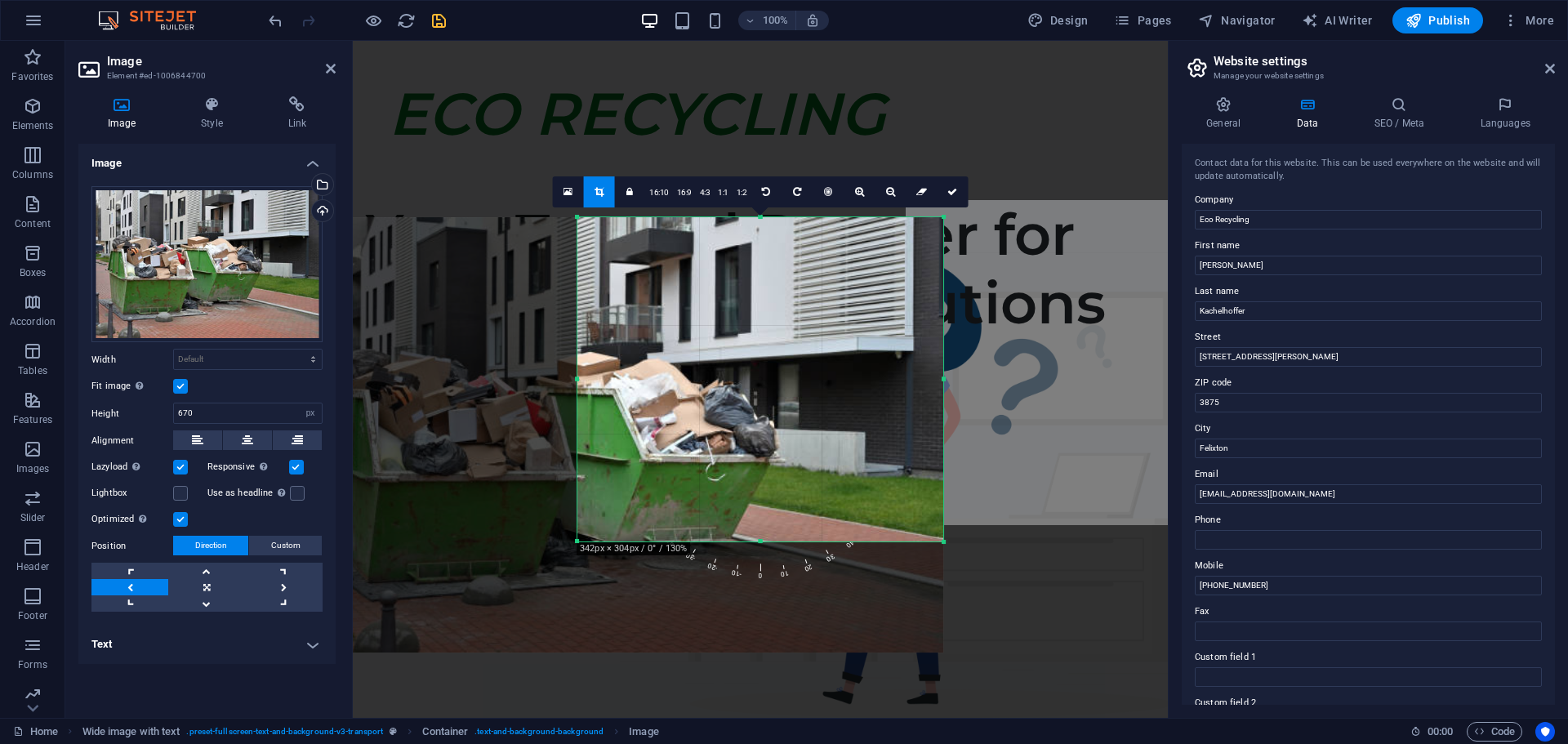
click at [772, 436] on div at bounding box center [616, 434] width 655 height 435
drag, startPoint x: 950, startPoint y: 191, endPoint x: 597, endPoint y: 150, distance: 355.4
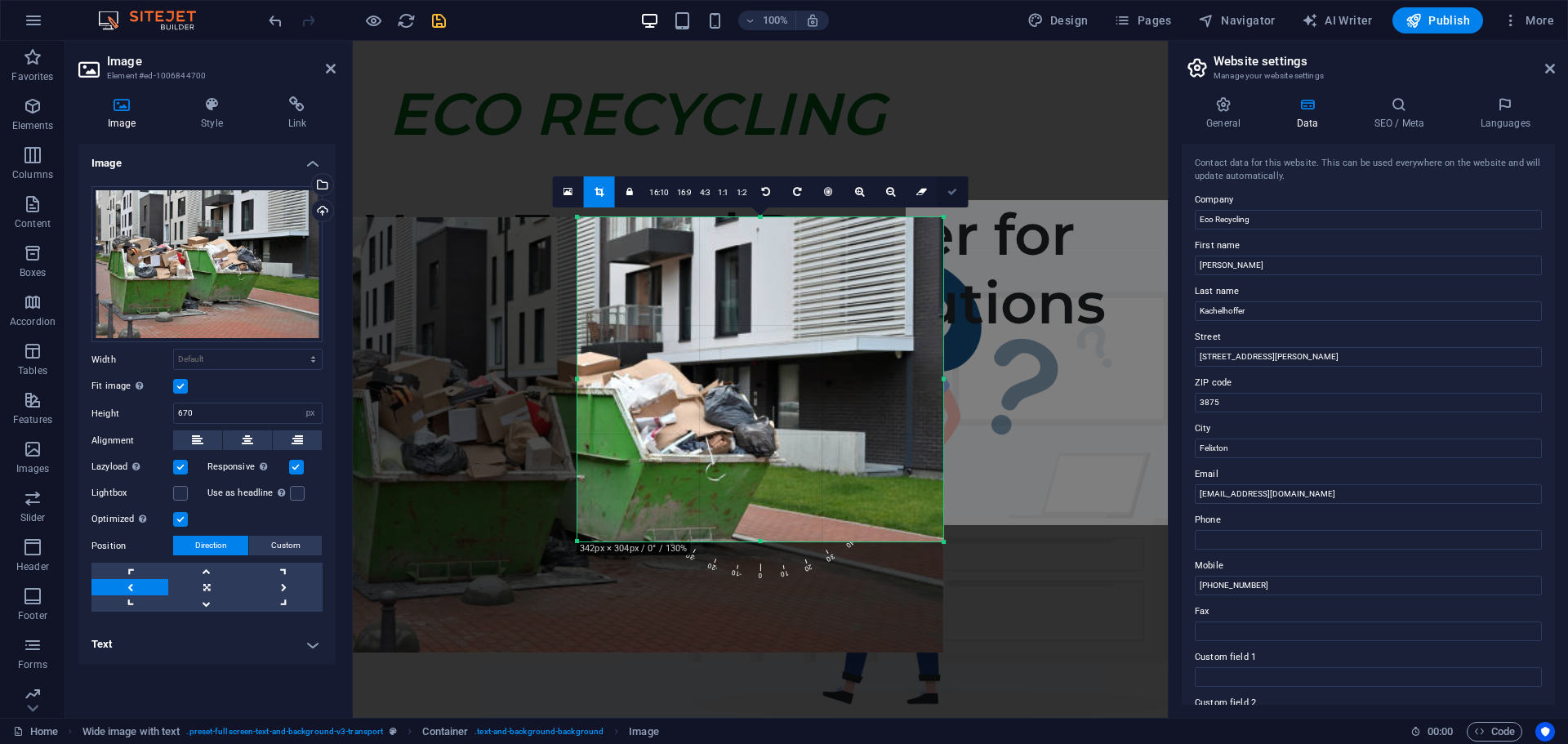
click at [950, 191] on icon at bounding box center [953, 191] width 10 height 10
type input "447"
select select "px"
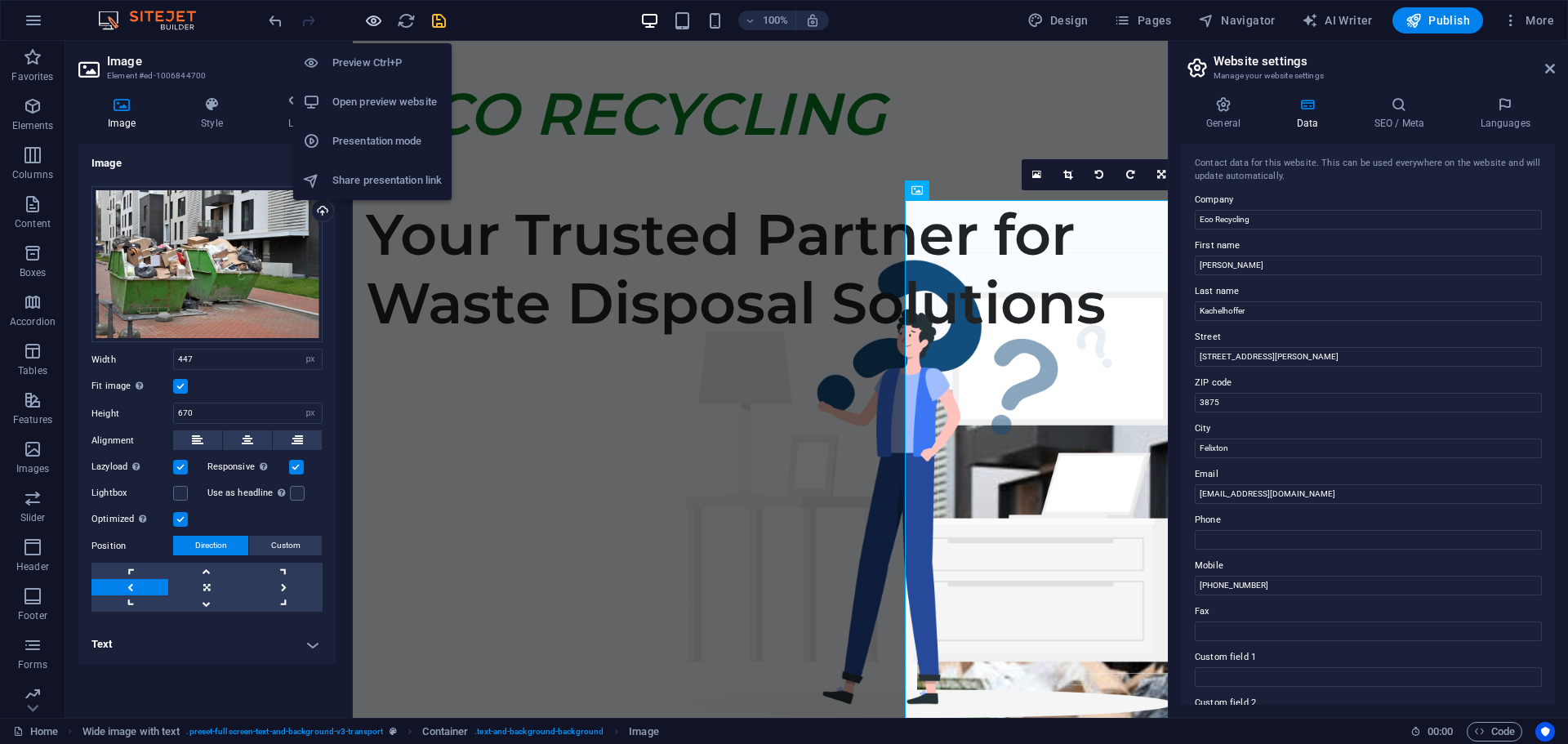
click at [373, 20] on icon "button" at bounding box center [373, 21] width 19 height 19
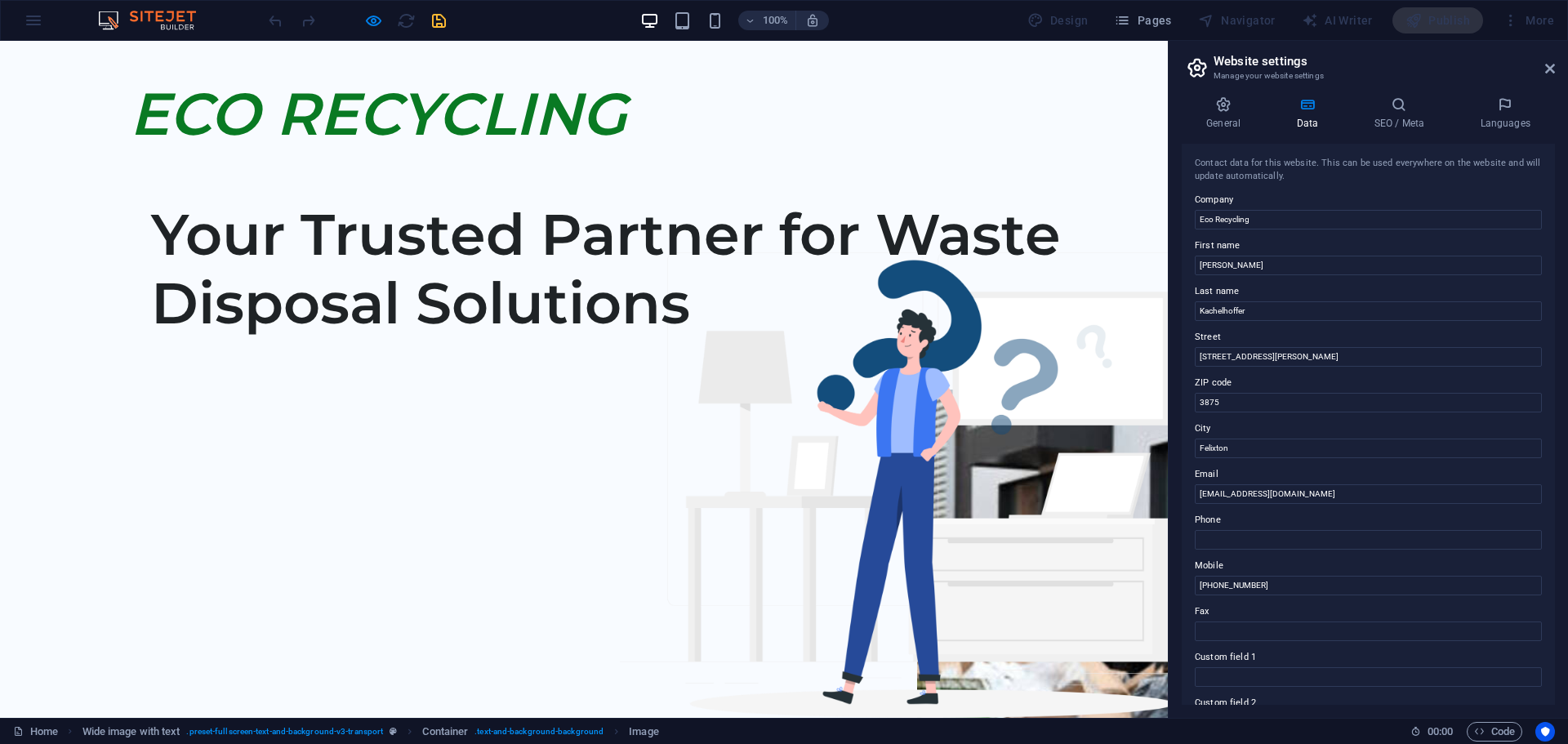
click at [983, 432] on img at bounding box center [1099, 663] width 365 height 547
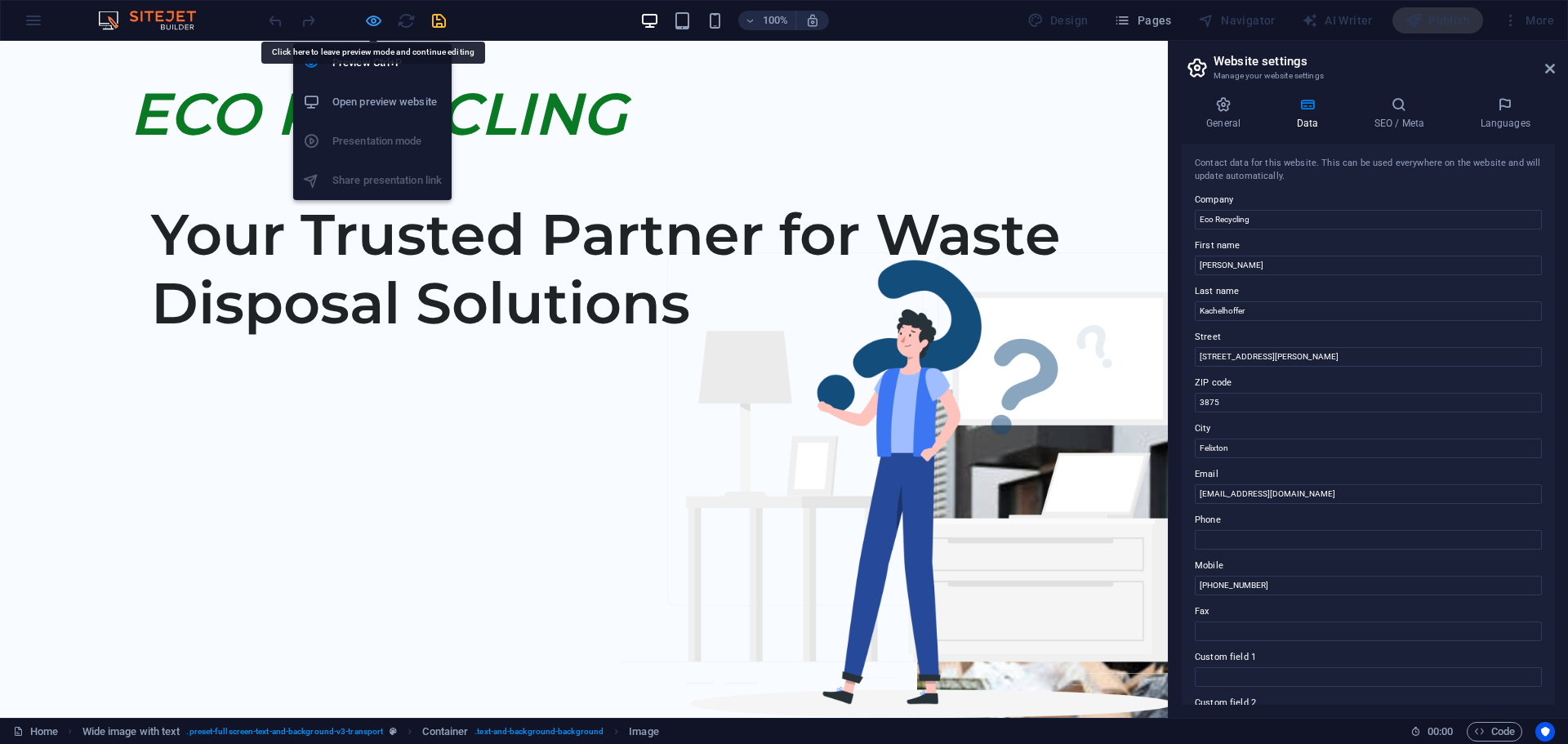
click at [372, 19] on icon "button" at bounding box center [373, 21] width 19 height 19
select select "px"
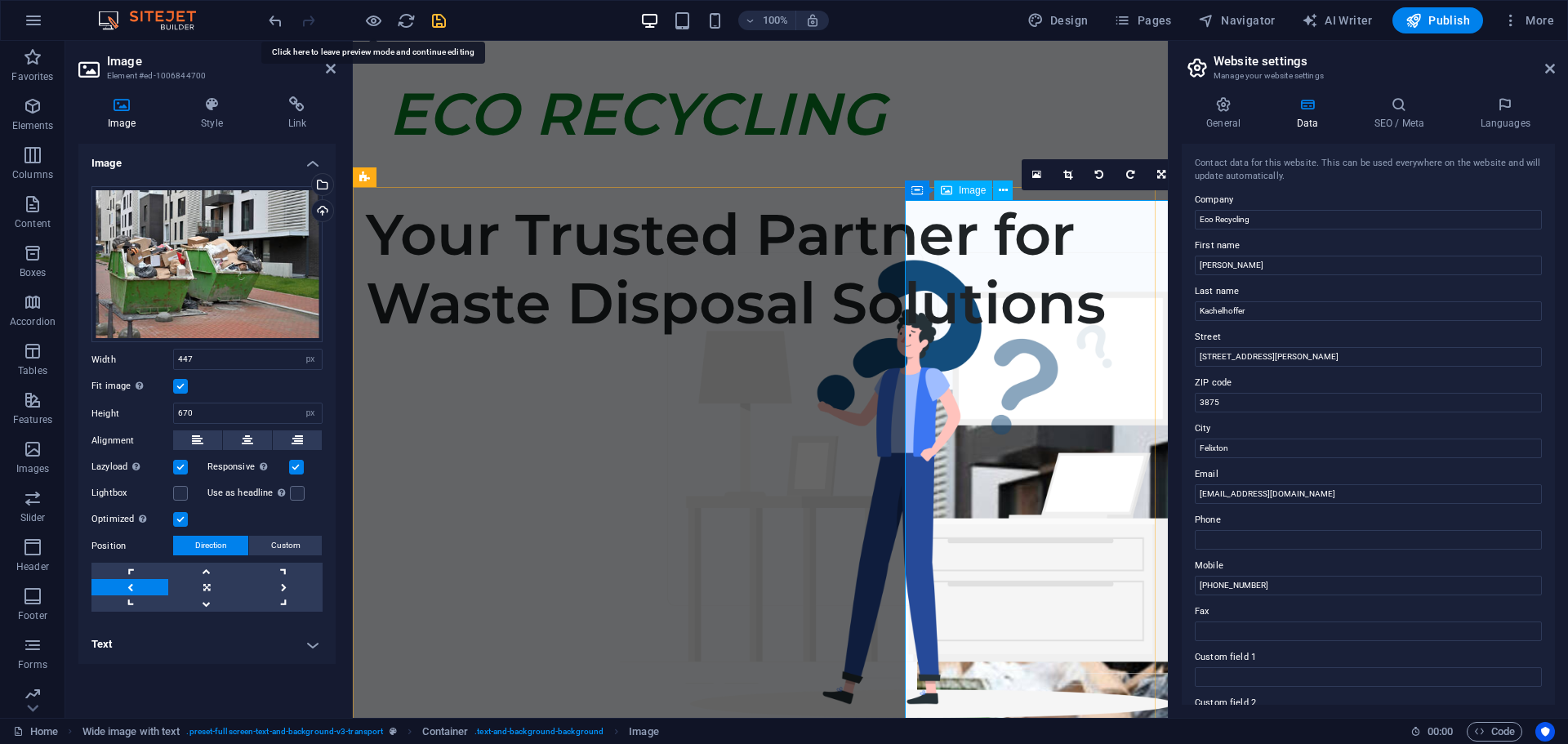
click at [934, 482] on figure at bounding box center [1099, 663] width 365 height 547
click at [934, 481] on figure at bounding box center [1099, 663] width 365 height 547
click at [1070, 174] on icon at bounding box center [1067, 174] width 9 height 10
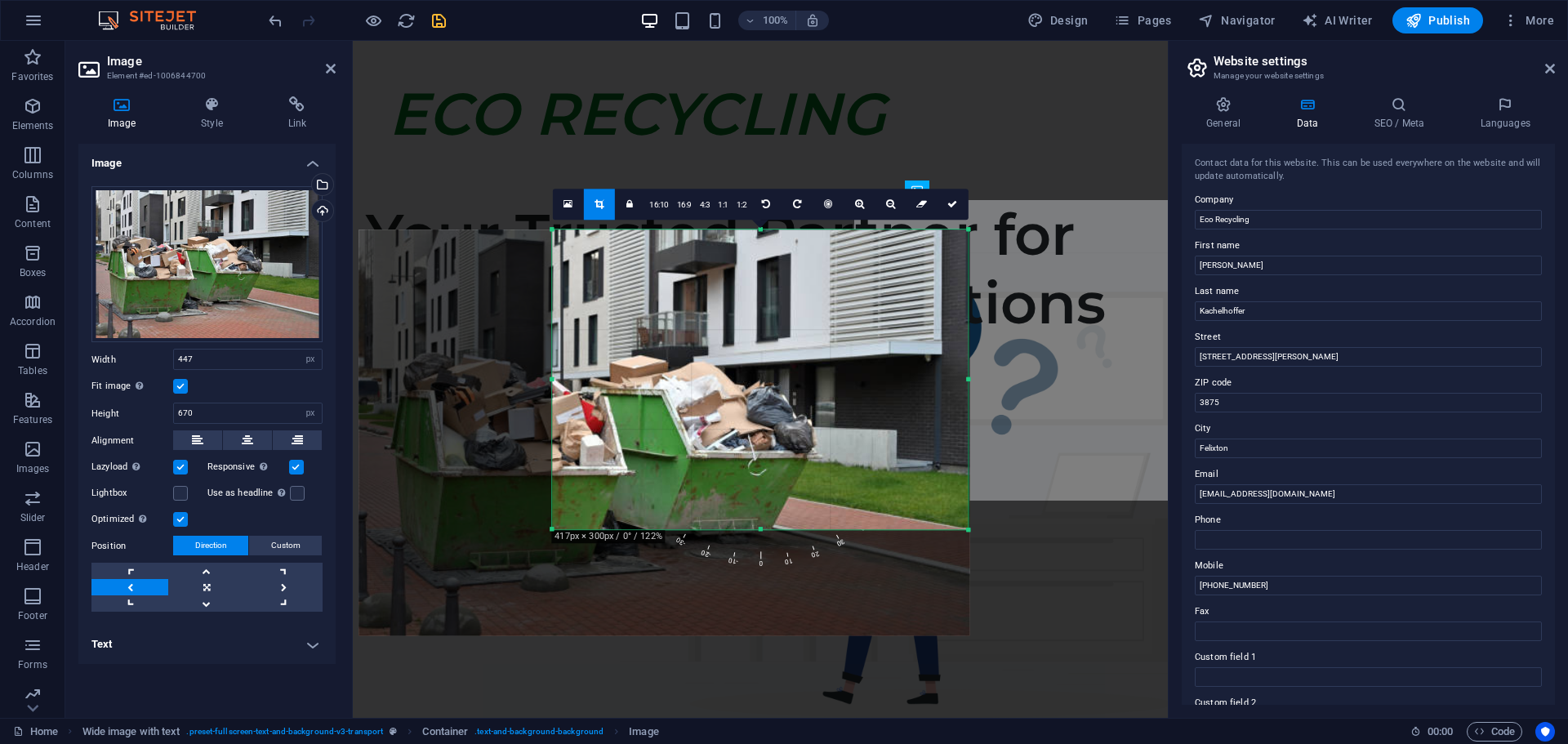
drag, startPoint x: 587, startPoint y: 531, endPoint x: 512, endPoint y: 529, distance: 75.0
click at [553, 529] on div "180 170 160 150 140 130 120 110 100 90 80 70 60 50 40 30 20 10 0 -10 -20 -30 -4…" at bounding box center [760, 379] width 415 height 300
click at [951, 206] on icon at bounding box center [953, 204] width 10 height 10
type input "509"
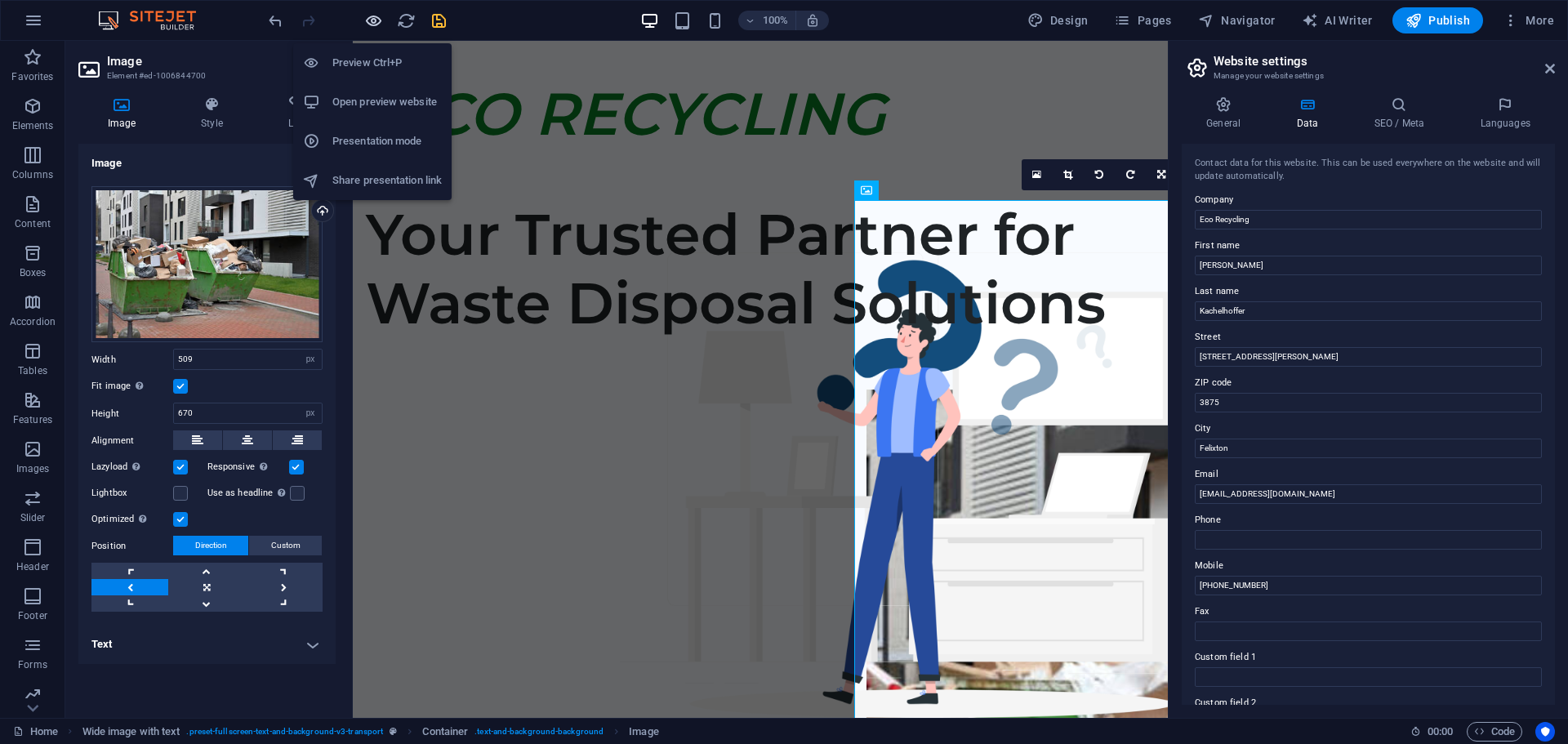
click at [372, 15] on icon "button" at bounding box center [373, 21] width 19 height 19
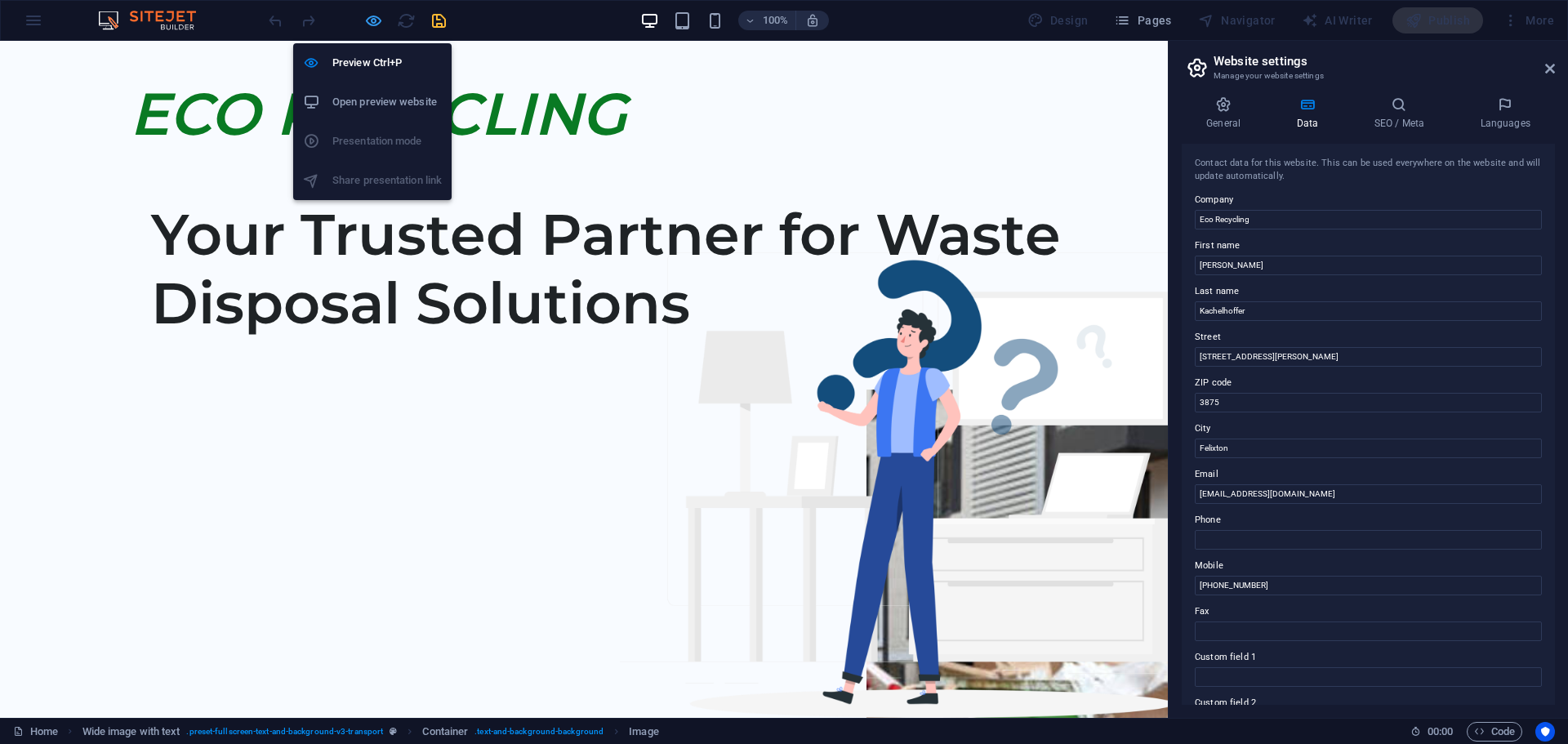
click at [370, 20] on icon "button" at bounding box center [373, 21] width 19 height 19
select select "px"
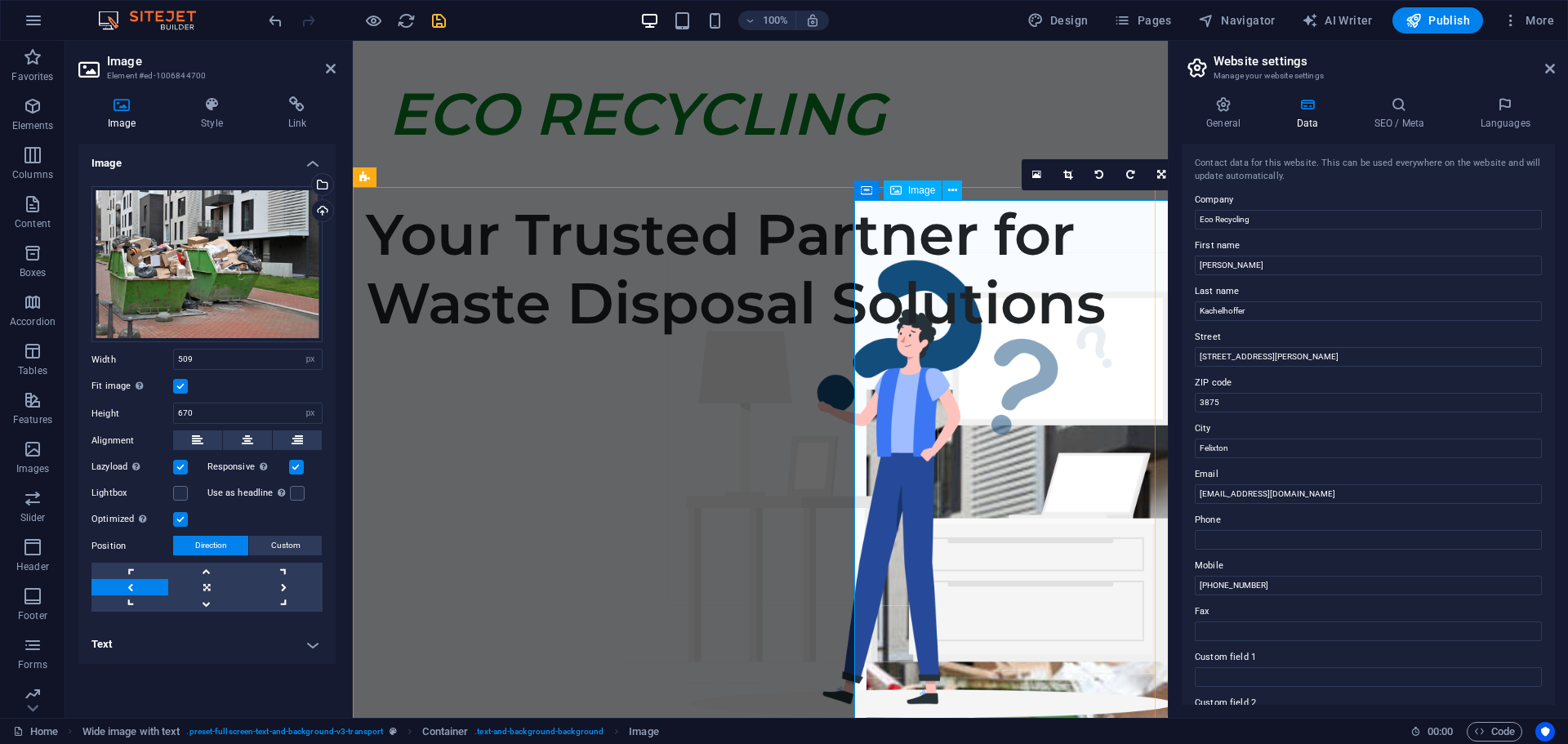
click at [950, 432] on figure at bounding box center [1075, 663] width 415 height 547
click at [951, 432] on figure at bounding box center [1075, 663] width 415 height 547
click at [129, 589] on link at bounding box center [130, 587] width 77 height 16
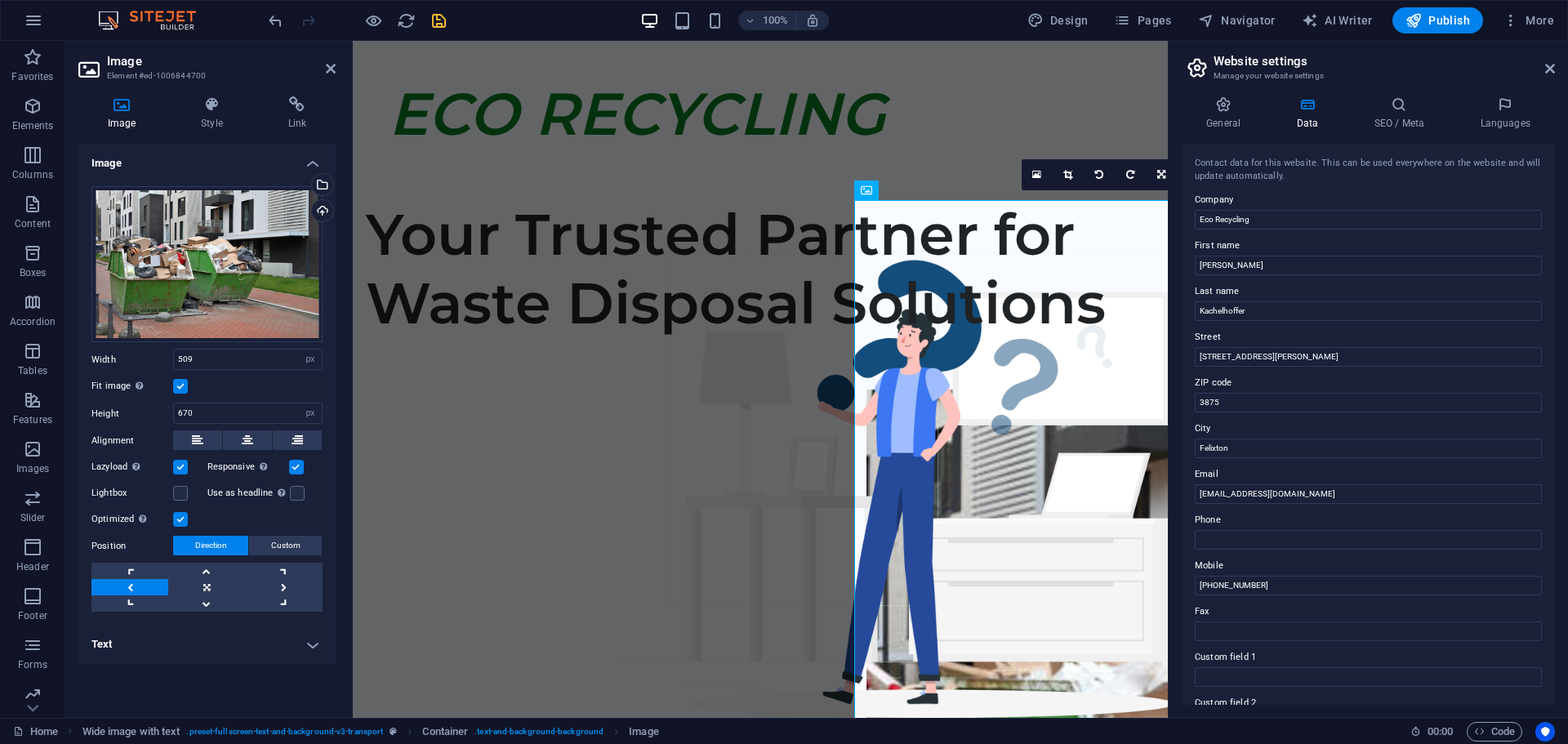
click at [129, 589] on link at bounding box center [130, 587] width 77 height 16
click at [280, 541] on span "Custom" at bounding box center [286, 545] width 30 height 20
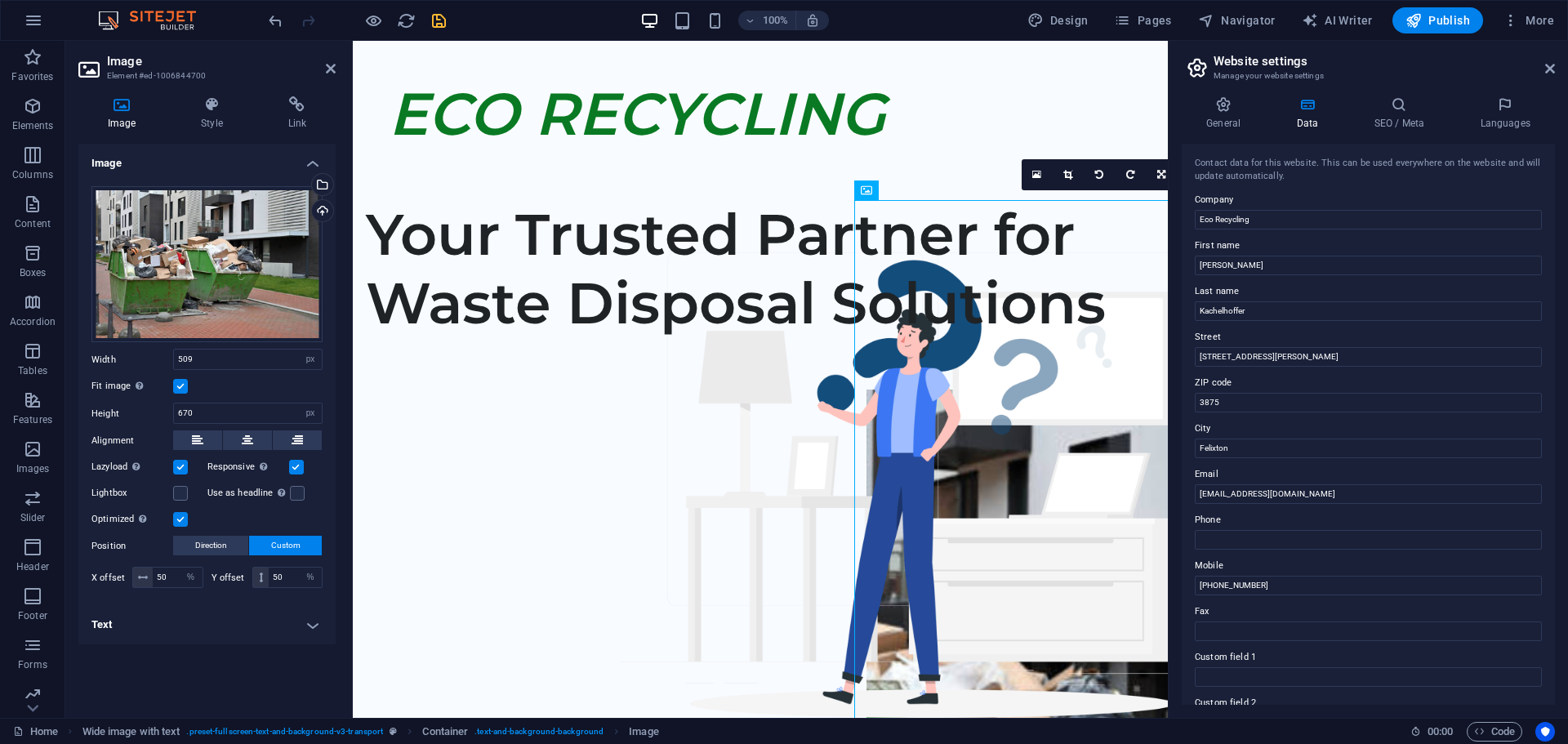
drag, startPoint x: 948, startPoint y: 455, endPoint x: 874, endPoint y: 451, distance: 74.1
click at [867, 450] on figure at bounding box center [1075, 663] width 415 height 547
drag, startPoint x: 940, startPoint y: 427, endPoint x: 942, endPoint y: 468, distance: 41.0
click at [942, 468] on figure at bounding box center [1075, 663] width 415 height 547
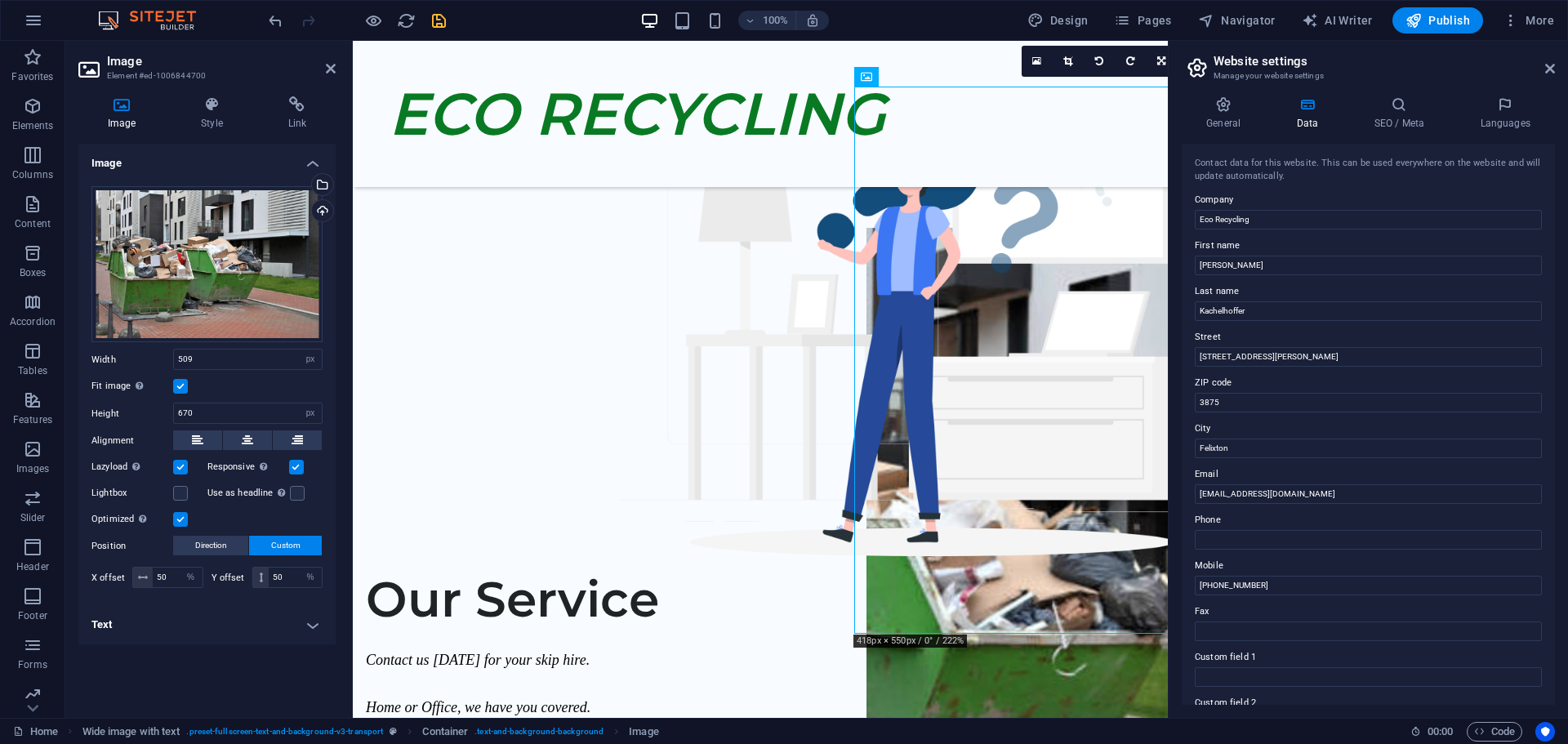
scroll to position [163, 0]
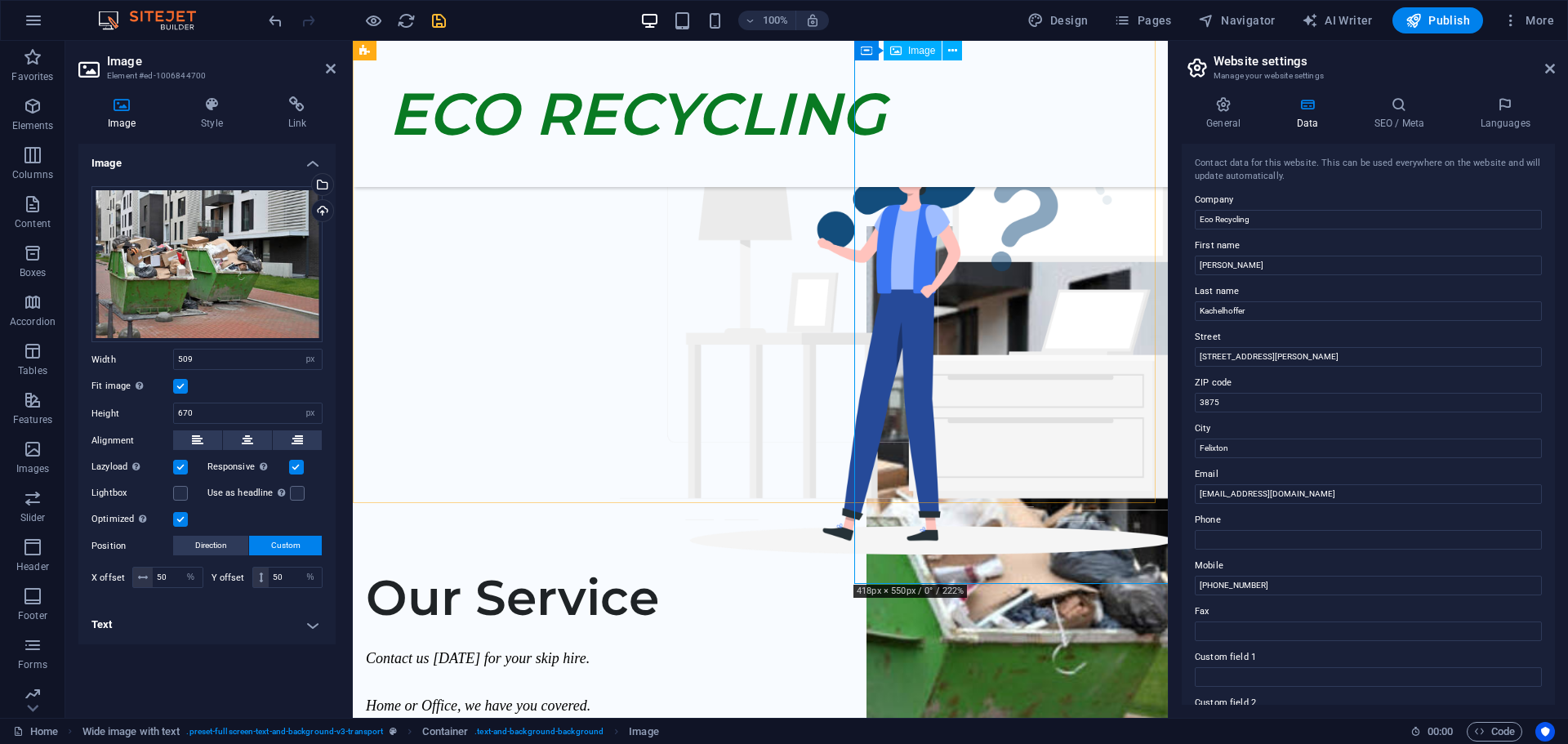
click at [1091, 464] on figure at bounding box center [1075, 499] width 415 height 547
click at [220, 271] on div "Drag files here, click to choose files or select files from Files or our free s…" at bounding box center [207, 264] width 231 height 157
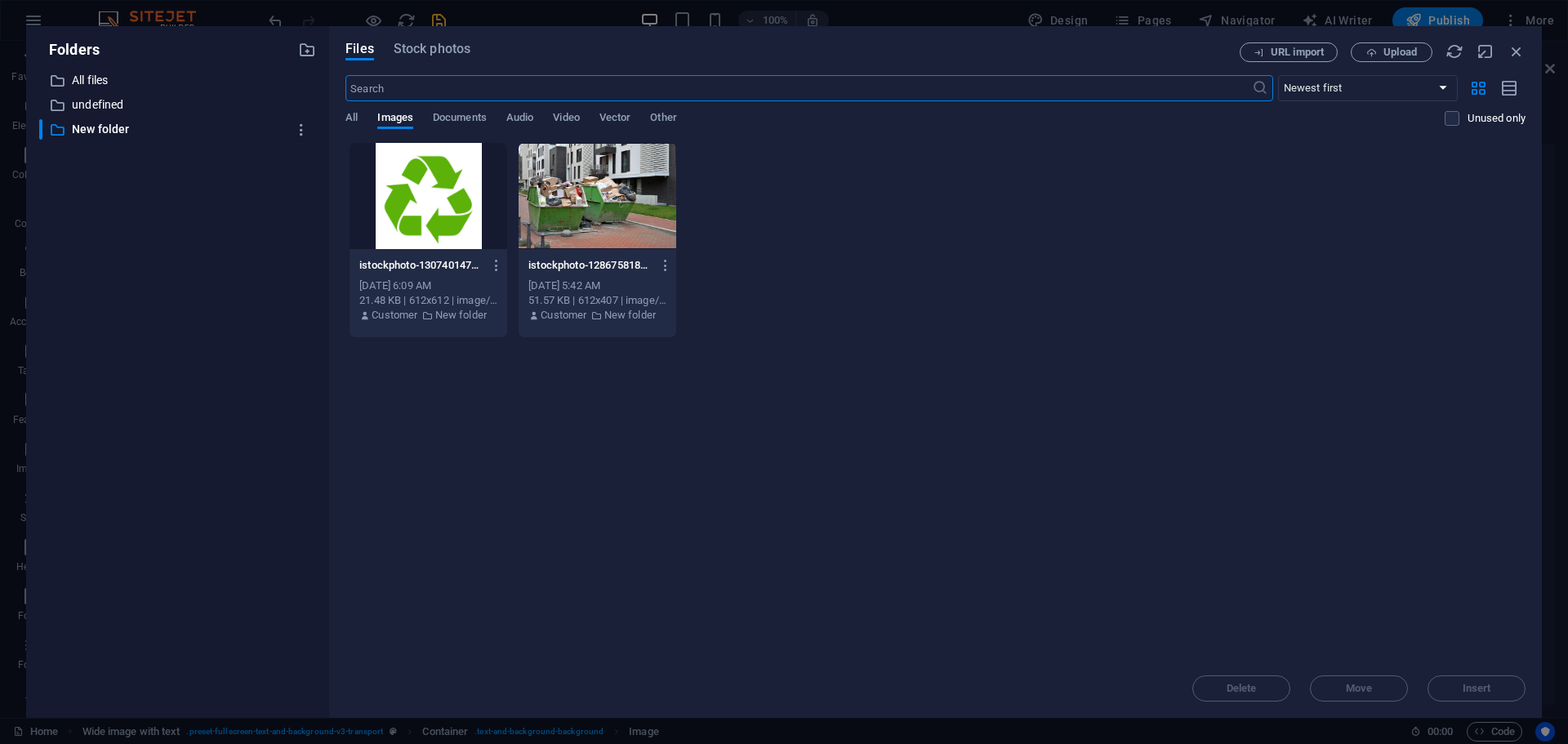
click at [220, 271] on div "​ All files All files ​ undefined undefined ​ New folder New folder" at bounding box center [177, 388] width 277 height 634
click at [1518, 51] on icon "button" at bounding box center [1517, 51] width 18 height 18
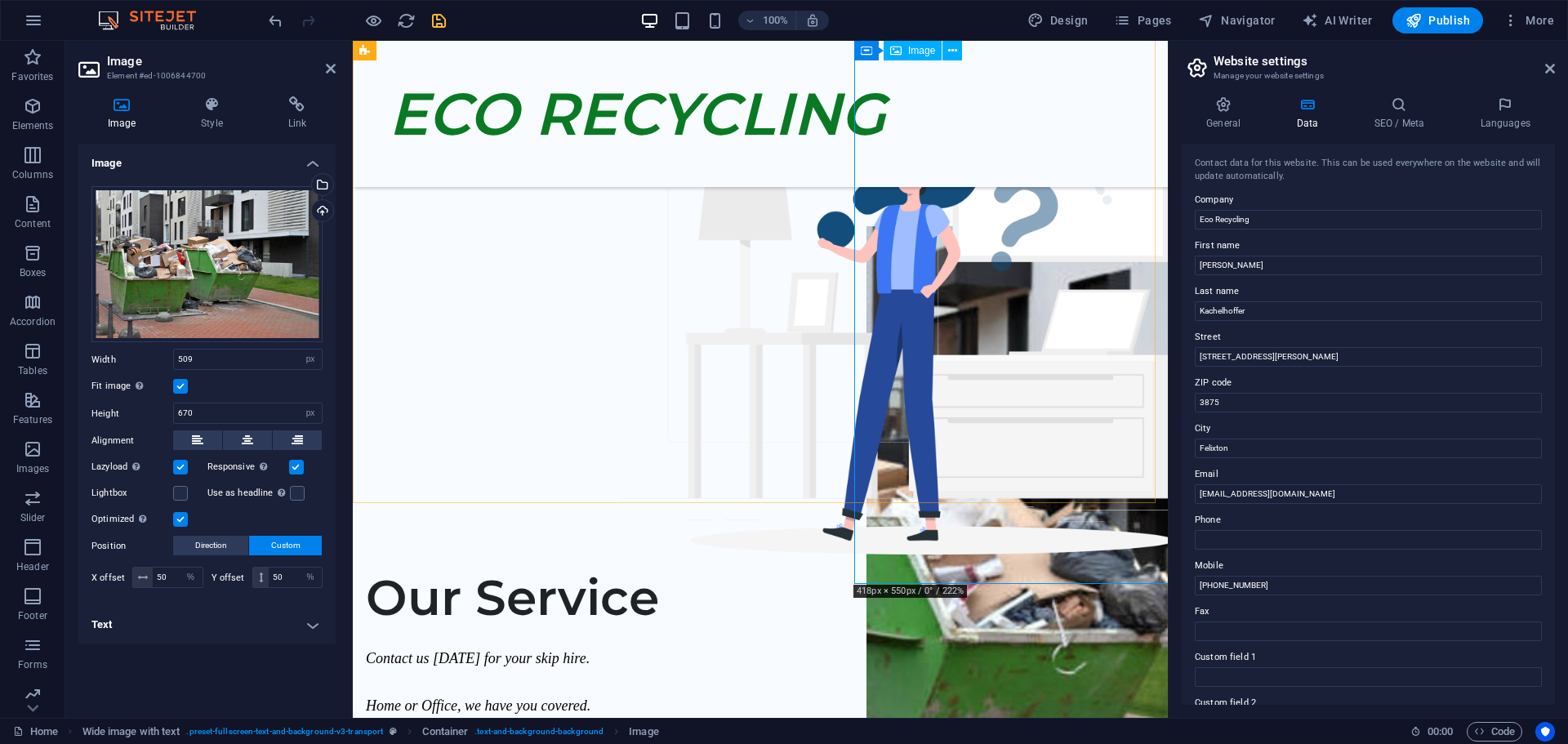
click at [1029, 361] on figure at bounding box center [1075, 499] width 415 height 547
click at [335, 68] on icon at bounding box center [331, 69] width 10 height 13
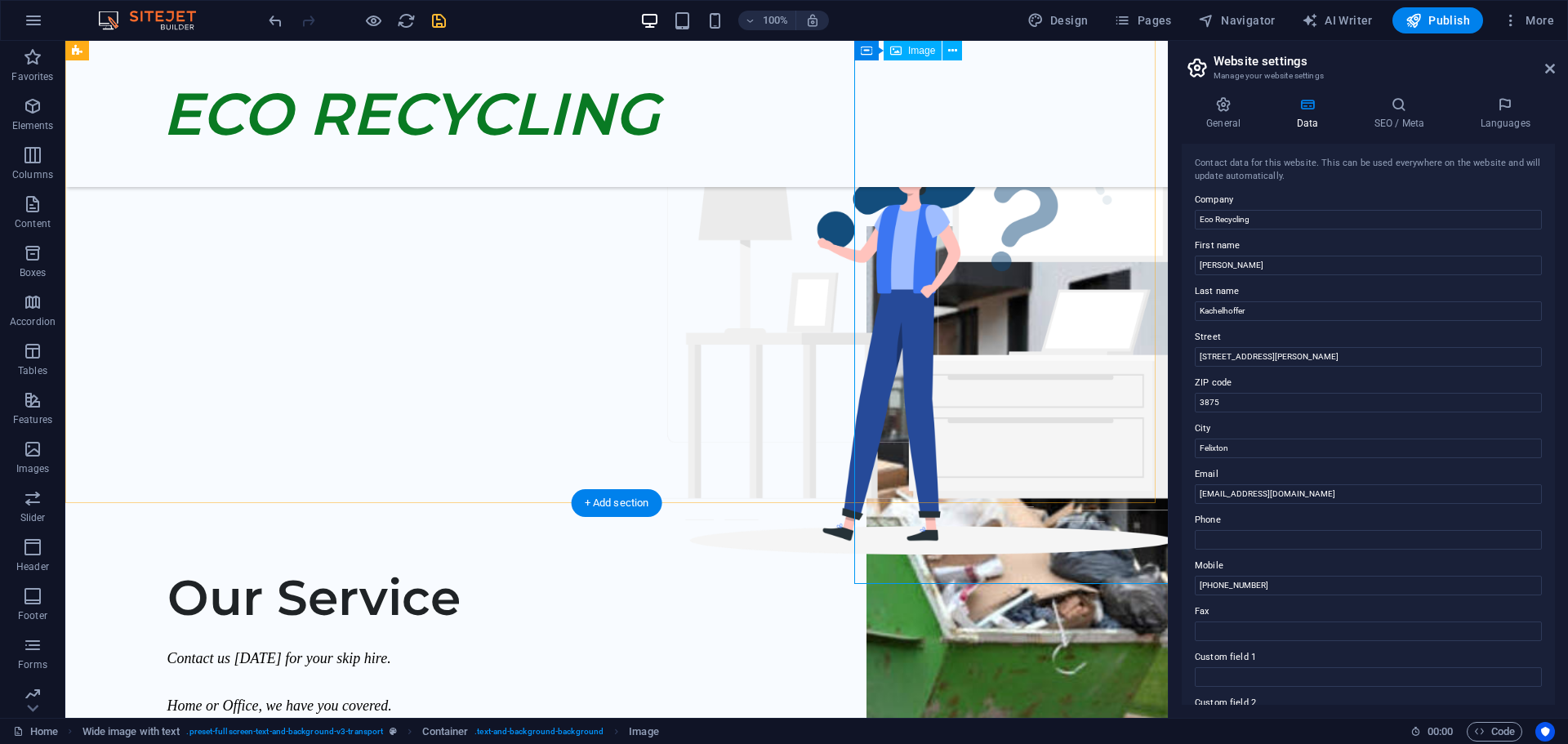
click at [971, 294] on figure at bounding box center [1075, 499] width 415 height 547
click at [970, 294] on figure at bounding box center [1075, 499] width 415 height 547
select select "px"
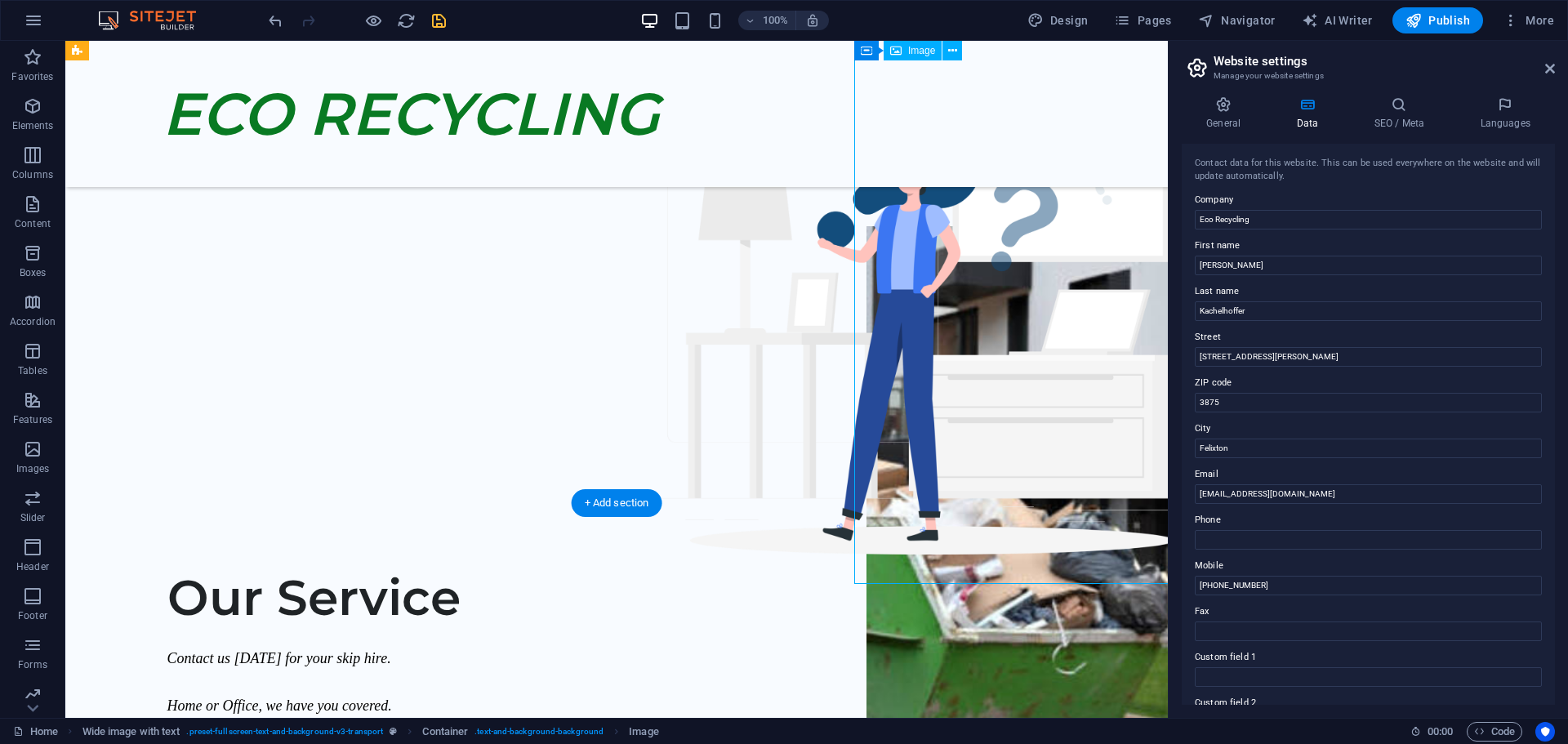
select select "px"
select select "%"
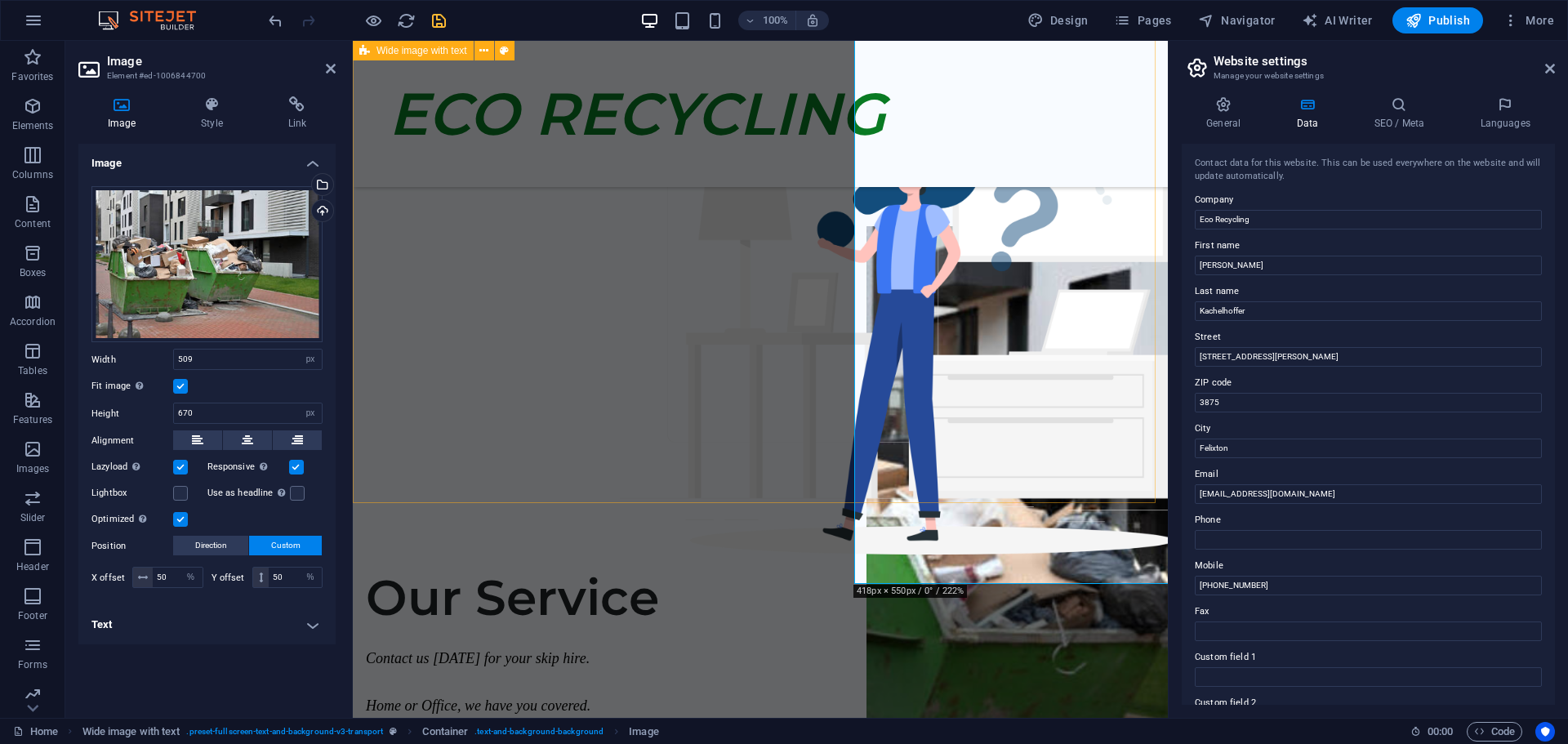
click at [736, 421] on div "Your Trusted Partner for Waste Disposal Solutions" at bounding box center [760, 190] width 815 height 626
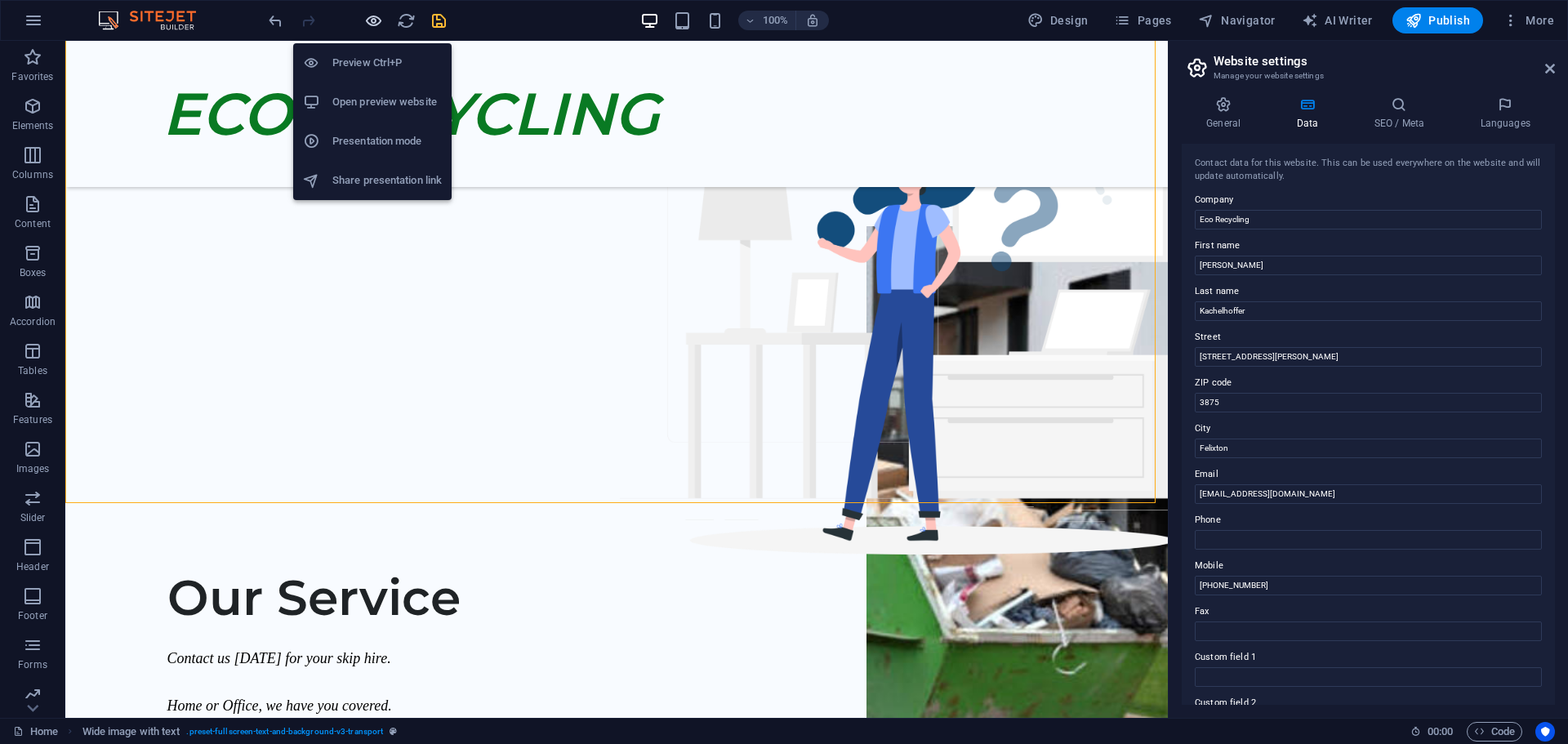
click at [370, 23] on icon "button" at bounding box center [373, 21] width 19 height 19
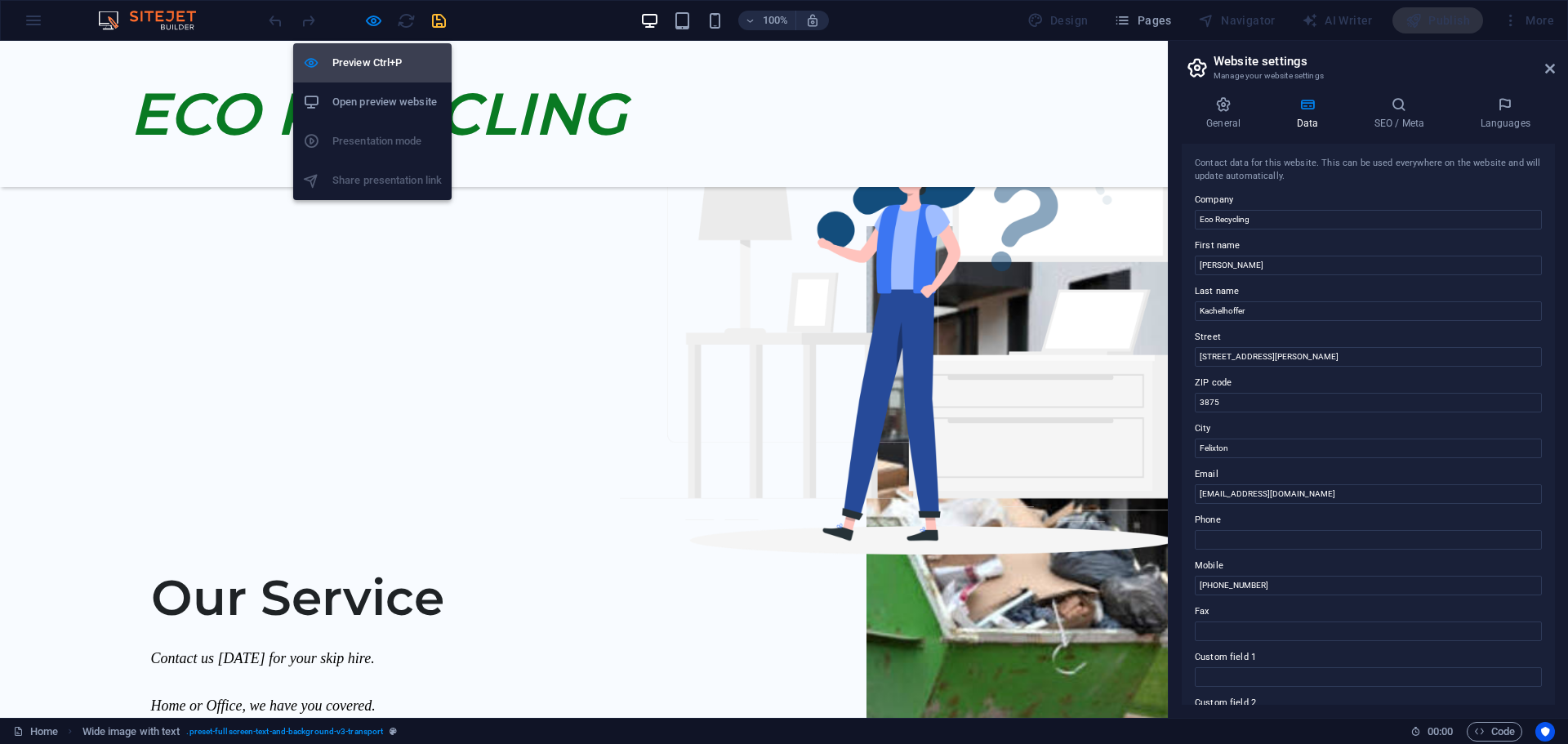
click at [364, 63] on h6 "Preview Ctrl+P" at bounding box center [387, 63] width 110 height 20
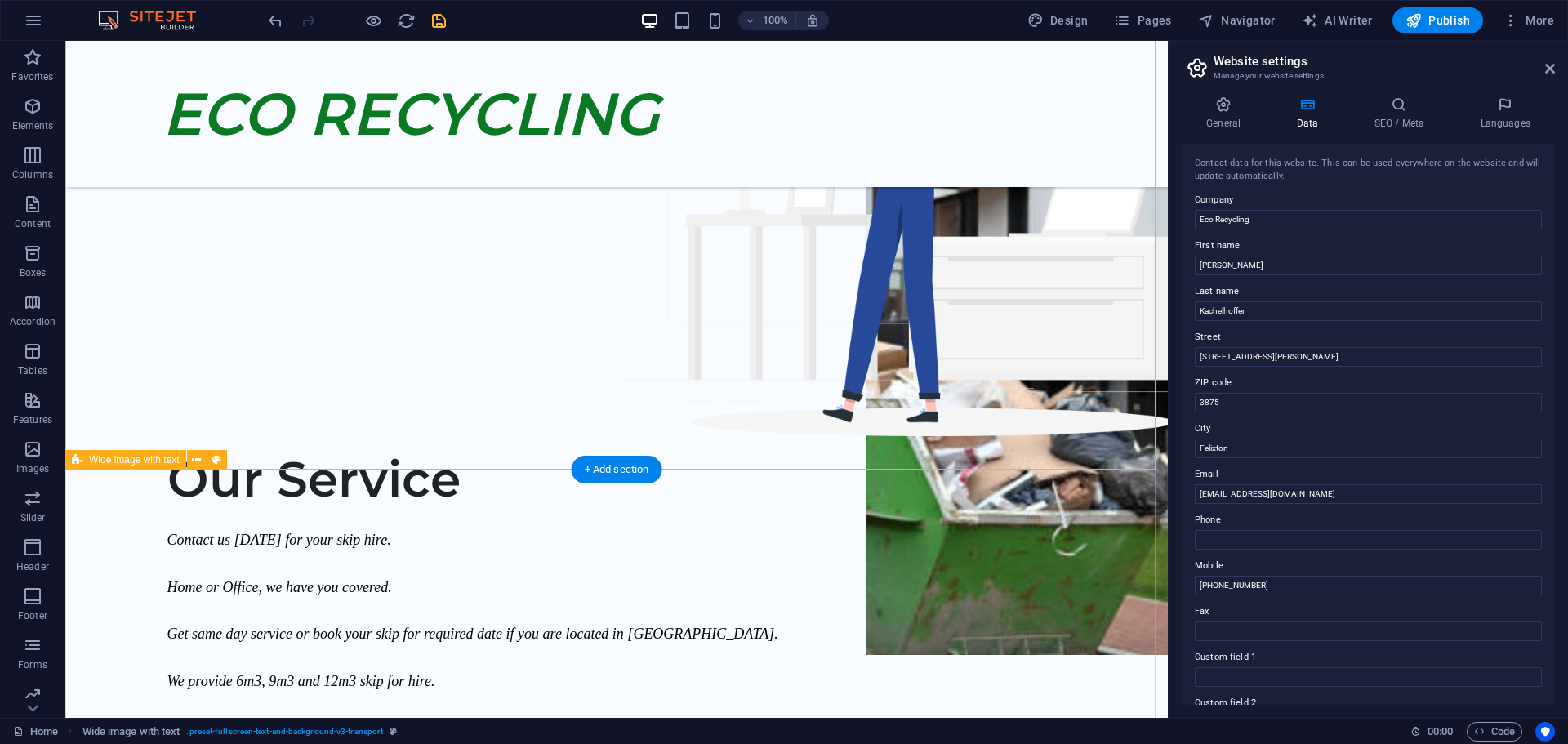
scroll to position [409, 0]
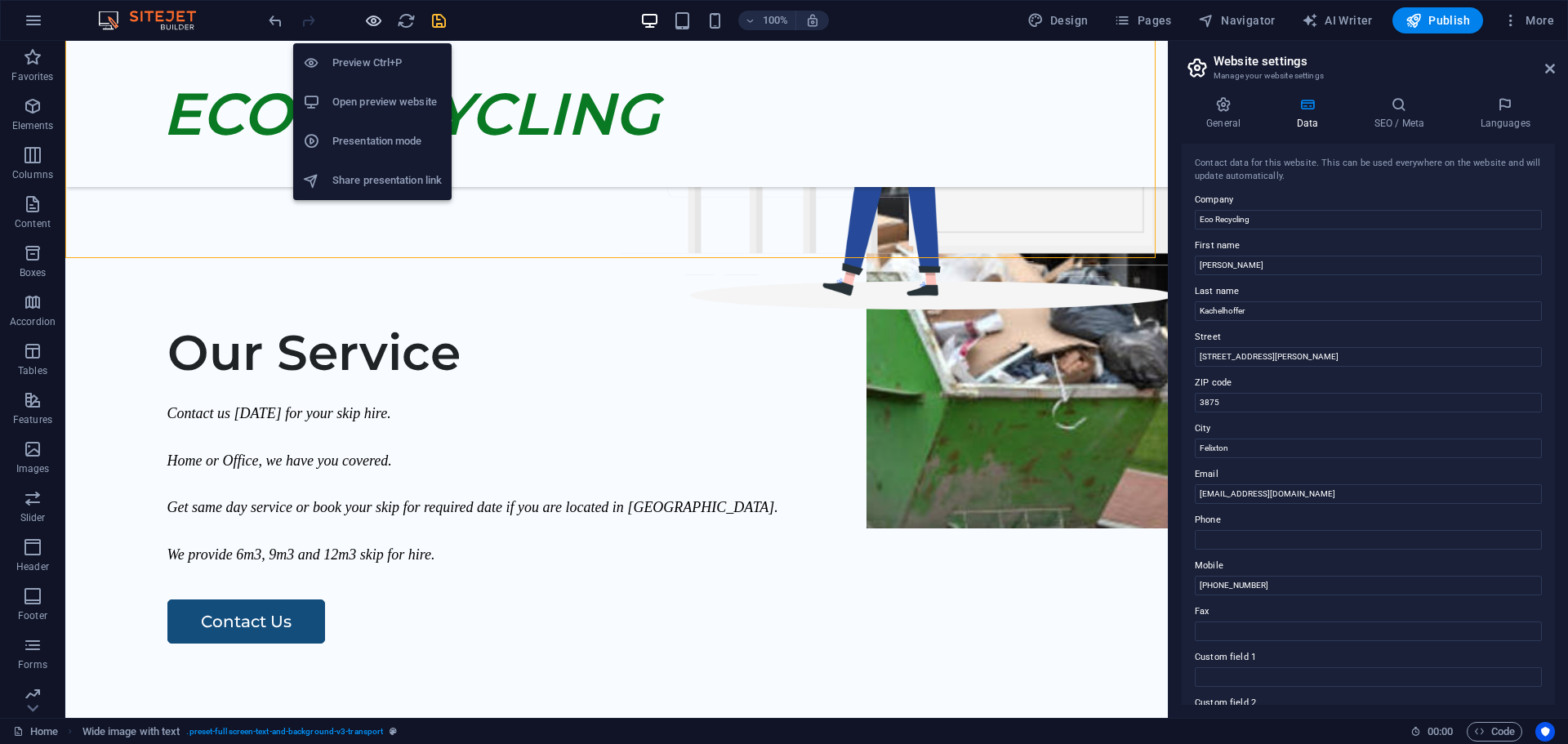
click at [374, 17] on icon "button" at bounding box center [373, 21] width 19 height 19
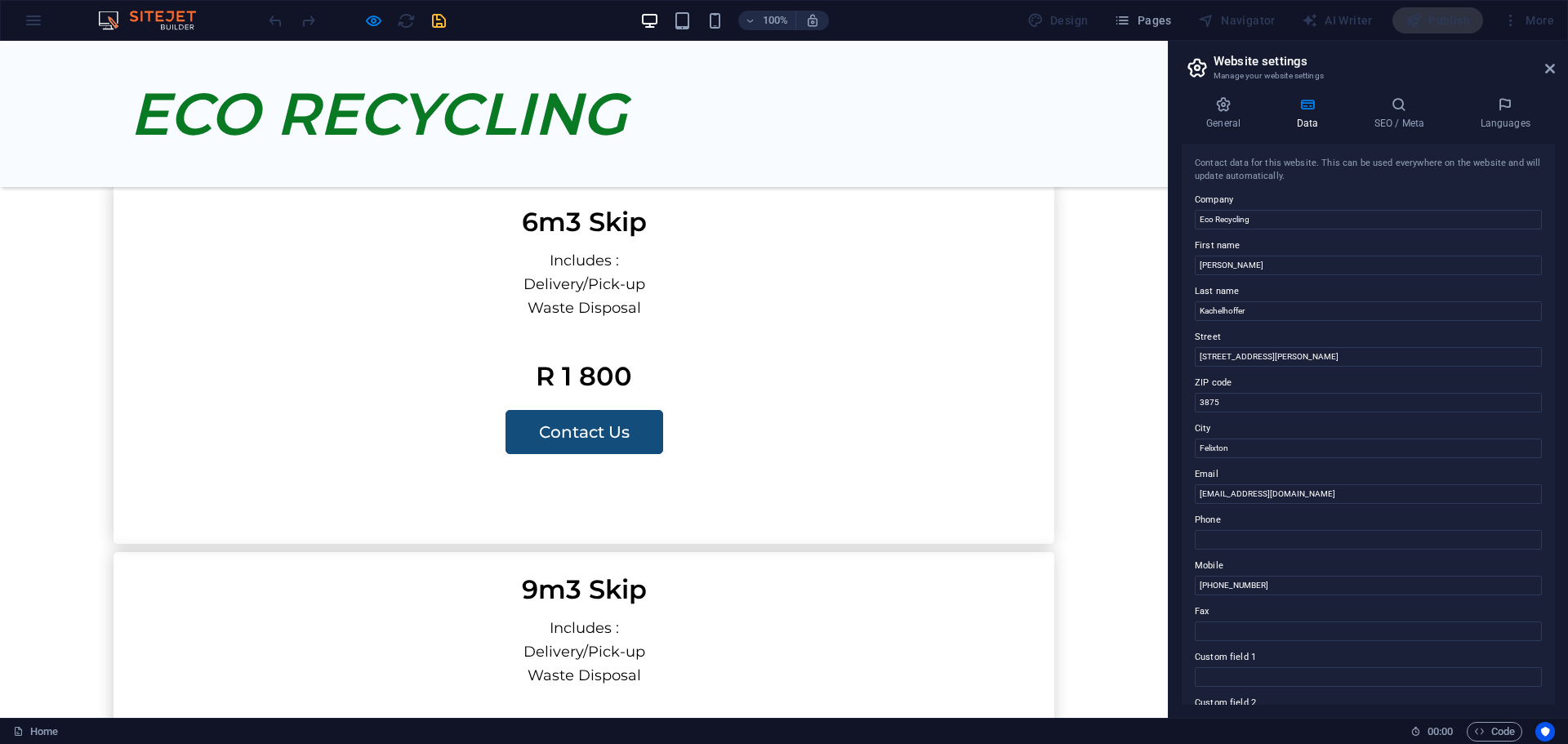
scroll to position [1470, 0]
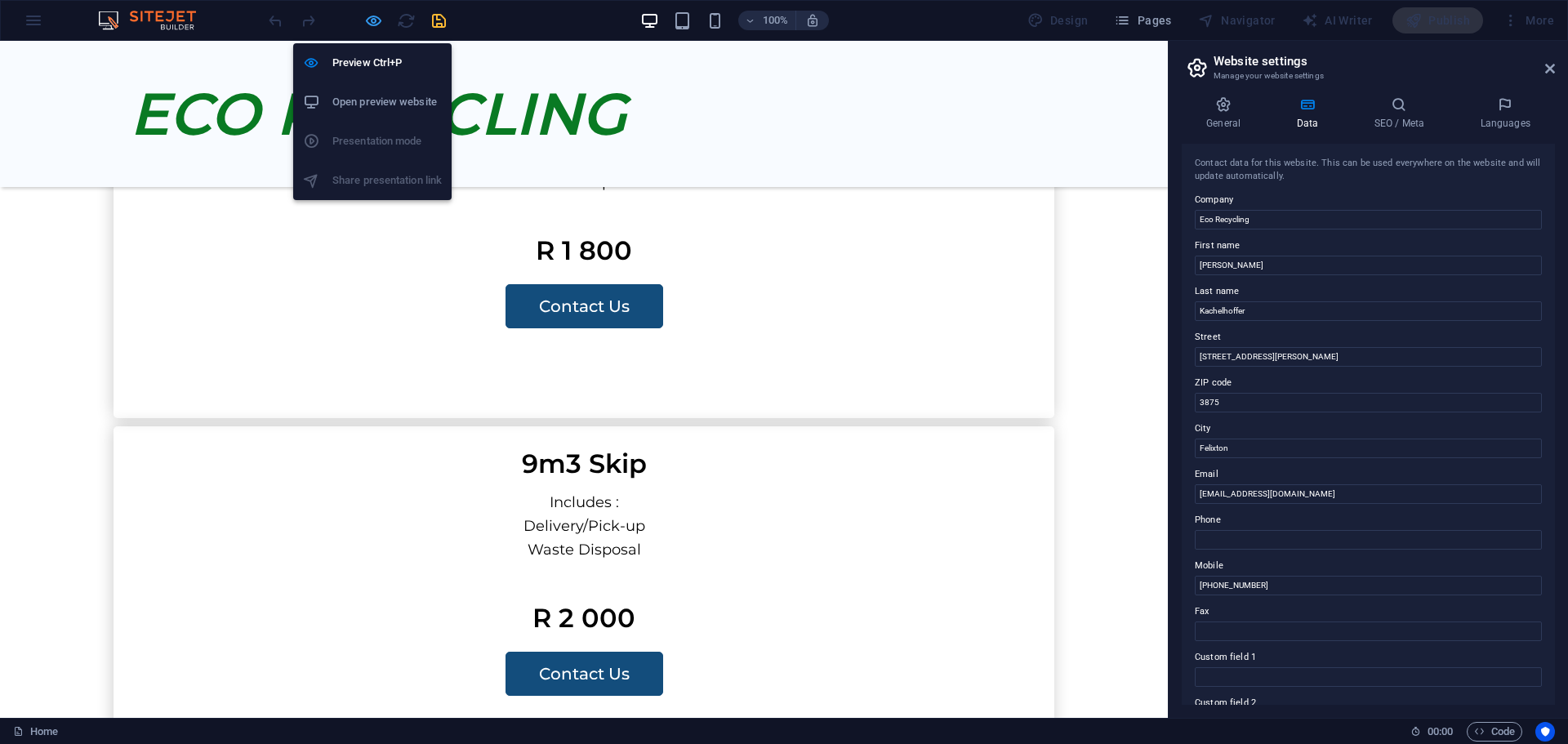
click at [372, 21] on icon "button" at bounding box center [373, 21] width 19 height 19
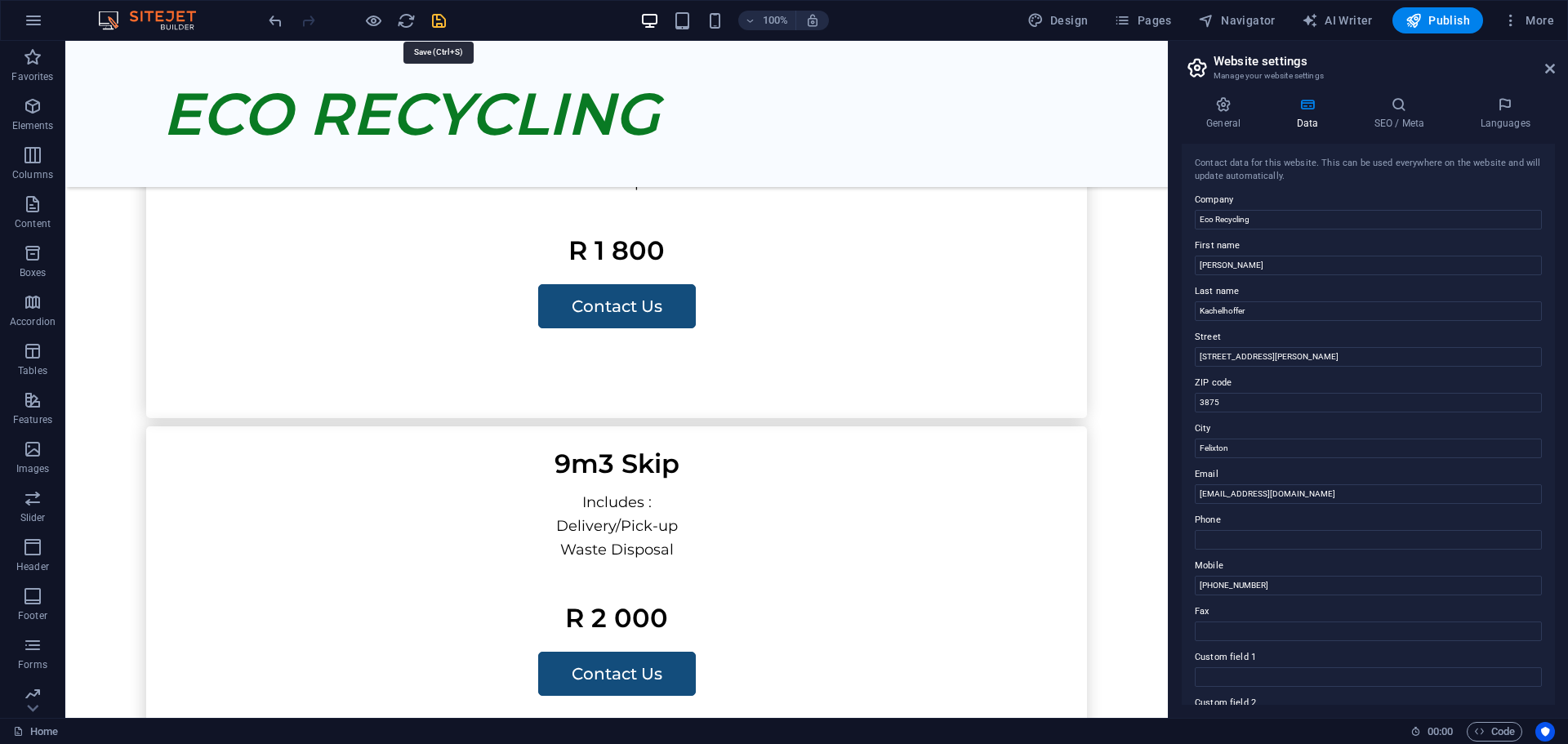
click at [436, 20] on icon "save" at bounding box center [439, 21] width 19 height 19
checkbox input "false"
